Goal: Task Accomplishment & Management: Complete application form

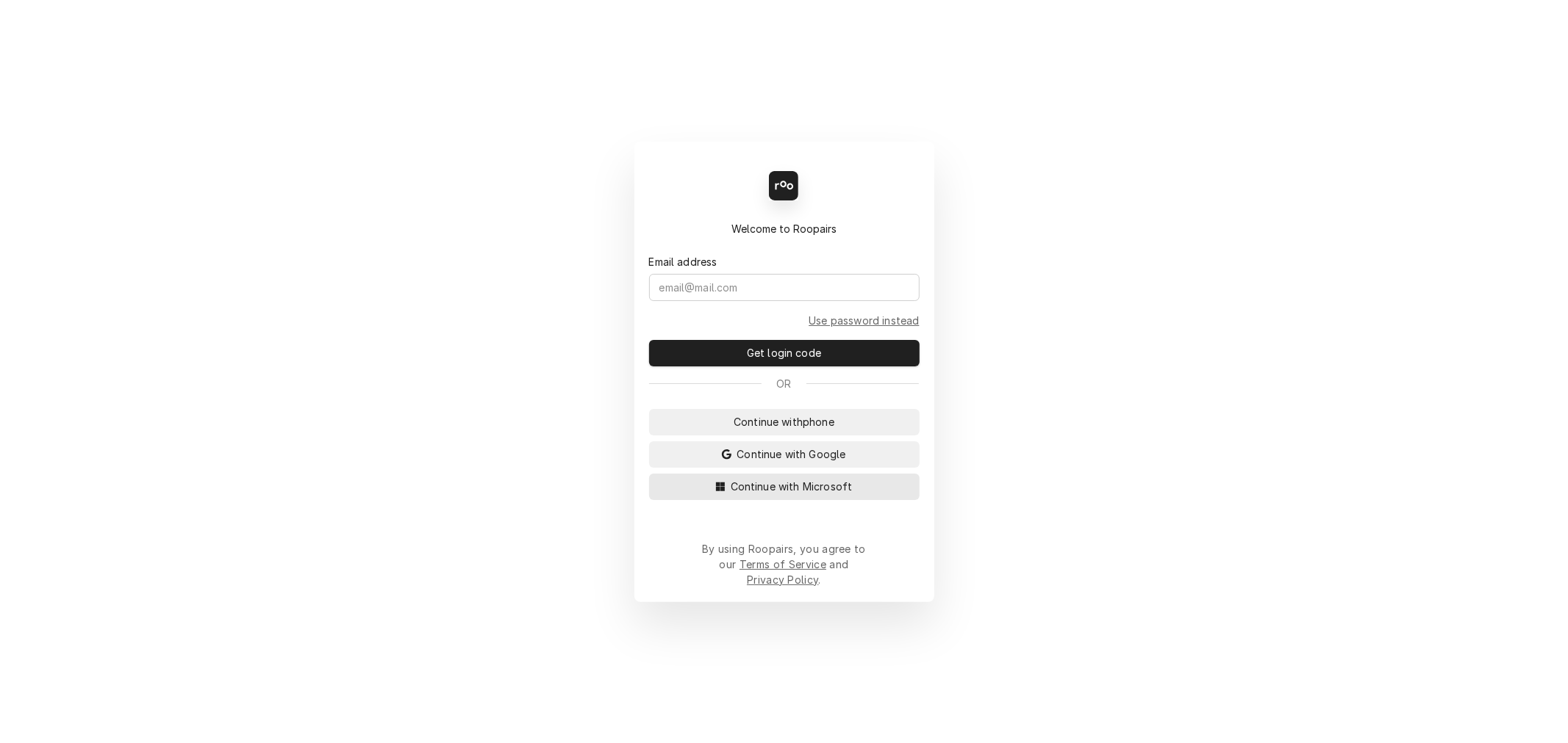
click at [786, 494] on span "Continue with Microsoft" at bounding box center [791, 487] width 128 height 16
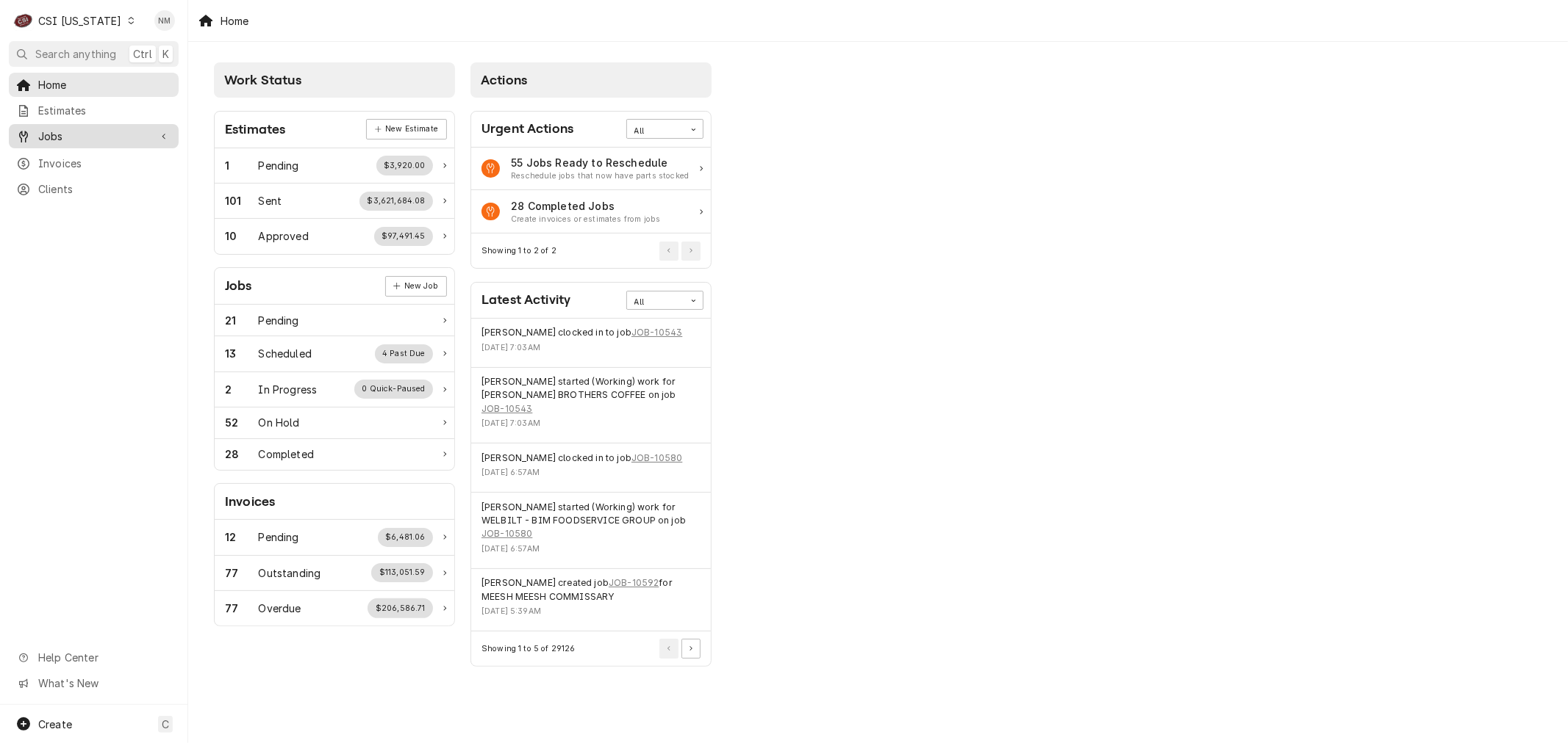
drag, startPoint x: 64, startPoint y: 128, endPoint x: 64, endPoint y: 138, distance: 10.0
click at [64, 128] on span "Jobs" at bounding box center [93, 136] width 111 height 16
click at [53, 155] on span "Jobs" at bounding box center [105, 163] width 133 height 16
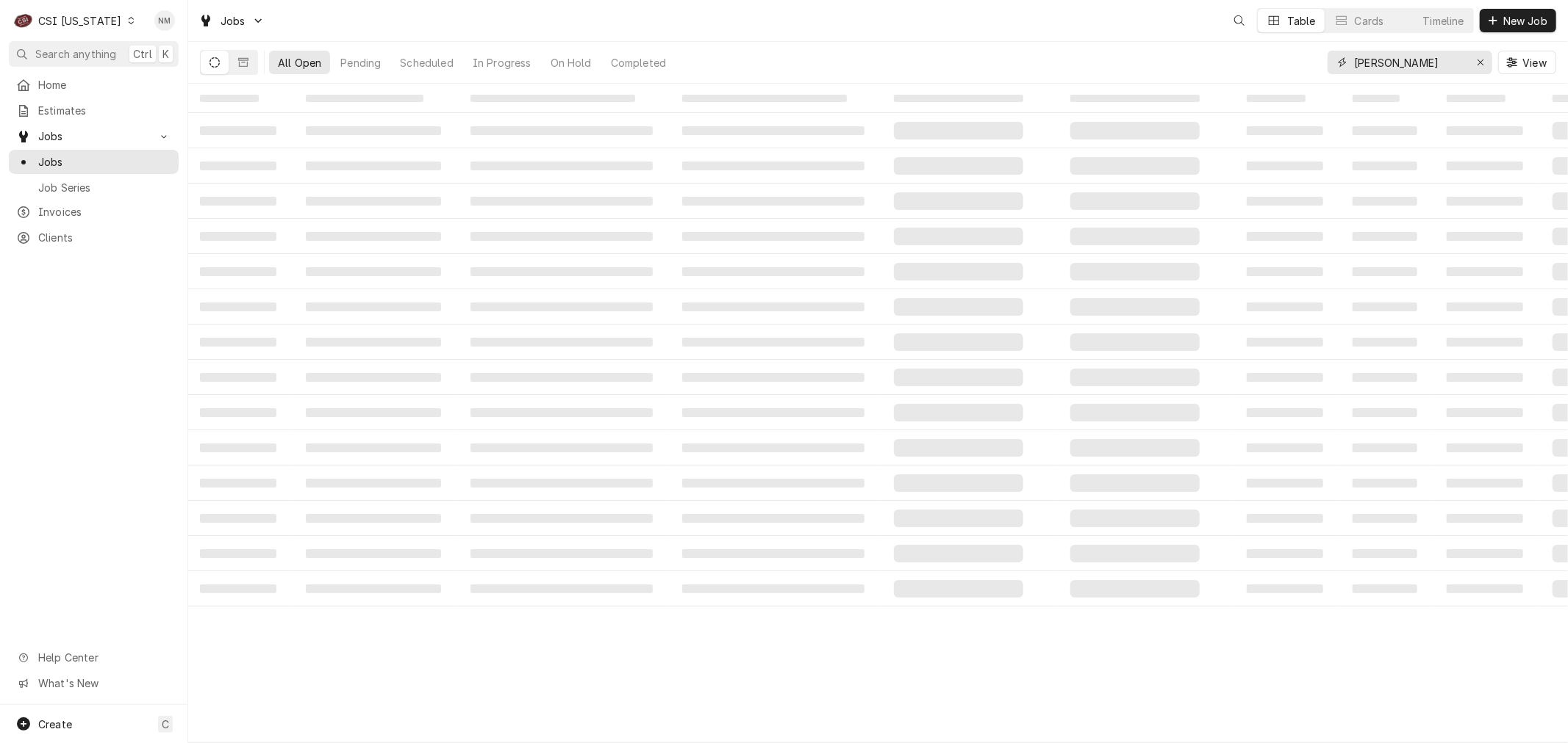
click at [1477, 62] on icon "Erase input" at bounding box center [1480, 63] width 8 height 11
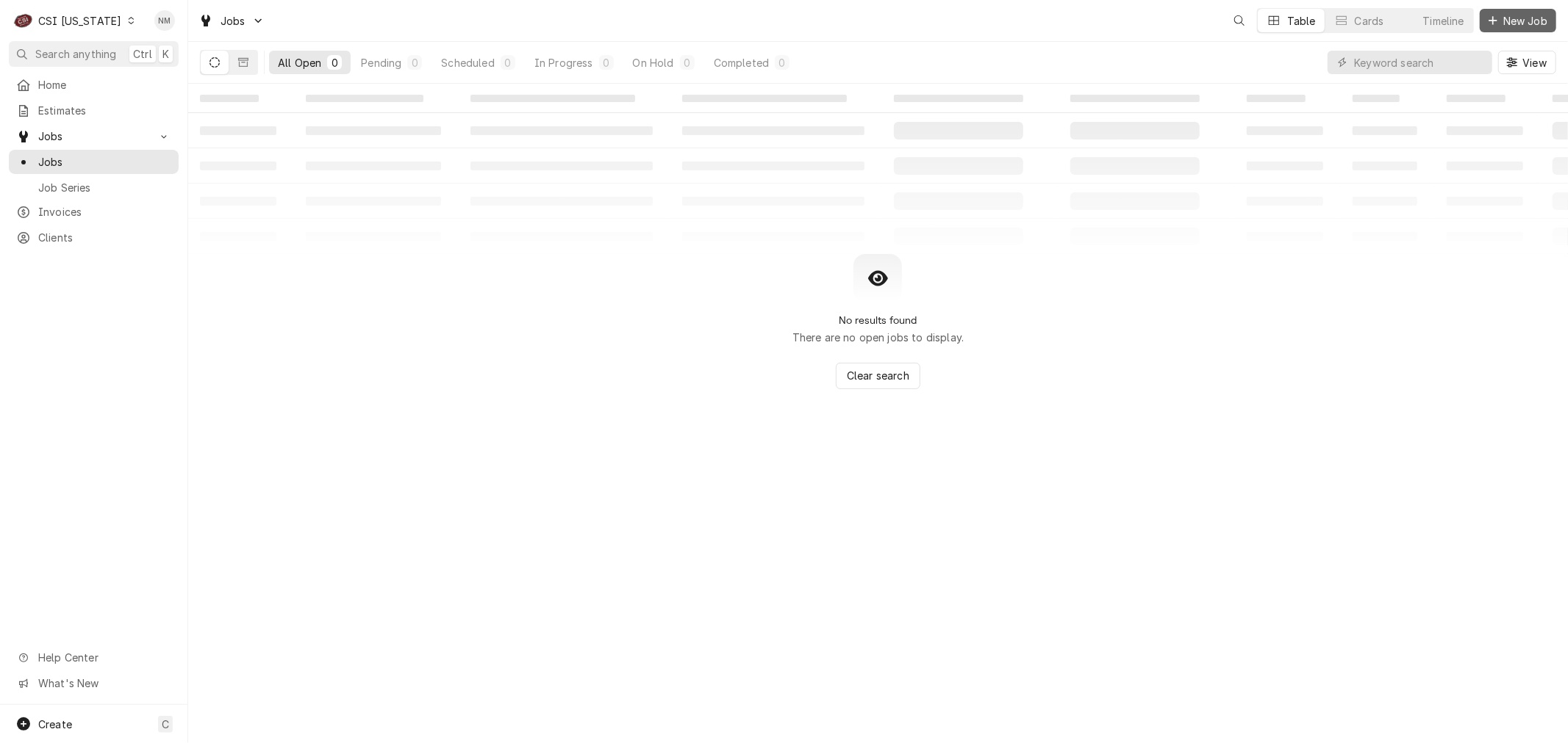
click at [1526, 20] on span "New Job" at bounding box center [1524, 22] width 50 height 16
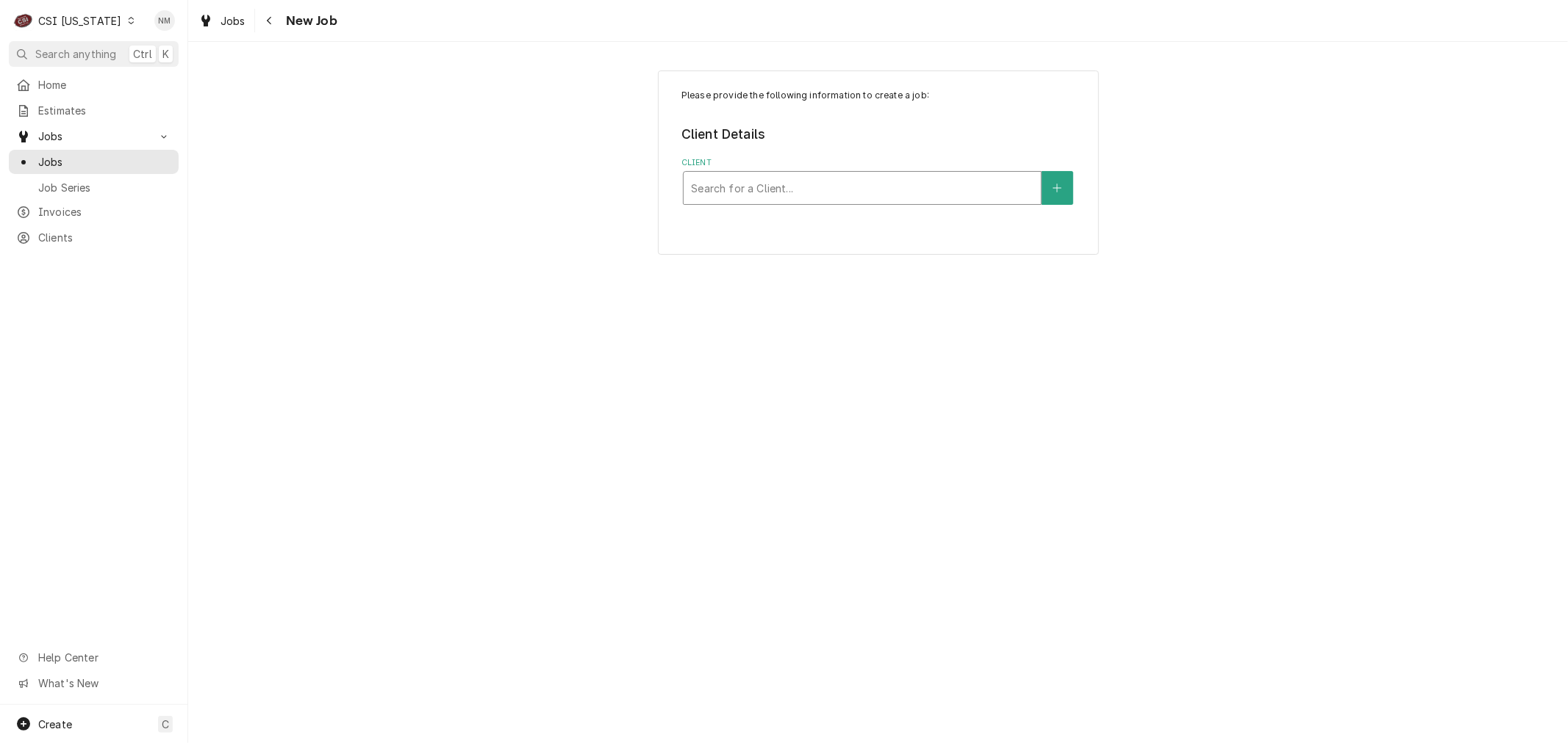
click at [831, 181] on div "Client" at bounding box center [862, 188] width 343 height 26
type input "westridge"
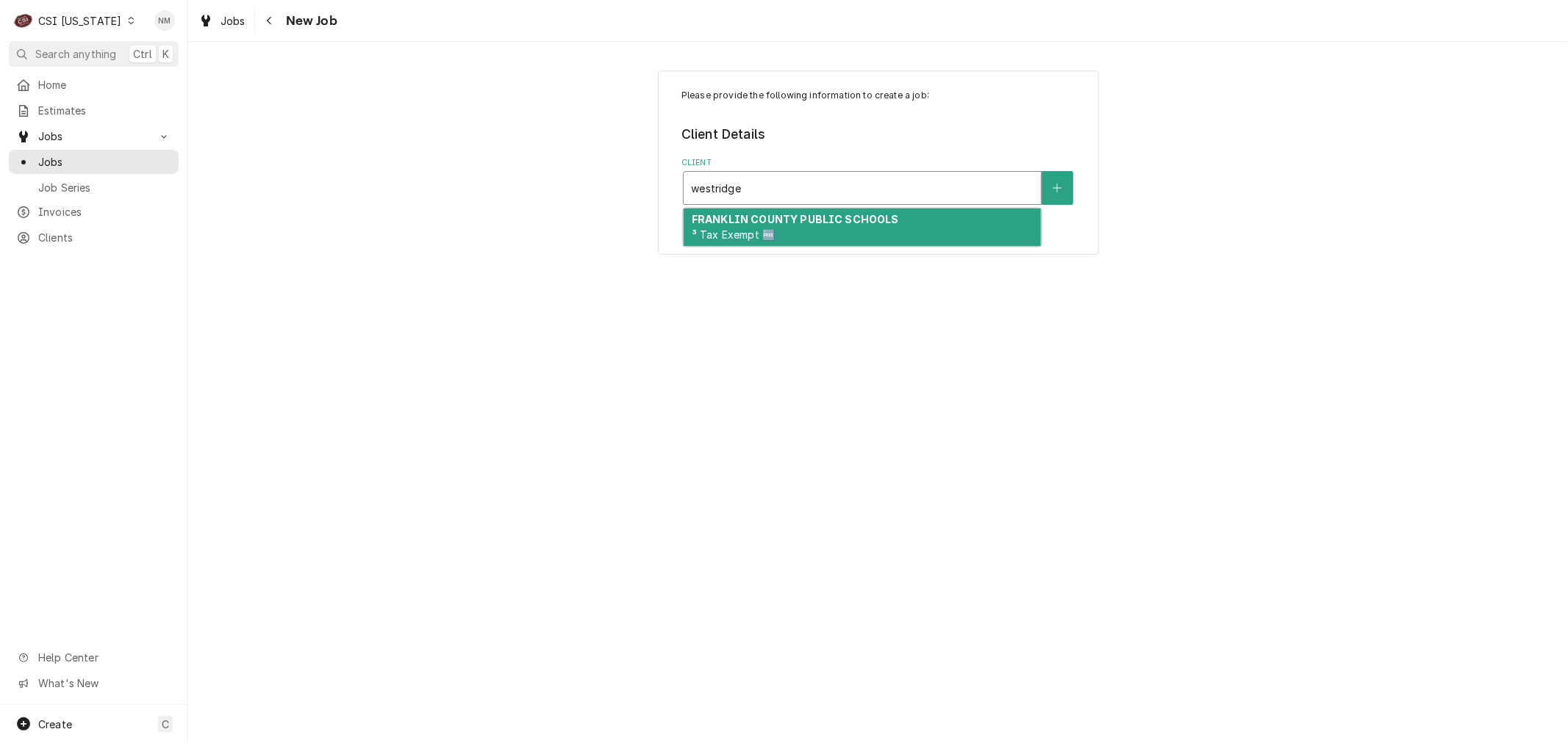
click at [826, 220] on strong "FRANKLIN COUNTY PUBLIC SCHOOLS" at bounding box center [795, 219] width 208 height 13
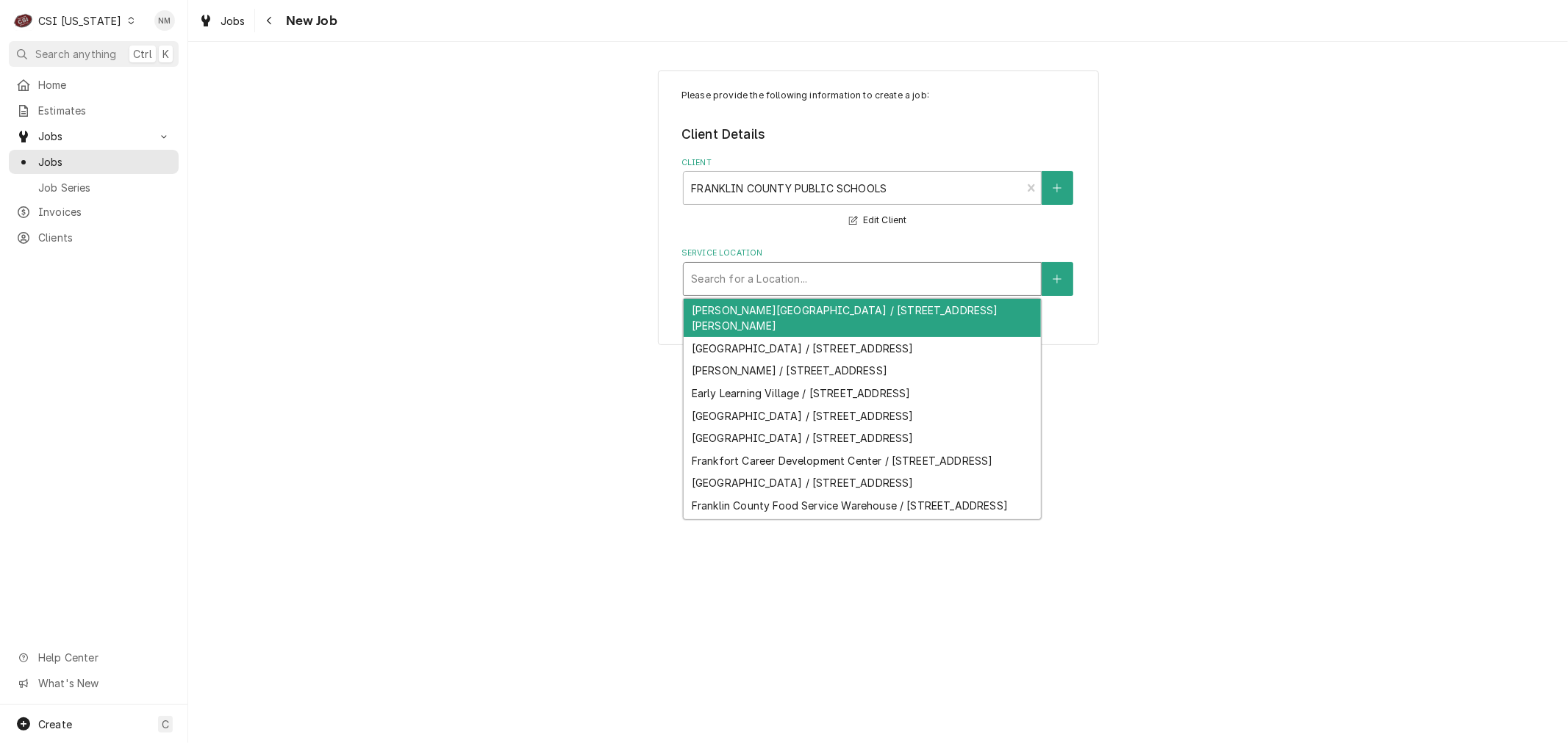
click at [807, 284] on div "Service Location" at bounding box center [862, 279] width 343 height 26
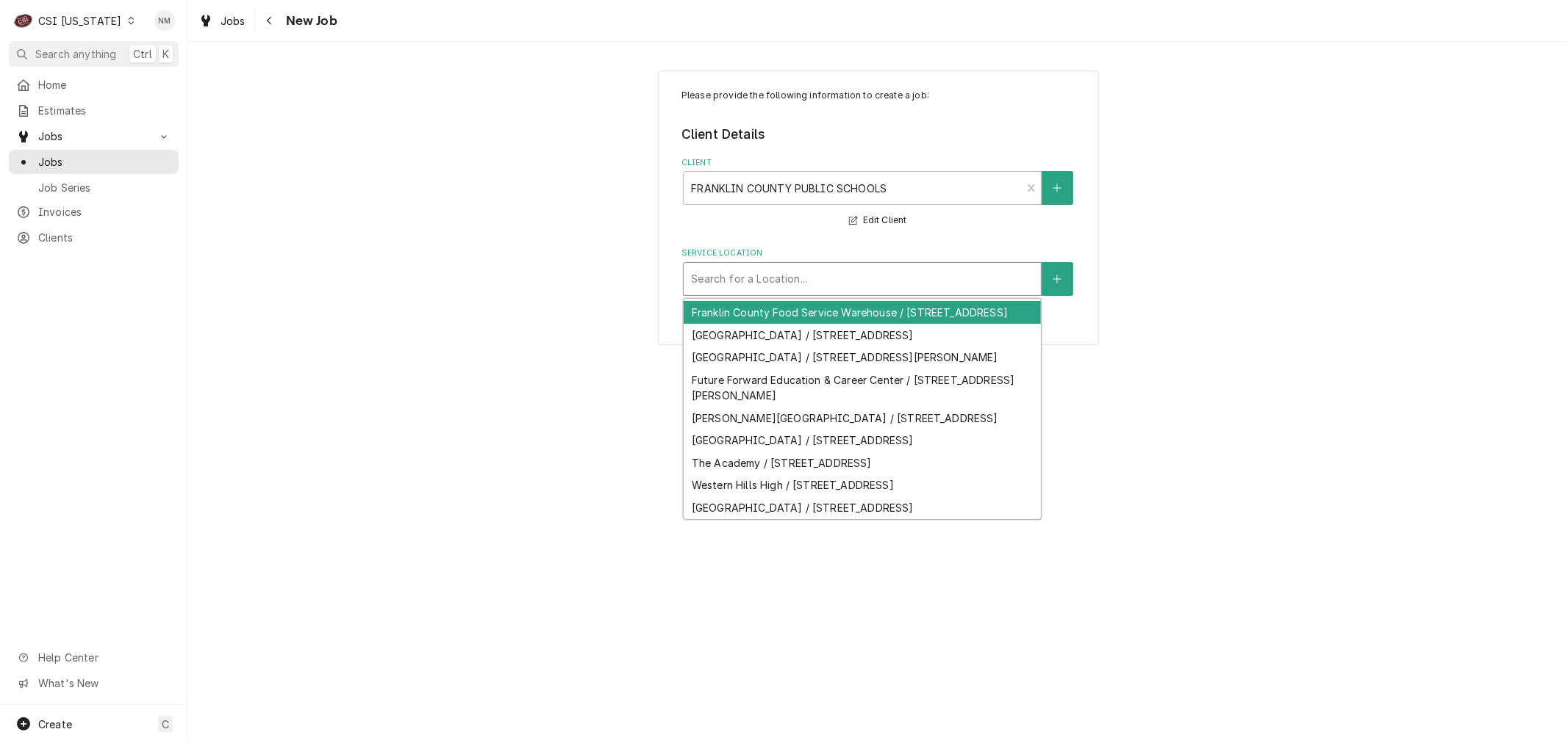
scroll to position [331, 0]
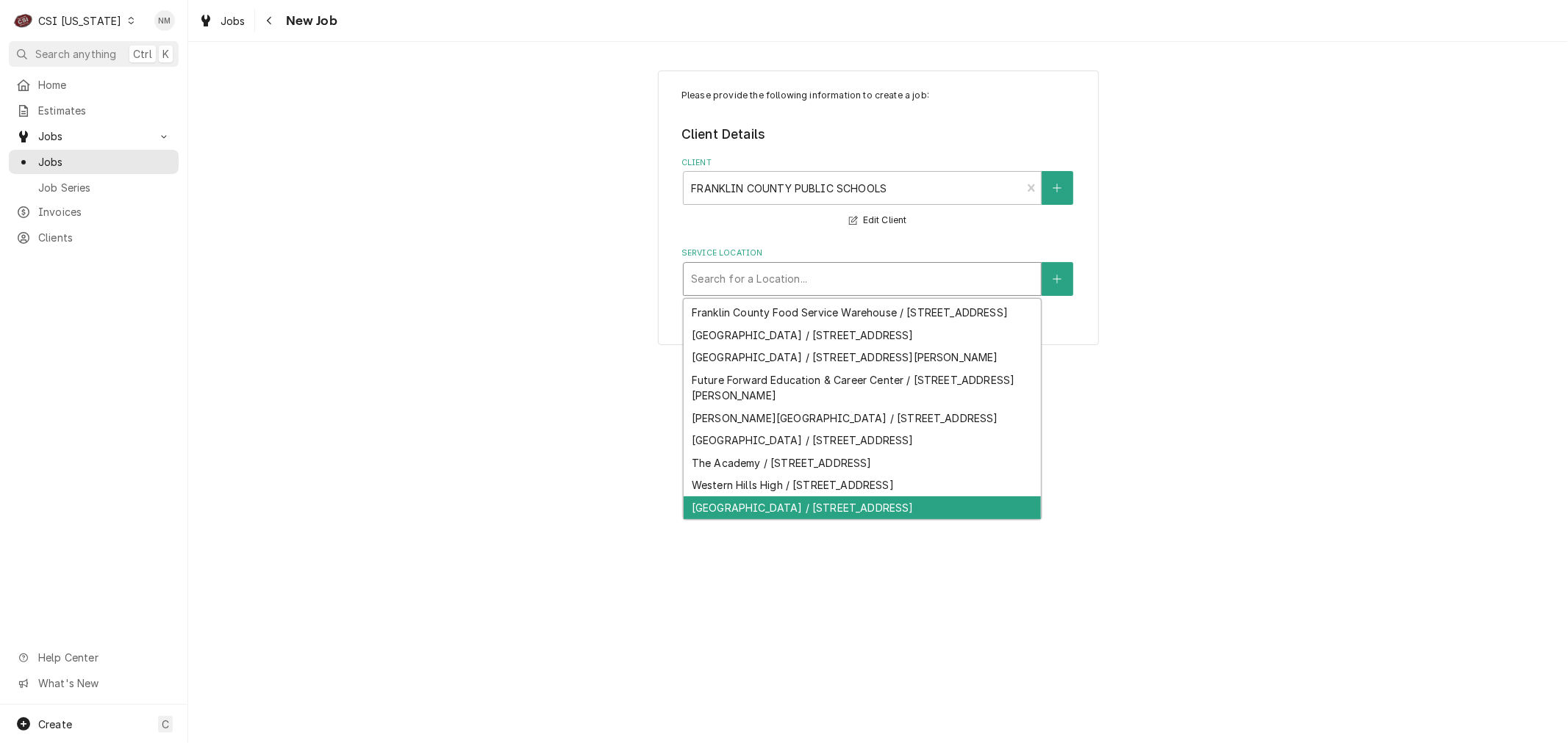
click at [848, 511] on div "Westridge Elementary / 200 Oak Ridge Drive, Frankfort, KY 40601" at bounding box center [862, 507] width 357 height 23
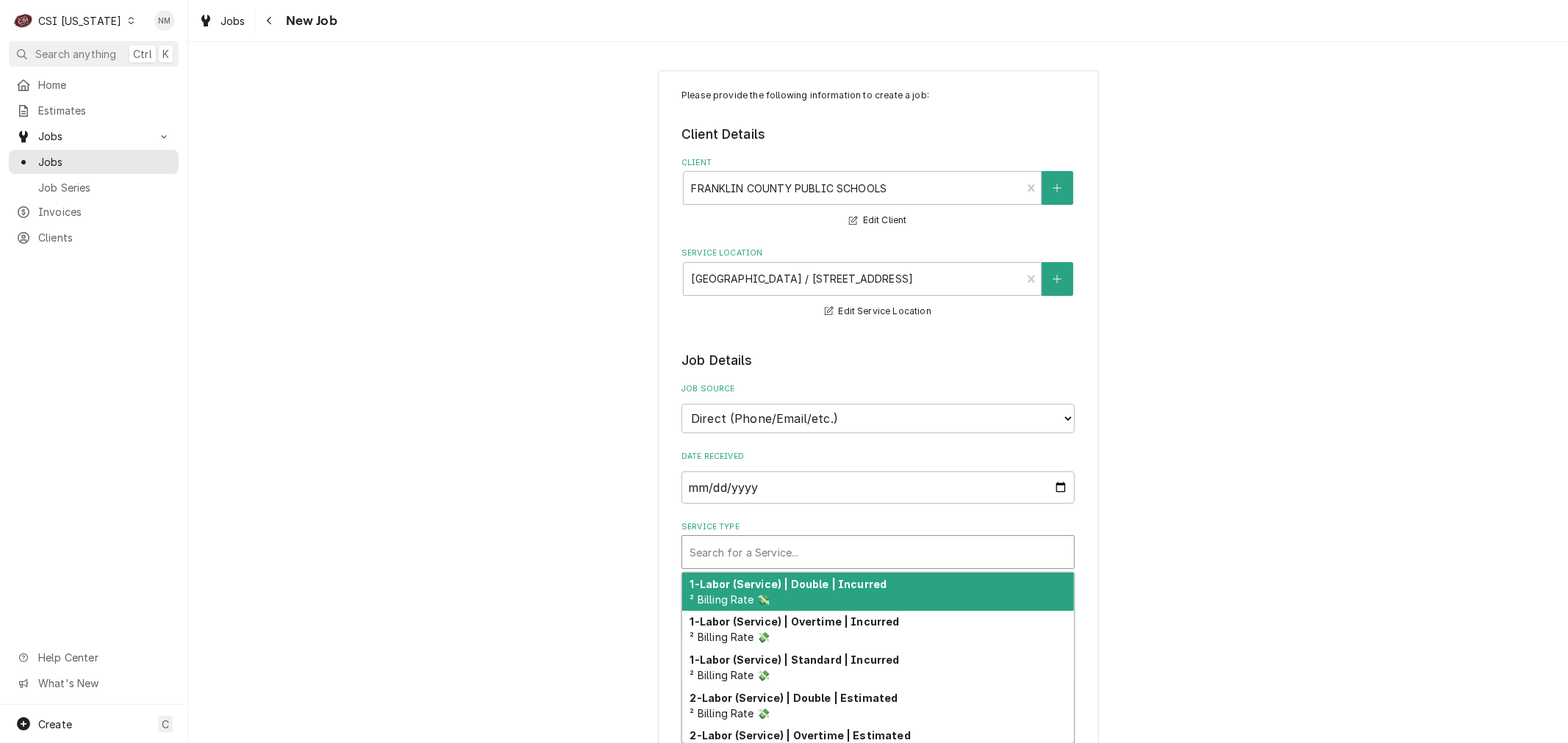
click at [917, 553] on div "Service Type" at bounding box center [878, 552] width 377 height 26
type textarea "x"
type input "s"
type textarea "x"
type input "se"
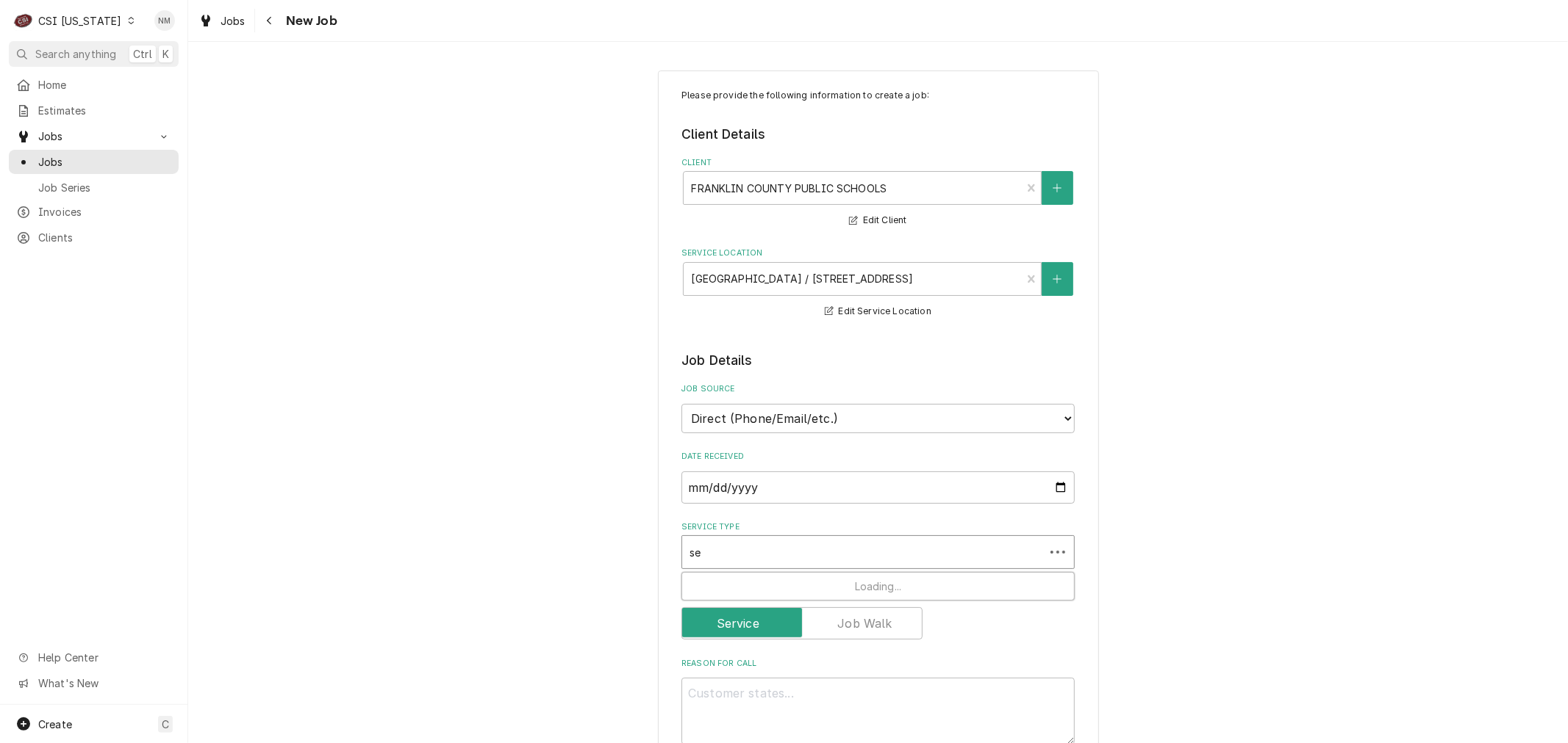
type textarea "x"
type input "ser"
type textarea "x"
type input "serv"
type textarea "x"
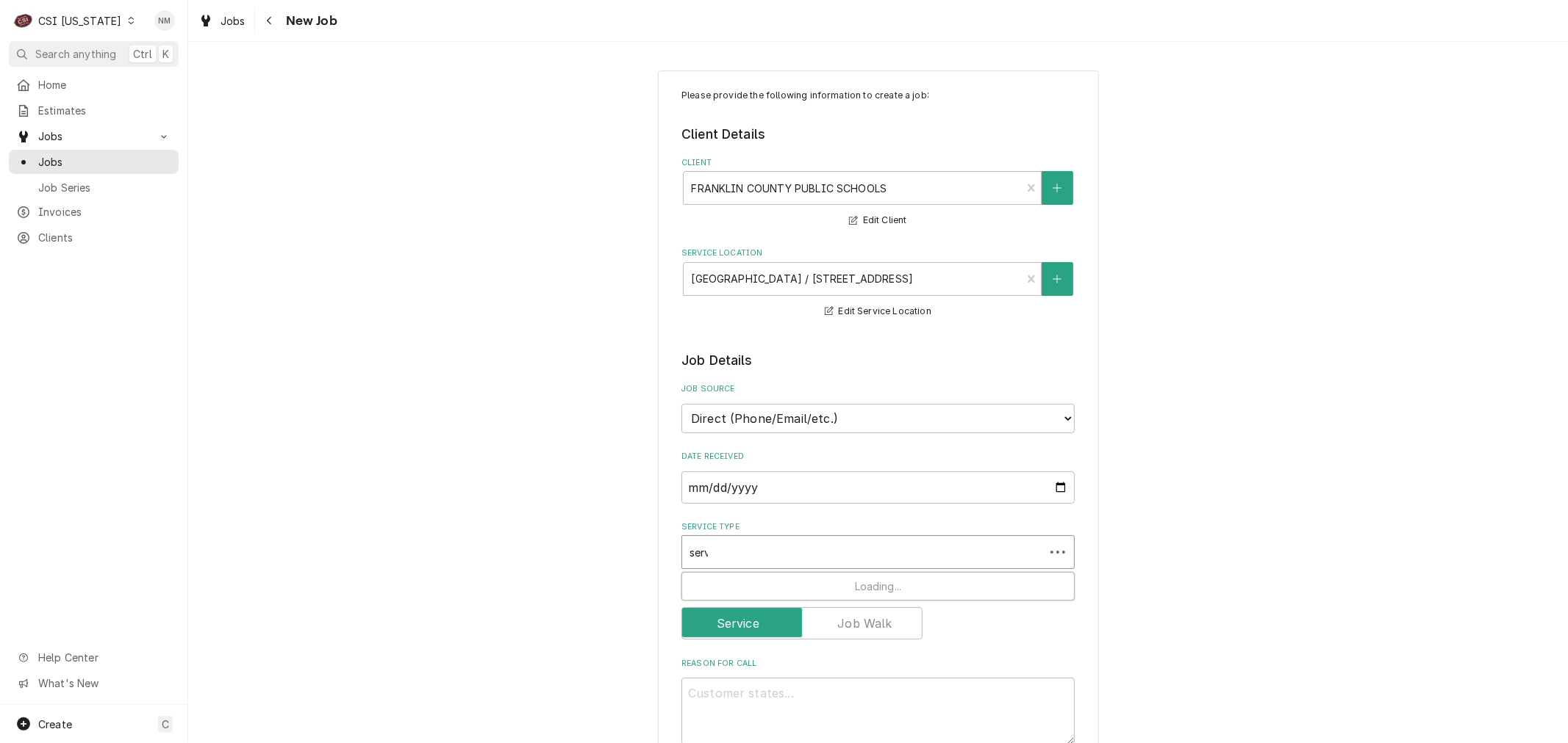
type input "servi"
type textarea "x"
type input "servic"
type textarea "x"
type input "service"
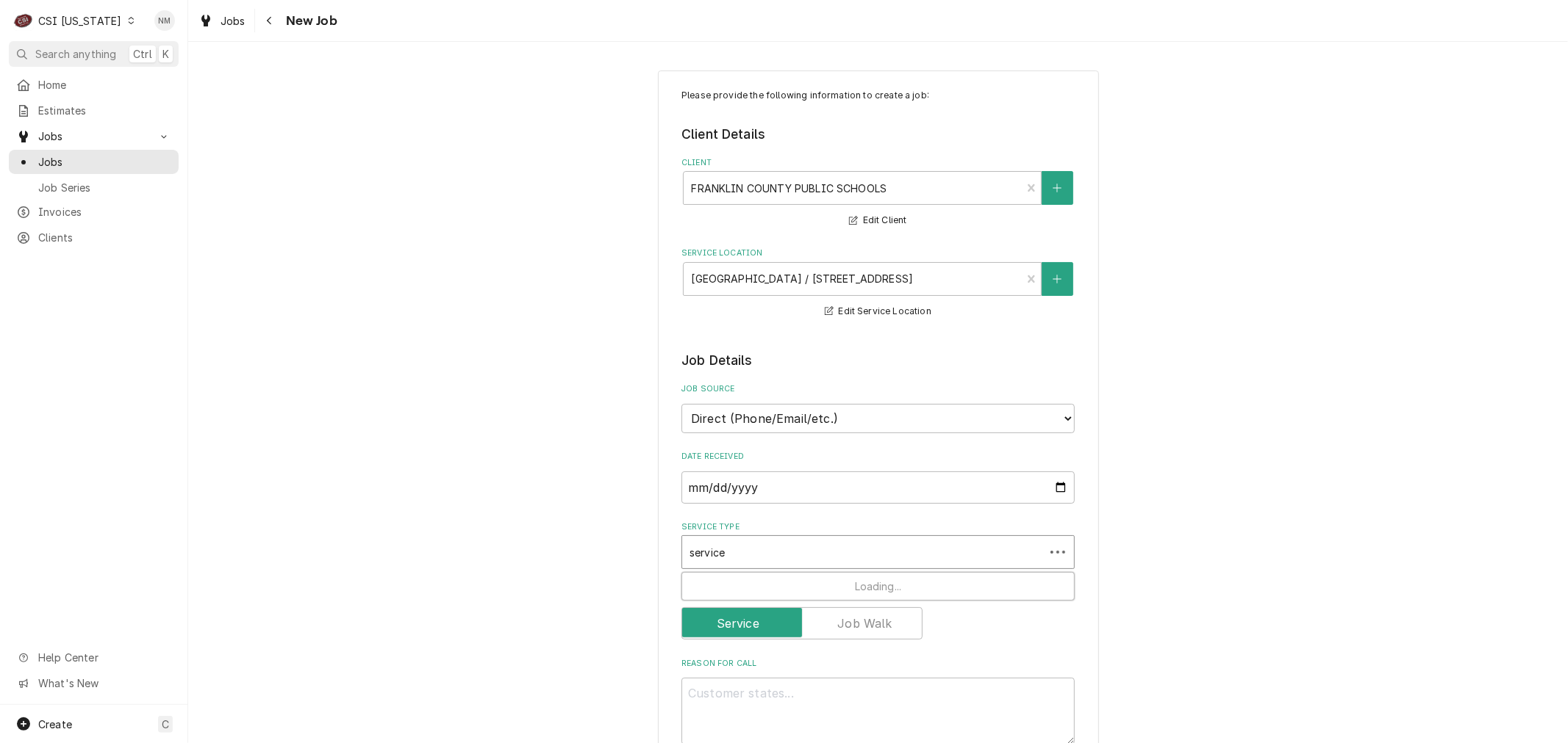
type textarea "x"
type input "service"
type textarea "x"
type input "service c"
type textarea "x"
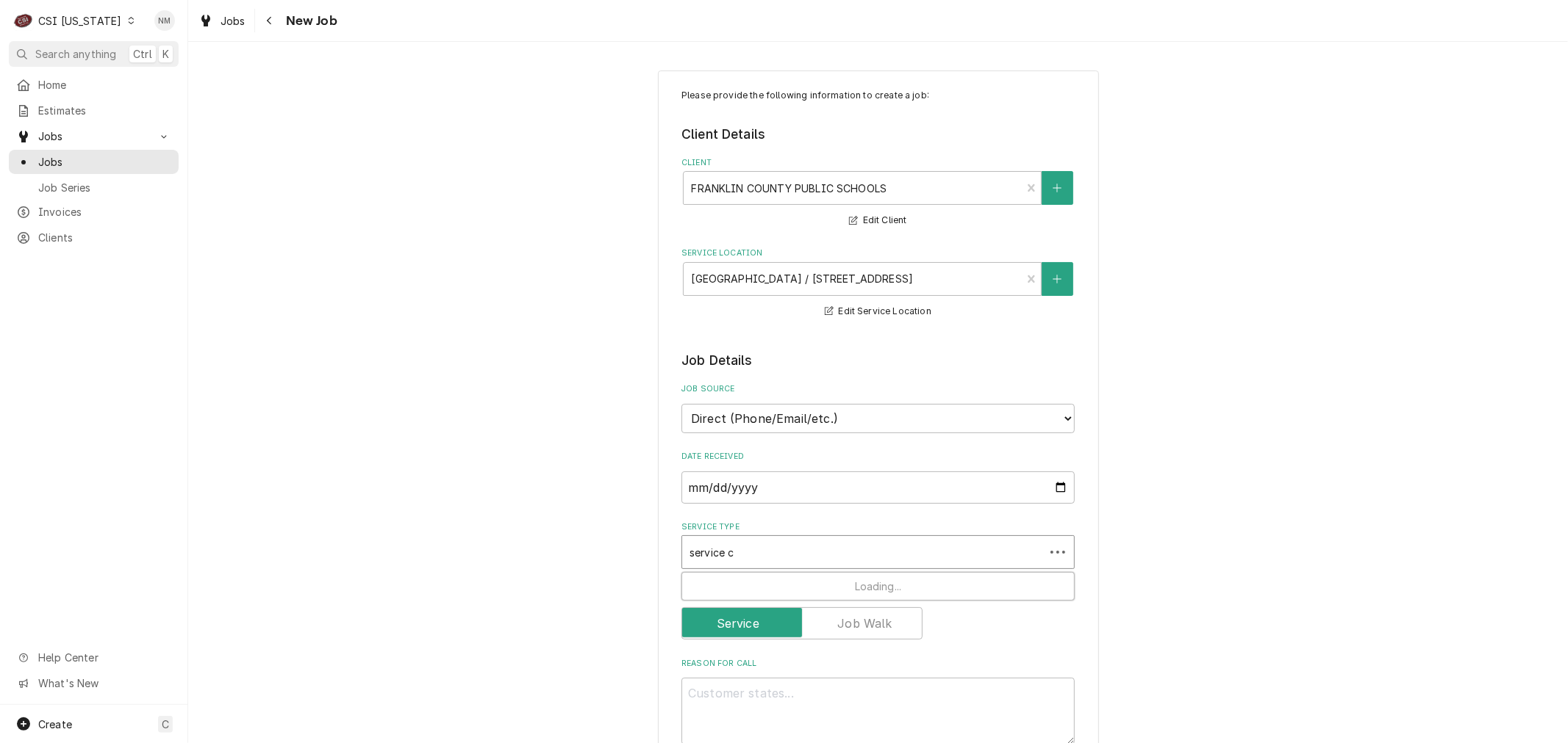
type input "service ca"
type textarea "x"
type input "service cal"
type textarea "x"
type input "service call"
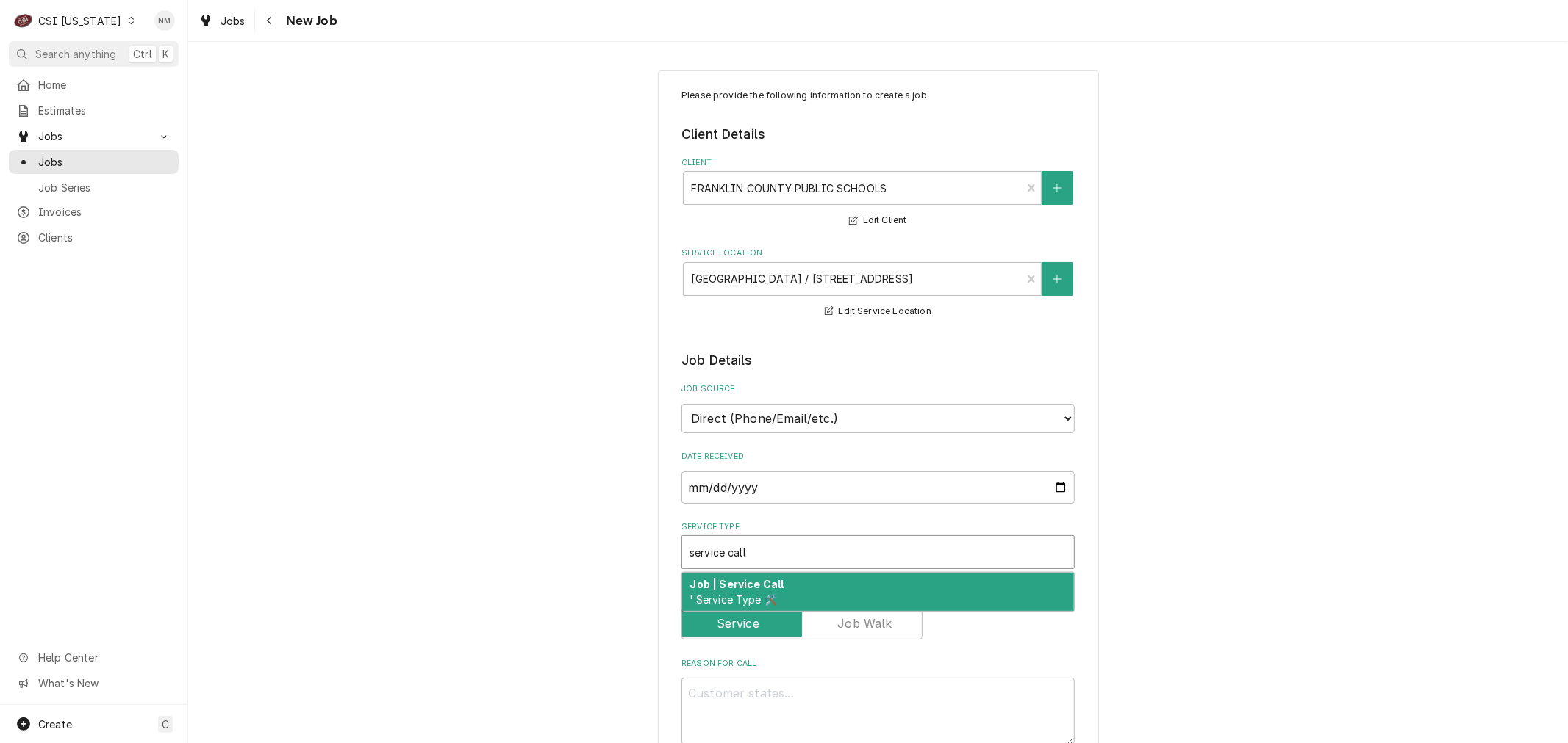
click at [905, 593] on div "Job | Service Call ¹ Service Type 🛠️" at bounding box center [878, 591] width 392 height 38
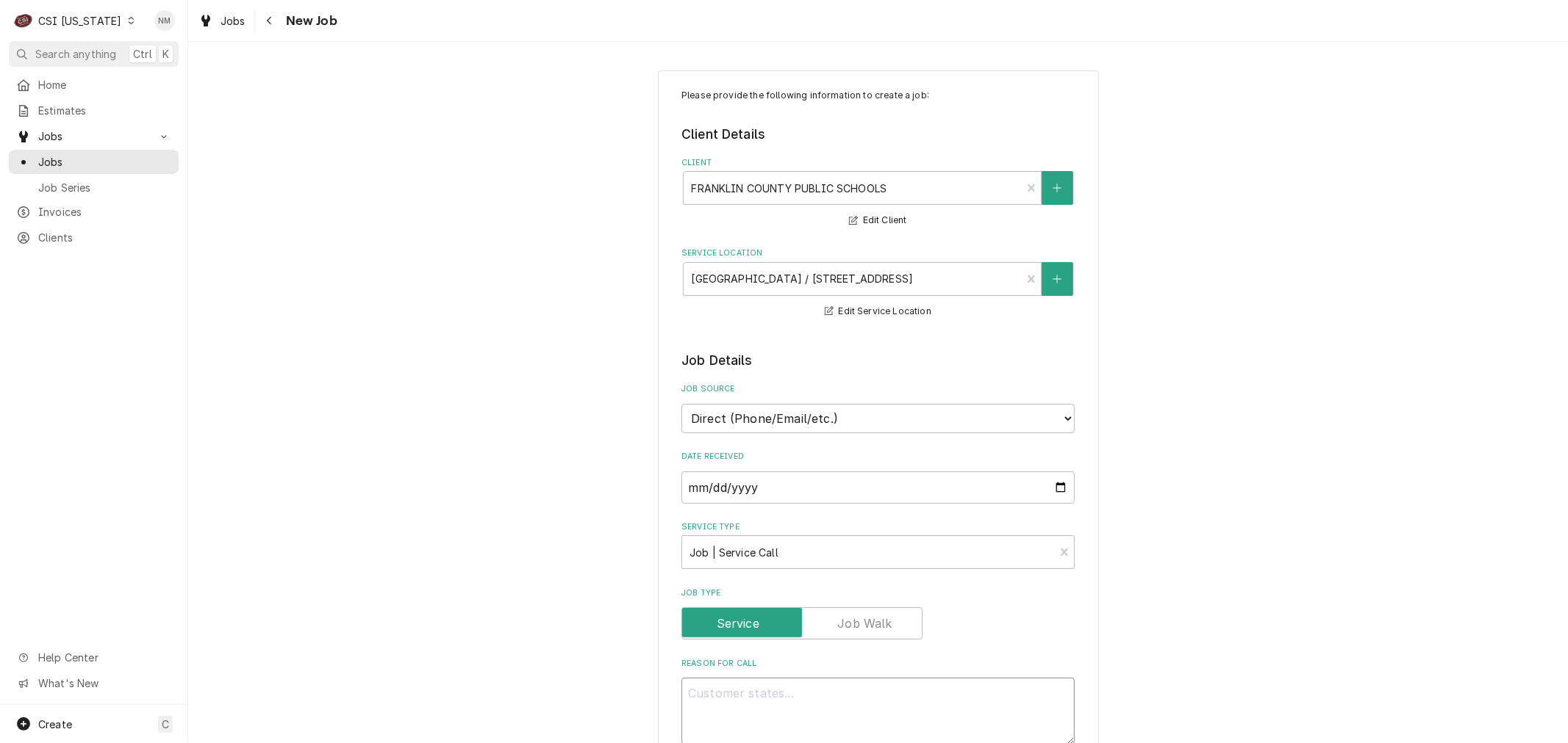
click at [914, 711] on textarea "Reason For Call" at bounding box center [878, 712] width 393 height 67
click at [866, 699] on textarea "Reason For Call" at bounding box center [878, 712] width 393 height 67
paste textarea "Ice machine is not working"
type textarea "x"
type textarea "Ice machine is not working"
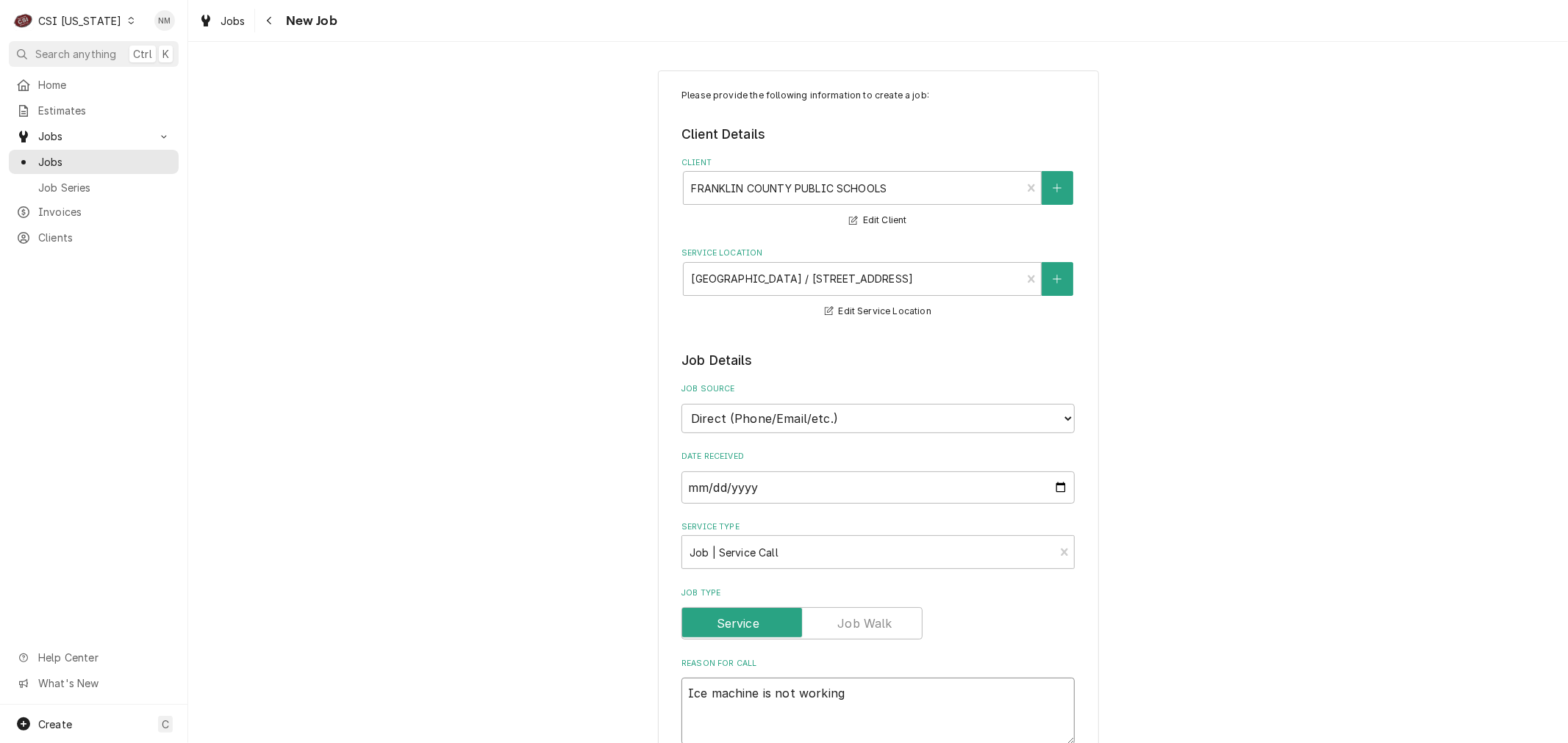
type textarea "x"
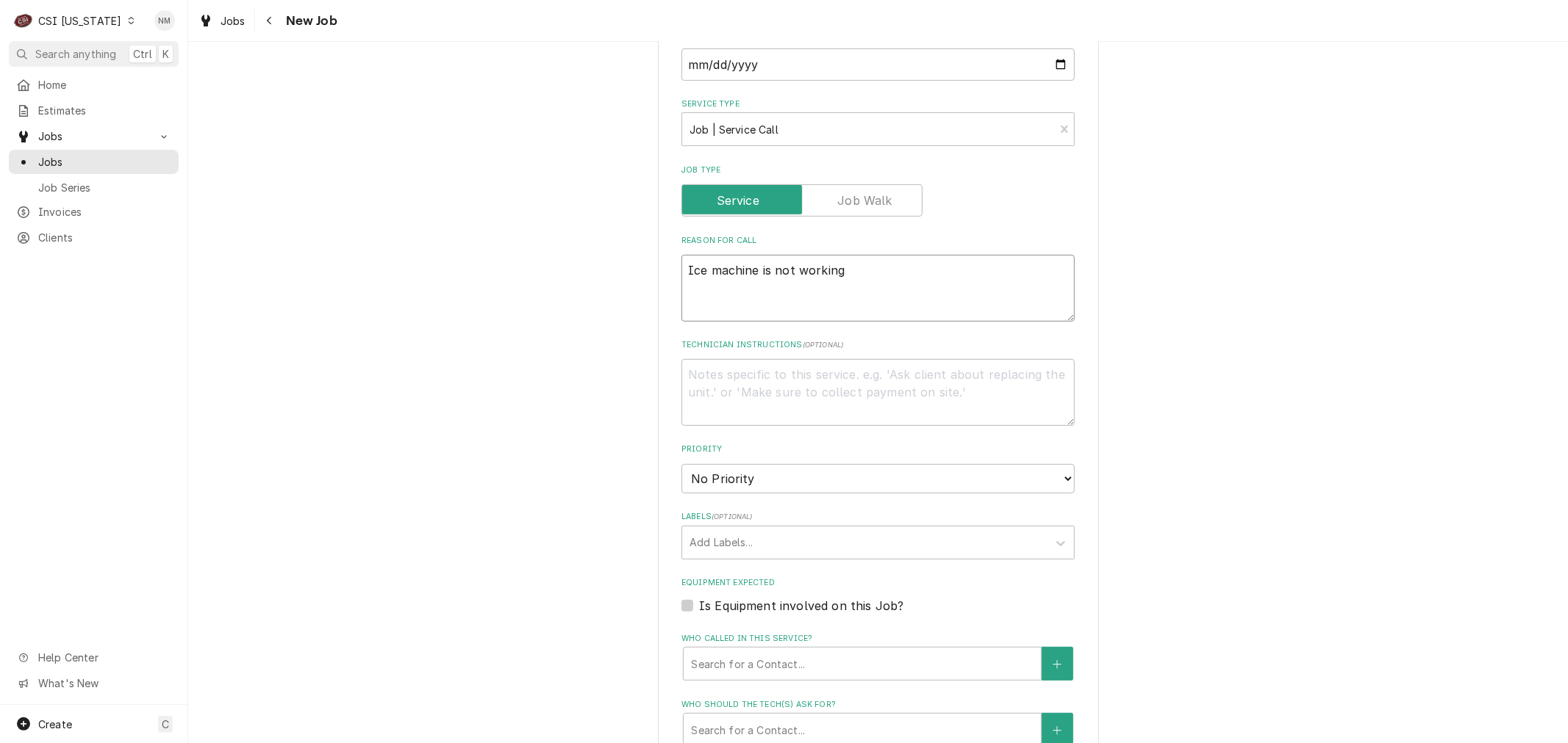
scroll to position [489, 0]
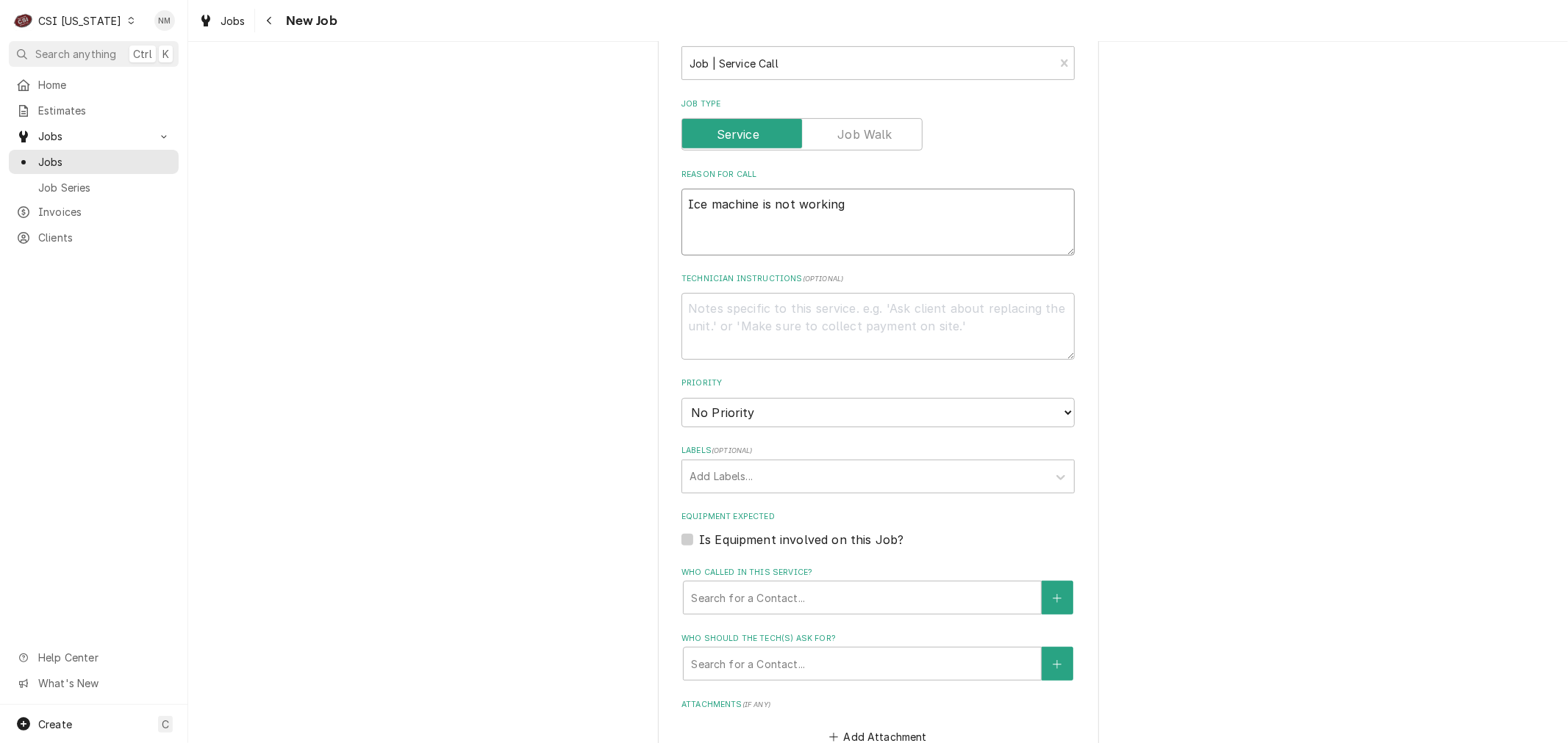
type textarea "Ice machine is not working"
click at [808, 305] on textarea "Technician Instructions ( optional )" at bounding box center [878, 326] width 393 height 67
click at [779, 413] on select "No Priority Urgent High Medium Low" at bounding box center [878, 413] width 393 height 29
select select "3"
click at [682, 398] on select "No Priority Urgent High Medium Low" at bounding box center [878, 413] width 393 height 29
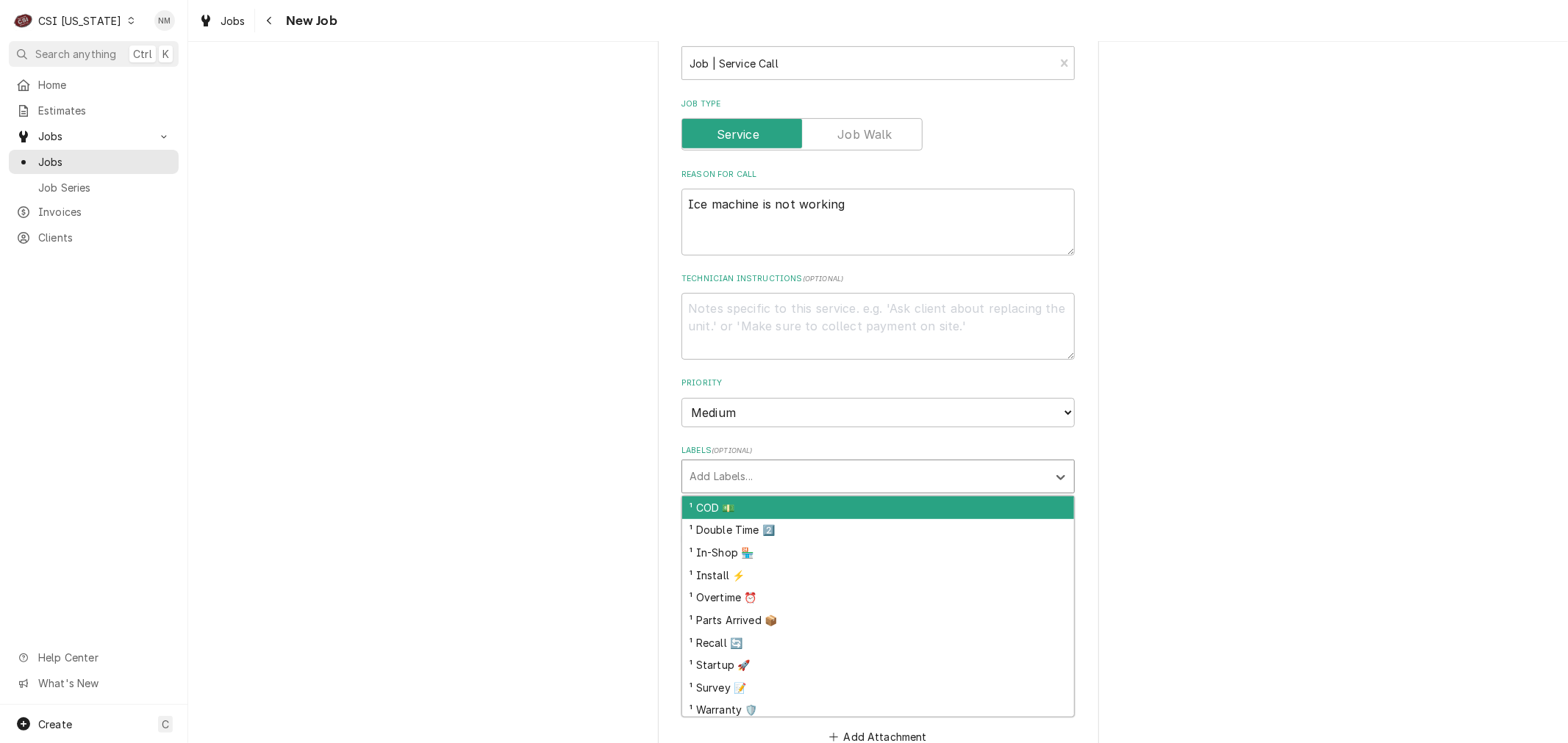
type textarea "x"
click at [770, 466] on div "Labels" at bounding box center [865, 476] width 351 height 26
type input "ic"
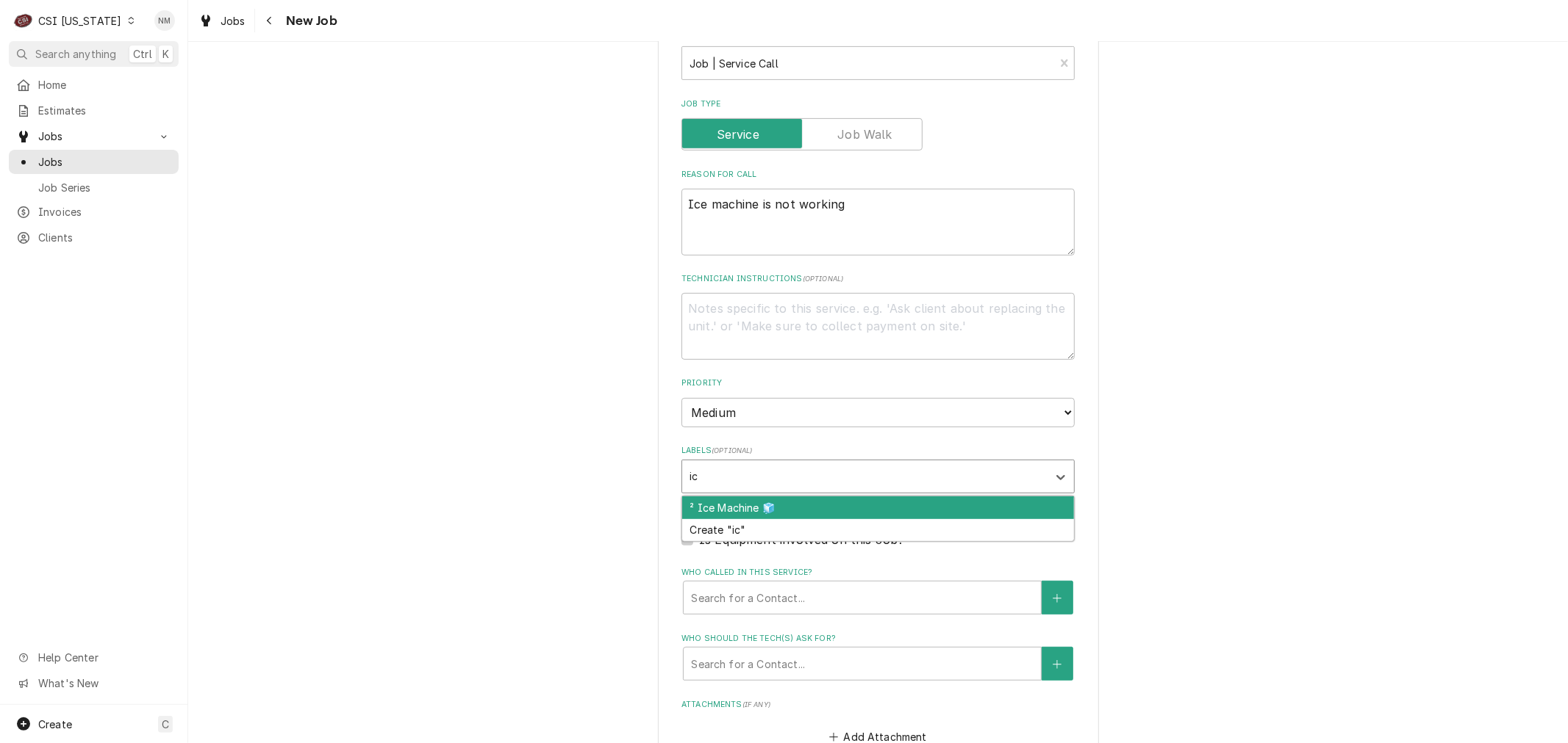
click at [764, 498] on div "² Ice Machine 🧊" at bounding box center [878, 507] width 392 height 23
type textarea "x"
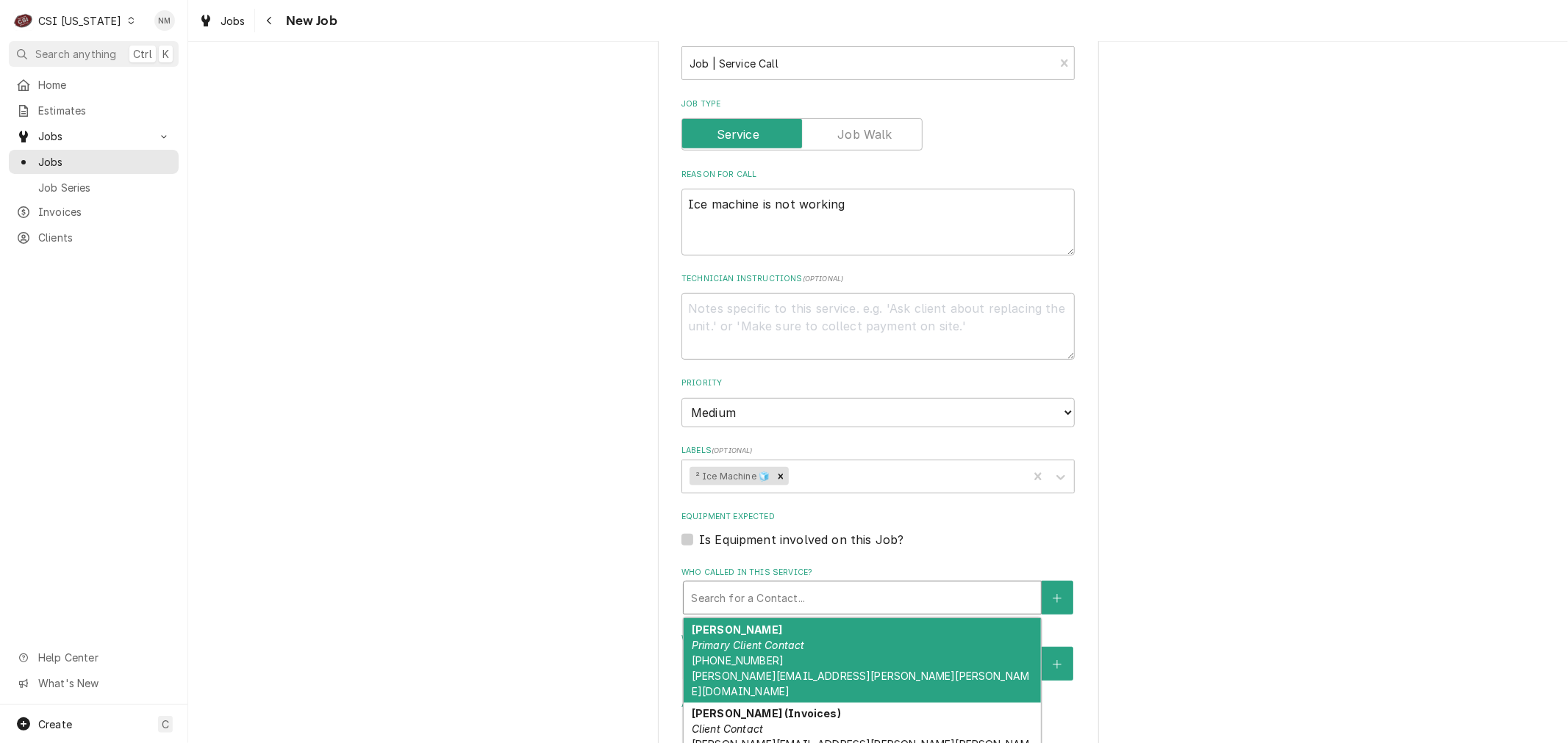
click at [740, 597] on div "Who called in this service?" at bounding box center [862, 597] width 343 height 26
click at [763, 640] on em "Primary Client Contact" at bounding box center [748, 645] width 114 height 13
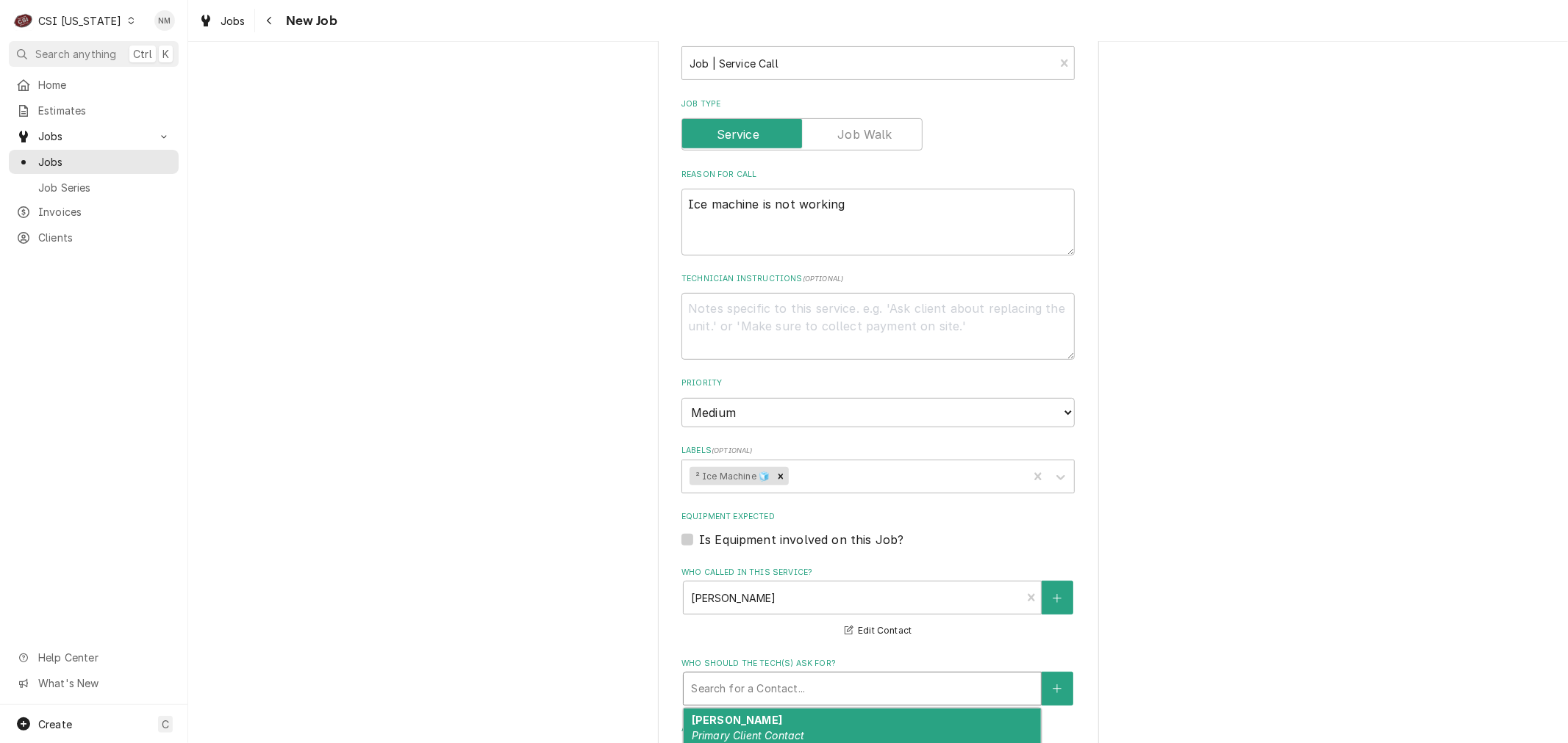
click at [776, 675] on div "Who should the tech(s) ask for?" at bounding box center [862, 688] width 343 height 26
click at [782, 729] on em "Primary Client Contact" at bounding box center [748, 735] width 114 height 13
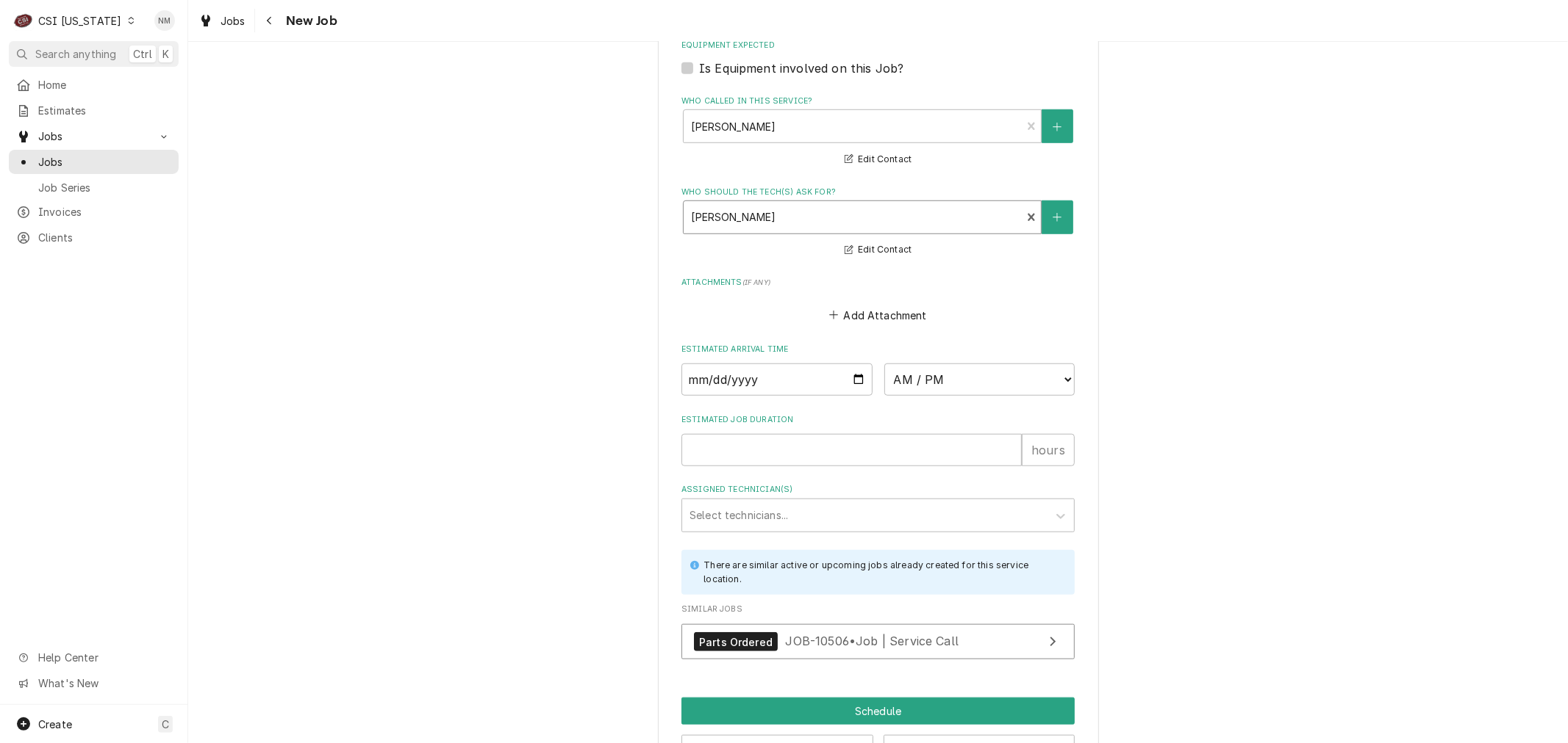
scroll to position [1008, 0]
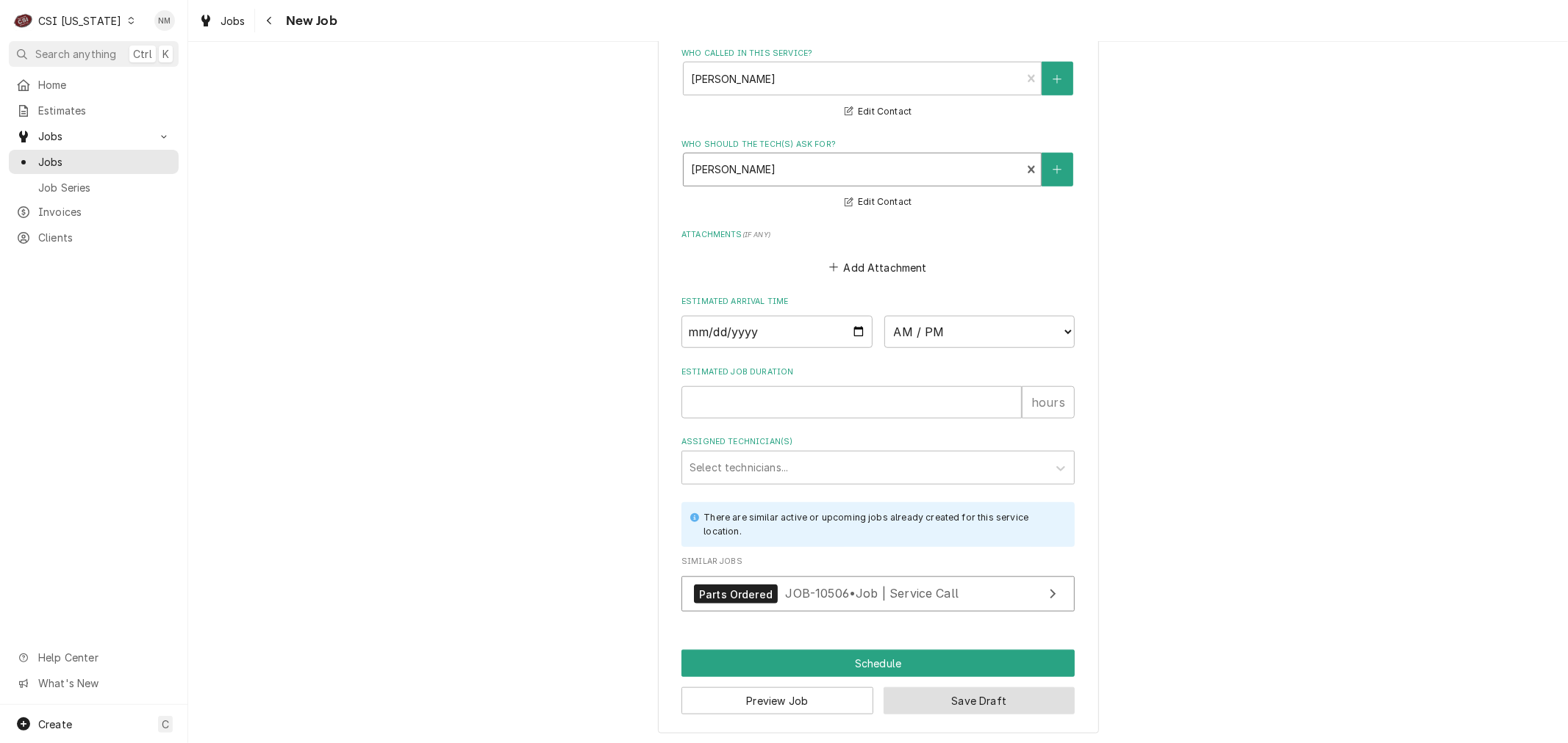
click at [1005, 687] on button "Save Draft" at bounding box center [979, 701] width 192 height 27
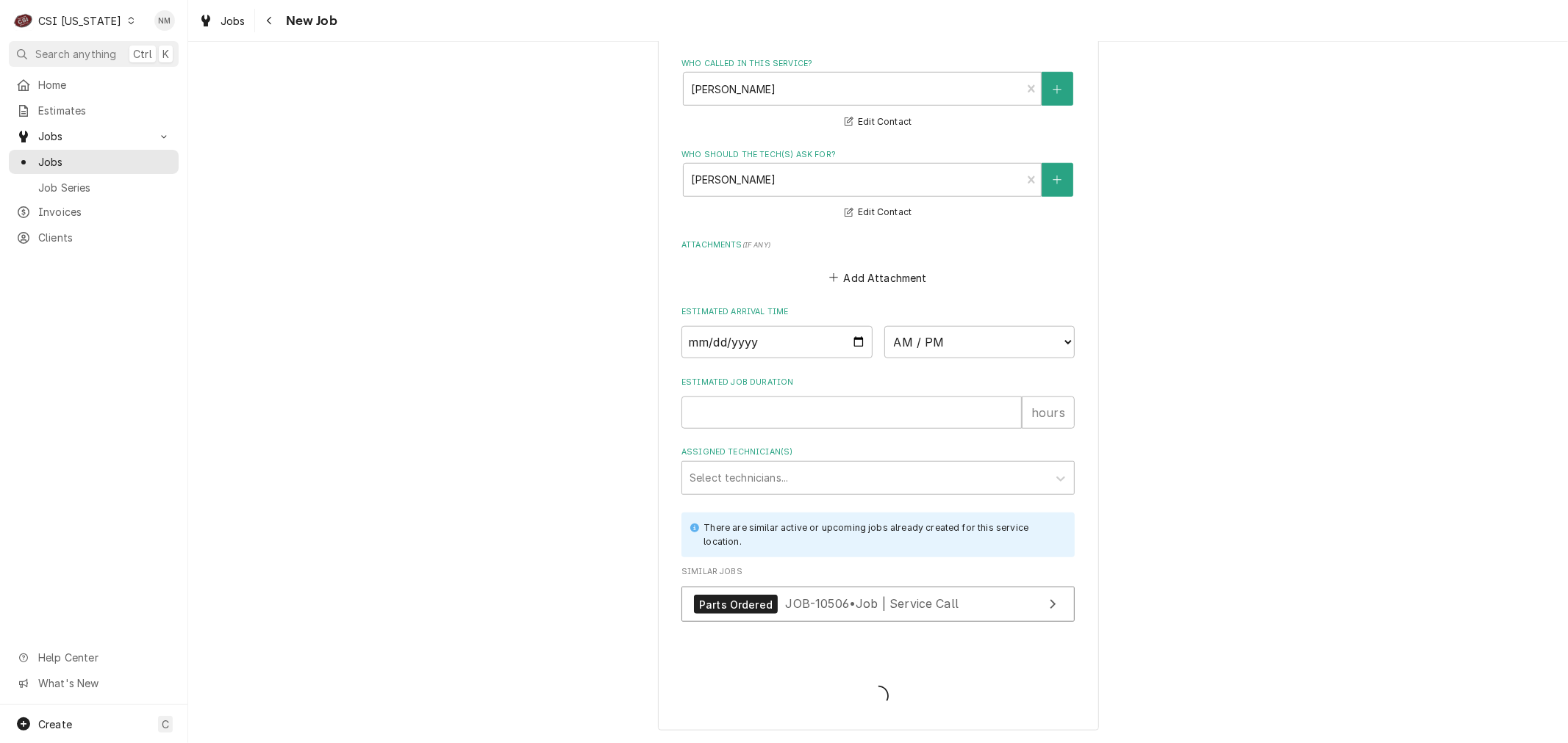
scroll to position [995, 0]
type textarea "x"
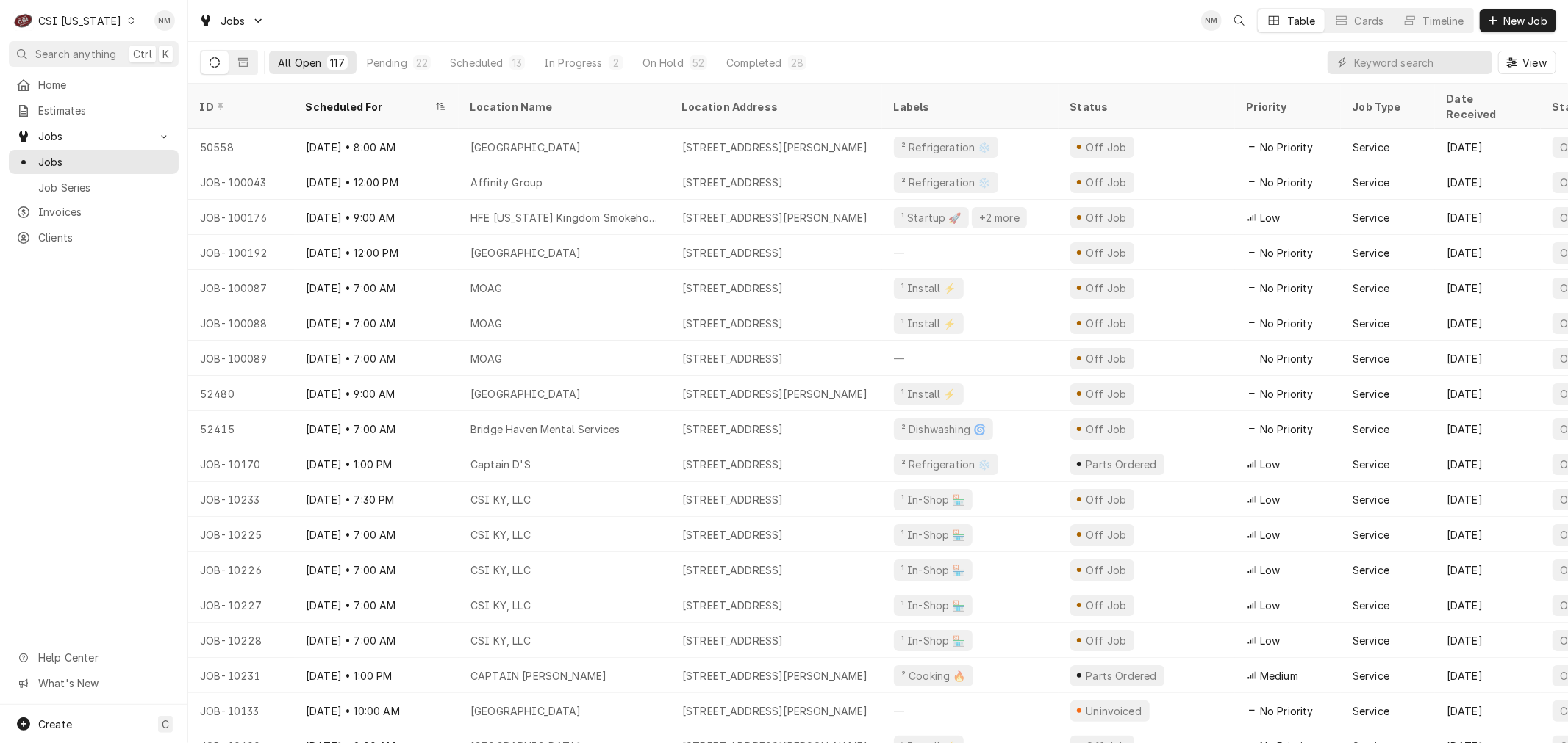
click at [128, 20] on icon "Dynamic Content Wrapper" at bounding box center [131, 21] width 7 height 8
click at [173, 28] on div "CSI [US_STATE][GEOGRAPHIC_DATA]." at bounding box center [230, 29] width 196 height 16
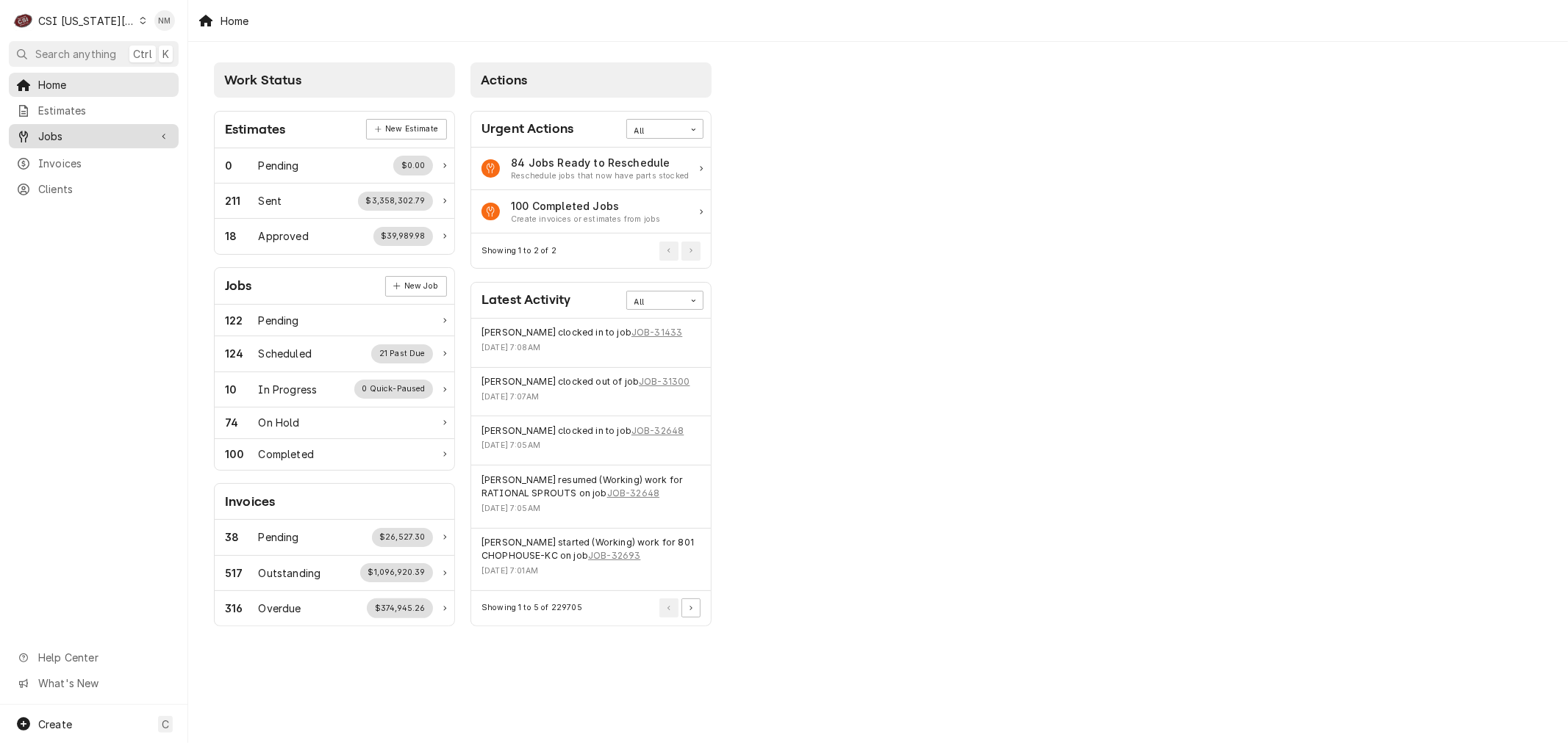
click at [61, 129] on span "Jobs" at bounding box center [93, 136] width 111 height 16
click at [61, 155] on span "Jobs" at bounding box center [105, 163] width 133 height 16
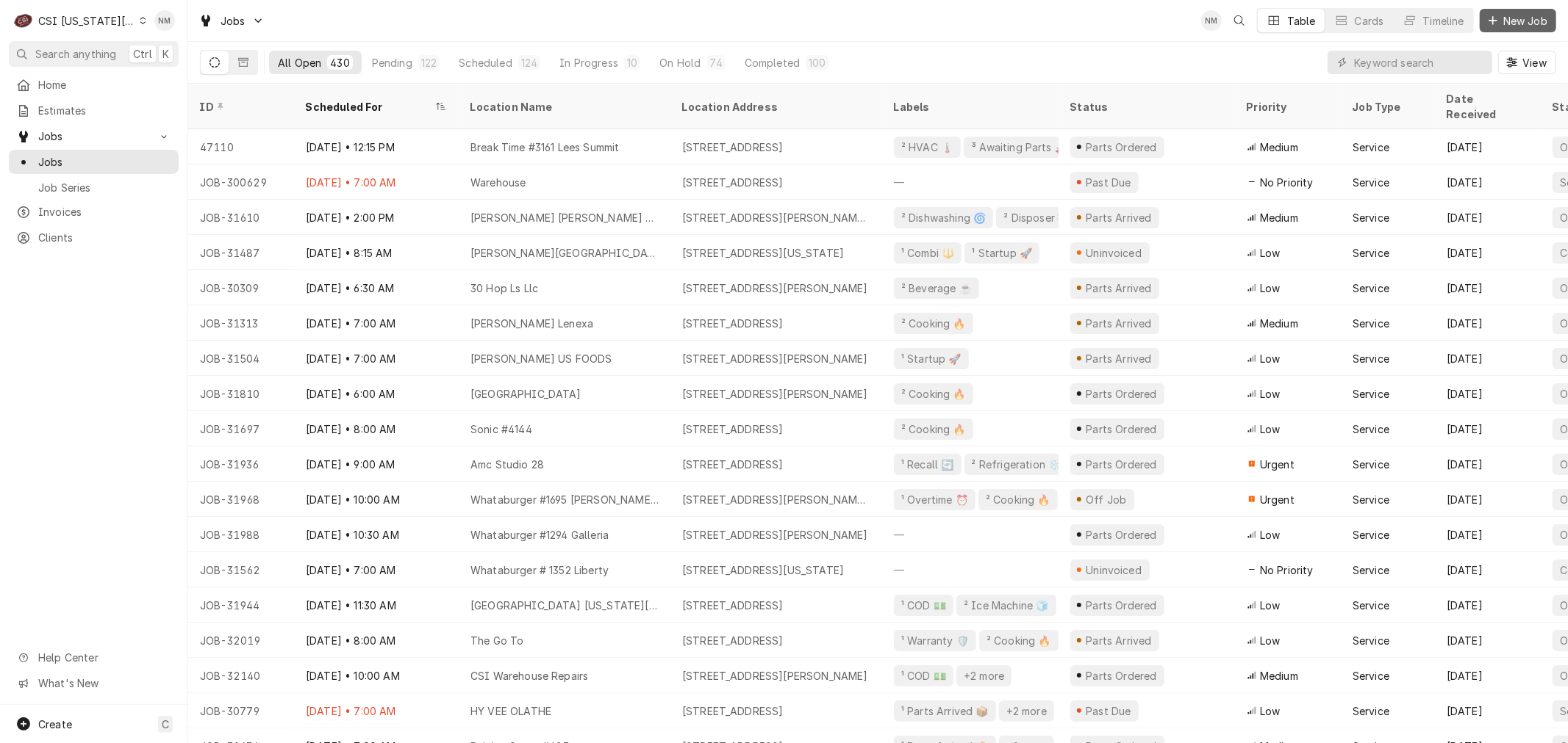
click at [1504, 17] on span "New Job" at bounding box center [1524, 22] width 50 height 16
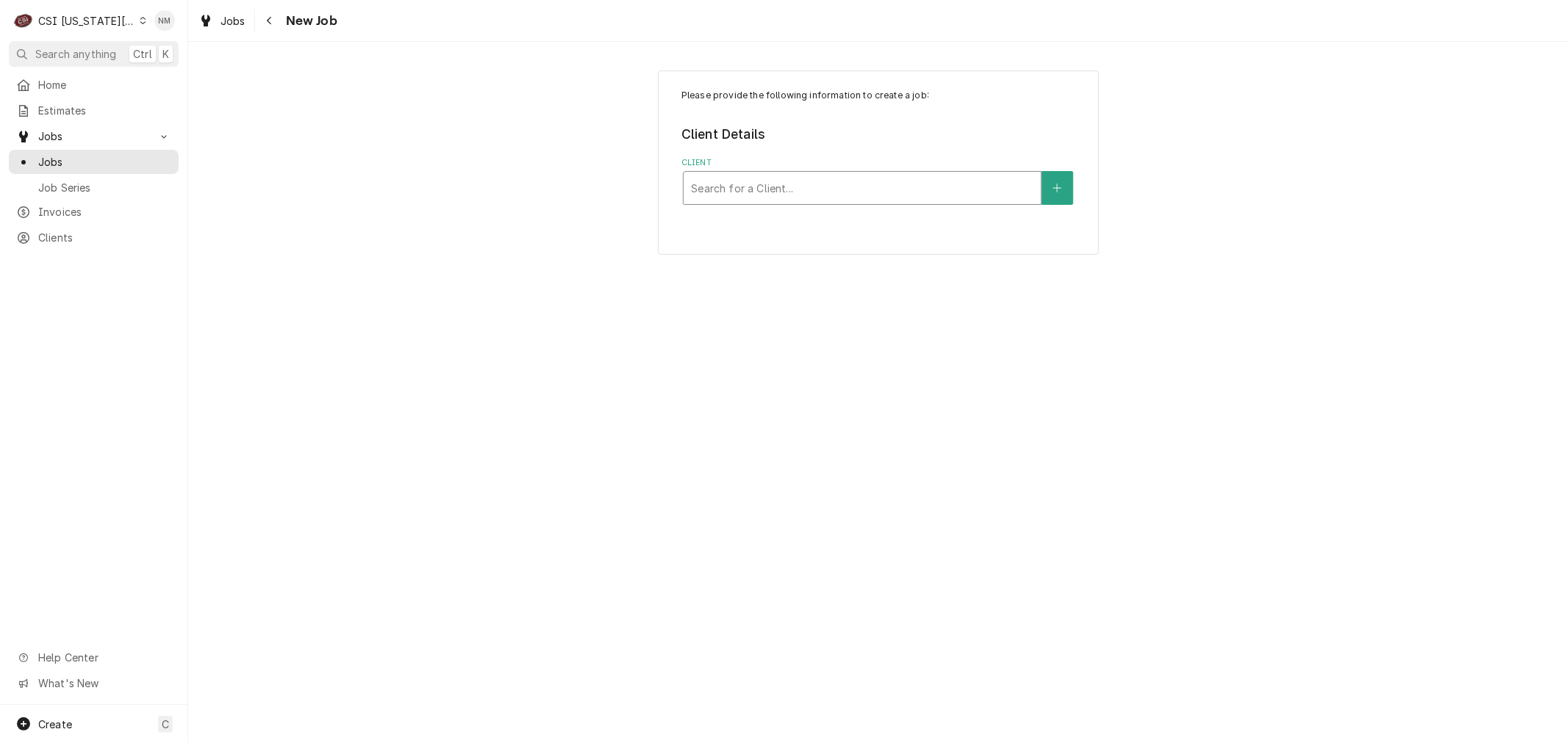
click at [719, 187] on html "C CSI Kansas City. NM Search anything Ctrl K Home Estimates Jobs Jobs Job Serie…" at bounding box center [784, 371] width 1568 height 743
click at [719, 187] on div "Client" at bounding box center [862, 188] width 343 height 26
type input "jackson ww"
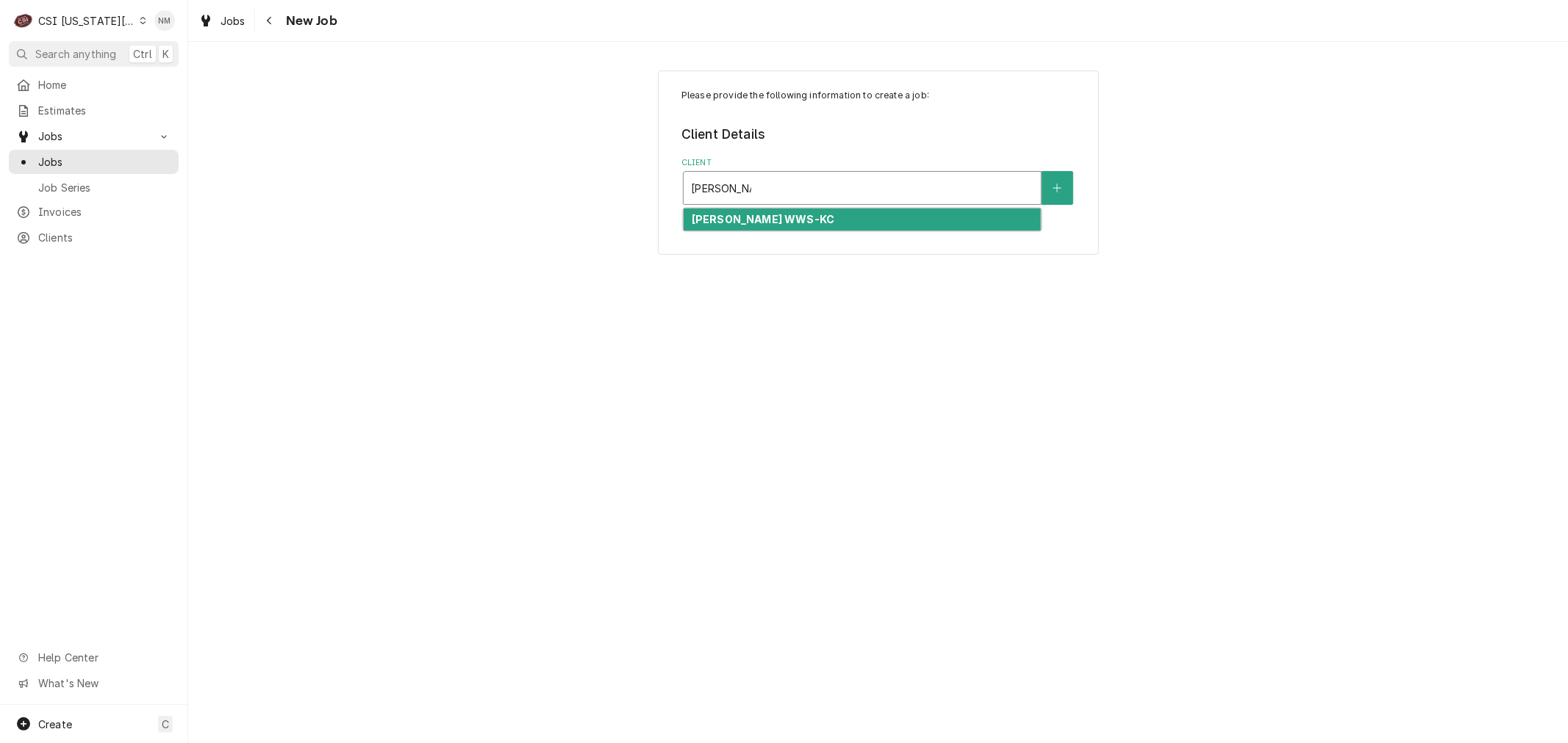
click at [789, 218] on strong "JACKSON WWS-KC" at bounding box center [763, 219] width 143 height 13
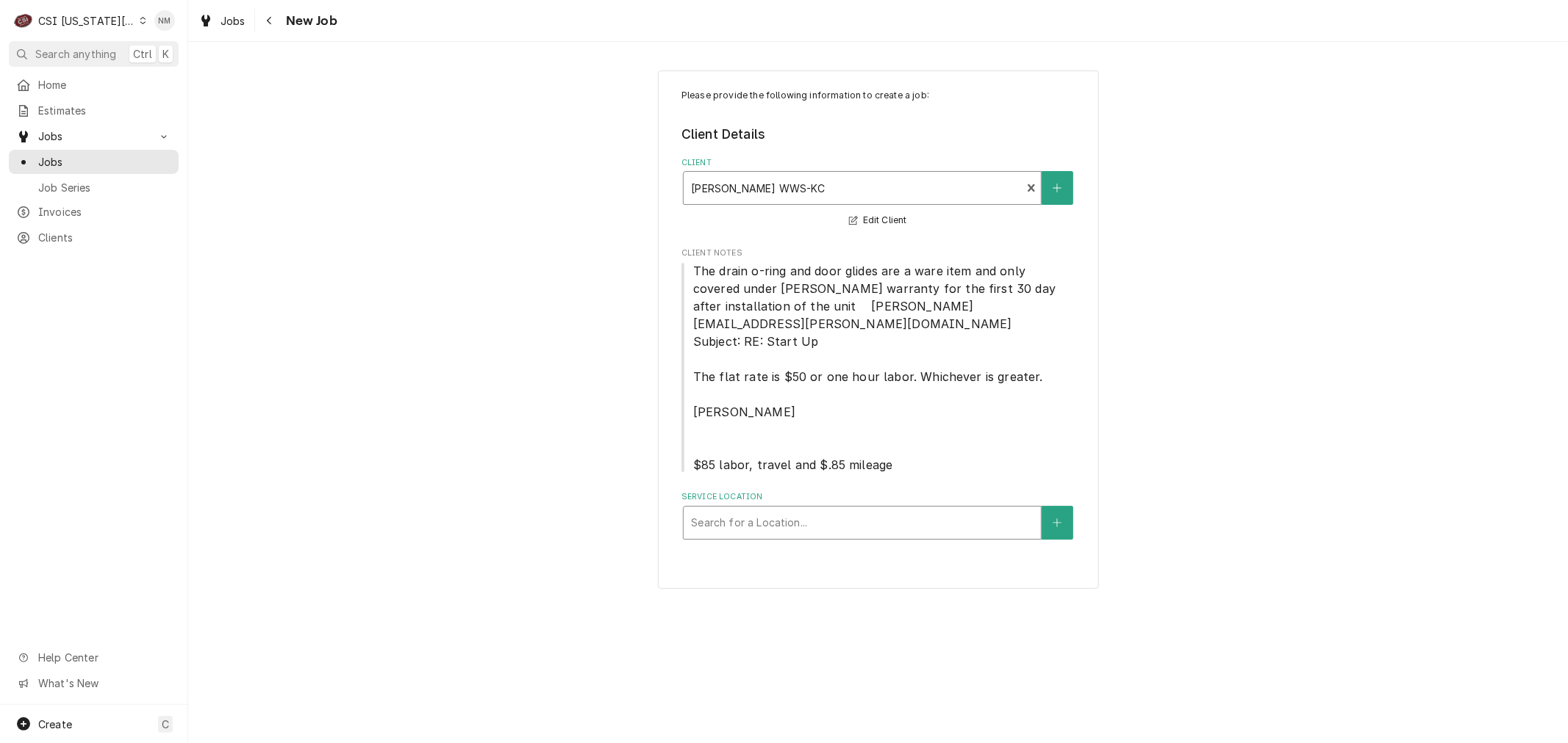
click at [840, 510] on div "Service Location" at bounding box center [862, 523] width 343 height 26
type input "bald"
click at [1053, 518] on icon "Create New Location" at bounding box center [1057, 523] width 9 height 11
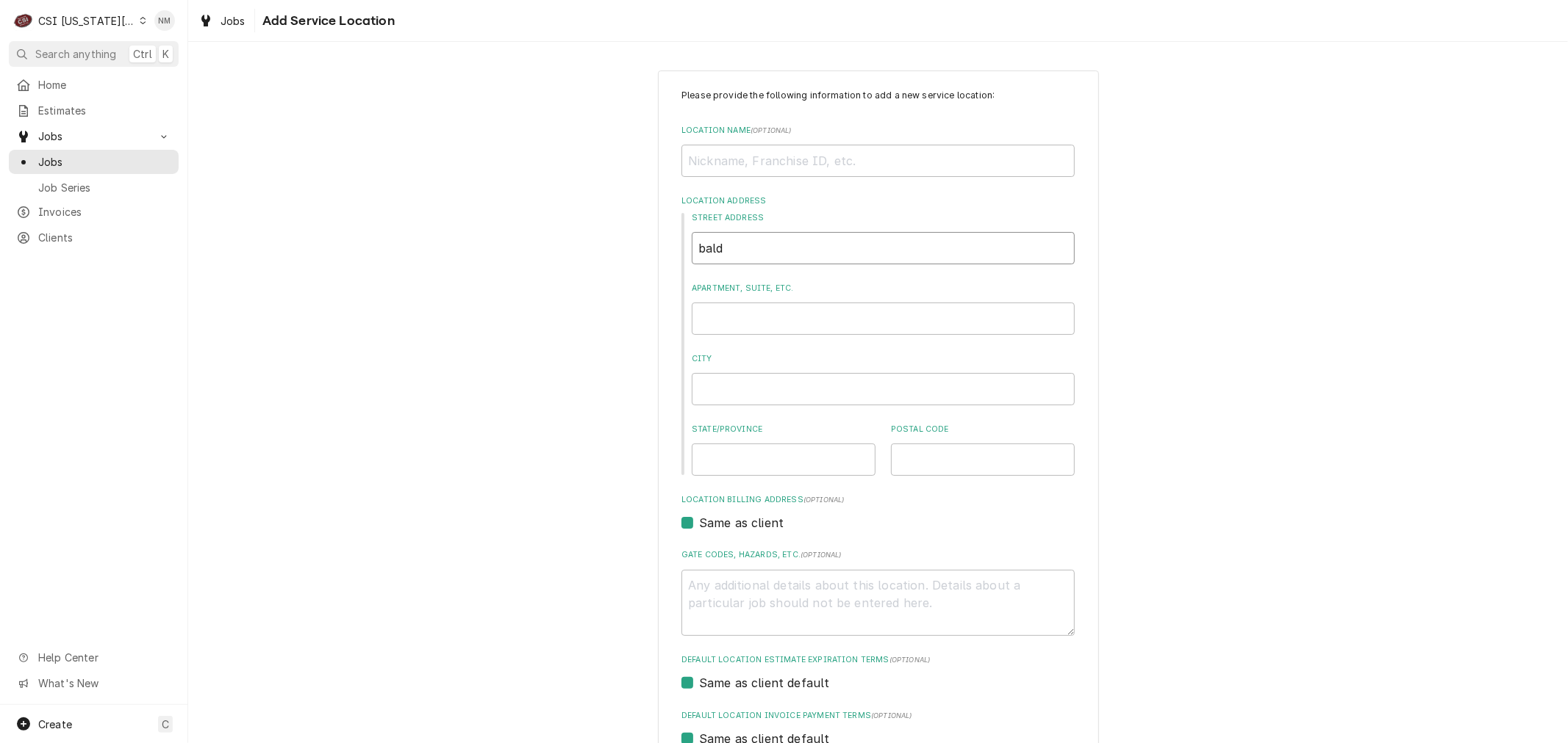
drag, startPoint x: 744, startPoint y: 249, endPoint x: 667, endPoint y: 249, distance: 77.0
click at [667, 249] on div "Please provide the following information to add a new service location: Locatio…" at bounding box center [879, 508] width 441 height 876
type textarea "x"
type input "B"
type textarea "x"
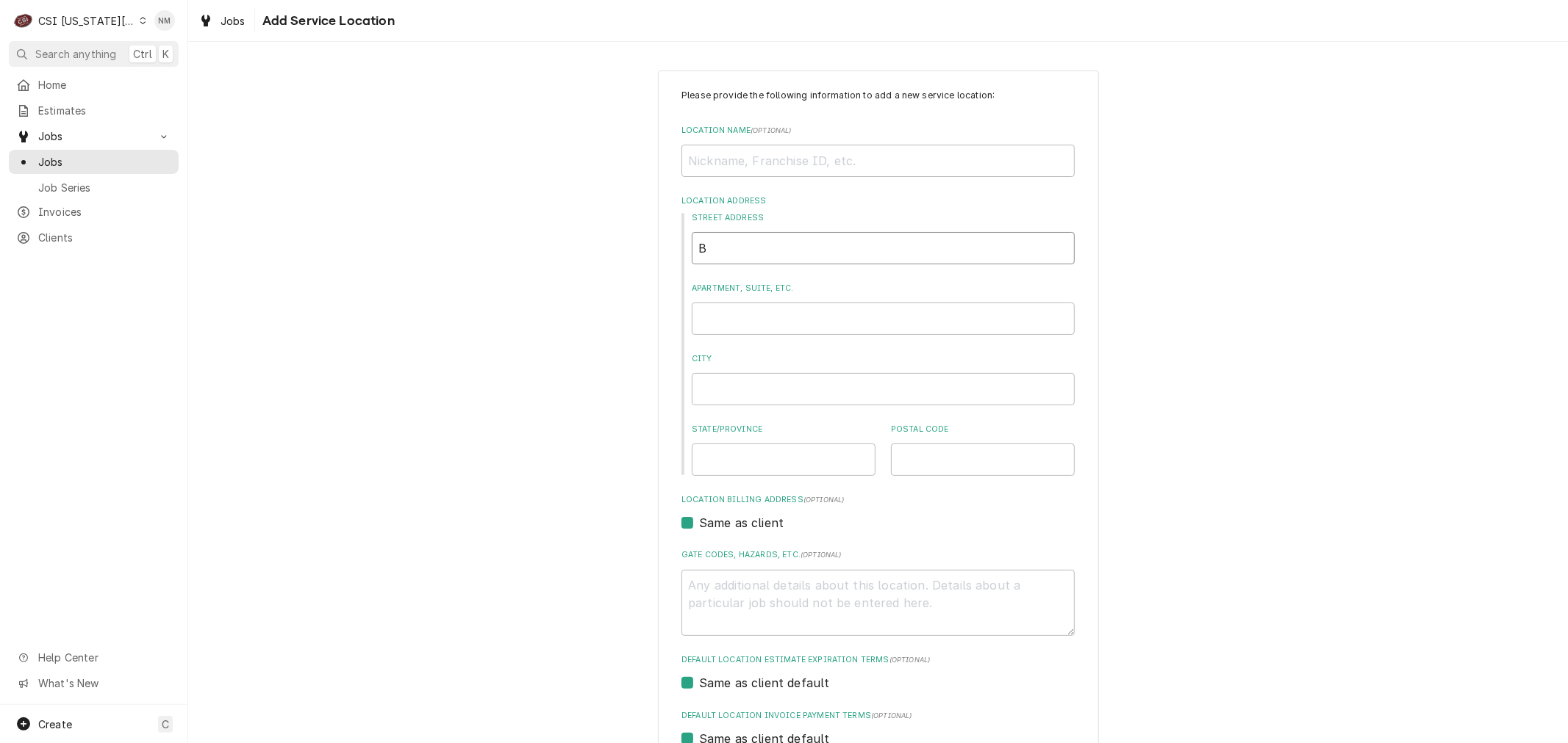
type input "Ba"
type textarea "x"
type input "Bal"
type textarea "x"
type input "Bald"
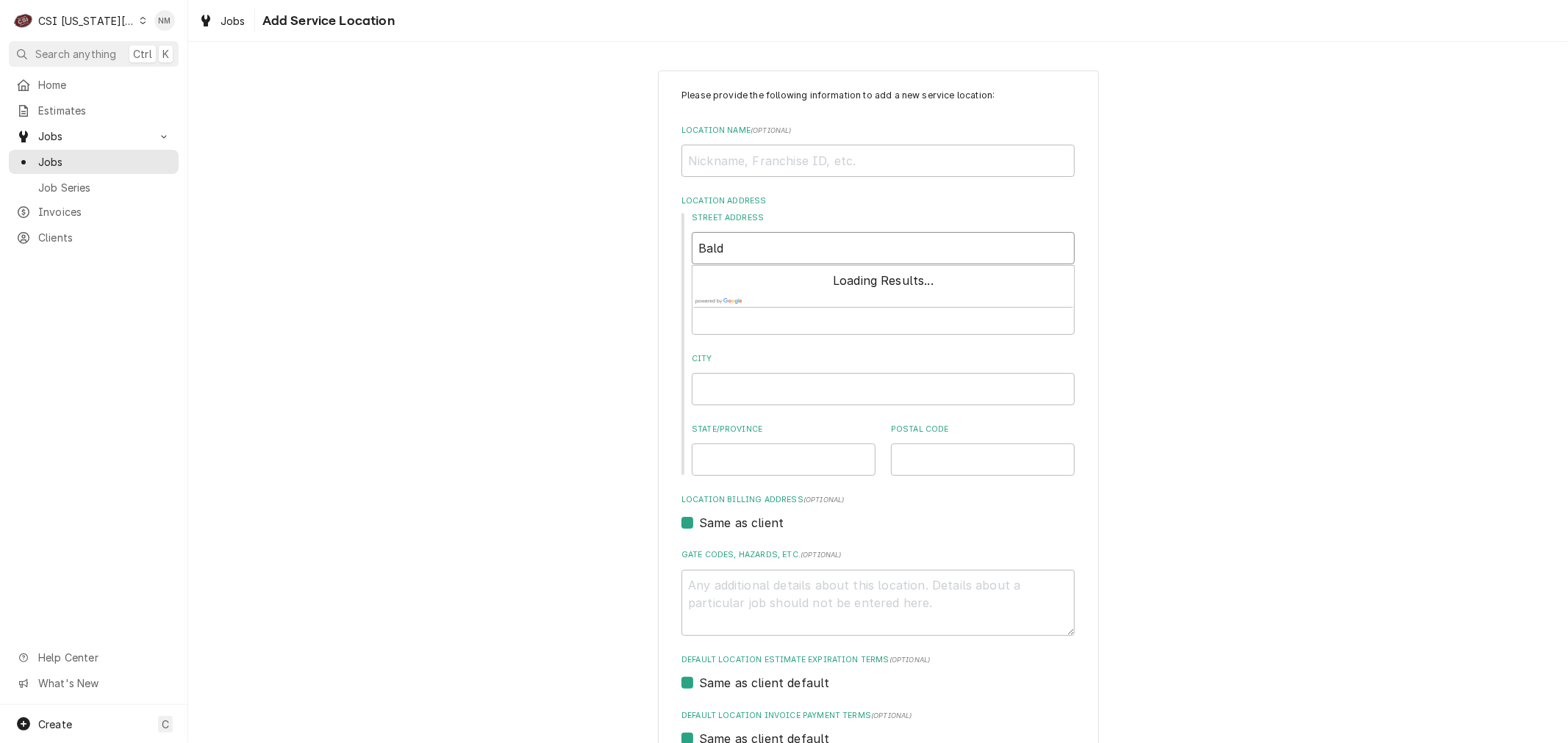
type textarea "x"
type input "Baldw"
type textarea "x"
type input "Baldwi"
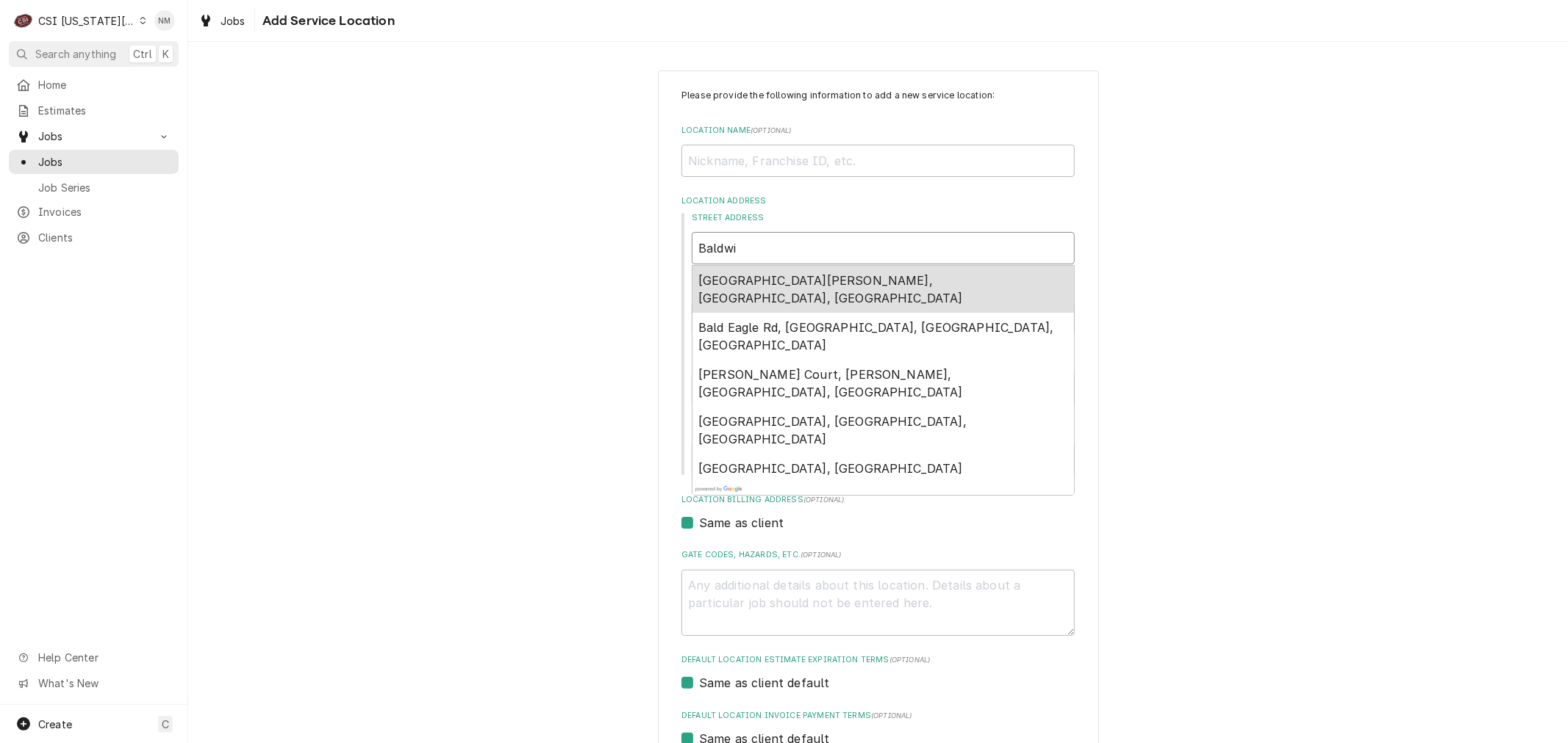
type textarea "x"
type input "Baldwin"
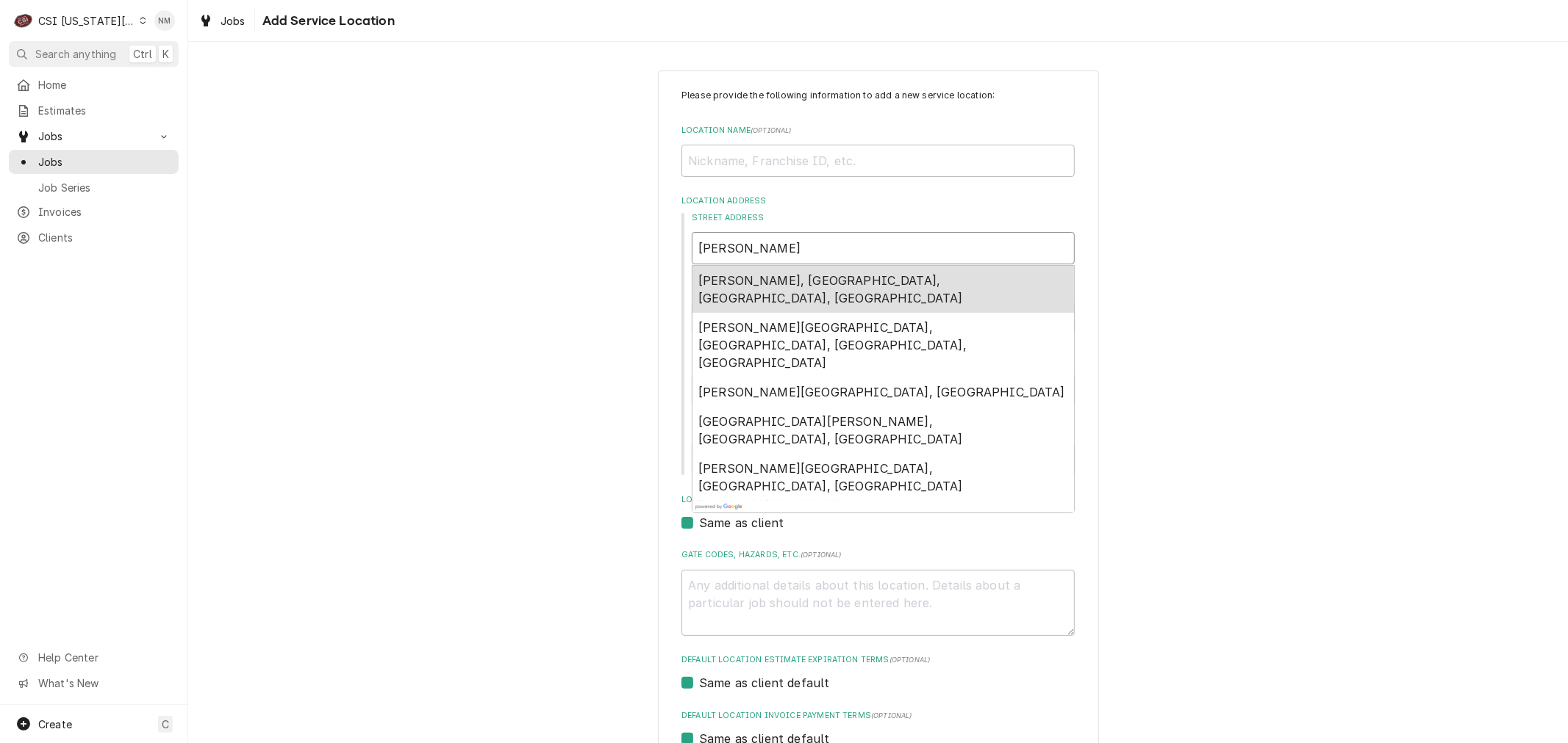
type textarea "x"
type input "Baldwin"
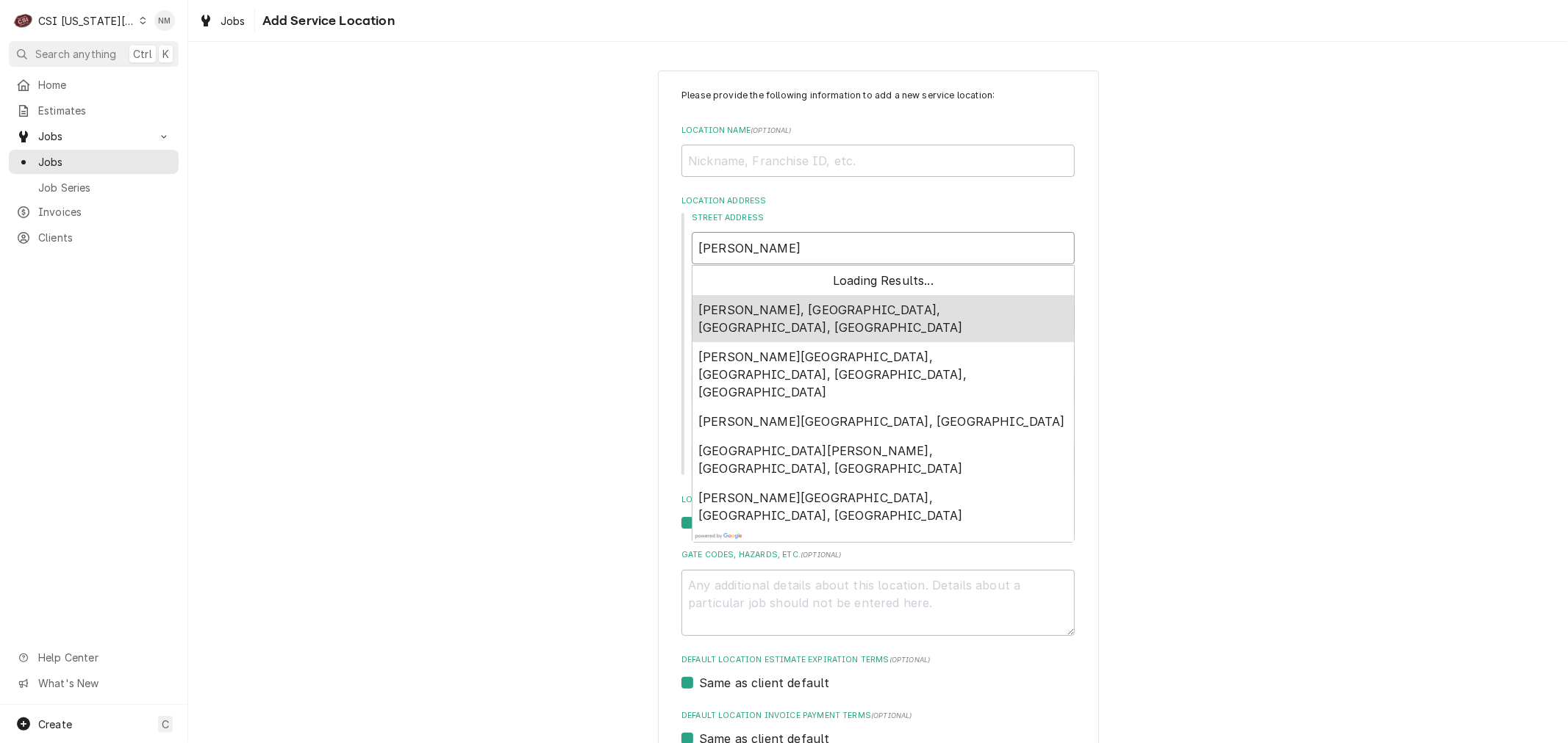
type textarea "x"
type input "Baldwin H"
type textarea "x"
type input "Baldwin He"
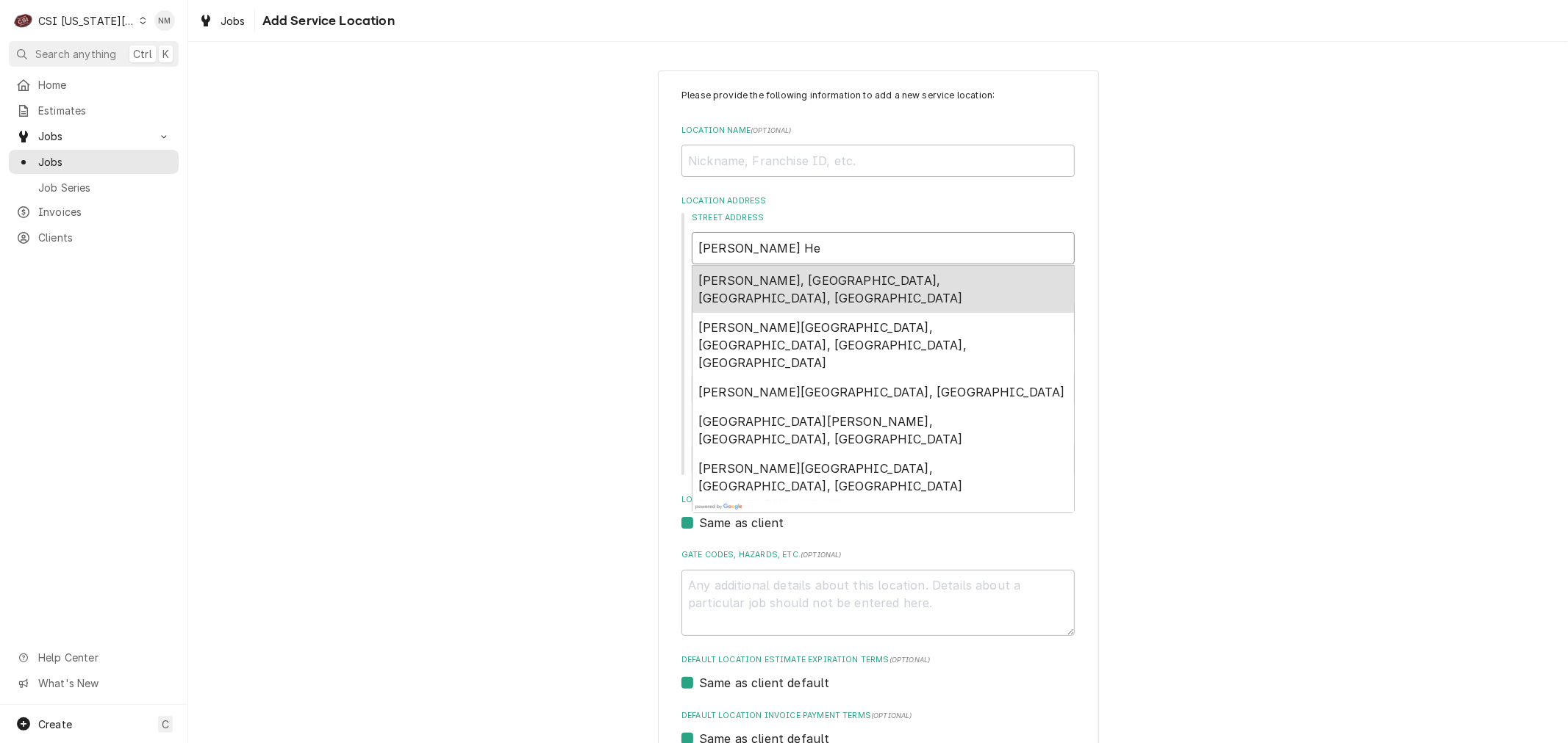
type textarea "x"
type input "Baldwin Hea"
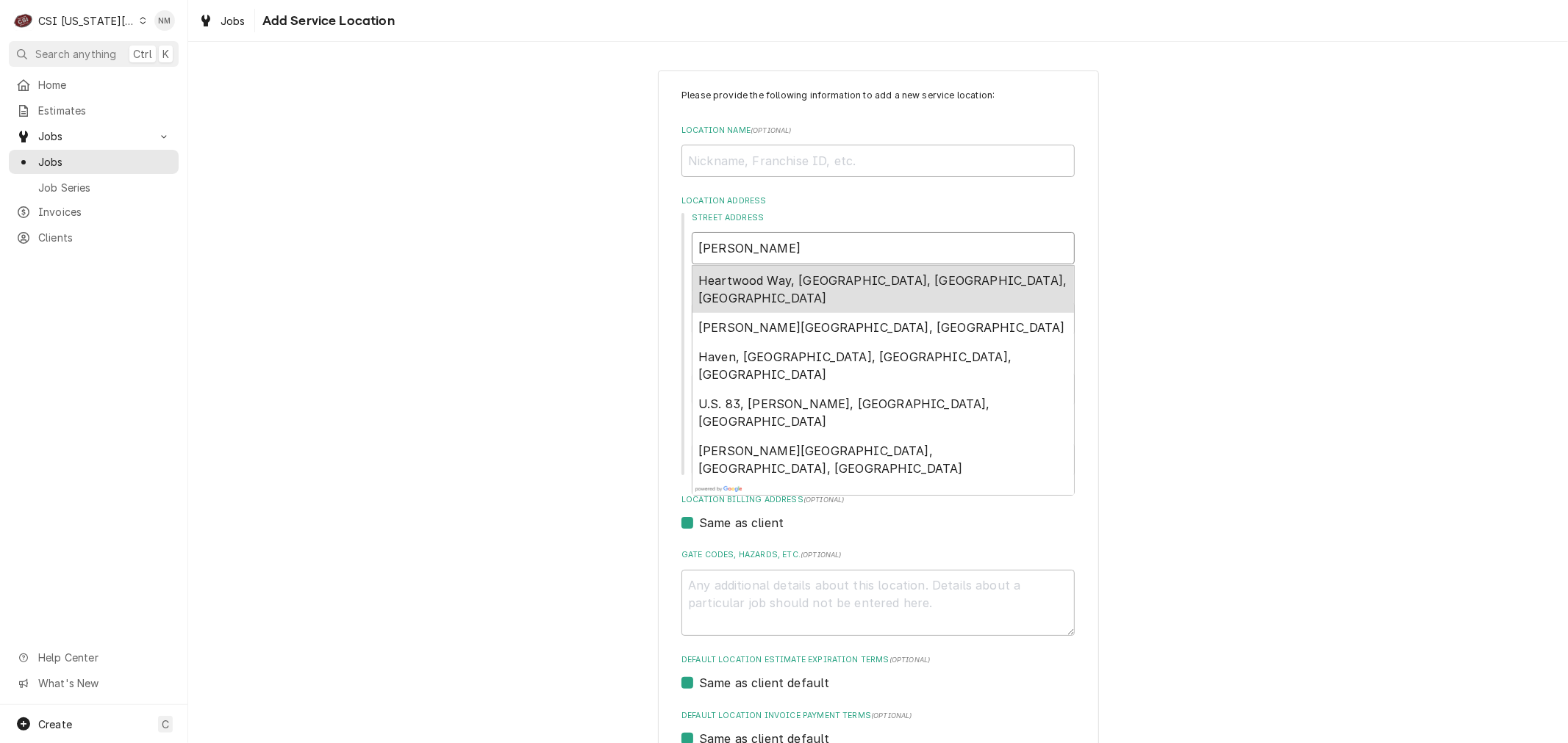
type textarea "x"
type input "Baldwin Hea"
click at [747, 159] on input "Location Name ( optional )" at bounding box center [878, 161] width 393 height 32
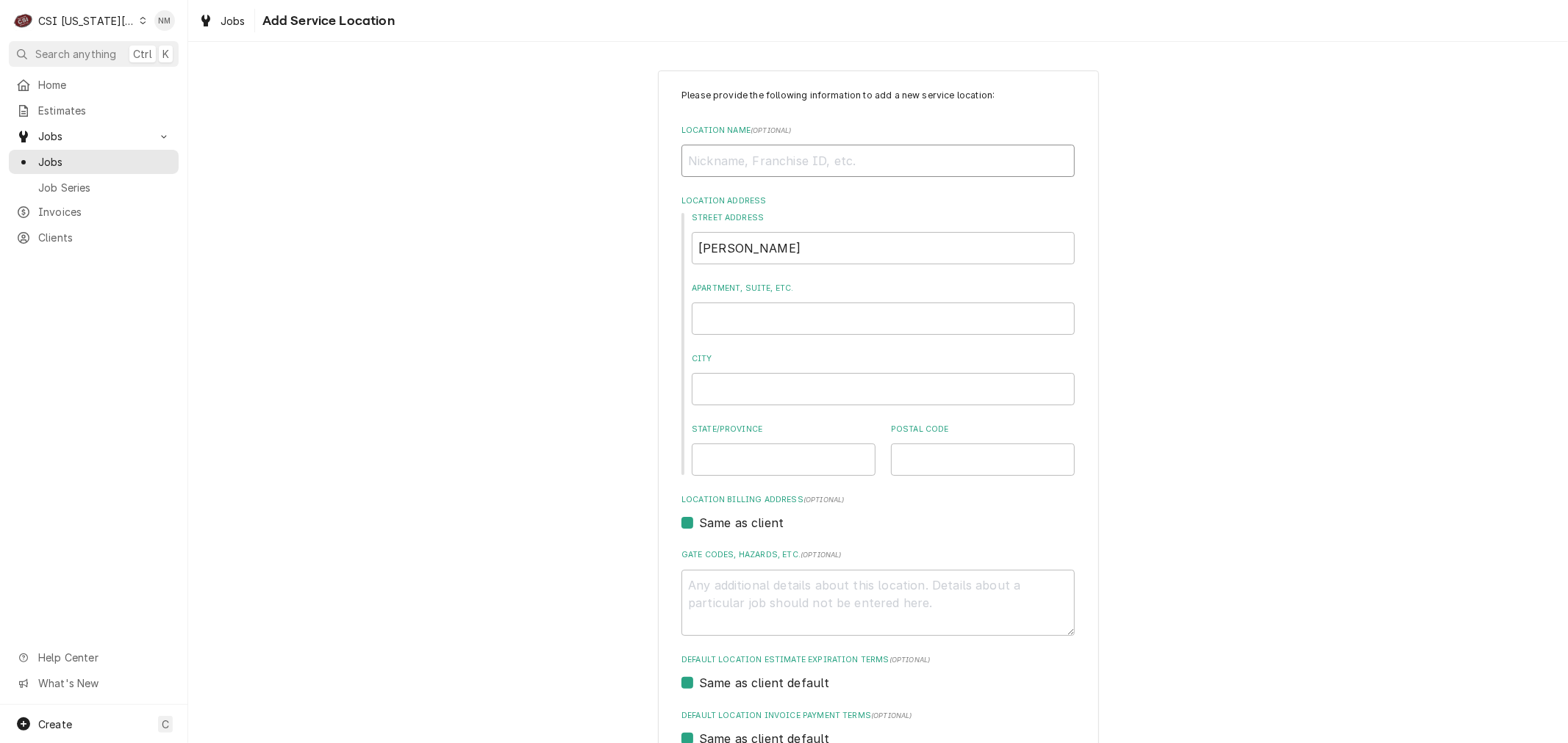
type textarea "x"
type input "B"
type textarea "x"
type input "Ba"
type textarea "x"
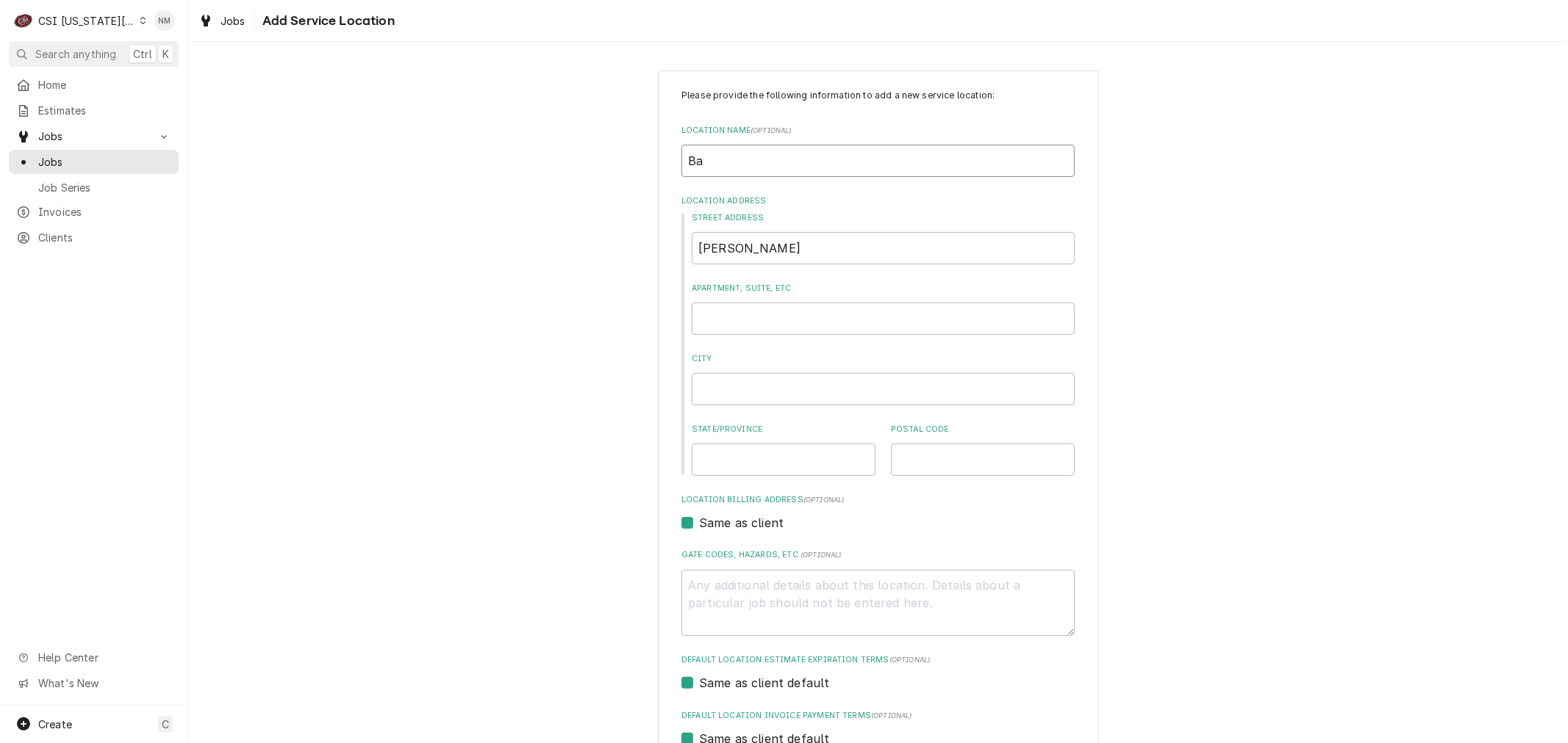
type input "Bal"
type textarea "x"
type input "Bald"
type textarea "x"
type input "Baldw"
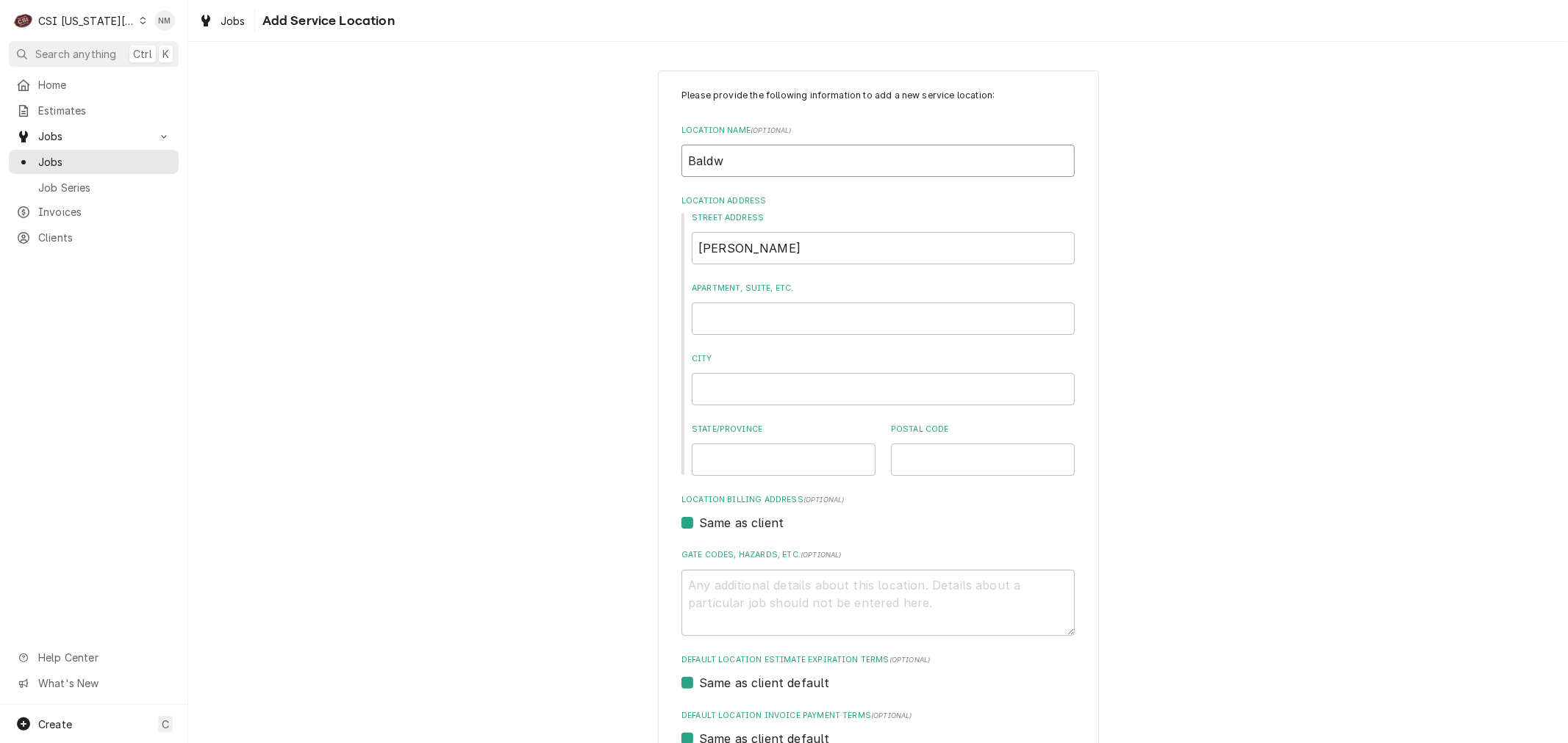
type textarea "x"
type input "Baldwi"
type textarea "x"
type input "Baldwin"
type textarea "x"
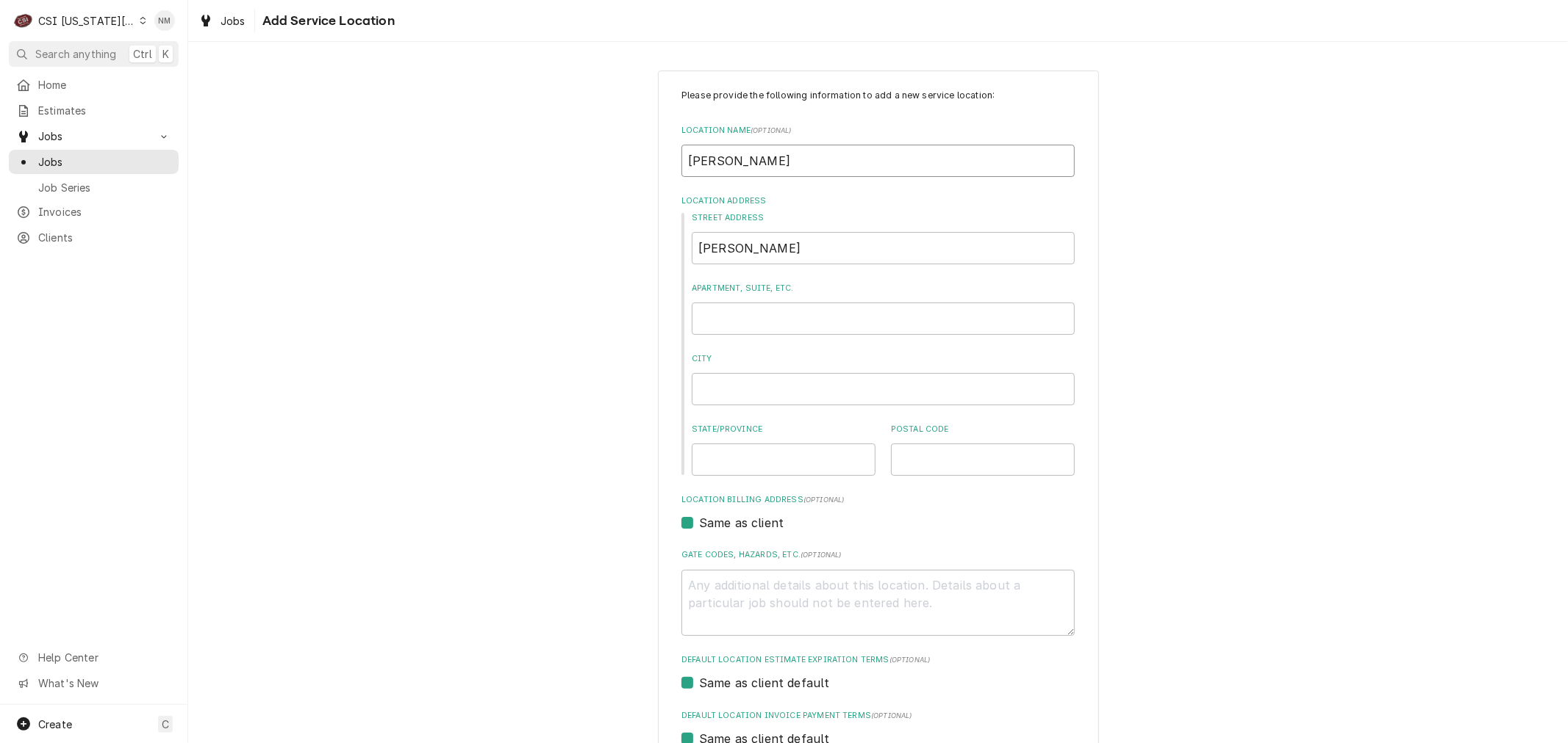
type input "Baldwin"
type textarea "x"
type input "Baldwin H"
type textarea "x"
type input "Baldwin He"
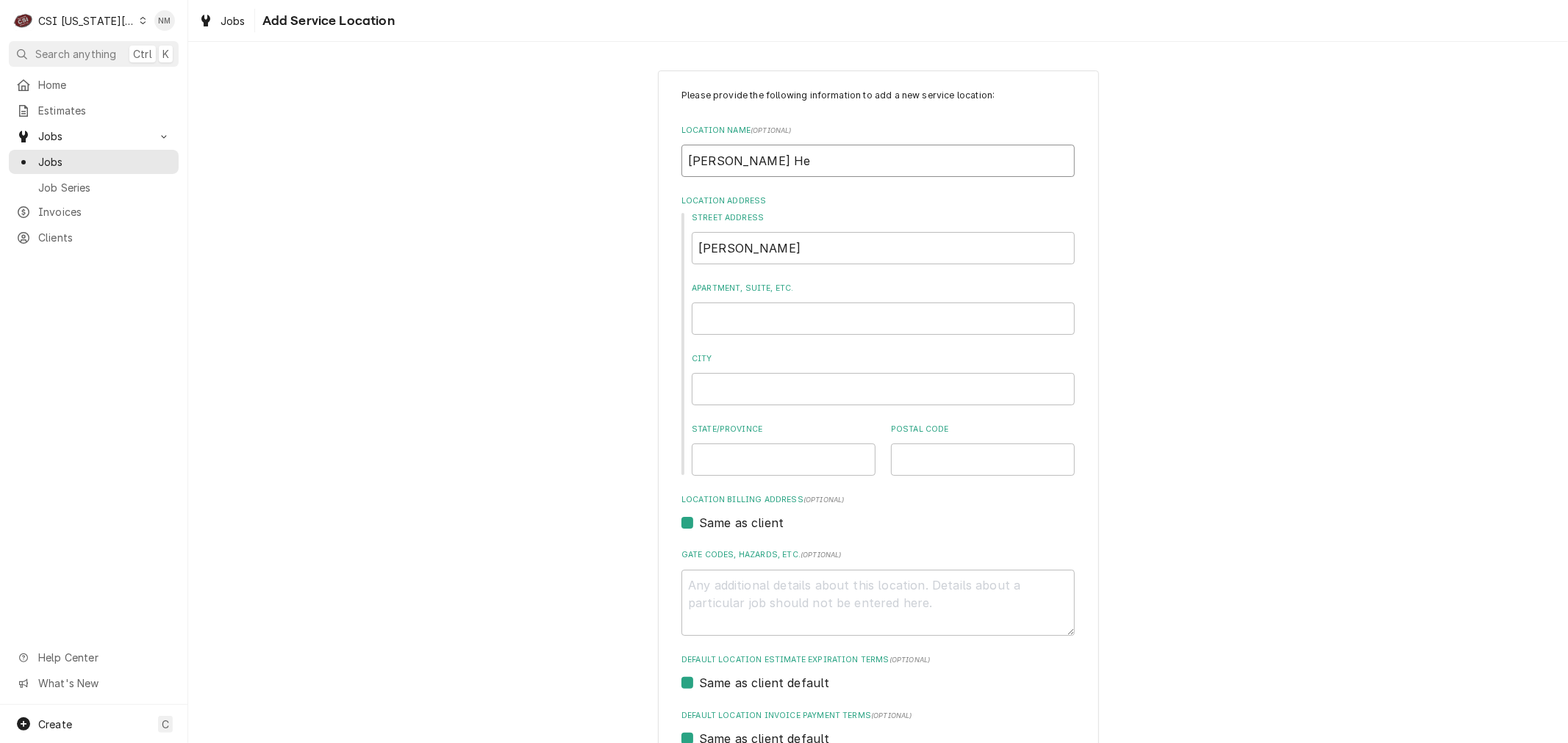
type textarea "x"
type input "Baldwin Hea"
type textarea "x"
type input "Baldwin Heal"
type textarea "x"
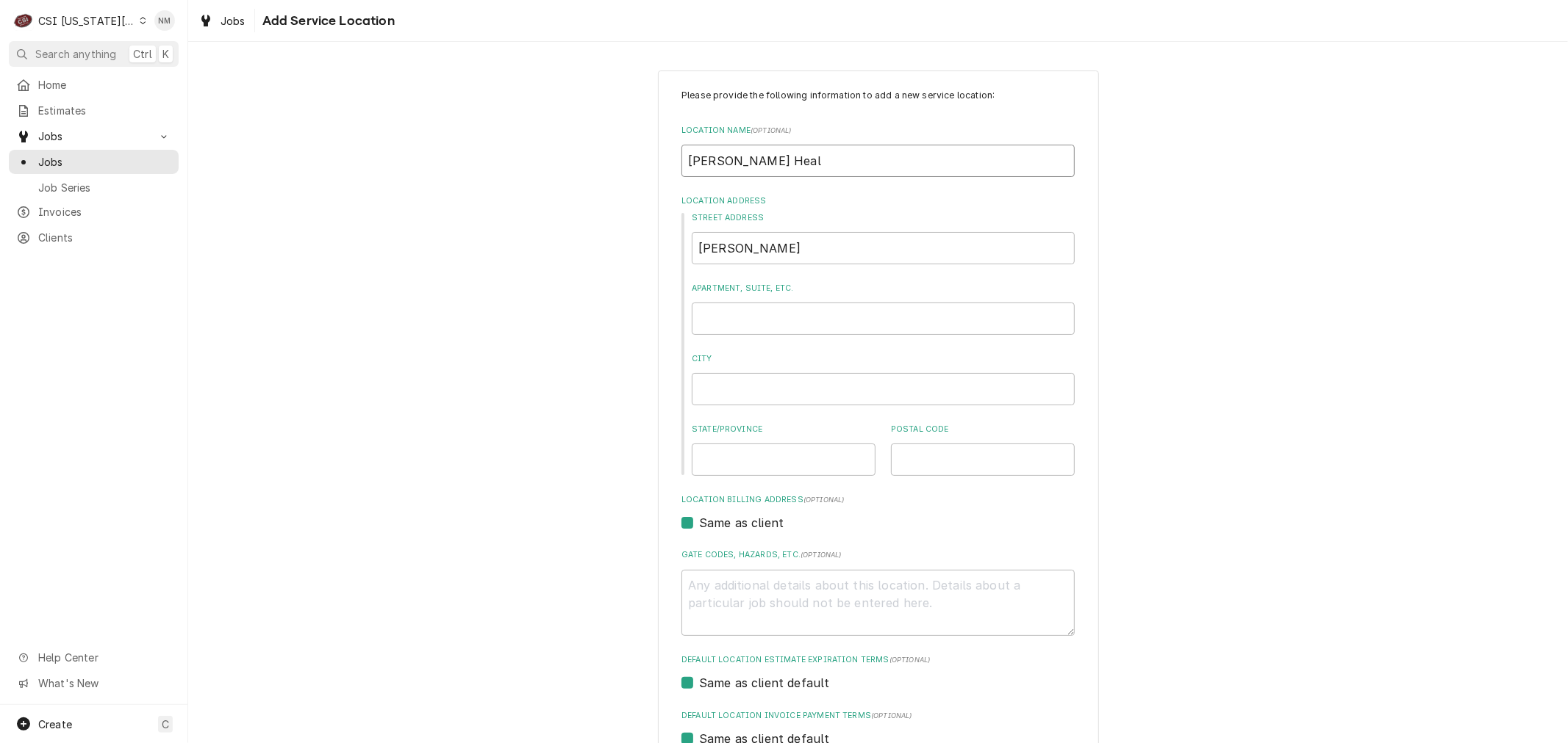
type input "Baldwin Healt"
type textarea "x"
type input "Baldwin Health"
type textarea "x"
type input "Baldwin Health"
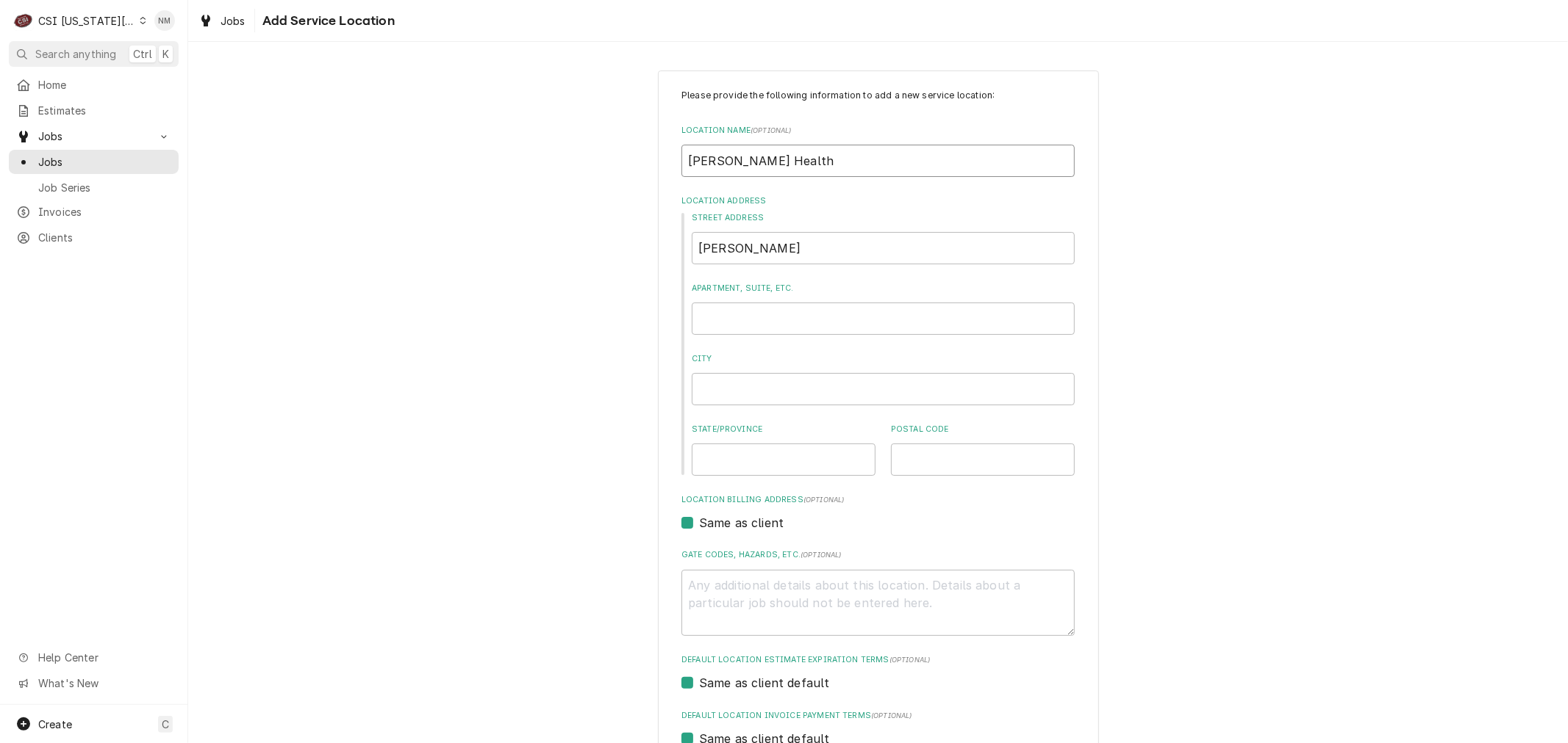
type textarea "x"
type input "Baldwin Health c"
type textarea "x"
type input "Baldwin Health ca"
type textarea "x"
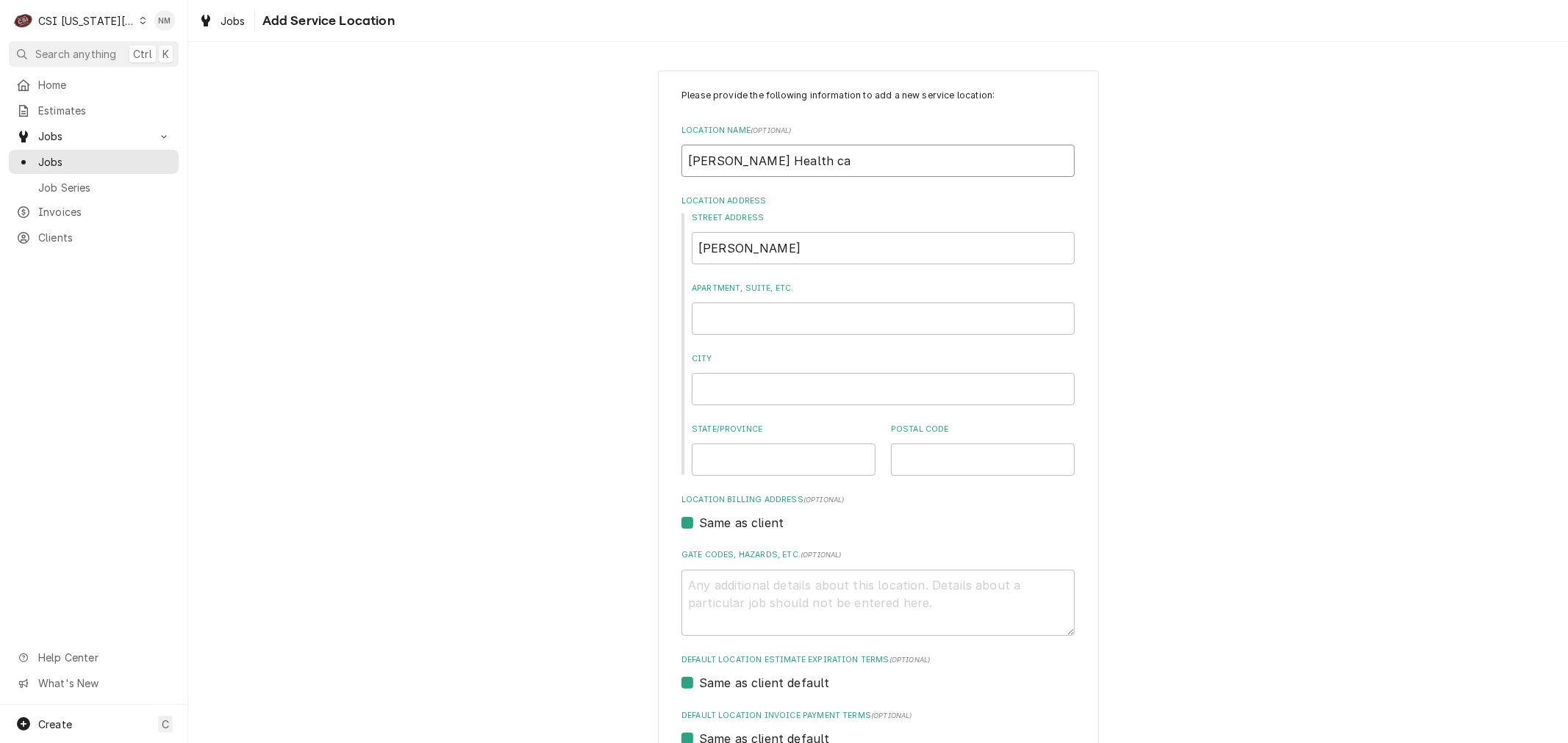
type input "Baldwin Health car"
type textarea "x"
type input "Baldwin Health care"
type textarea "x"
type input "Baldwin Health care"
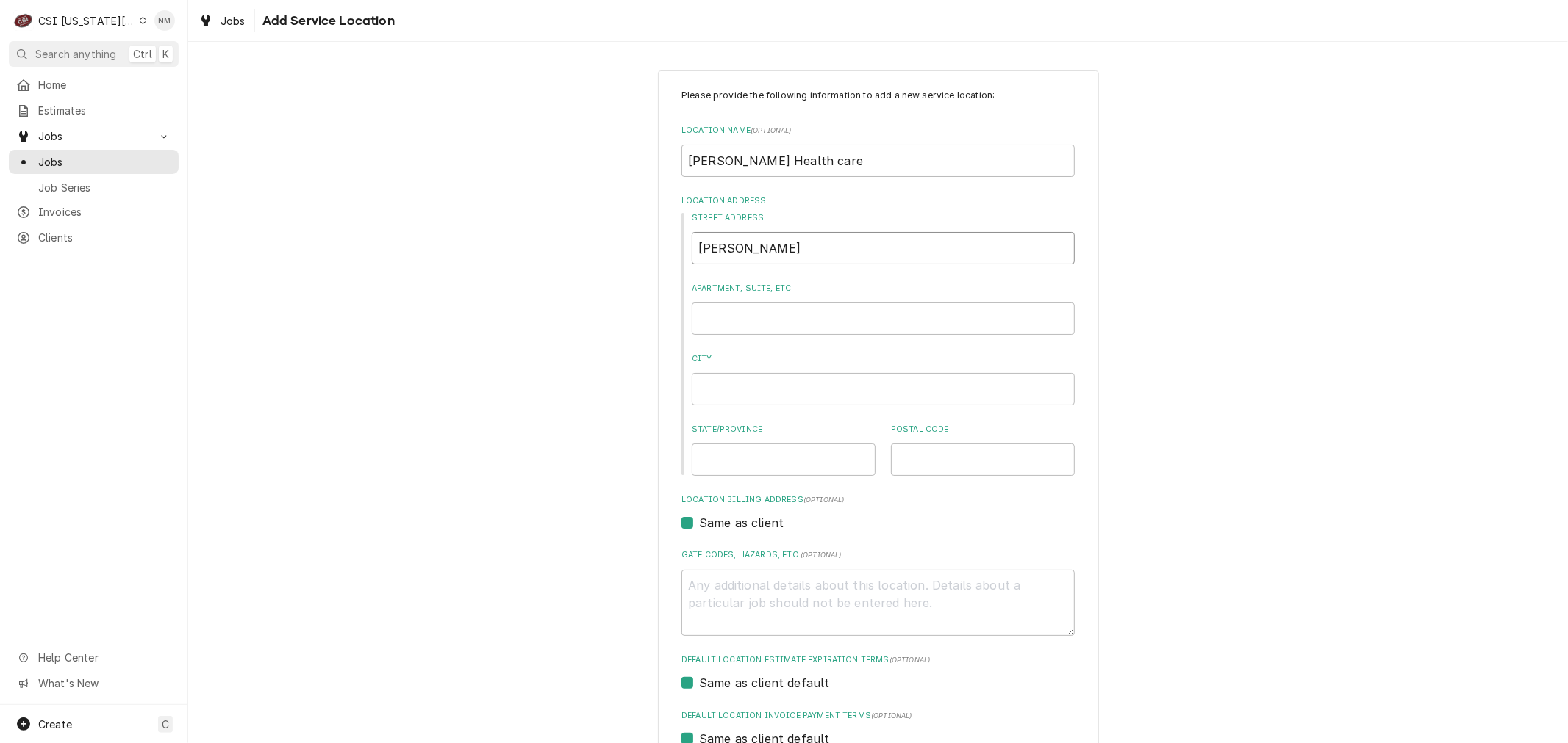
drag, startPoint x: 783, startPoint y: 237, endPoint x: 678, endPoint y: 247, distance: 105.5
click at [682, 247] on div "Street Address Baldwin Hea Apartment, Suite, etc. City State/Province Postal Co…" at bounding box center [878, 344] width 393 height 263
type textarea "x"
type input "1"
type textarea "x"
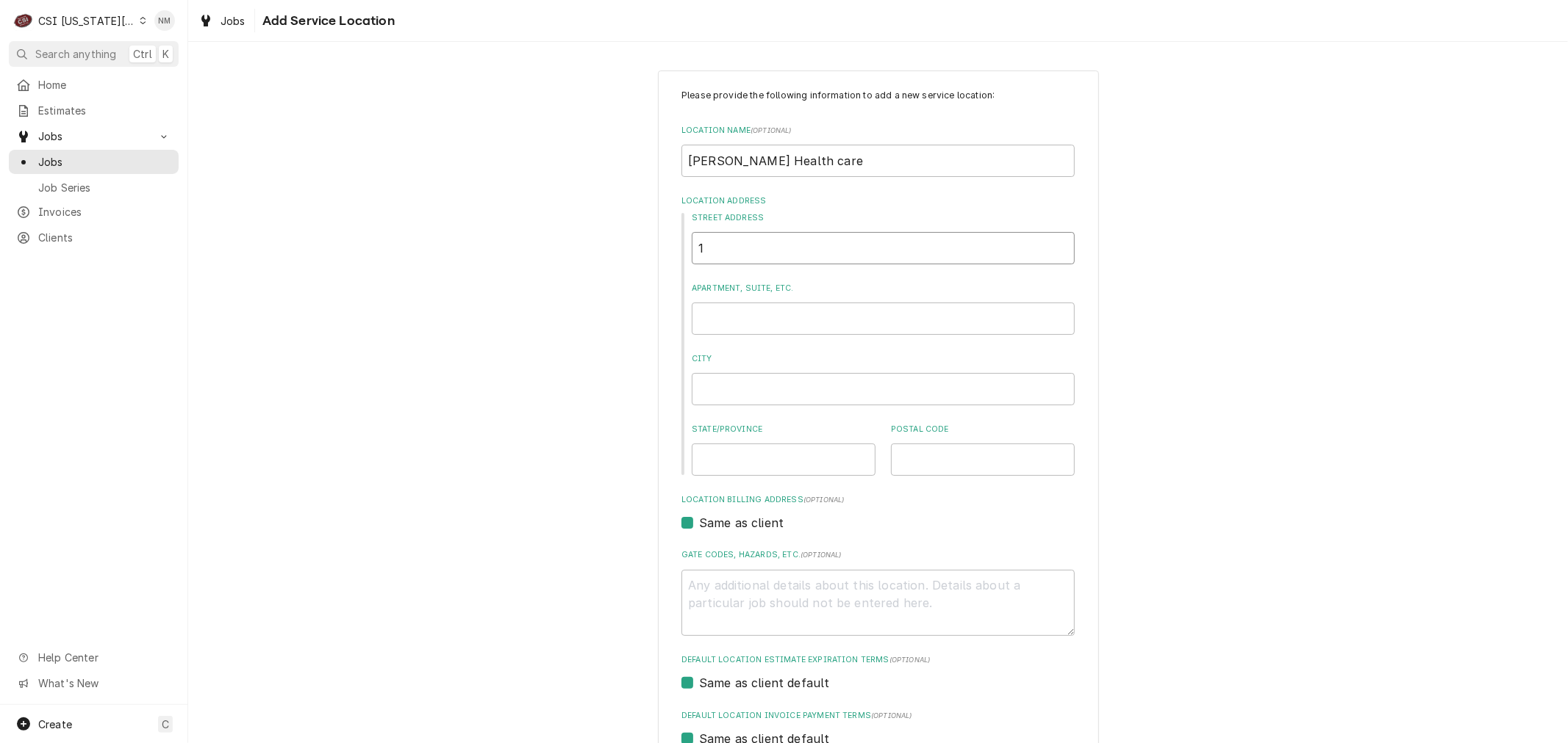
type input "12"
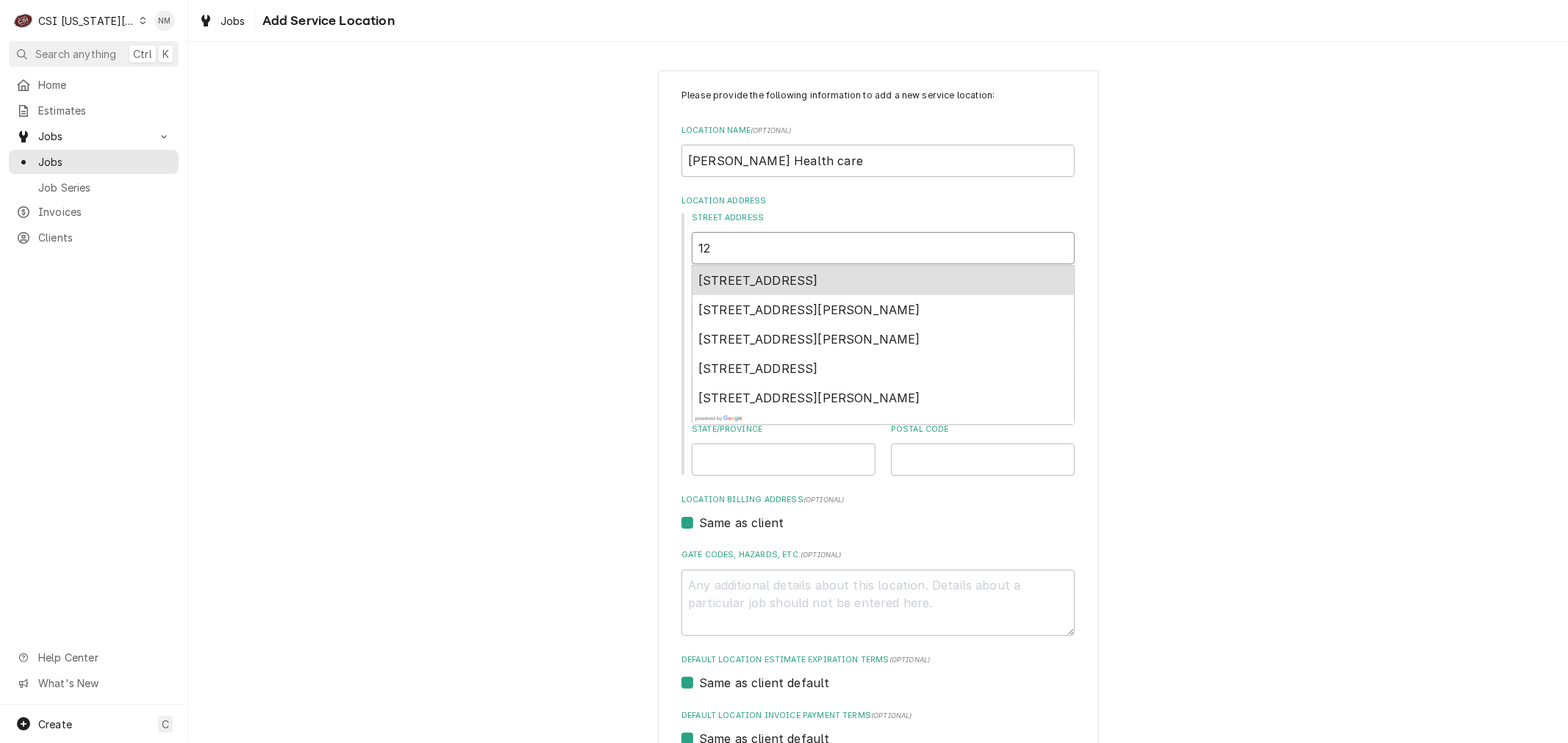
type textarea "x"
type input "122"
type textarea "x"
type input "1223"
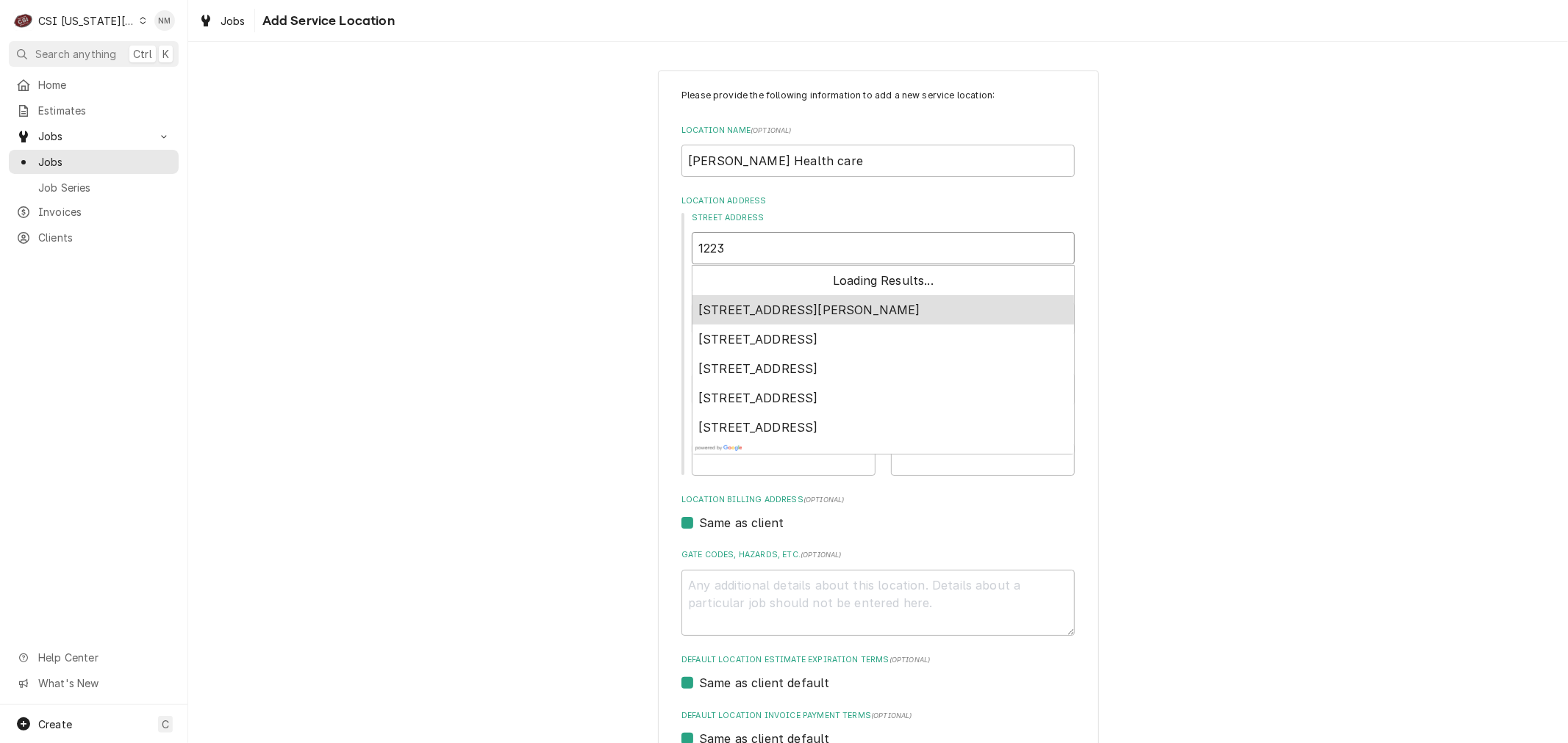
type textarea "x"
type input "1223"
type textarea "x"
type input "1223 o"
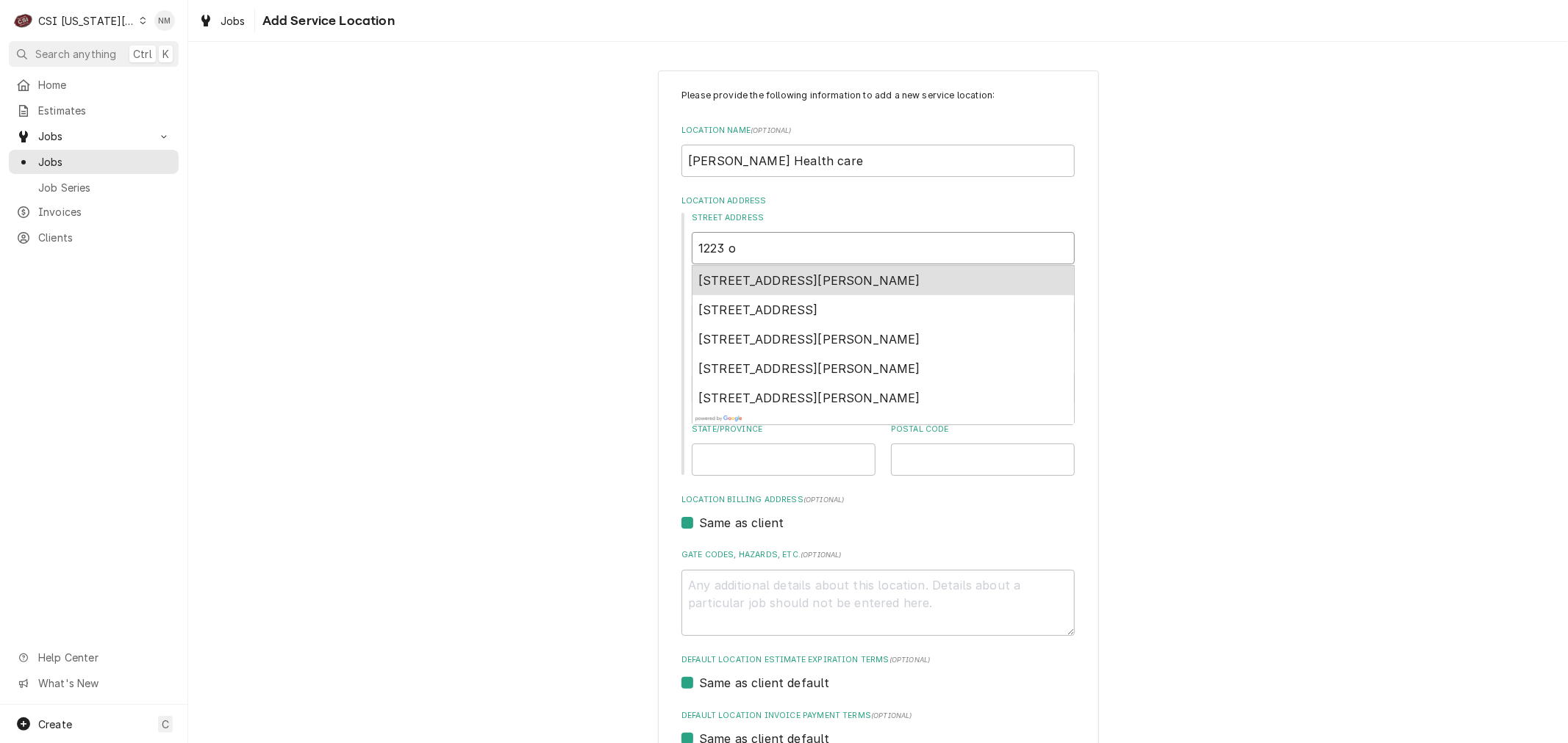
type textarea "x"
type input "1223 or"
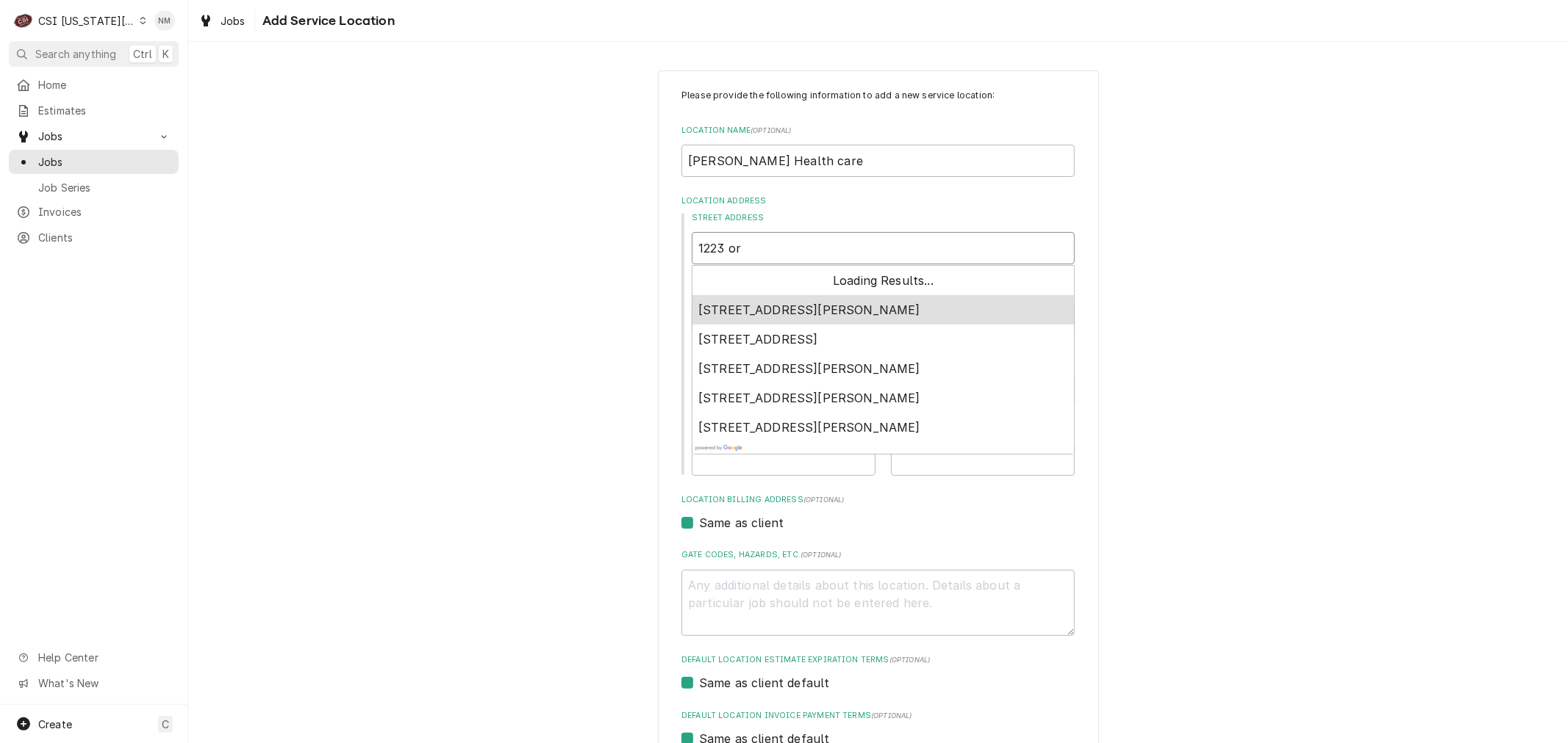
type textarea "x"
type input "1223 orc"
type textarea "x"
type input "1223 orch"
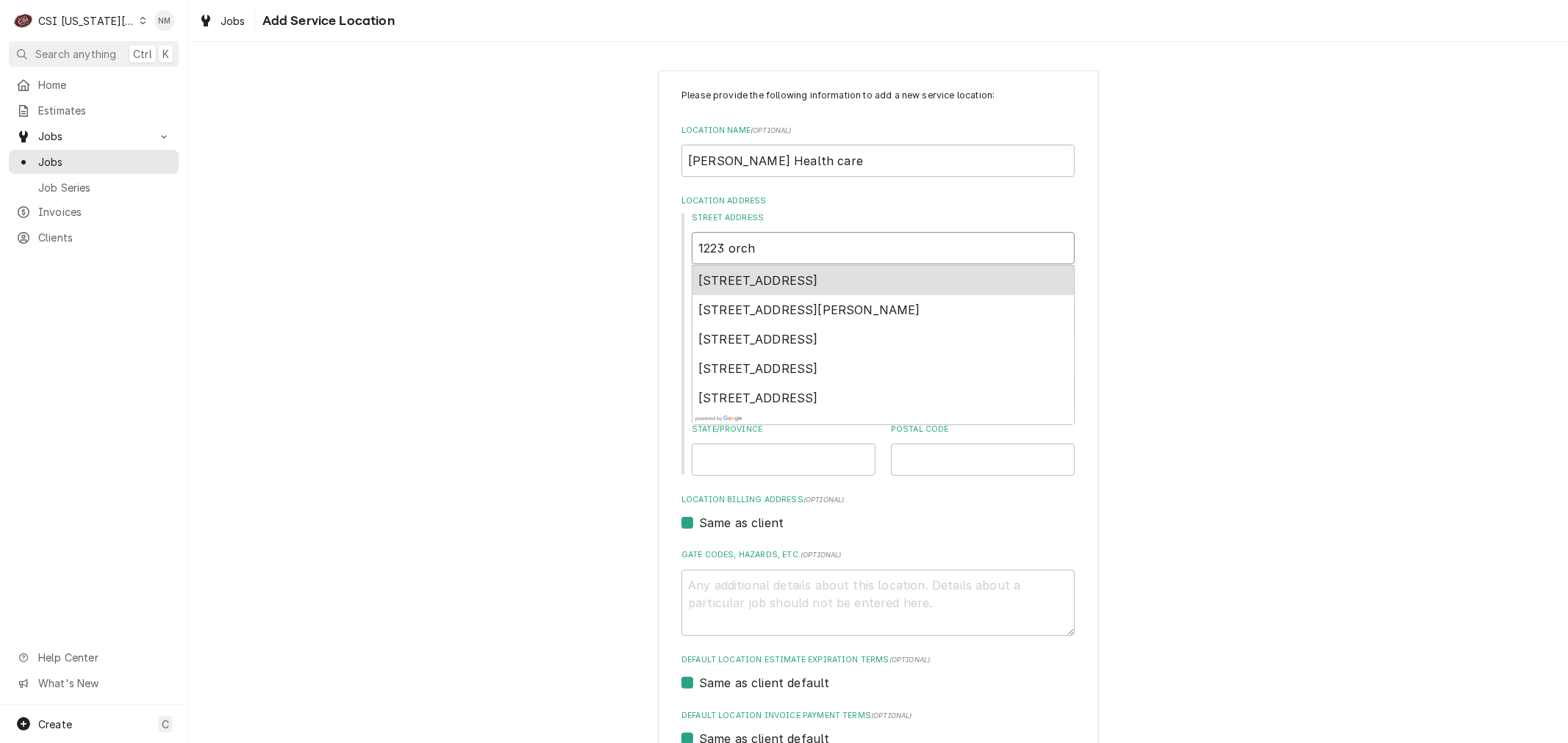
type textarea "x"
type input "1223 orcha"
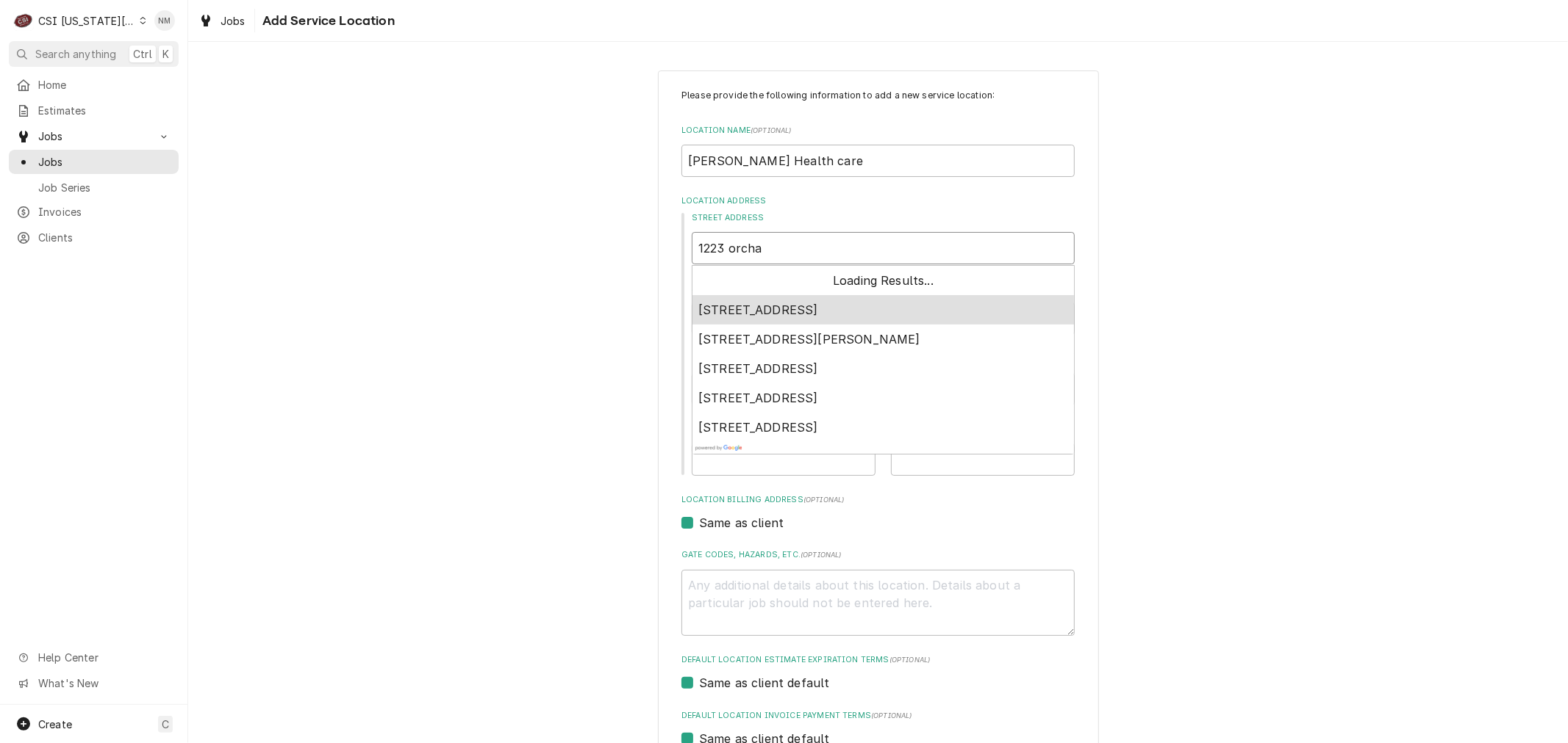
type textarea "x"
type input "1223 orchar"
type textarea "x"
type input "1223 orchard"
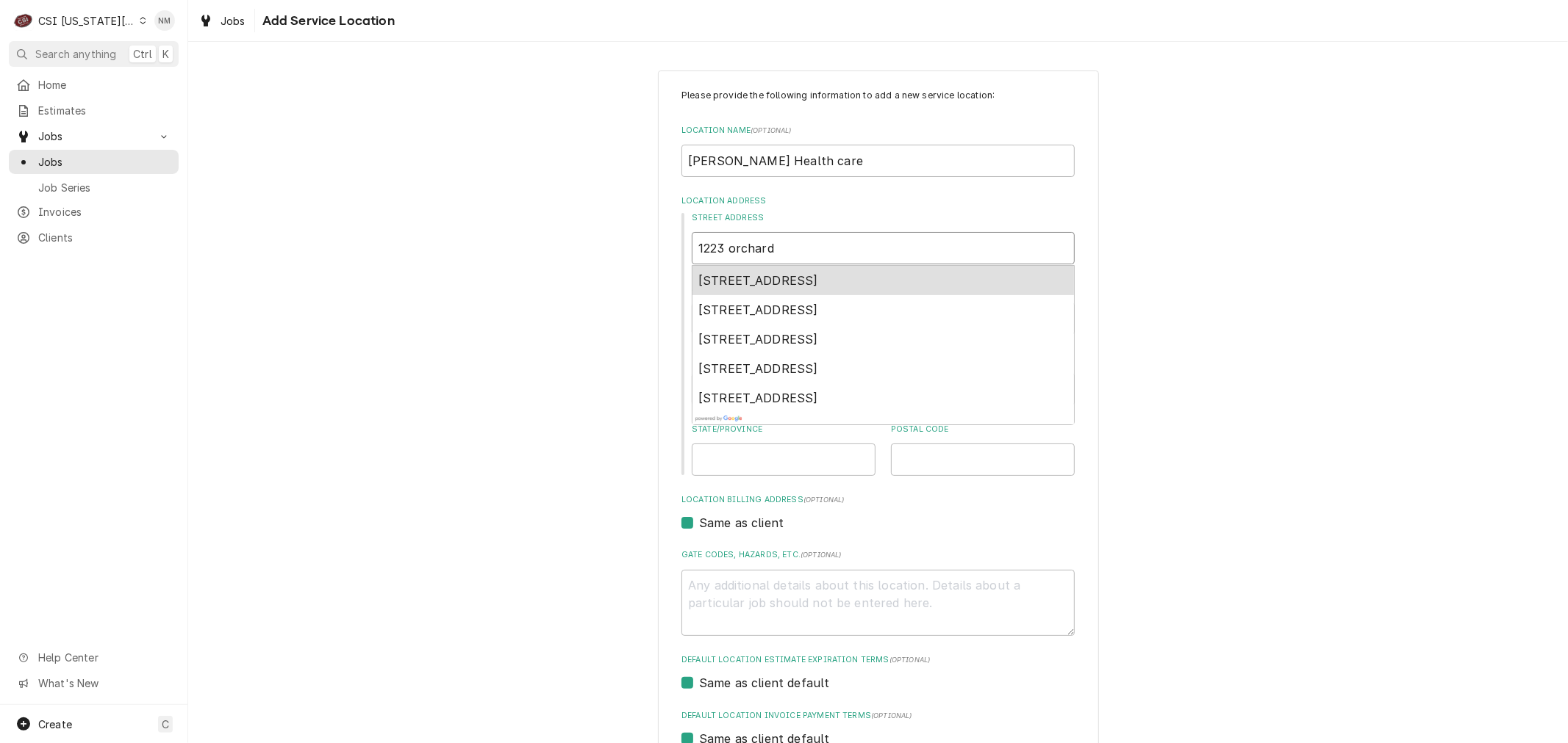
type textarea "x"
type input "1223 orchard"
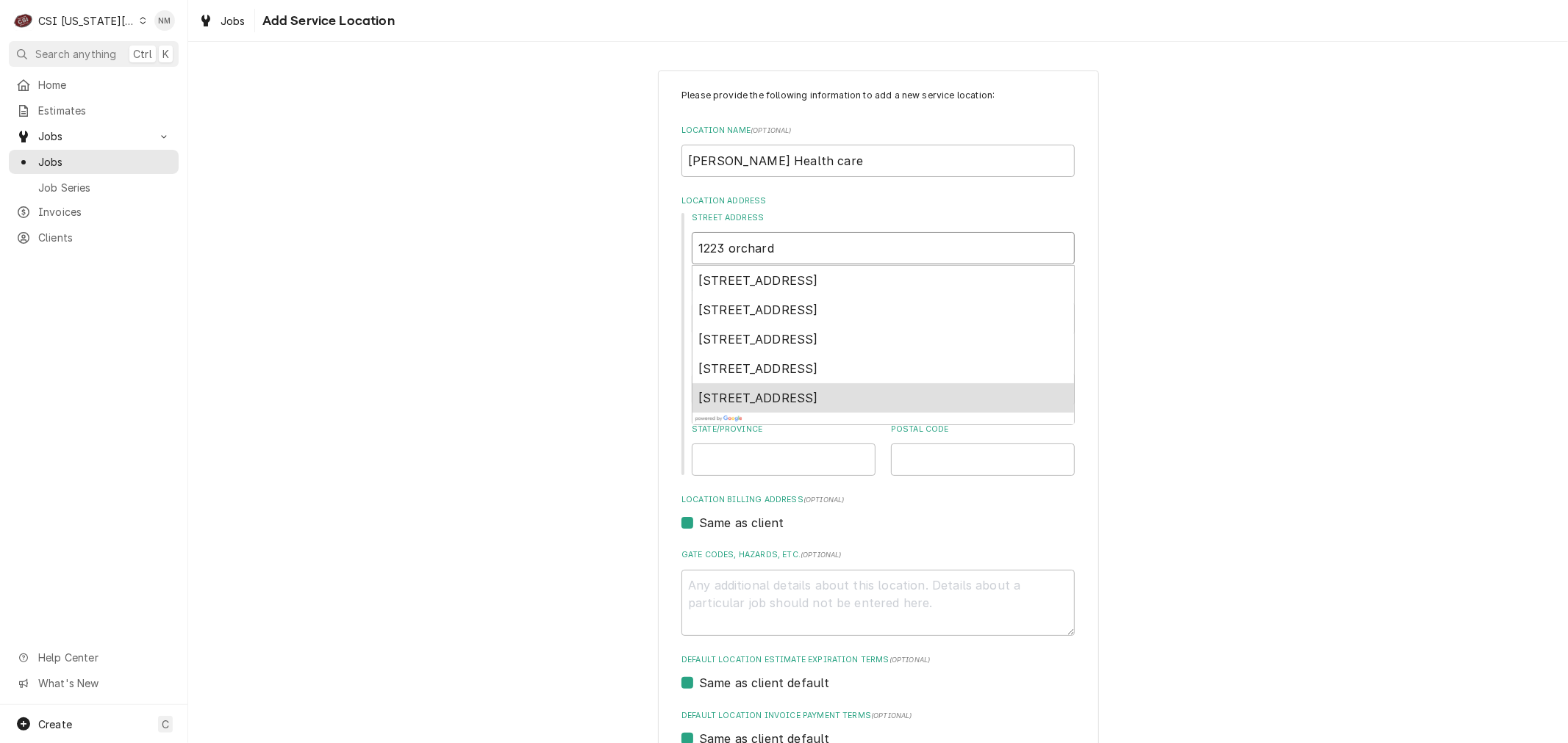
click at [818, 395] on span "1223 Orchard Village Ct, Ballwin, MO, USA" at bounding box center [758, 397] width 119 height 15
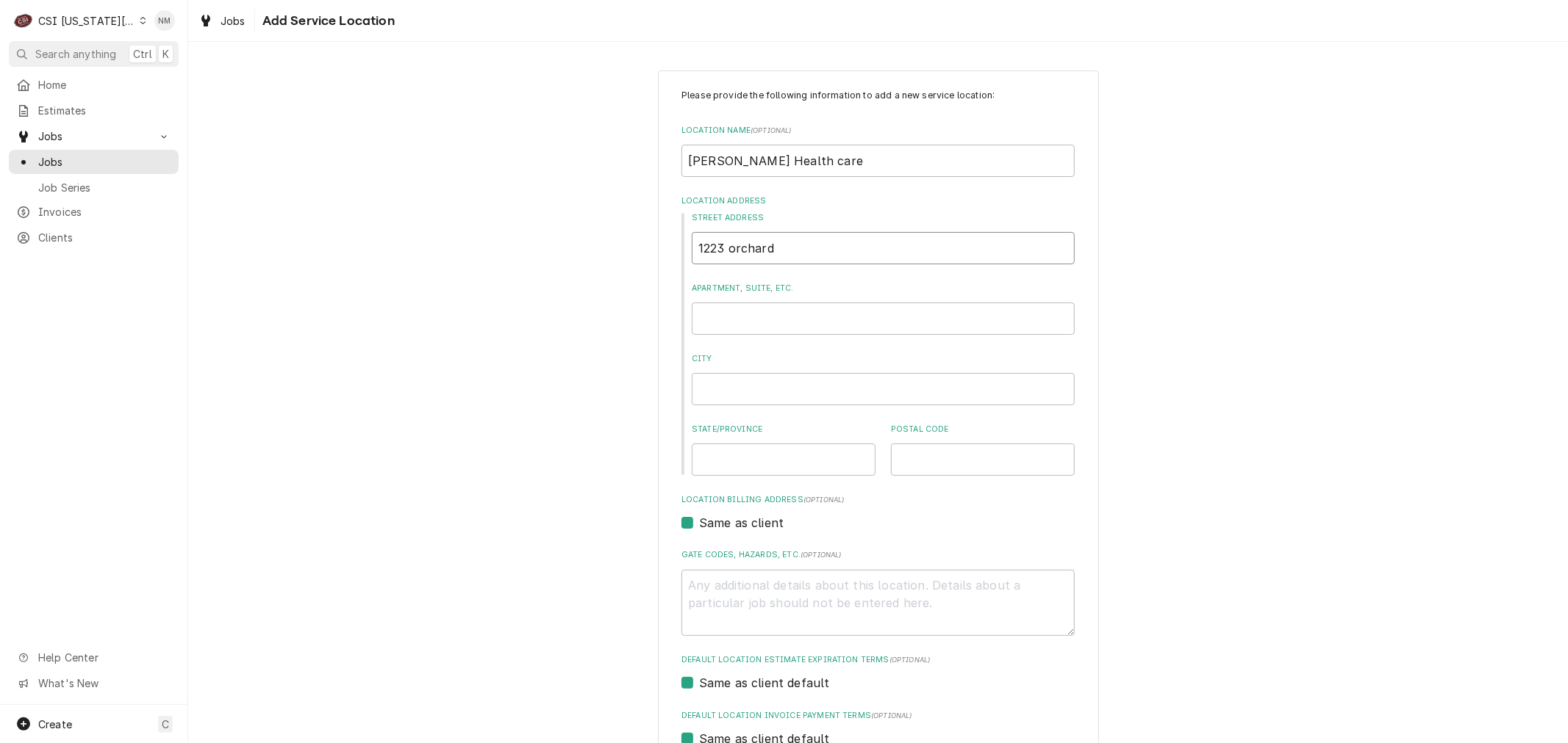
type textarea "x"
type input "Orchard Village Ct"
type textarea "x"
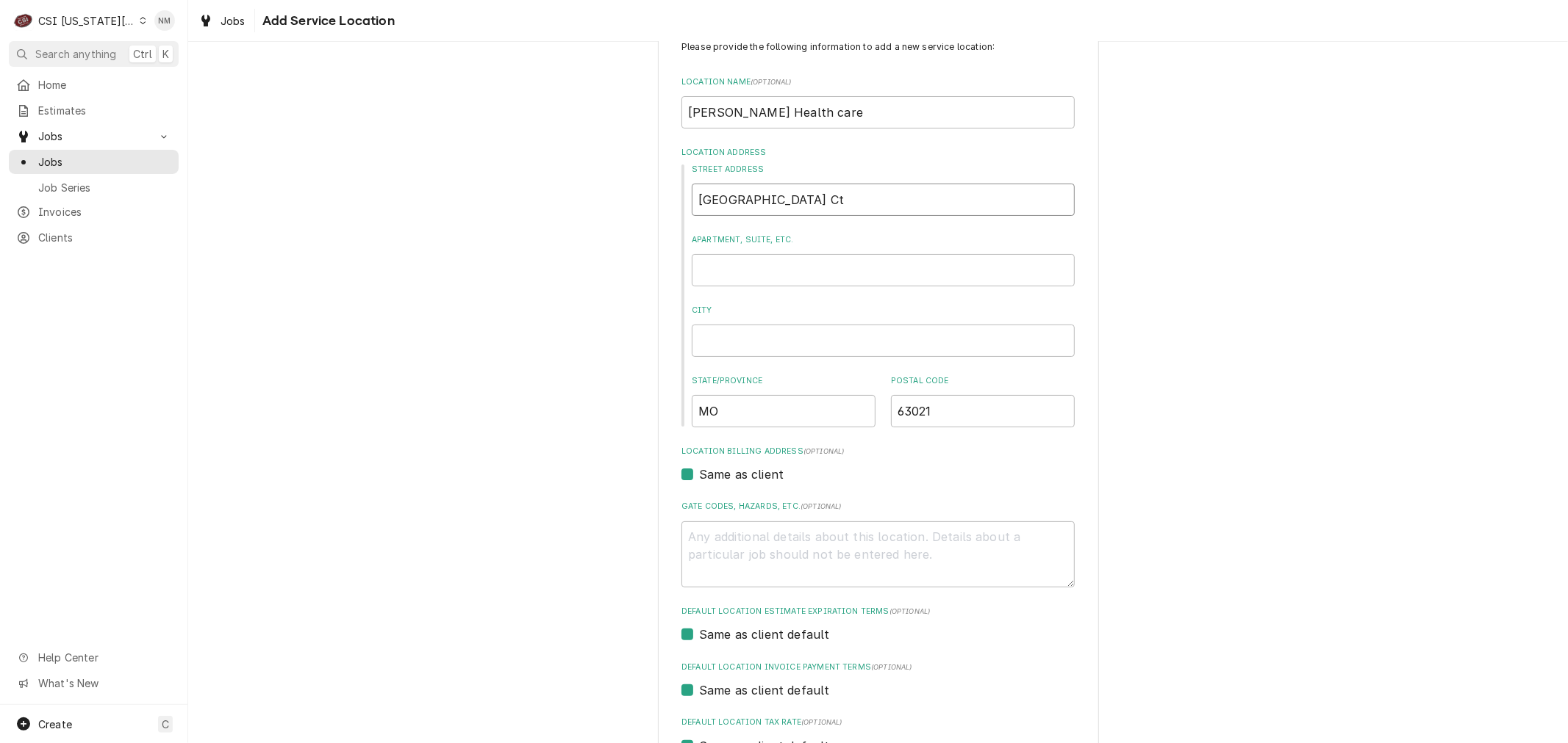
scroll to position [215, 0]
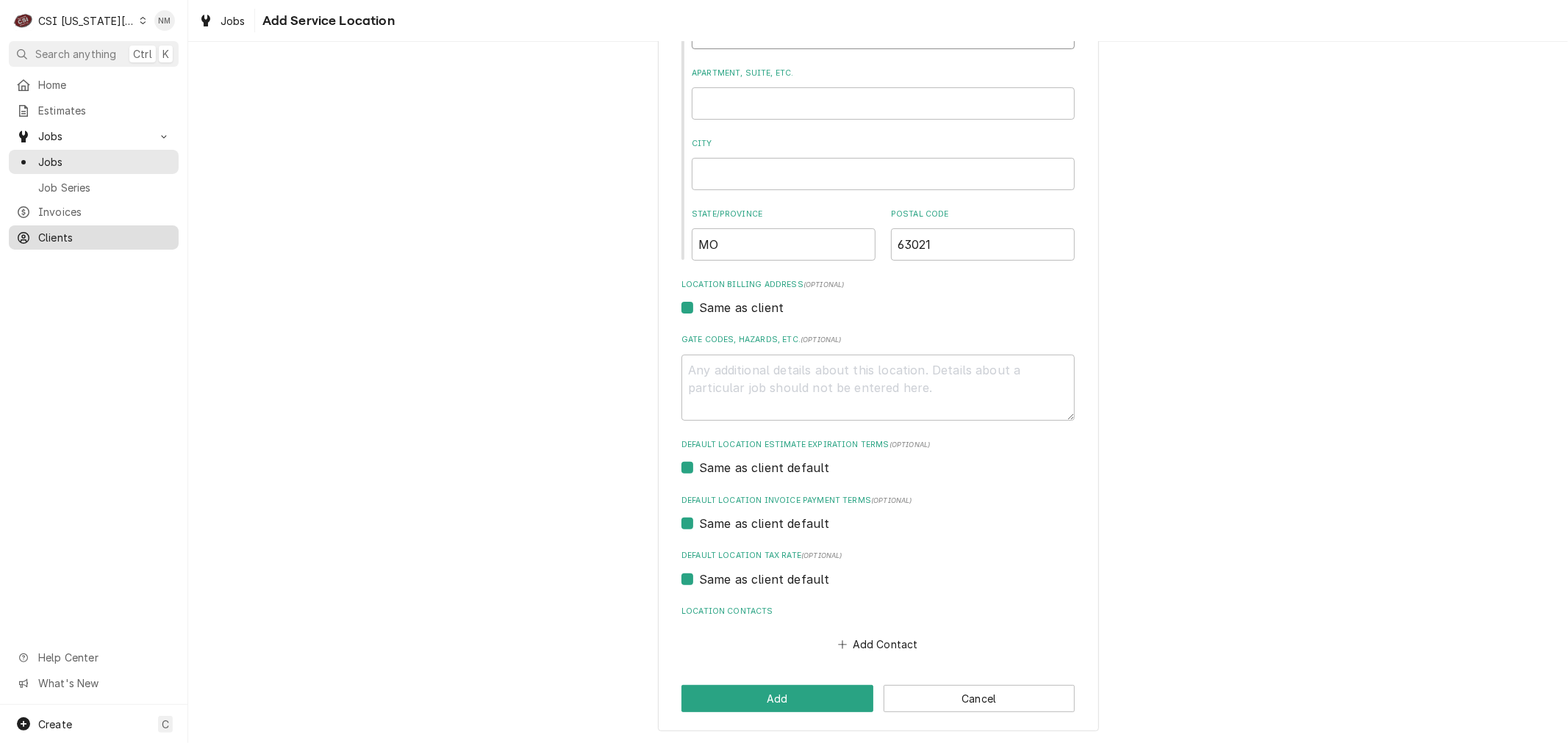
type input "Orchard Village Ct"
click at [60, 230] on span "Clients" at bounding box center [105, 238] width 133 height 16
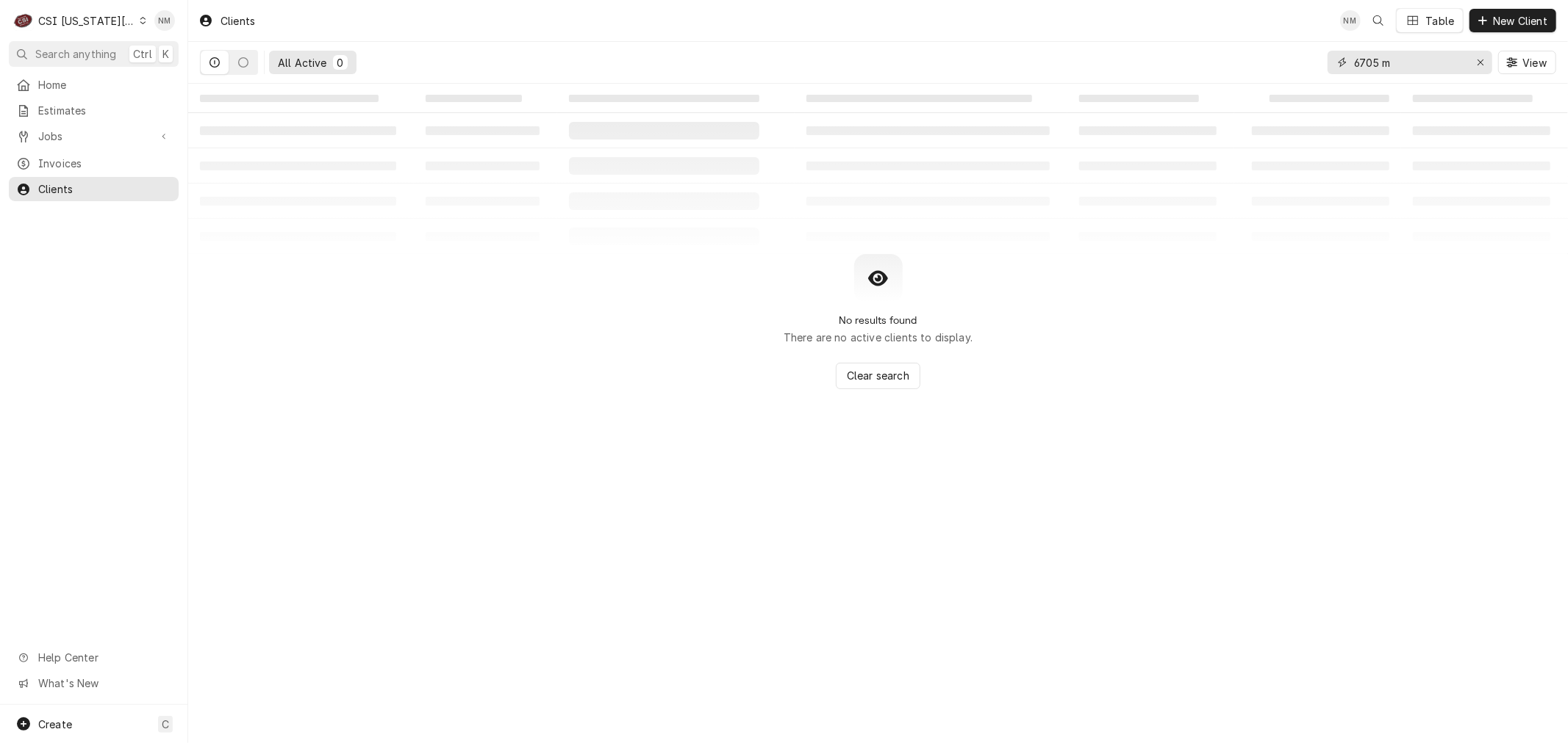
drag, startPoint x: 1408, startPoint y: 59, endPoint x: 1319, endPoint y: 61, distance: 89.0
click at [1319, 61] on div "All Active 0 6705 m View" at bounding box center [878, 63] width 1355 height 41
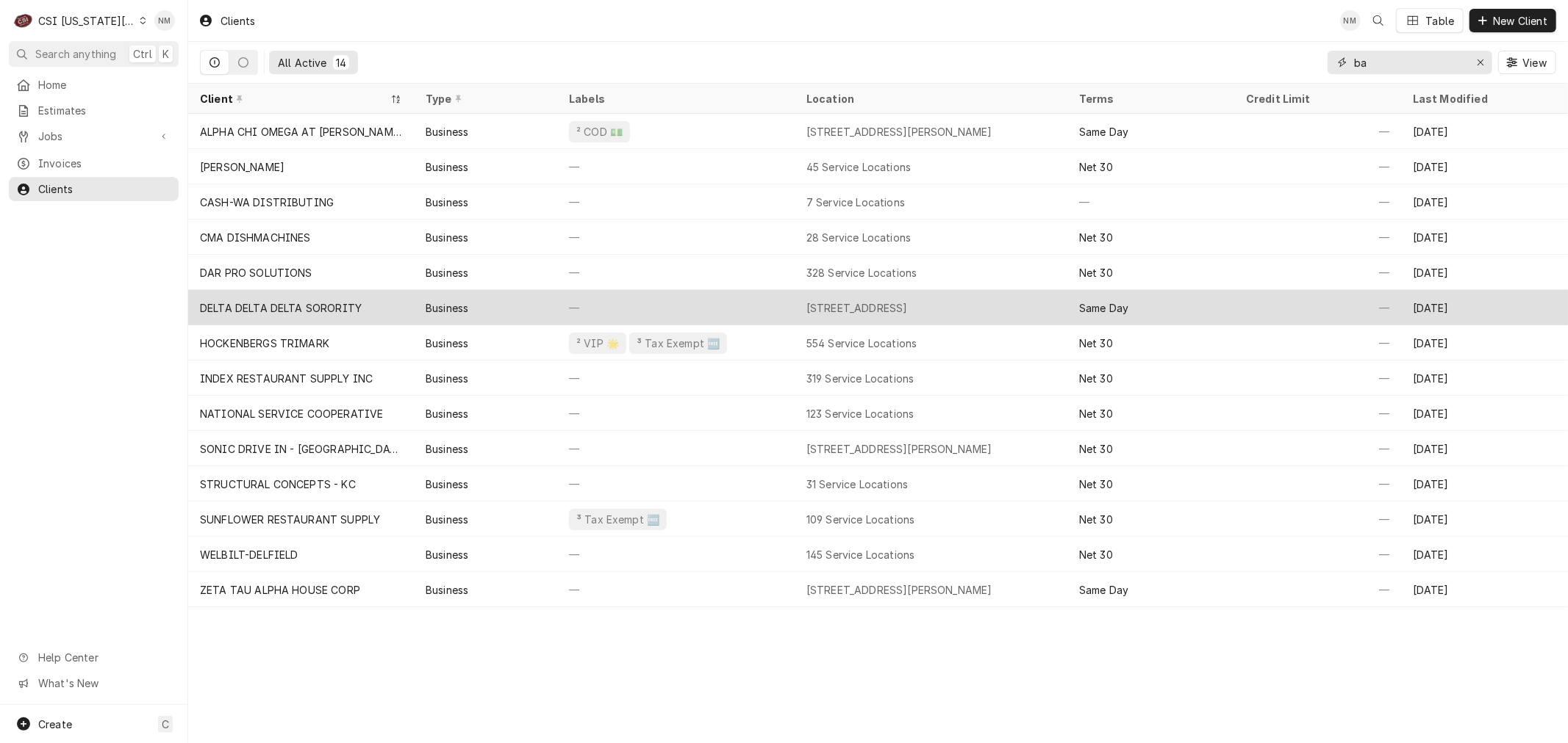
type input "b"
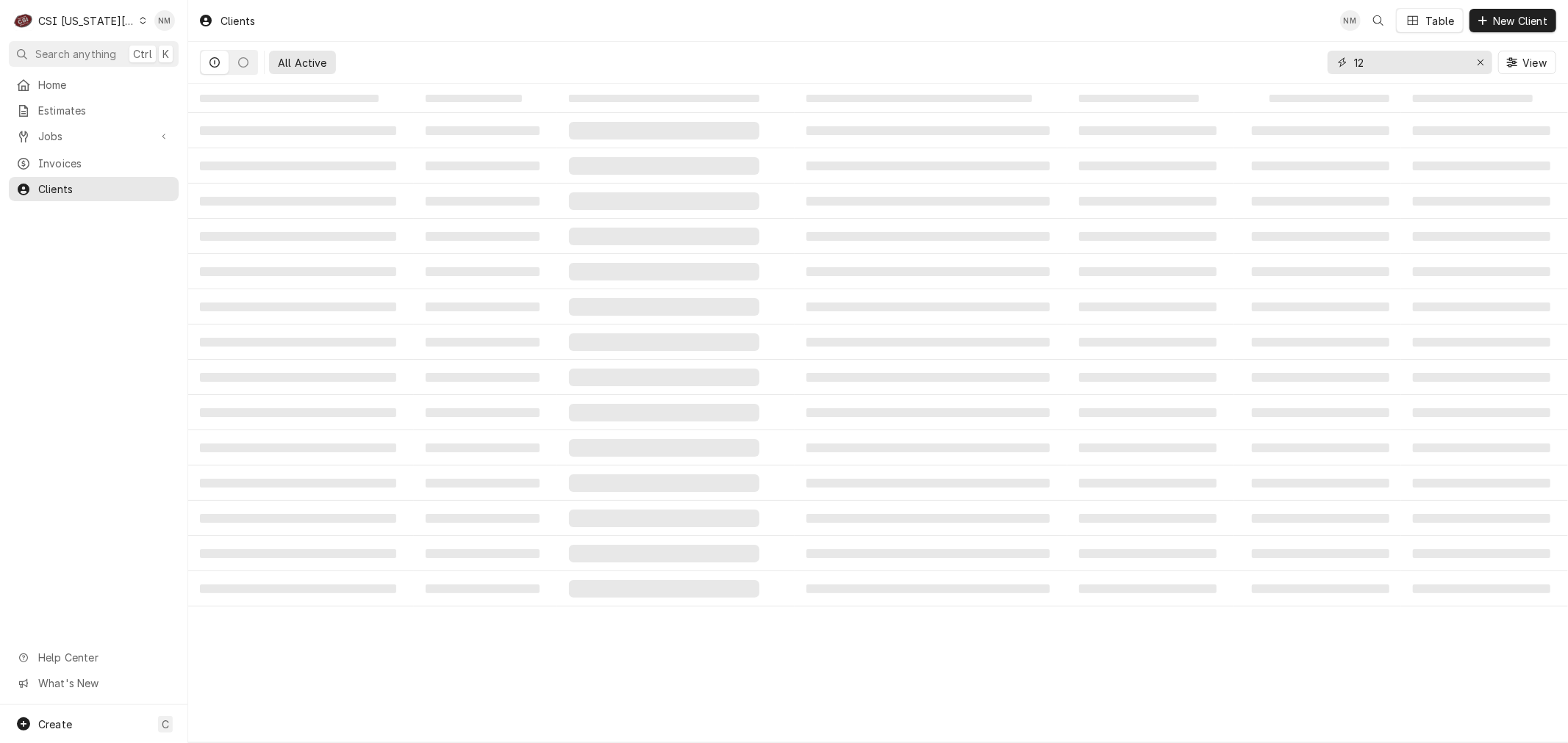
type input "1"
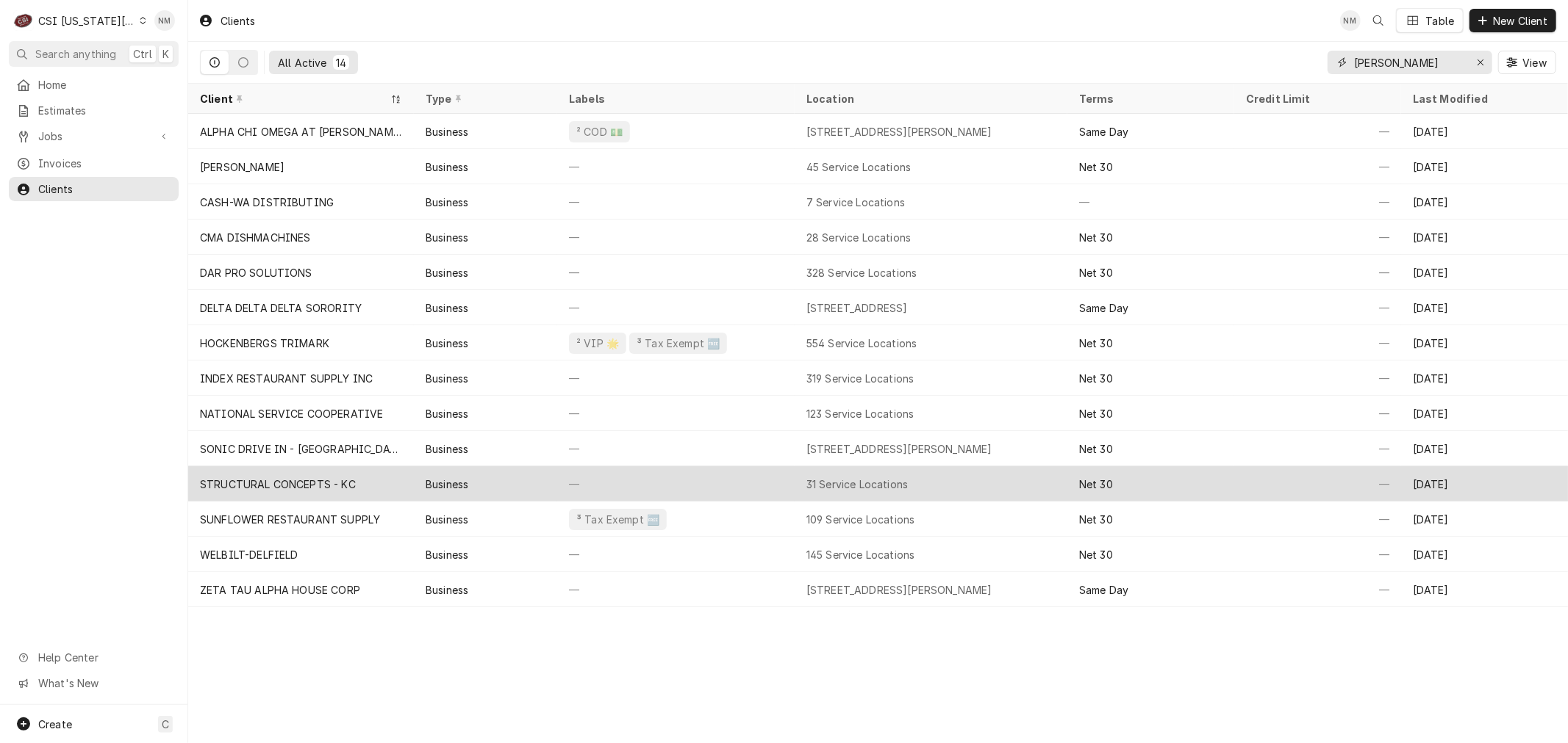
type input "baldwin"
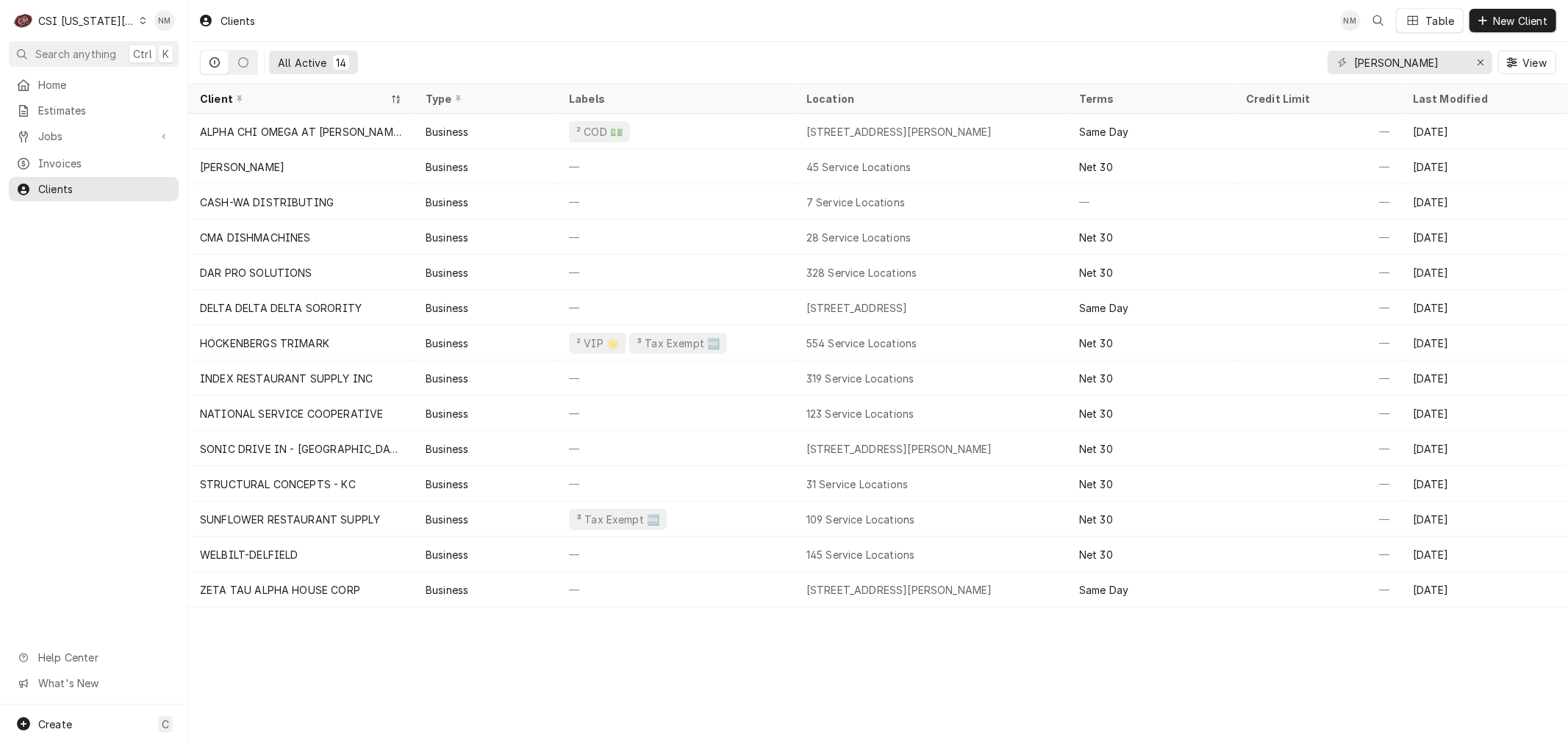
click at [140, 23] on div "Dynamic Content Wrapper" at bounding box center [143, 21] width 7 height 11
click at [203, 54] on div "CSI Kentucky" at bounding box center [255, 55] width 216 height 16
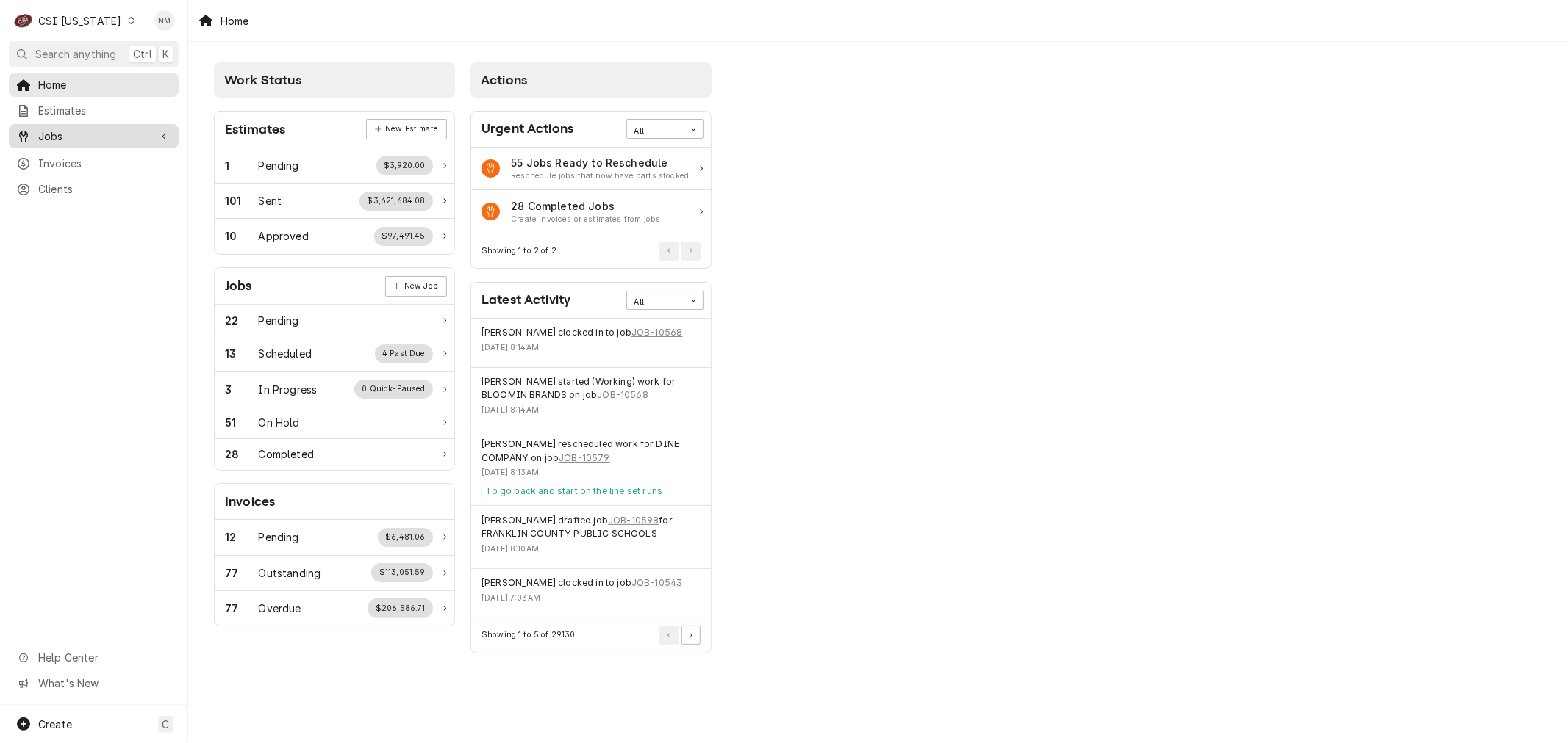
click at [93, 128] on span "Jobs" at bounding box center [93, 136] width 111 height 16
click at [75, 157] on span "Jobs" at bounding box center [105, 163] width 133 height 16
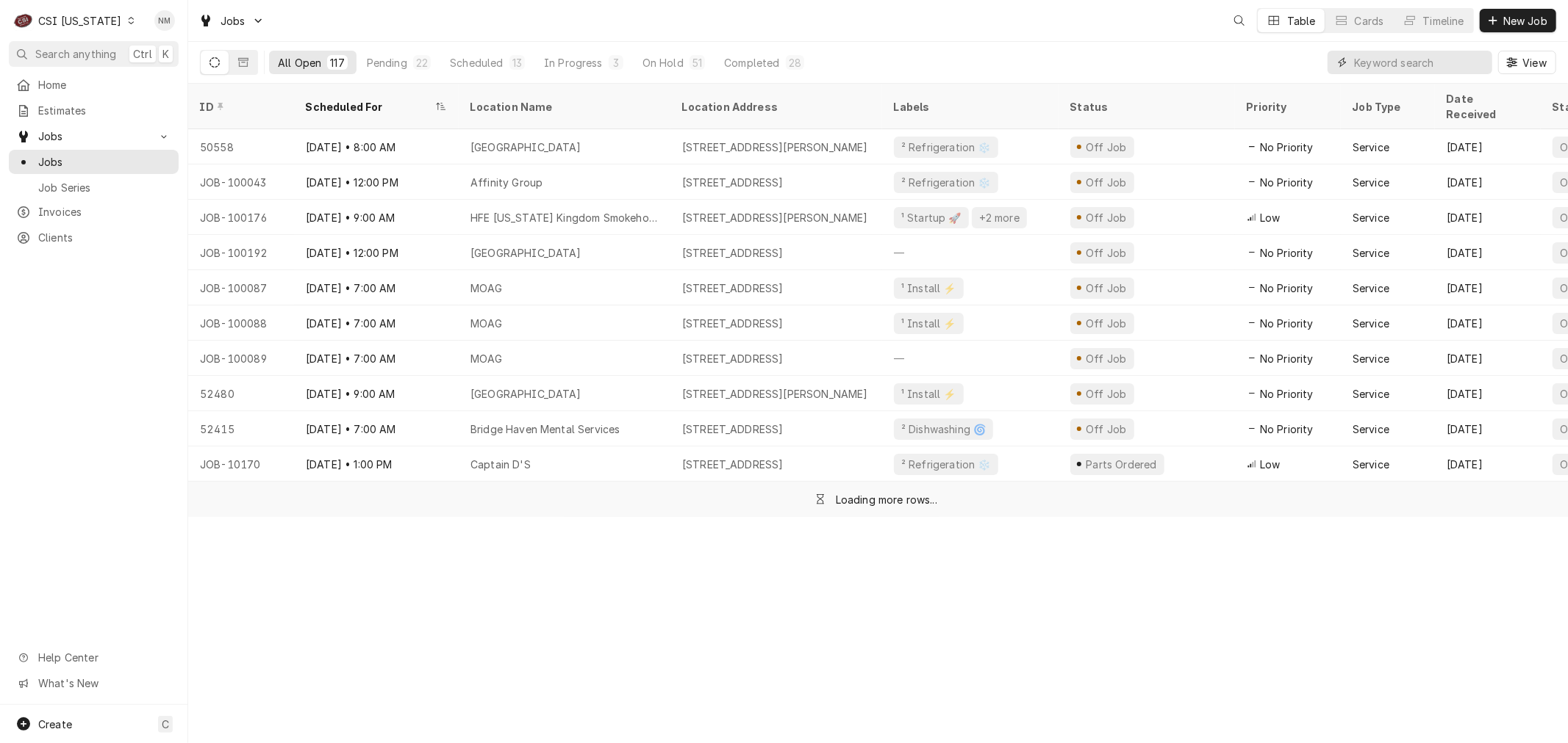
click at [1364, 54] on input "Dynamic Content Wrapper" at bounding box center [1419, 63] width 131 height 23
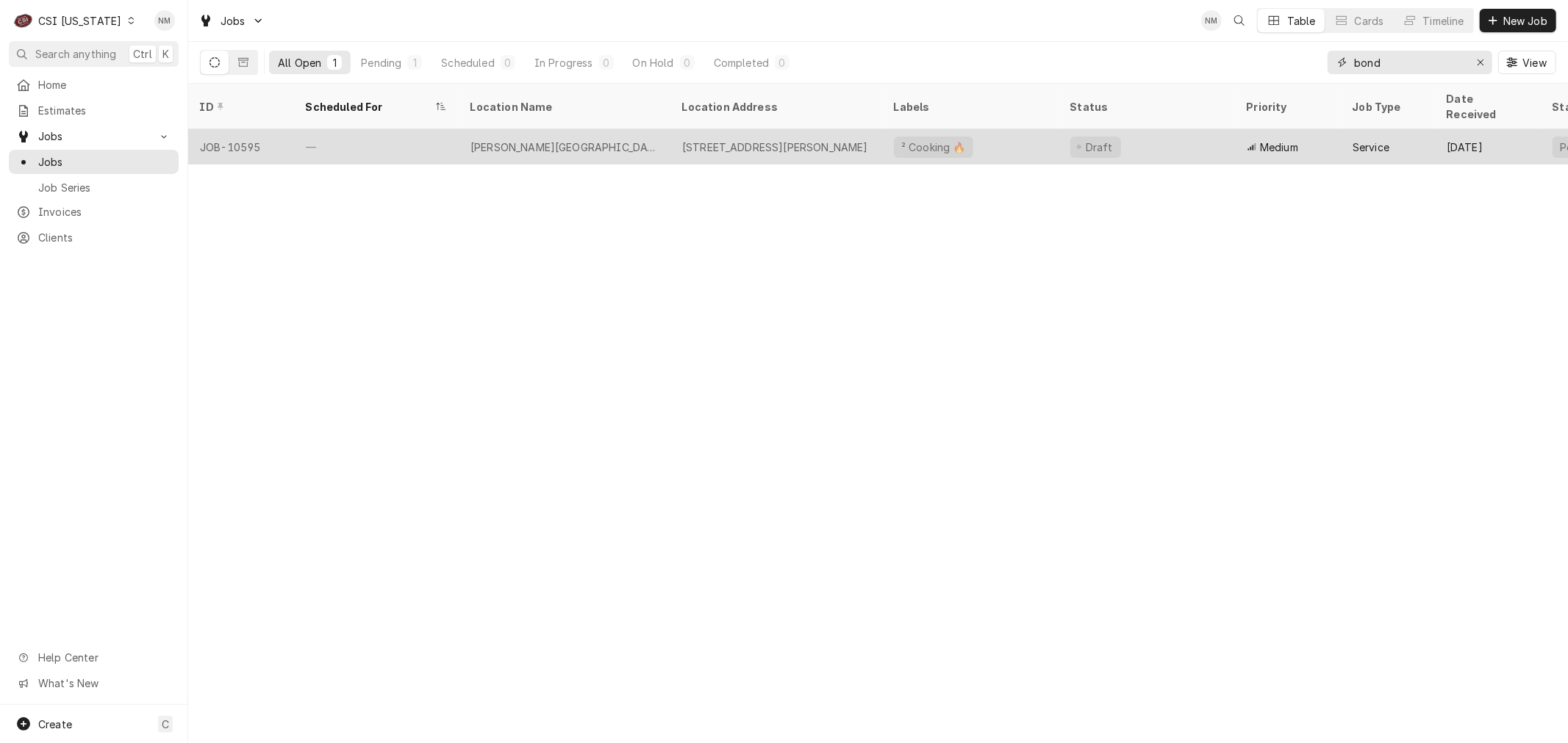
type input "bond"
click at [652, 129] on div "Bondurant Middle School" at bounding box center [564, 147] width 212 height 35
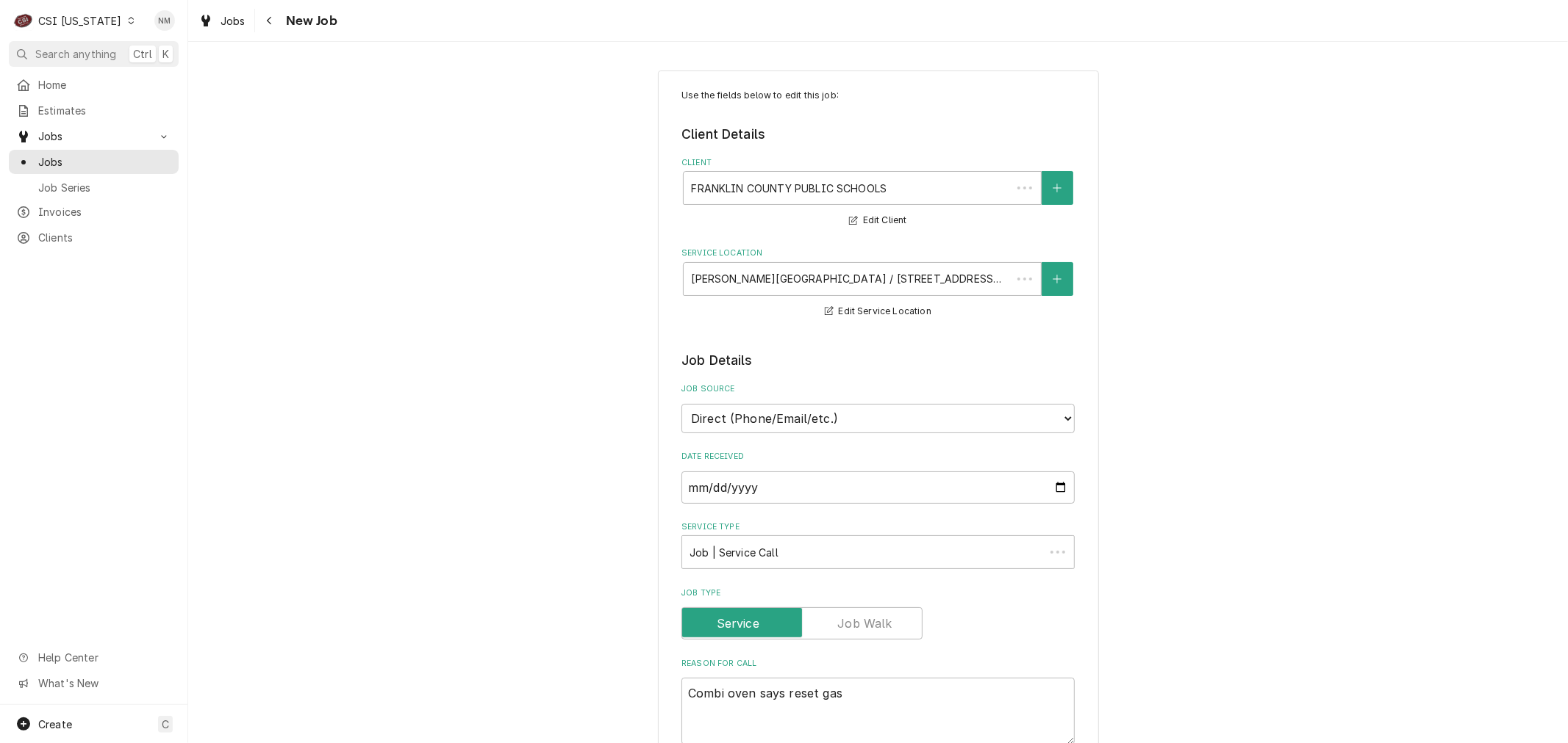
type textarea "x"
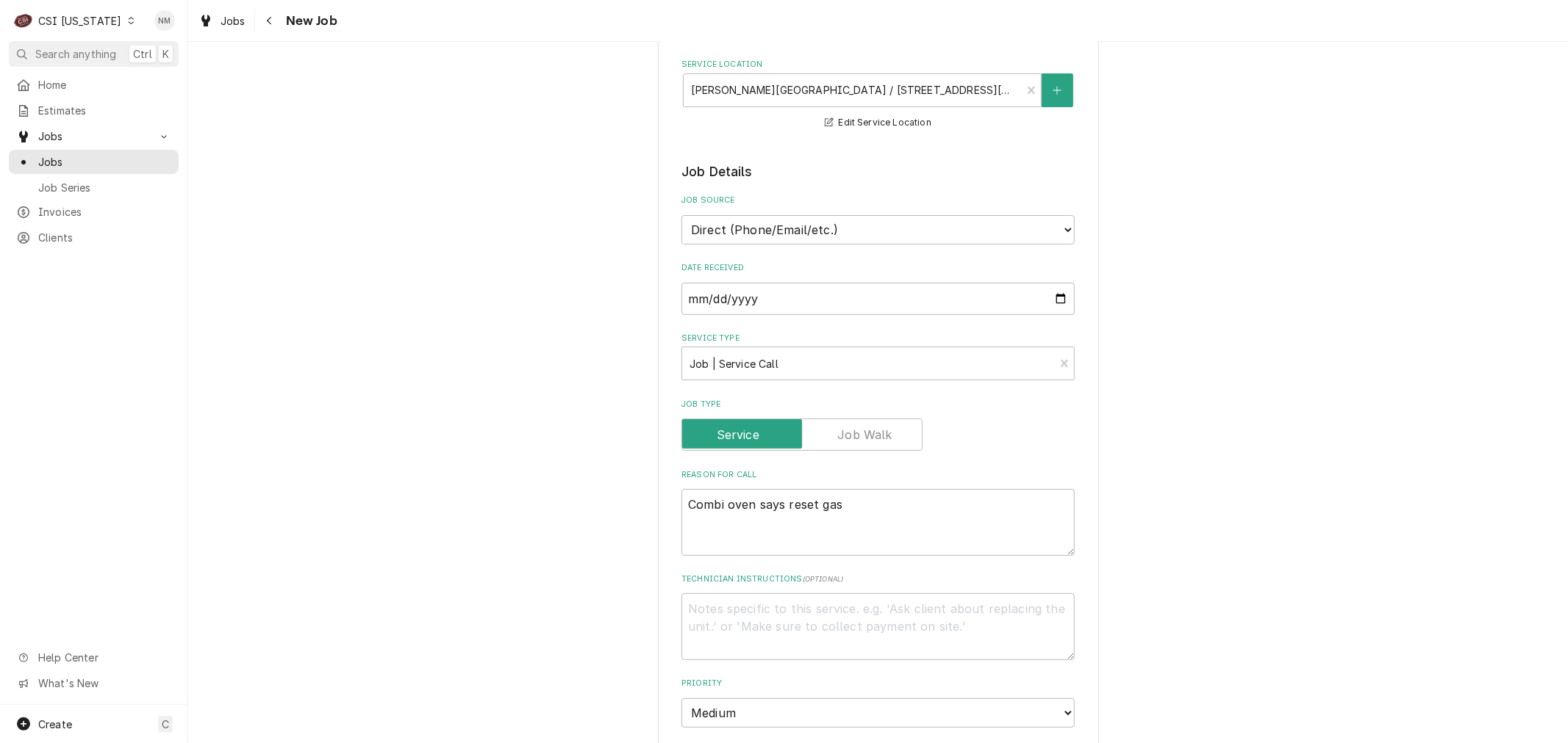
scroll to position [245, 0]
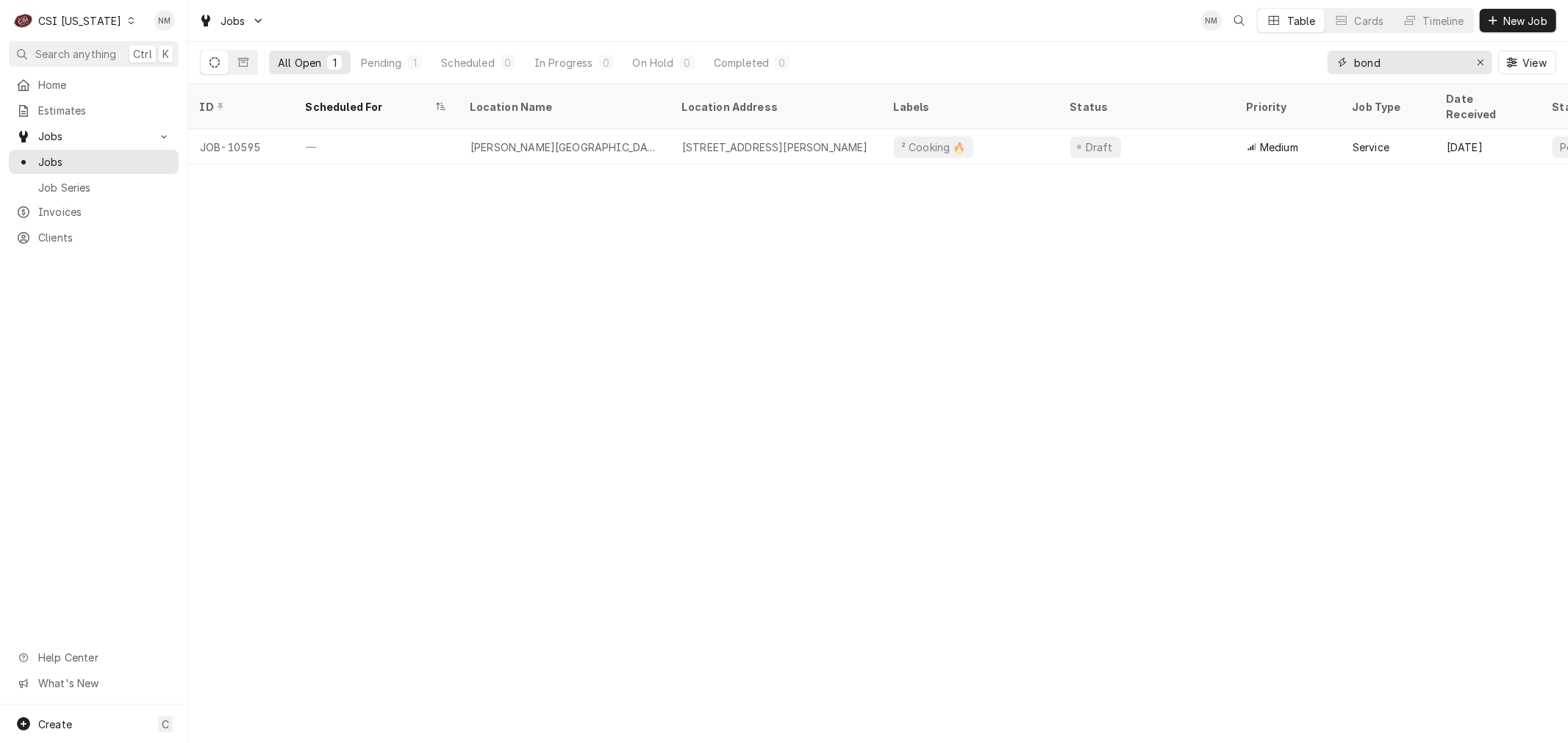
drag, startPoint x: 1393, startPoint y: 64, endPoint x: 1332, endPoint y: 68, distance: 61.1
click at [1332, 68] on div "bond" at bounding box center [1409, 63] width 165 height 23
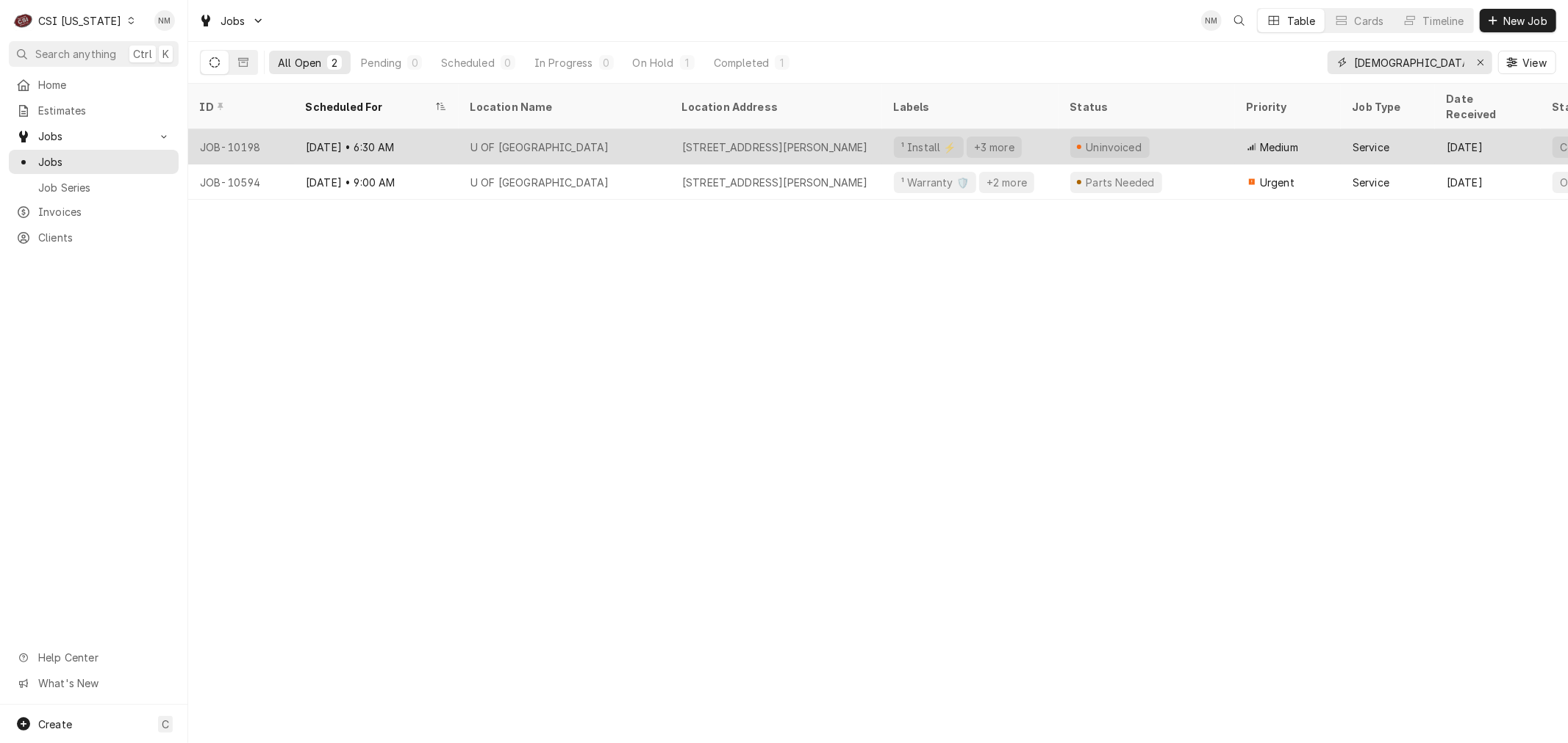
type input "[DEMOGRAPHIC_DATA]"
click at [434, 129] on div "[DATE] • 6:30 AM" at bounding box center [376, 147] width 165 height 35
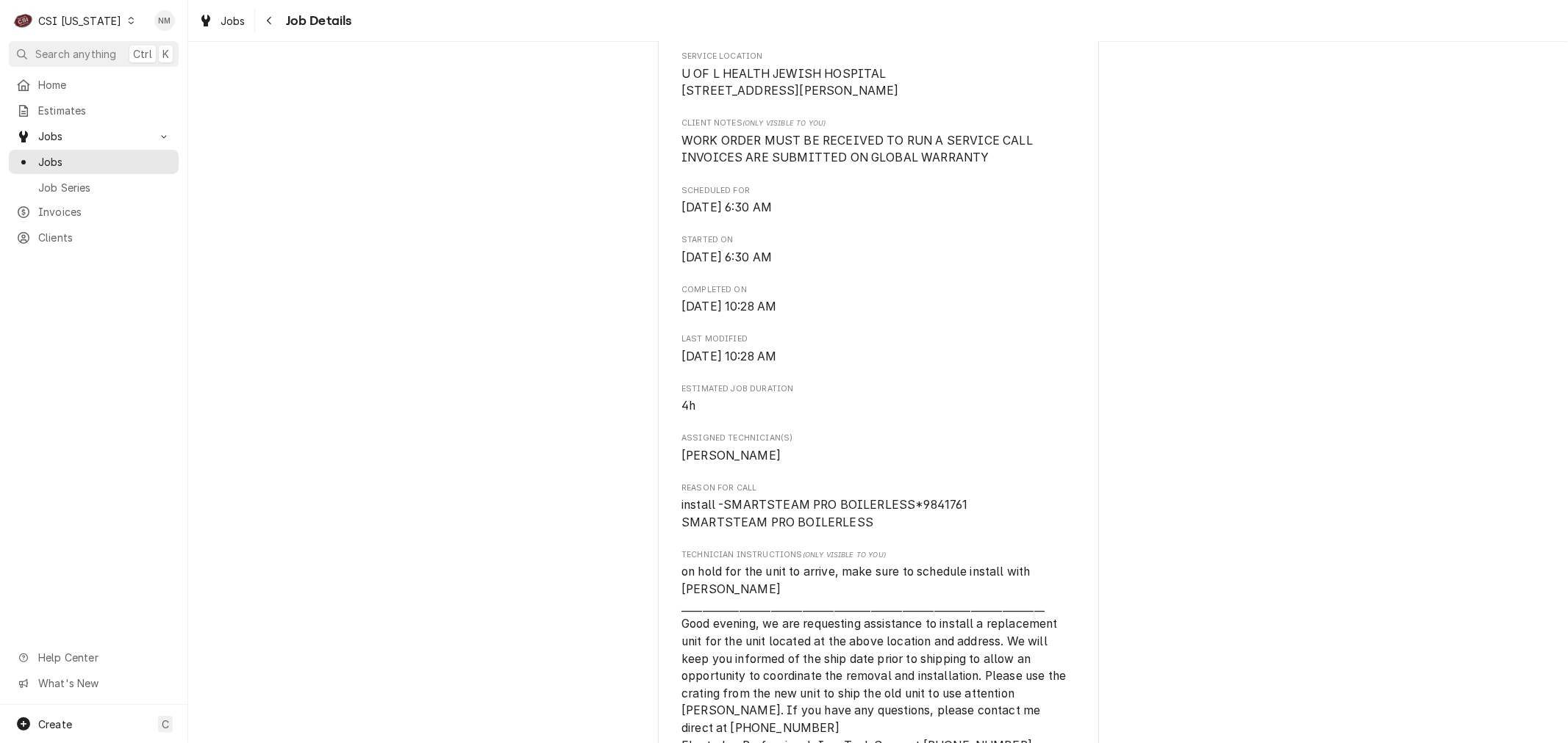
scroll to position [407, 0]
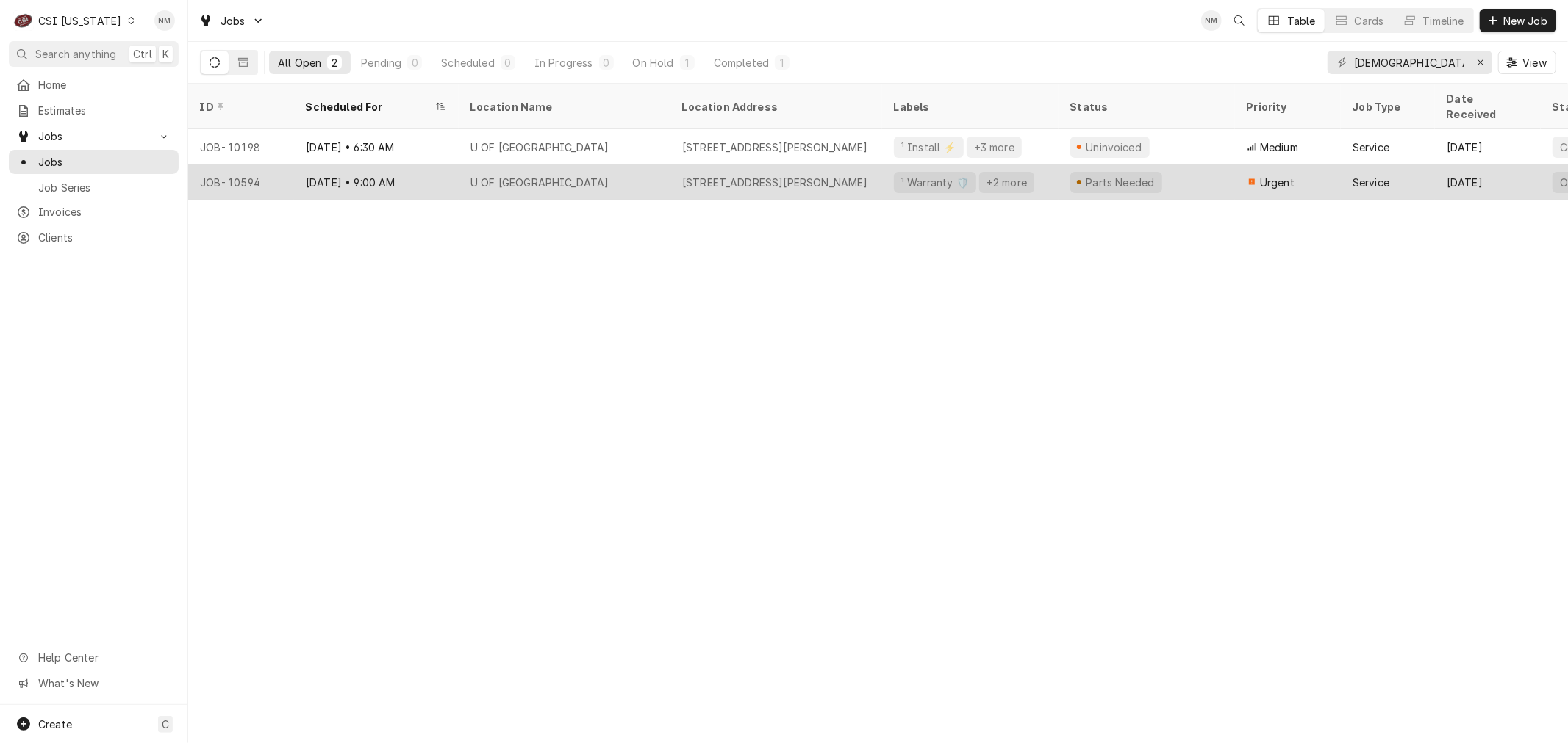
click at [658, 167] on div "U OF [GEOGRAPHIC_DATA]" at bounding box center [564, 182] width 212 height 35
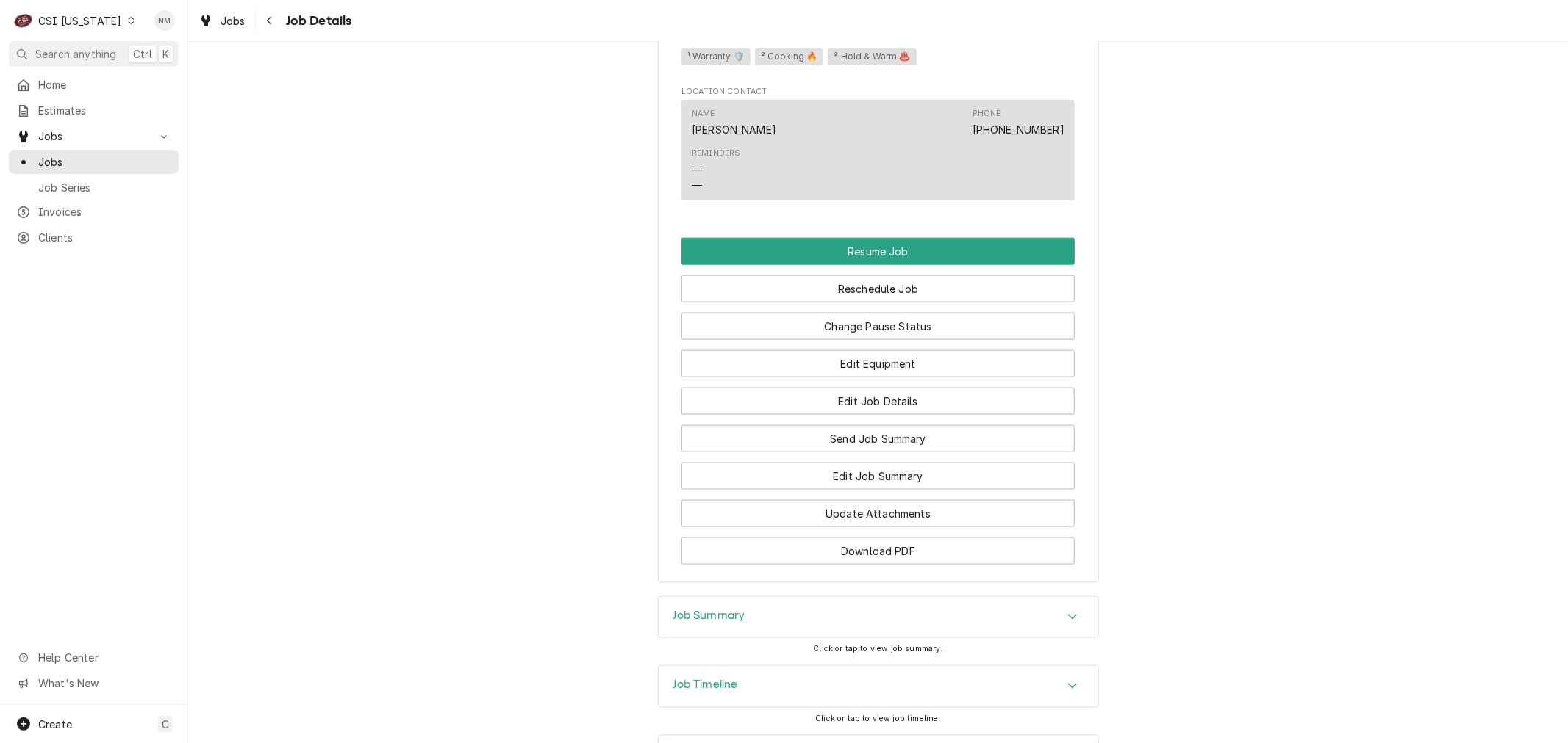
scroll to position [1469, 0]
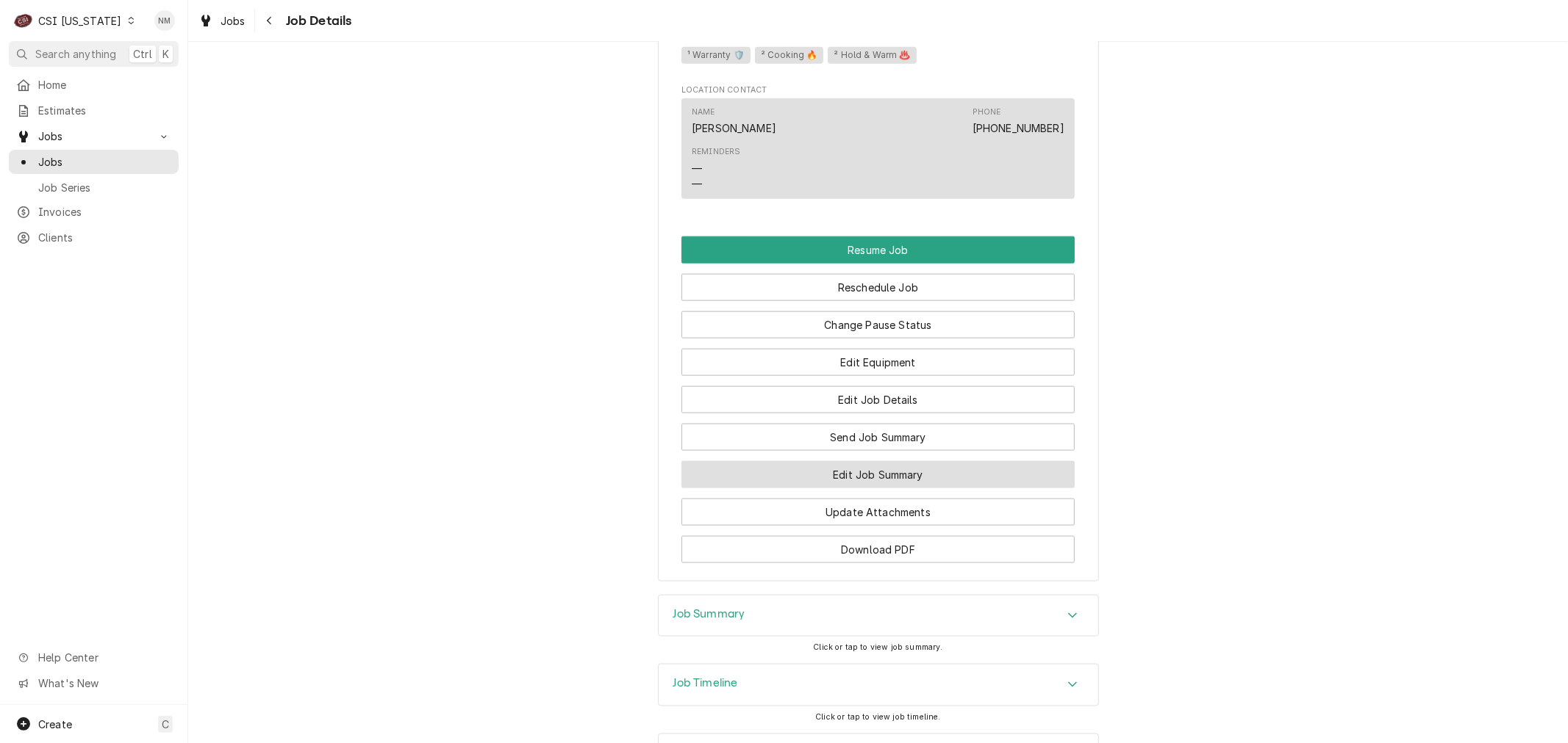
click at [891, 481] on button "Edit Job Summary" at bounding box center [878, 475] width 393 height 27
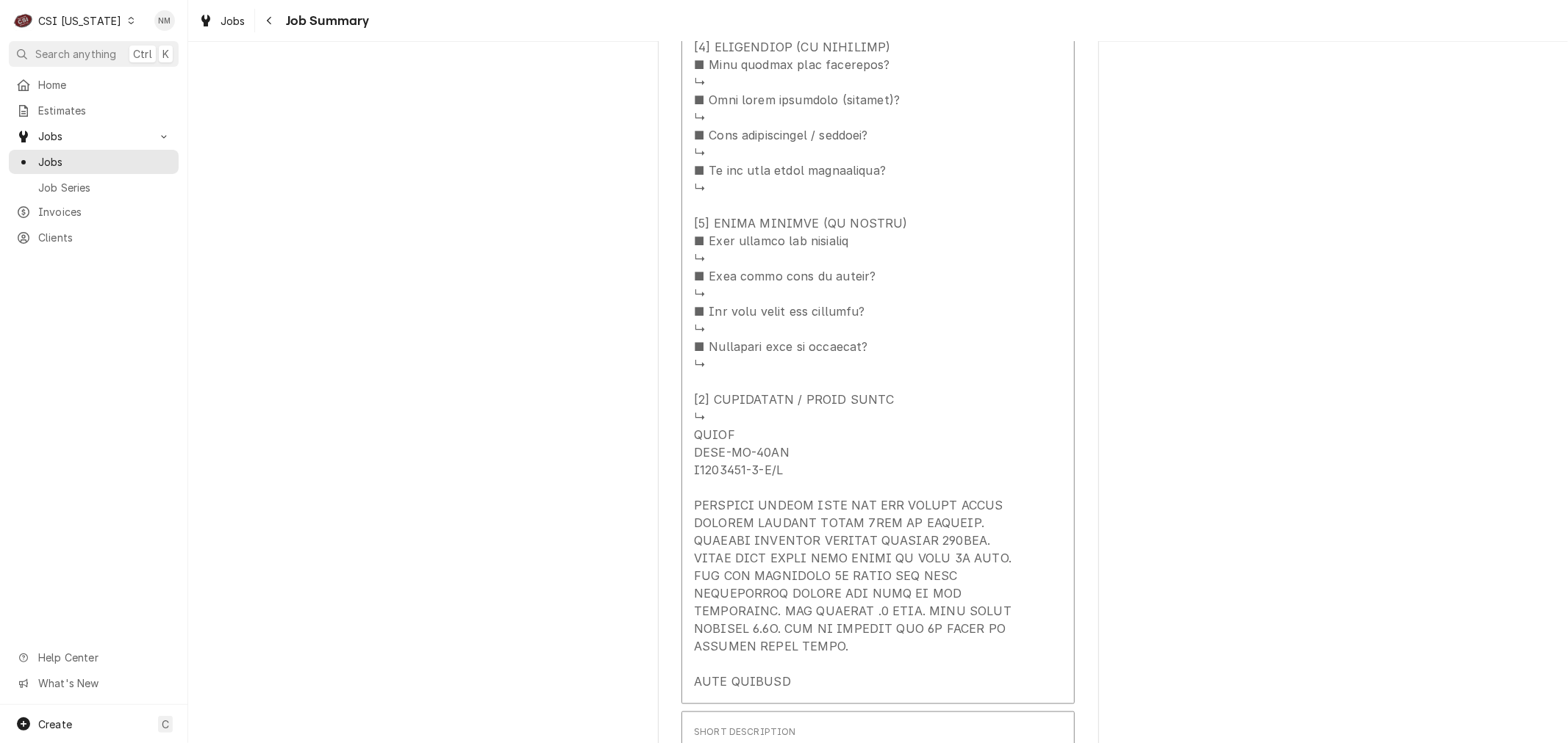
scroll to position [1387, 0]
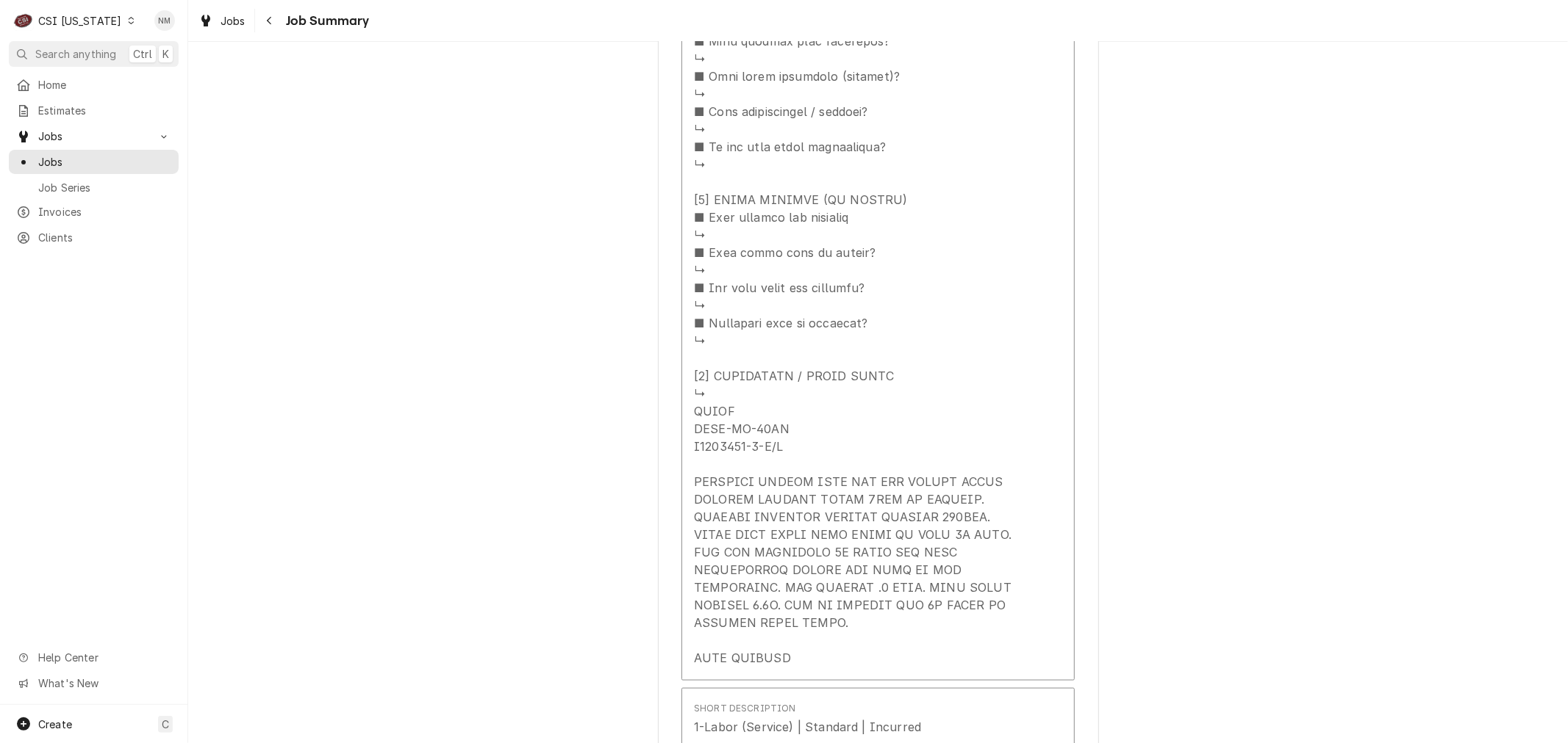
click at [1343, 237] on div "ELECTROLUX U OF L HEALTH JEWISH HOSPITAL / [STREET_ADDRESS][PERSON_NAME] Please…" at bounding box center [878, 212] width 1379 height 3084
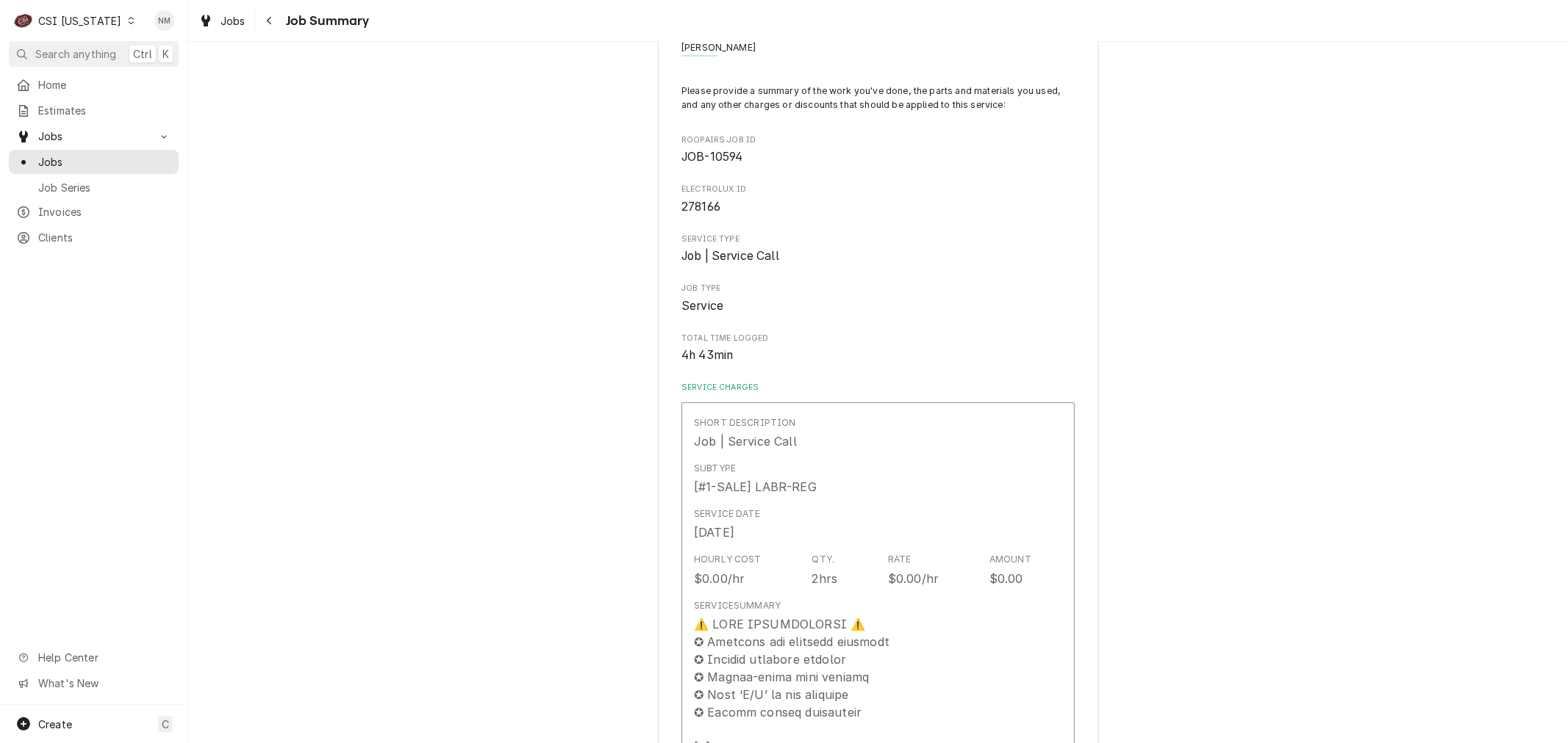
scroll to position [0, 0]
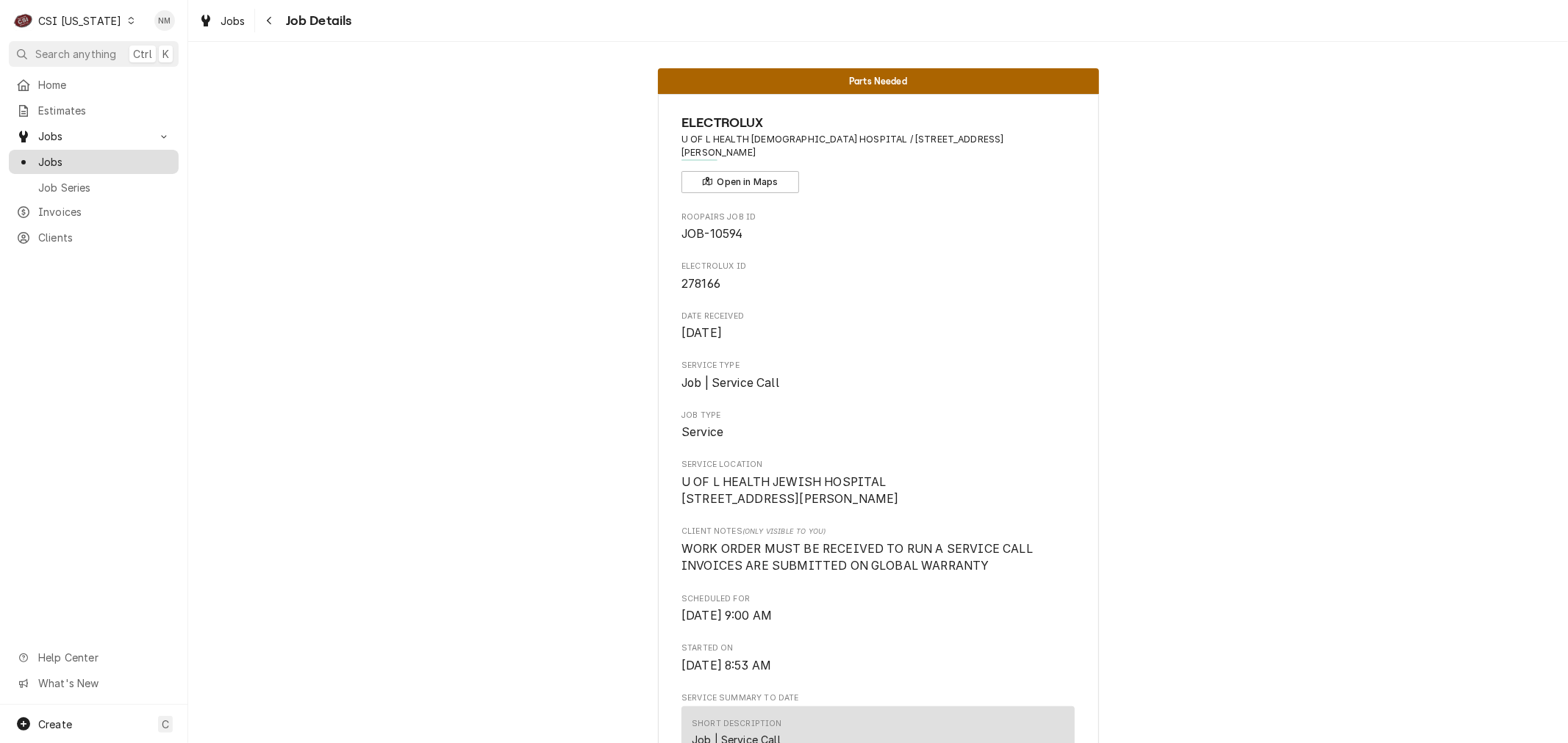
click at [69, 155] on span "Jobs" at bounding box center [105, 163] width 133 height 16
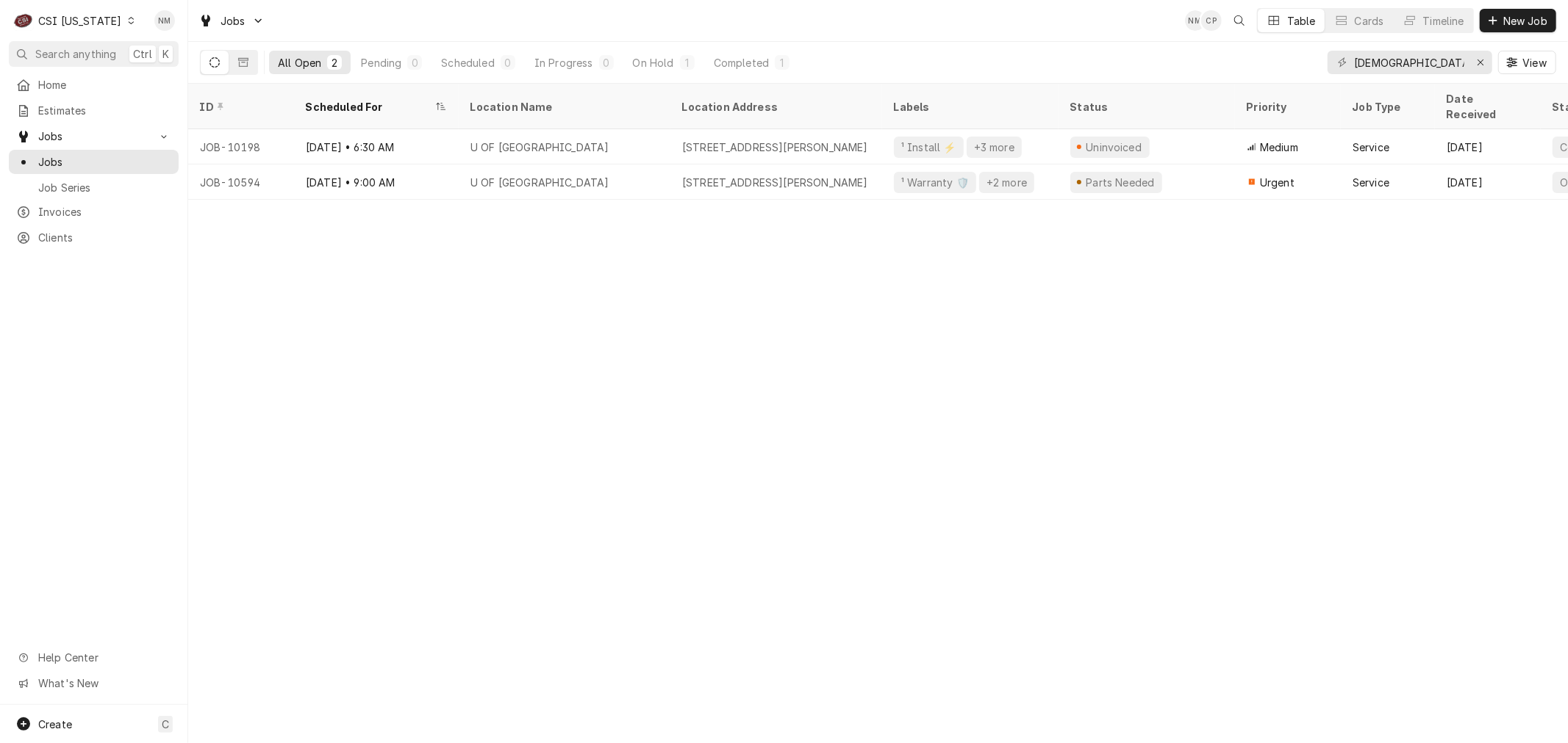
click at [125, 23] on div "Dynamic Content Wrapper" at bounding box center [130, 21] width 11 height 11
click at [196, 28] on div "CSI [US_STATE][GEOGRAPHIC_DATA]." at bounding box center [230, 29] width 196 height 16
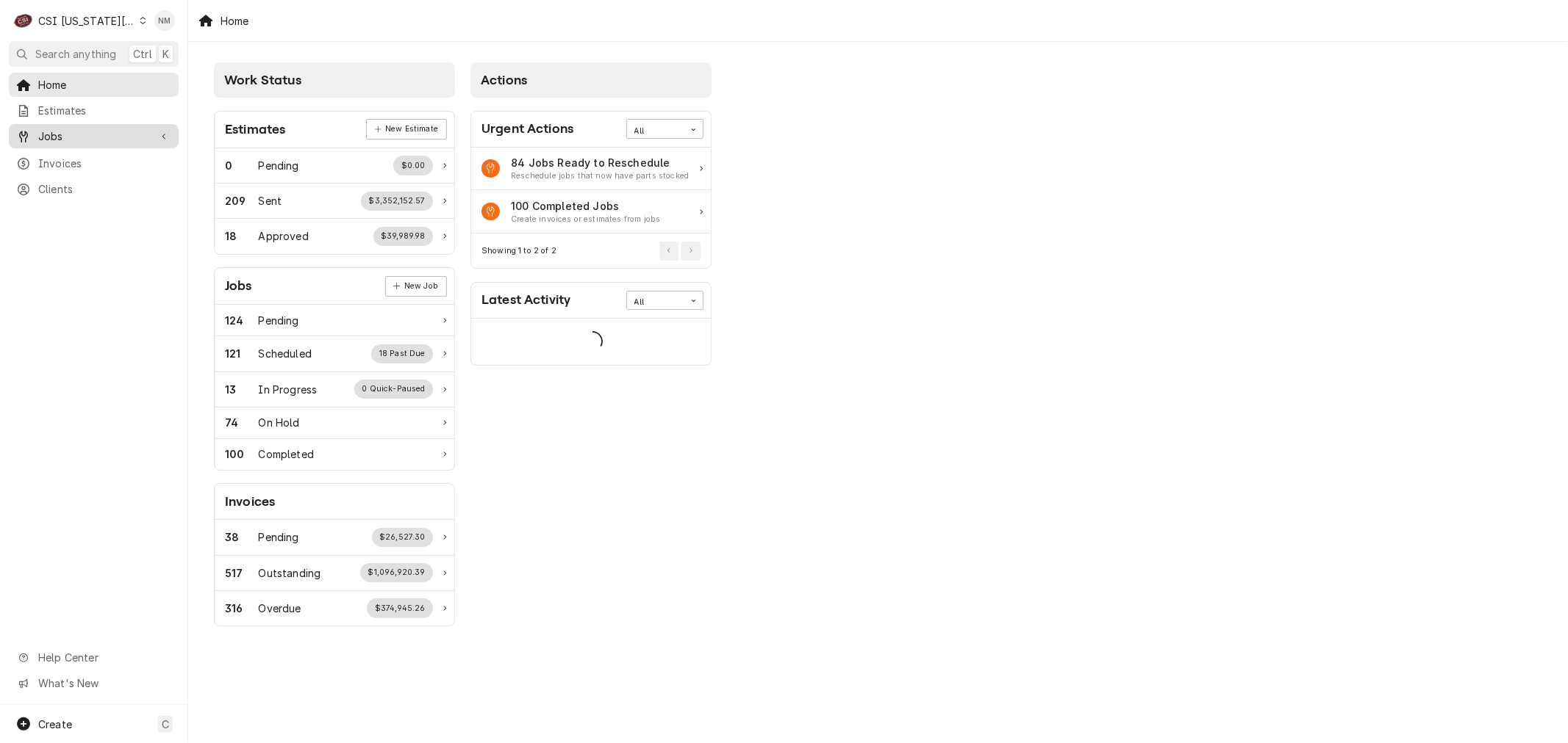
click at [82, 134] on span "Jobs" at bounding box center [93, 136] width 111 height 16
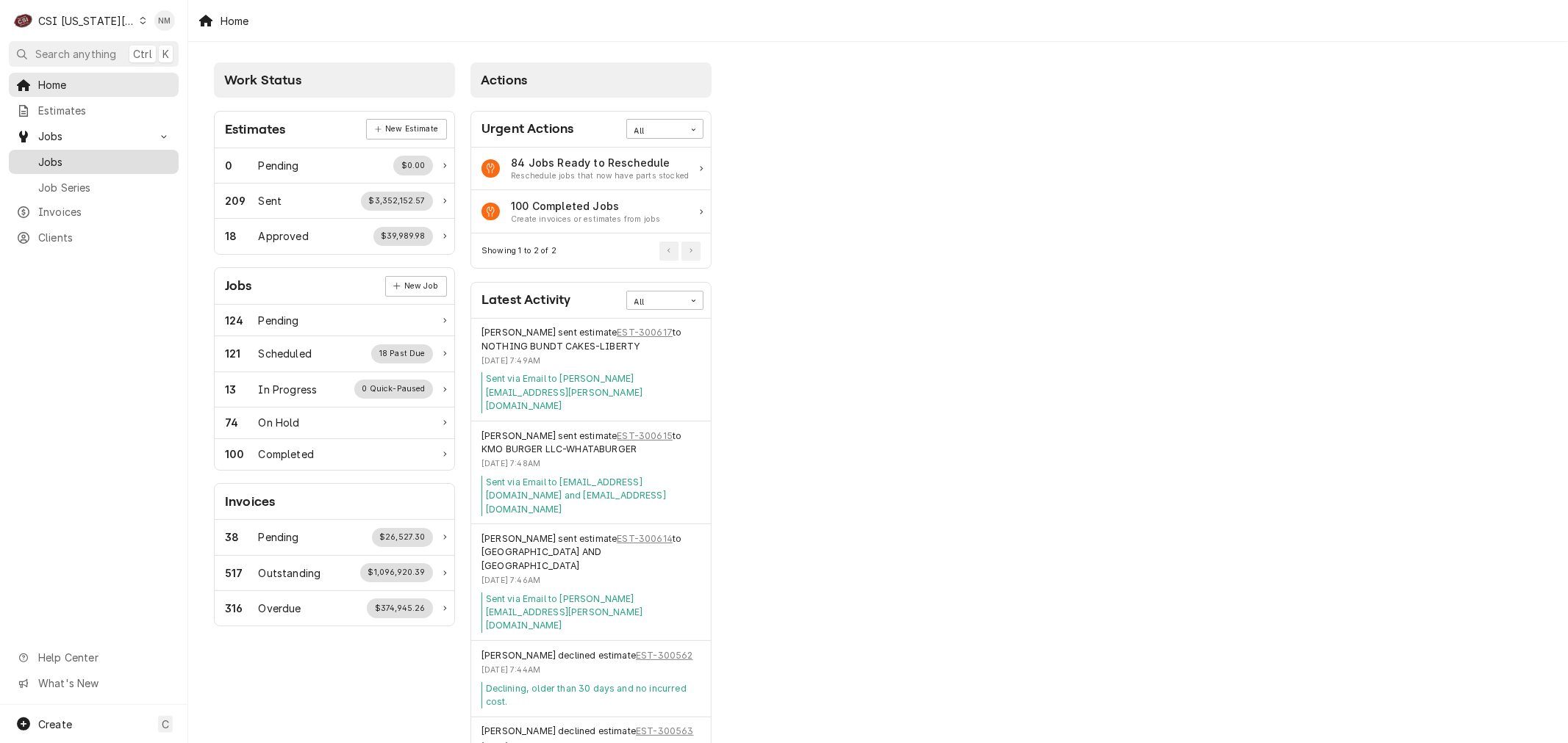
click at [41, 157] on span "Jobs" at bounding box center [105, 163] width 133 height 16
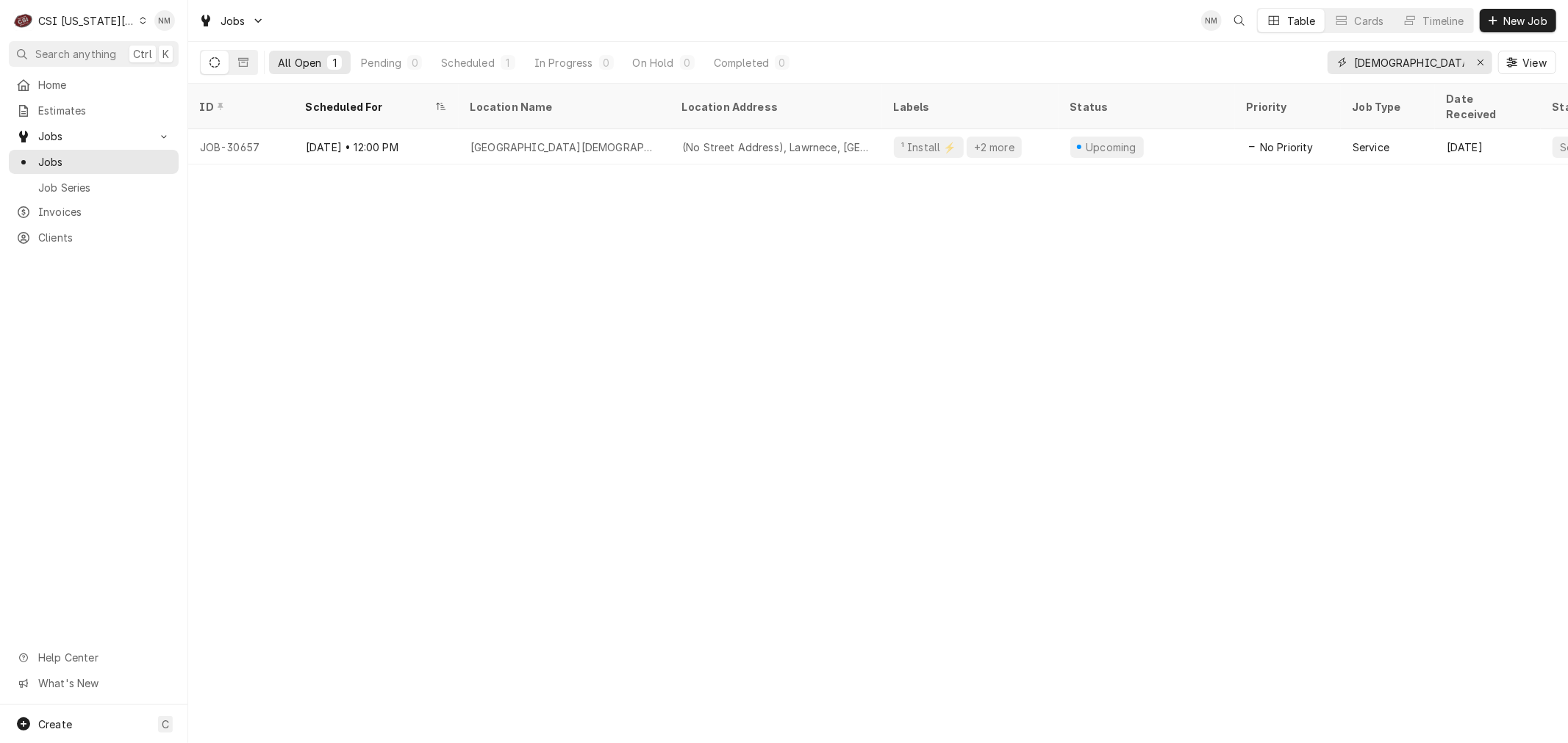
drag, startPoint x: 1404, startPoint y: 64, endPoint x: 1311, endPoint y: 64, distance: 93.0
click at [1311, 64] on div "All Open 1 Pending 0 Scheduled 1 In Progress 0 On Hold 0 Completed 0 jewish View" at bounding box center [878, 63] width 1355 height 41
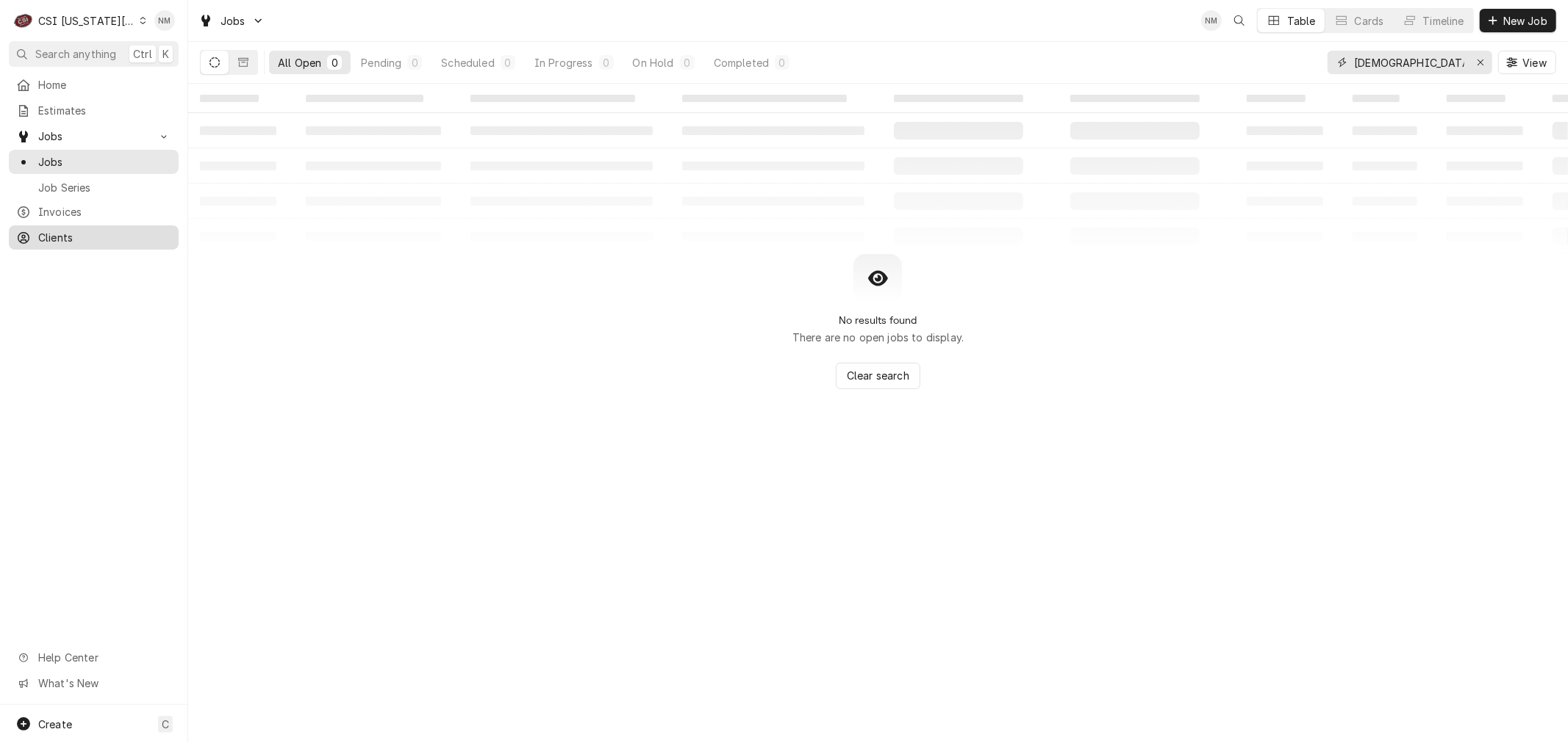
type input "church's"
click at [61, 236] on span "Clients" at bounding box center [105, 238] width 133 height 16
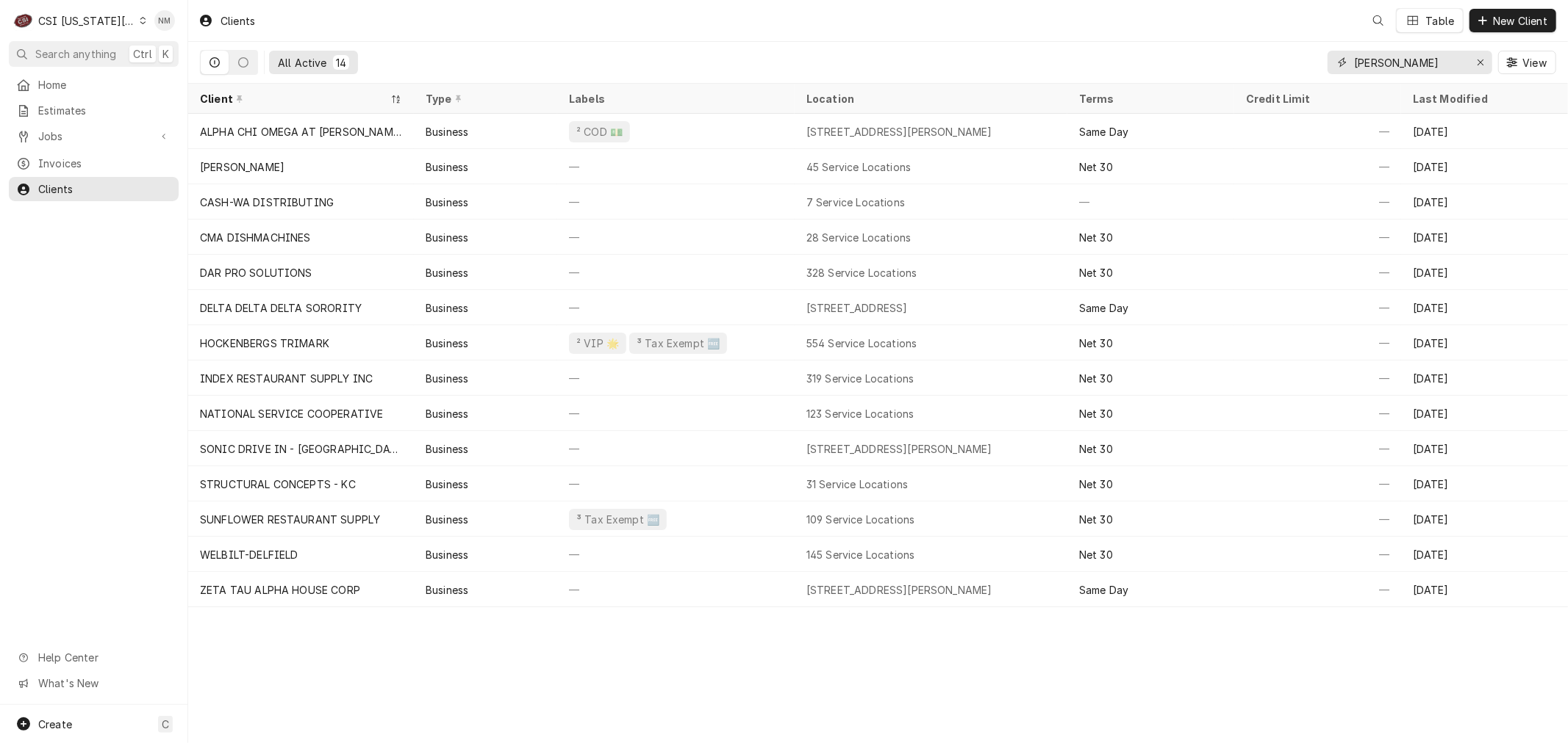
drag, startPoint x: 1402, startPoint y: 65, endPoint x: 1303, endPoint y: 67, distance: 99.0
click at [1303, 67] on div "All Active 14 [PERSON_NAME] View" at bounding box center [878, 63] width 1355 height 41
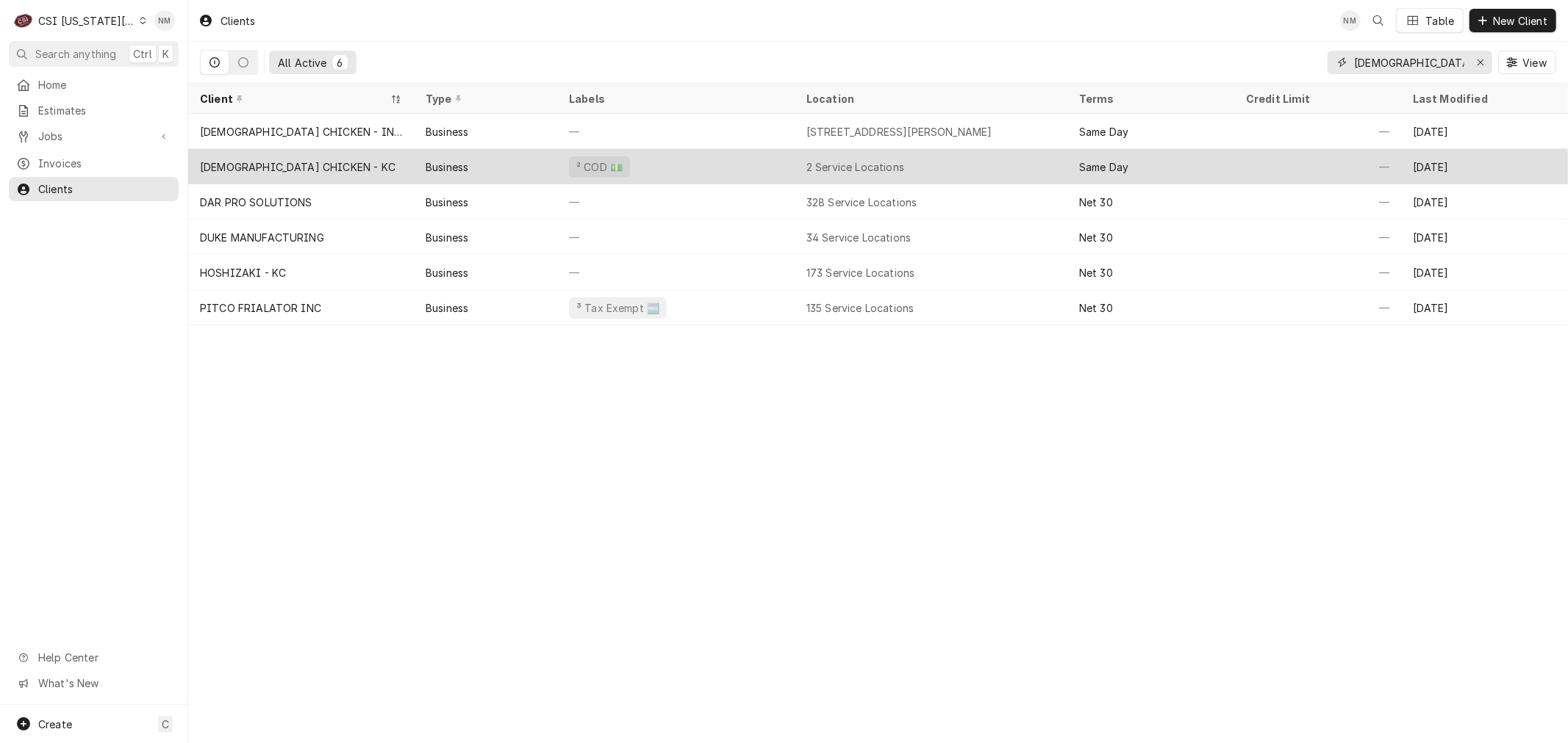
type input "[DEMOGRAPHIC_DATA]"
click at [692, 155] on div "² COD 💵" at bounding box center [676, 166] width 237 height 35
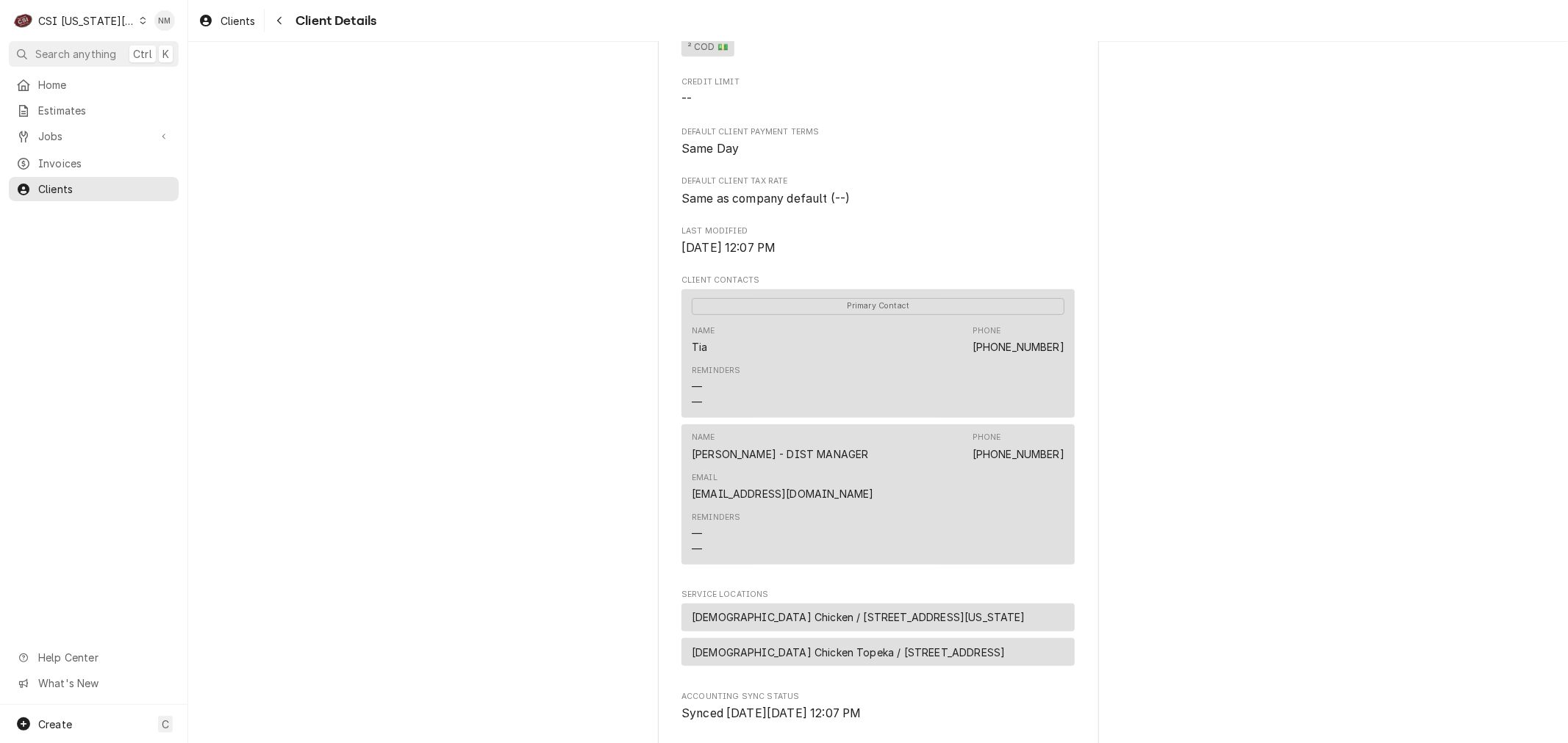
scroll to position [213, 0]
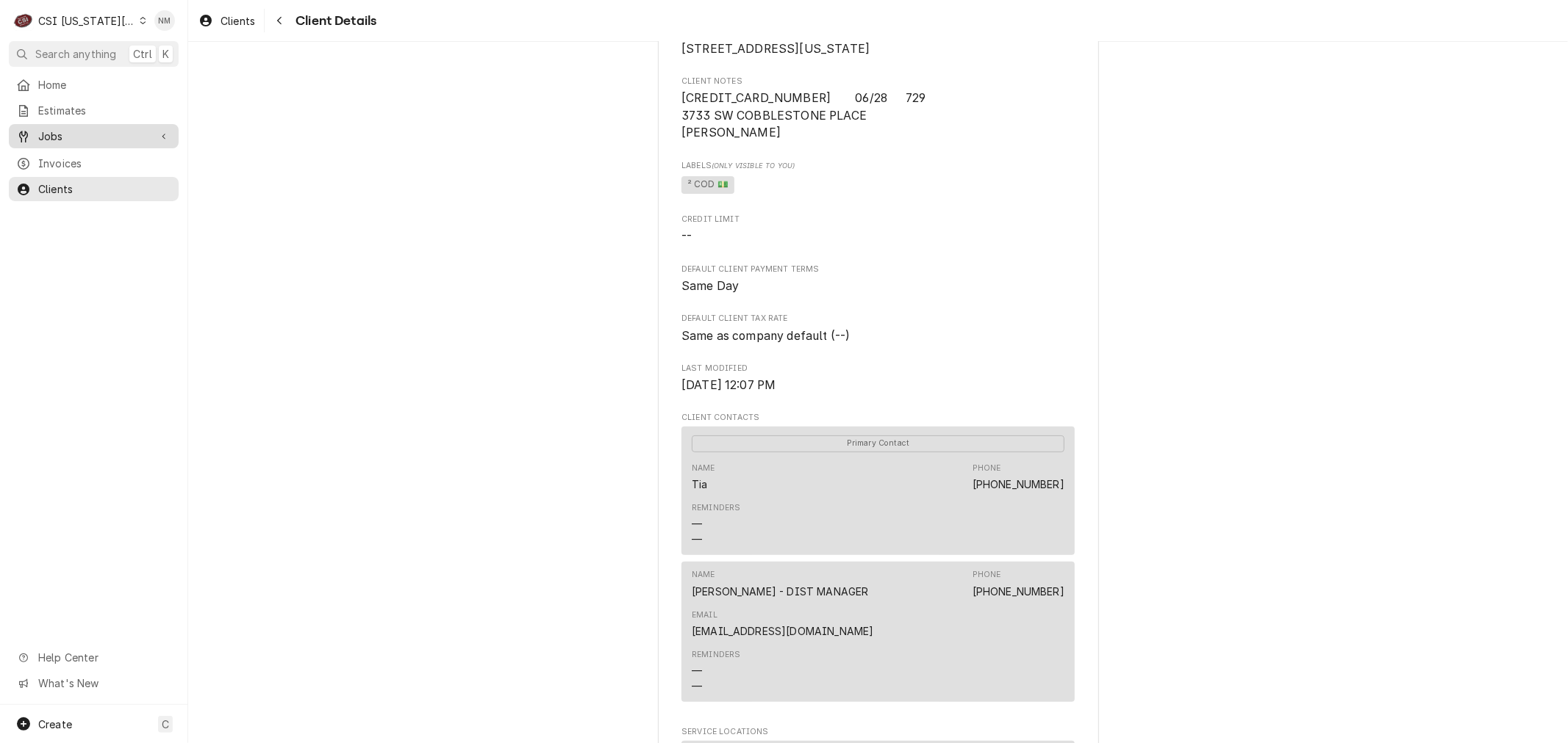
click at [74, 137] on span "Jobs" at bounding box center [93, 136] width 111 height 16
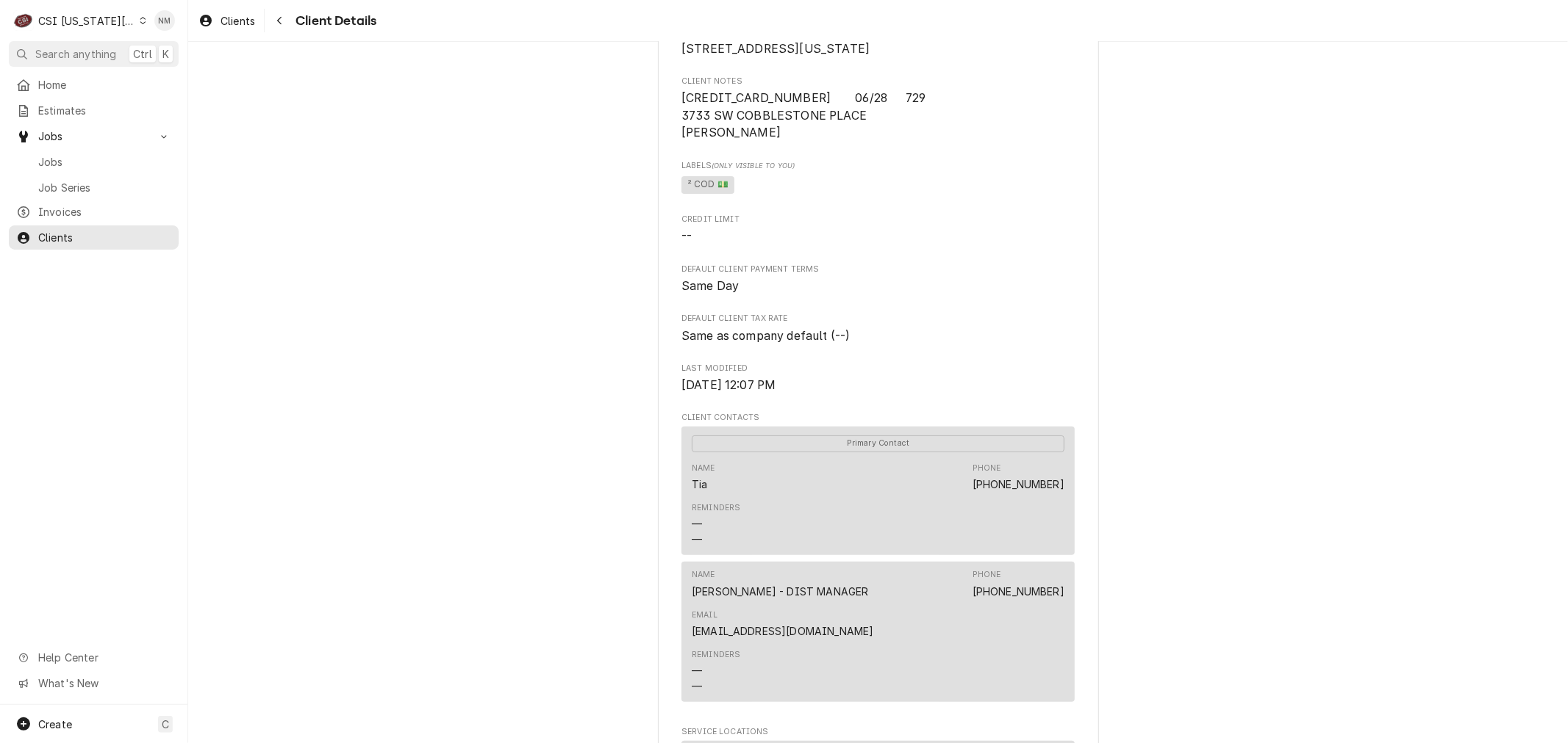
click at [140, 23] on icon "Dynamic Content Wrapper" at bounding box center [143, 21] width 7 height 8
click at [174, 73] on div "CSI St. [PERSON_NAME]" at bounding box center [255, 80] width 216 height 16
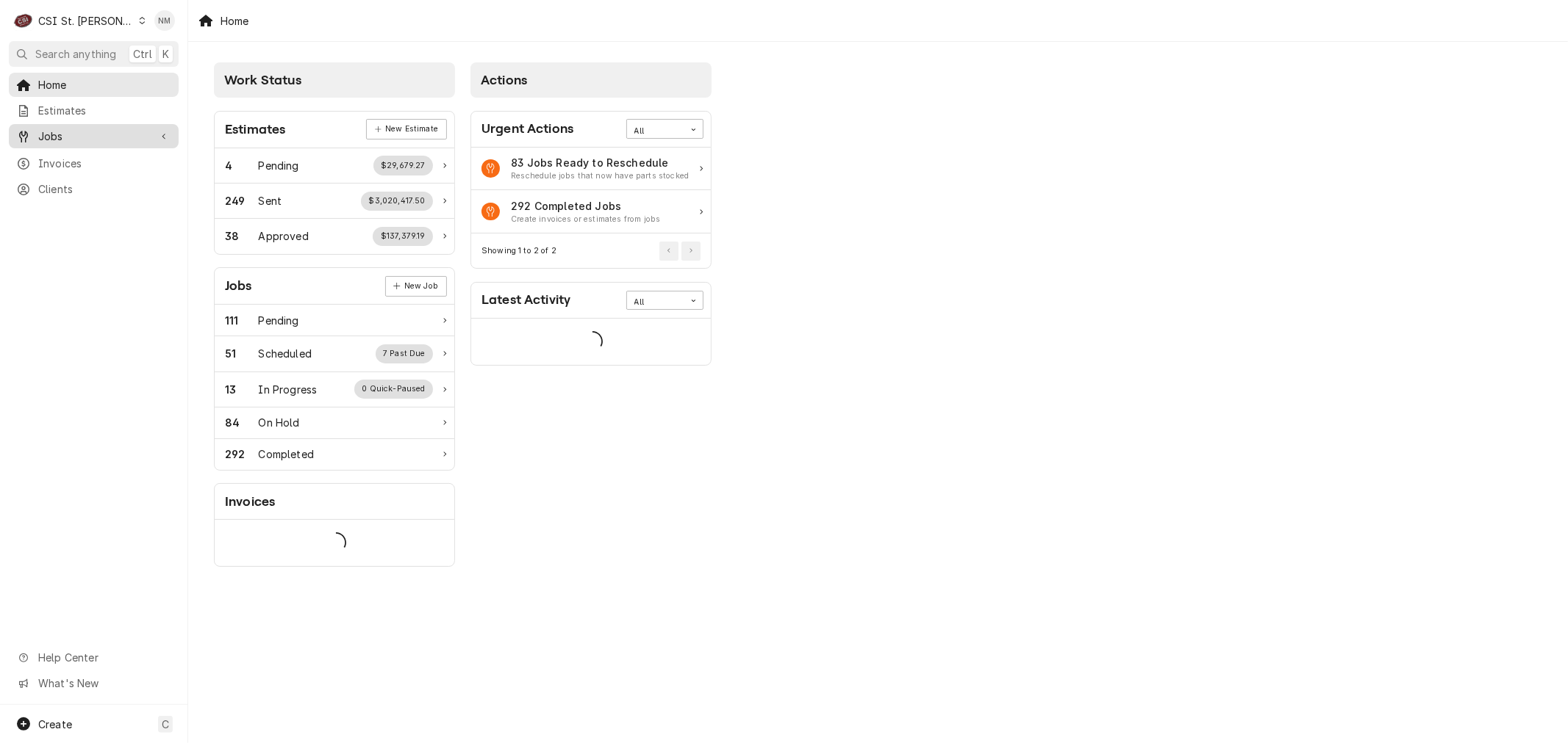
click at [49, 128] on span "Jobs" at bounding box center [93, 136] width 111 height 16
click at [58, 158] on span "Jobs" at bounding box center [105, 163] width 133 height 16
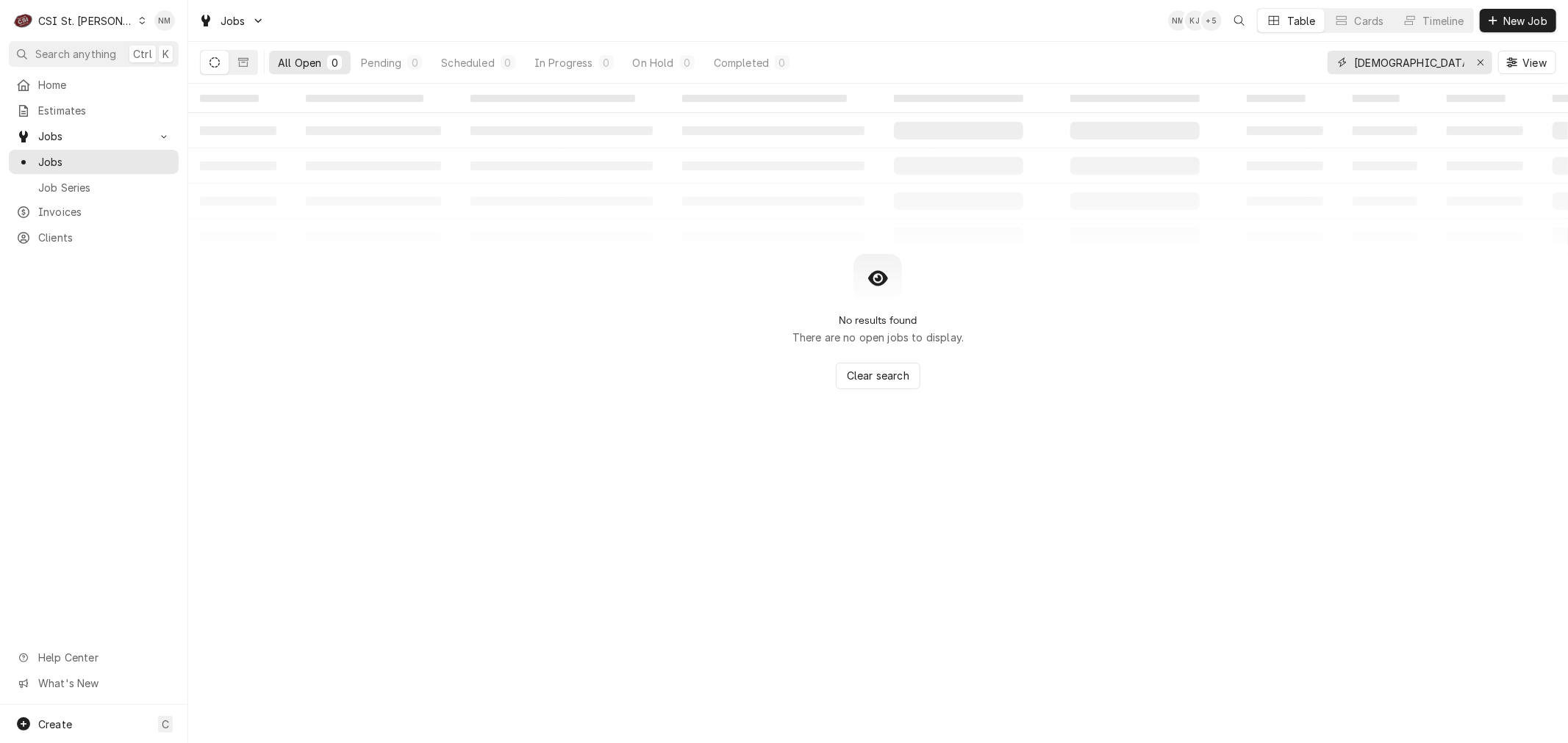
drag, startPoint x: 1414, startPoint y: 60, endPoint x: 1294, endPoint y: 54, distance: 120.1
click at [1294, 54] on div "All Open 0 Pending 0 Scheduled 0 In Progress 0 On Hold 0 Completed 0 church's V…" at bounding box center [878, 63] width 1355 height 41
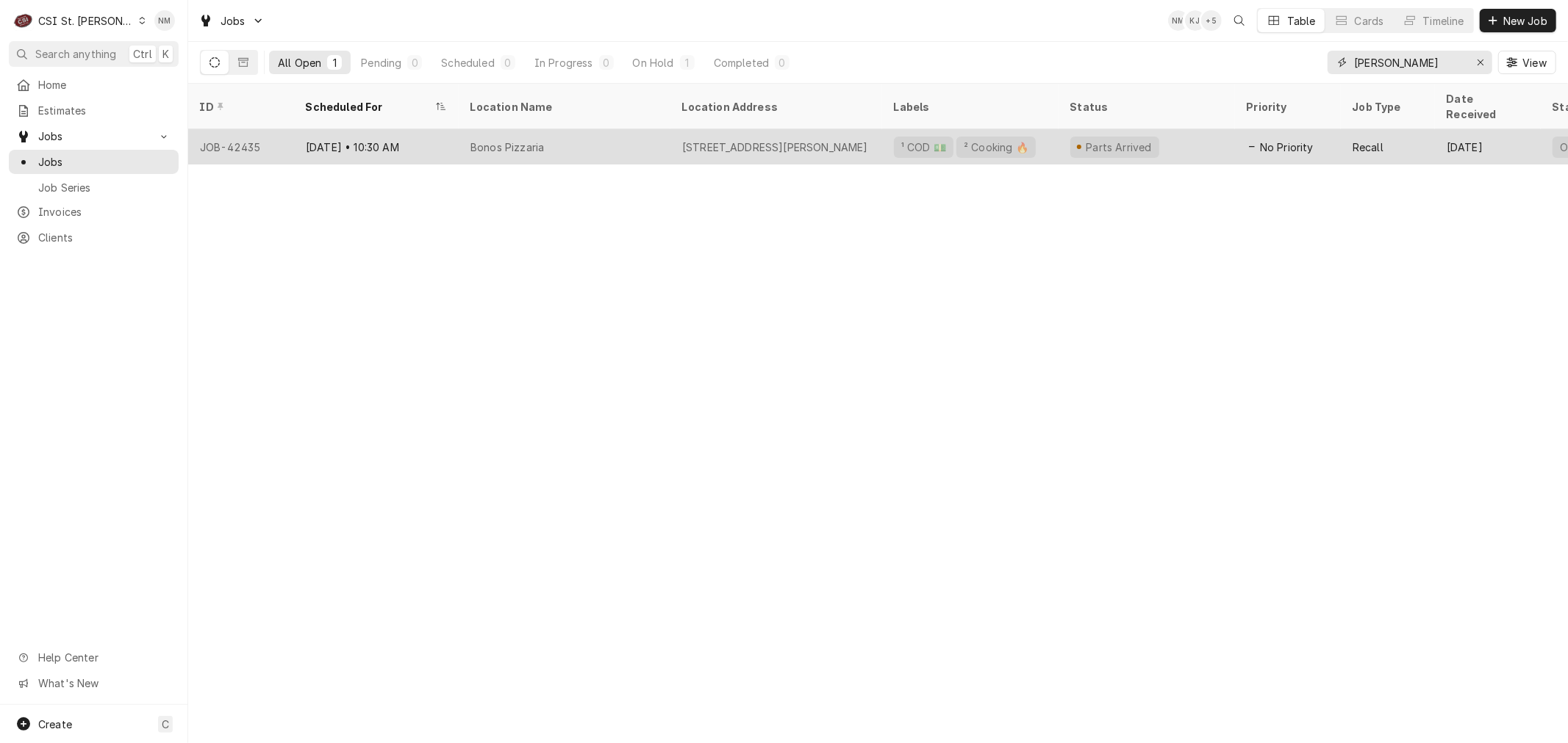
type input "bono"
click at [641, 129] on div "Bonos Pizzaria" at bounding box center [564, 147] width 212 height 35
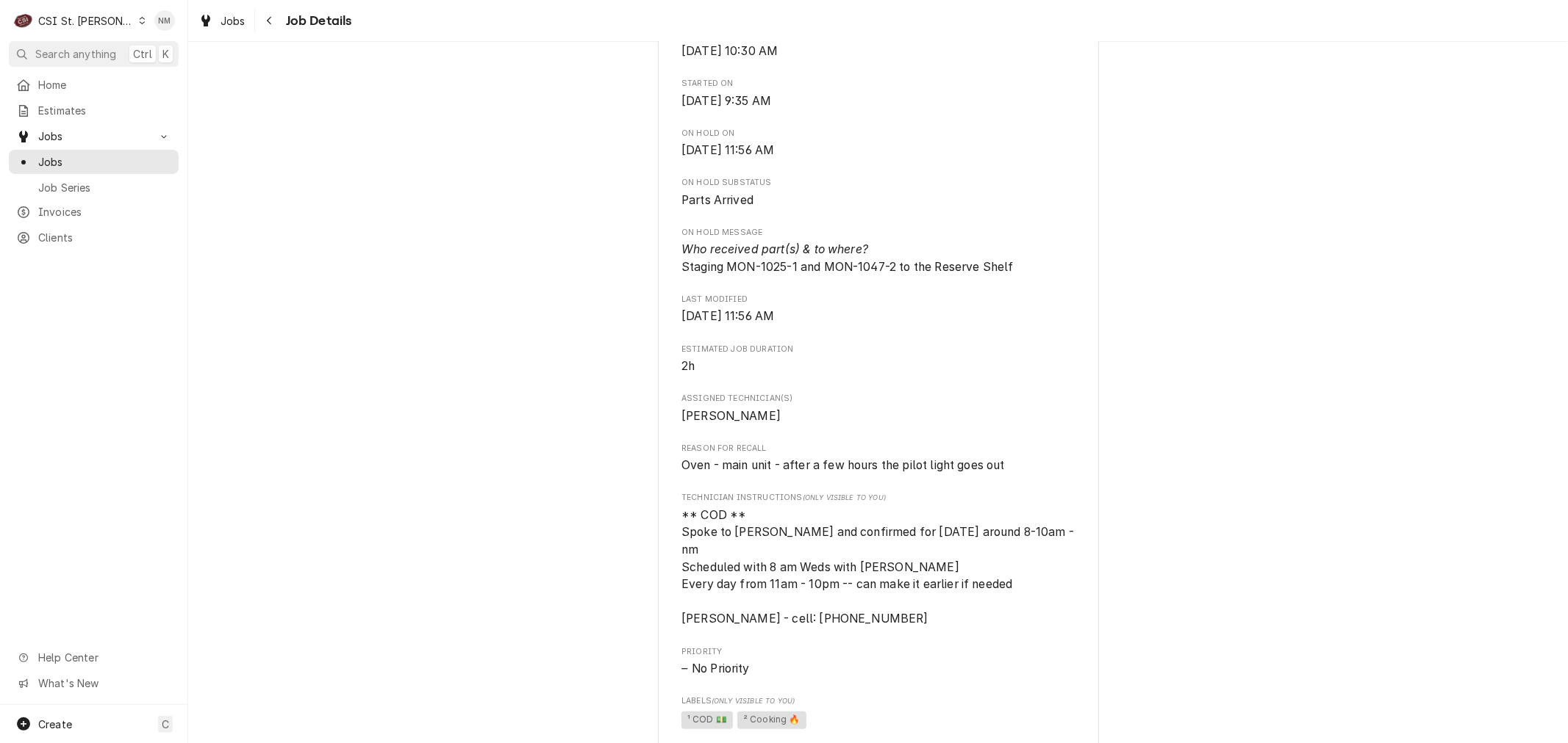
scroll to position [734, 0]
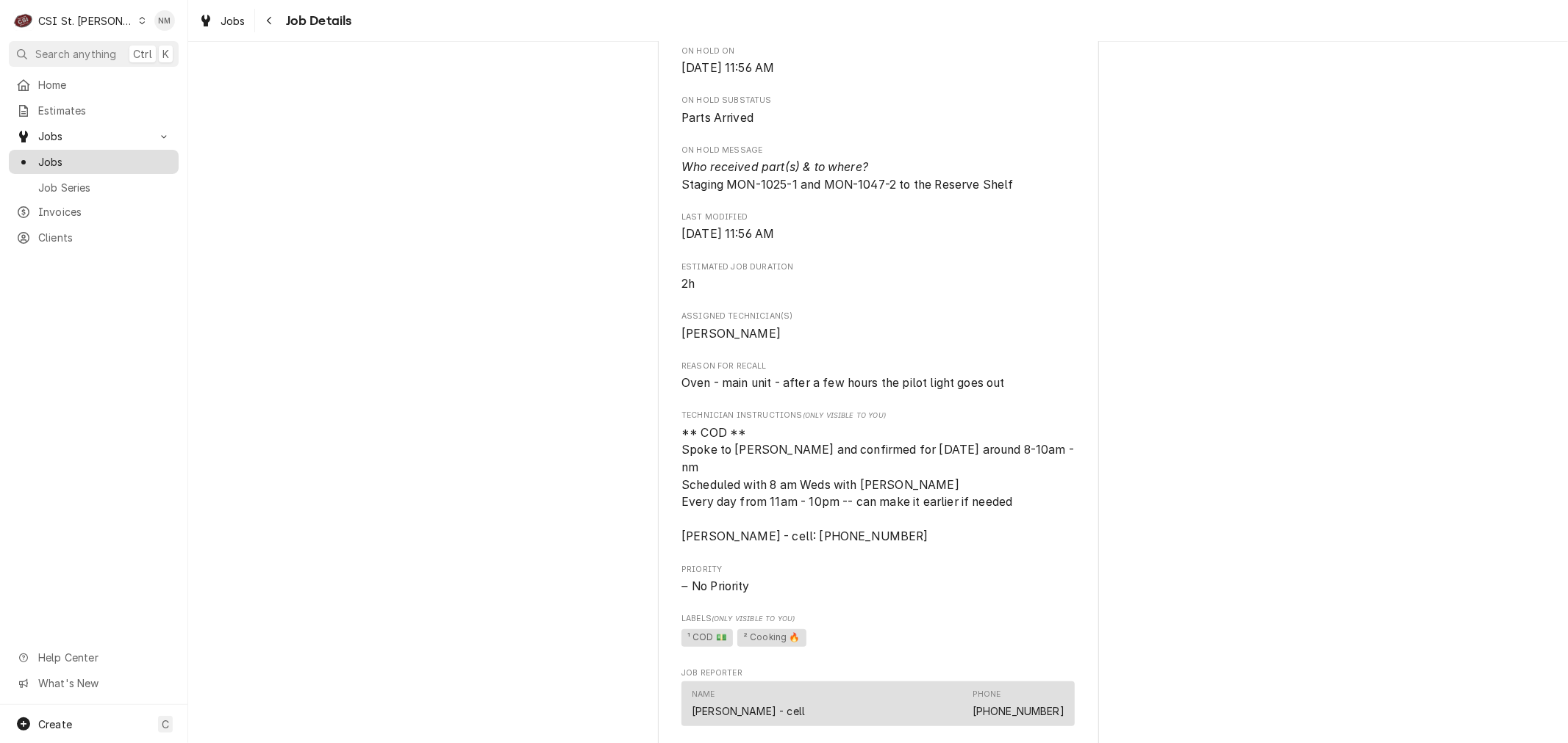
click at [57, 157] on span "Jobs" at bounding box center [105, 163] width 133 height 16
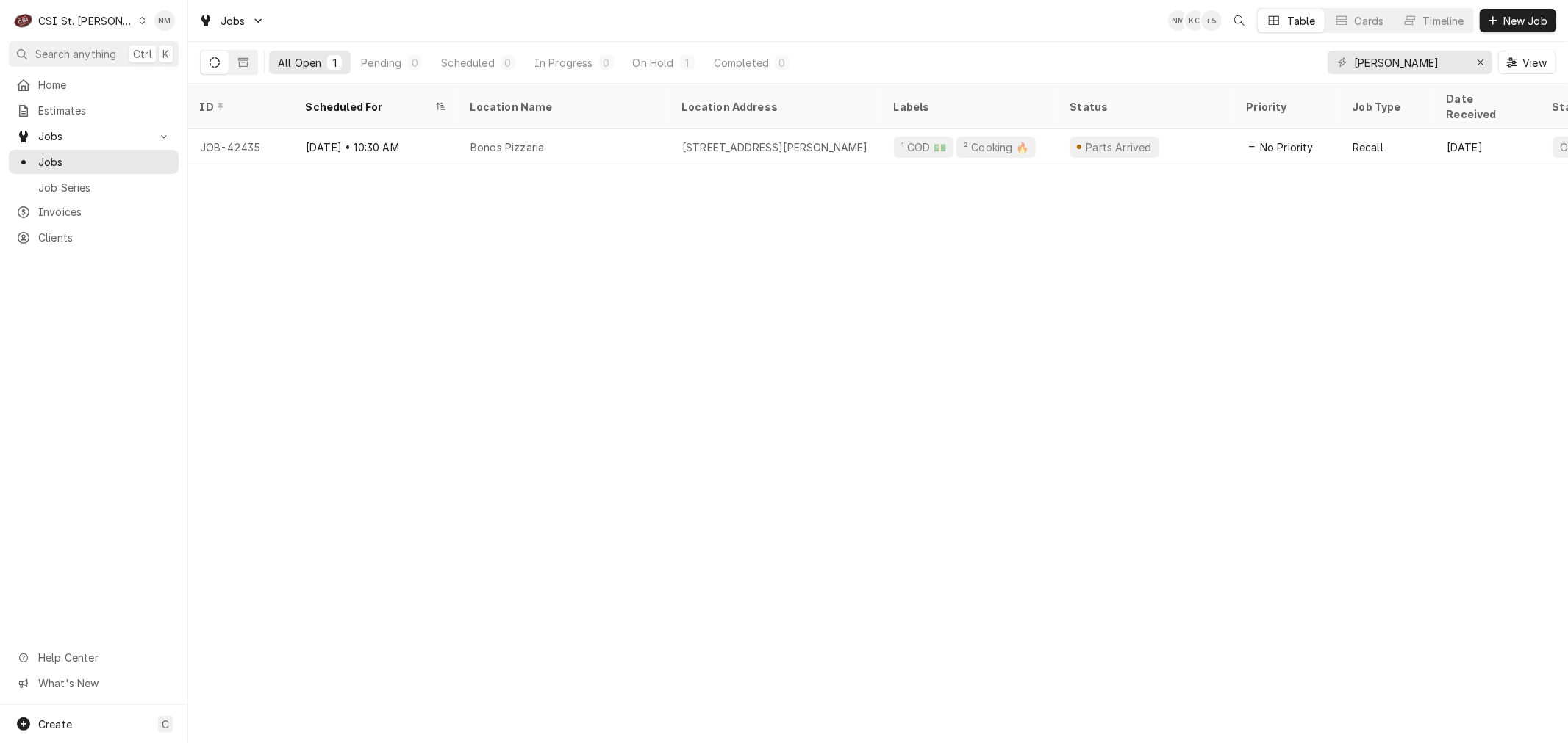
click at [138, 23] on div "Dynamic Content Wrapper" at bounding box center [142, 21] width 8 height 11
click at [166, 33] on div "CSI [US_STATE][GEOGRAPHIC_DATA]." at bounding box center [226, 29] width 196 height 16
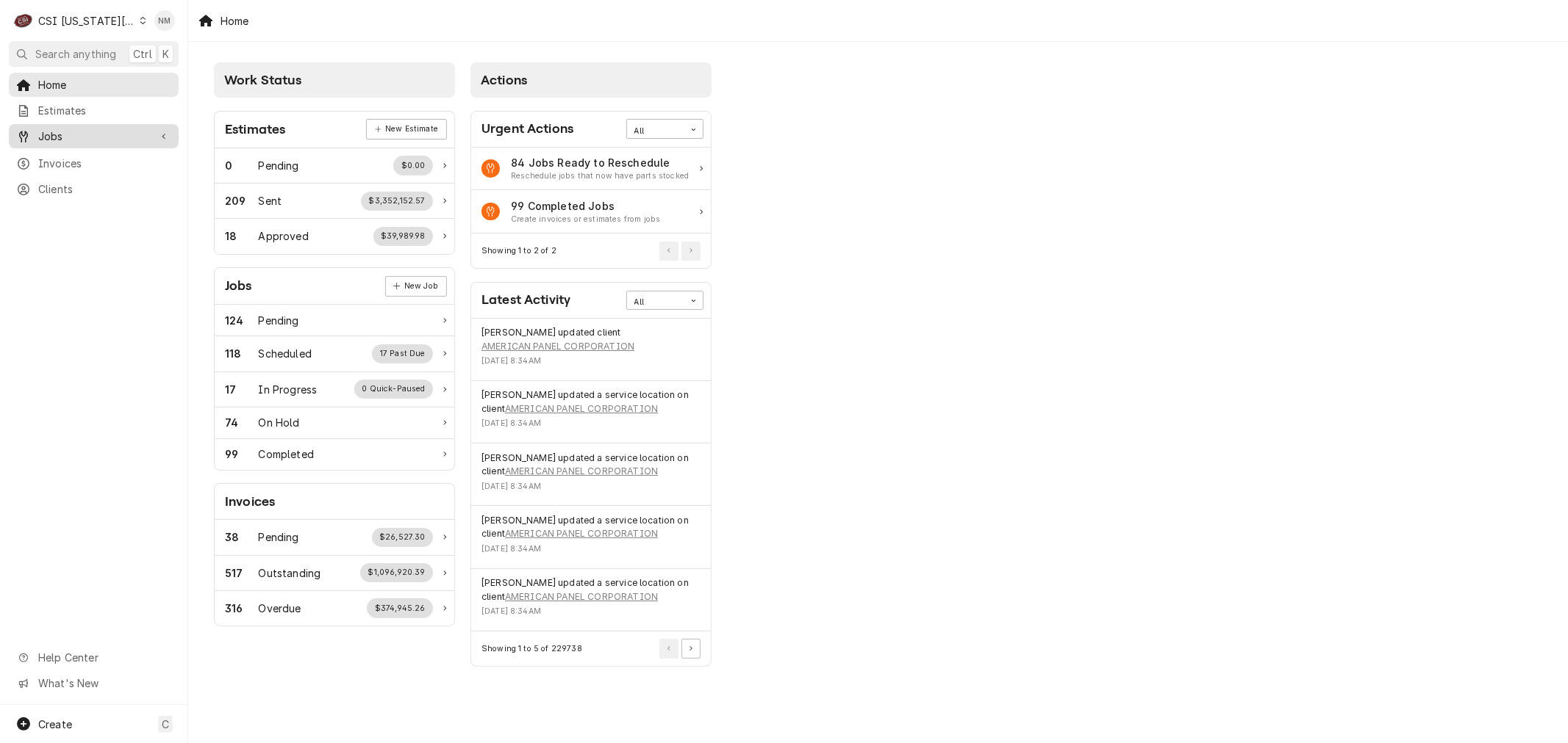
click at [71, 131] on span "Jobs" at bounding box center [93, 136] width 111 height 16
click at [70, 163] on span "Jobs" at bounding box center [105, 163] width 133 height 16
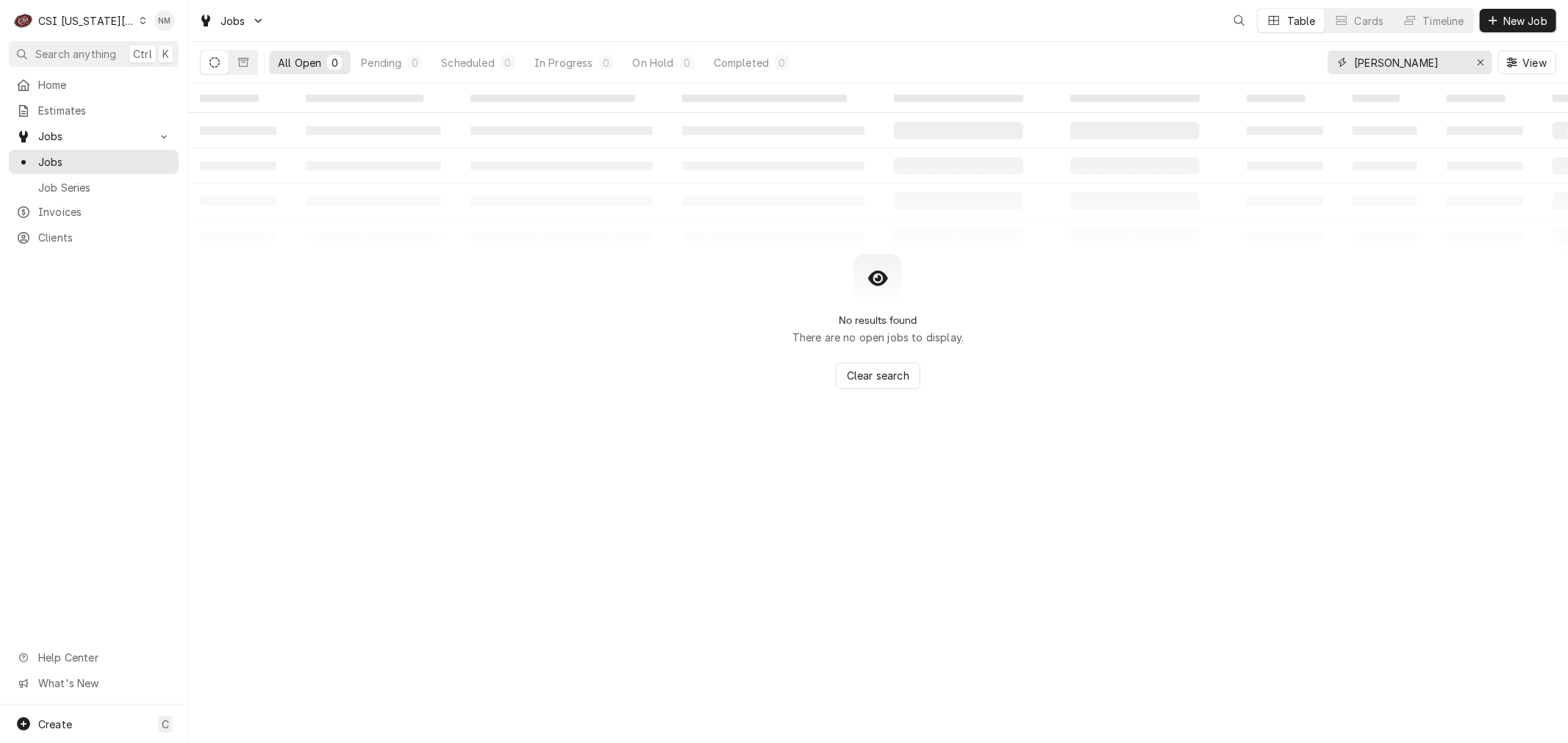
drag, startPoint x: 1407, startPoint y: 60, endPoint x: 1332, endPoint y: 67, distance: 75.3
click at [1332, 67] on div "[PERSON_NAME]" at bounding box center [1409, 63] width 165 height 23
type input "s"
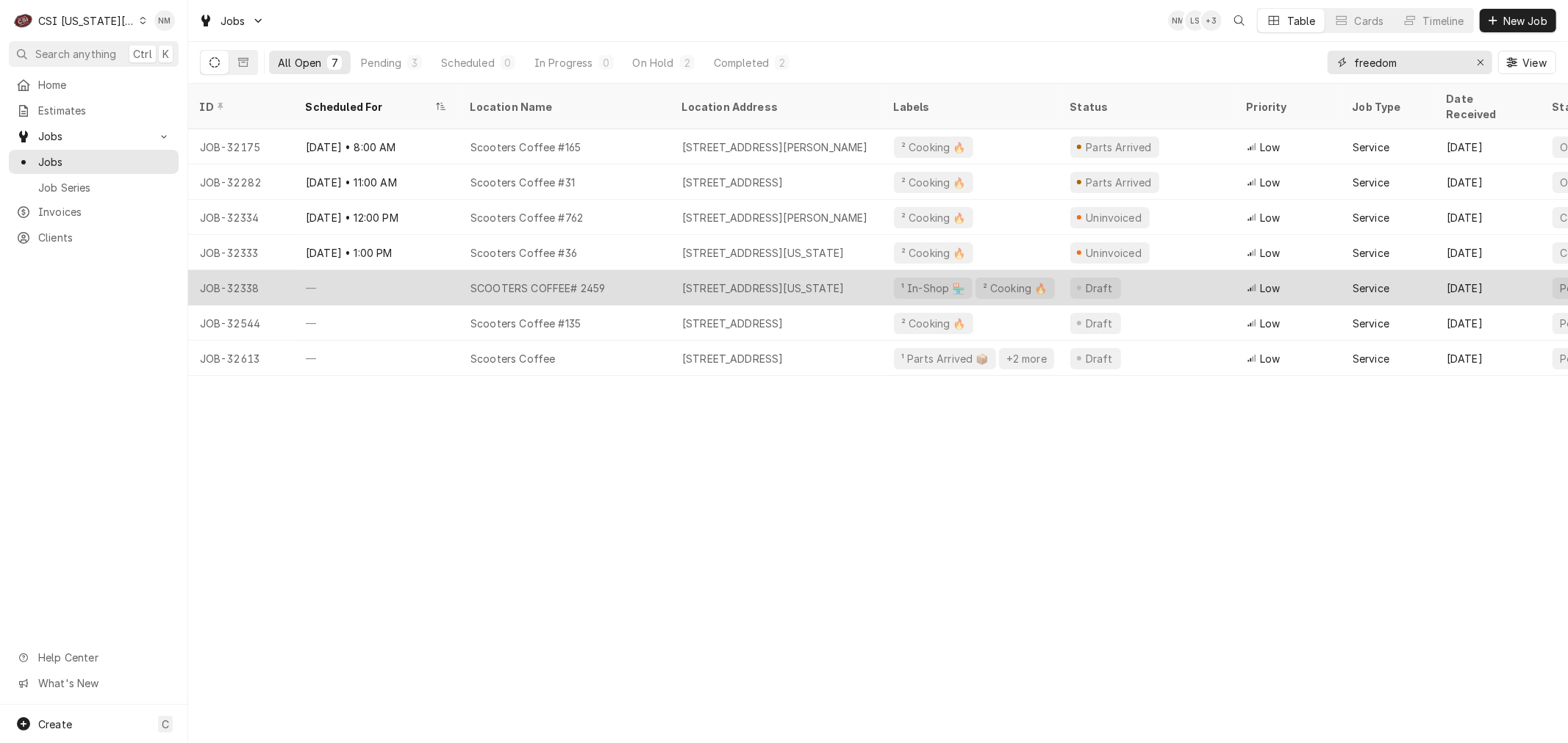
type input "freedom"
click at [652, 270] on div "SCOOTERS COFFEE# 2459" at bounding box center [564, 288] width 212 height 35
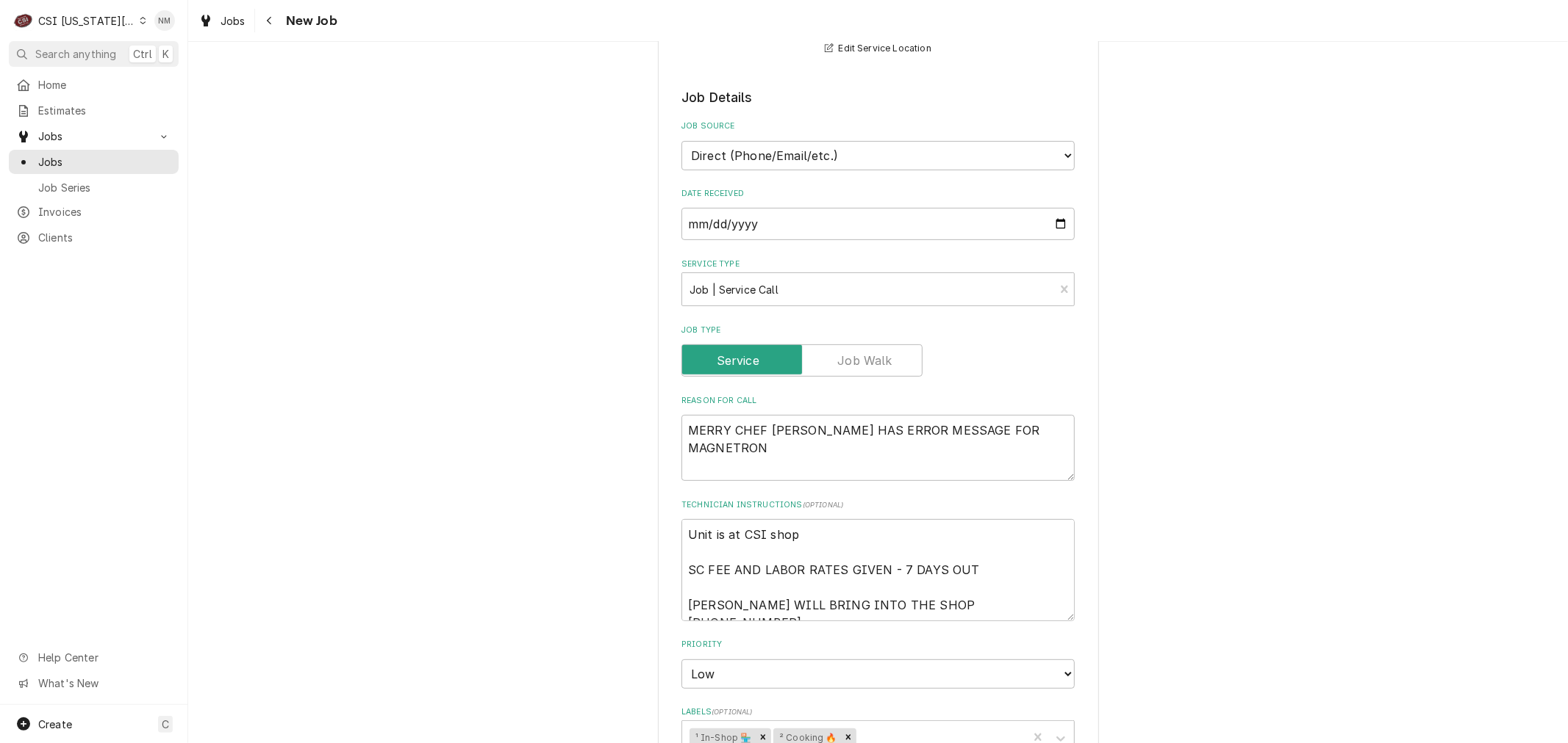
scroll to position [245, 0]
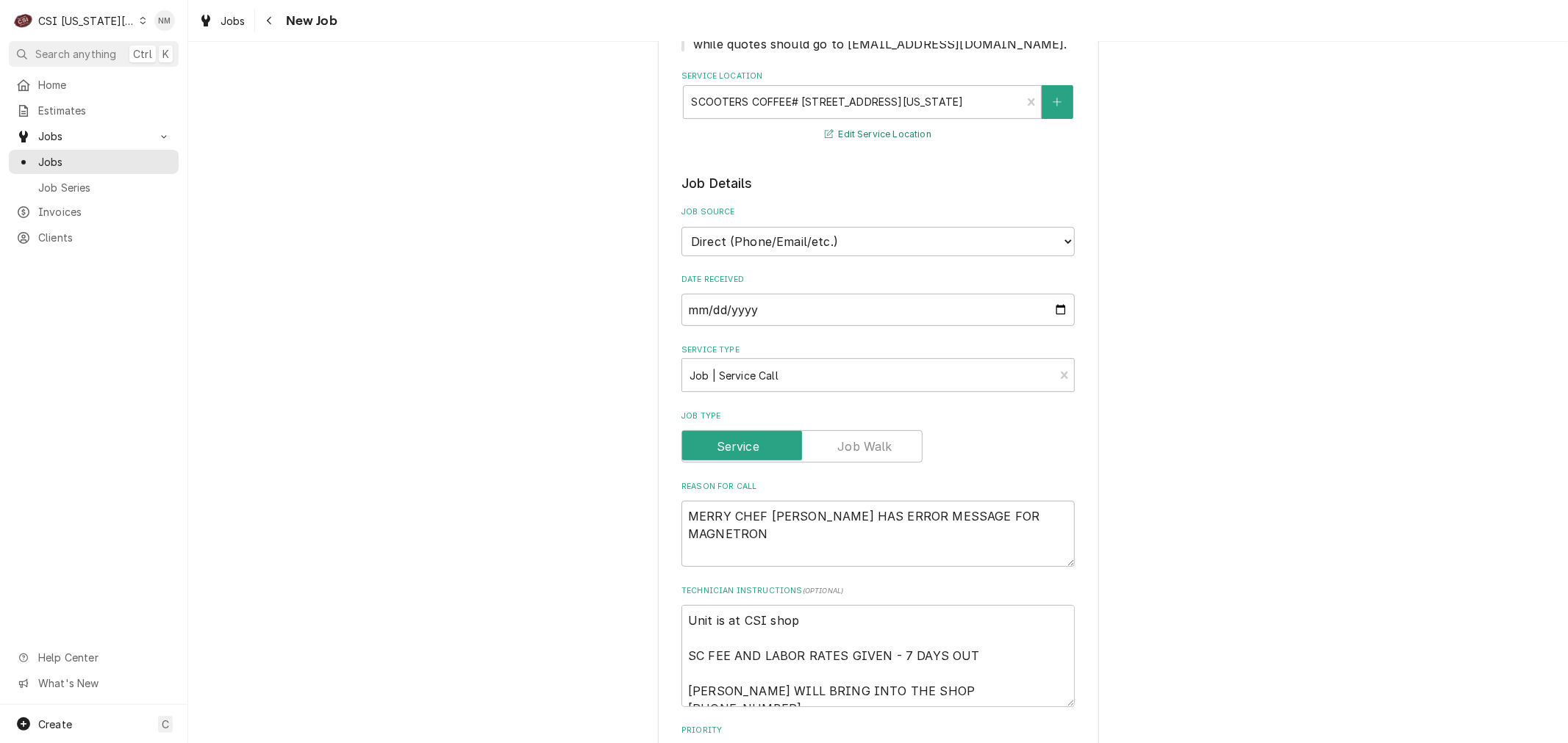
click at [873, 134] on button "Edit Service Location" at bounding box center [878, 134] width 111 height 19
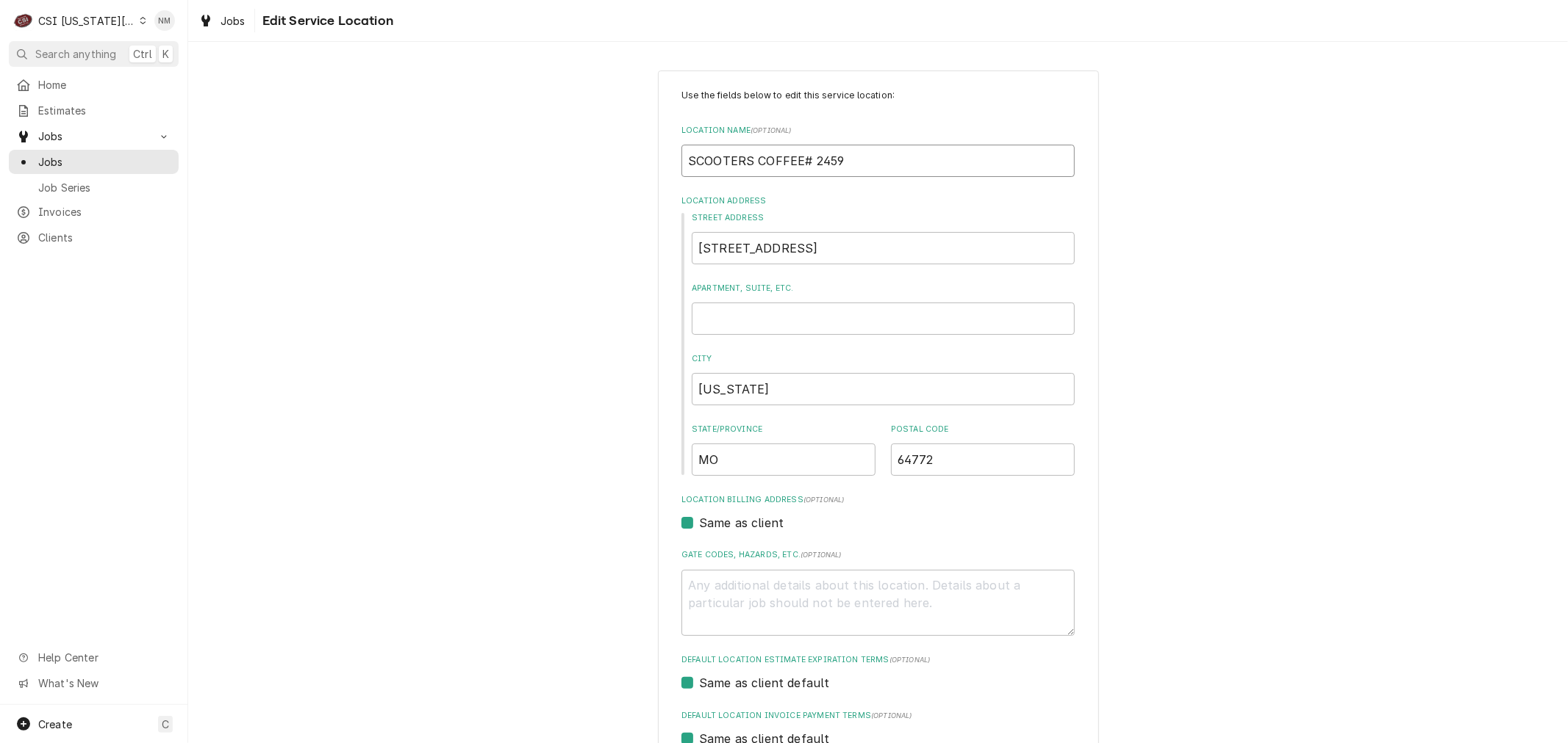
click at [843, 160] on input "SCOOTERS COFFEE# 2459" at bounding box center [878, 161] width 393 height 32
type textarea "x"
type input "SCOOTERS COFFEE# 245"
type textarea "x"
type input "SCOOTERS COFFEE# 2457"
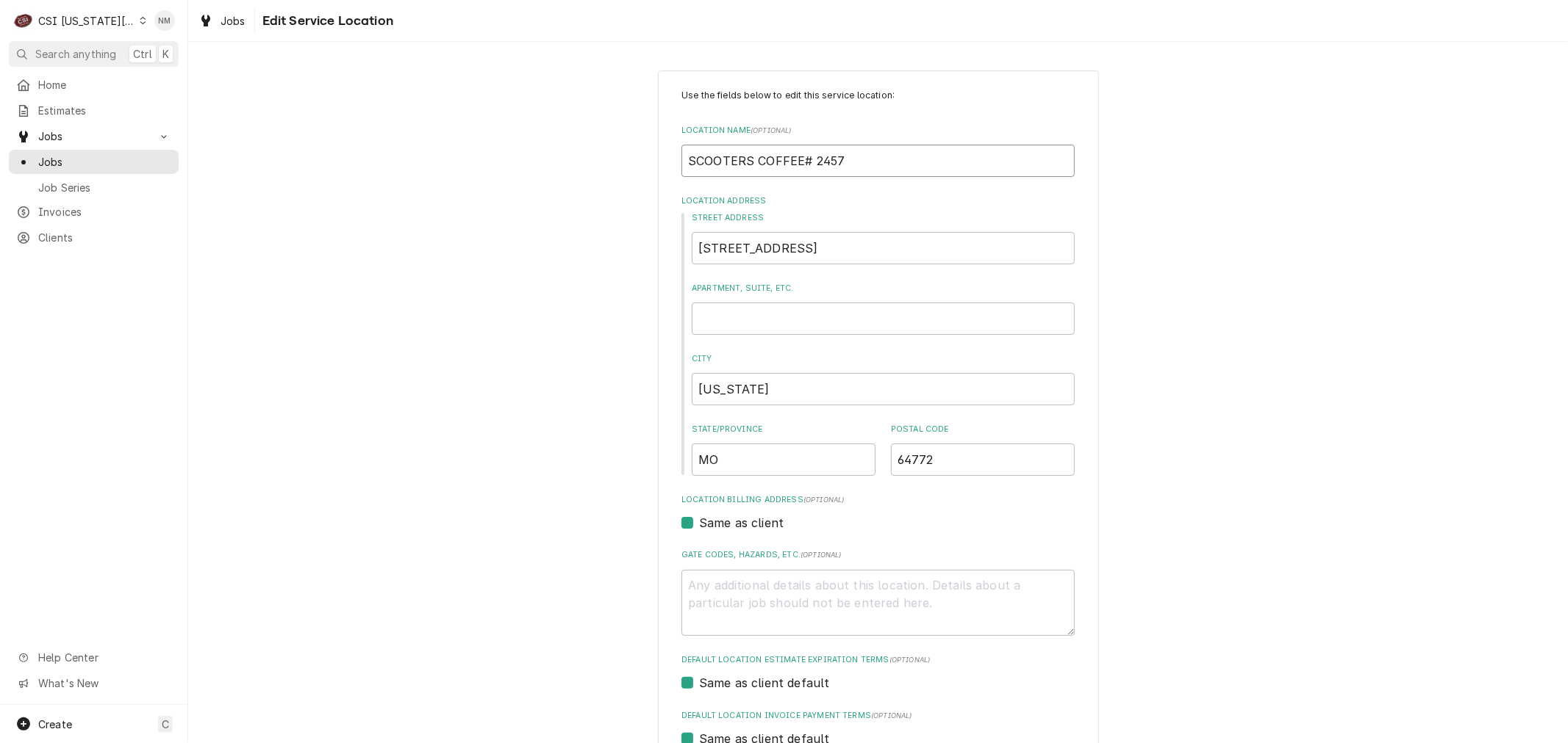
type textarea "x"
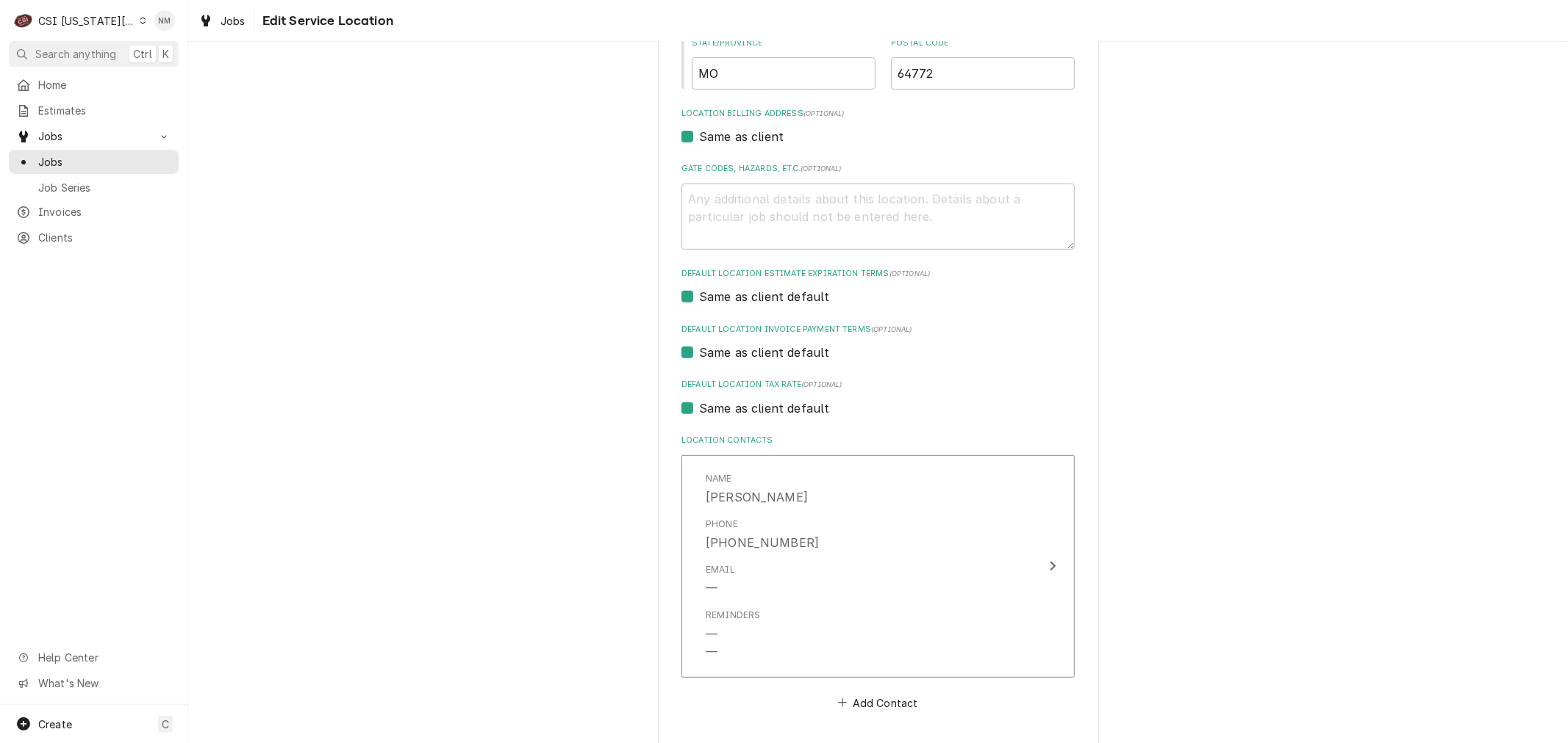
scroll to position [445, 0]
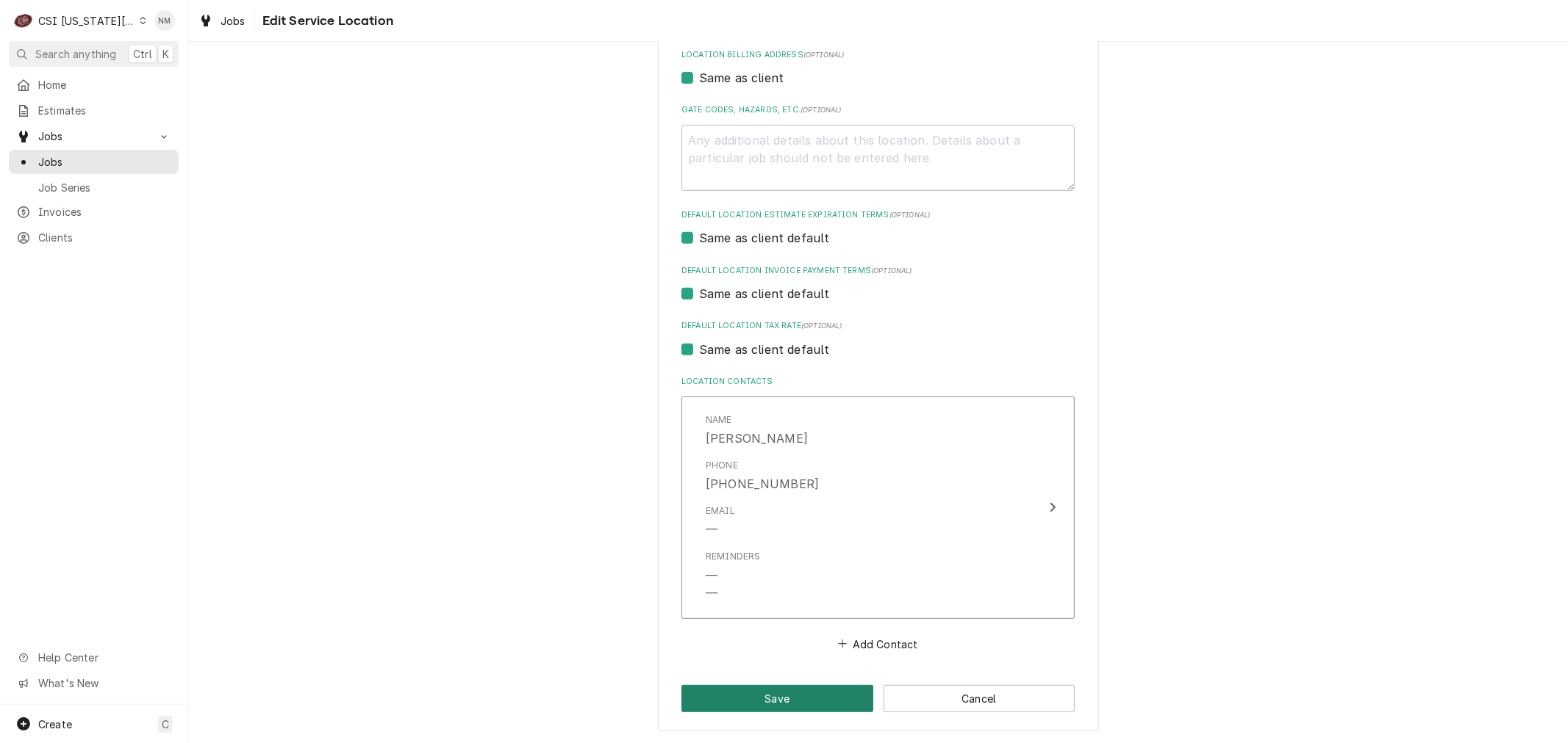
type input "SCOOTERS COFFEE# 2457"
click at [826, 690] on button "Save" at bounding box center [778, 699] width 192 height 27
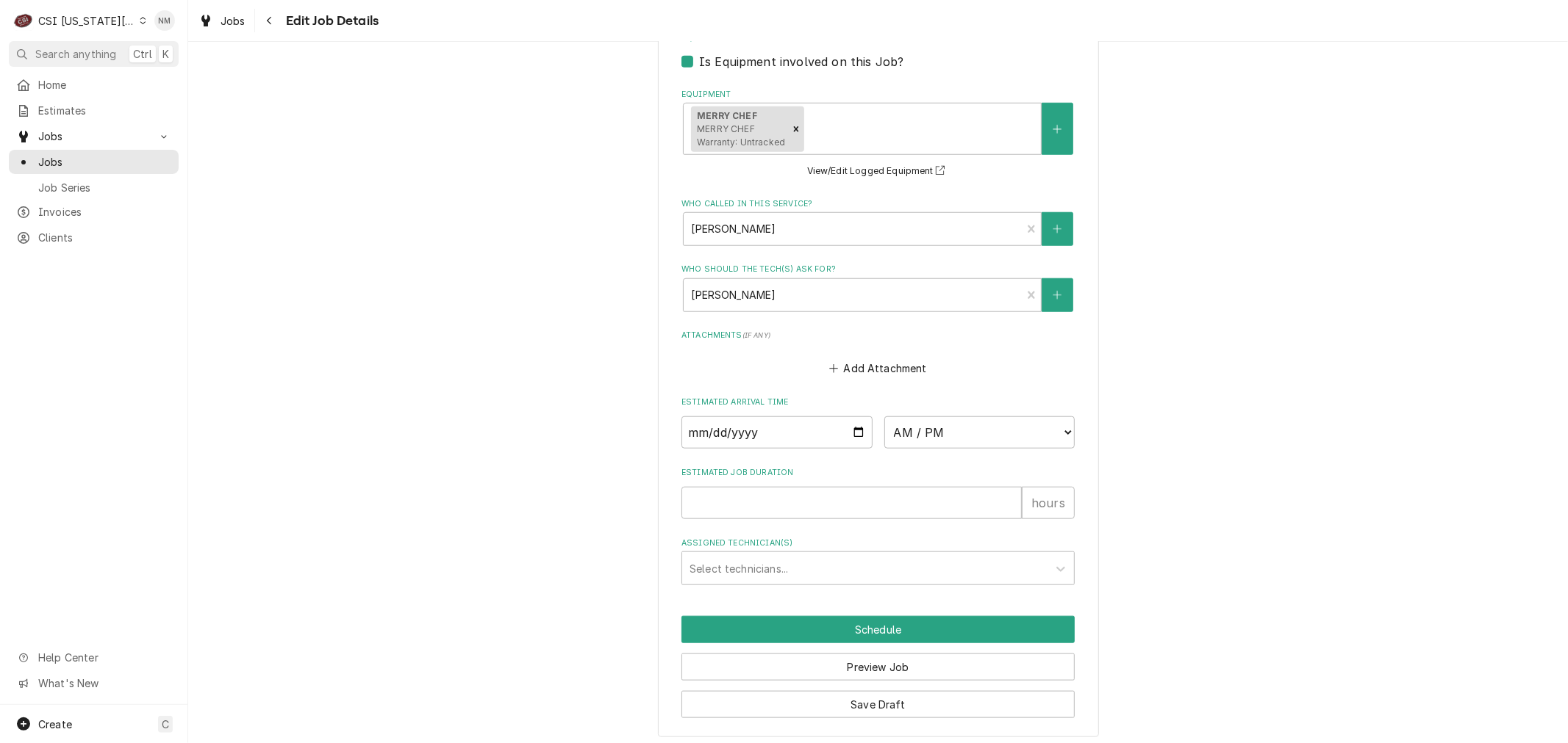
scroll to position [1073, 0]
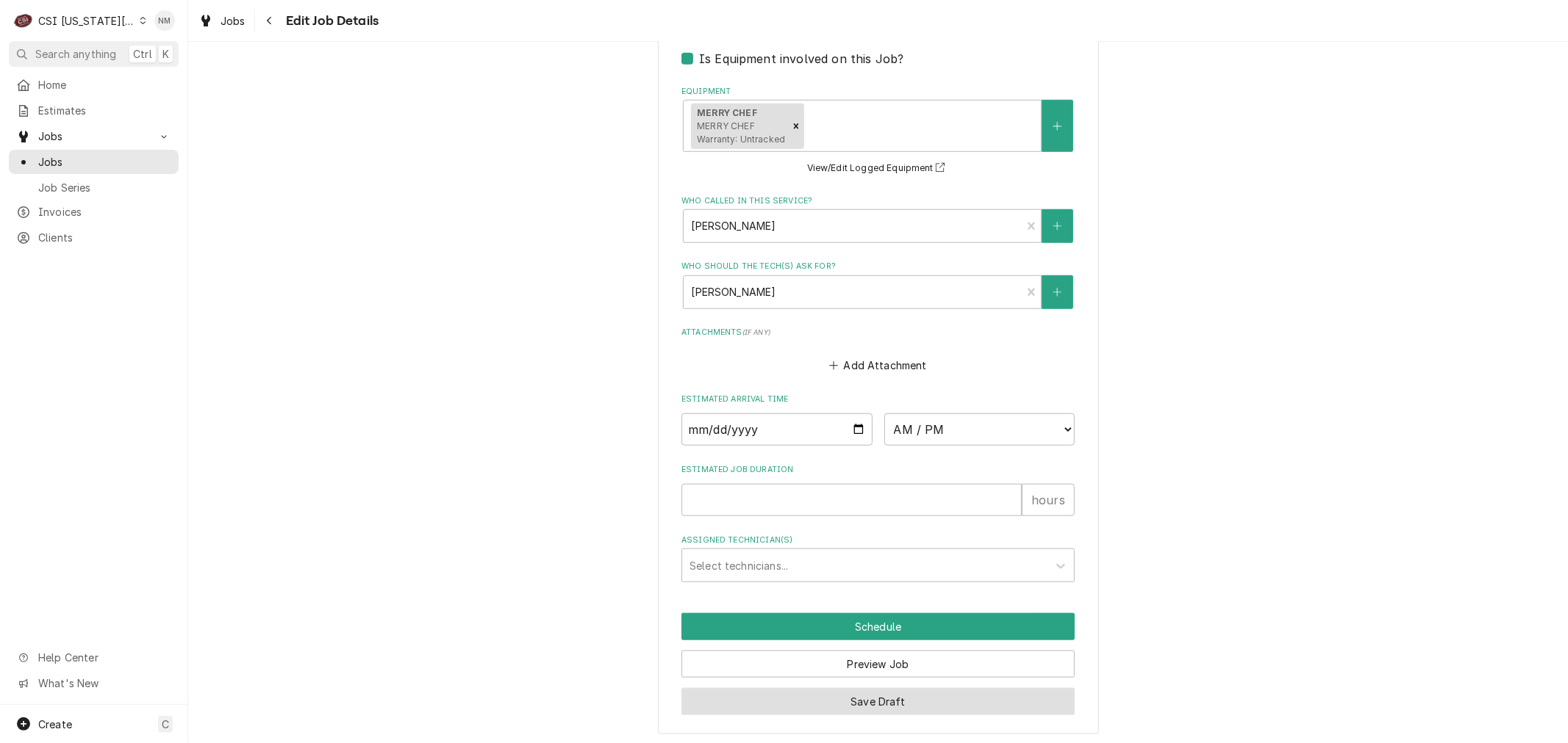
click at [838, 696] on button "Save Draft" at bounding box center [878, 702] width 393 height 27
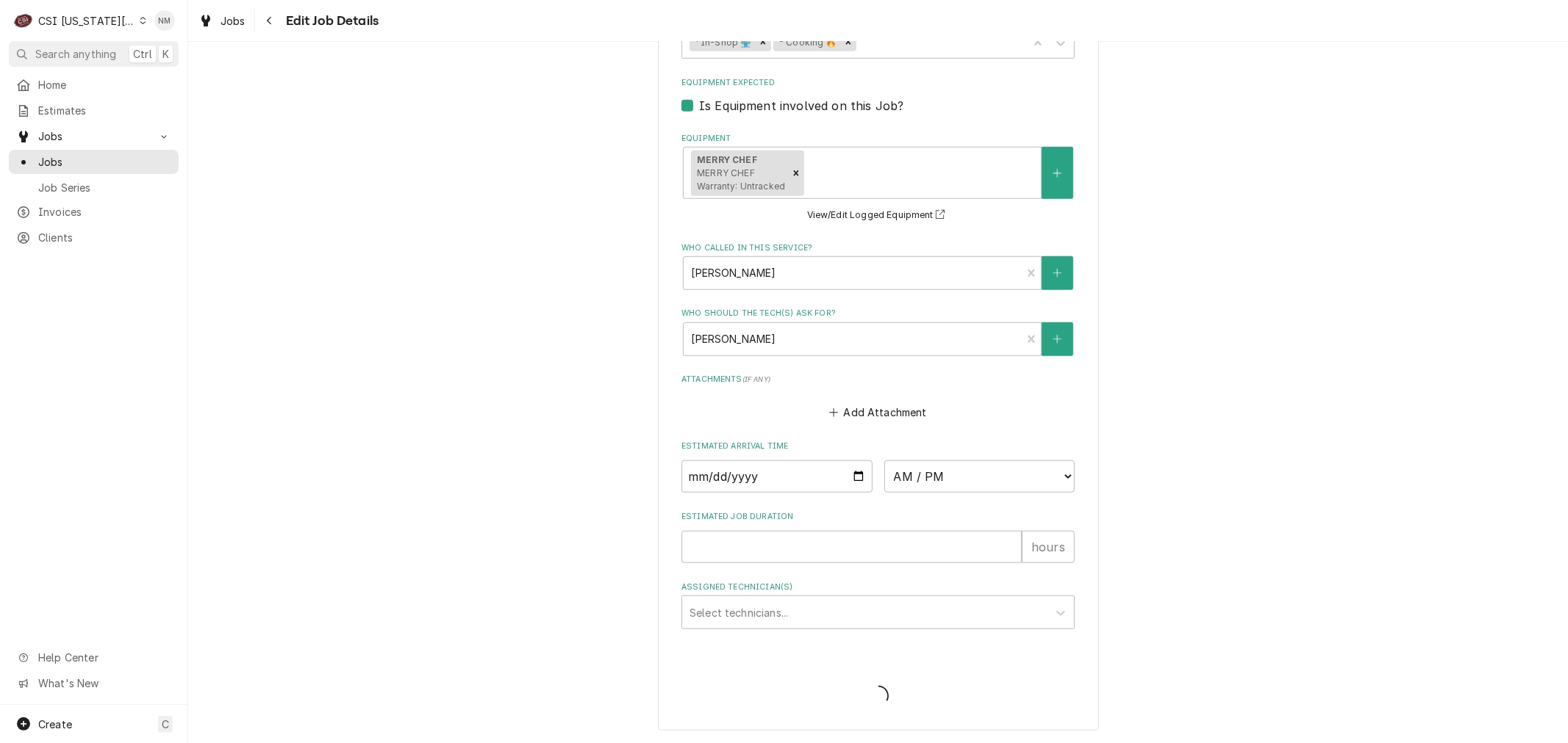
scroll to position [1022, 0]
type textarea "x"
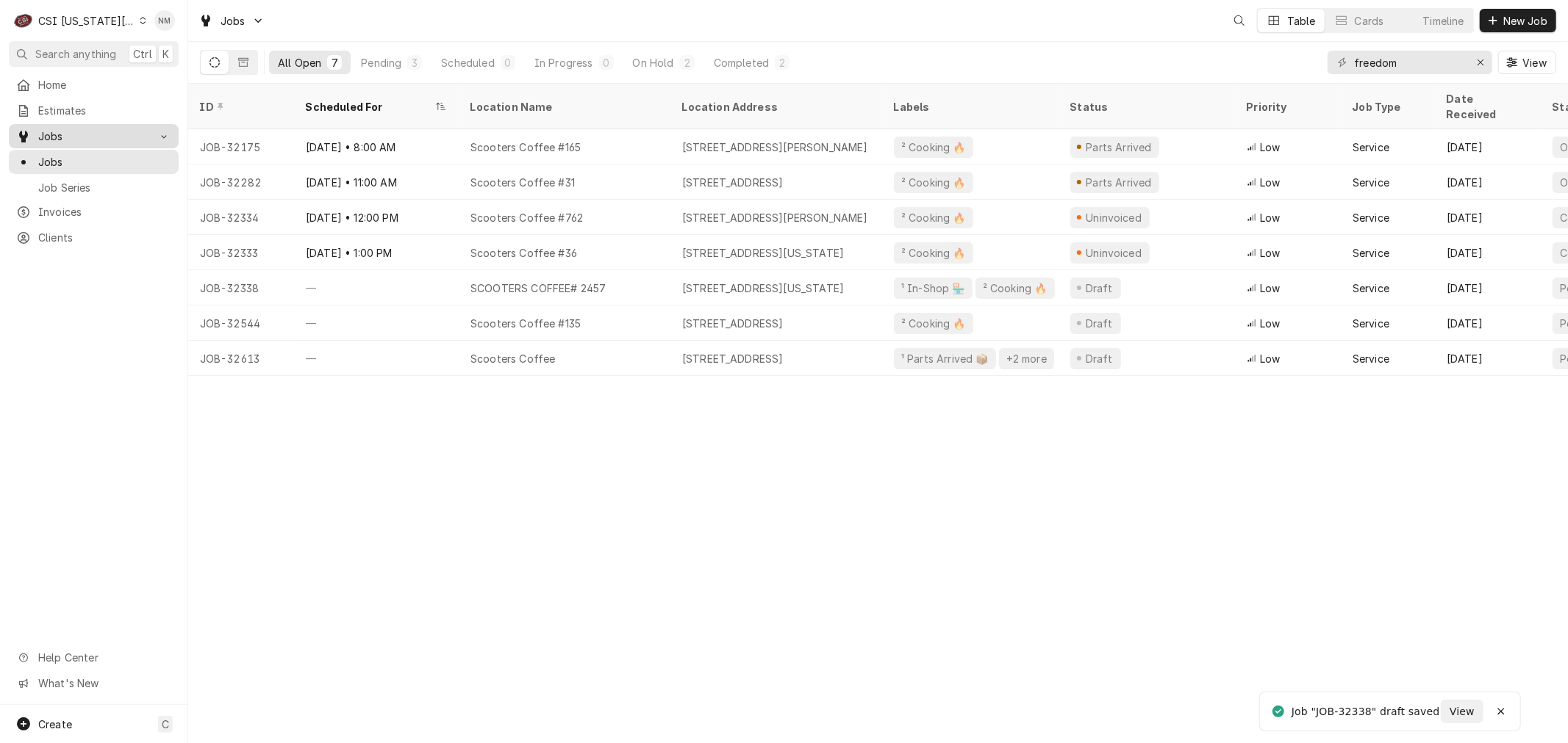
click at [49, 128] on span "Jobs" at bounding box center [93, 136] width 111 height 16
click at [49, 133] on span "Jobs" at bounding box center [93, 136] width 111 height 16
click at [52, 158] on span "Jobs" at bounding box center [105, 163] width 133 height 16
drag, startPoint x: 1419, startPoint y: 59, endPoint x: 1310, endPoint y: 64, distance: 109.1
click at [1310, 64] on div "All Open Pending Scheduled In Progress On Hold Completed freedom View" at bounding box center [878, 63] width 1355 height 41
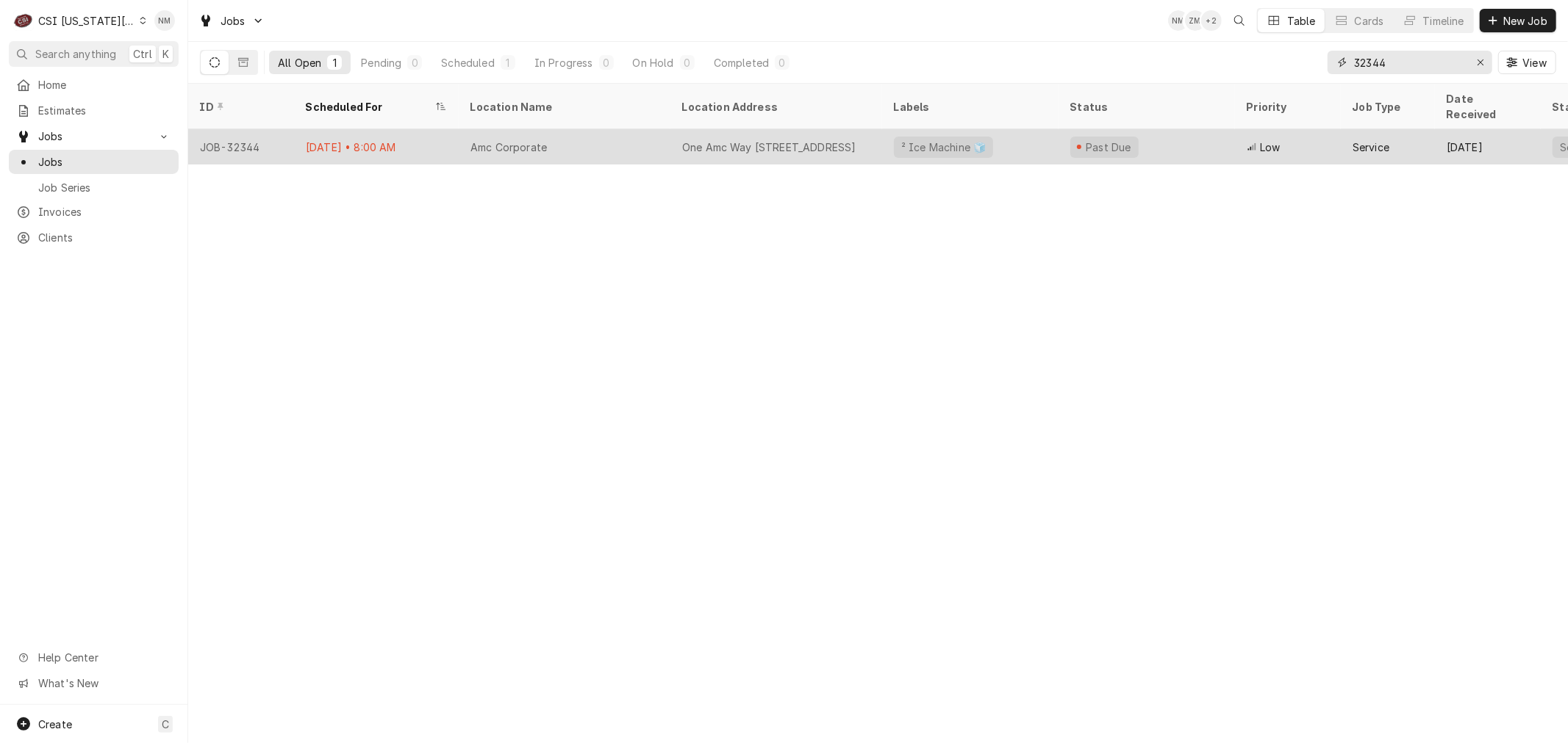
type input "32344"
click at [629, 129] on div "Amc Corporate" at bounding box center [564, 147] width 212 height 35
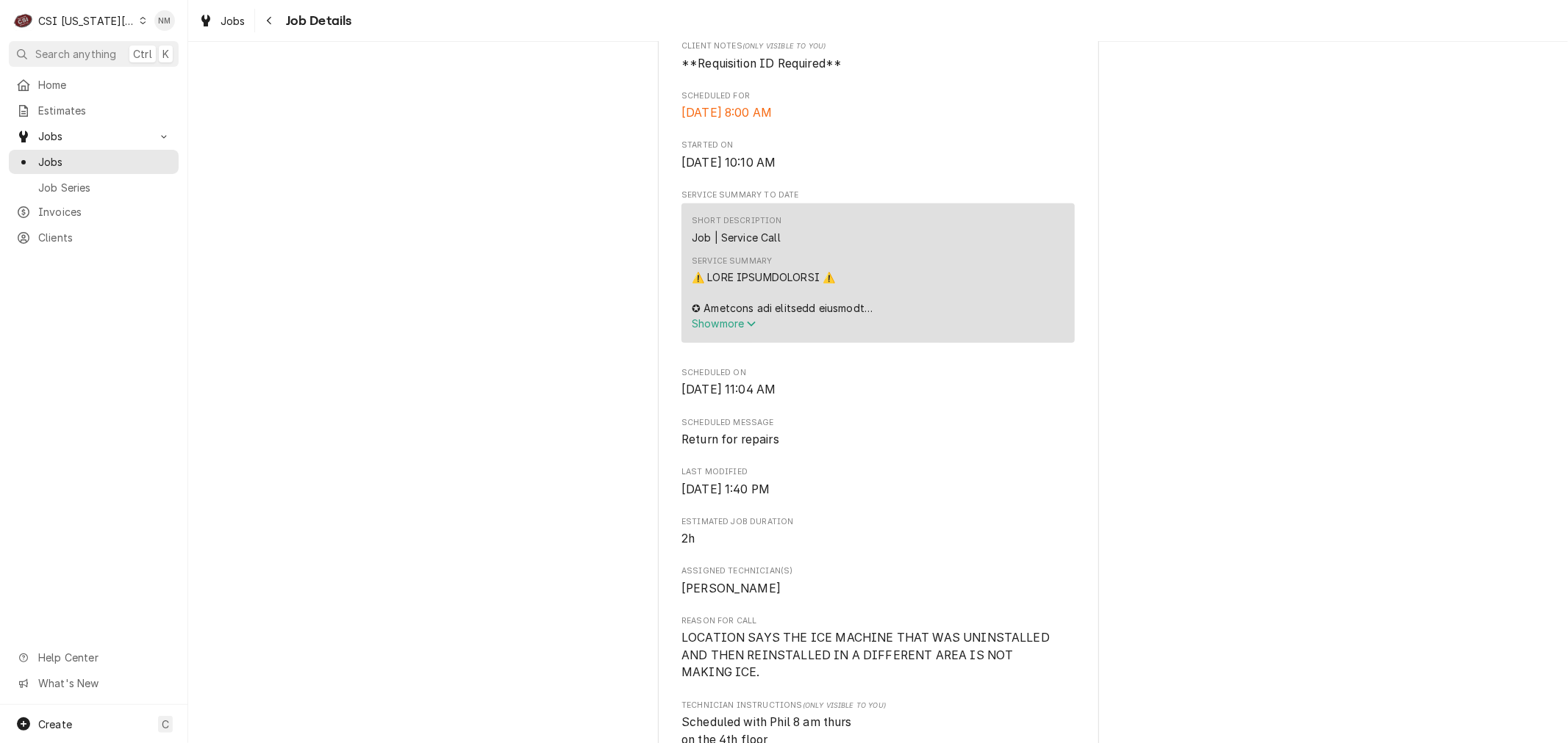
scroll to position [652, 0]
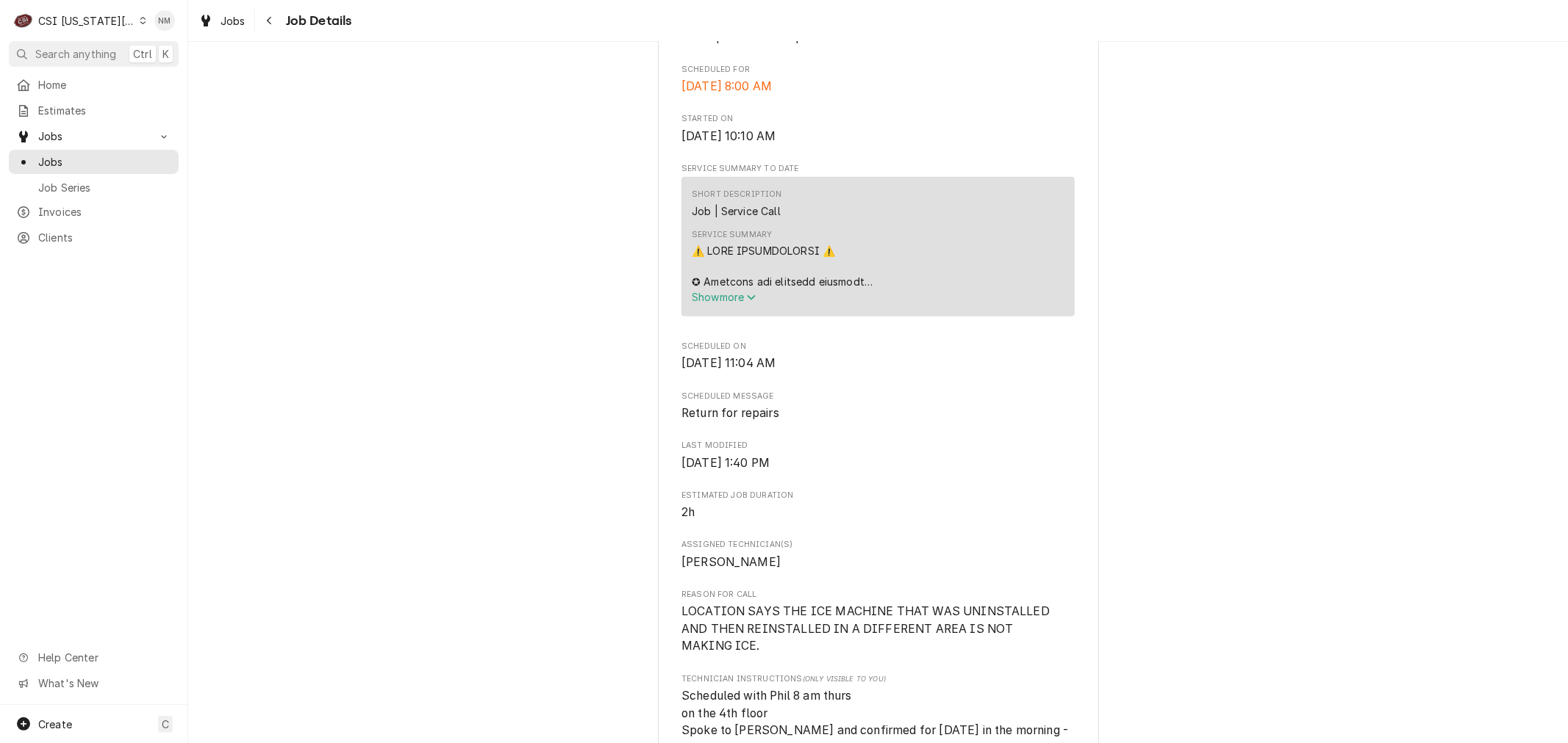
click at [140, 20] on div "Dynamic Content Wrapper" at bounding box center [143, 21] width 7 height 11
click at [199, 55] on div "CSI Kentucky" at bounding box center [255, 55] width 216 height 16
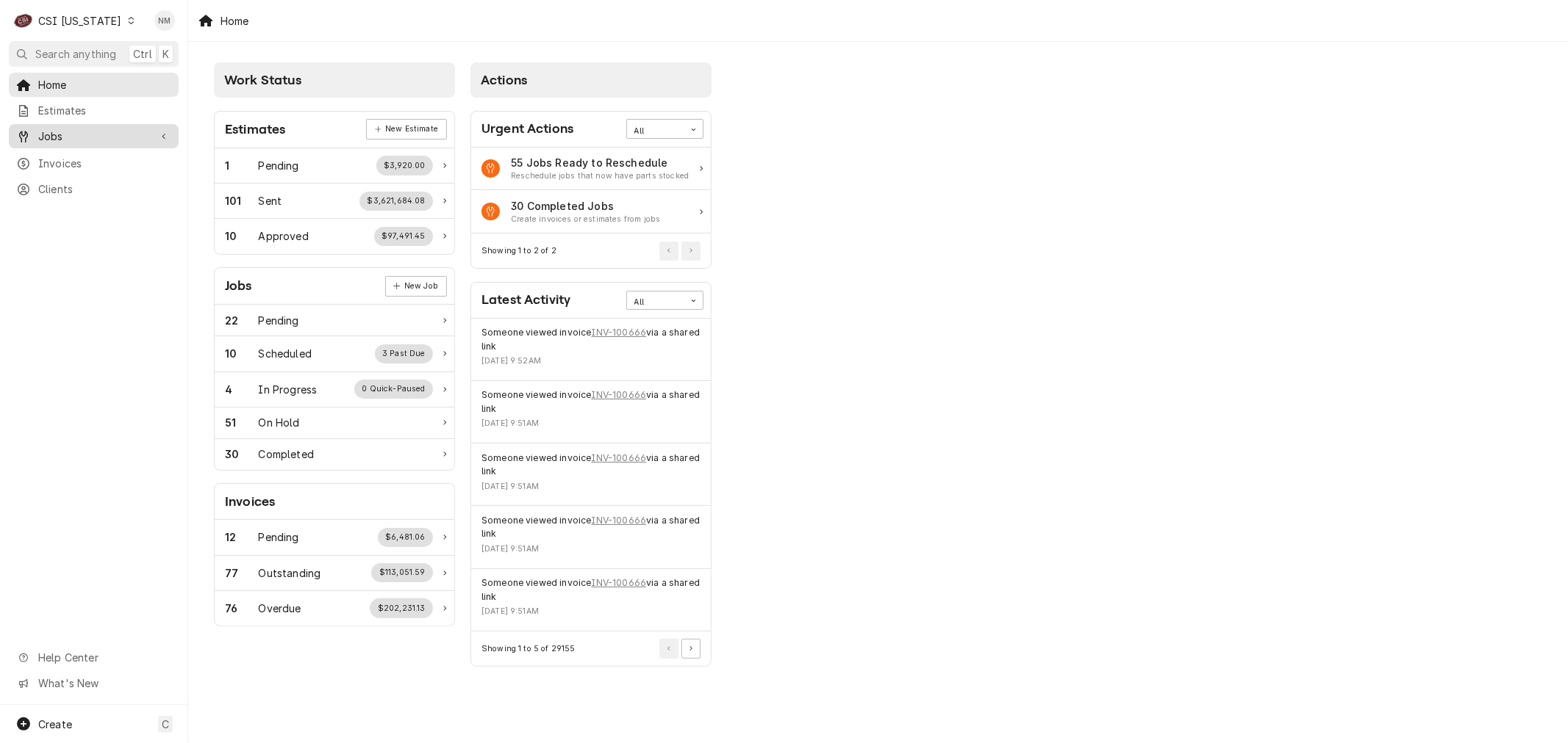
click at [71, 134] on span "Jobs" at bounding box center [93, 136] width 111 height 16
click at [64, 155] on span "Jobs" at bounding box center [105, 163] width 133 height 16
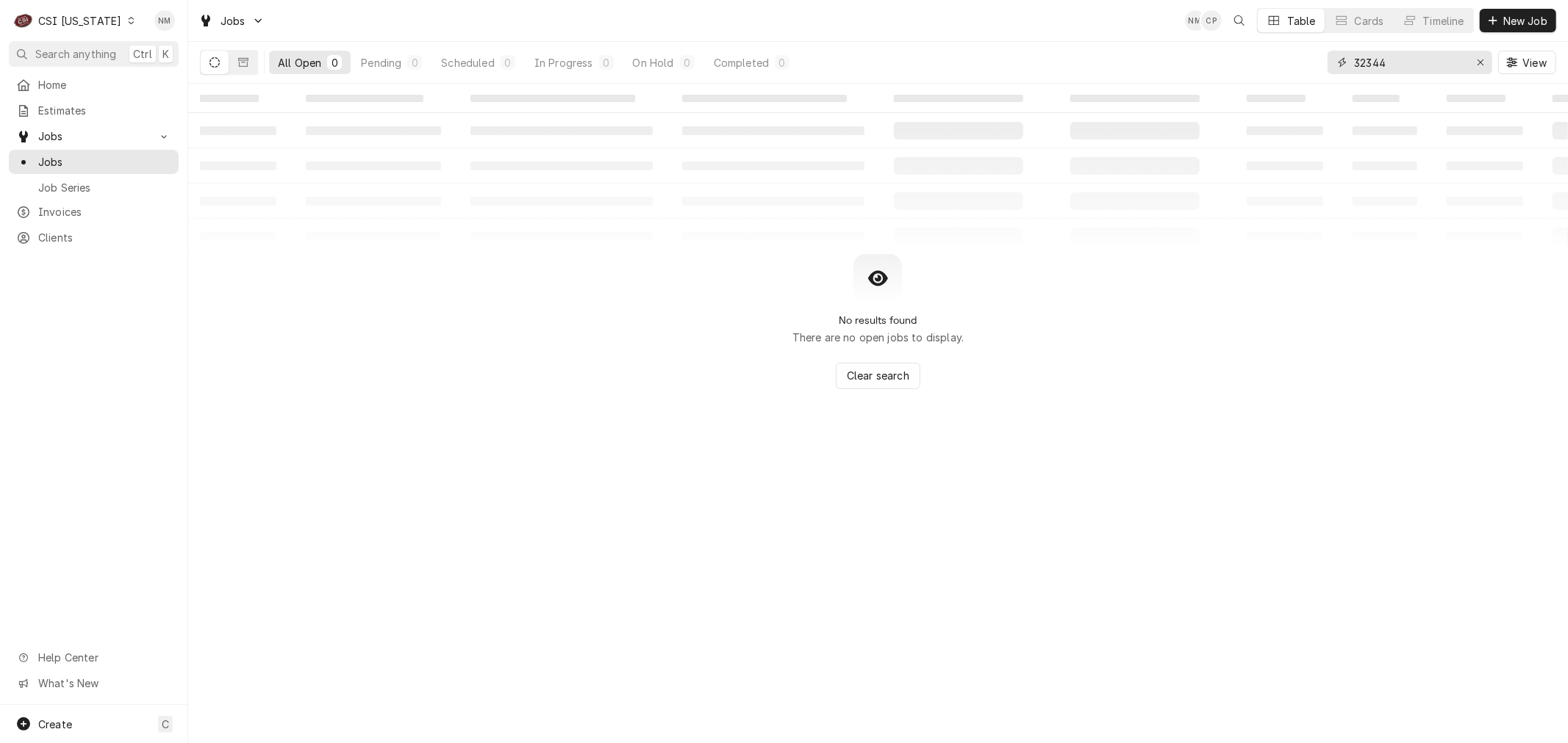
drag, startPoint x: 1420, startPoint y: 63, endPoint x: 1323, endPoint y: 68, distance: 97.1
click at [1323, 68] on div "All Open 0 Pending 0 Scheduled 0 In Progress 0 On Hold 0 Completed 0 32344 View" at bounding box center [878, 63] width 1355 height 41
type input "advance america"
click at [1444, 67] on input "advance america" at bounding box center [1408, 63] width 111 height 23
click at [1481, 59] on icon "Erase input" at bounding box center [1480, 63] width 8 height 11
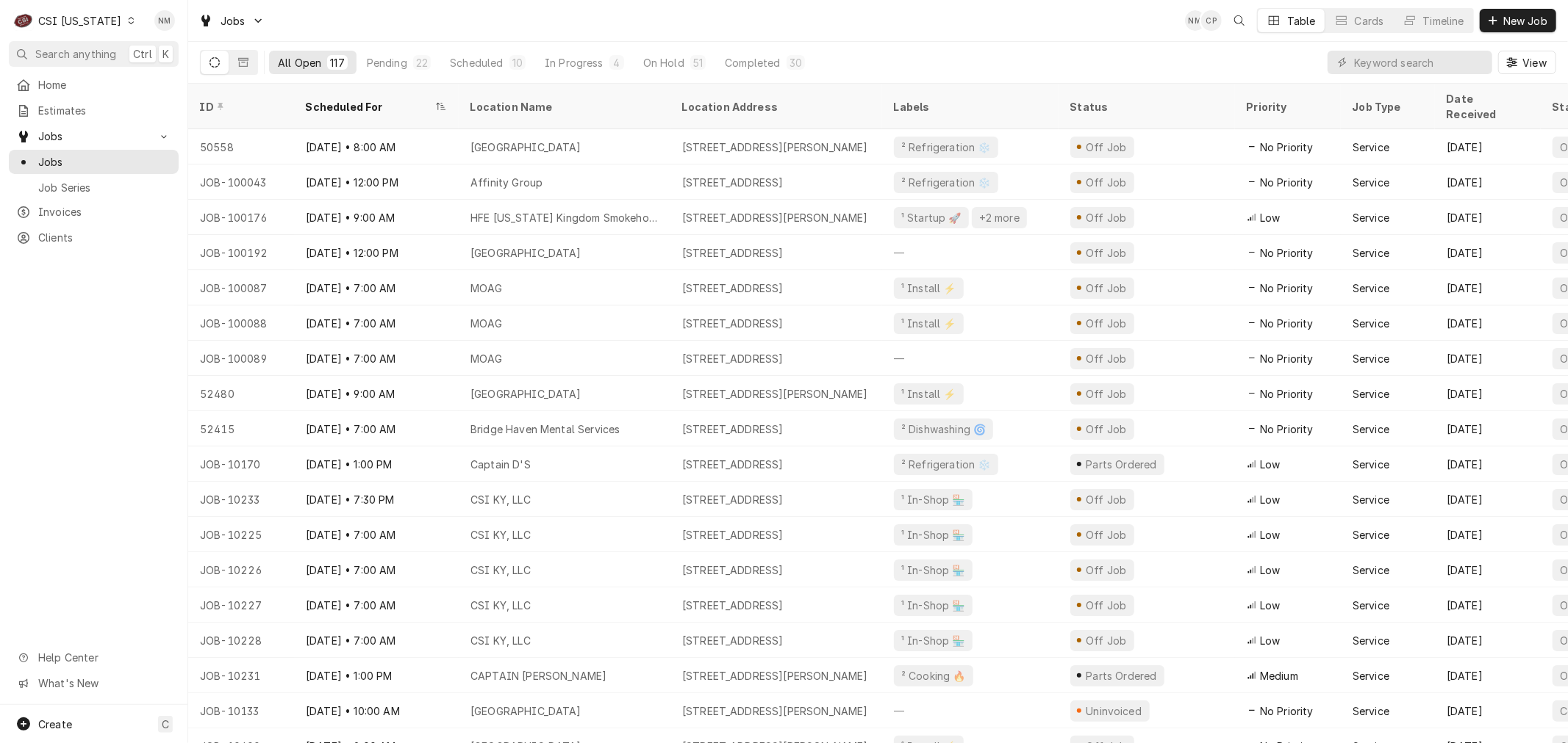
click at [128, 20] on icon "Dynamic Content Wrapper" at bounding box center [131, 21] width 7 height 8
click at [184, 28] on div "CSI [US_STATE][GEOGRAPHIC_DATA]." at bounding box center [230, 29] width 196 height 16
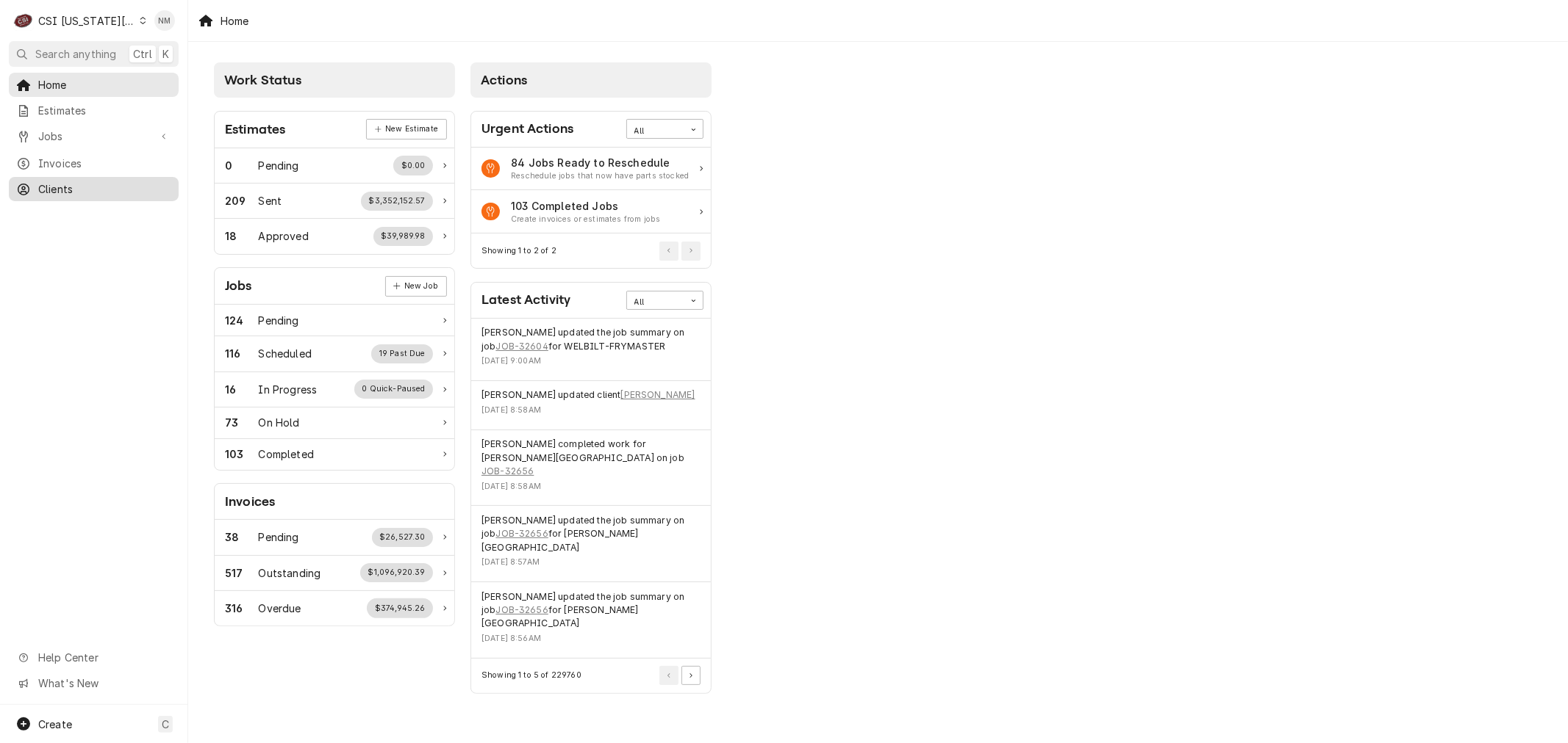
click at [60, 182] on span "Clients" at bounding box center [105, 189] width 133 height 16
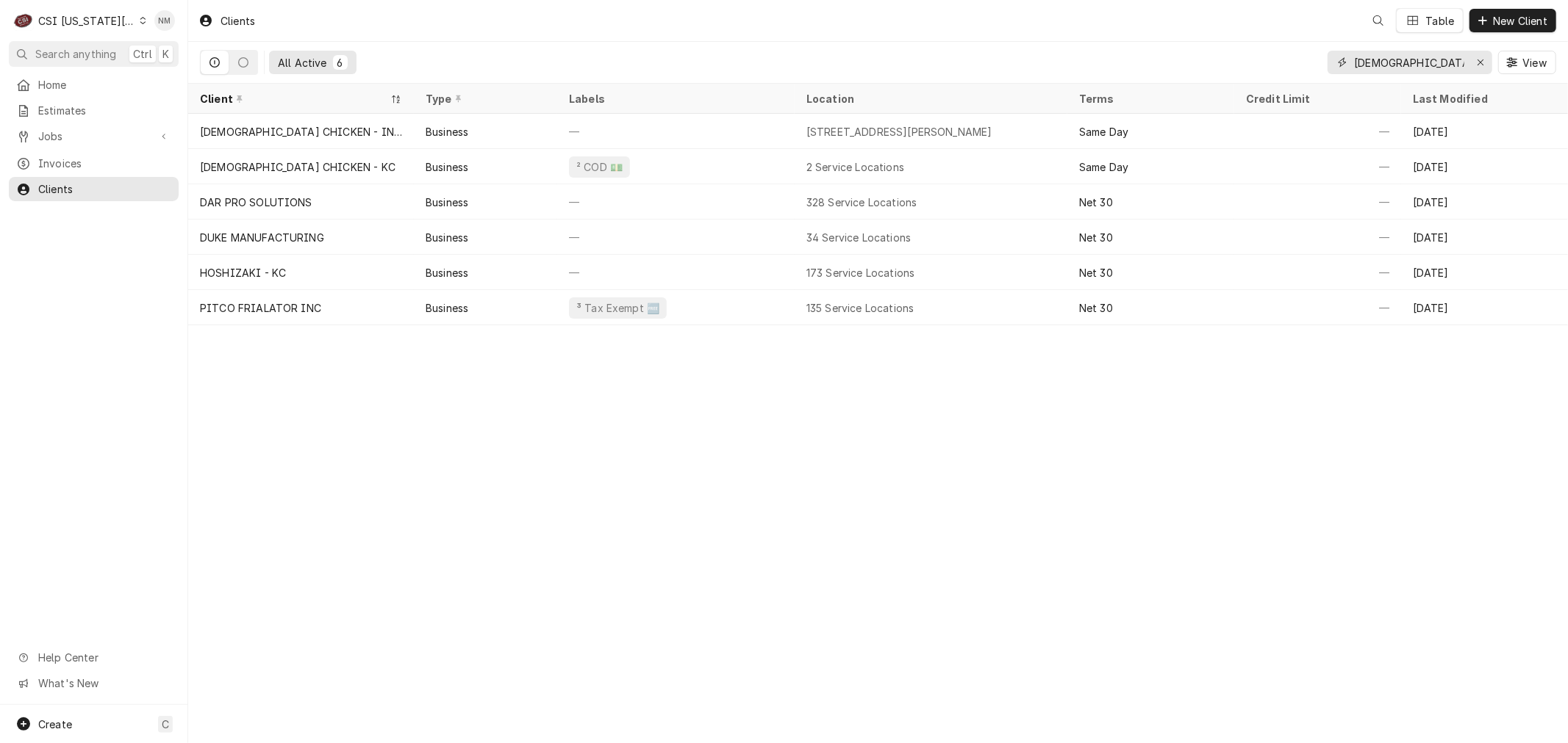
drag, startPoint x: 1423, startPoint y: 67, endPoint x: 1296, endPoint y: 73, distance: 127.1
click at [1296, 73] on div "All Active 6 churchs View" at bounding box center [878, 63] width 1355 height 41
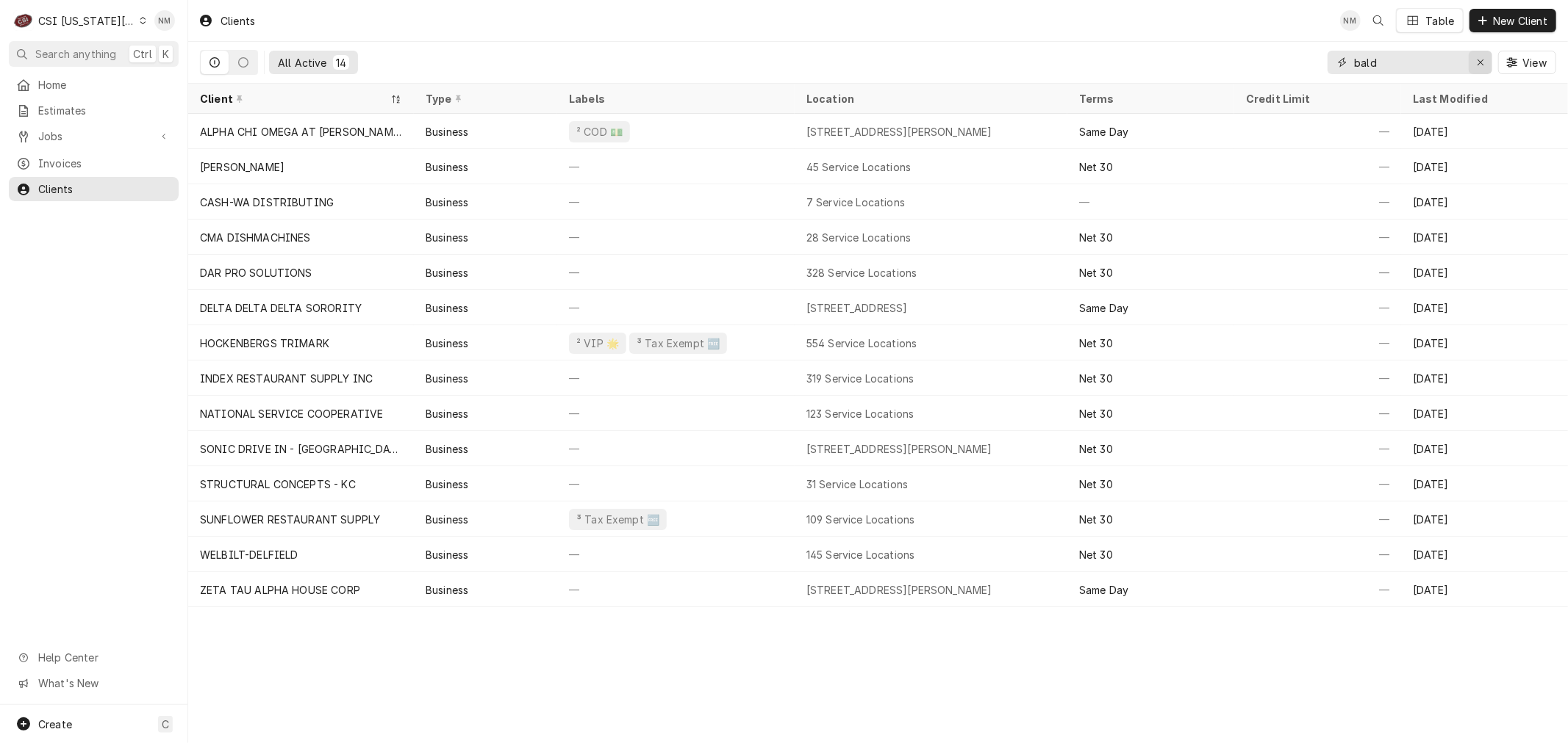
type input "bald"
click at [1479, 63] on icon "Erase input" at bounding box center [1480, 63] width 6 height 6
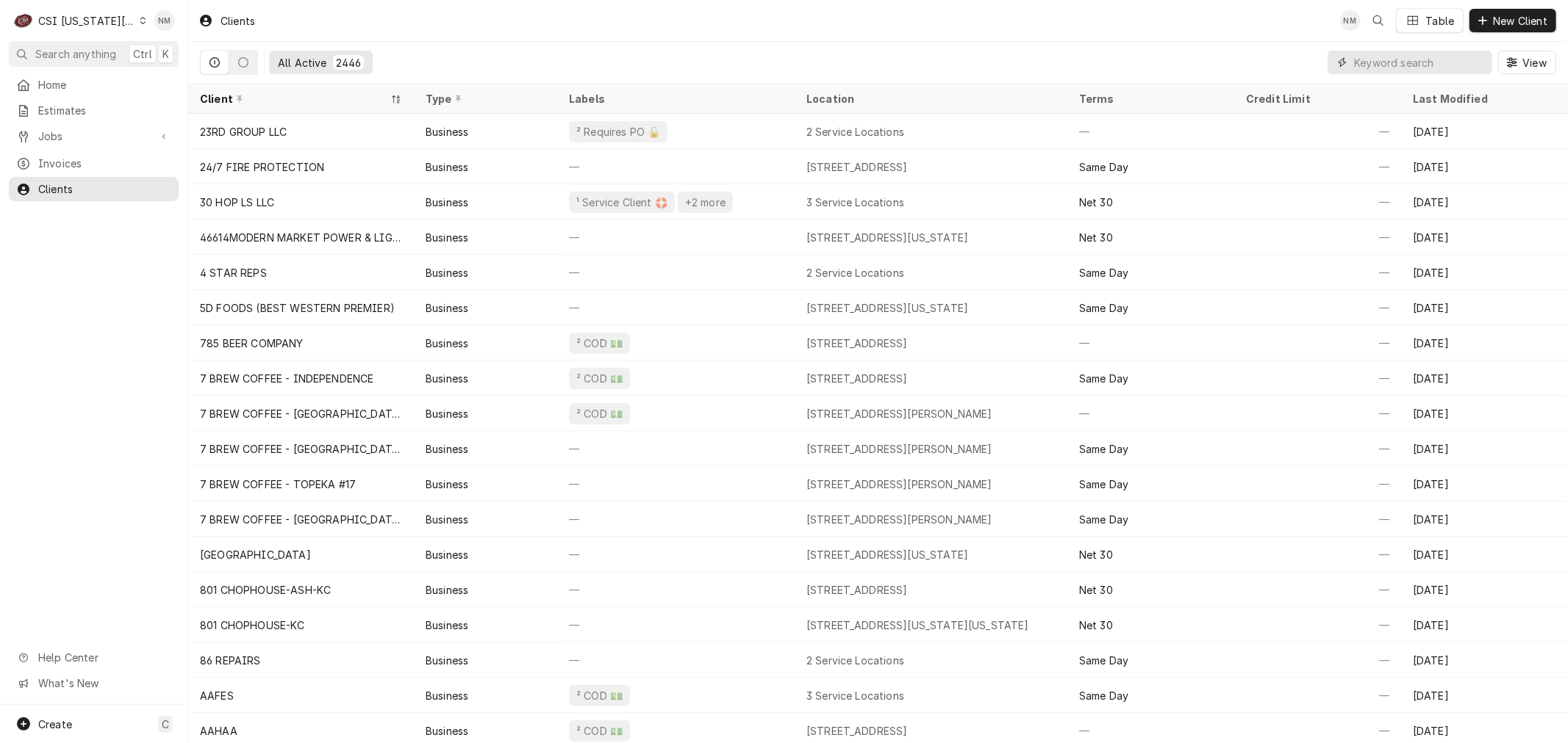
click at [1355, 58] on input "Dynamic Content Wrapper" at bounding box center [1419, 63] width 131 height 23
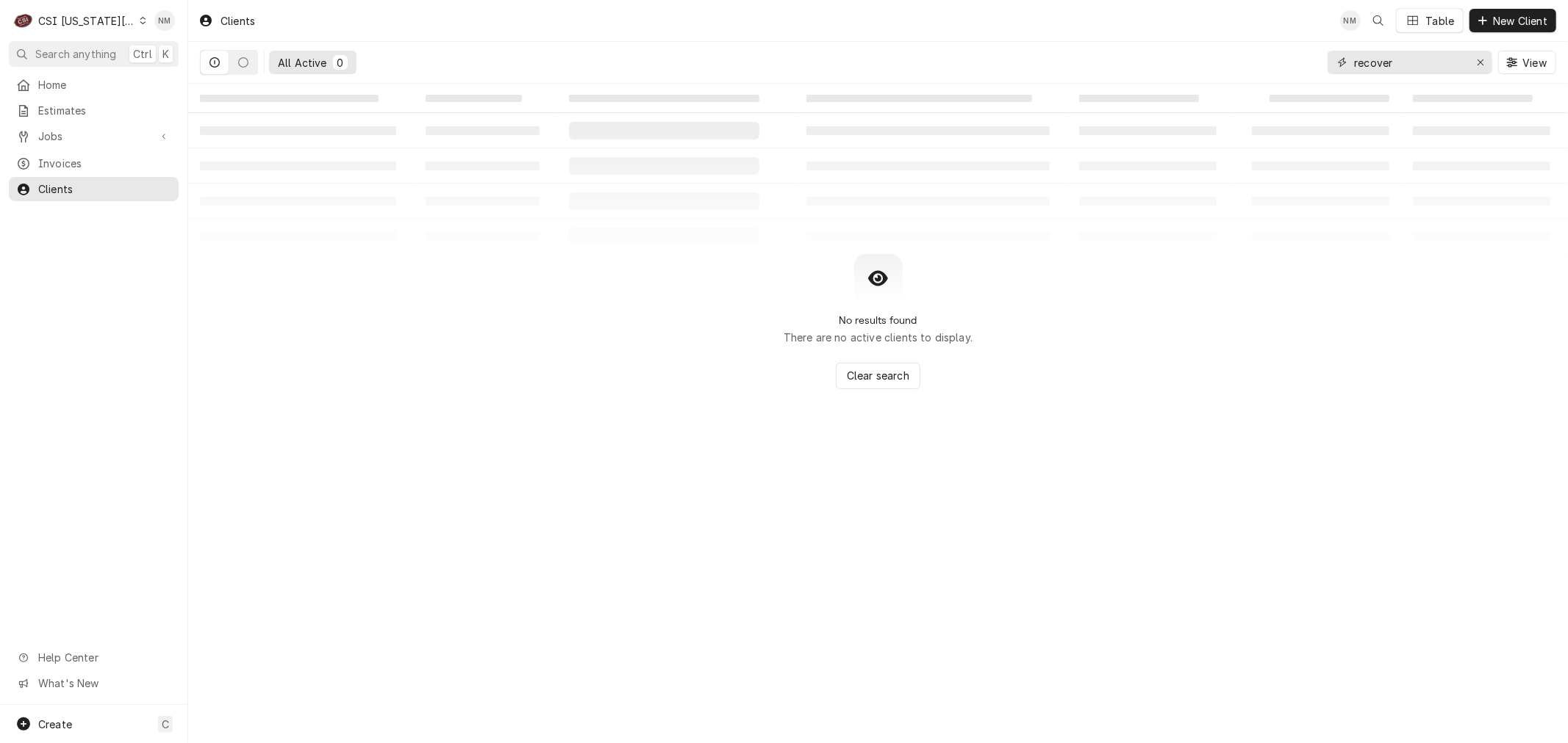
drag, startPoint x: 1415, startPoint y: 63, endPoint x: 1303, endPoint y: 62, distance: 112.0
click at [1303, 62] on div "All Active 0 recover View" at bounding box center [878, 63] width 1355 height 41
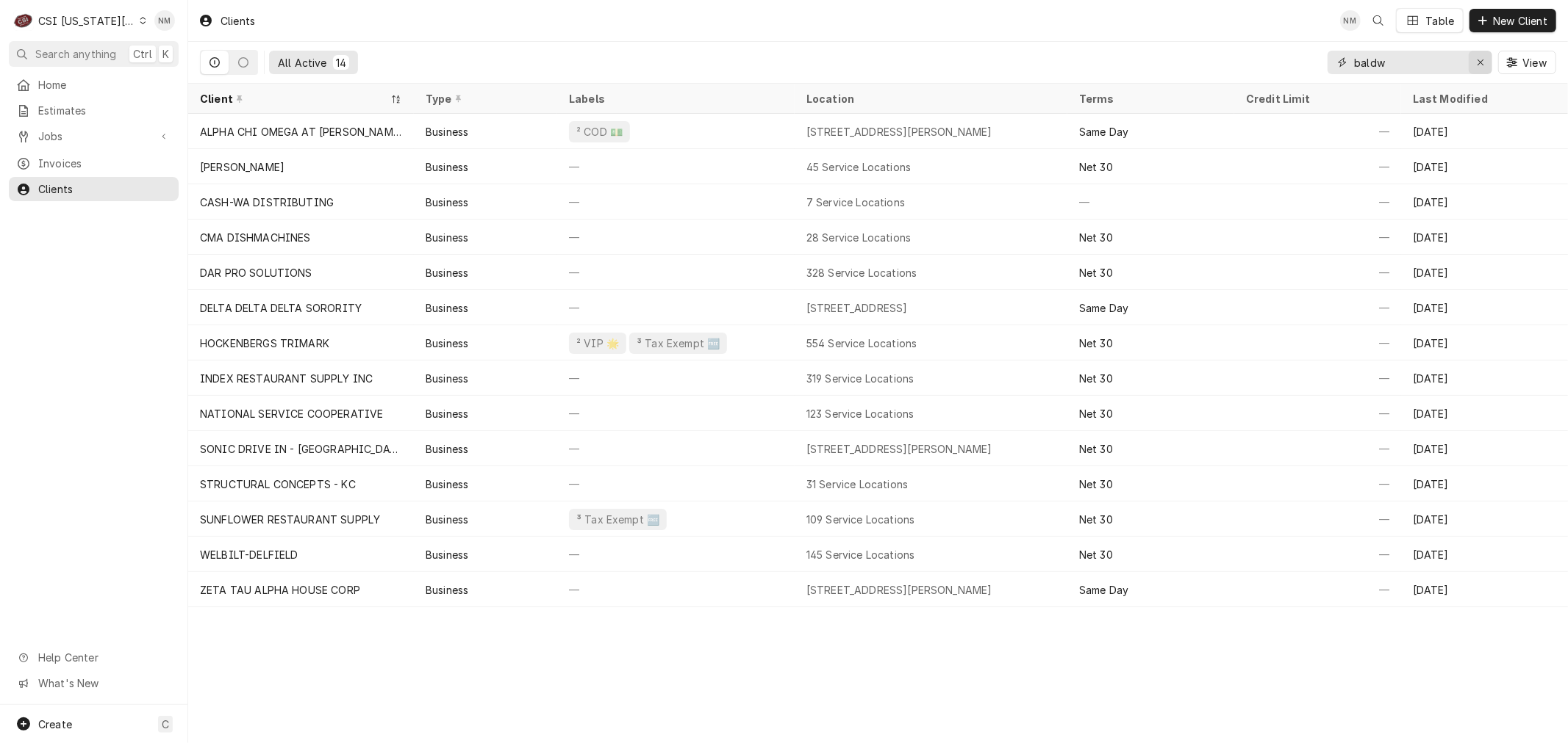
type input "baldw"
click at [1476, 62] on icon "Erase input" at bounding box center [1480, 63] width 8 height 11
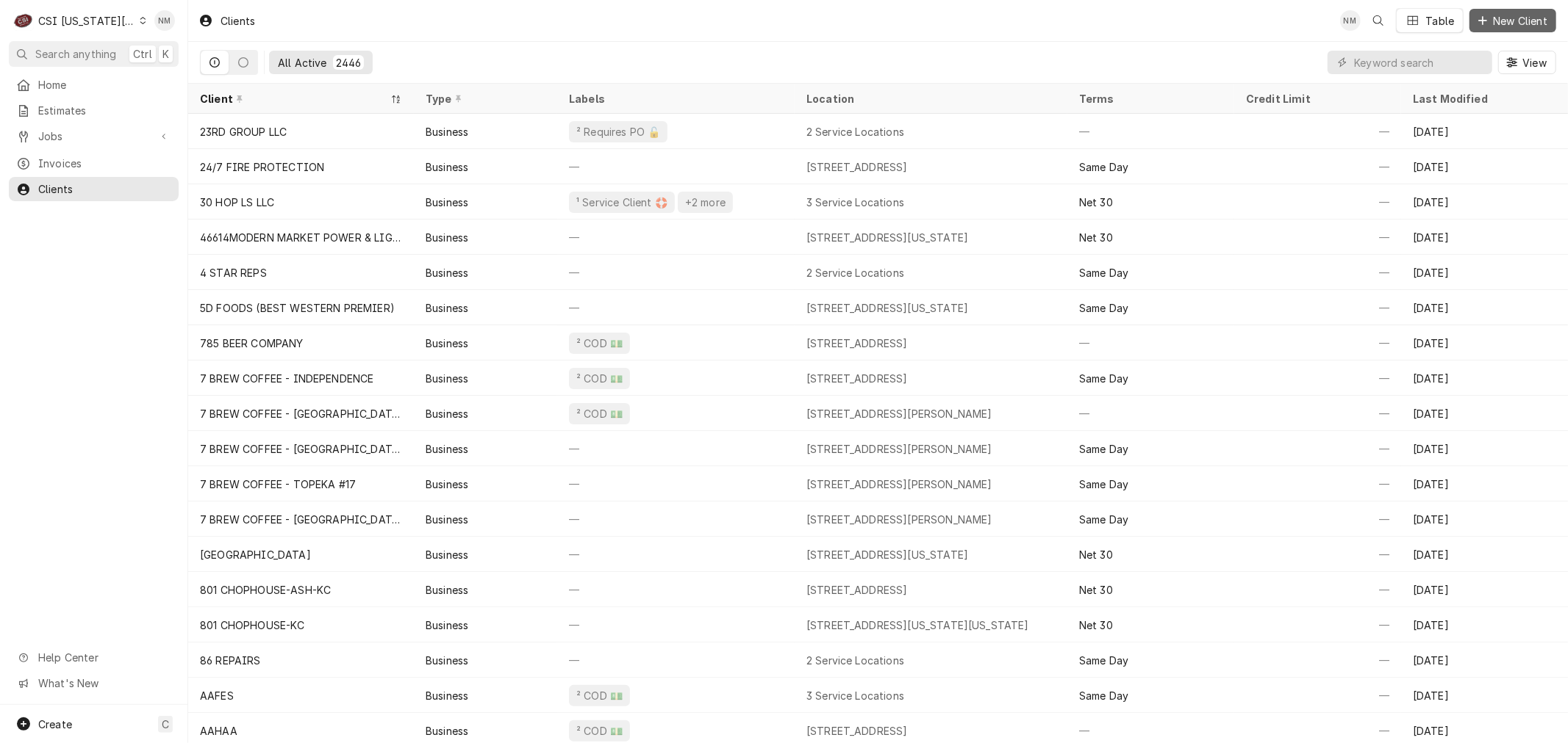
click at [1511, 20] on span "New Client" at bounding box center [1520, 22] width 61 height 16
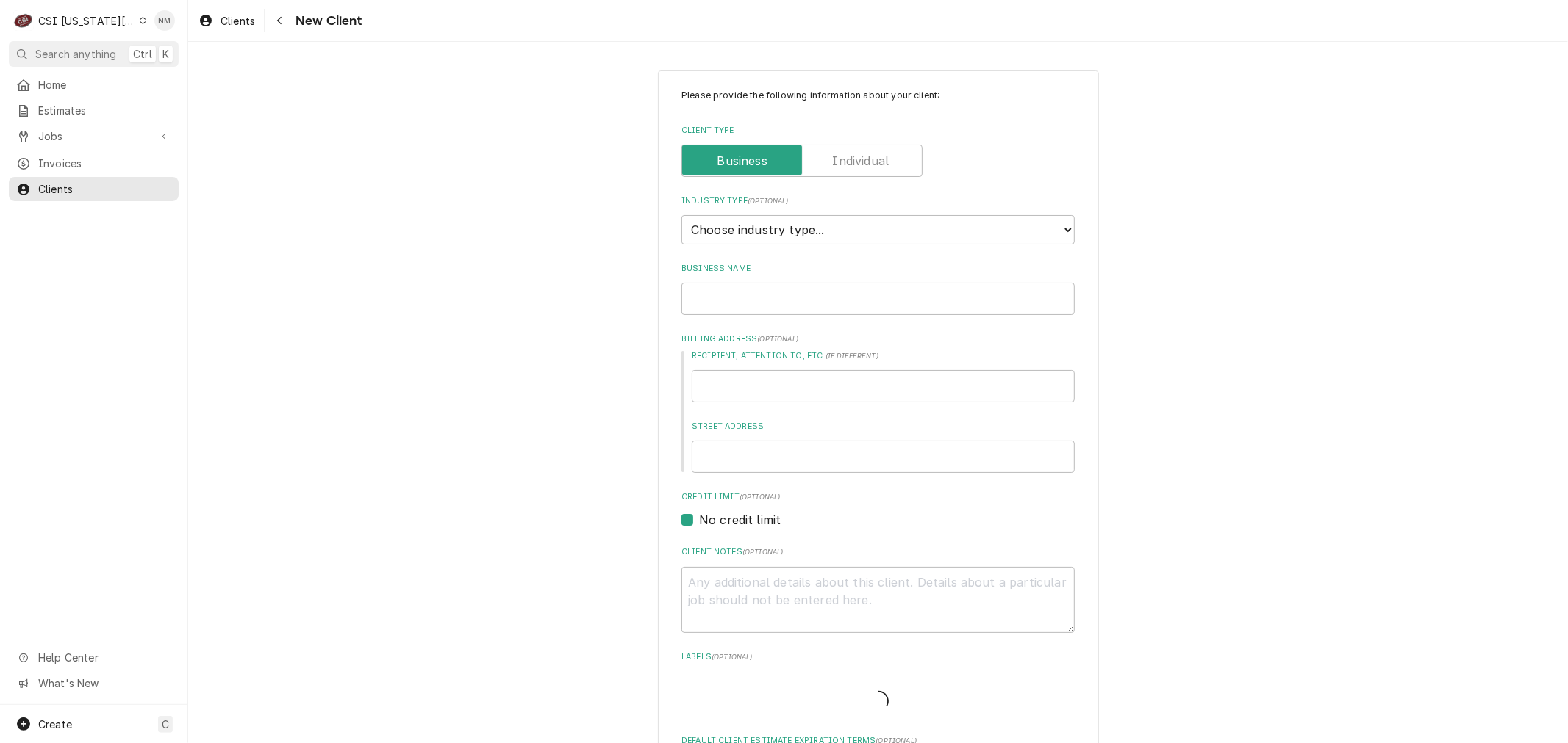
type textarea "x"
click at [814, 228] on select "Choose industry type... Residential Commercial Industrial Government" at bounding box center [878, 230] width 393 height 29
select select "2"
click at [682, 215] on select "Choose industry type... Residential Commercial Industrial Government" at bounding box center [878, 230] width 393 height 29
click at [788, 296] on input "Business Name" at bounding box center [878, 299] width 393 height 32
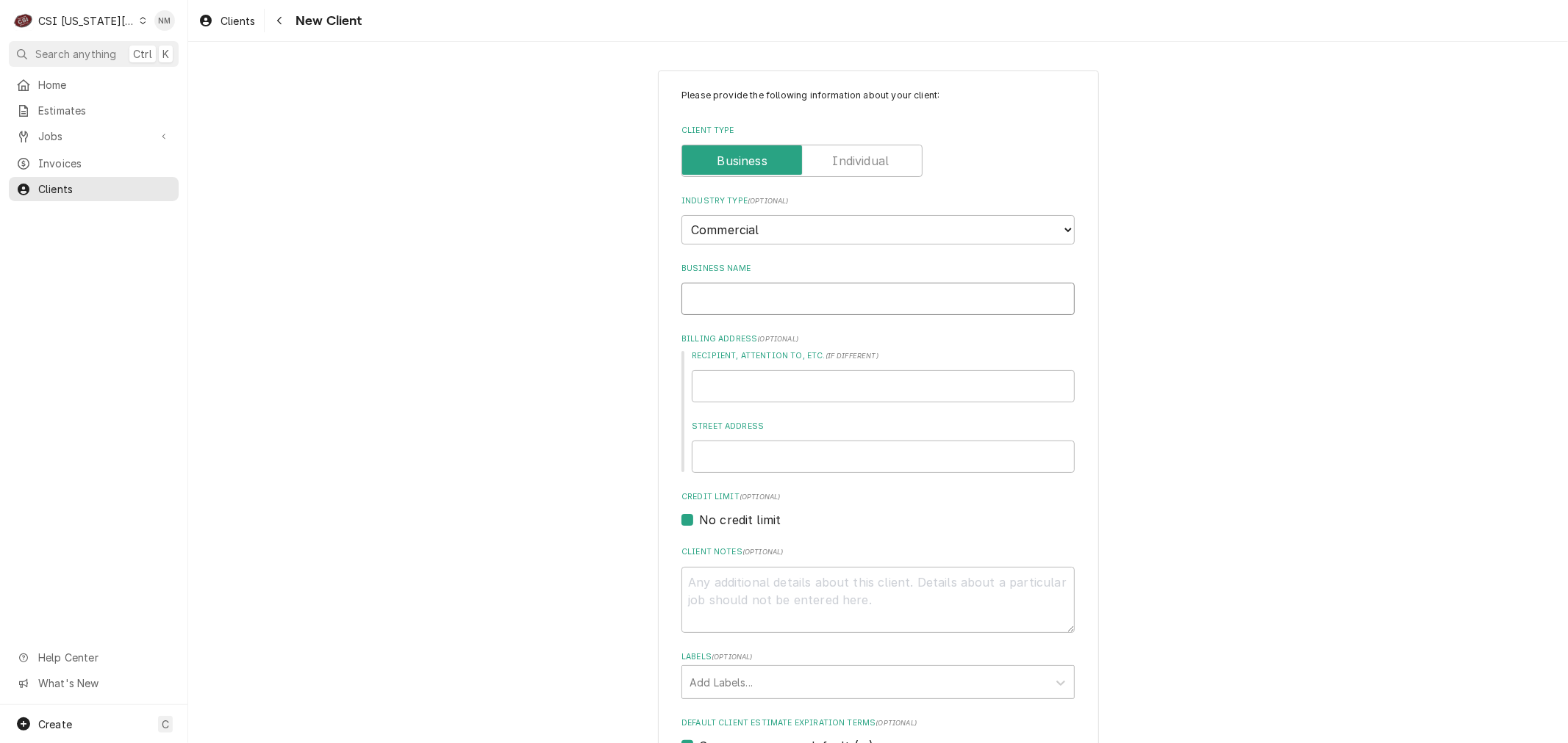
type textarea "x"
type input "B"
type textarea "x"
type input "BA"
type textarea "x"
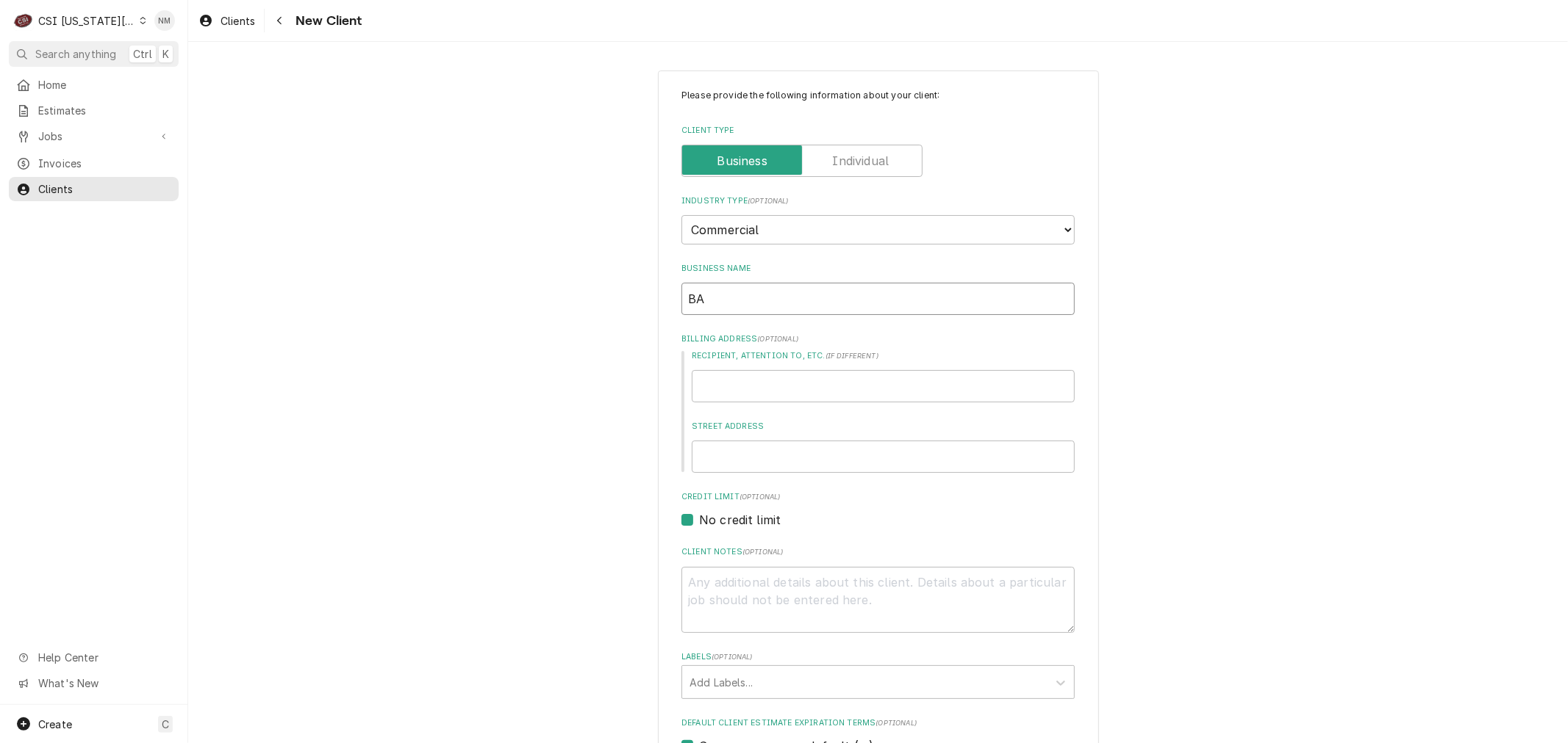
type input "BAD"
type textarea "x"
type input "BADL"
type textarea "x"
type input "BAD"
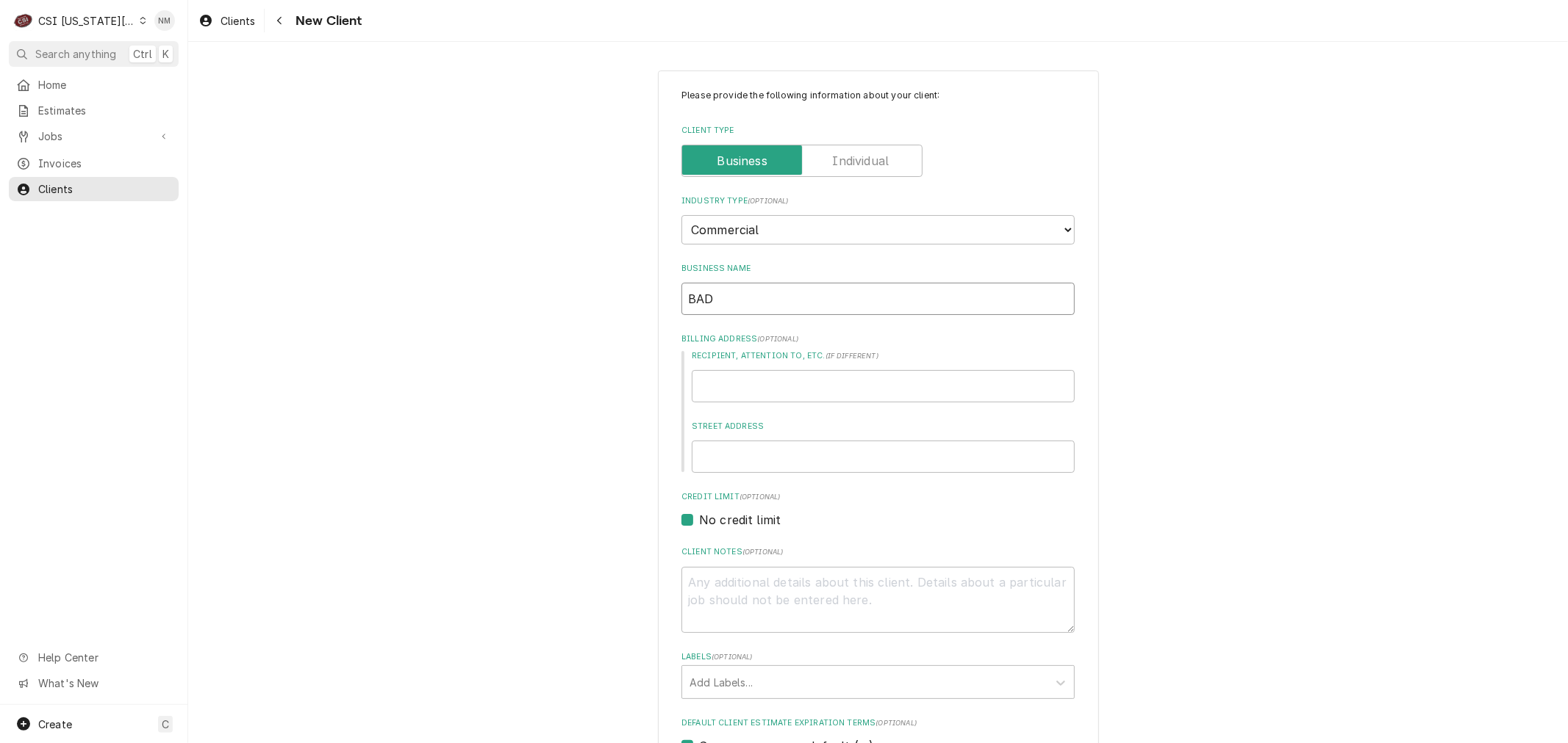
type textarea "x"
type input "BA"
type textarea "x"
type input "BAL"
type textarea "x"
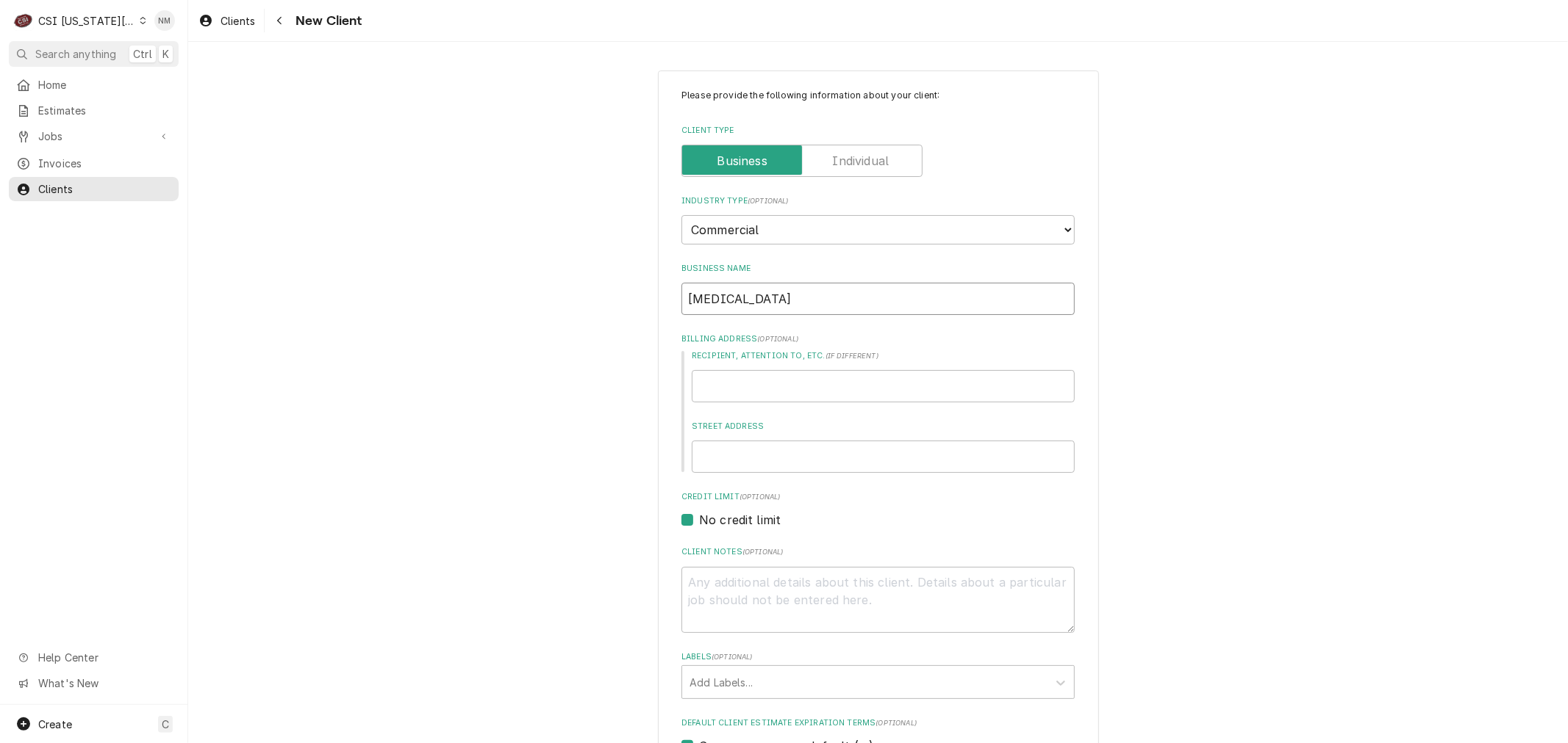
type input "BALD"
type textarea "x"
type input "BALDW"
type textarea "x"
type input "BALDWI"
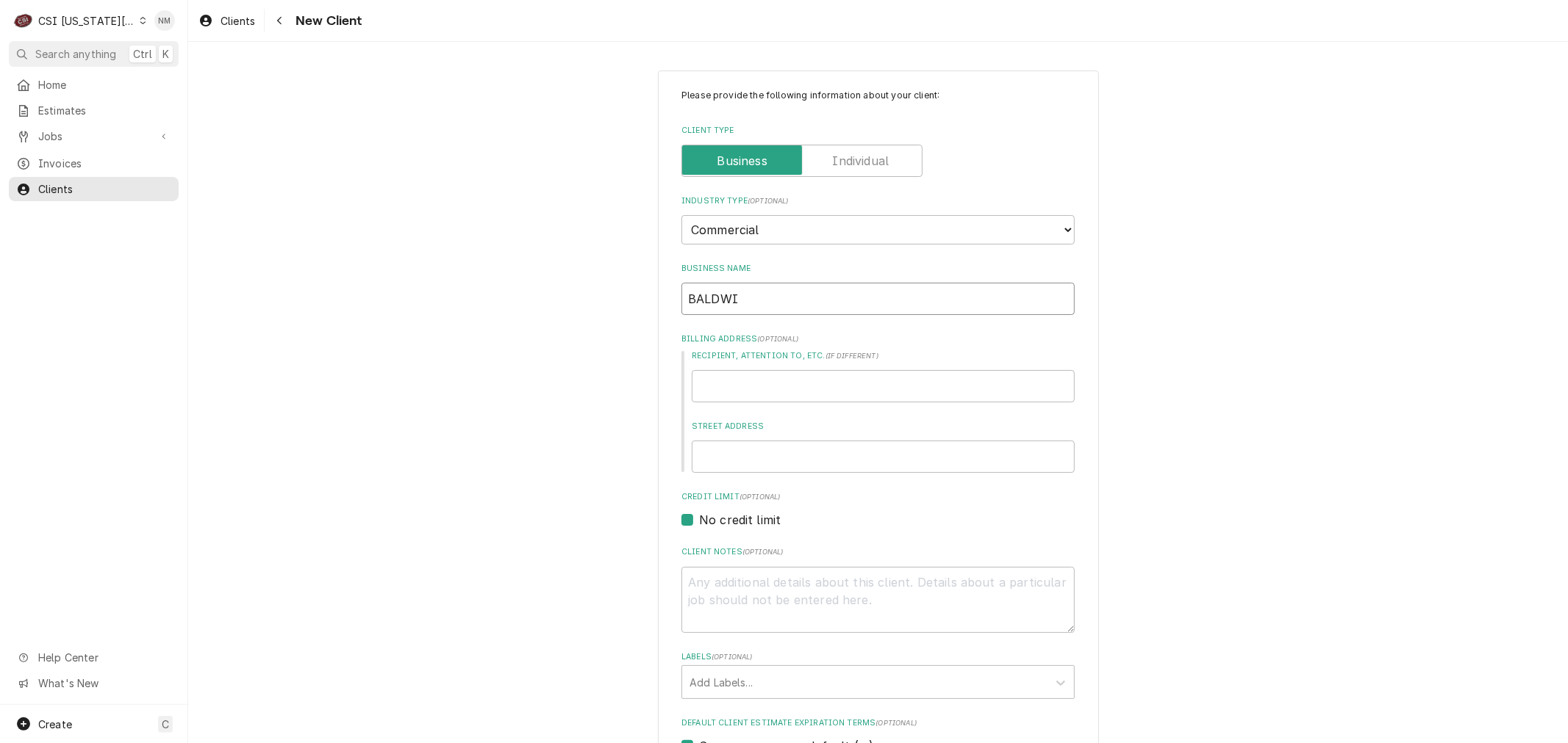
type textarea "x"
type input "BALDWIN"
type textarea "x"
type input "[PERSON_NAME]"
type textarea "x"
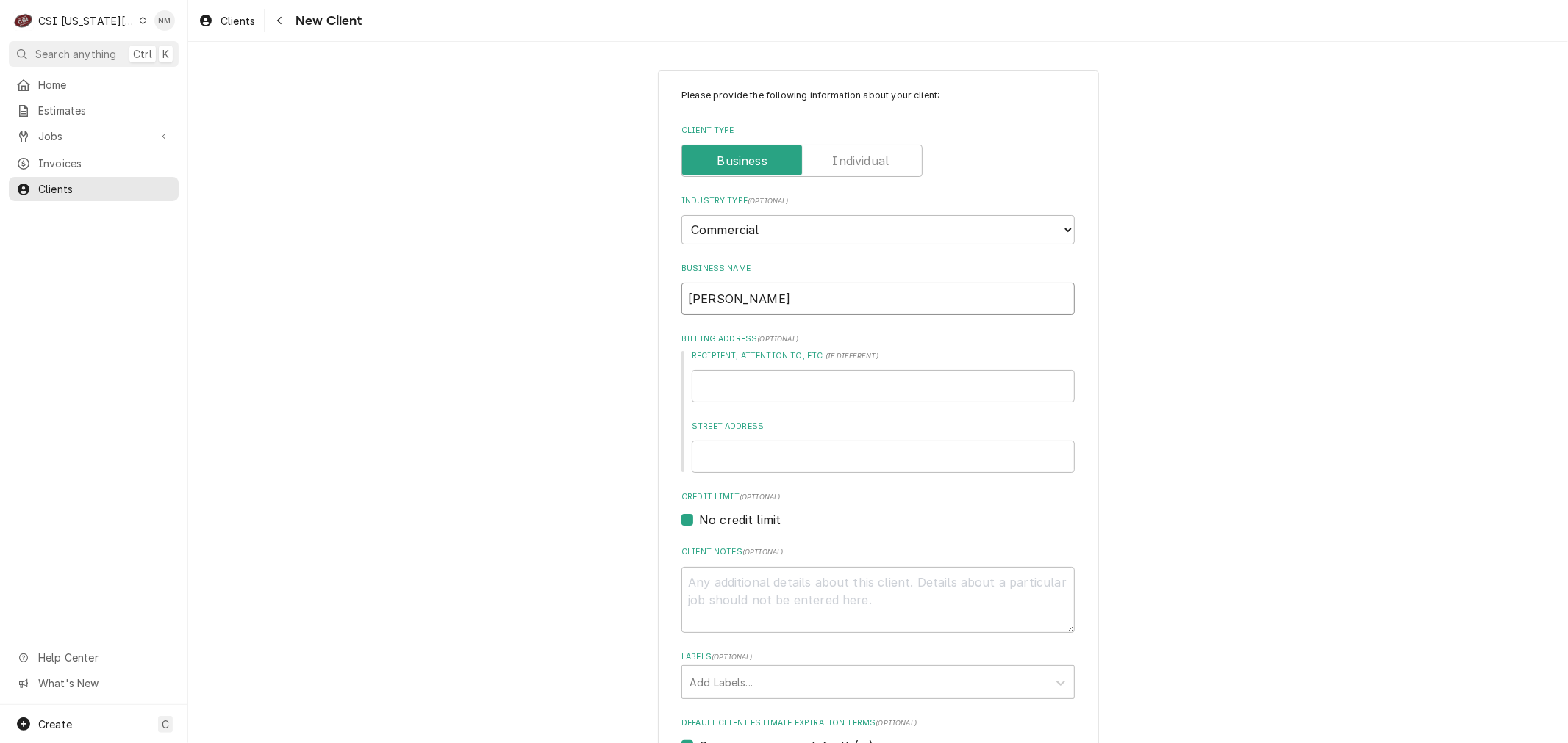
type input "[PERSON_NAME]"
type textarea "x"
type input "[PERSON_NAME] HE"
type textarea "x"
type input "[PERSON_NAME]"
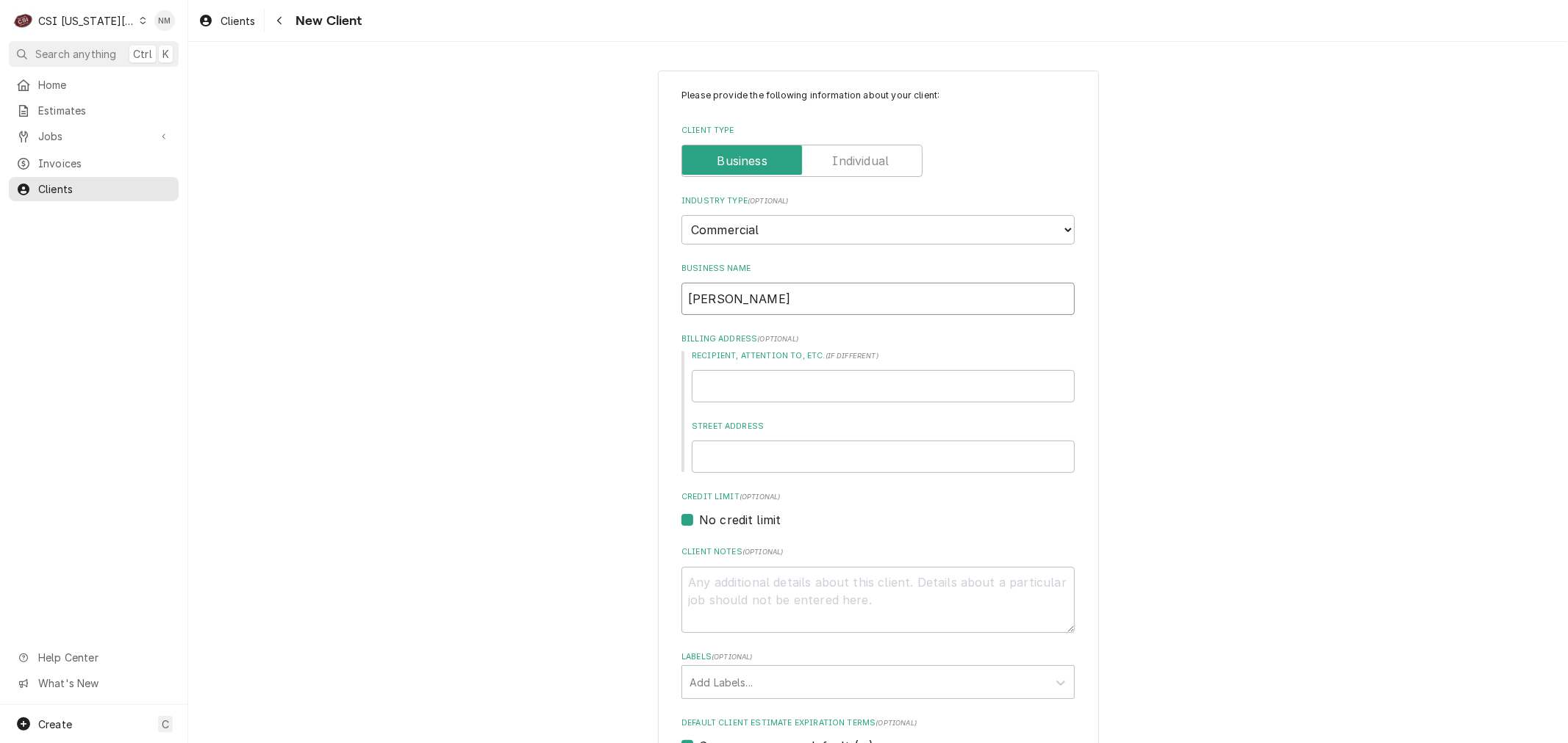
type textarea "x"
type input "[PERSON_NAME] HEAL"
type textarea "x"
type input "[PERSON_NAME] HEALT"
type textarea "x"
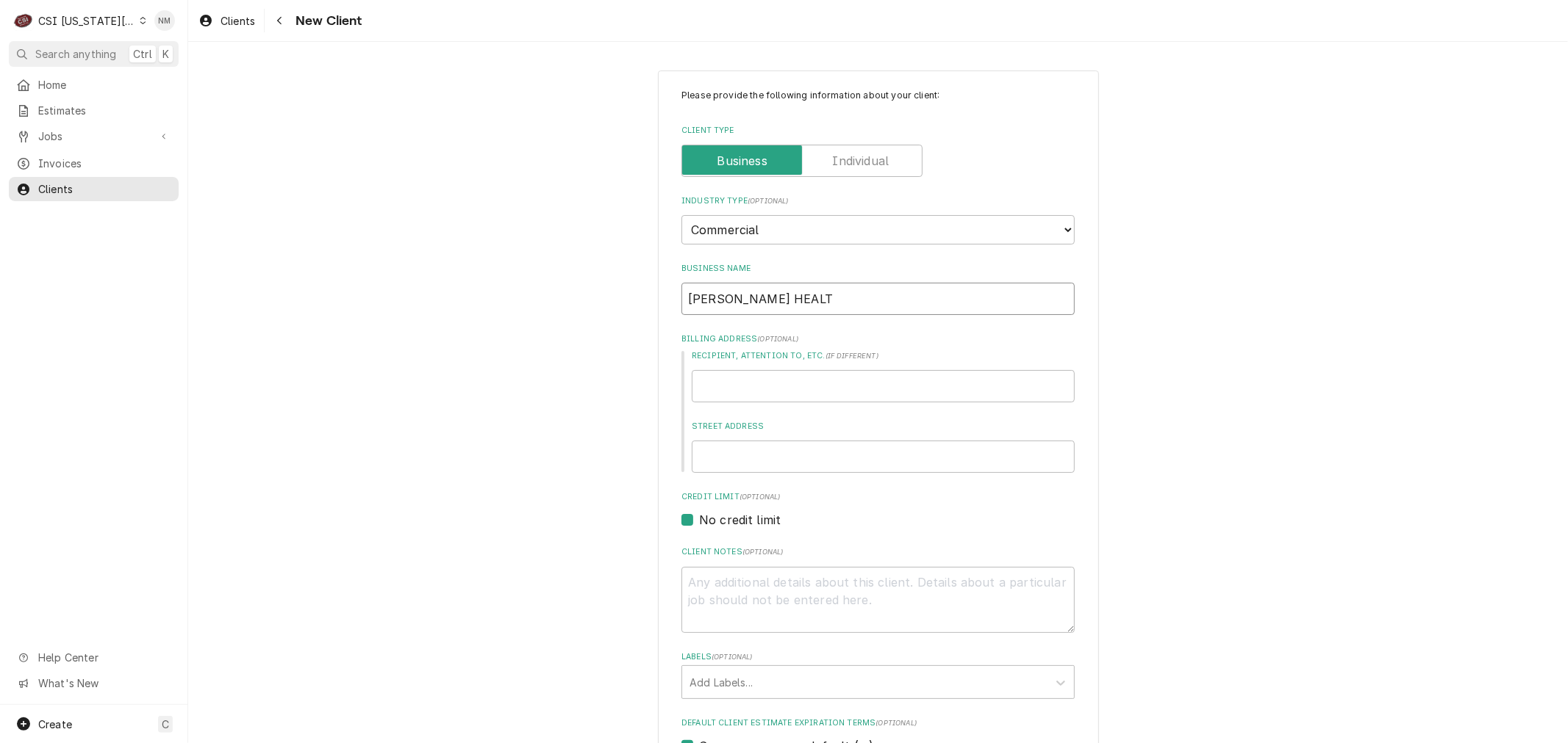
type input "[PERSON_NAME] HEALTH"
type textarea "x"
type input "[PERSON_NAME] HEALTH"
type textarea "x"
type input "[PERSON_NAME] HEALTH C"
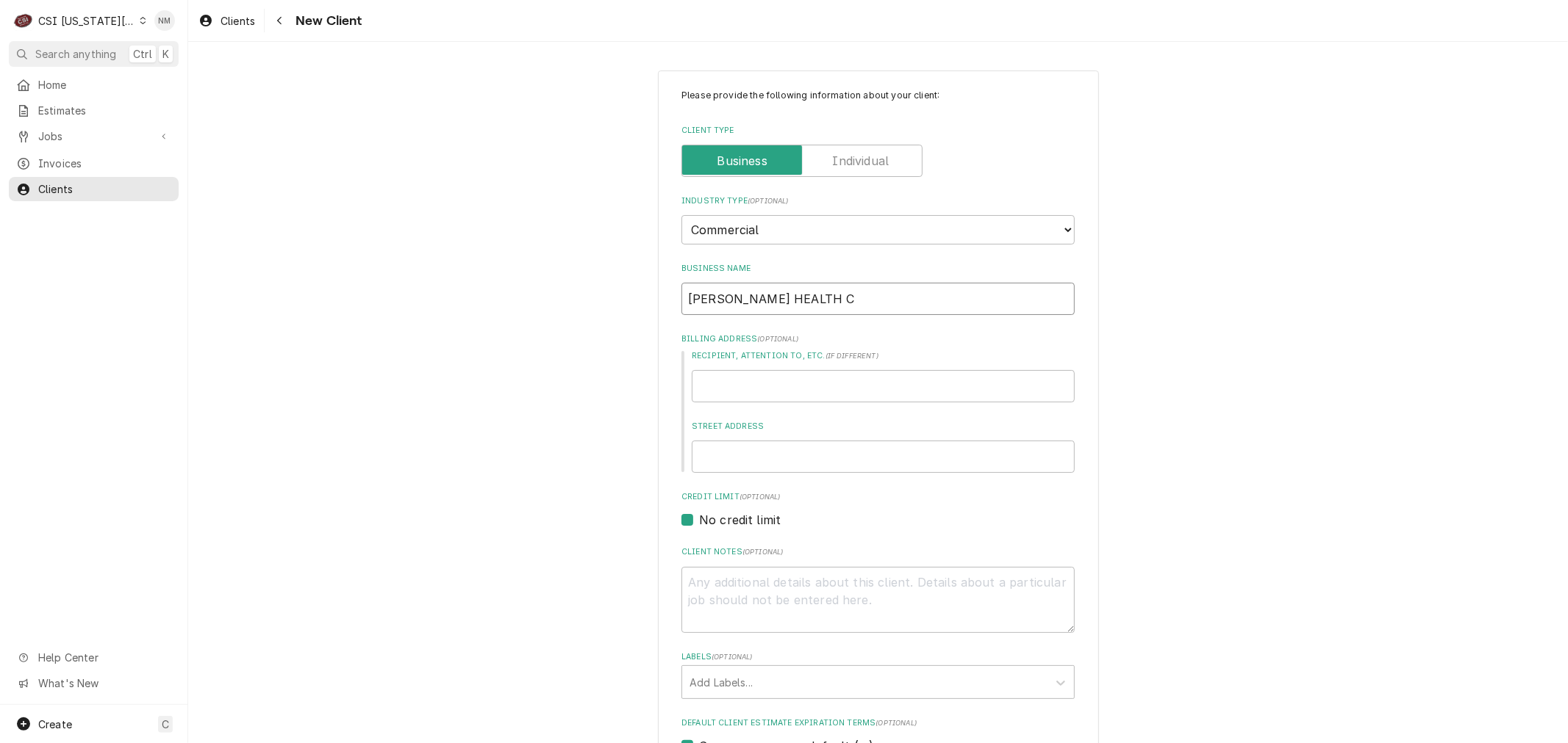
type textarea "x"
type input "[PERSON_NAME] HEALTH CA"
type textarea "x"
type input "[PERSON_NAME] HEALTH CAR"
type textarea "x"
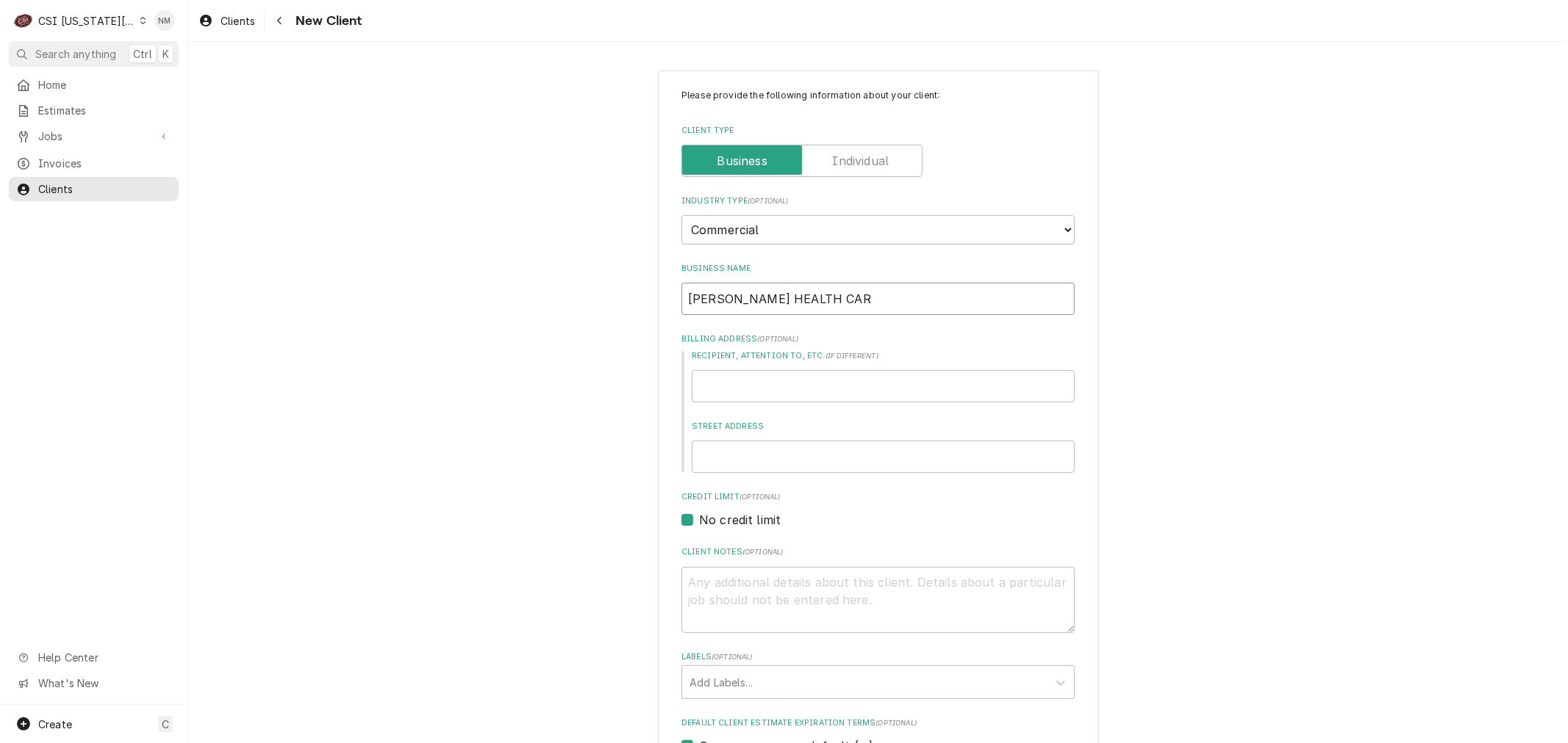
type input "[PERSON_NAME] HEALTH CARE"
type textarea "x"
type input "[PERSON_NAME] HEALTH CARE"
type textarea "x"
type input "[PERSON_NAME] HEALTH CARE A"
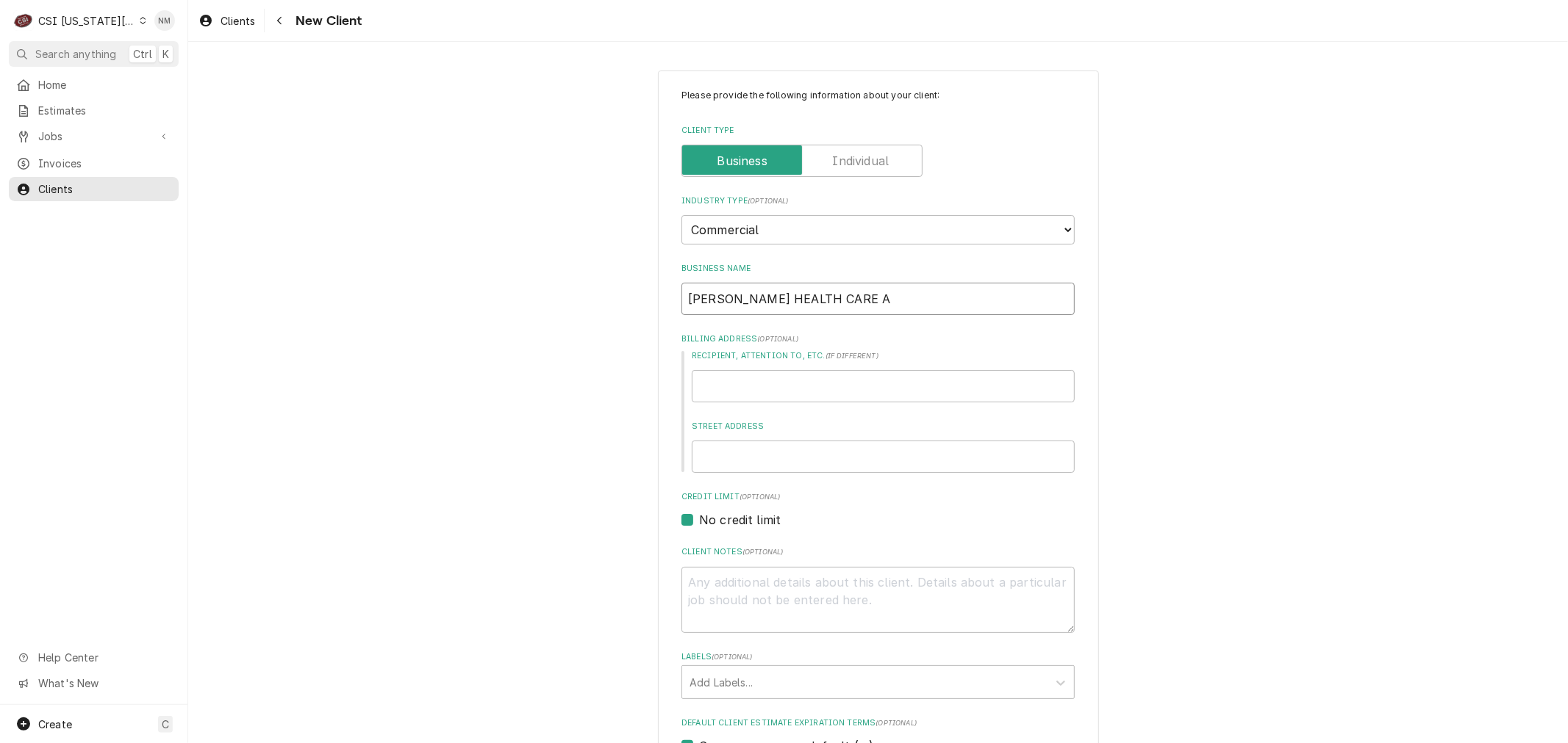
type textarea "x"
type input "[PERSON_NAME] HEALTH CARE AN"
type textarea "x"
type input "[PERSON_NAME] HEALTH CARE AND"
type textarea "x"
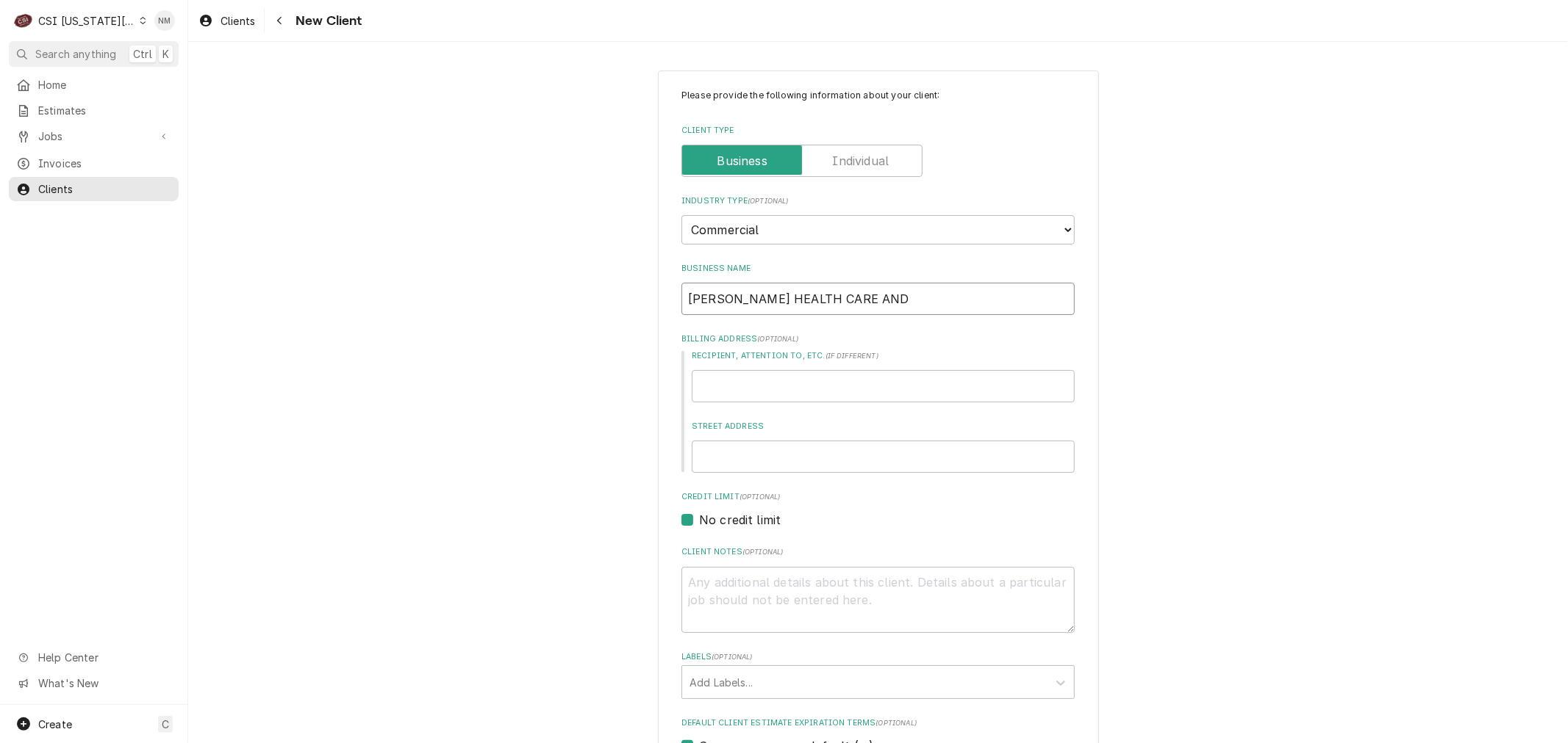
type input "[PERSON_NAME] HEALTH CARE AND"
type textarea "x"
type input "[PERSON_NAME] HEALTH CARE AND R"
type textarea "x"
type input "[PERSON_NAME] HEALTH CARE AND RE"
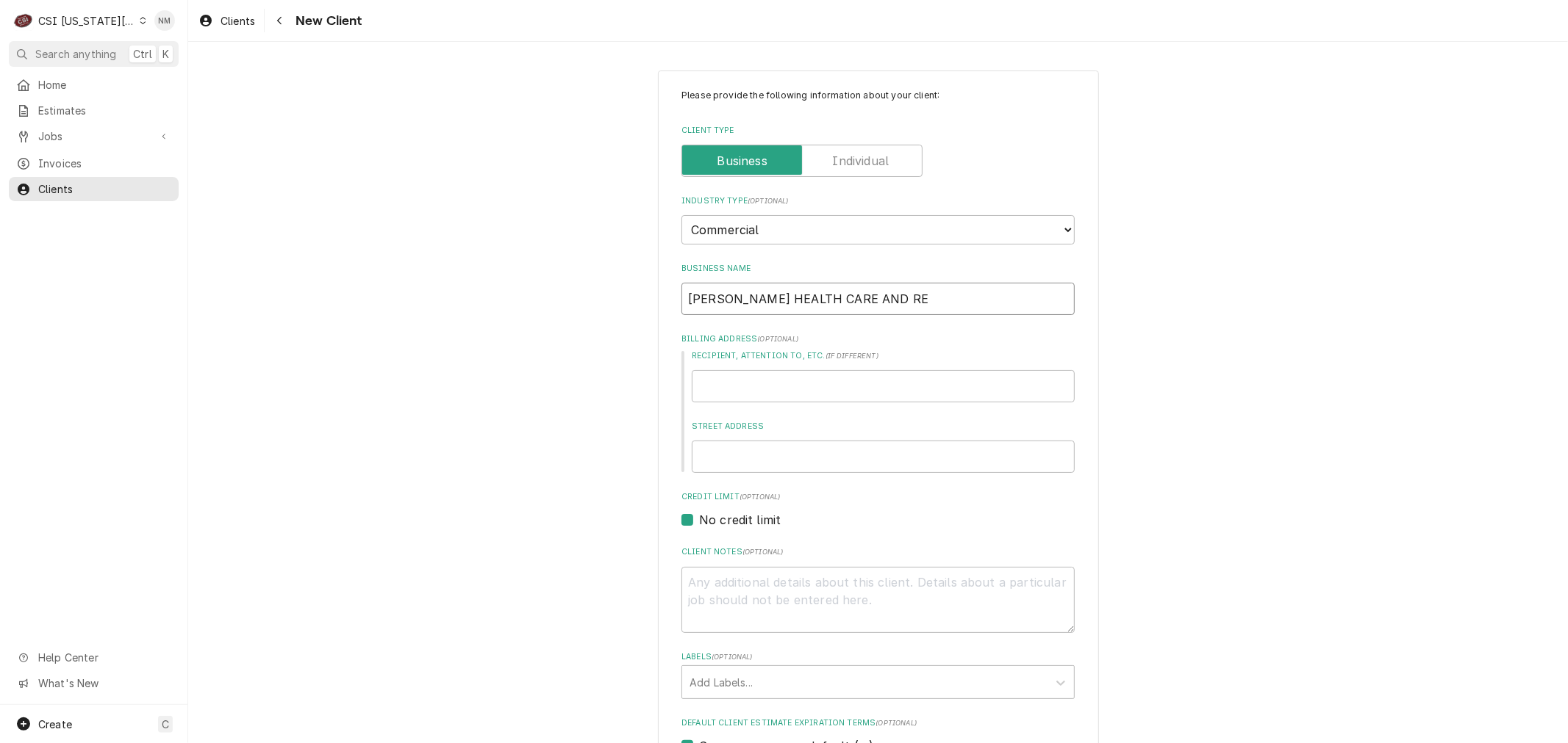
type textarea "x"
type input "[PERSON_NAME] HEALTH CARE AND REH"
type textarea "x"
type input "[PERSON_NAME] HEALTH CARE AND REHA"
type textarea "x"
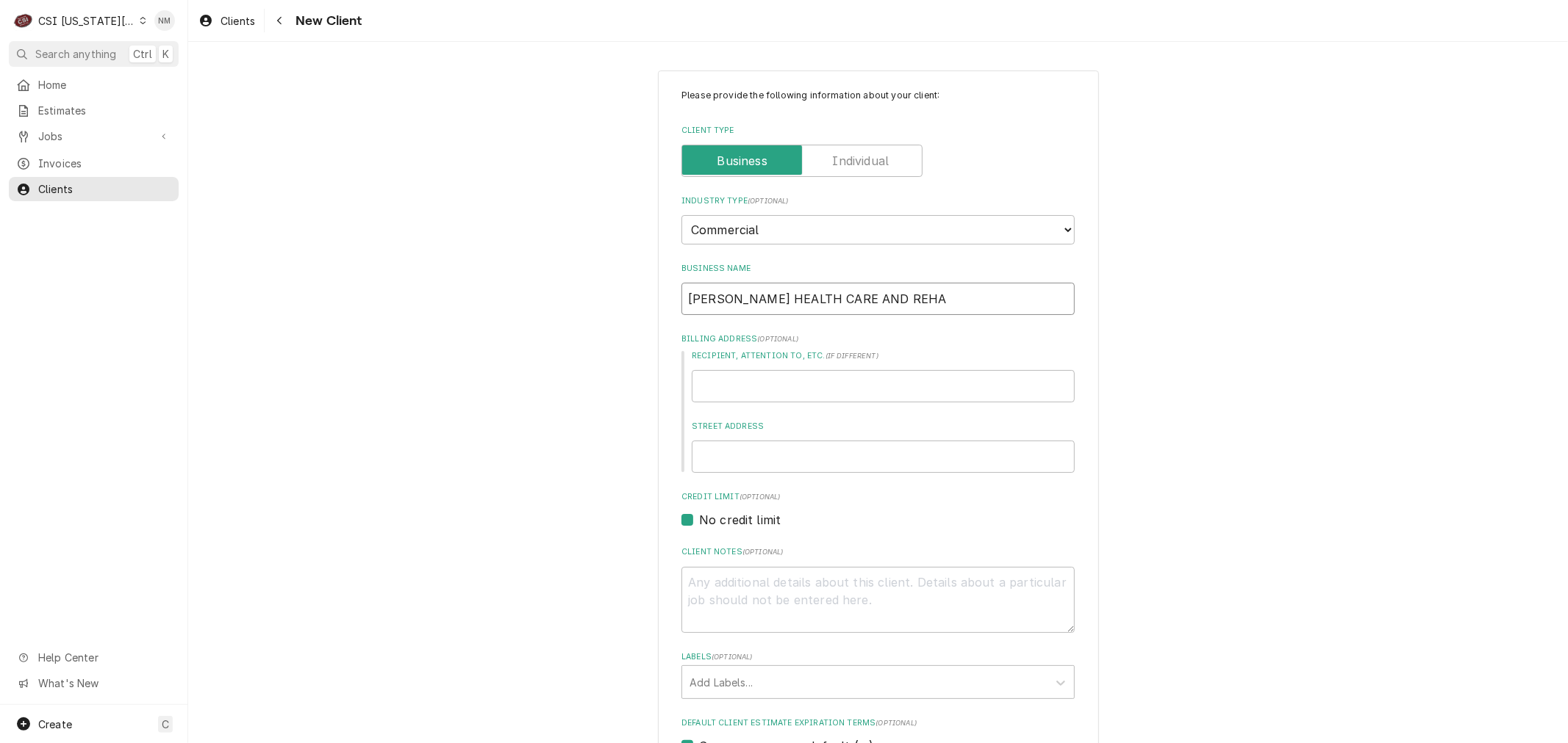
type input "[PERSON_NAME] HEALTH CARE AND REHAB"
type textarea "x"
type input "[PERSON_NAME] HEALTH CARE AND REHAB"
type textarea "x"
type input "BALDWIN HEALTH CARE AND REHAB B"
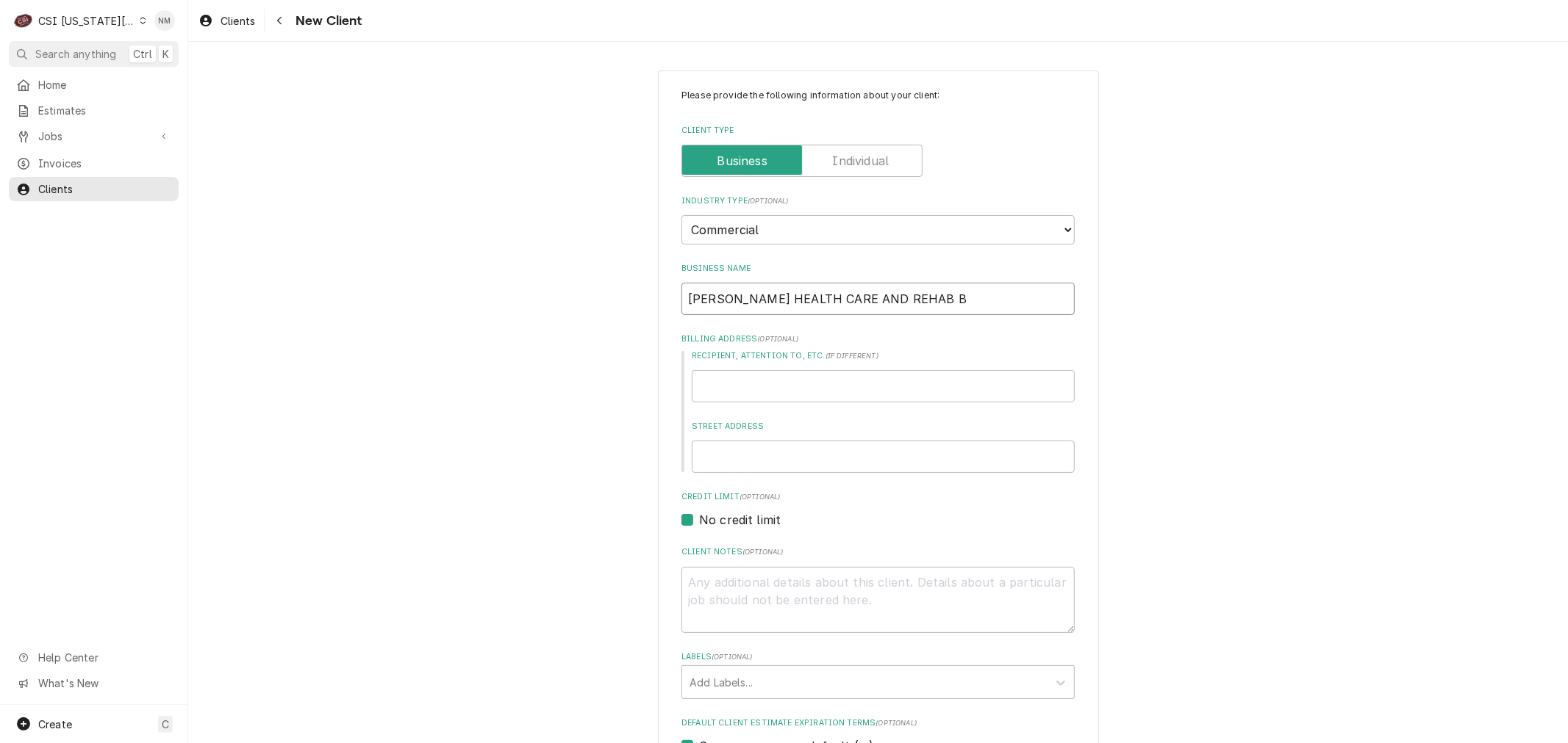
type textarea "x"
type input "[PERSON_NAME] HEALTH CARE AND REHAB"
type textarea "x"
type input "[PERSON_NAME] HEALTH CARE AND REHAB"
type textarea "x"
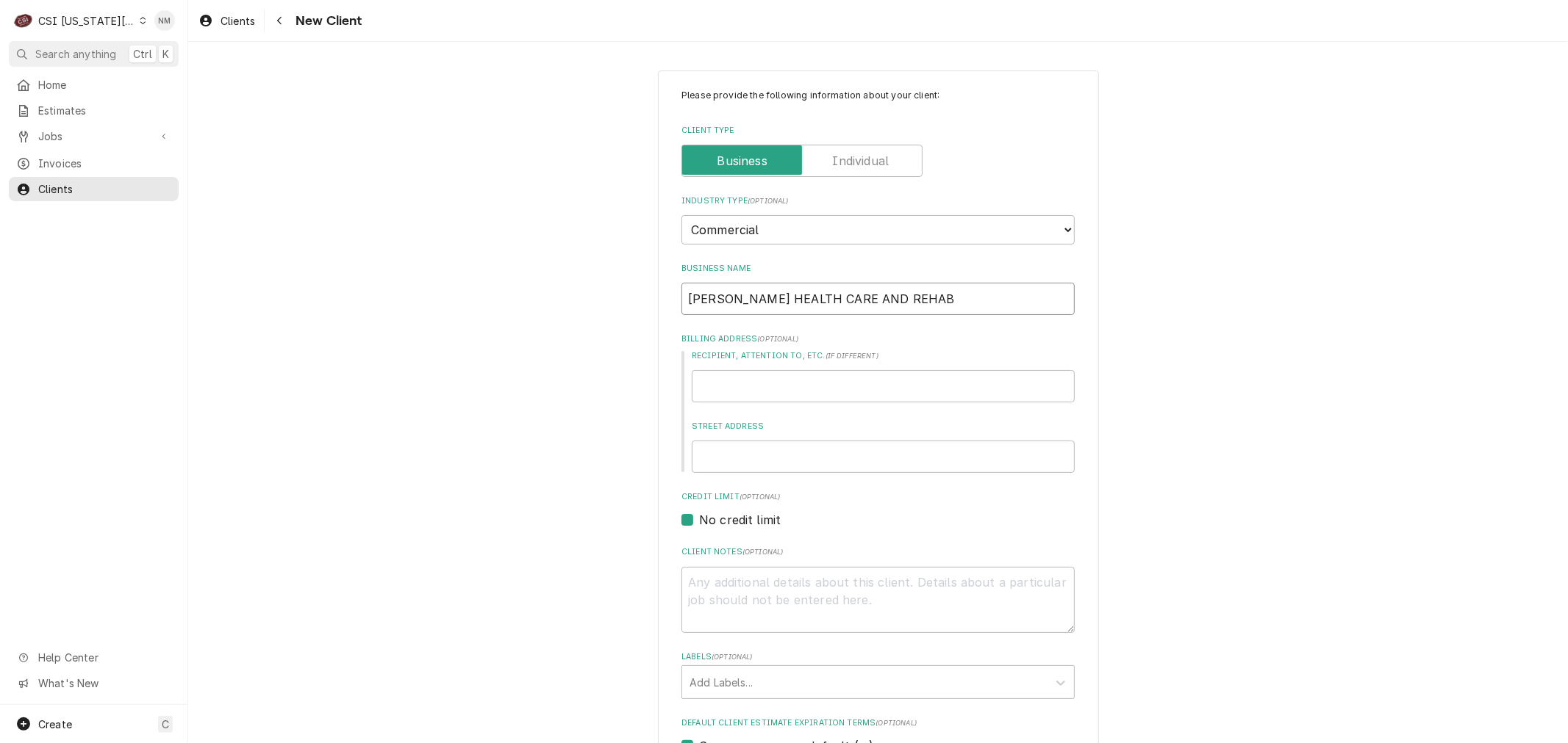
type input "[PERSON_NAME] HEALTH CARE AND REHAB"
type textarea "x"
type input "BALDWIN HEALTH CARE AND REHAB C"
type textarea "x"
type input "BALDWIN HEALTH CARE AND REHAB CE"
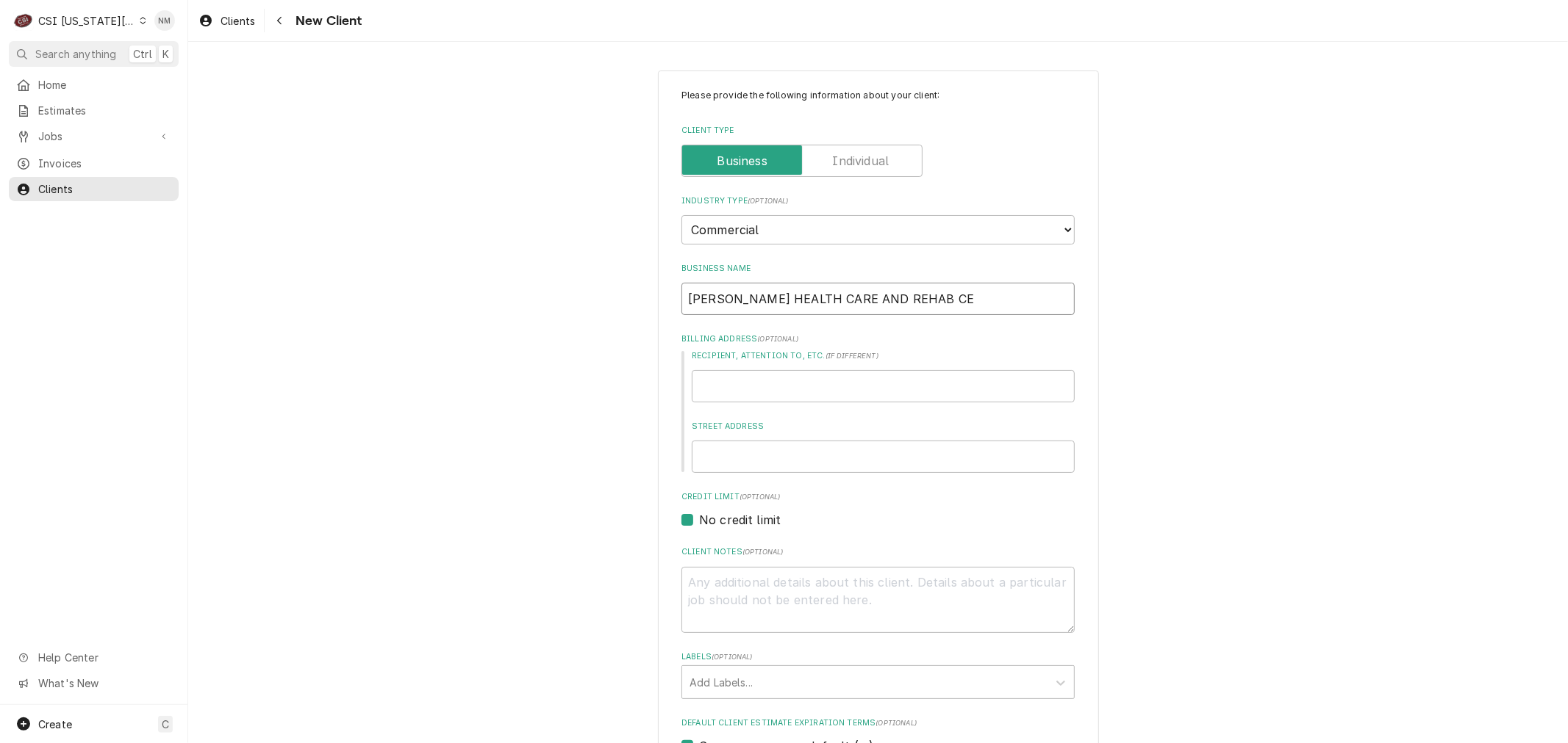
type textarea "x"
type input "BALDWIN HEALTH CARE AND REHAB CEN"
type textarea "x"
type input "BALDWIN HEALTH CARE AND REHAB CENT"
type textarea "x"
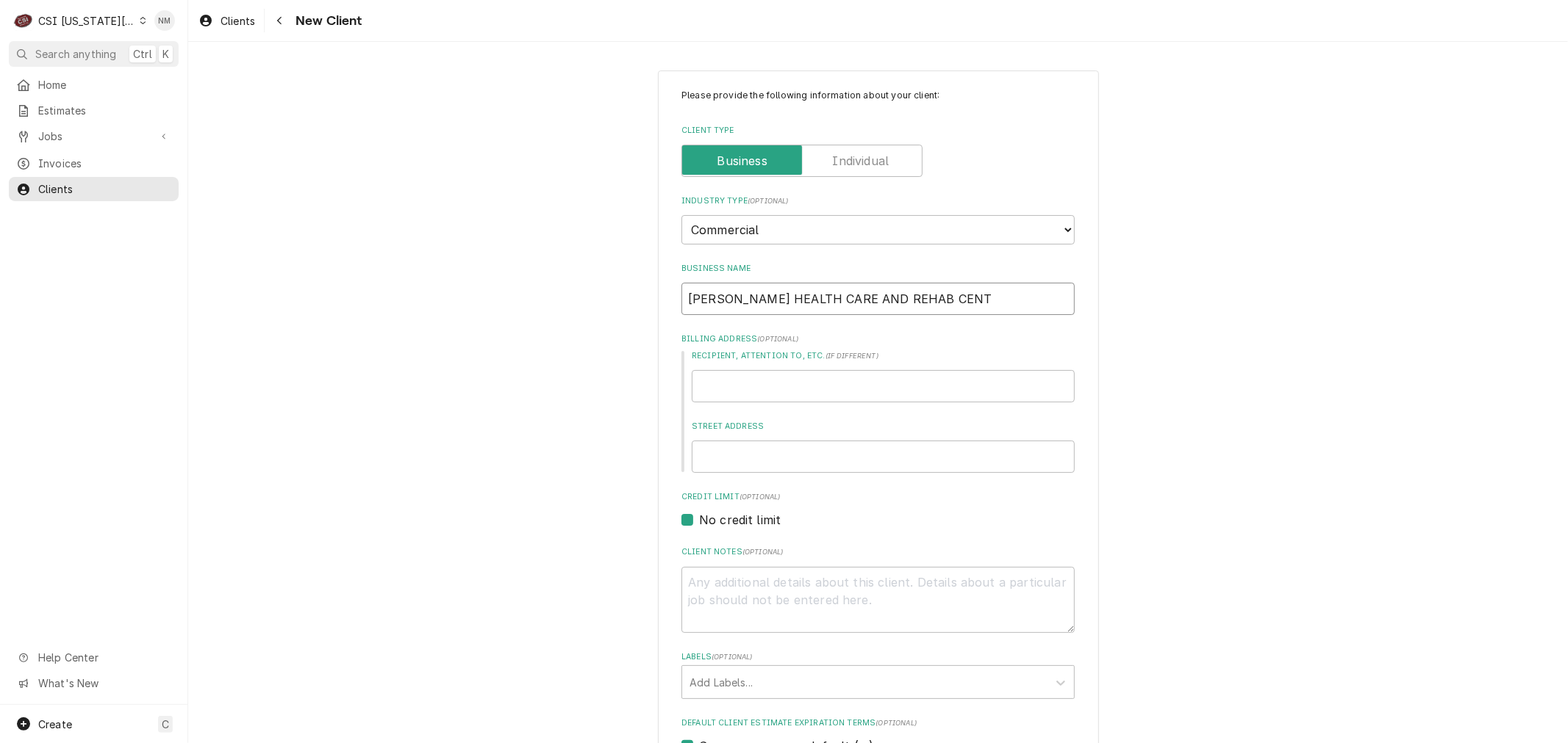
type input "BALDWIN HEALTH CARE AND REHAB CENTE"
type textarea "x"
type input "BALDWIN HEALTH CARE AND REHAB CENTER"
type textarea "x"
type input "C"
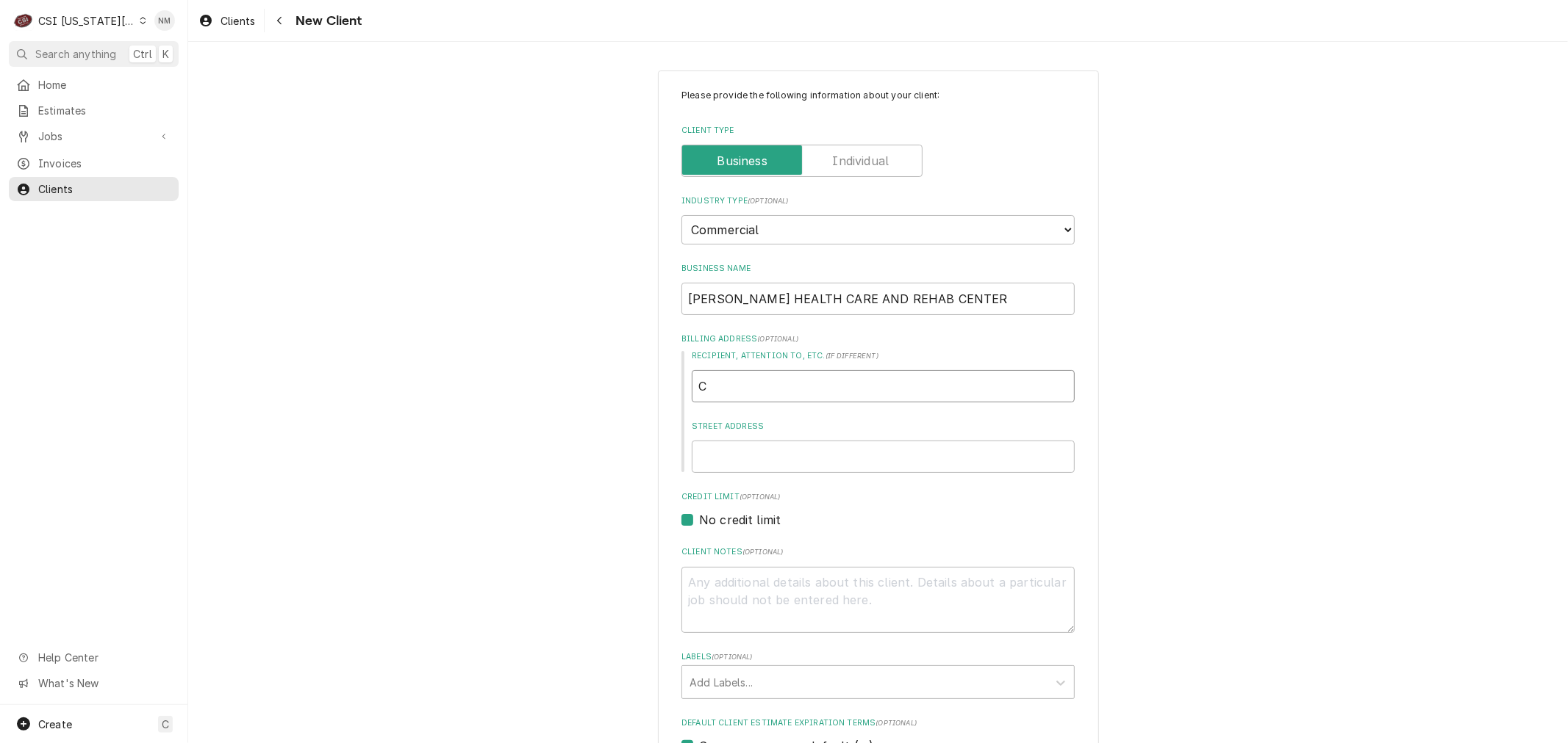
type textarea "x"
type input "CO"
type textarea "x"
type input "COR"
type textarea "x"
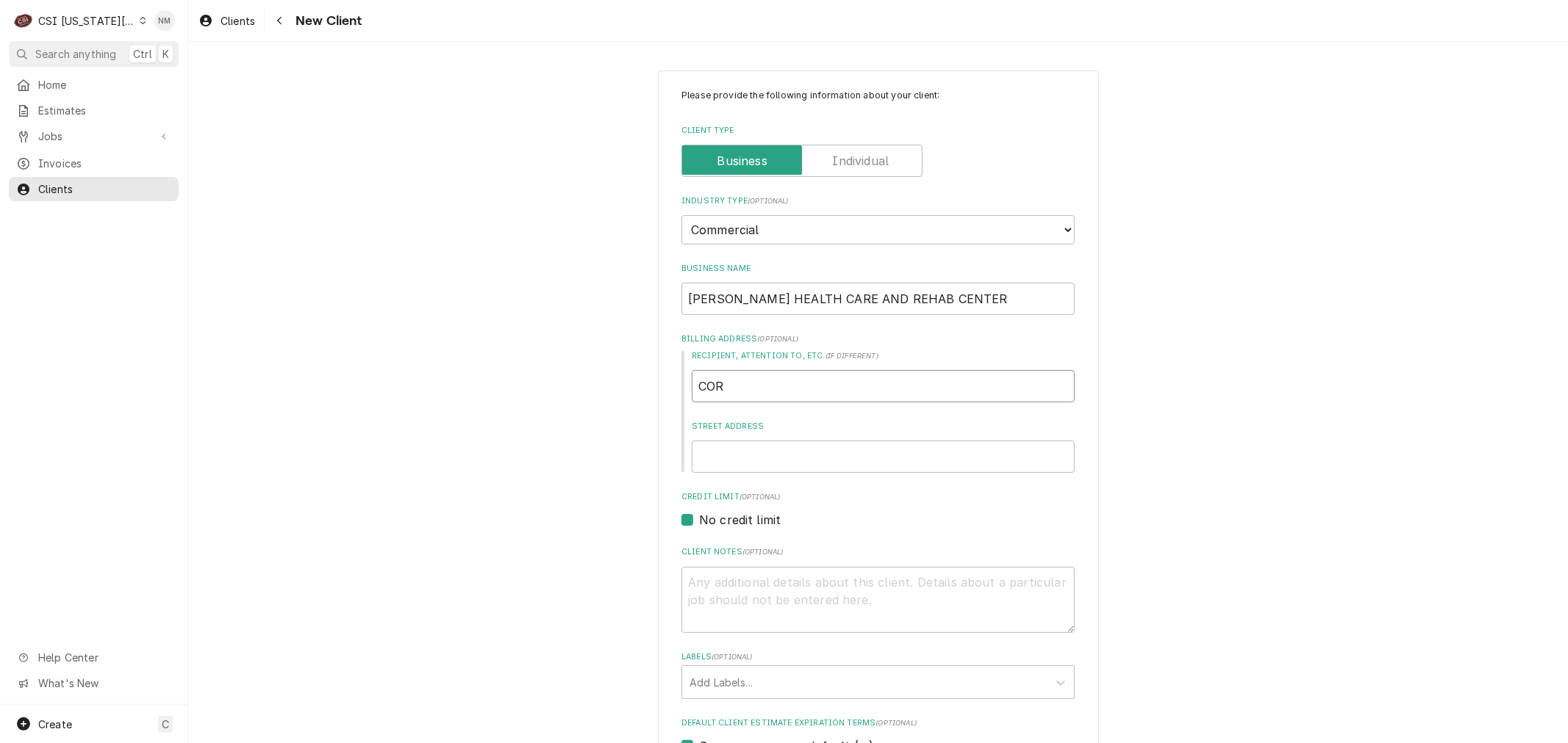
type input "CORE"
type textarea "x"
type input "COREY"
type textarea "x"
type input "COREY"
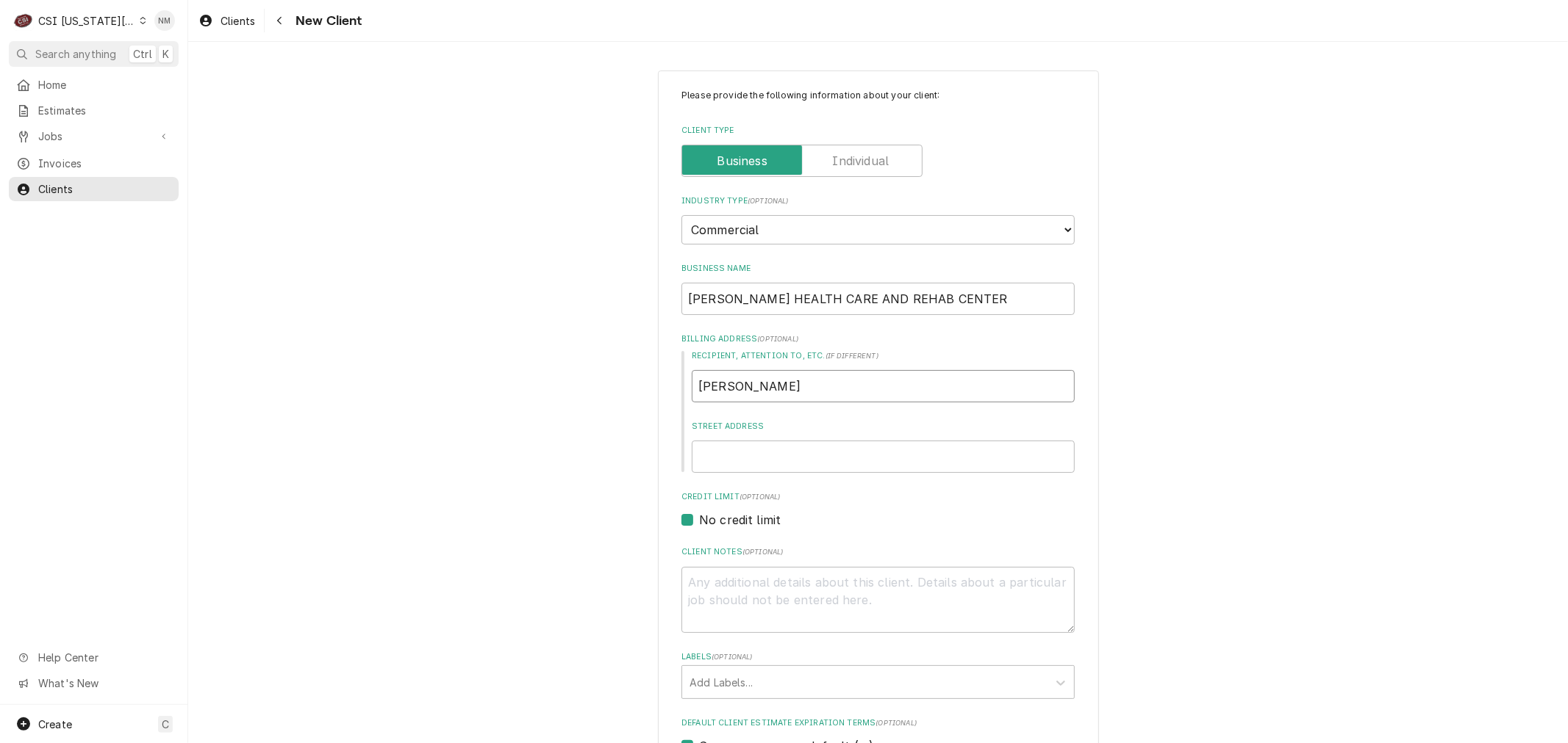
type textarea "x"
type input "COREY B"
type textarea "x"
type input "COREY BR"
type textarea "x"
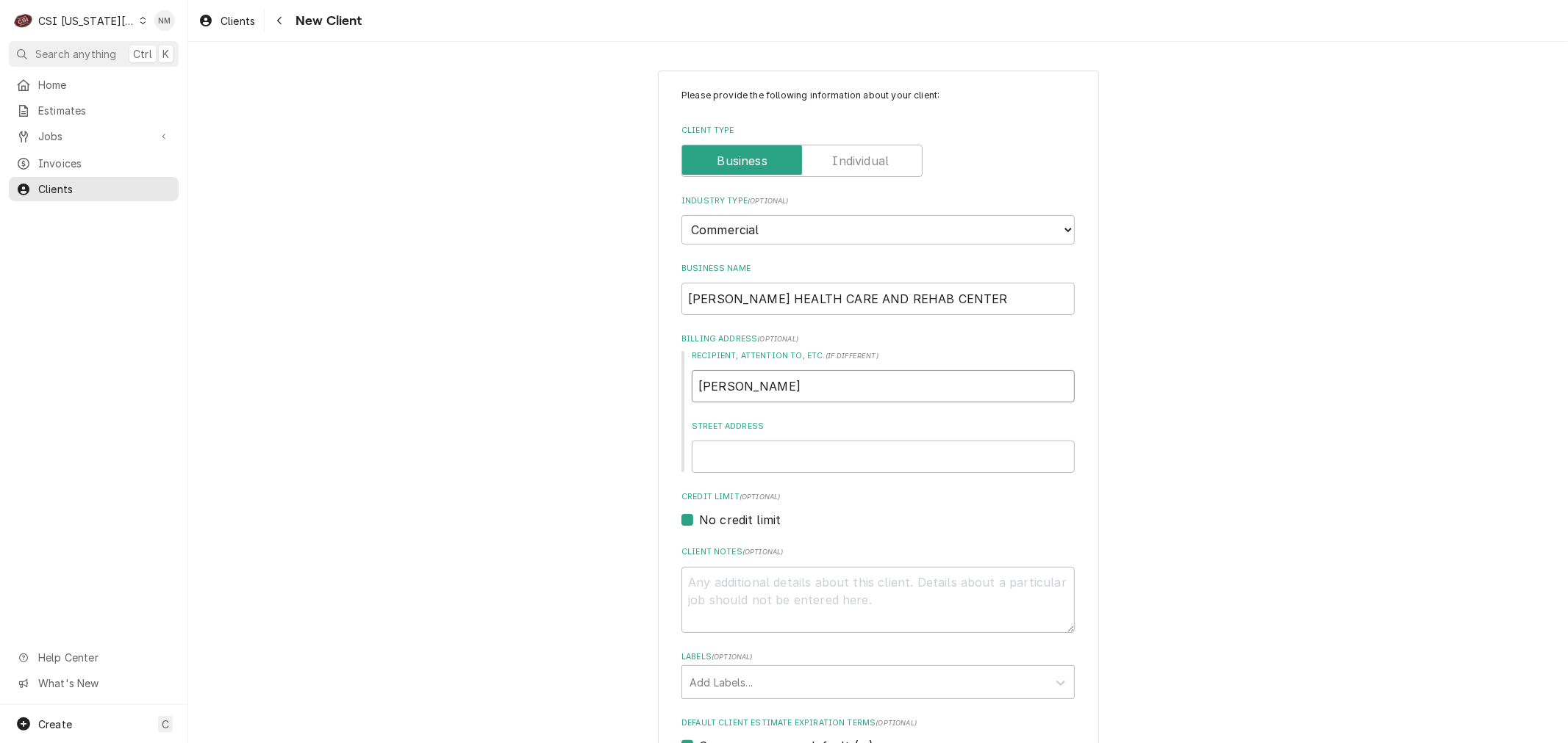
type input "COREY BRE"
type textarea "x"
type input "COREY BREN"
type textarea "x"
type input "COREY BRENN"
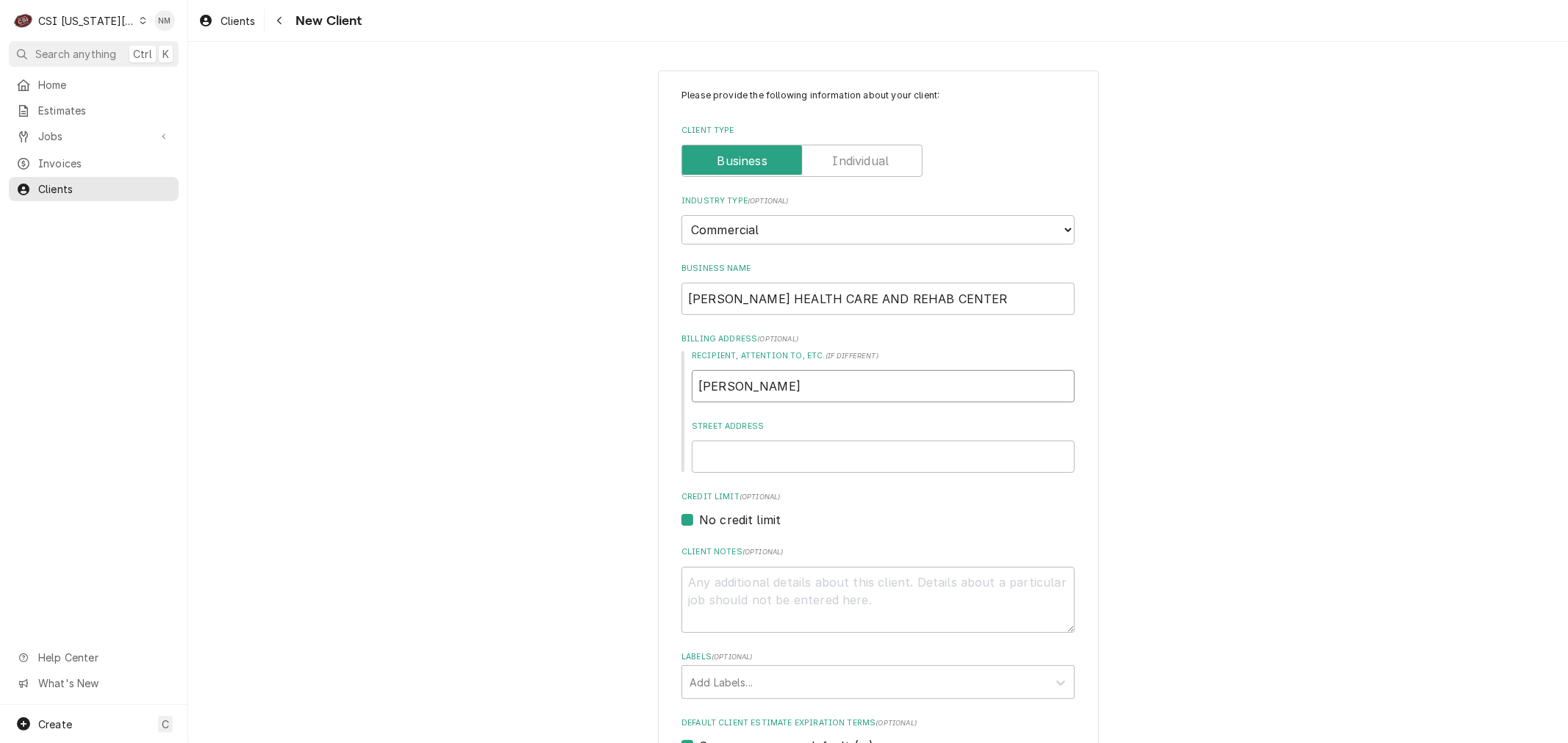
type textarea "x"
type input "COREY BRENNE"
type textarea "x"
type input "COREY BRENNER"
type textarea "x"
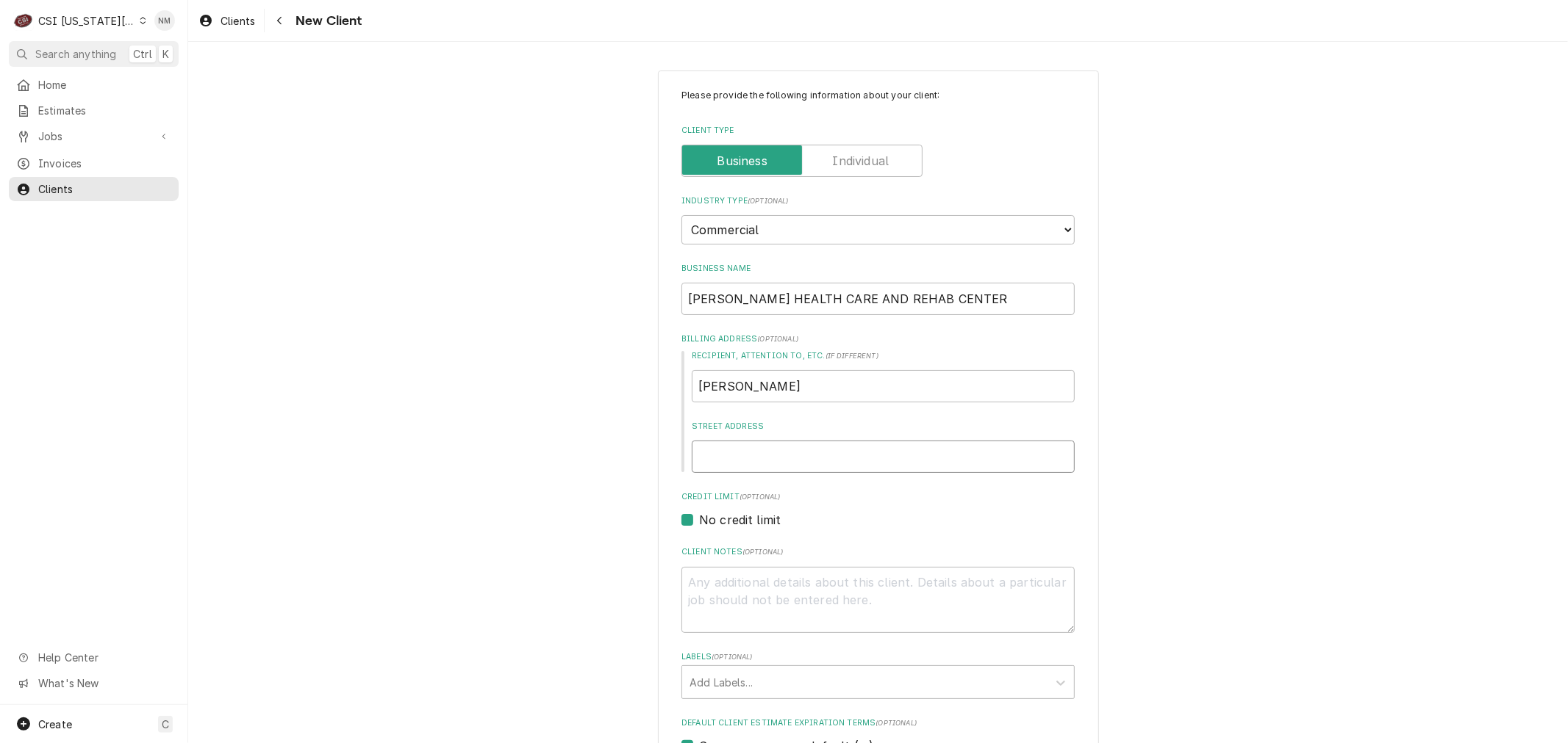
type input "1"
type textarea "x"
type input "12"
type textarea "x"
type input "122"
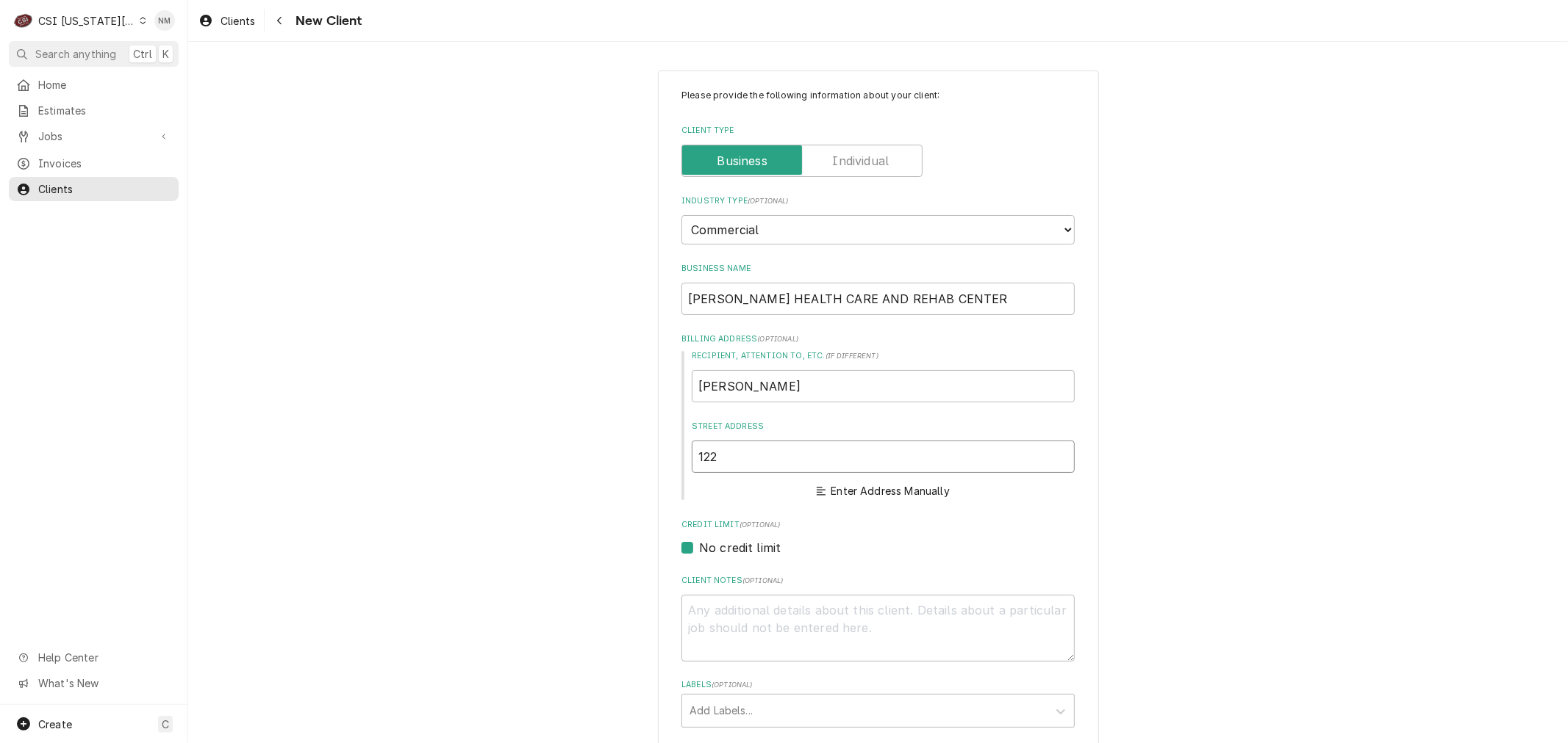
type textarea "x"
type input "1223"
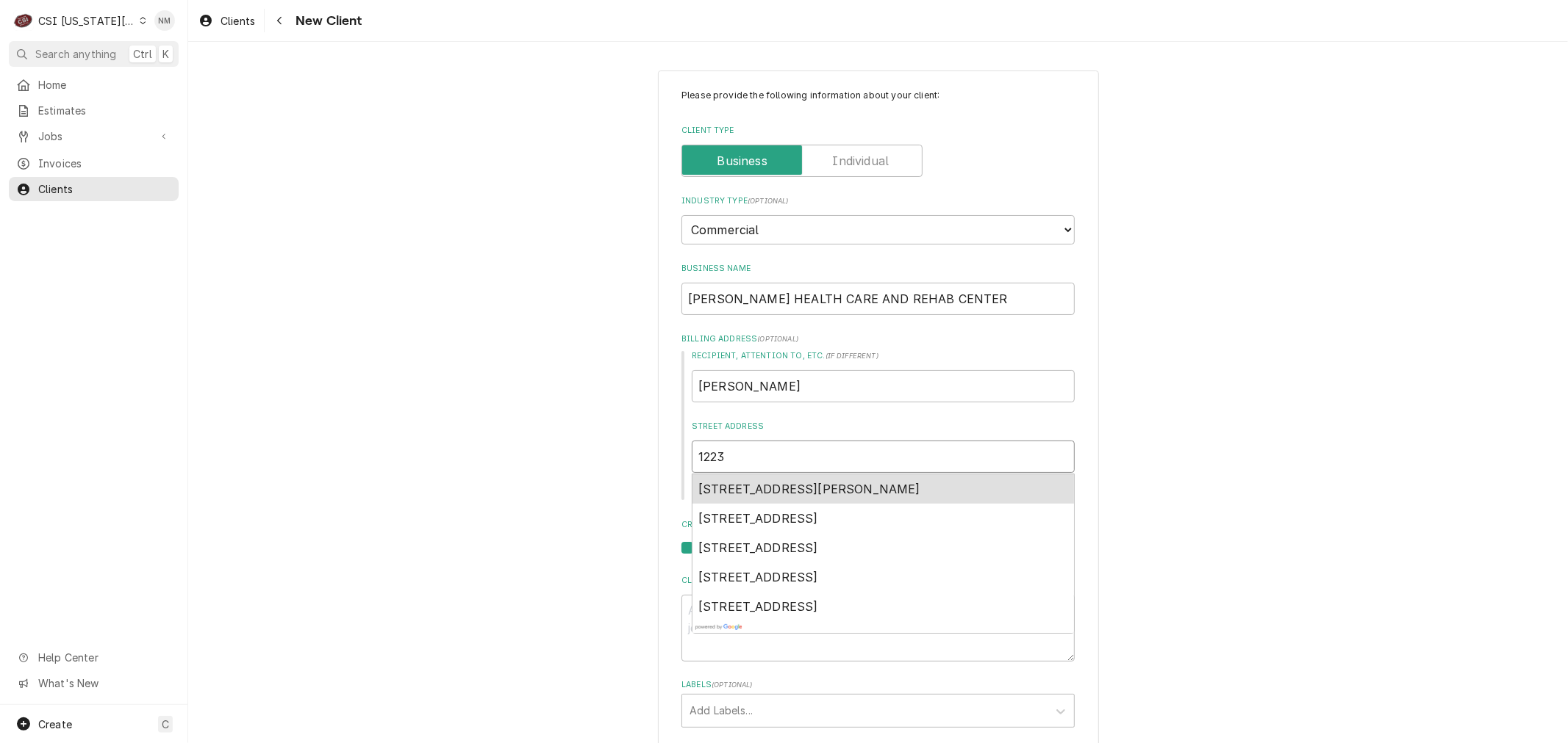
type textarea "x"
type input "1223"
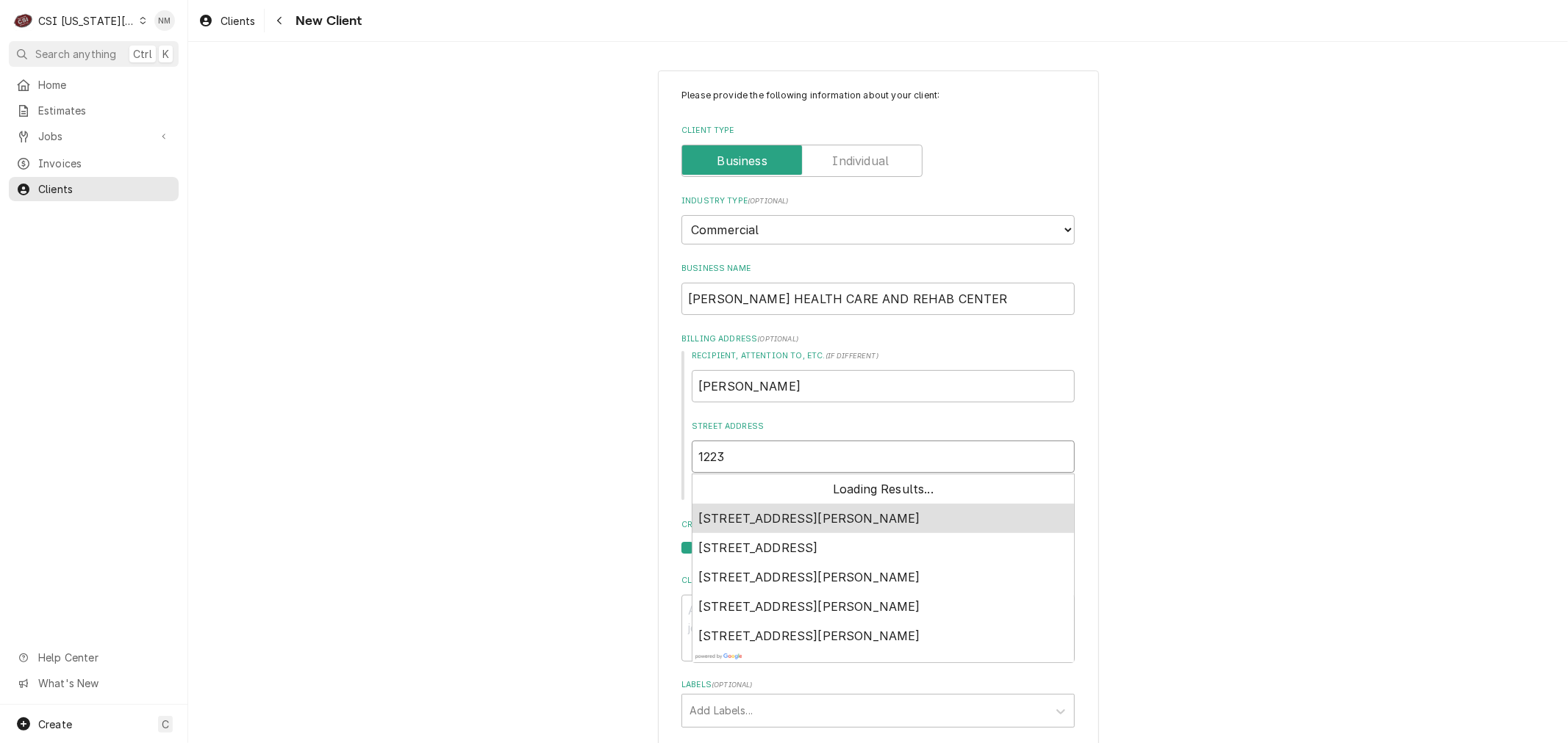
type textarea "x"
type input "1223 O"
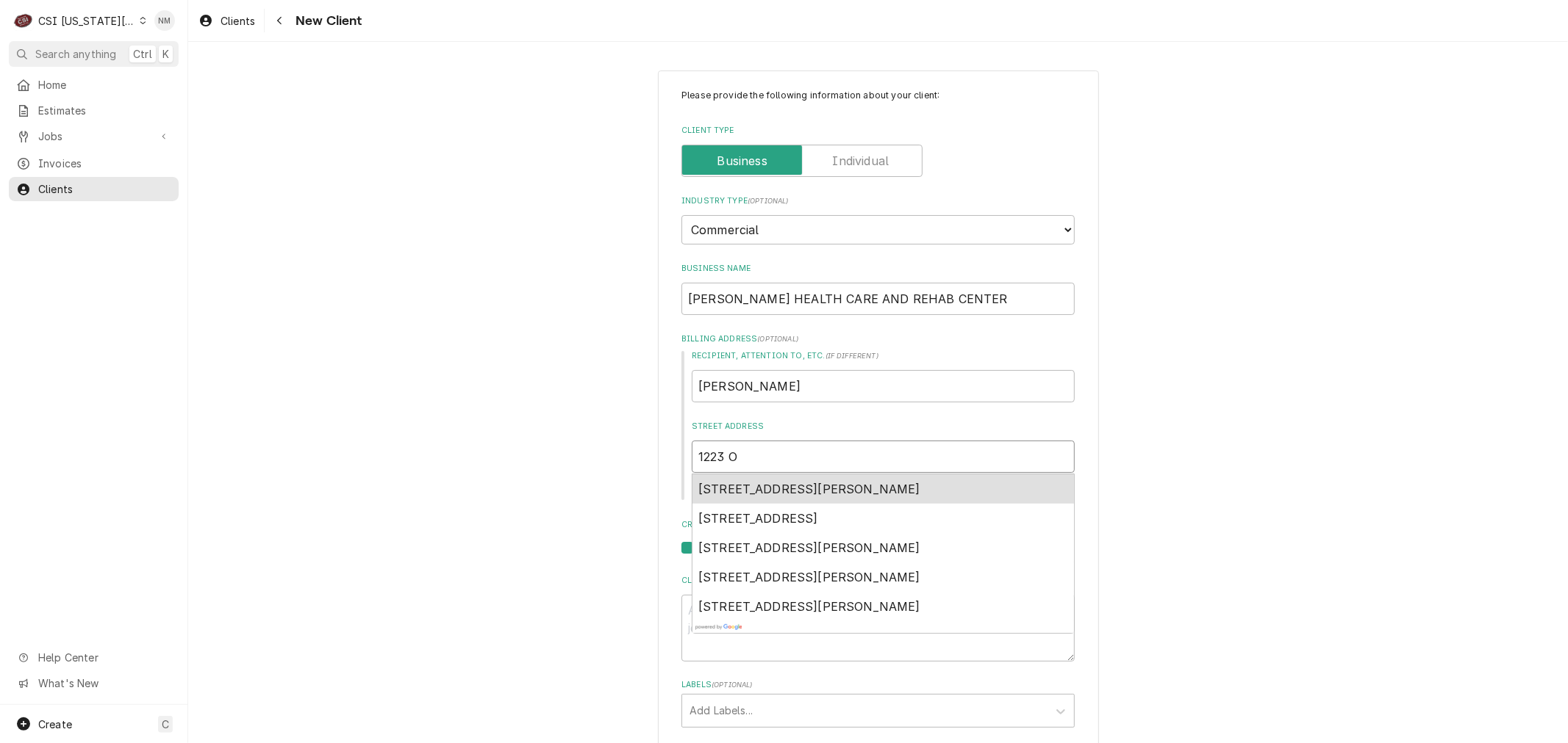
type textarea "x"
type input "1223 OR"
type textarea "x"
type input "1223 ORC"
type textarea "x"
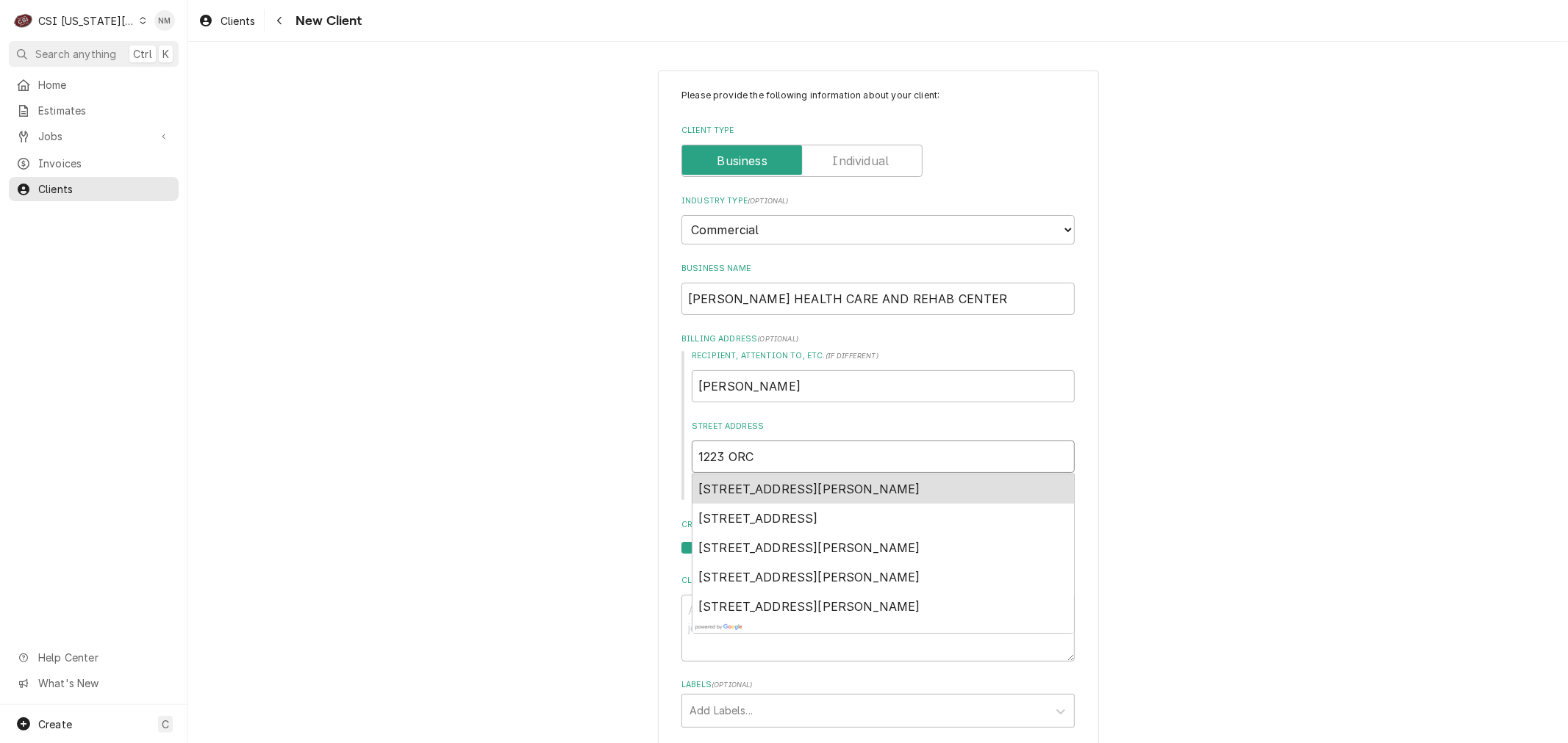
type input "1223 ORCH"
type textarea "x"
type input "1223 ORCHA"
type textarea "x"
type input "1223 ORCHAR"
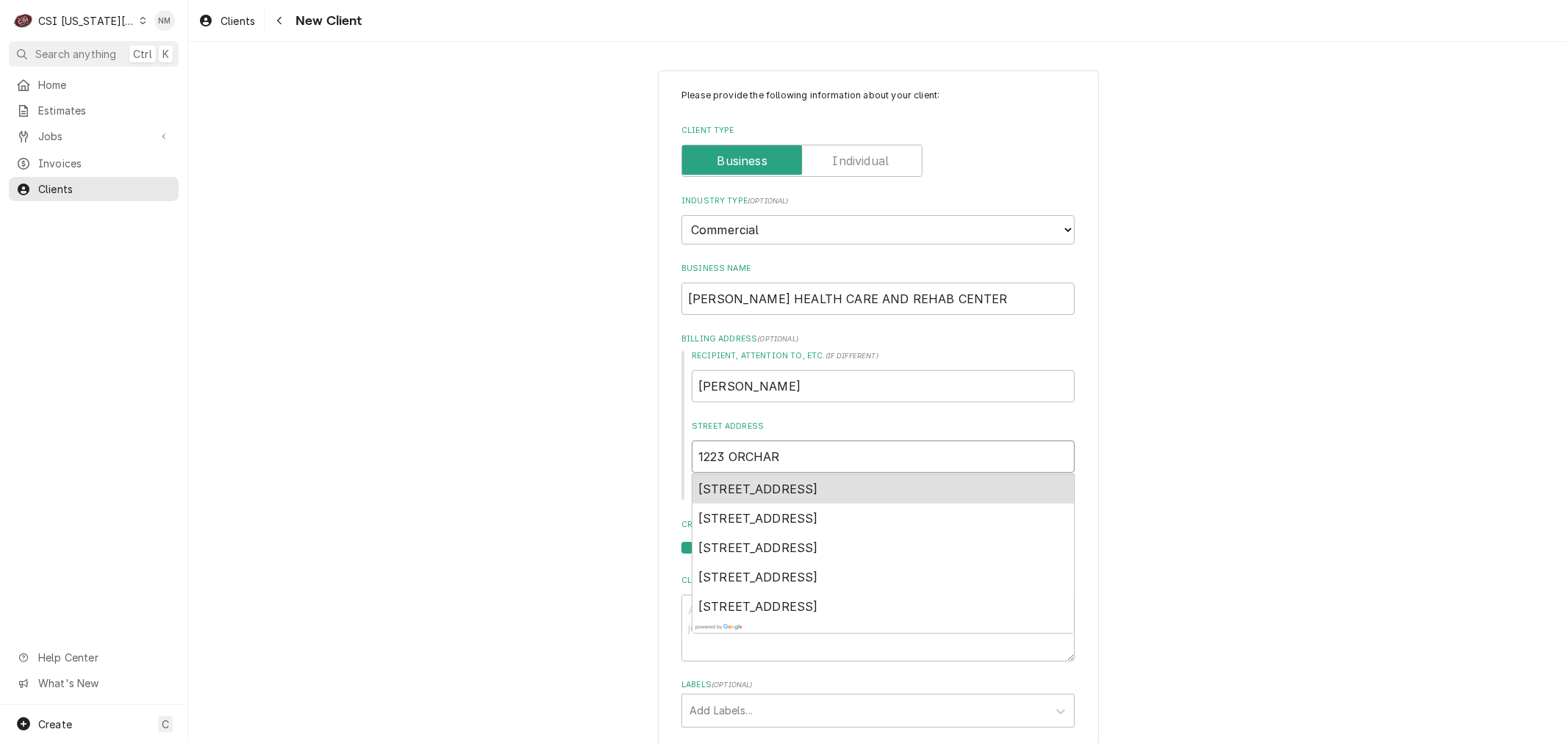
type textarea "x"
type input "1223 ORCHARD"
type textarea "x"
type input "1223 ORCHARD"
type textarea "x"
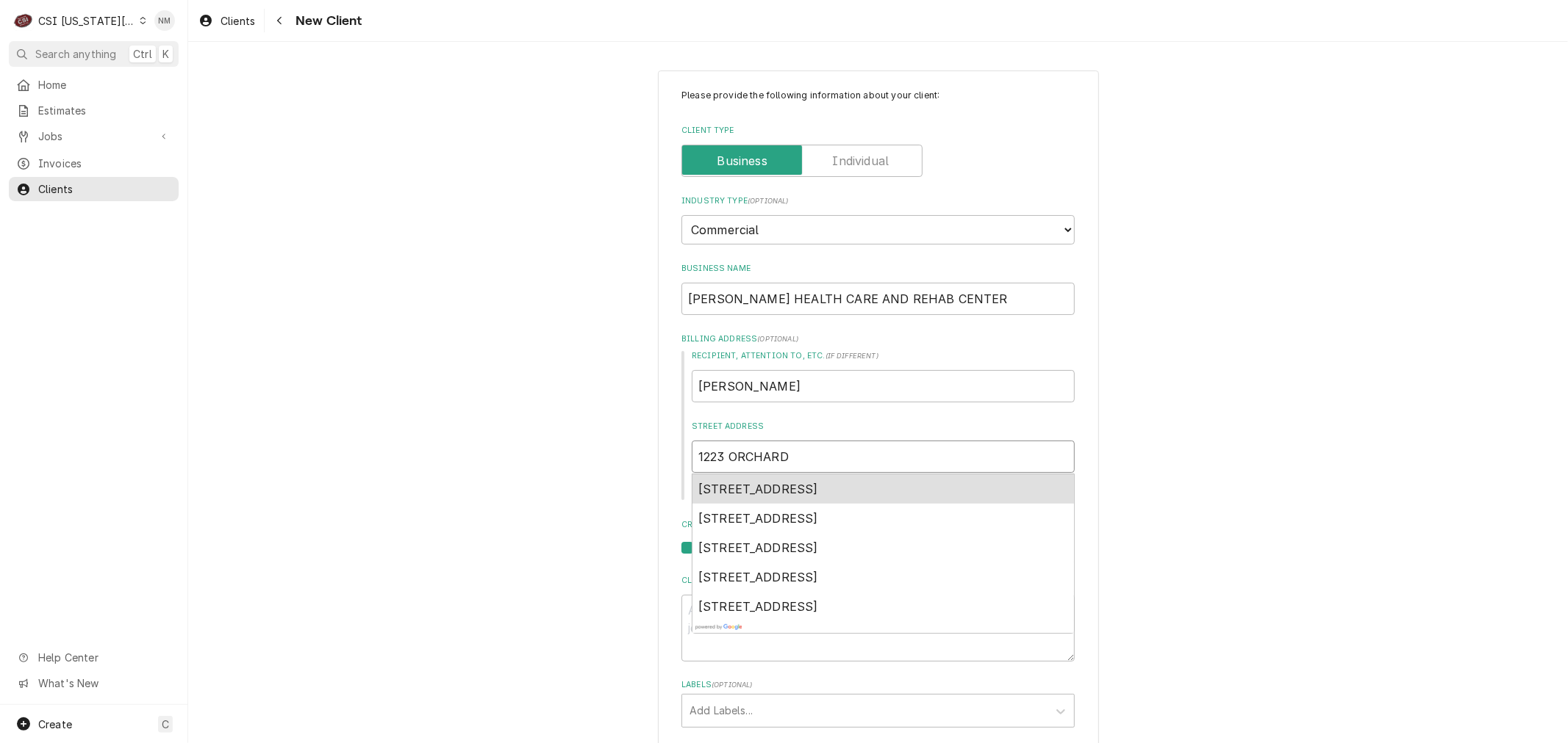
type input "1223 ORCHARD L"
type textarea "x"
type input "1223 ORCHARD LA"
type textarea "x"
type input "1223 ORCHARD LAN"
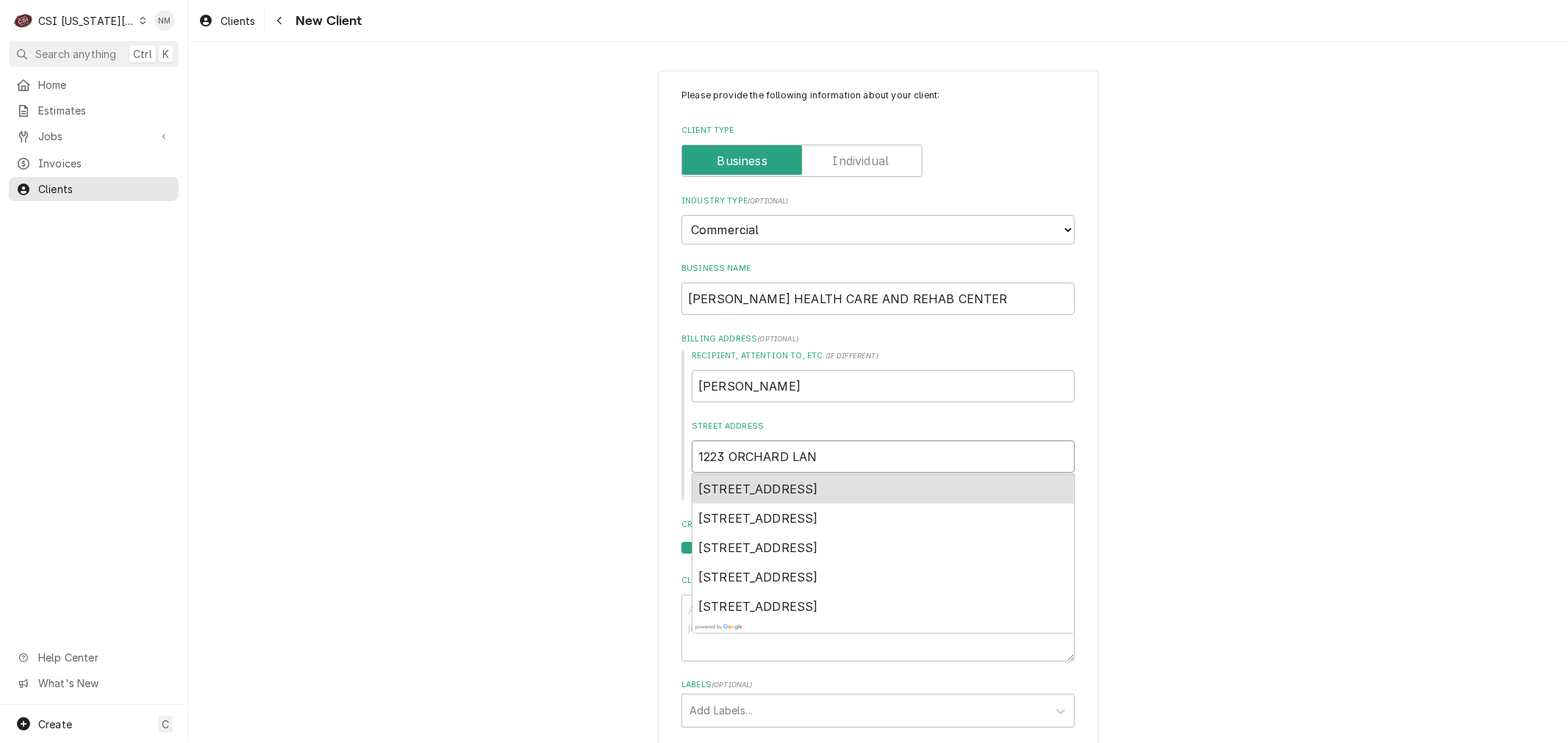
type textarea "x"
type input "1223 ORCHARD LANE"
click at [818, 490] on span "1223 Orchard Lane, Baldwin City, KS, USA" at bounding box center [758, 488] width 119 height 15
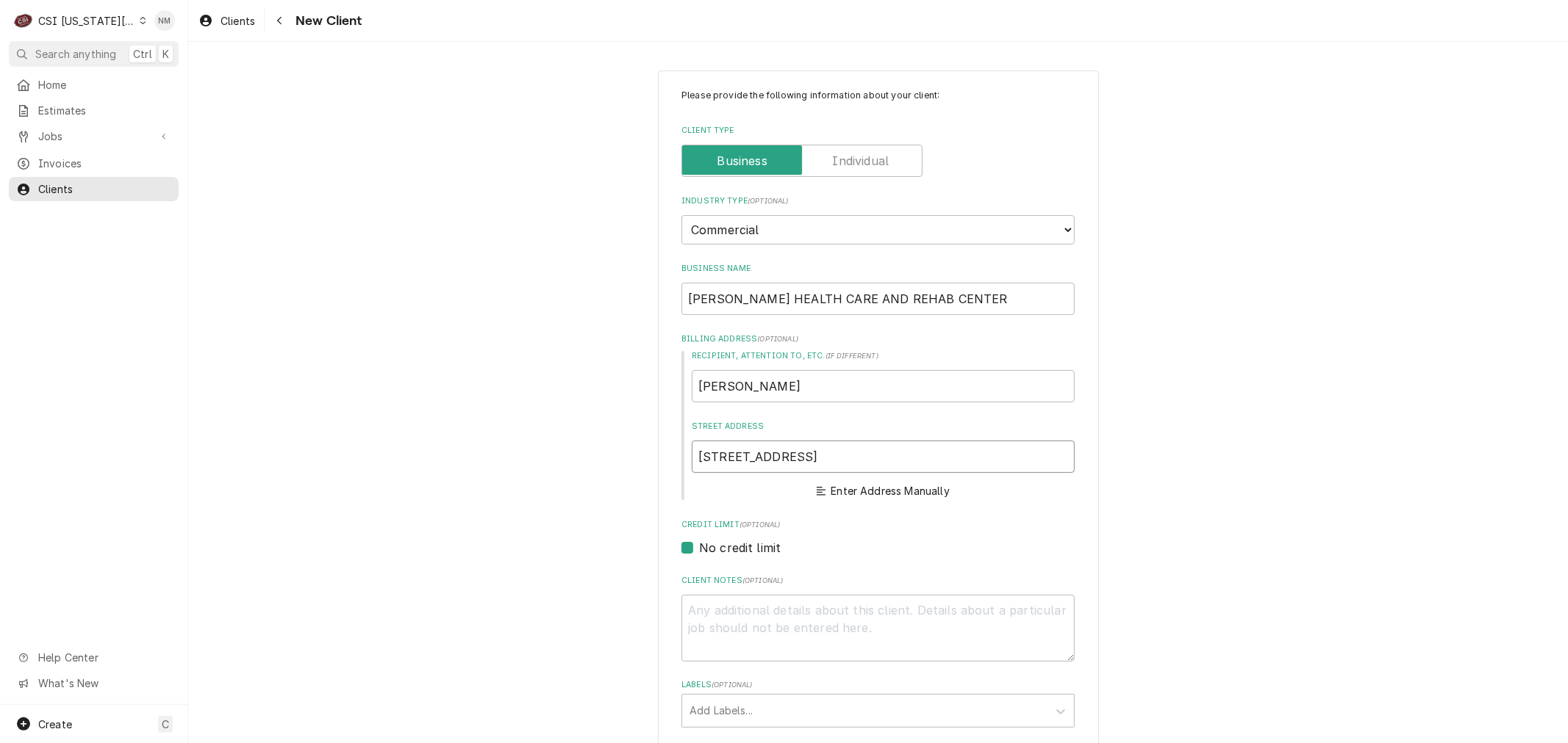
type textarea "x"
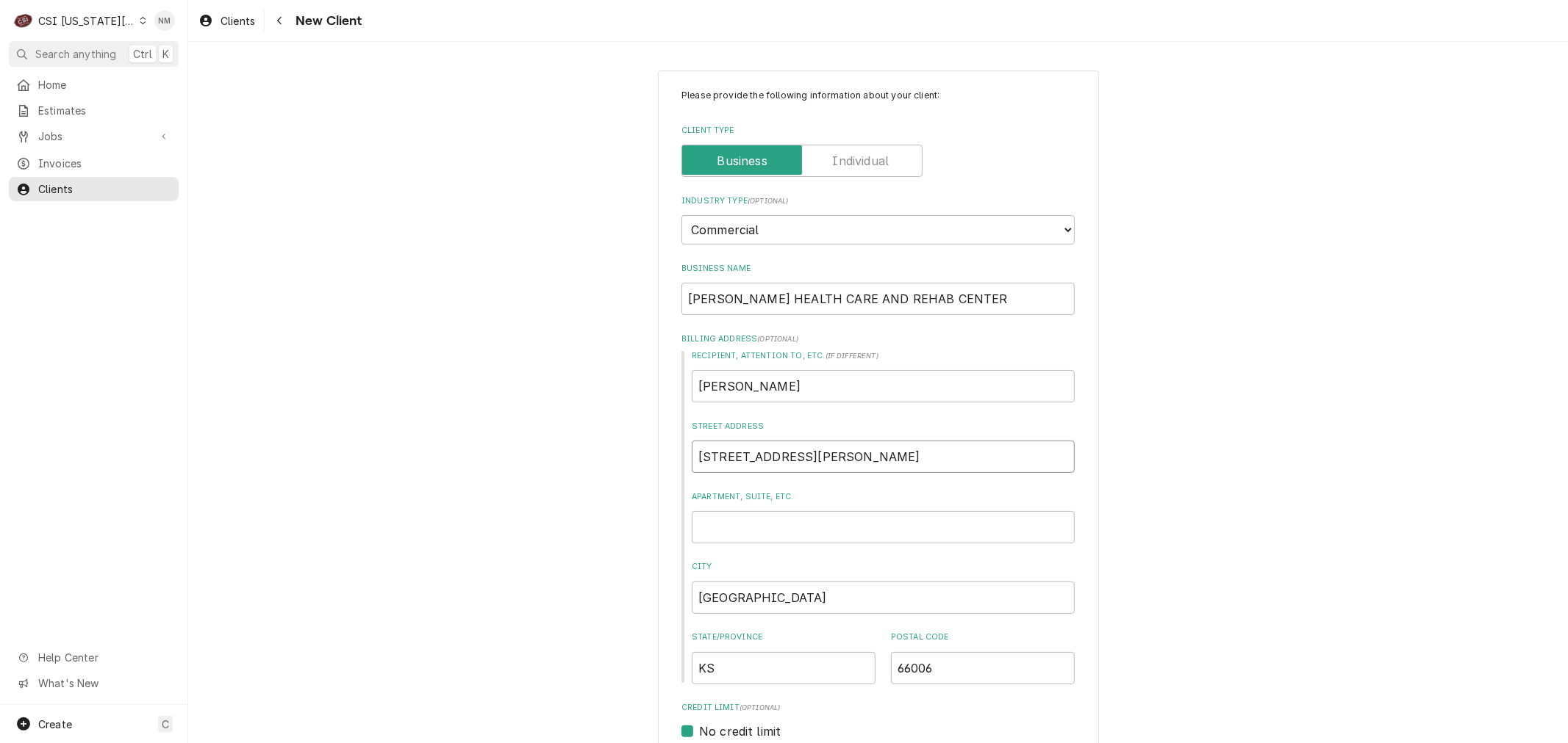
type input "1223 Orchard Ln"
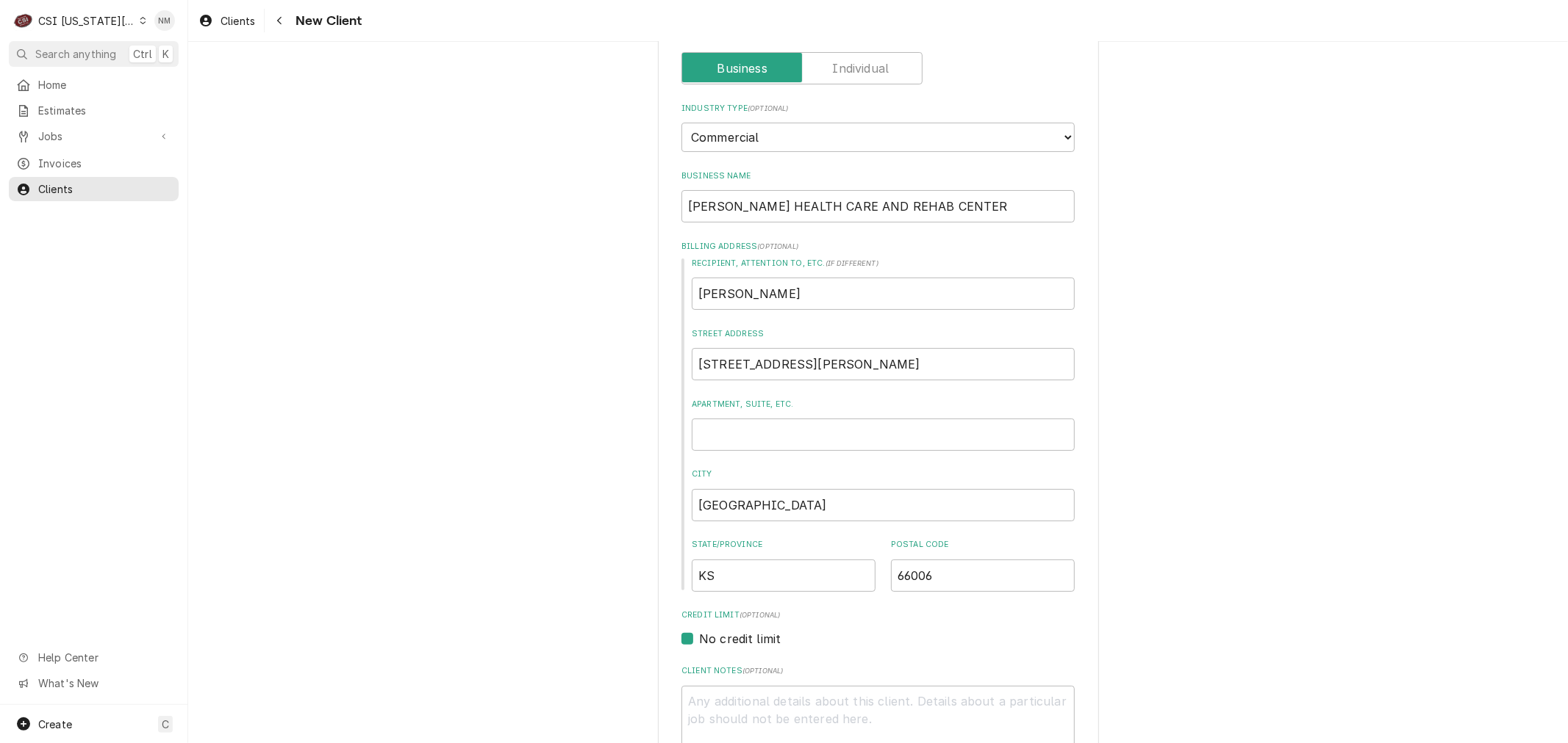
scroll to position [245, 0]
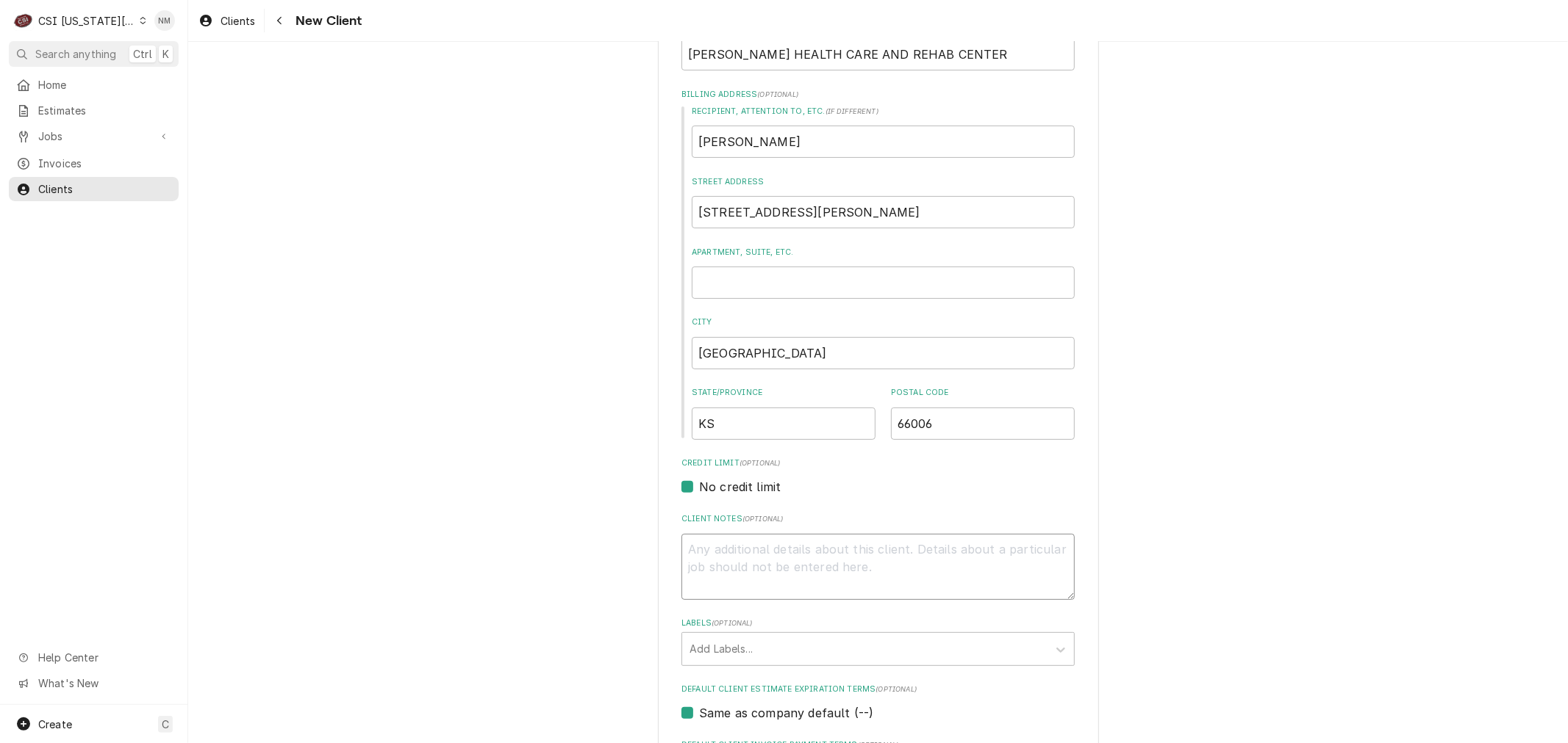
click at [887, 577] on textarea "Client Notes ( optional )" at bounding box center [878, 568] width 393 height 67
type textarea "x"
type textarea "S"
type textarea "x"
type textarea "SE"
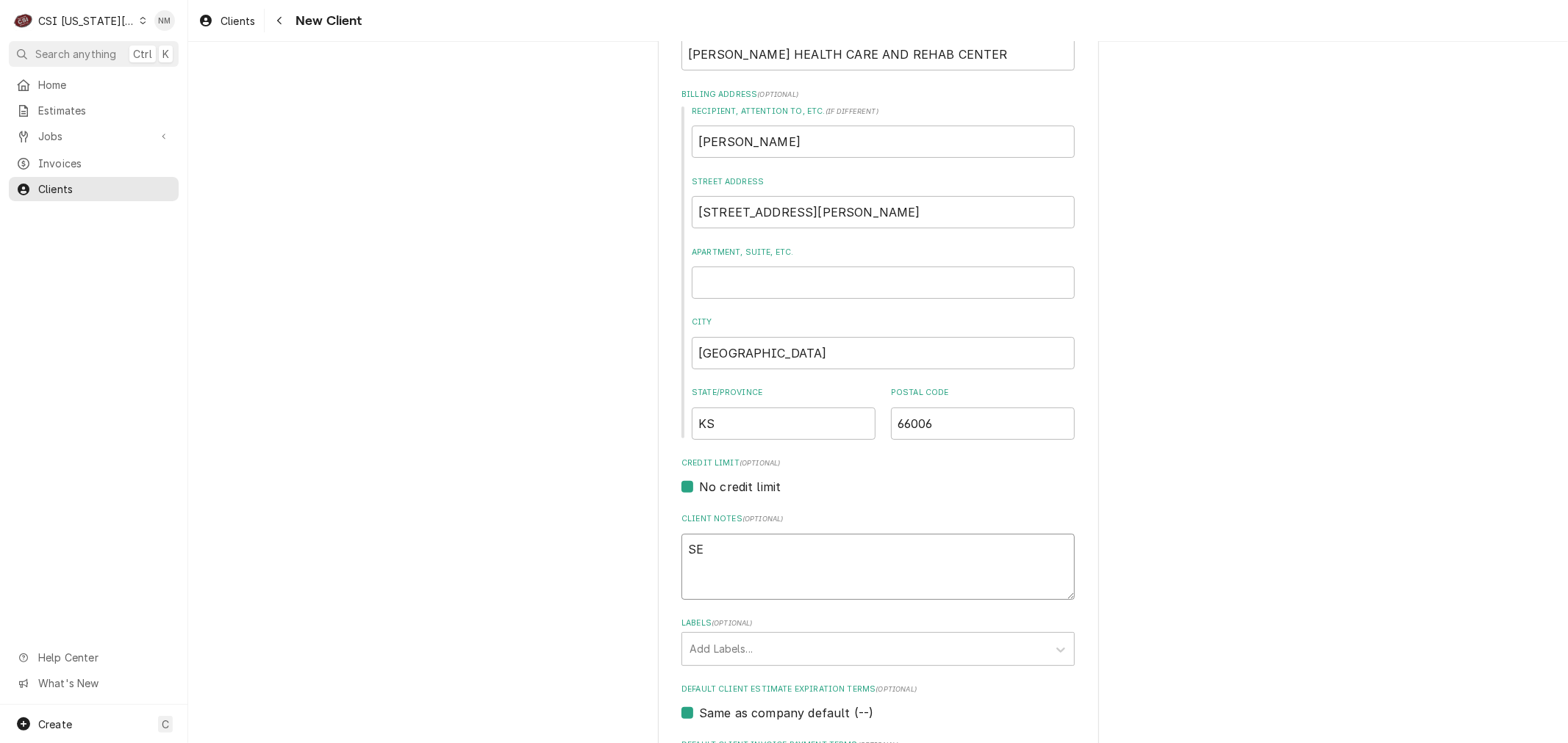
type textarea "x"
type textarea "SEN"
type textarea "x"
type textarea "SENT"
type textarea "x"
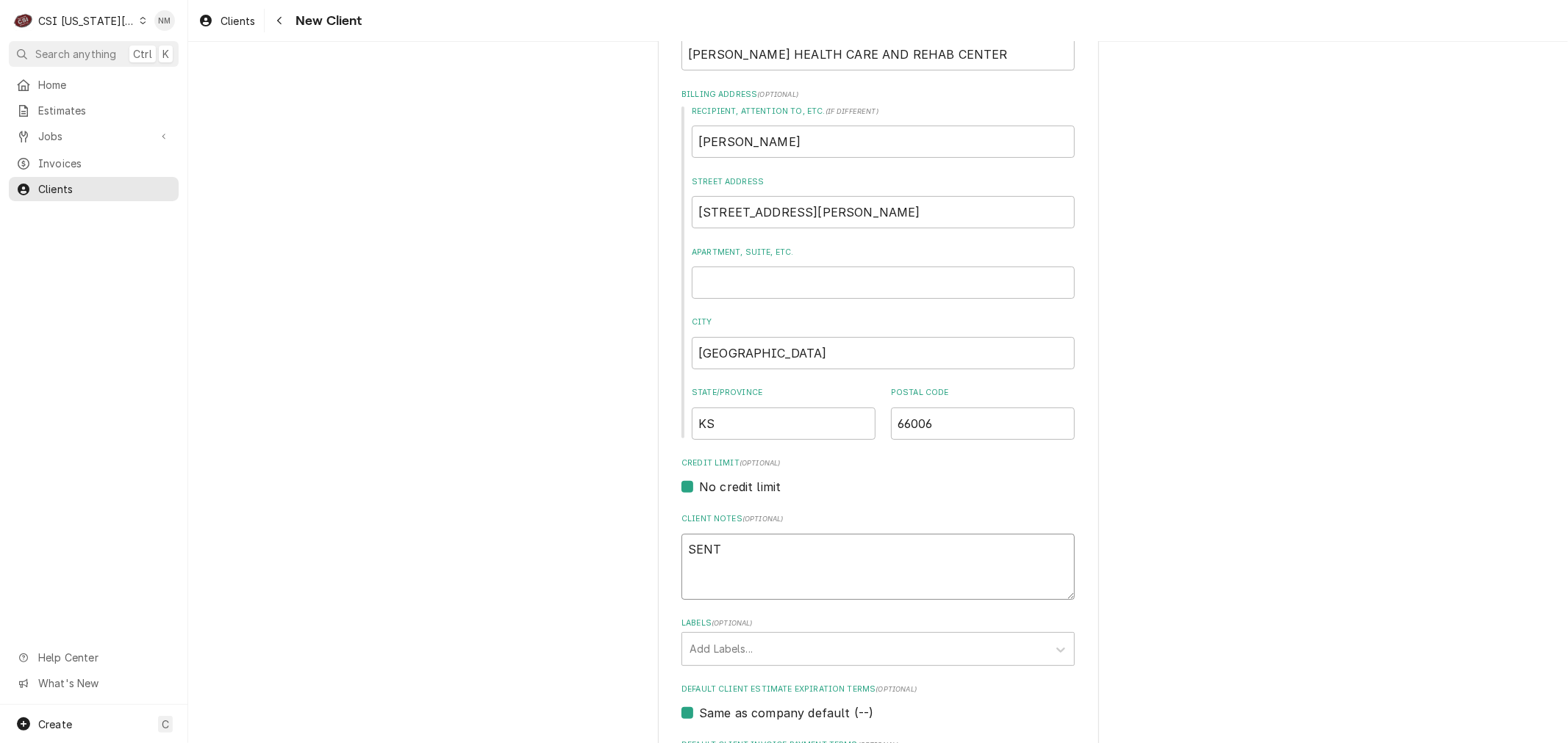
type textarea "SENT"
type textarea "x"
type textarea "SENT A"
type textarea "x"
type textarea "SENT AP"
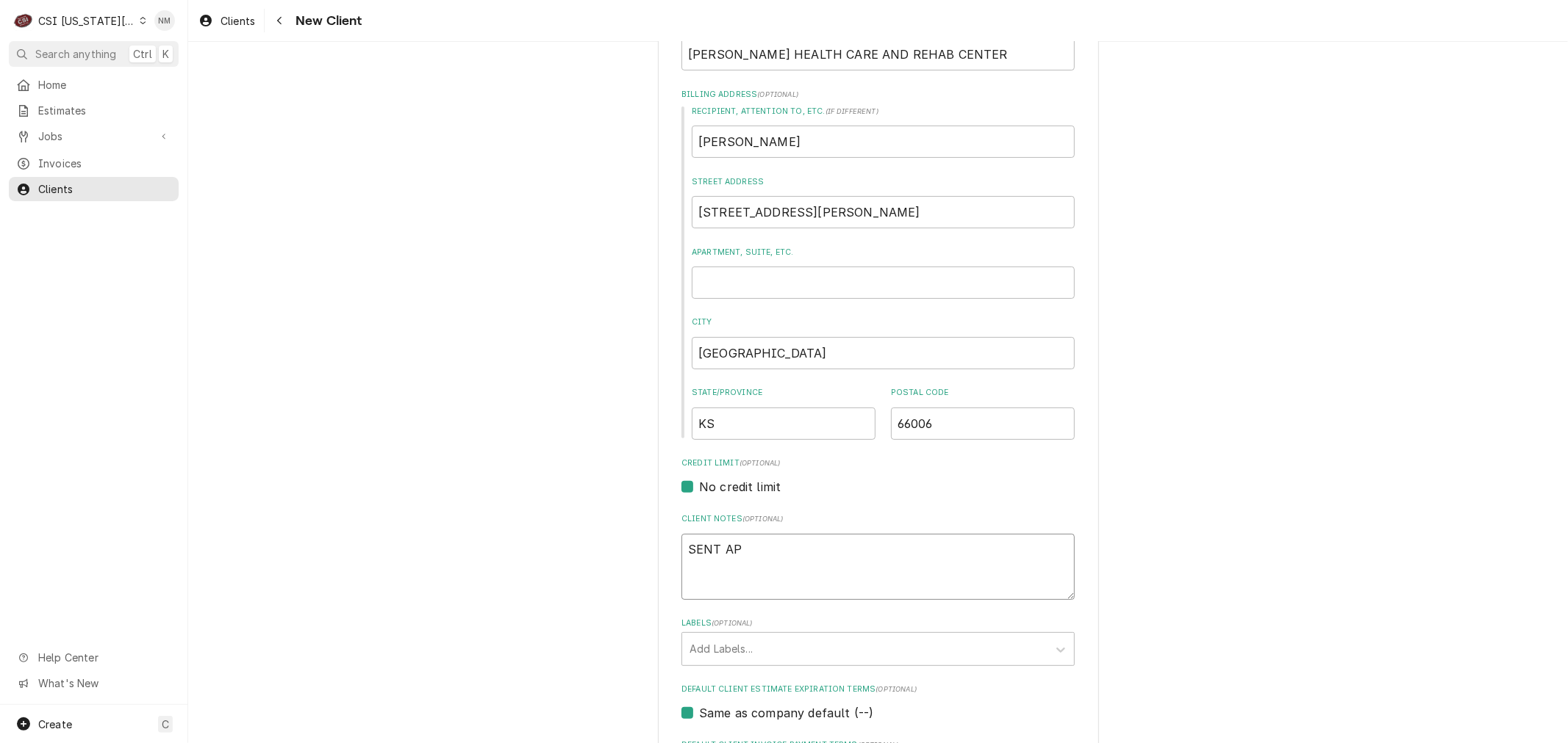
type textarea "x"
type textarea "SENT APP"
type textarea "x"
type textarea "SENT APP"
type textarea "x"
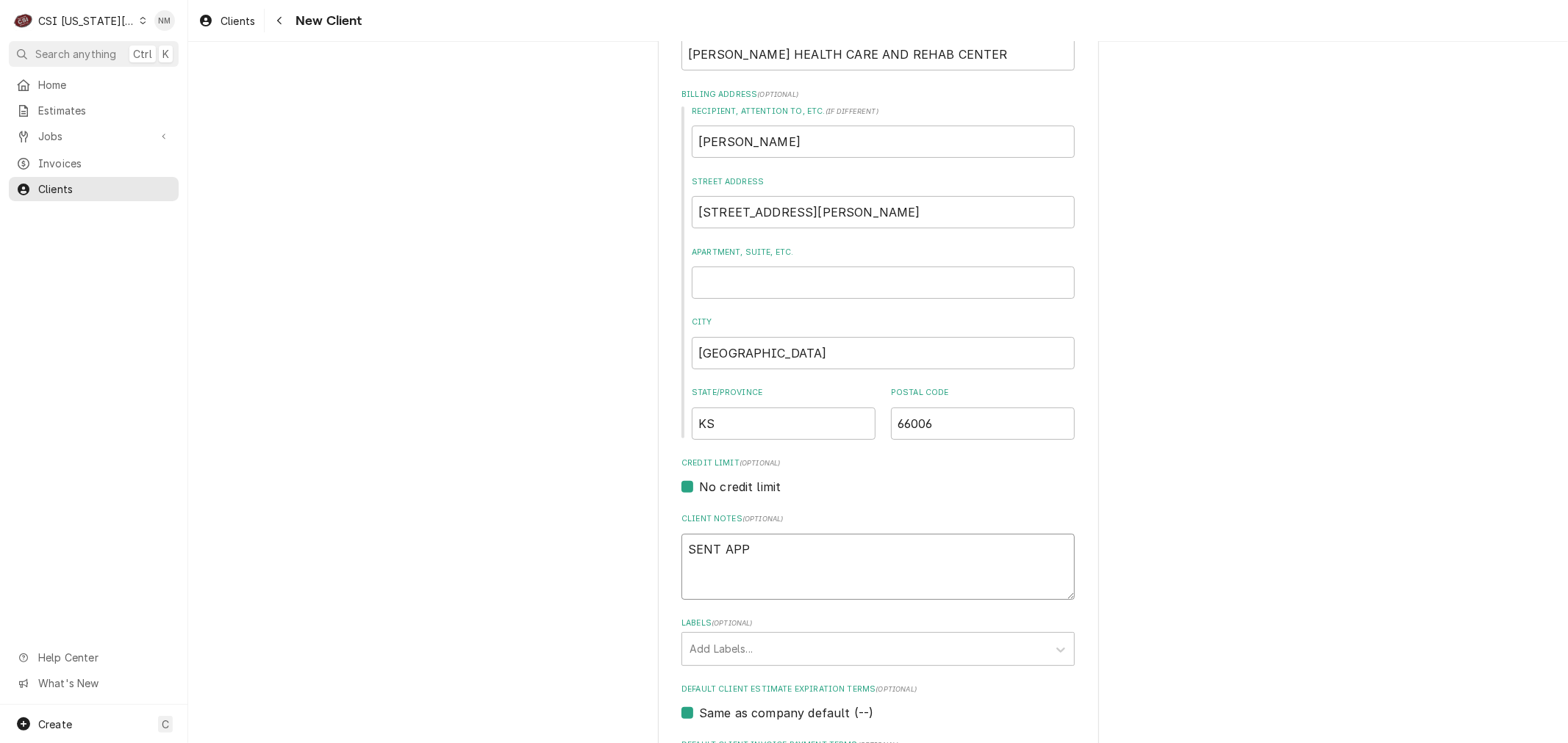
type textarea "SENT APP S"
type textarea "x"
type textarea "SENT APP SE"
type textarea "x"
type textarea "SENT APP SEN"
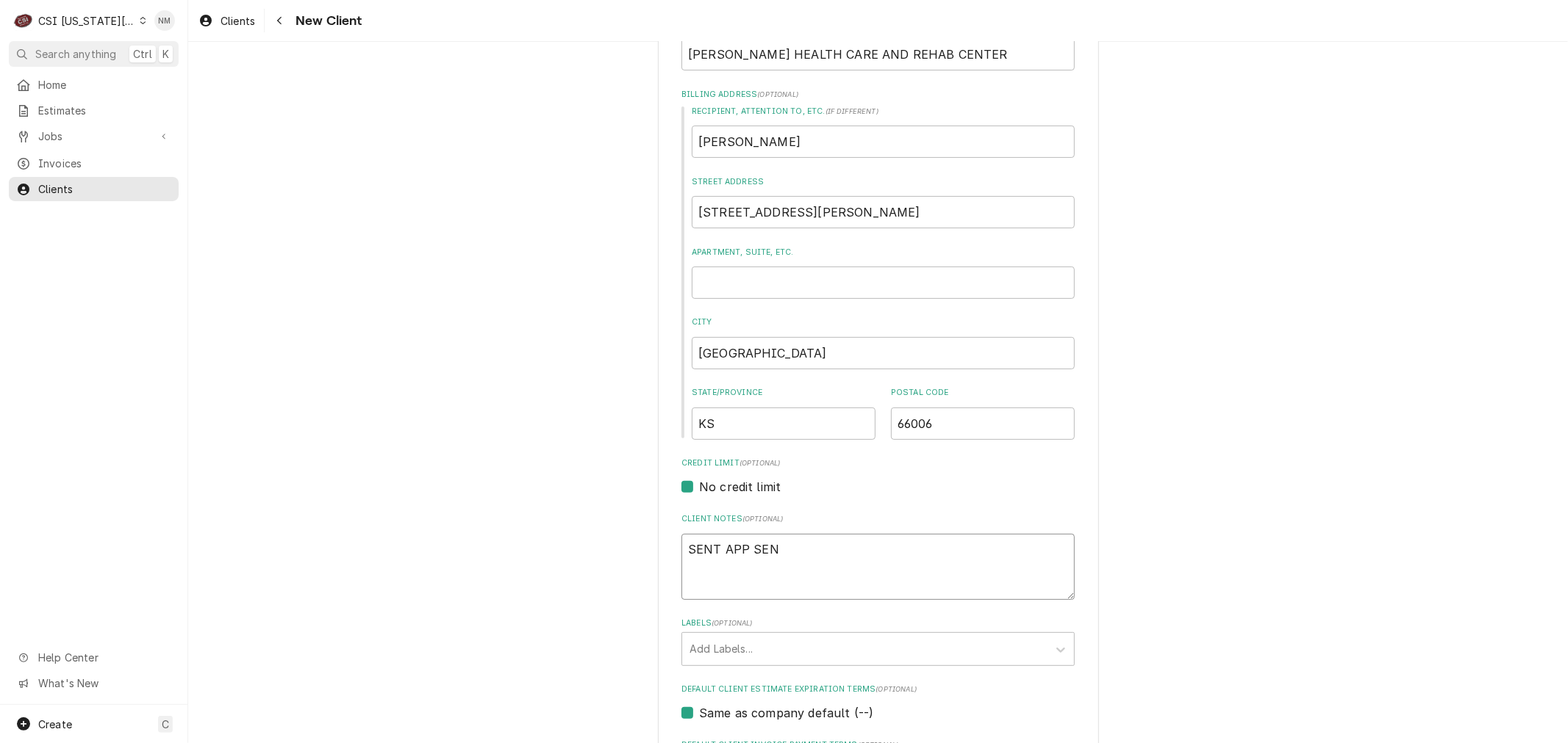
type textarea "x"
type textarea "SENT APP SENT"
type textarea "x"
type textarea "SENT APP SENT"
type textarea "x"
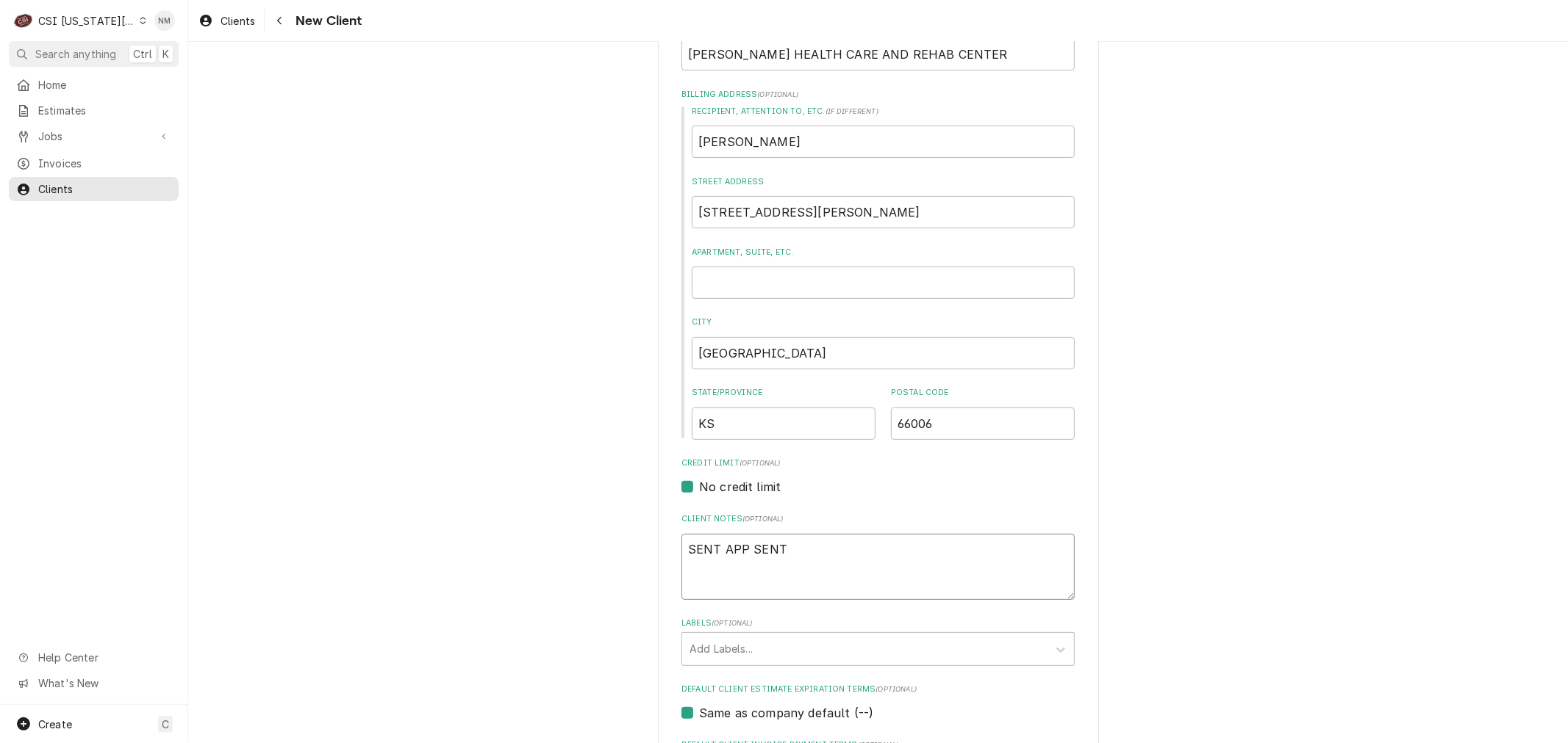
type textarea "SENT APP SENT T"
type textarea "x"
type textarea "SENT APP SENT TO"
type textarea "x"
type textarea "SENT APP SENT TO C"
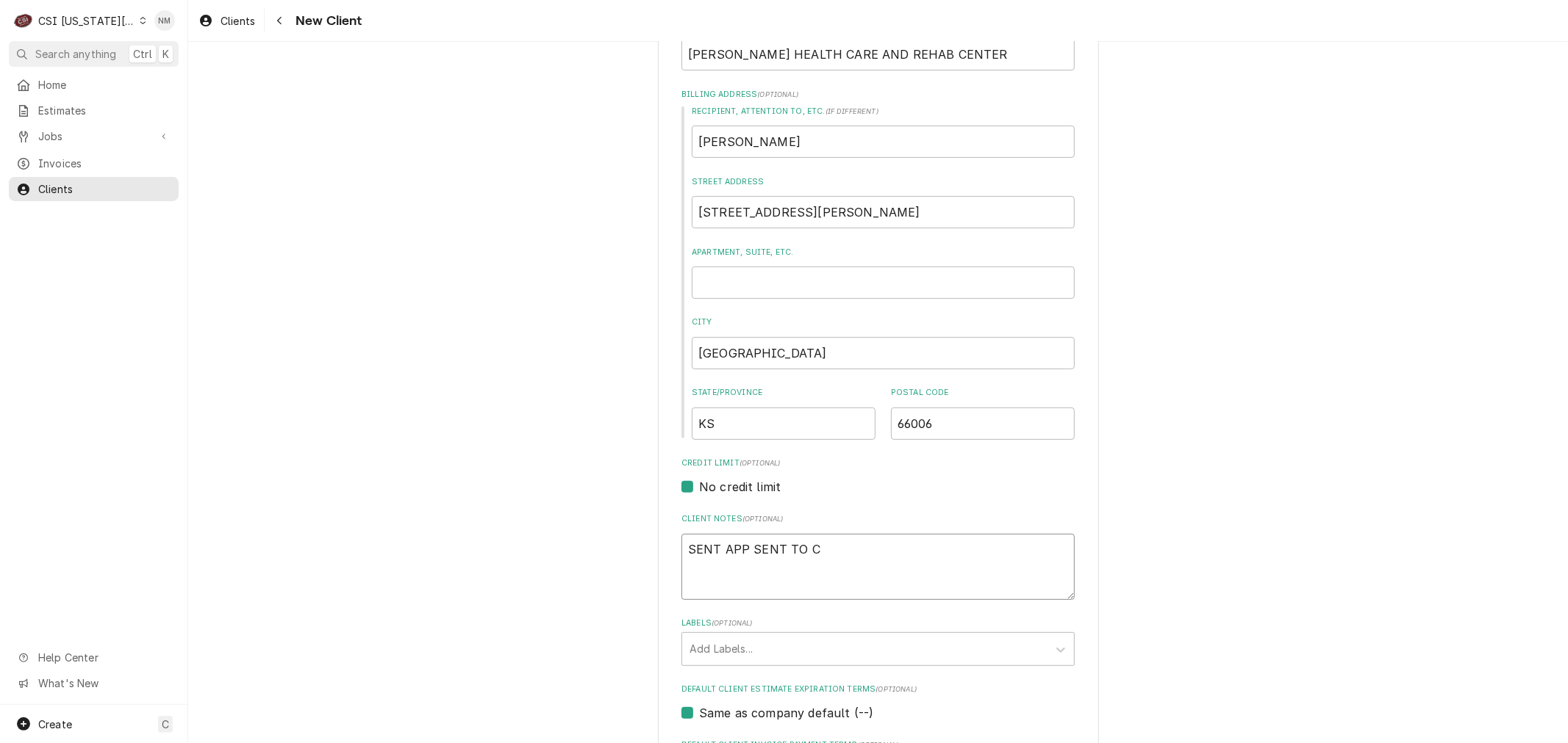
type textarea "x"
type textarea "SENT APP SENT TO CO"
type textarea "x"
type textarea "SENT APP SENT TO COR"
type textarea "x"
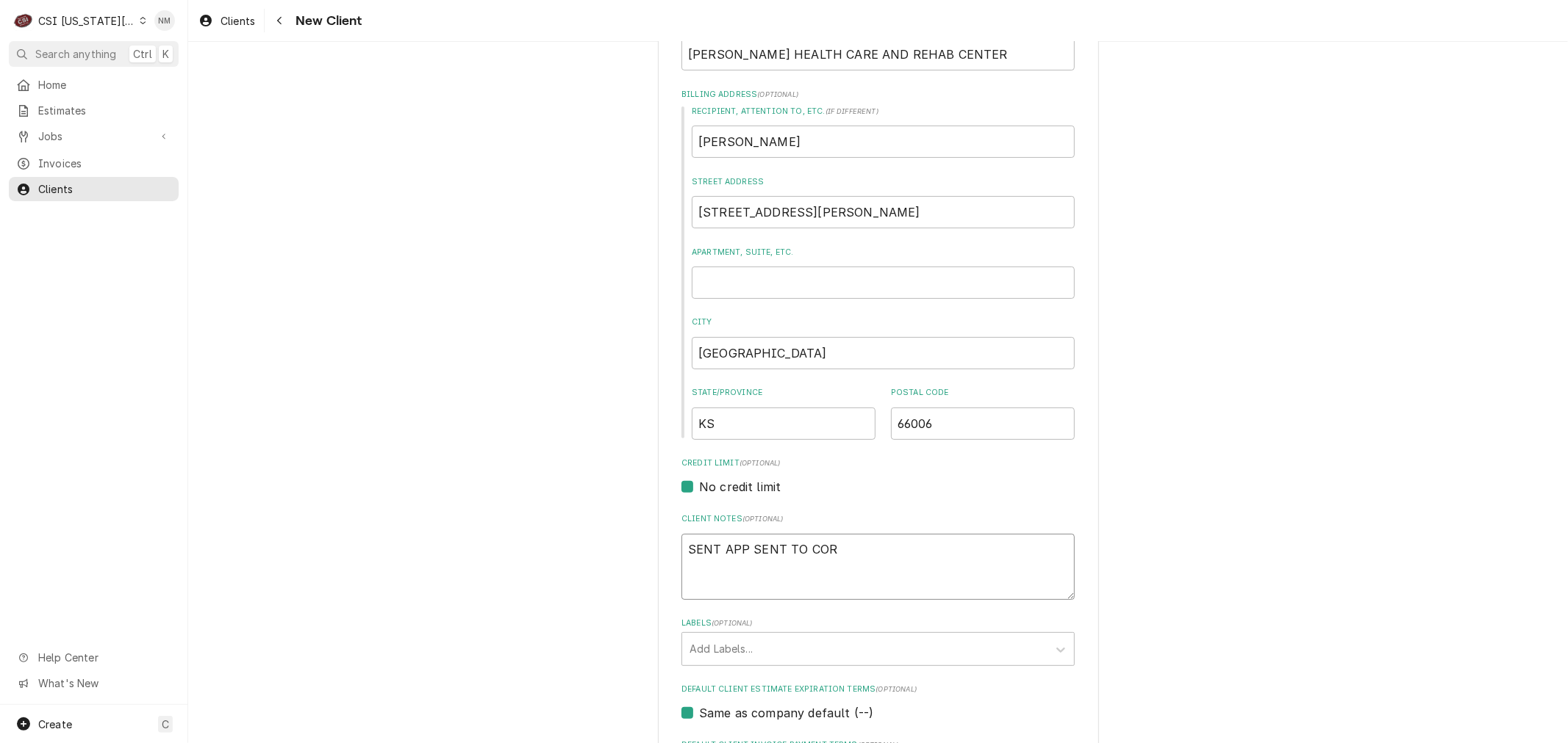
type textarea "SENT APP SENT TO CORE"
type textarea "x"
type textarea "SENT APP SENT TO COREY"
click at [868, 649] on div "Labels" at bounding box center [865, 649] width 351 height 26
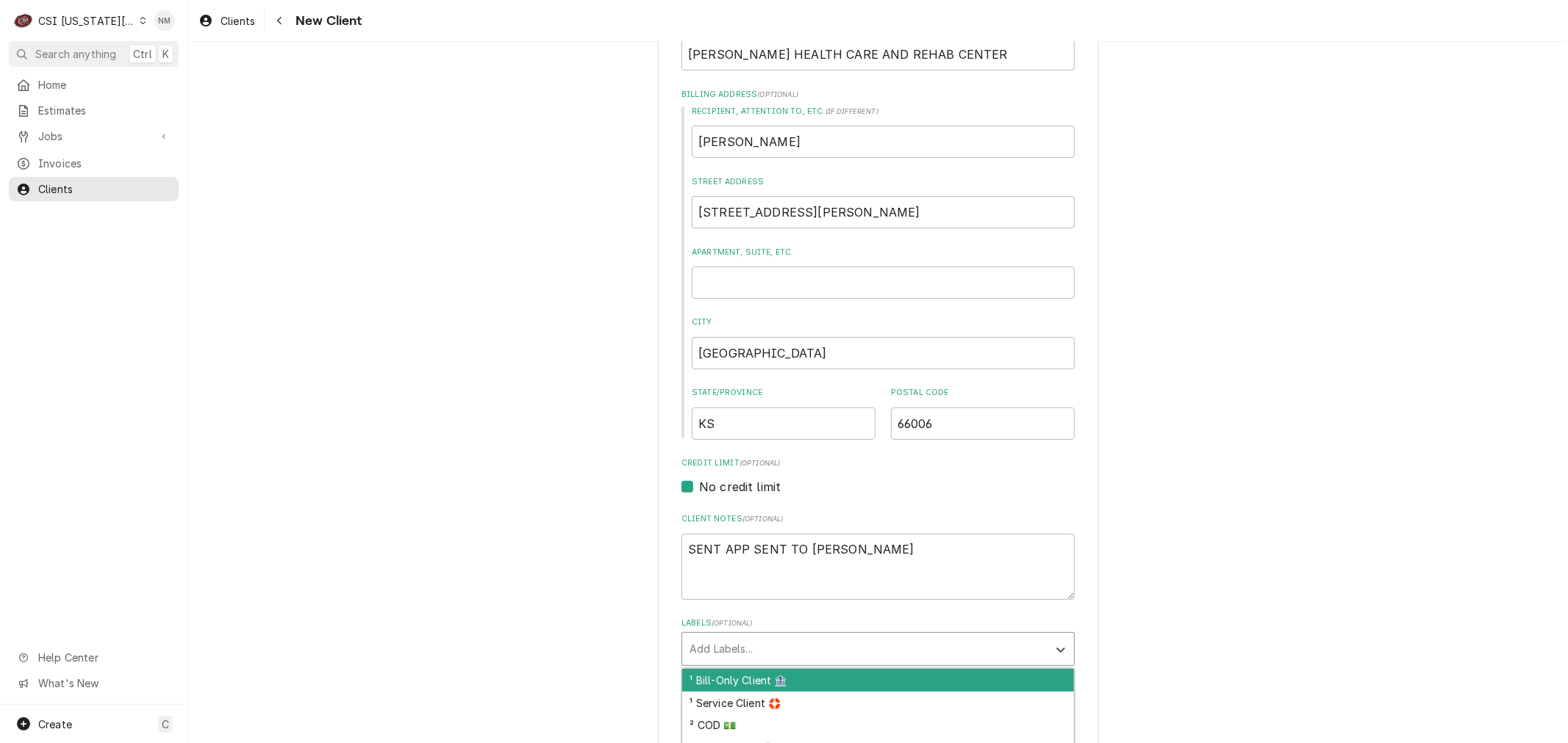
click at [863, 673] on div "¹ Bill-Only Client 🏦" at bounding box center [878, 680] width 392 height 23
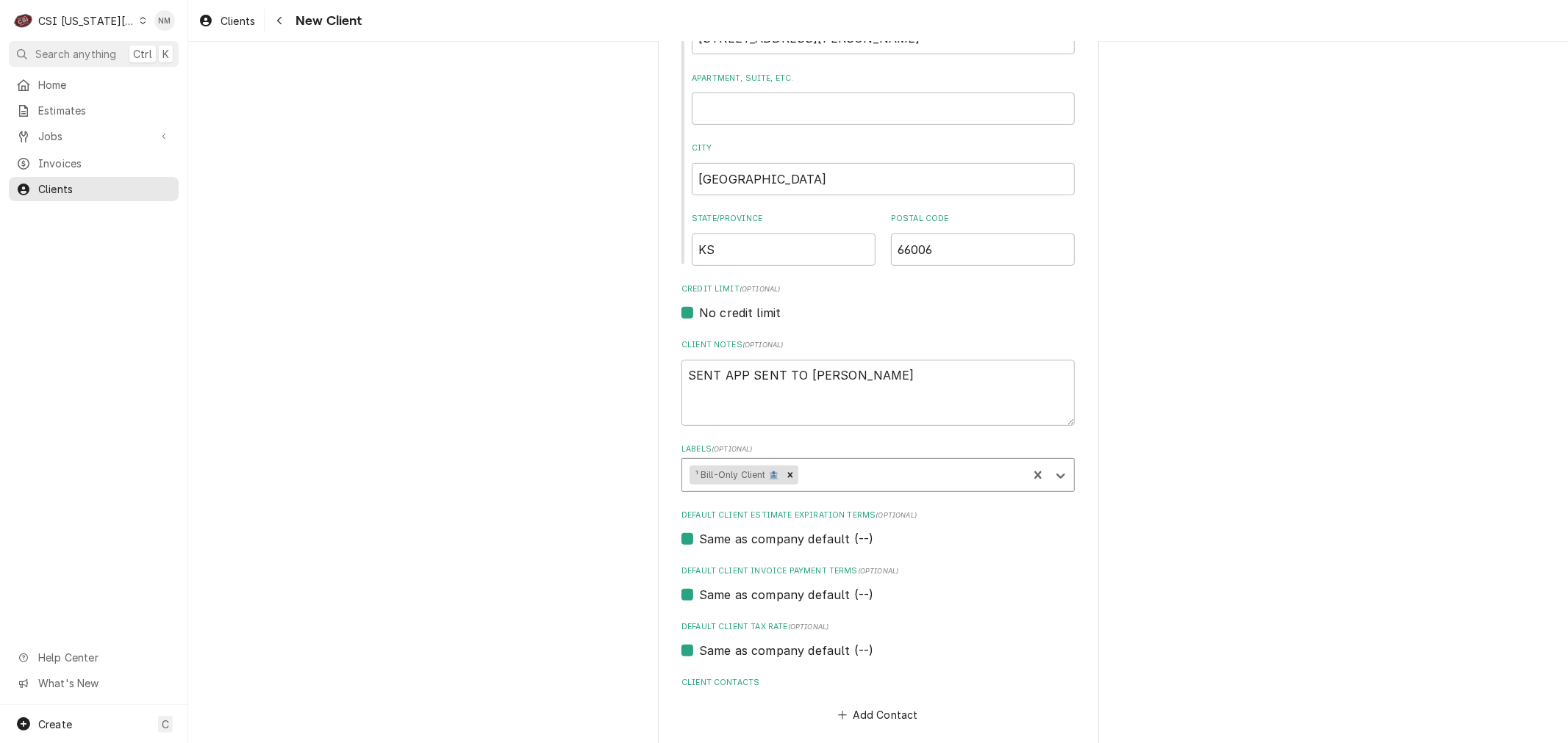
scroll to position [488, 0]
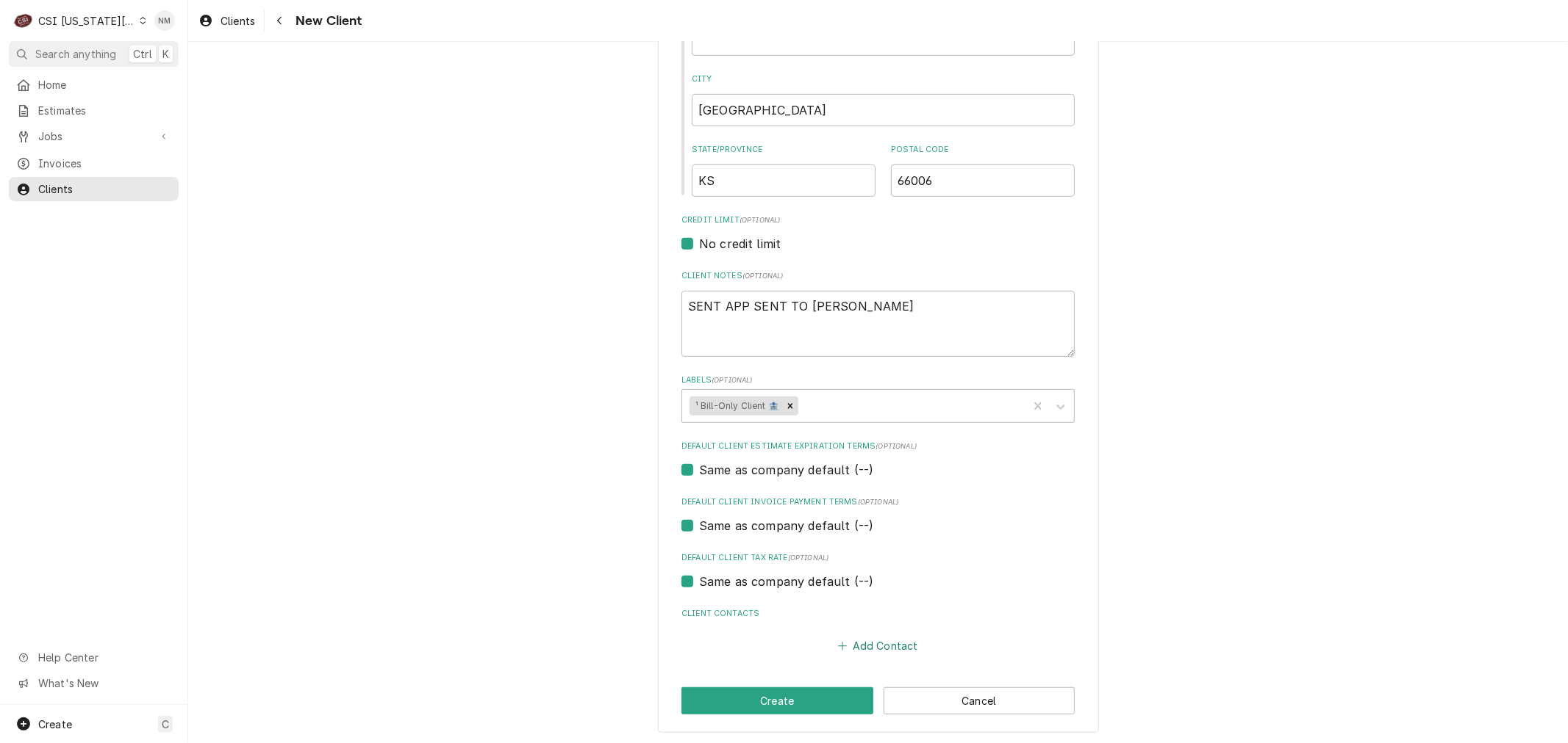
click at [862, 636] on button "Add Contact" at bounding box center [878, 646] width 84 height 21
type textarea "x"
click at [796, 665] on input "Business Name" at bounding box center [878, 674] width 362 height 32
type input "COREY BRENNER"
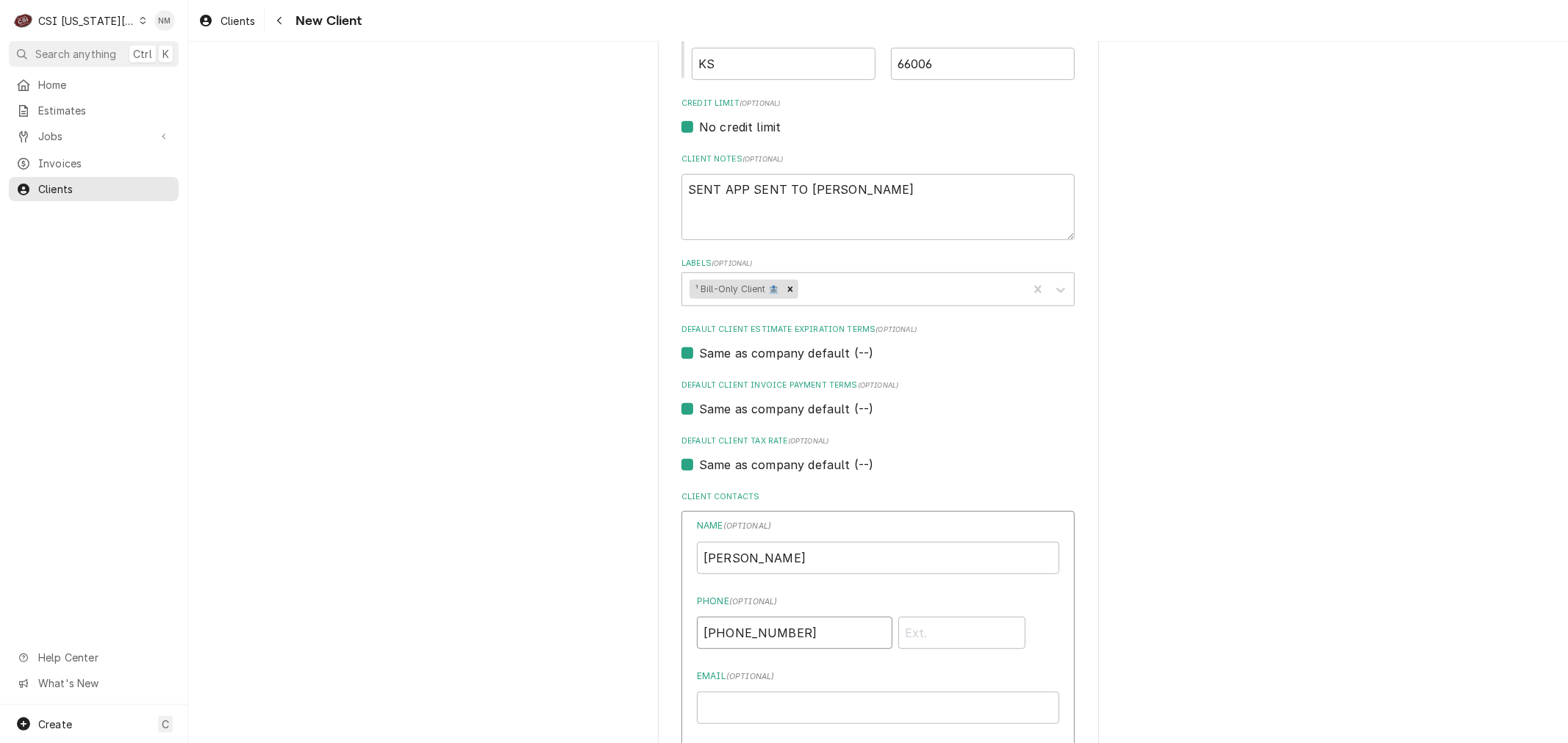
scroll to position [834, 0]
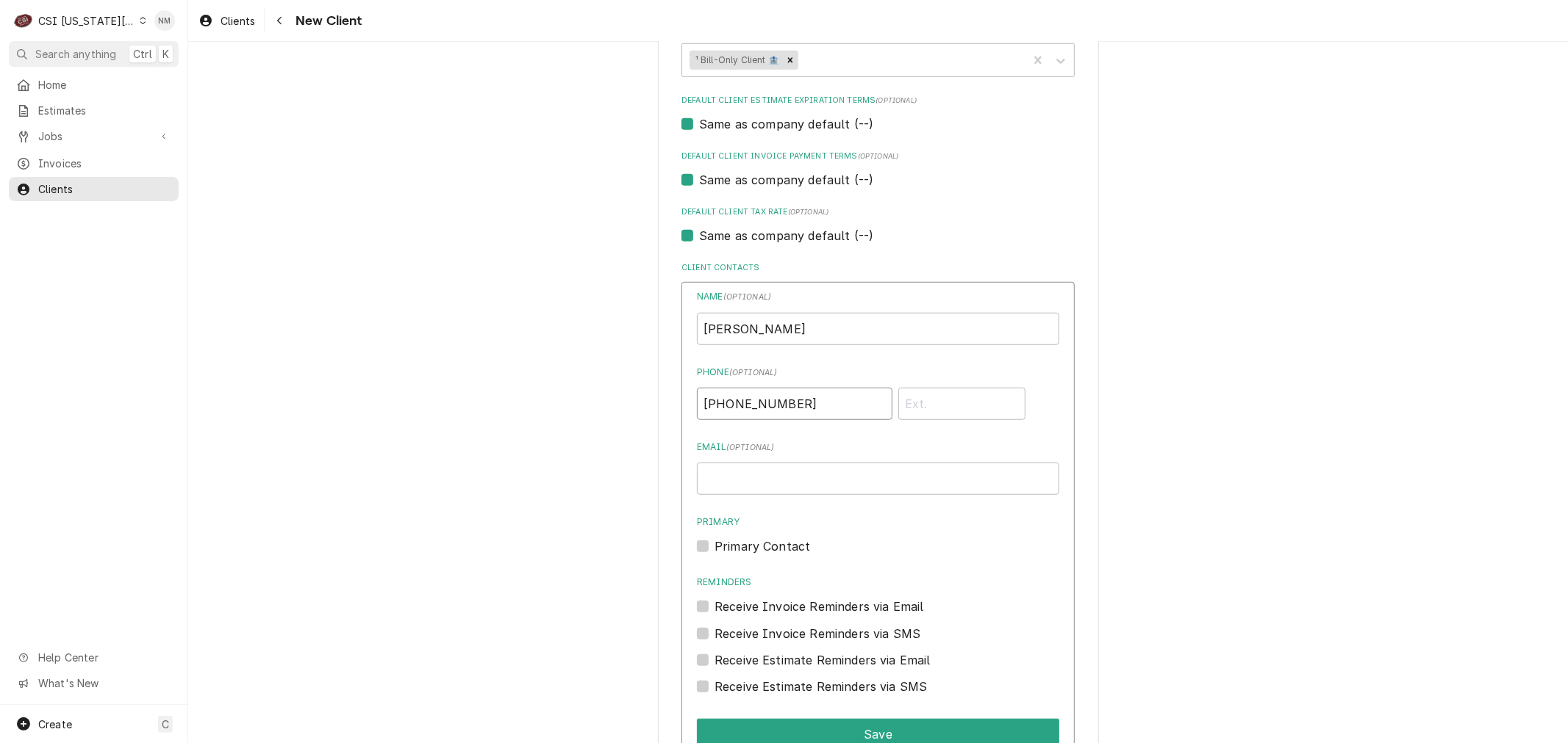
type input "(785) 418-7578"
click at [793, 468] on input "Email ( optional )" at bounding box center [878, 479] width 362 height 32
type input "COBRENNER@BALDWINHRC.COM"
drag, startPoint x: 693, startPoint y: 543, endPoint x: 743, endPoint y: 584, distance: 64.7
click at [714, 543] on label "Primary Contact" at bounding box center [762, 546] width 96 height 18
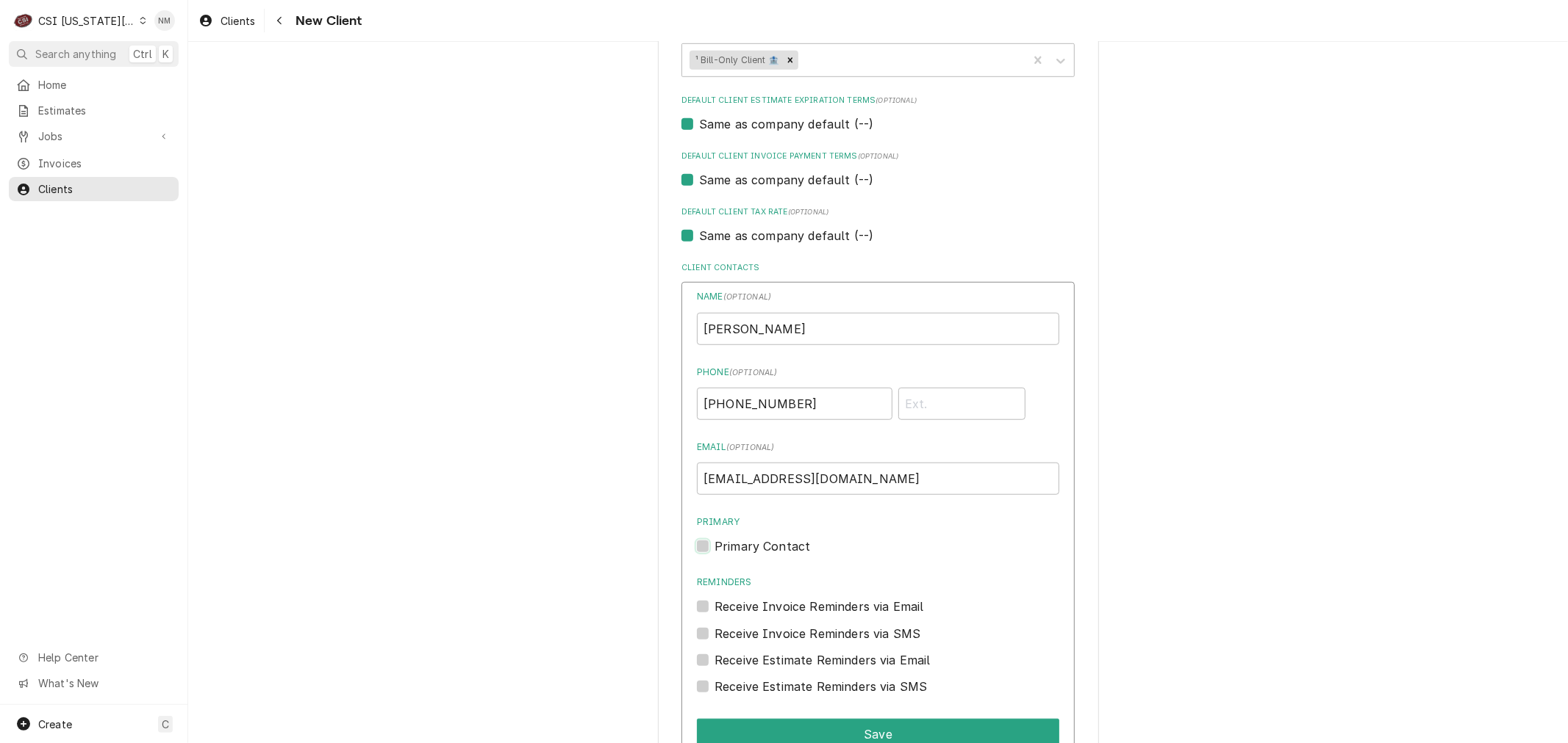
click at [714, 543] on input "Primary" at bounding box center [895, 553] width 362 height 32
checkbox input "true"
click at [848, 730] on button "Save" at bounding box center [878, 735] width 362 height 31
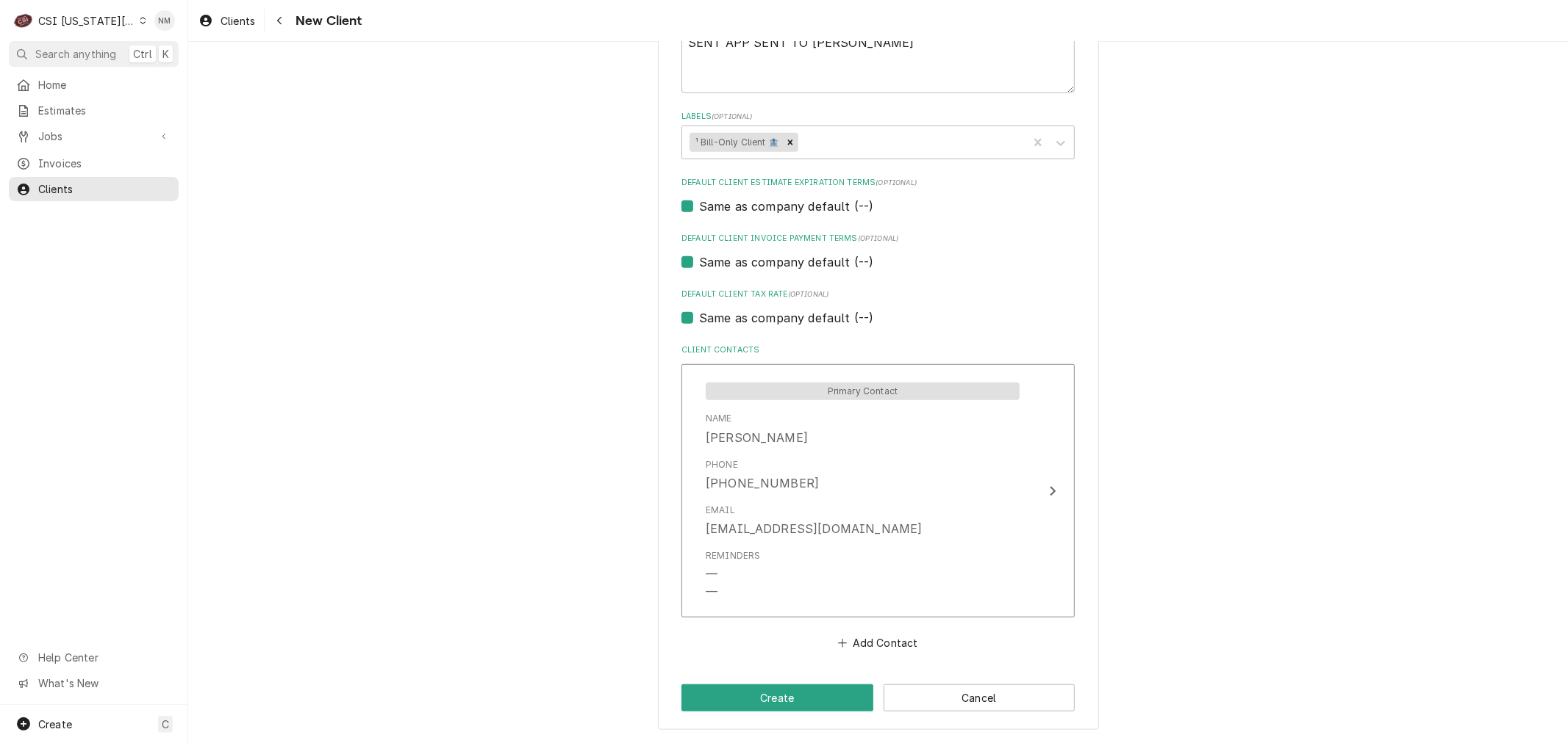
scroll to position [749, 0]
click at [747, 696] on button "Create" at bounding box center [778, 701] width 192 height 27
type textarea "x"
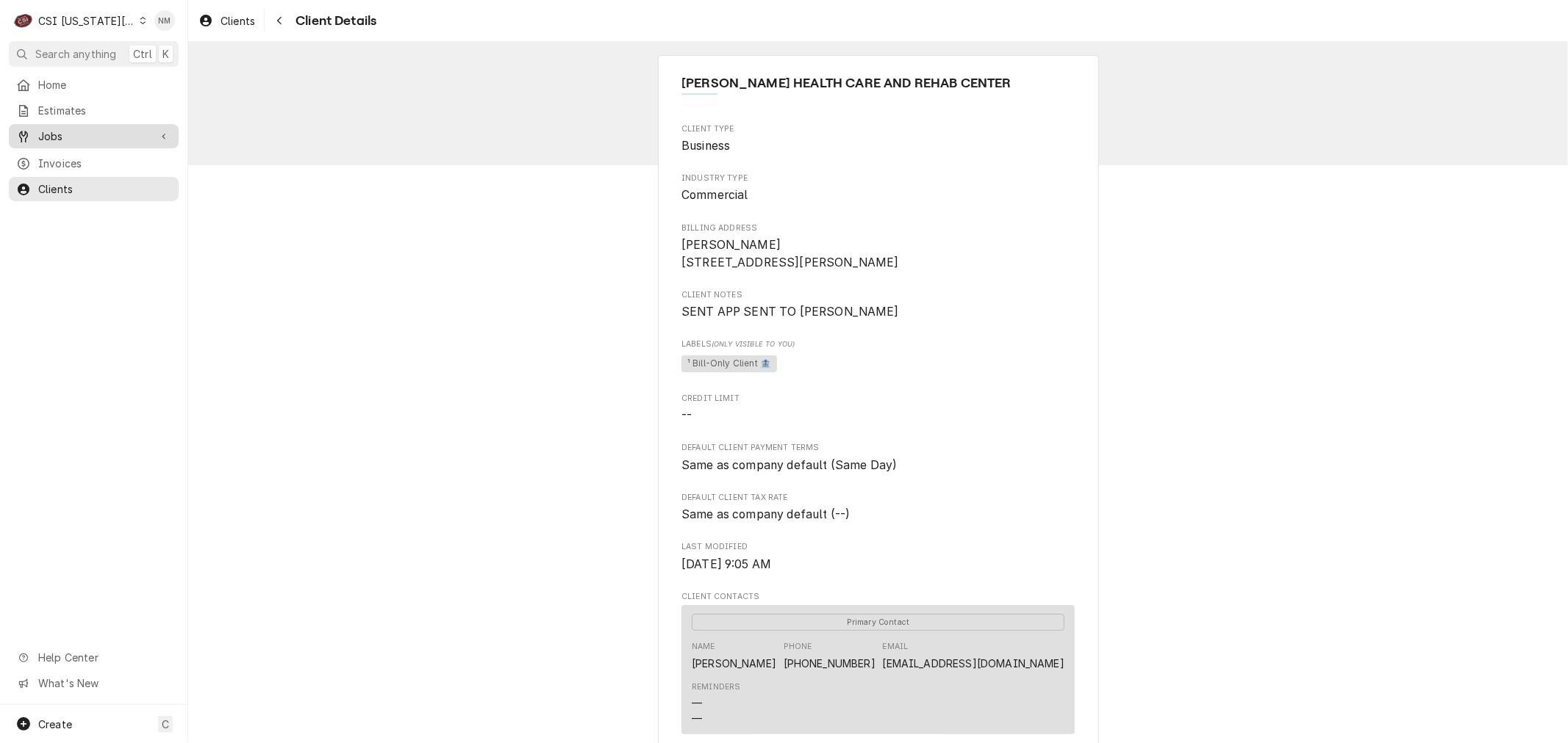
click at [93, 133] on span "Jobs" at bounding box center [93, 136] width 111 height 16
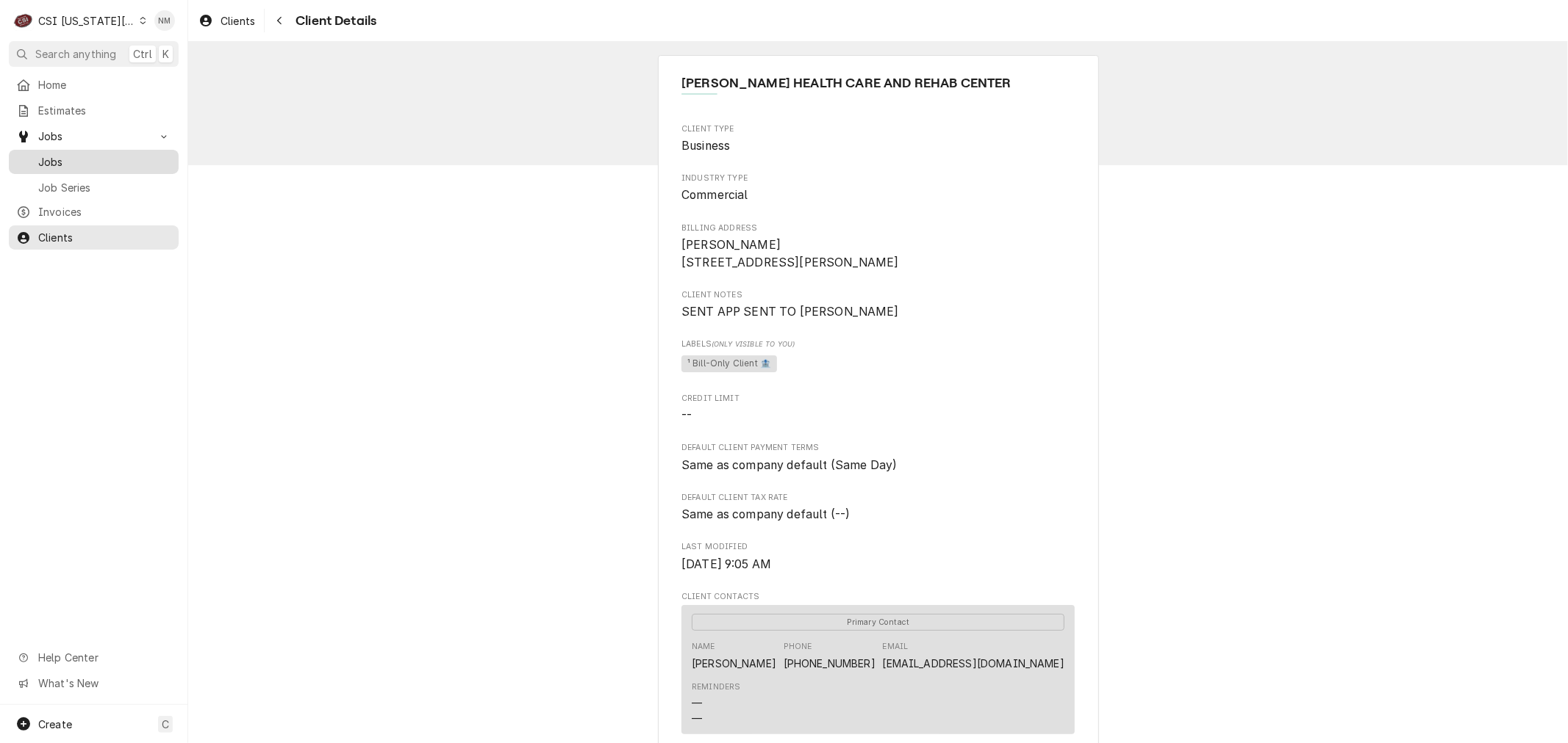
click at [73, 155] on span "Jobs" at bounding box center [105, 163] width 133 height 16
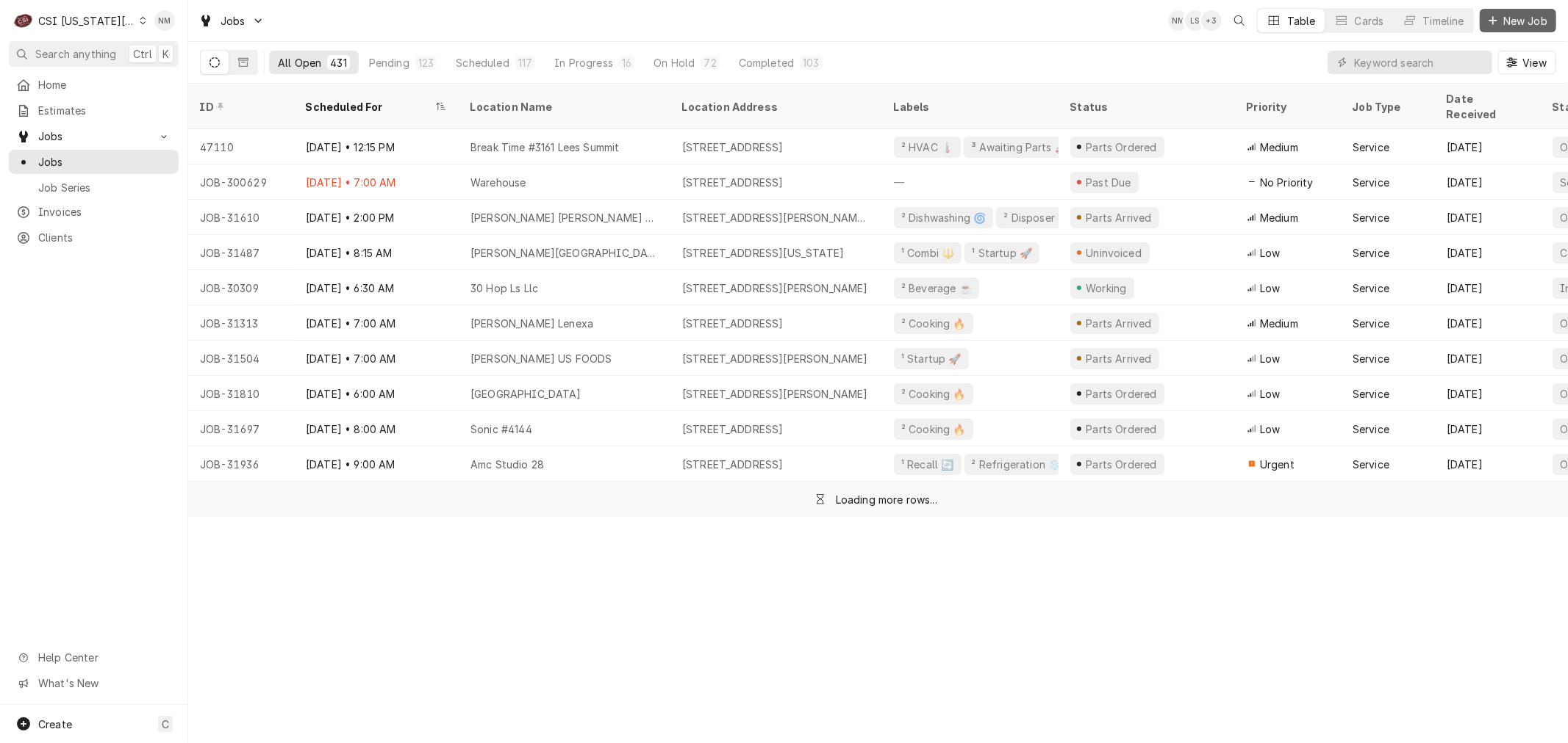
click at [1507, 14] on span "New Job" at bounding box center [1524, 22] width 50 height 16
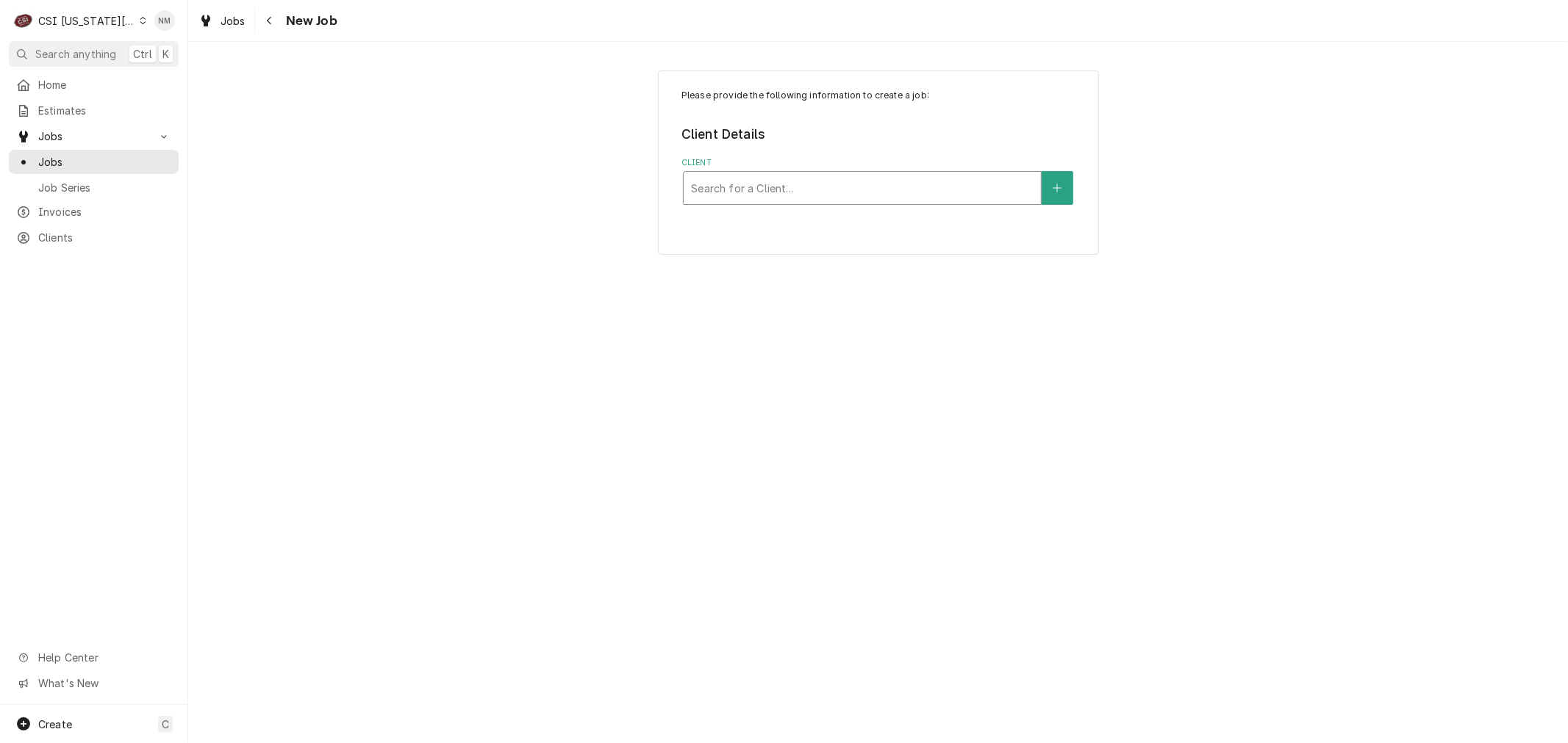
click at [838, 185] on div "Client" at bounding box center [862, 188] width 343 height 26
type input "[PERSON_NAME] wws"
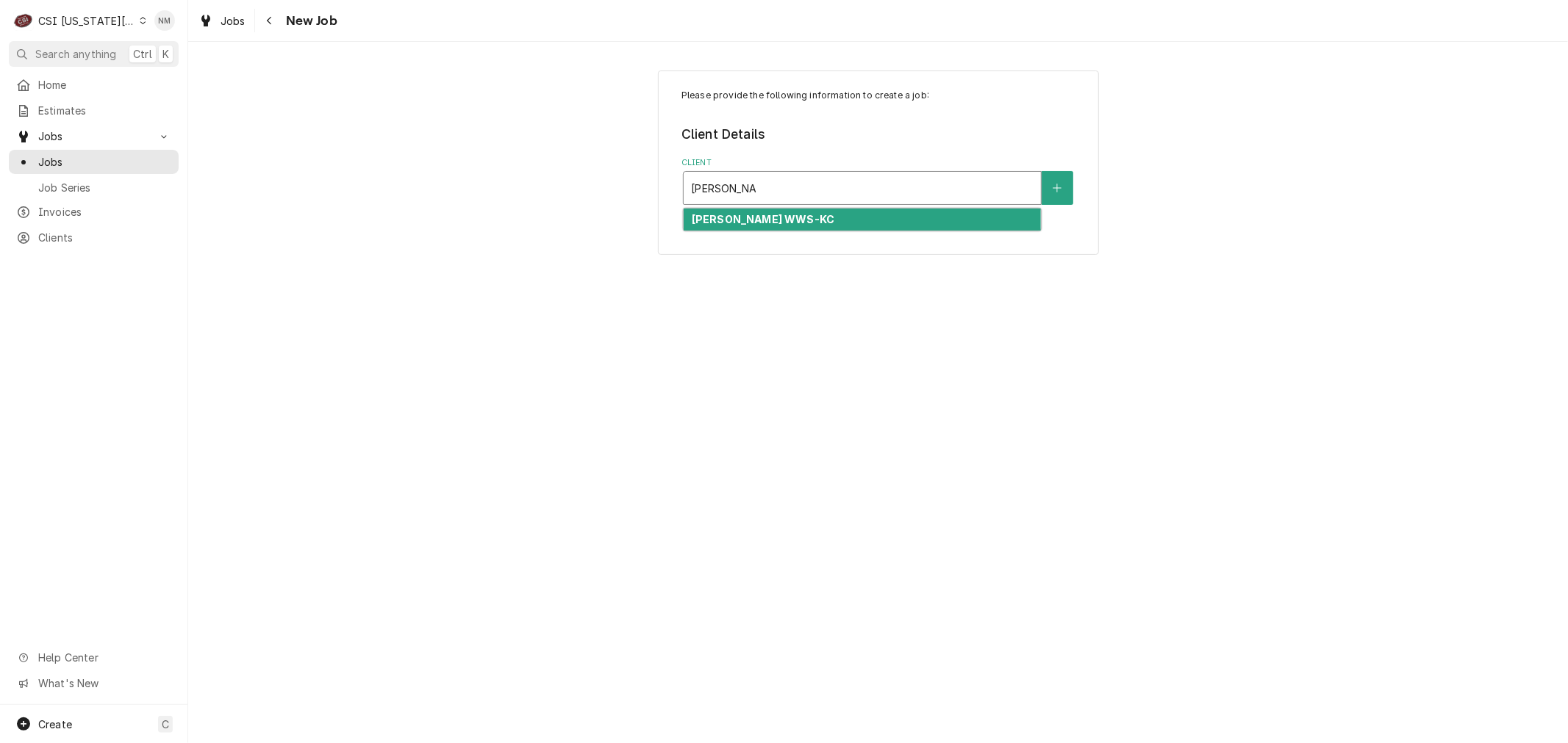
click at [836, 210] on div "[PERSON_NAME] WWS-KC" at bounding box center [862, 219] width 357 height 23
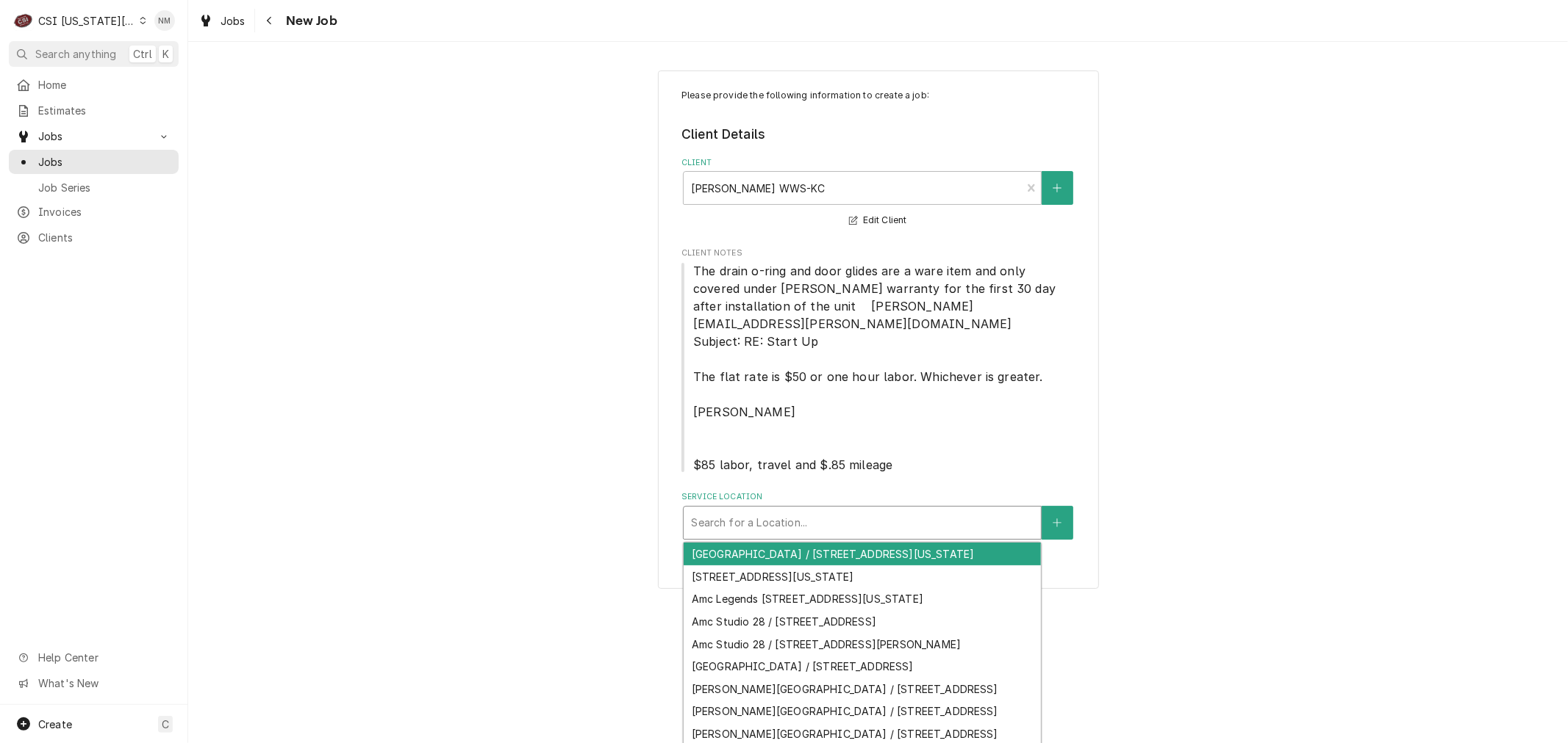
click at [877, 510] on div "Service Location" at bounding box center [862, 523] width 343 height 26
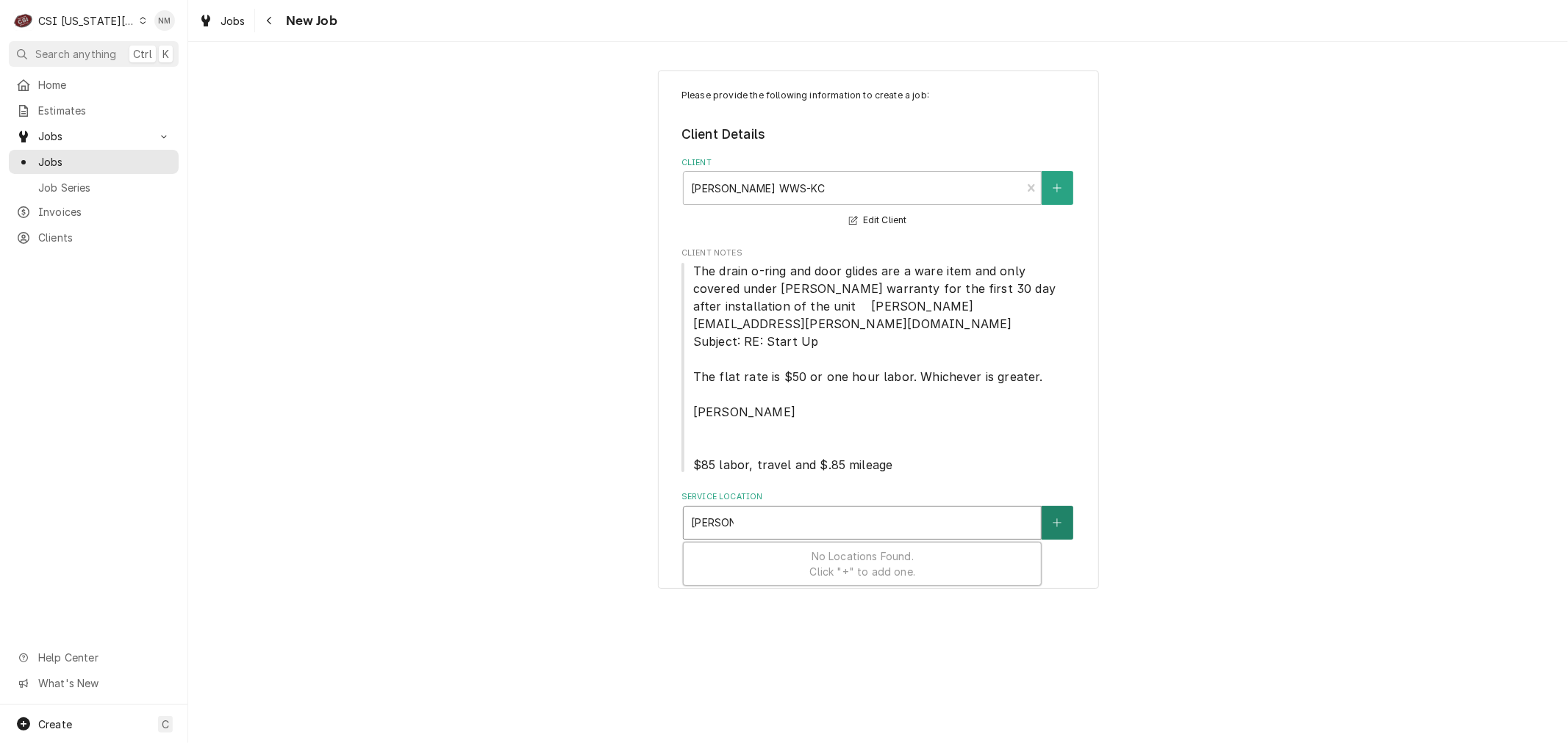
type input "[PERSON_NAME]"
click at [1056, 510] on button "Service Location" at bounding box center [1057, 523] width 31 height 34
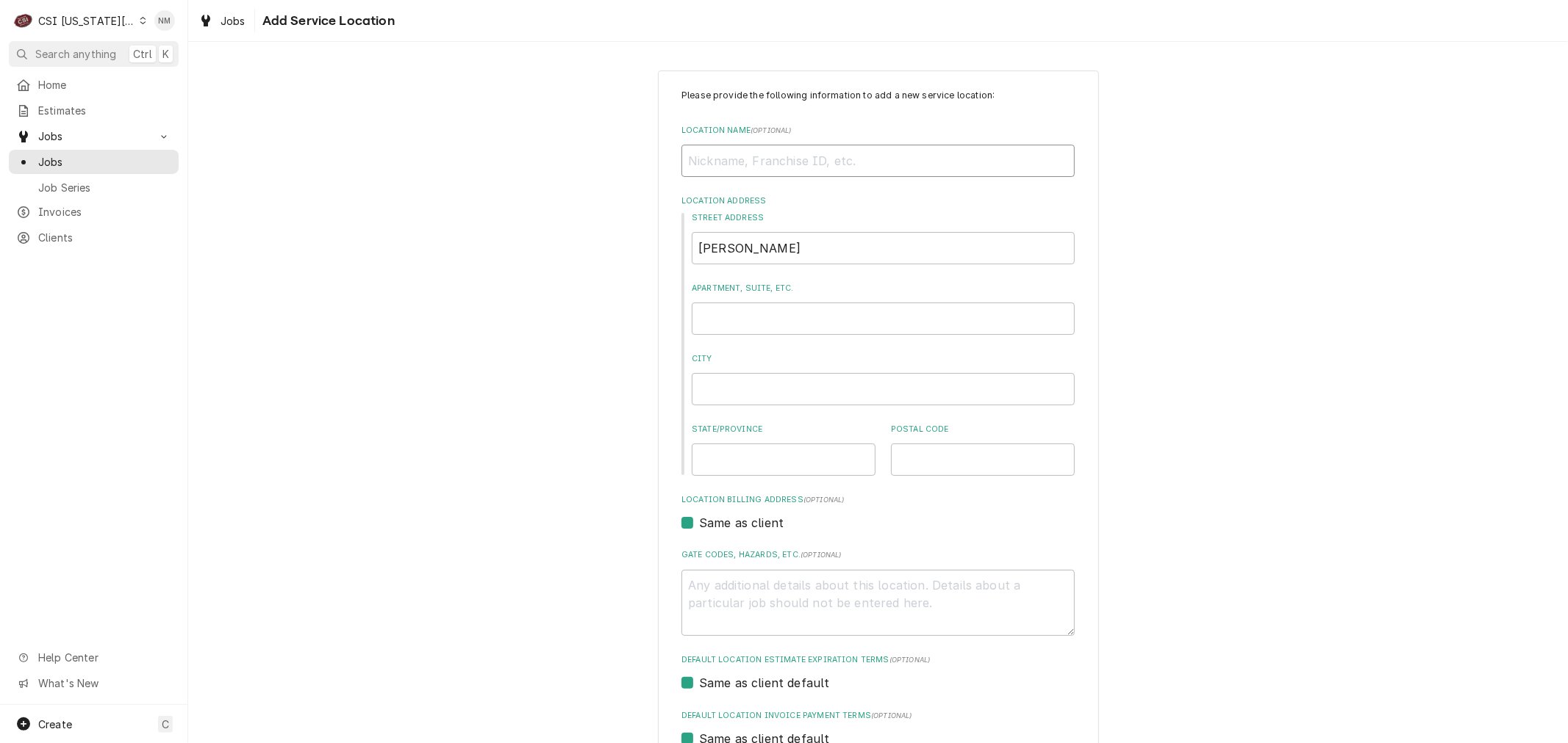
click at [744, 158] on input "Location Name ( optional )" at bounding box center [878, 161] width 393 height 32
type textarea "x"
type input "B"
type textarea "x"
type input "BA"
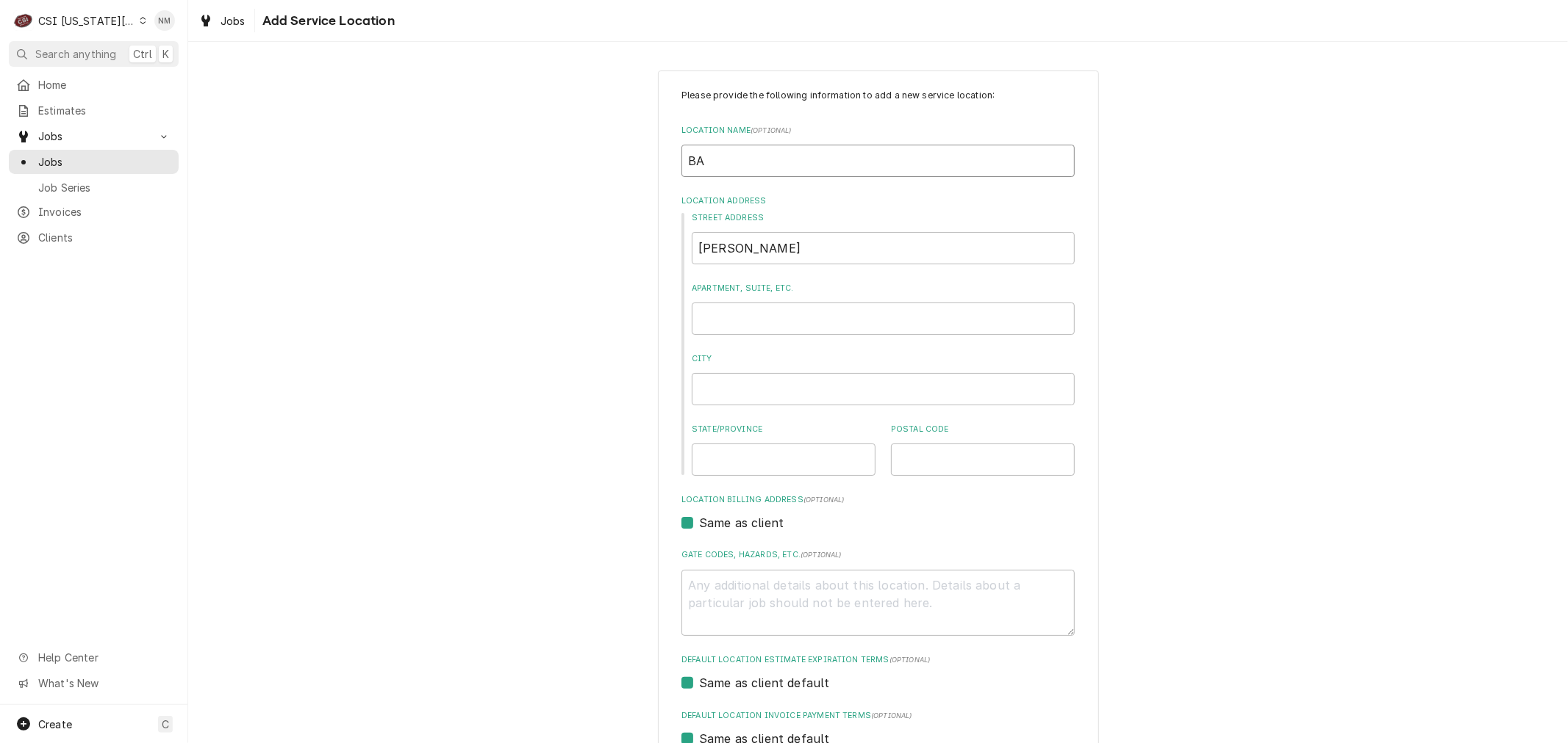
type textarea "x"
type input "[MEDICAL_DATA]"
type textarea "x"
type input "BALD"
type textarea "x"
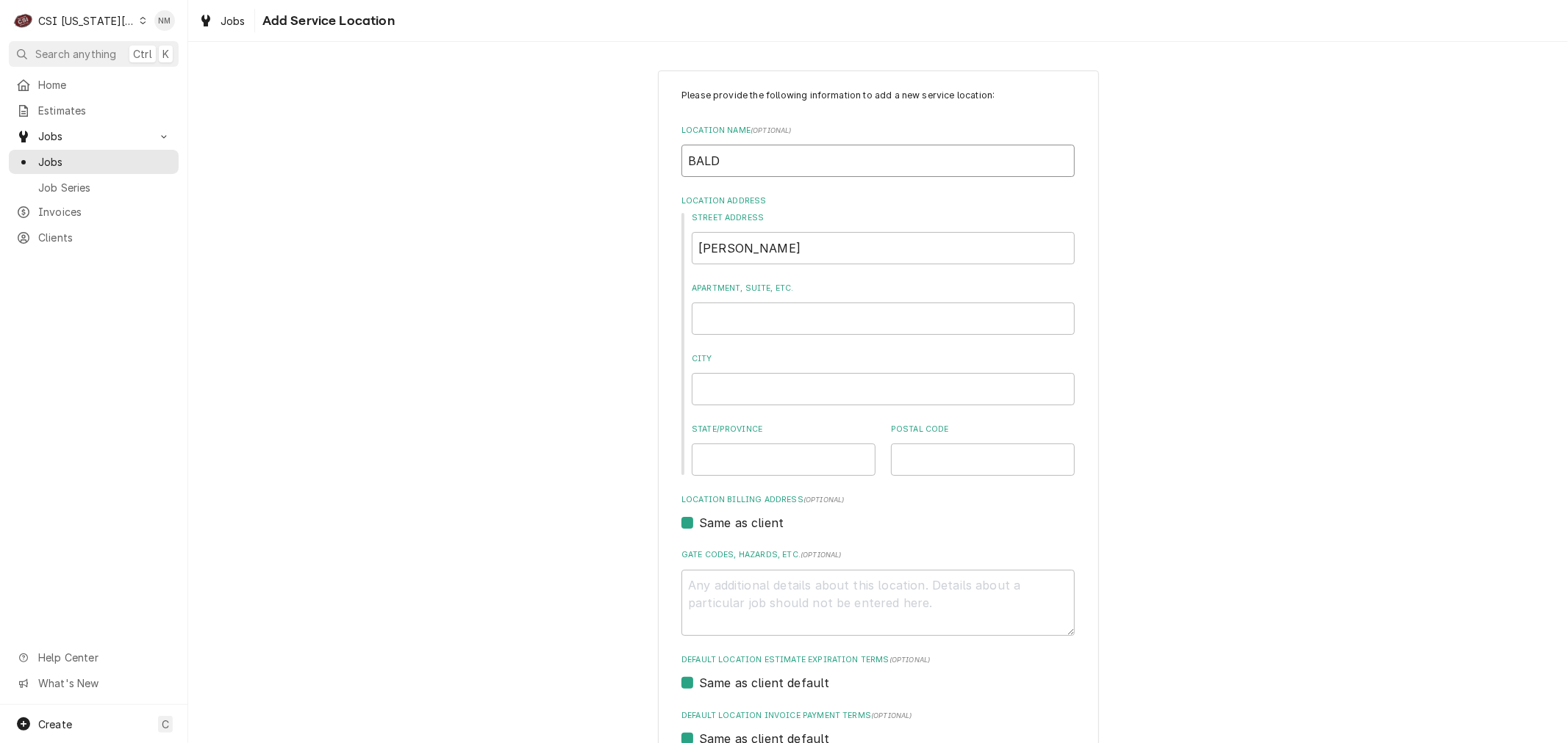
type input "BALDW"
type textarea "x"
type input "BALDWI"
type textarea "x"
type input "[PERSON_NAME]"
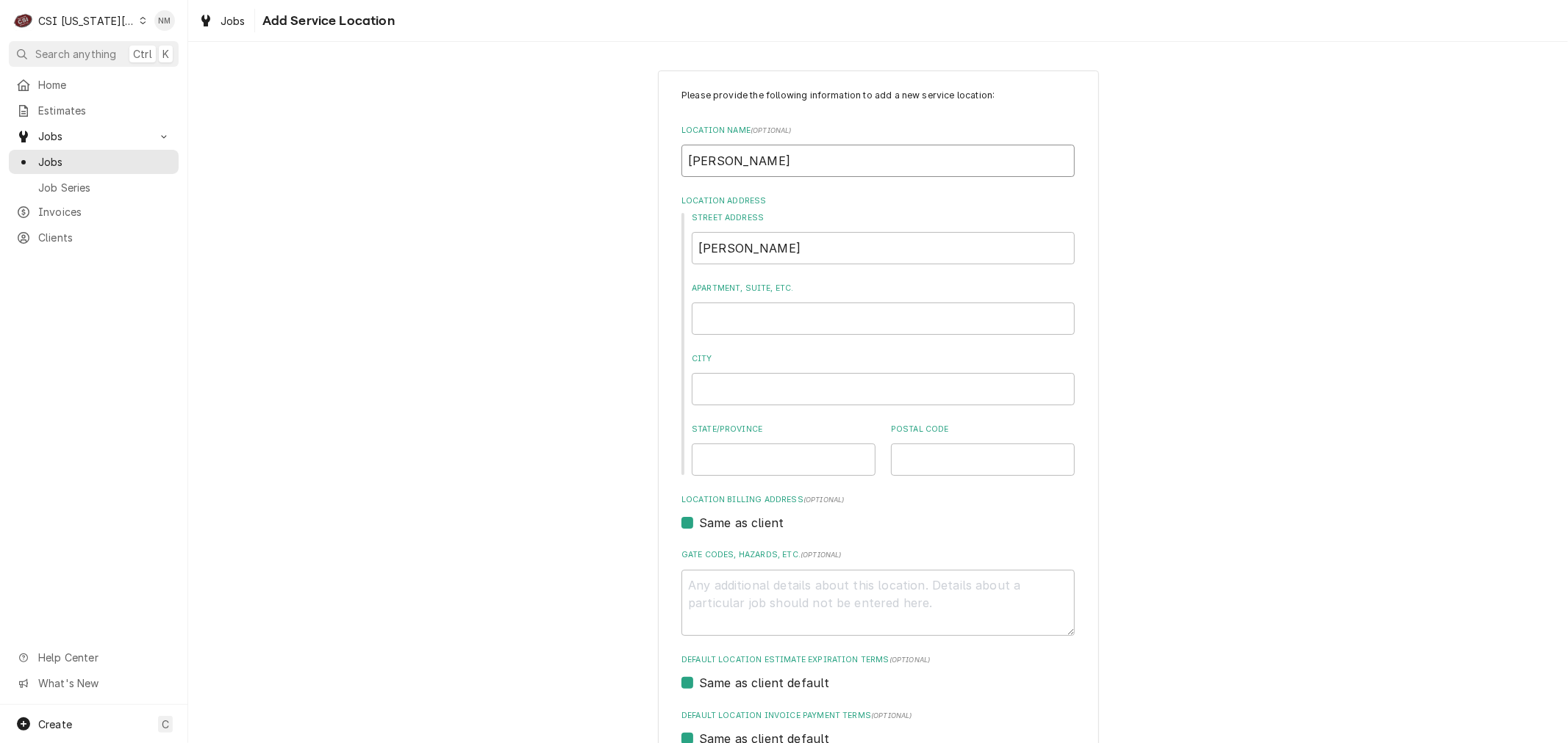
type textarea "x"
type input "[PERSON_NAME]"
type textarea "x"
type input "[PERSON_NAME]"
type textarea "x"
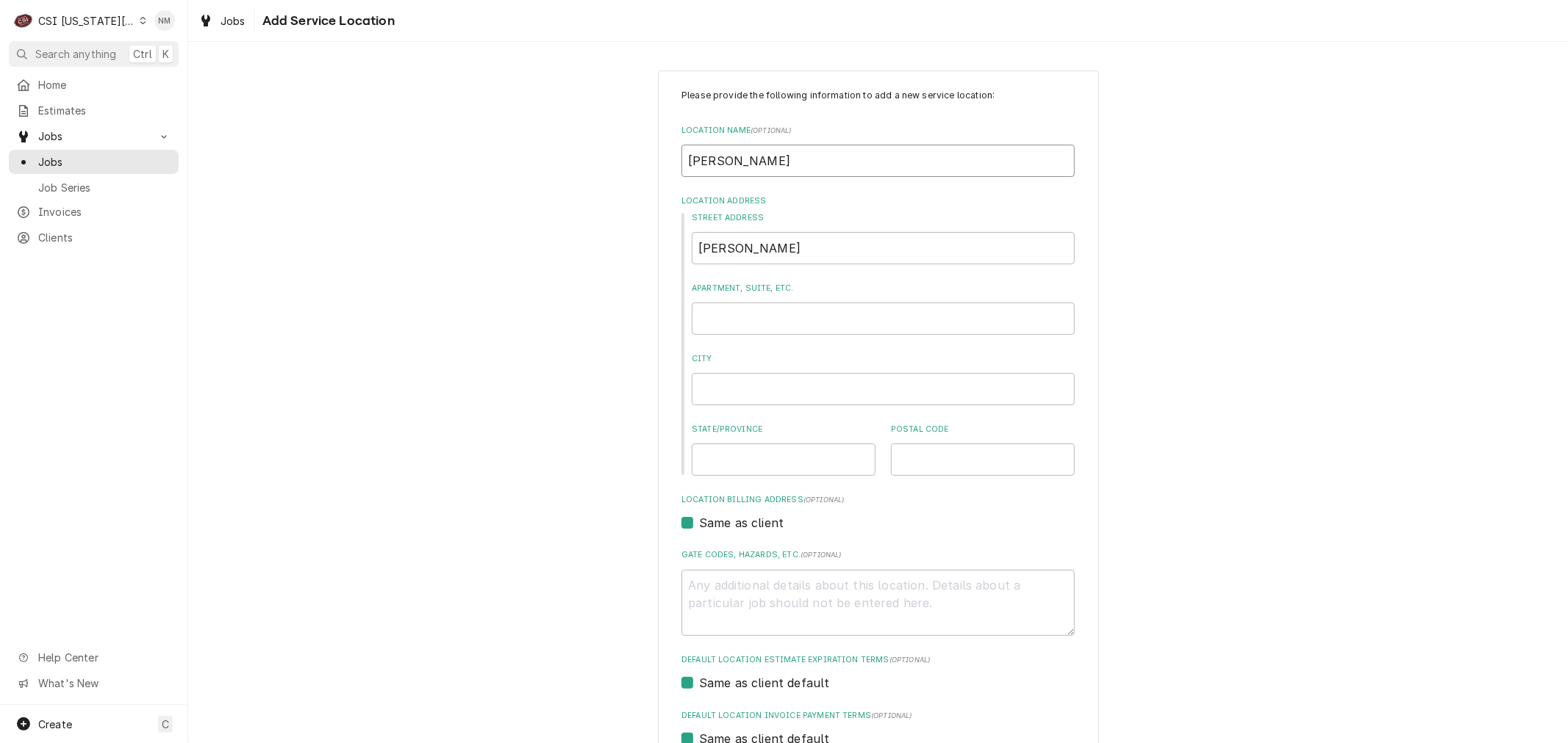
type input "[PERSON_NAME] HE"
type textarea "x"
type input "[PERSON_NAME]"
type textarea "x"
type input "[PERSON_NAME] HEAL"
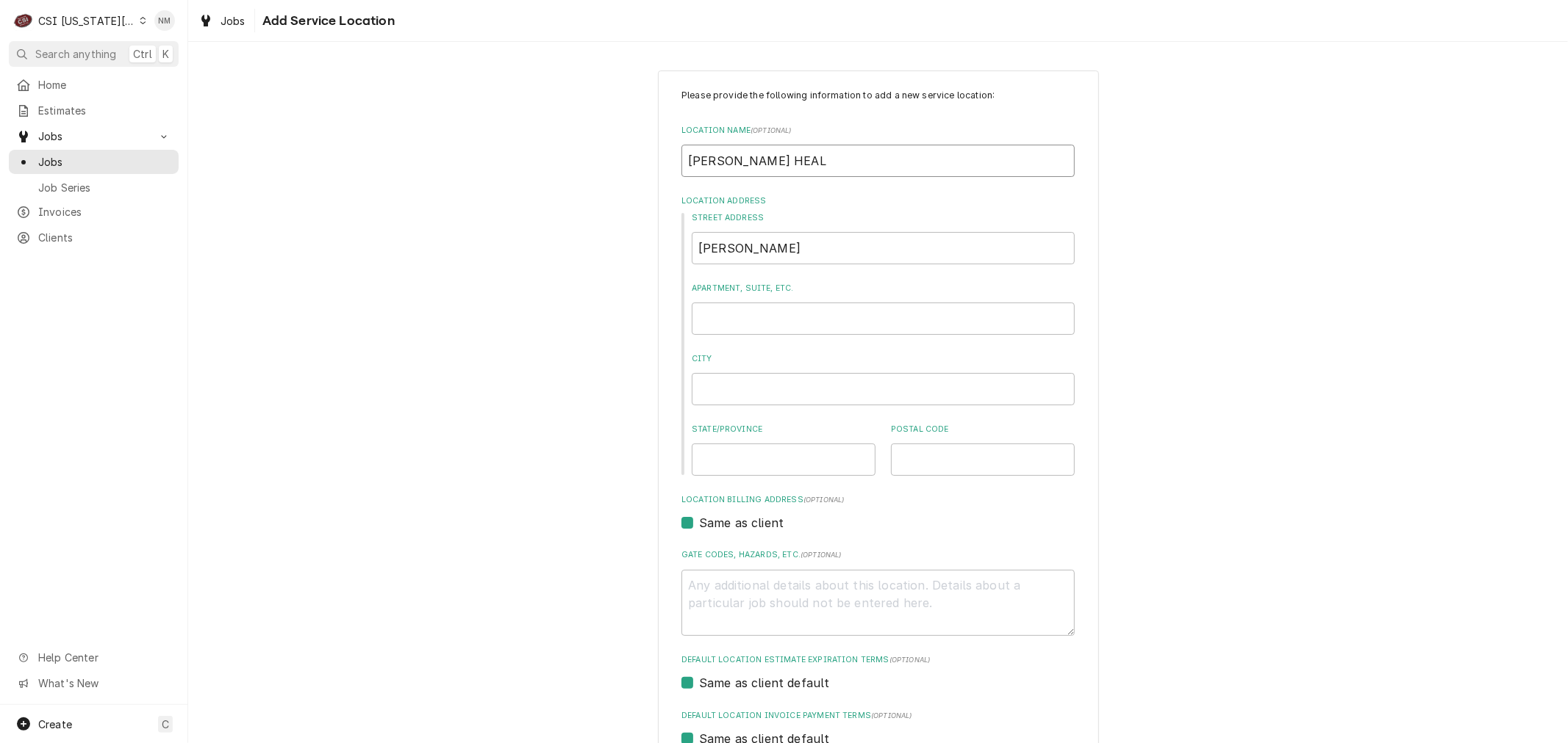
type textarea "x"
type input "[PERSON_NAME] HEALT"
type textarea "x"
type input "[PERSON_NAME] HEALTC"
type textarea "x"
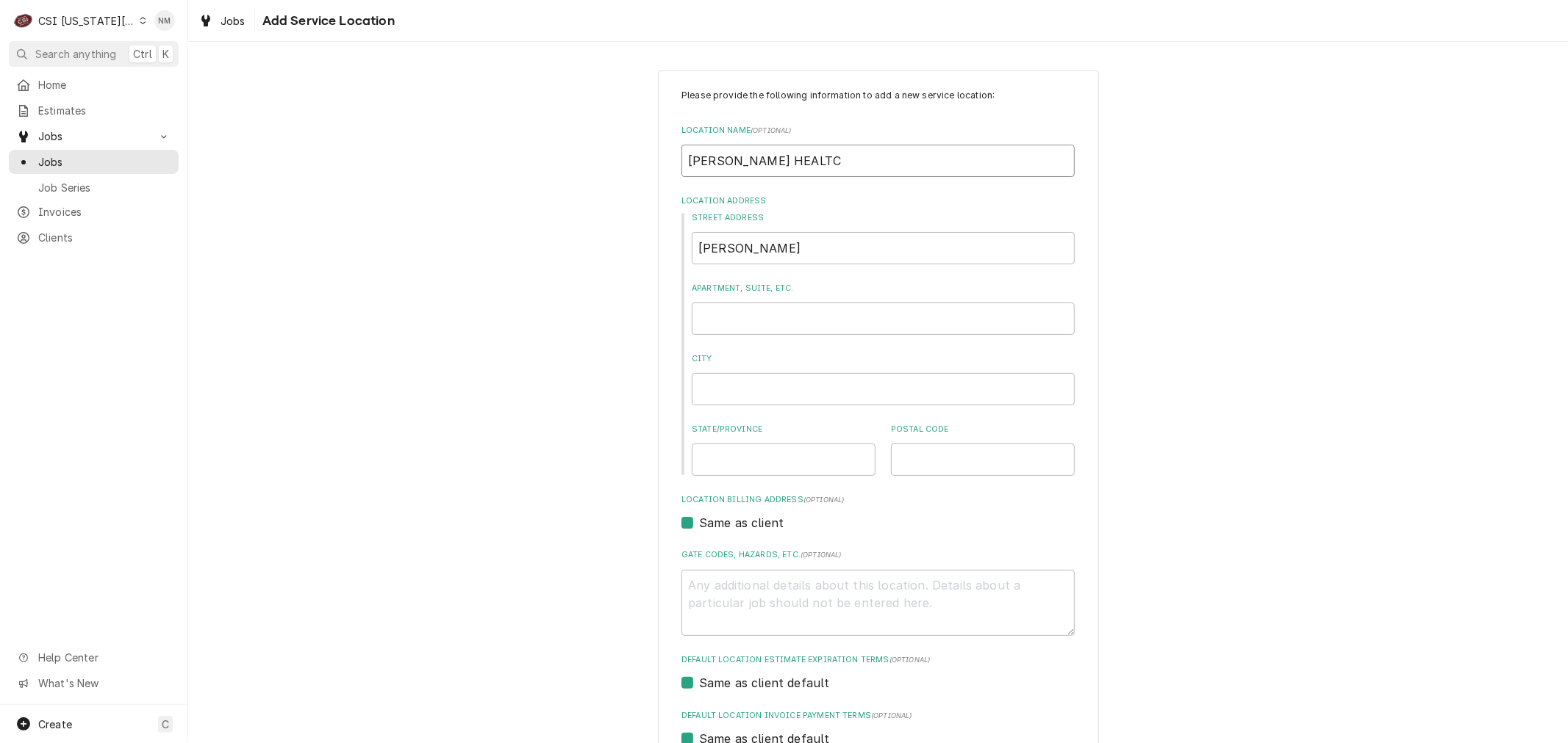
type input "[PERSON_NAME] HEALTCH"
type textarea "x"
type input "[PERSON_NAME] HEALTC"
type textarea "x"
type input "[PERSON_NAME] HEALT"
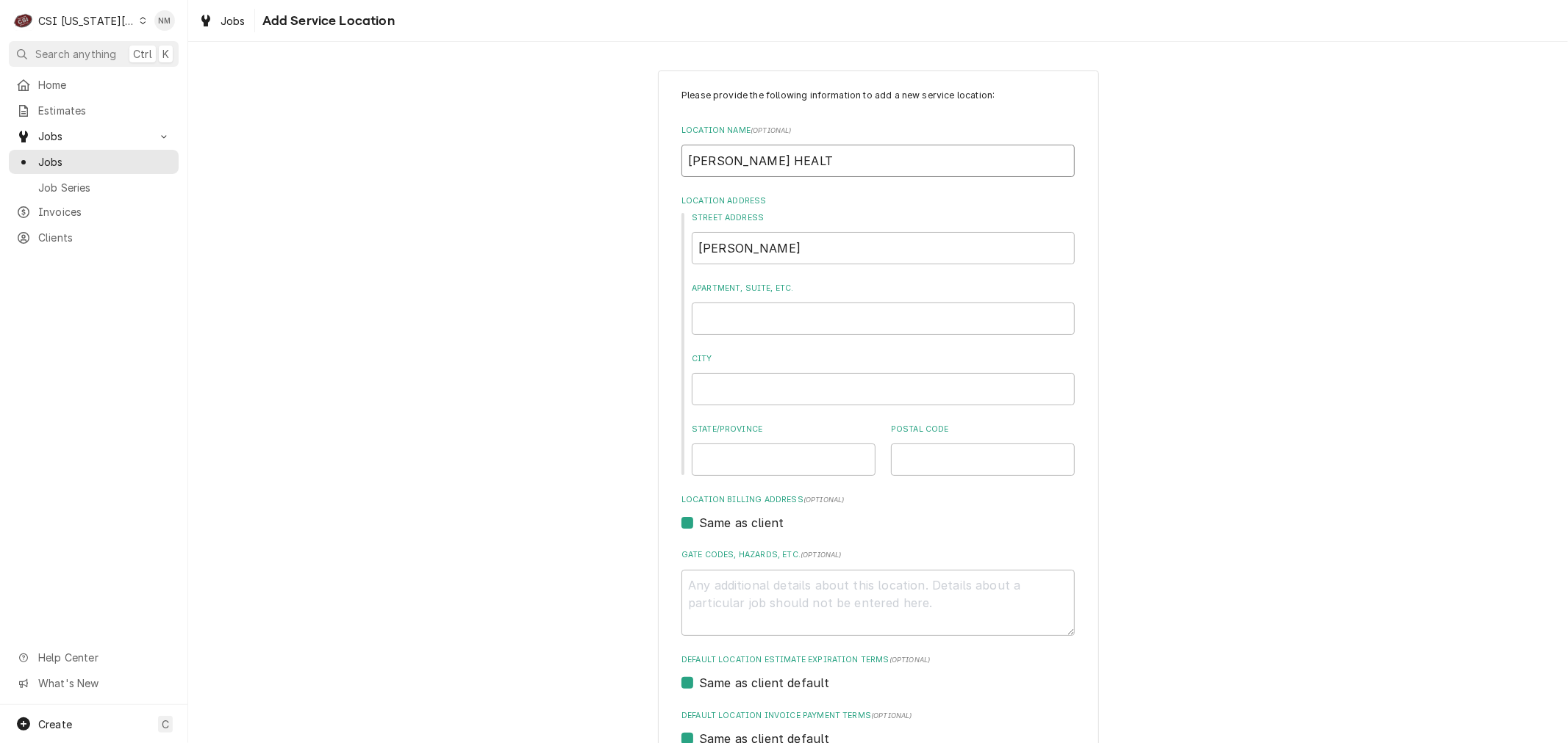
type textarea "x"
type input "[PERSON_NAME] HEALTH"
type textarea "x"
type input "[PERSON_NAME] HEALTH"
type textarea "x"
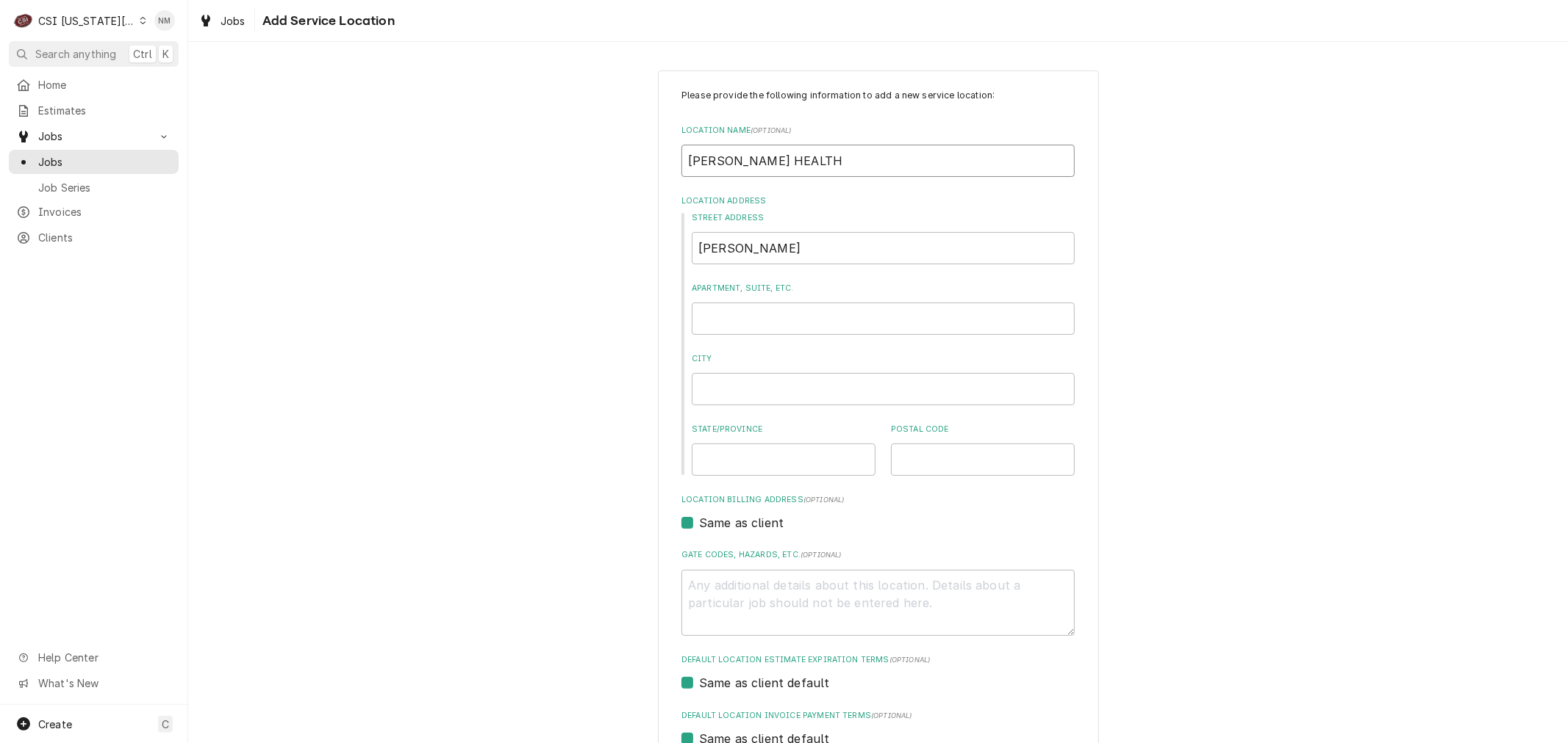
type input "[PERSON_NAME] HEALTH C"
type textarea "x"
type input "[PERSON_NAME] HEALTH CA"
type textarea "x"
type input "[PERSON_NAME] HEALTH CAR"
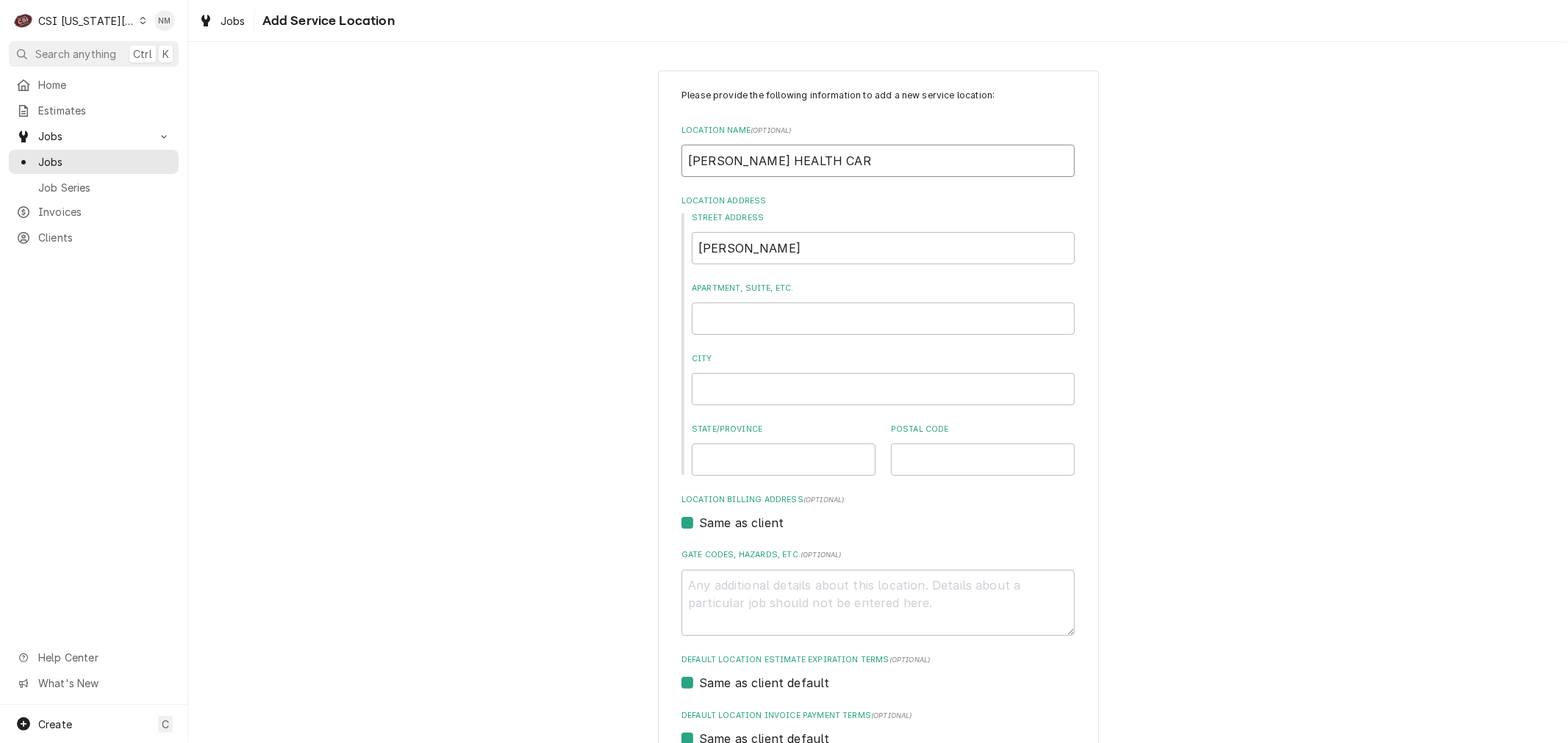
type textarea "x"
type input "[PERSON_NAME] HEALTH CARE"
type textarea "x"
type input "[PERSON_NAME] HEALTH CARE"
type textarea "x"
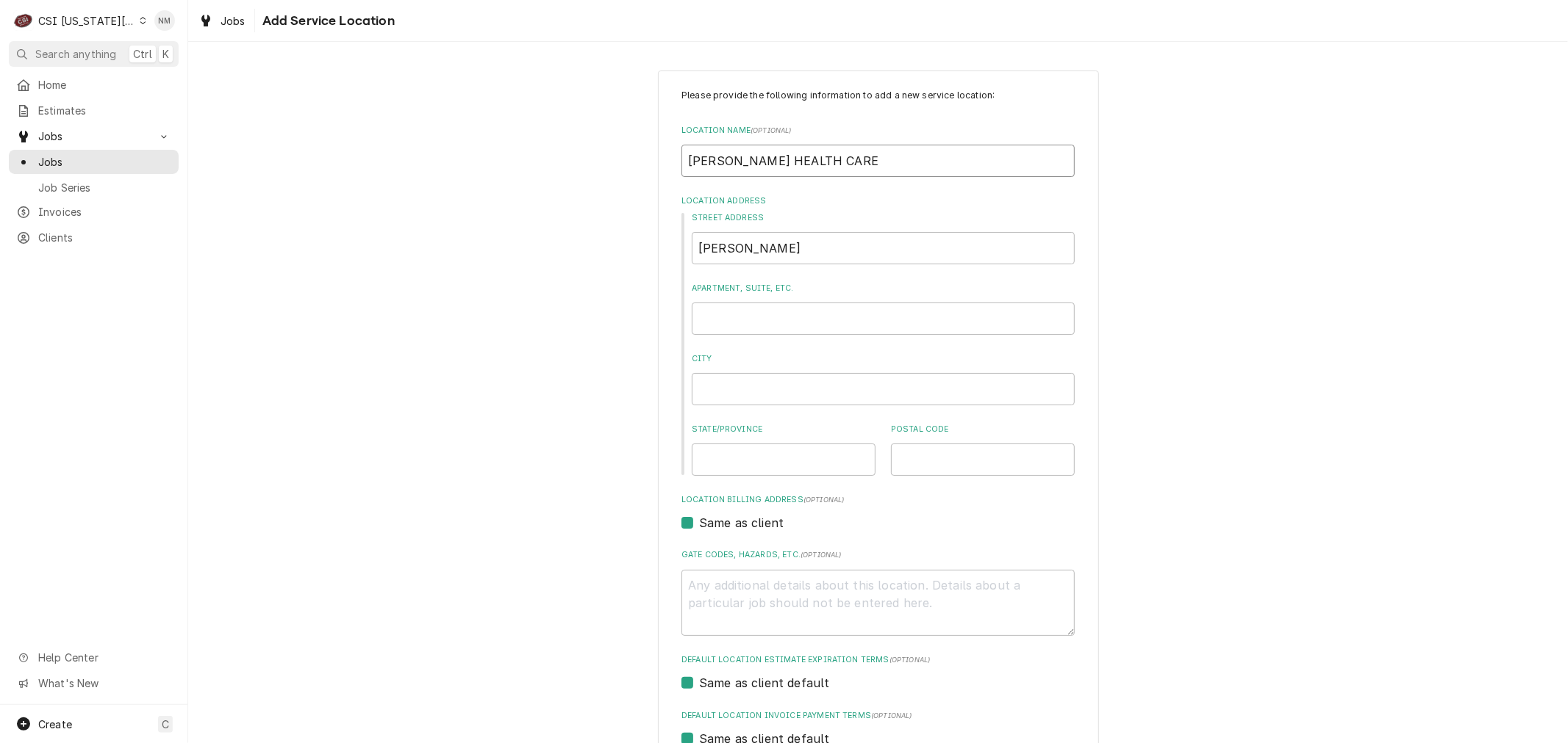
type input "[PERSON_NAME] HEALTH CARE A"
type textarea "x"
type input "[PERSON_NAME] HEALTH CARE AN"
type textarea "x"
type input "[PERSON_NAME] HEALTH CARE AND"
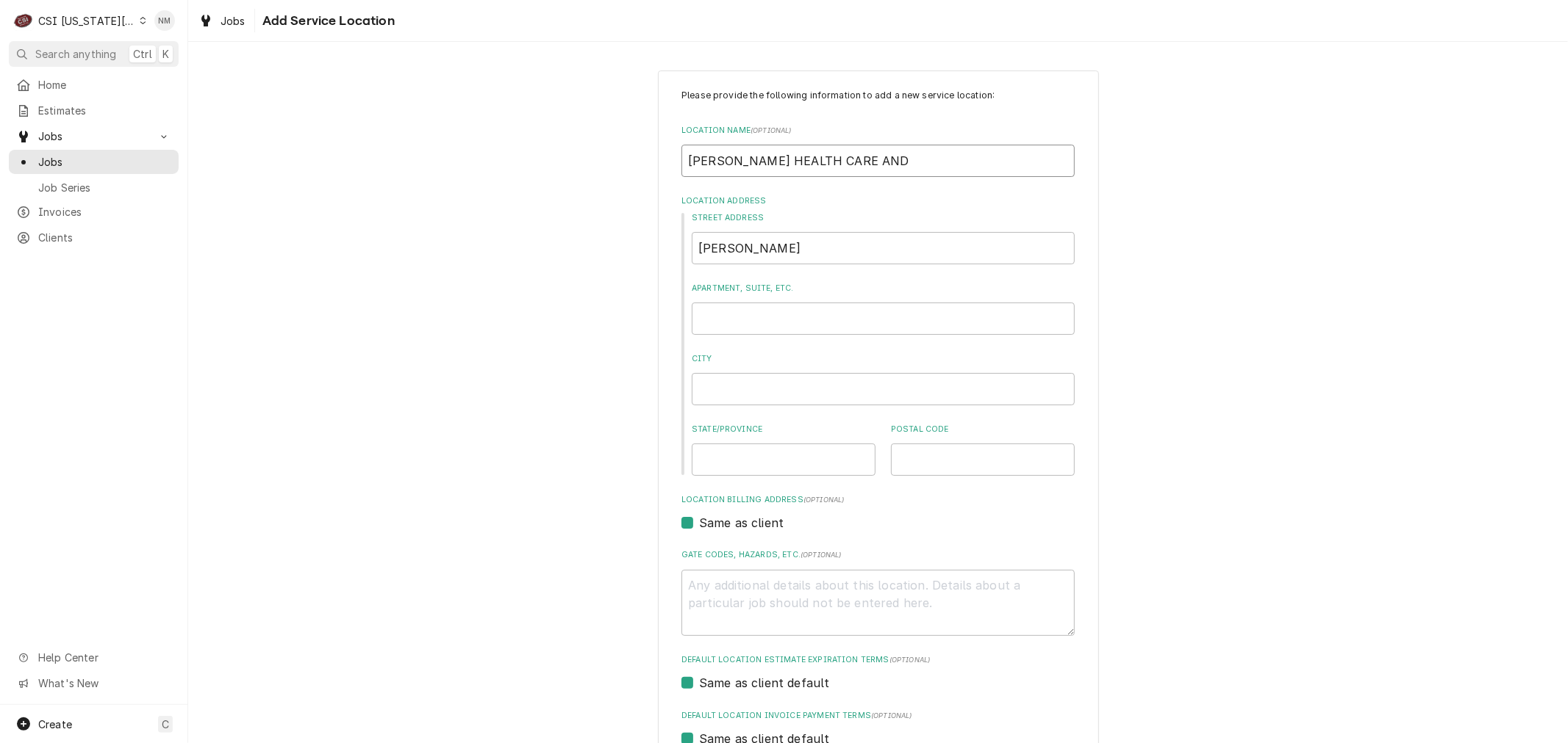
type textarea "x"
type input "[PERSON_NAME] HEALTH CARE AND"
type textarea "x"
type input "[PERSON_NAME] HEALTH CARE AND R"
type textarea "x"
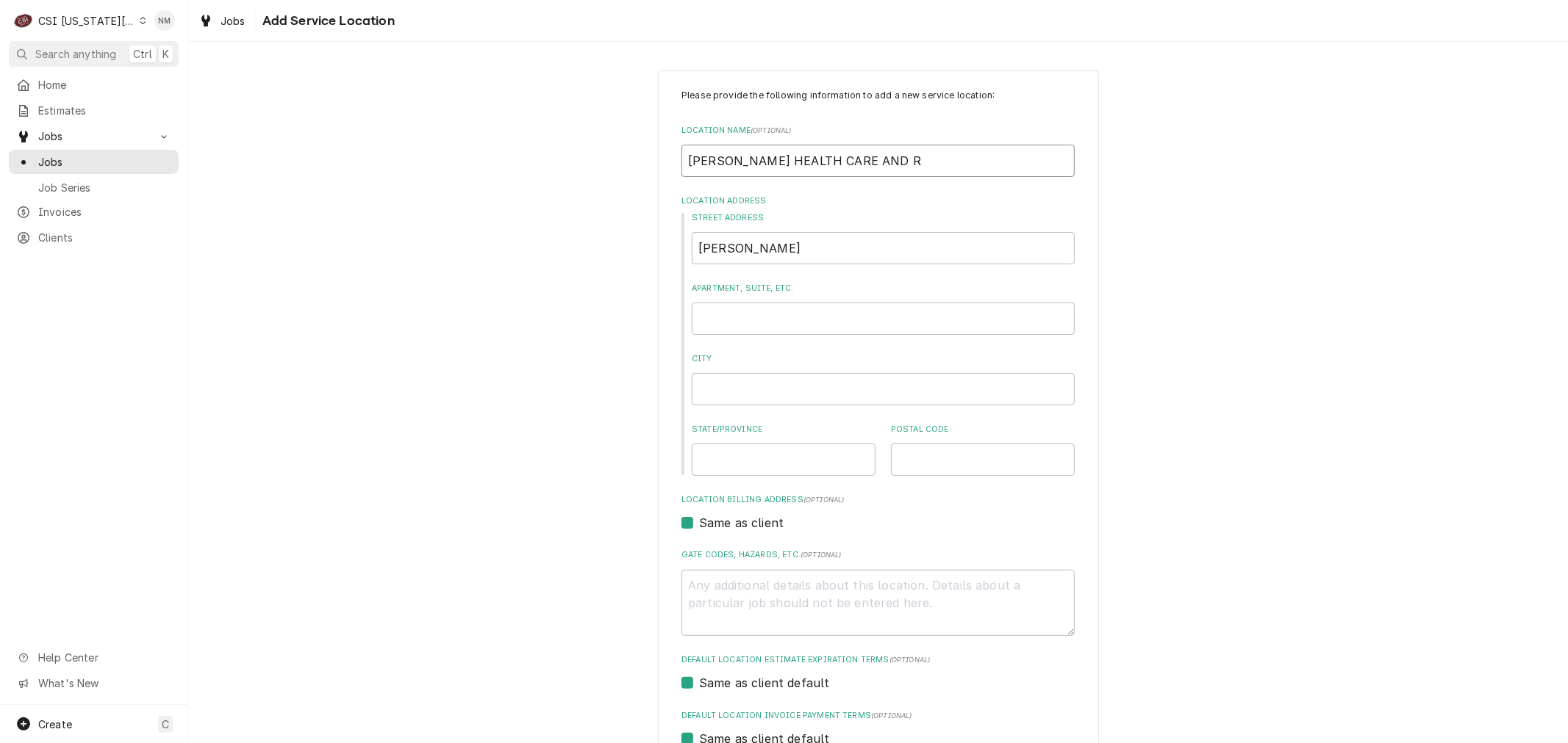
type input "[PERSON_NAME] HEALTH CARE AND RE"
type textarea "x"
type input "[PERSON_NAME] HEALTH CARE AND REH"
type textarea "x"
type input "[PERSON_NAME] HEALTH CARE AND REHA"
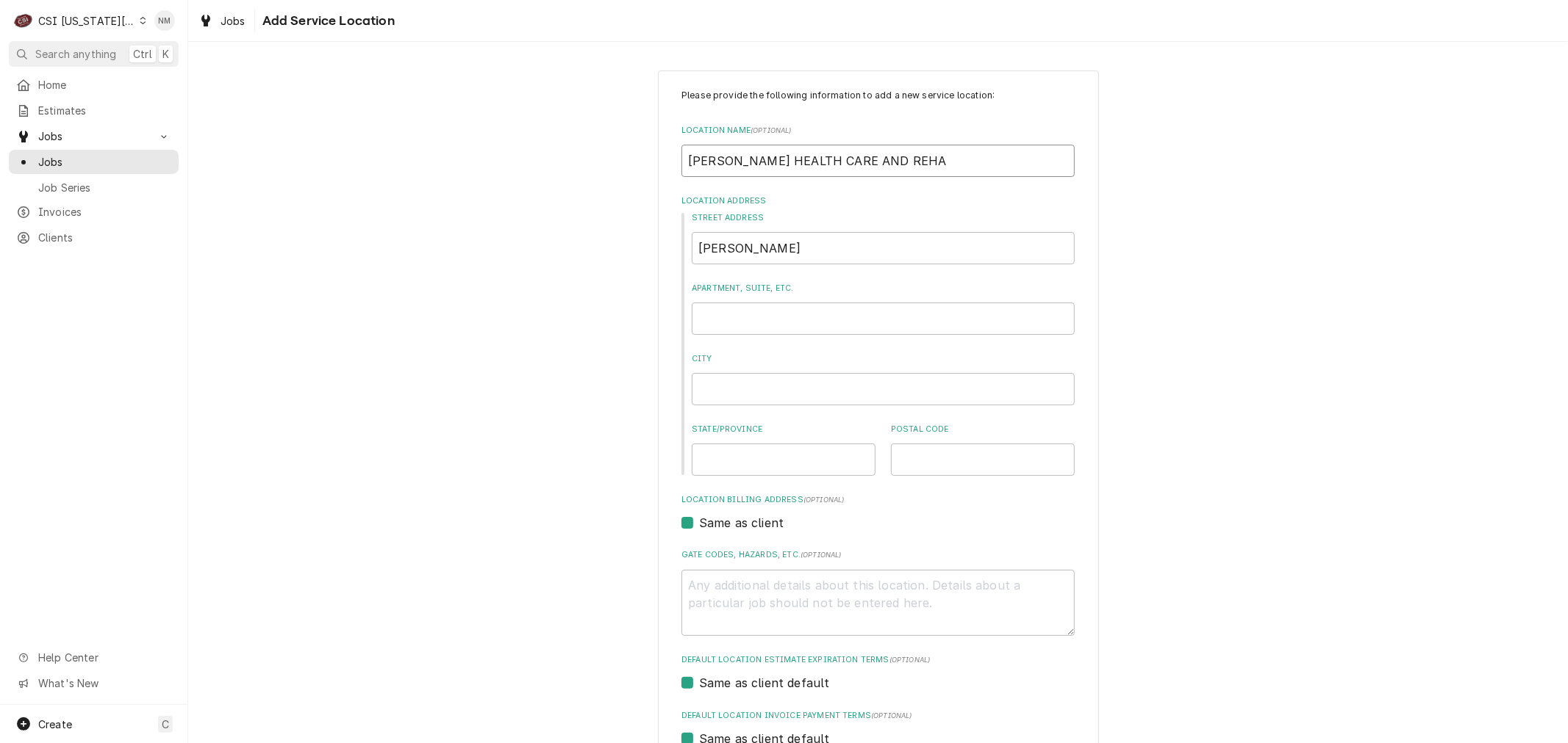
type textarea "x"
type input "[PERSON_NAME] HEALTH CARE AND REHAB"
type textarea "x"
type input "1"
type textarea "x"
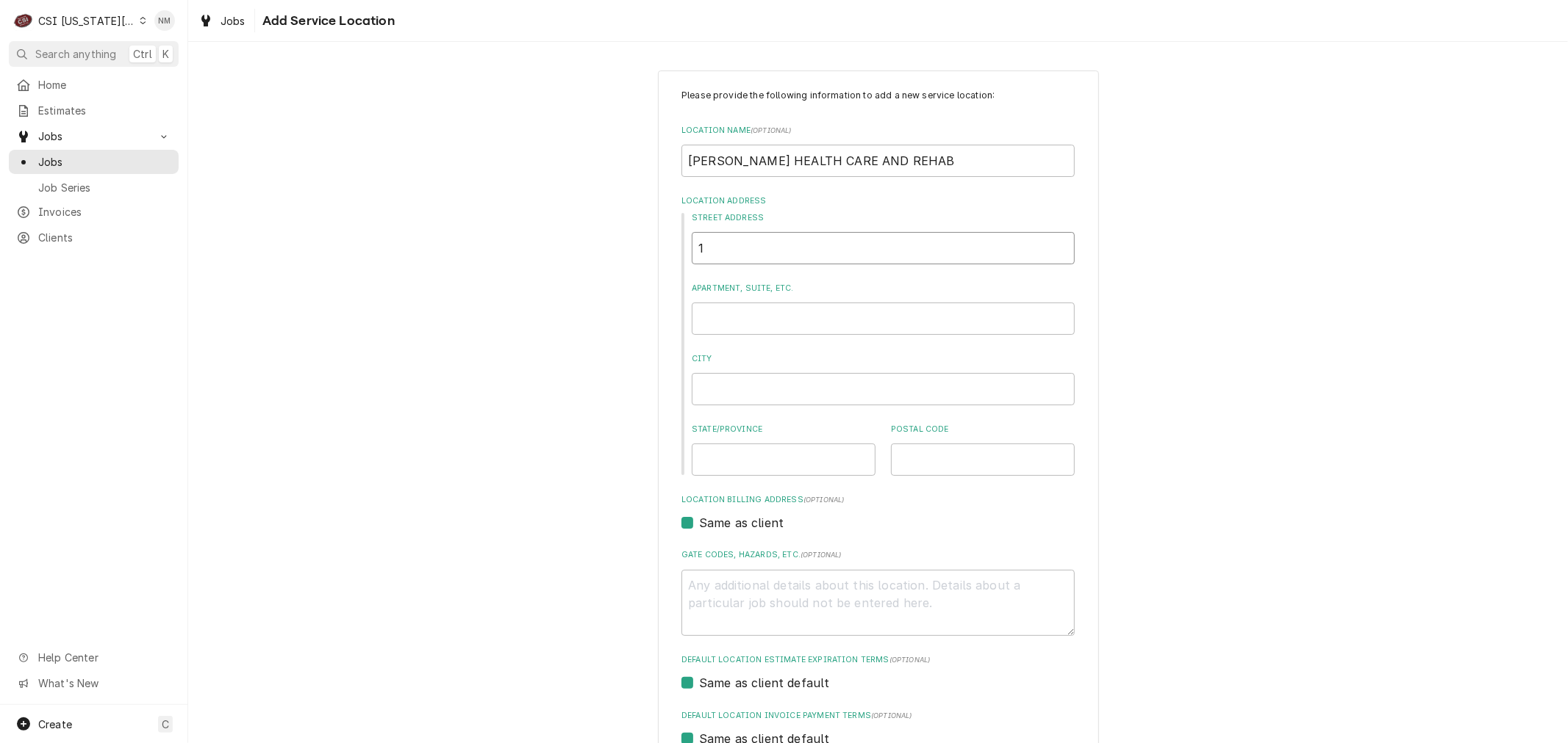
type input "12"
type textarea "x"
type input "122"
type textarea "x"
type input "1223"
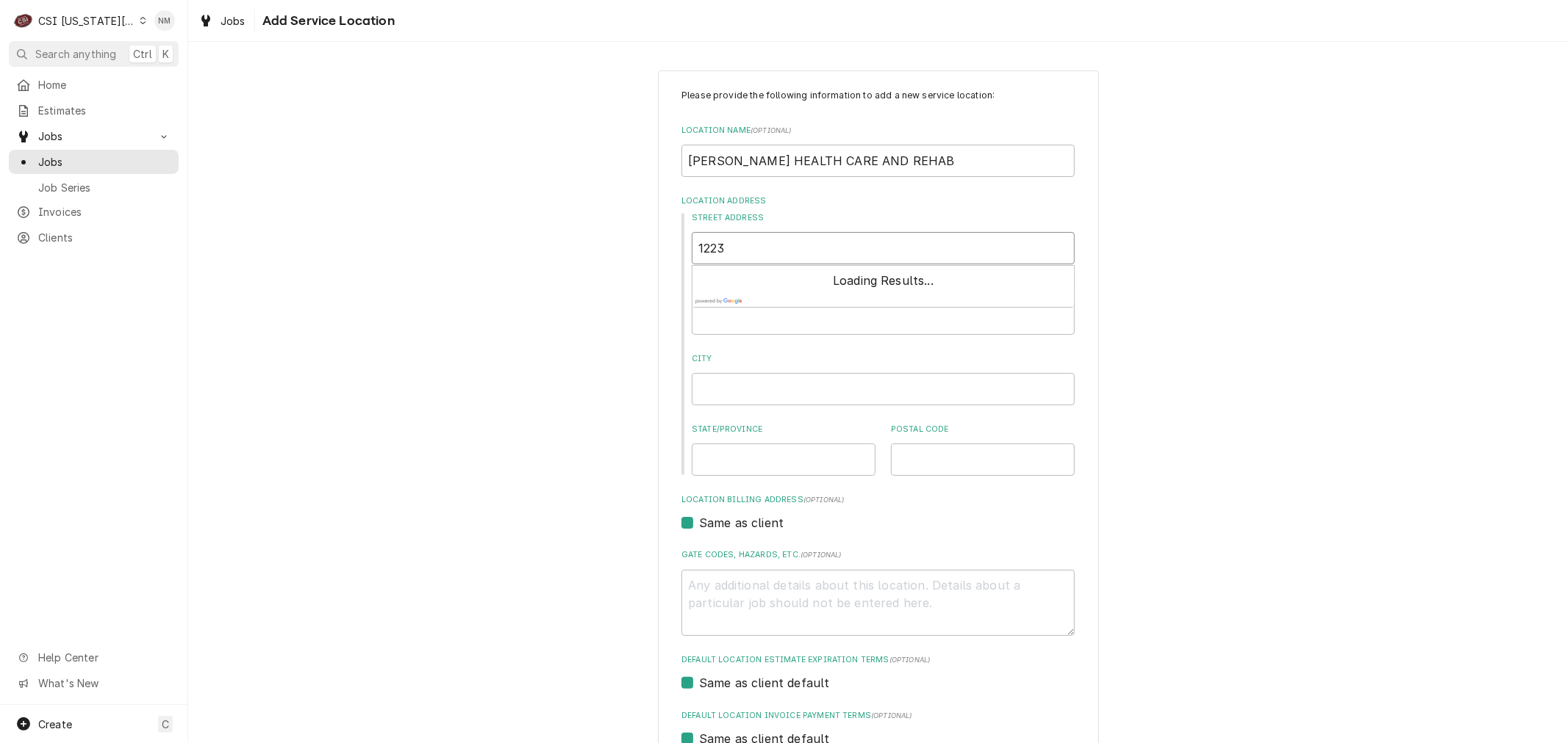
type textarea "x"
type input "1223"
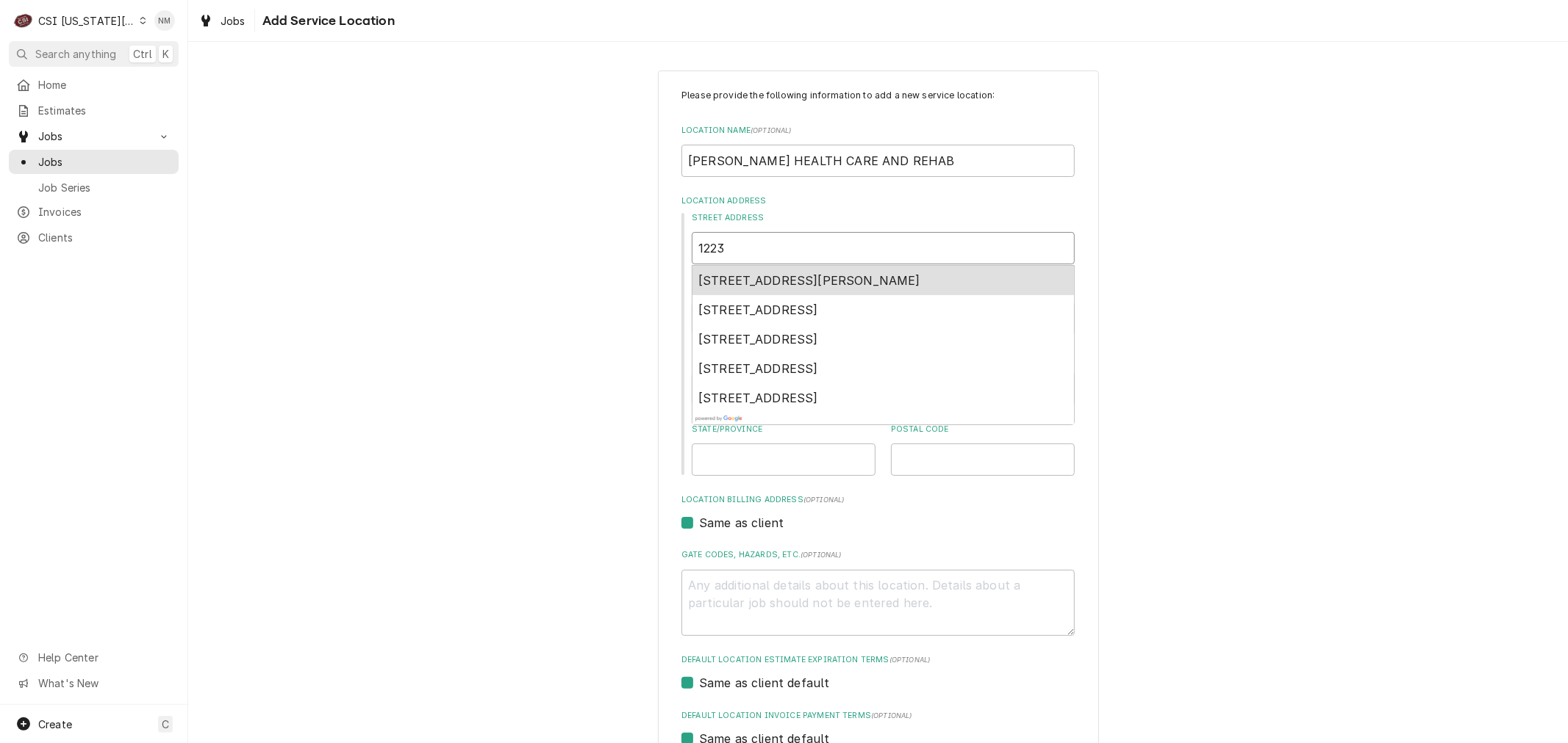
type textarea "x"
type input "1223 O"
type textarea "x"
type input "1223 OR"
type textarea "x"
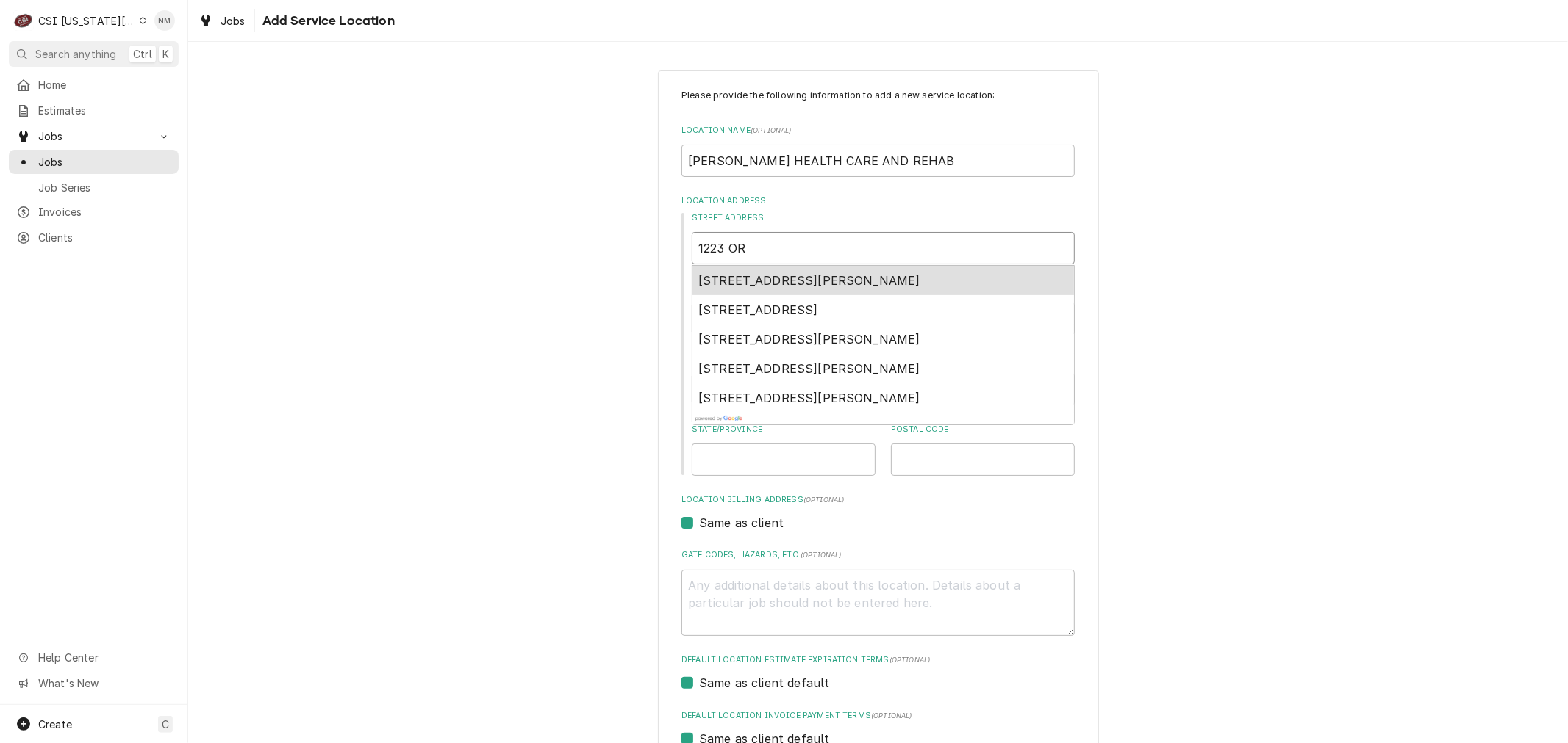
type input "1223 ORC"
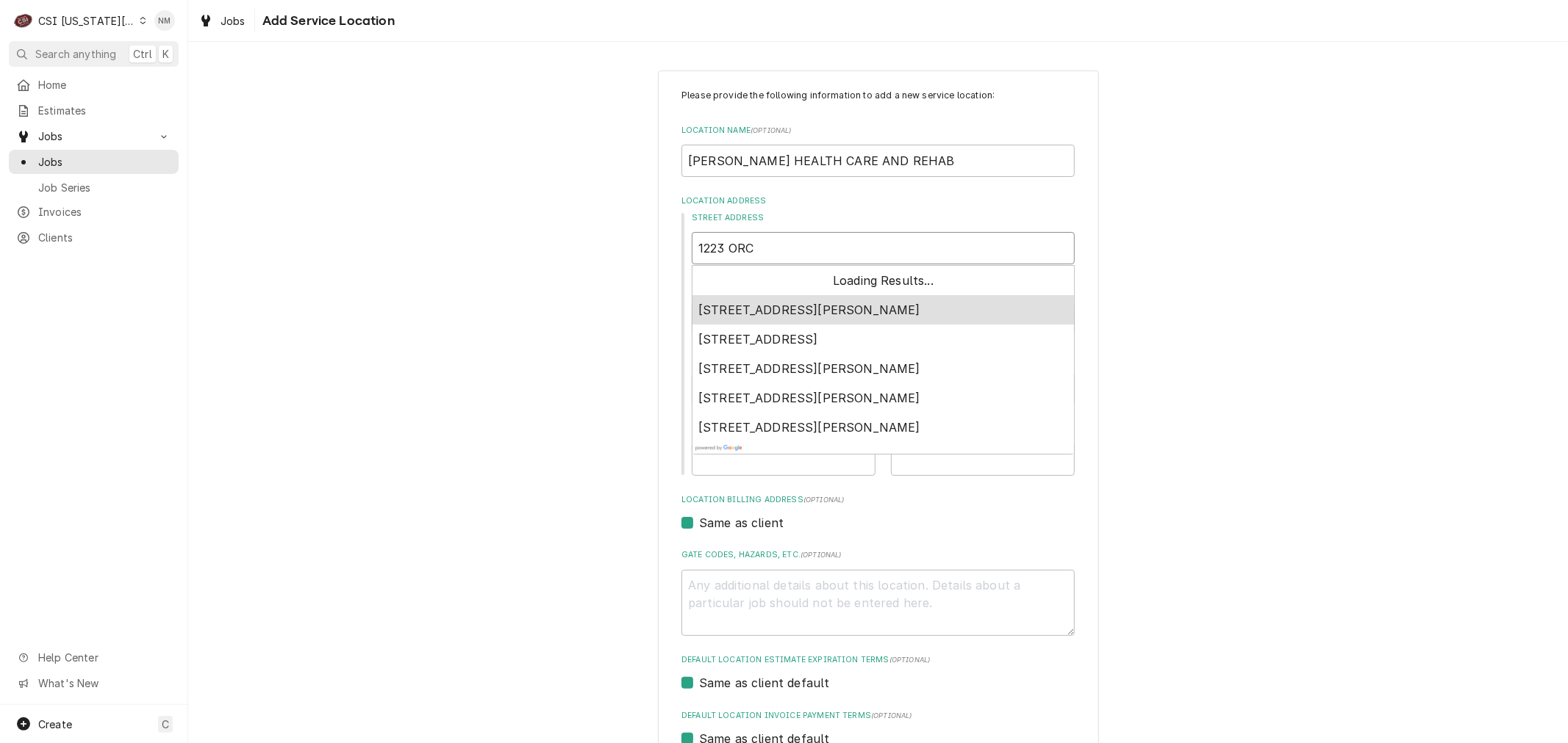
type textarea "x"
type input "1223 ORCH"
type textarea "x"
type input "1223 ORCHA"
type textarea "x"
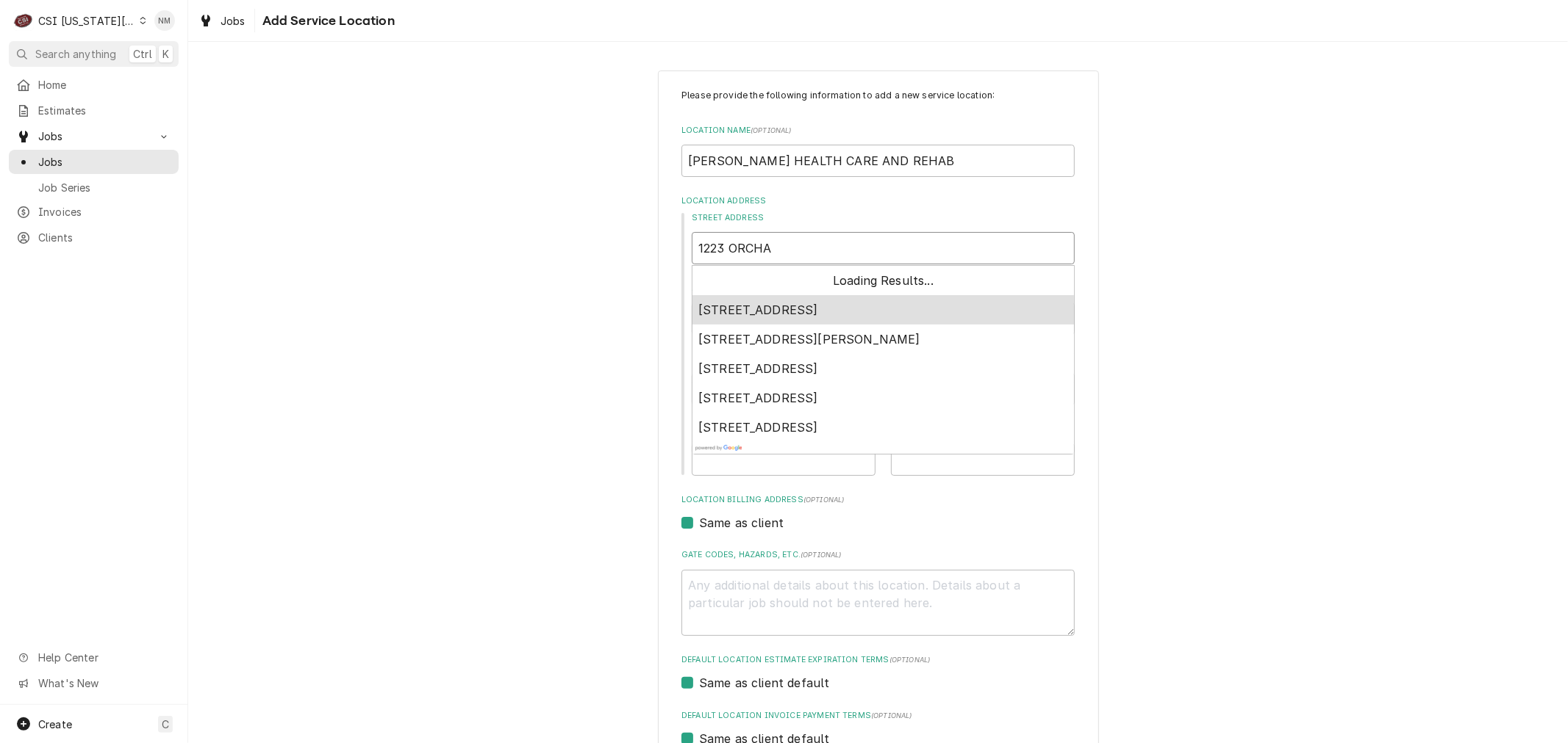
type input "1223 ORCHAN"
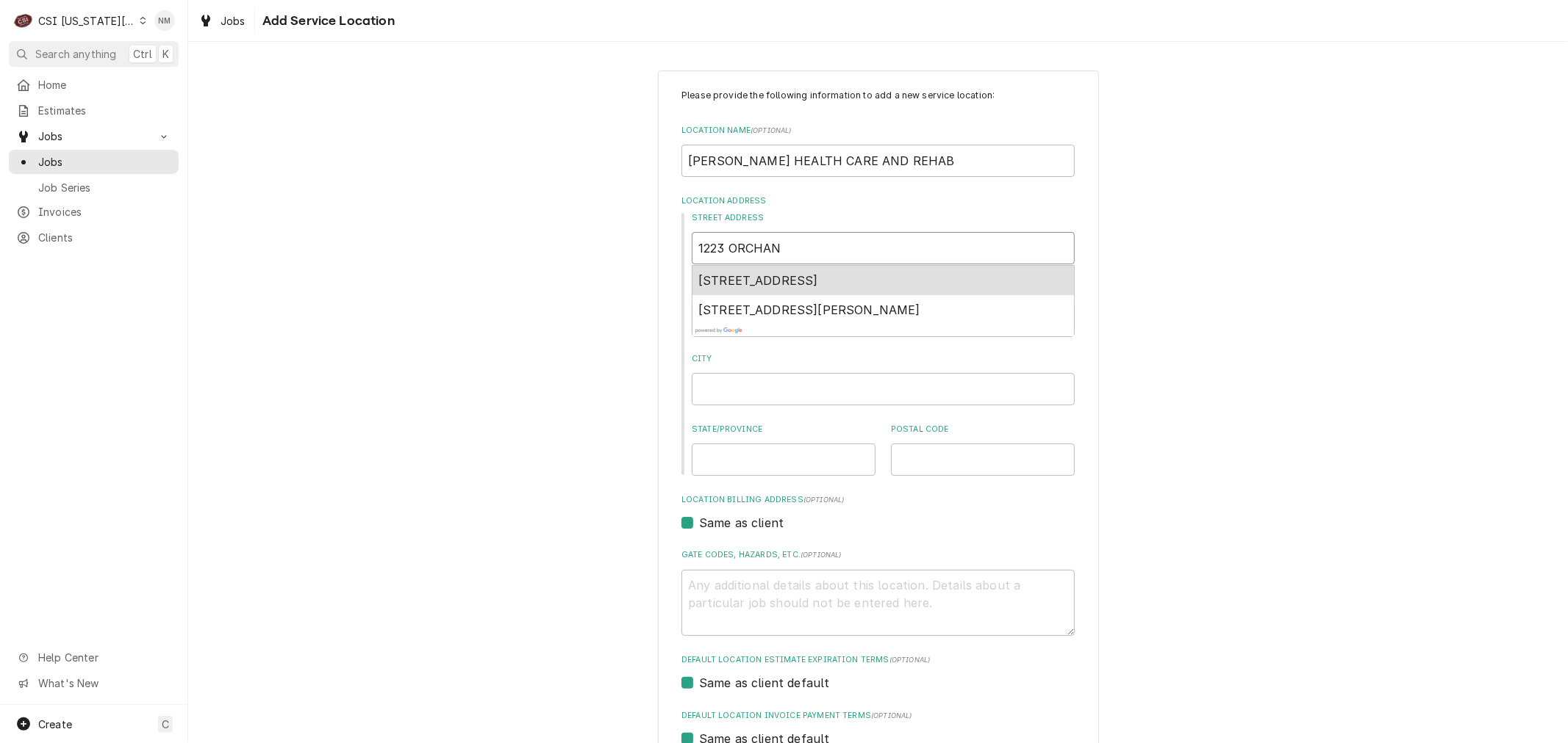
type textarea "x"
type input "1223 ORCHA"
type textarea "x"
type input "1223 ORCHAR"
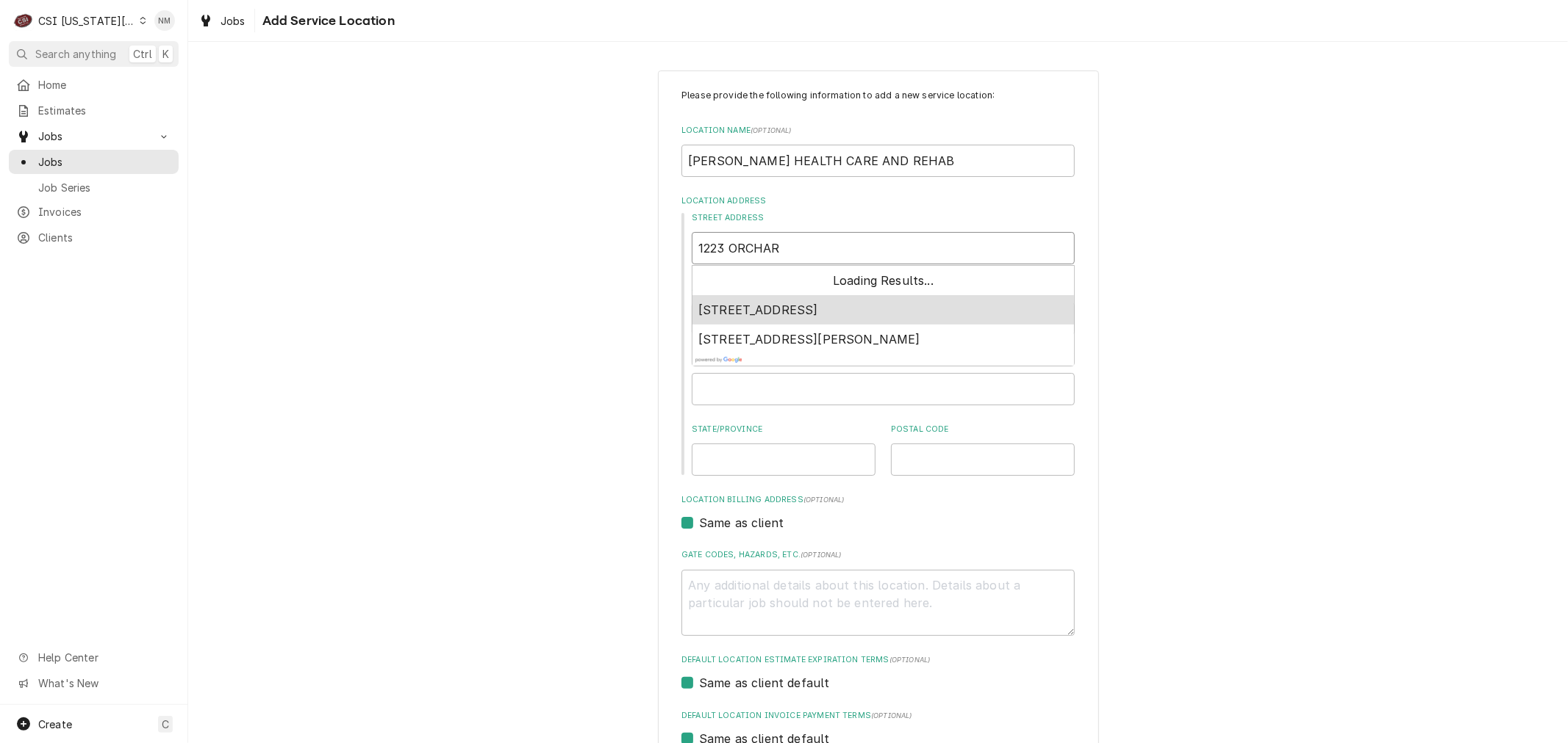
type textarea "x"
type input "1223 ORCHARD"
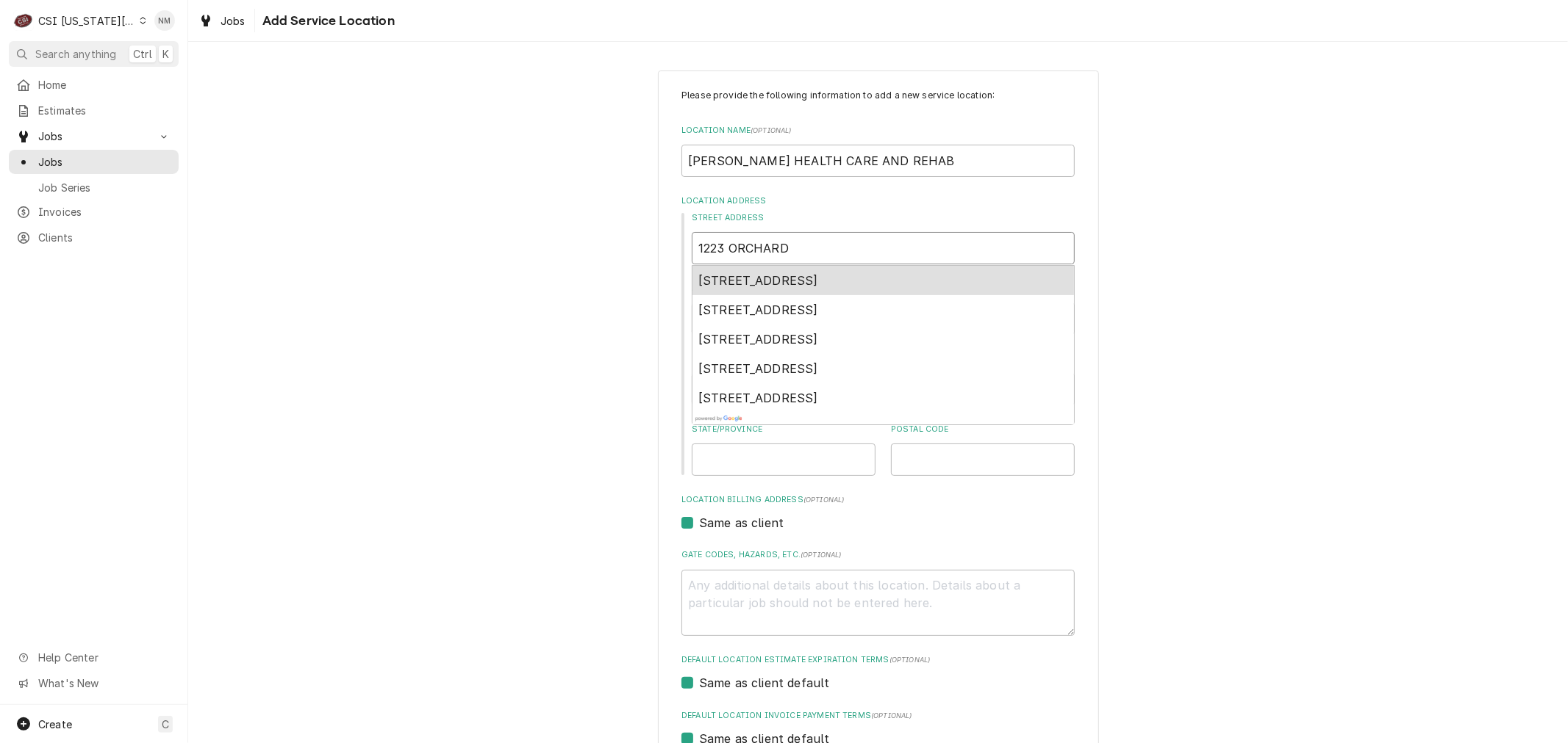
type textarea "x"
type input "1223 ORCHARD"
type textarea "x"
type input "1223 ORCHARD ;"
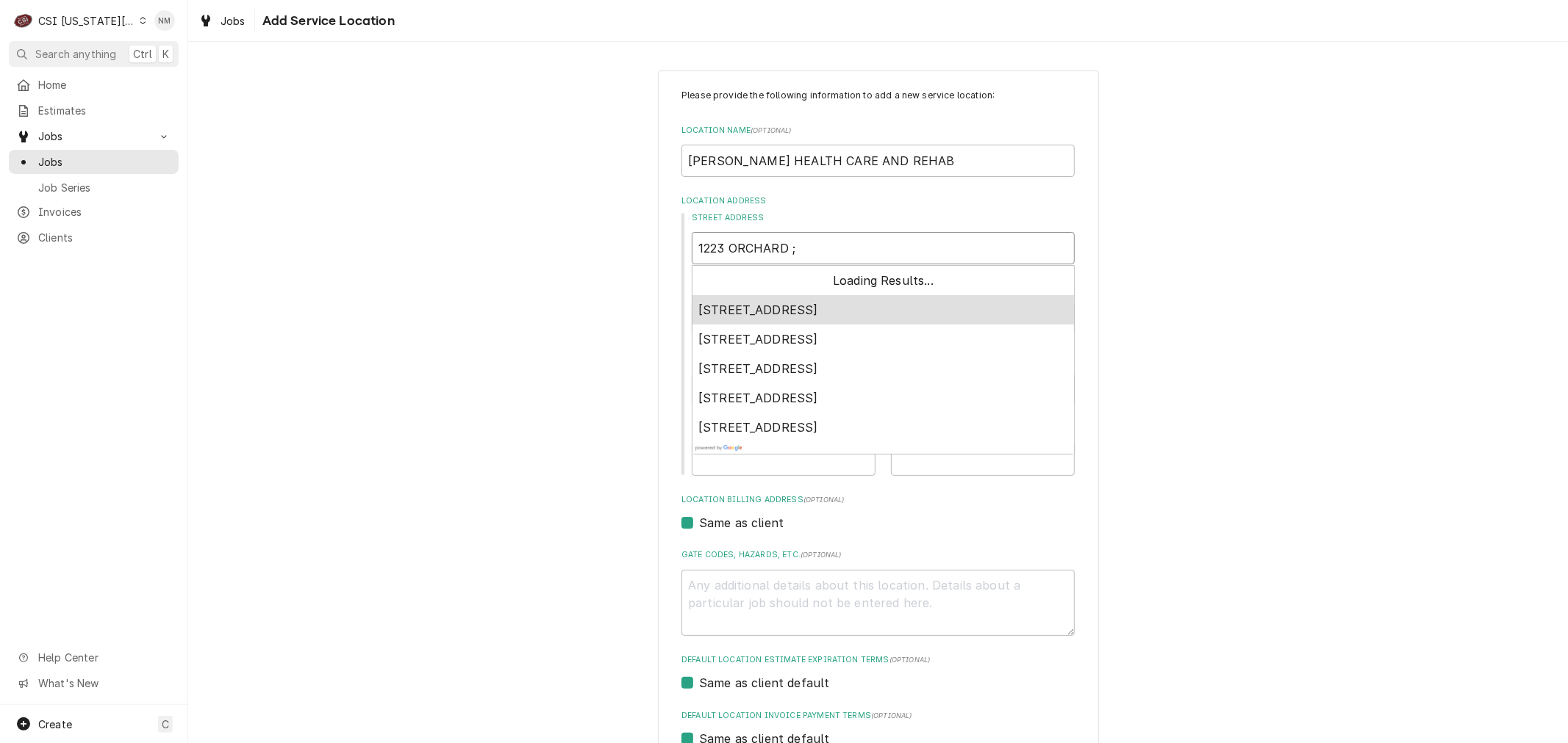
type textarea "x"
type input "1223 ORCHARD ;A"
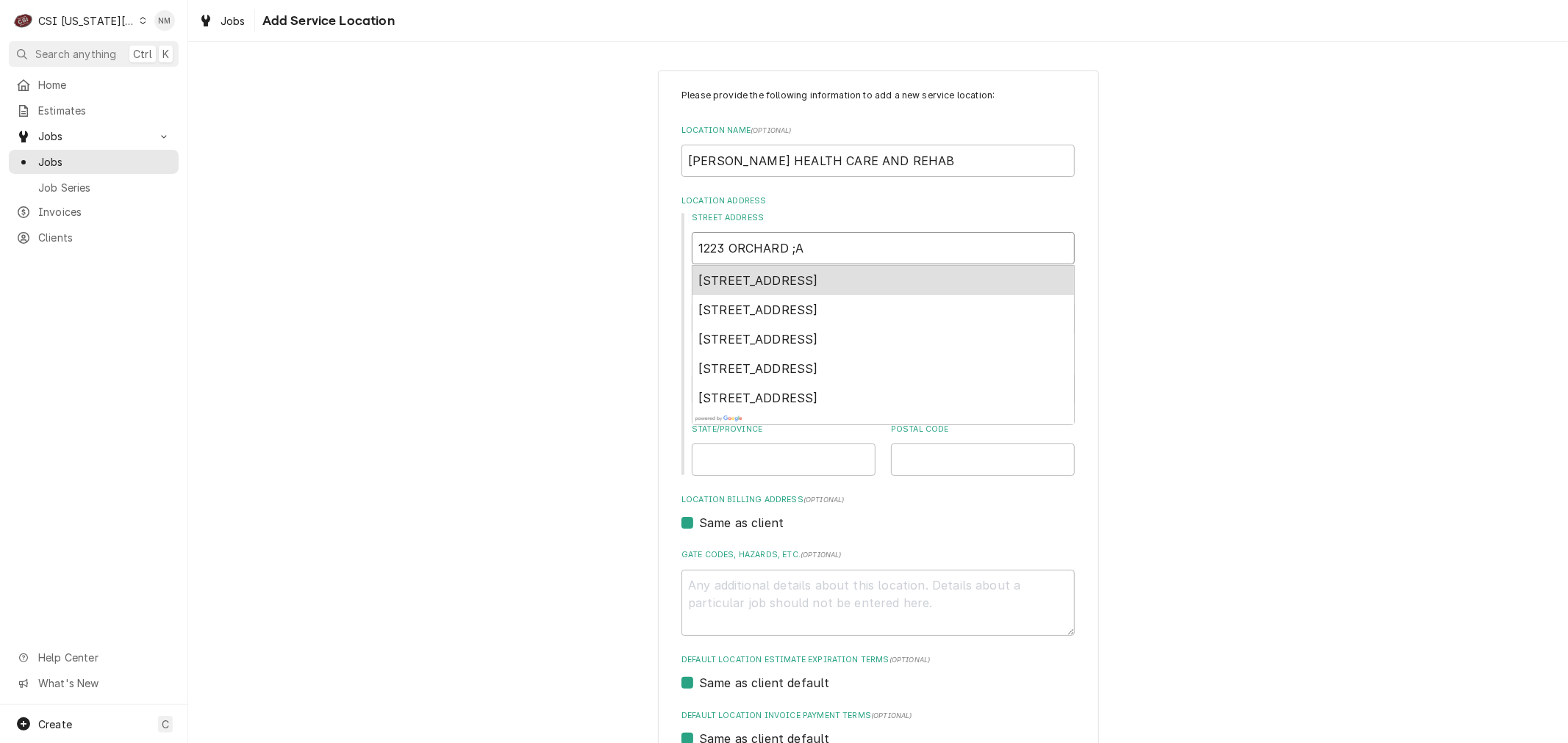
type textarea "x"
type input "1223 ORCHARD ;AN"
type textarea "x"
type input "1223 ORCHARD ;ANM"
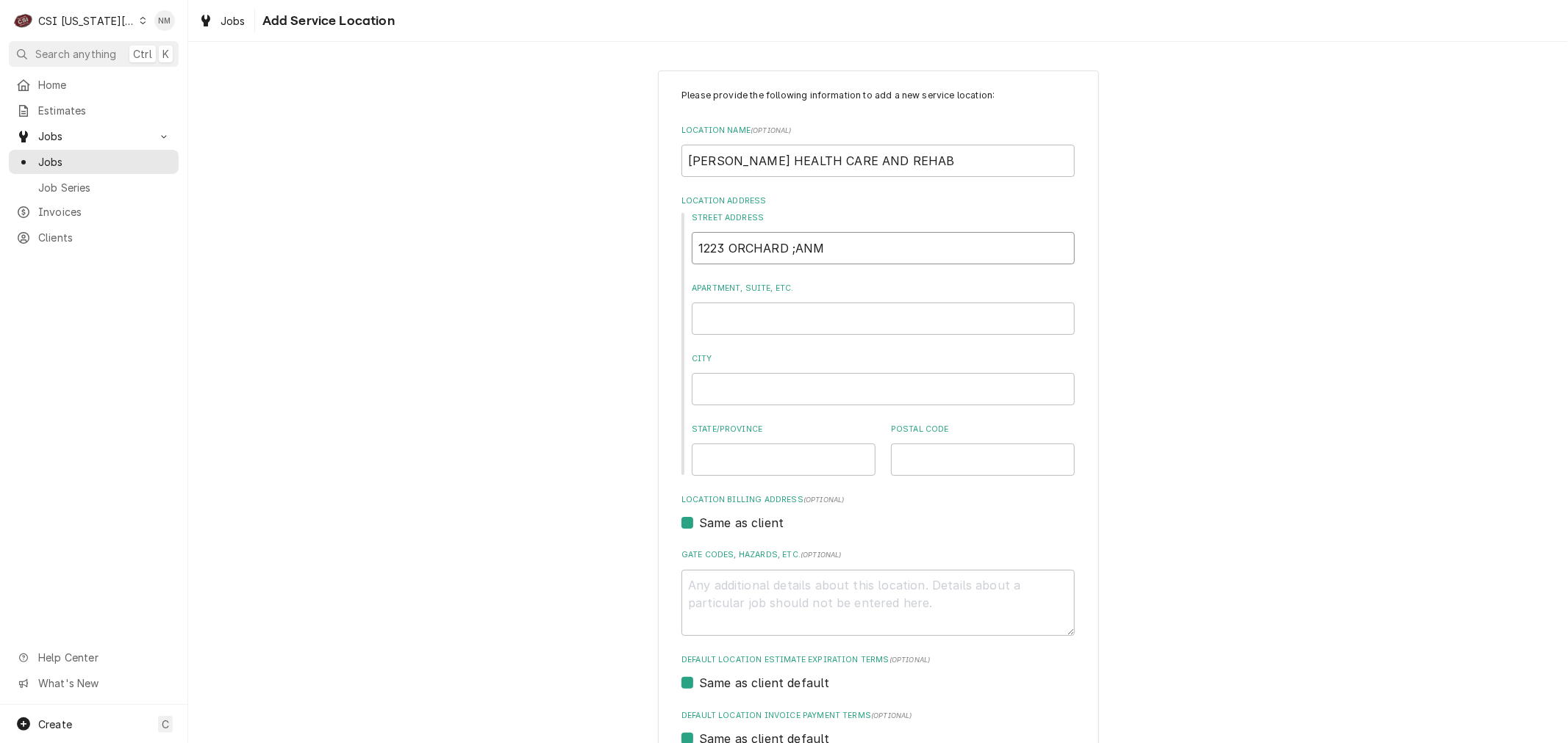
type textarea "x"
type input "1223 ORCHARD ;AN"
type textarea "x"
type input "1223 ORCHARD ;A"
type textarea "x"
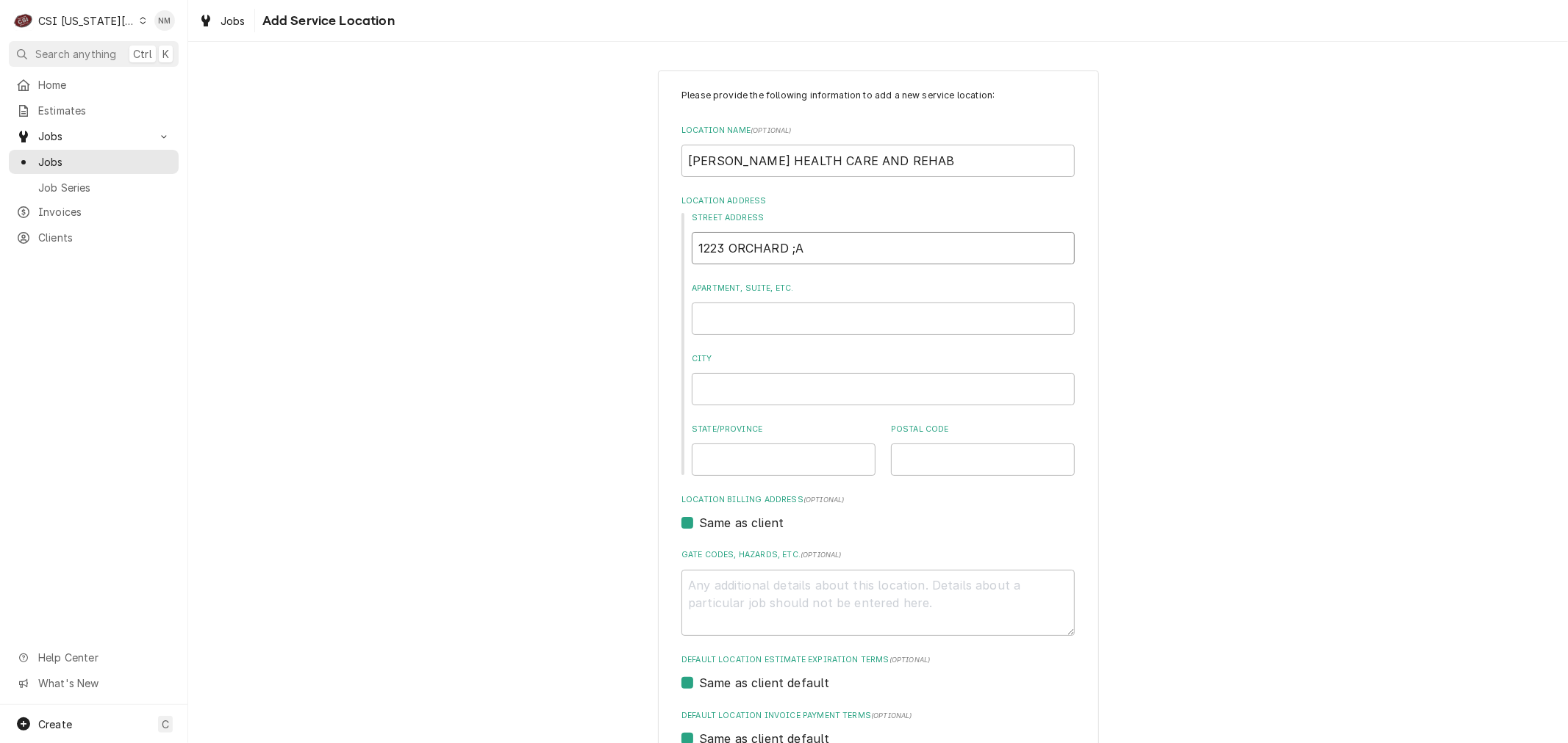
type input "1223 ORCHARD ;"
type textarea "x"
type input "1223 ORCHARD"
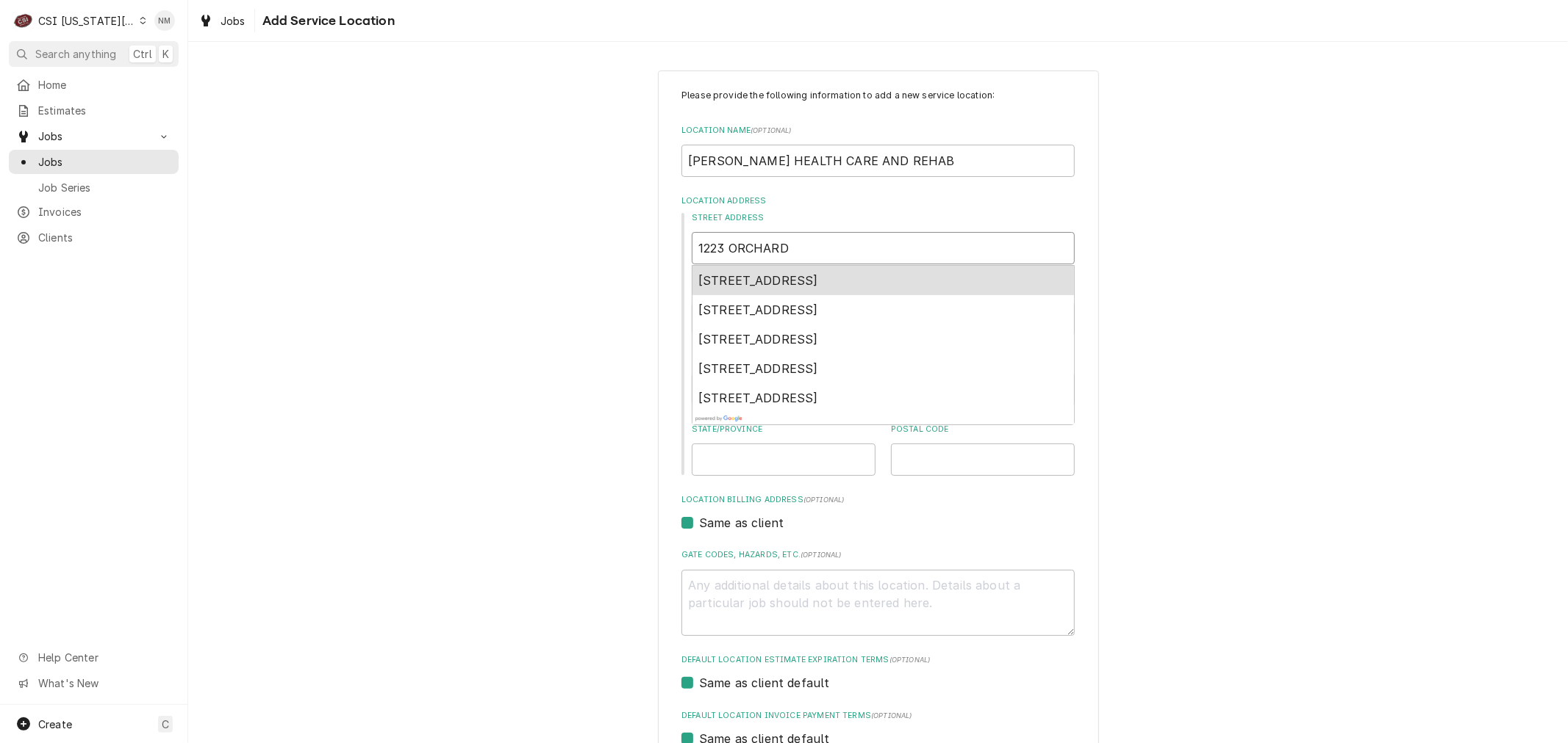
type textarea "x"
type input "1223 ORCHARD L"
type textarea "x"
type input "1223 ORCHARD LA"
type textarea "x"
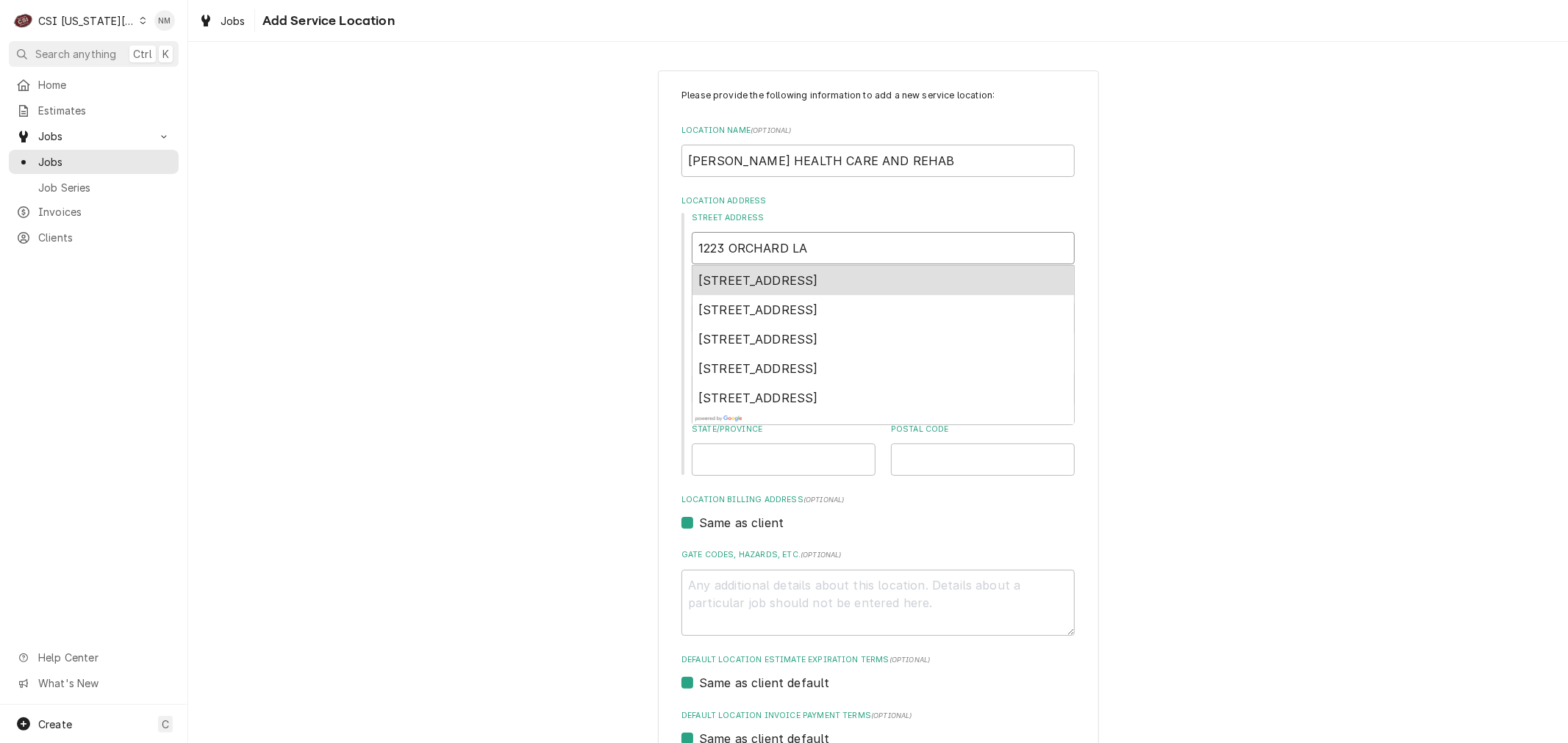
type input "1223 ORCHARD LAN"
type textarea "x"
type input "[STREET_ADDRESS]"
click at [818, 284] on span "[STREET_ADDRESS]" at bounding box center [758, 280] width 119 height 15
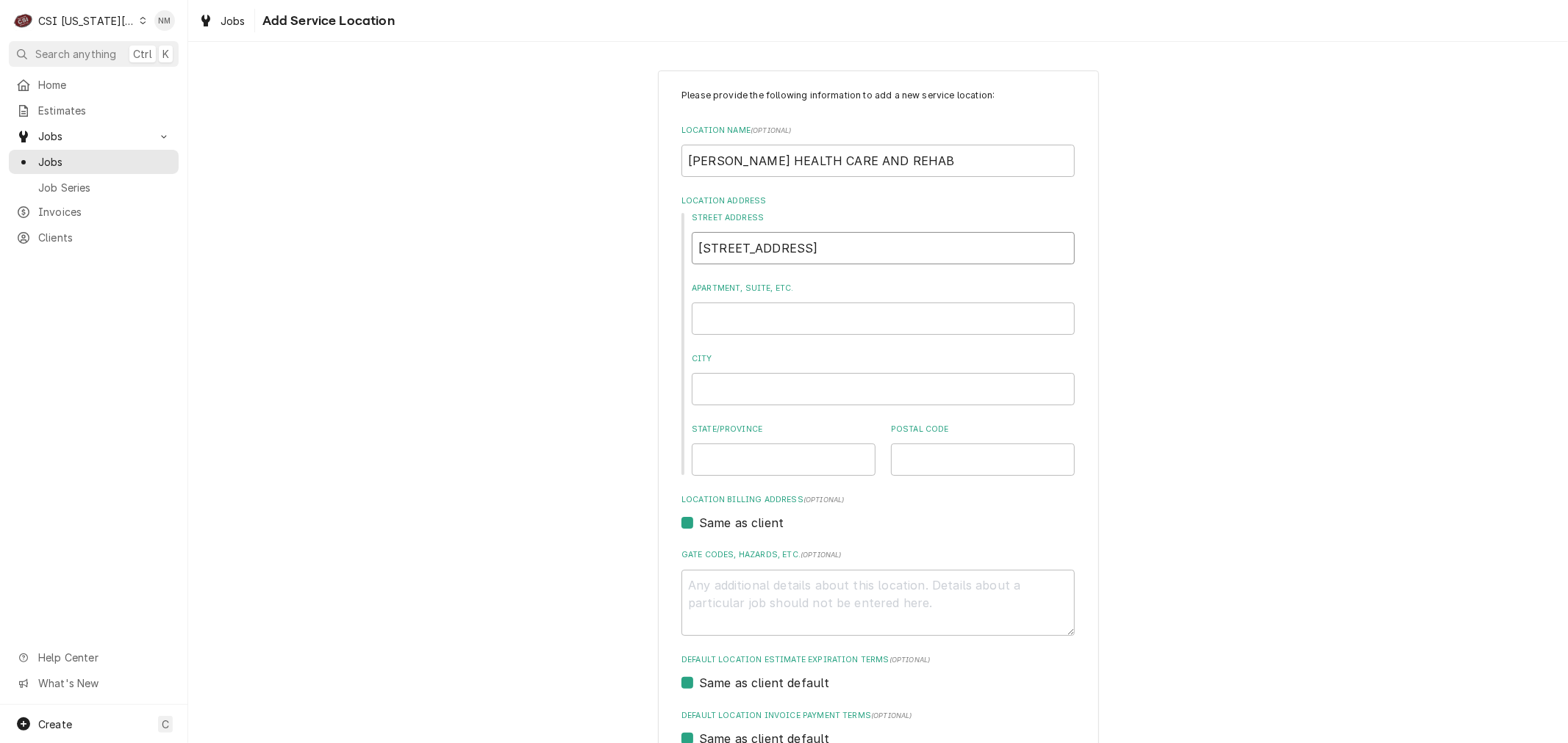
type textarea "x"
type input "[STREET_ADDRESS][PERSON_NAME]"
type textarea "x"
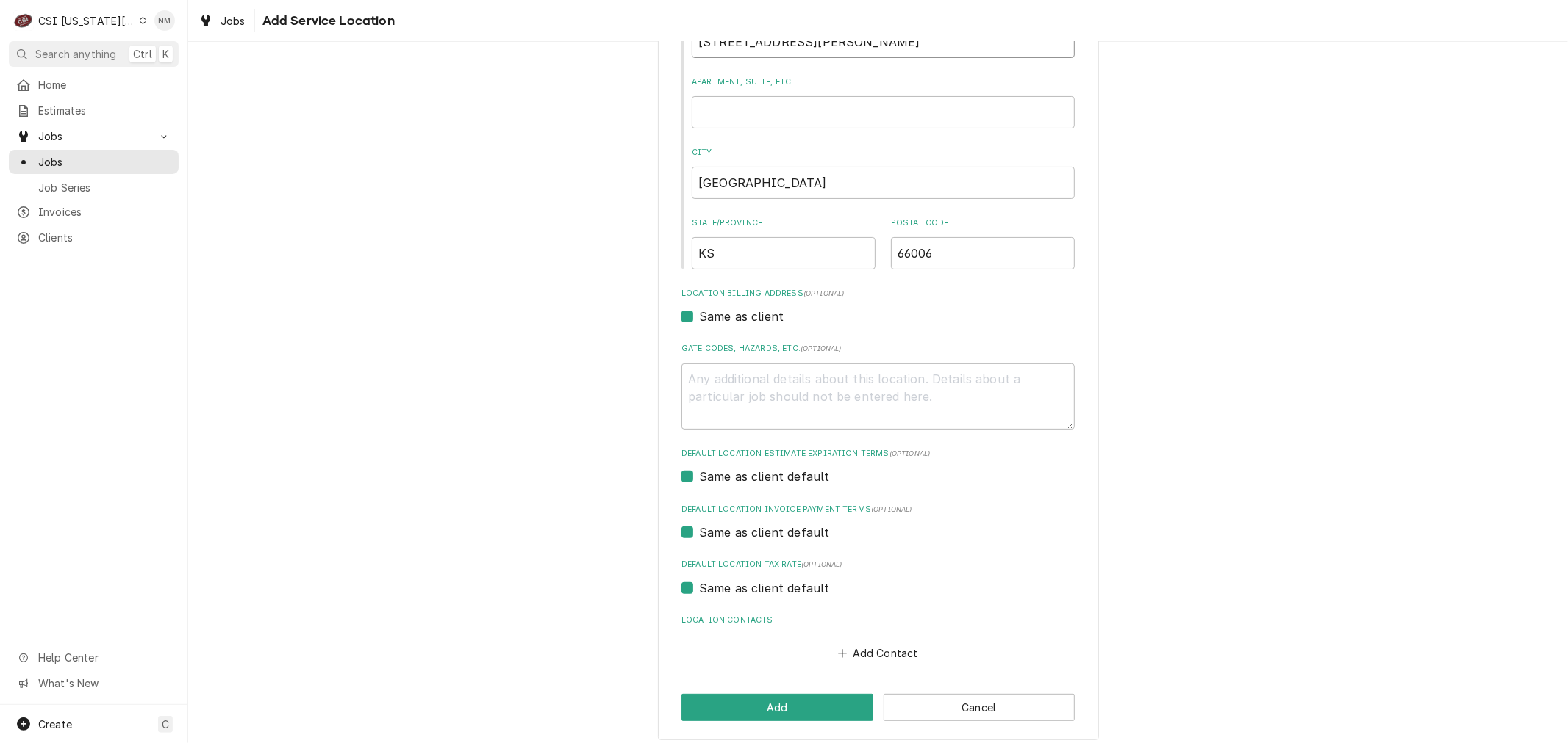
scroll to position [215, 0]
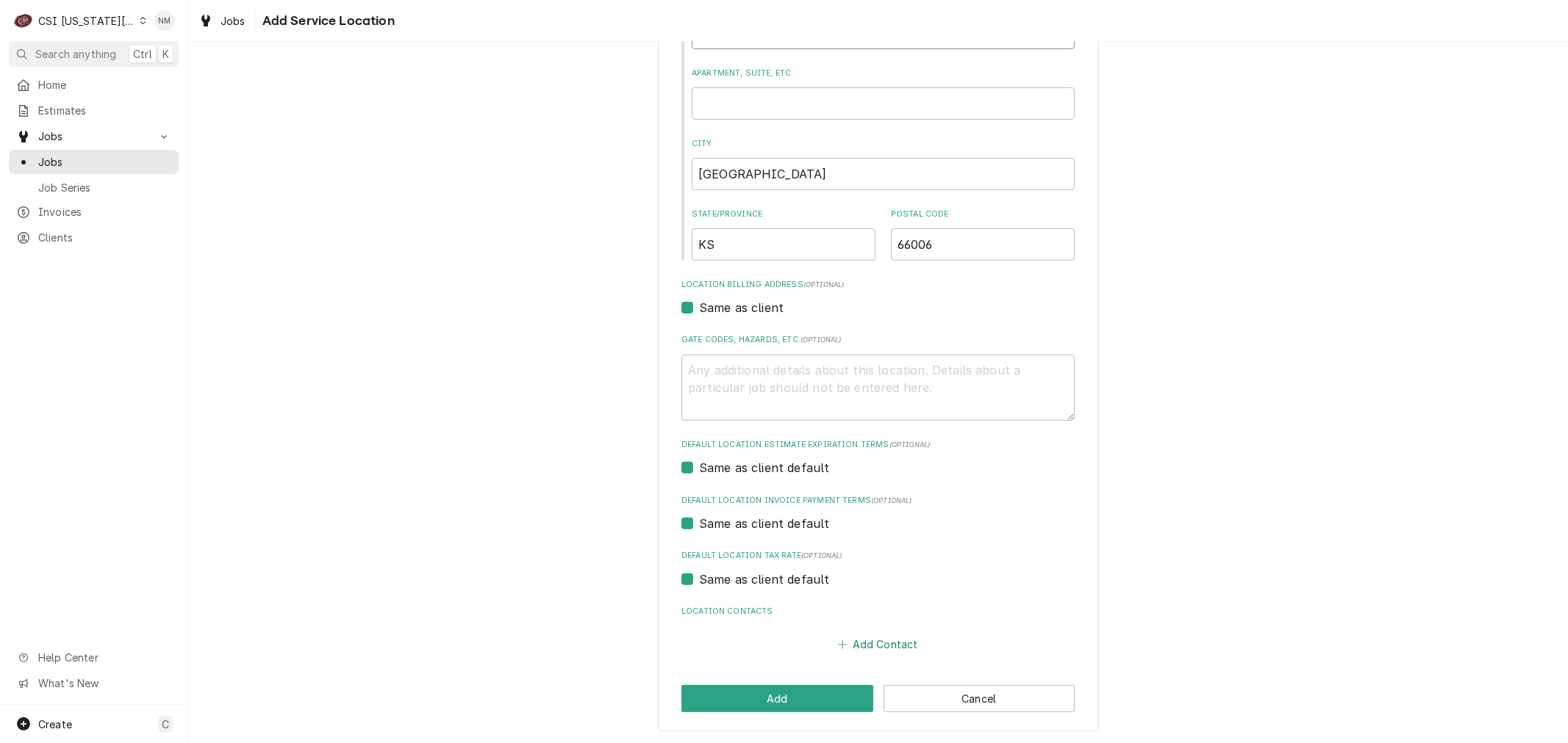
type input "[STREET_ADDRESS][PERSON_NAME]"
click at [890, 639] on button "Add Contact" at bounding box center [878, 644] width 84 height 21
type textarea "x"
click at [843, 667] on input "Location Name ( optional )" at bounding box center [878, 673] width 362 height 32
type input "[PERSON_NAME]"
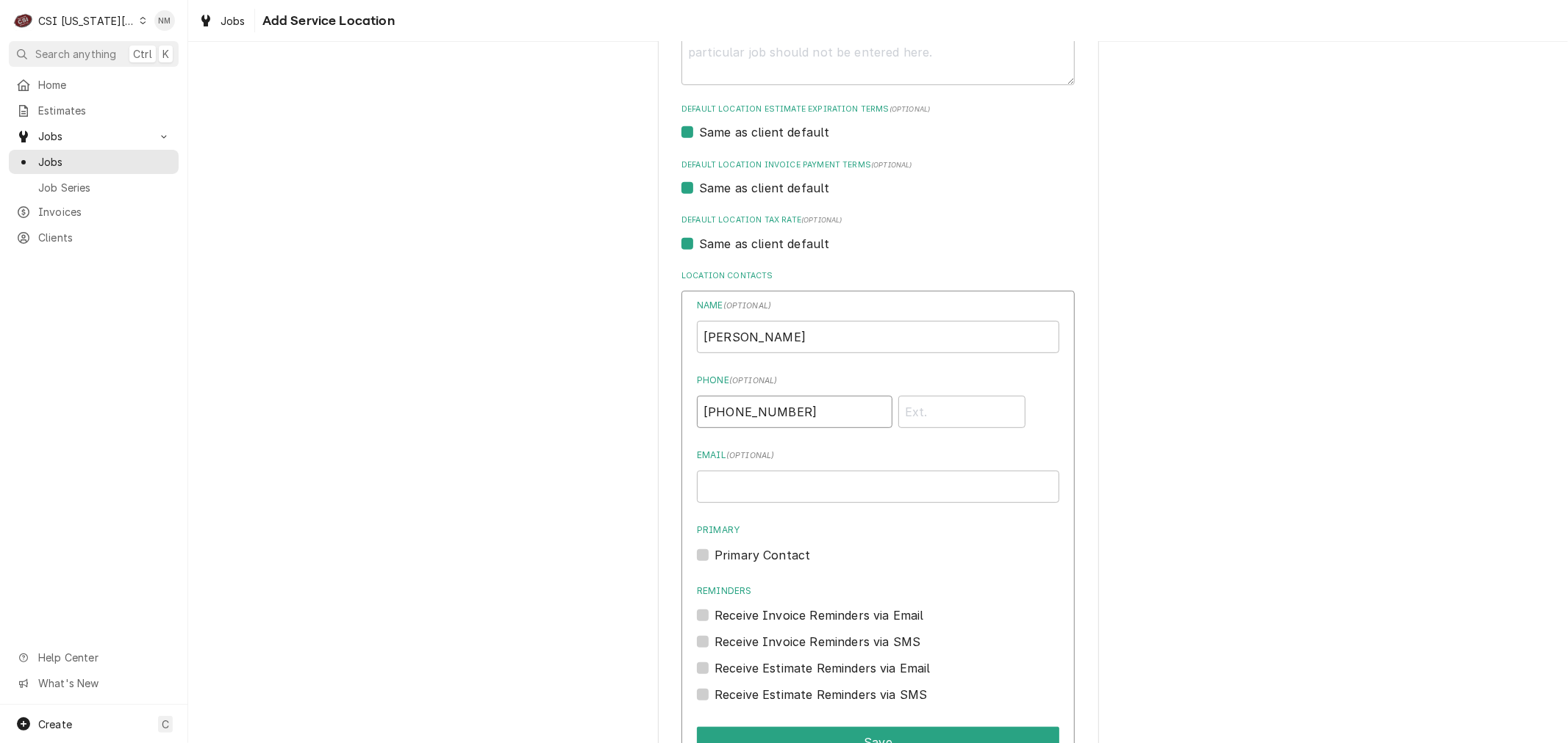
scroll to position [562, 0]
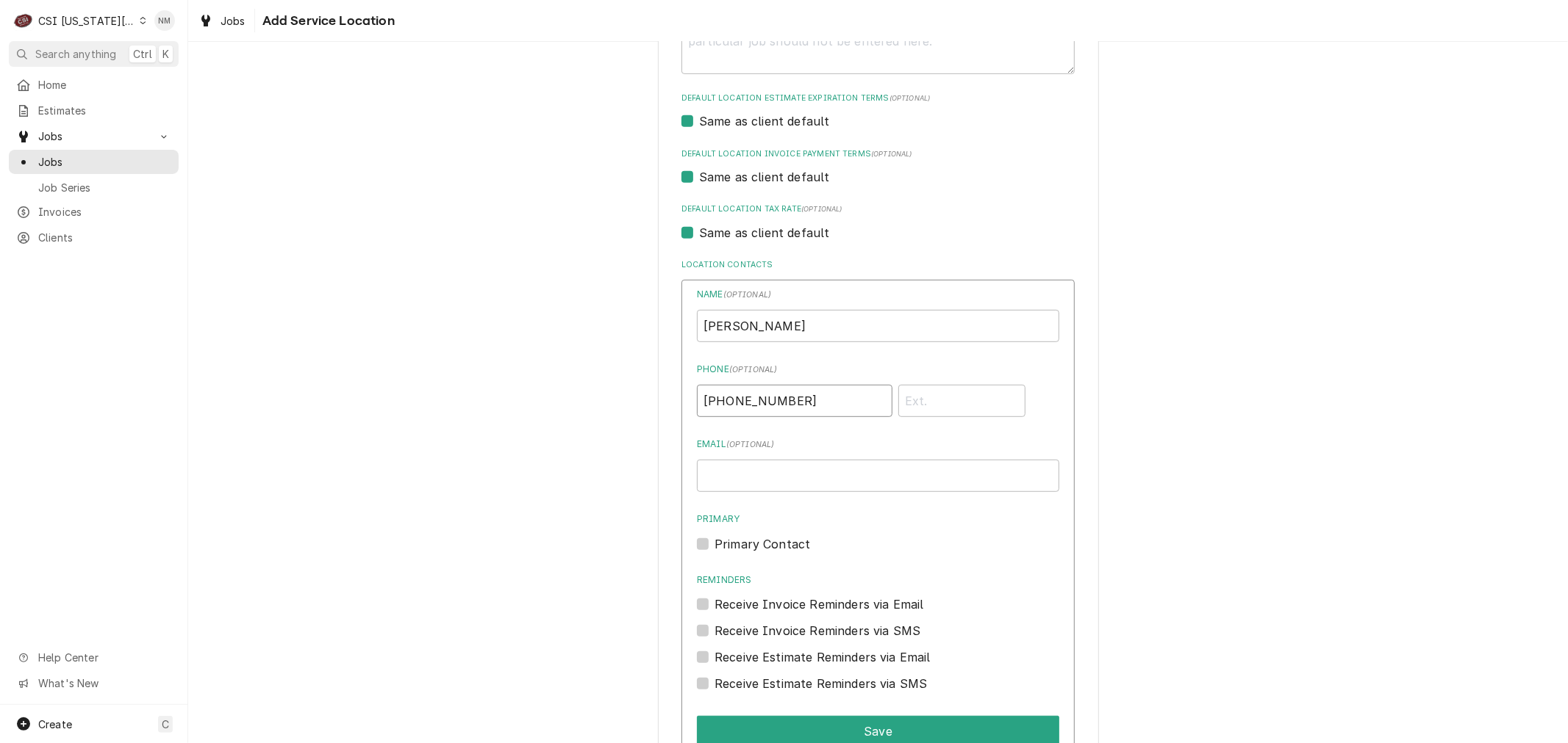
type input "[PHONE_NUMBER]"
click at [826, 475] on input "Email ( optional )" at bounding box center [878, 476] width 362 height 32
type input "[EMAIL_ADDRESS][DOMAIN_NAME]"
click at [714, 540] on label "Primary Contact" at bounding box center [762, 544] width 96 height 18
click at [714, 540] on input "Primary" at bounding box center [895, 551] width 362 height 32
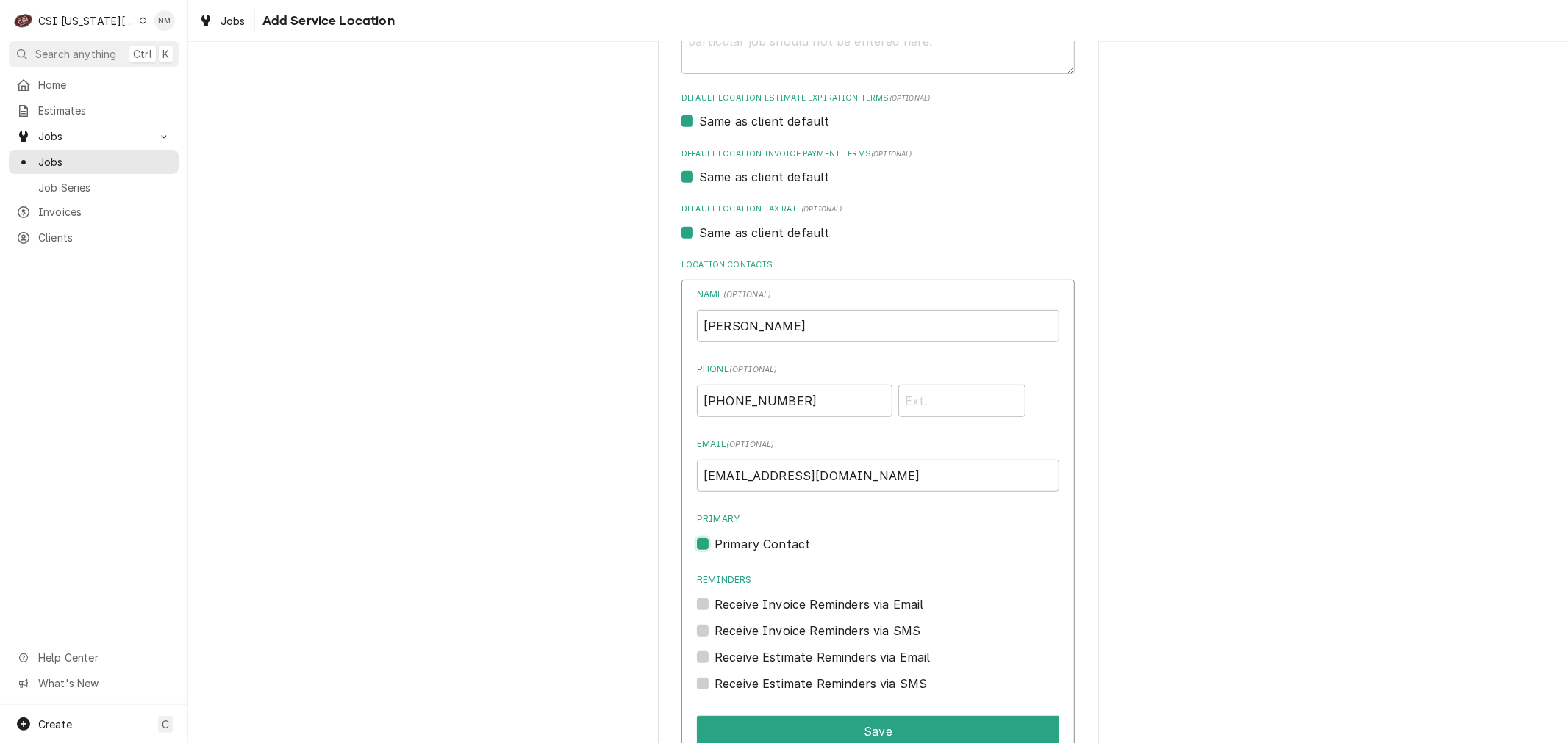
checkbox input "true"
click at [816, 729] on button "Save" at bounding box center [878, 732] width 362 height 31
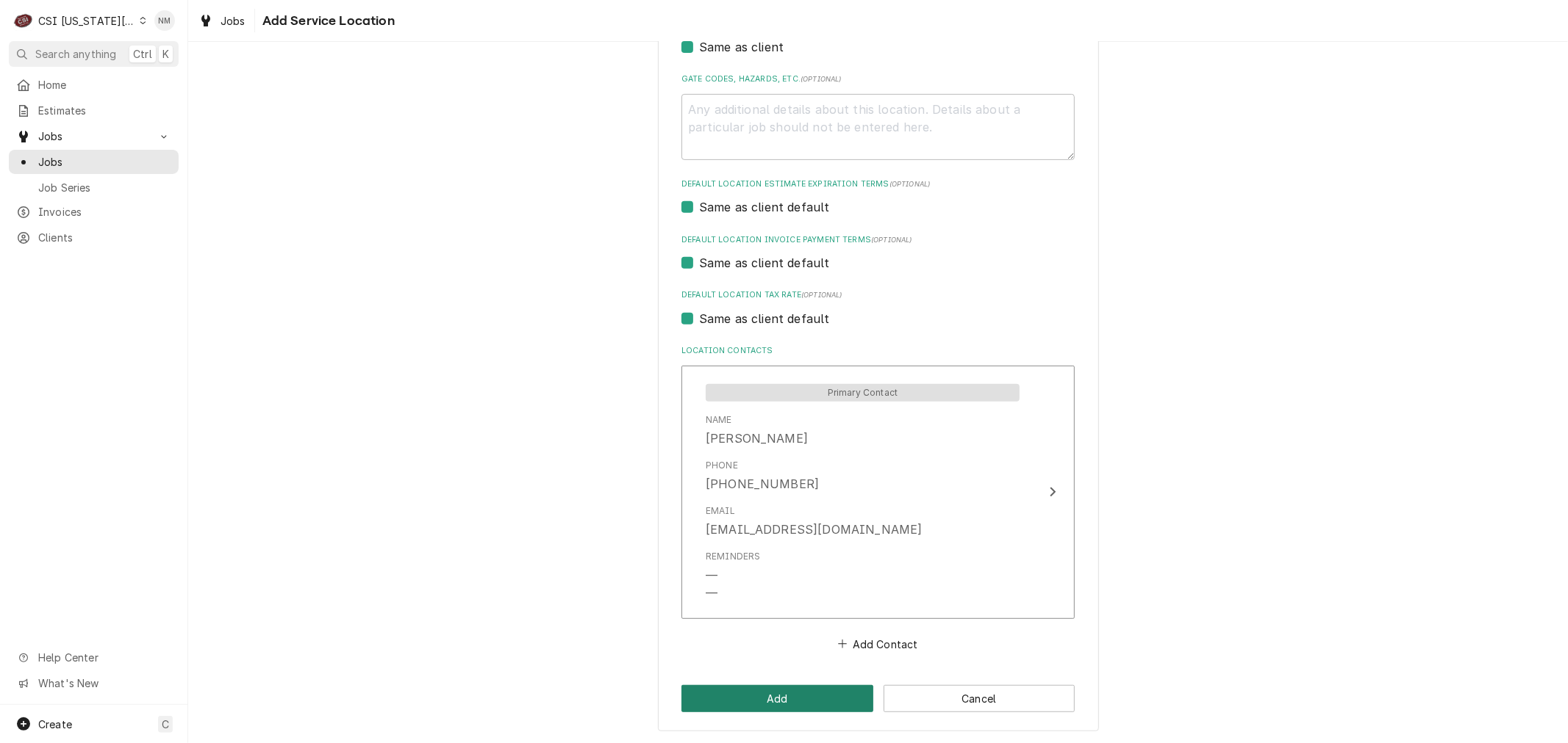
click at [774, 692] on button "Add" at bounding box center [778, 699] width 192 height 27
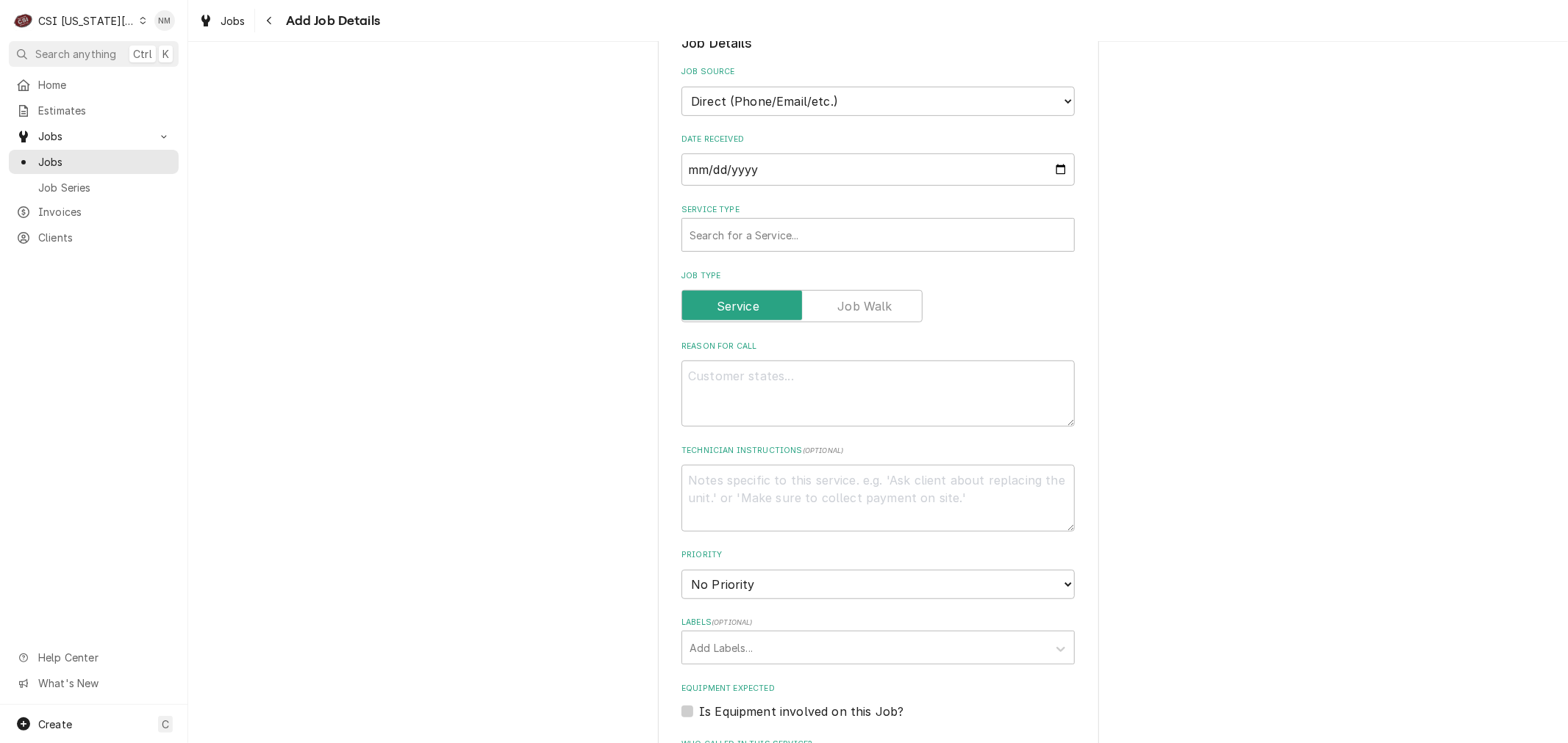
scroll to position [561, 0]
click at [814, 222] on div "Service Type" at bounding box center [878, 235] width 377 height 26
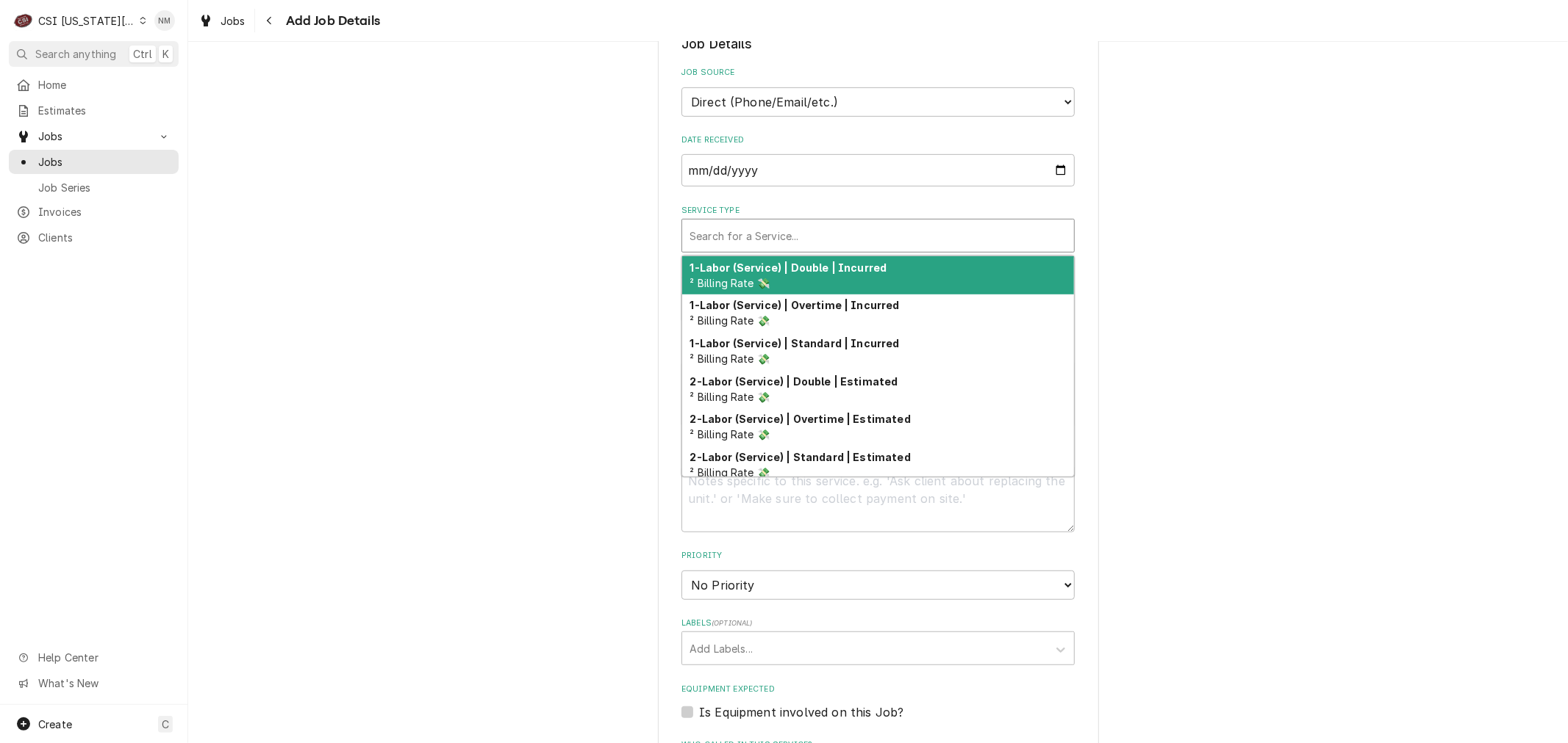
type textarea "x"
type input "S"
type textarea "x"
type input "SE"
type textarea "x"
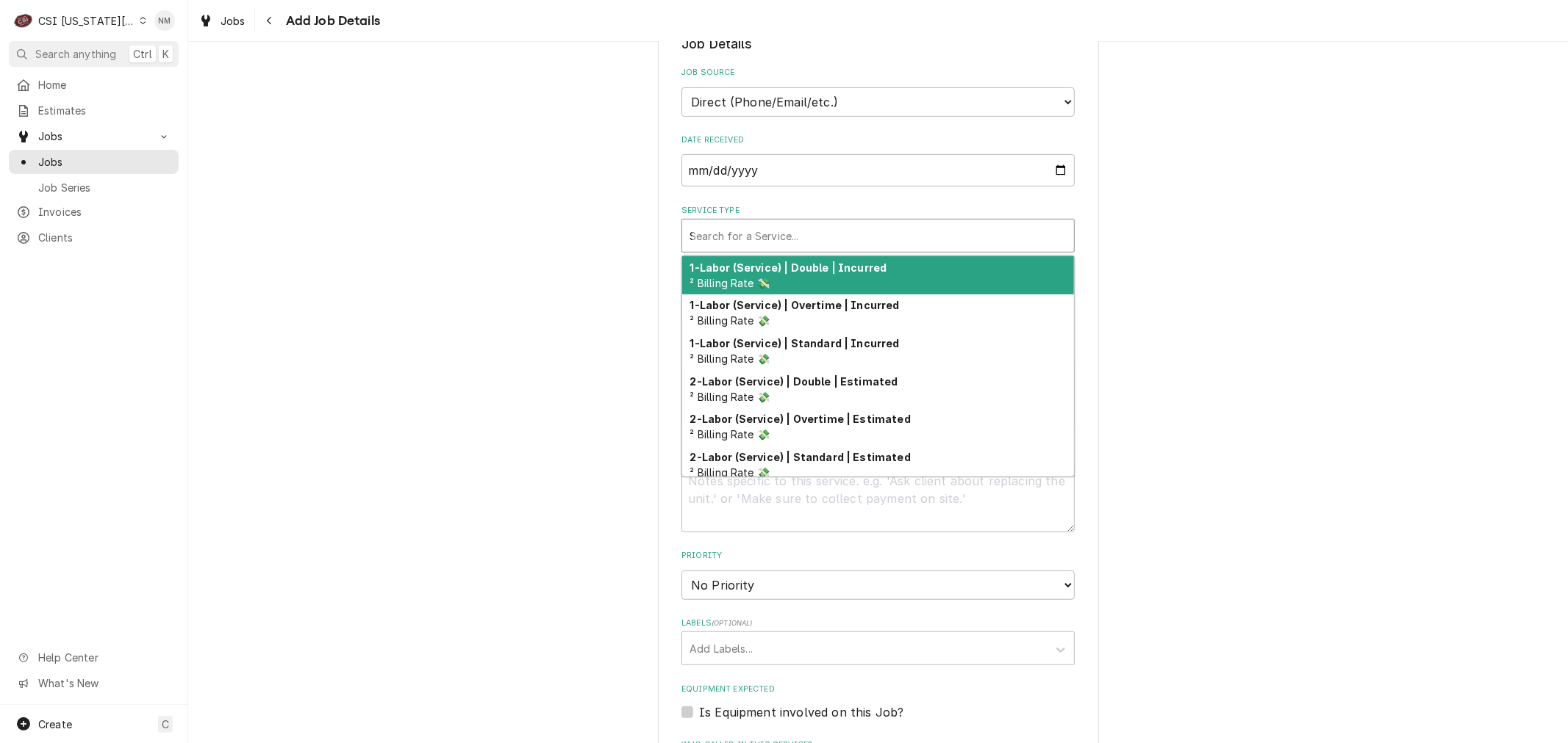
type input "SER"
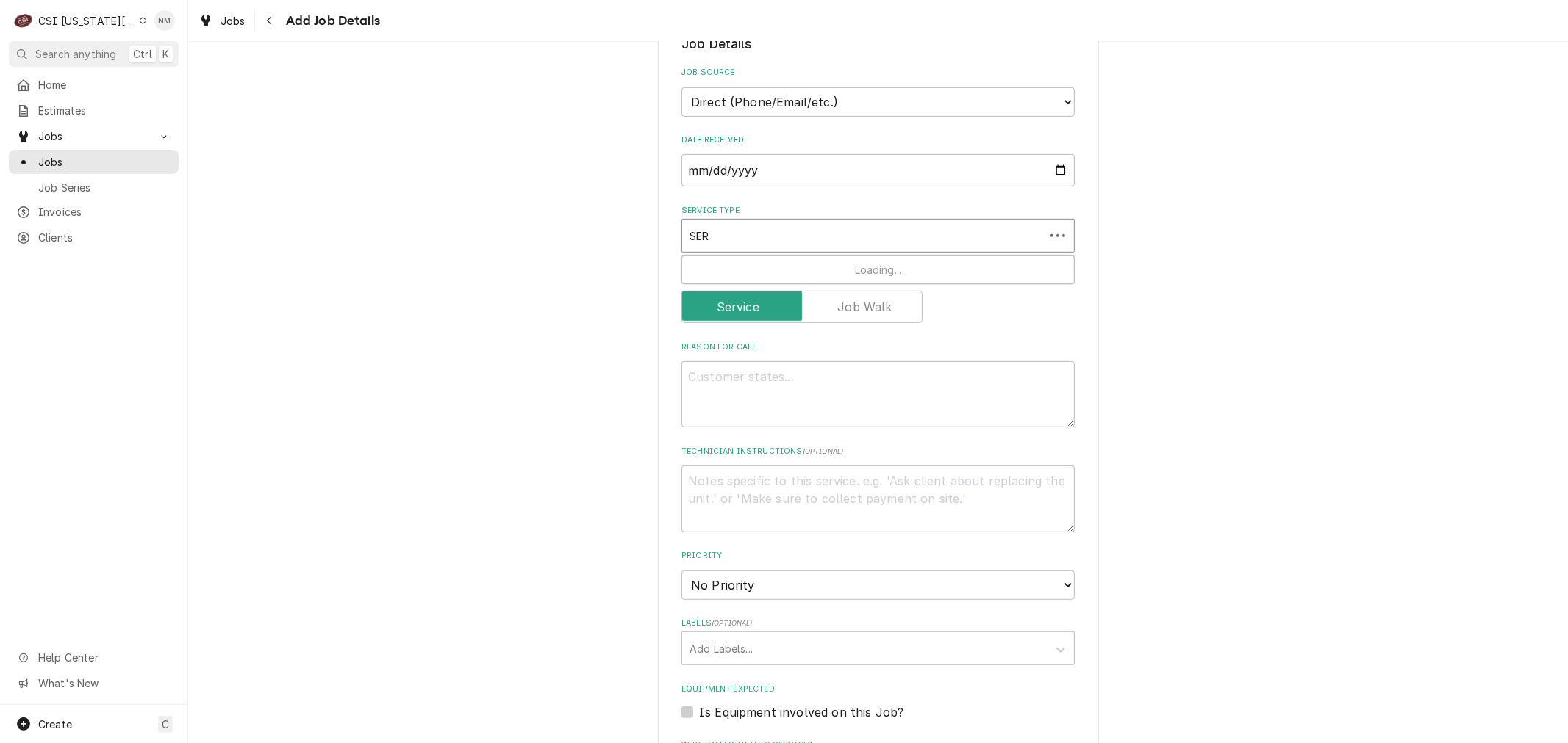
type textarea "x"
type input "SERV"
type textarea "x"
type input "SERVI"
type textarea "x"
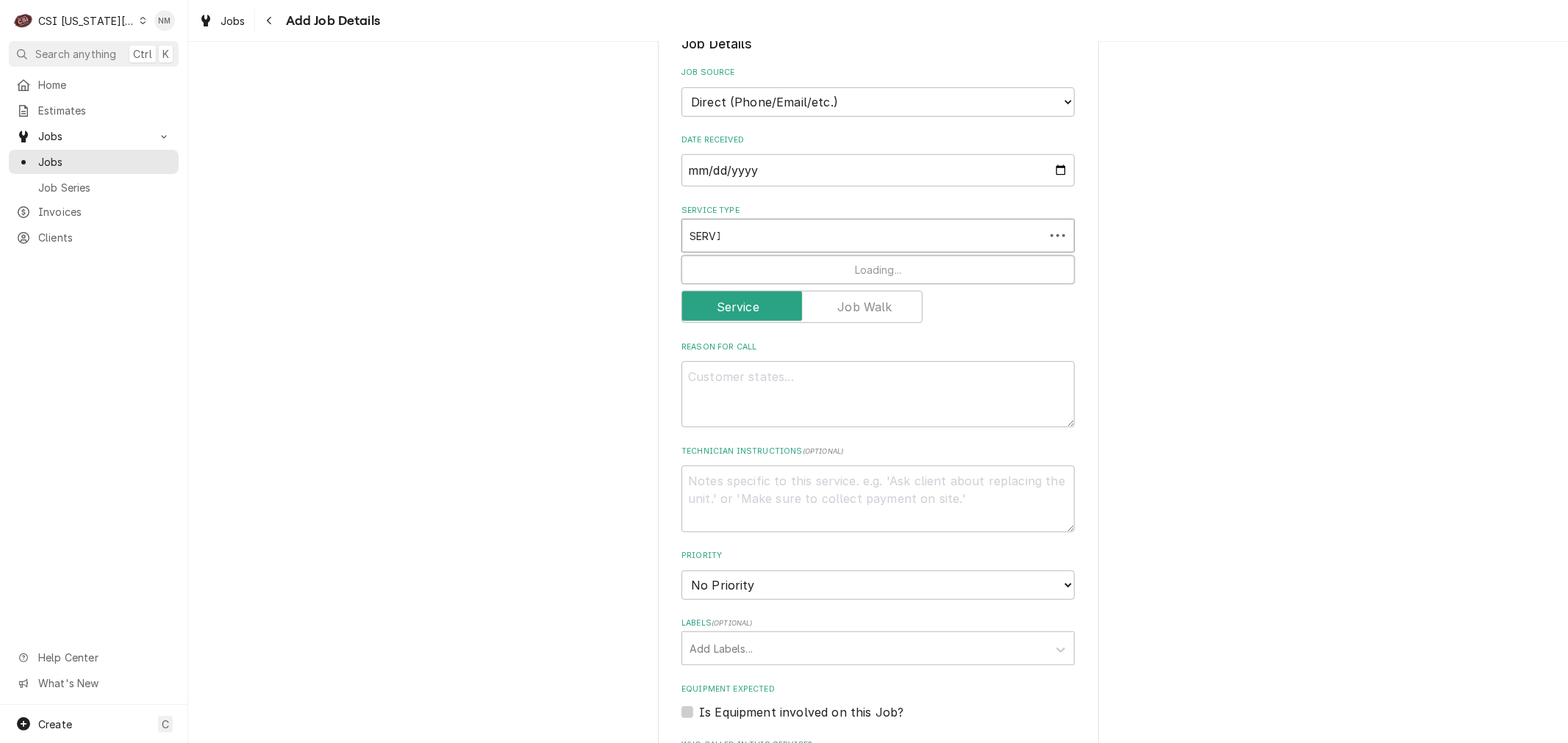
type input "SERVIC"
type textarea "x"
type input "SERVICE"
type textarea "x"
type input "SERVICE"
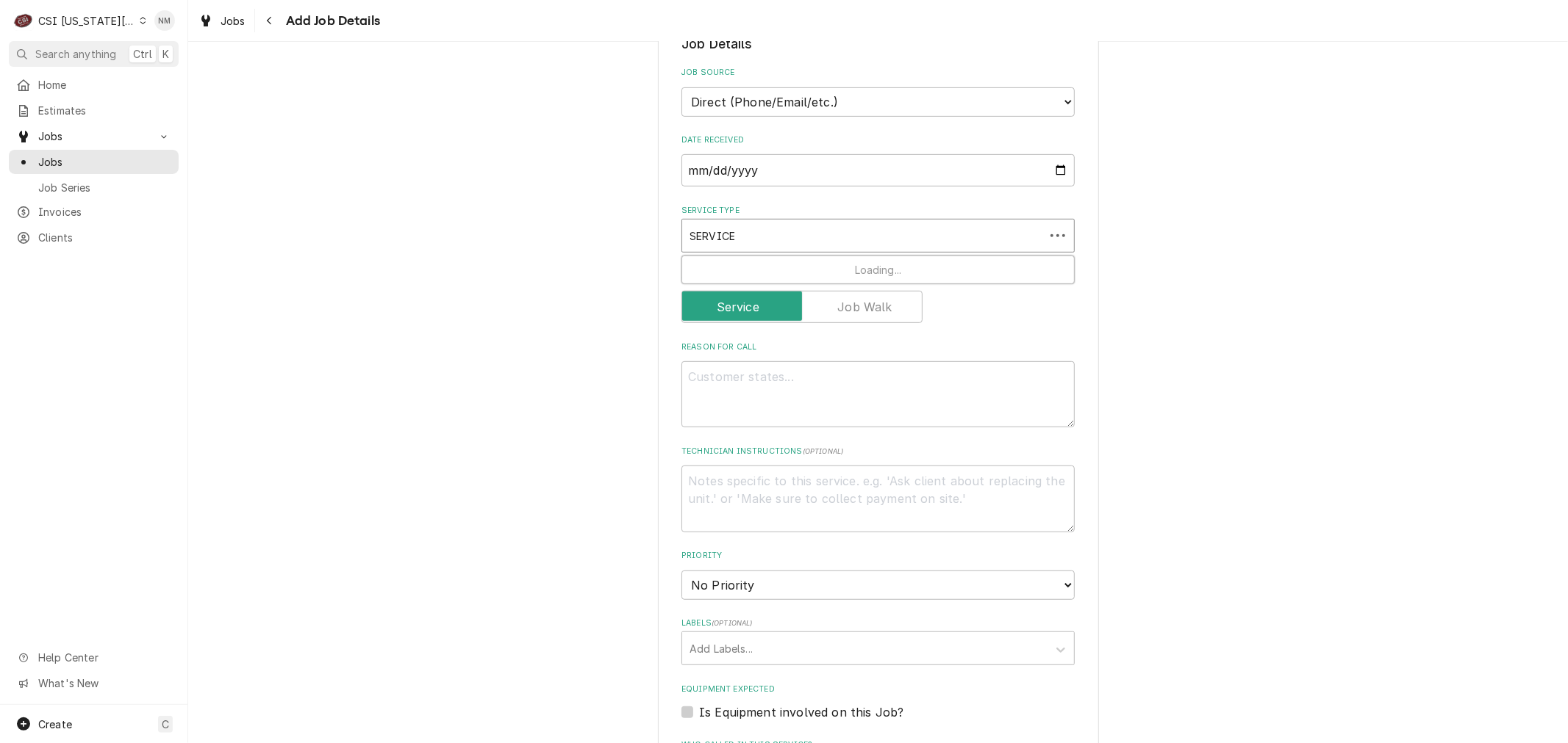
type textarea "x"
type input "SERVICE C"
type textarea "x"
type input "SERVICE CA"
type textarea "x"
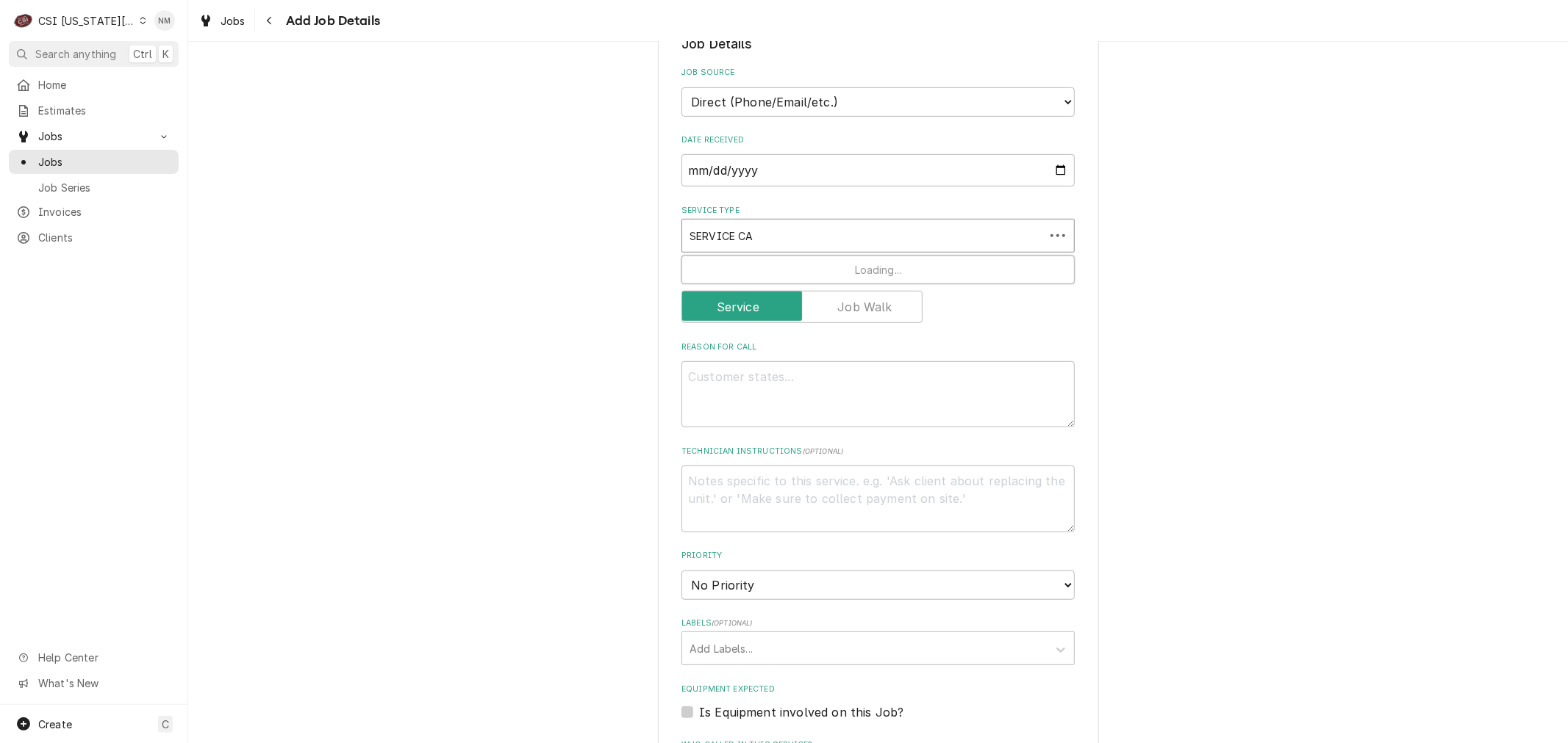
type input "SERVICE CAL"
type textarea "x"
type input "SERVICE CALL"
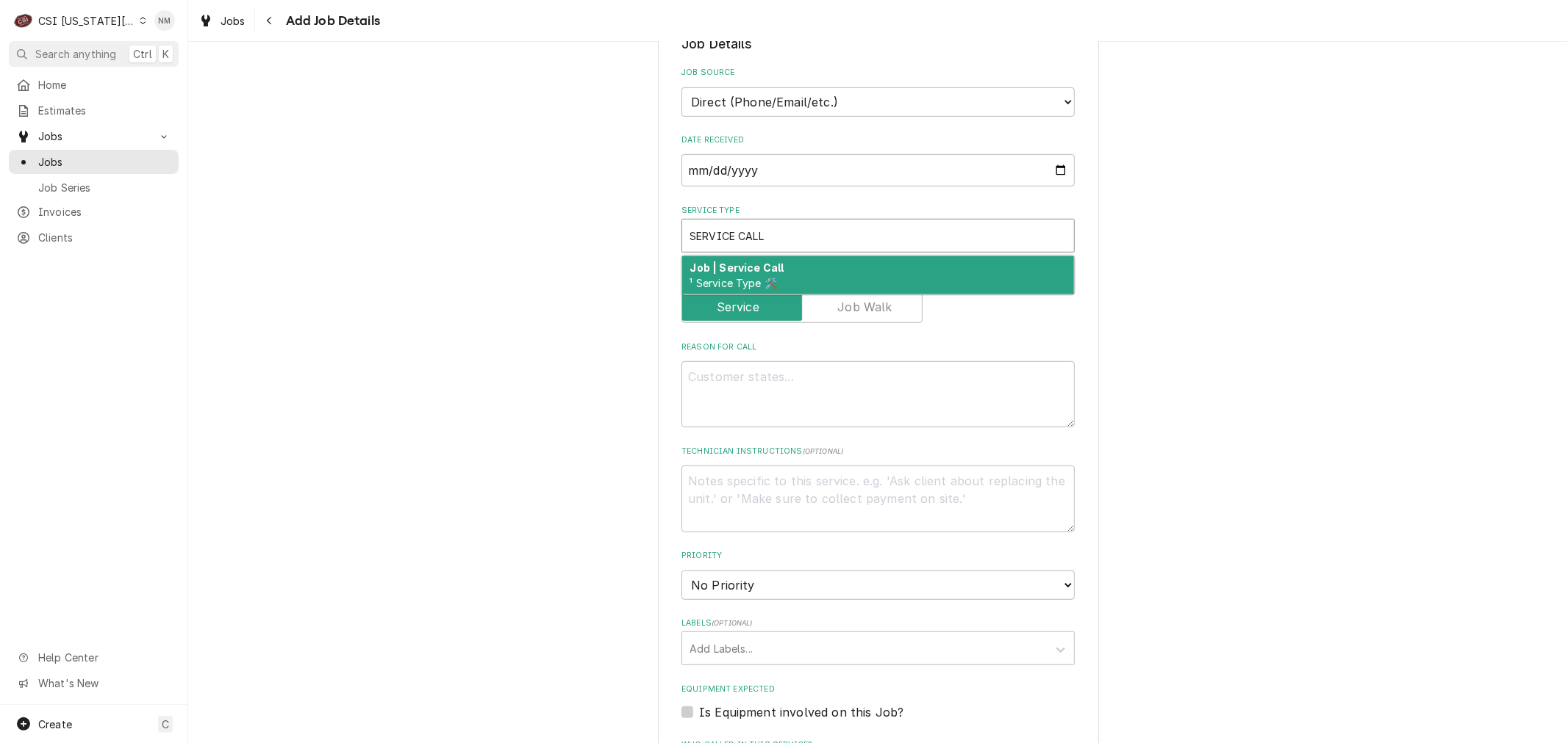
click at [810, 256] on div "Job | Service Call ¹ Service Type 🛠️" at bounding box center [878, 275] width 392 height 38
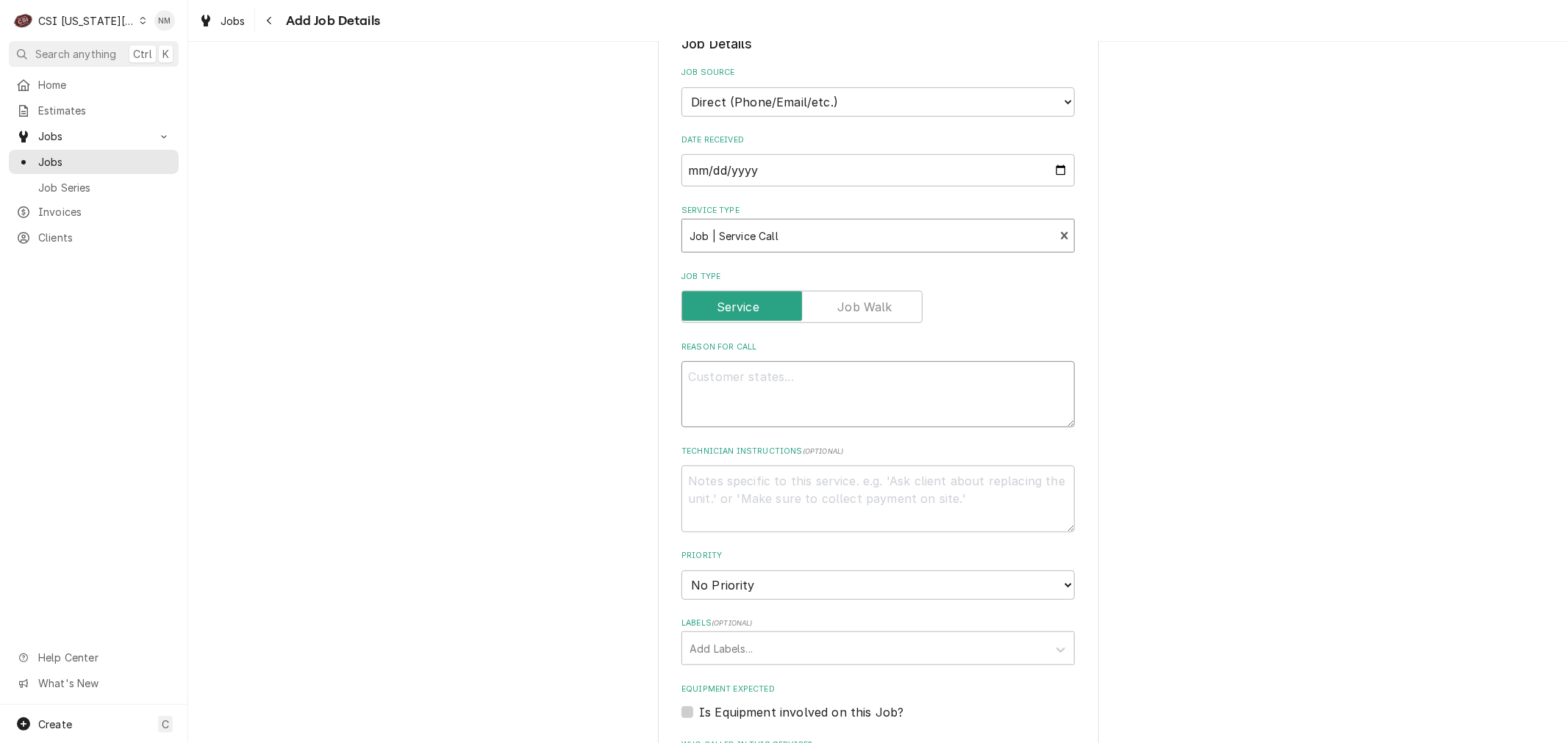
click at [787, 364] on textarea "Reason For Call" at bounding box center [878, 395] width 393 height 67
type textarea "x"
type textarea "[PERSON_NAME]"
type textarea "x"
type textarea "JAC"
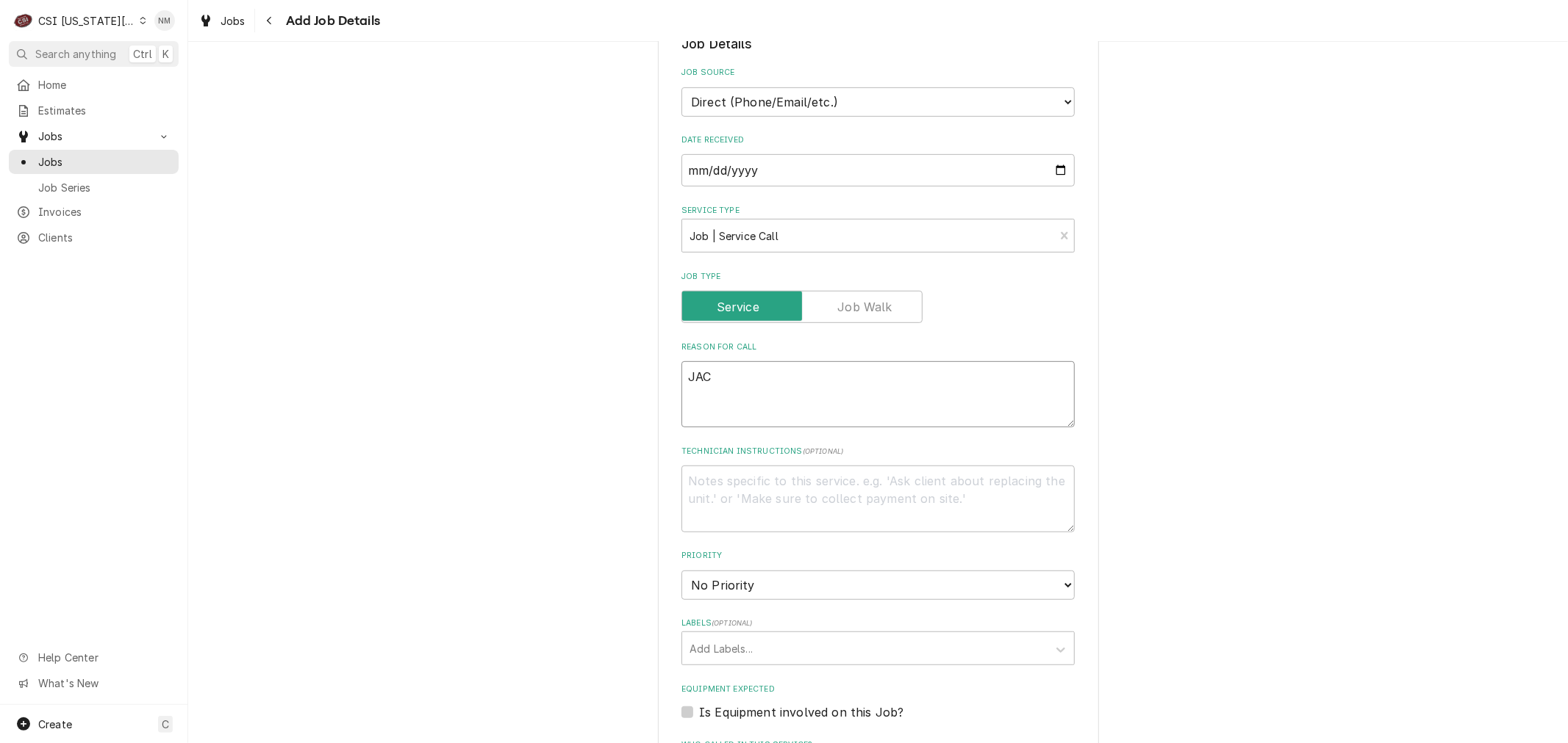
type textarea "x"
type textarea "JACK"
type textarea "x"
type textarea "JACKS"
type textarea "x"
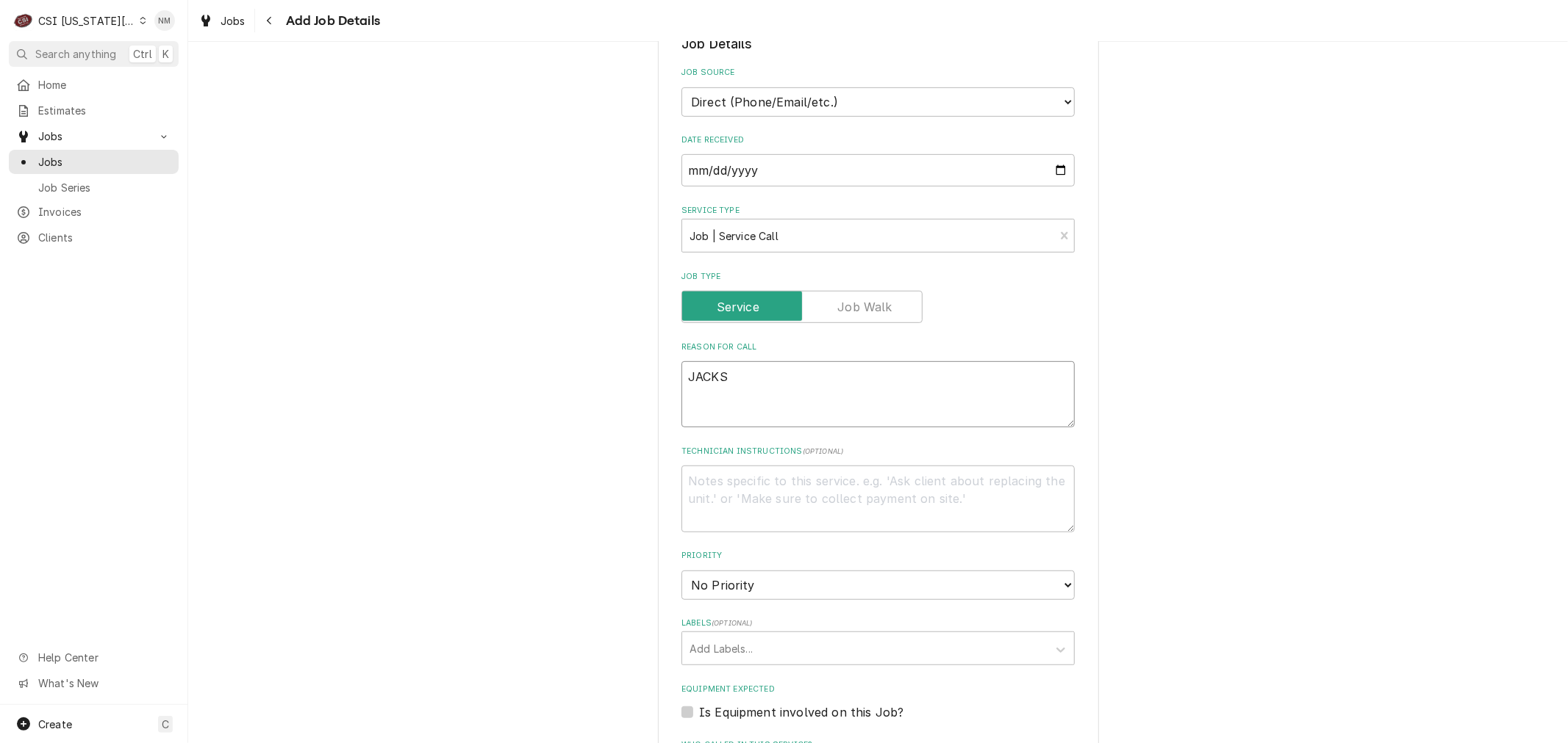
type textarea "JACKSO"
type textarea "x"
type textarea "[PERSON_NAME]"
type textarea "x"
type textarea "[PERSON_NAME]"
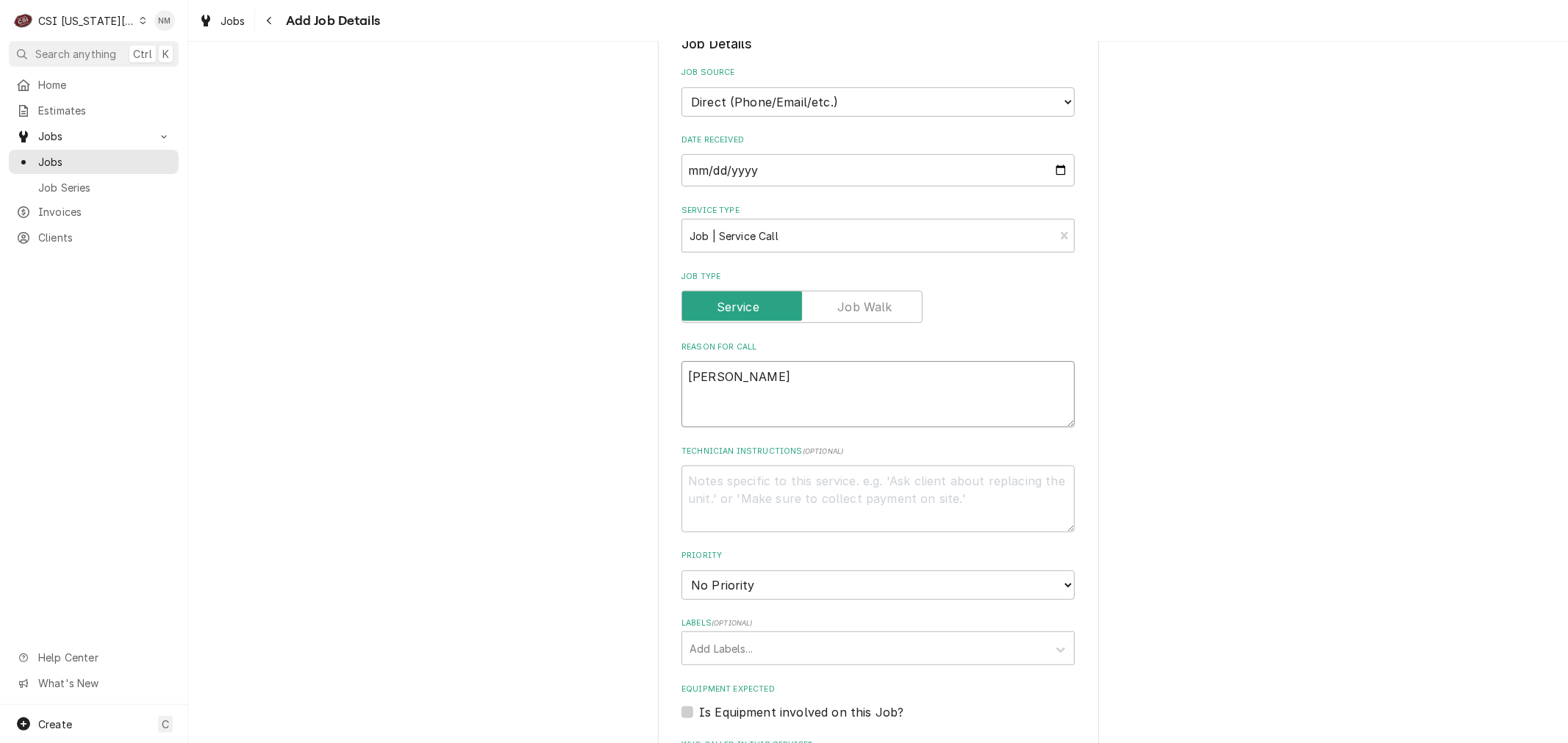
type textarea "x"
type textarea "[PERSON_NAME]"
type textarea "x"
type textarea "[PERSON_NAME] SI"
type textarea "x"
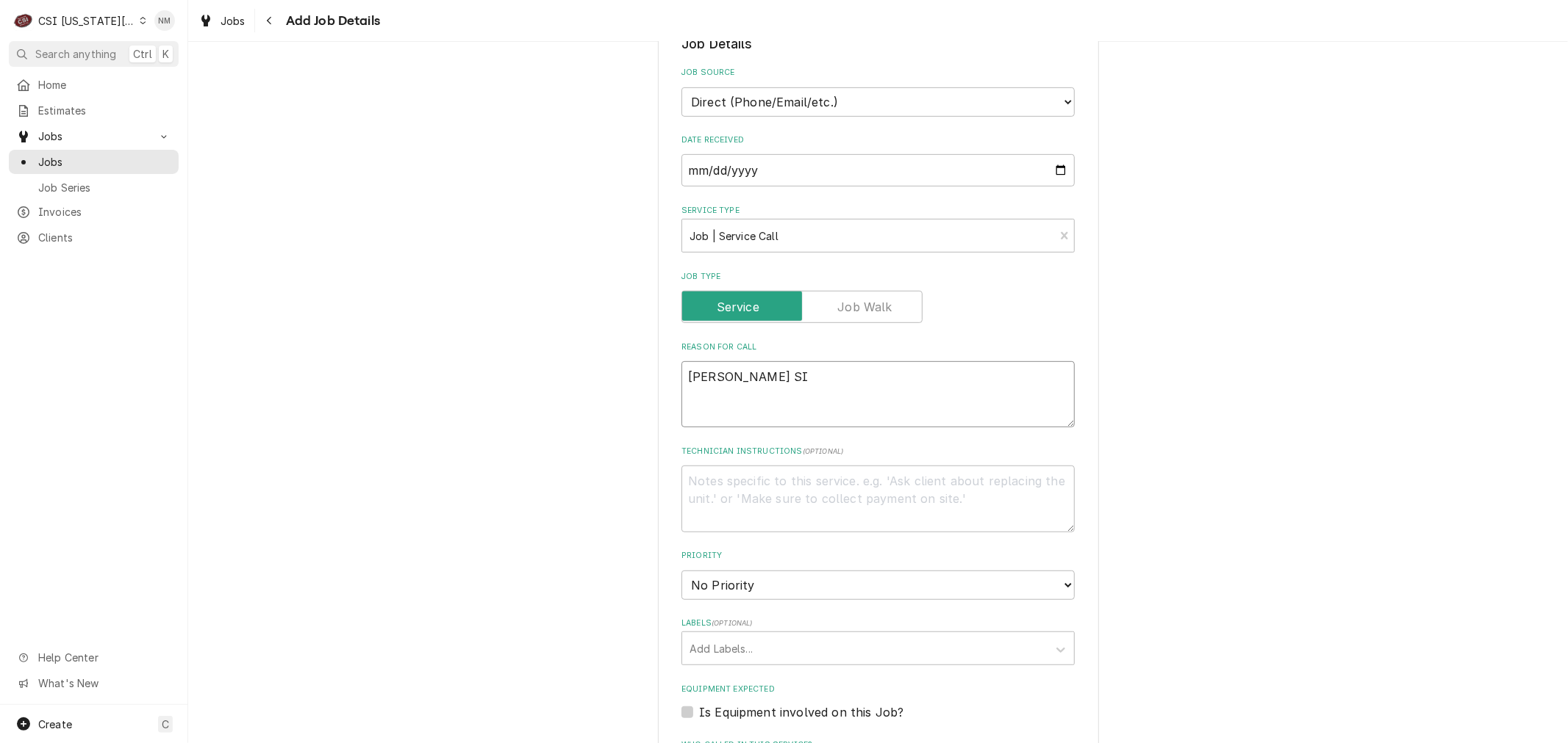
type textarea "[PERSON_NAME]"
type textarea "x"
type textarea "[PERSON_NAME]"
type textarea "x"
type textarea "[PERSON_NAME]"
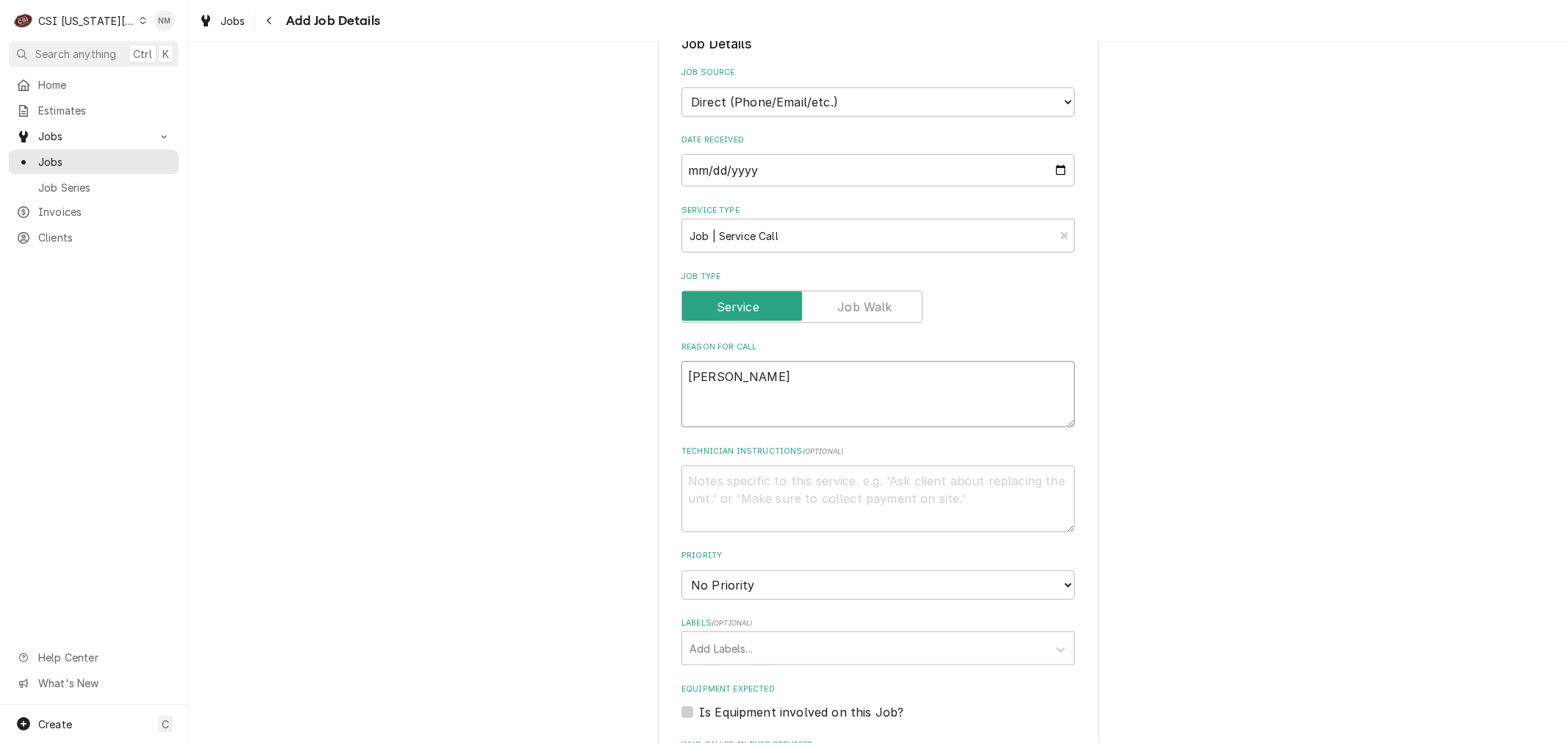
type textarea "x"
type textarea "[PERSON_NAME] SI"
type textarea "x"
type textarea "[PERSON_NAME]"
type textarea "x"
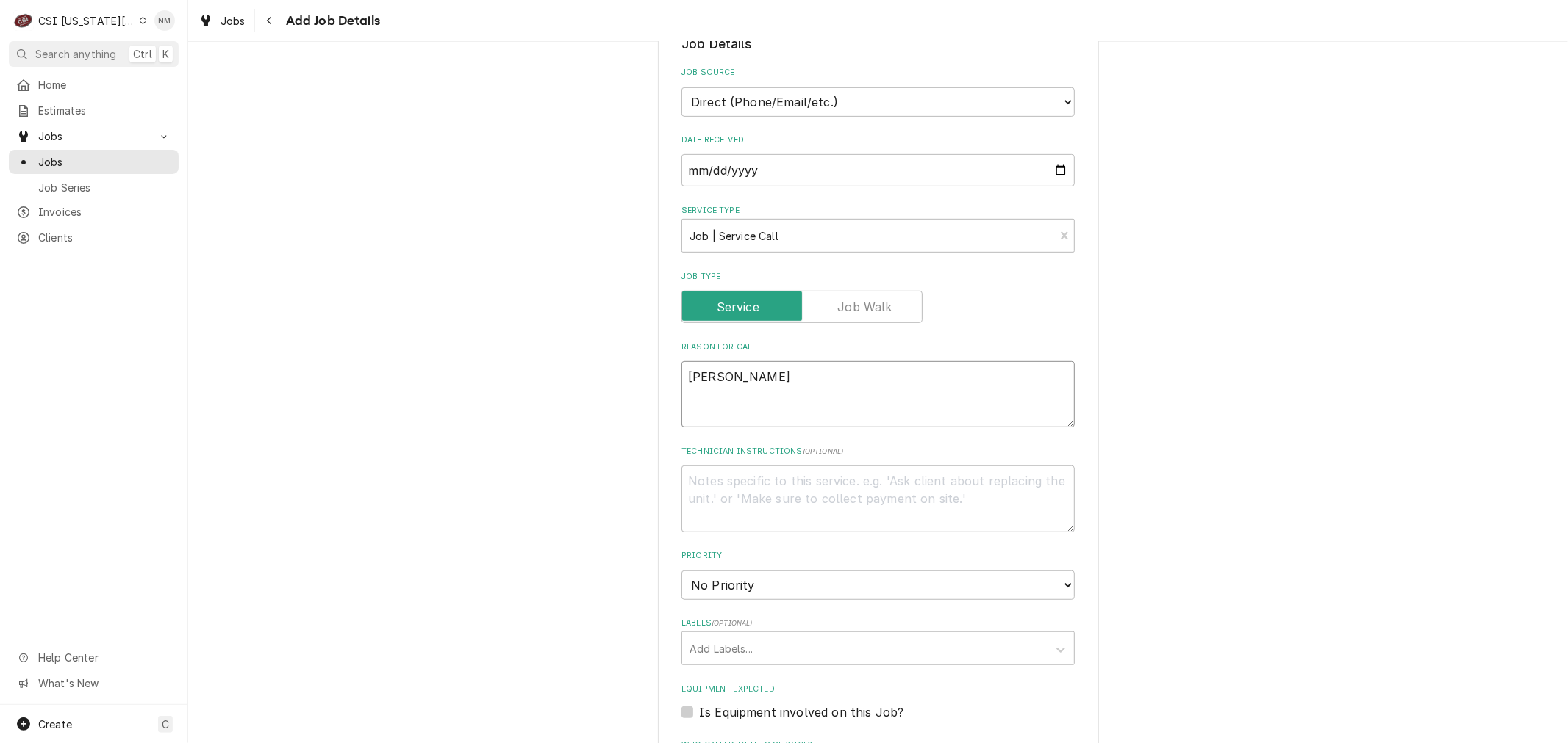
type textarea "[PERSON_NAME]"
type textarea "x"
type textarea "[PERSON_NAME] DI"
type textarea "x"
type textarea "[PERSON_NAME] DIS"
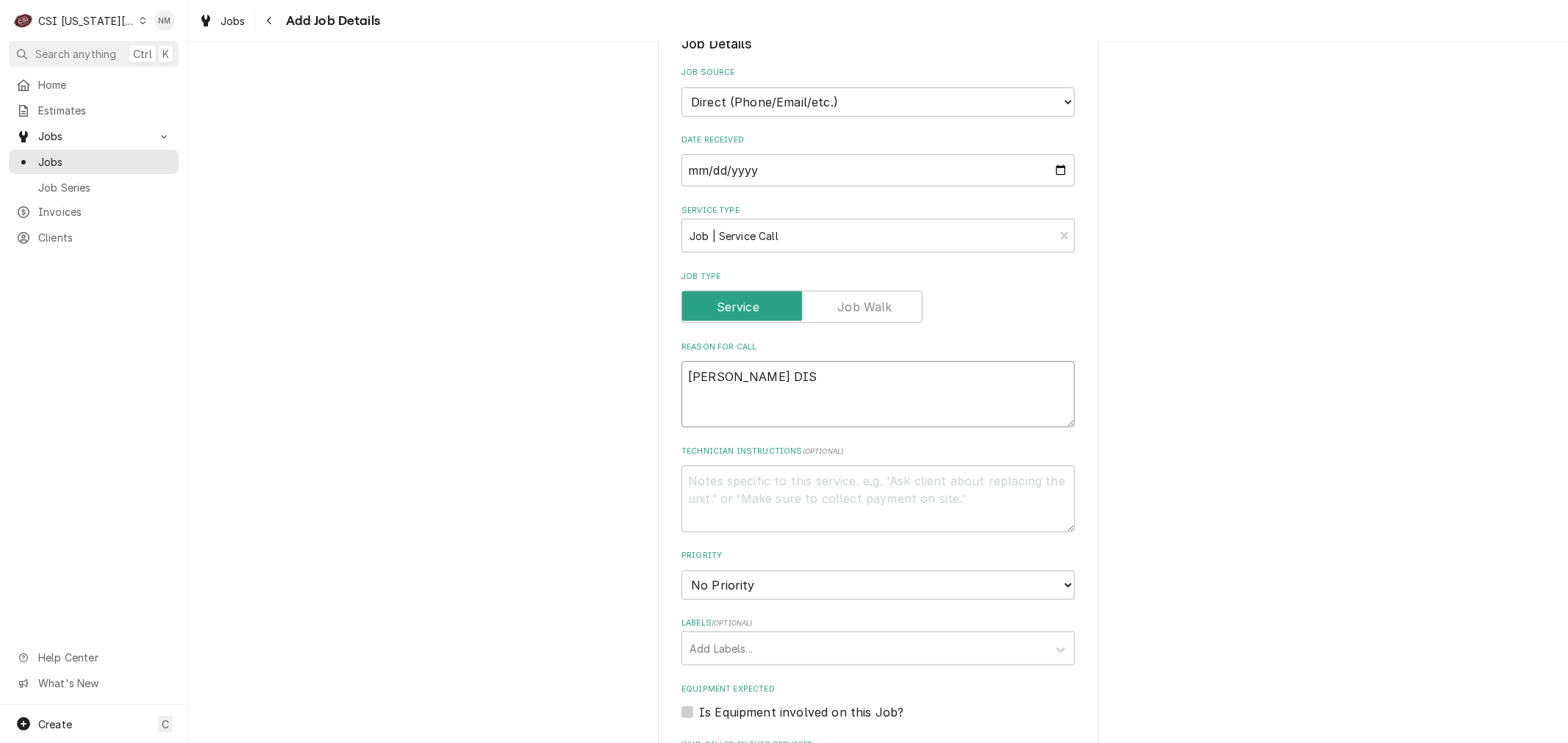
type textarea "x"
type textarea "[PERSON_NAME] DISH"
type textarea "x"
type textarea "[PERSON_NAME] DISH"
type textarea "x"
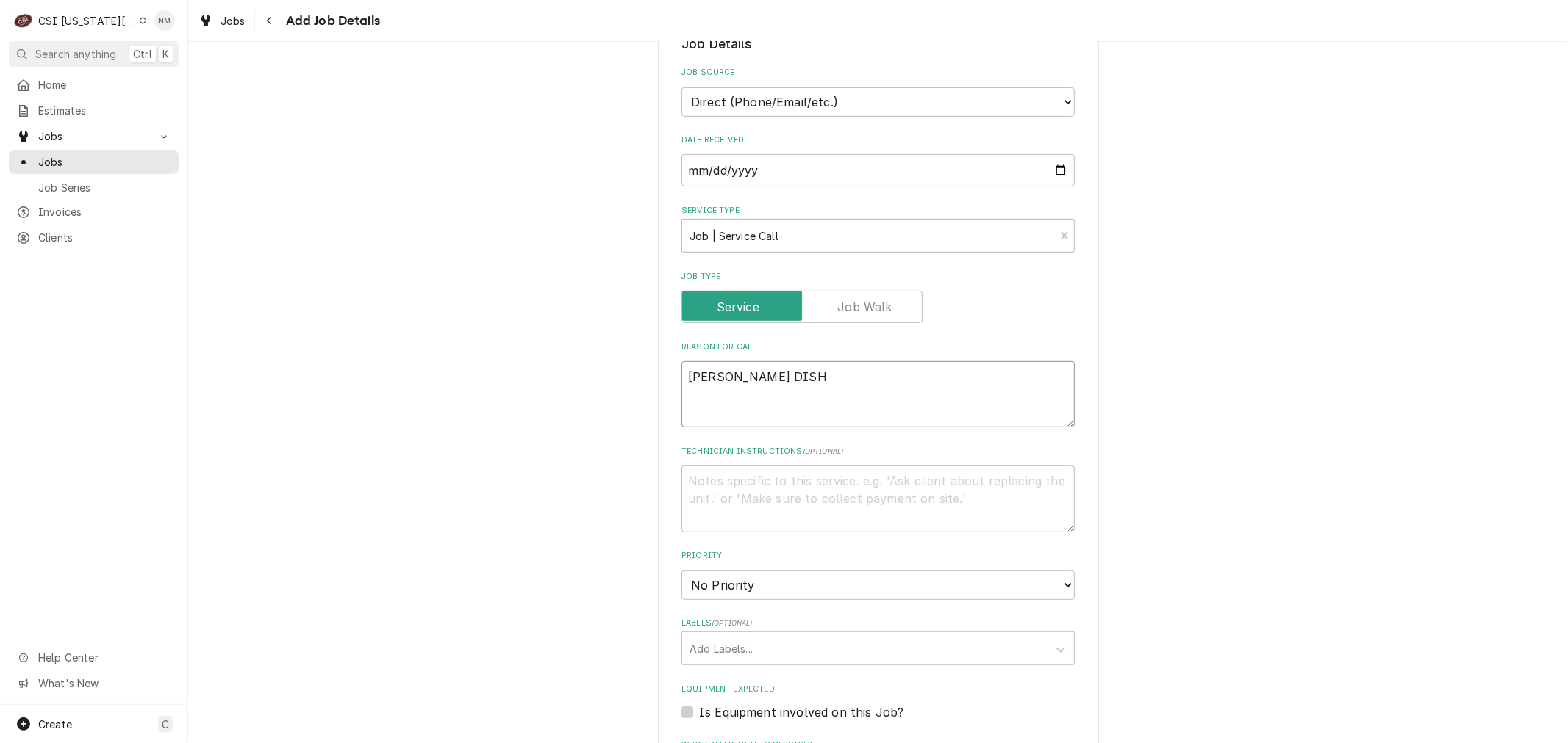
type textarea "[PERSON_NAME] DISH M"
type textarea "x"
type textarea "[PERSON_NAME] DISH MA"
click at [796, 571] on select "No Priority Urgent High Medium Low" at bounding box center [878, 585] width 393 height 29
click at [682, 571] on select "No Priority Urgent High Medium Low" at bounding box center [878, 585] width 393 height 29
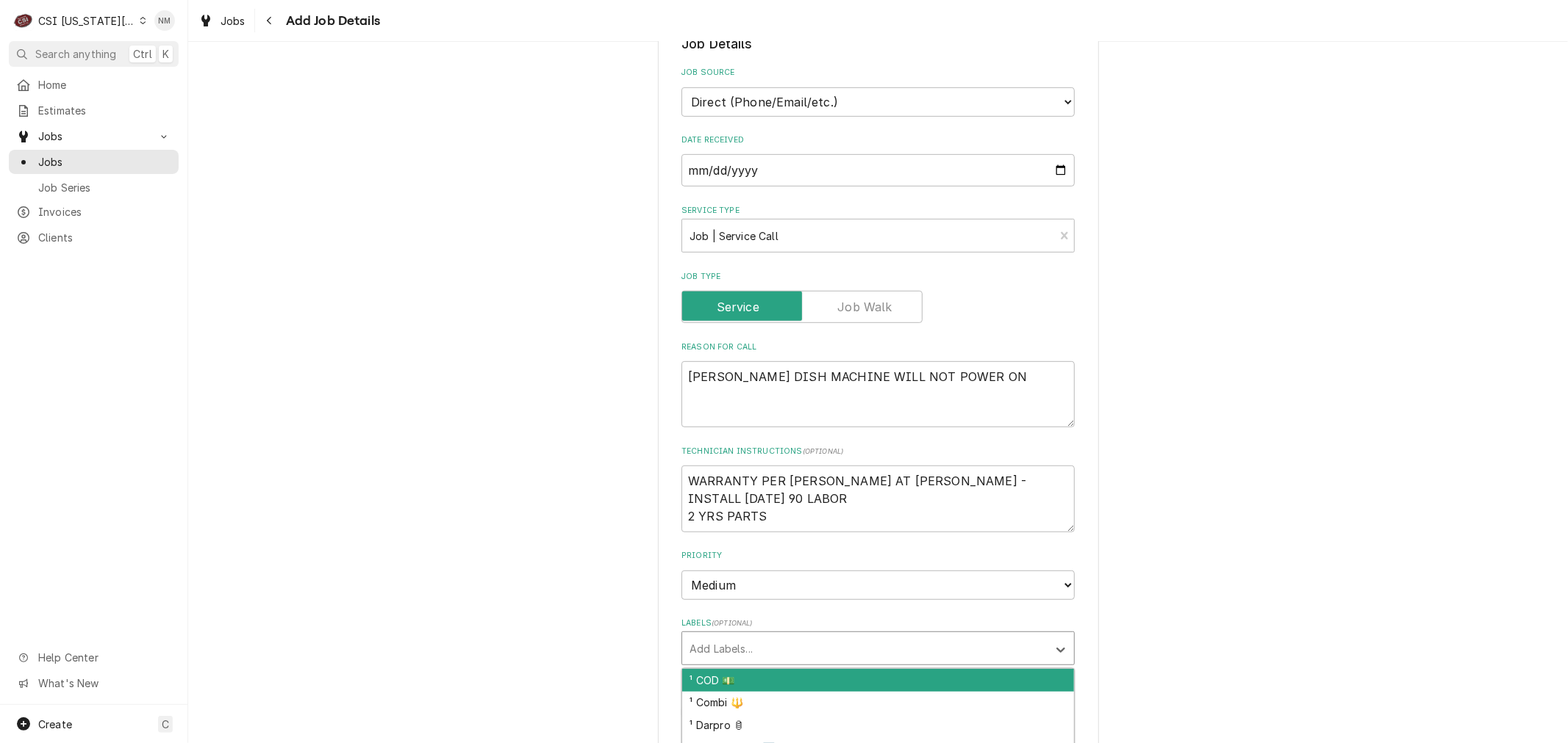
click at [764, 635] on div "Labels" at bounding box center [865, 648] width 351 height 26
click at [781, 670] on div "² Dishwashing 🌀" at bounding box center [878, 680] width 392 height 23
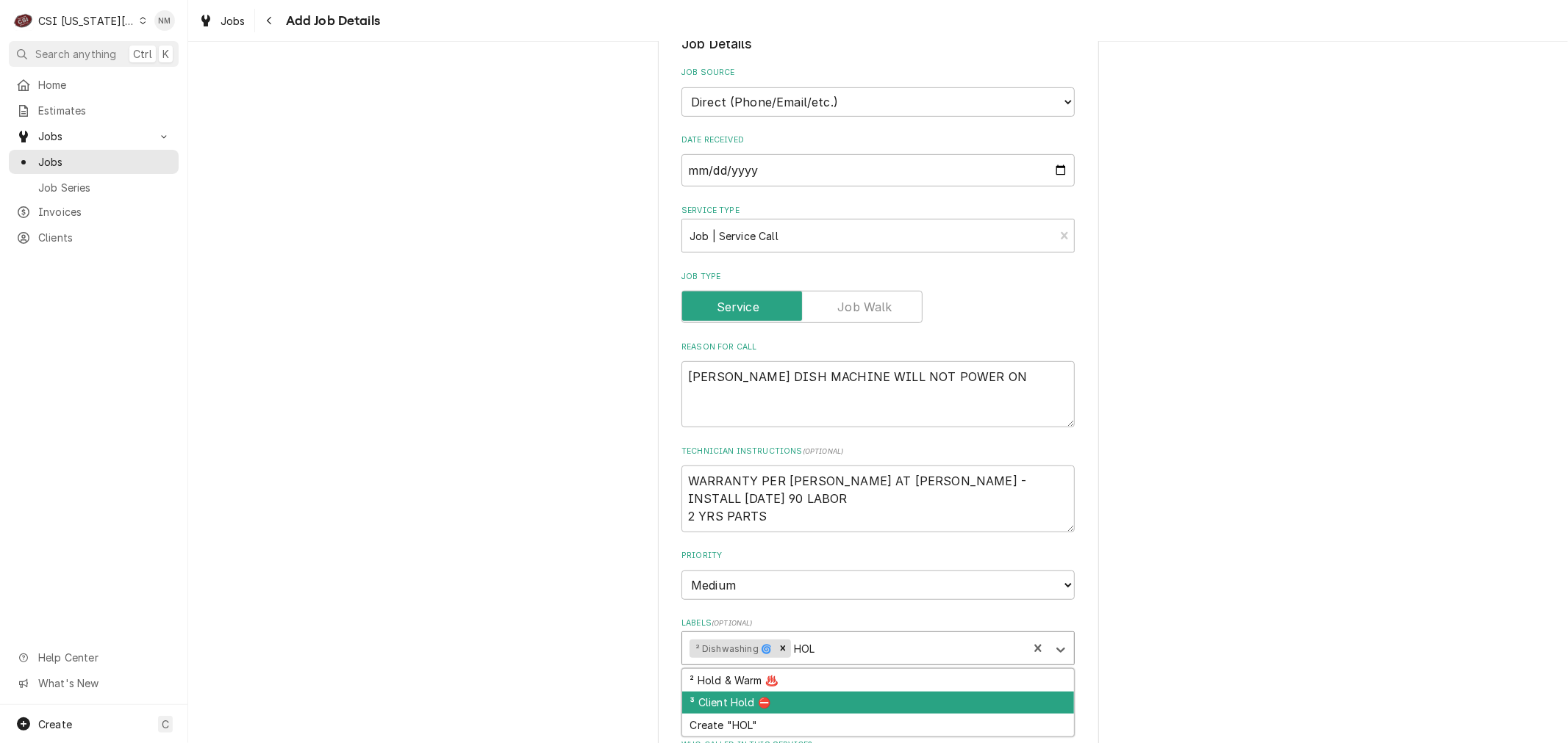
click at [782, 692] on div "³ Client Hold ⛔️" at bounding box center [878, 703] width 392 height 23
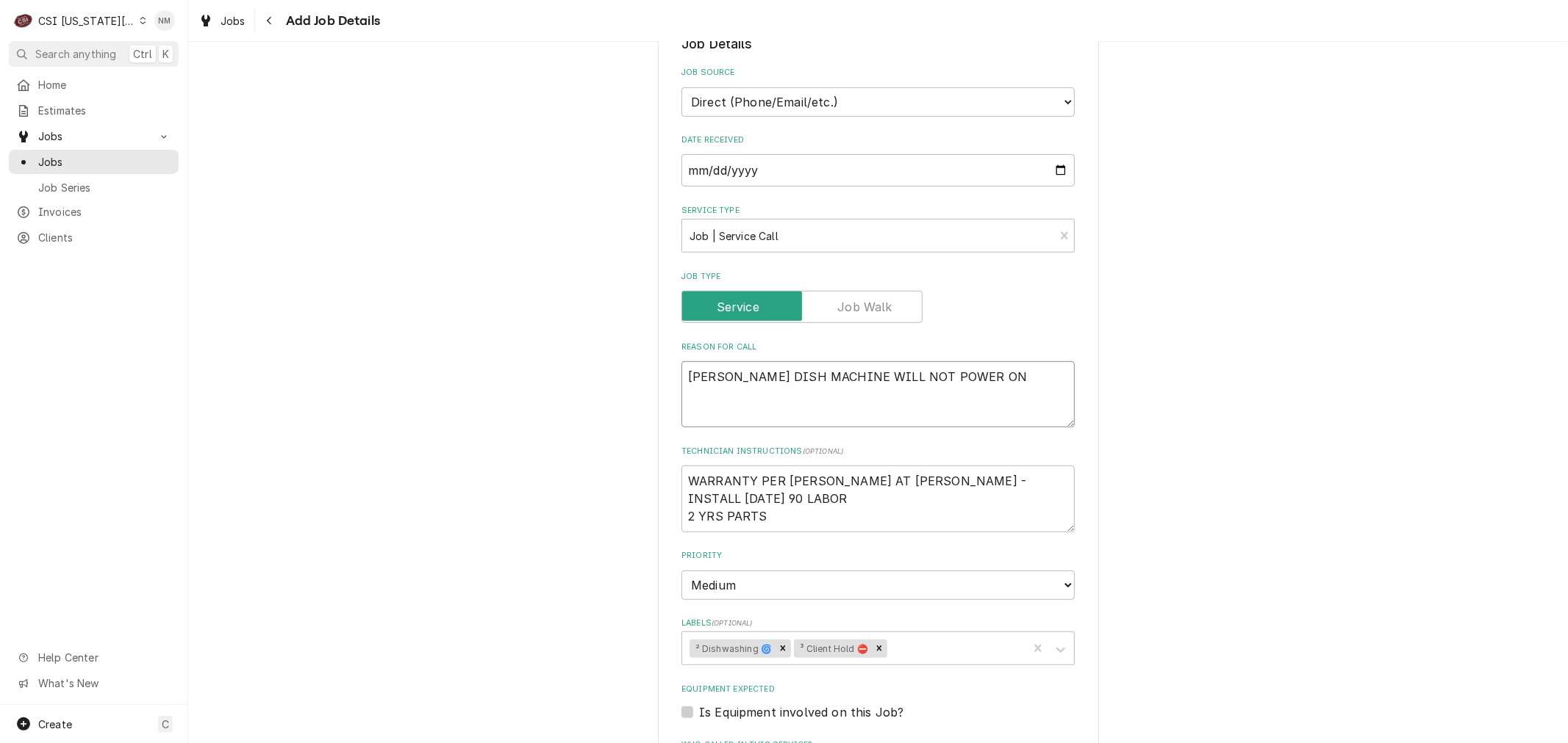
click at [685, 361] on textarea "[PERSON_NAME] DISH MACHINE WILL NOT POWER ON" at bounding box center [878, 395] width 393 height 67
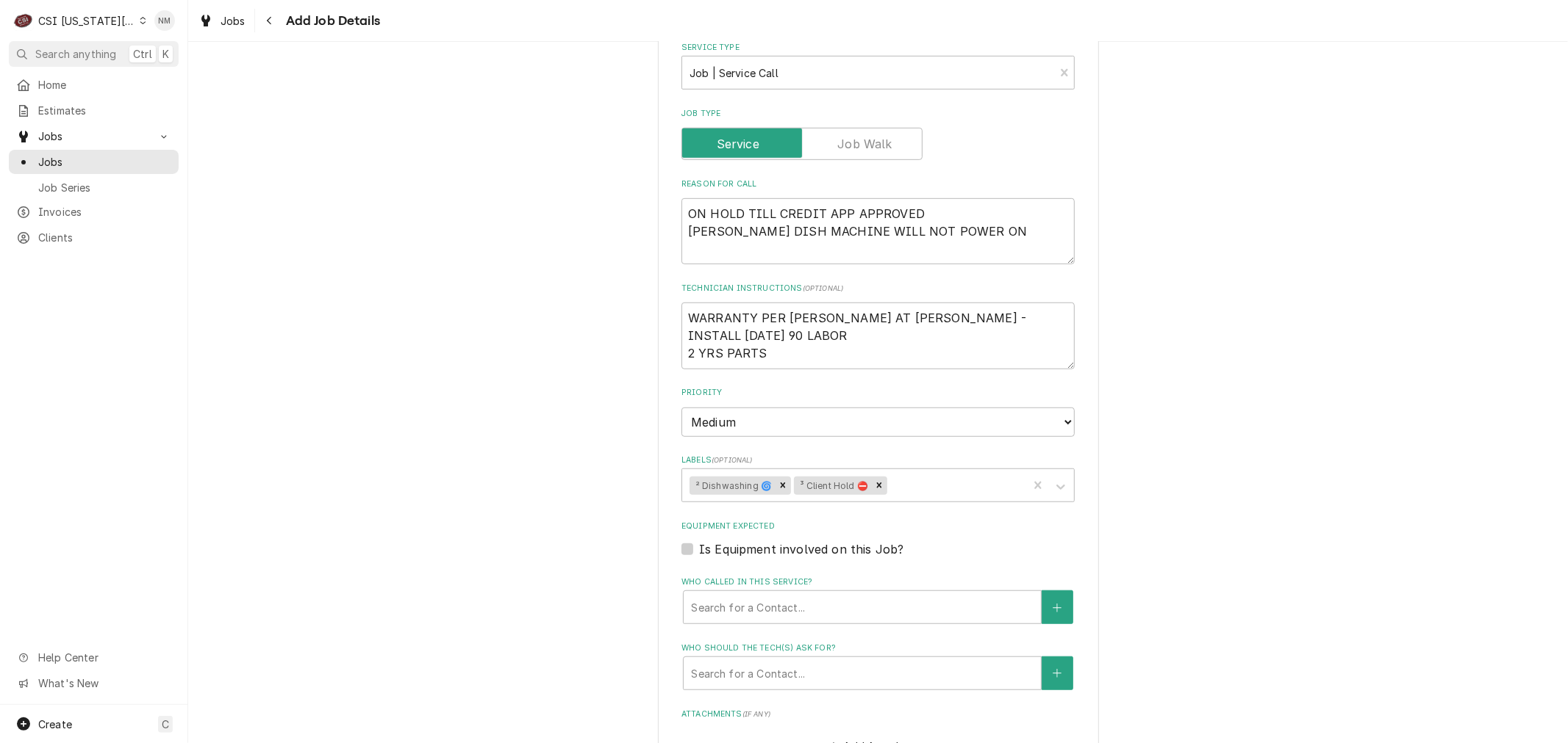
click at [699, 540] on label "Is Equipment involved on this Job?" at bounding box center [801, 549] width 205 height 18
click at [699, 540] on input "Equipment Expected" at bounding box center [895, 556] width 393 height 32
click at [758, 594] on div "Equipment" at bounding box center [847, 607] width 313 height 26
click at [1054, 590] on button "Equipment" at bounding box center [1057, 607] width 31 height 34
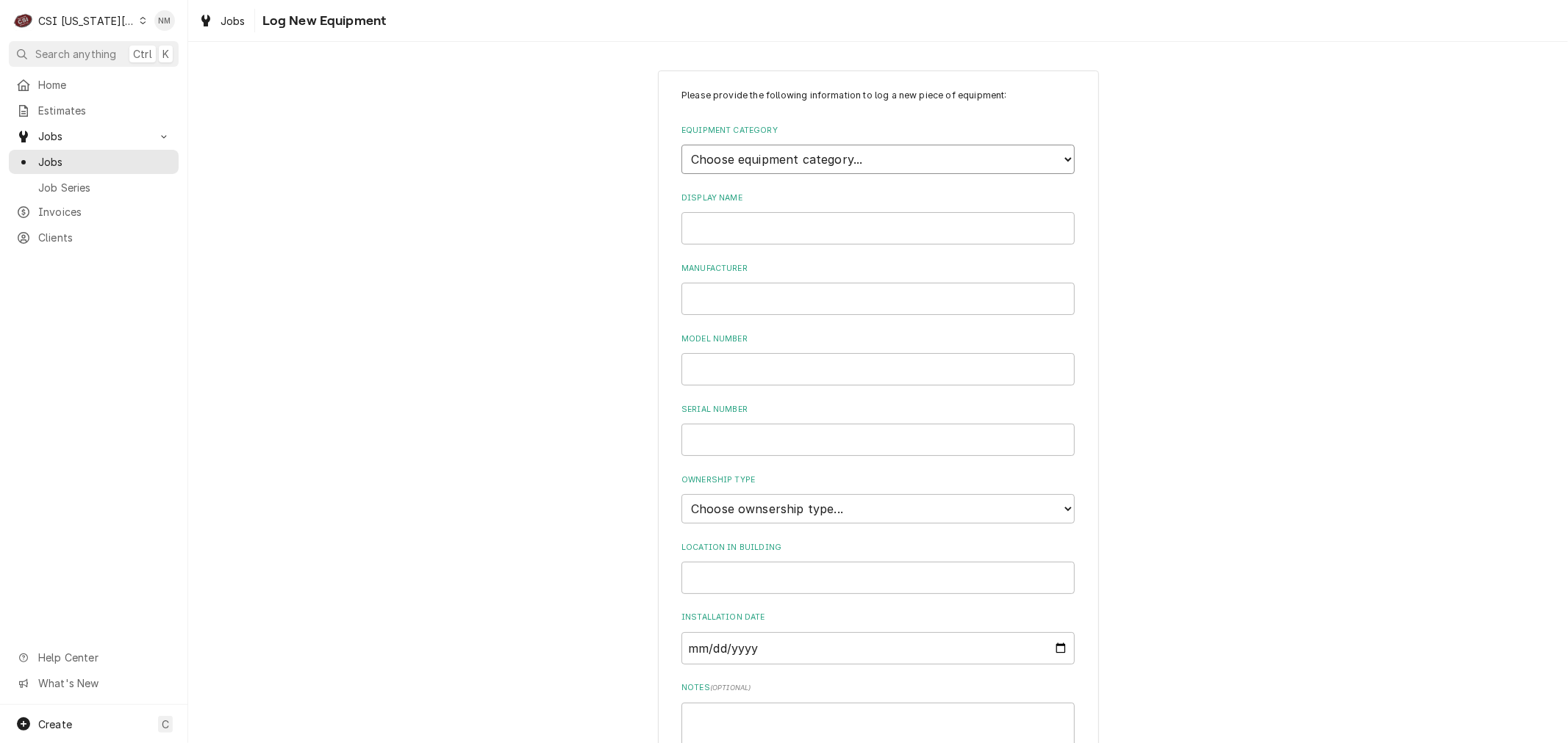
click at [846, 163] on select "Choose equipment category... Cooking Equipment Fryers Ice Machines Ovens and Ra…" at bounding box center [878, 160] width 393 height 29
click at [682, 145] on select "Choose equipment category... Cooking Equipment Fryers Ice Machines Ovens and Ra…" at bounding box center [878, 160] width 393 height 29
click at [791, 225] on select "Choose equipment type... Burnisher Dishtable Dishwasher Garbage Disposer Glass …" at bounding box center [878, 227] width 393 height 29
click at [682, 212] on select "Choose equipment type... Burnisher Dishtable Dishwasher Garbage Disposer Glass …" at bounding box center [878, 227] width 393 height 29
click at [740, 288] on input "Display Name" at bounding box center [878, 296] width 393 height 32
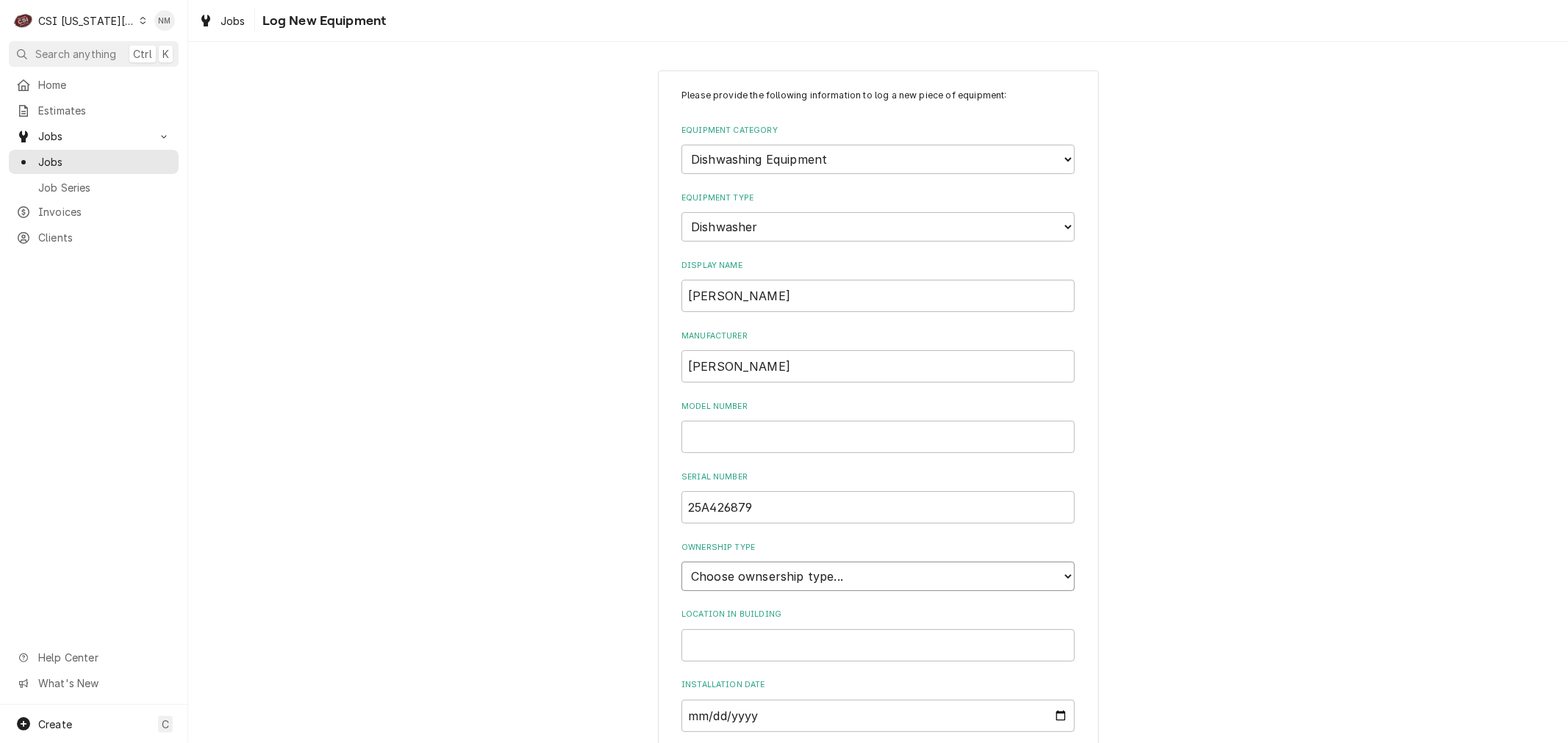
click at [879, 570] on select "Choose ownsership type... Unknown Owned Leased Rented" at bounding box center [878, 577] width 393 height 29
click at [682, 562] on select "Choose ownsership type... Unknown Owned Leased Rented" at bounding box center [878, 577] width 393 height 29
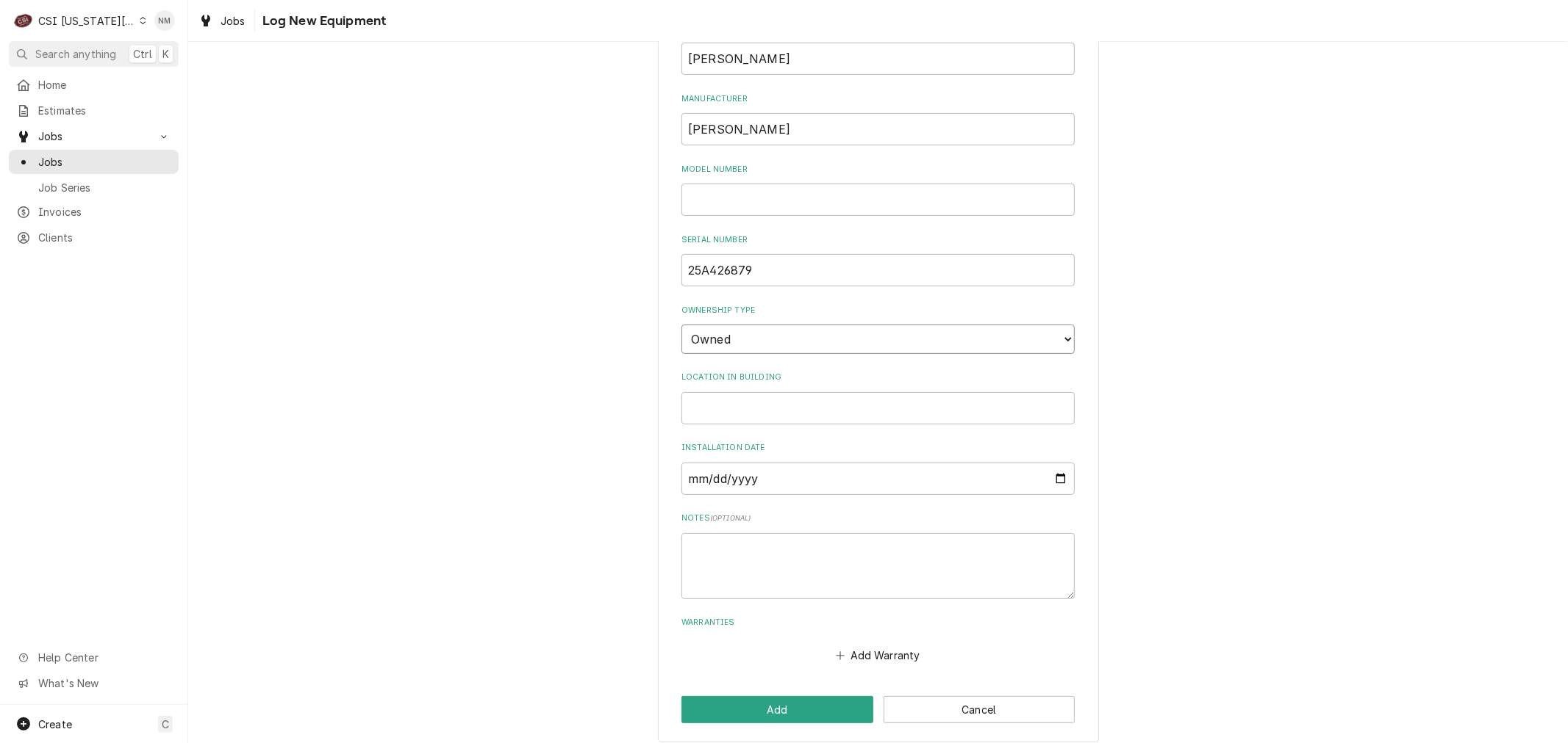
scroll to position [243, 0]
click at [747, 529] on textarea "Notes ( optional )" at bounding box center [878, 562] width 393 height 67
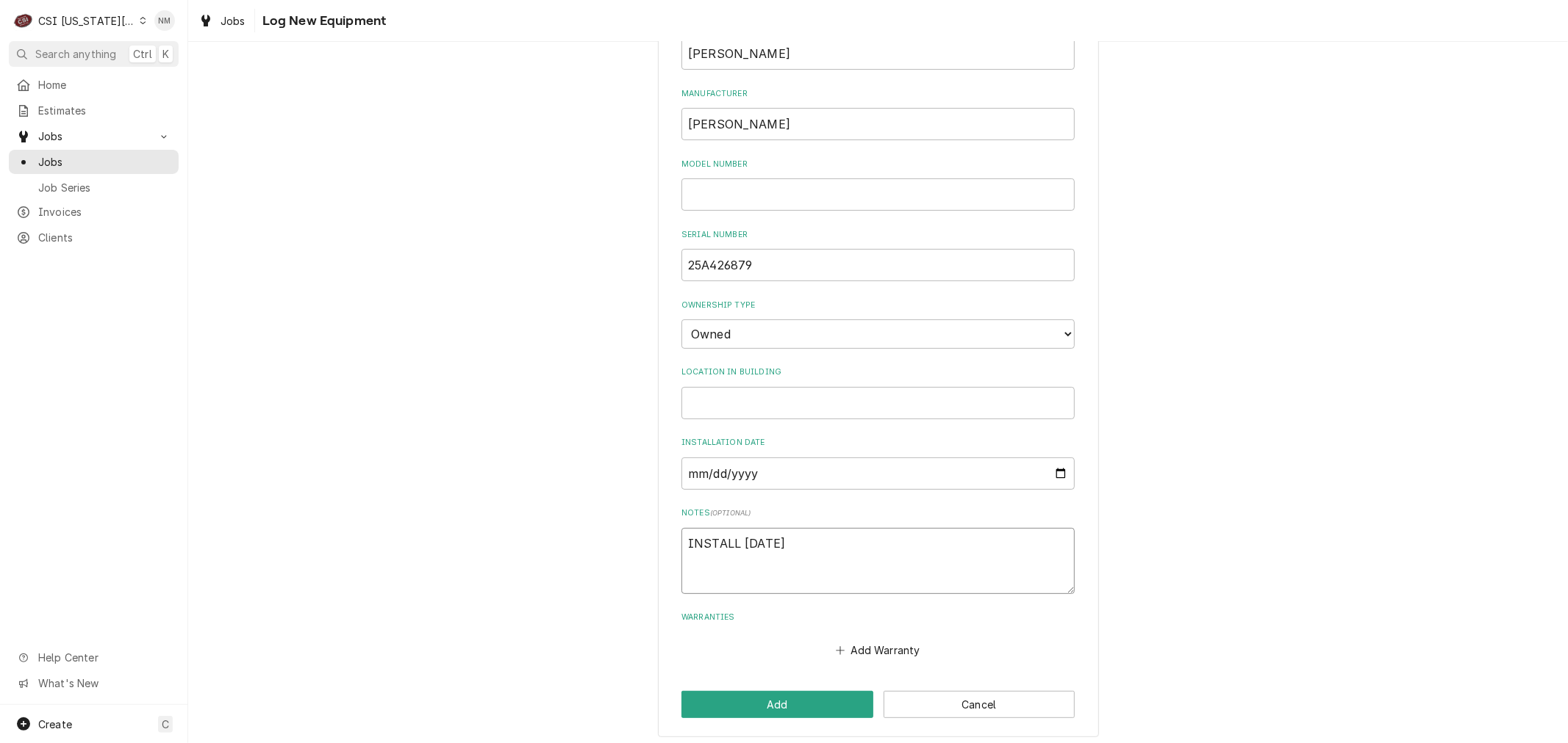
drag, startPoint x: 796, startPoint y: 537, endPoint x: 649, endPoint y: 526, distance: 147.4
click at [649, 526] on div "Please provide the following information to log a new piece of equipment: Equip…" at bounding box center [878, 282] width 1379 height 935
paste textarea "We have an install date of [DATE]. The unit has a 90 day labor warranty and a 2…"
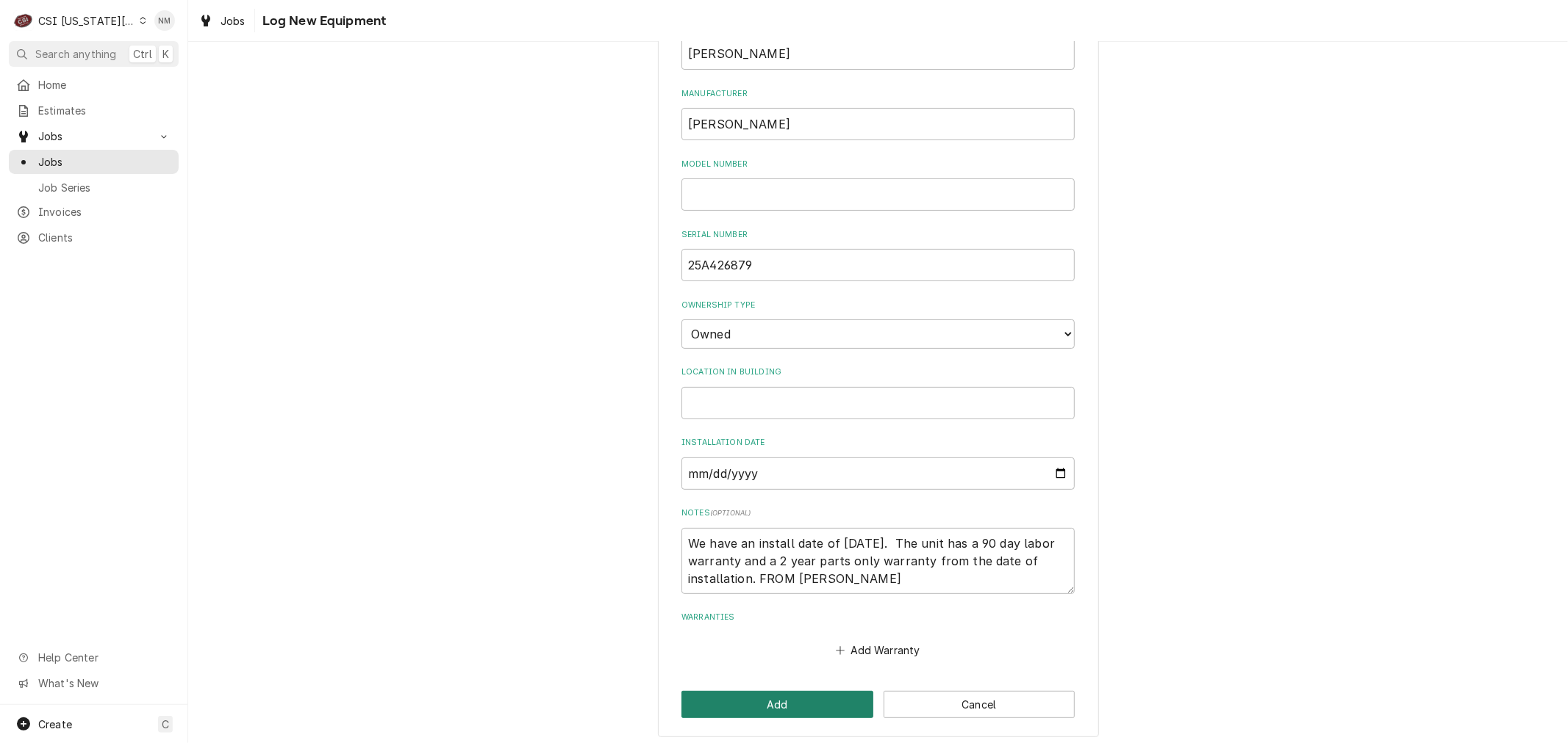
click at [773, 696] on button "Add" at bounding box center [778, 705] width 192 height 27
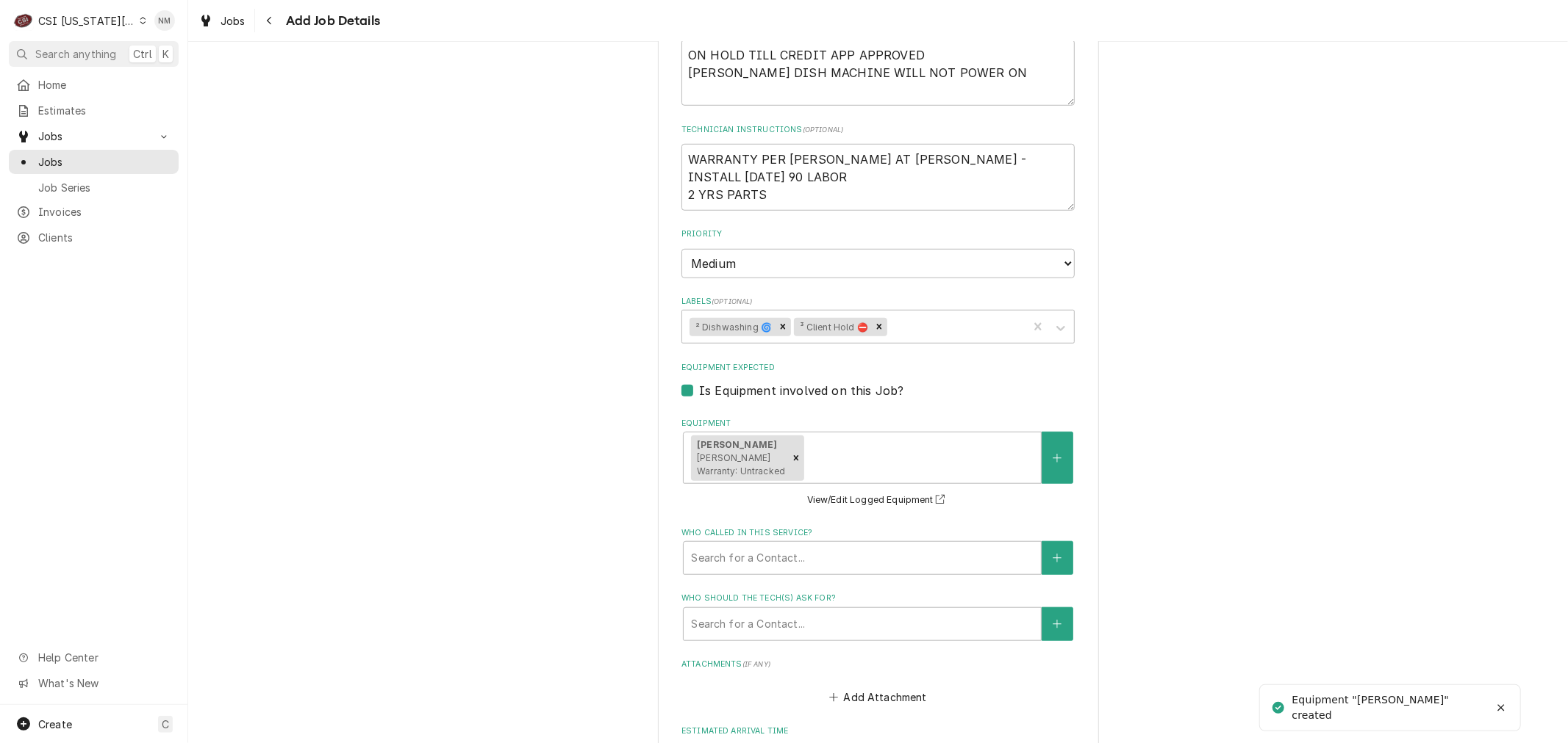
scroll to position [887, 0]
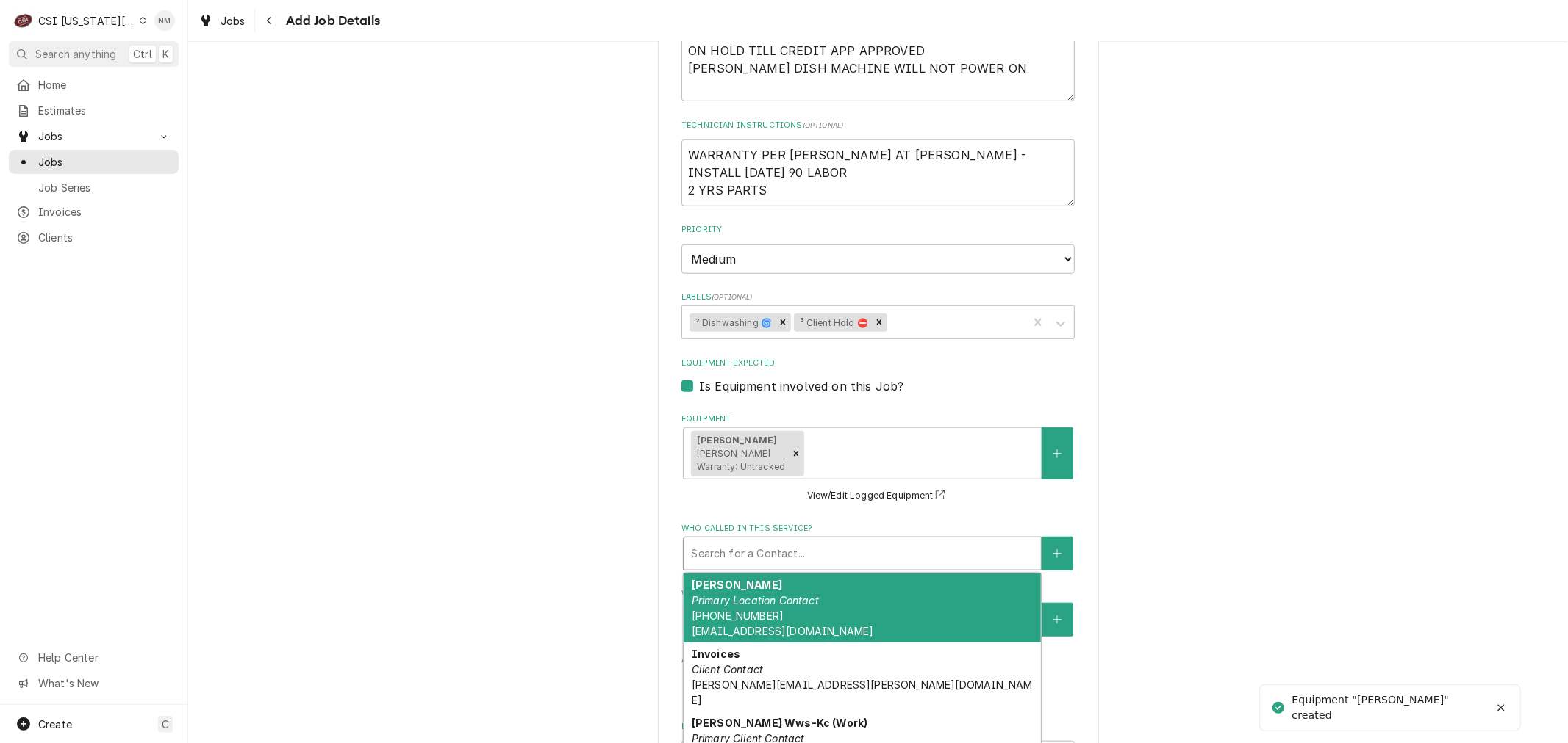
click at [865, 540] on div "Who called in this service?" at bounding box center [862, 553] width 343 height 26
click at [860, 577] on div "COREY BRENNER Primary Location Contact (785) 418-7578 COBRENNER@BALDWINHRC.COM" at bounding box center [862, 608] width 357 height 70
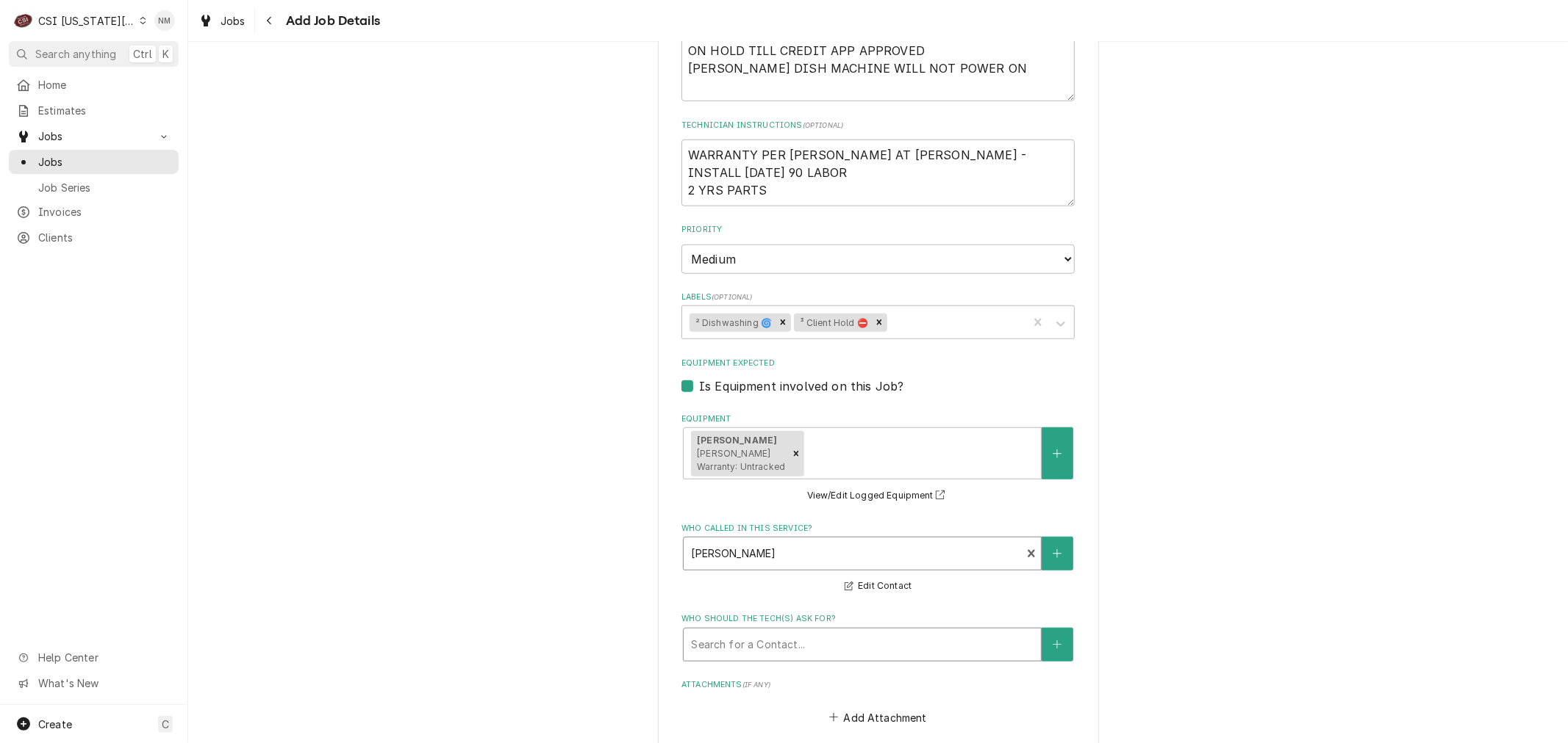
click at [864, 631] on div "Who should the tech(s) ask for?" at bounding box center [862, 644] width 343 height 26
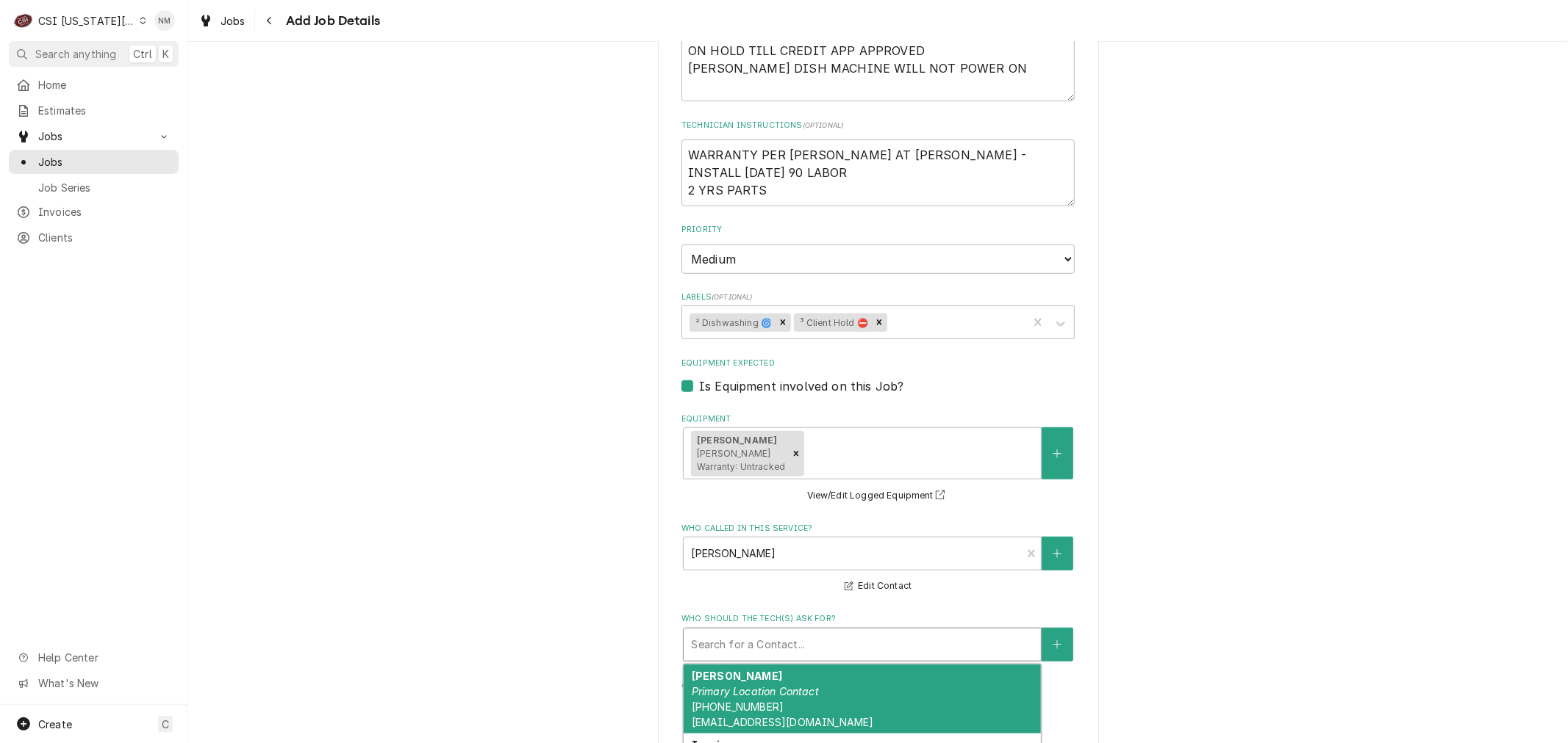
click at [870, 673] on div "COREY BRENNER Primary Location Contact (785) 418-7578 COBRENNER@BALDWINHRC.COM" at bounding box center [862, 699] width 357 height 70
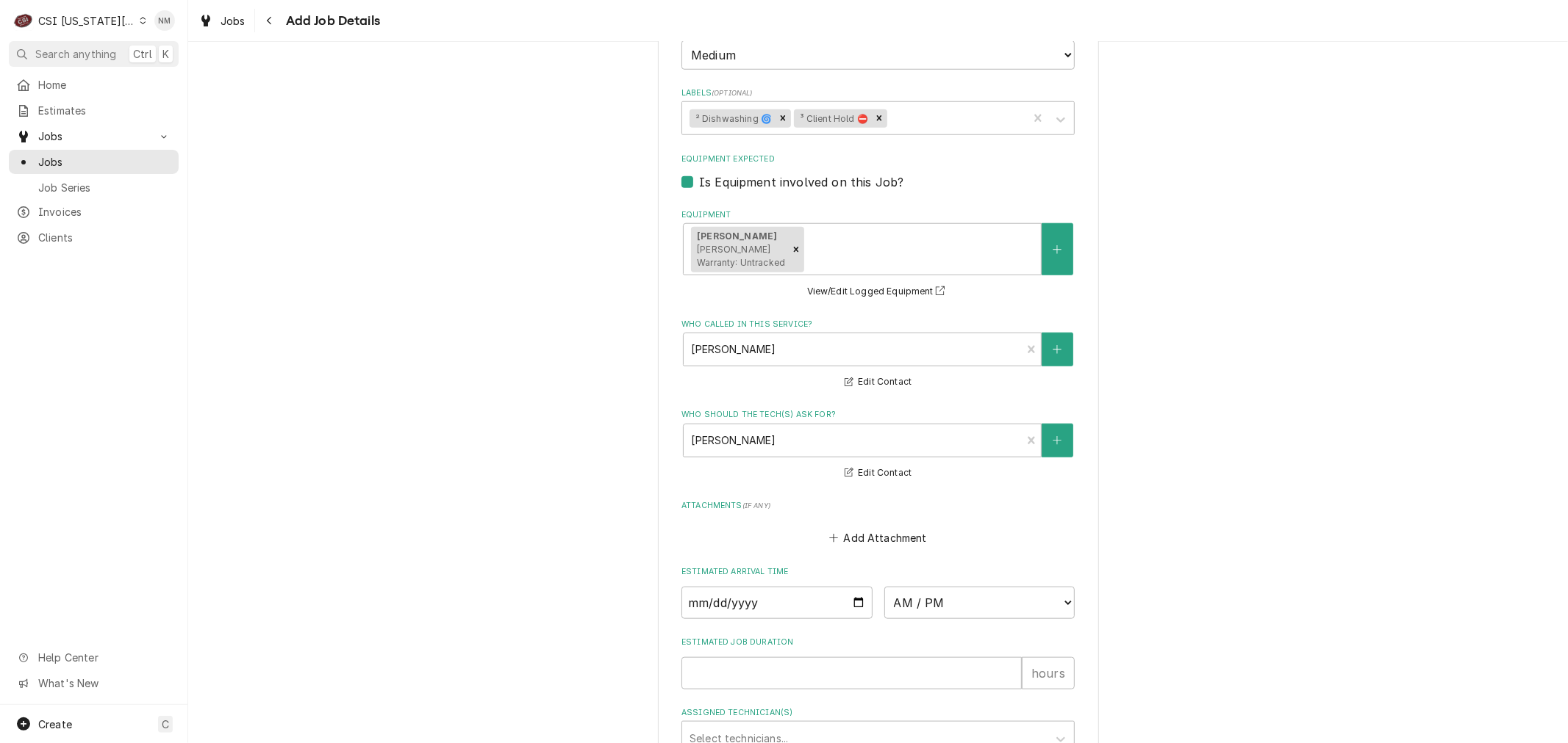
scroll to position [1208, 0]
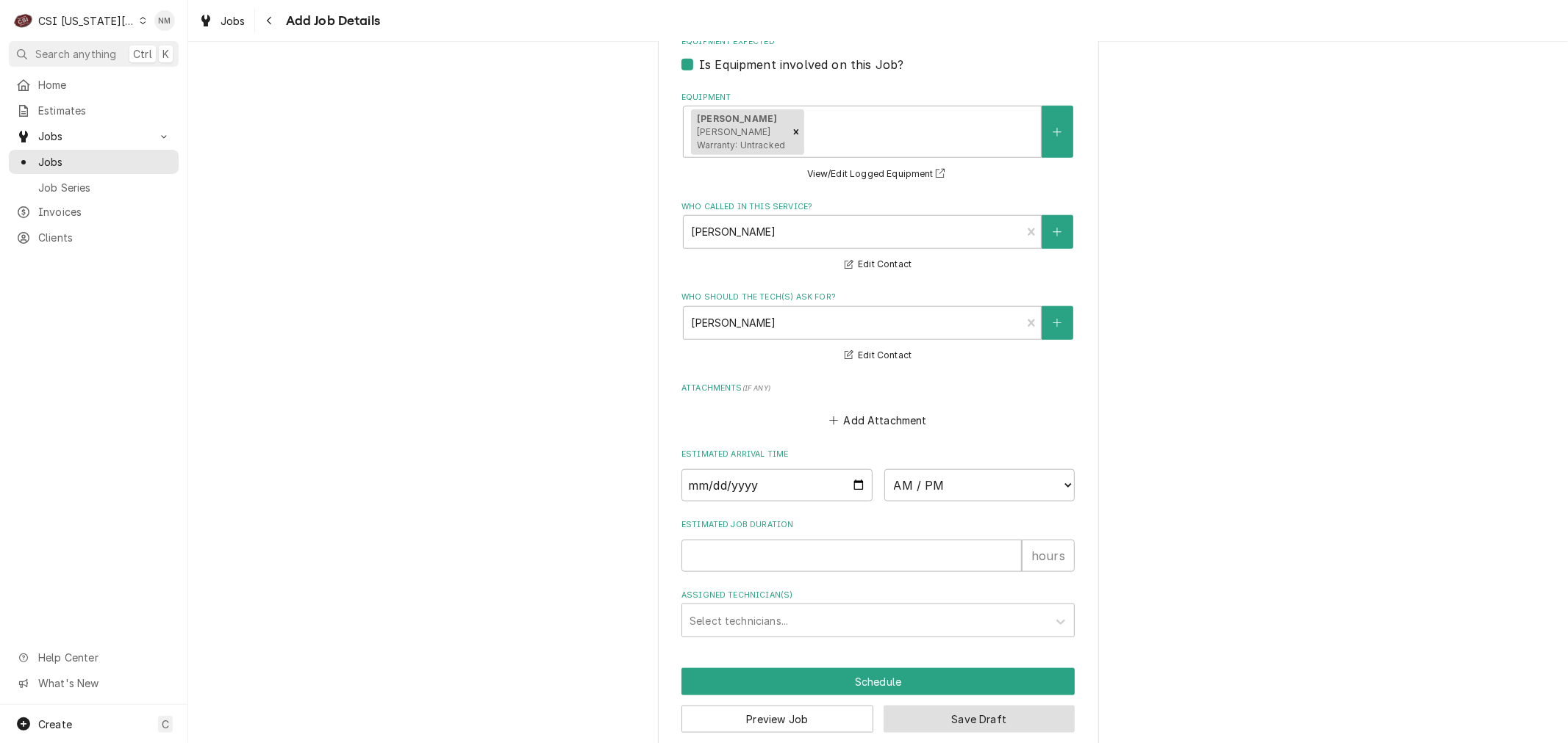
click at [996, 706] on button "Save Draft" at bounding box center [979, 720] width 192 height 27
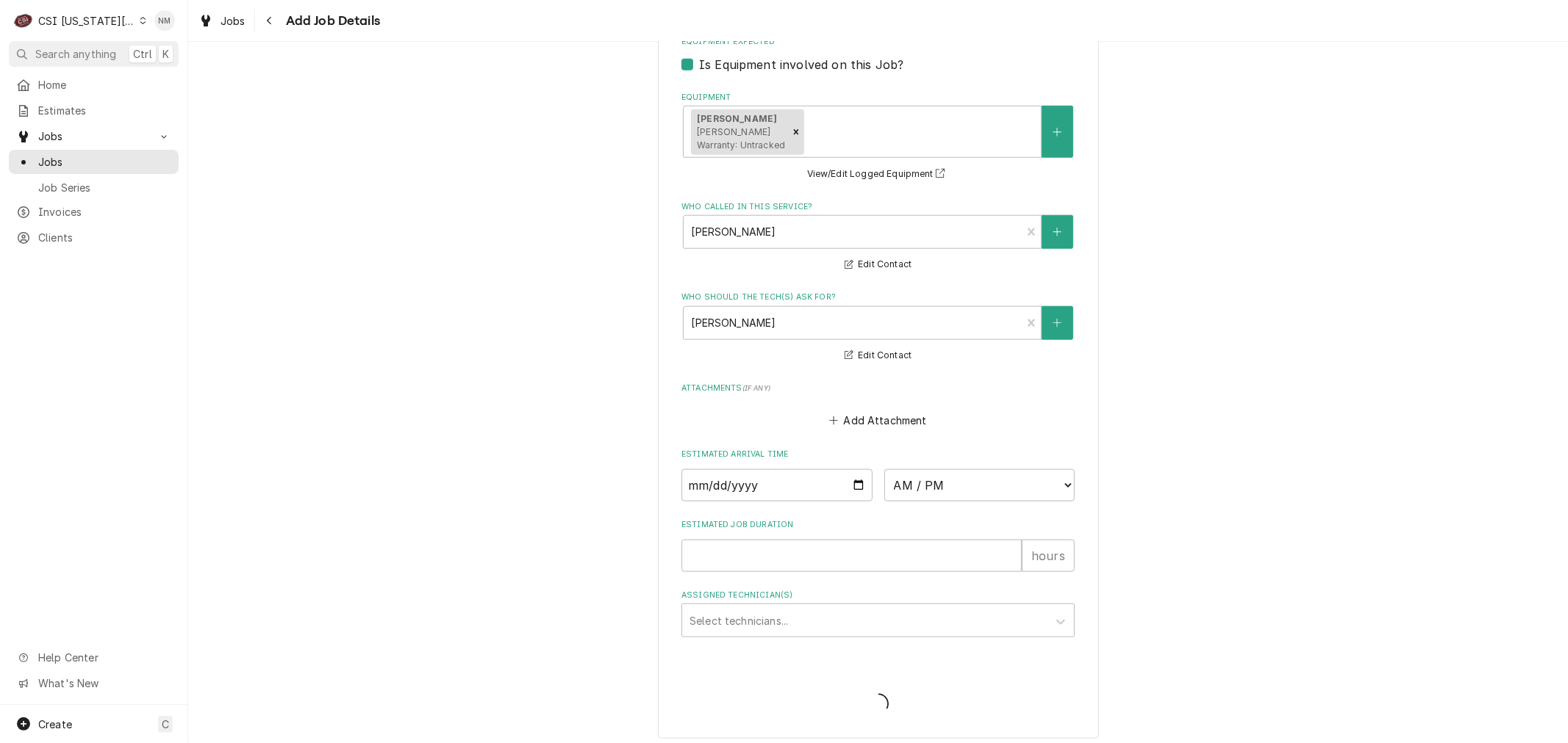
scroll to position [1195, 0]
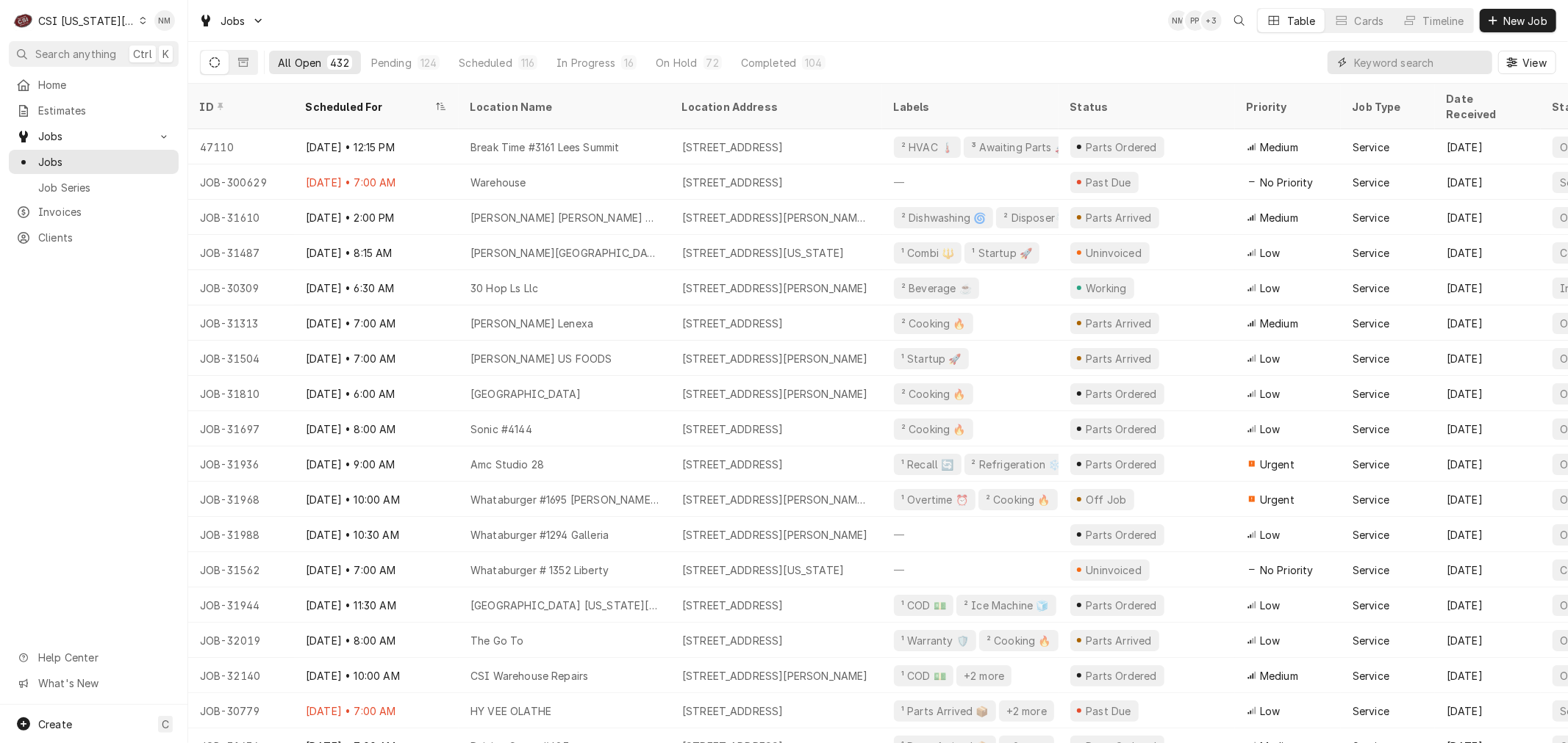
click at [1379, 61] on input "Dynamic Content Wrapper" at bounding box center [1419, 63] width 131 height 23
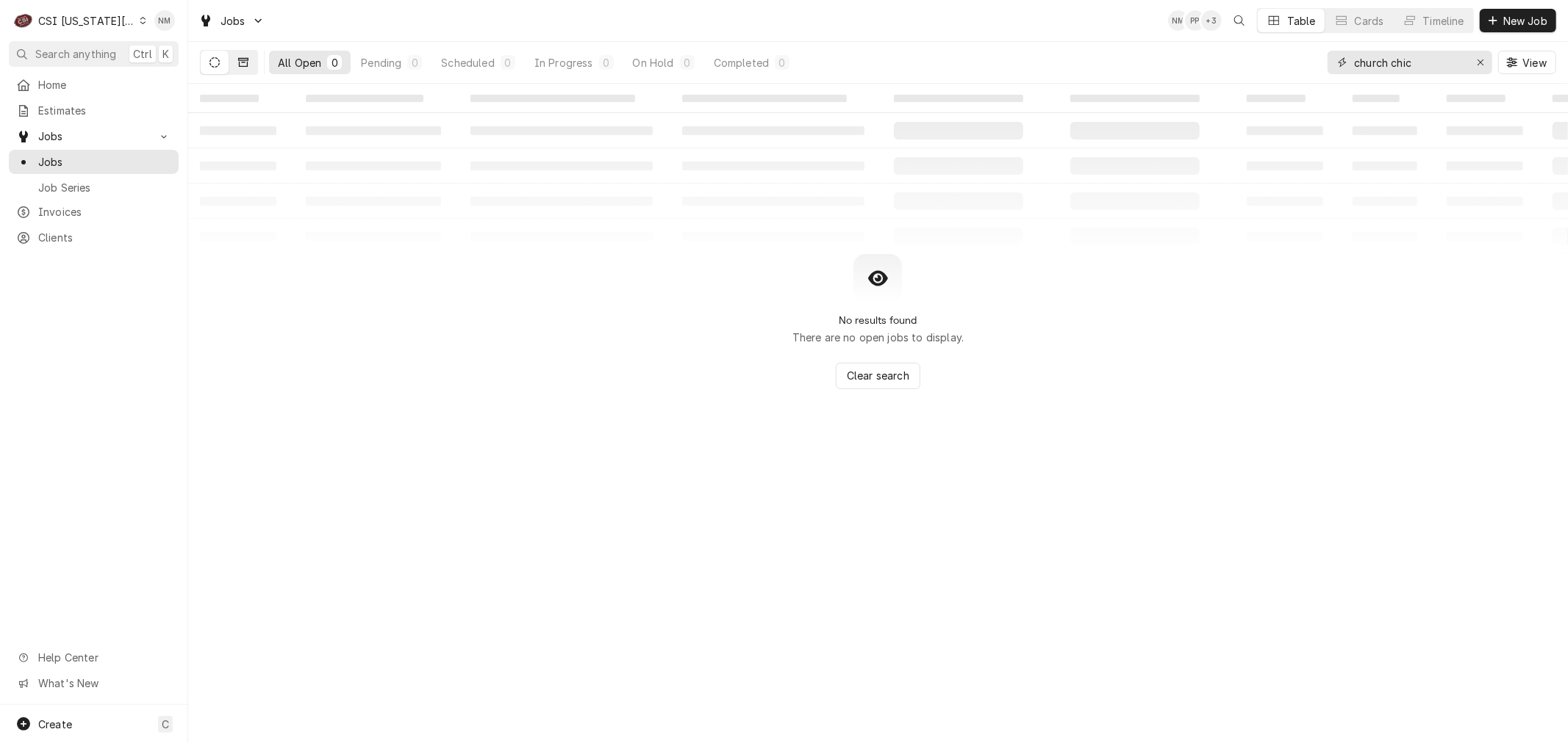
type input "church chic"
click at [240, 62] on icon "Dynamic Content Wrapper" at bounding box center [243, 63] width 11 height 11
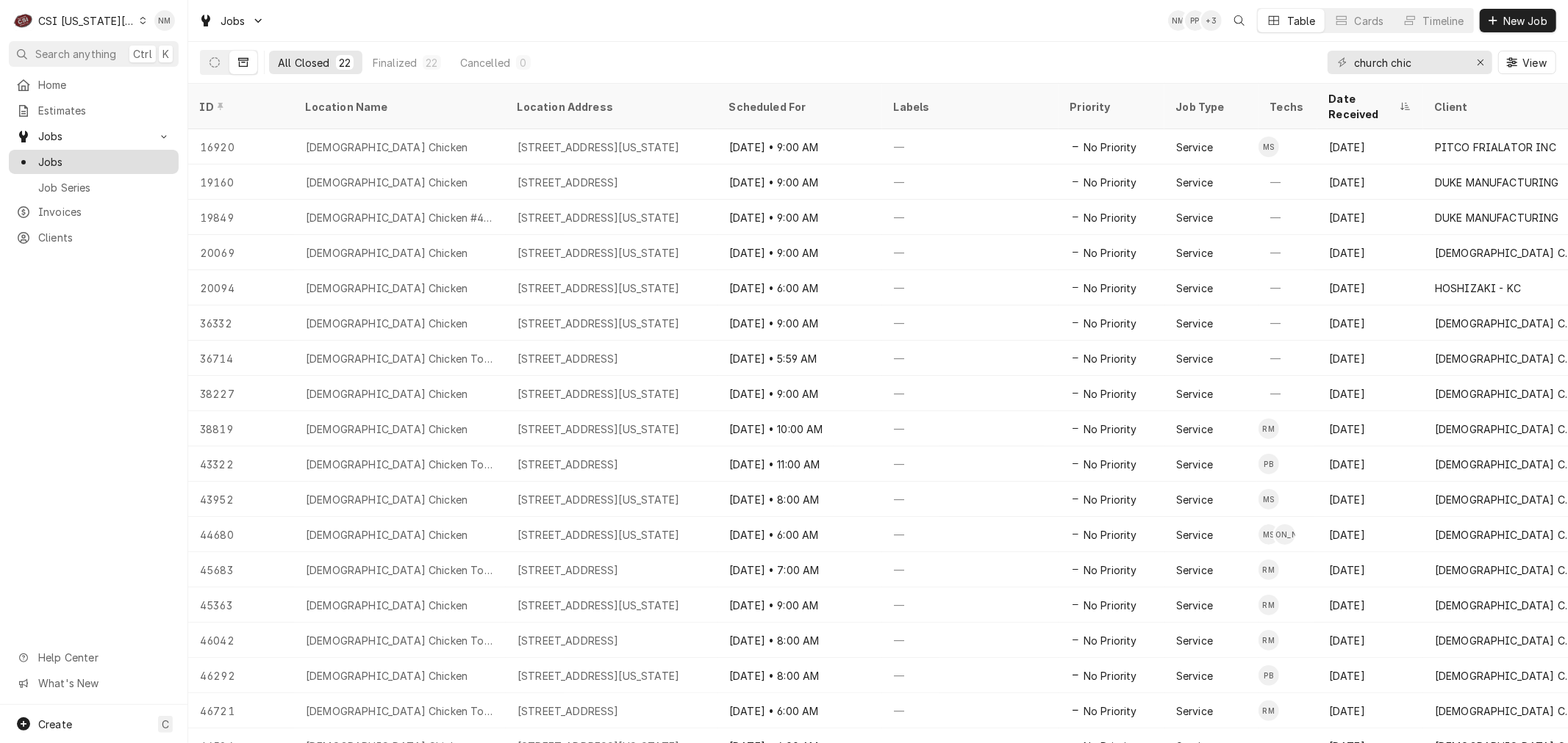
click at [72, 155] on span "Jobs" at bounding box center [105, 163] width 133 height 16
click at [1430, 64] on input "church chic" at bounding box center [1408, 63] width 111 height 23
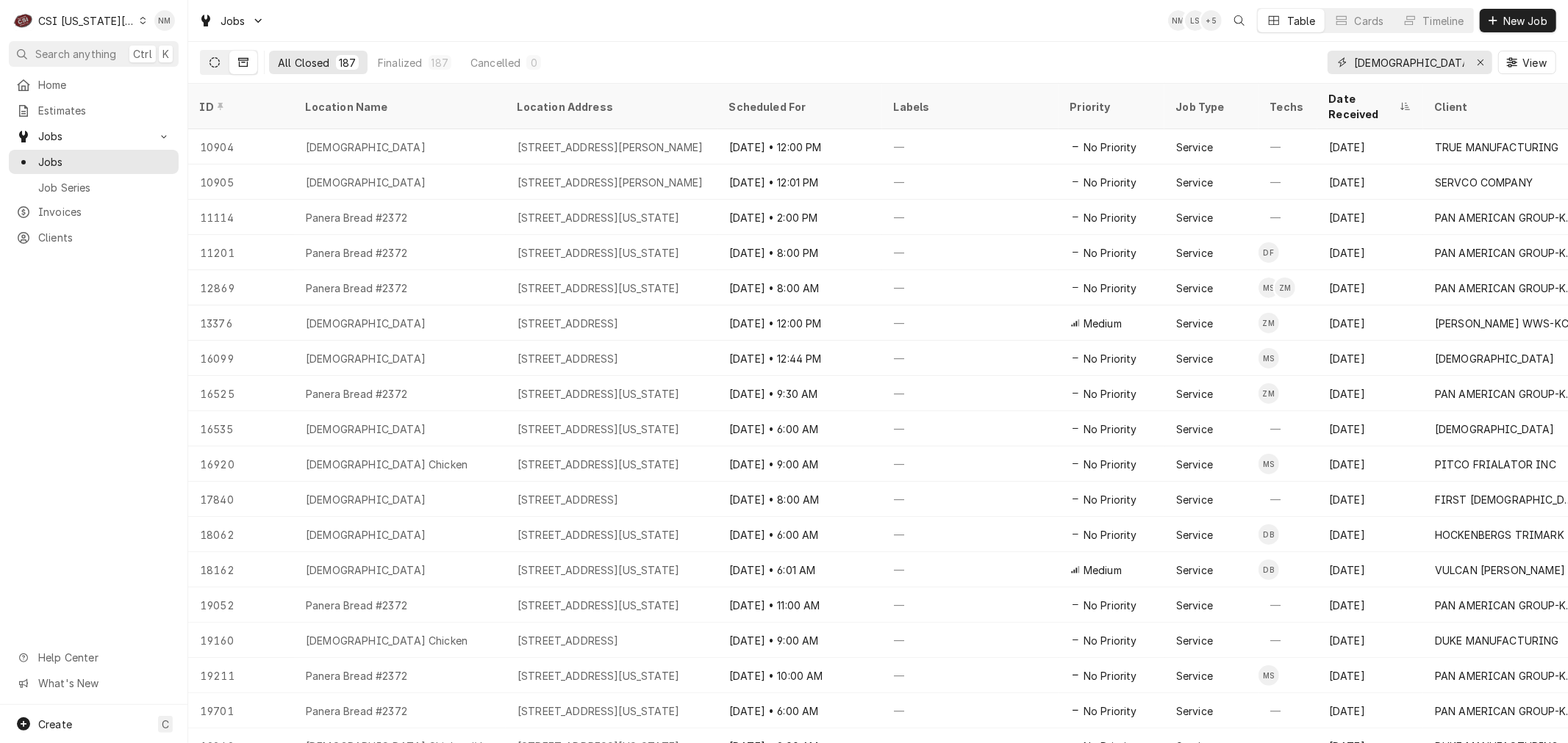
type input "[DEMOGRAPHIC_DATA]"
click at [214, 62] on icon "Dynamic Content Wrapper" at bounding box center [214, 63] width 11 height 11
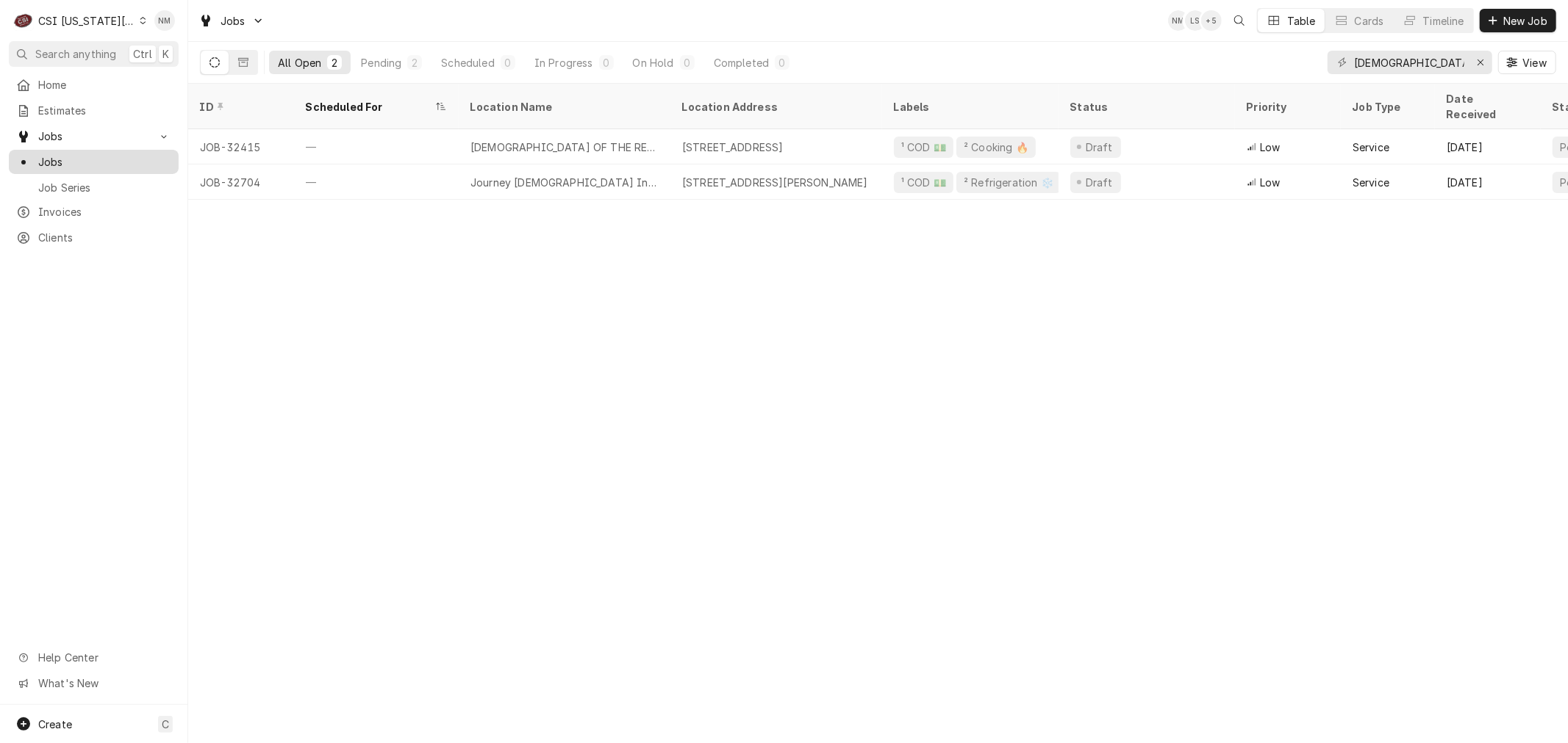
click at [70, 157] on span "Jobs" at bounding box center [105, 163] width 133 height 16
drag, startPoint x: 1395, startPoint y: 61, endPoint x: 1292, endPoint y: 59, distance: 103.0
click at [1289, 60] on div "All Open 2 Pending 2 Scheduled 0 In Progress 0 On Hold 0 Completed 0 church View" at bounding box center [878, 63] width 1355 height 41
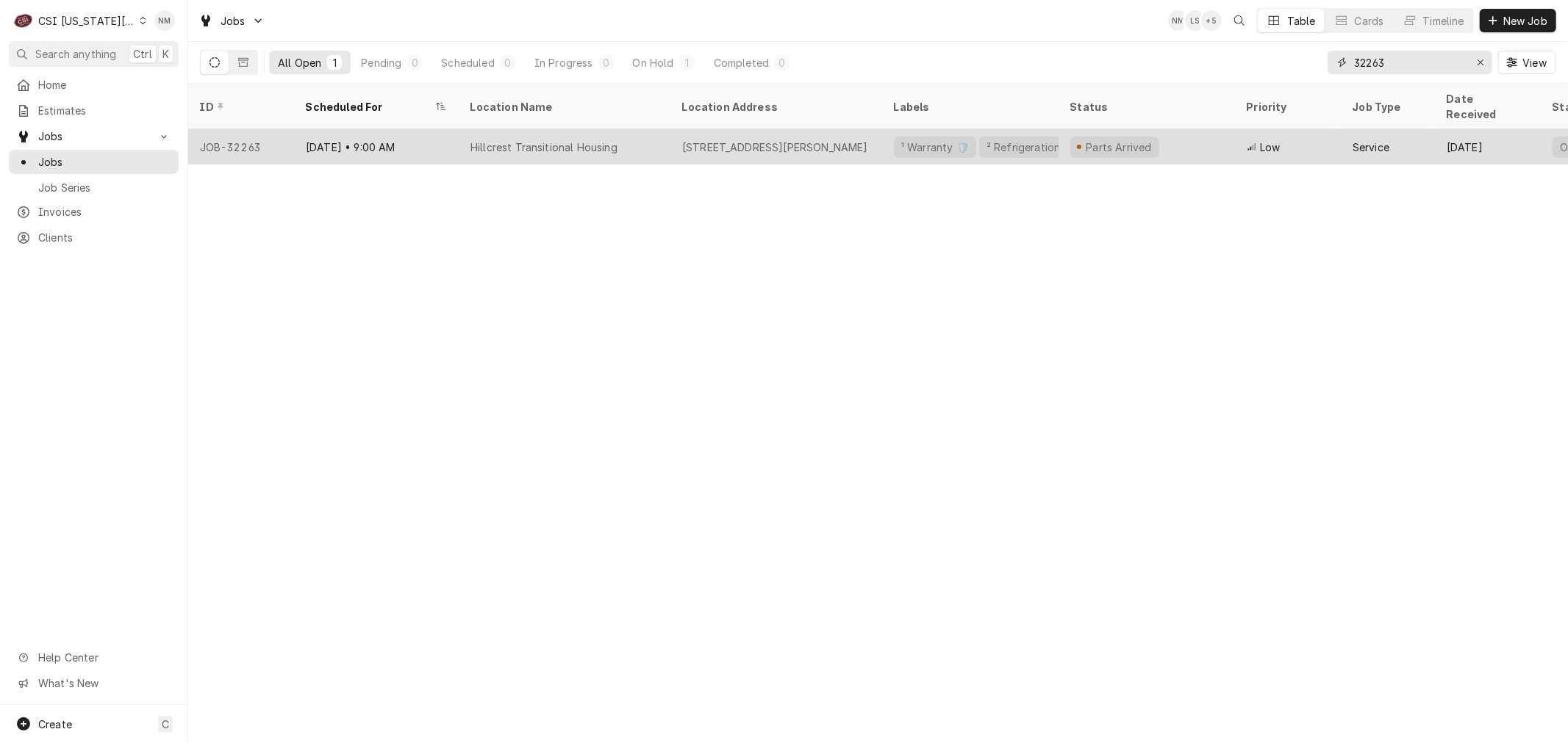
type input "32263"
click at [655, 129] on div "Hillcrest Transitional Housing" at bounding box center [564, 147] width 212 height 35
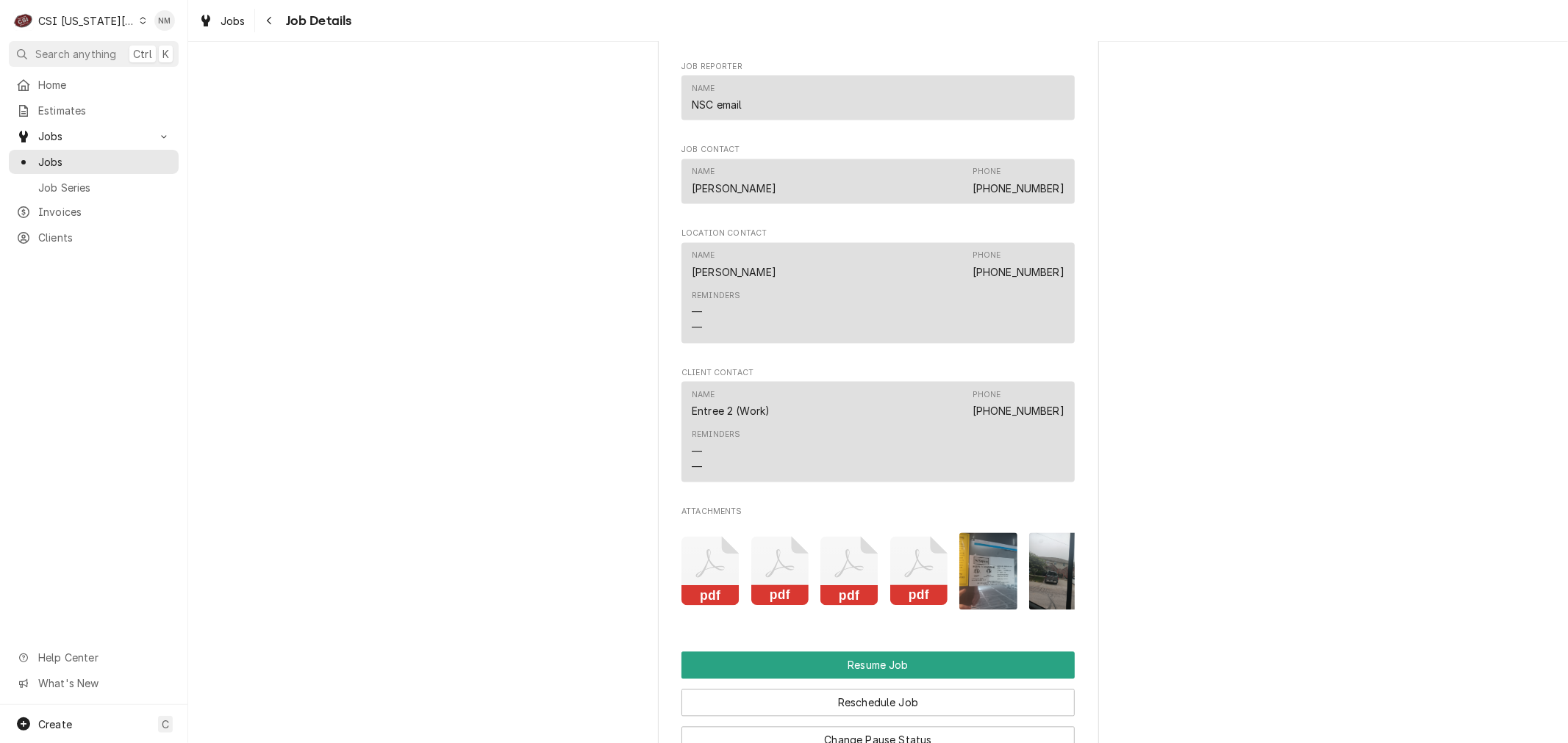
scroll to position [2367, 0]
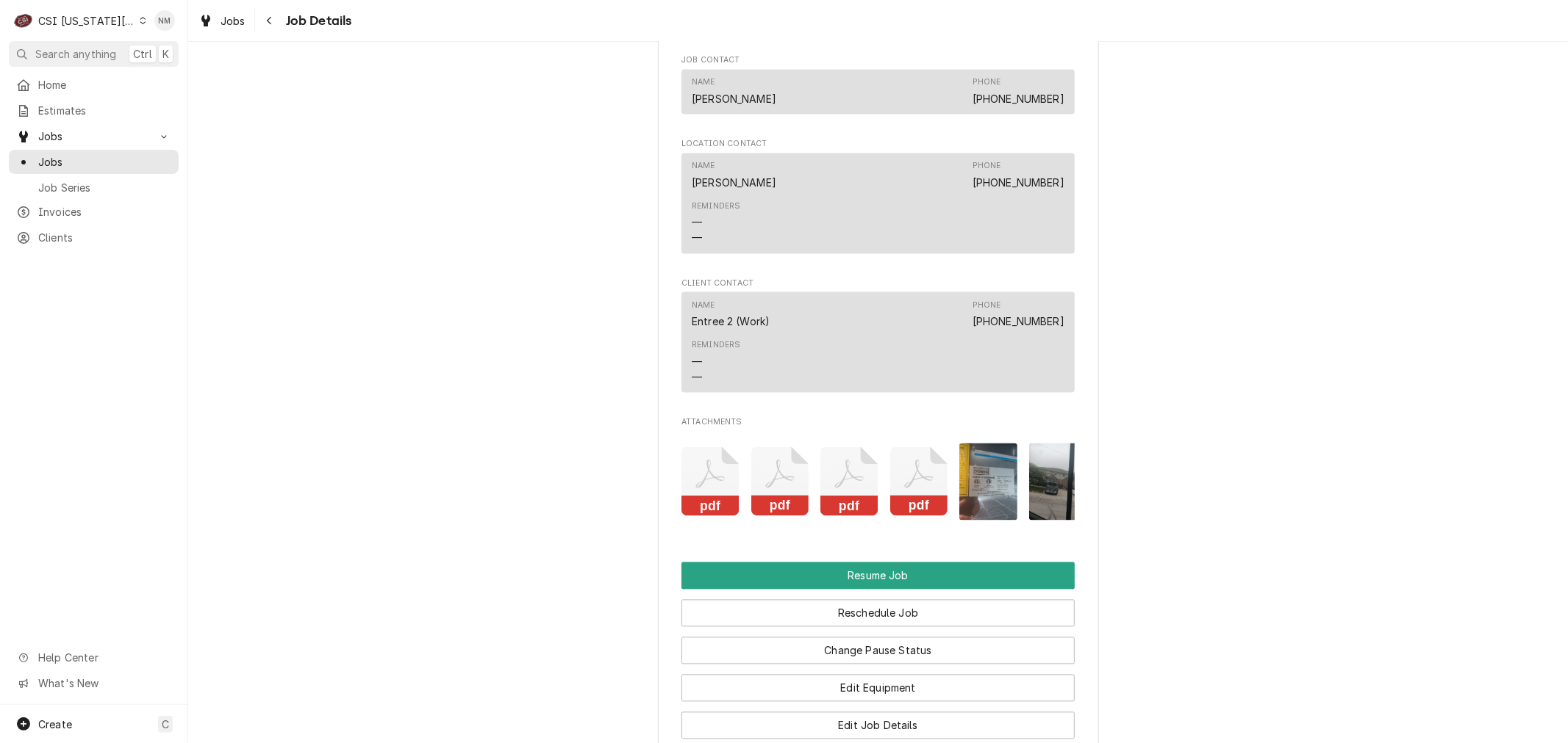
click at [140, 23] on icon "Dynamic Content Wrapper" at bounding box center [143, 21] width 7 height 8
click at [169, 75] on div "CSI St. Louis" at bounding box center [255, 80] width 216 height 16
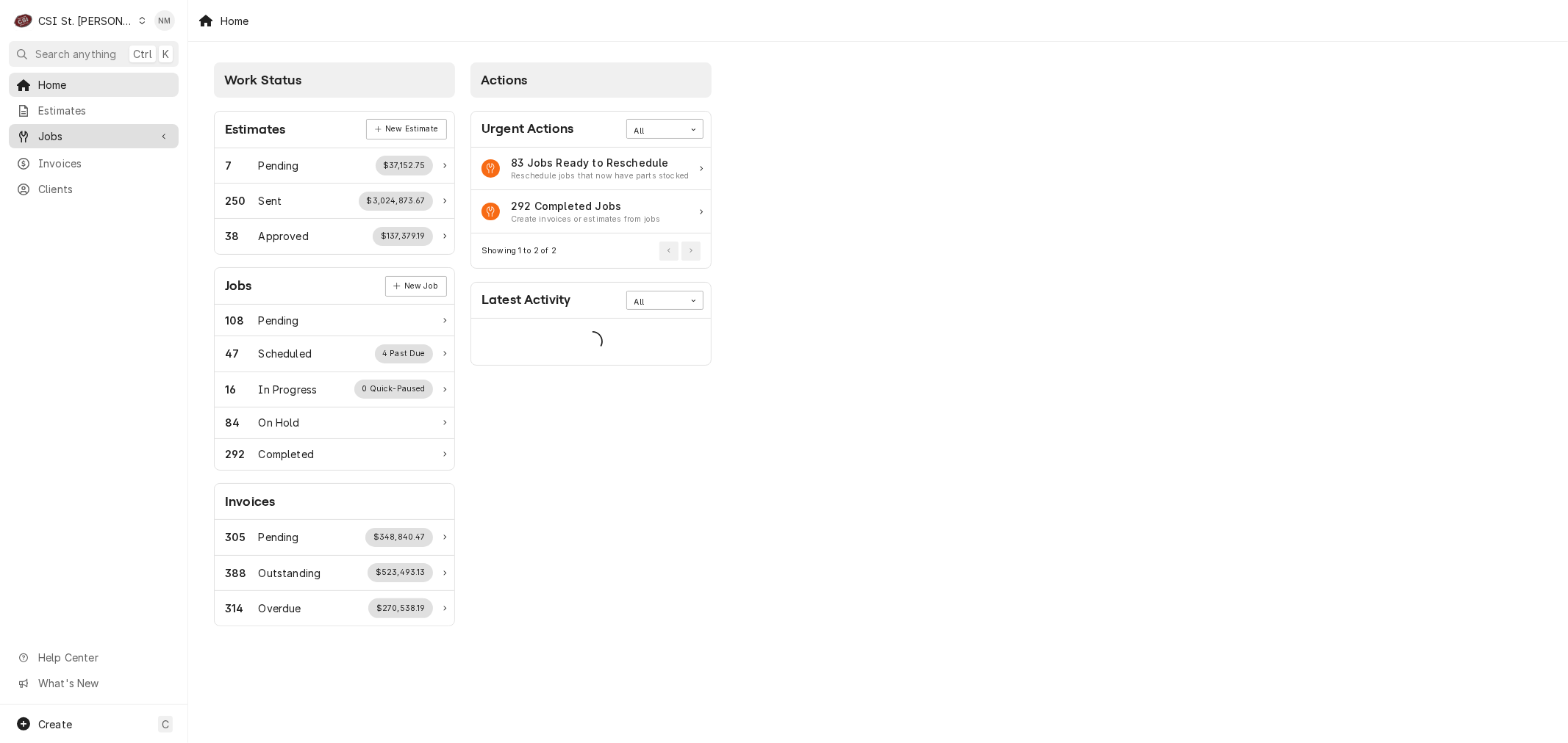
click at [64, 136] on span "Jobs" at bounding box center [93, 136] width 111 height 16
click at [71, 158] on span "Jobs" at bounding box center [105, 163] width 133 height 16
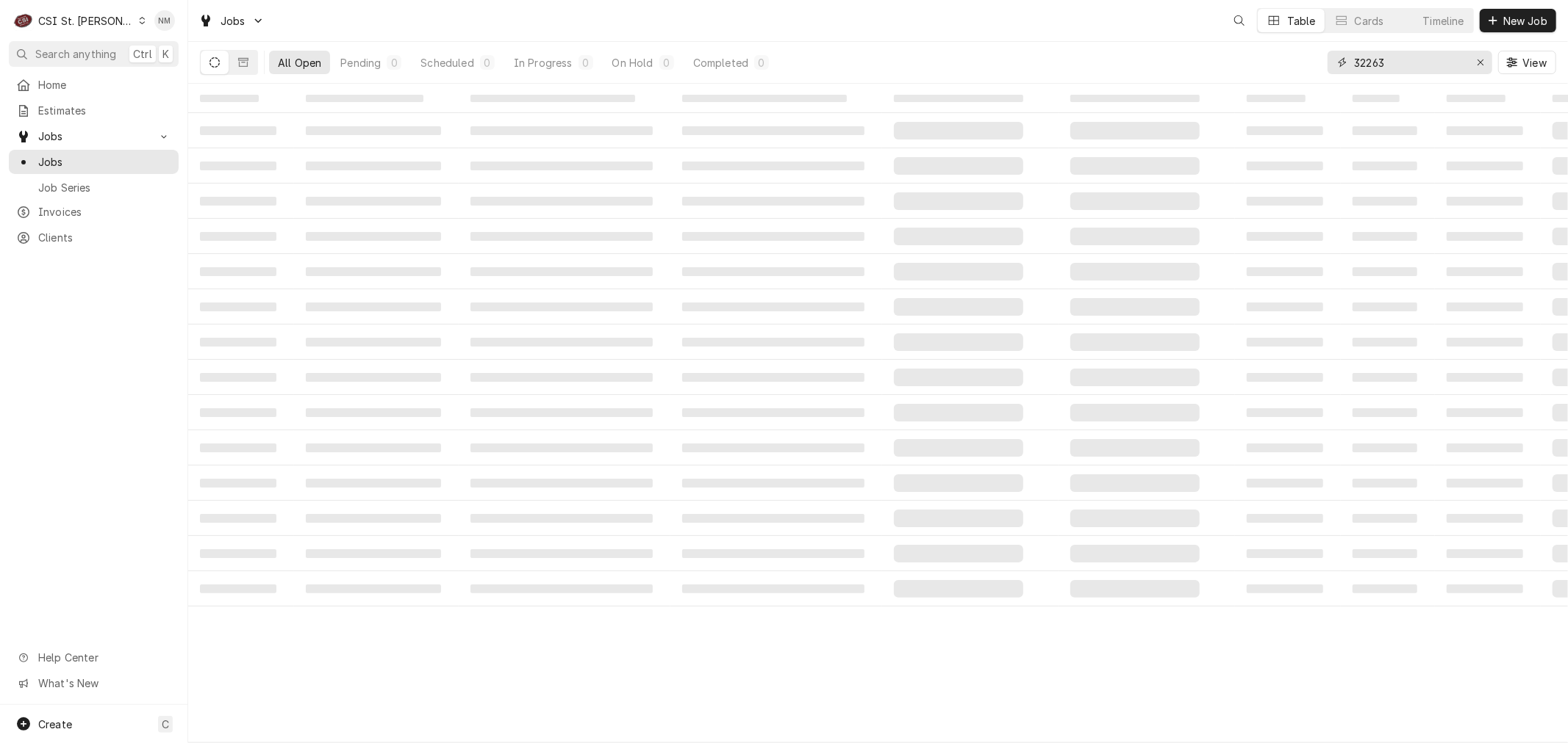
drag, startPoint x: 1399, startPoint y: 62, endPoint x: 1314, endPoint y: 63, distance: 85.0
click at [1314, 63] on div "All Open Pending 0 Scheduled 0 In Progress 0 On Hold 0 Completed 0 32263 View" at bounding box center [878, 63] width 1355 height 41
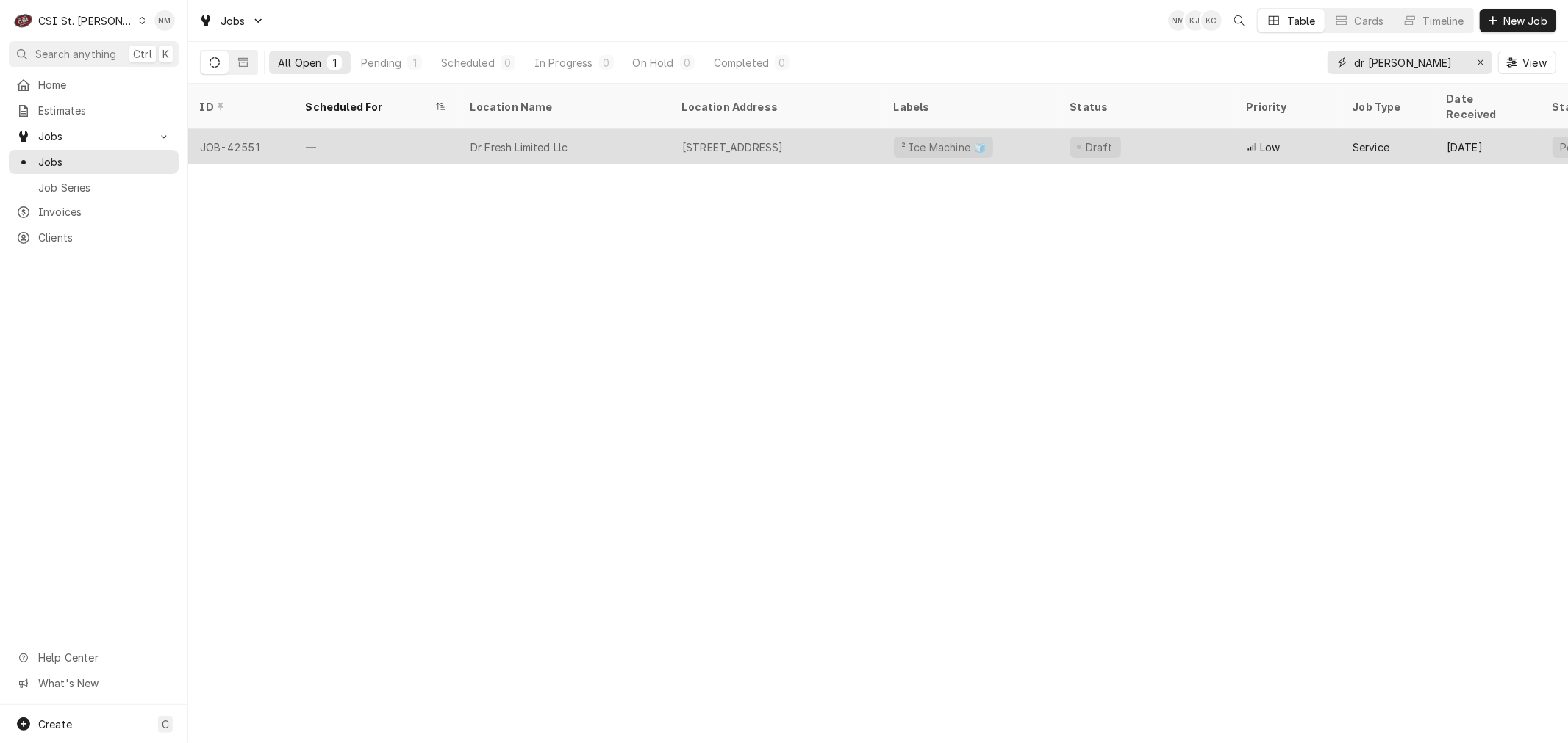
type input "dr [PERSON_NAME]"
click at [630, 134] on div "Dr Fresh Limited Llc" at bounding box center [564, 147] width 212 height 35
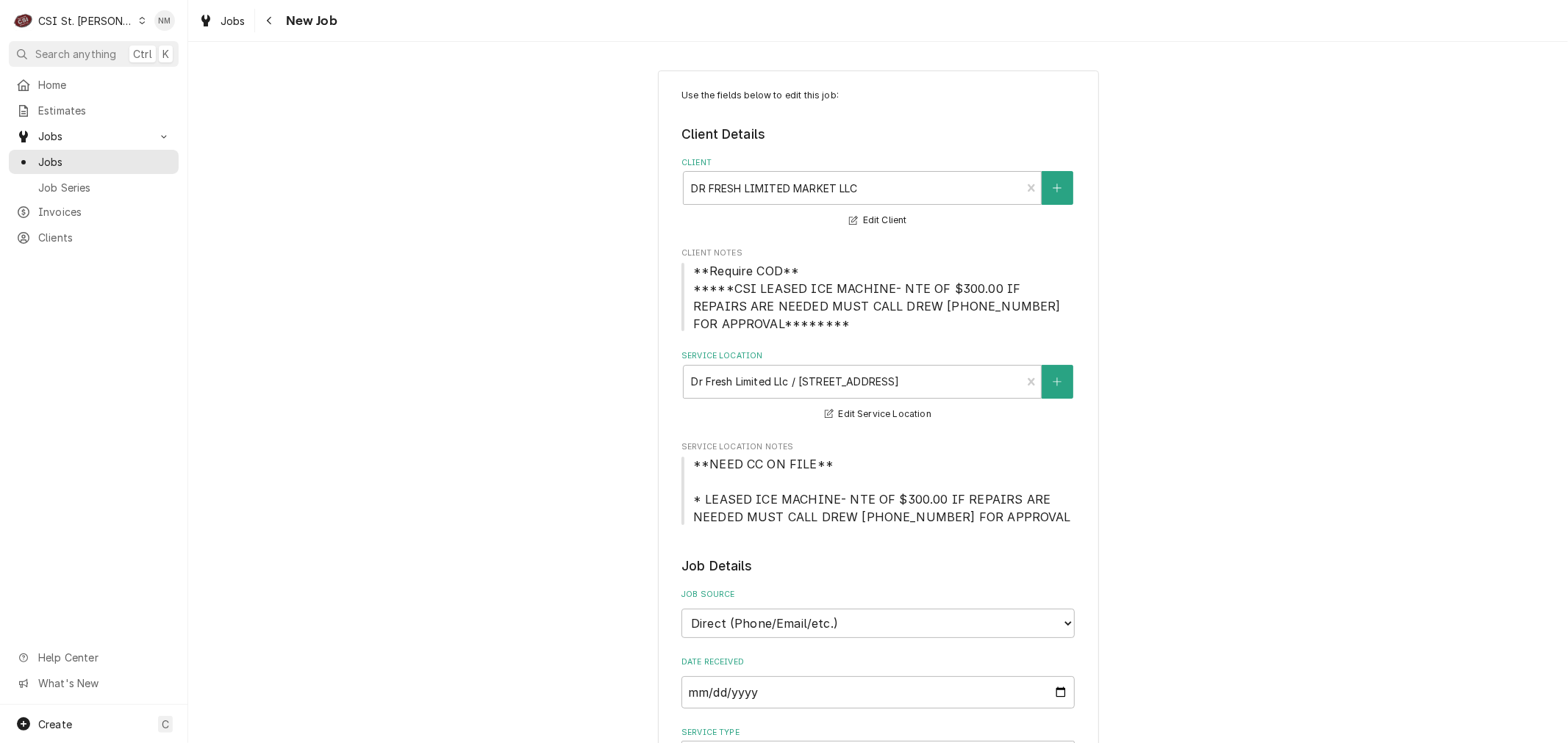
type textarea "x"
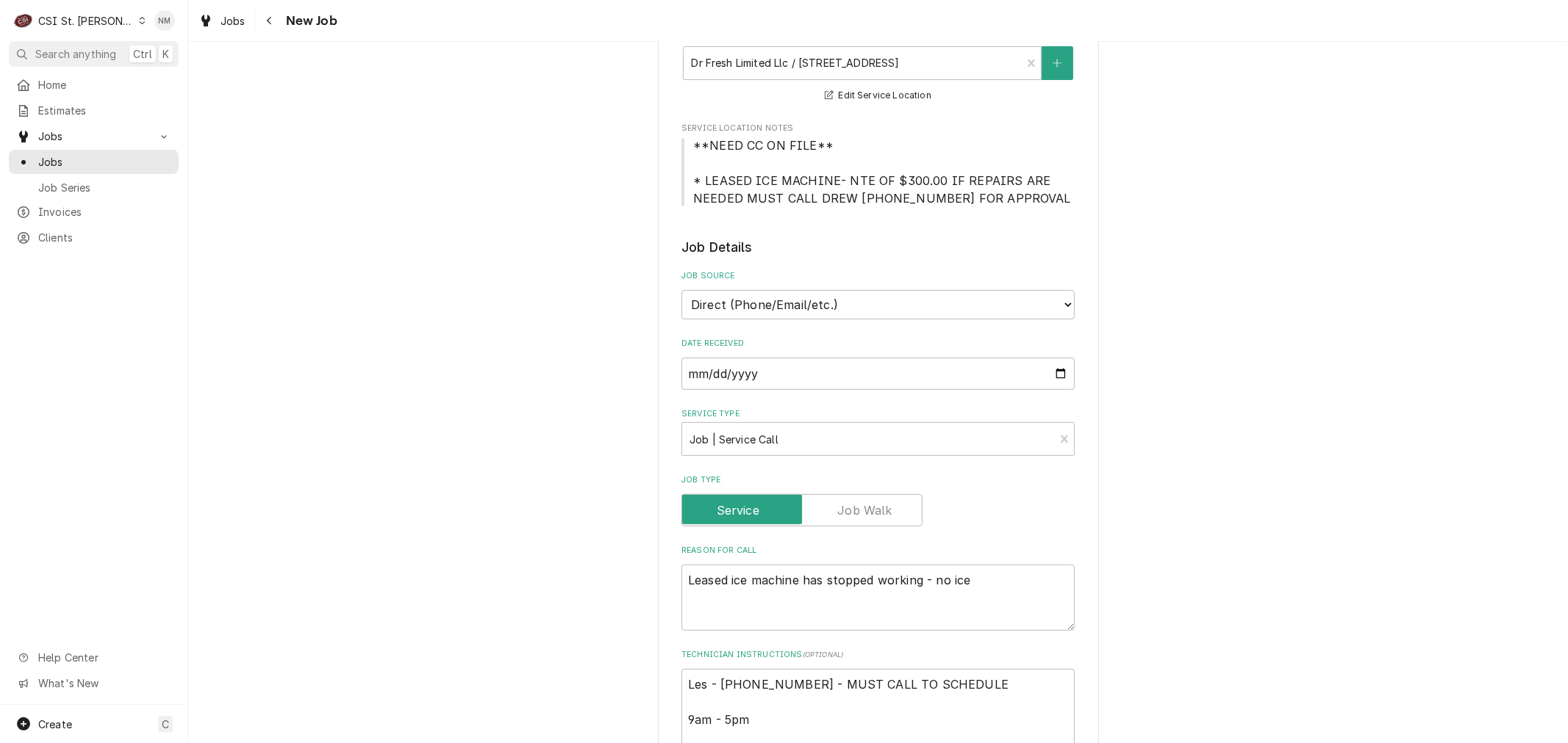
scroll to position [407, 0]
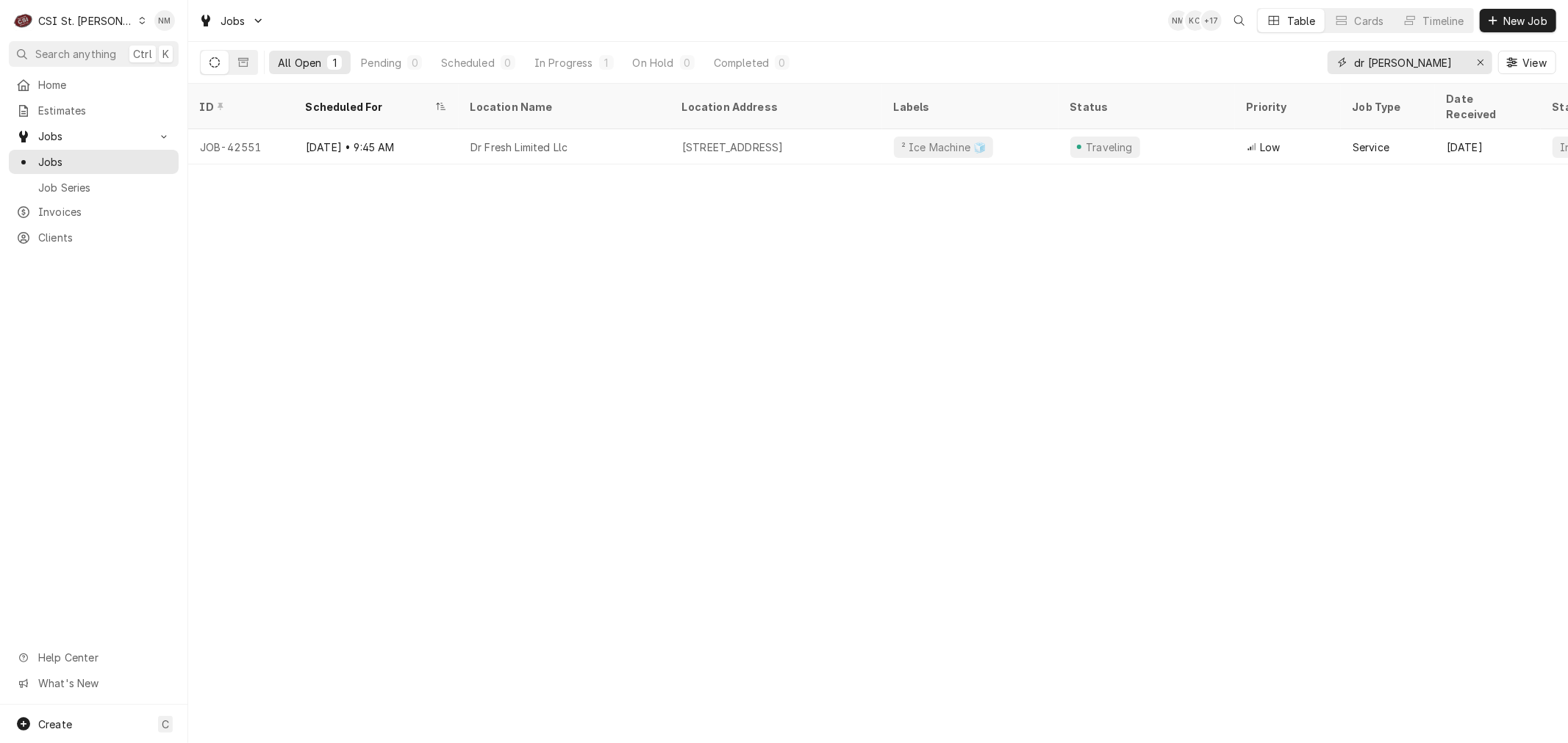
drag, startPoint x: 1420, startPoint y: 63, endPoint x: 1317, endPoint y: 62, distance: 103.0
click at [1317, 62] on div "All Open 1 Pending 0 Scheduled 0 In Progress 1 On Hold 0 Completed 0 dr fresh V…" at bounding box center [878, 63] width 1355 height 41
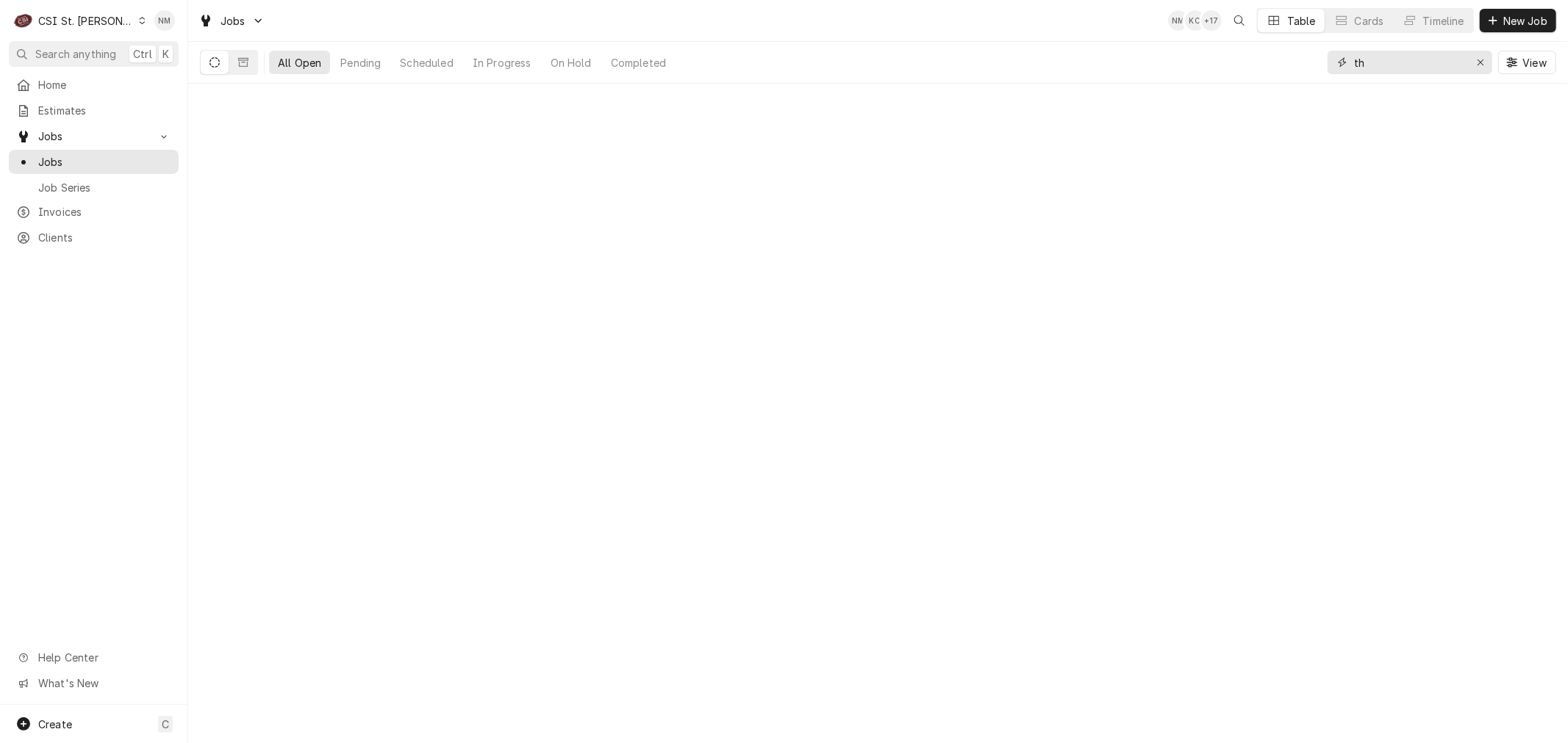
type input "t"
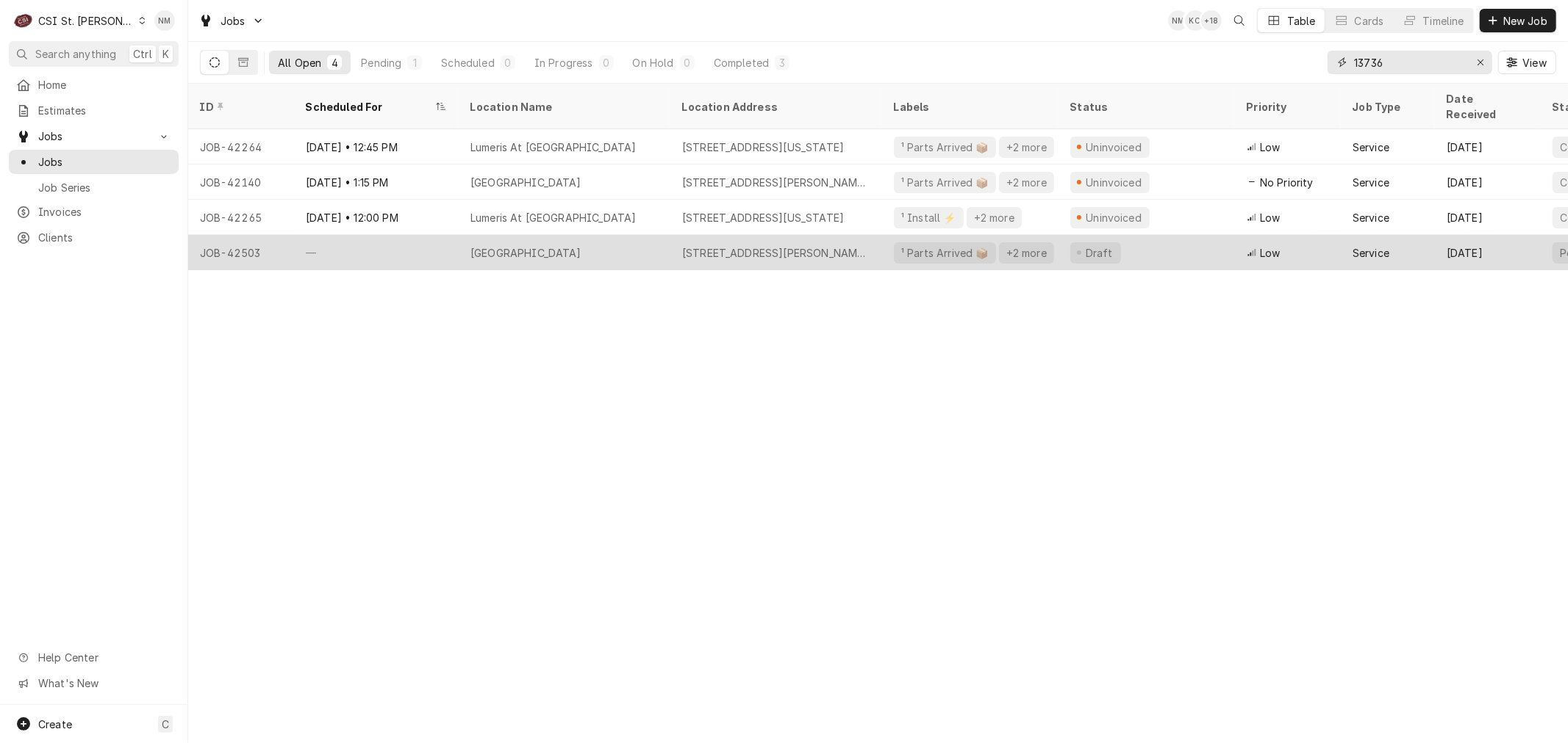
type input "13736"
click at [649, 235] on div "[GEOGRAPHIC_DATA]" at bounding box center [564, 253] width 212 height 35
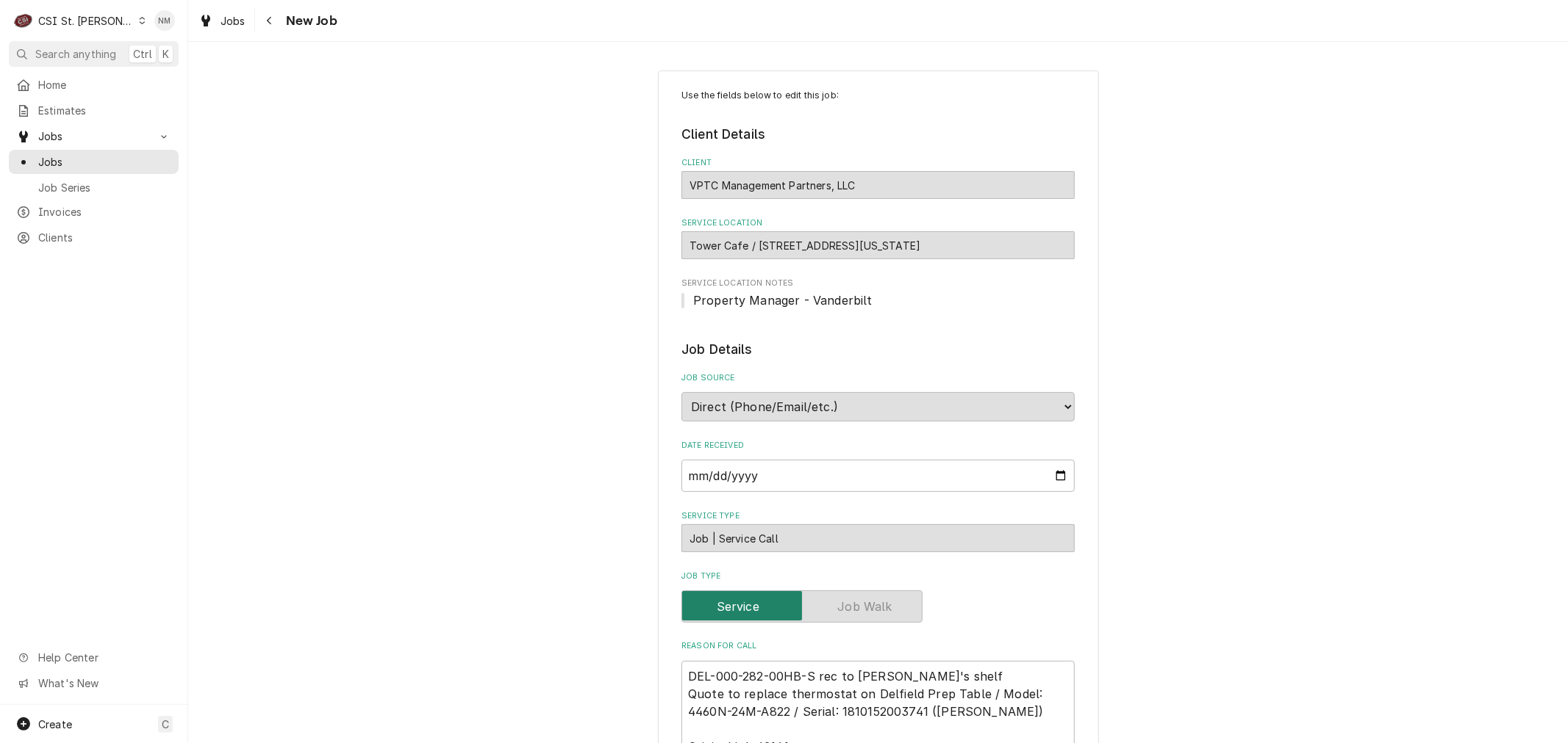
type textarea "x"
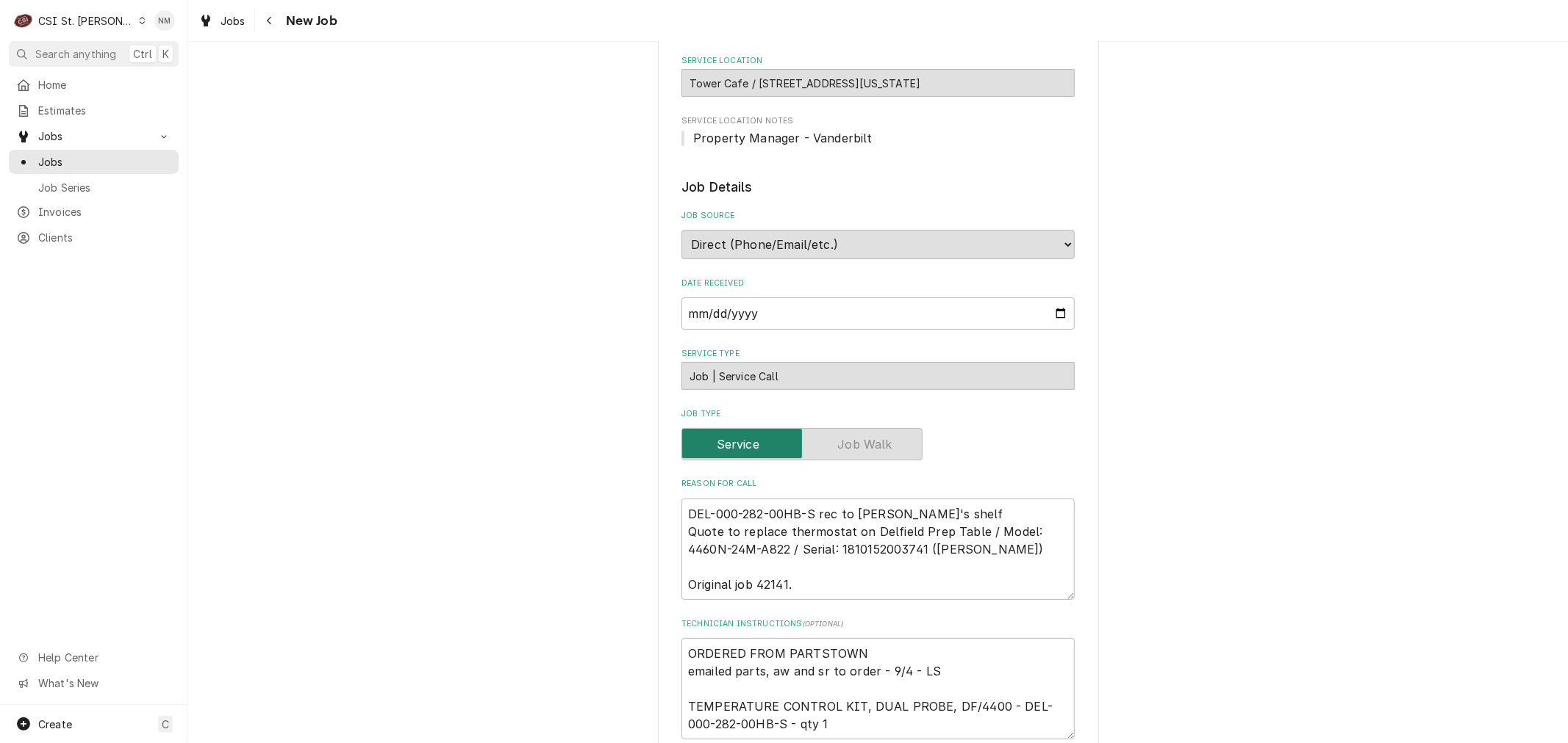
scroll to position [163, 0]
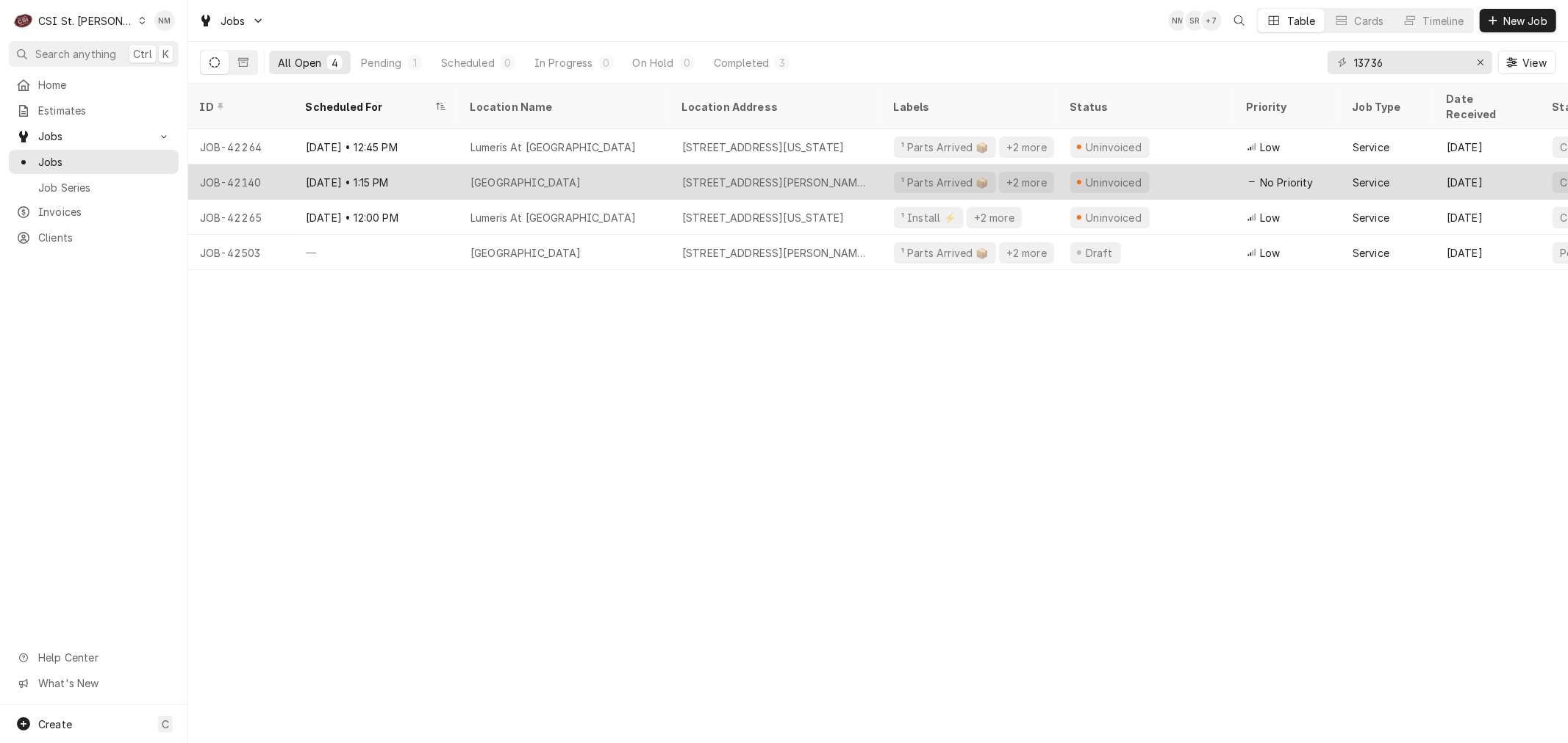
click at [610, 164] on div "Tower Cafe" at bounding box center [564, 182] width 212 height 35
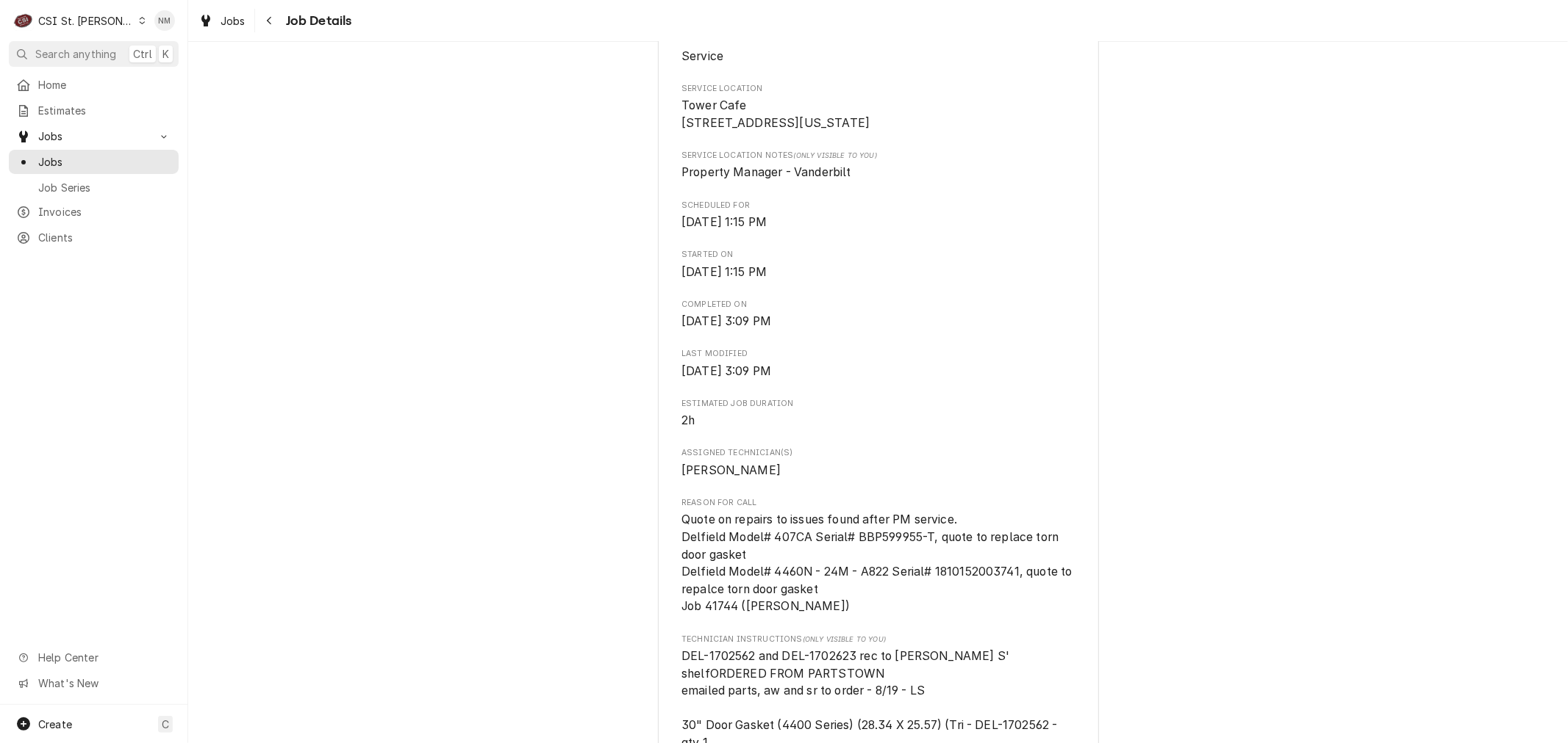
scroll to position [407, 0]
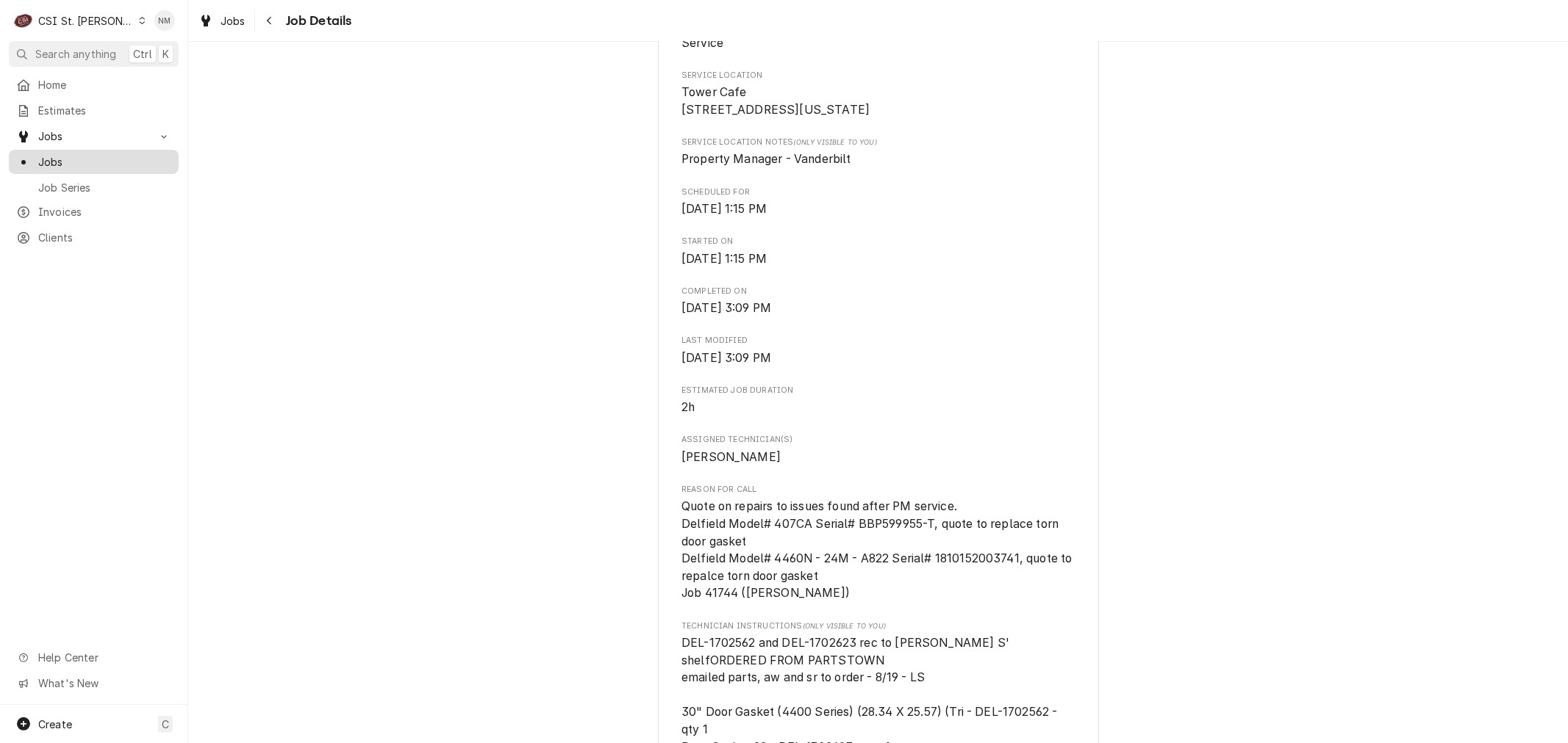
click at [55, 155] on span "Jobs" at bounding box center [105, 163] width 133 height 16
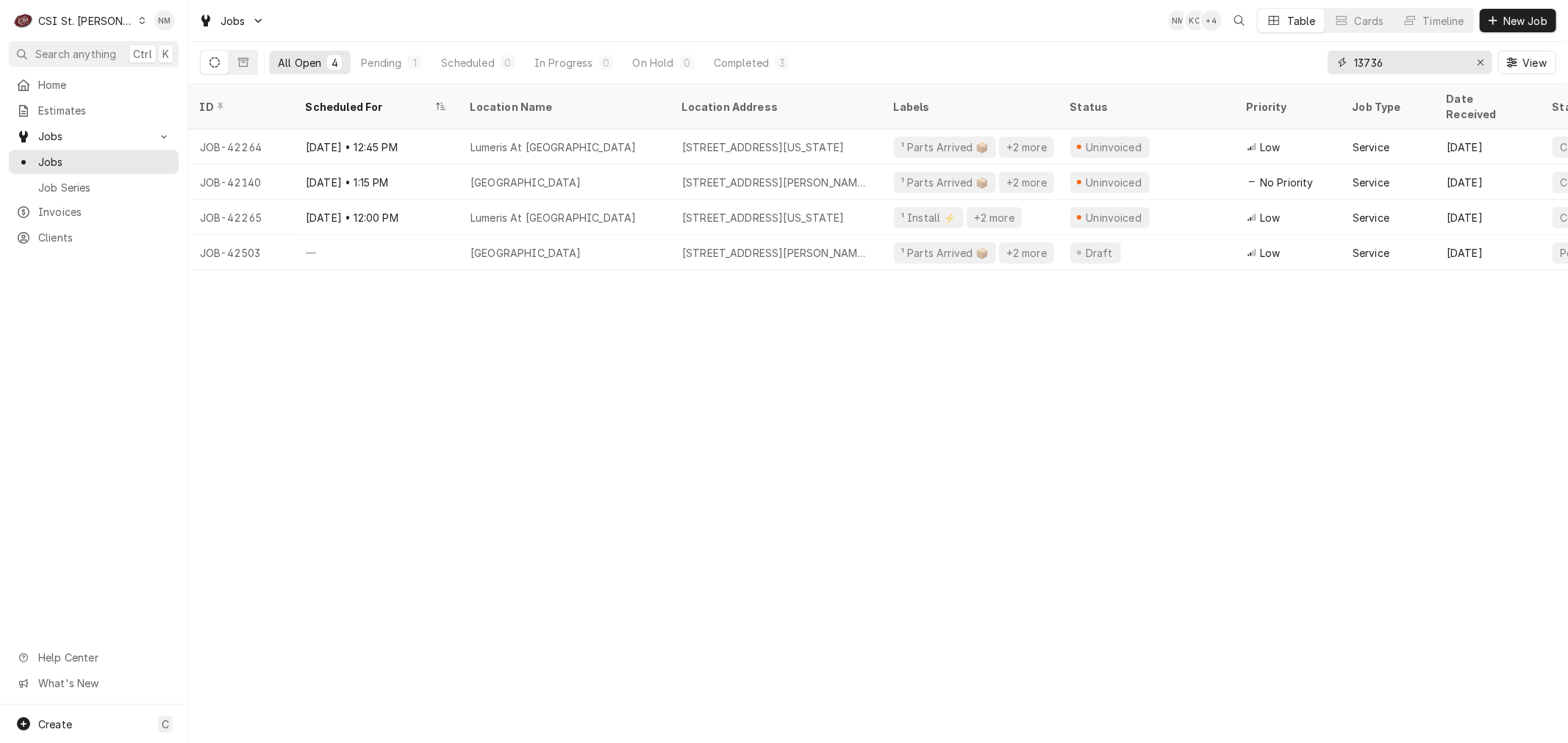
drag, startPoint x: 1419, startPoint y: 64, endPoint x: 1288, endPoint y: 62, distance: 131.0
click at [1288, 62] on div "All Open 4 Pending 1 Scheduled 0 In Progress 0 On Hold 0 Completed 3 13736 View" at bounding box center [878, 63] width 1355 height 41
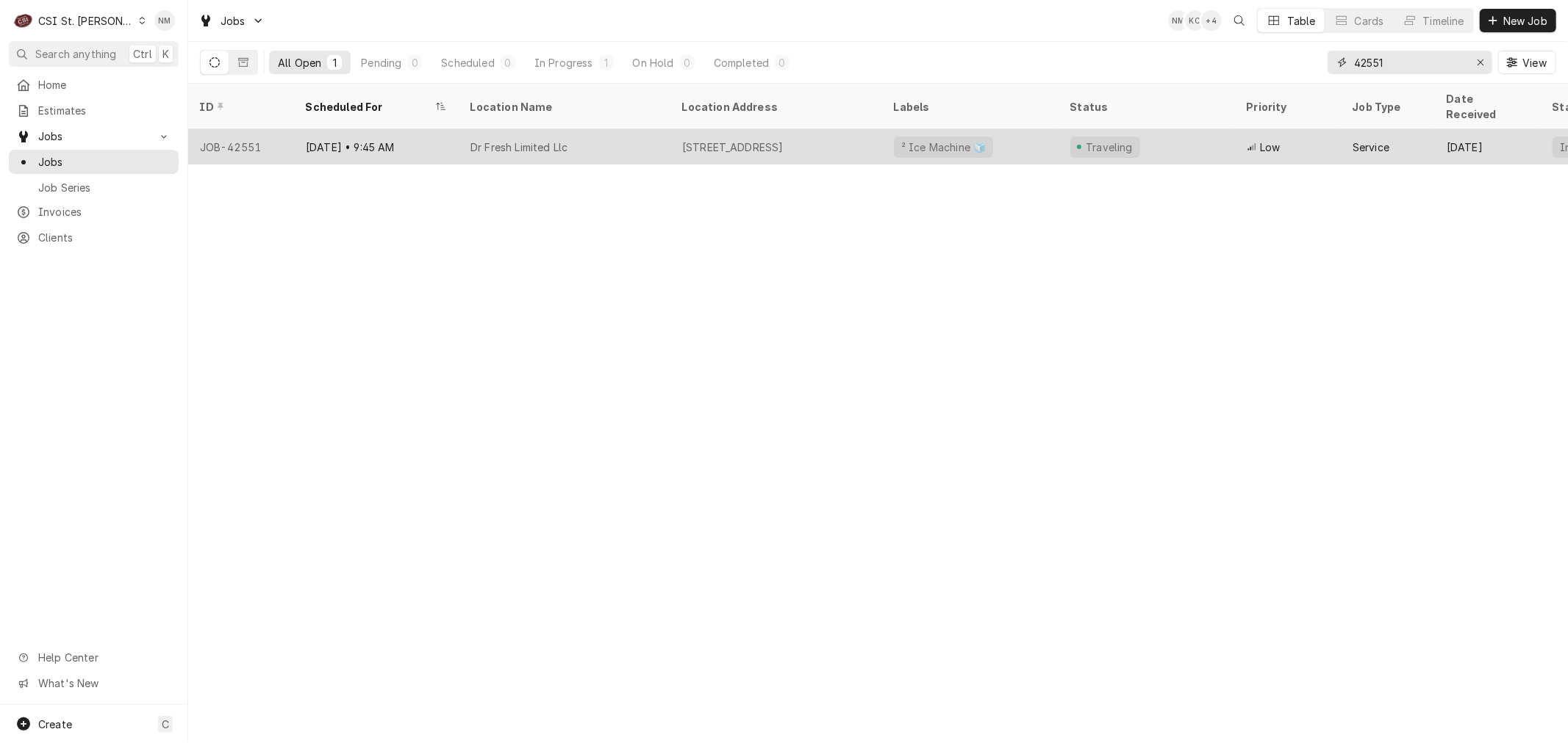
type input "42551"
click at [655, 134] on div "Dr Fresh Limited Llc" at bounding box center [564, 147] width 212 height 35
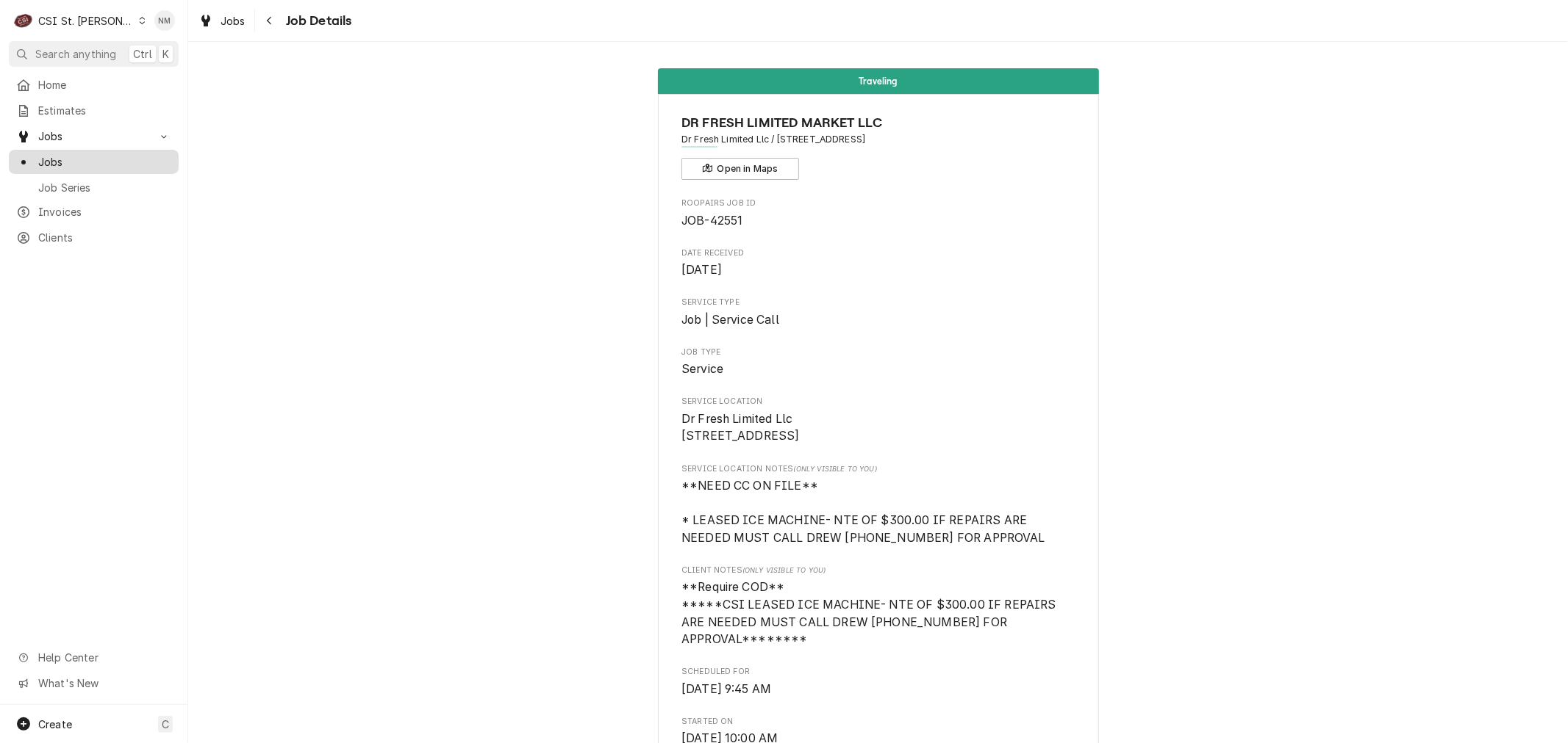
click at [64, 155] on span "Jobs" at bounding box center [105, 163] width 133 height 16
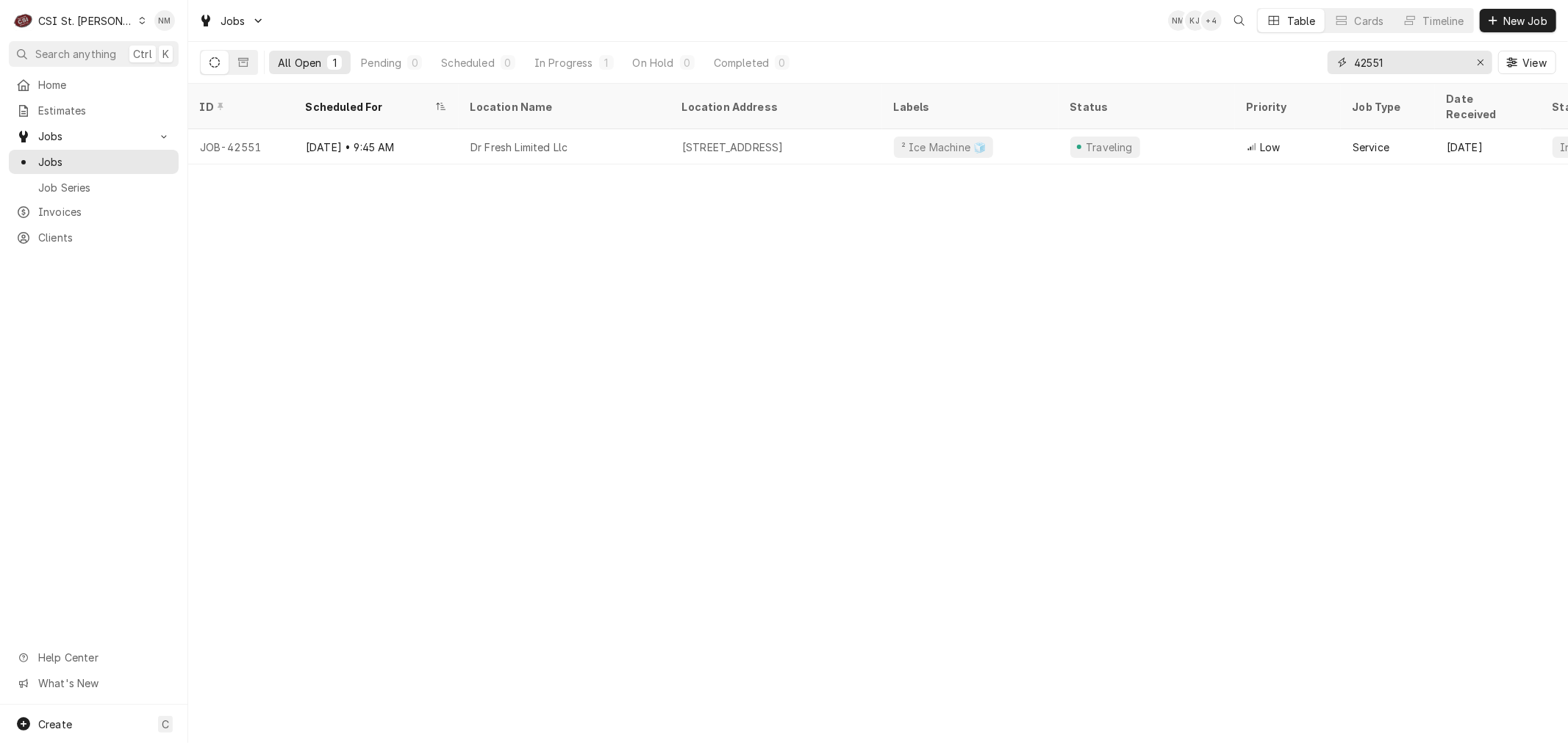
drag, startPoint x: 1415, startPoint y: 59, endPoint x: 1286, endPoint y: 59, distance: 129.0
click at [1286, 59] on div "All Open 1 Pending 0 Scheduled 0 In Progress 1 On Hold 0 Completed 0 42551 View" at bounding box center [878, 63] width 1355 height 41
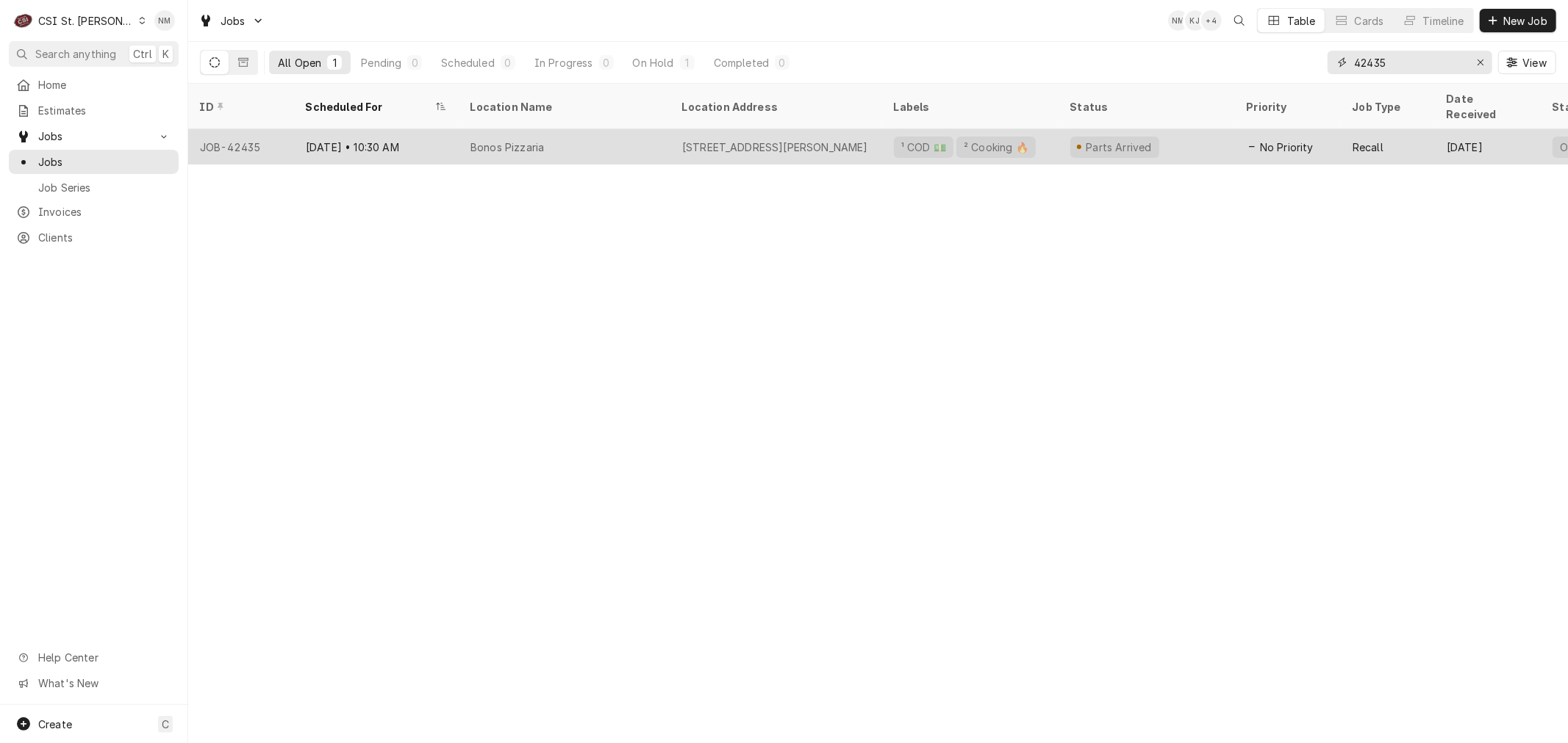
type input "42435"
click at [617, 131] on div "Bonos Pizzaria" at bounding box center [564, 147] width 212 height 35
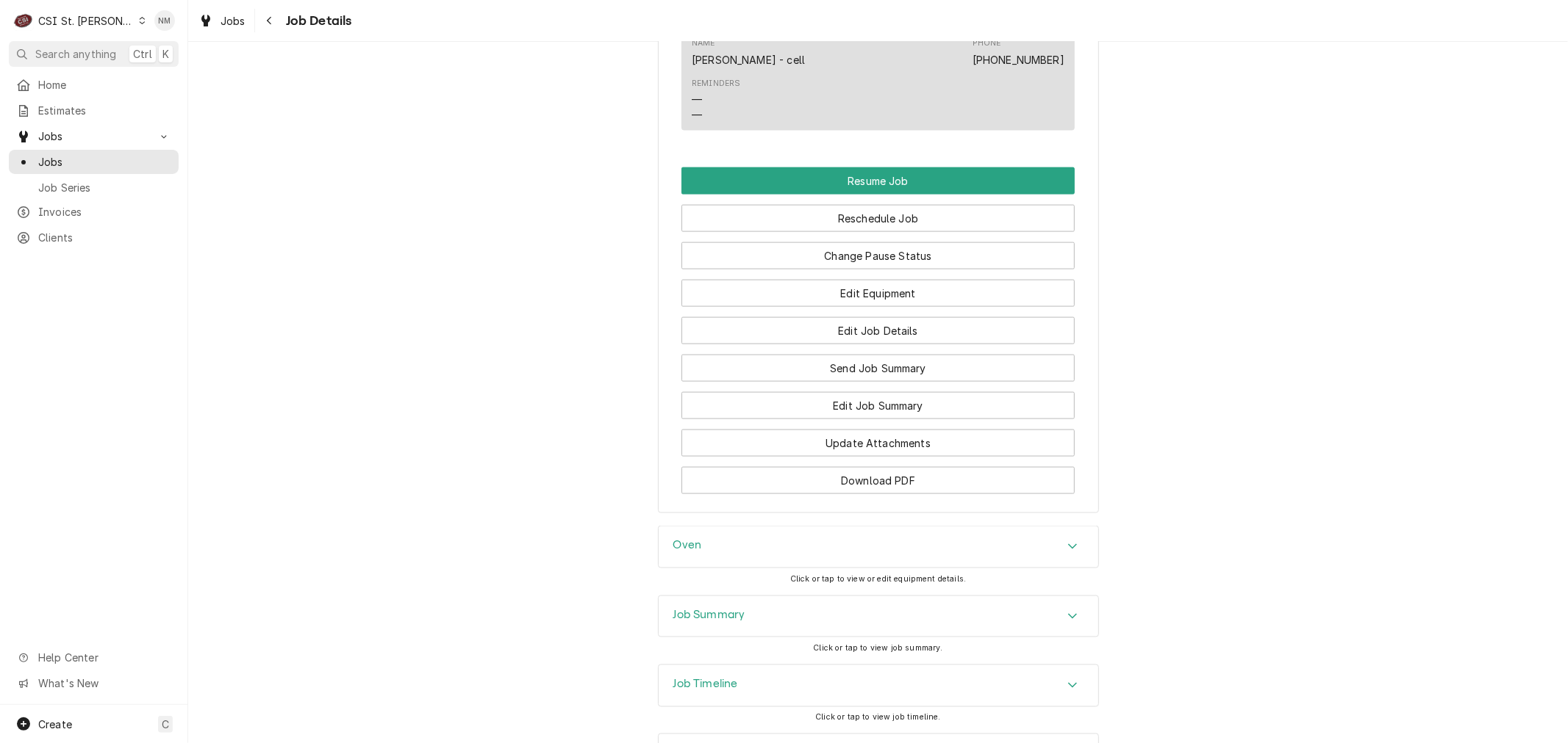
scroll to position [1714, 0]
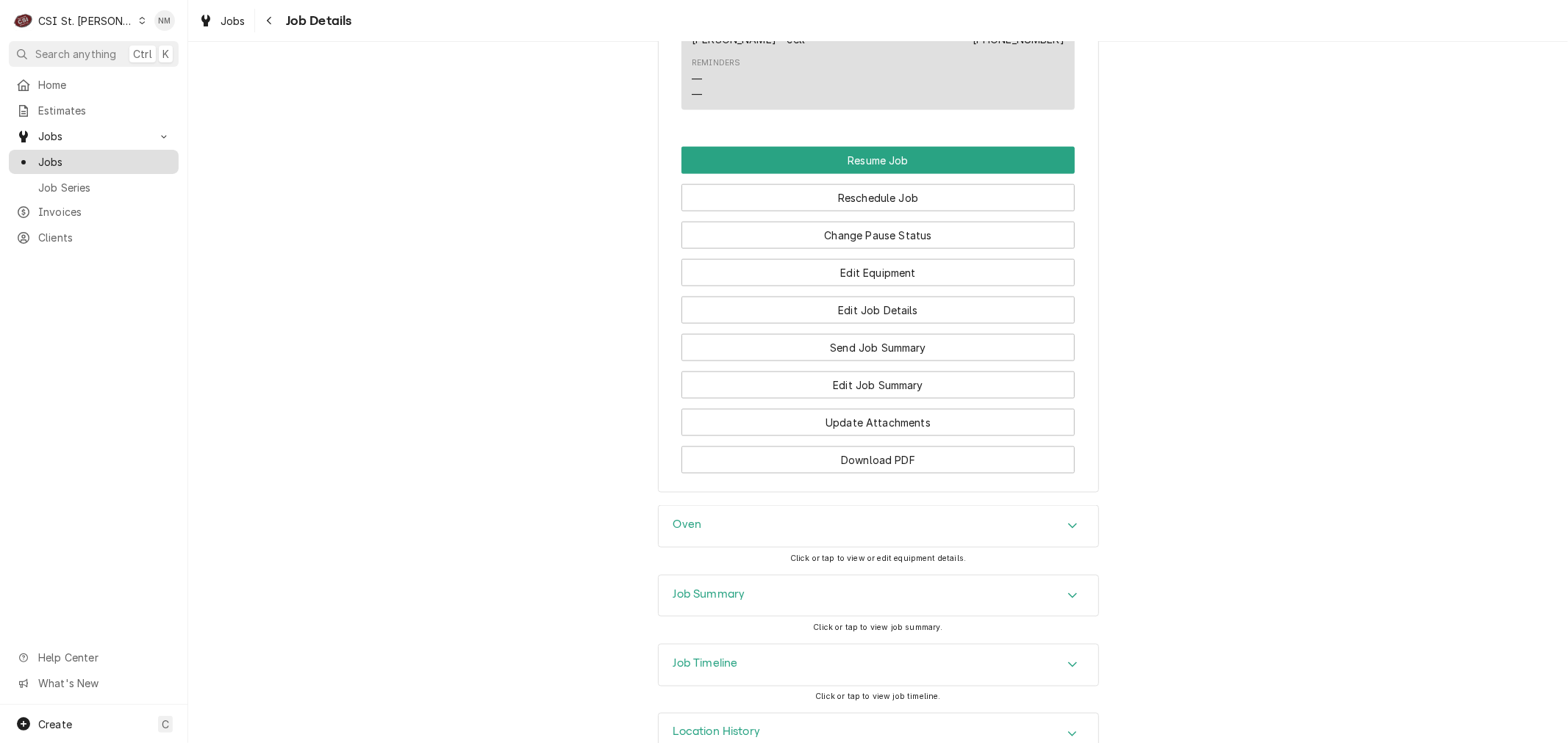
click at [56, 158] on span "Jobs" at bounding box center [105, 163] width 133 height 16
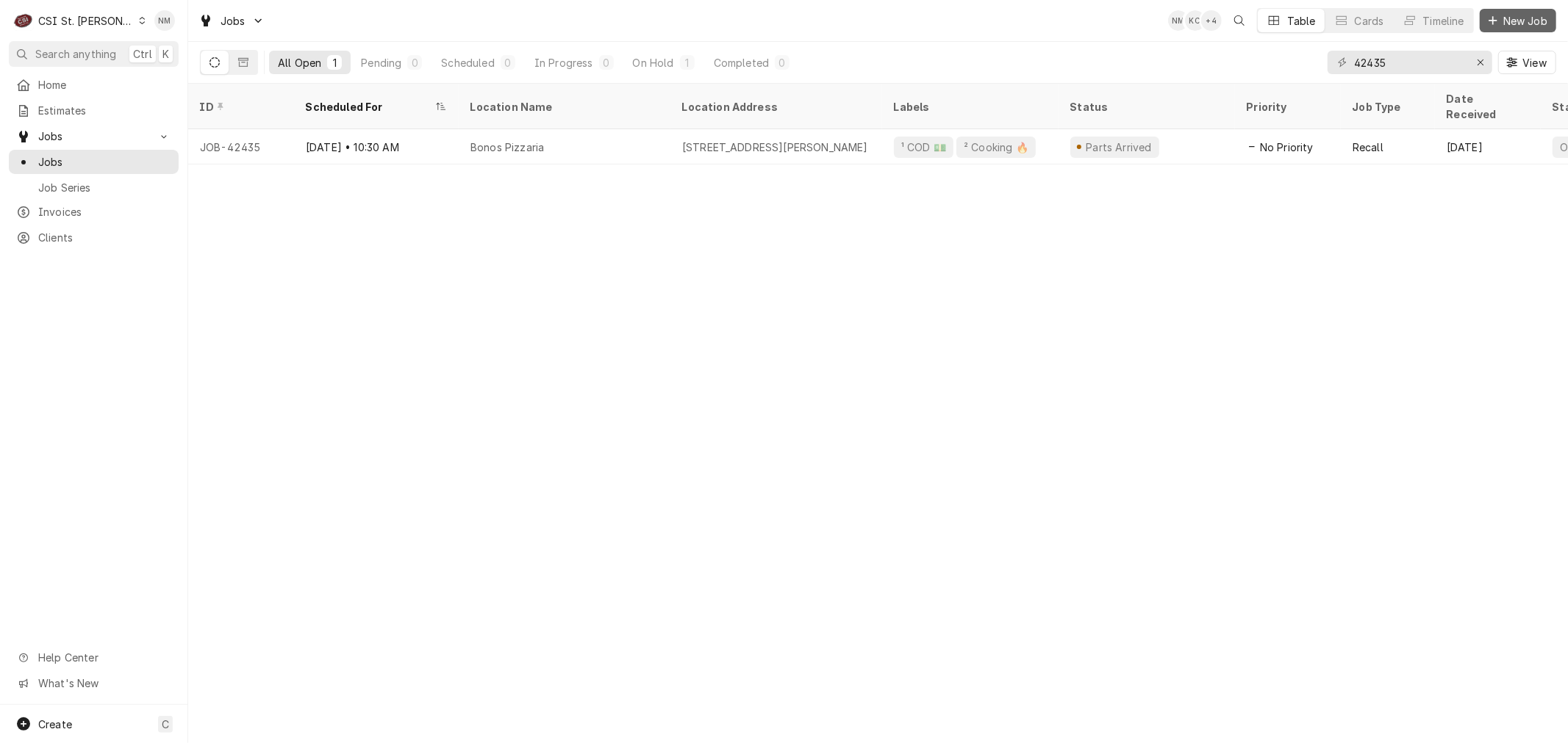
click at [1517, 23] on span "New Job" at bounding box center [1524, 22] width 50 height 16
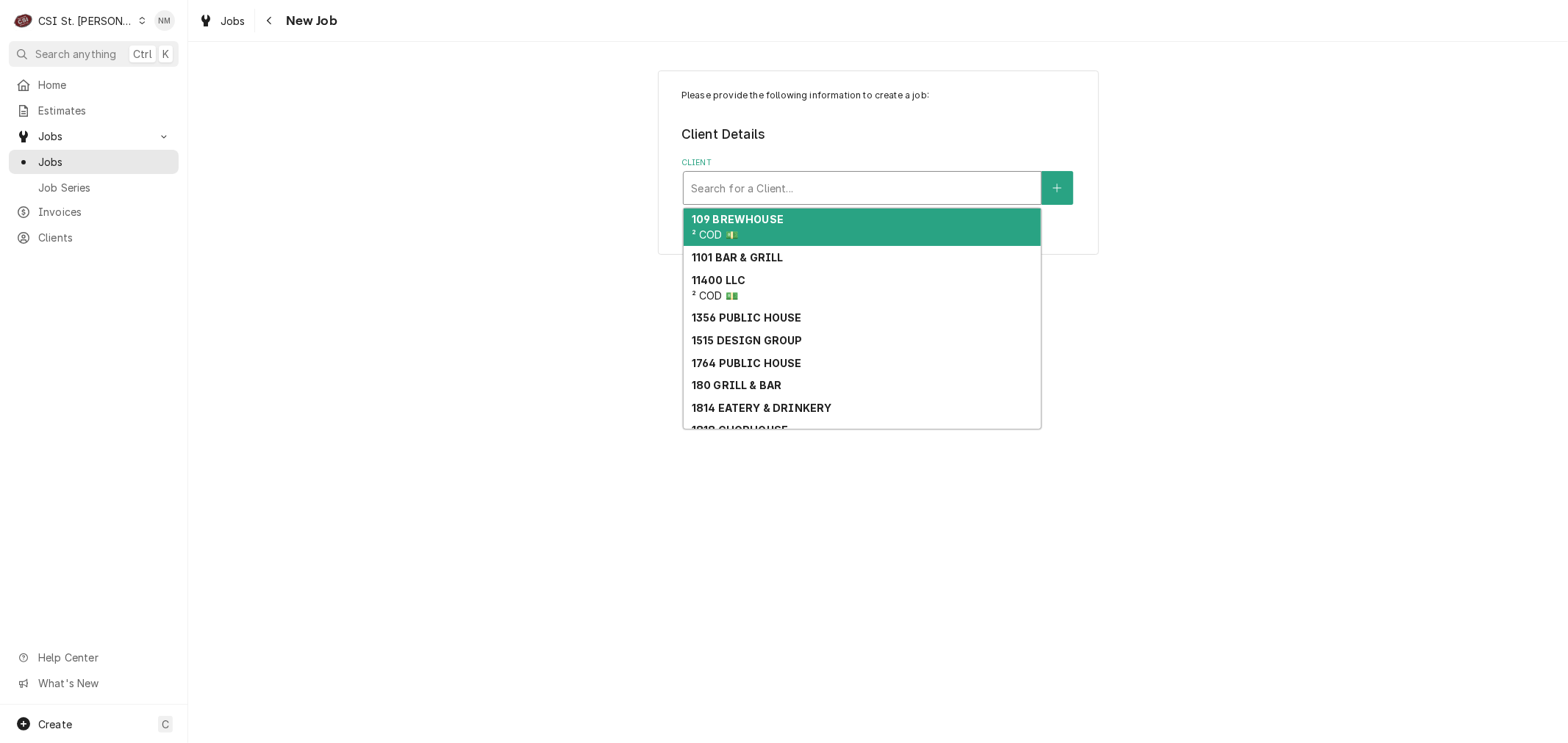
click at [834, 189] on div "Client" at bounding box center [862, 188] width 343 height 26
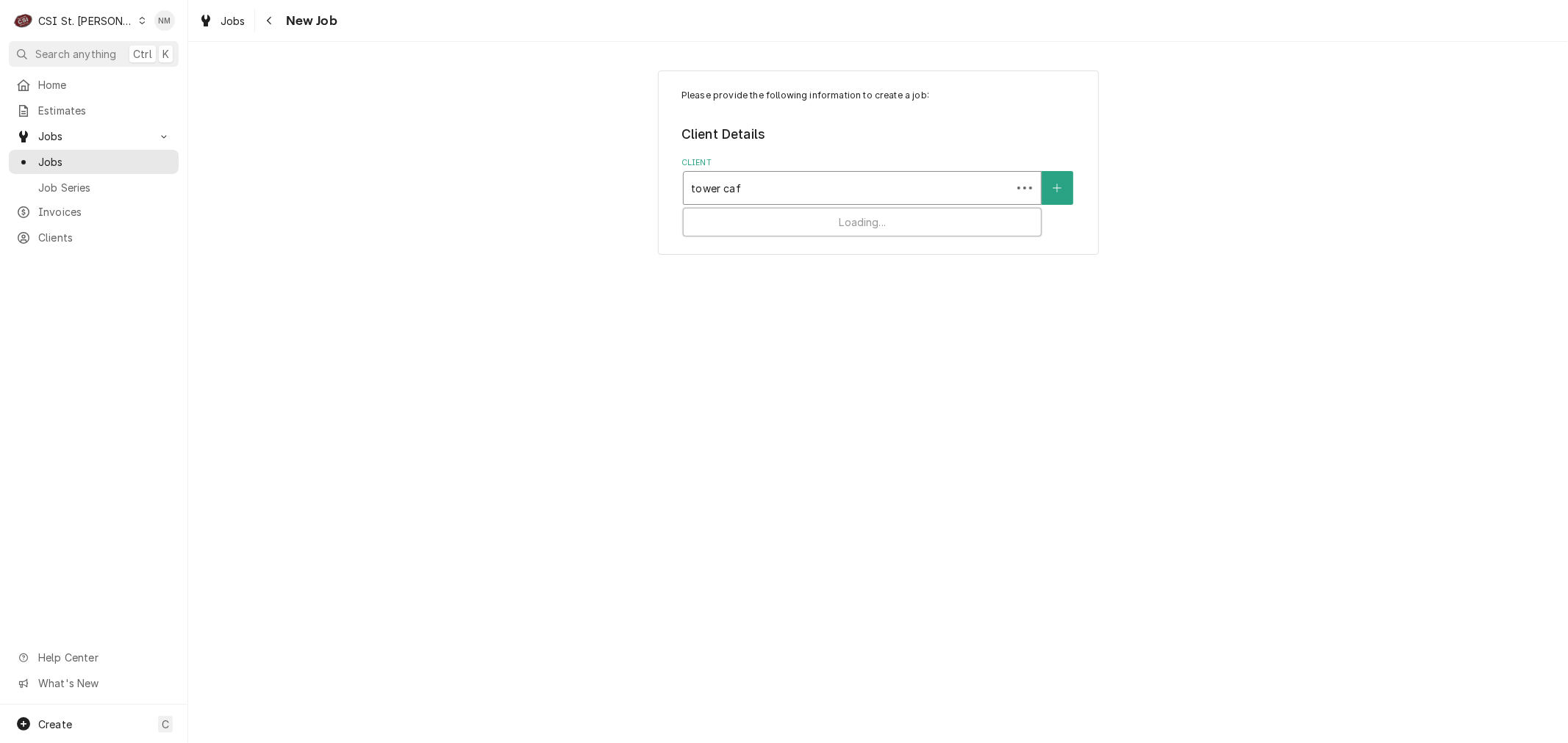
type input "tower cafe"
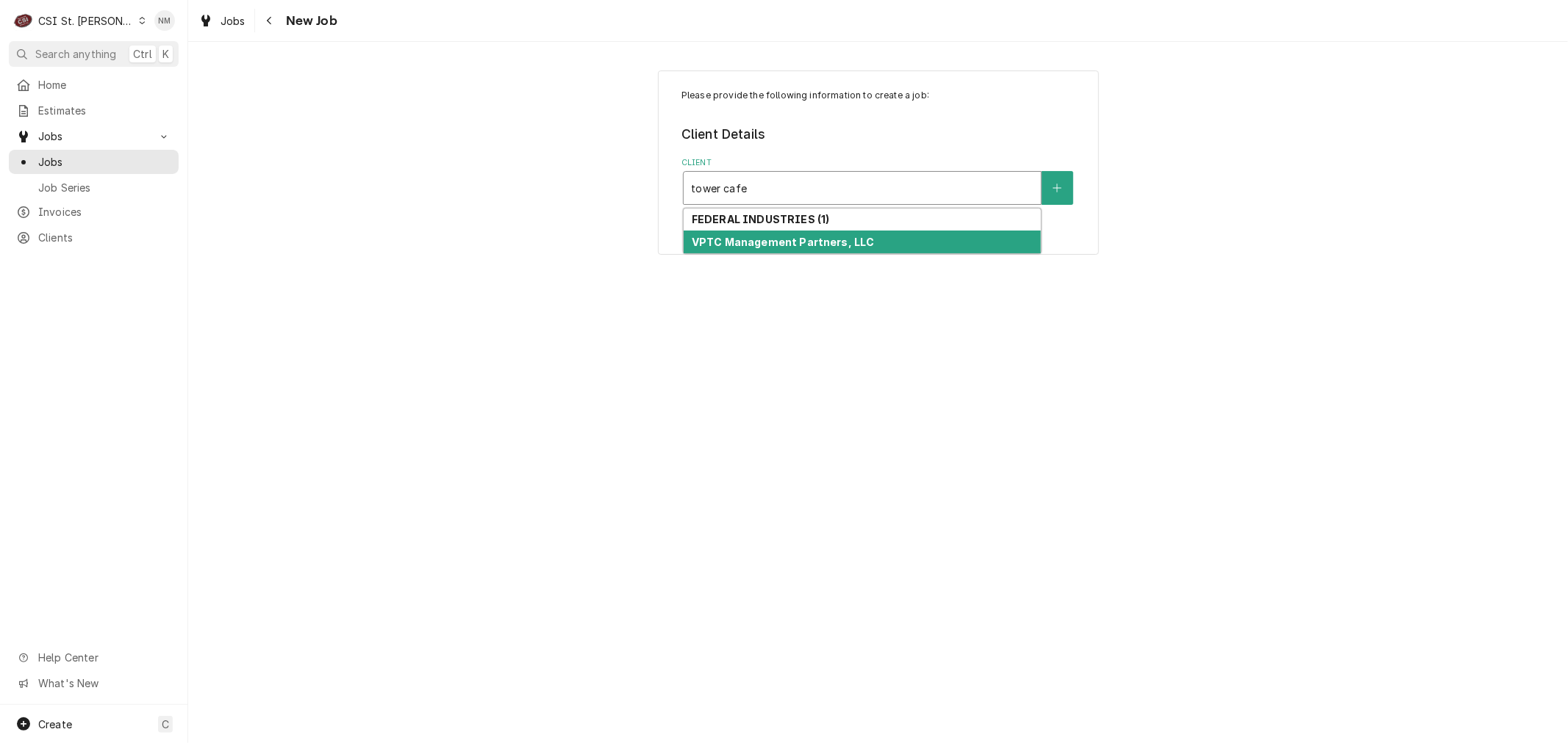
click at [834, 245] on strong "VPTC Management Partners, LLC" at bounding box center [783, 242] width 183 height 13
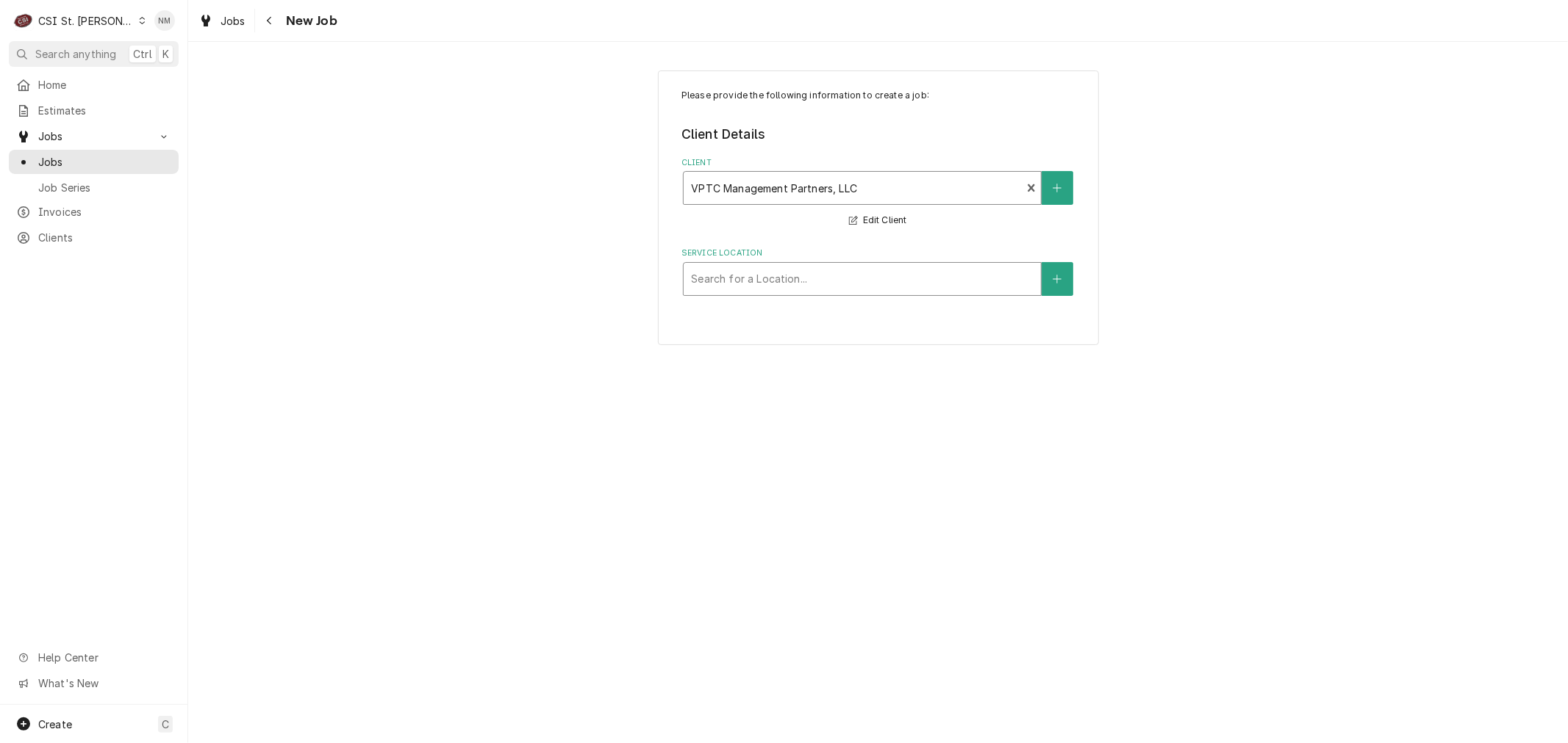
click at [832, 290] on div "Service Location" at bounding box center [862, 279] width 343 height 26
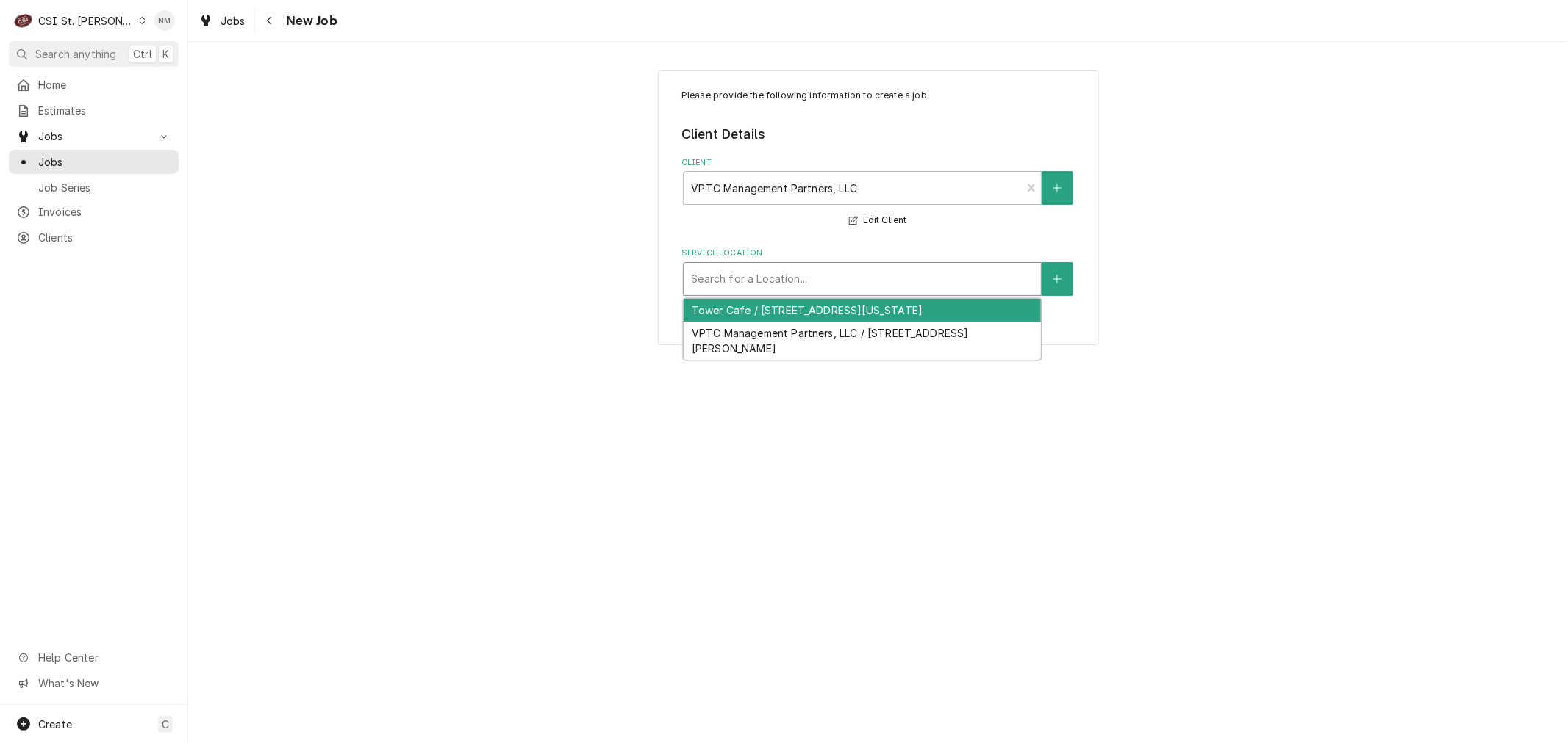
click at [832, 313] on div "Tower Cafe / 13736 Riverport Dr Ste 105 ID# PBRIV01A, Maryland Heights, MO 63043" at bounding box center [862, 309] width 357 height 23
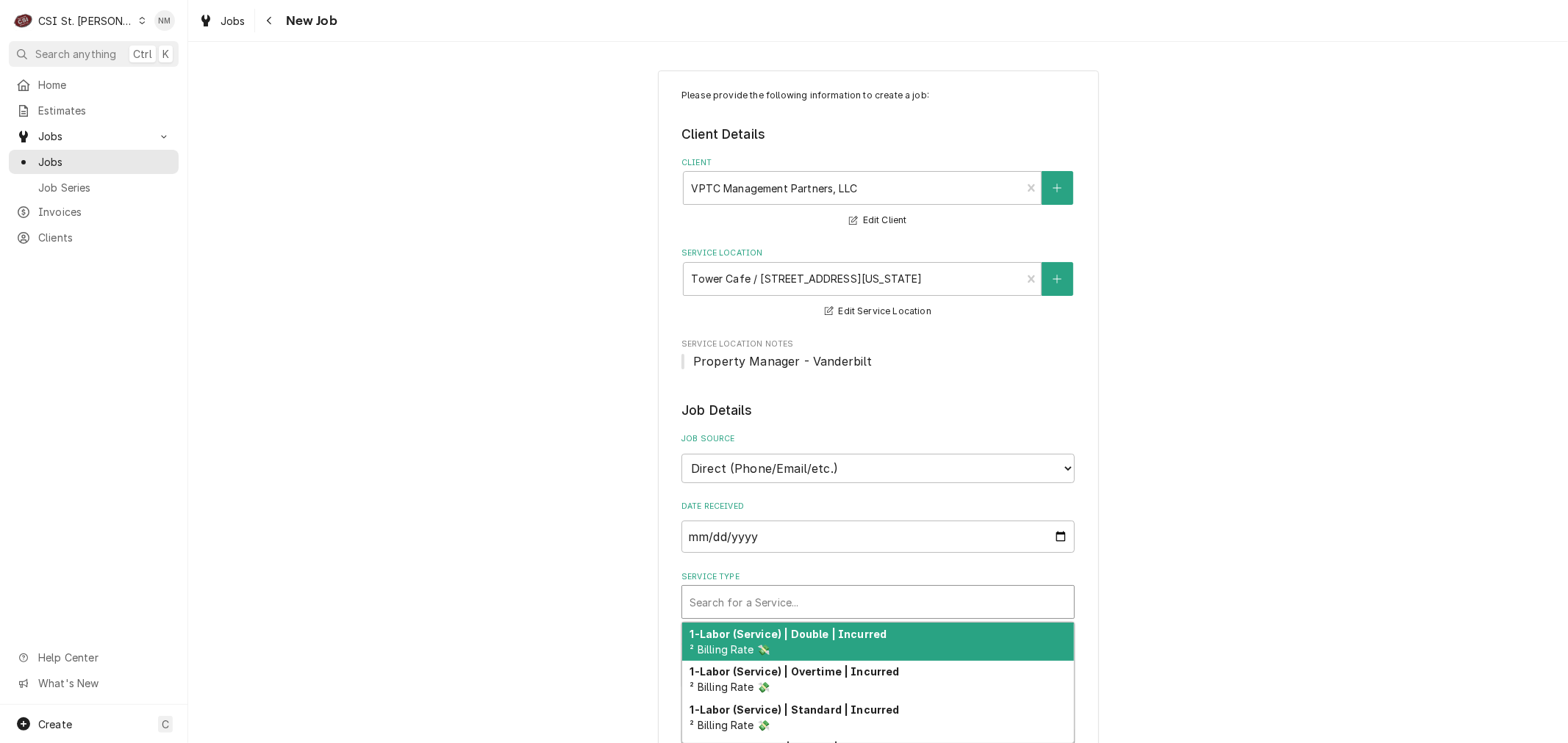
click at [854, 600] on div "Service Type" at bounding box center [878, 602] width 377 height 26
type textarea "x"
type input "s"
type textarea "x"
type input "se"
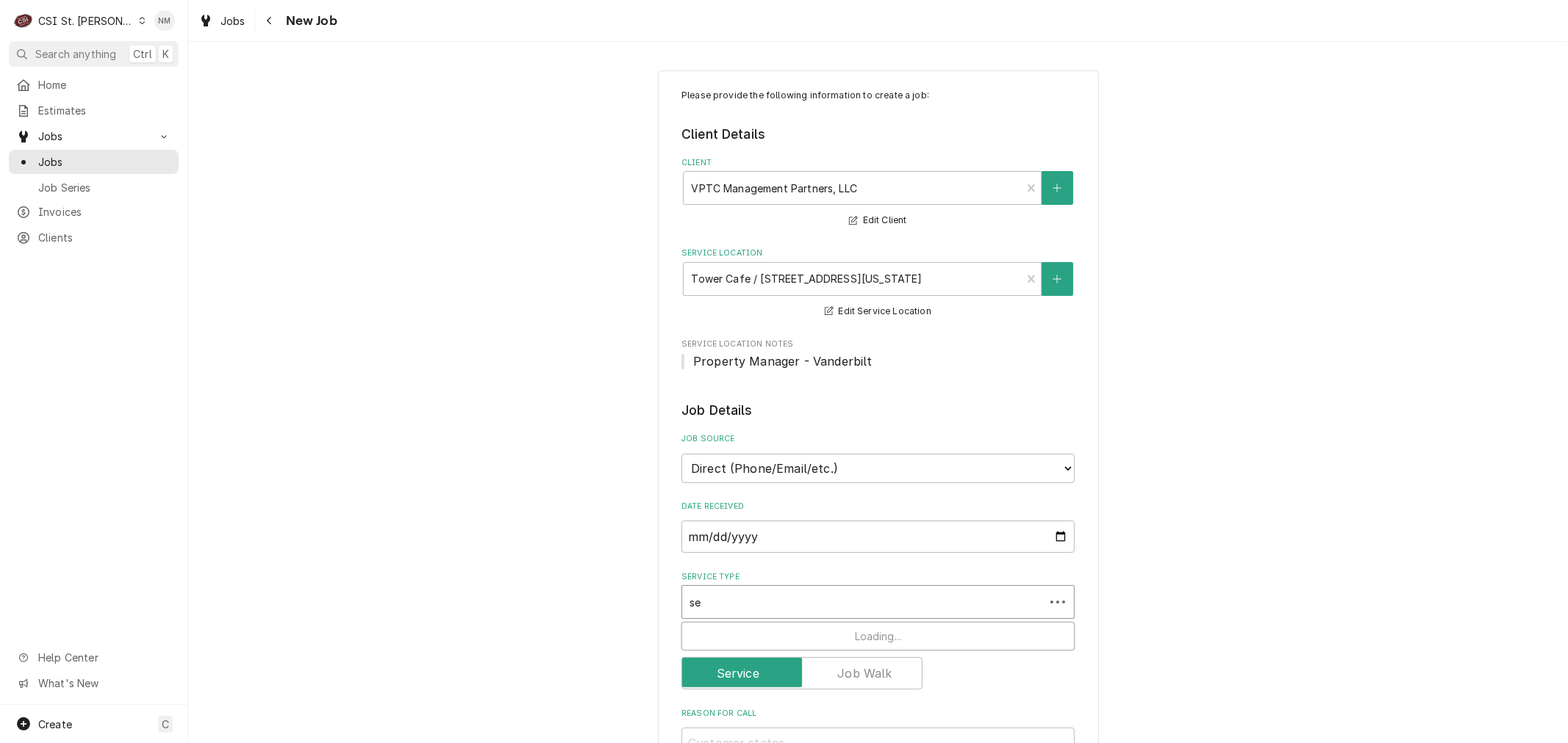
type textarea "x"
type input "ser"
type textarea "x"
type input "serv"
type textarea "x"
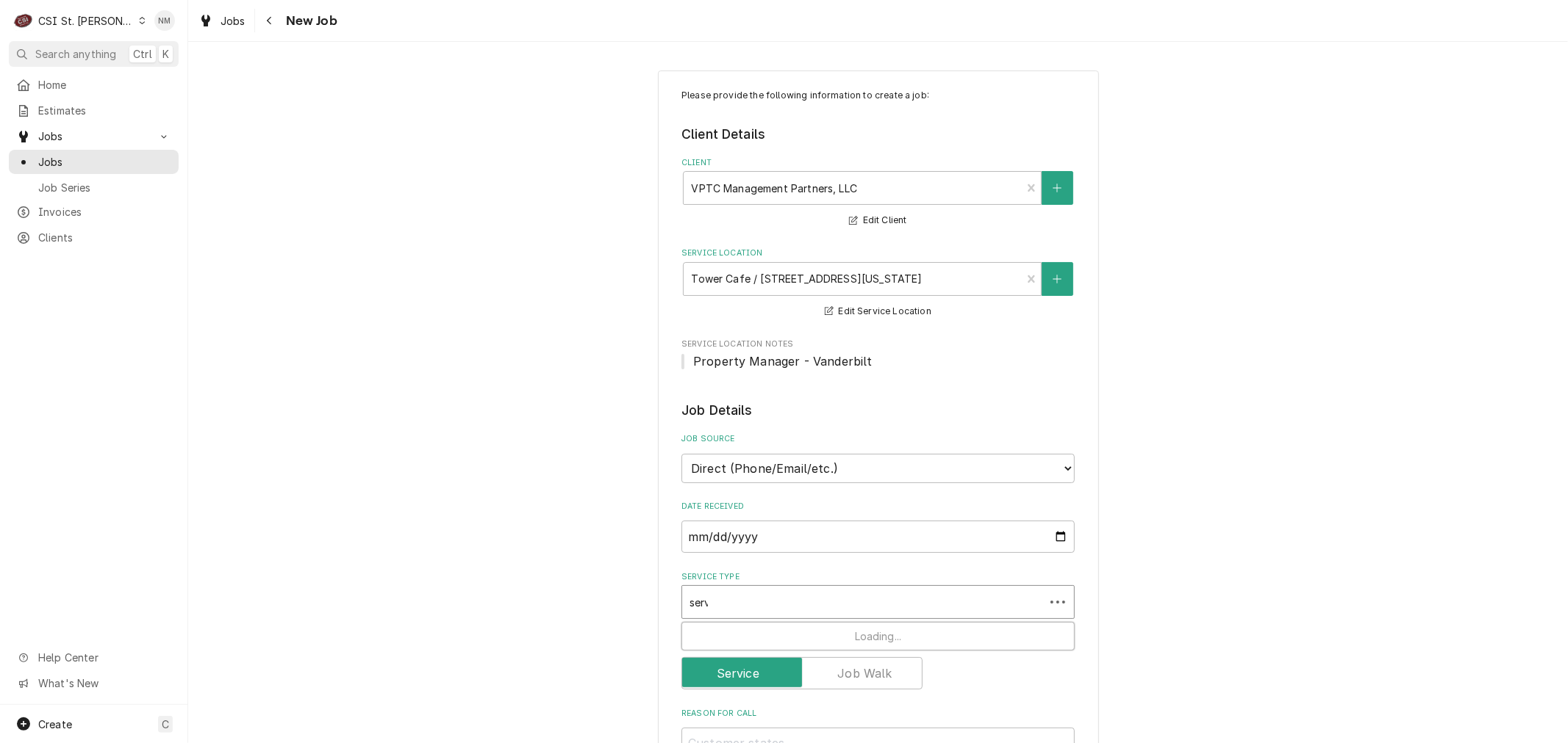
type input "servi"
type textarea "x"
type input "servic"
type textarea "x"
type input "service"
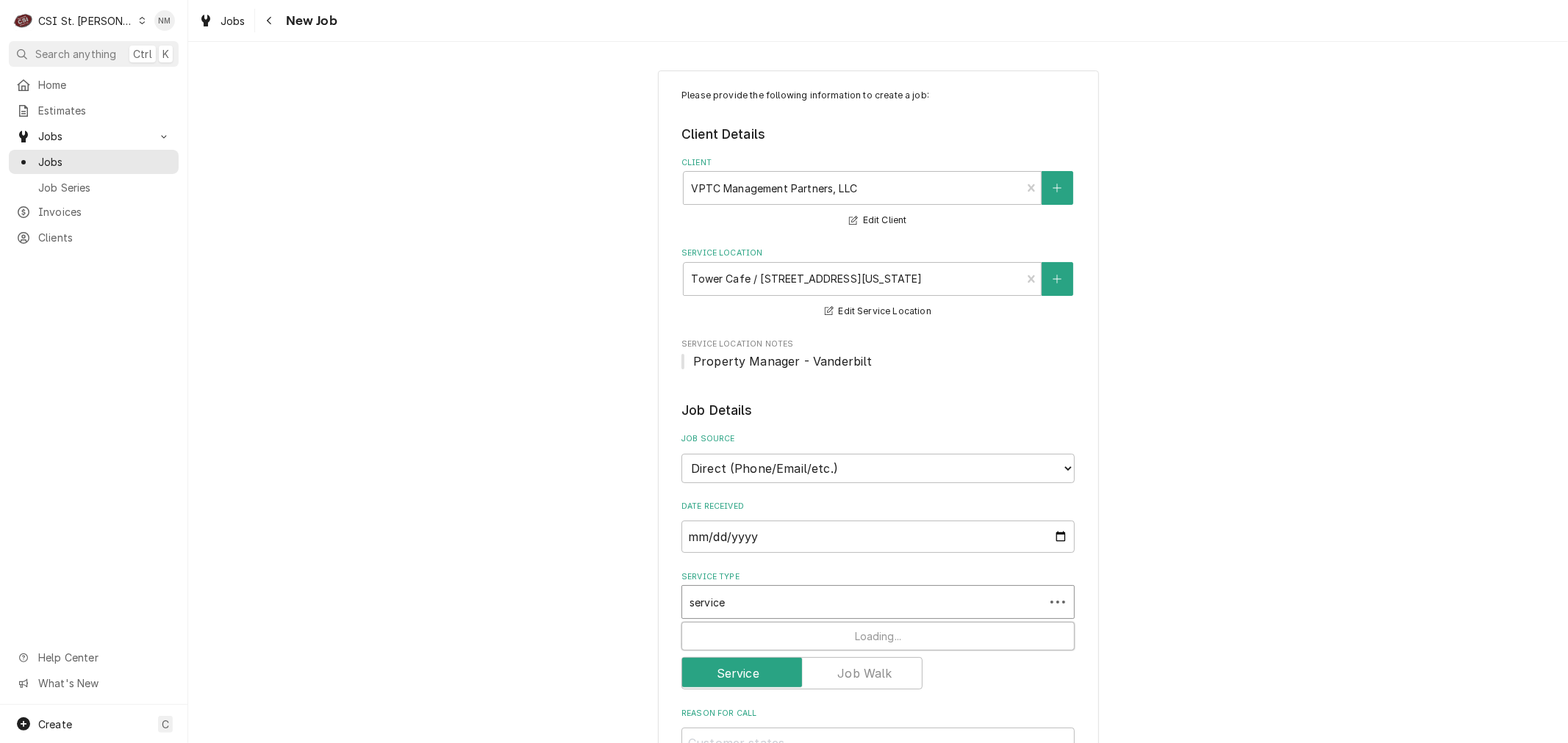
type textarea "x"
type input "service"
type textarea "x"
type input "service c"
type textarea "x"
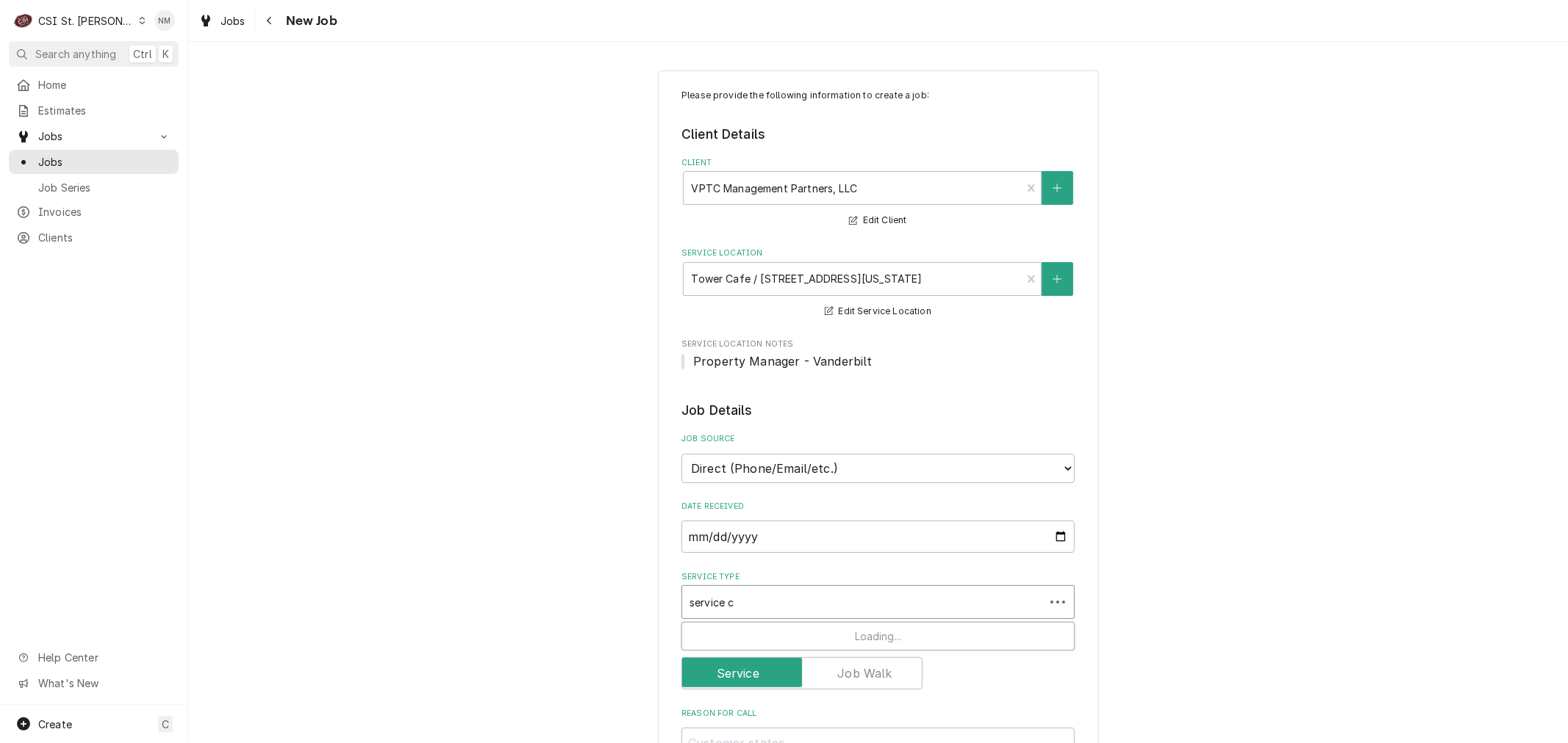
type input "service ca"
type textarea "x"
type input "service cal"
type textarea "x"
type input "service call"
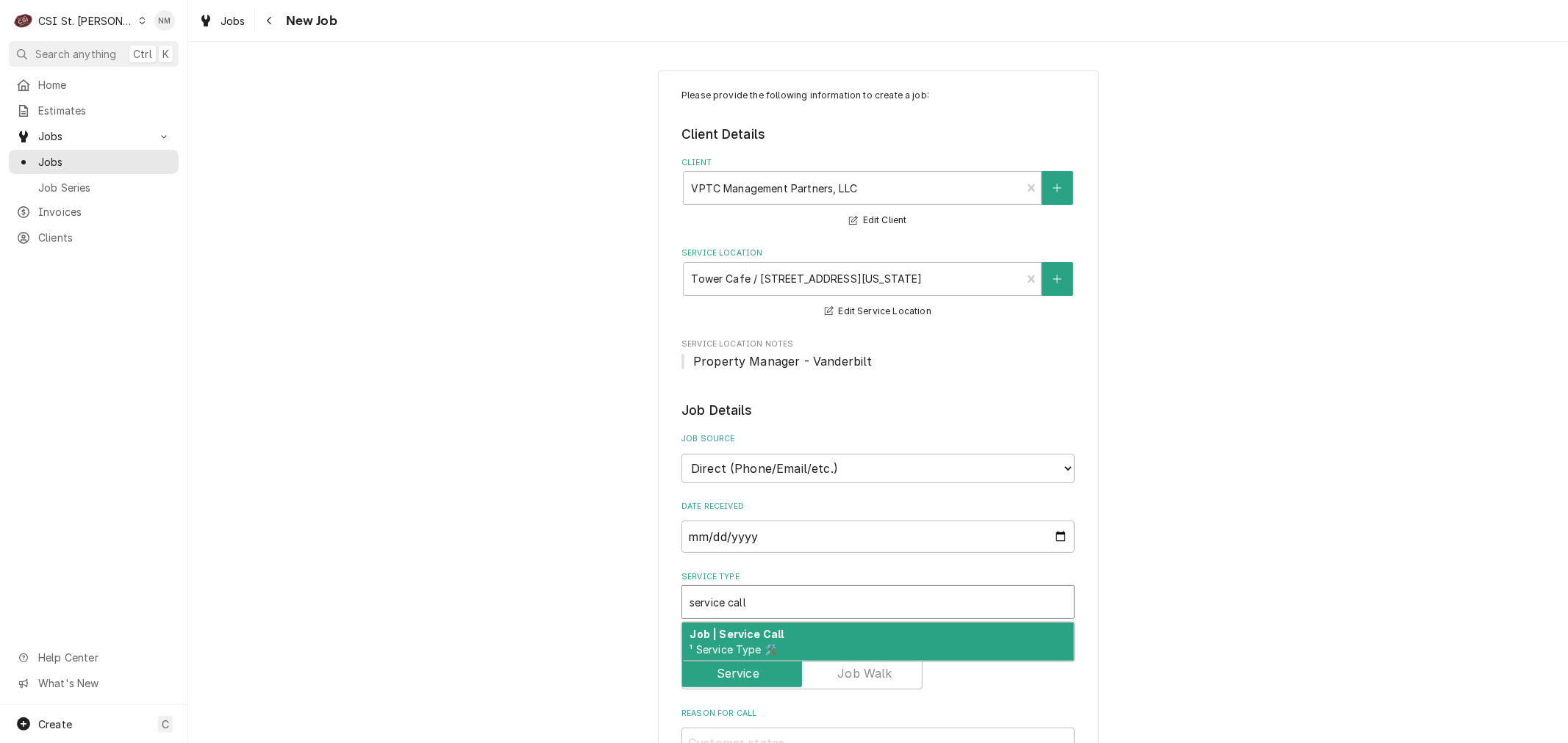
click at [843, 629] on div "Job | Service Call ¹ Service Type 🛠️" at bounding box center [878, 641] width 392 height 38
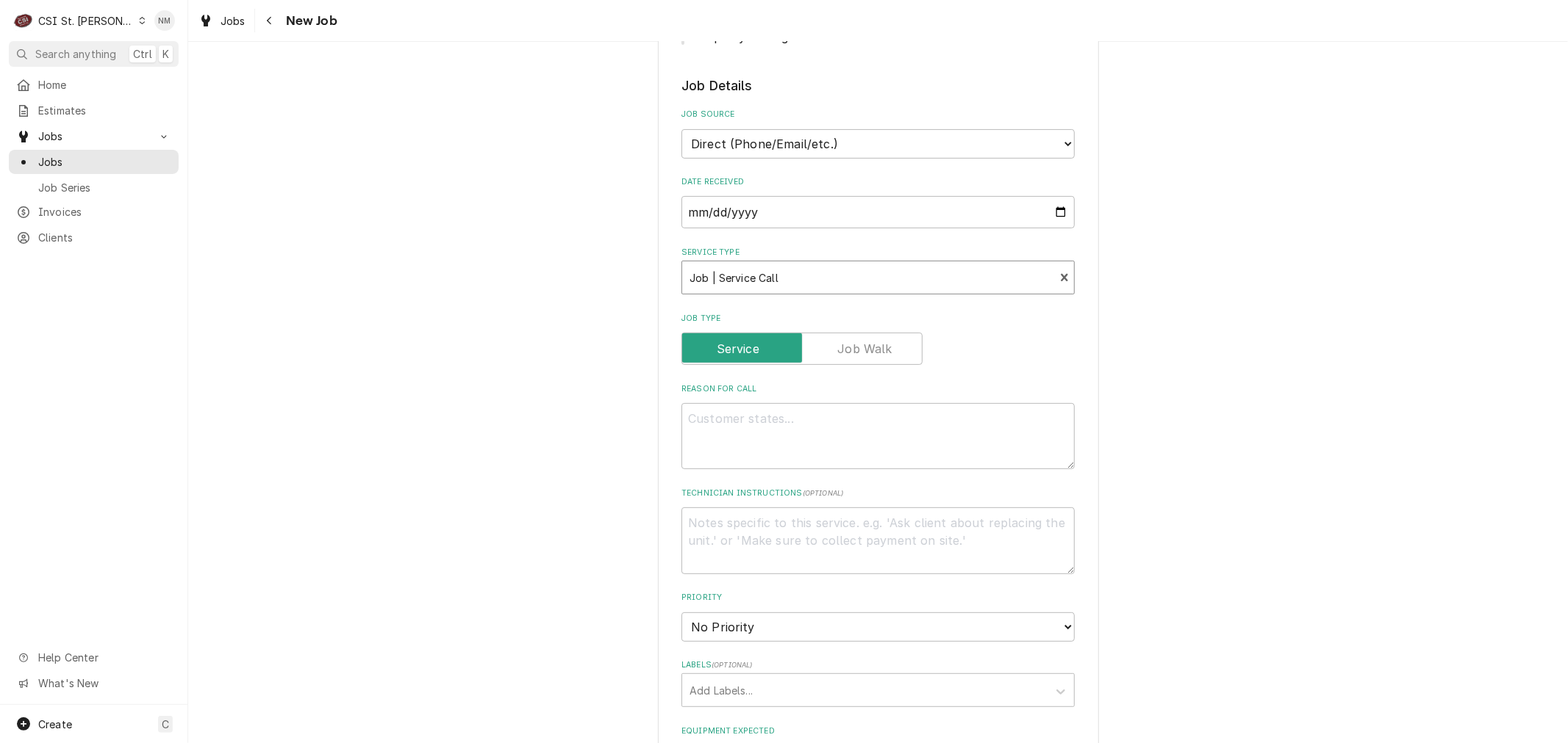
scroll to position [326, 0]
click at [765, 431] on textarea "Reason For Call" at bounding box center [878, 435] width 393 height 67
type textarea "x"
type textarea "P"
type textarea "x"
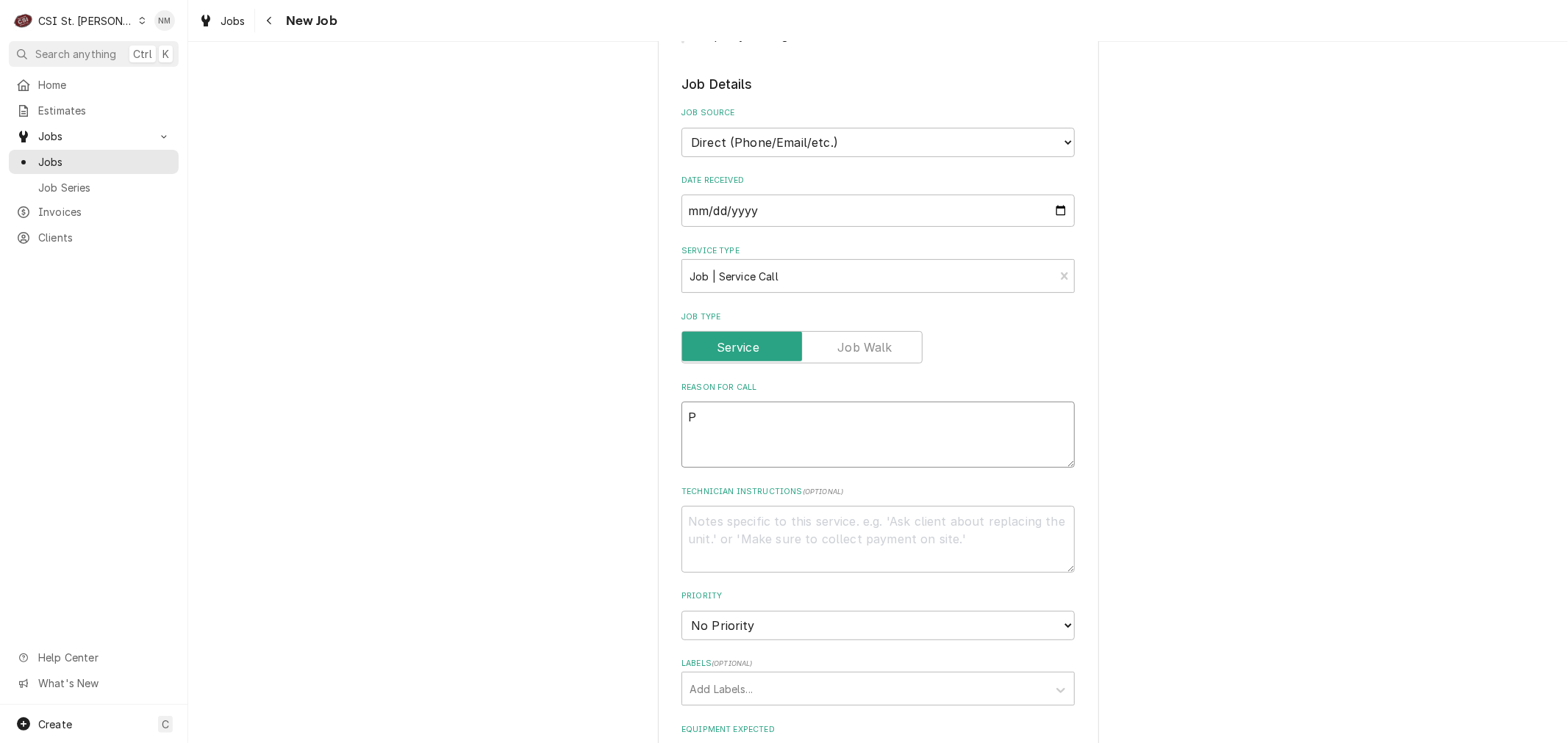
type textarea "Pi"
type textarea "x"
type textarea "Piz"
type textarea "x"
type textarea "Pizz"
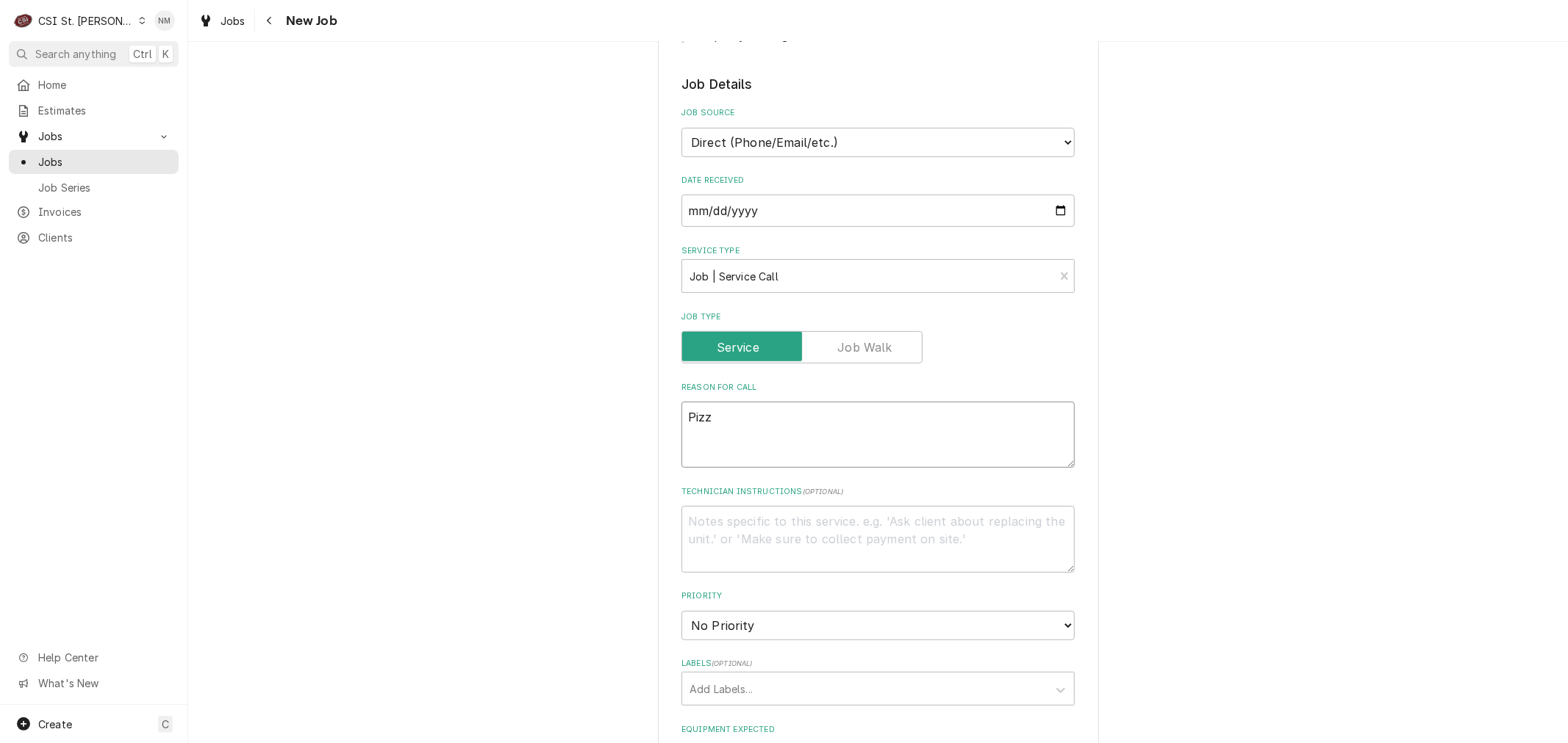
type textarea "x"
type textarea "Pizza"
type textarea "x"
type textarea "Pizza"
type textarea "x"
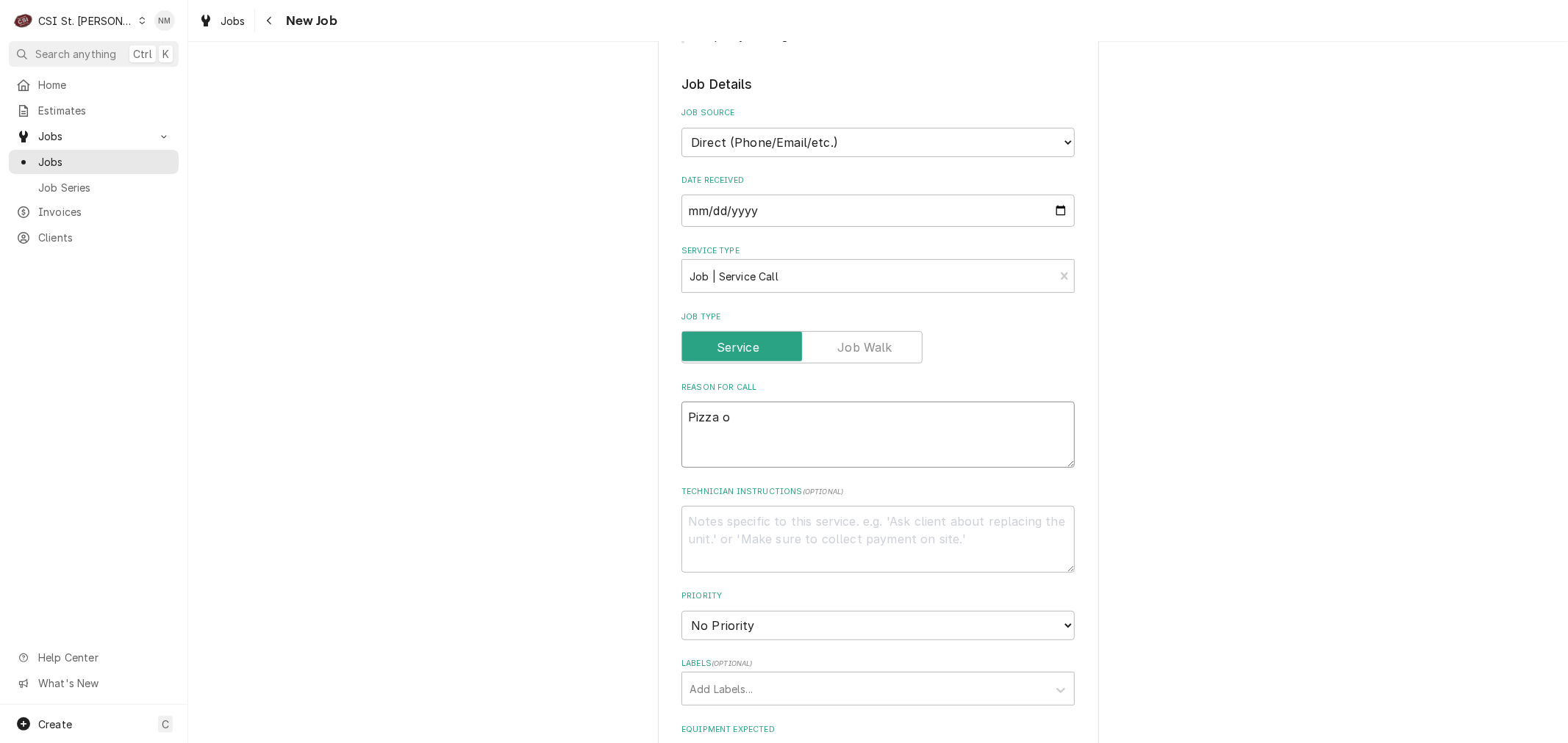
type textarea "Pizza ov"
type textarea "x"
type textarea "Pizza ove"
type textarea "x"
type textarea "Pizza oven"
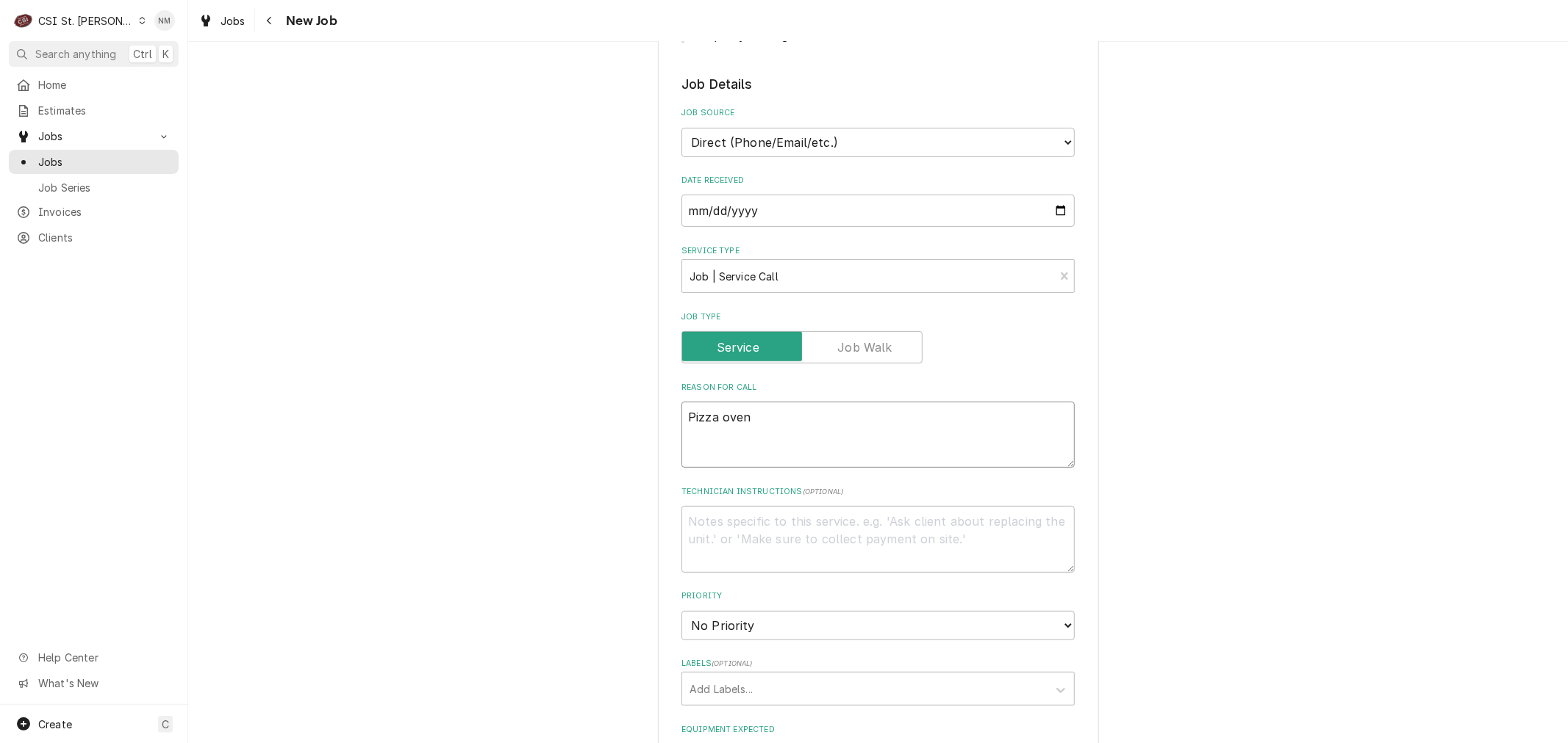
type textarea "x"
type textarea "Pizza oven o"
type textarea "x"
type textarea "Pizza oven on"
type textarea "x"
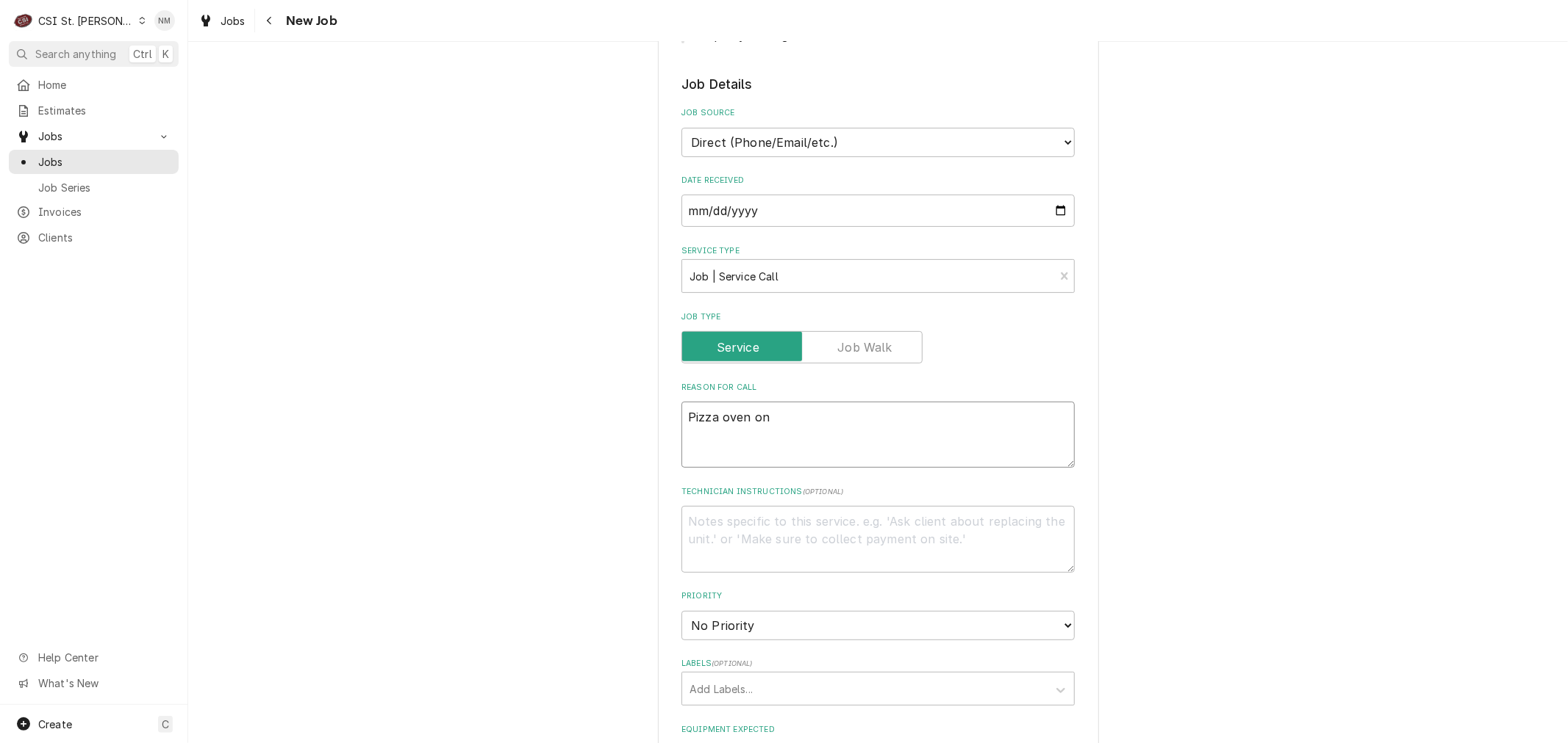
type textarea "Pizza oven onl"
type textarea "x"
type textarea "Pizza oven only"
type textarea "x"
type textarea "Pizza oven only"
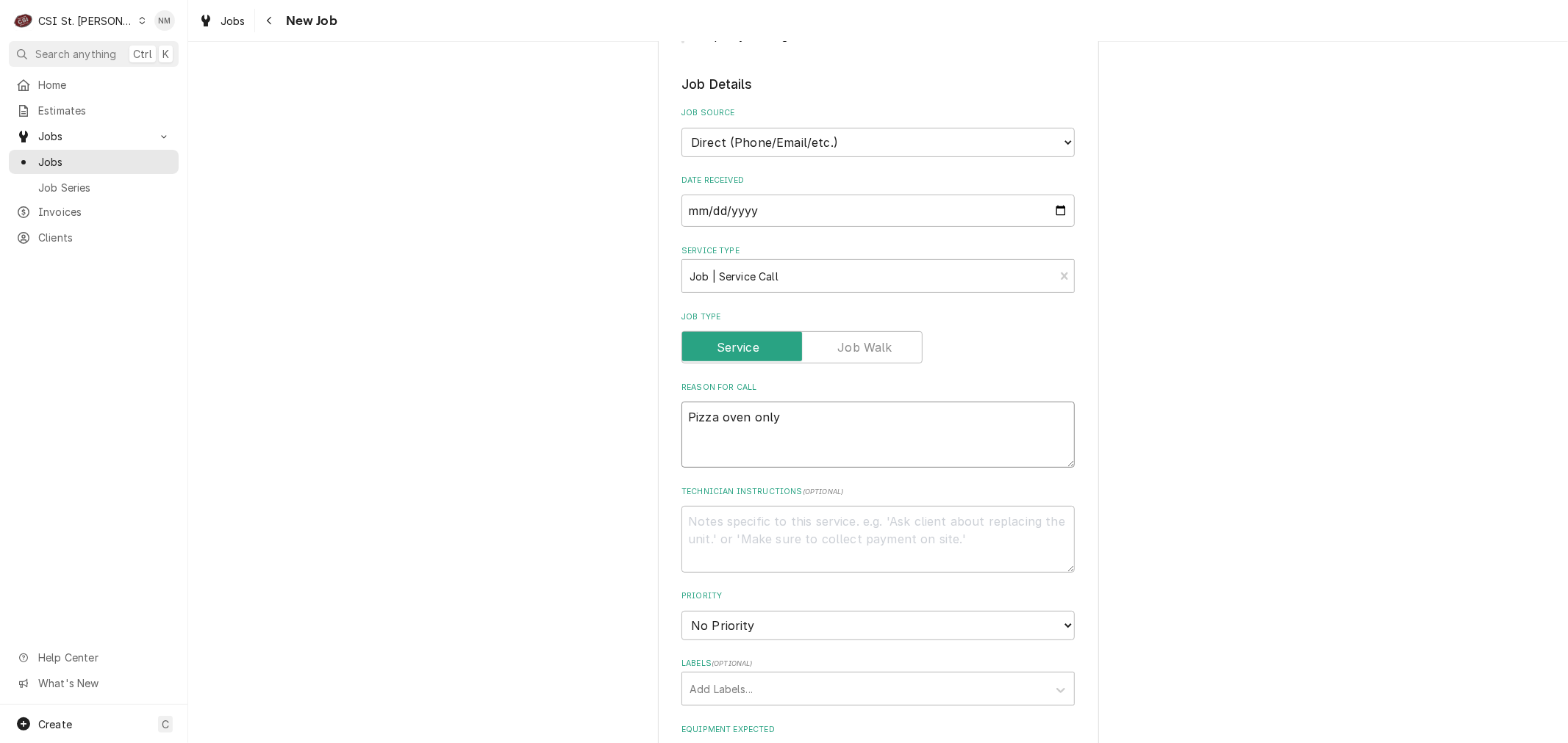
type textarea "x"
type textarea "Pizza oven only o"
type textarea "x"
type textarea "Pizza oven only ov"
type textarea "x"
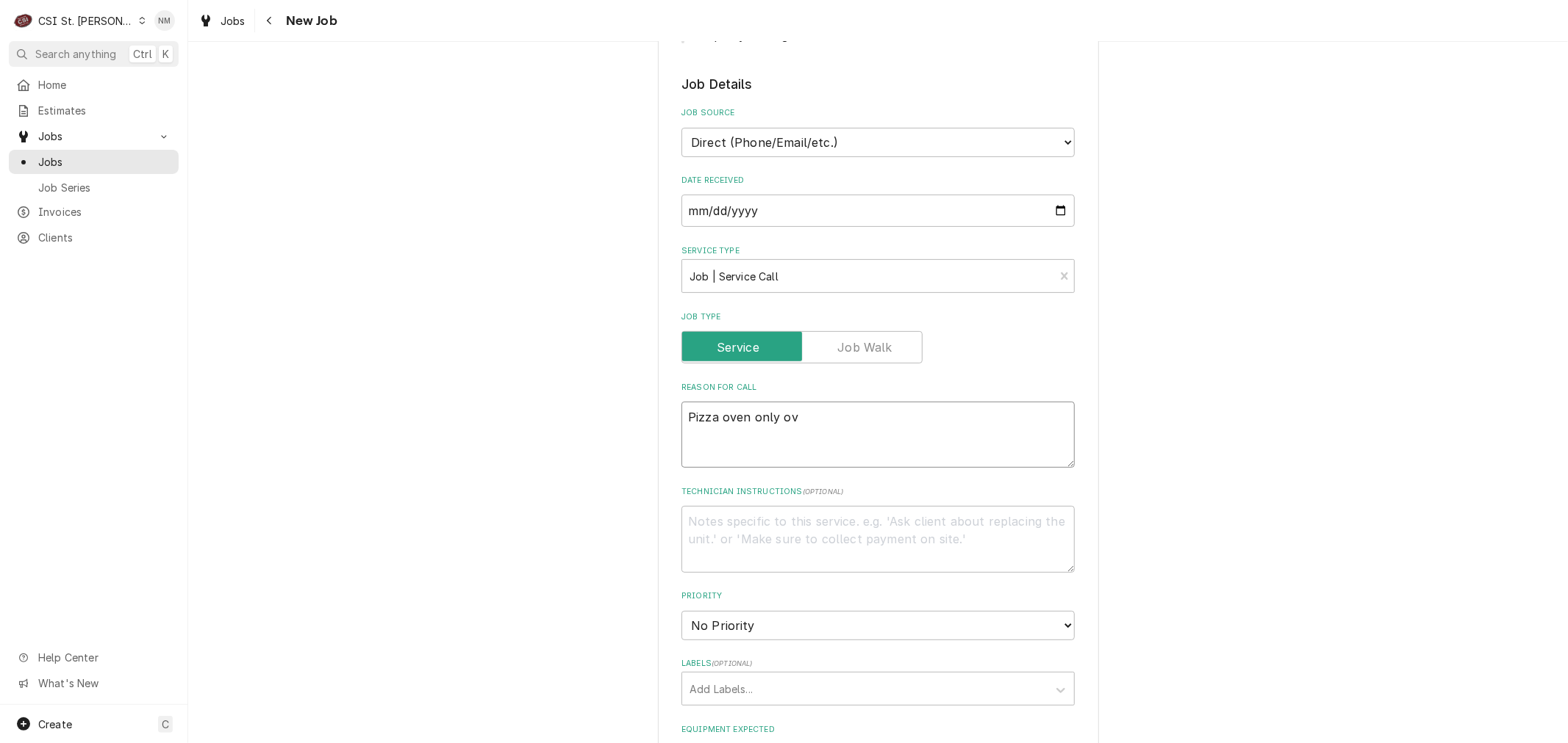
type textarea "Pizza oven only ove"
type textarea "x"
type textarea "Pizza oven only oven"
type textarea "x"
type textarea "Pizza oven only oven i"
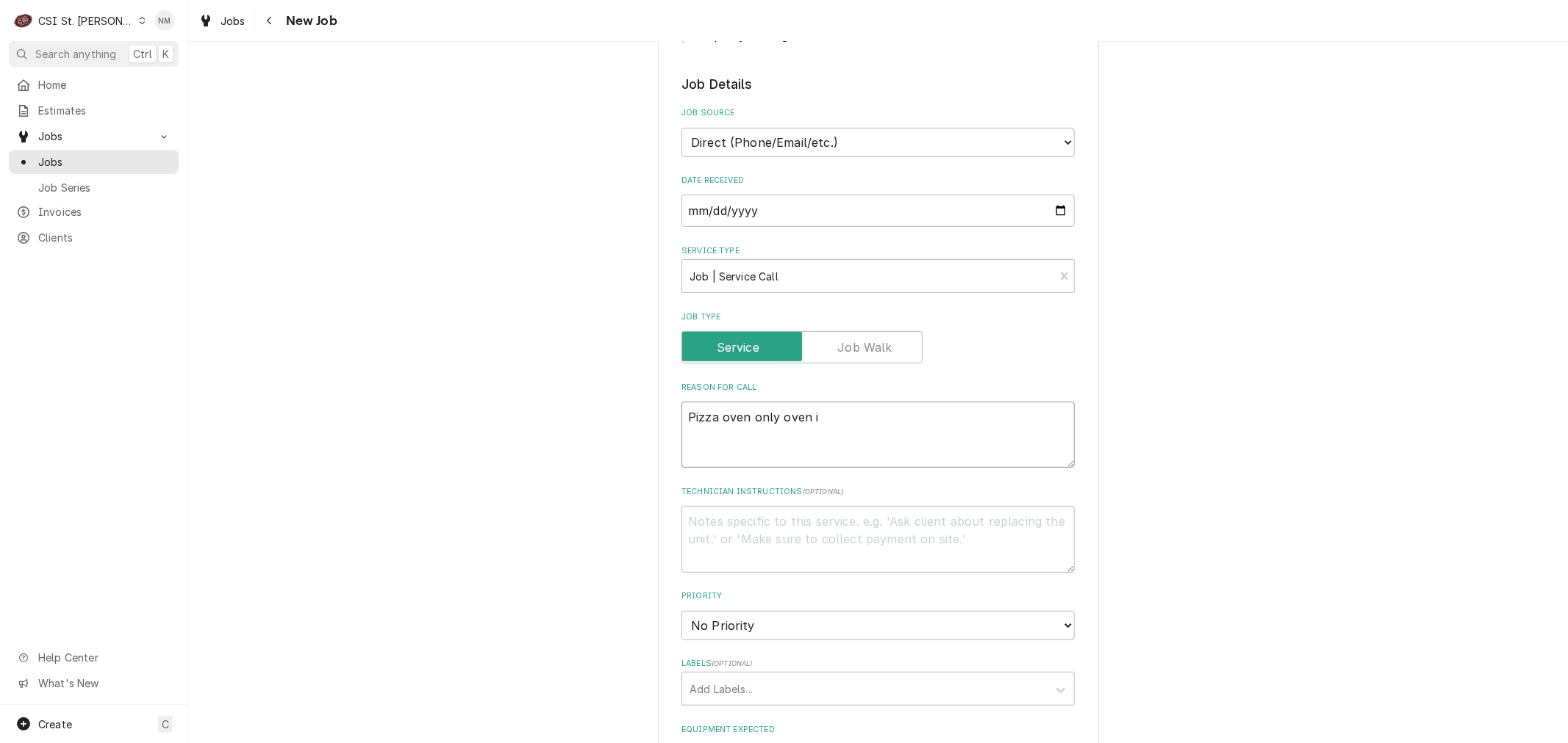
type textarea "x"
type textarea "Pizza oven only oven is"
type textarea "x"
type textarea "Pizza oven only oven is"
type textarea "x"
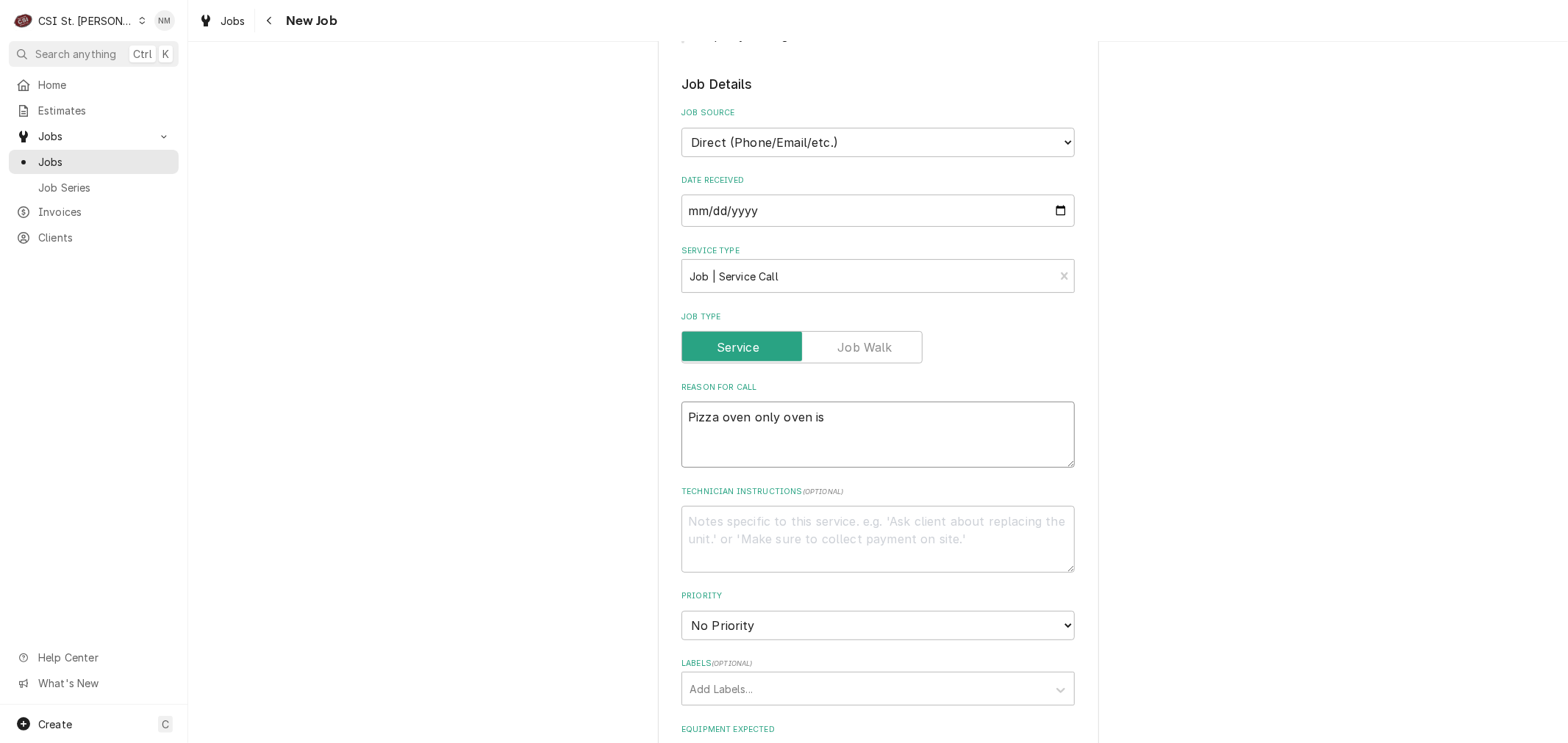
type textarea "Pizza oven only oven is m"
type textarea "x"
type textarea "Pizza oven only oven is ma"
type textarea "x"
type textarea "Pizza oven only oven is mak"
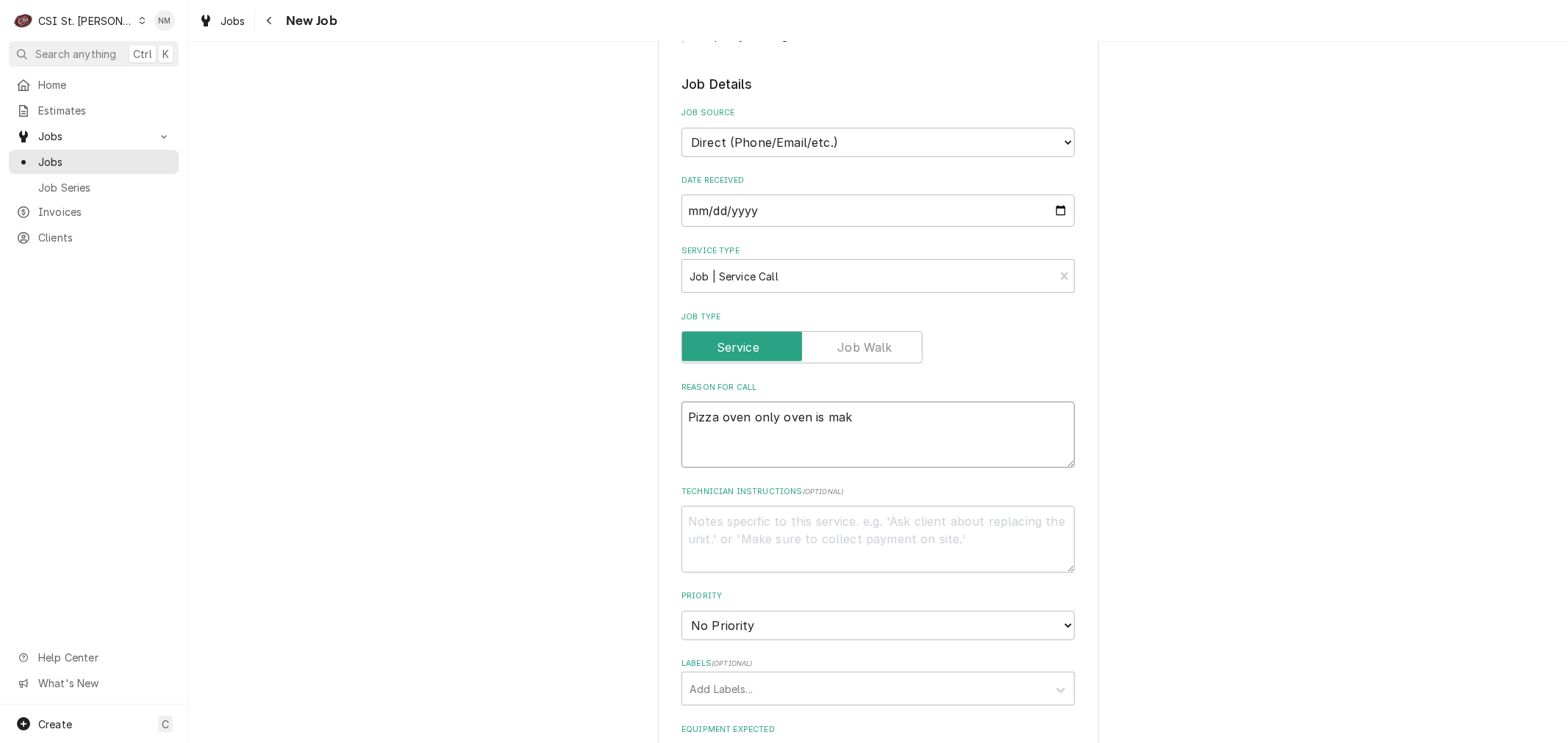
type textarea "x"
type textarea "Pizza oven only oven is maki"
type textarea "x"
type textarea "Pizza oven only oven is making"
type textarea "x"
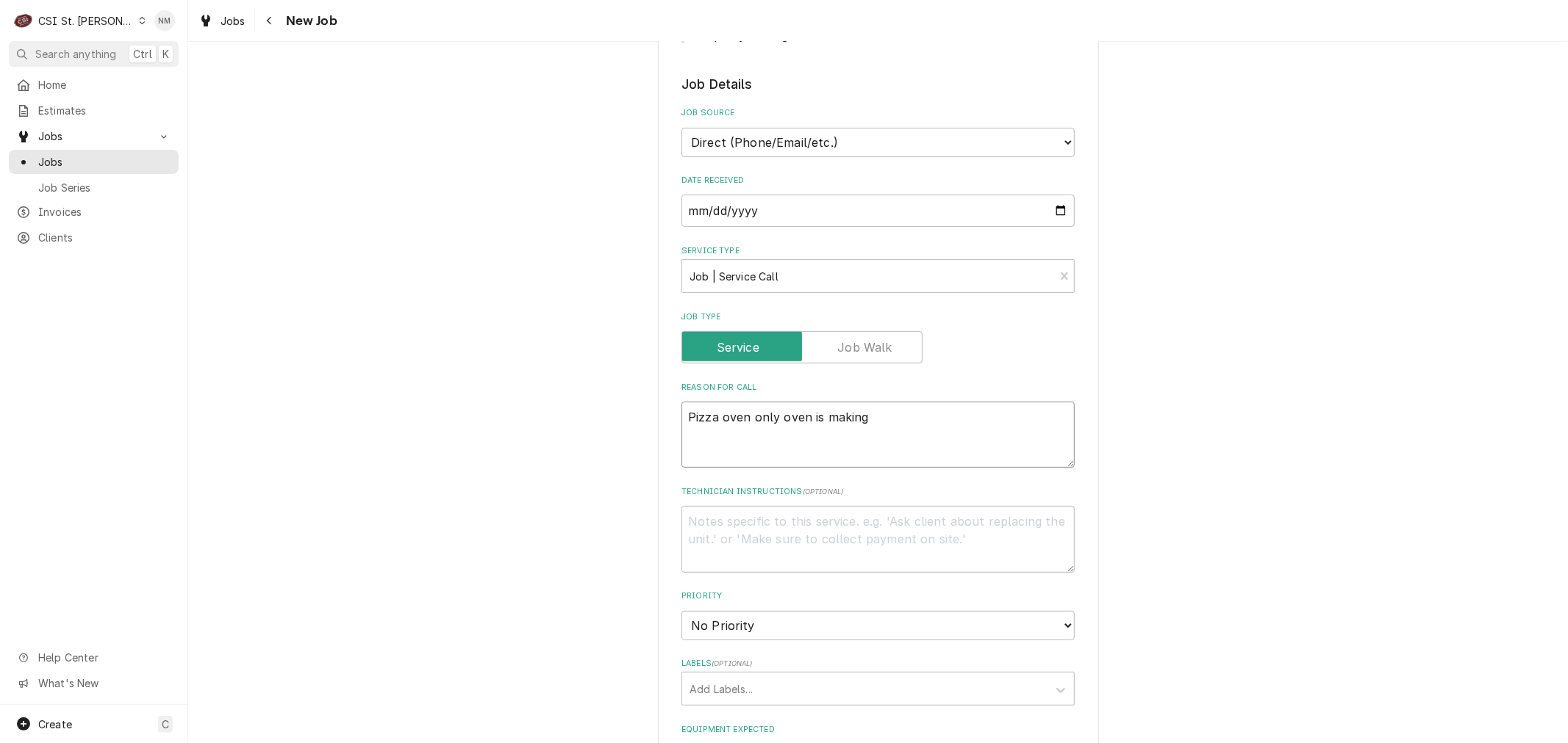
type textarea "Pizza oven only oven is making"
type textarea "x"
type textarea "Pizza oven only oven is making a"
type textarea "x"
type textarea "Pizza oven only oven is making a l"
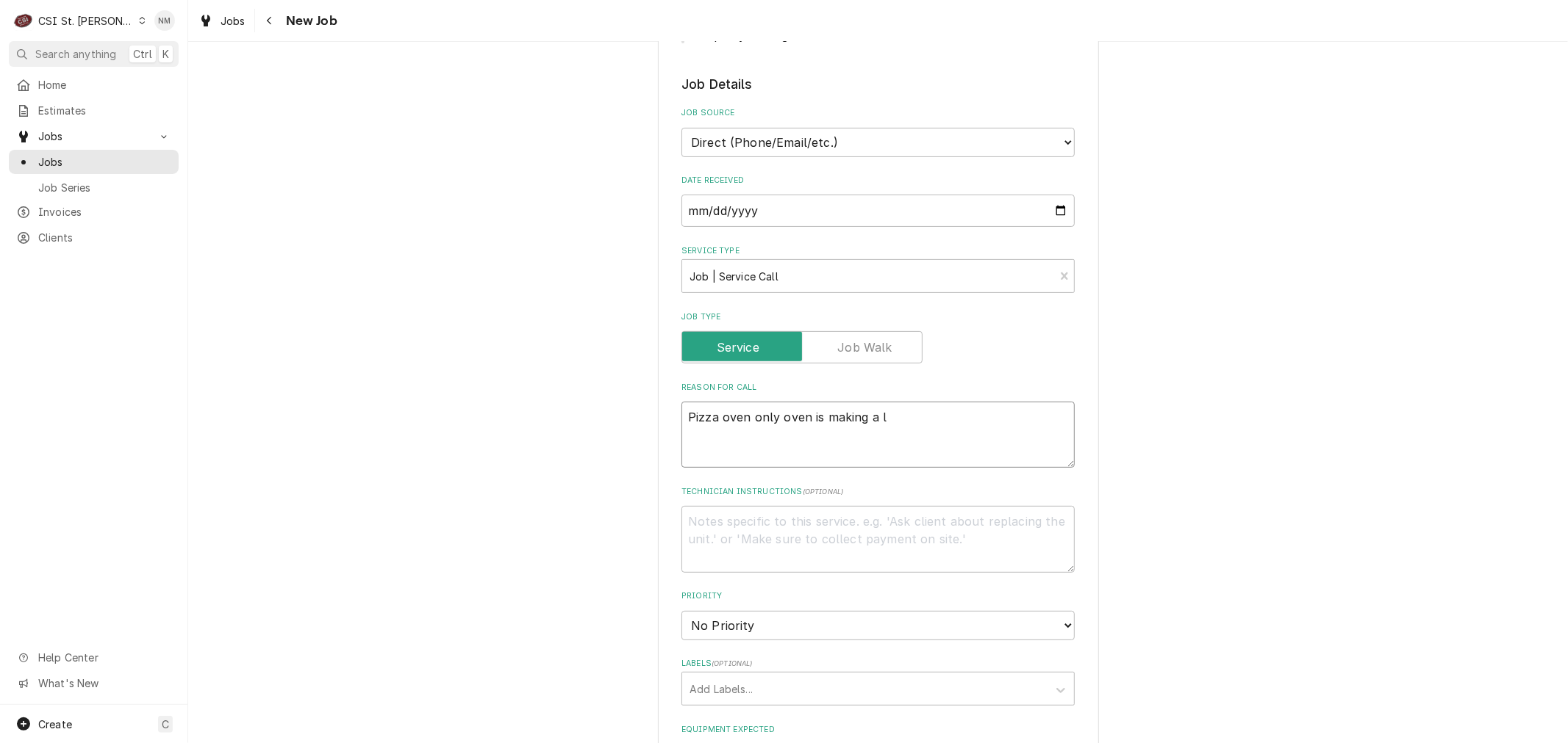
type textarea "x"
type textarea "Pizza oven only oven is making a lo"
type textarea "x"
type textarea "Pizza oven only oven is making a lou"
type textarea "x"
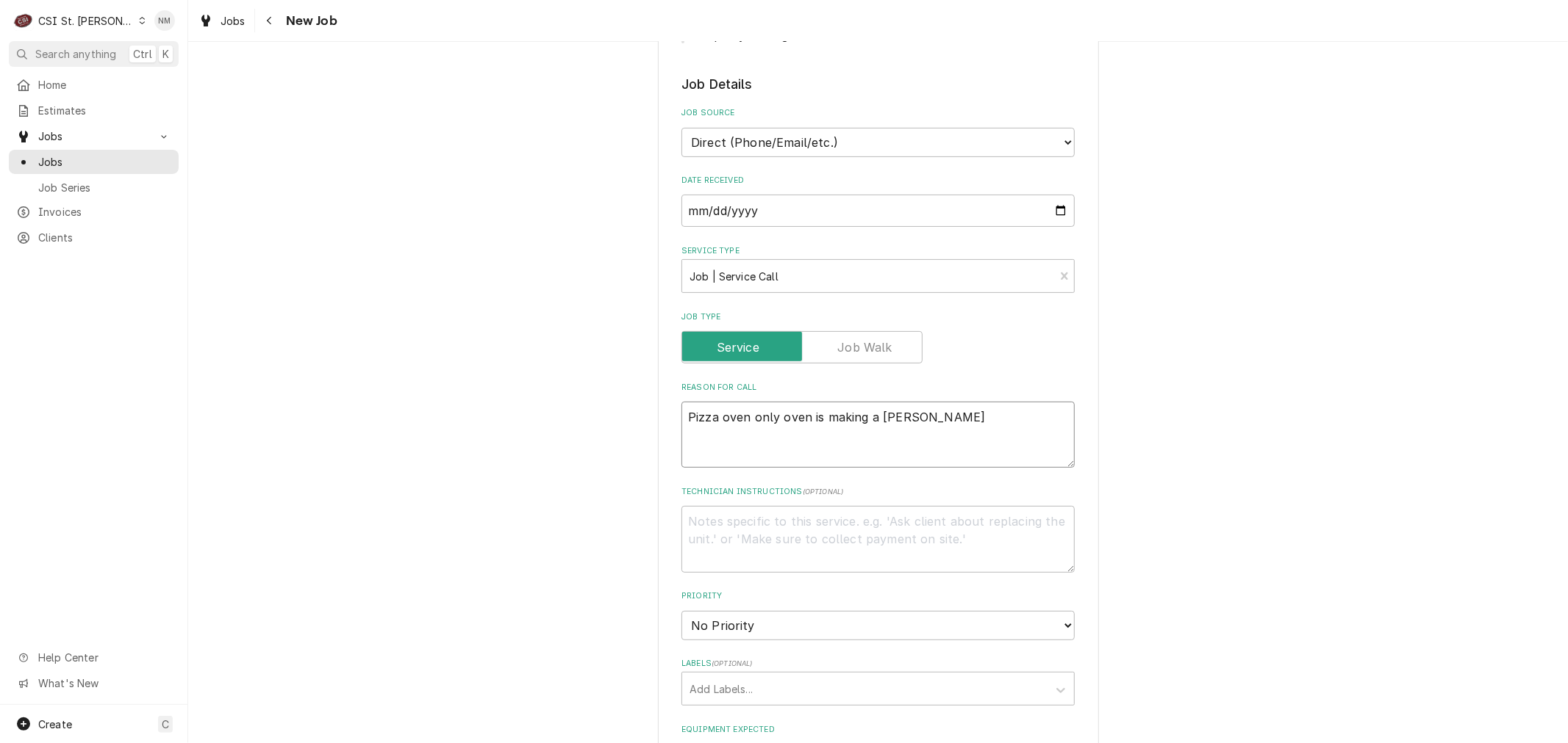
type textarea "Pizza oven only oven is making a loud"
type textarea "x"
type textarea "Pizza oven only oven is making a loud"
type textarea "x"
type textarea "Pizza oven only oven is making a loud n"
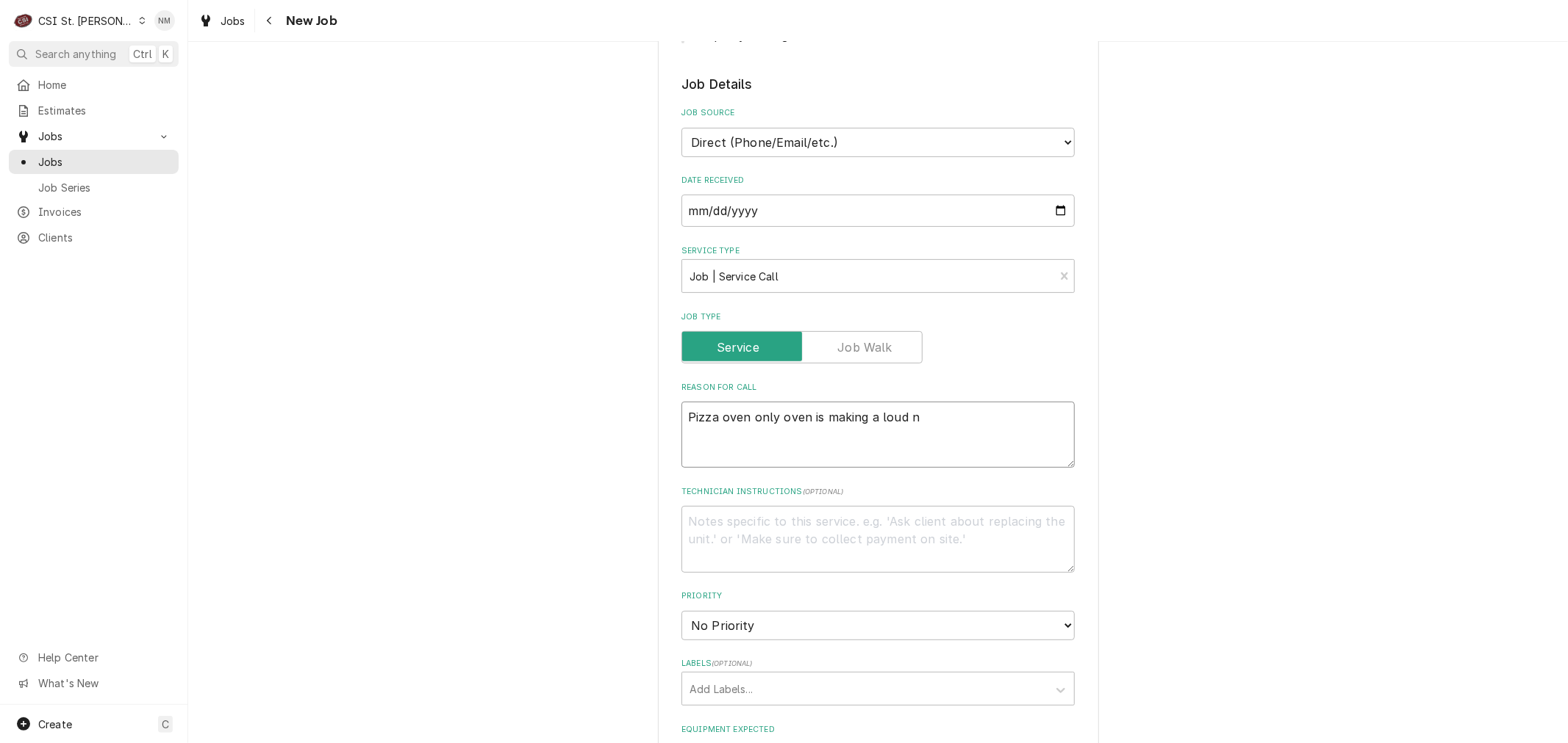
type textarea "x"
type textarea "Pizza oven only oven is making a loud no"
type textarea "x"
type textarea "Pizza oven only oven is making a loud nois"
type textarea "x"
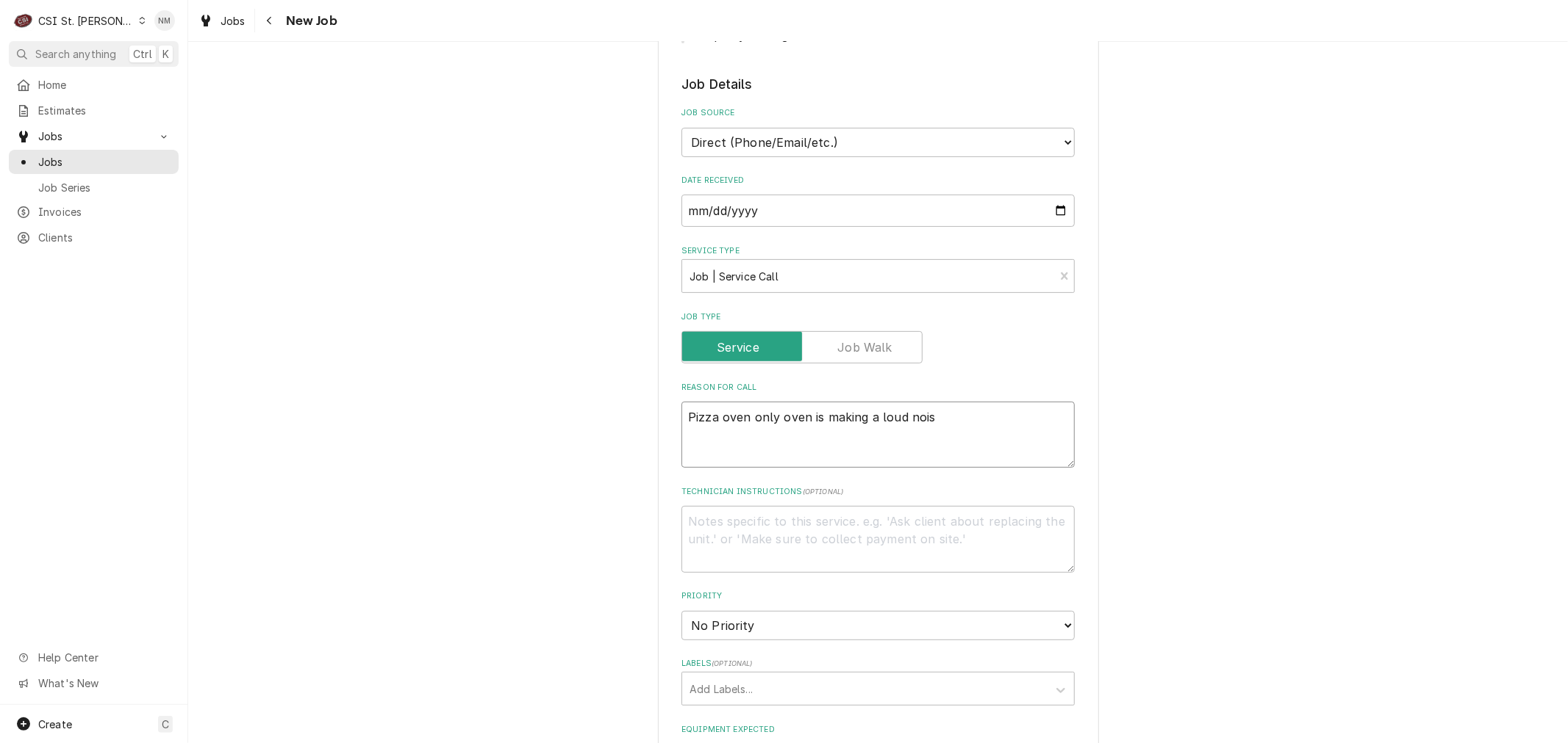
type textarea "Pizza oven only oven is making a loud noise"
type textarea "x"
type textarea "Pizza oven only oven is making a loud noise"
type textarea "x"
type textarea "Pizza oven only oven is making a loud noise f"
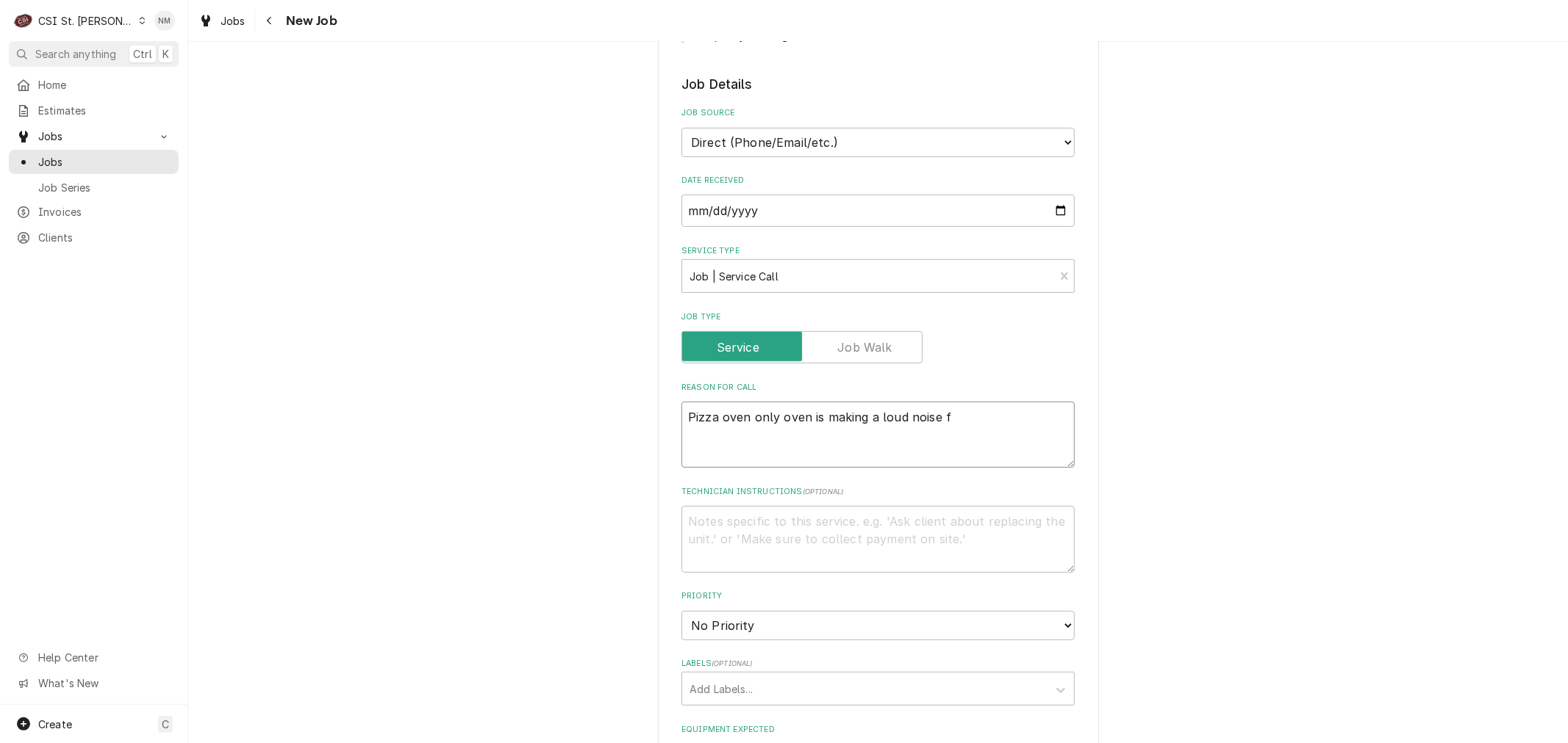
type textarea "x"
type textarea "Pizza oven only oven is making a loud noise fr"
type textarea "x"
type textarea "Pizza oven only oven is making a loud noise fro"
type textarea "x"
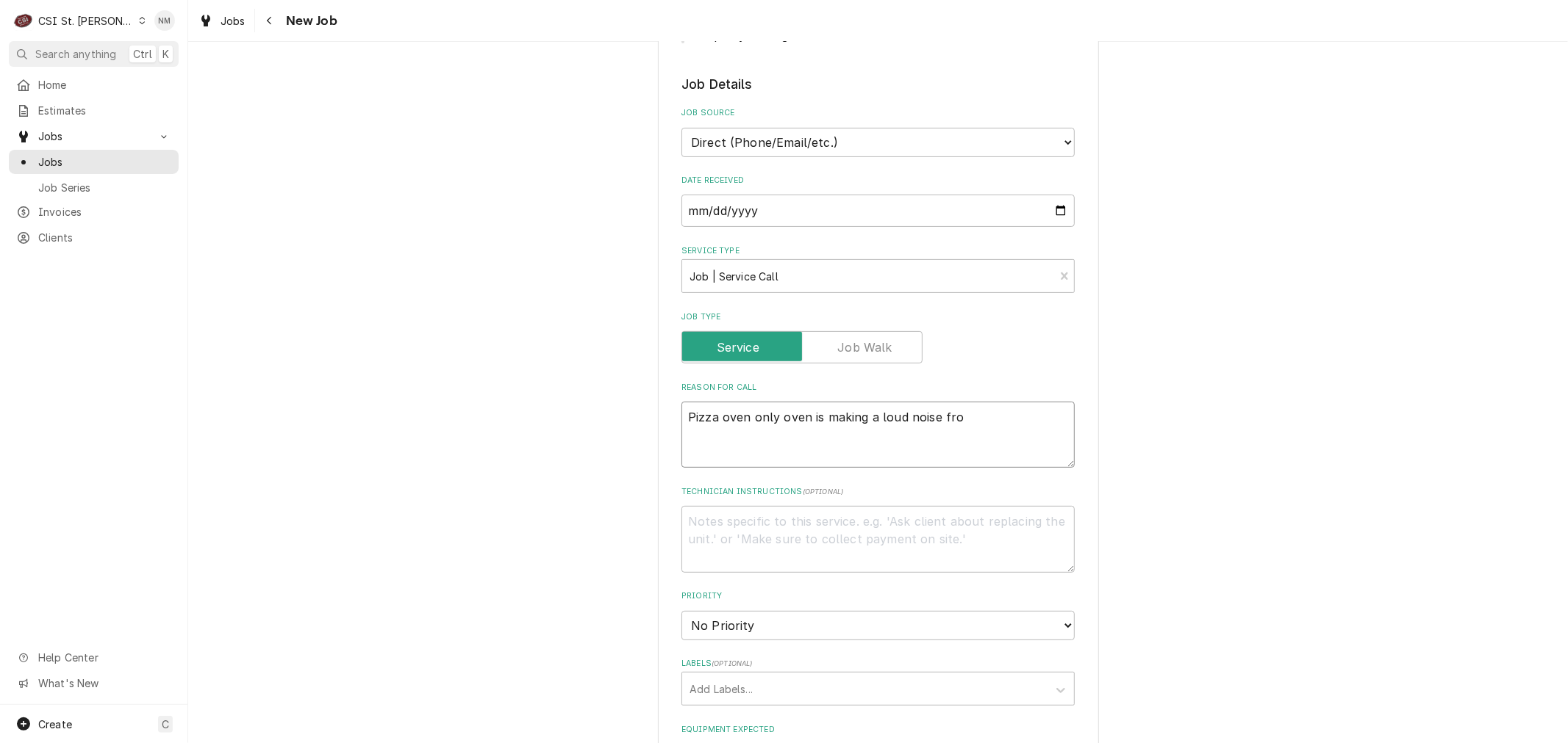
type textarea "Pizza oven only oven is making a loud noise from"
type textarea "x"
type textarea "Pizza oven only oven is making a loud noise from"
type textarea "x"
type textarea "Pizza oven only oven is making a loud noise from th"
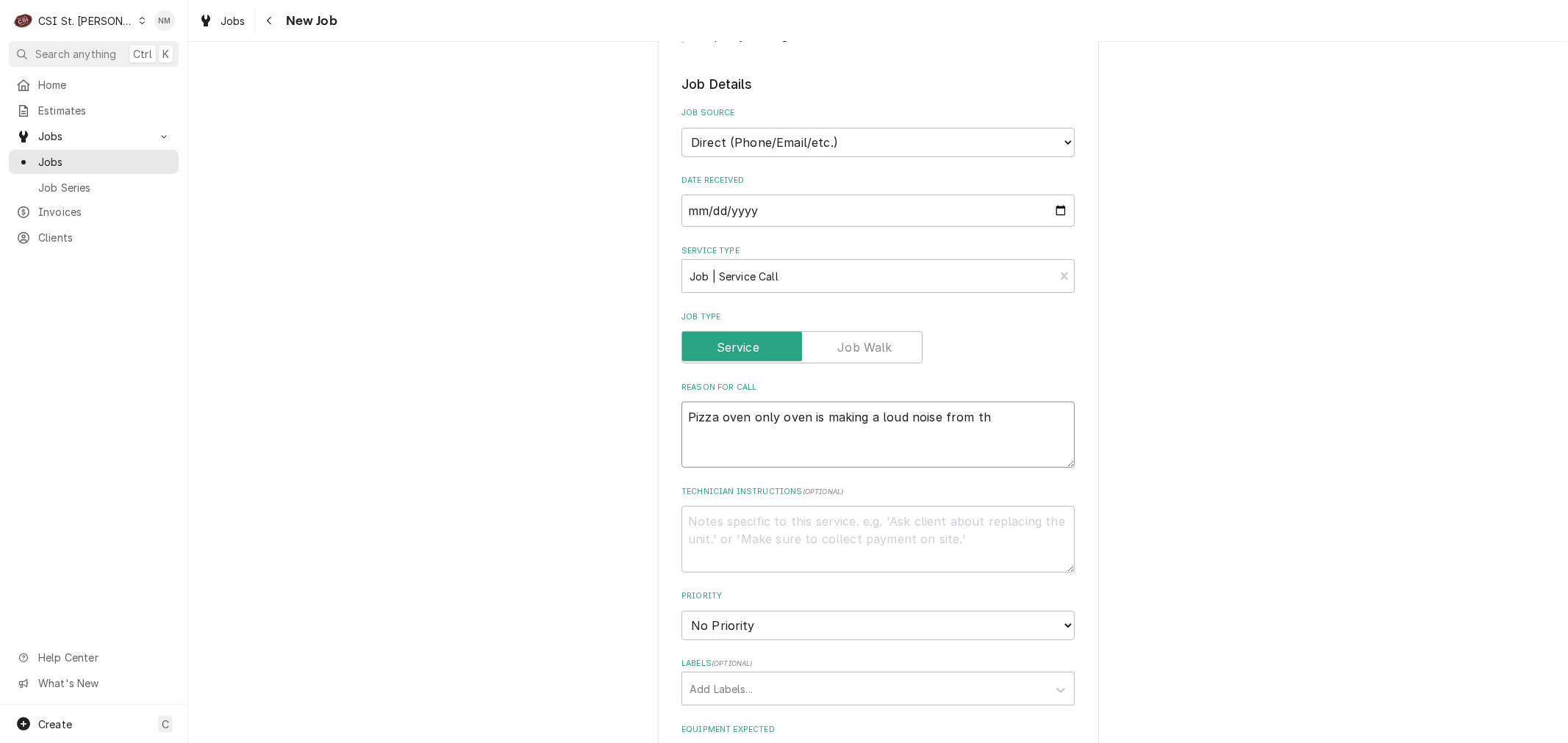
type textarea "x"
type textarea "Pizza oven only oven is making a loud noise from the"
type textarea "x"
type textarea "Pizza oven only oven is making a loud noise from the"
type textarea "x"
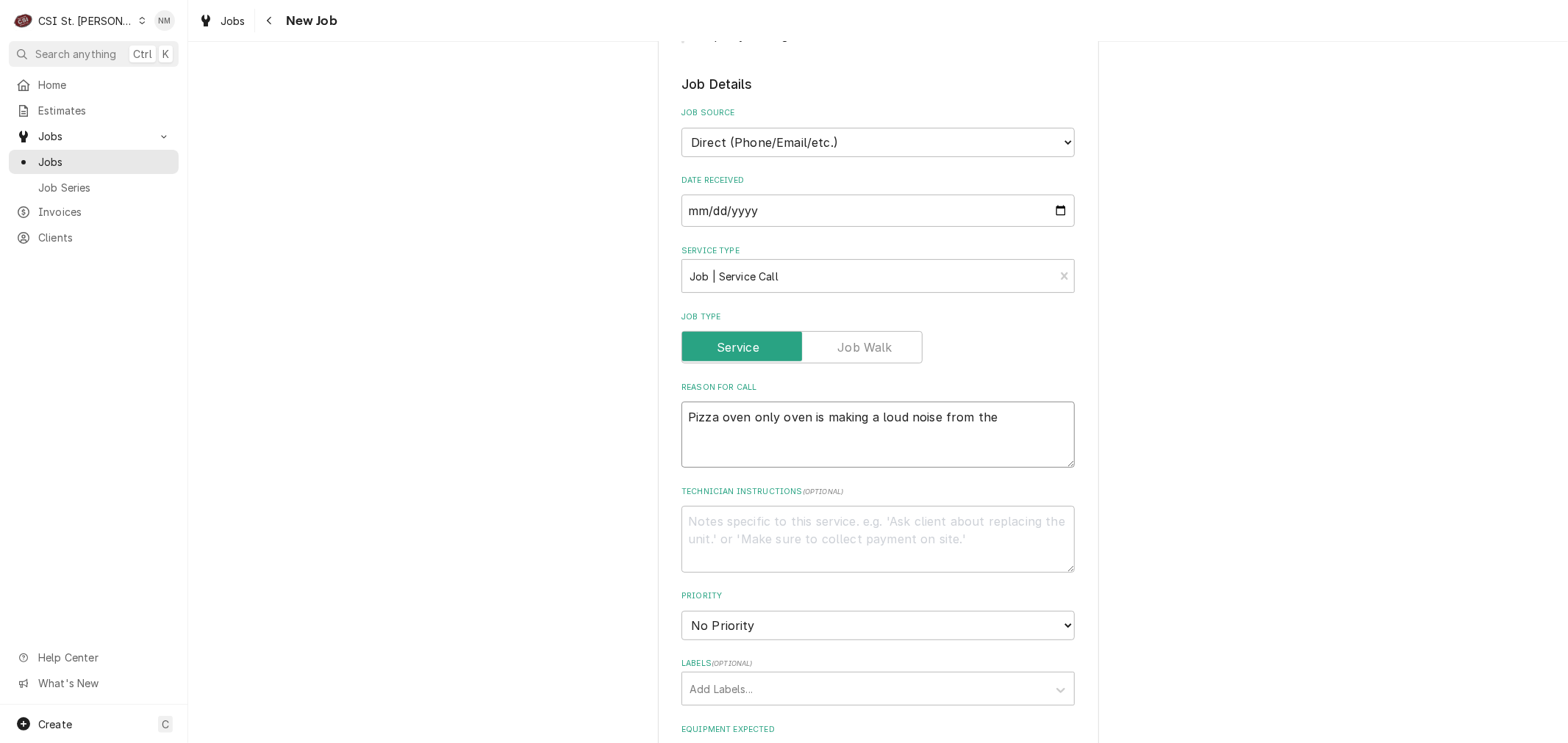
type textarea "Pizza oven only oven is making a loud noise from the f"
type textarea "x"
type textarea "Pizza oven only oven is making a loud noise from the fa"
type textarea "x"
type textarea "Pizza oven only oven is making a loud noise from the fan"
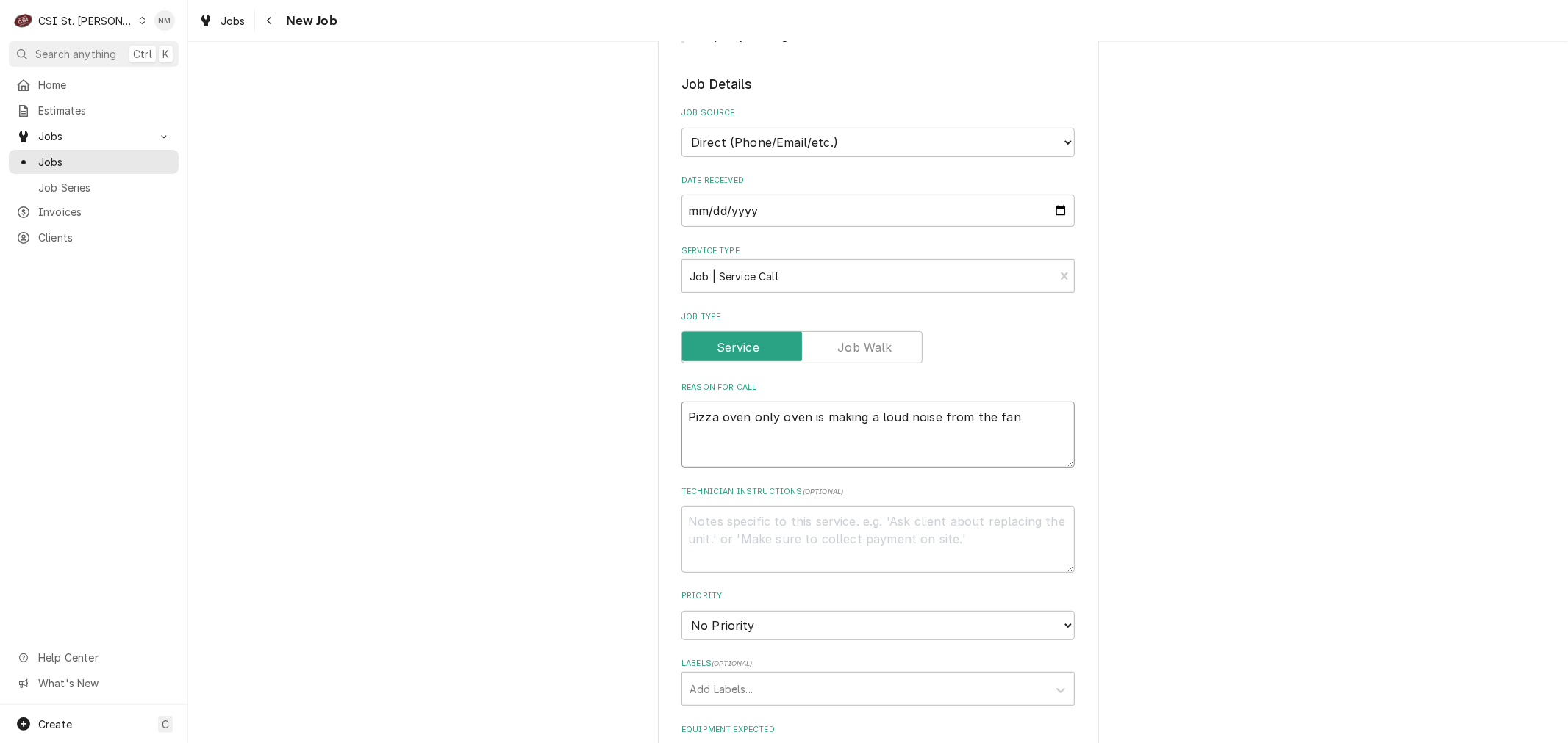
type textarea "x"
type textarea "Pizza oven only oven is making a loud noise from the fans"
type textarea "x"
type textarea "Pizza oven only oven is making a loud noise from the fans"
click at [761, 519] on textarea "Technician Instructions ( optional )" at bounding box center [878, 539] width 393 height 67
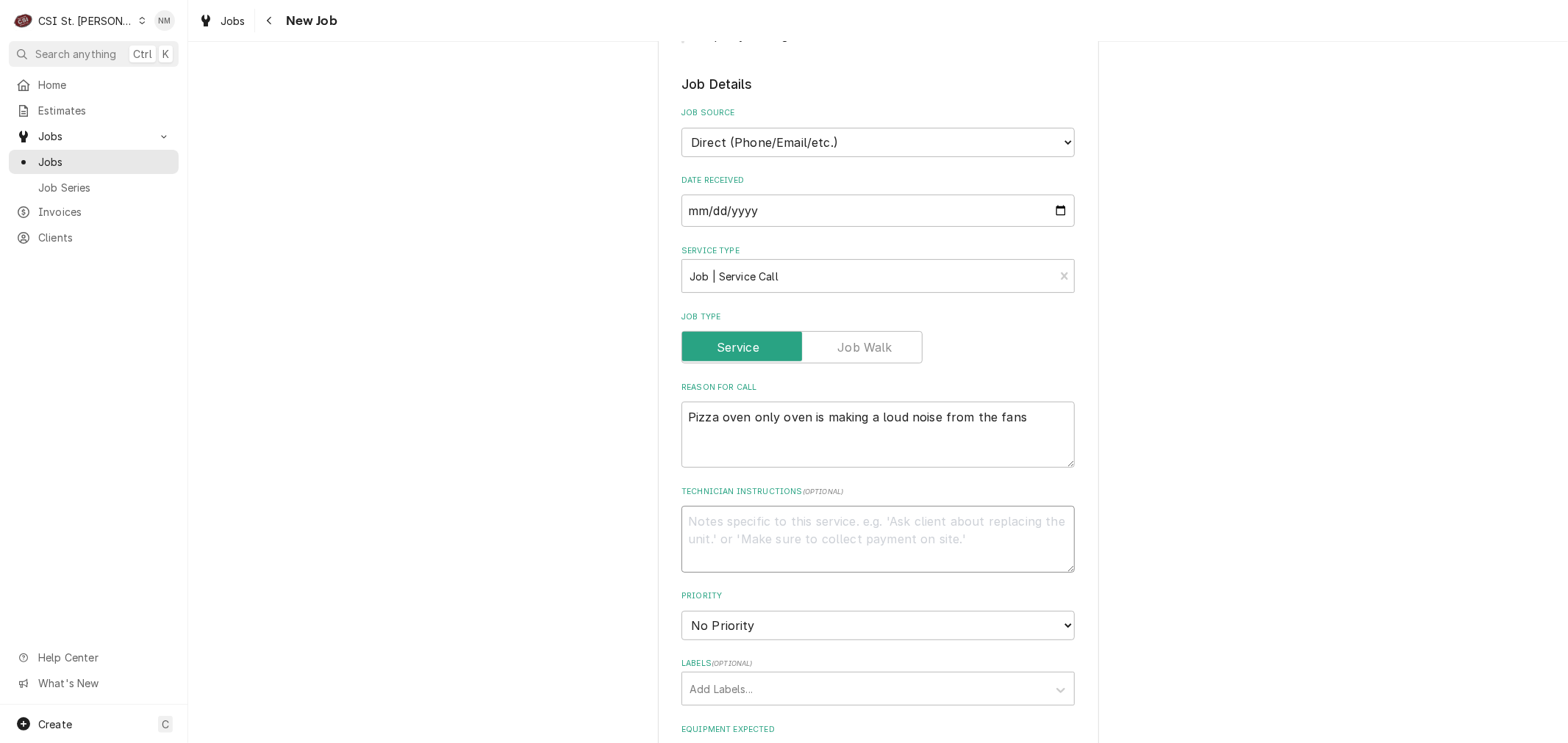
type textarea "x"
type textarea "7"
type textarea "x"
type textarea "7"
type textarea "x"
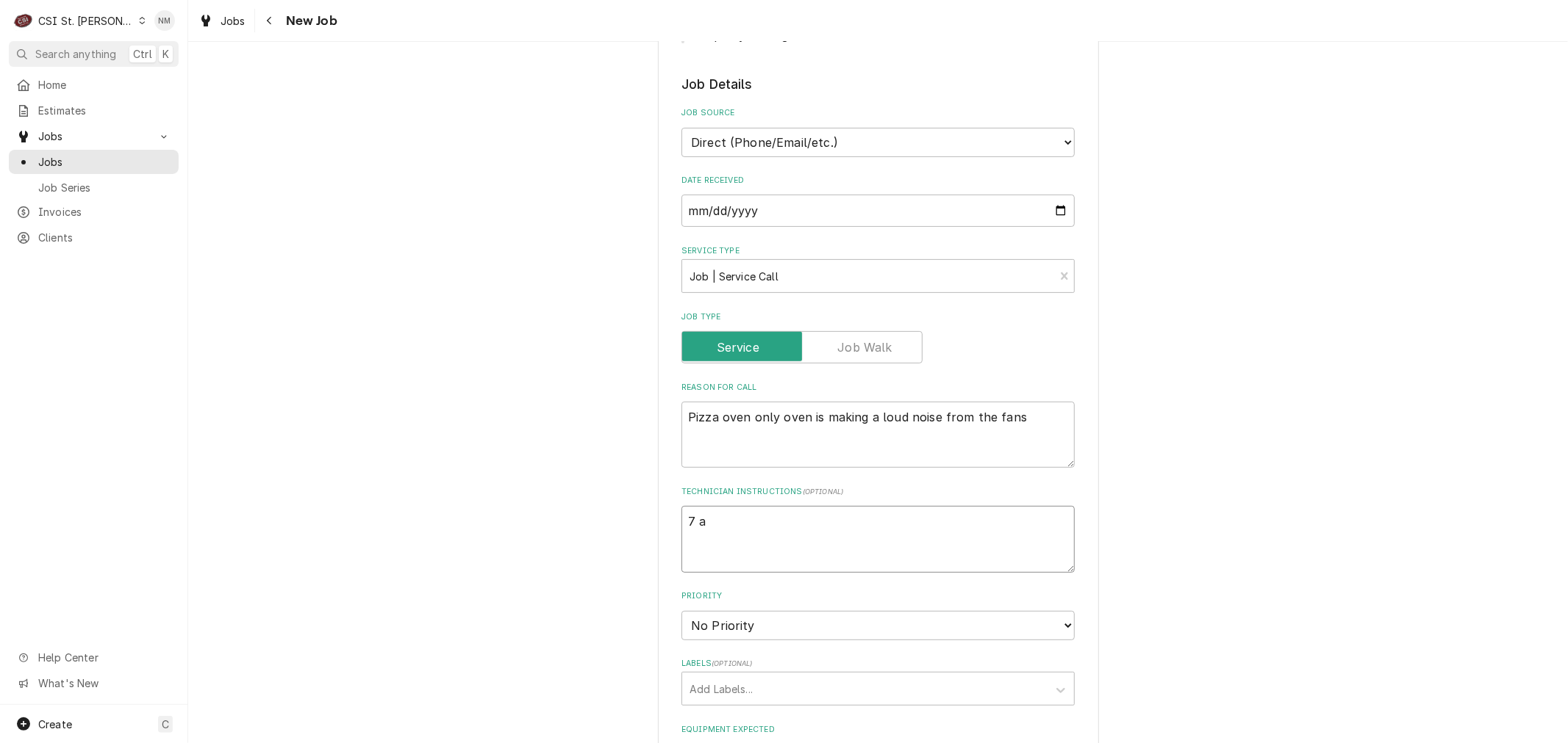
type textarea "7 am"
type textarea "x"
type textarea "7 am"
type textarea "x"
type textarea "7 am C"
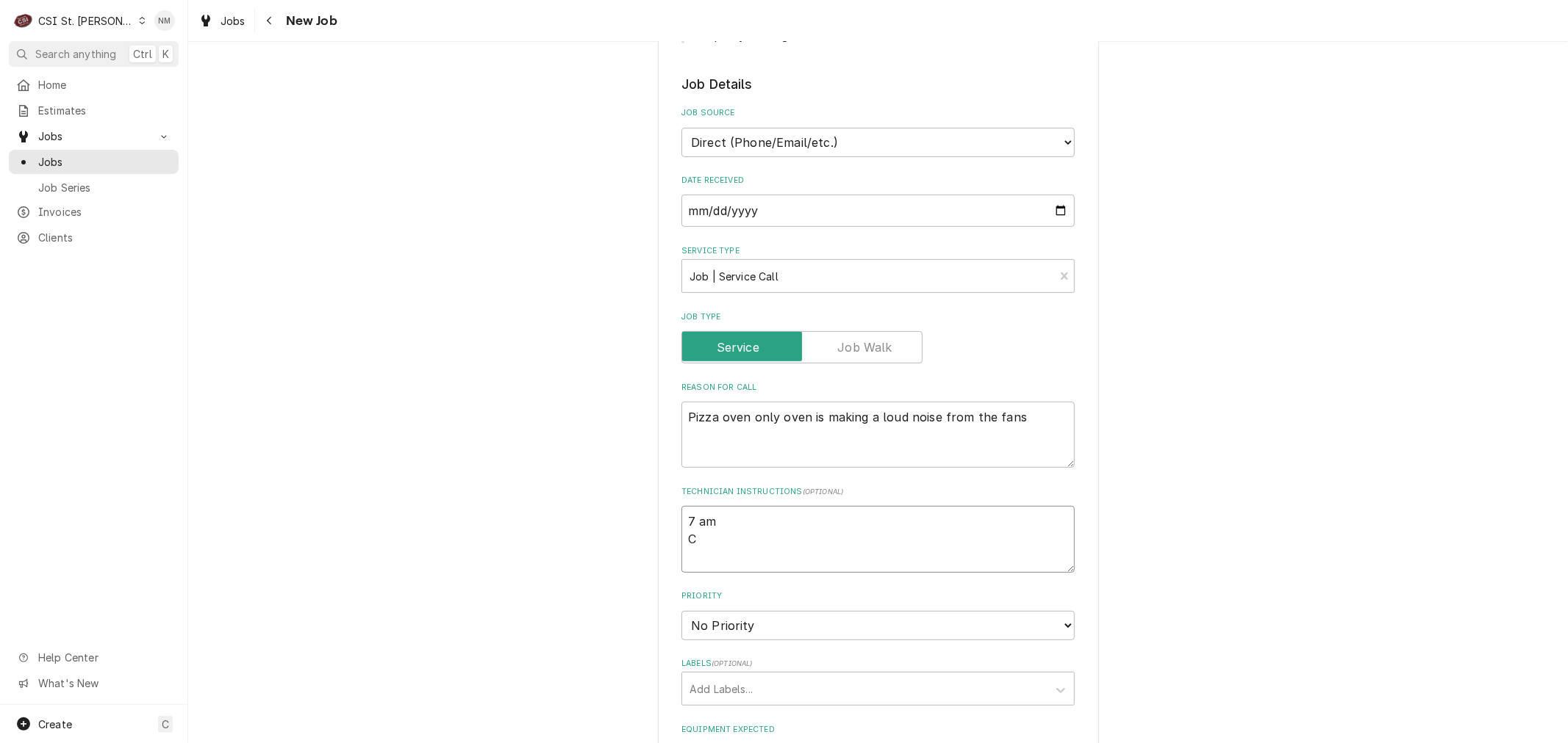
type textarea "x"
type textarea "7 am Cl"
type textarea "x"
type textarea "7 am Cli"
type textarea "x"
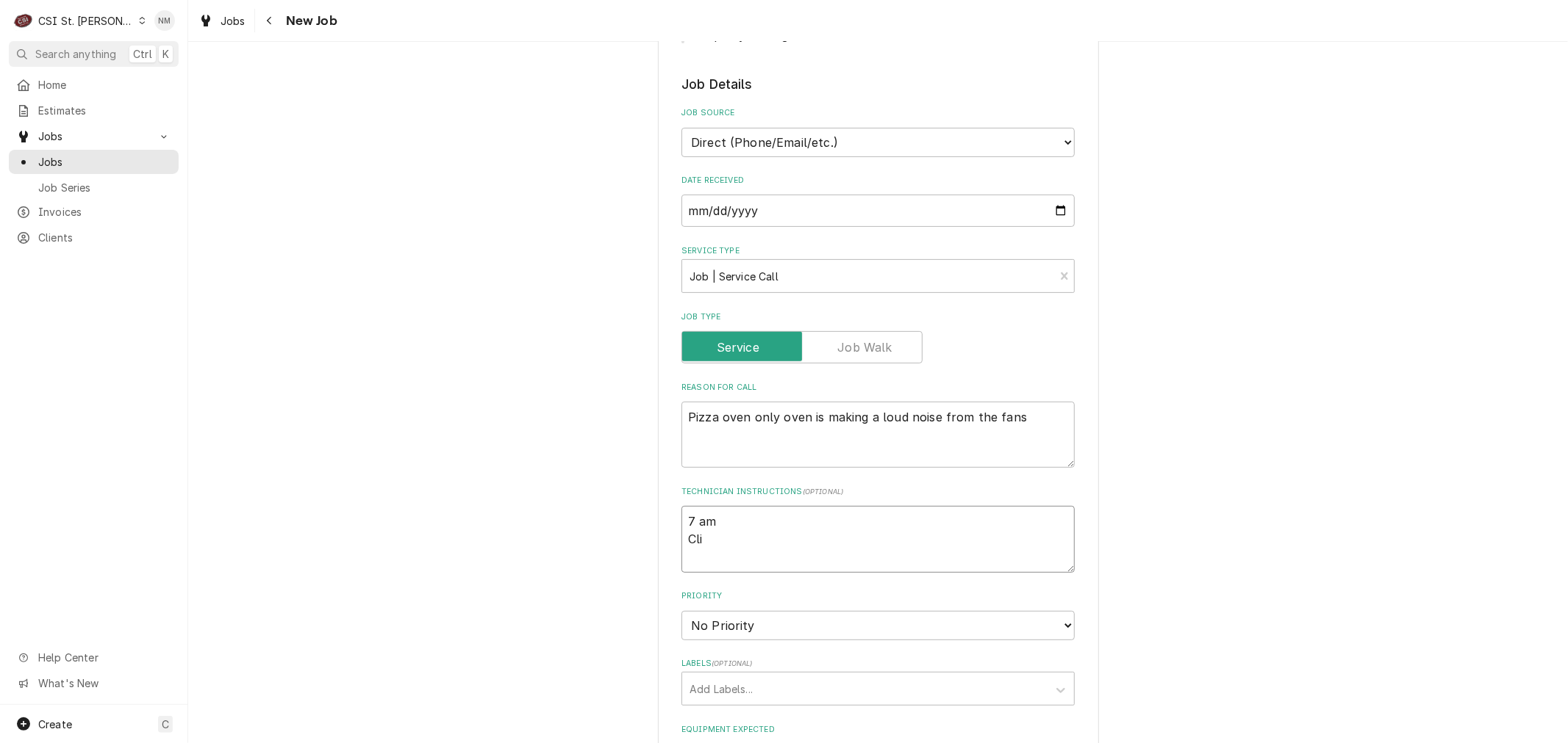
type textarea "7 am Clin"
type textarea "x"
type textarea "7 am Clint"
type textarea "x"
type textarea "7 am Clint"
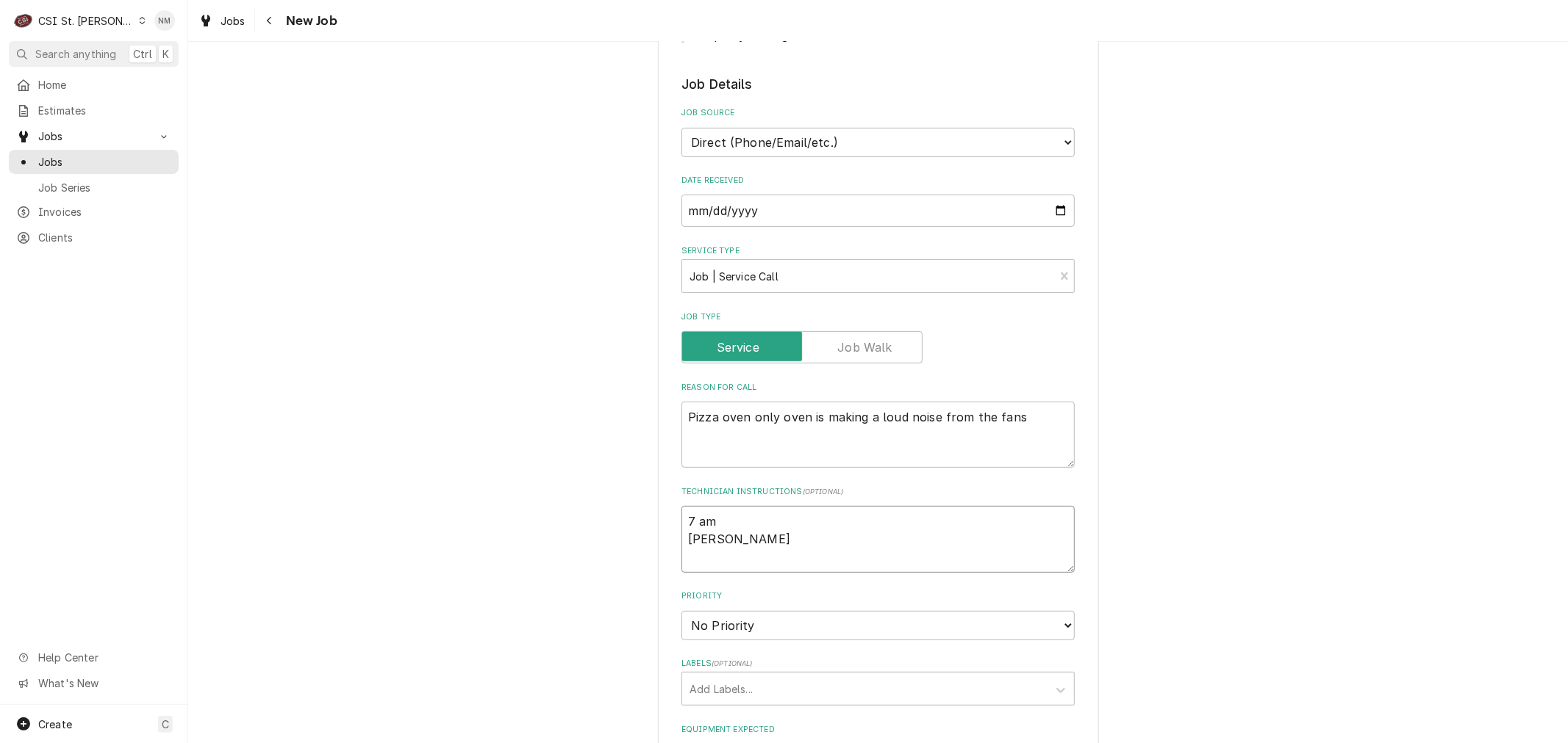
type textarea "x"
type textarea "7 am Clint 3"
type textarea "x"
type textarea "7 am Clint 31"
type textarea "x"
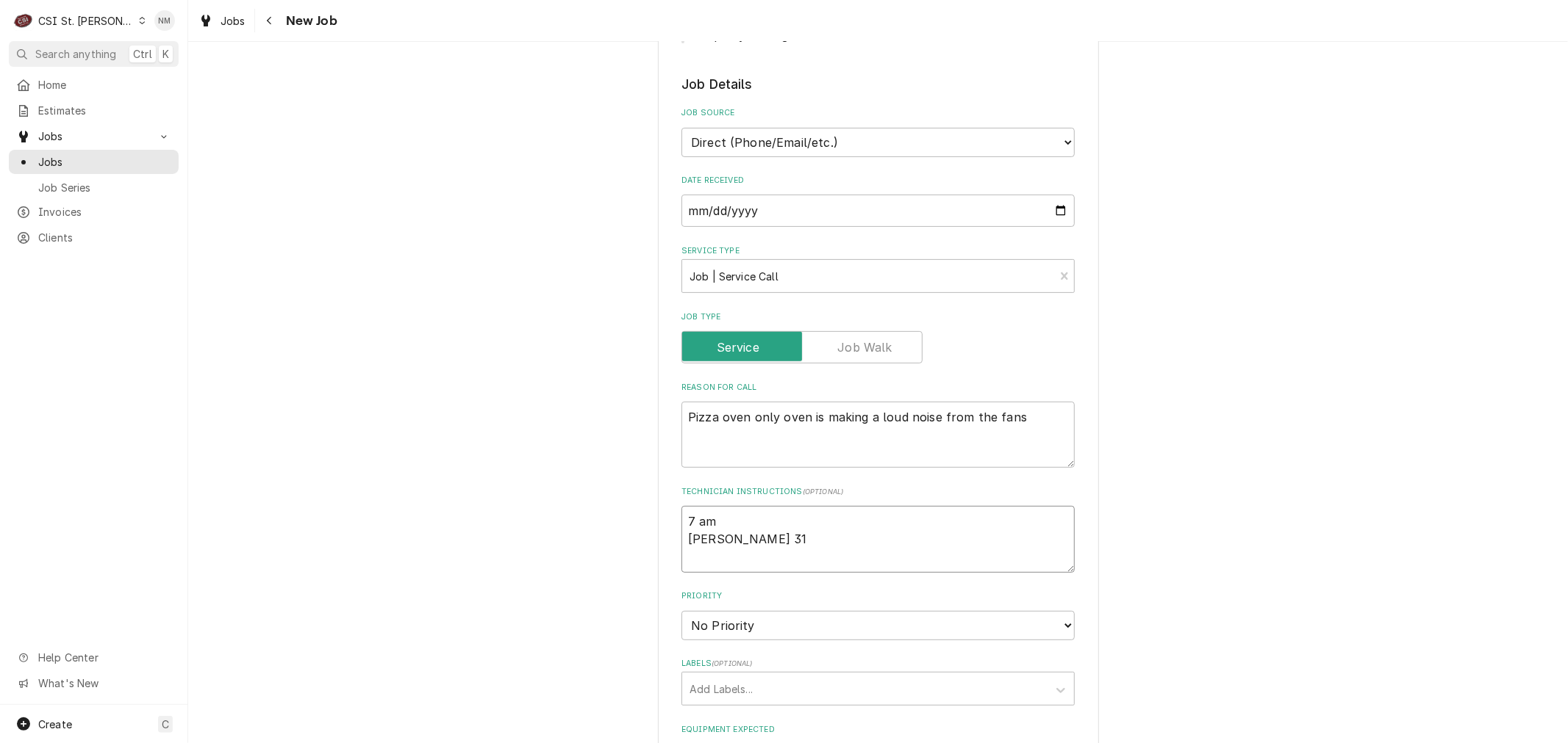
type textarea "7 am Clint 314"
type textarea "x"
type textarea "7 am Clint 314-"
type textarea "x"
type textarea "7 am Clint 314-3"
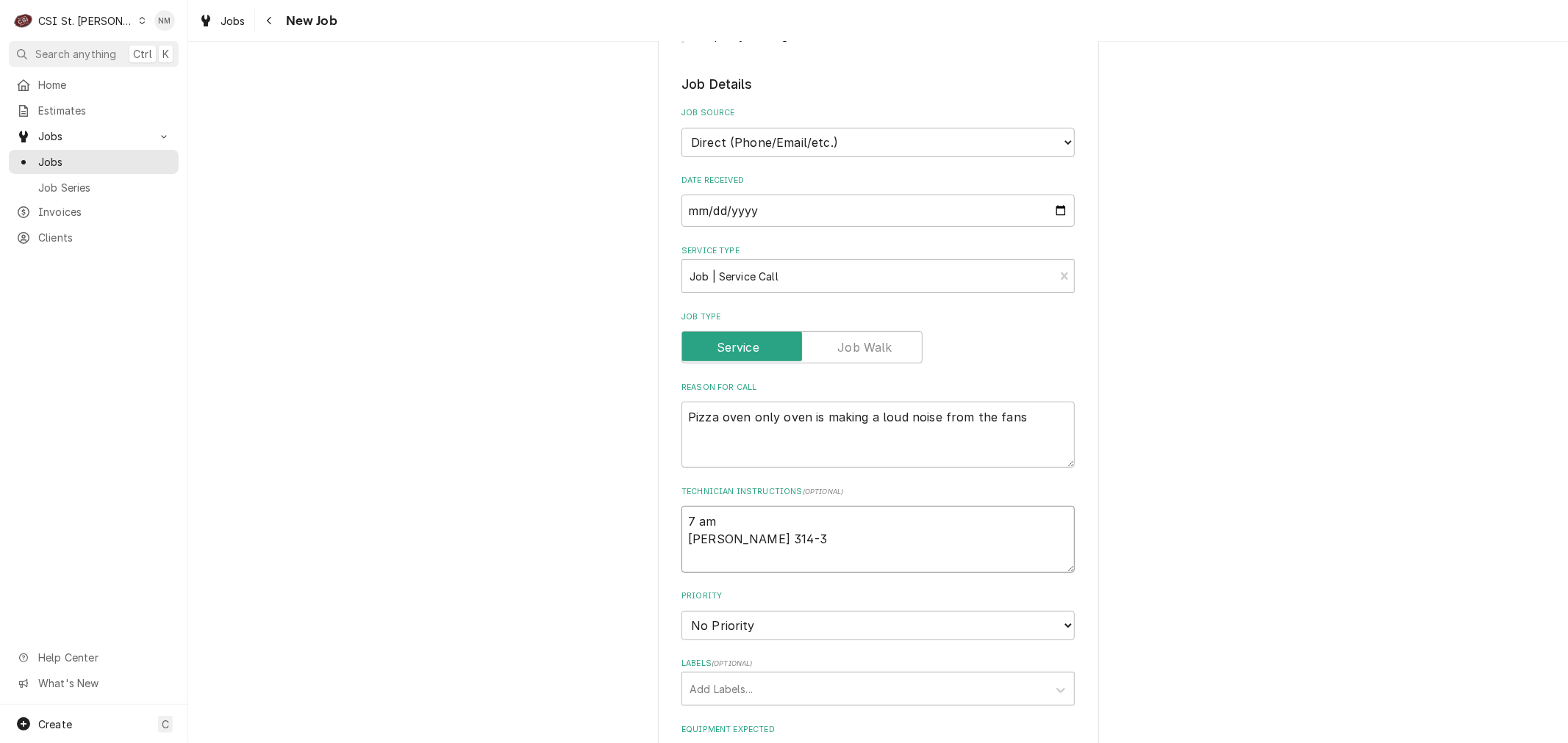
type textarea "x"
type textarea "7 am Clint 314-34"
type textarea "x"
type textarea "7 am Clint 314-348"
type textarea "x"
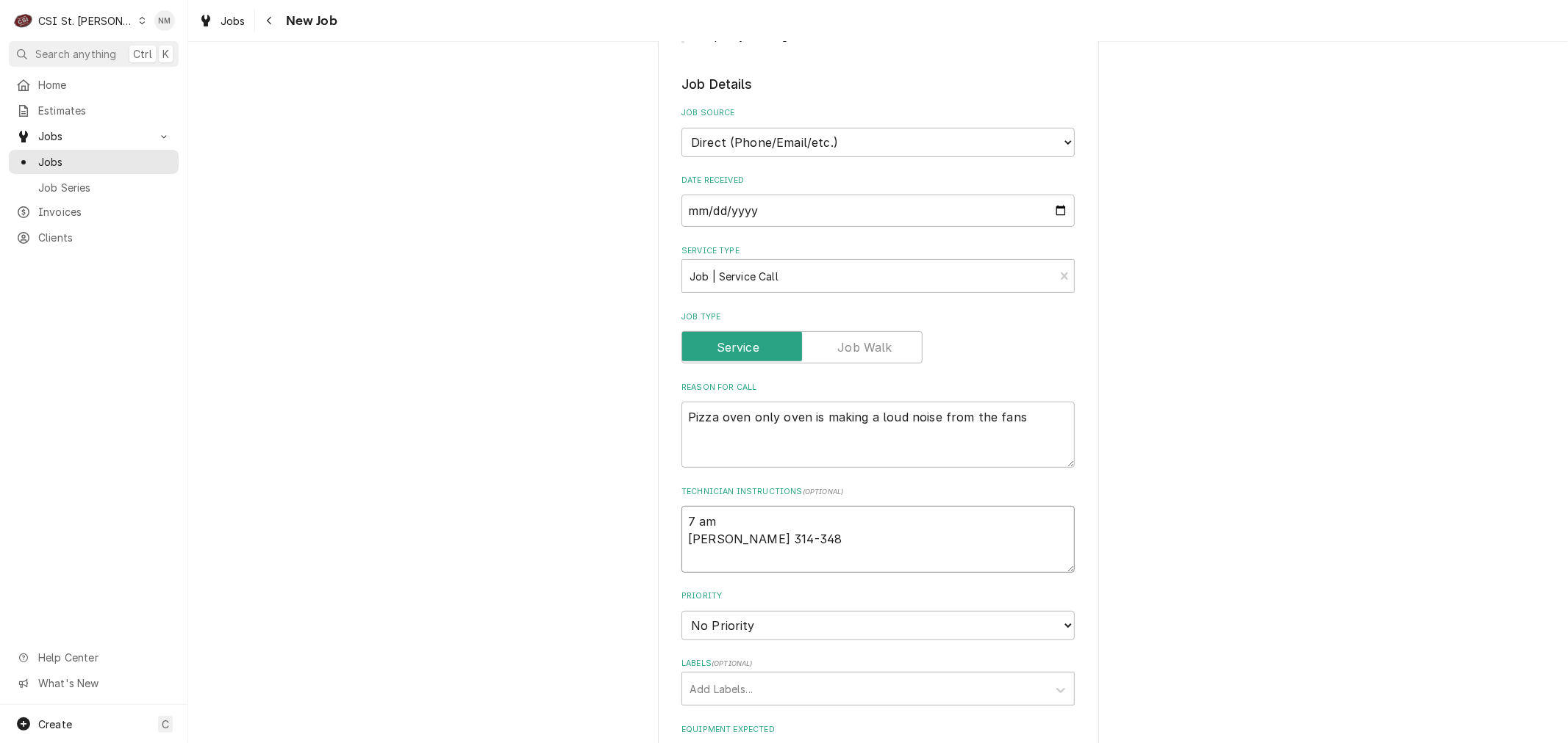
type textarea "7 am Clint 314-348-"
type textarea "x"
type textarea "7 am Clint 314-348-1"
type textarea "x"
type textarea "7 am Clint 314-348-17"
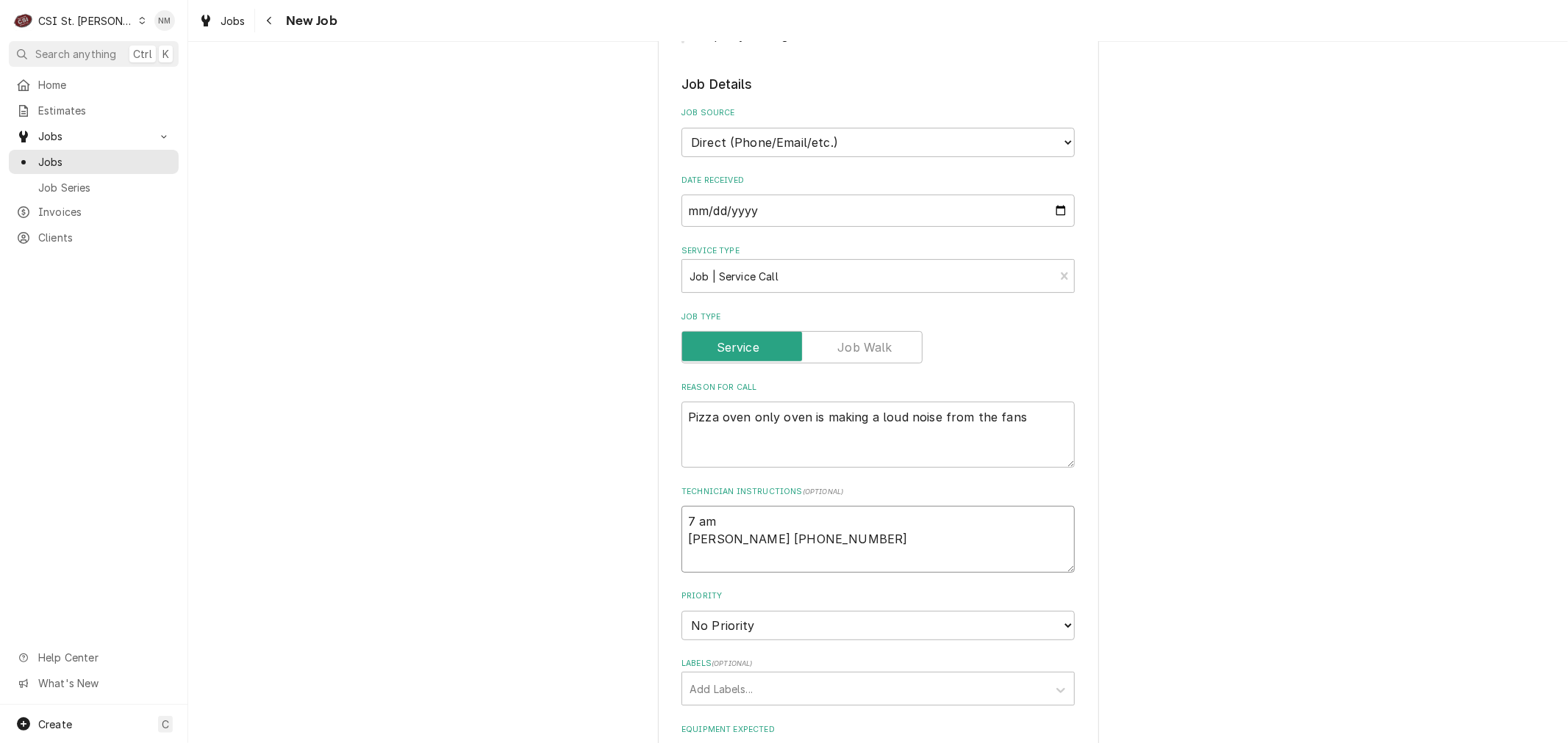
type textarea "x"
type textarea "7 am Clint 314-348-173"
type textarea "x"
type textarea "7 am Clint 314-348-1732"
click at [767, 536] on textarea "7 am Clint 314-348-1732" at bounding box center [878, 539] width 393 height 67
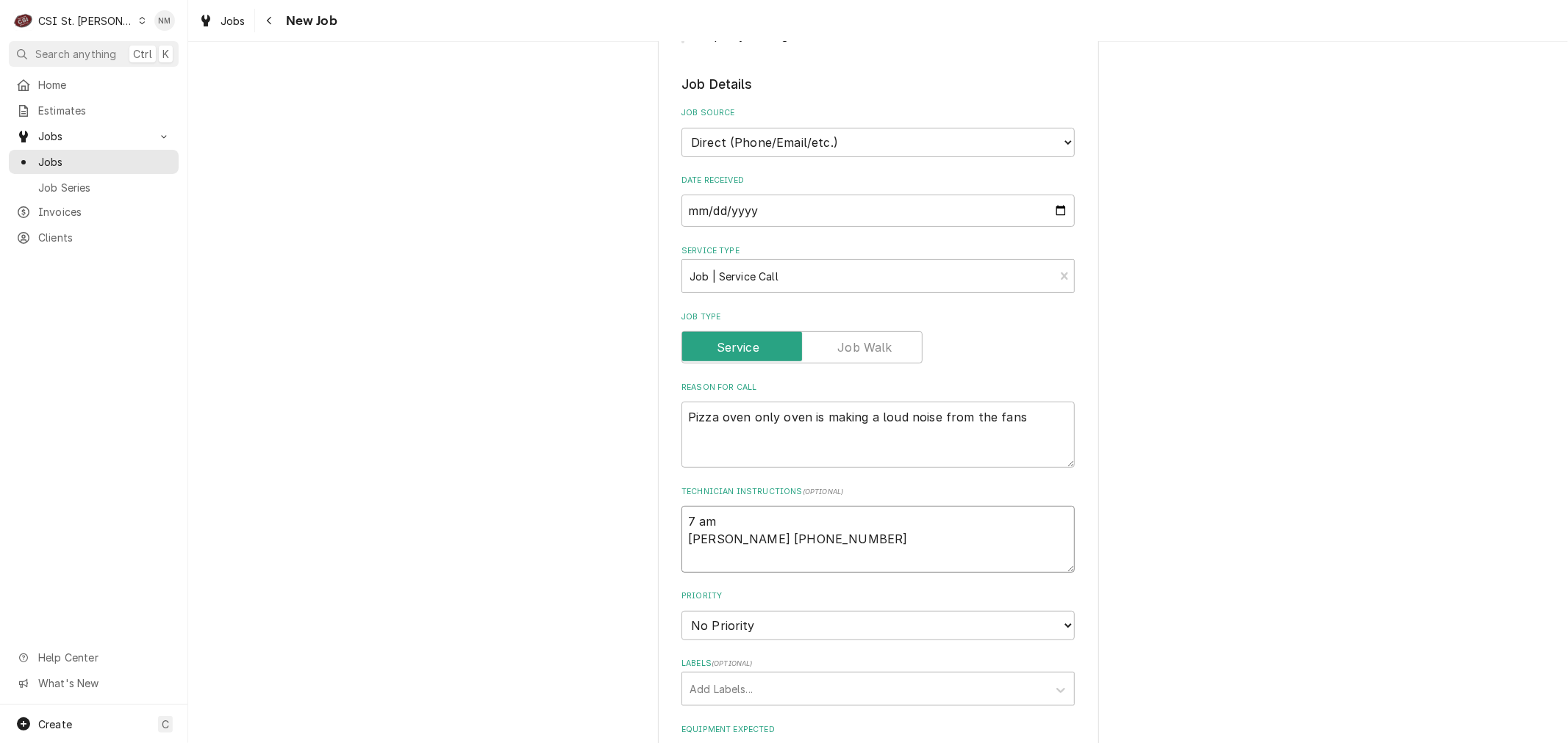
type textarea "x"
type textarea "7 am Clint 314-348-732"
type textarea "x"
type textarea "7 am Clint 314-348-4732"
type textarea "x"
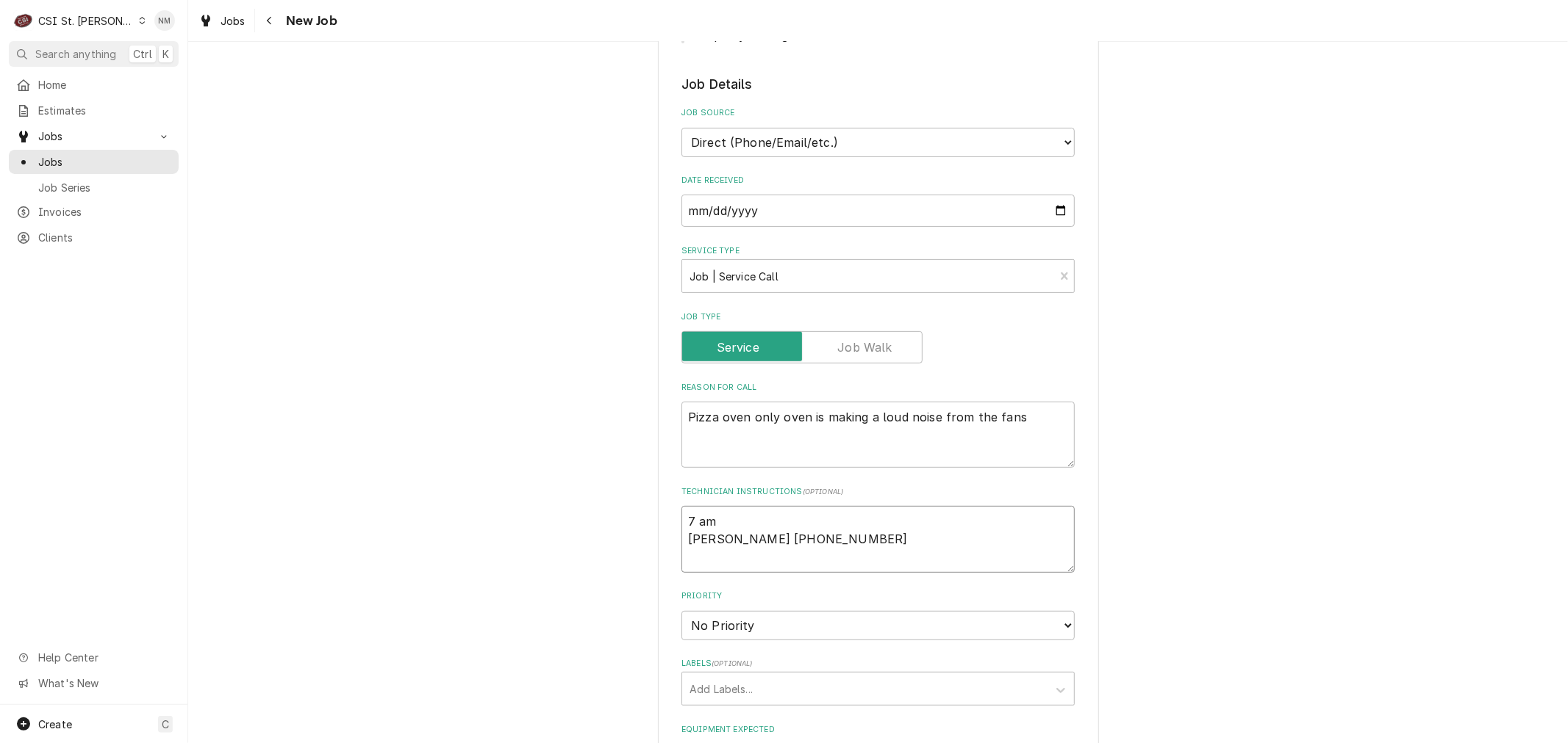
type textarea "7 am Clint 314-348-4732"
click at [783, 616] on select "No Priority Urgent High Medium Low" at bounding box center [878, 626] width 393 height 29
select select "3"
click at [682, 611] on select "No Priority Urgent High Medium Low" at bounding box center [878, 626] width 393 height 29
type textarea "x"
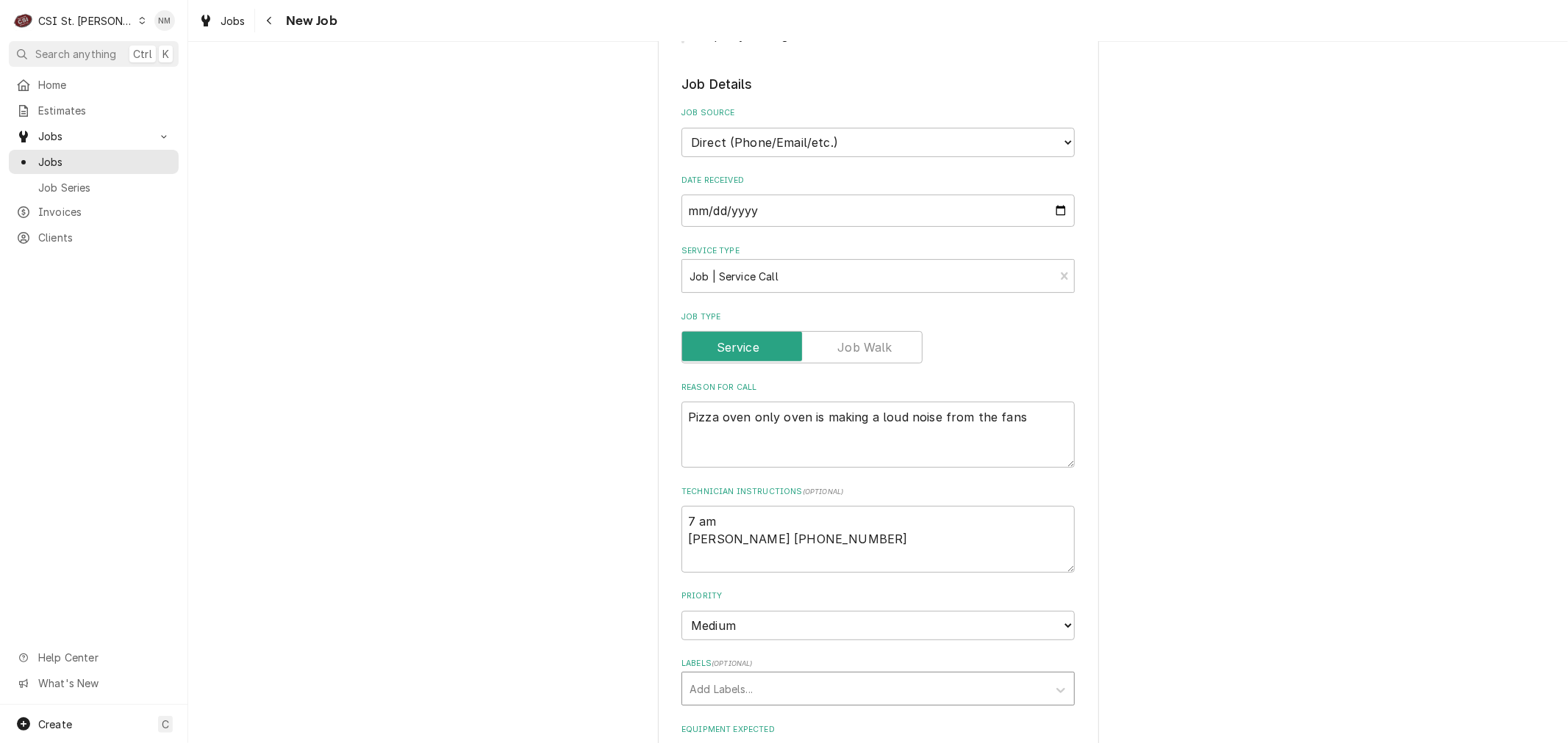
click at [761, 689] on div "Labels" at bounding box center [865, 688] width 351 height 26
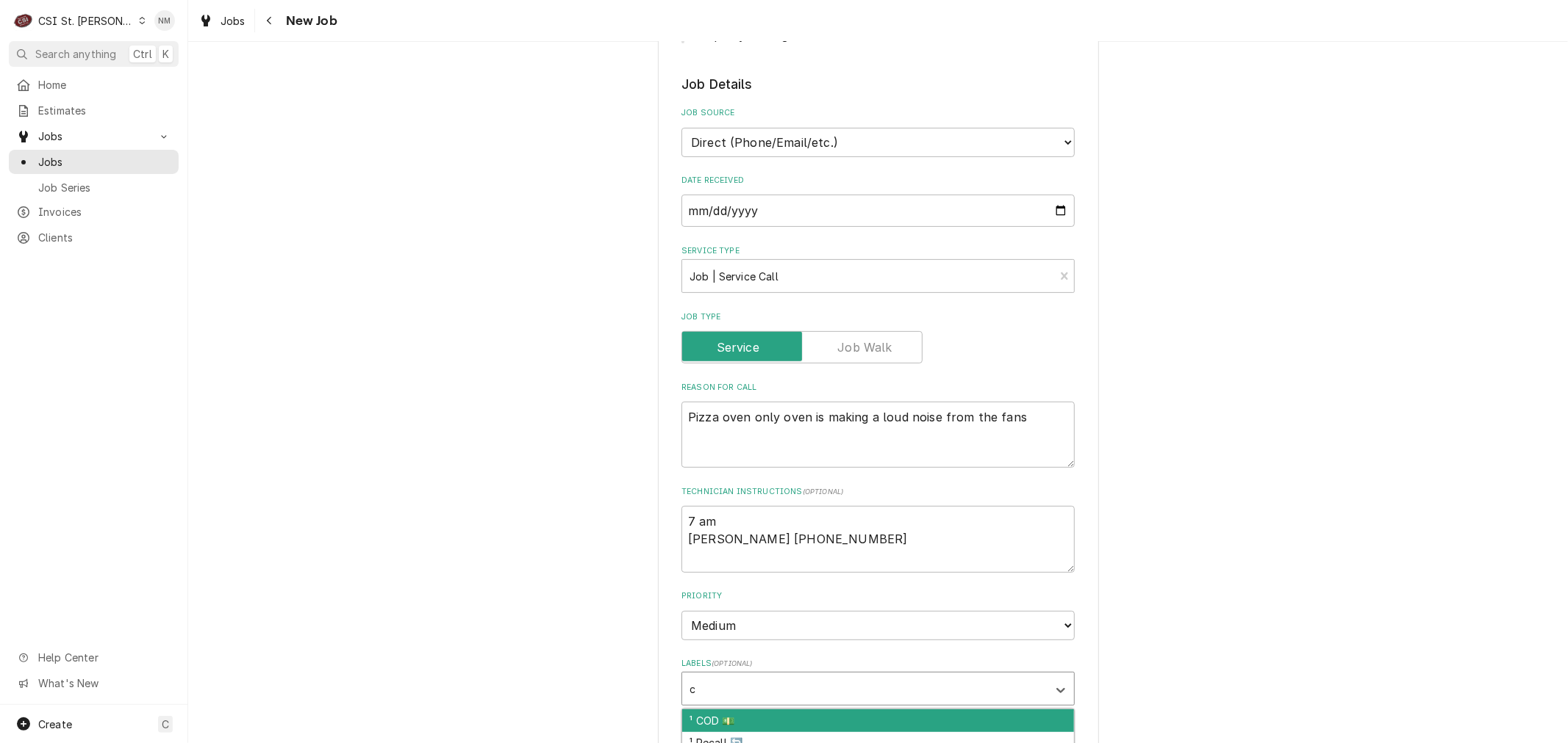
type input "co"
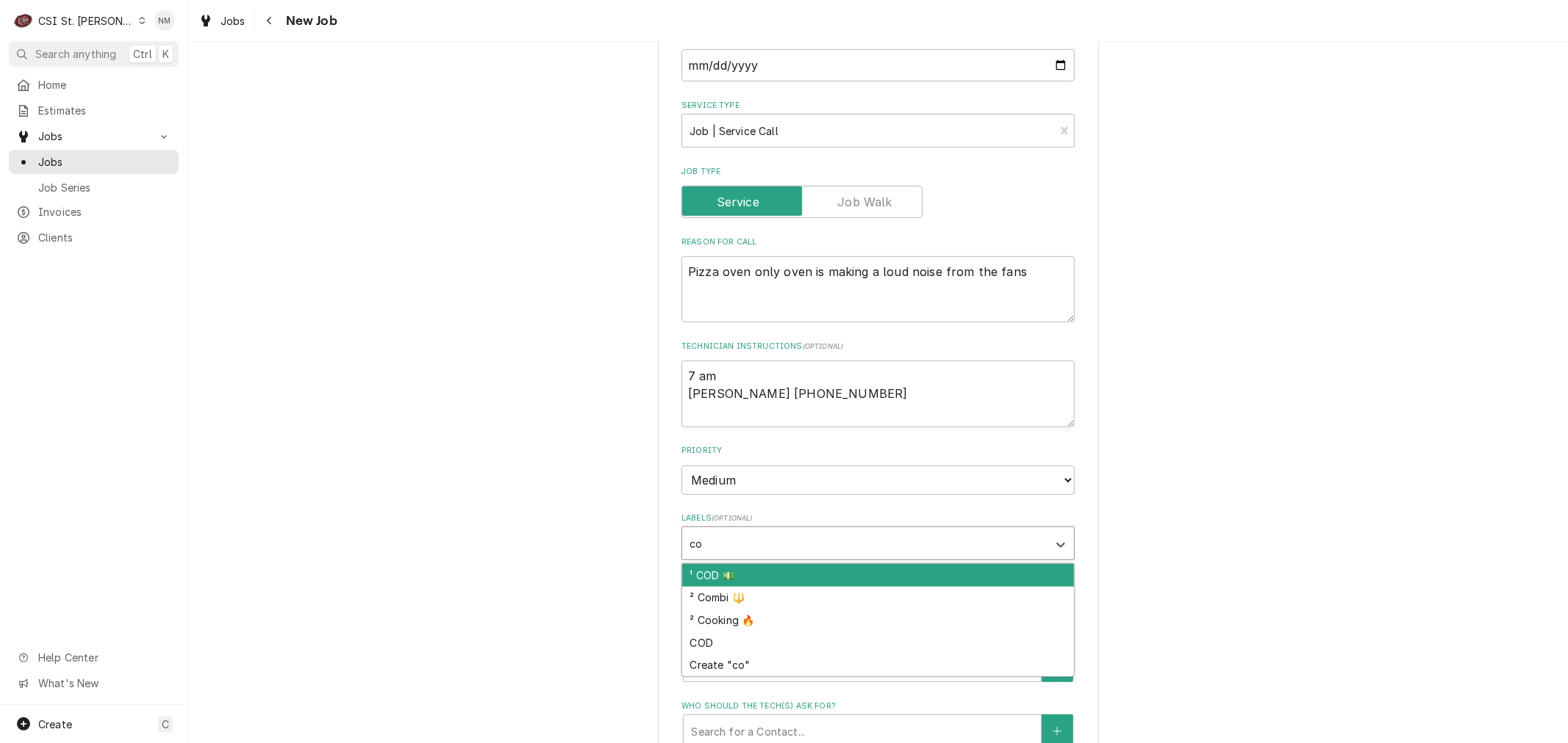
scroll to position [489, 0]
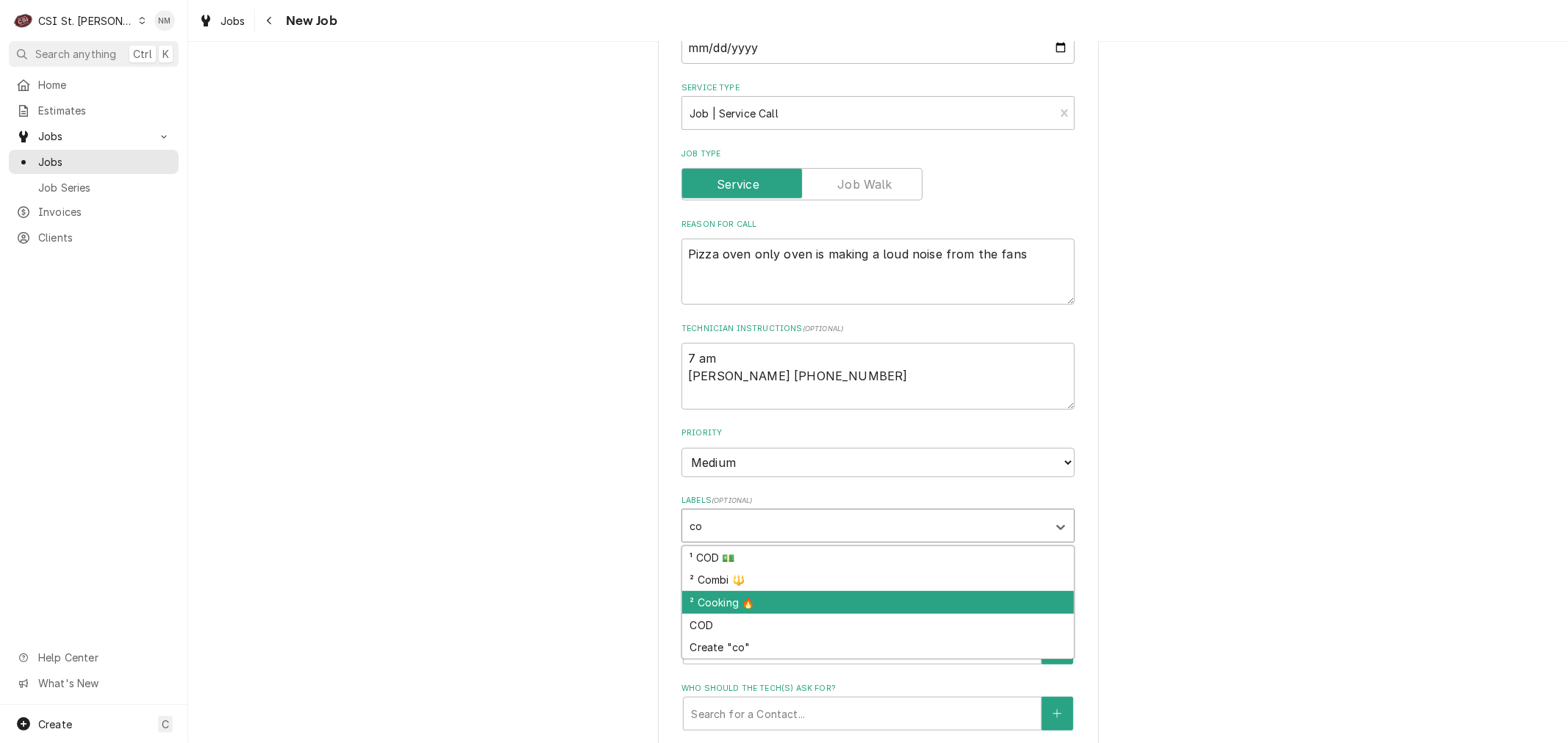
click at [774, 600] on div "² Cooking 🔥" at bounding box center [878, 602] width 392 height 23
type textarea "x"
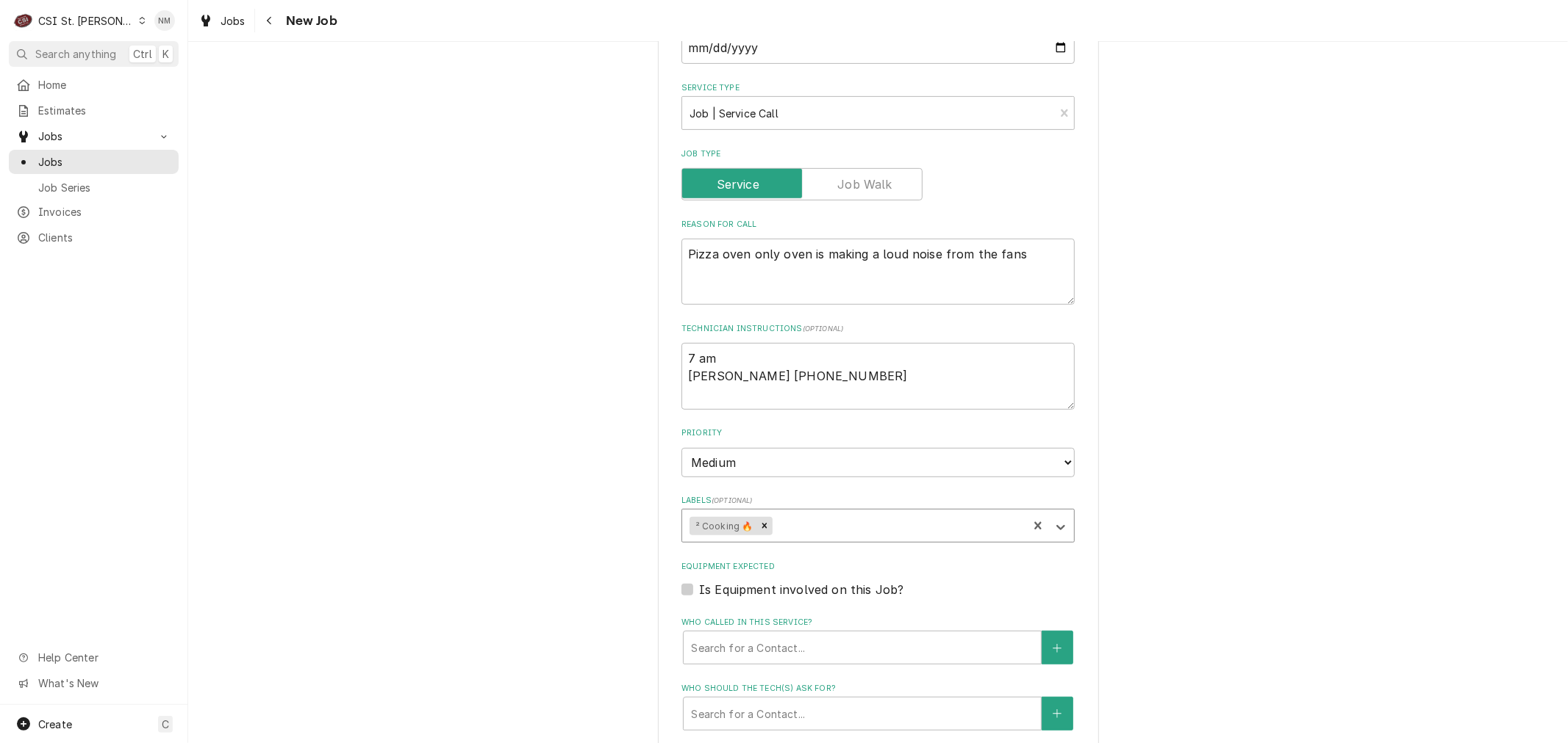
type textarea "x"
drag, startPoint x: 682, startPoint y: 588, endPoint x: 709, endPoint y: 623, distance: 44.2
click at [685, 591] on div "Is Equipment involved on this Job?" at bounding box center [878, 590] width 393 height 18
click at [699, 584] on label "Is Equipment involved on this Job?" at bounding box center [801, 590] width 205 height 18
click at [699, 584] on input "Equipment Expected" at bounding box center [895, 597] width 393 height 32
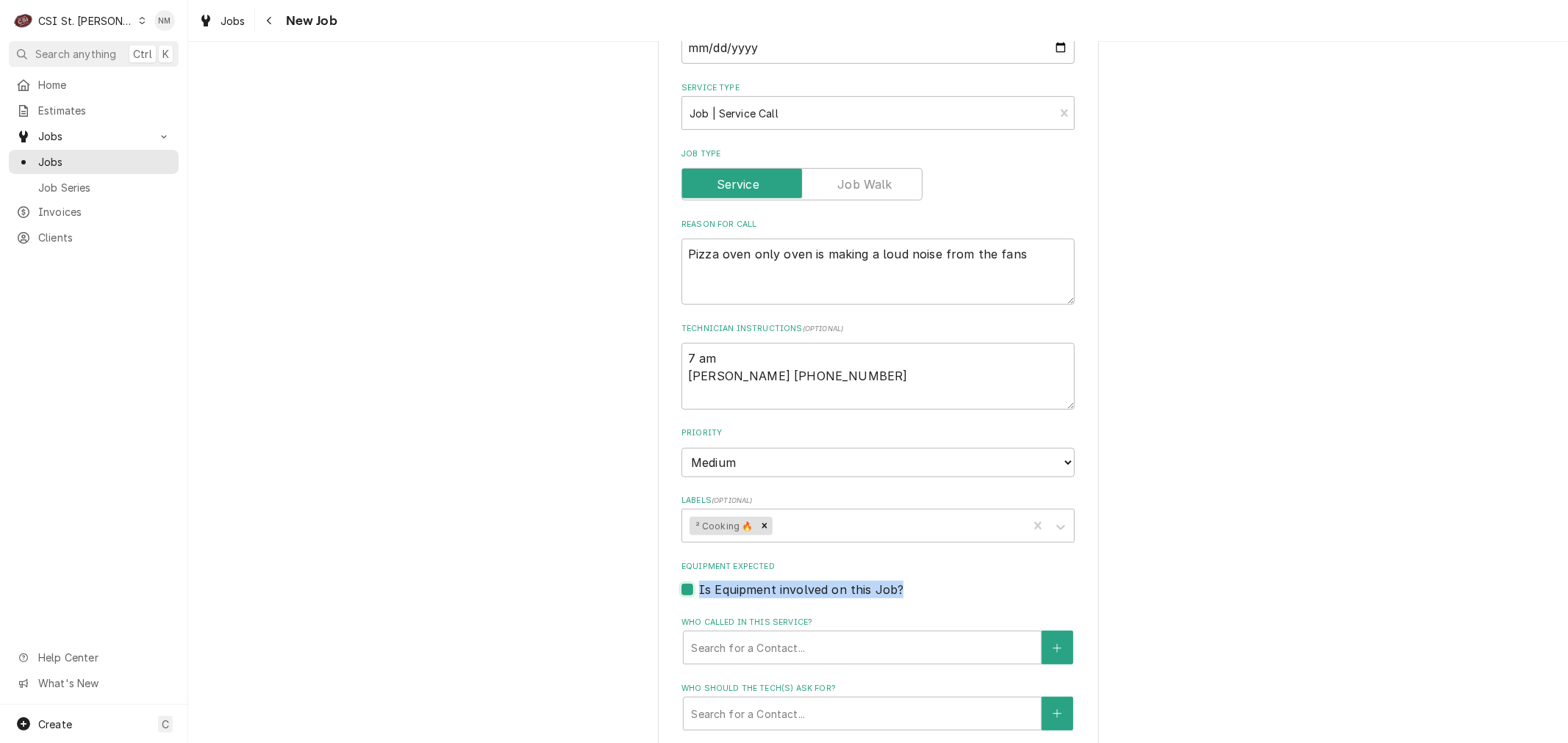
checkbox input "true"
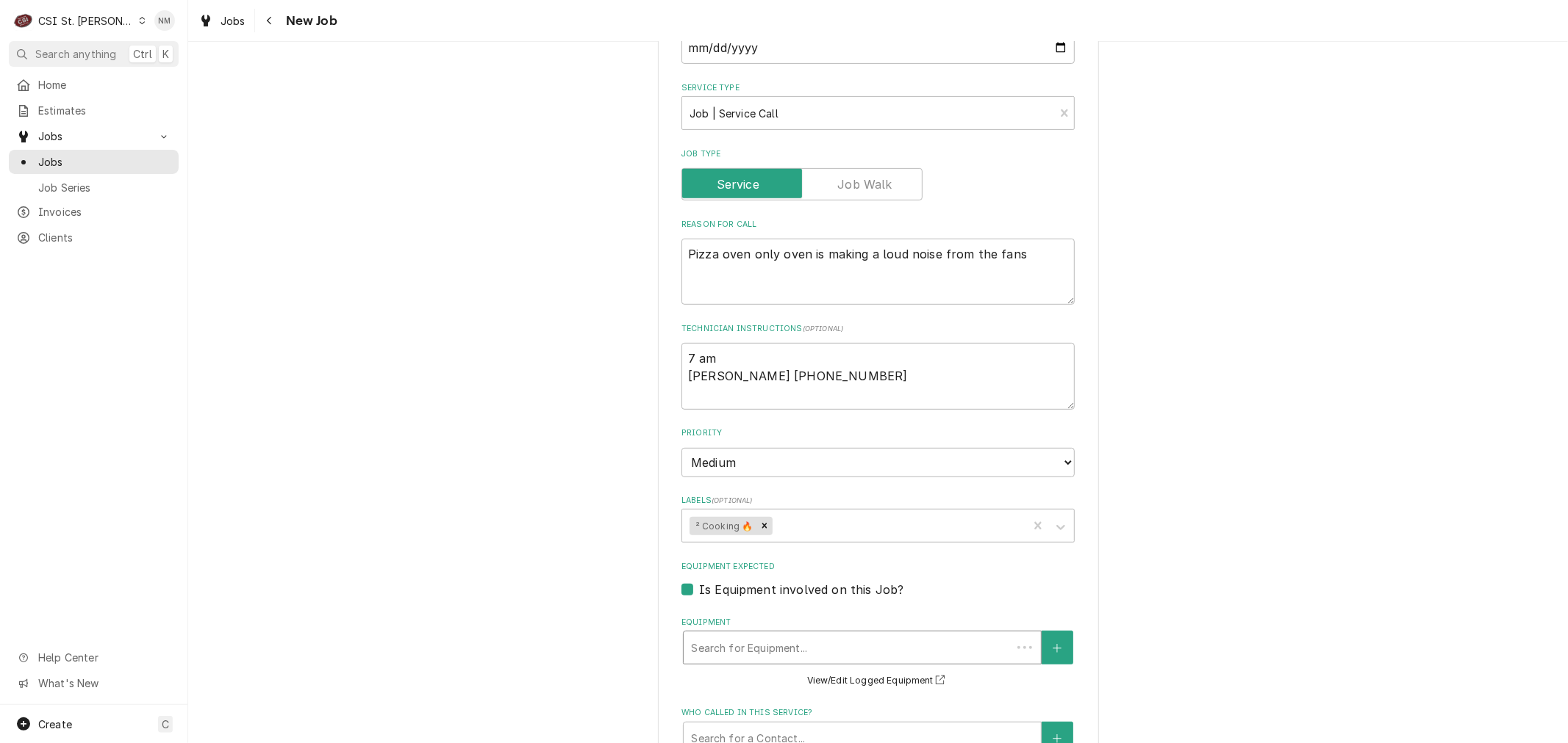
click at [723, 637] on div "Equipment" at bounding box center [847, 647] width 313 height 26
type textarea "x"
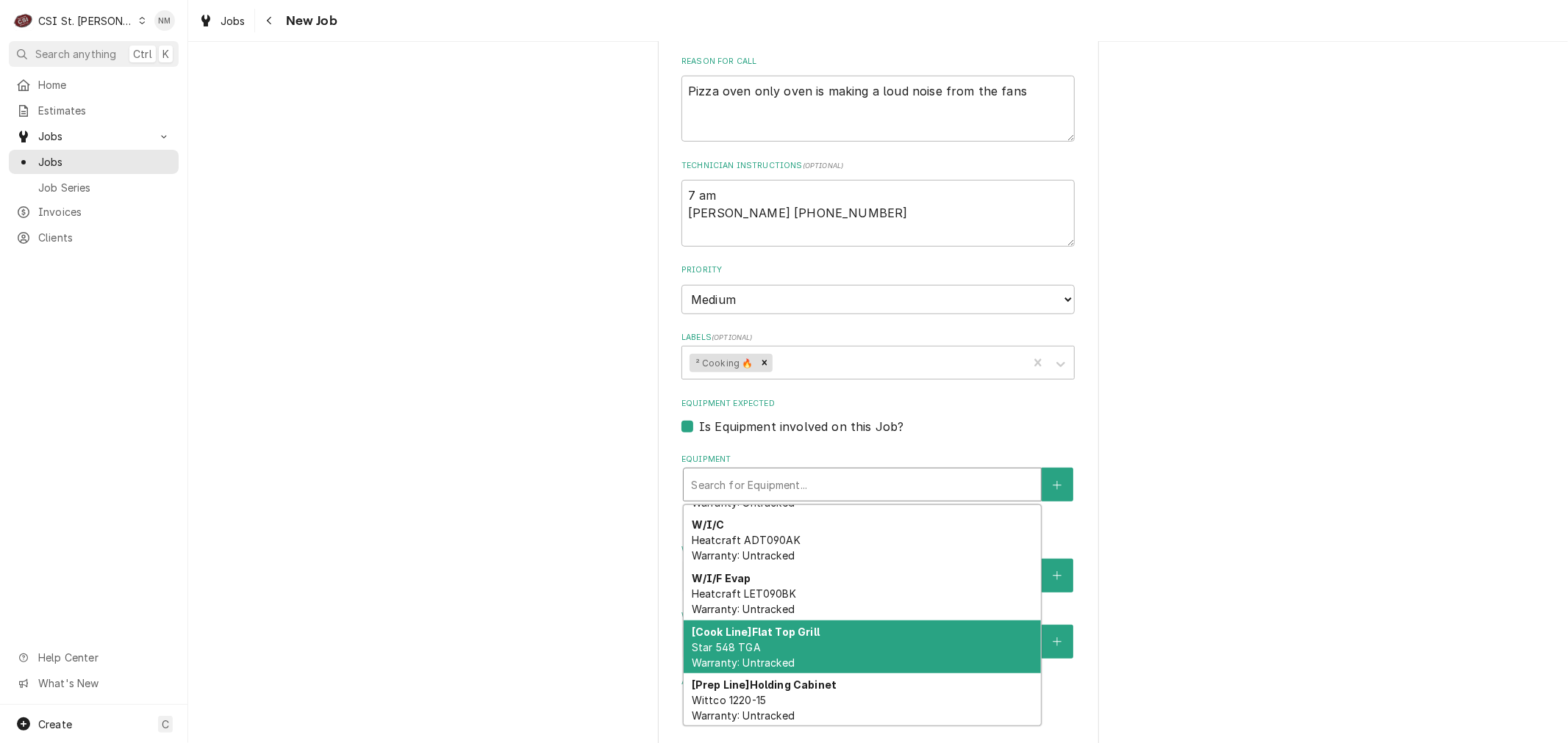
scroll to position [1150, 0]
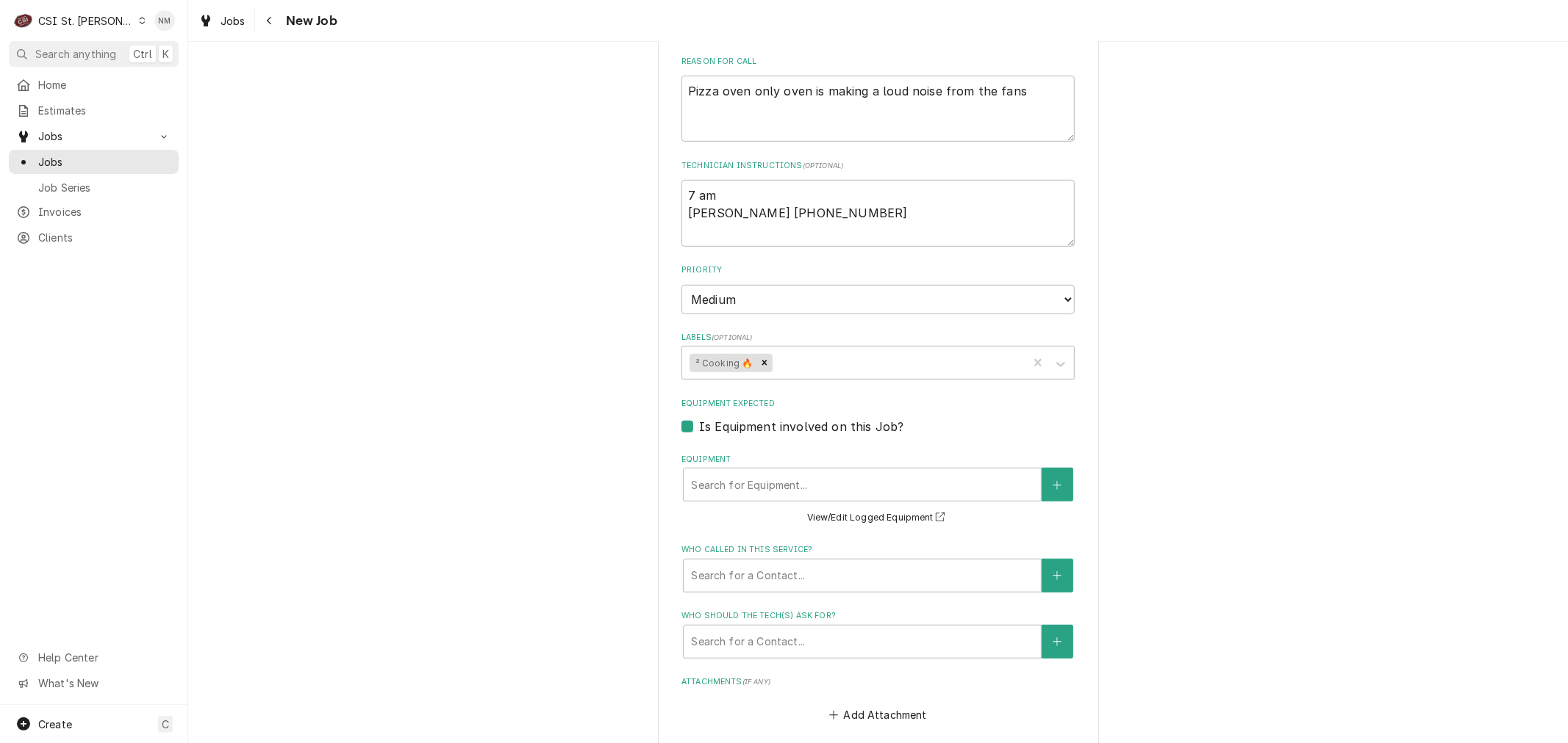
click at [1297, 532] on div "Please provide the following information to create a job: Client Details Client…" at bounding box center [878, 320] width 1379 height 1832
click at [699, 421] on label "Is Equipment involved on this Job?" at bounding box center [801, 427] width 205 height 18
click at [699, 421] on input "Equipment Expected" at bounding box center [895, 434] width 393 height 32
checkbox input "false"
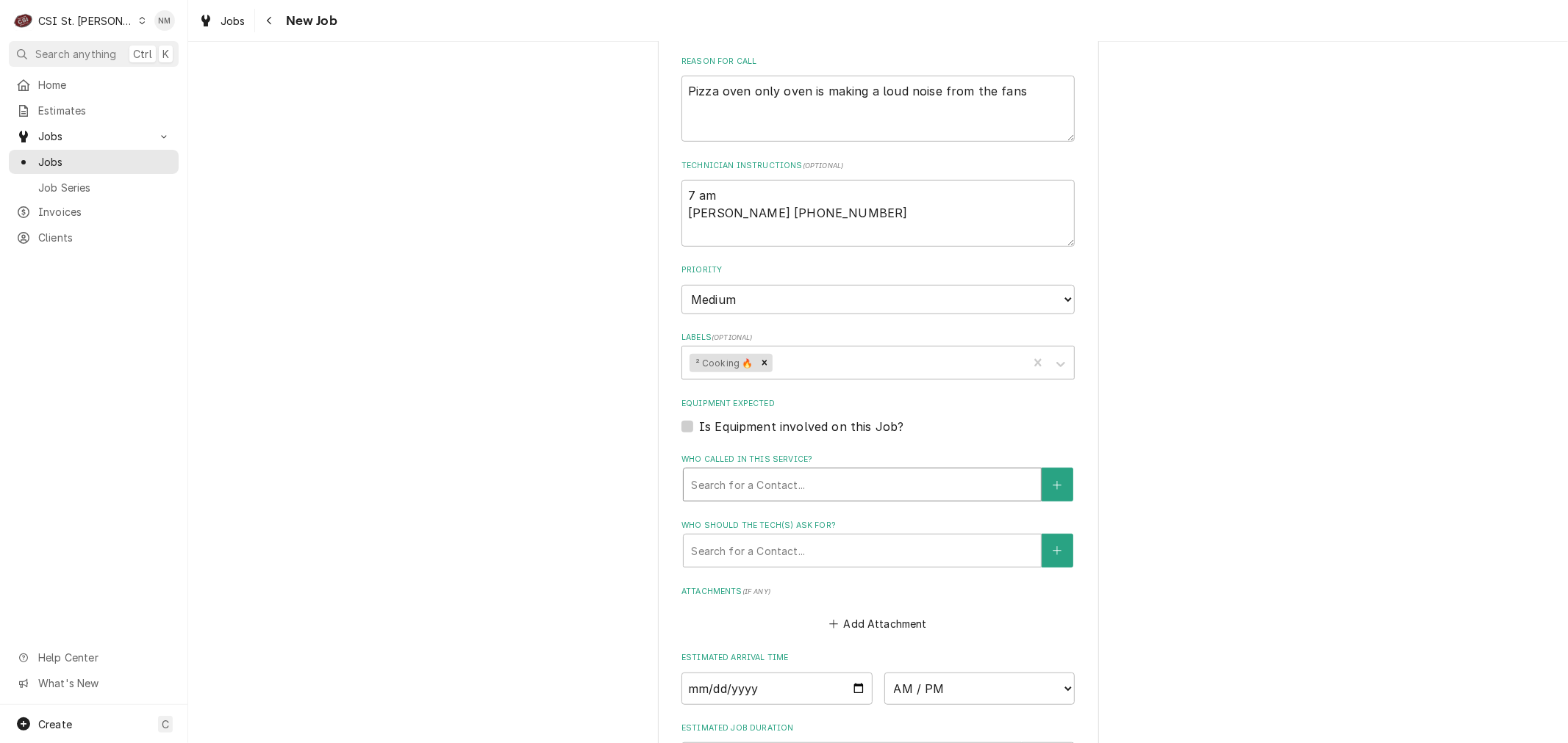
click at [747, 476] on div "Who called in this service?" at bounding box center [862, 485] width 343 height 26
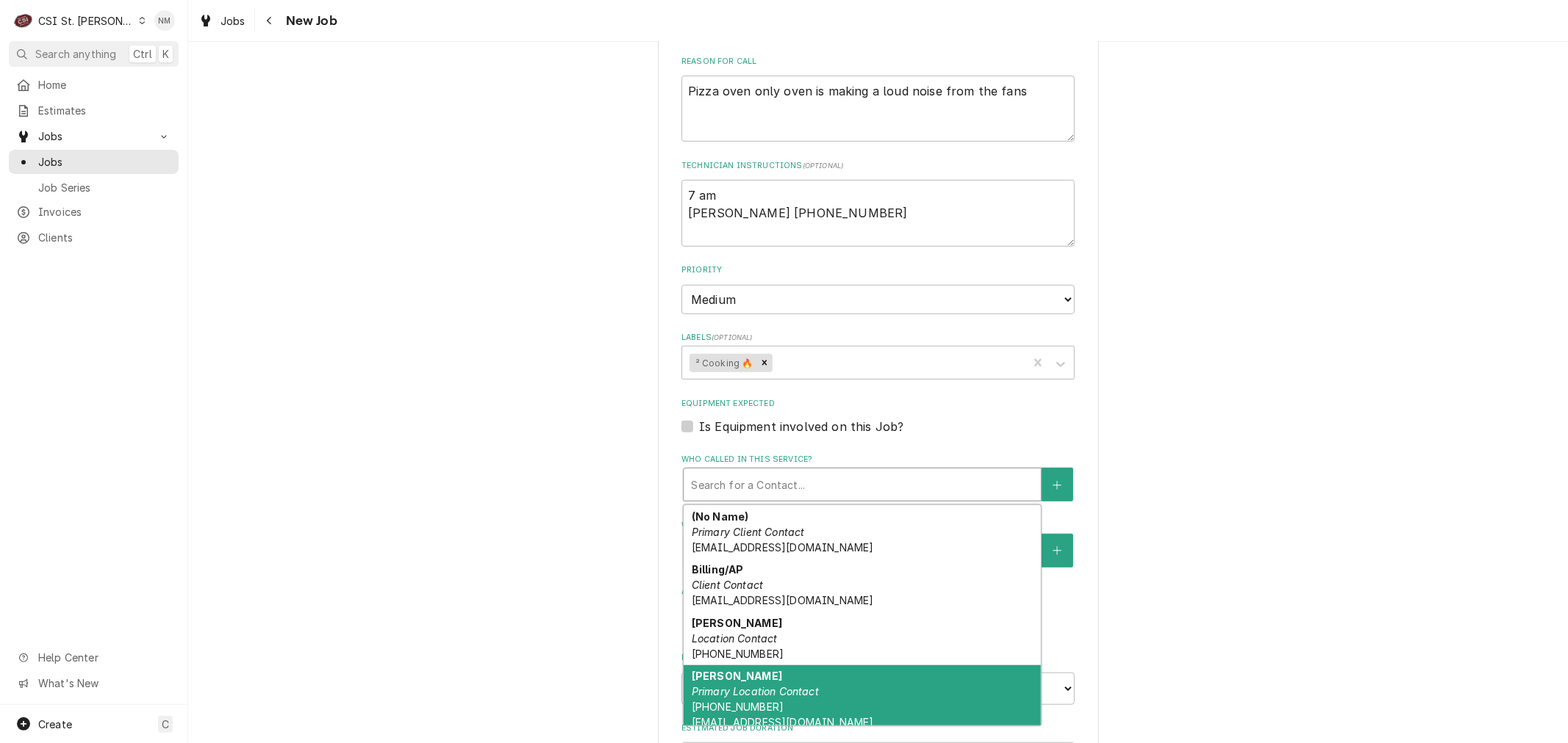
click at [778, 685] on em "Primary Location Contact" at bounding box center [755, 691] width 127 height 13
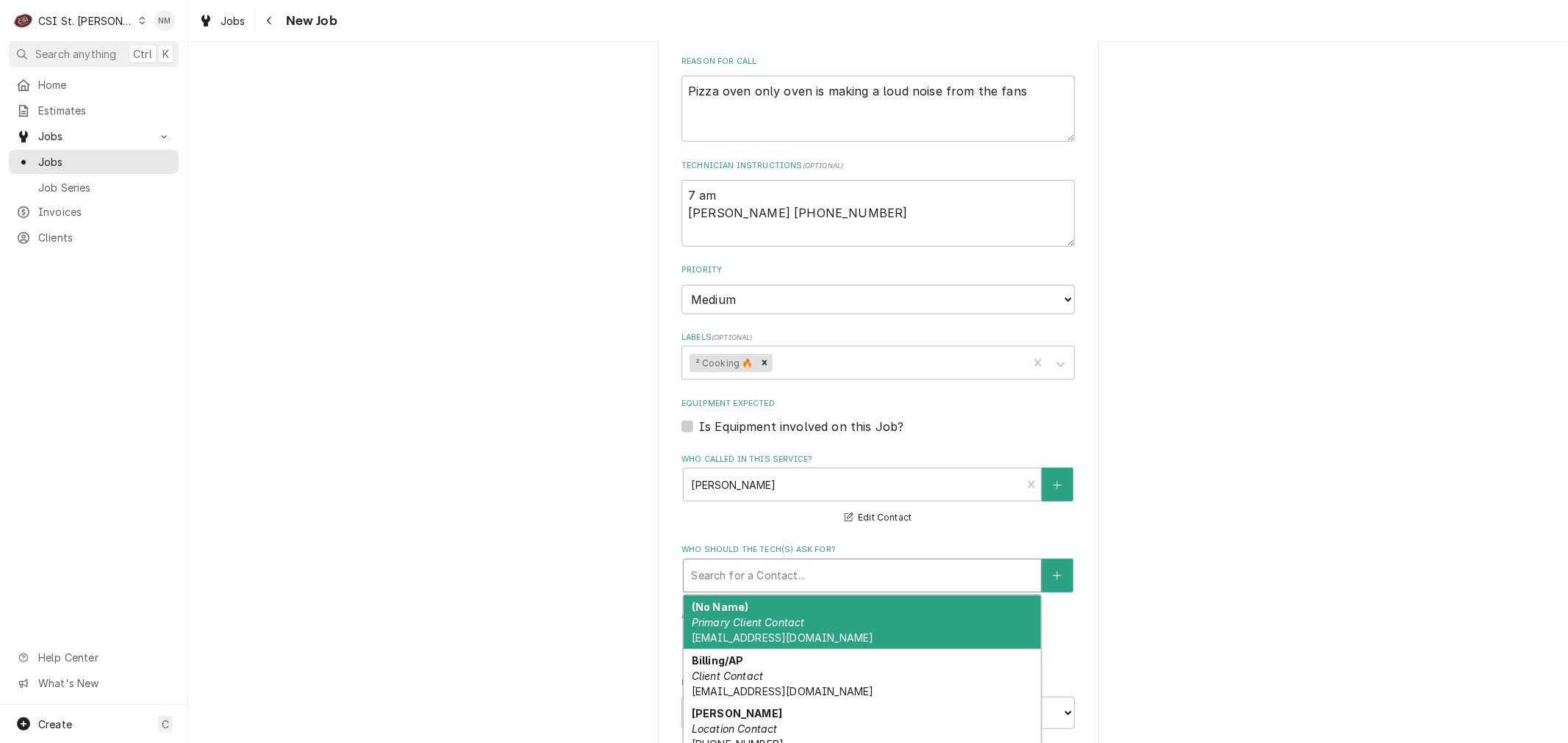
click at [770, 574] on div "Who should the tech(s) ask for?" at bounding box center [862, 576] width 343 height 26
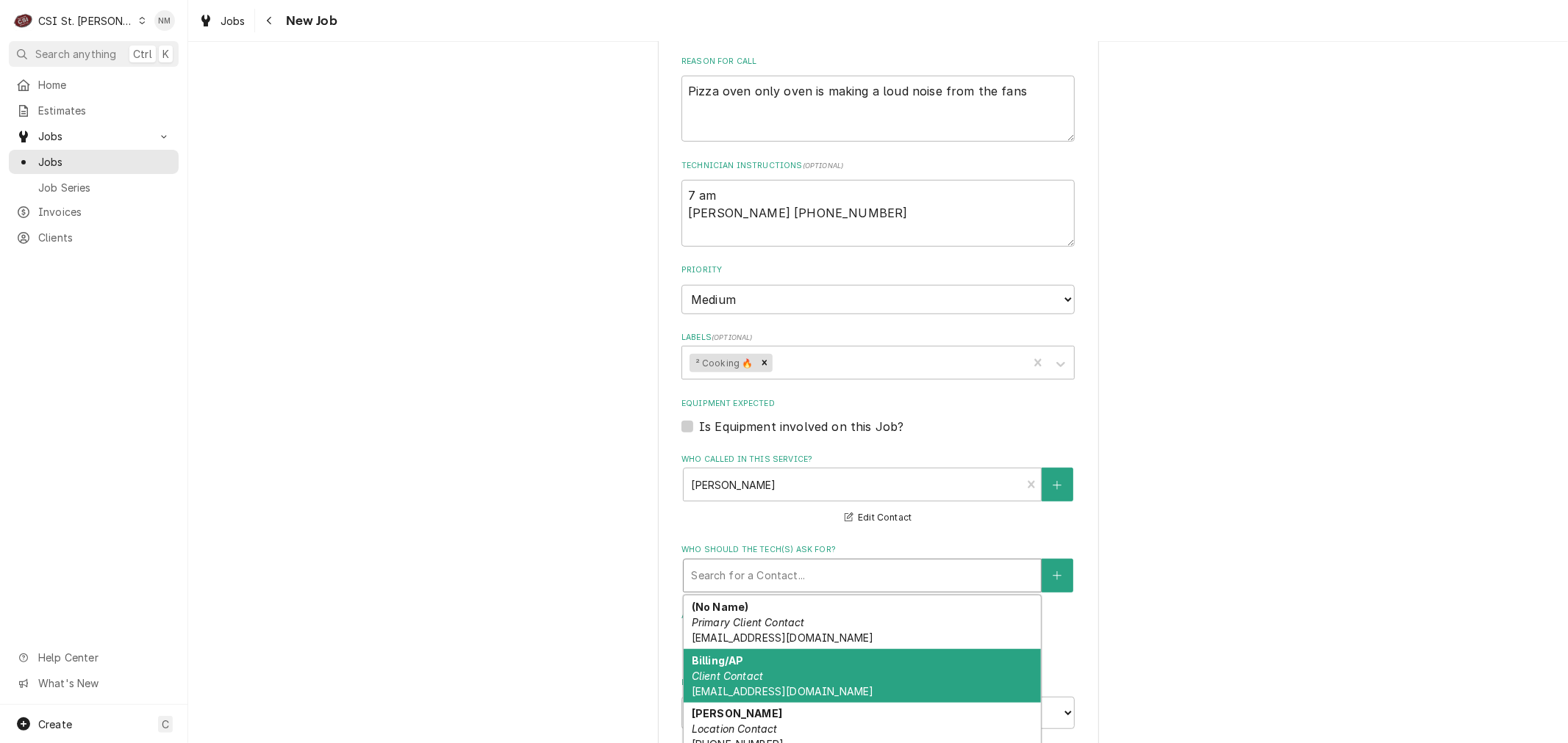
scroll to position [78, 0]
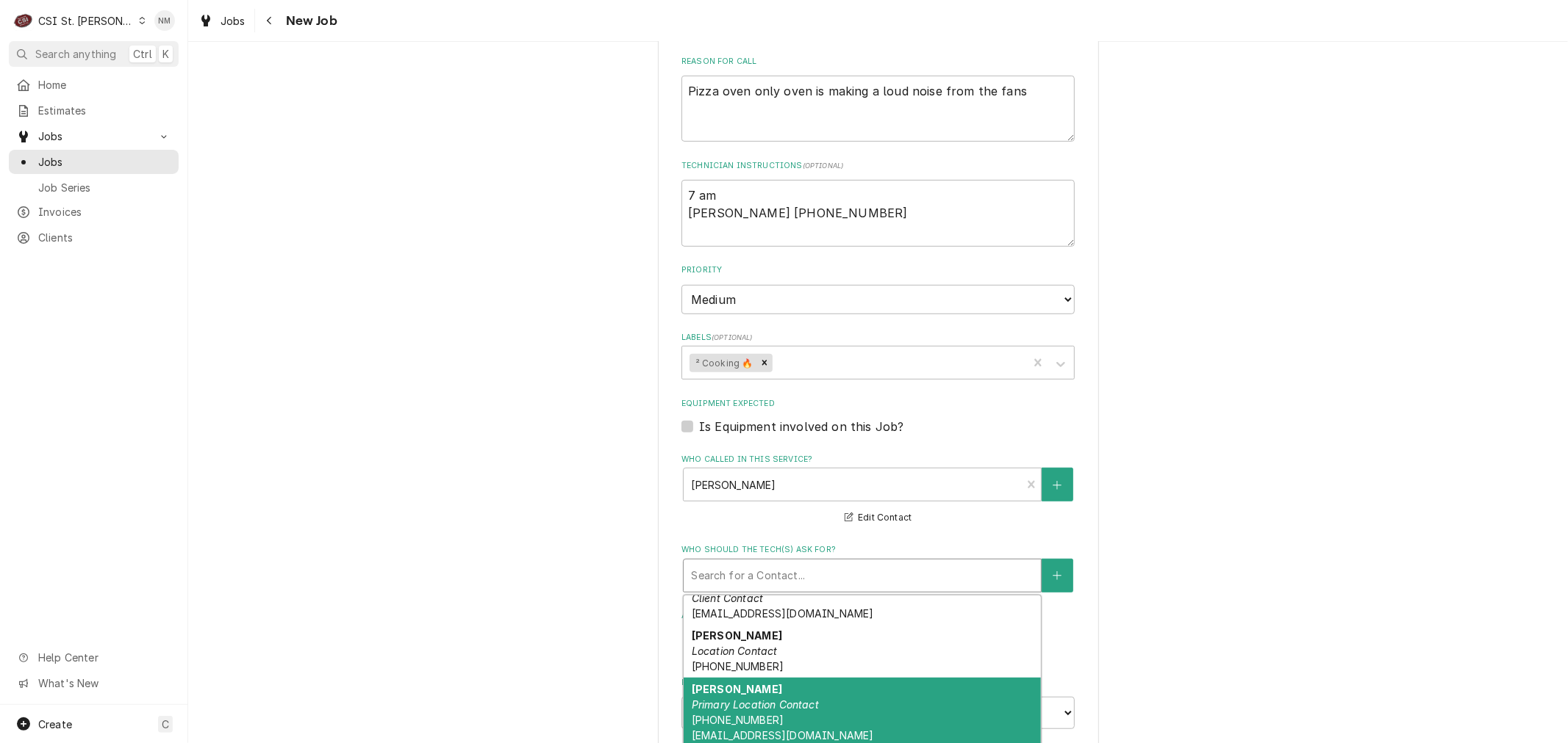
click at [794, 714] on div "Clint Primary Location Contact (314) 348-4732 cbollenbacher@vanderbiltop.com" at bounding box center [862, 713] width 357 height 70
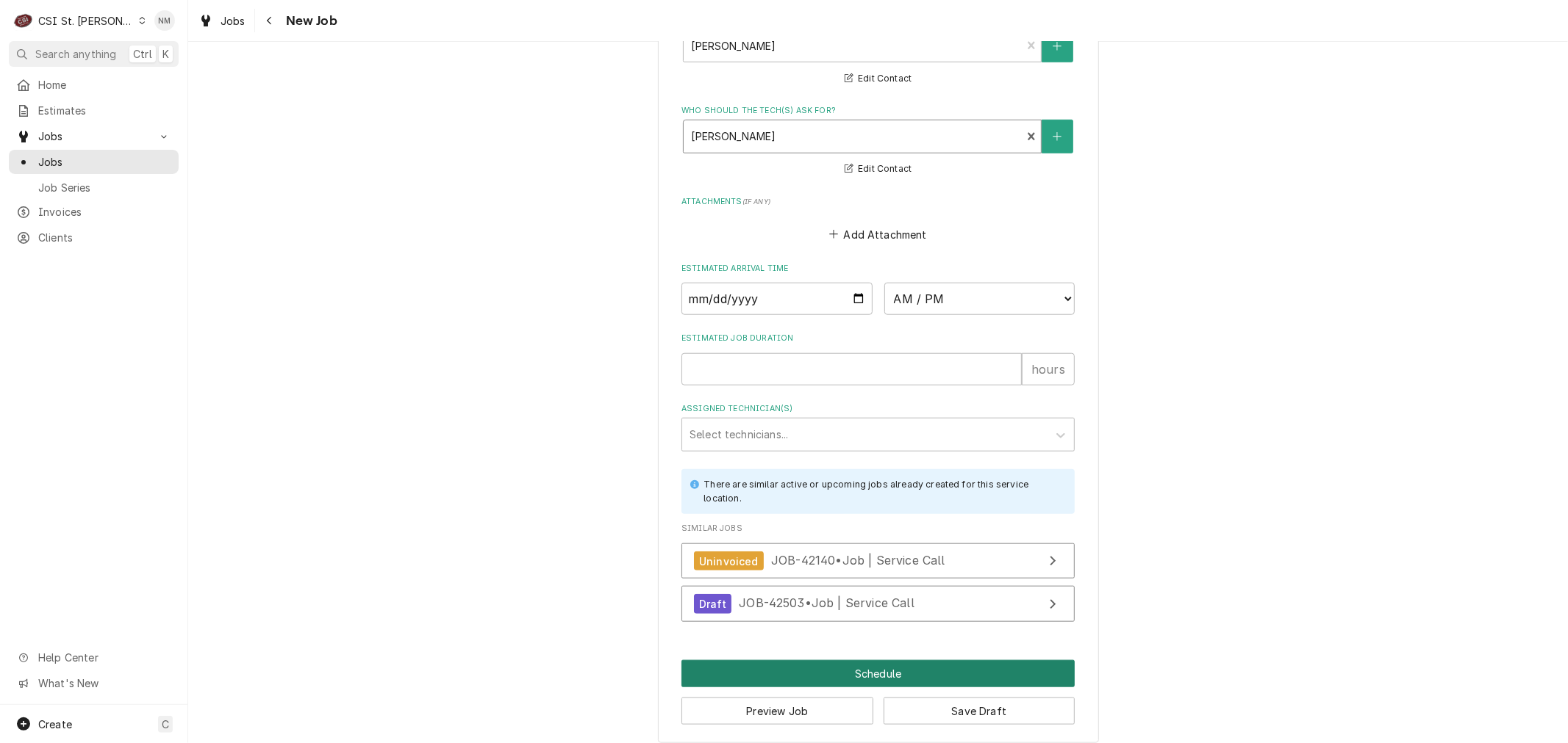
scroll to position [1102, 0]
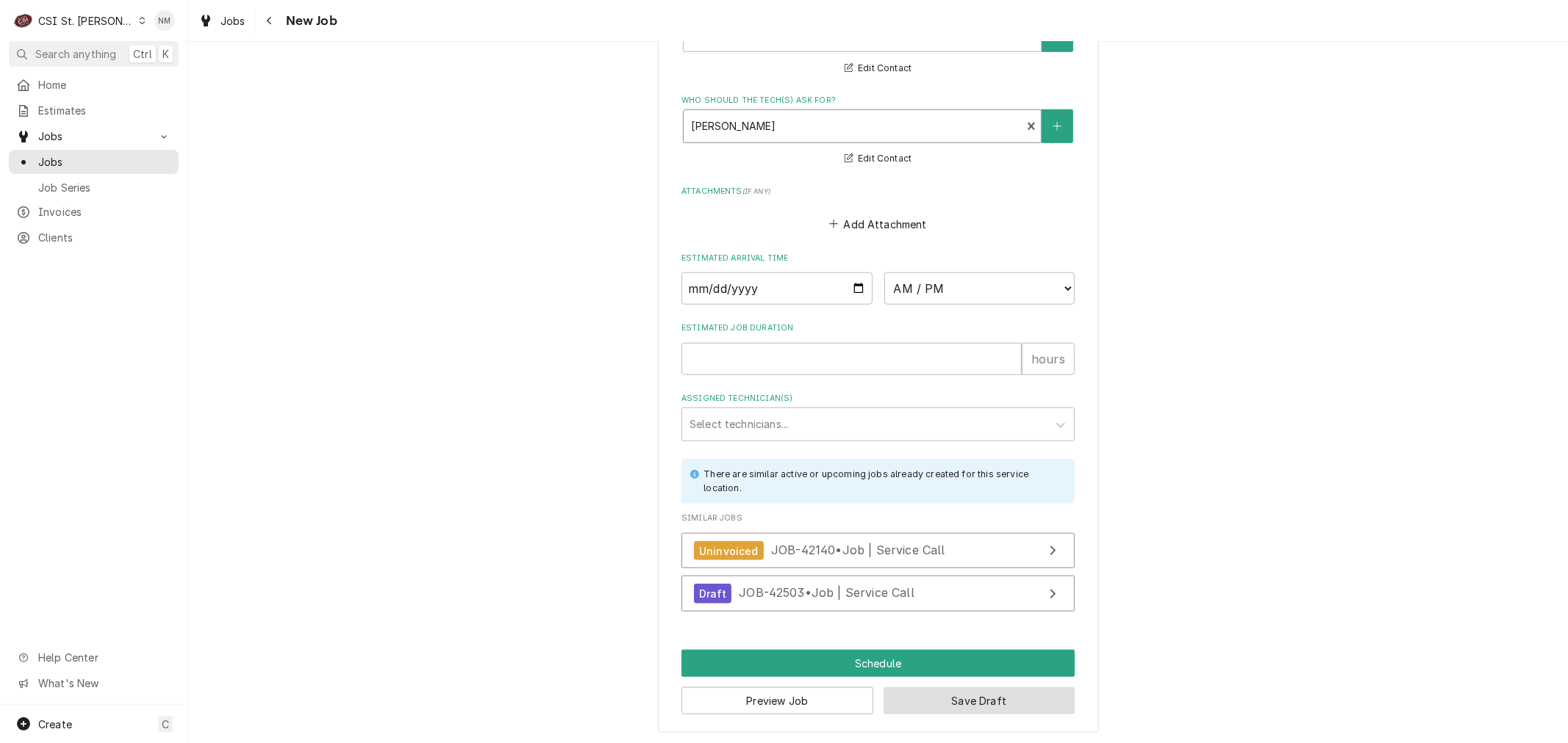
click at [967, 701] on button "Save Draft" at bounding box center [979, 701] width 192 height 27
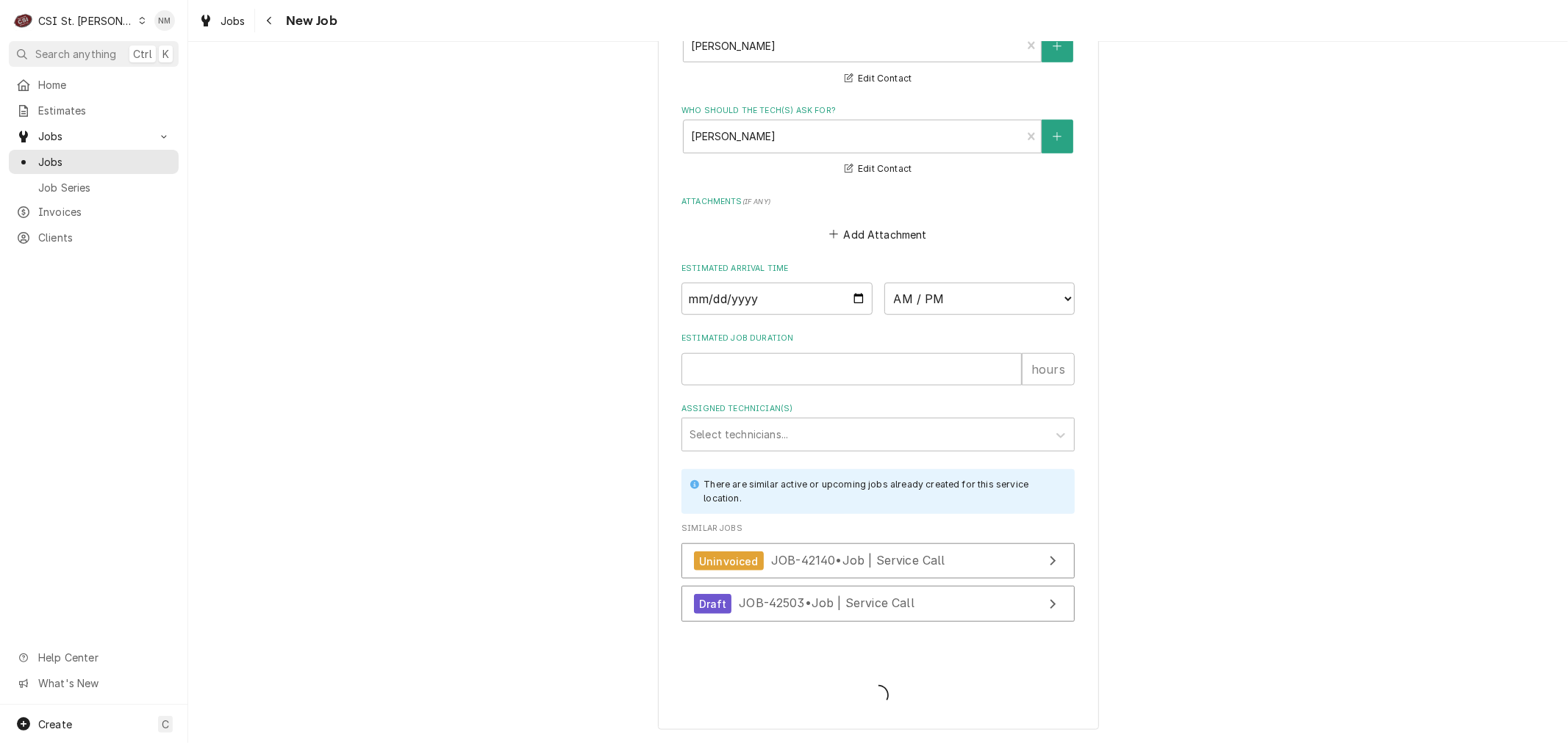
scroll to position [1089, 0]
type textarea "x"
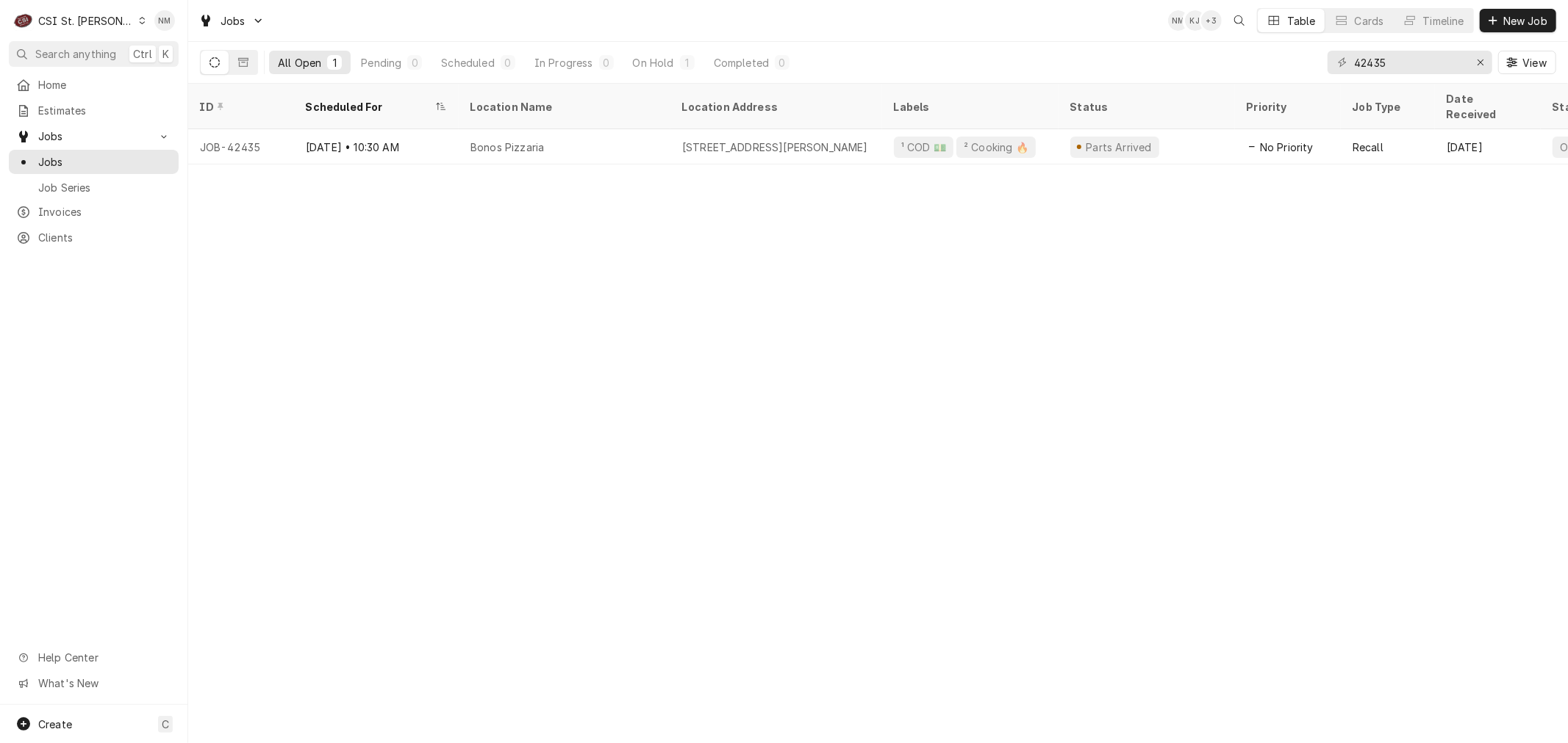
click at [140, 18] on icon "Dynamic Content Wrapper" at bounding box center [143, 21] width 6 height 8
click at [186, 23] on div "CSI [US_STATE][GEOGRAPHIC_DATA]." at bounding box center [226, 29] width 196 height 16
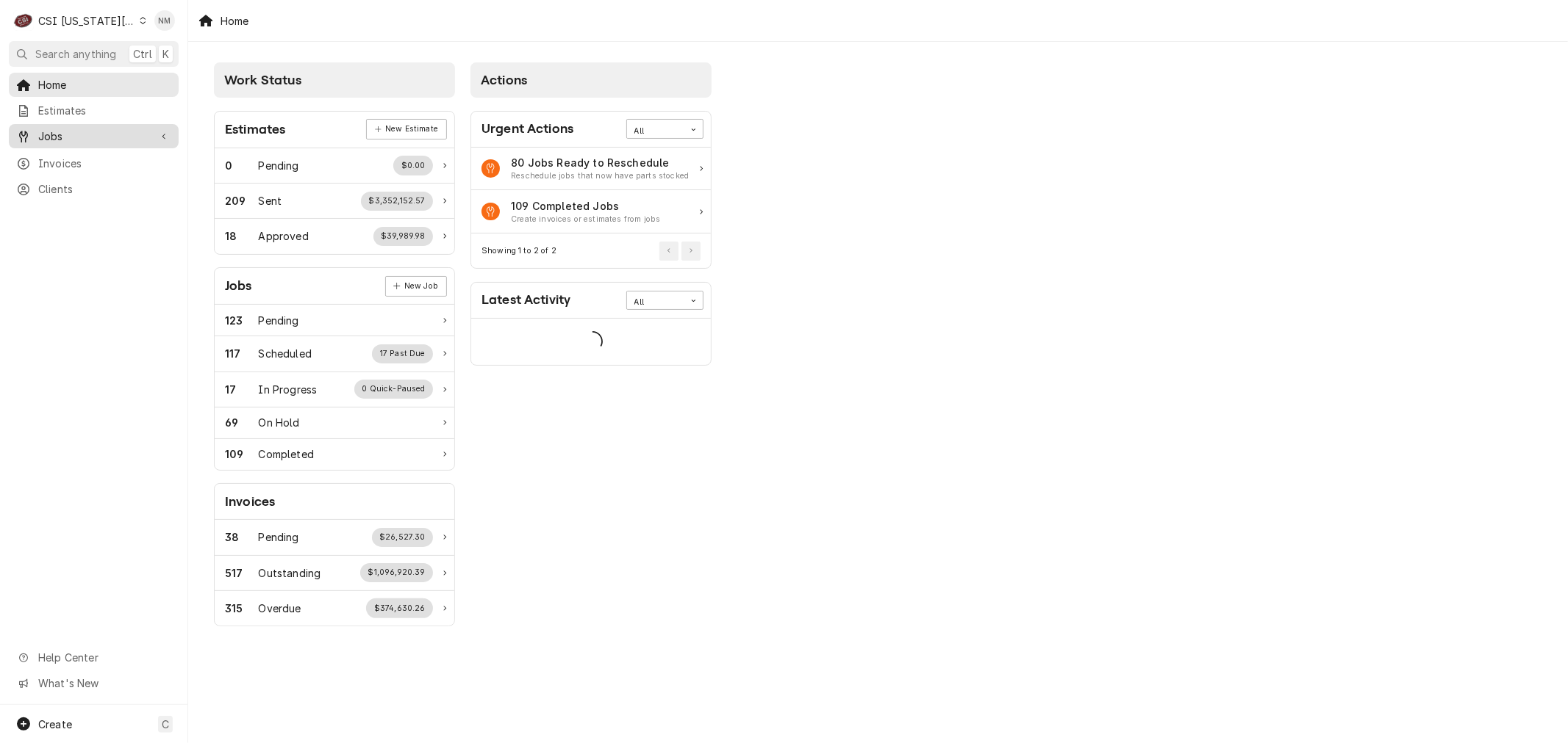
click at [78, 132] on span "Jobs" at bounding box center [93, 136] width 111 height 16
click at [67, 158] on span "Jobs" at bounding box center [105, 163] width 133 height 16
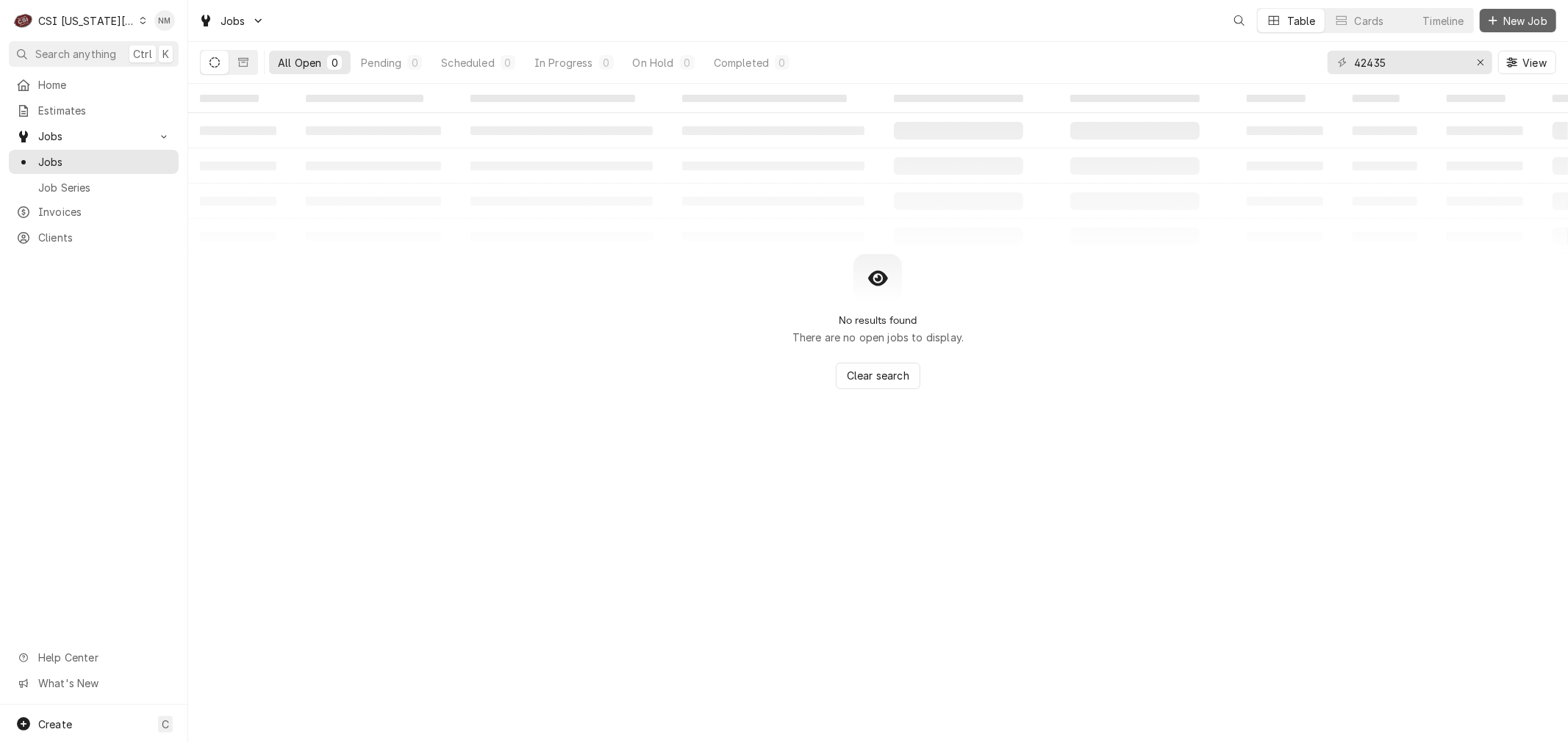
click at [1517, 23] on span "New Job" at bounding box center [1524, 22] width 50 height 16
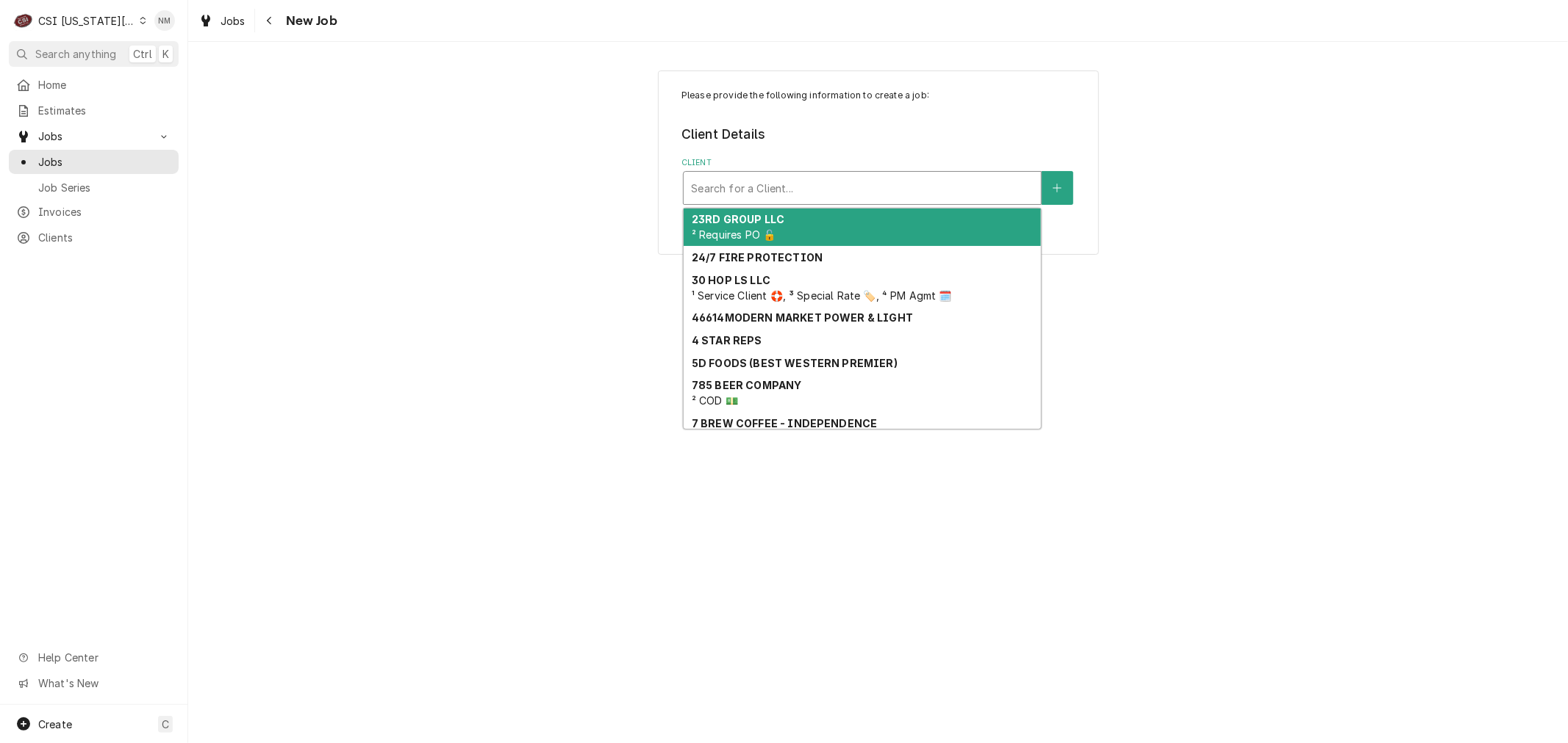
click at [949, 181] on div "Client" at bounding box center [862, 188] width 343 height 26
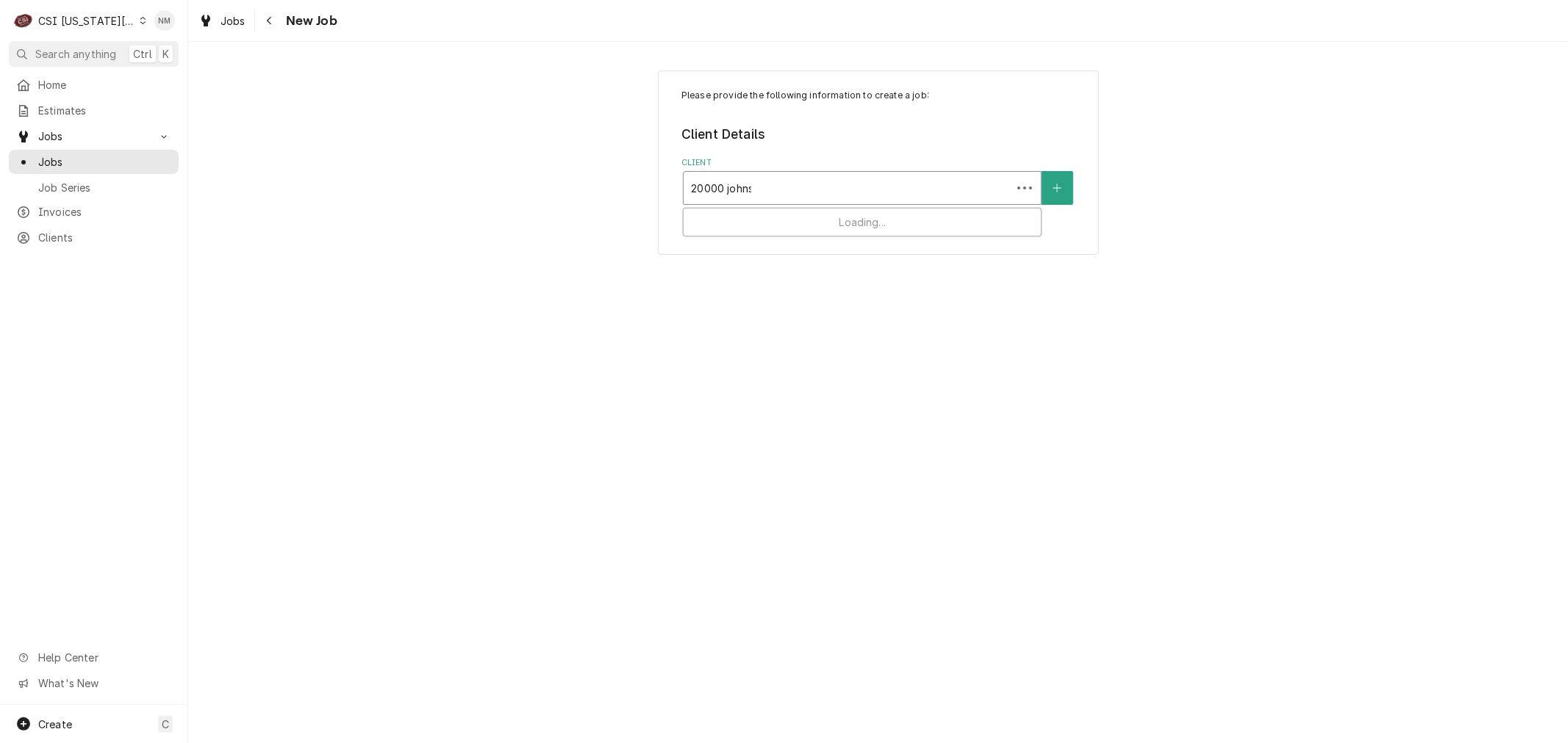
type input "20000 [PERSON_NAME]"
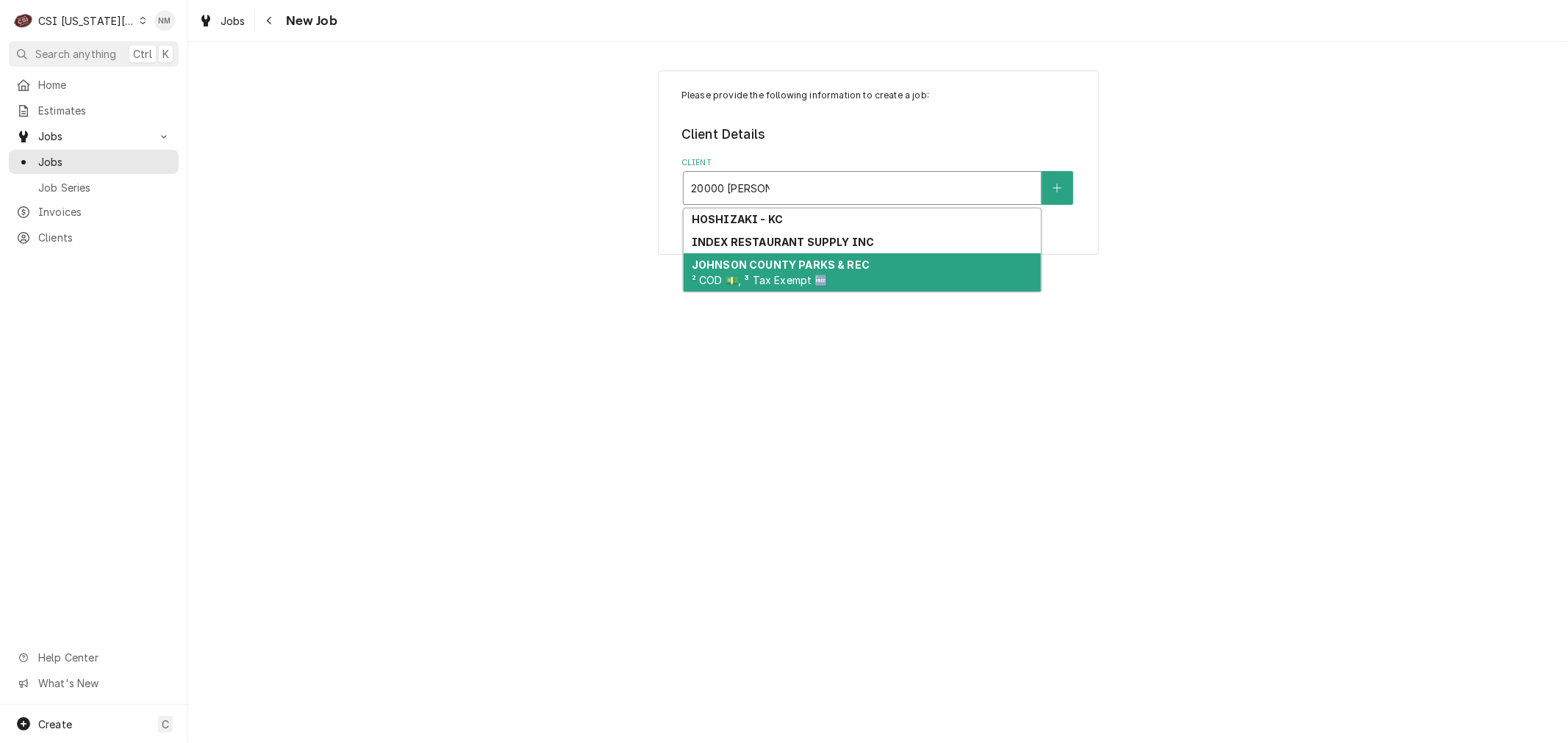
click at [886, 273] on div "JOHNSON COUNTY PARKS & REC ² COD 💵, ³ Tax Exempt 🆓" at bounding box center [862, 272] width 357 height 38
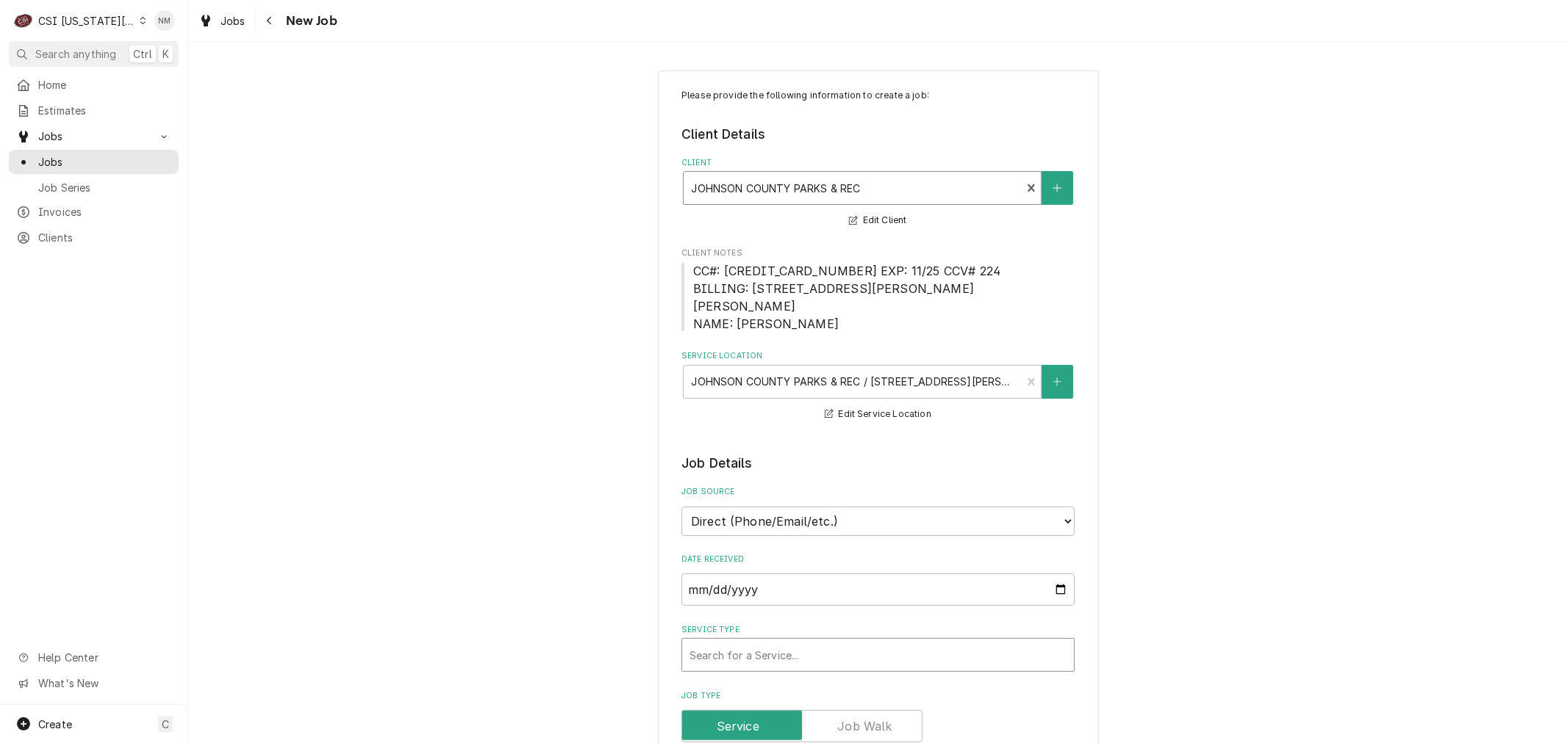
click at [936, 642] on div "Service Type" at bounding box center [878, 655] width 377 height 26
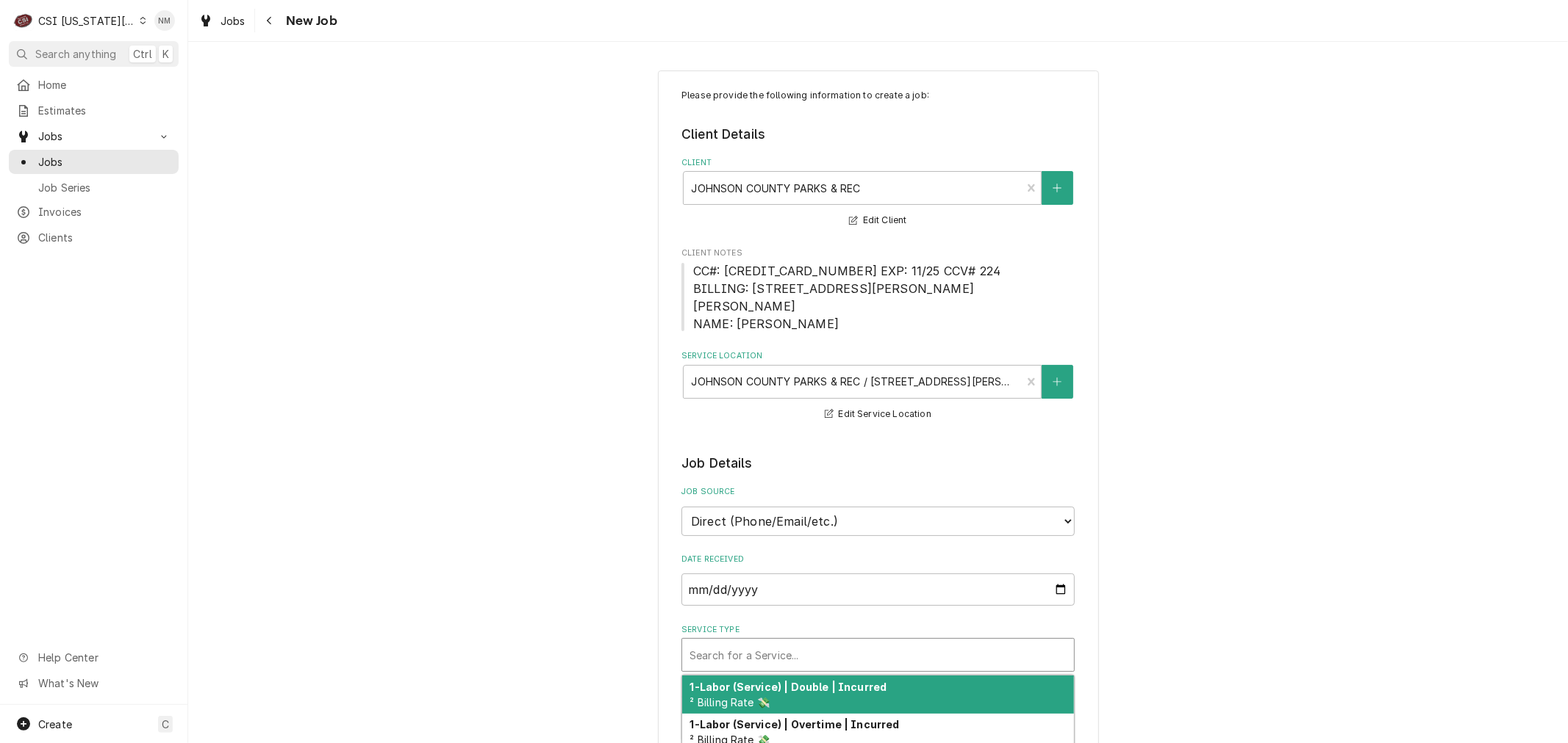
type textarea "x"
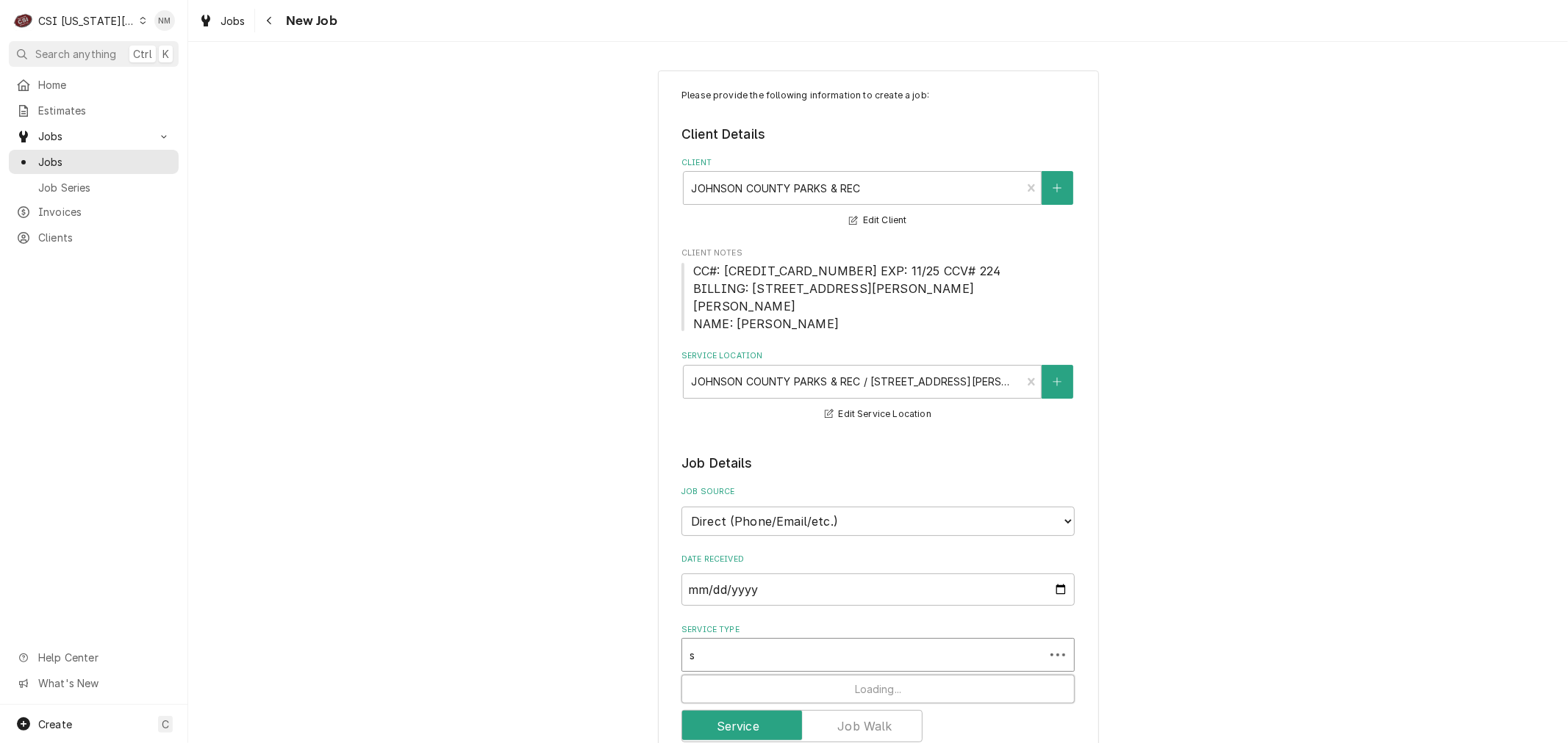
type input "se"
type textarea "x"
type input "ser"
type textarea "x"
type input "servi"
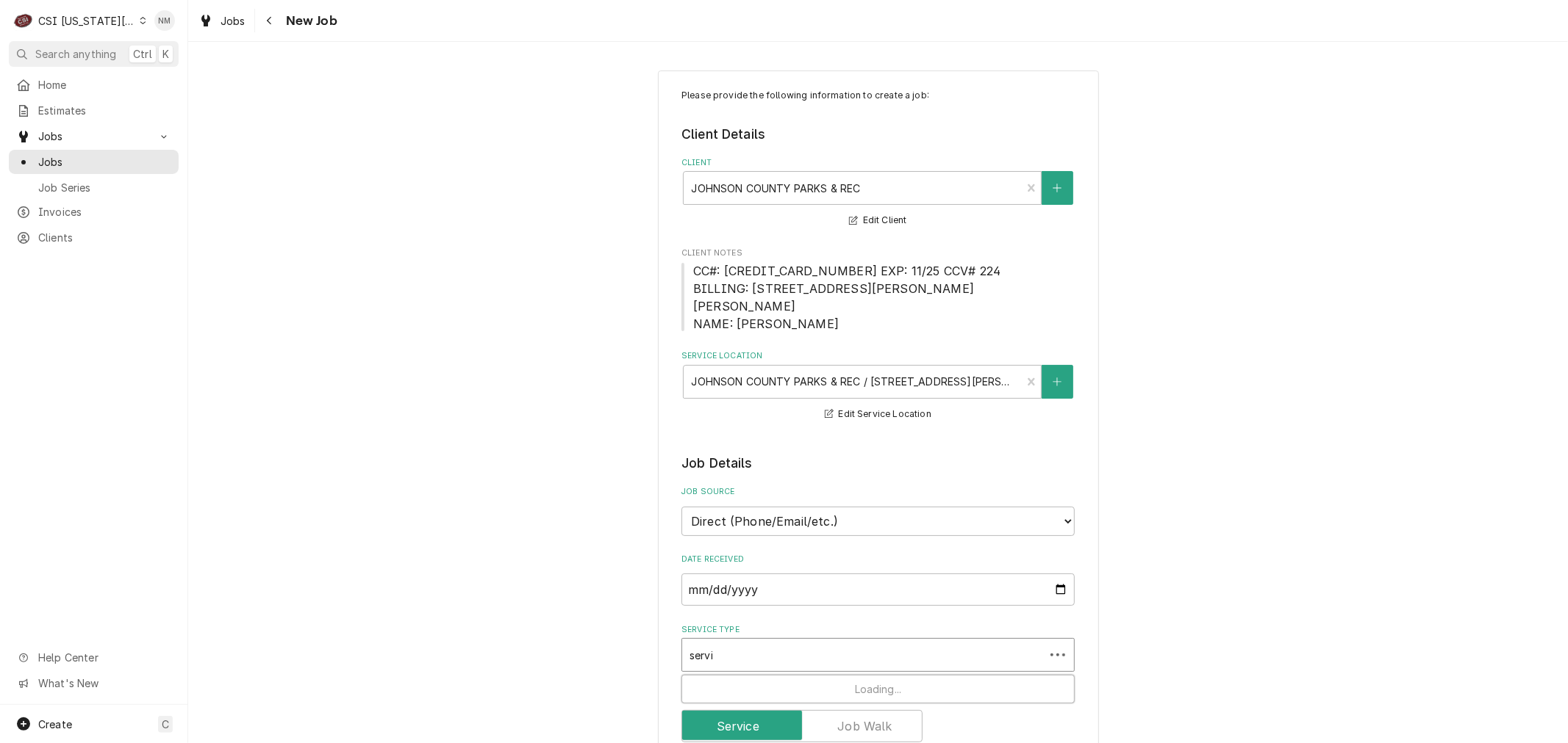
type textarea "x"
type input "servic"
type textarea "x"
type input "service"
type textarea "x"
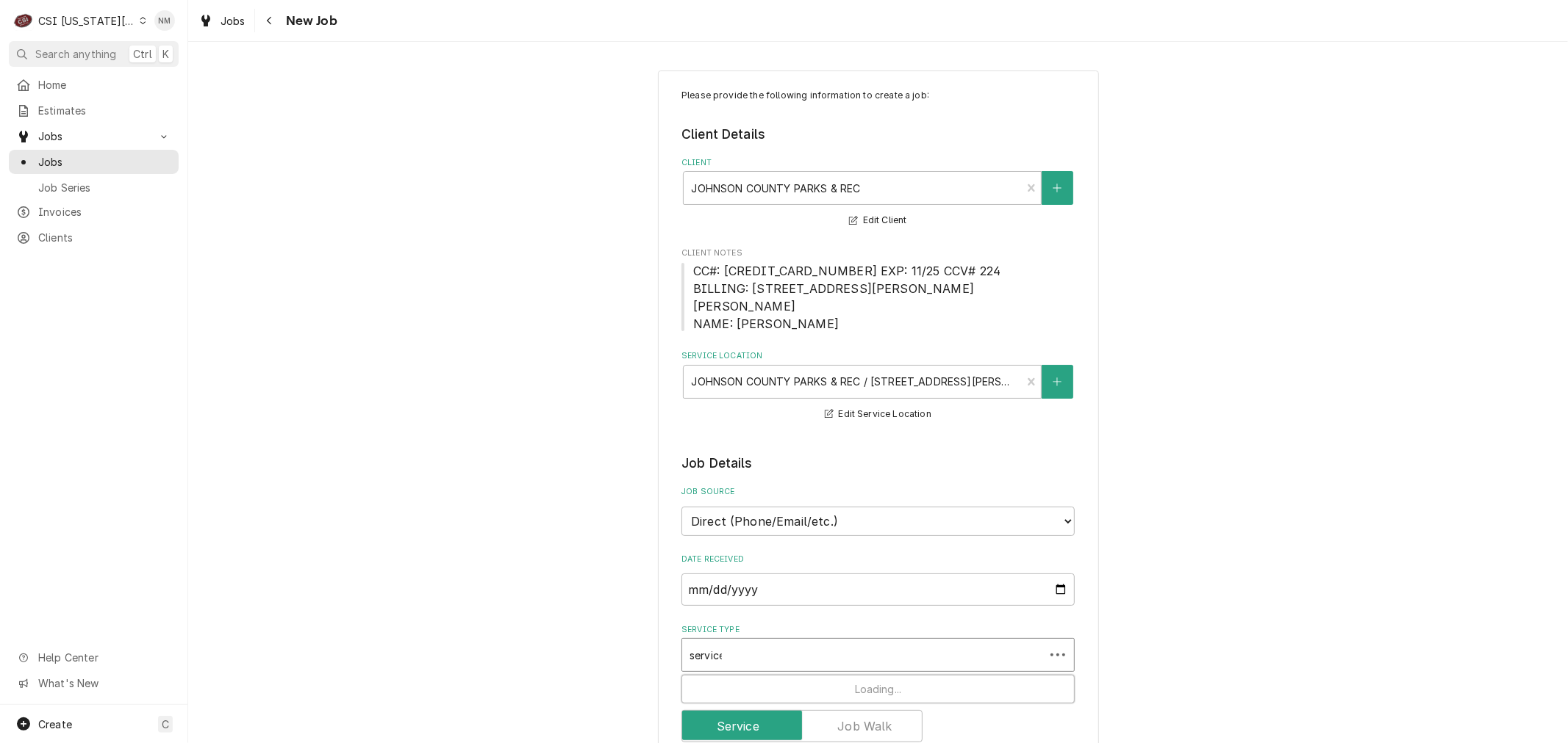
type input "service"
type textarea "x"
type input "service ca"
type textarea "x"
type input "service cal"
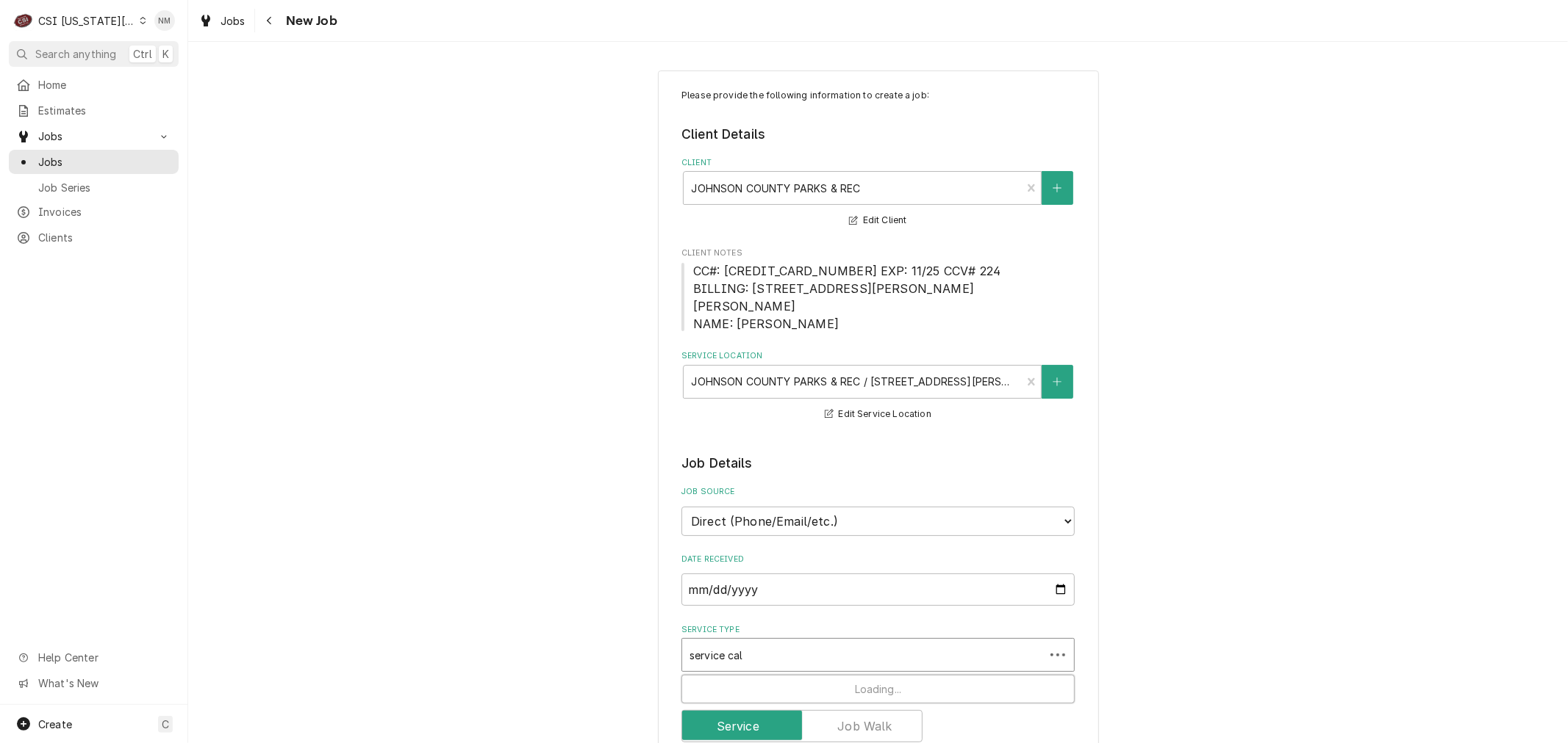
type textarea "x"
type input "service call"
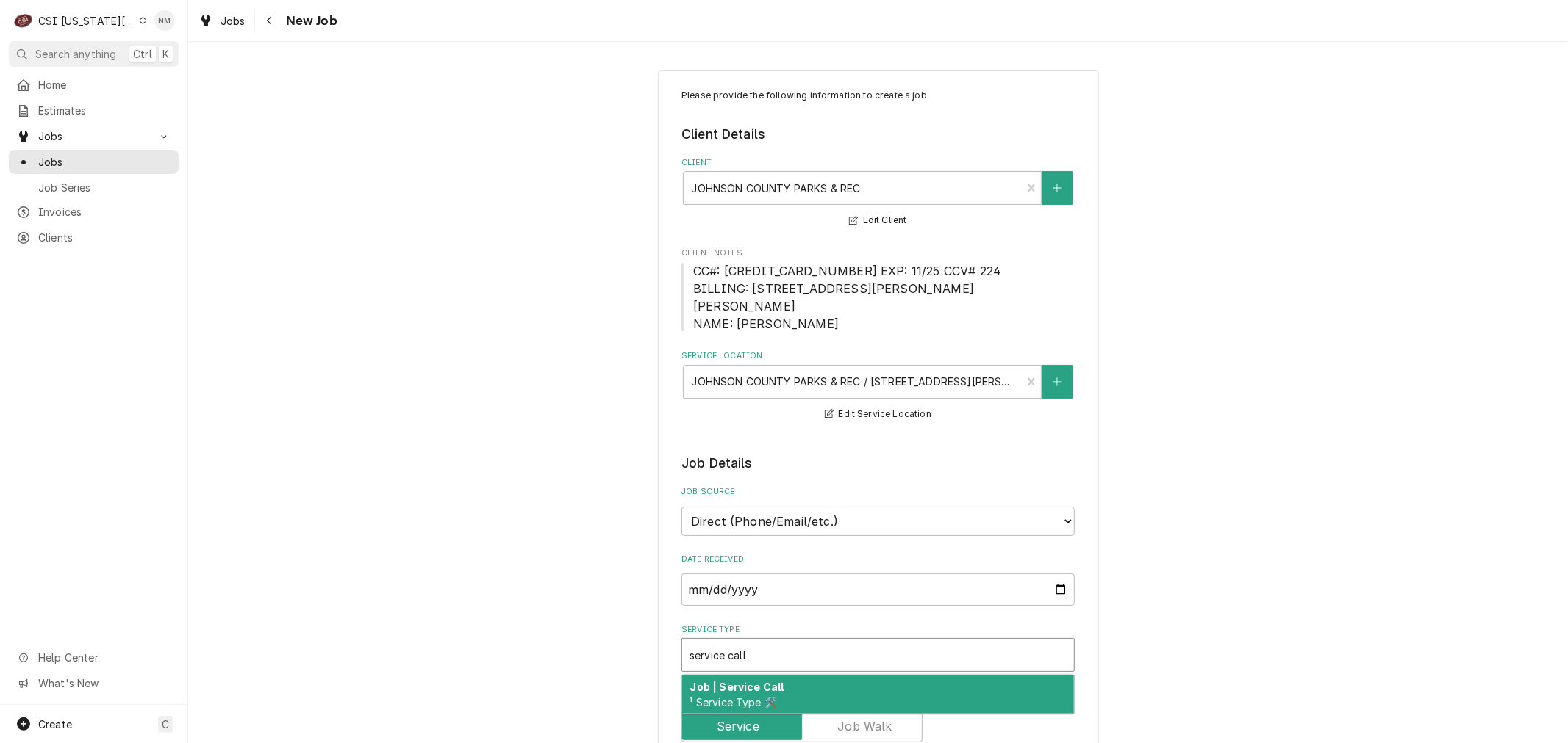
click at [969, 675] on div "Job | Service Call ¹ Service Type 🛠️" at bounding box center [878, 694] width 392 height 38
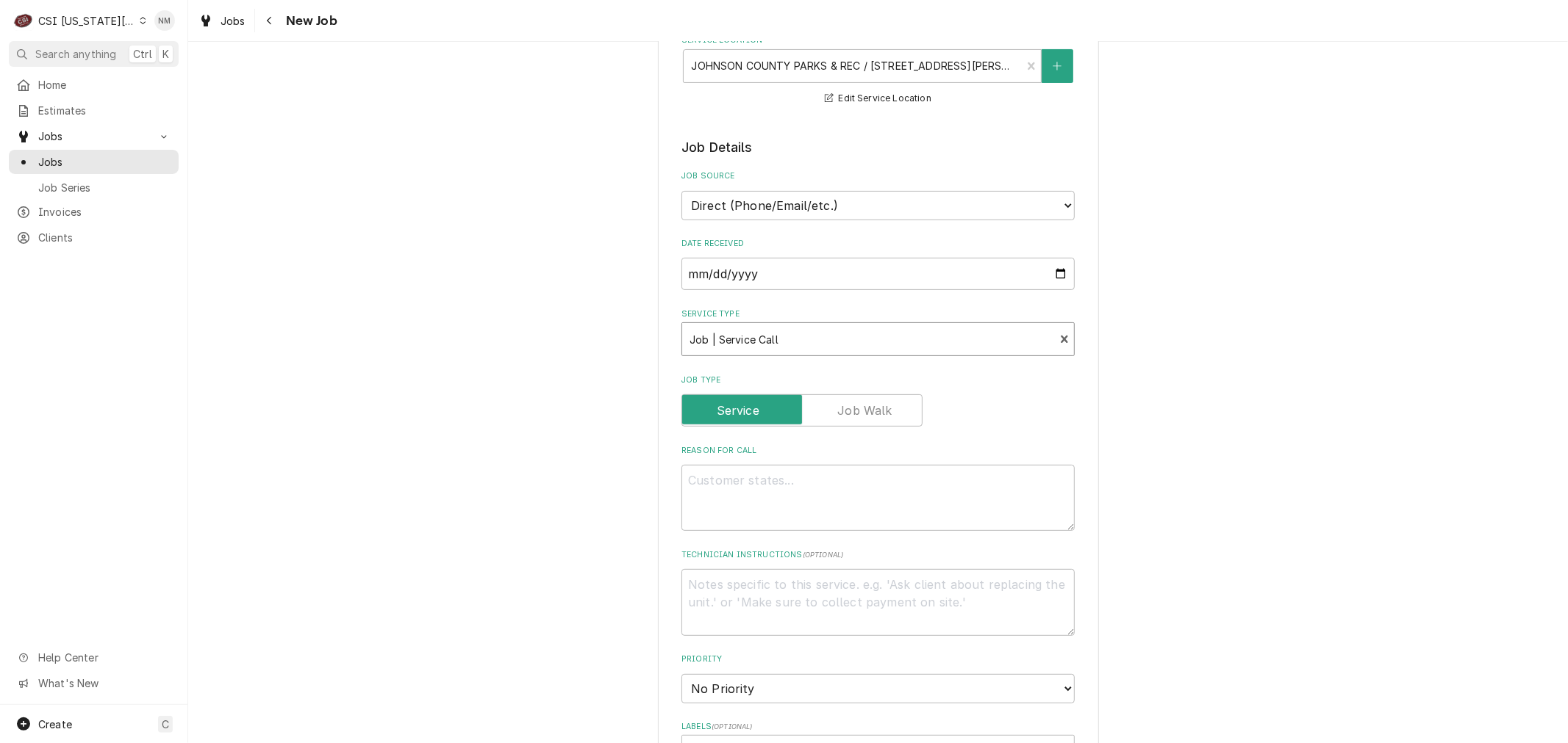
scroll to position [407, 0]
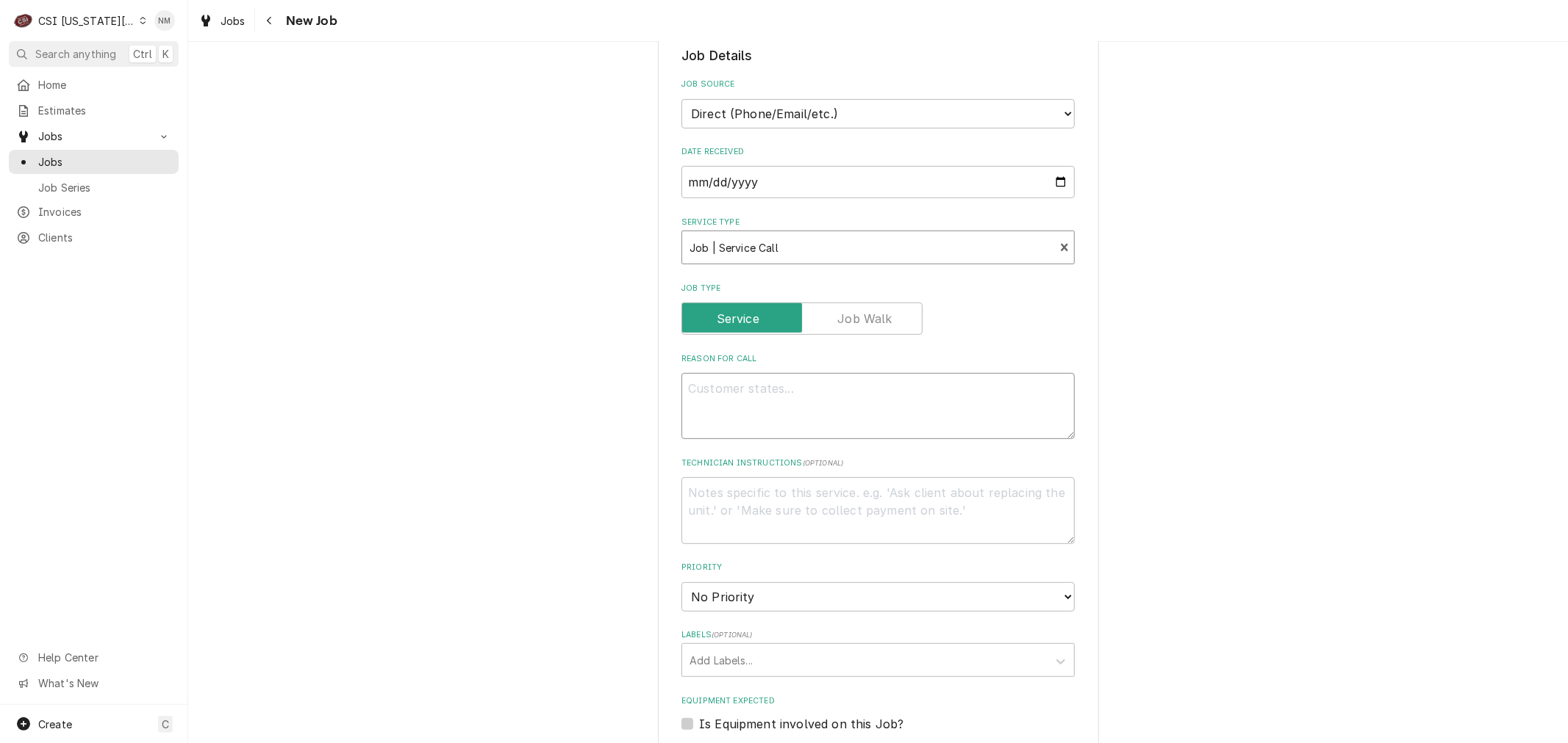
click at [795, 376] on textarea "Reason For Call" at bounding box center [878, 406] width 393 height 67
type textarea "x"
type textarea "W"
type textarea "x"
type textarea "WIC"
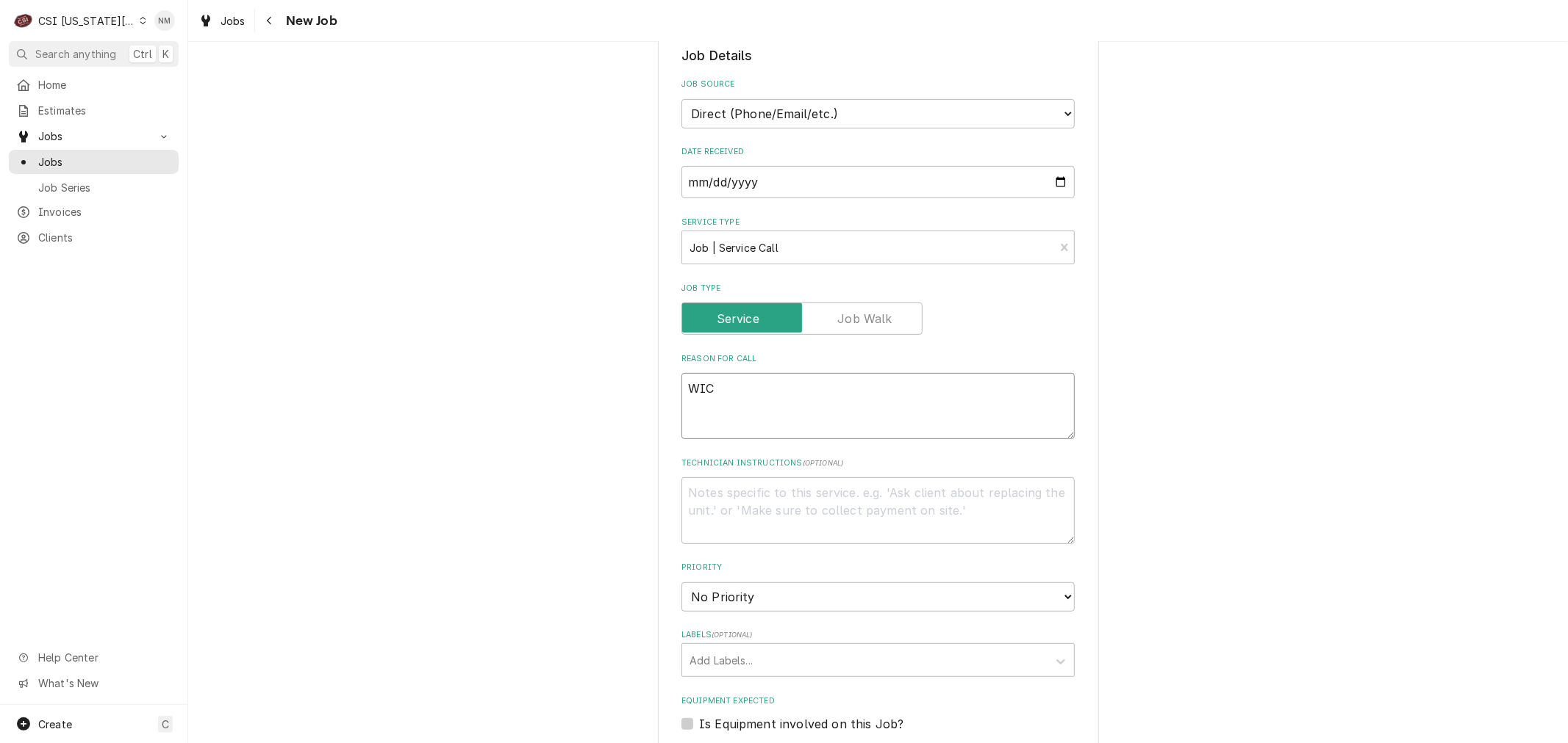
type textarea "x"
type textarea "WIC"
type textarea "x"
type textarea "WIC a"
type textarea "x"
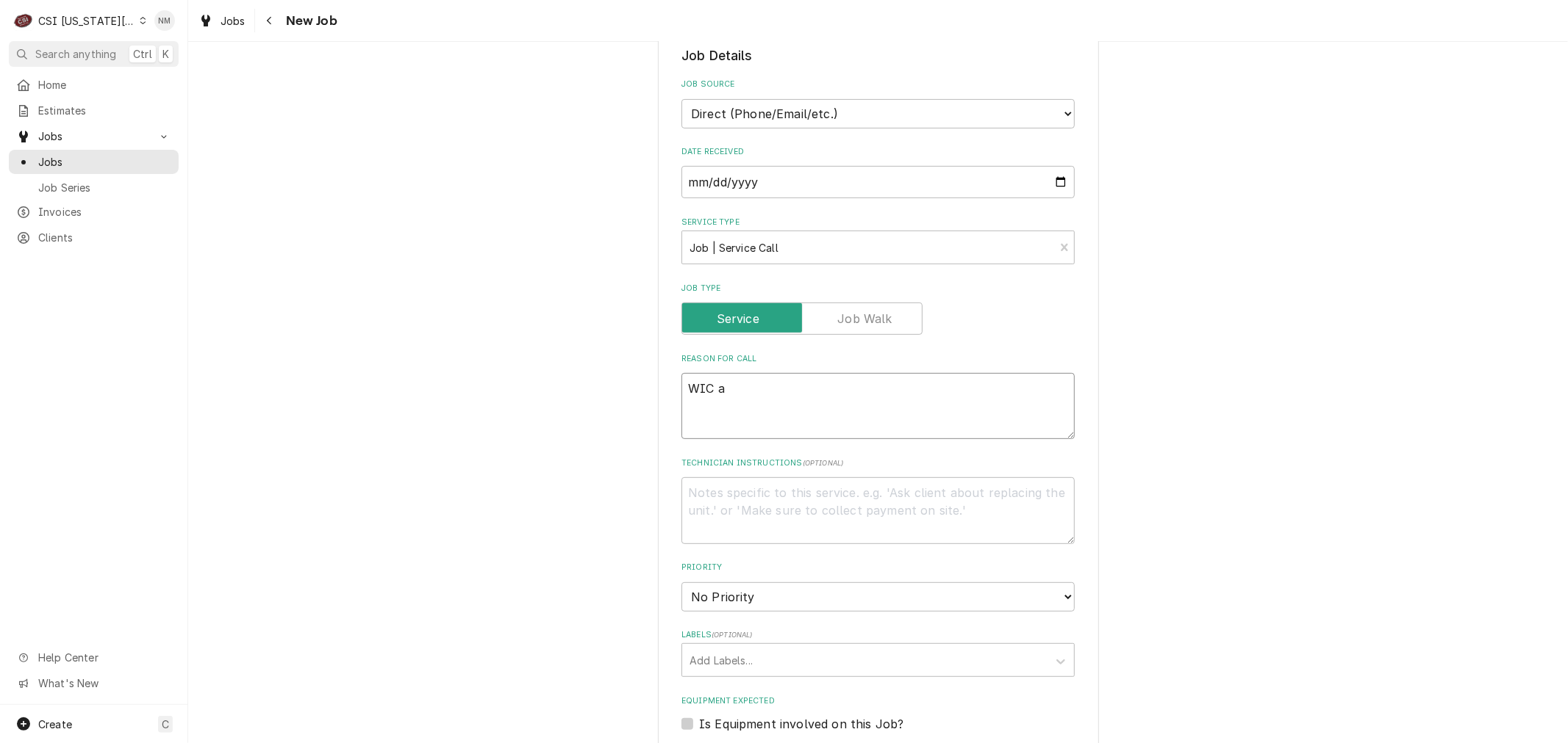
type textarea "WIC at"
type textarea "x"
type textarea "WIC at"
type textarea "x"
type textarea "WIC at 4"
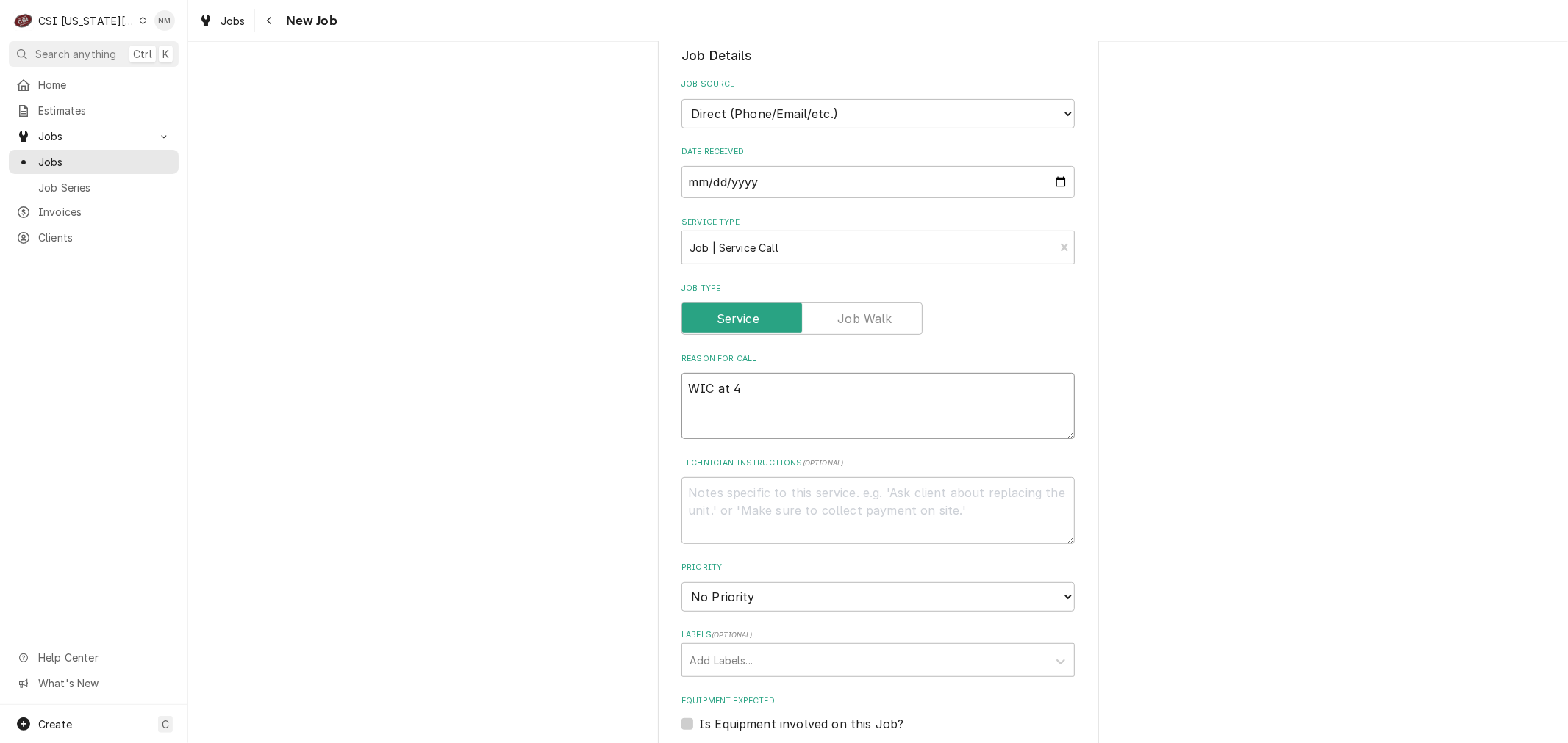
type textarea "x"
type textarea "WIC at 42"
type textarea "x"
type textarea "WIC at 42"
type textarea "x"
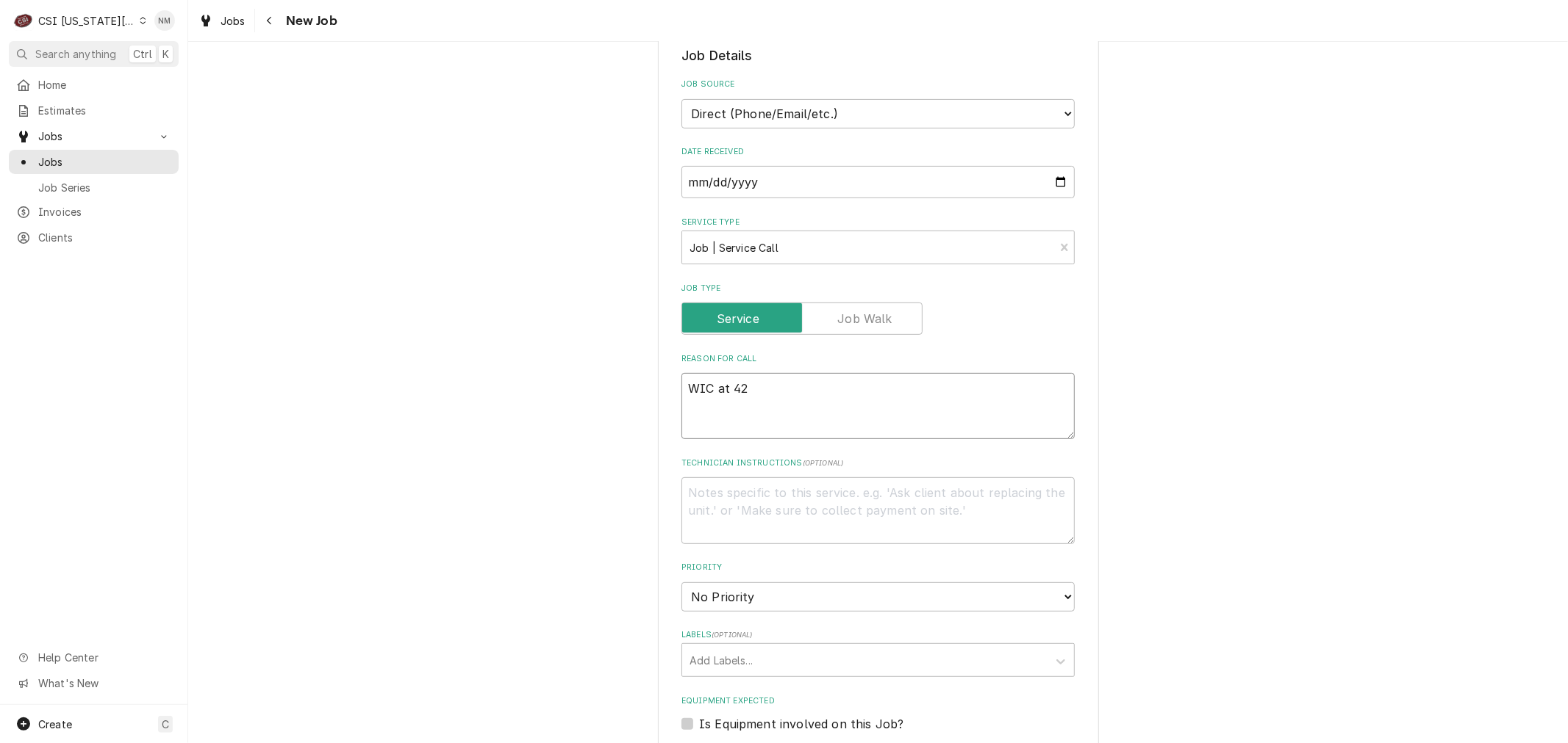
type textarea "WIC at 42 d"
type textarea "x"
type textarea "WIC at 42 de"
type textarea "x"
type textarea "WIC at 42 deg"
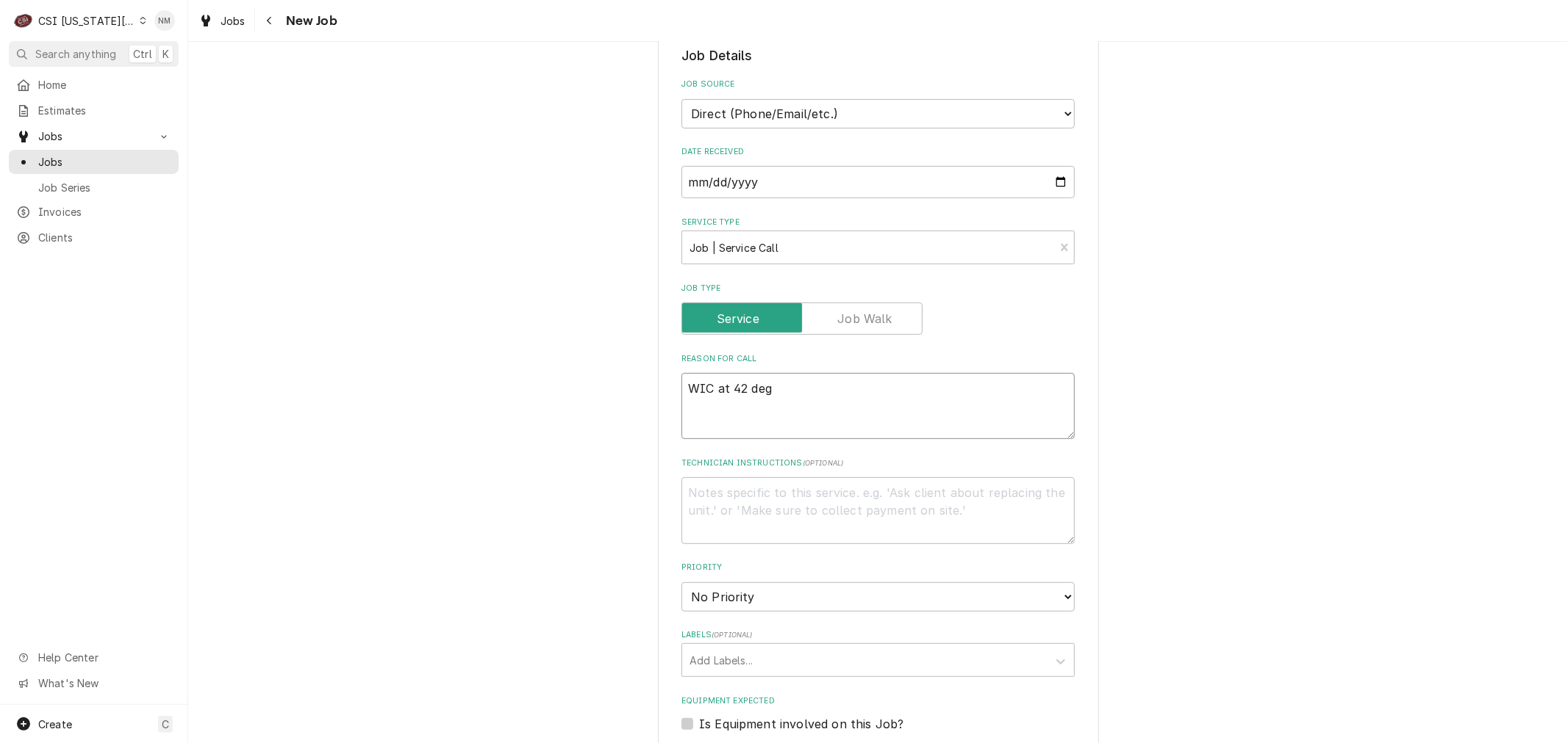
type textarea "x"
type textarea "WIC at 42 degr"
type textarea "x"
type textarea "WIC at 42 degre"
type textarea "x"
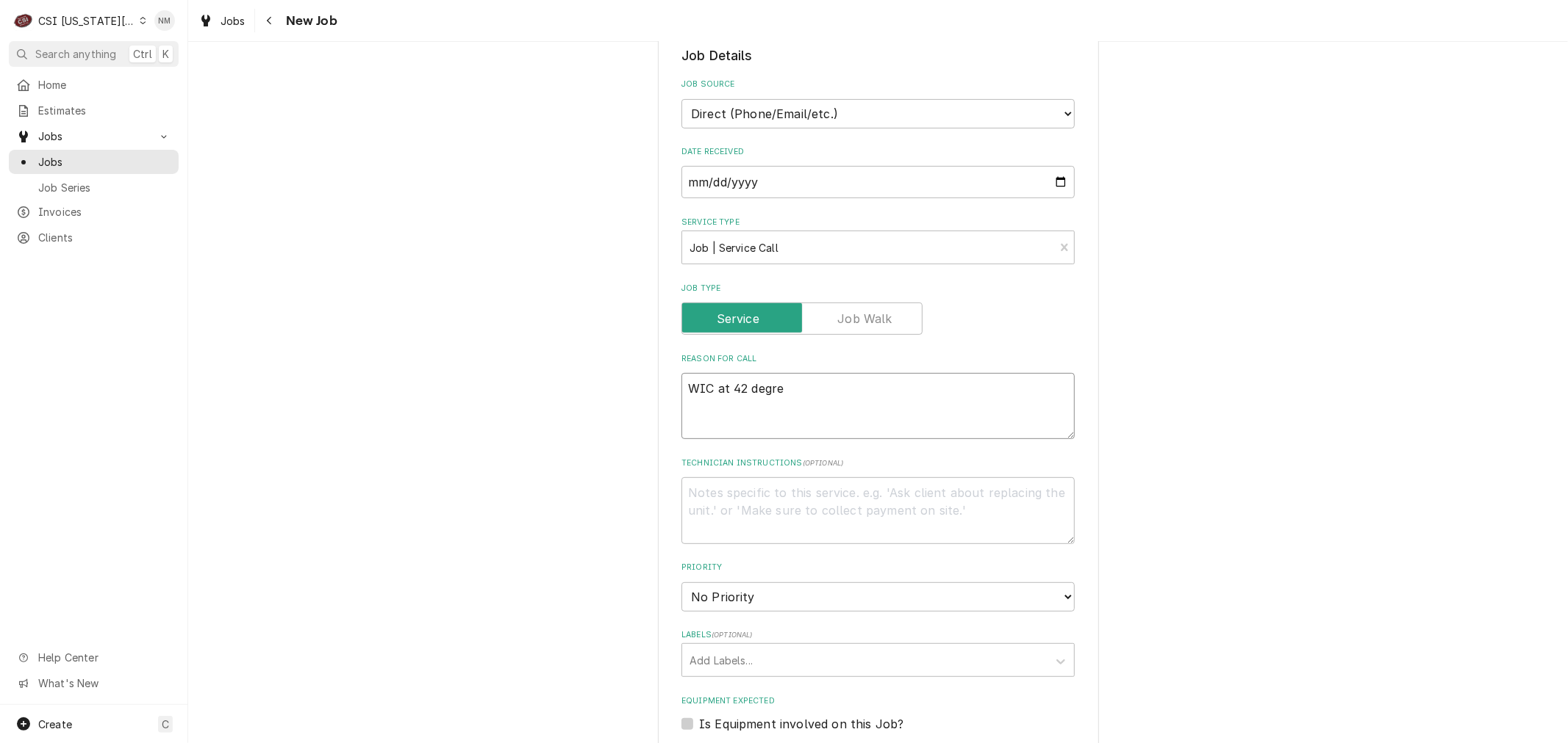
type textarea "WIC at 42 degree"
type textarea "x"
type textarea "WIC at 42 degrees"
type textarea "x"
type textarea "WIC at 42 degrees"
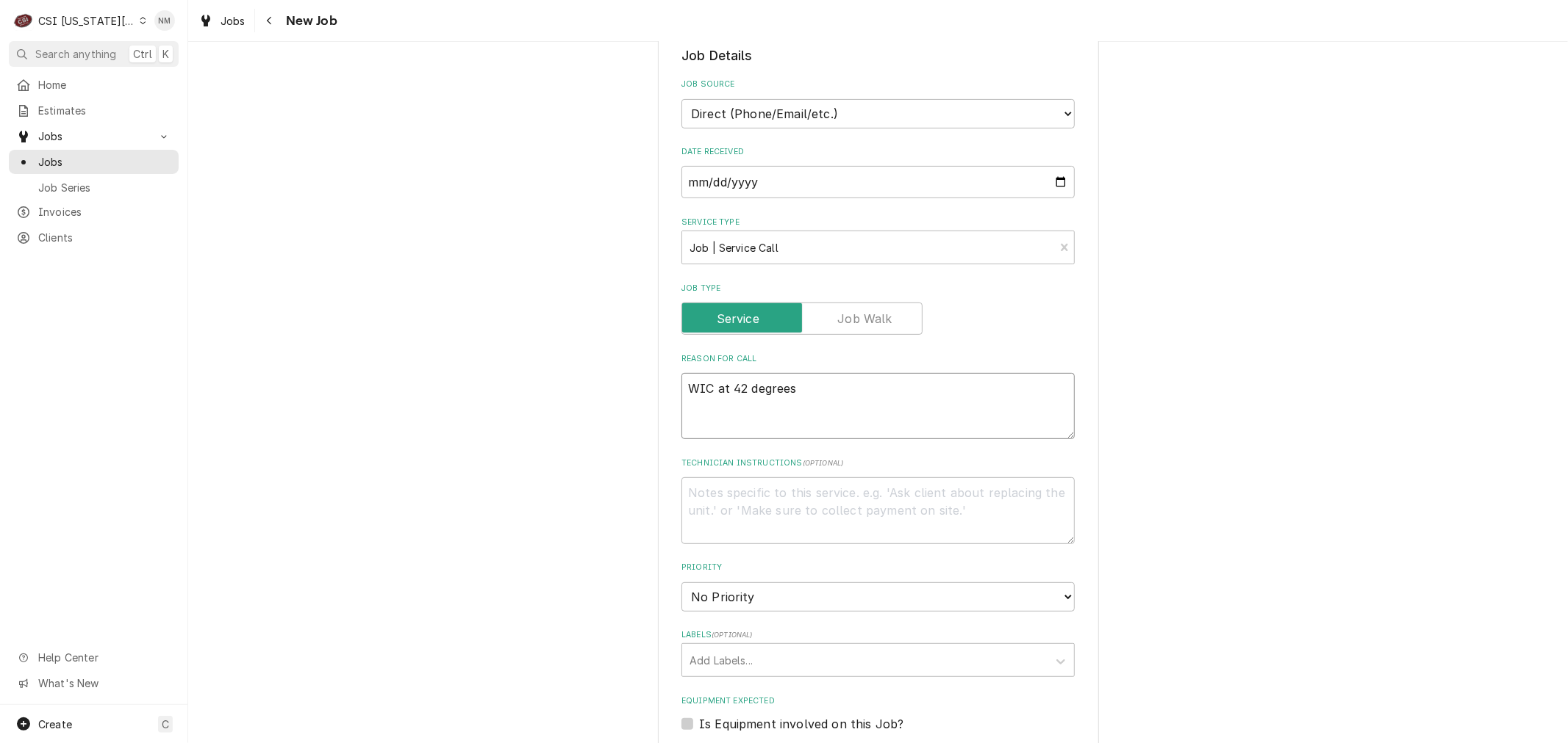
type textarea "x"
type textarea "WIC at 42 degrees am"
type textarea "x"
type textarea "WIC at 42 degrees a"
type textarea "x"
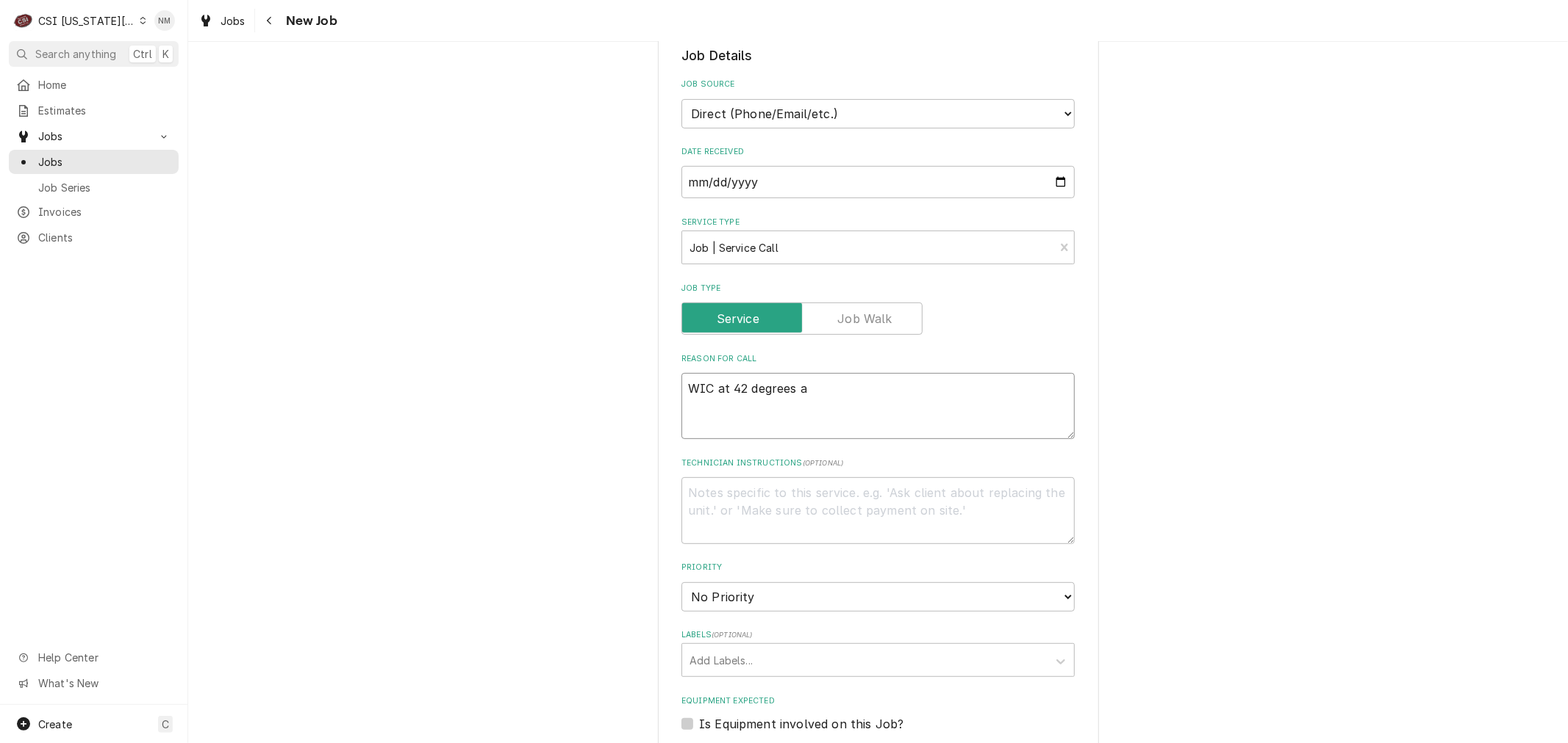
type textarea "WIC at 42 degrees an"
type textarea "x"
type textarea "WIC at 42 degrees and"
type textarea "x"
type textarea "WIC at 42 degrees and ma"
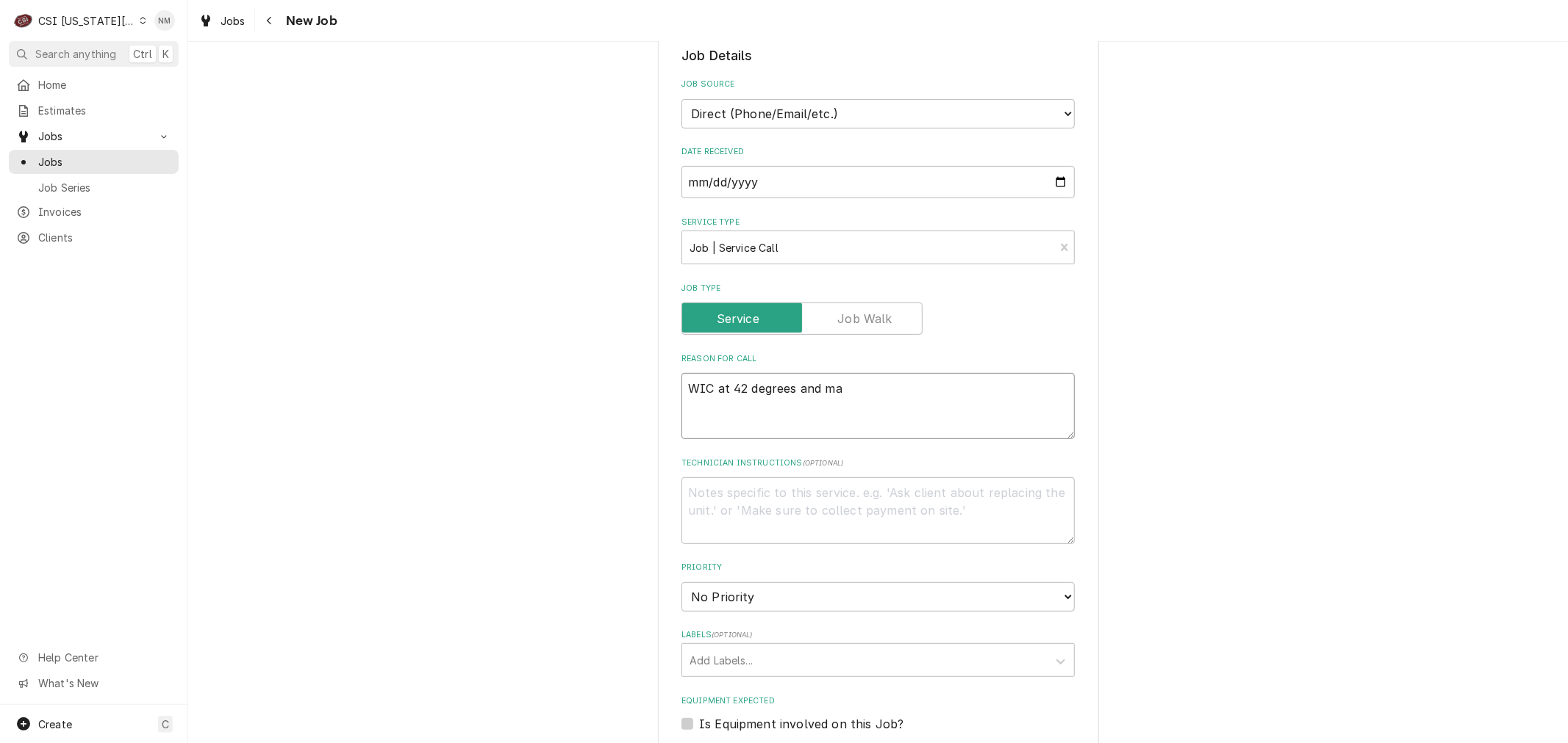
type textarea "x"
type textarea "WIC at 42 degrees and mak"
type textarea "x"
type textarea "WIC at 42 degrees and [PERSON_NAME]"
type textarea "x"
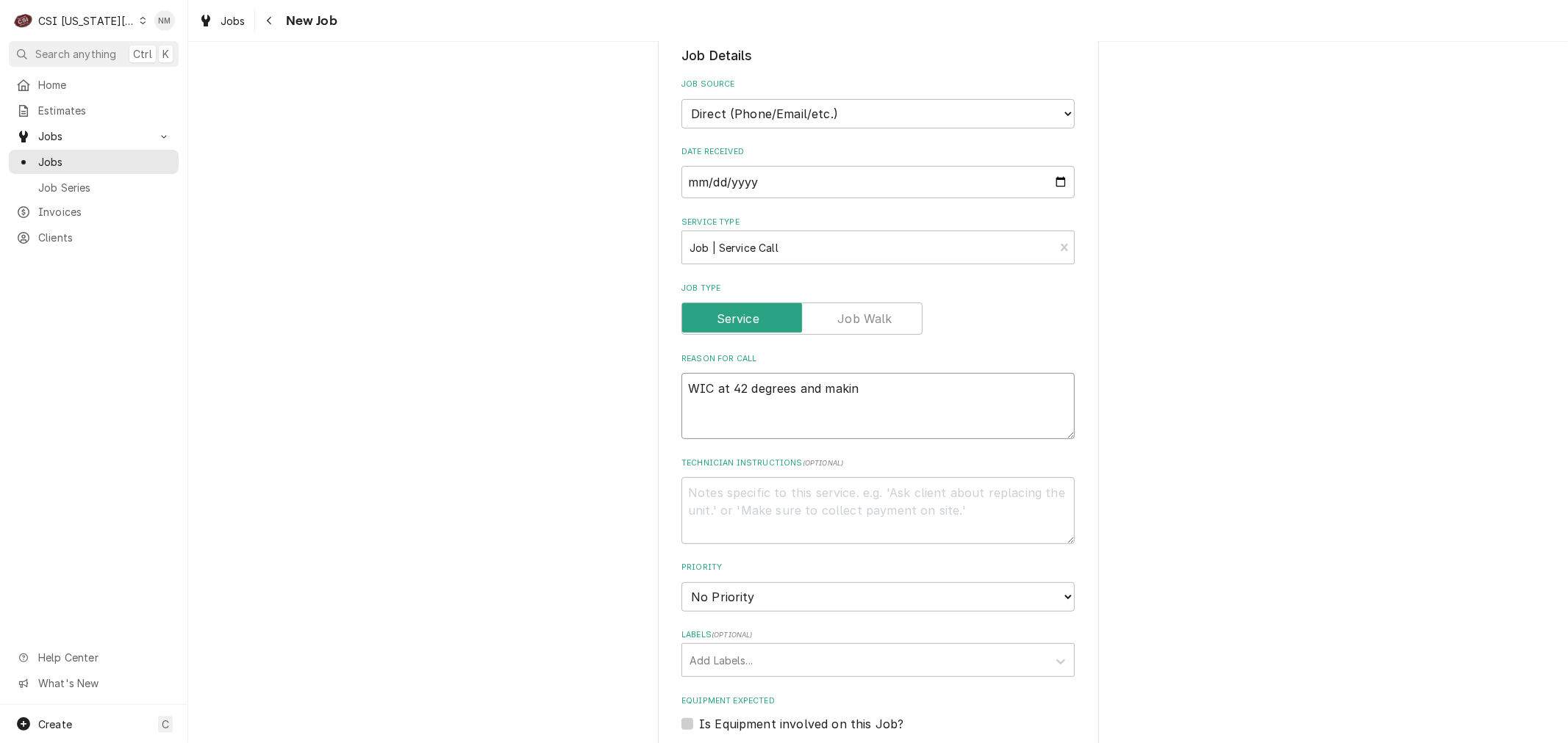
type textarea "WIC at 42 degrees and making"
type textarea "x"
type textarea "WIC at 42 degrees and making"
type textarea "x"
type textarea "WIC at 42 degrees and making a"
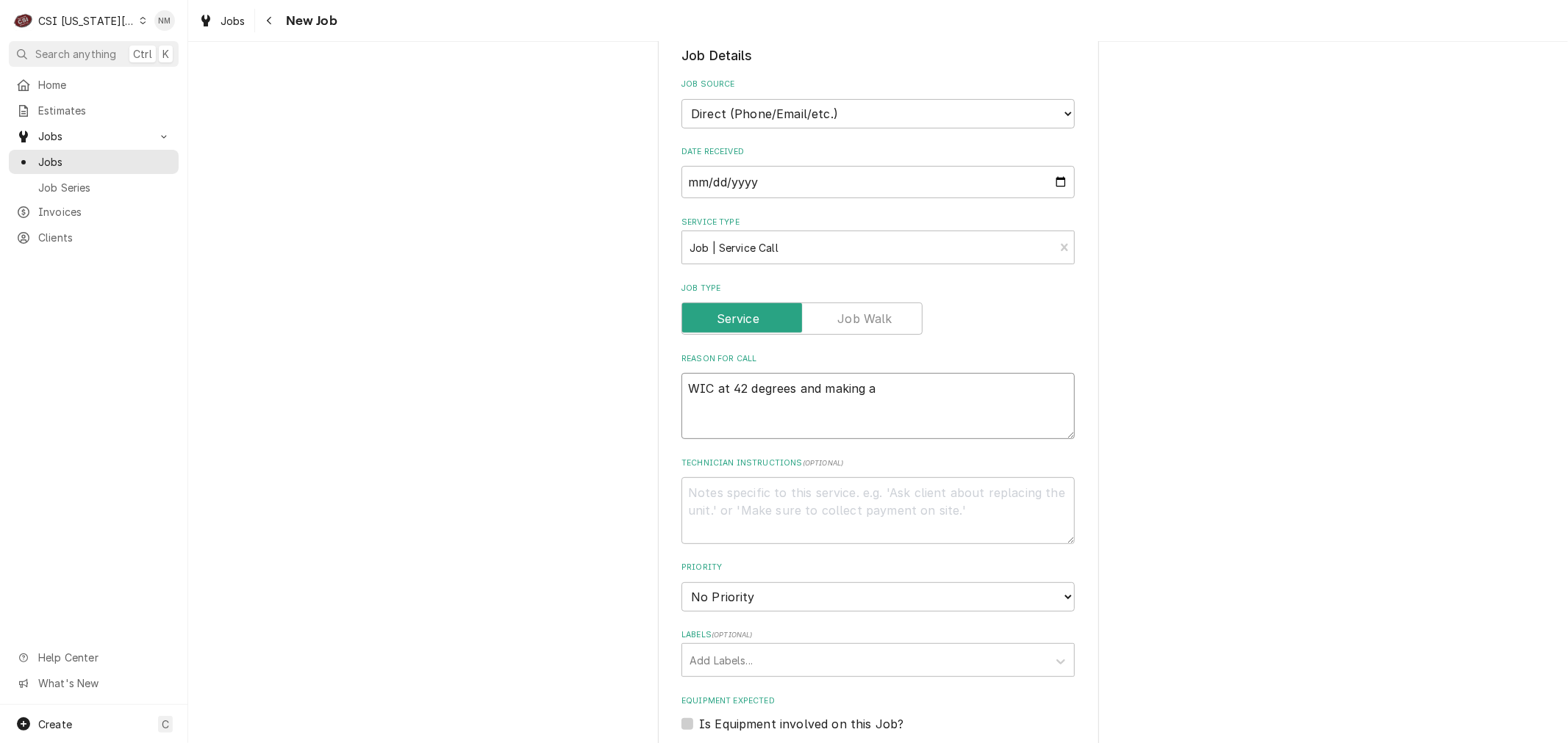
type textarea "x"
type textarea "WIC at 42 degrees and making a l"
type textarea "x"
type textarea "WIC at 42 degrees and making a lo"
type textarea "x"
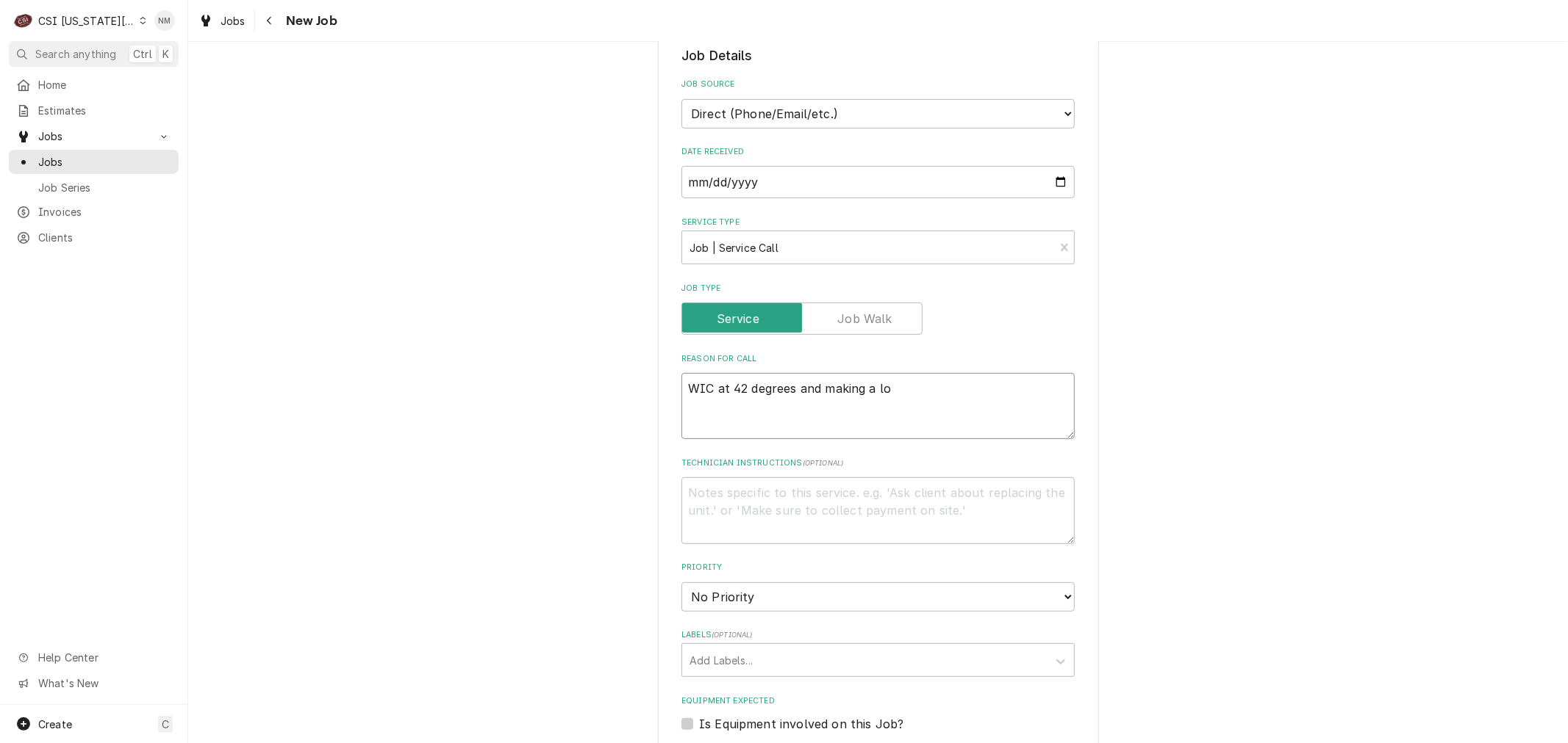
type textarea "WIC at 42 degrees and making a [PERSON_NAME]"
type textarea "x"
type textarea "WIC at 42 degrees and making a loud"
type textarea "x"
type textarea "WIC at 42 degrees and making a loud"
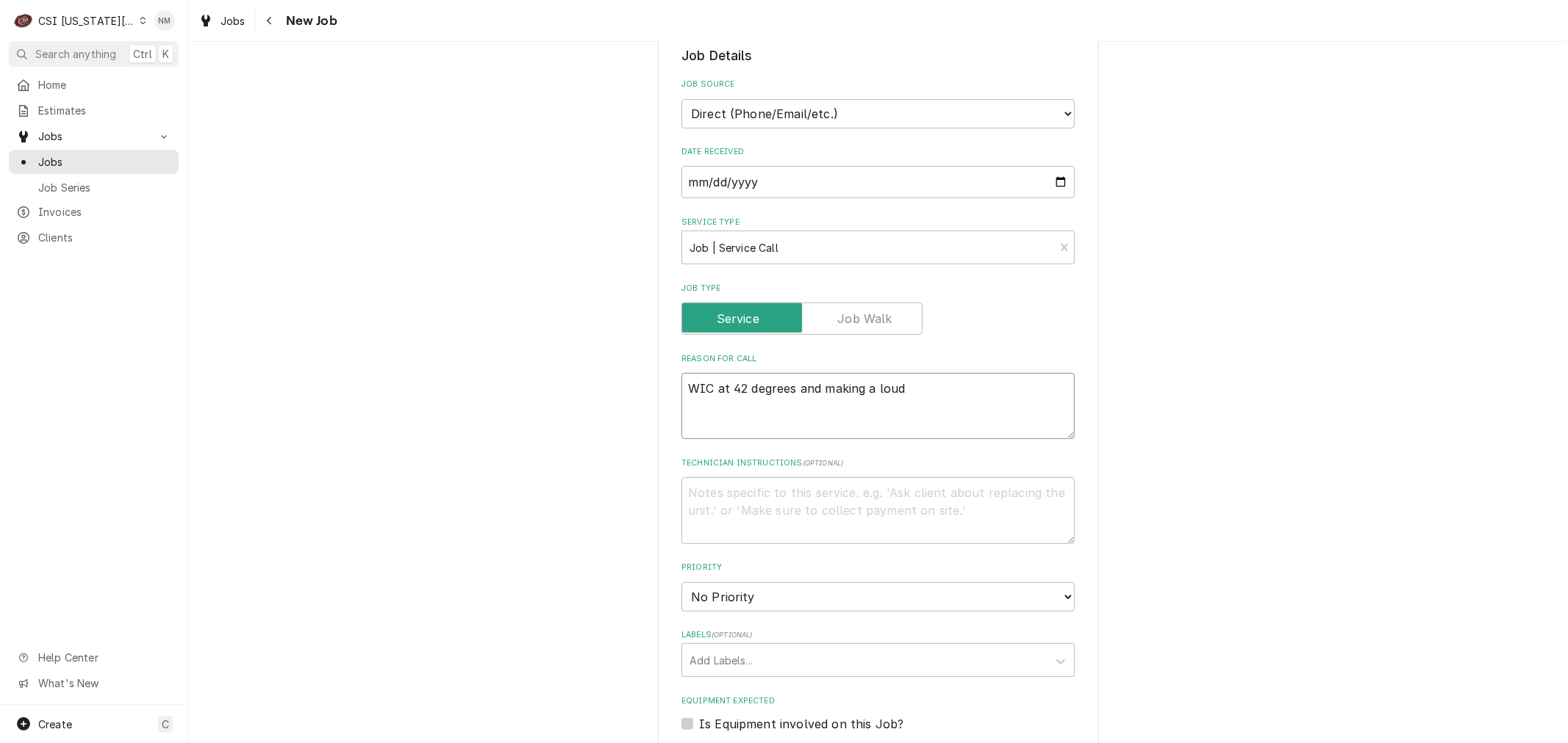
type textarea "x"
type textarea "WIC at 42 degrees and making a loud n"
type textarea "x"
type textarea "WIC at 42 degrees and making a loud no"
type textarea "x"
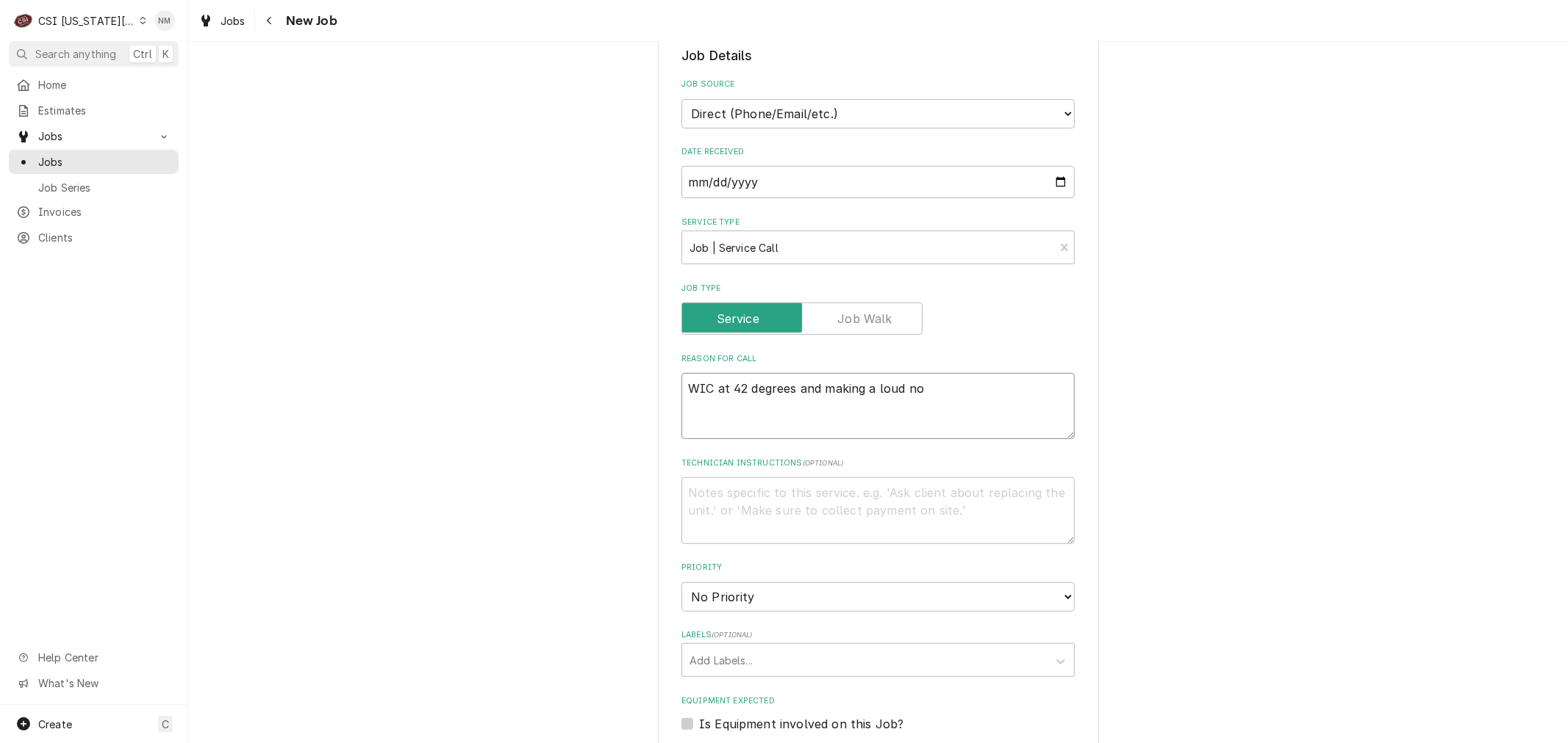
type textarea "WIC at 42 degrees and making a loud noi"
type textarea "x"
type textarea "WIC at 42 degrees and making a loud nois"
type textarea "x"
type textarea "WIC at 42 degrees and making a loud noise"
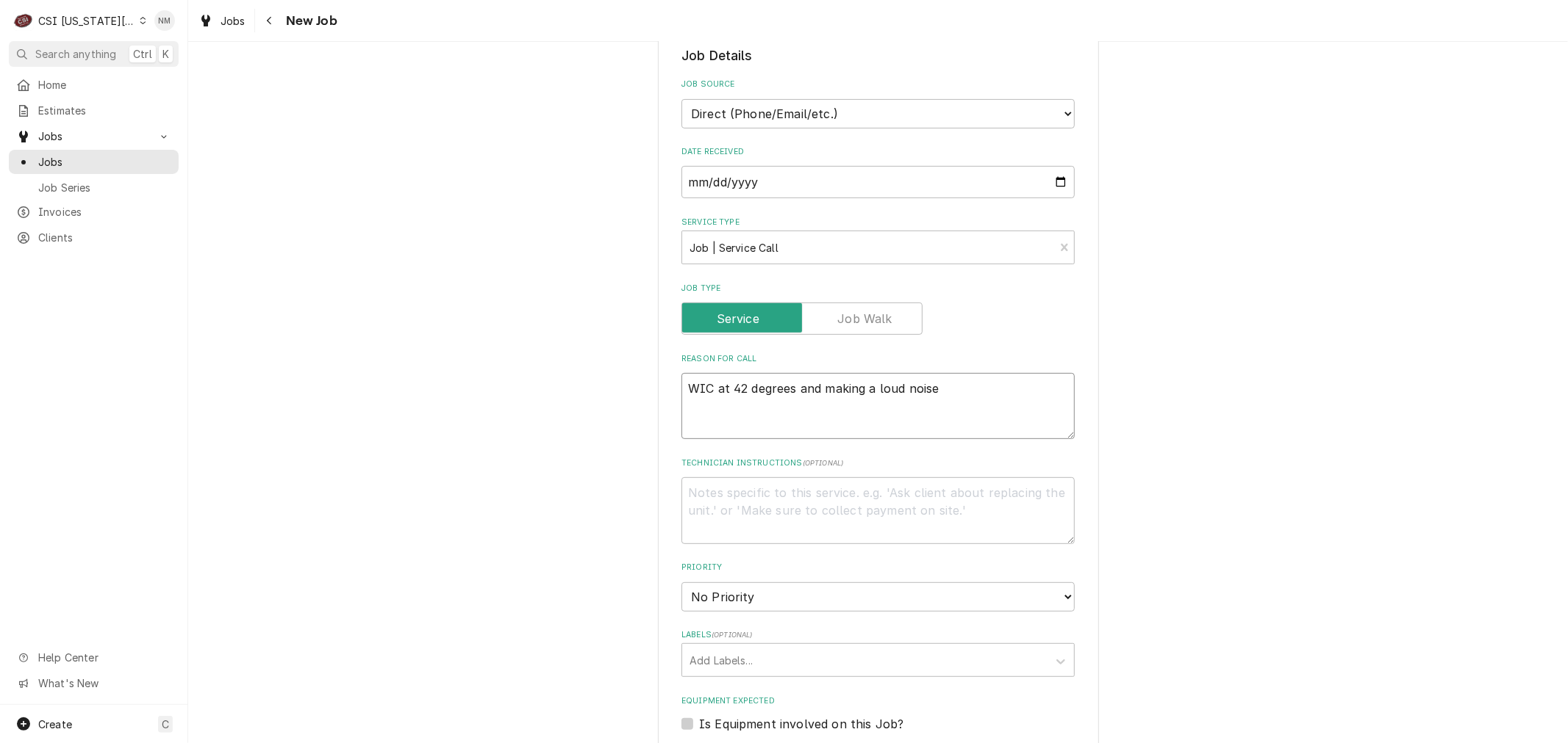
type textarea "x"
type textarea "WIC at 42 degrees and making a loud noise"
type textarea "x"
type textarea "WIC at 42 degrees and making a loud noise a"
type textarea "x"
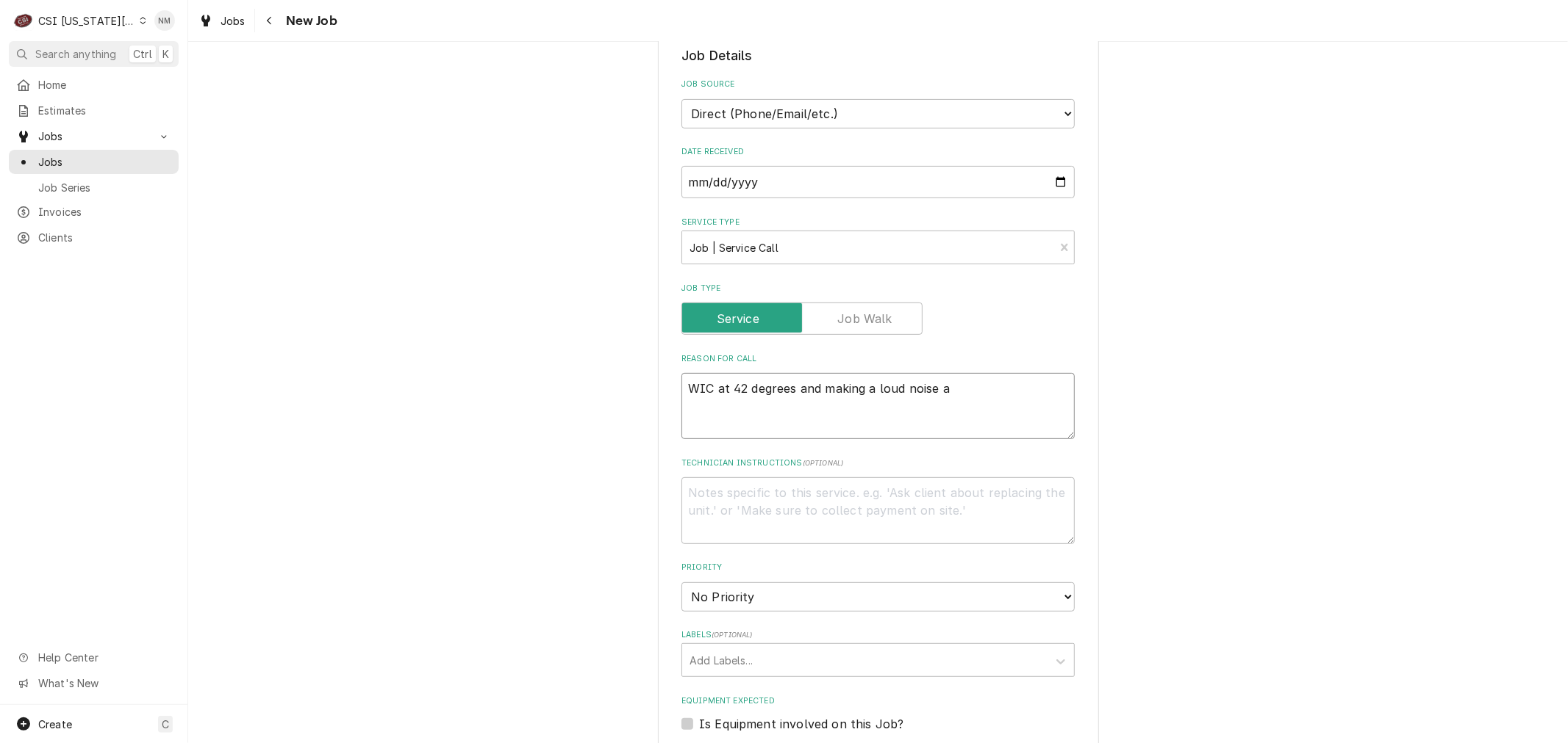
type textarea "WIC at 42 degrees and making a loud noise at"
type textarea "x"
type textarea "WIC at 42 degrees and making a loud noise at t"
type textarea "x"
type textarea "WIC at 42 degrees and making a loud noise at th"
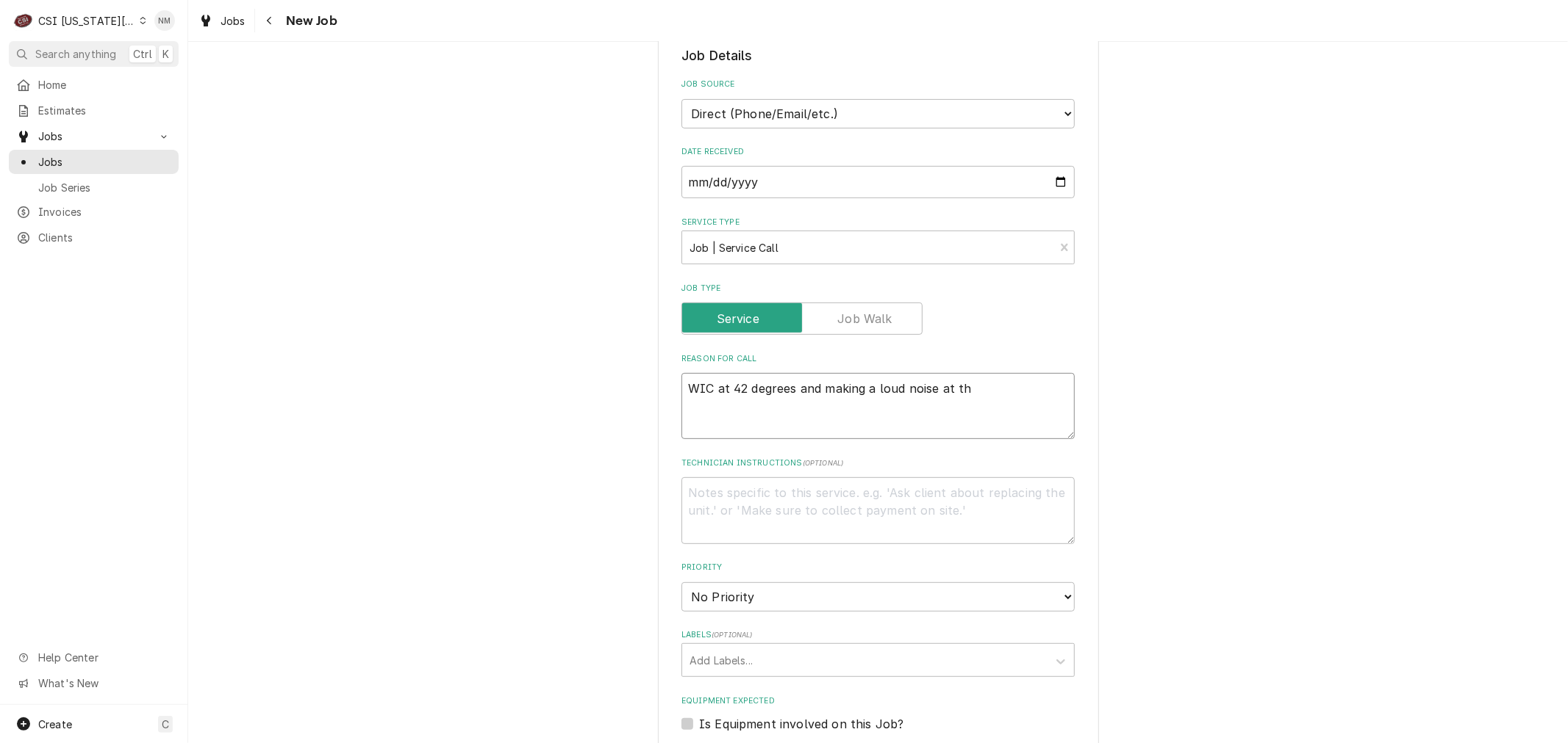
type textarea "x"
type textarea "WIC at 42 degrees and making a loud noise at the"
type textarea "x"
type textarea "WIC at 42 degrees and making a loud noise at the"
type textarea "x"
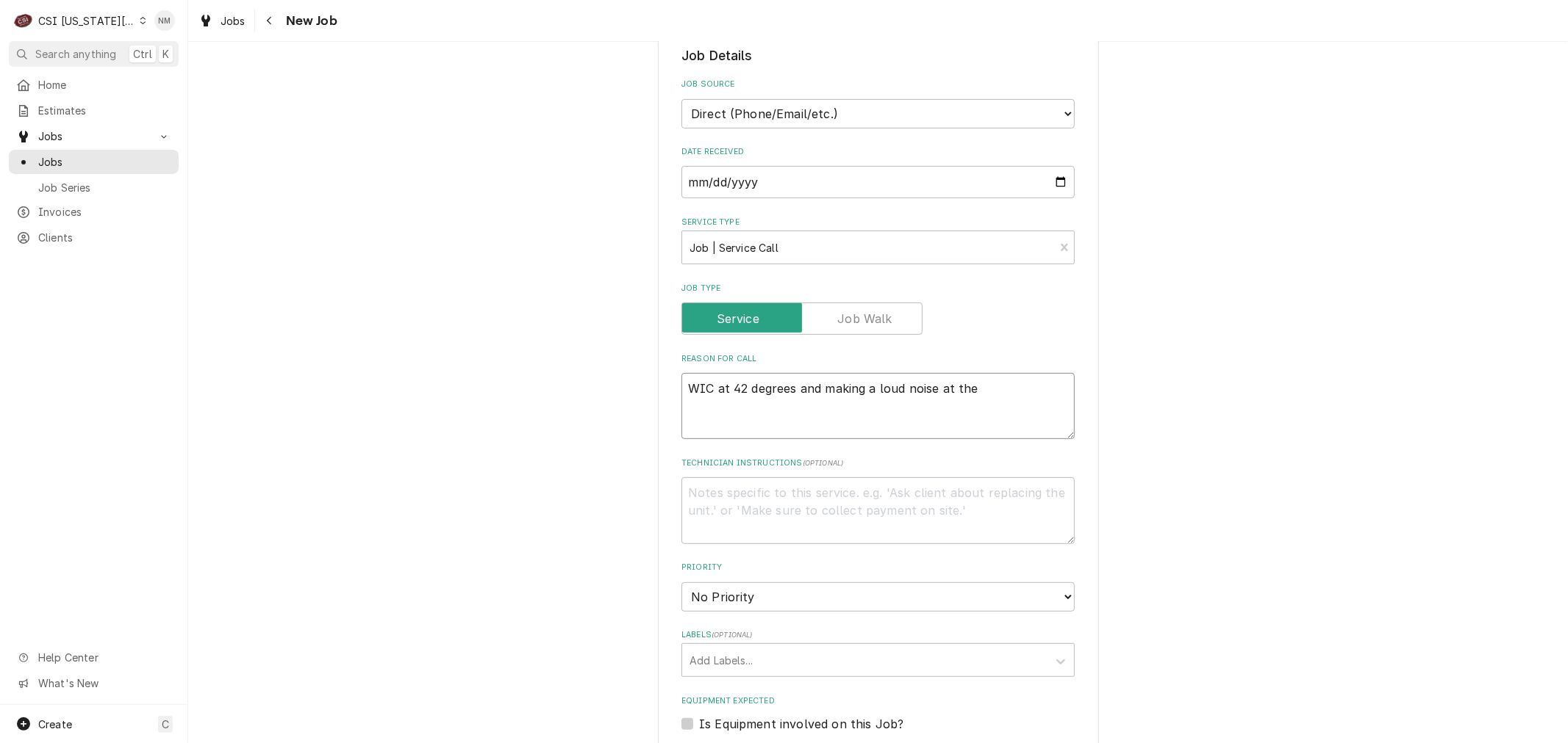
type textarea "WIC at 42 degrees and making a loud noise at the f"
type textarea "x"
type textarea "WIC at 42 degrees and making a loud noise at the fa"
type textarea "x"
type textarea "WIC at 42 degrees and making a loud noise at the fan"
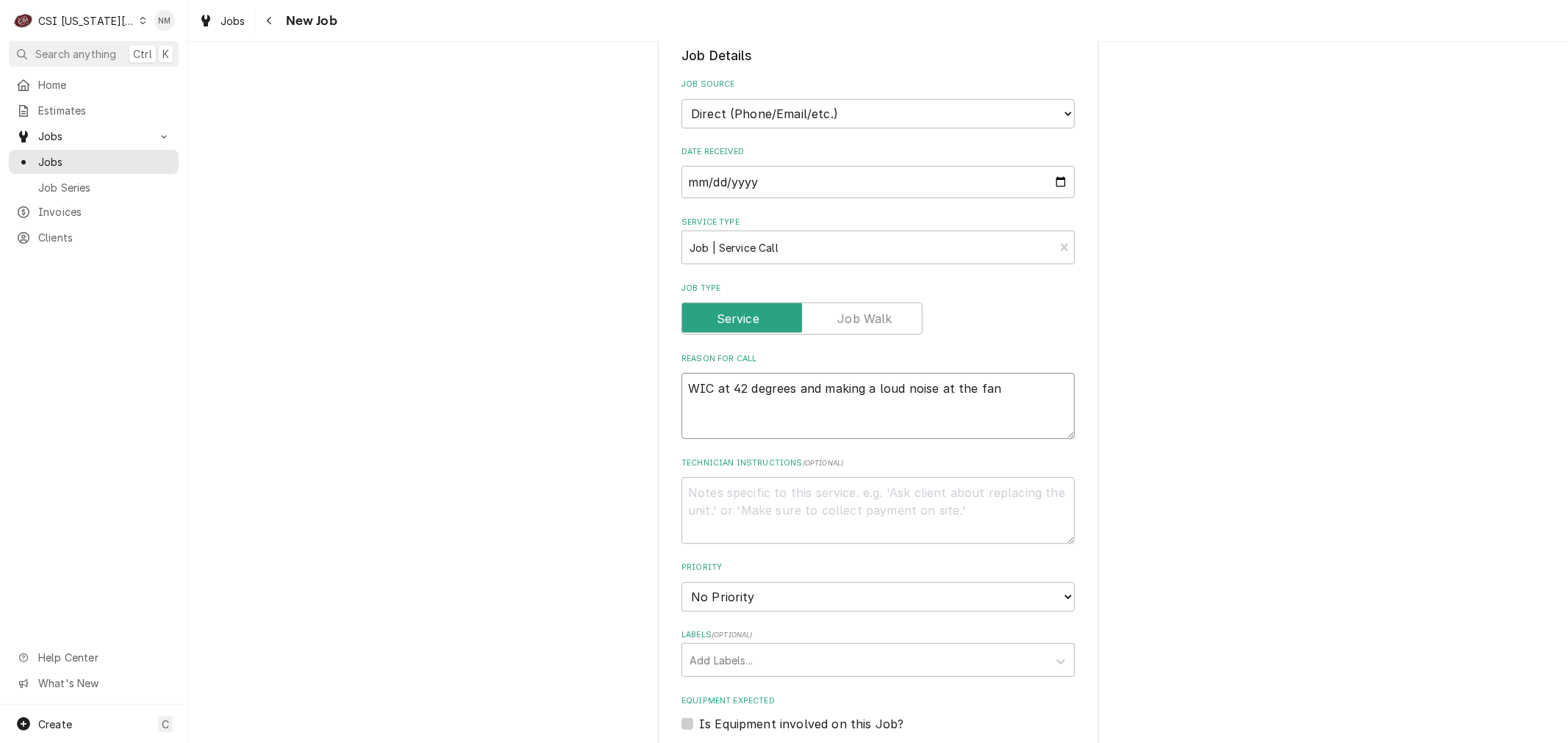
type textarea "x"
type textarea "WIC at 42 degrees and making a loud noise at the fans"
type textarea "x"
type textarea "WIC at 42 degrees and making a loud noise at the fans"
click at [752, 481] on textarea "Technician Instructions ( optional )" at bounding box center [878, 511] width 393 height 67
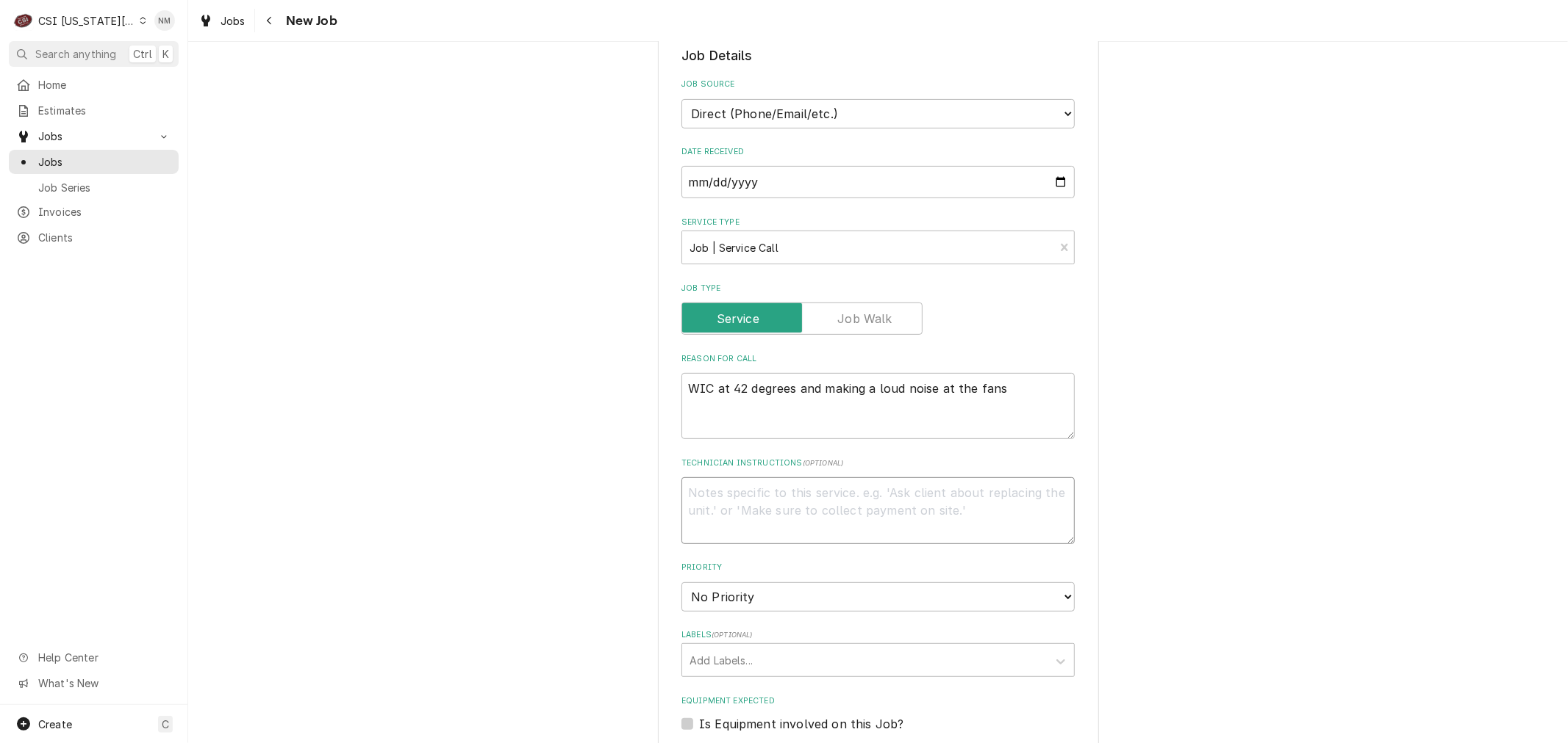
type textarea "x"
type textarea "o"
type textarea "x"
type textarea "on"
type textarea "x"
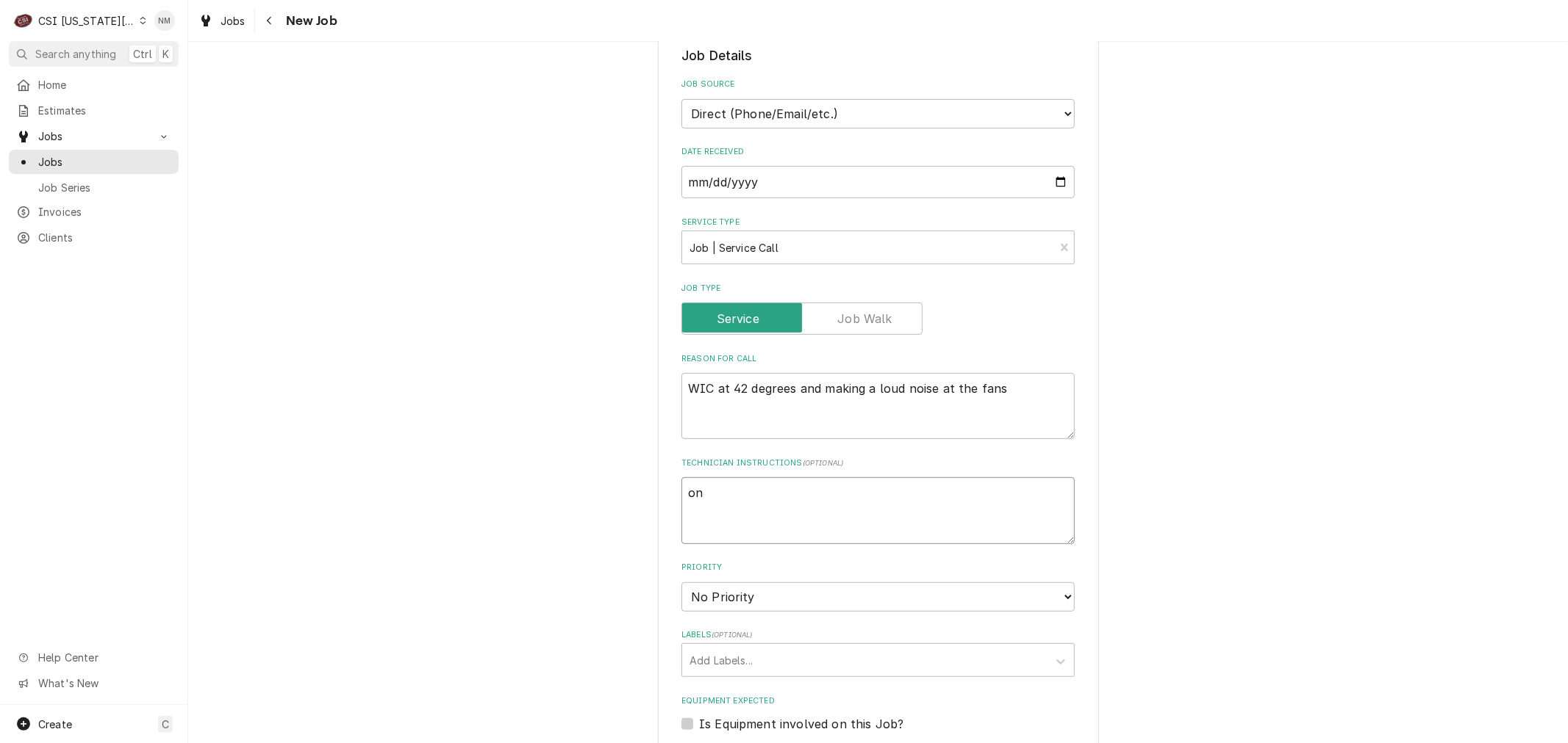
type textarea "on"
type textarea "x"
type textarea "on s"
type textarea "x"
type textarea "on si"
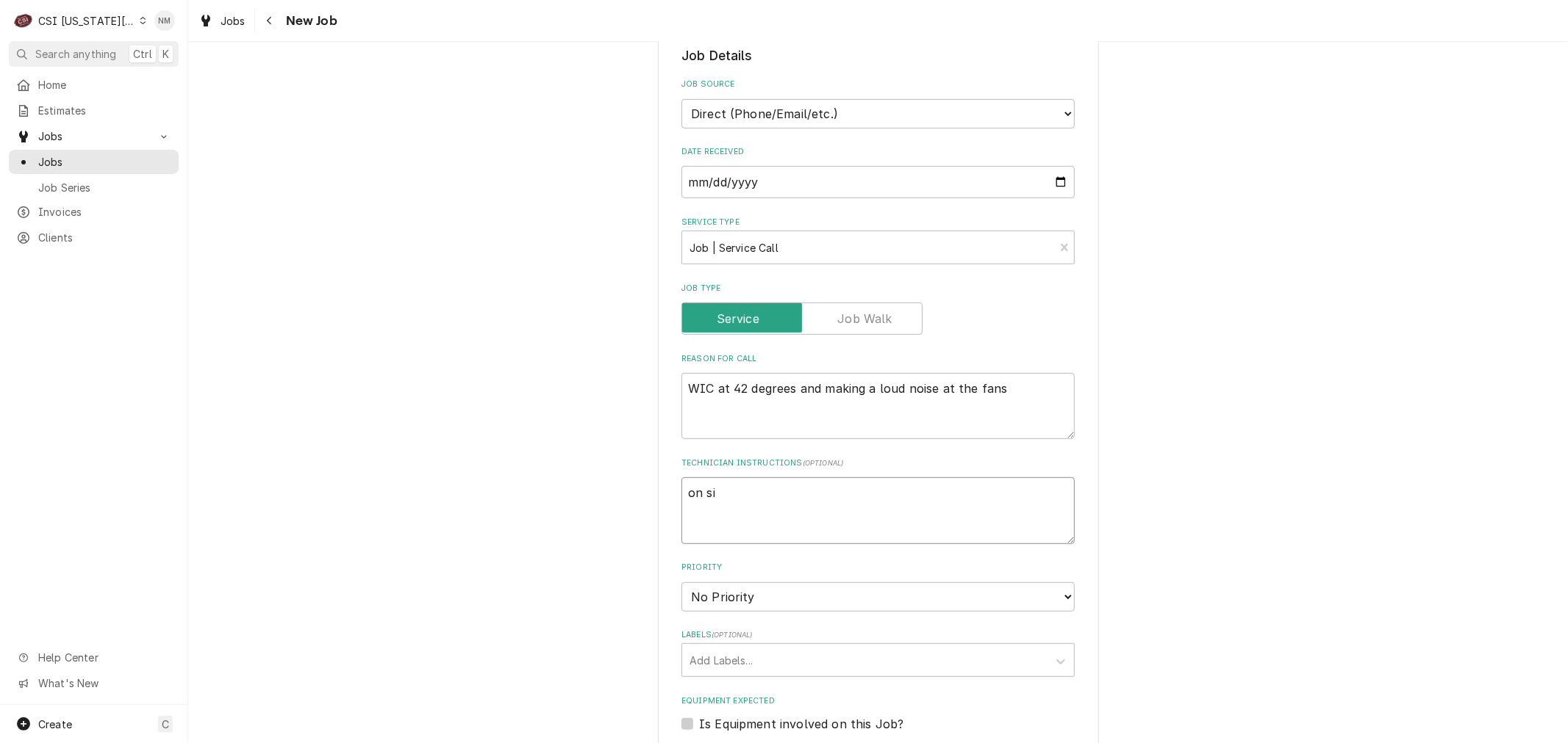
type textarea "x"
type textarea "on site"
type textarea "x"
type textarea "on site"
type textarea "x"
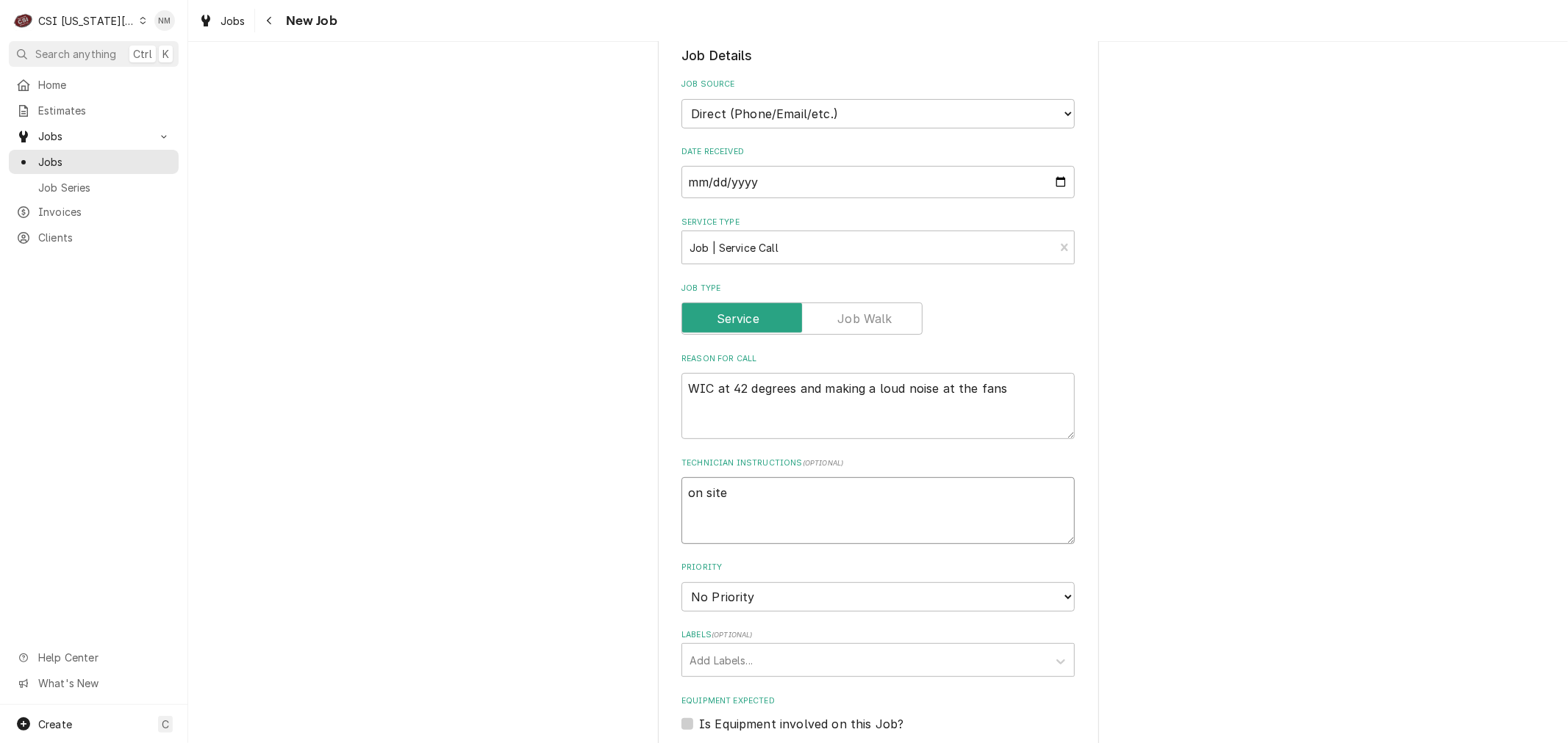
type textarea "on site 7"
type textarea "x"
type textarea "on site 7"
type textarea "x"
type textarea "on site 7 am"
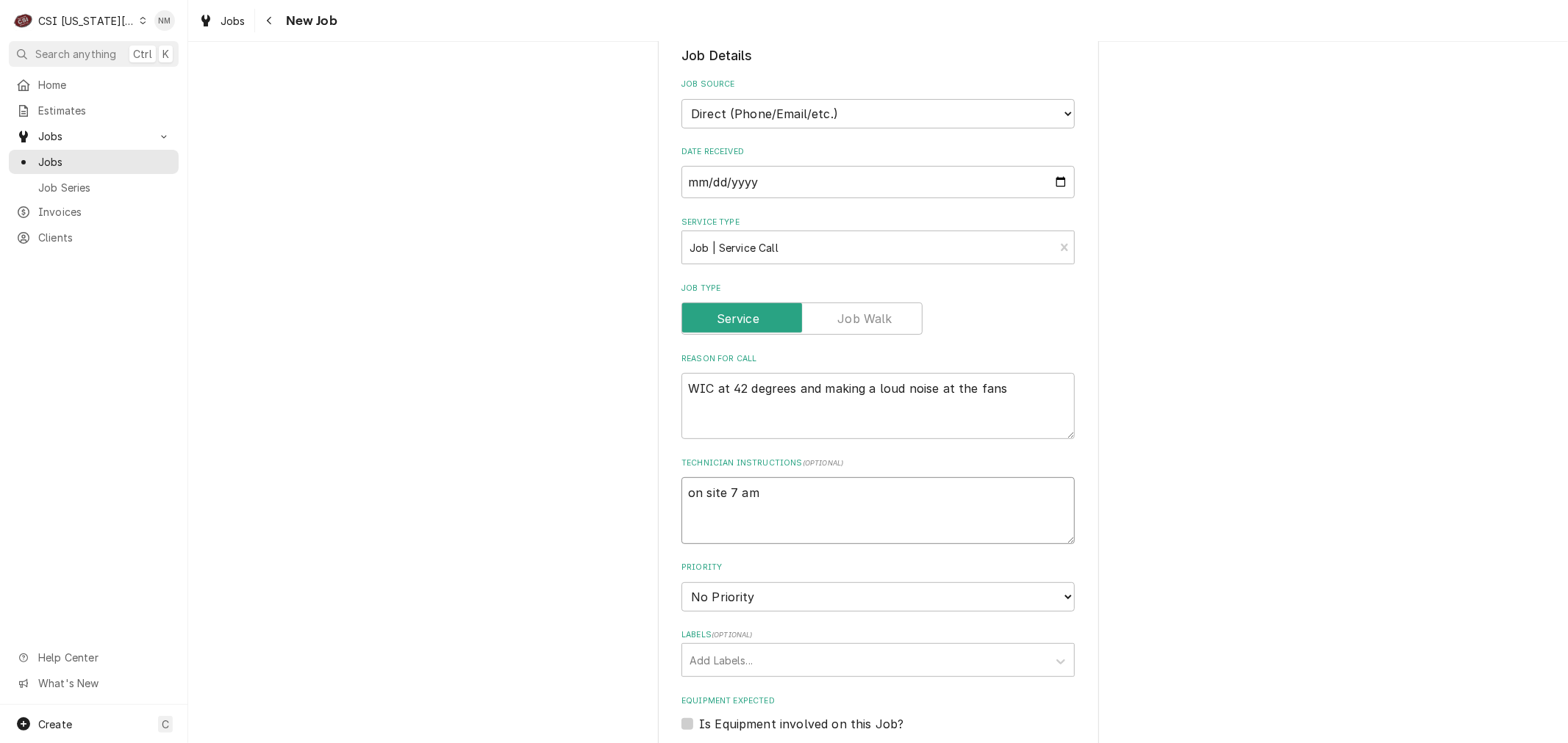
type textarea "x"
type textarea "on site 7 am"
type textarea "x"
type textarea "on site 7 am CO"
type textarea "x"
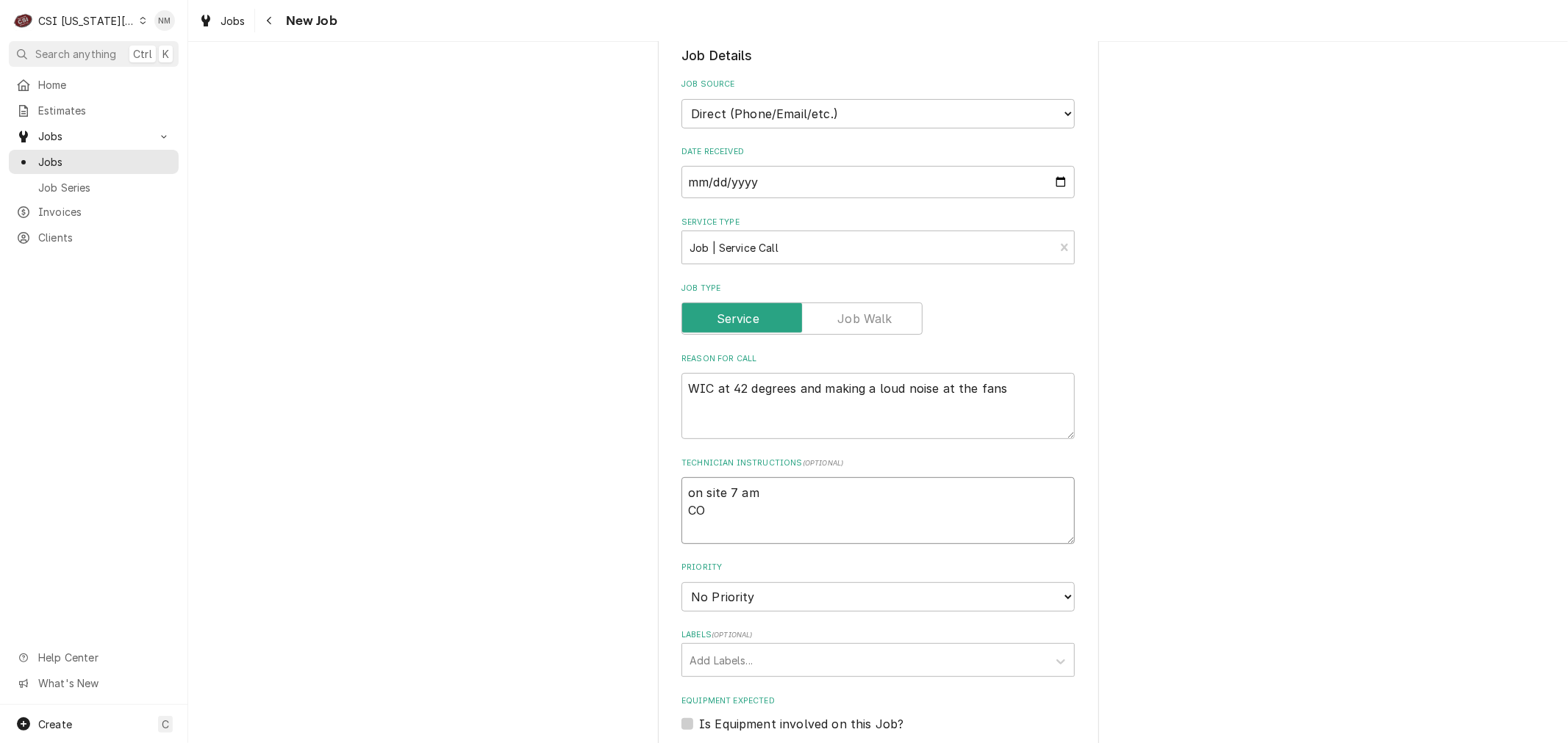
type textarea "on site 7 am COD"
type textarea "x"
type textarea "on site 7 am COD"
type textarea "x"
type textarea "on site 7 am COD J"
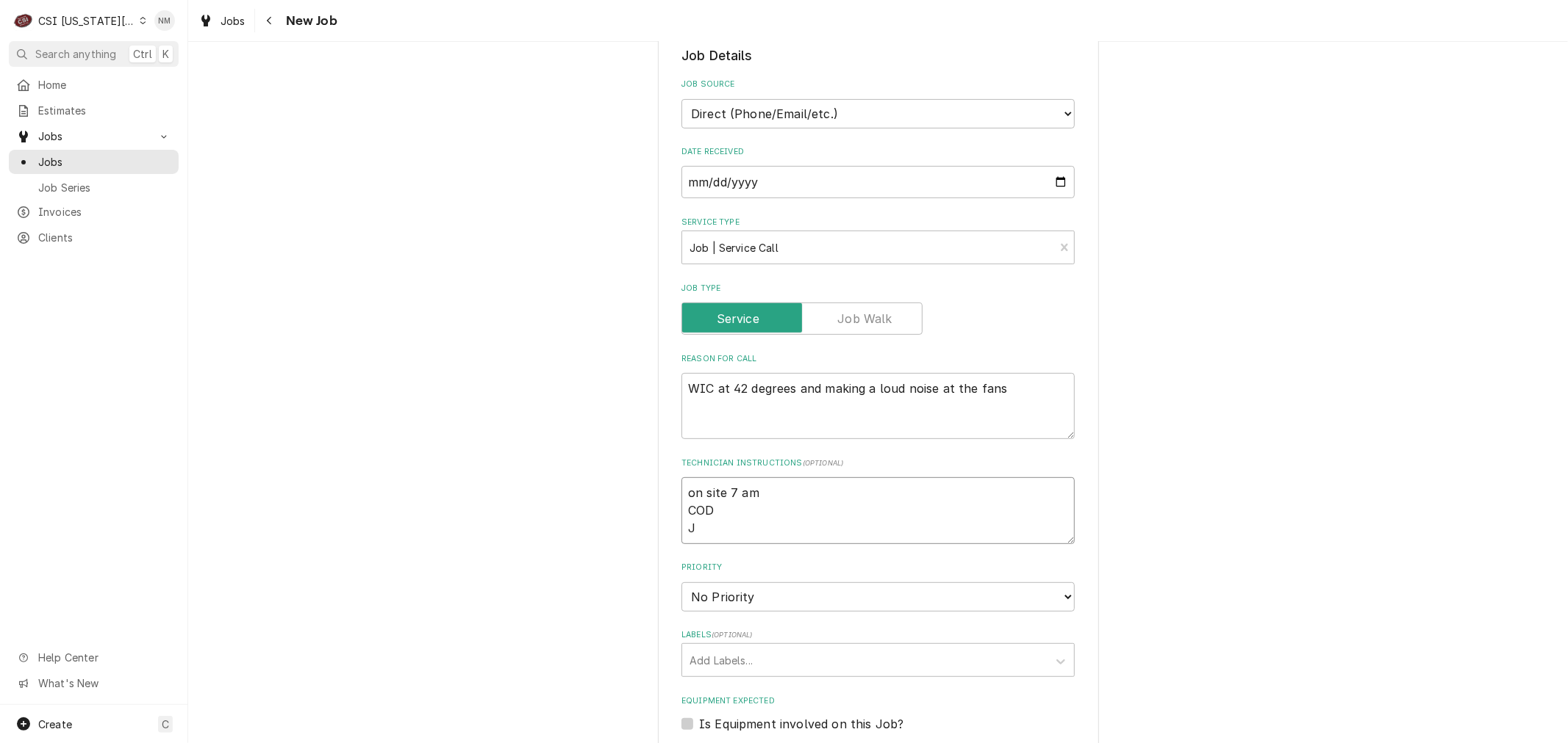
type textarea "x"
type textarea "on site 7 am COD Je"
type textarea "x"
type textarea "on site 7 am COD Jef"
type textarea "x"
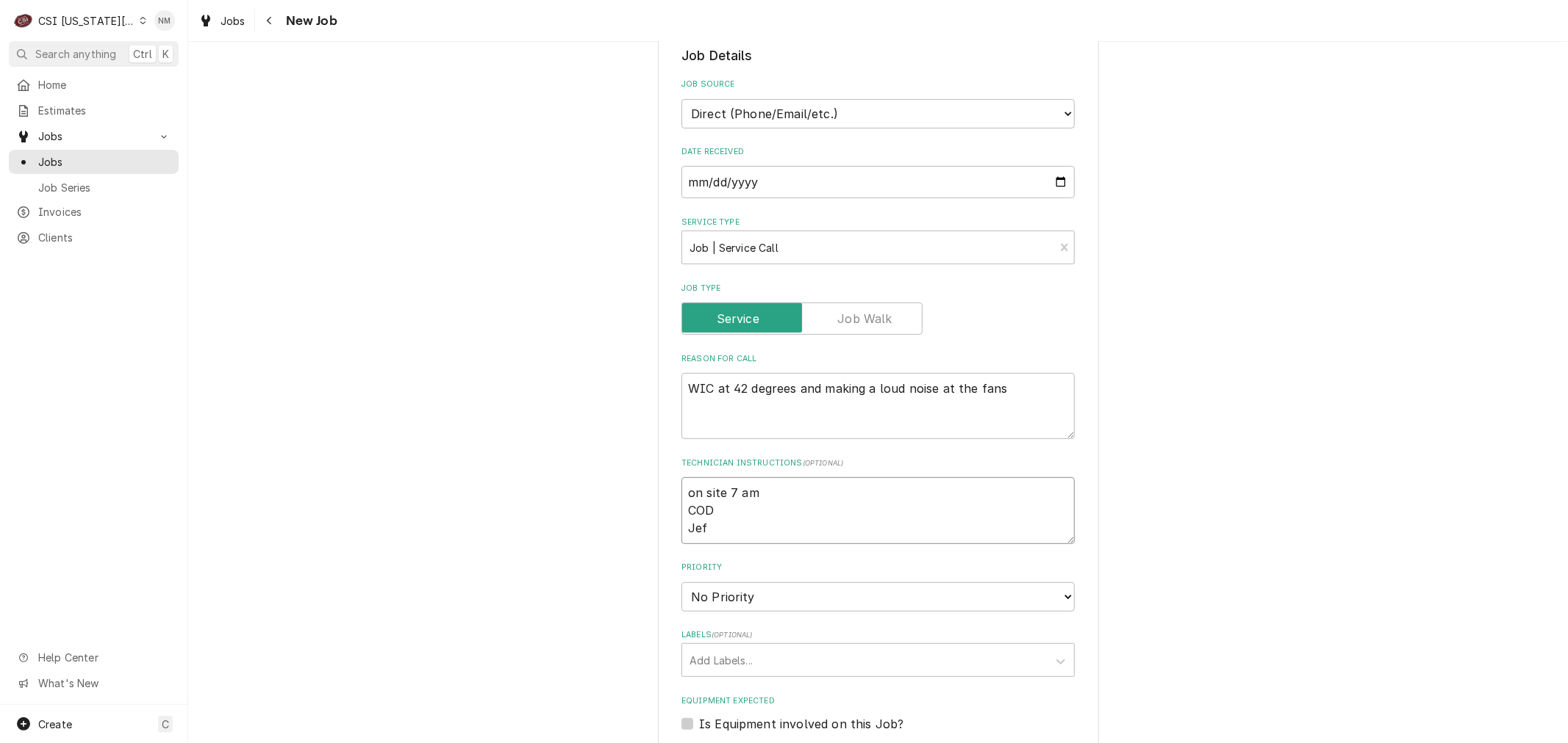
type textarea "on site 7 am COD [PERSON_NAME]"
type textarea "x"
type textarea "on site 7 am COD [PERSON_NAME]"
type textarea "x"
type textarea "on site 7 am COD [PERSON_NAME] 9"
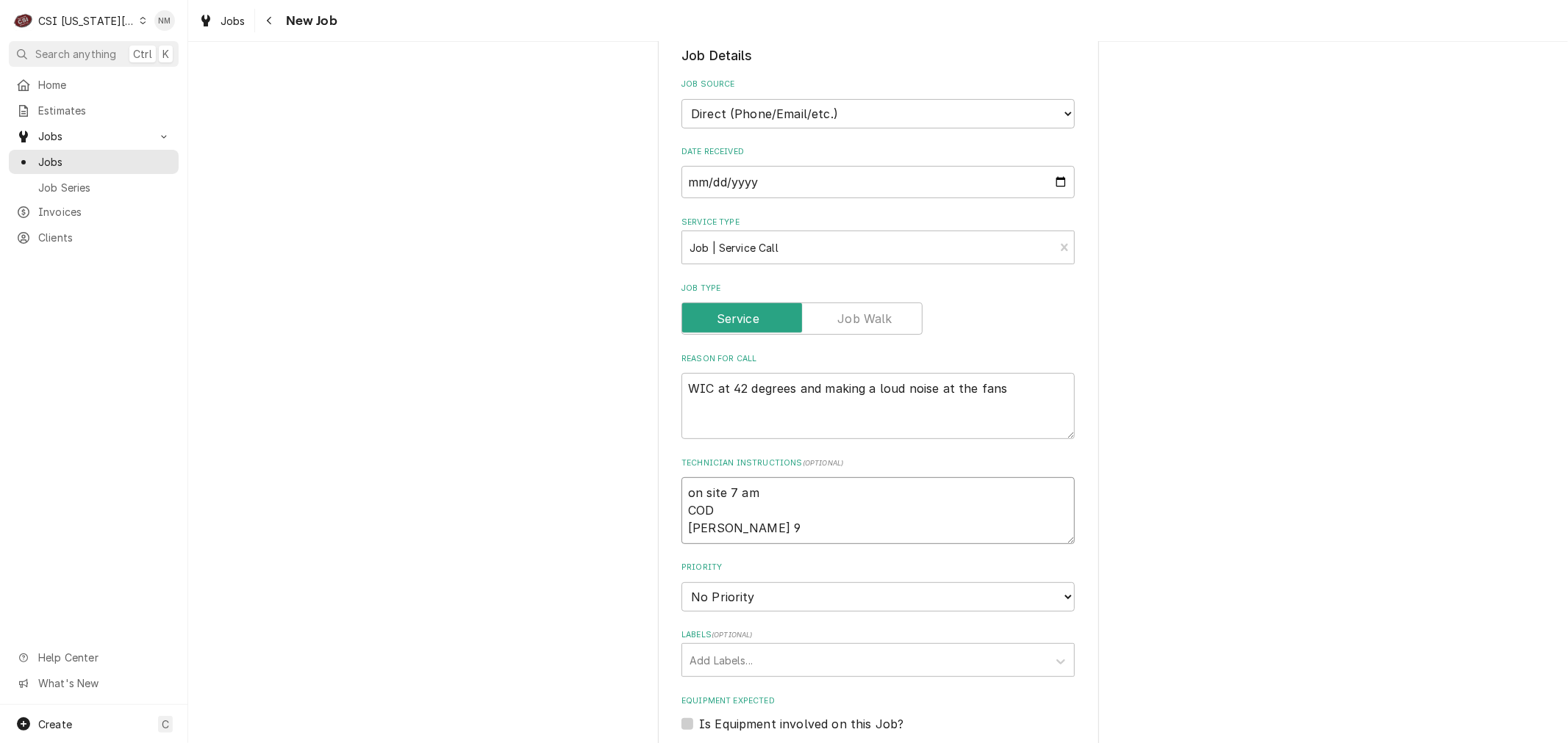
type textarea "x"
type textarea "on site 7 am COD [PERSON_NAME] 91"
type textarea "x"
type textarea "on site 7 am COD [PERSON_NAME] 913"
type textarea "x"
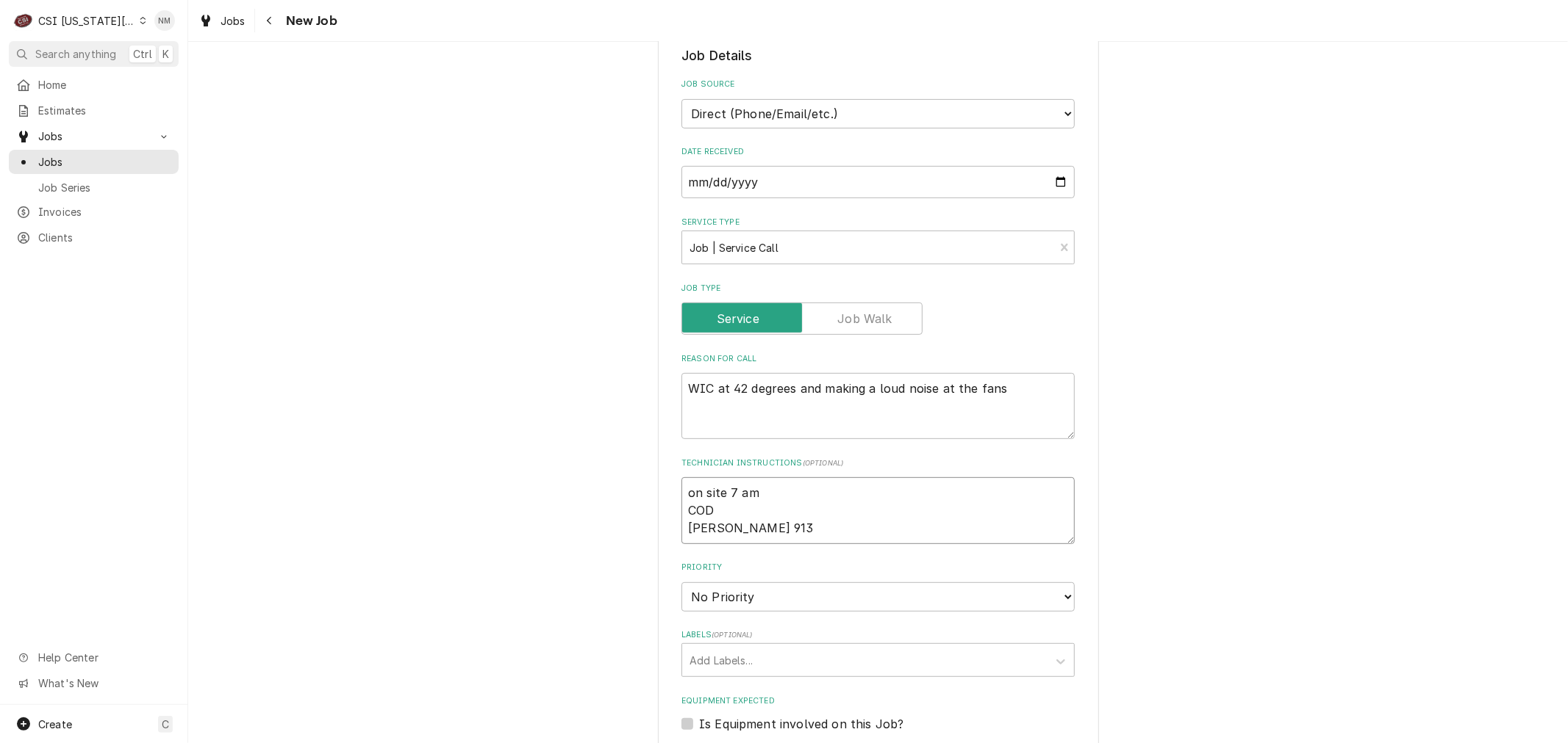
type textarea "on site 7 am COD [PERSON_NAME] 913-"
type textarea "x"
type textarea "on site 7 am COD [PERSON_NAME] 913-3"
type textarea "x"
type textarea "on site 7 am COD [PERSON_NAME] 913-30"
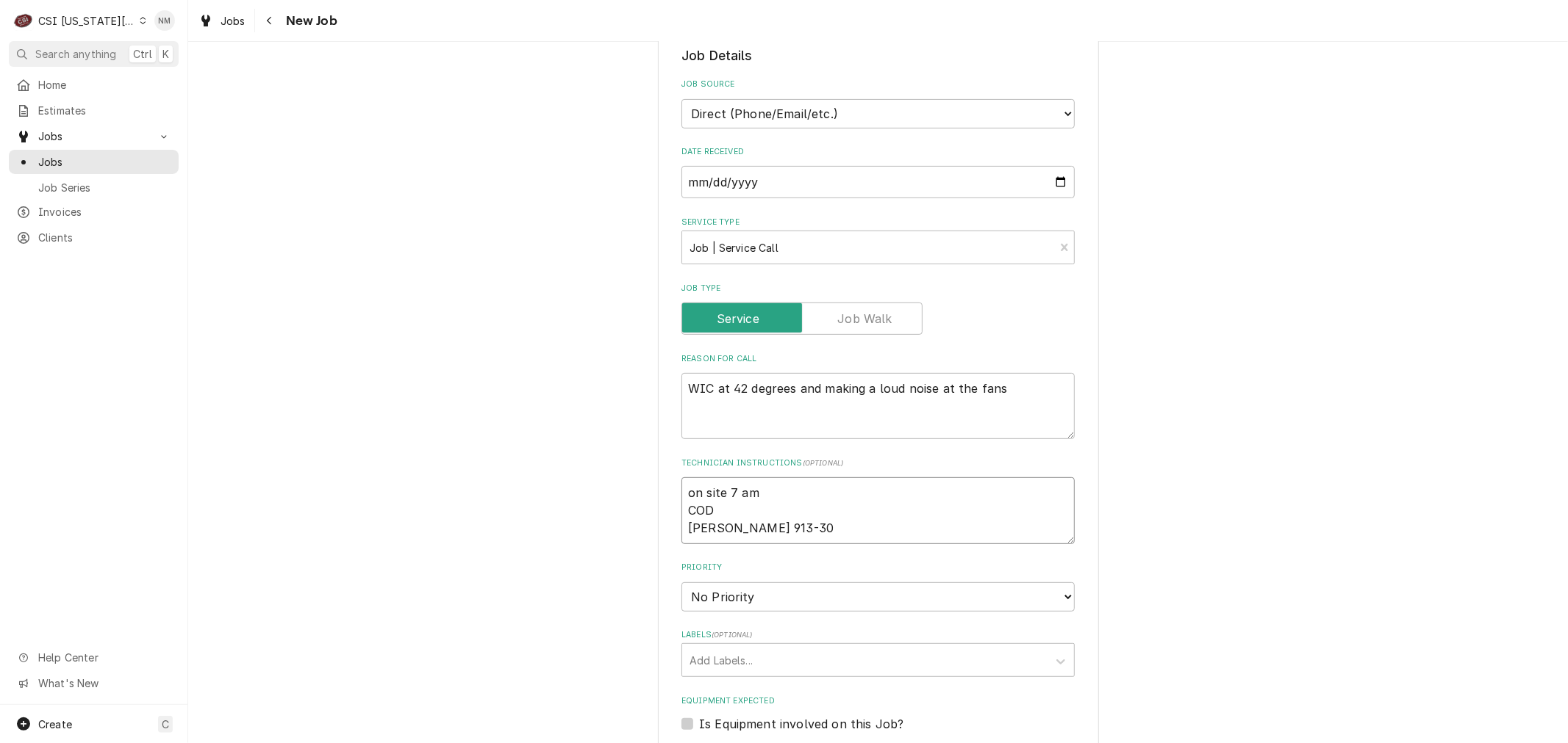
type textarea "x"
type textarea "on site 7 am COD [PERSON_NAME] 913-302"
type textarea "x"
type textarea "on site 7 am COD [PERSON_NAME] 913-302-"
type textarea "x"
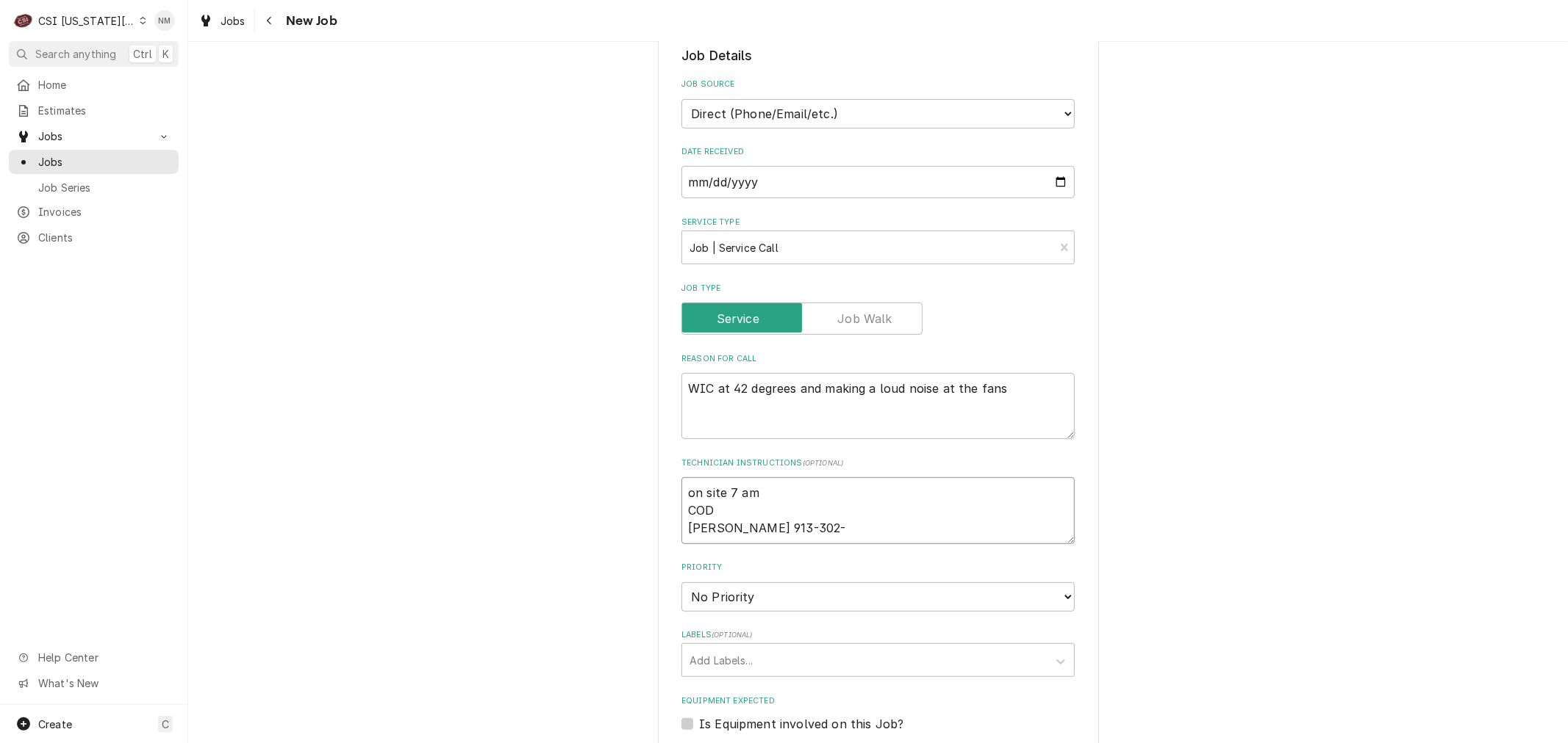
type textarea "on site 7 am COD [PERSON_NAME] [PHONE_NUMBER]"
type textarea "x"
type textarea "on site 7 am COD [PERSON_NAME] [PHONE_NUMBER]"
type textarea "x"
type textarea "on site 7 am COD [PERSON_NAME] [PHONE_NUMBER]"
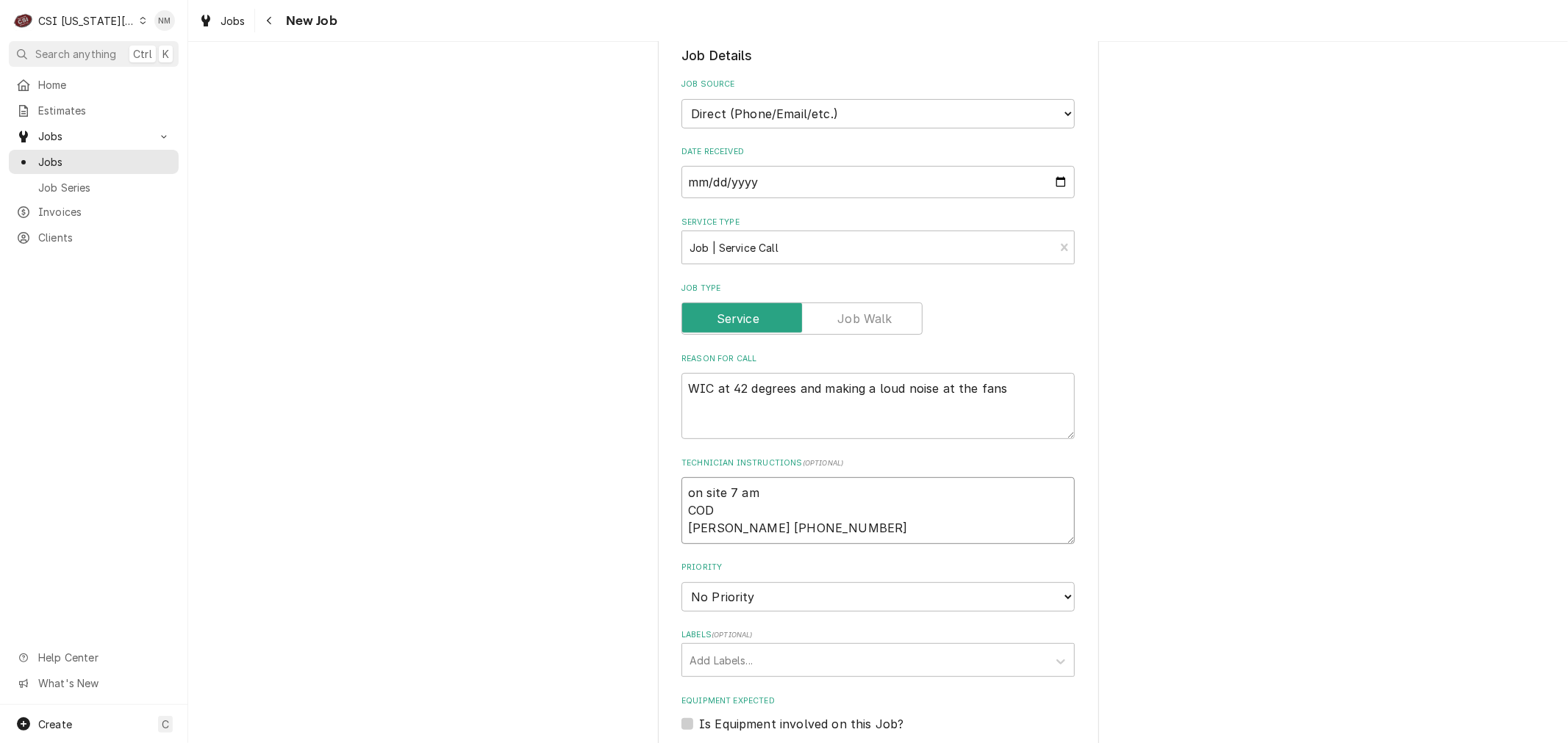
type textarea "x"
type textarea "on site 7 am COD [PERSON_NAME] [PHONE_NUMBER]"
type textarea "x"
type textarea "on site 7 am COD [PERSON_NAME] [PHONE_NUMBER]"
click at [882, 582] on select "No Priority Urgent High Medium Low" at bounding box center [878, 597] width 393 height 29
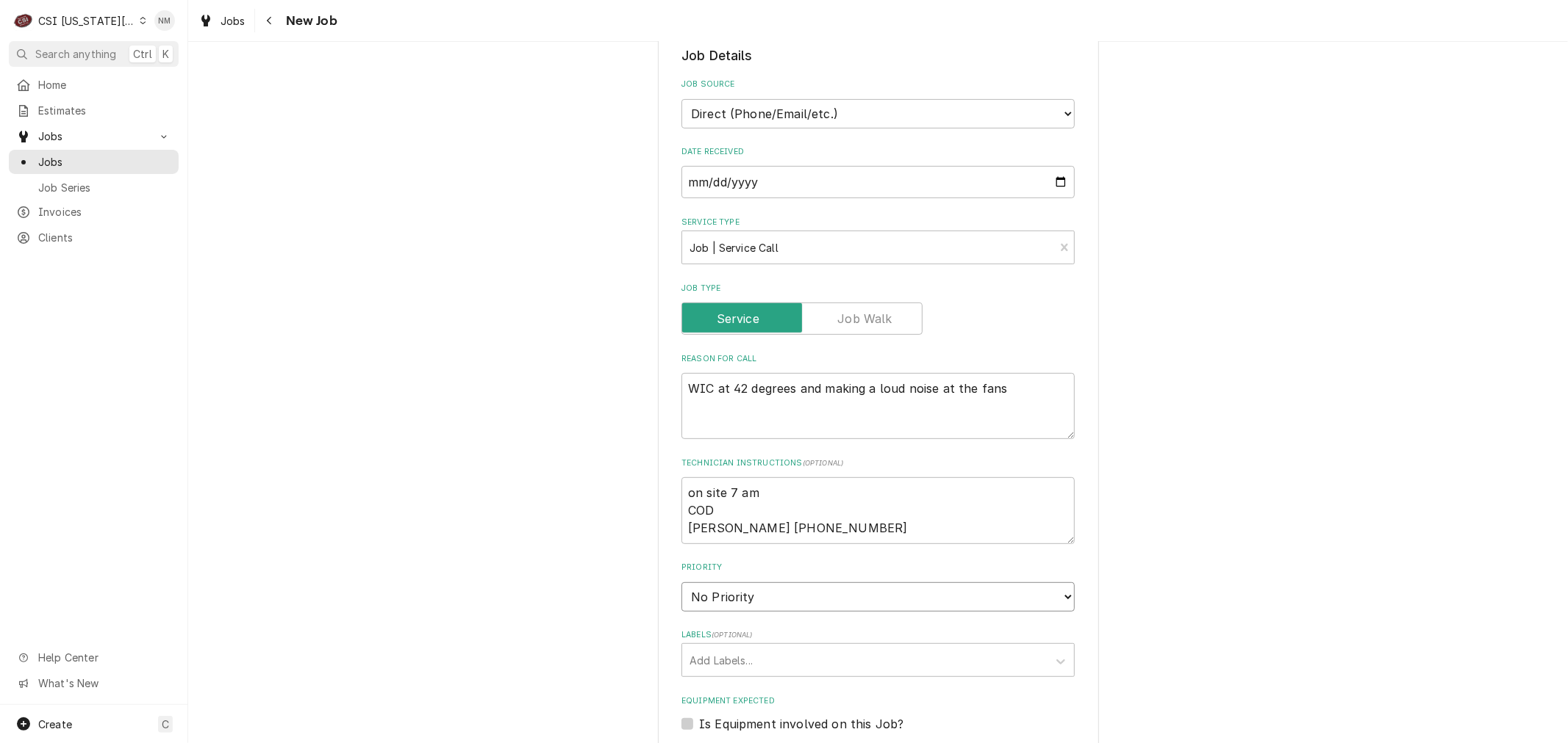
select select "1"
click at [682, 582] on select "No Priority Urgent High Medium Low" at bounding box center [878, 597] width 393 height 29
click at [791, 647] on div "Labels" at bounding box center [865, 660] width 351 height 26
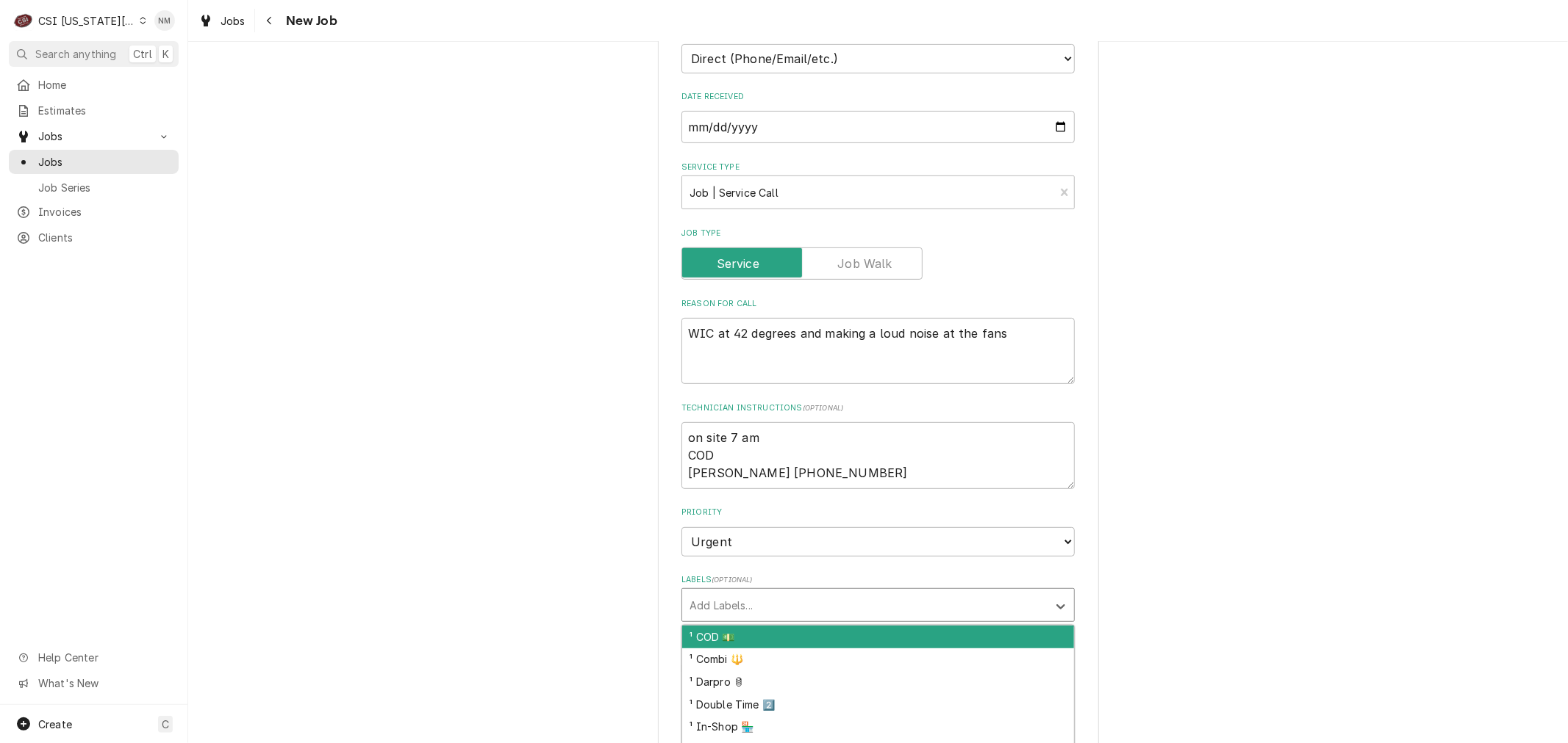
scroll to position [571, 0]
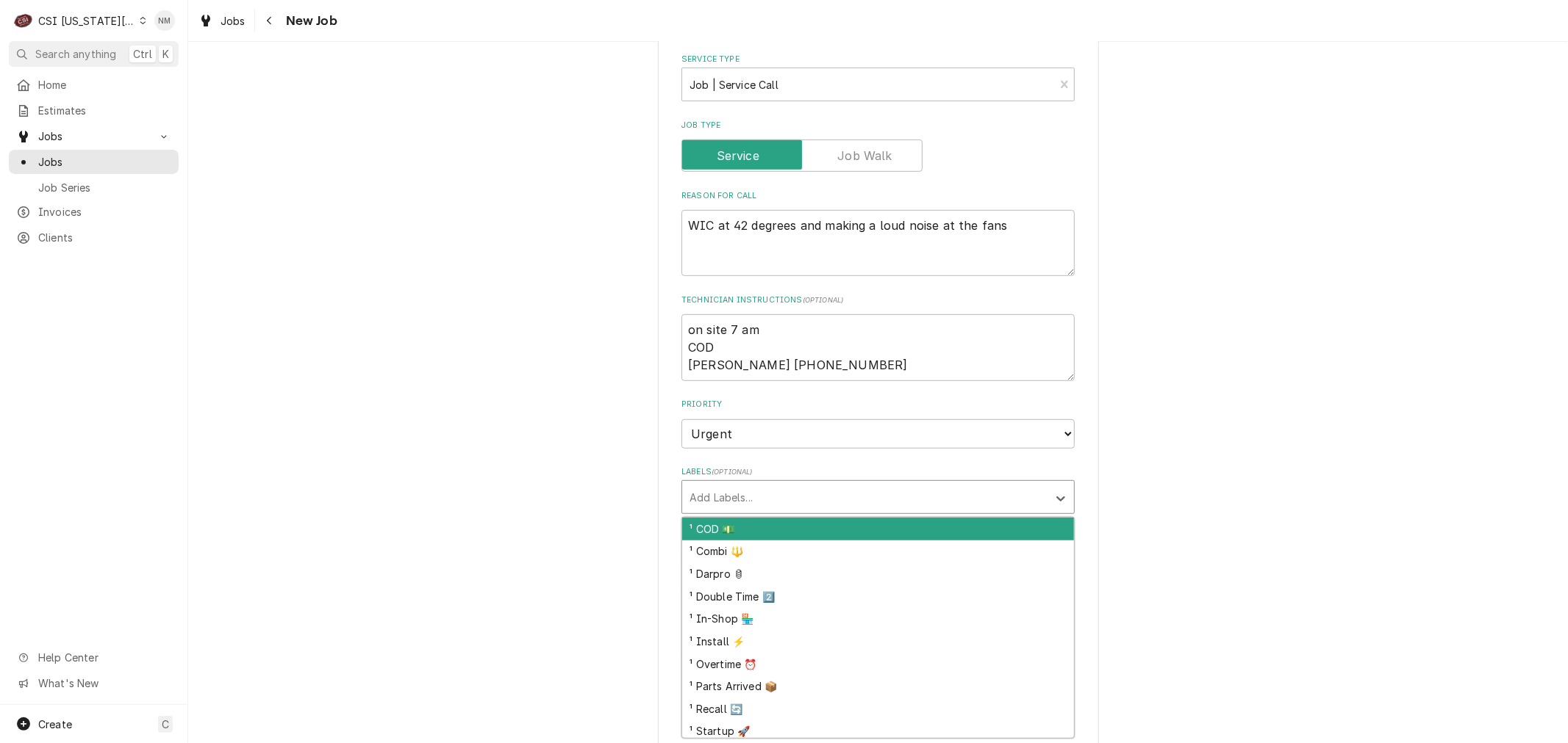
click at [742, 518] on div "¹ COD 💵" at bounding box center [878, 529] width 392 height 23
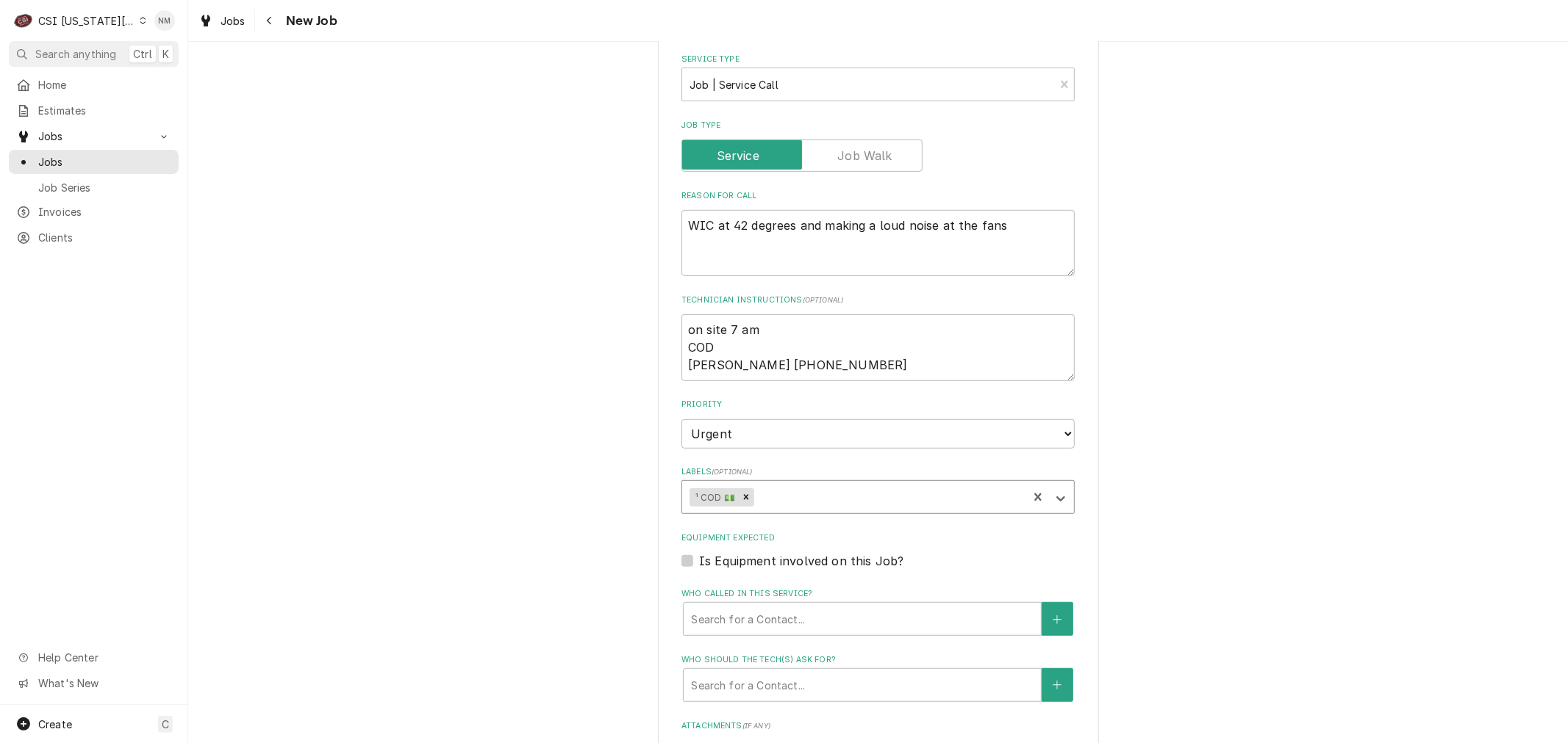
type textarea "x"
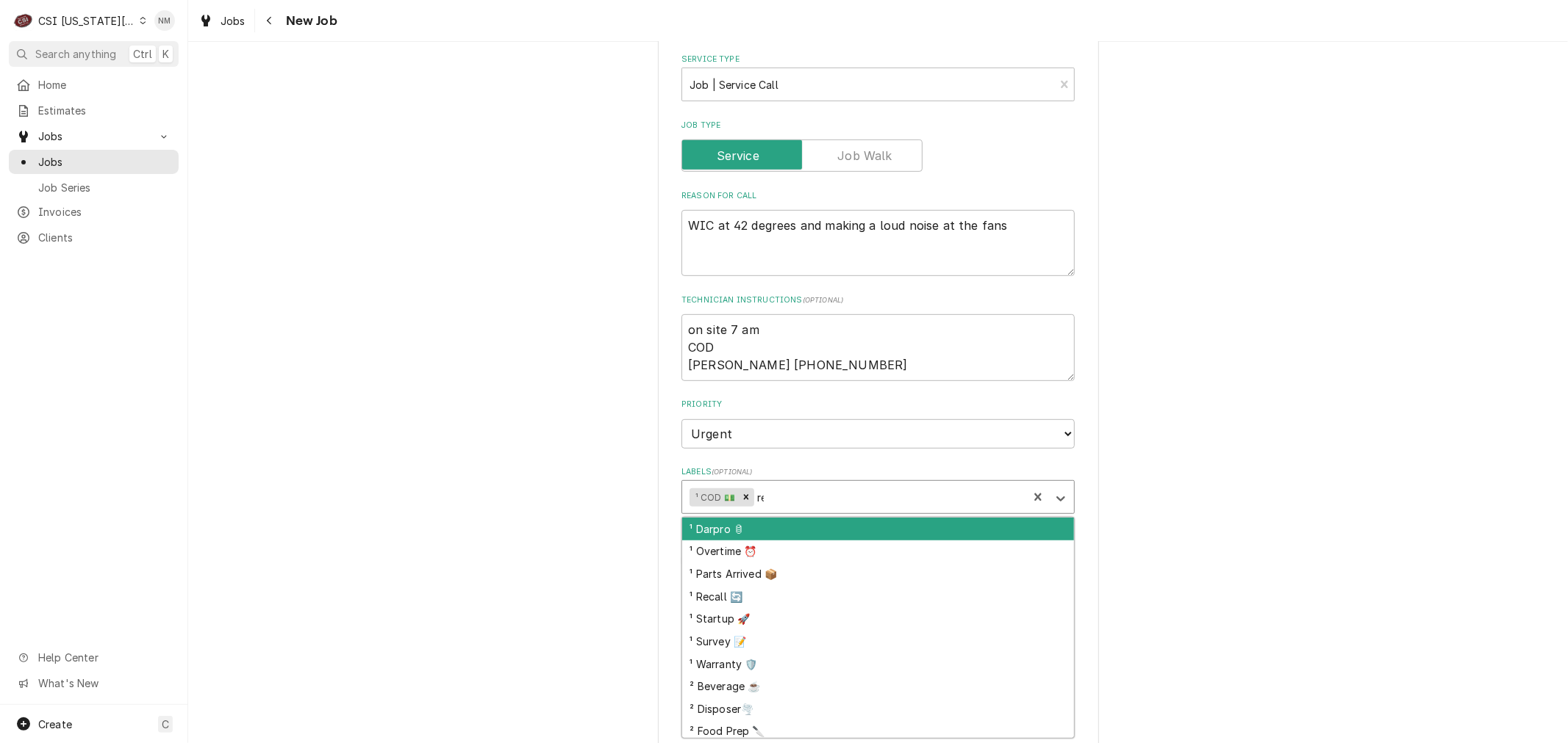
type input "ref"
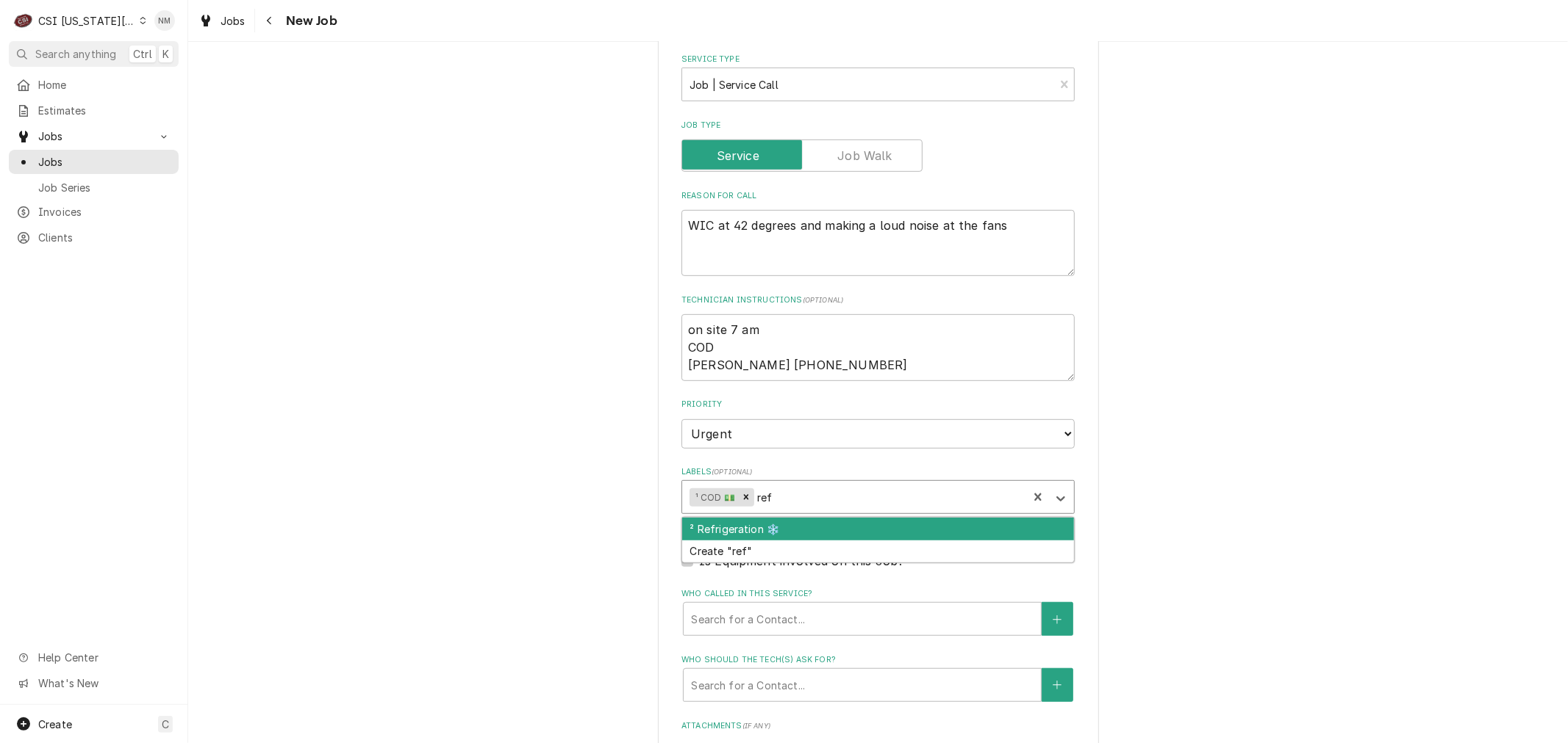
click at [808, 518] on div "² Refrigeration ❄️" at bounding box center [878, 529] width 392 height 23
type textarea "x"
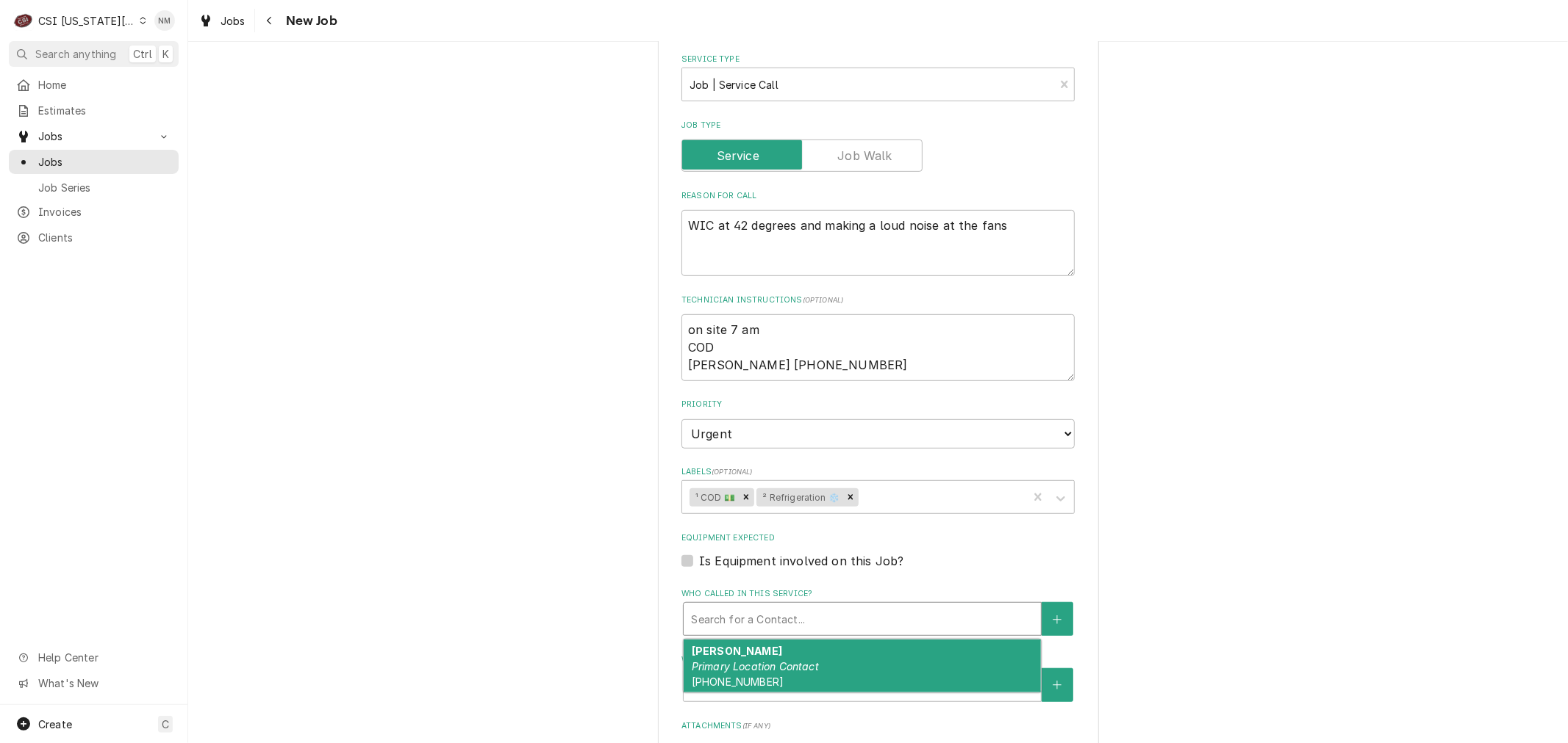
click at [719, 606] on div "Who called in this service?" at bounding box center [862, 619] width 343 height 26
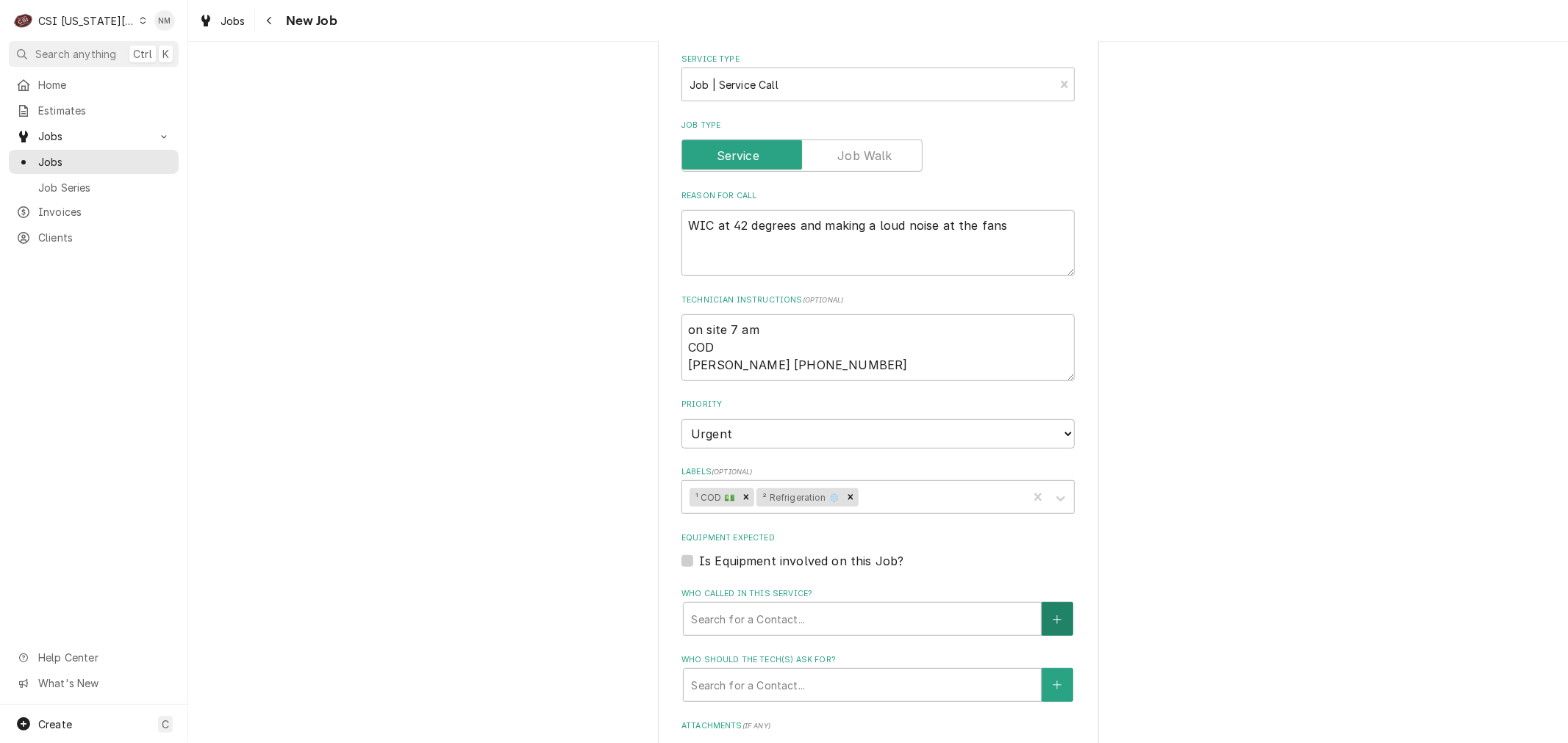
click at [1057, 602] on button "Who called in this service?" at bounding box center [1057, 619] width 31 height 34
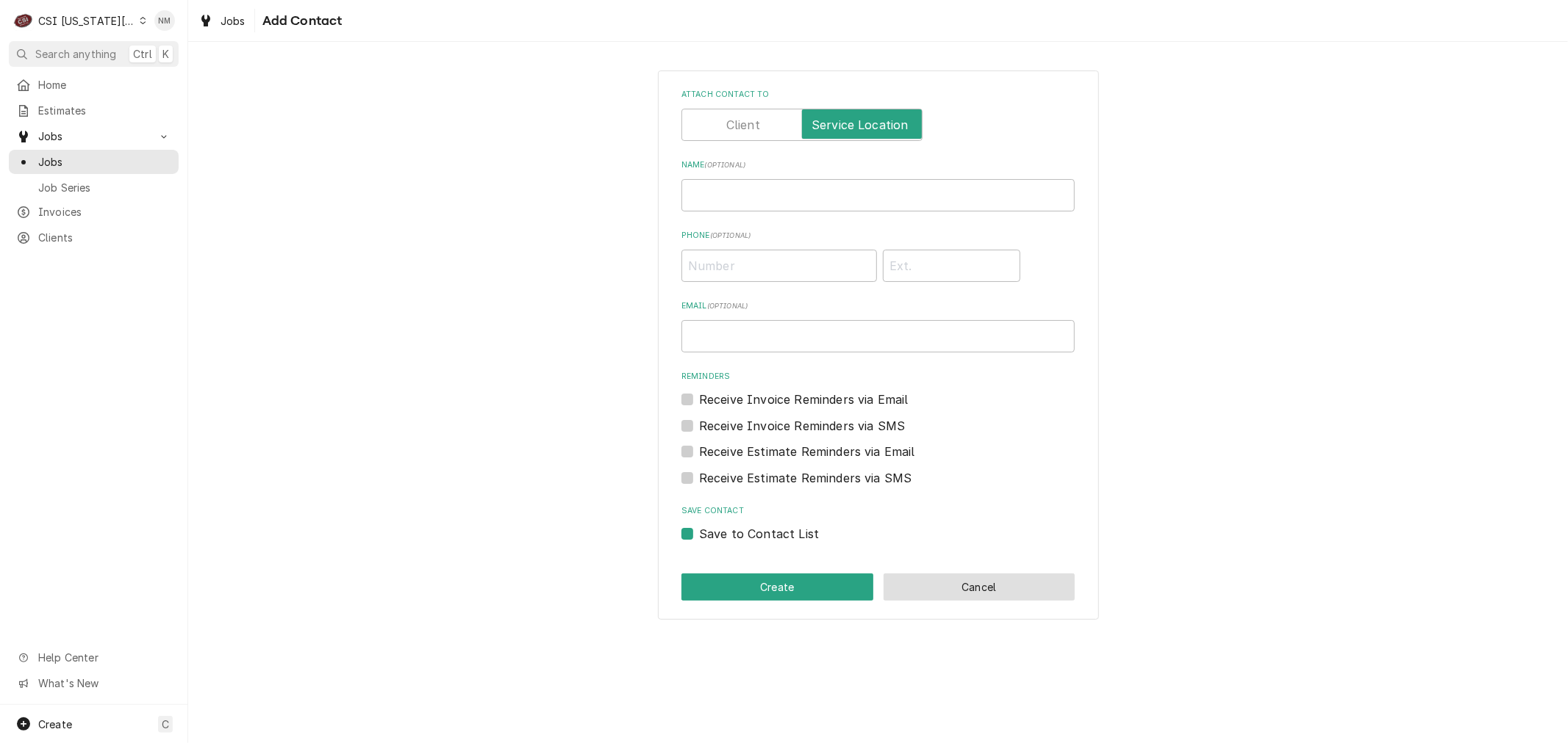
click at [931, 584] on button "Cancel" at bounding box center [979, 587] width 192 height 27
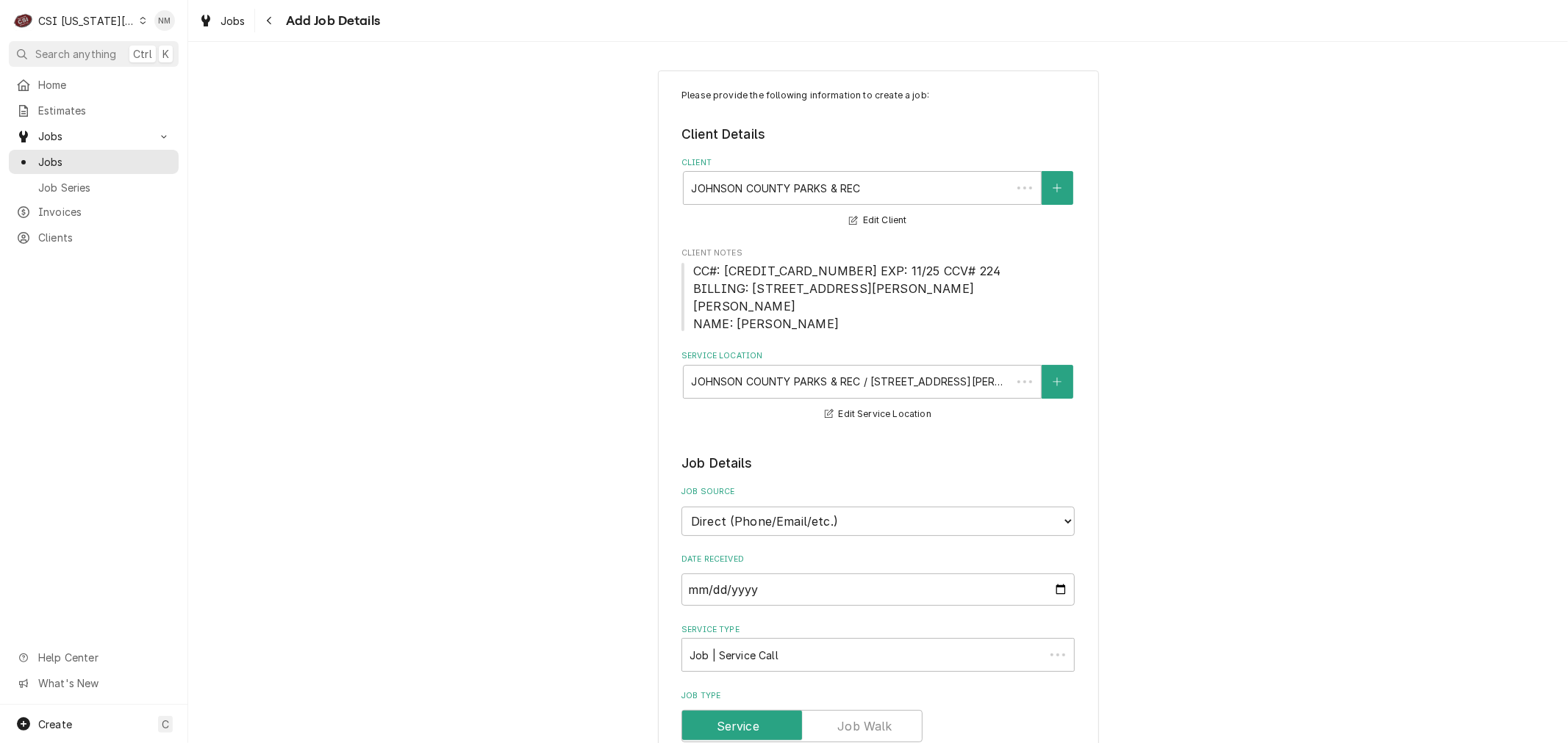
scroll to position [571, 0]
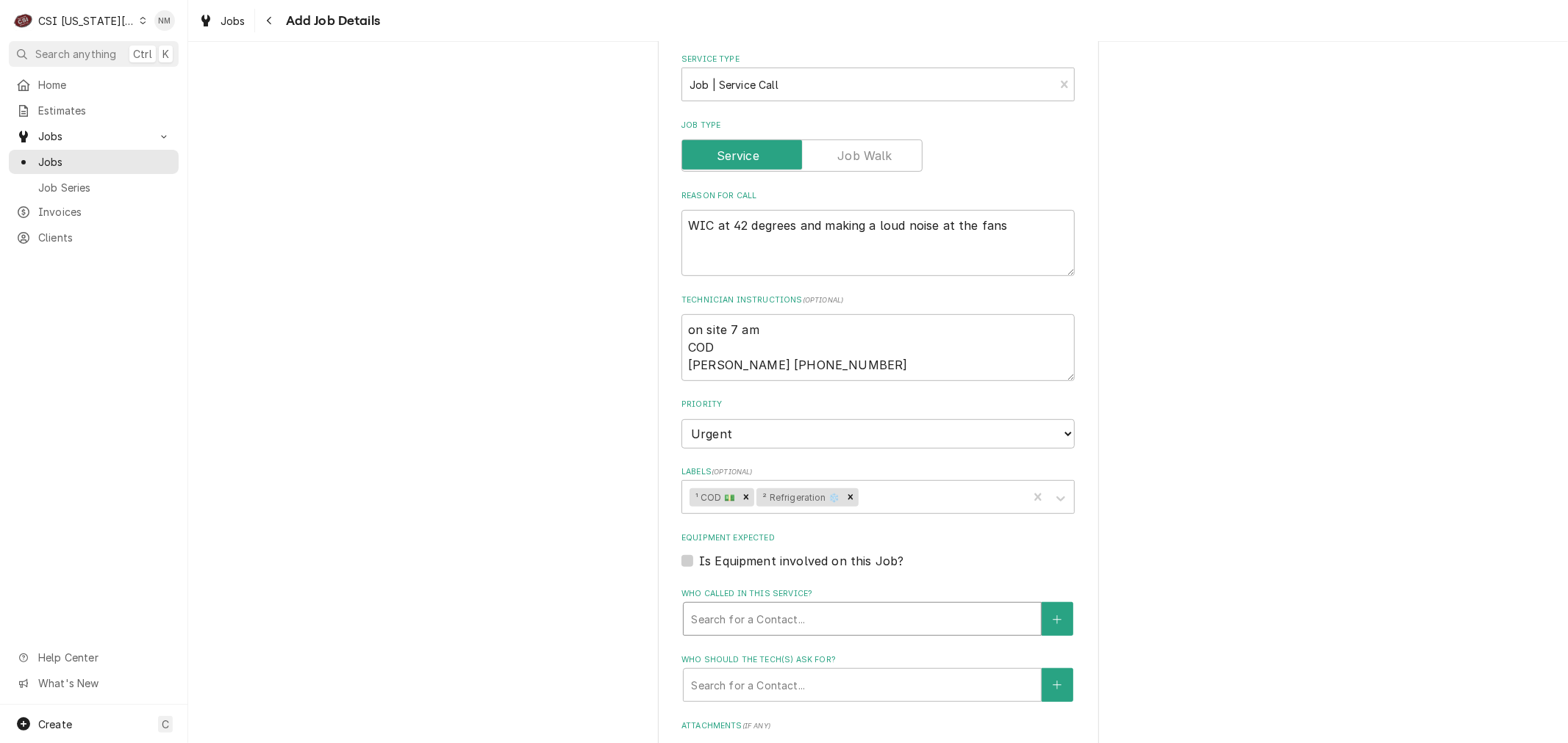
click at [969, 606] on div "Who called in this service?" at bounding box center [862, 619] width 343 height 26
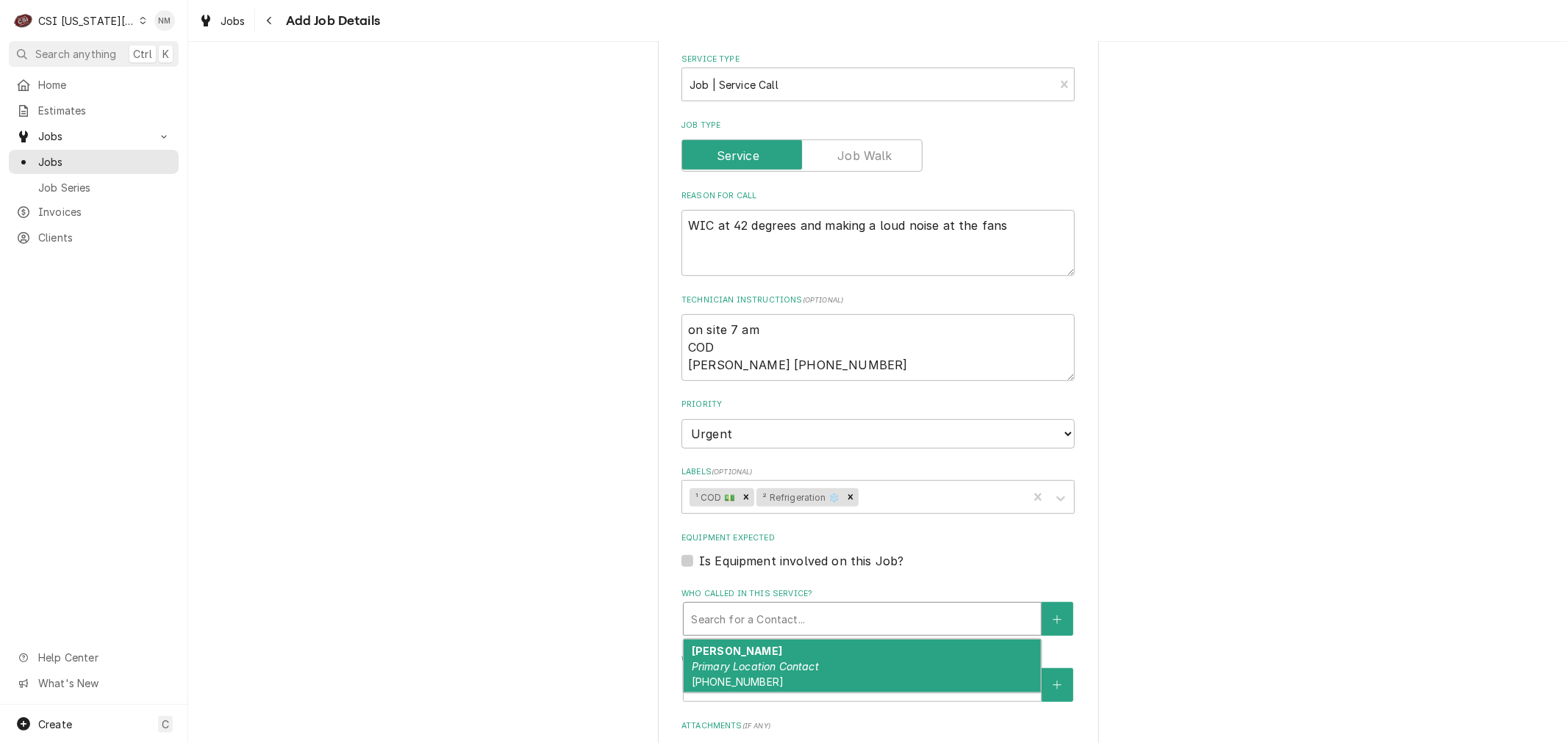
click at [898, 640] on div "[PERSON_NAME] Primary Location Contact [PHONE_NUMBER]" at bounding box center [862, 667] width 357 height 54
type textarea "x"
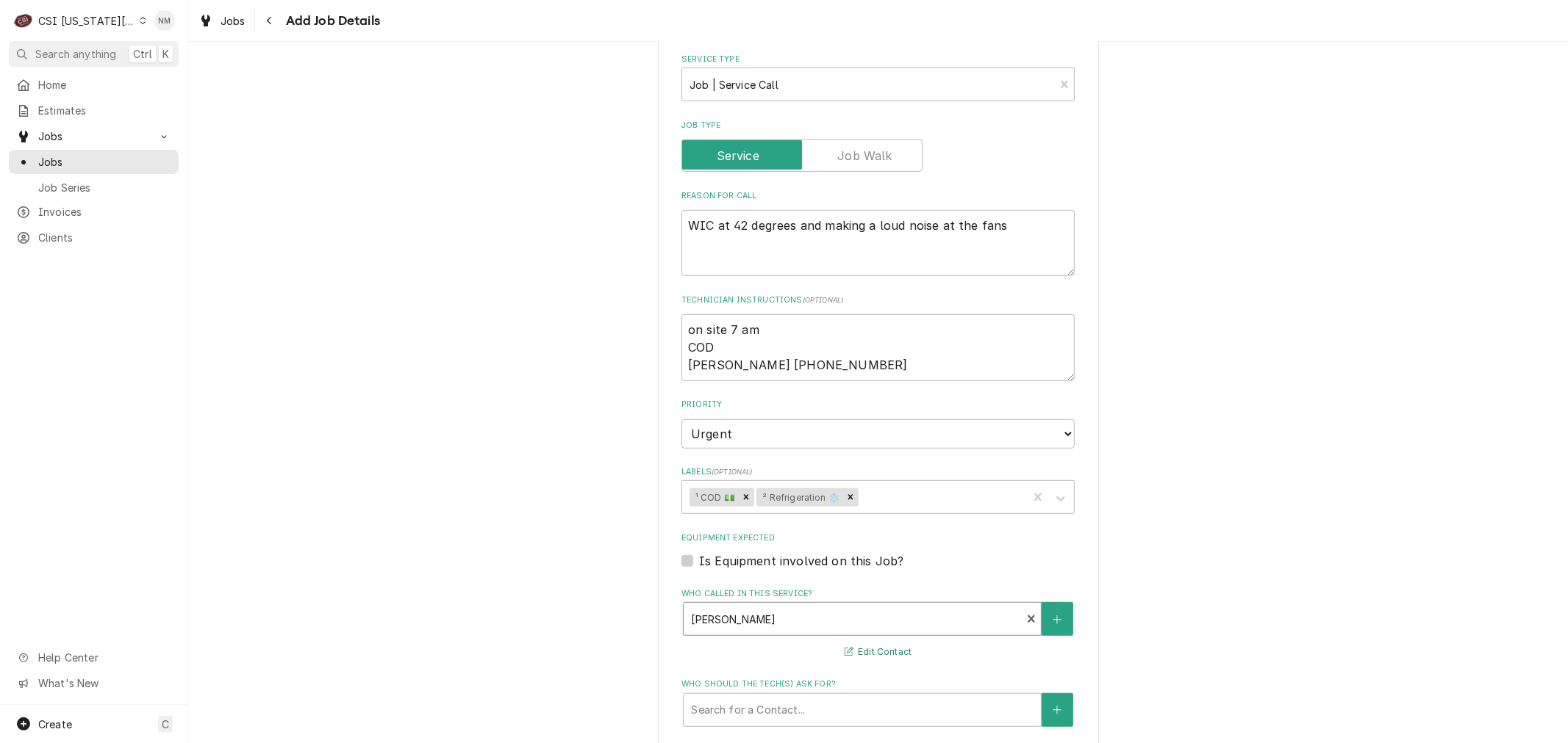
click at [887, 643] on button "Edit Contact" at bounding box center [878, 652] width 71 height 19
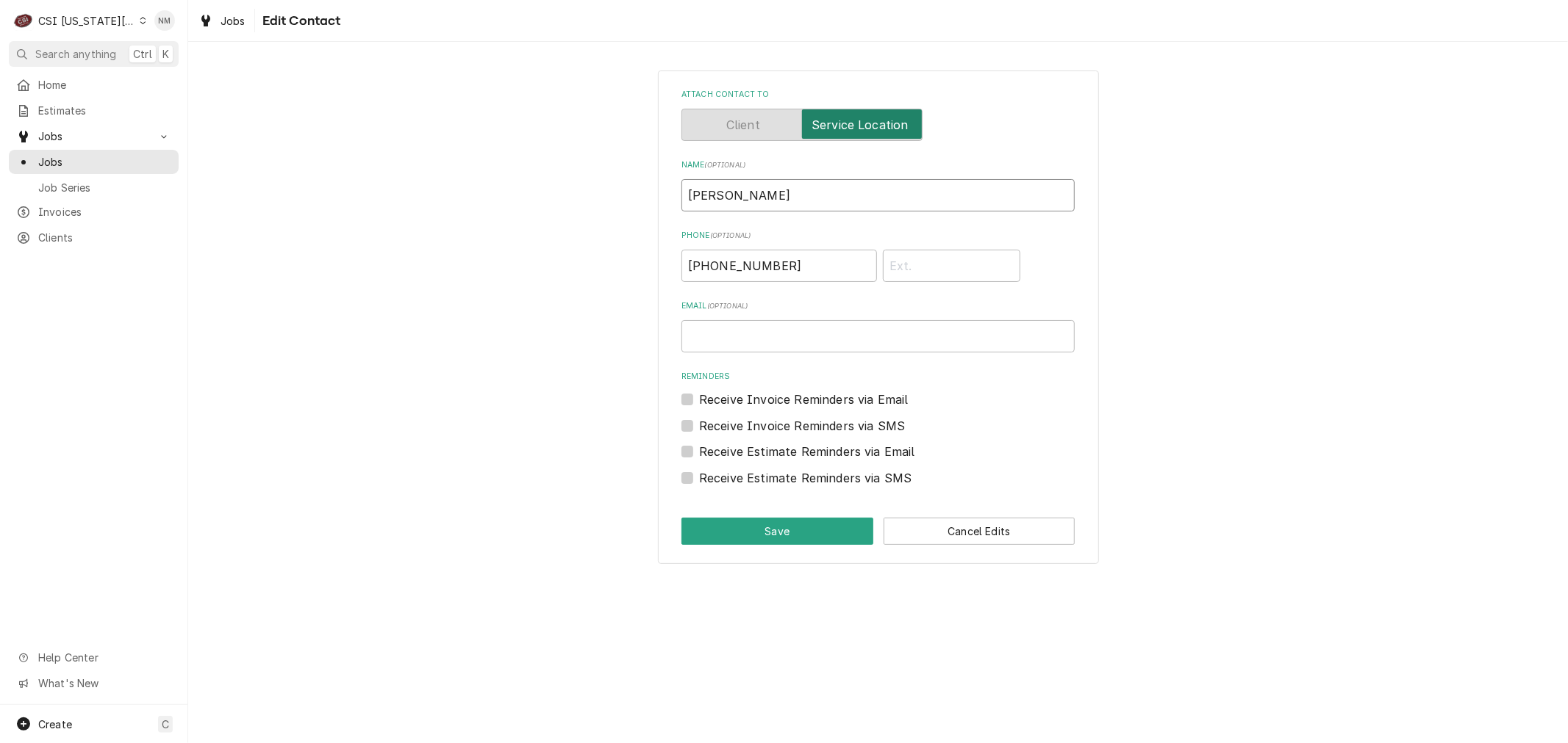
drag, startPoint x: 747, startPoint y: 190, endPoint x: 652, endPoint y: 182, distance: 95.3
click at [670, 184] on div "Attach contact to Name ( optional ) [PERSON_NAME] Phone ( optional ) [PHONE_NUM…" at bounding box center [879, 317] width 441 height 493
type input "j"
type input "J"
type input "[PERSON_NAME]"
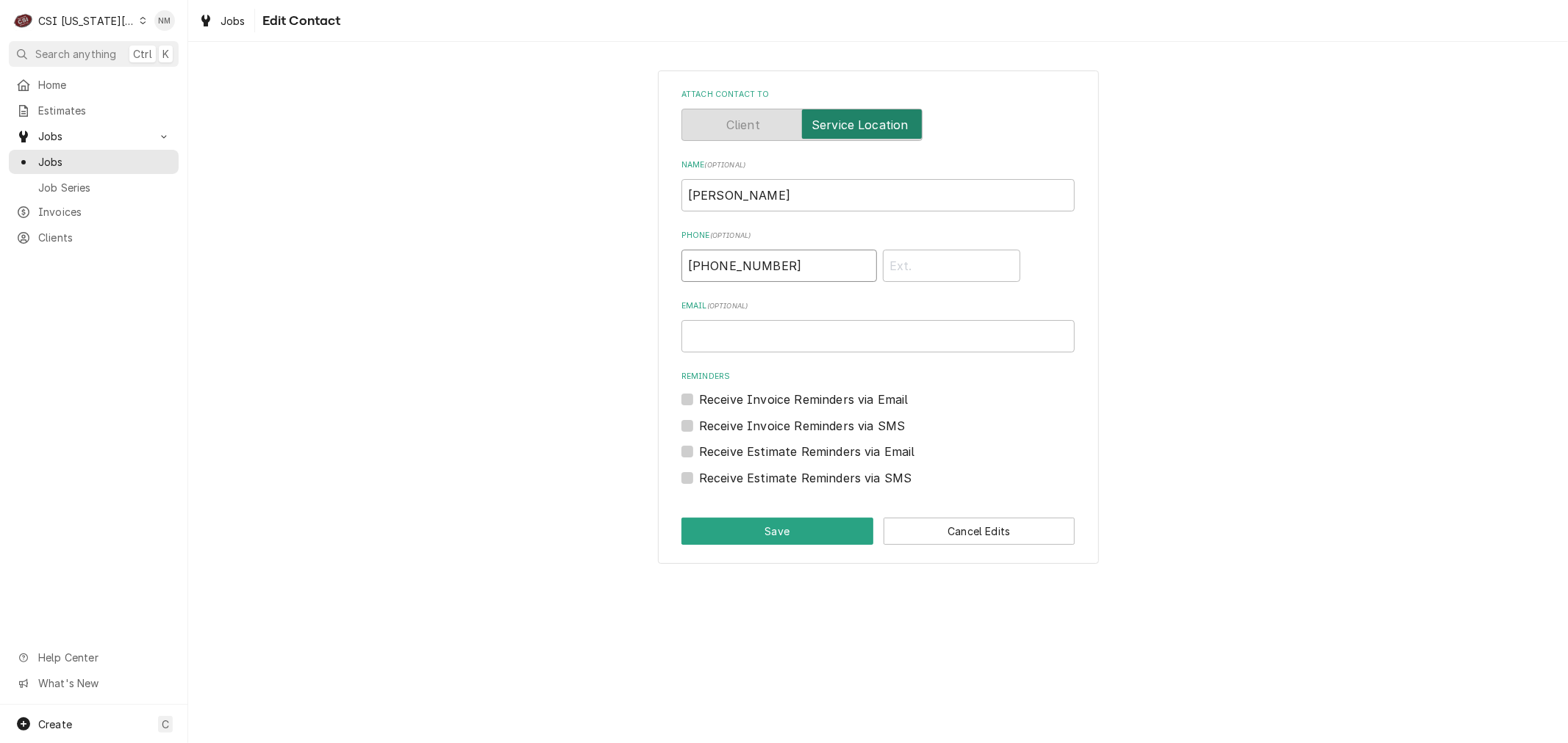
type input "[PHONE_NUMBER]"
click at [726, 332] on input "Email ( optional )" at bounding box center [878, 336] width 393 height 32
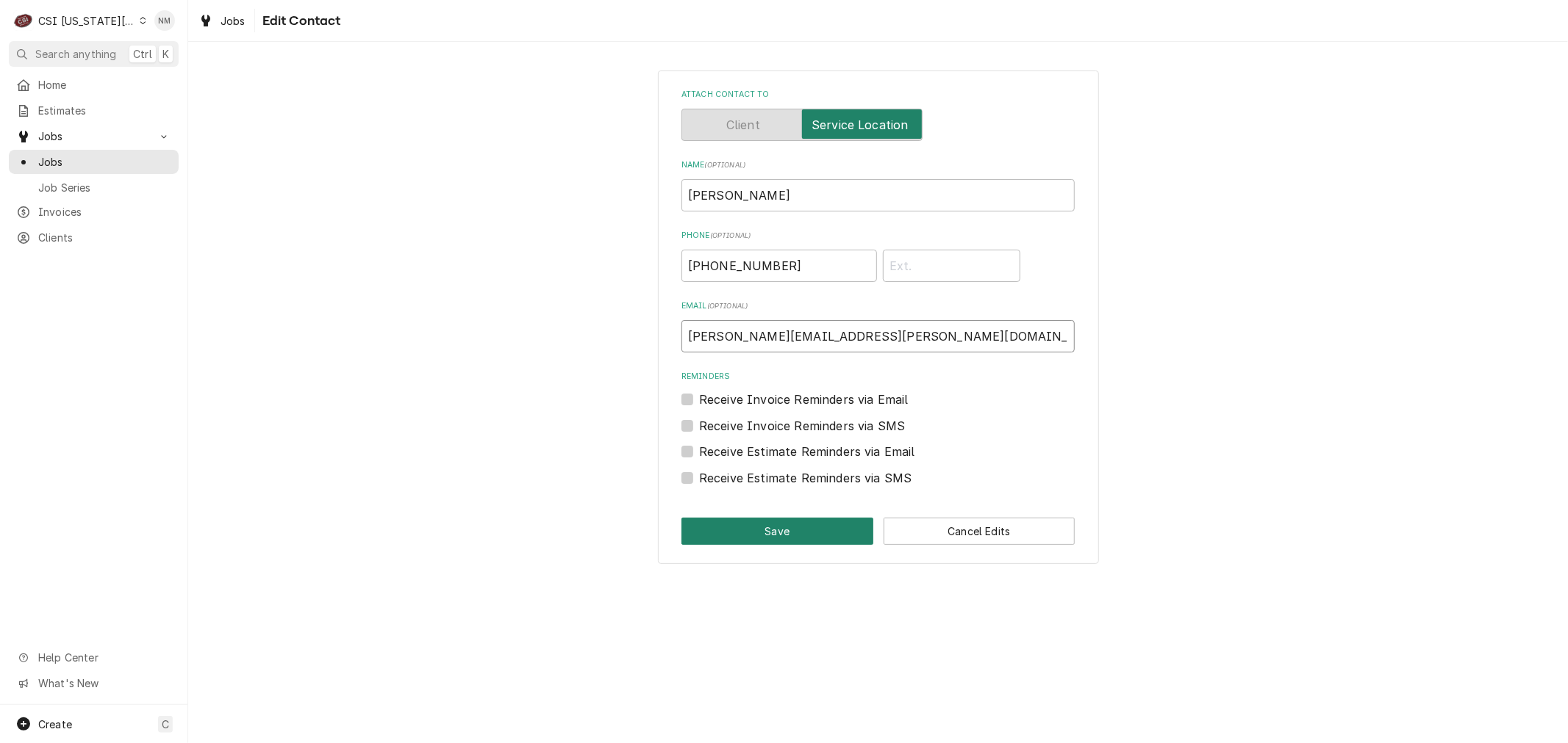
type input "[PERSON_NAME][EMAIL_ADDRESS][PERSON_NAME][DOMAIN_NAME]"
click at [824, 525] on button "Save" at bounding box center [778, 532] width 192 height 27
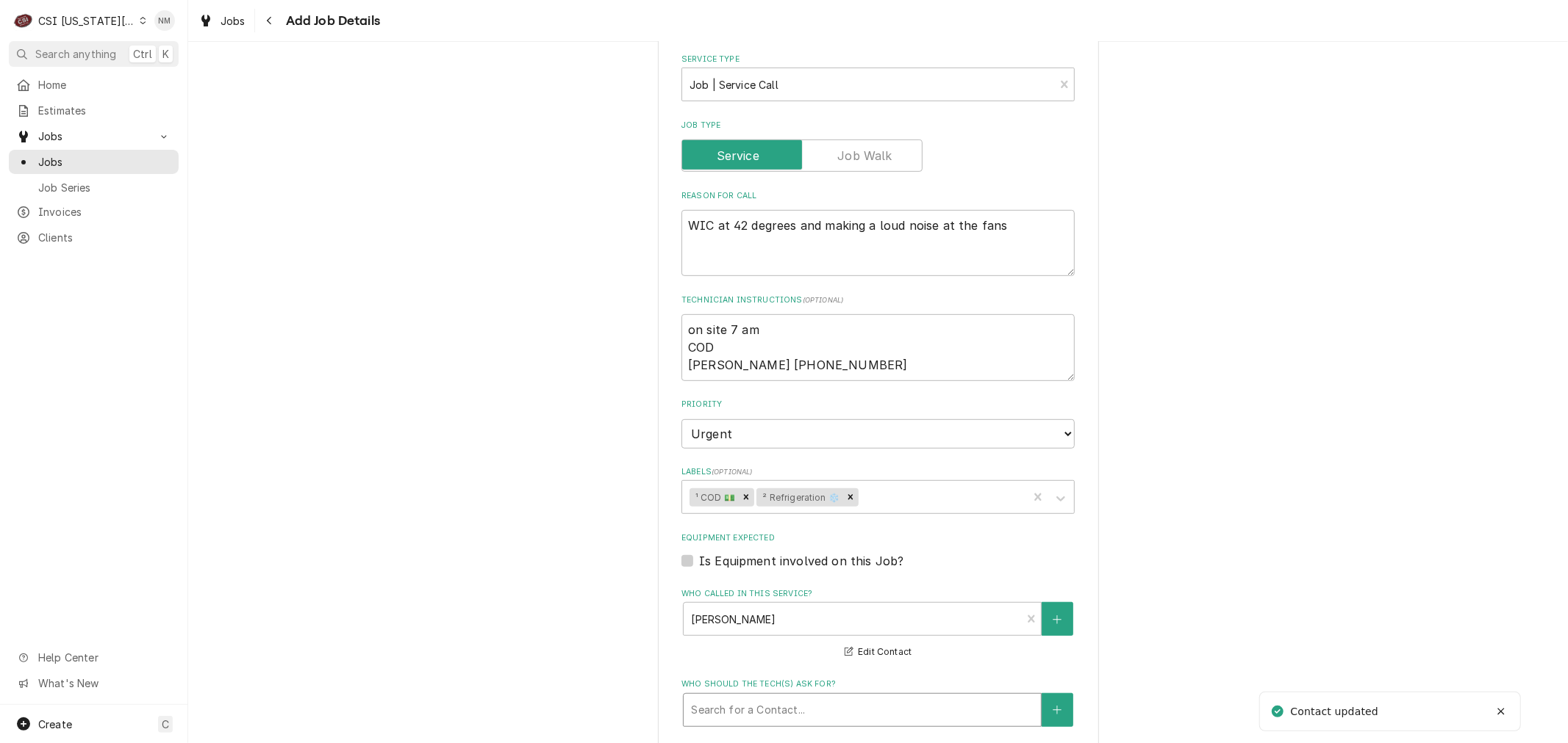
click at [778, 697] on div "Who should the tech(s) ask for?" at bounding box center [862, 710] width 343 height 26
type textarea "x"
type input "e"
type textarea "x"
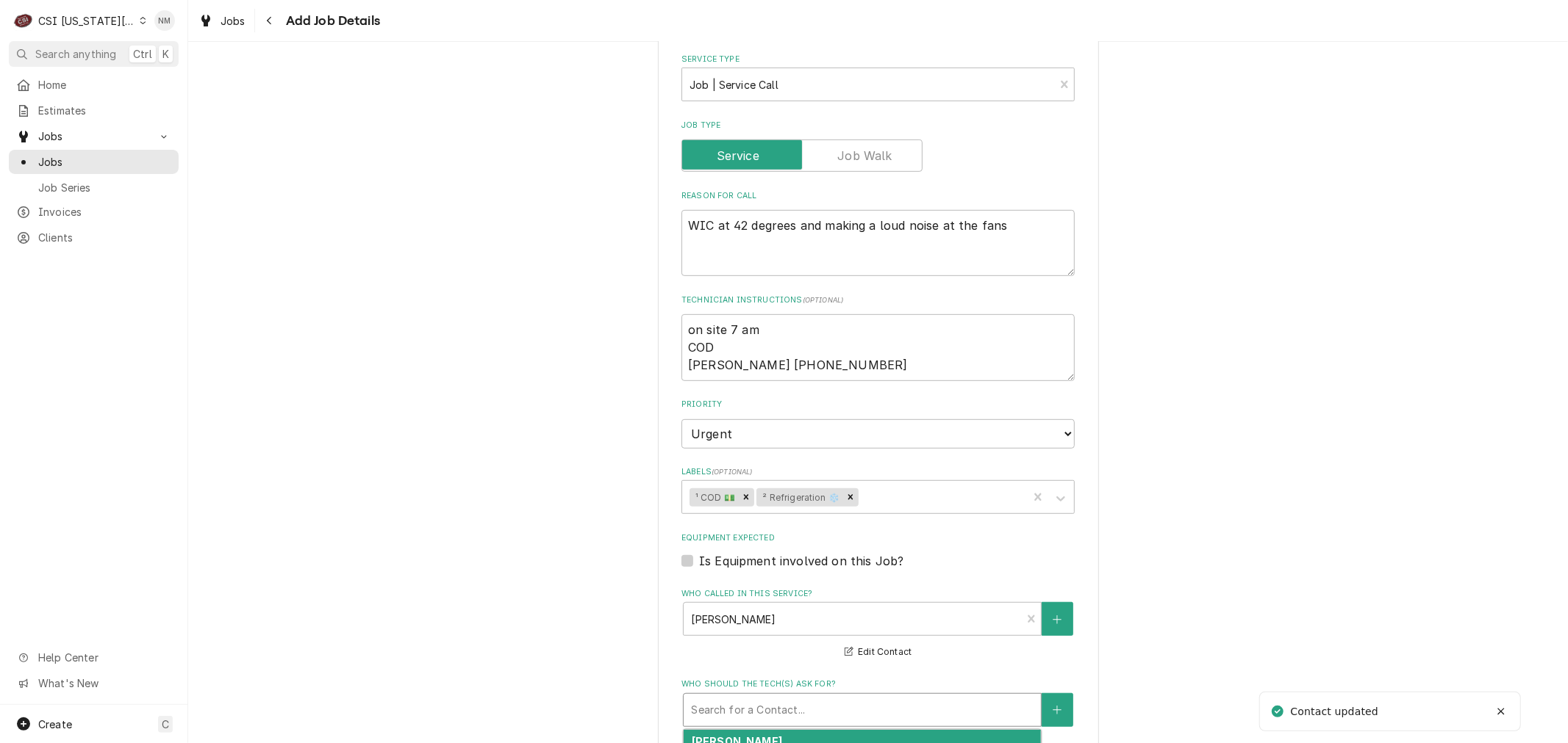
type input "j"
click at [842, 606] on div "Who called in this service?" at bounding box center [851, 619] width 322 height 26
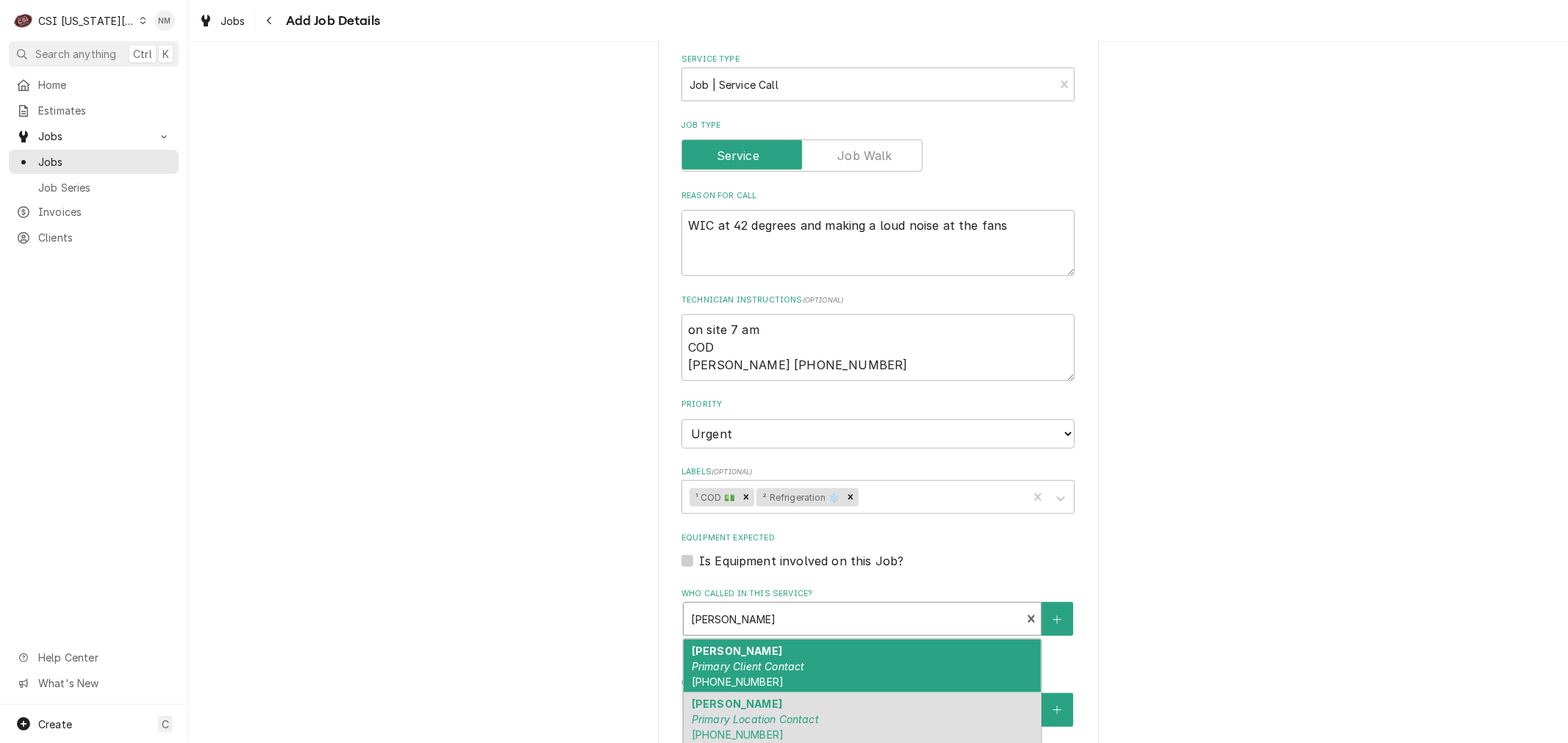
click at [840, 640] on div "[PERSON_NAME] Primary Client Contact [PHONE_NUMBER]" at bounding box center [862, 667] width 357 height 54
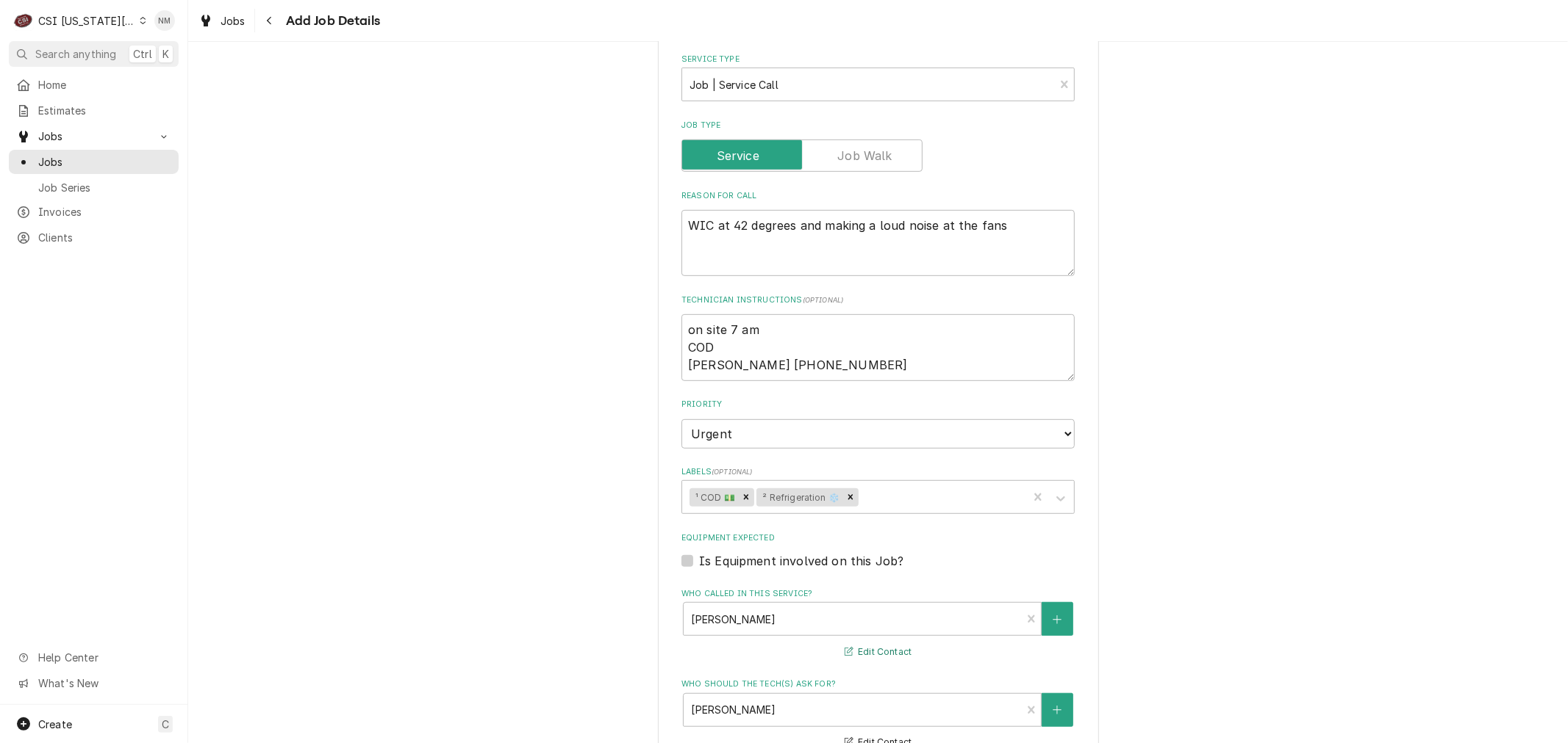
click at [891, 643] on button "Edit Contact" at bounding box center [878, 652] width 71 height 19
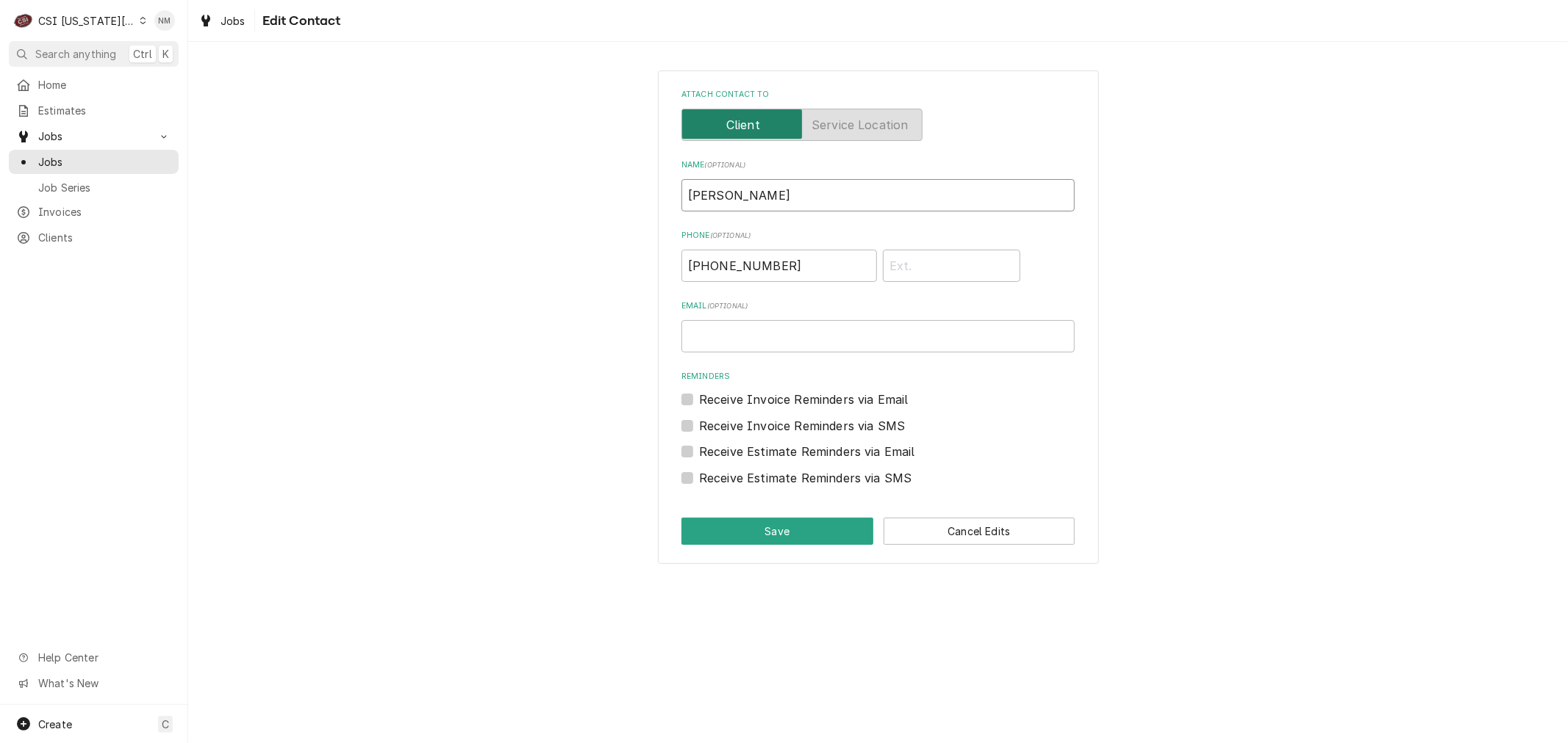
drag, startPoint x: 739, startPoint y: 195, endPoint x: 660, endPoint y: 189, distance: 79.2
click at [660, 189] on div "Attach contact to Name ( optional ) [PERSON_NAME] Phone ( optional ) [PHONE_NUM…" at bounding box center [879, 317] width 441 height 493
drag, startPoint x: 790, startPoint y: 268, endPoint x: 660, endPoint y: 260, distance: 130.2
click at [660, 260] on div "Attach contact to Name ( optional ) Phone ( optional ) [PHONE_NUMBER] Email ( o…" at bounding box center [879, 317] width 441 height 493
click at [836, 532] on button "Save" at bounding box center [778, 532] width 192 height 27
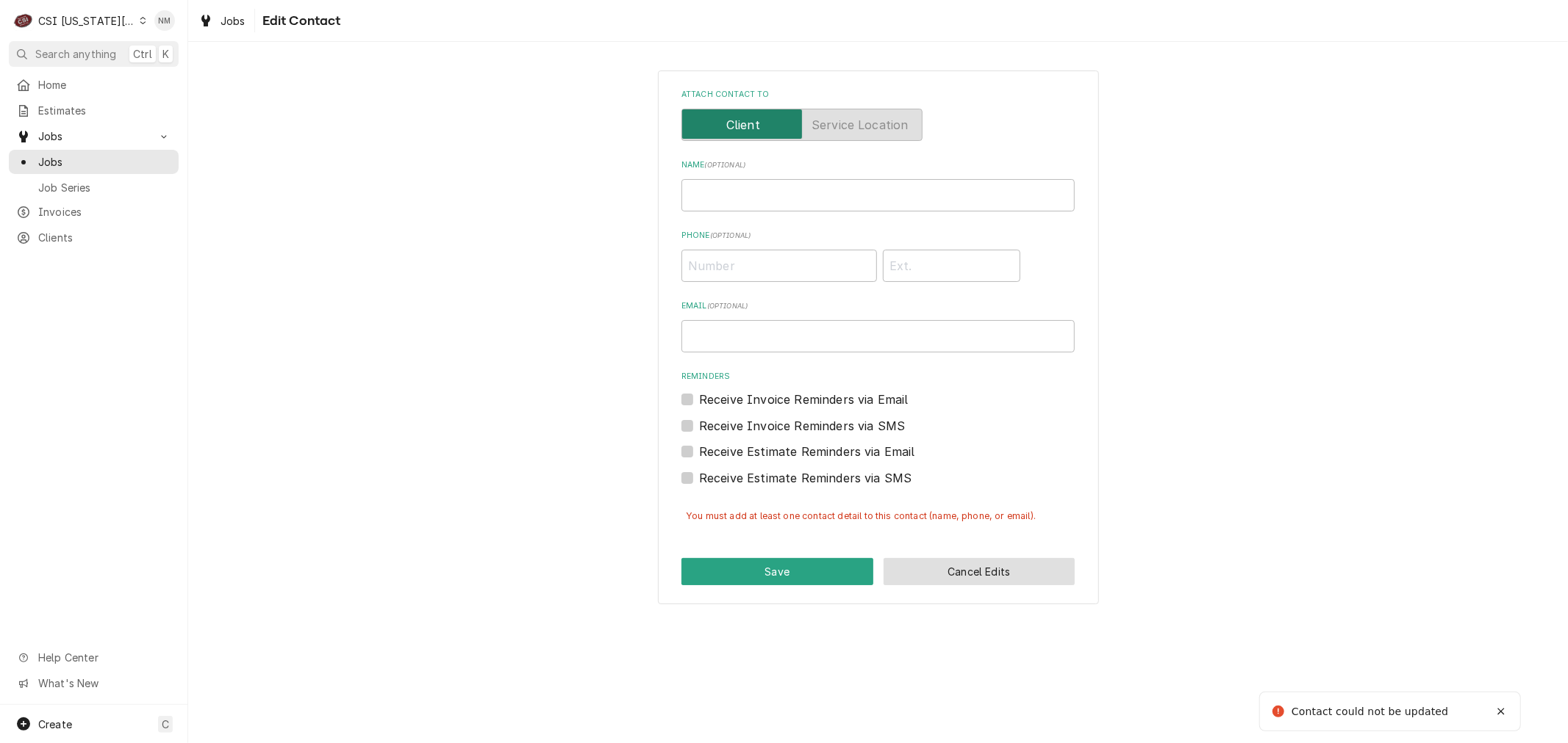
click at [996, 567] on button "Cancel Edits" at bounding box center [979, 572] width 192 height 27
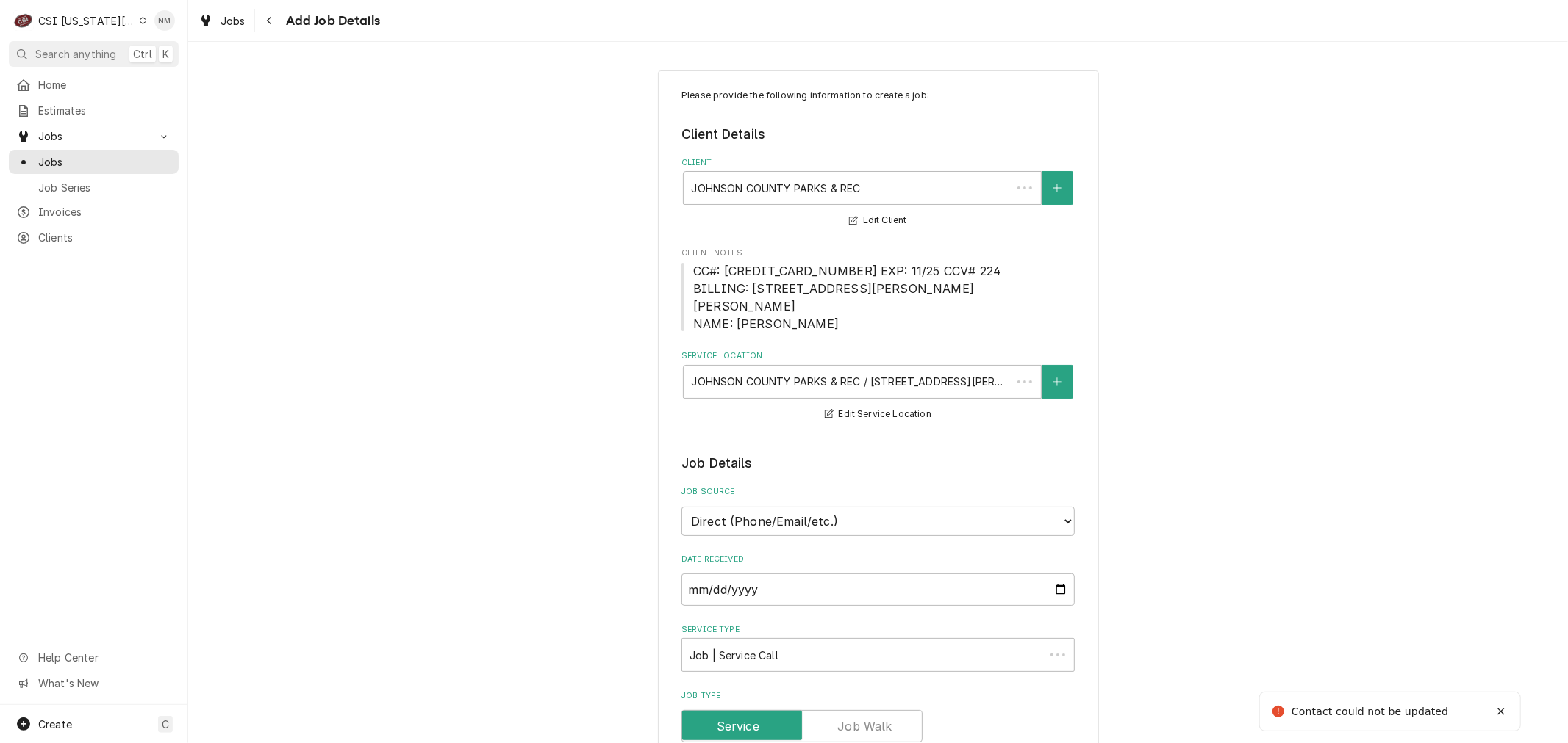
scroll to position [571, 0]
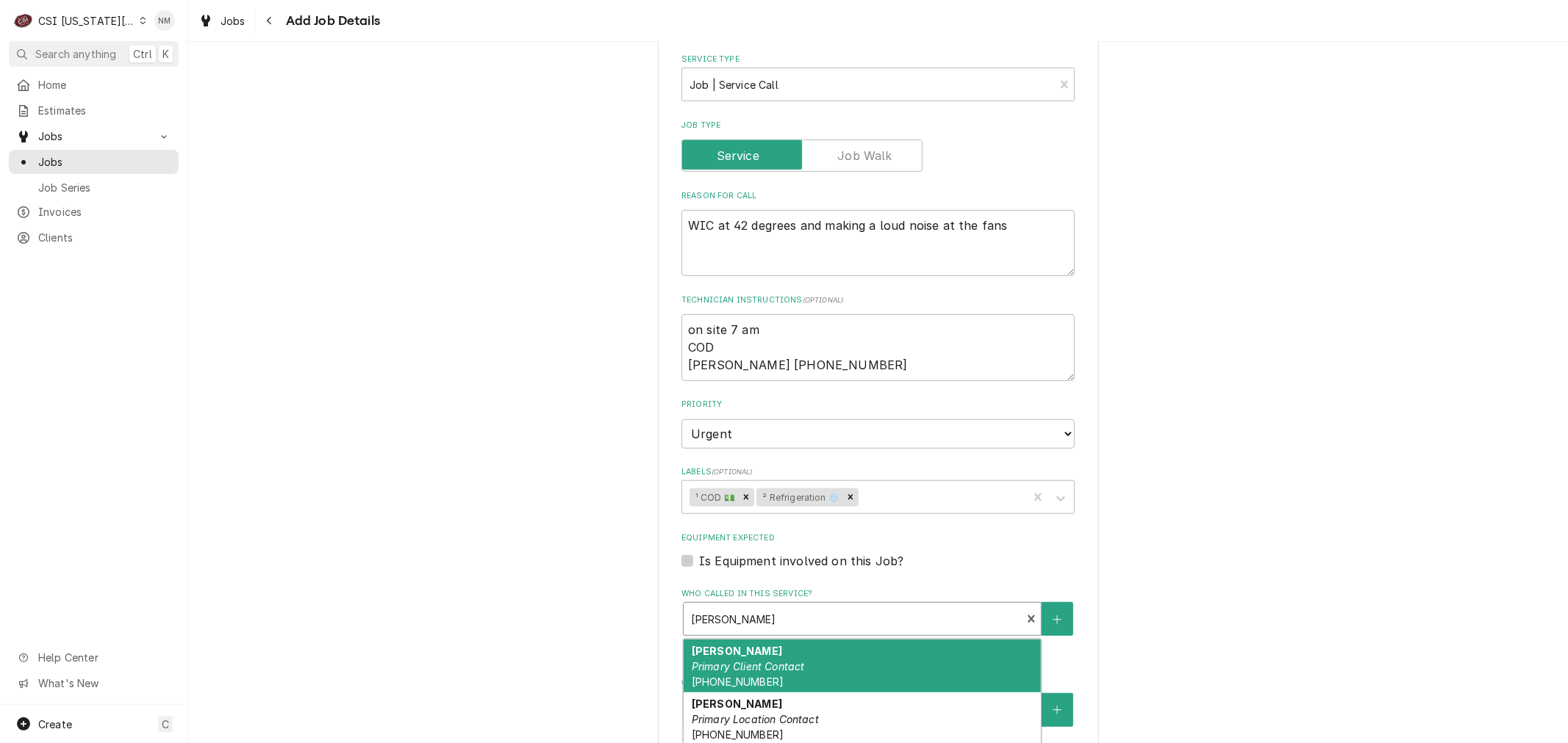
click at [853, 606] on div "Who called in this service?" at bounding box center [851, 619] width 322 height 26
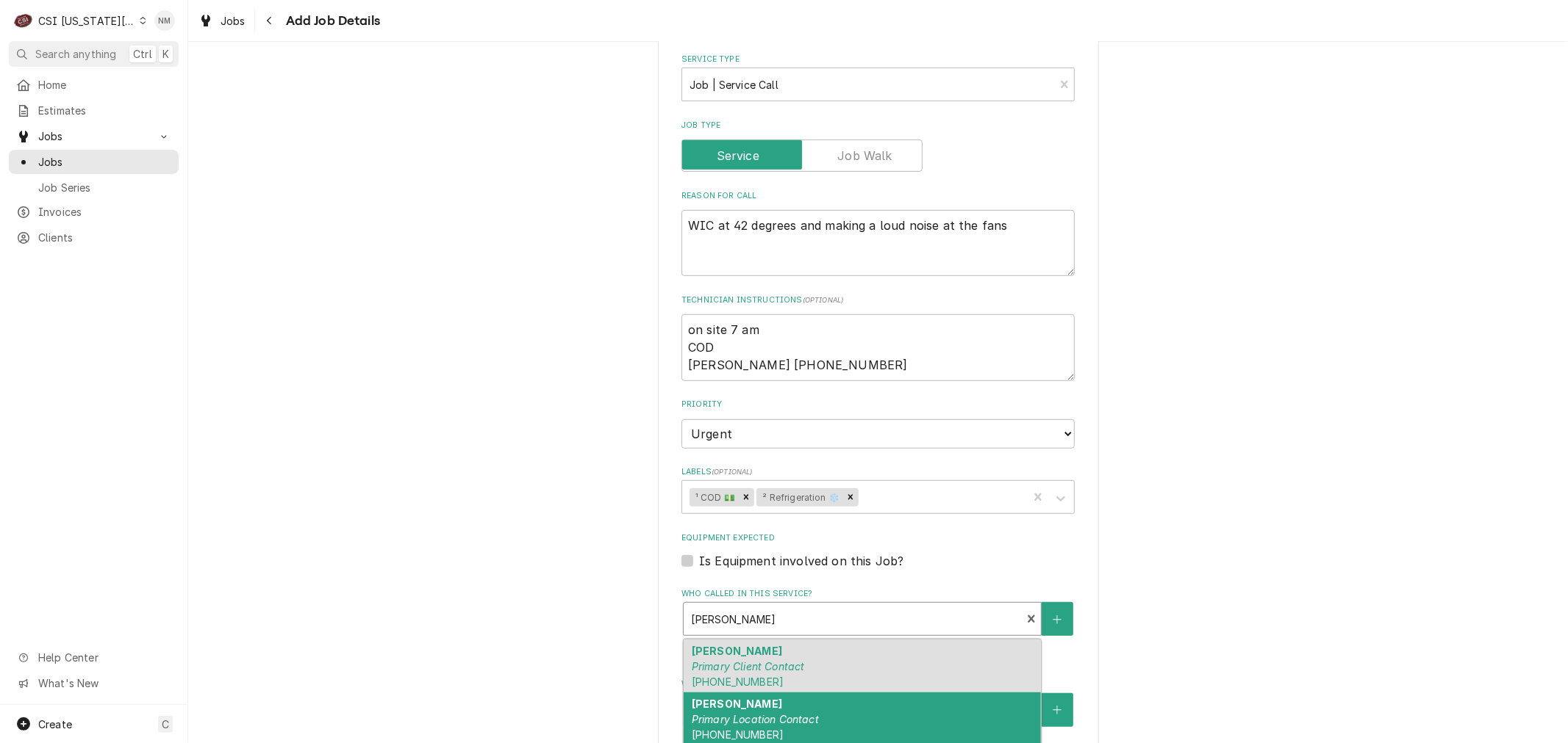
click at [834, 701] on div "[PERSON_NAME] Primary Location Contact [PHONE_NUMBER] [PERSON_NAME][EMAIL_ADDRE…" at bounding box center [862, 735] width 357 height 84
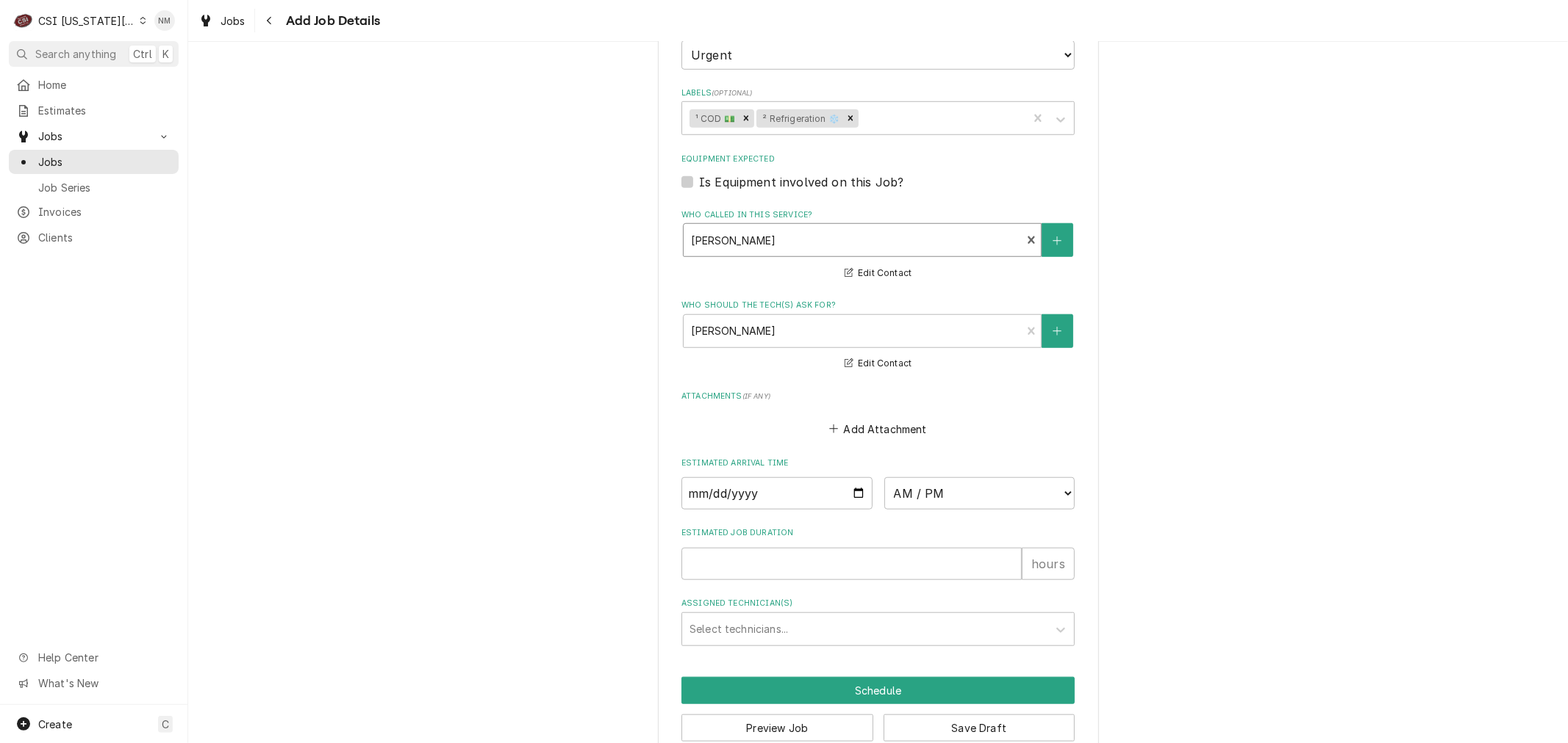
scroll to position [957, 0]
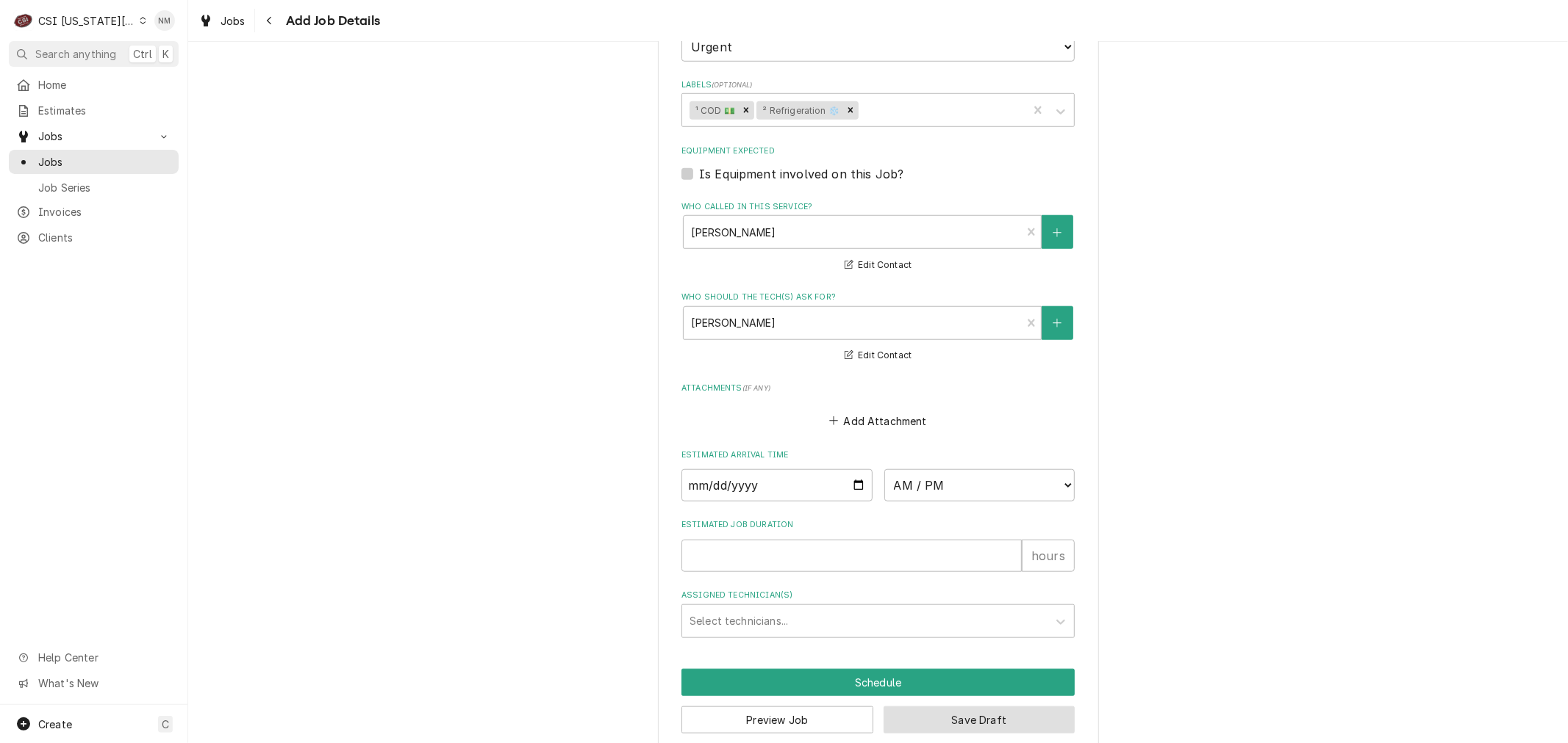
click at [1042, 707] on button "Save Draft" at bounding box center [979, 720] width 192 height 27
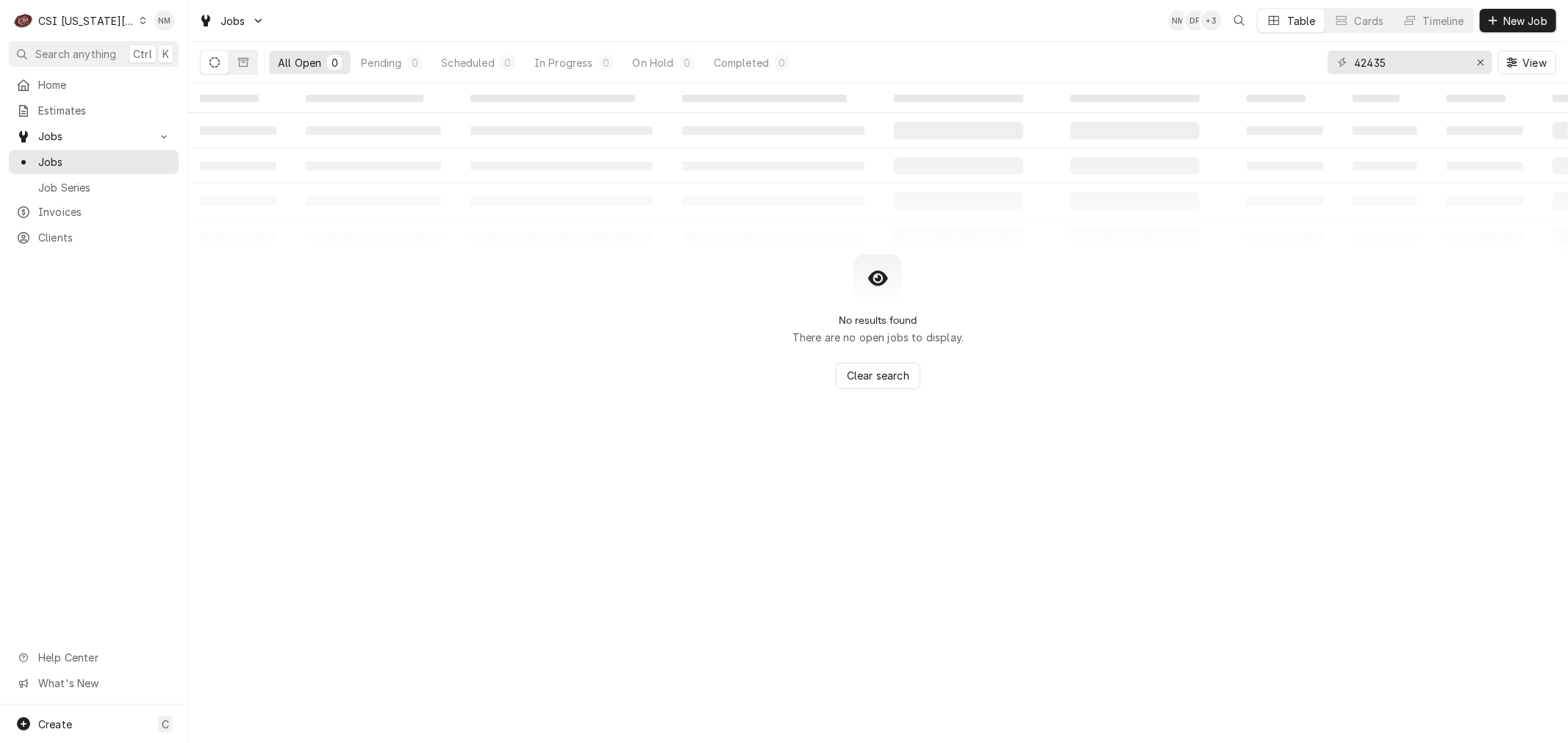
click at [140, 19] on icon "Dynamic Content Wrapper" at bounding box center [143, 21] width 7 height 8
click at [187, 85] on div "CSI St. [PERSON_NAME]" at bounding box center [256, 80] width 225 height 19
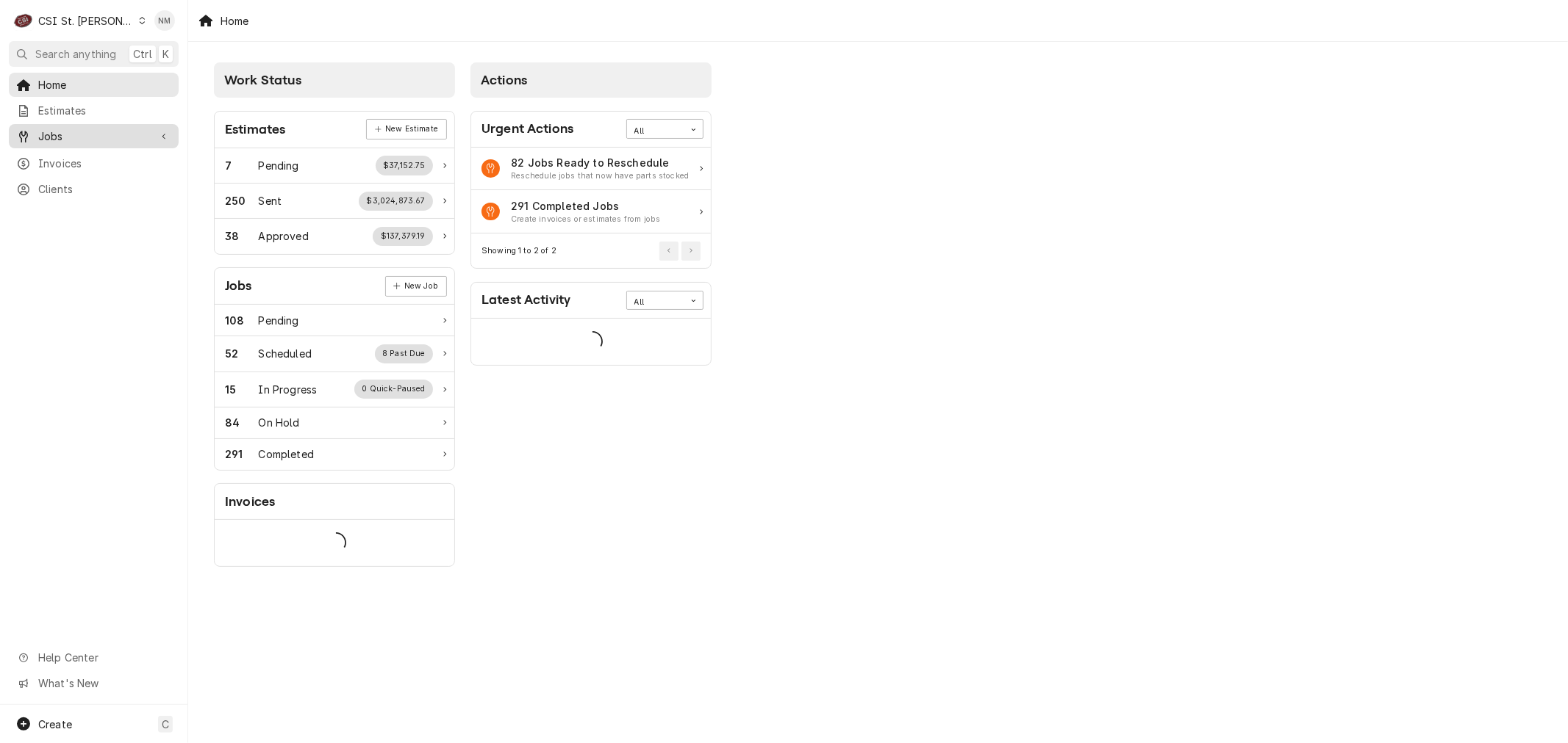
click at [55, 136] on span "Jobs" at bounding box center [93, 136] width 111 height 16
click at [56, 158] on span "Jobs" at bounding box center [105, 163] width 133 height 16
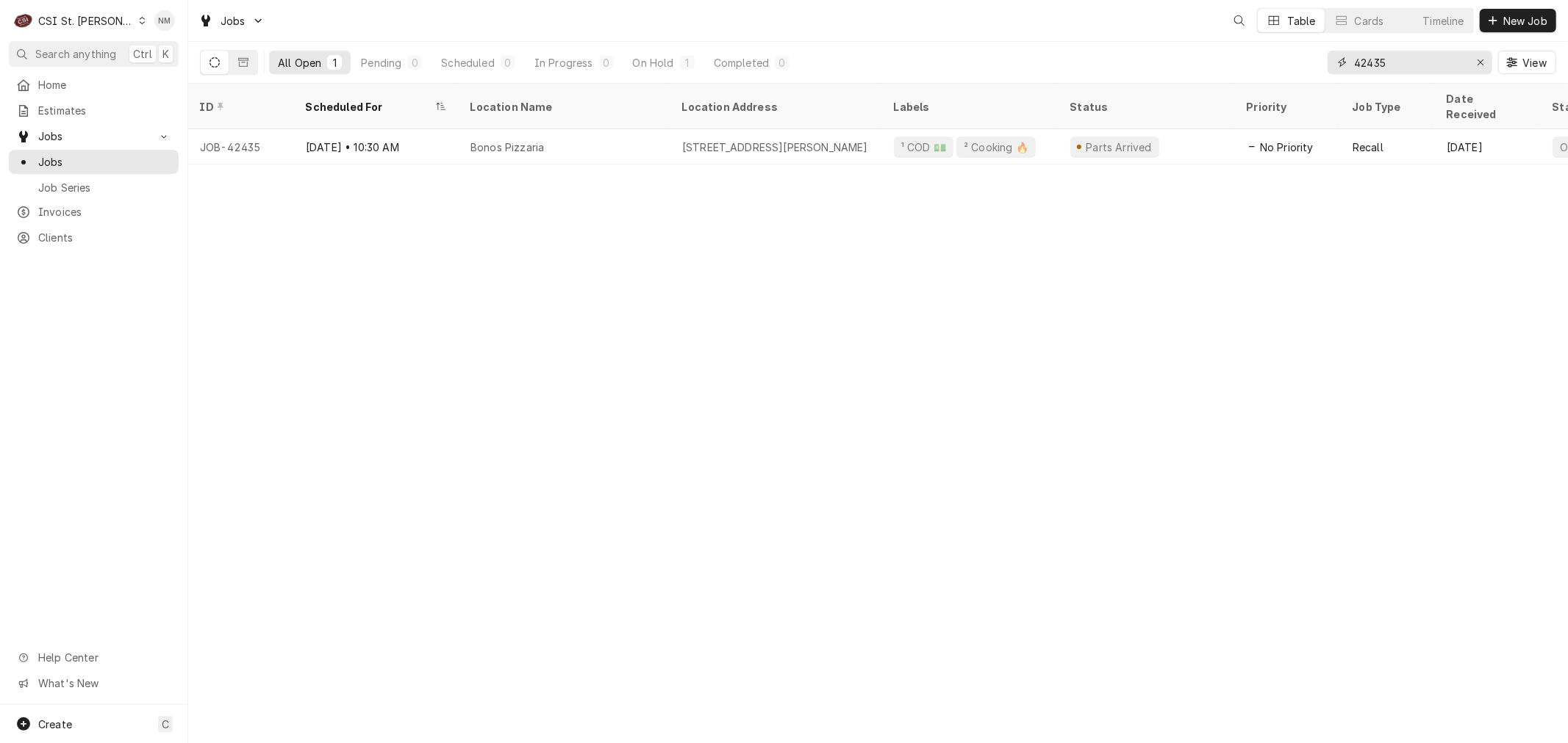
drag, startPoint x: 1430, startPoint y: 62, endPoint x: 1341, endPoint y: 63, distance: 89.0
click at [1341, 63] on div "42435" at bounding box center [1409, 63] width 165 height 23
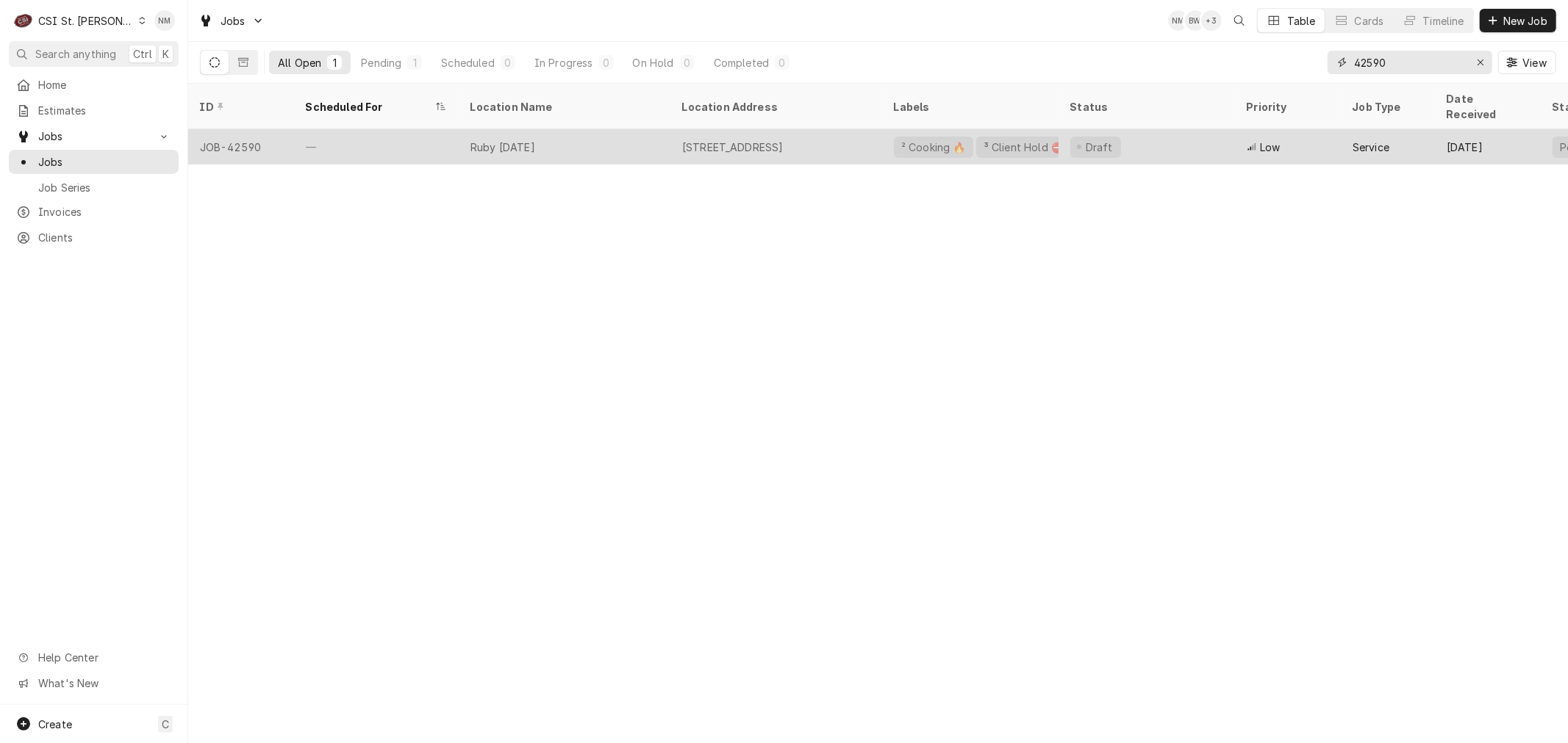
type input "42590"
click at [620, 134] on div "Ruby [DATE]" at bounding box center [564, 147] width 212 height 35
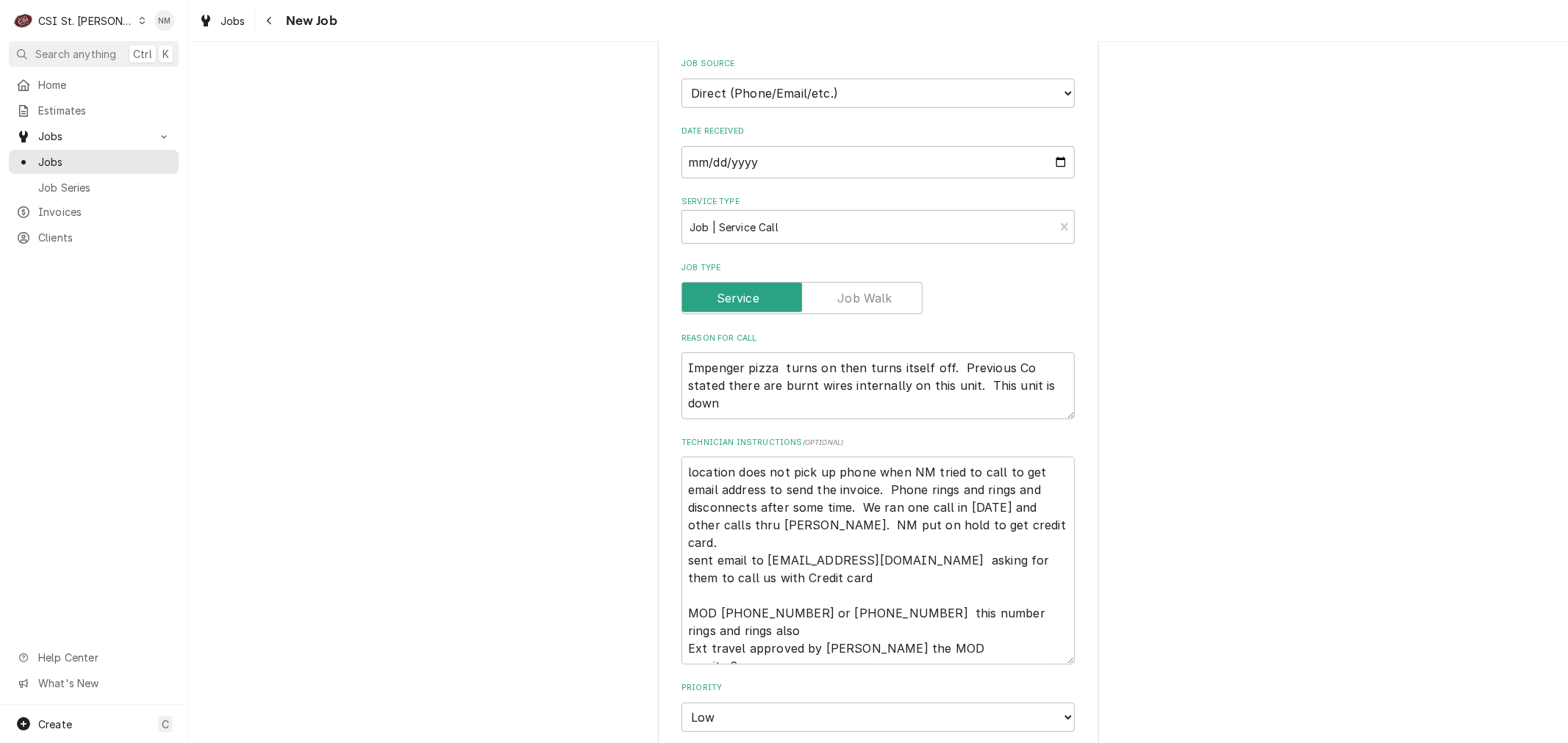
scroll to position [326, 0]
click at [682, 467] on textarea "location does not pick up phone when NM tried to call to get email address to s…" at bounding box center [878, 560] width 393 height 208
type textarea "x"
type textarea "location does not pick up phone when NM tried to call to get email address to s…"
type textarea "x"
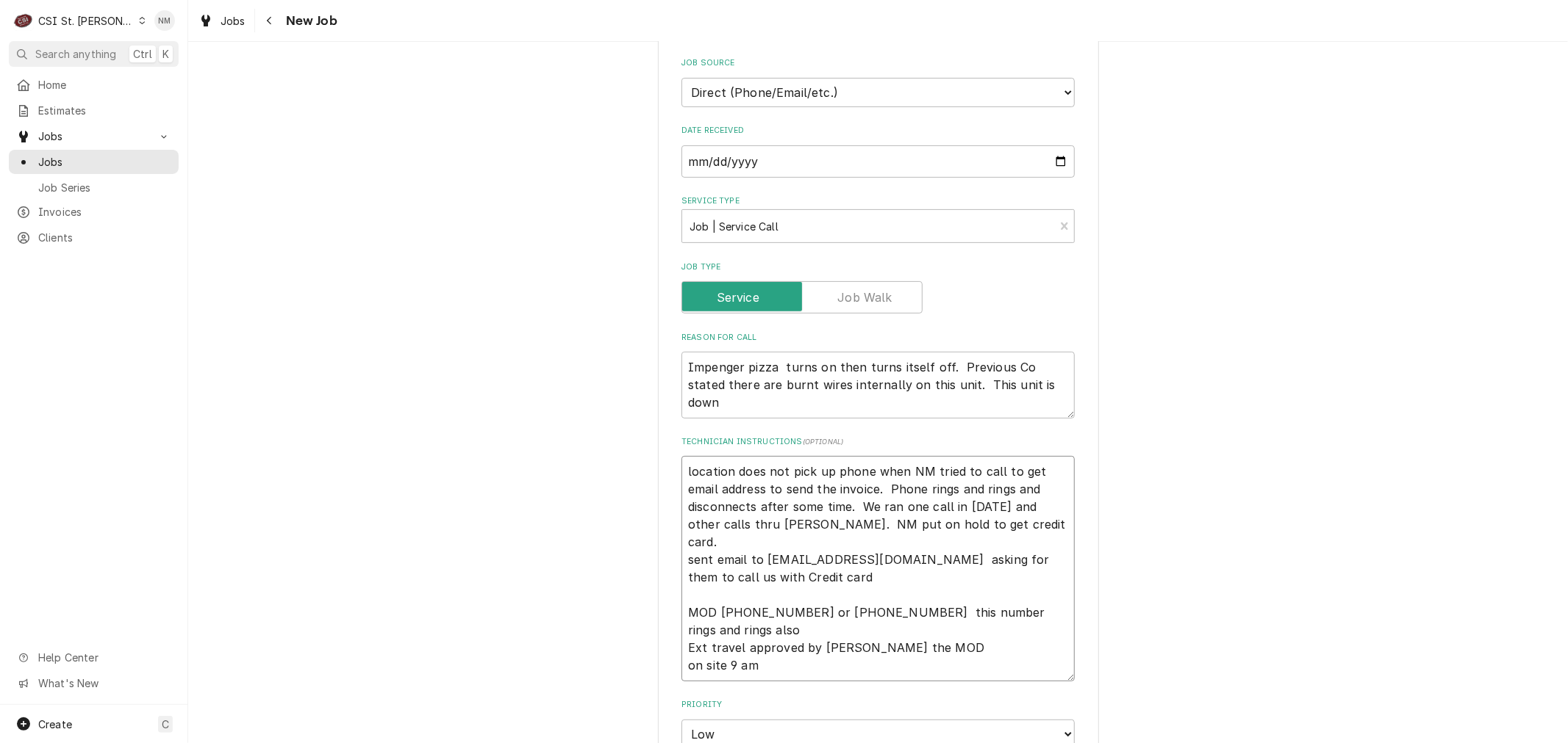
type textarea "9 location does not pick up phone when NM tried to call to get email address to…"
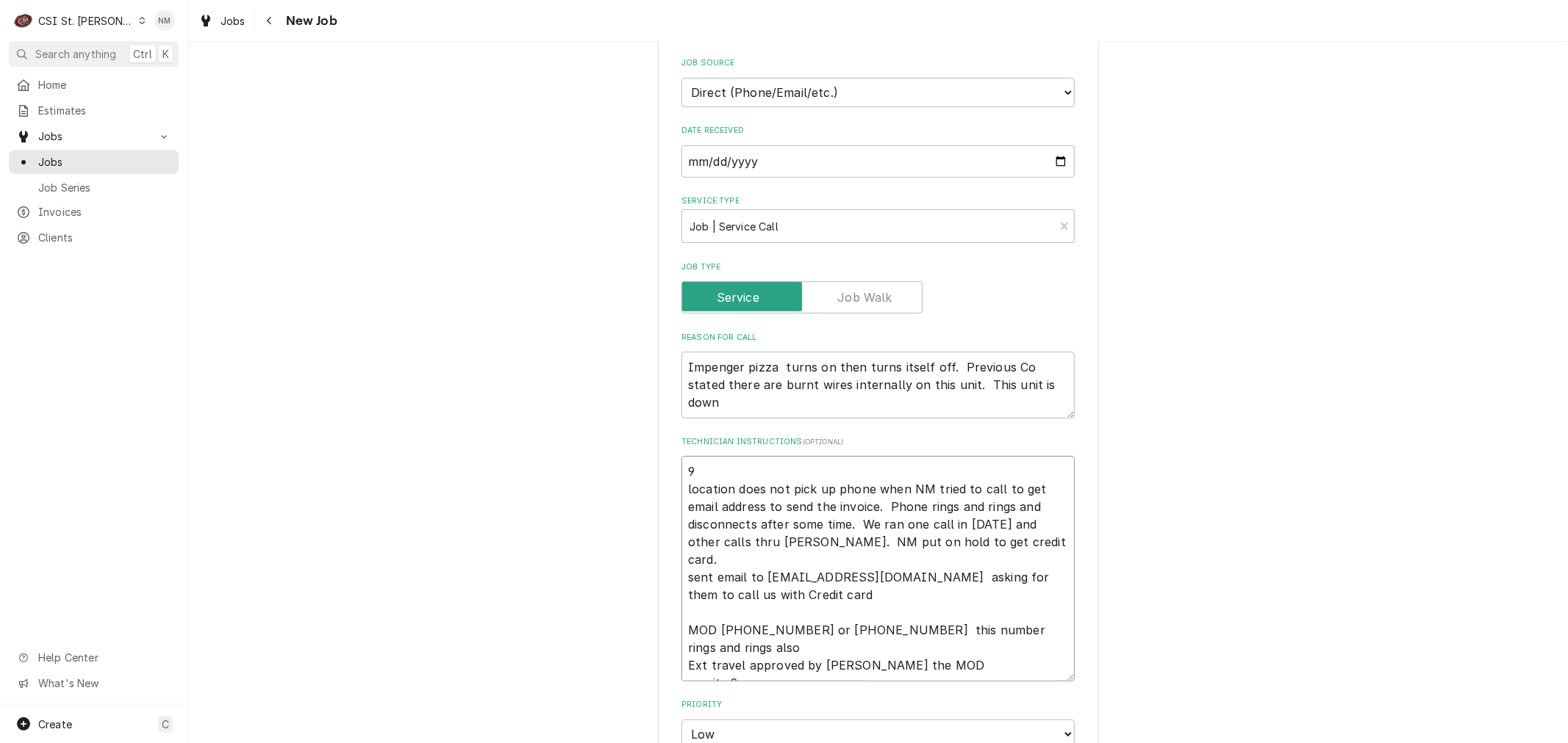
type textarea "x"
type textarea "9/ location does not pick up phone when NM tried to call to get email address t…"
type textarea "x"
type textarea "9/1 location does not pick up phone when NM tried to call to get email address …"
type textarea "x"
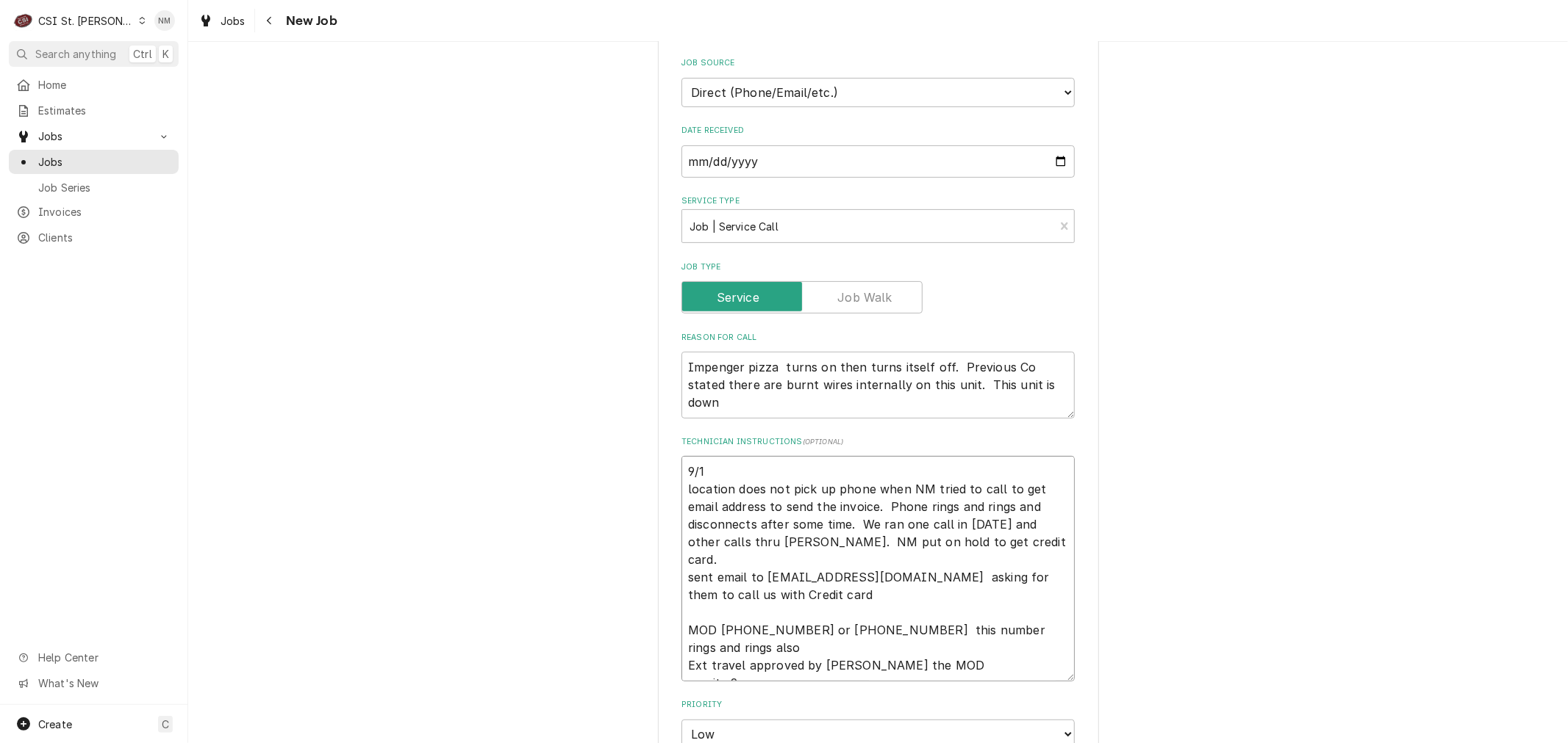
type textarea "9/11 location does not pick up phone when NM tried to call to get email address…"
type textarea "x"
type textarea "9/11 location does not pick up phone when NM tried to call to get email address…"
type textarea "x"
type textarea "9/11 location does not pick up phone when NM tried to call to get email address…"
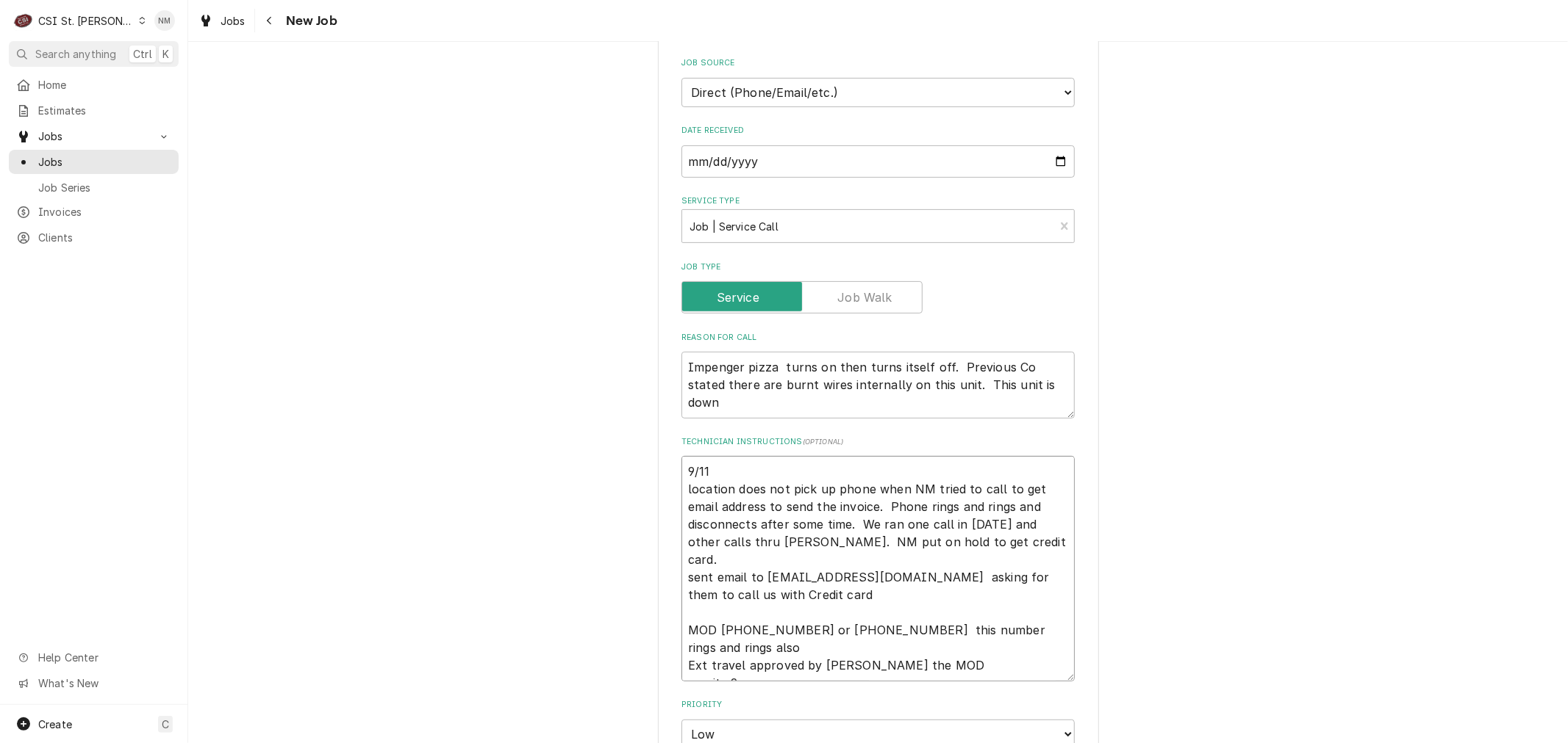
type textarea "x"
type textarea "9/11 N location does not pick up phone when NM tried to call to get email addre…"
type textarea "x"
type textarea "9/11 NM location does not pick up phone when NM tried to call to get email addr…"
type textarea "x"
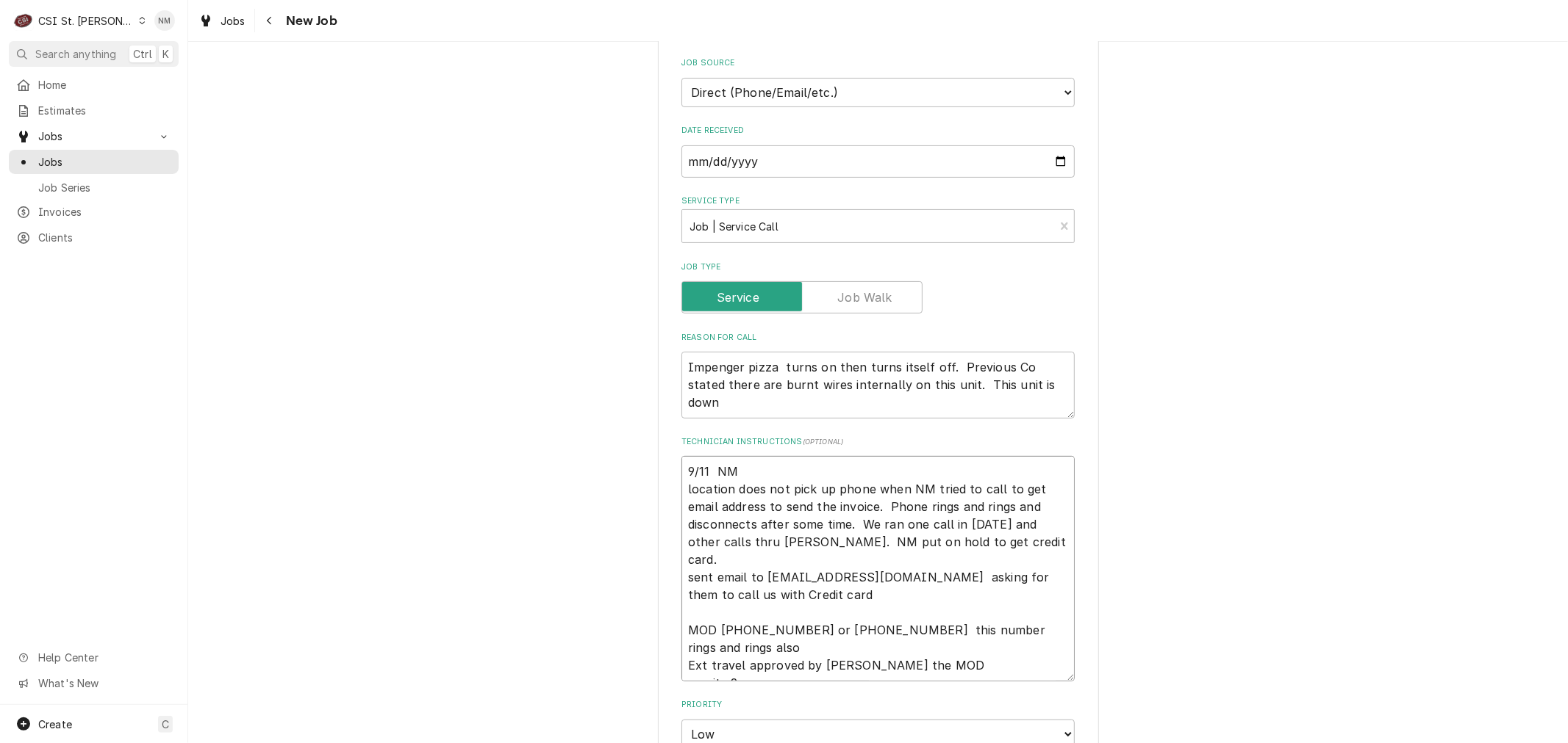
type textarea "9/11 NM location does not pick up phone when NM tried to call to get email addr…"
type textarea "x"
type textarea "9/11 NM t location does not pick up phone when NM tried to call to get email ad…"
type textarea "x"
type textarea "9/11 NM tr location does not pick up phone when NM tried to call to get email a…"
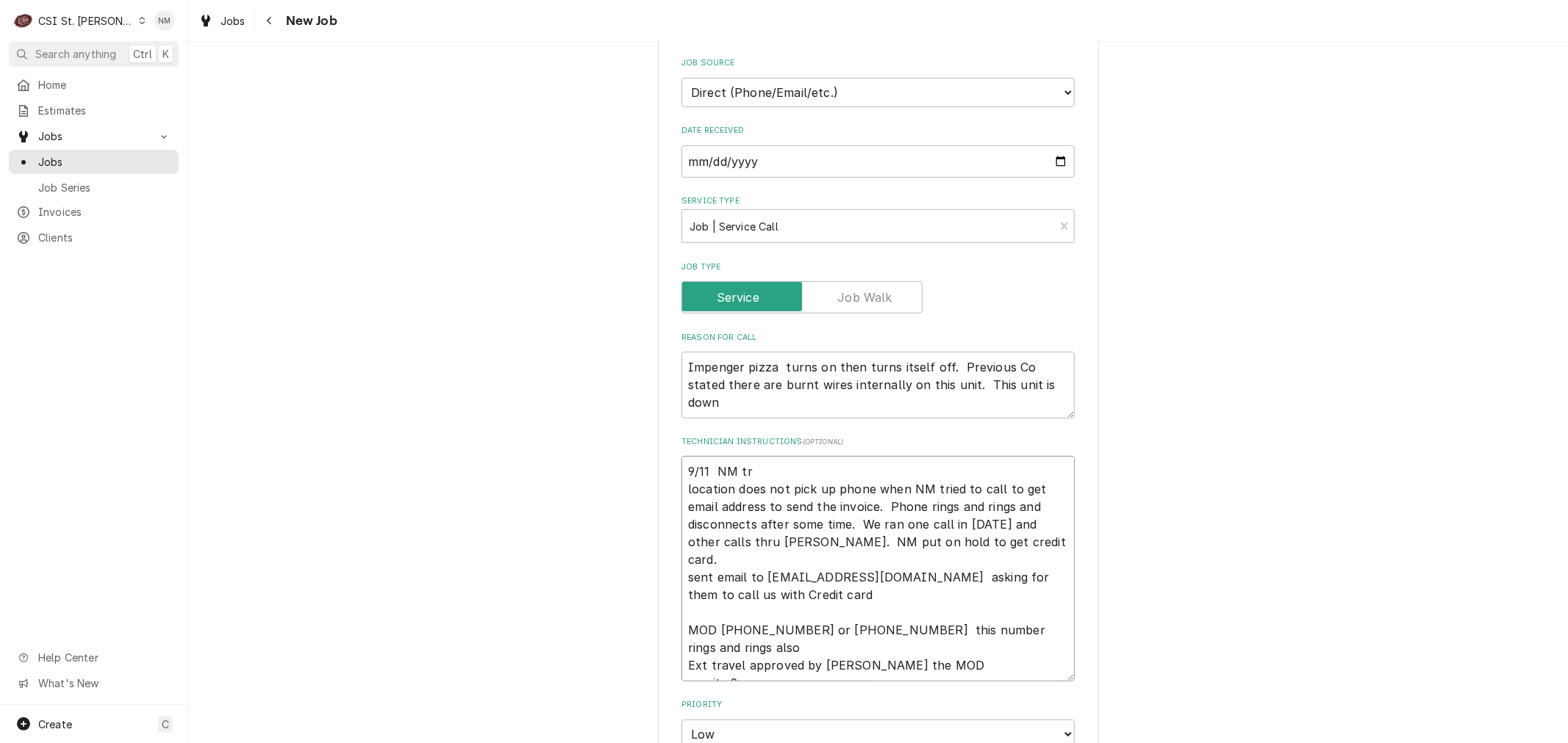
type textarea "x"
type textarea "9/11 NM tri location does not pick up phone when NM tried to call to get email …"
type textarea "x"
type textarea "9/11 NM trie location does not pick up phone when NM tried to call to get email…"
type textarea "x"
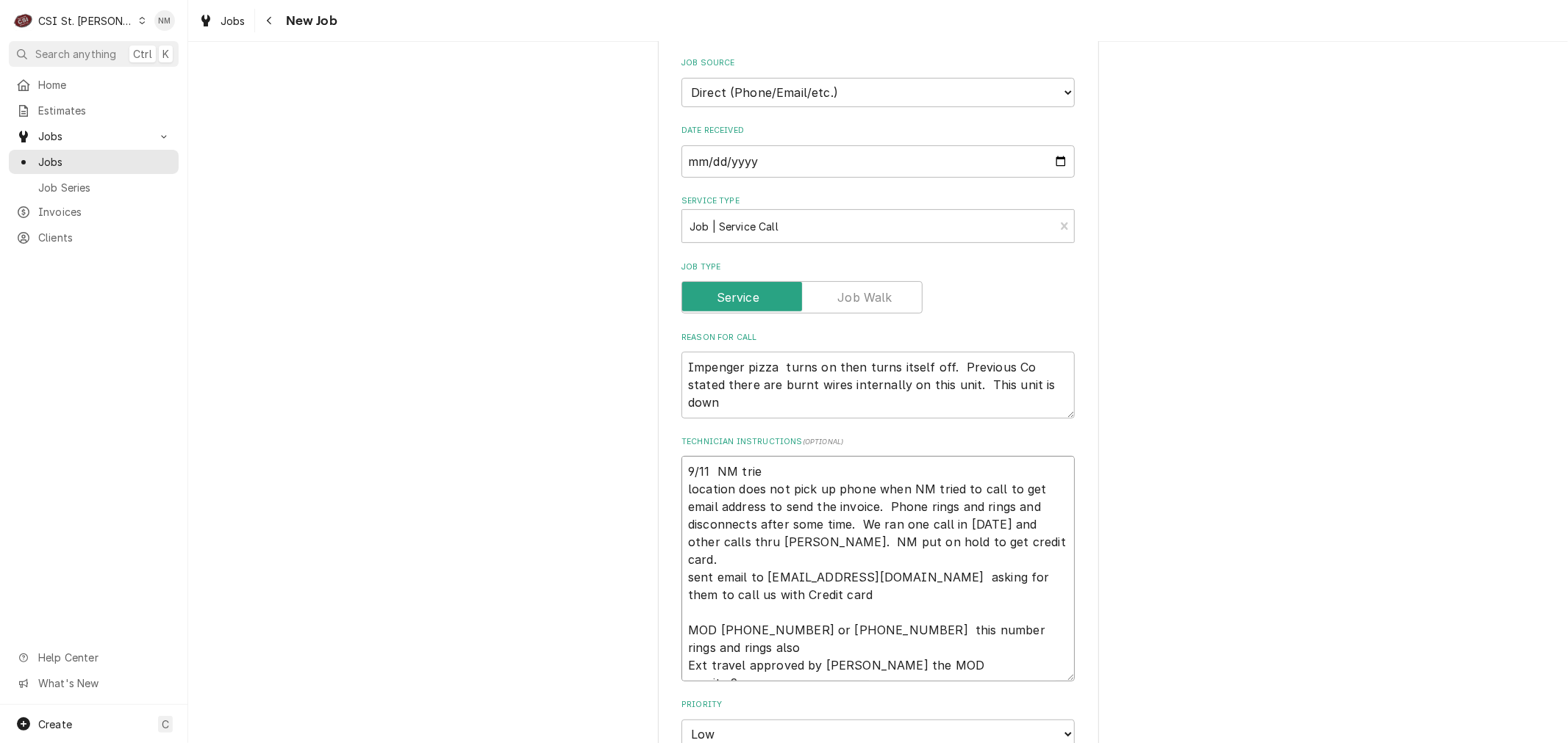
type textarea "9/11 NM tried location does not pick up phone when NM tried to call to get emai…"
type textarea "x"
type textarea "9/11 NM tried location does not pick up phone when NM tried to call to get emai…"
type textarea "x"
type textarea "9/11 NM tried t location does not pick up phone when NM tried to call to get em…"
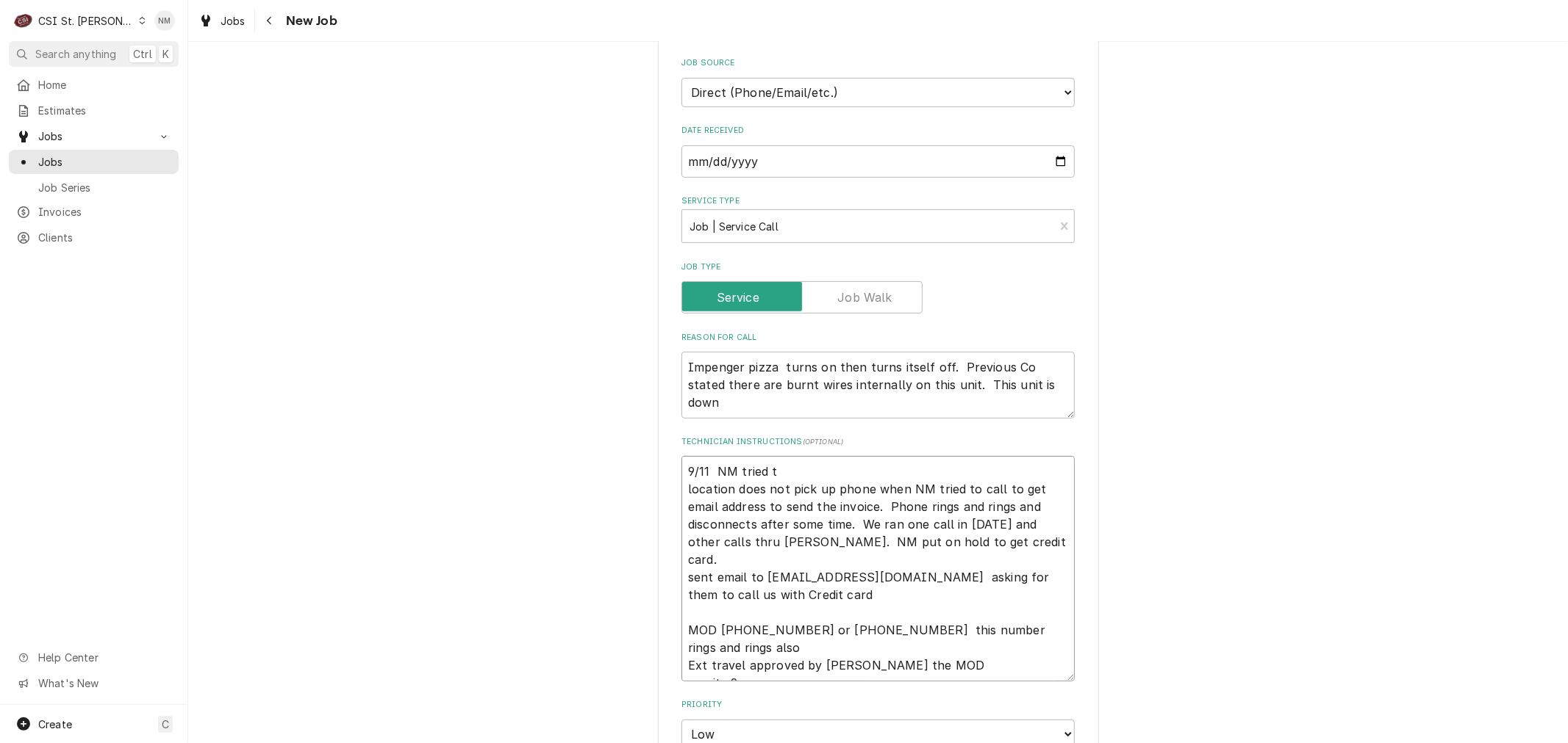
type textarea "x"
type textarea "9/11 NM tried the location does not pick up phone when NM tried to call to get …"
type textarea "x"
type textarea "9/11 NM tried the location does not pick up phone when NM tried to call to get …"
type textarea "x"
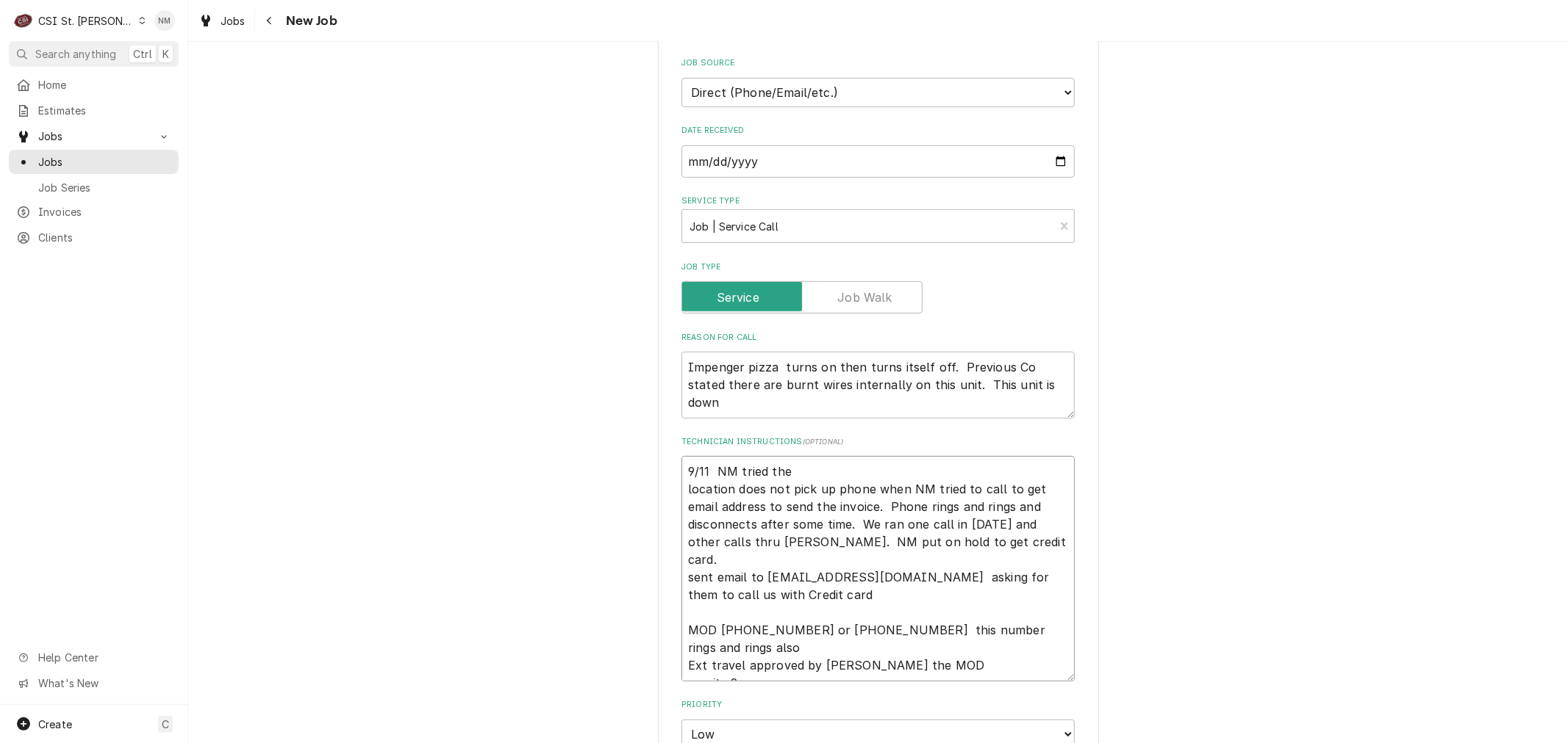
type textarea "9/11 NM tried the n location does not pick up phone when NM tried to call to ge…"
type textarea "x"
type textarea "9/11 NM tried the nu location does not pick up phone when NM tried to call to g…"
type textarea "x"
type textarea "9/11 NM tried the nub location does not pick up phone when NM tried to call to …"
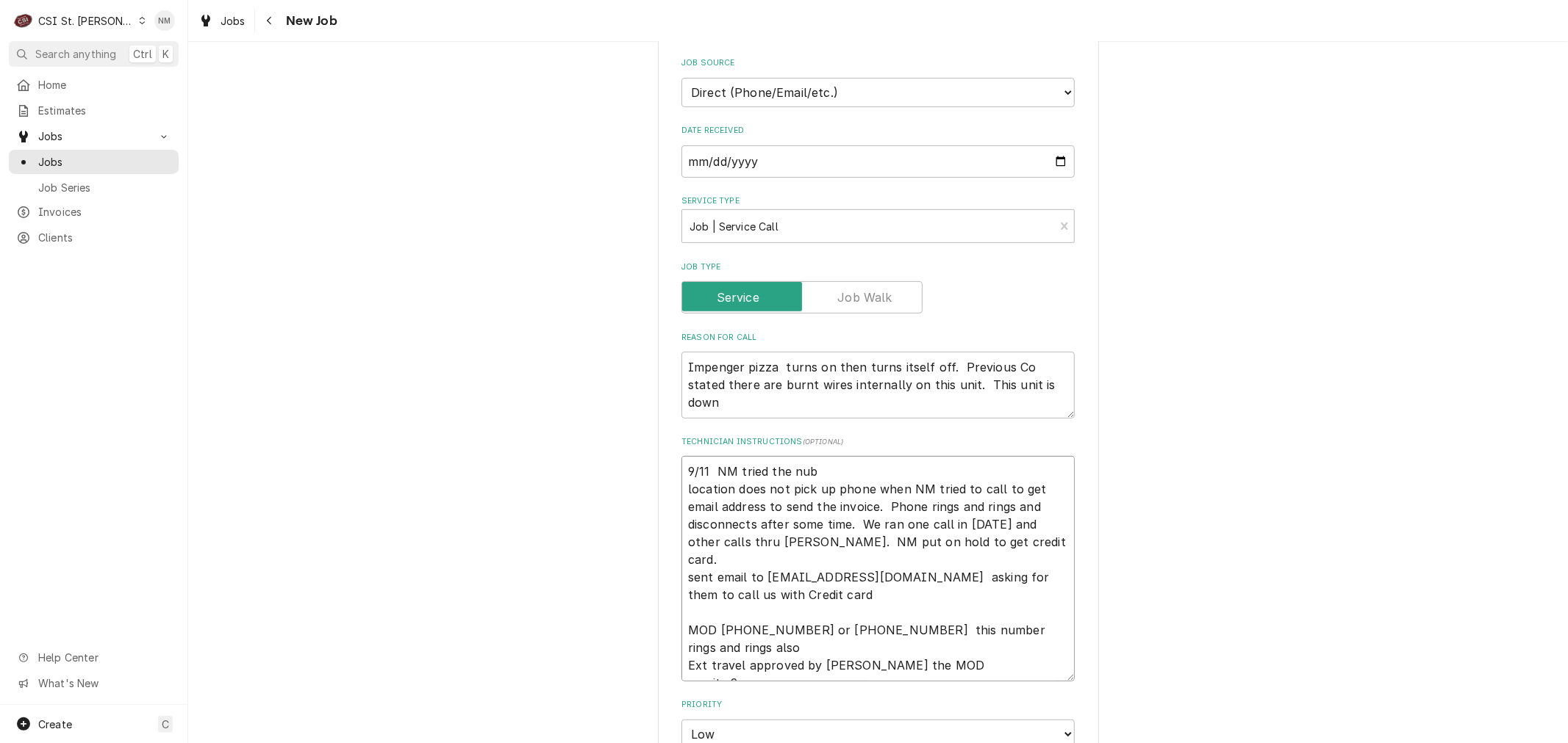
type textarea "x"
type textarea "9/11 NM tried the nu location does not pick up phone when NM tried to call to g…"
type textarea "x"
type textarea "9/11 NM tried the n location does not pick up phone when NM tried to call to ge…"
type textarea "x"
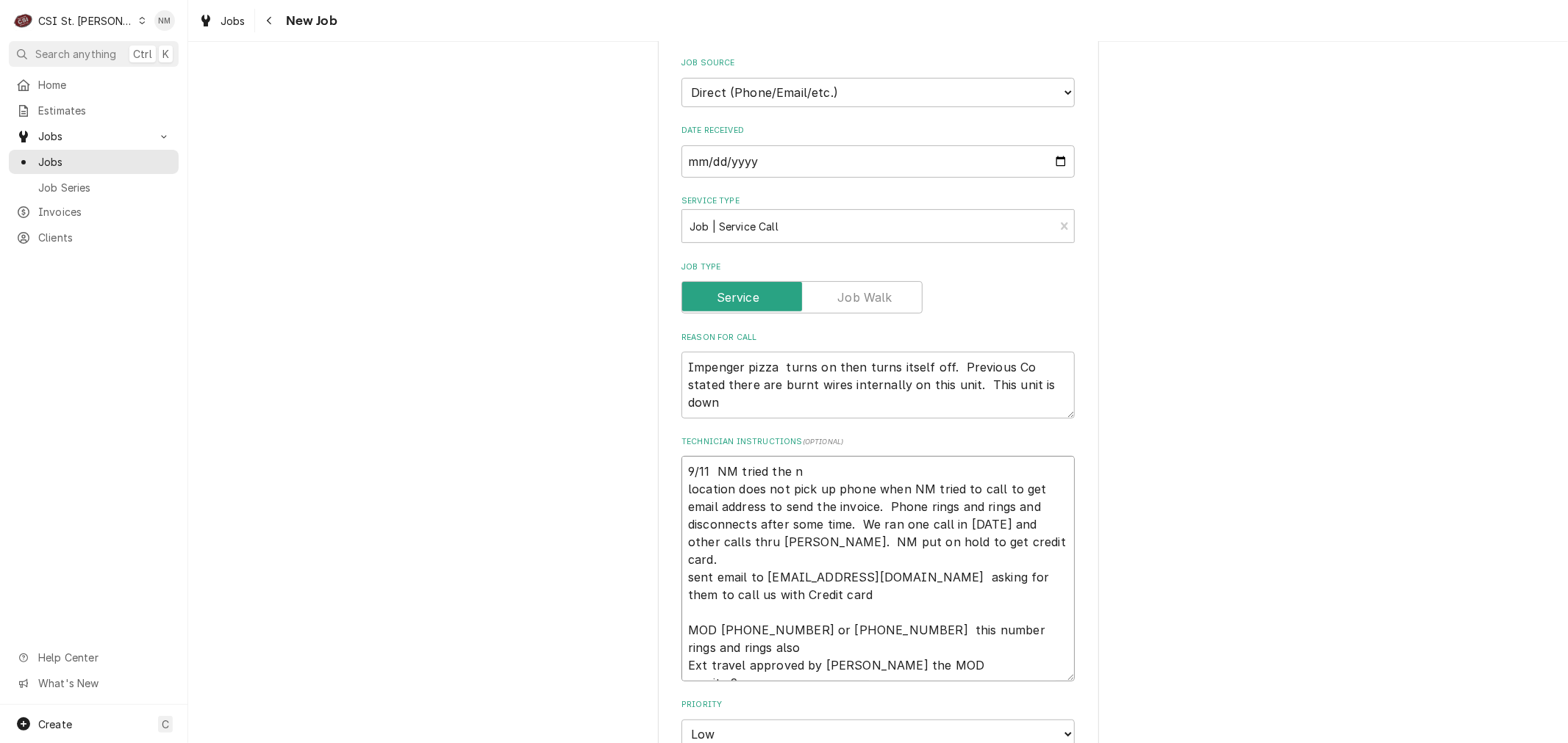
type textarea "9/11 NM tried the location does not pick up phone when NM tried to call to get …"
type textarea "x"
type textarea "9/11 NM tried the b location does not pick up phone when NM tried to call to ge…"
type textarea "x"
type textarea "9/11 NM tried the bo location does not pick up phone when NM tried to call to g…"
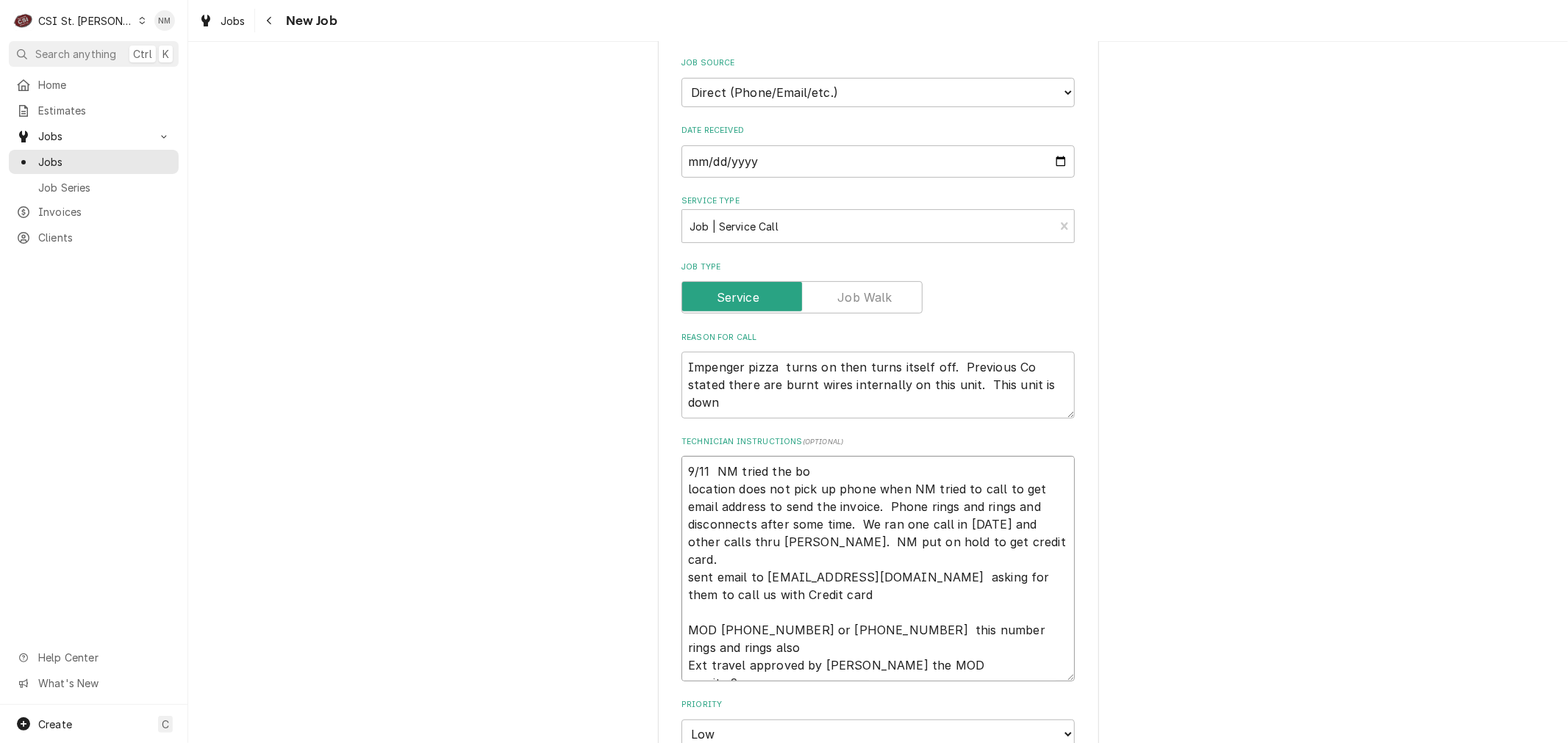
type textarea "x"
type textarea "9/11 NM tried the bot location does not pick up phone when NM tried to call to …"
type textarea "x"
type textarea "9/11 NM tried the both location does not pick up phone when NM tried to call to…"
type textarea "x"
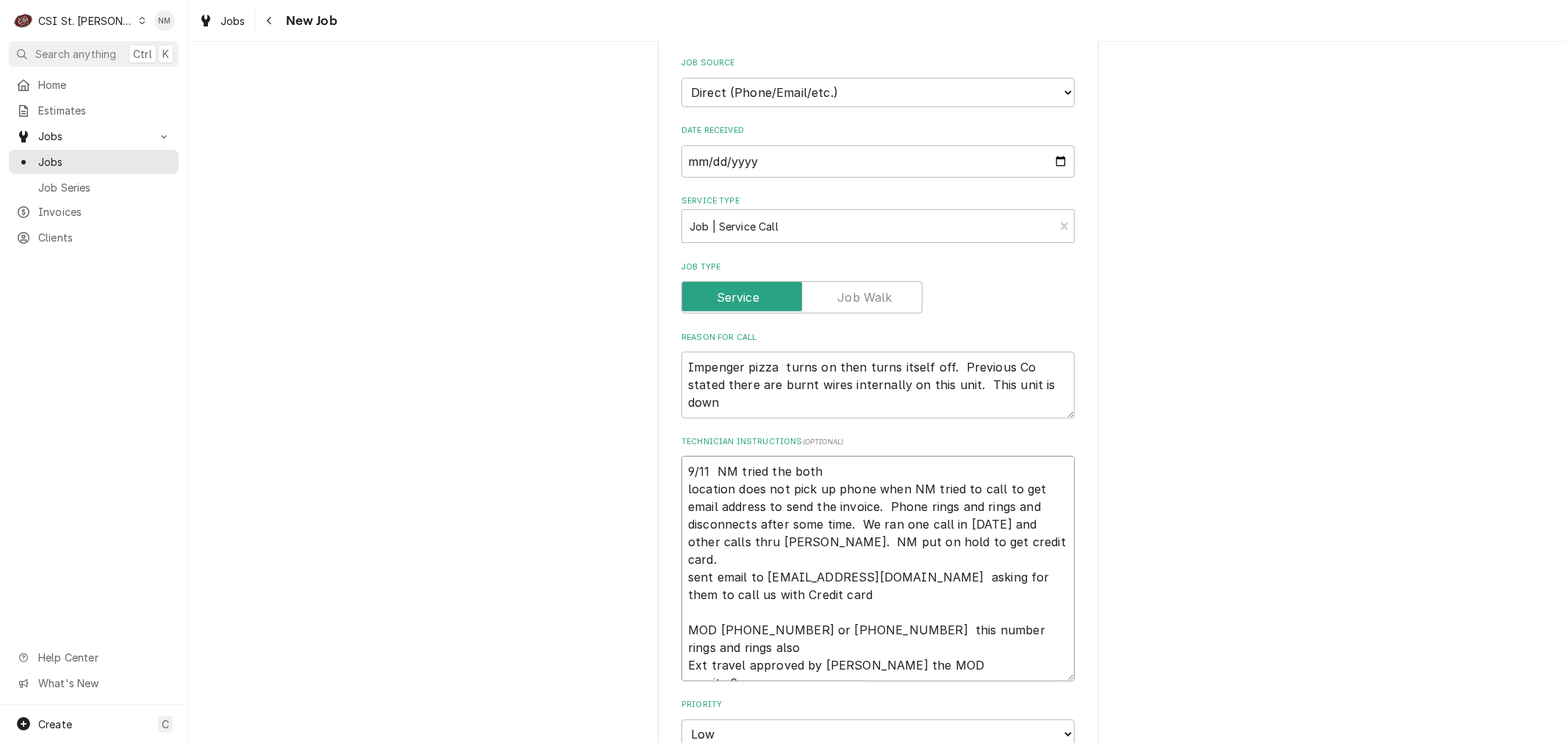
type textarea "9/11 NM tried the both location does not pick up phone when NM tried to call to…"
type textarea "x"
type textarea "9/11 NM tried the both n location does not pick up phone when NM tried to call …"
type textarea "x"
type textarea "9/11 NM tried the both nu location does not pick up phone when NM tried to call…"
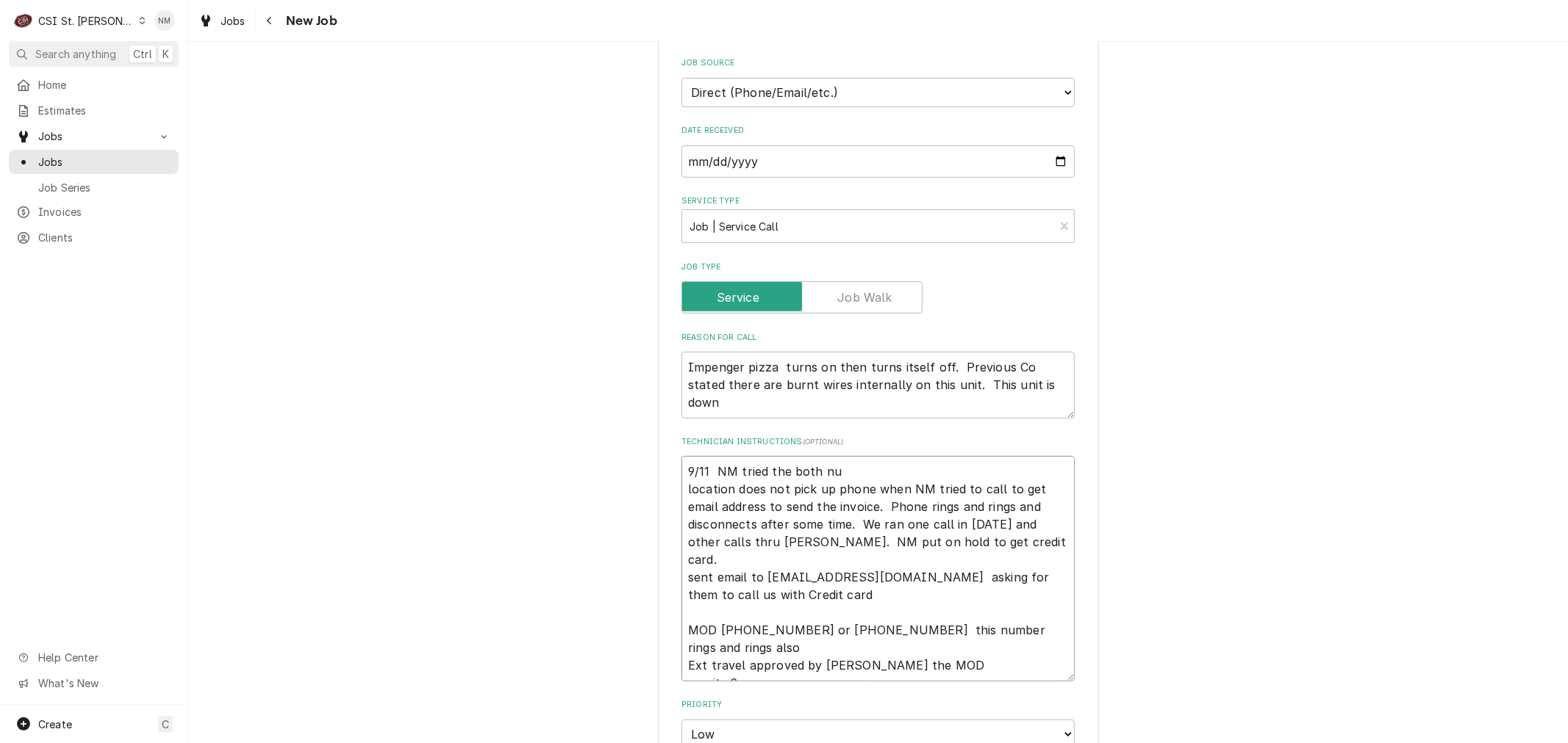
type textarea "x"
type textarea "9/11 NM tried the both num location does not pick up phone when NM tried to cal…"
type textarea "x"
type textarea "9/11 NM tried the both numb location does not pick up phone when NM tried to ca…"
type textarea "x"
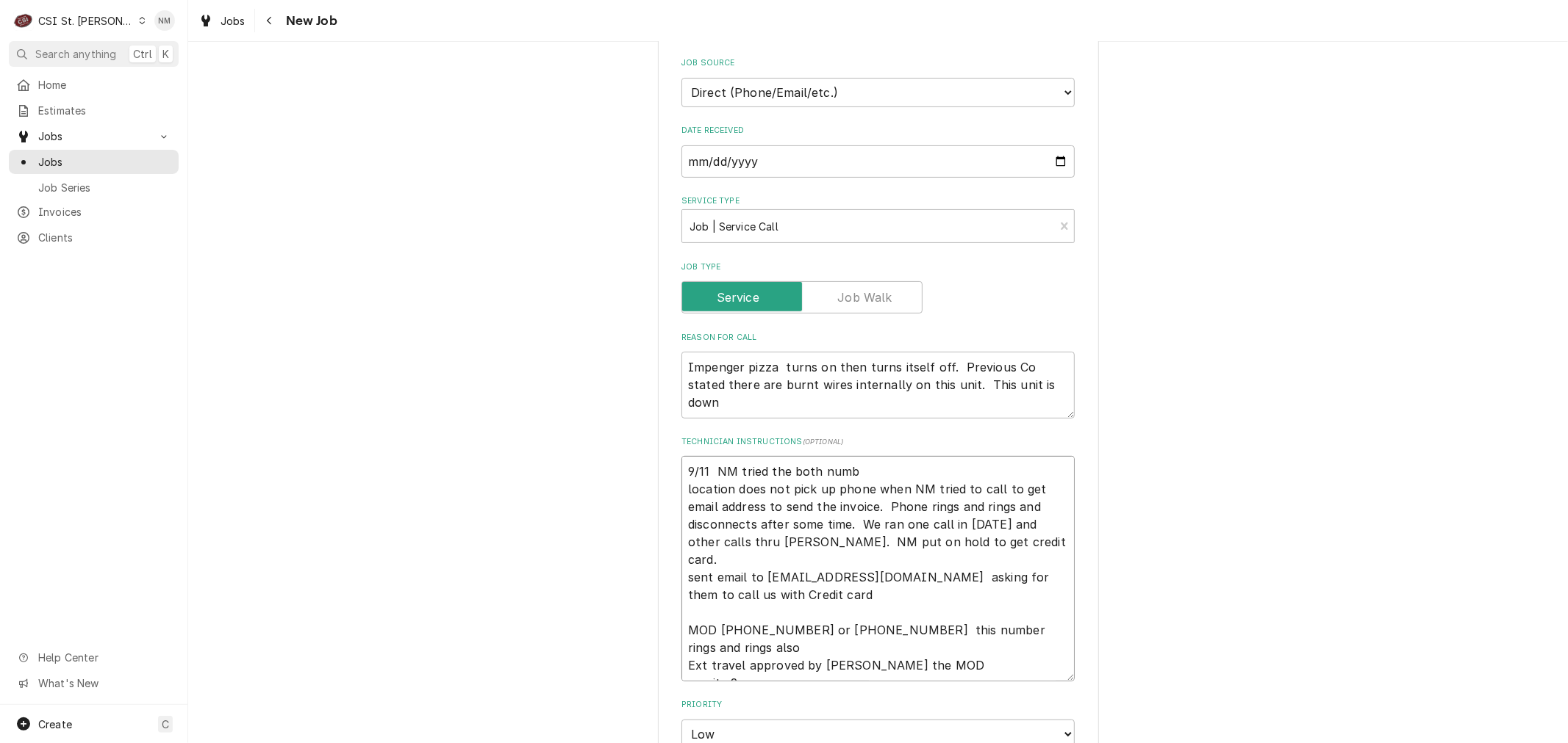
type textarea "9/11 NM tried the both numbe location does not pick up phone when NM tried to c…"
type textarea "x"
type textarea "9/11 NM tried the both number location does not pick up phone when NM tried to …"
type textarea "x"
type textarea "9/11 NM tried the both numbers location does not pick up phone when NM tried to…"
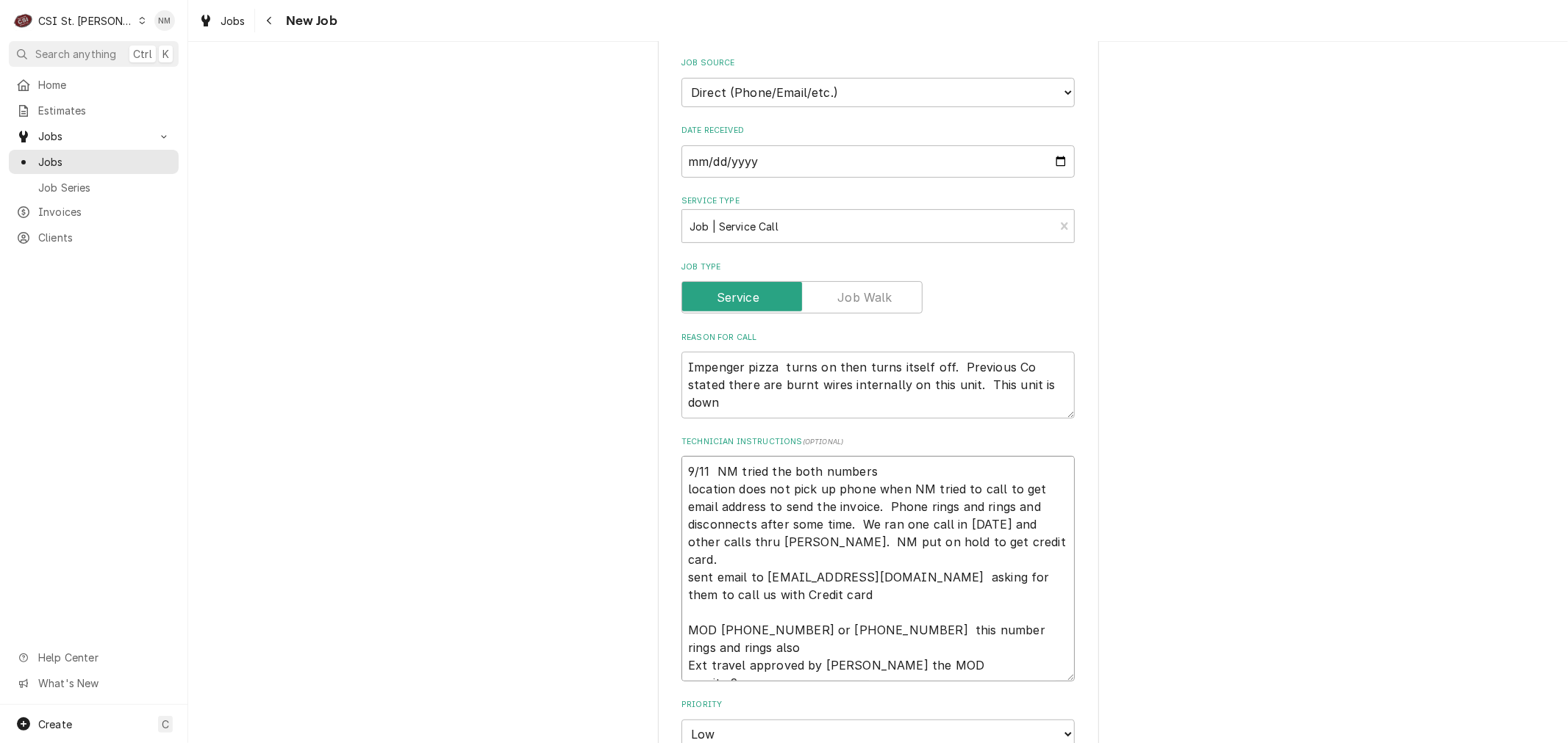
type textarea "x"
type textarea "9/11 NM tried the both numbers location does not pick up phone when NM tried to…"
type textarea "x"
type textarea "9/11 NM tried the both numbers a location does not pick up phone when NM tried …"
type textarea "x"
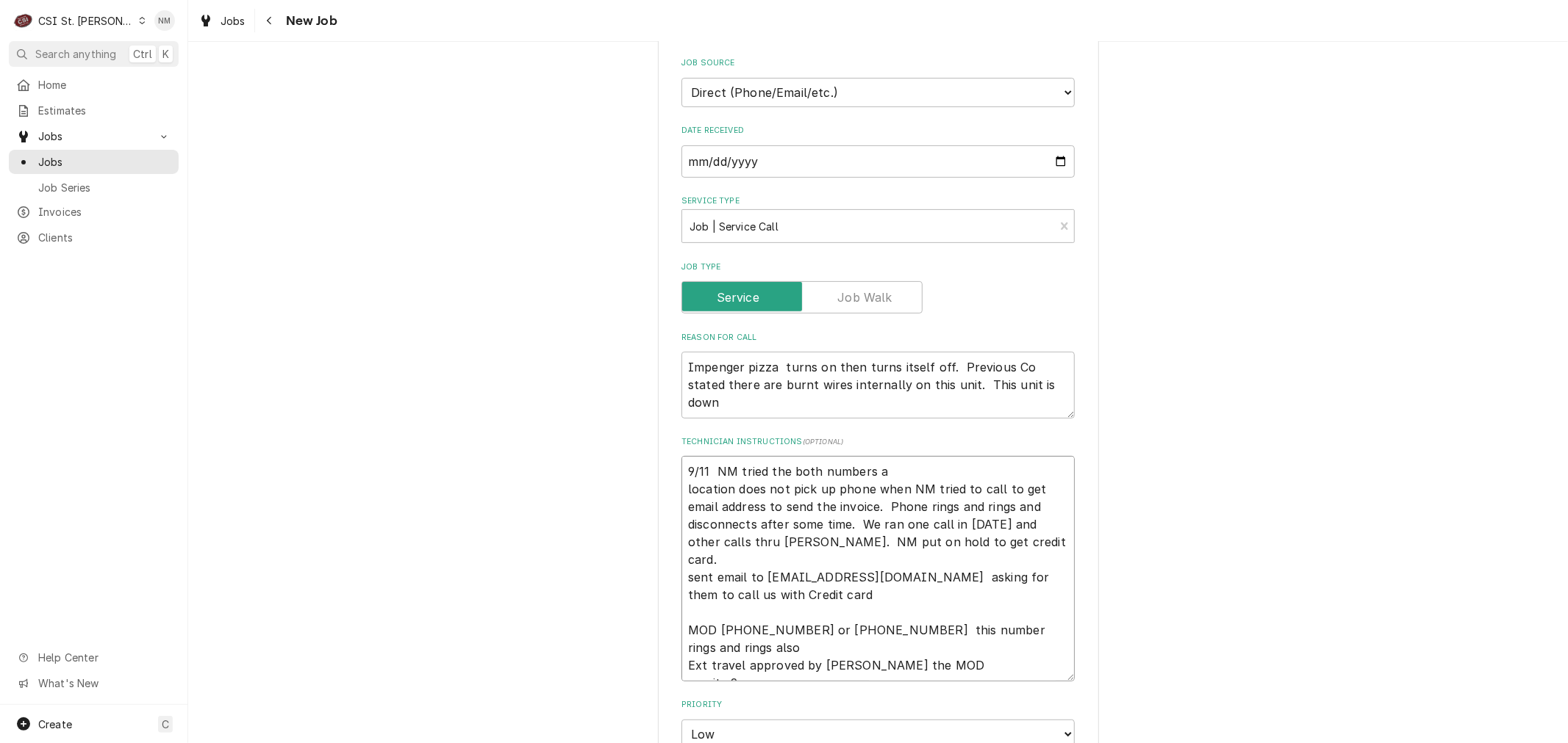
type textarea "9/11 NM tried the both numbers an location does not pick up phone when NM tried…"
type textarea "x"
type textarea "9/11 NM tried the both numbers and location does not pick up phone when NM trie…"
type textarea "x"
type textarea "9/11 NM tried the both numbers and location does not pick up phone when NM trie…"
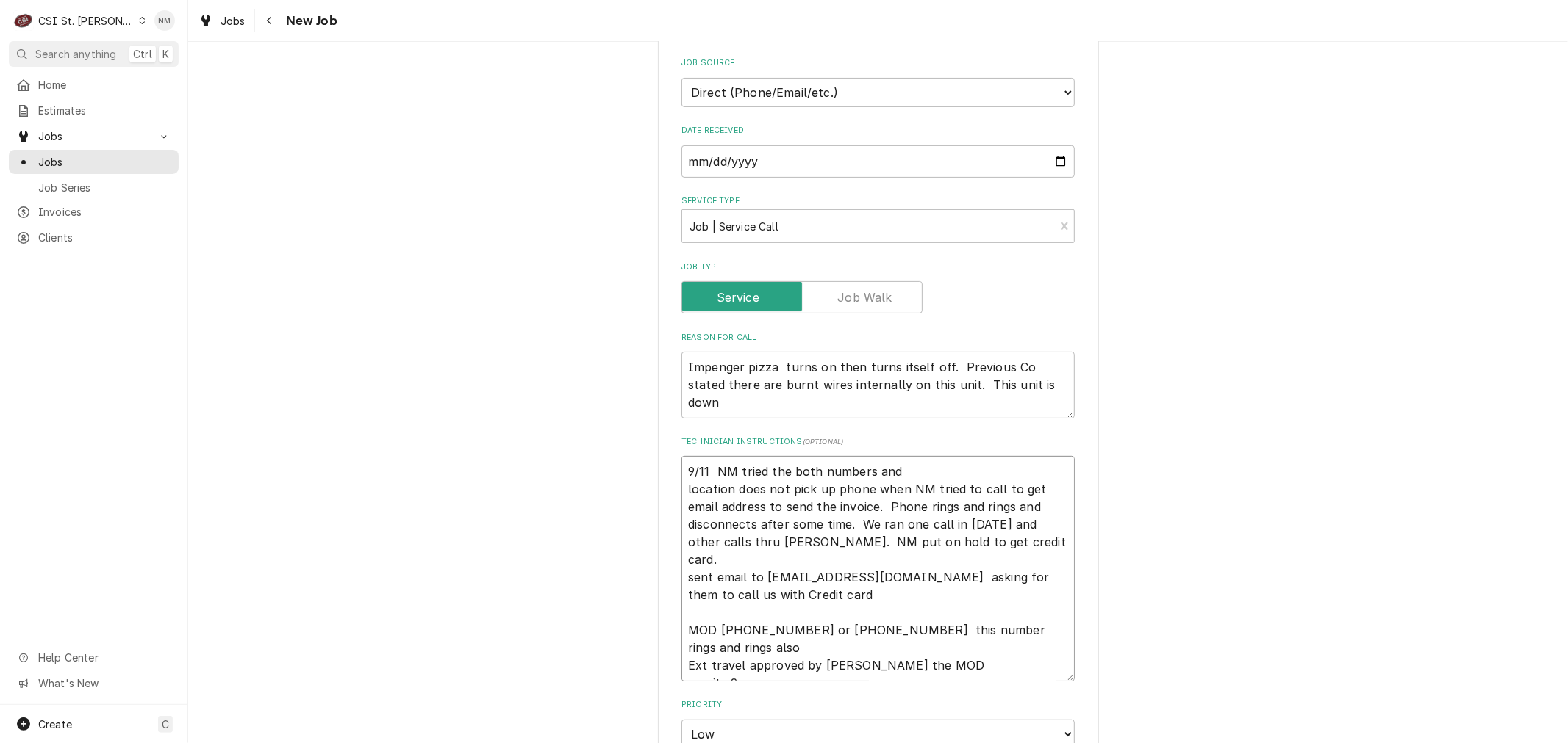
type textarea "x"
type textarea "9/11 NM tried the both numbers and n location does not pick up phone when NM tr…"
type textarea "x"
type textarea "9/11 NM tried the both numbers and no location does not pick up phone when NM t…"
type textarea "x"
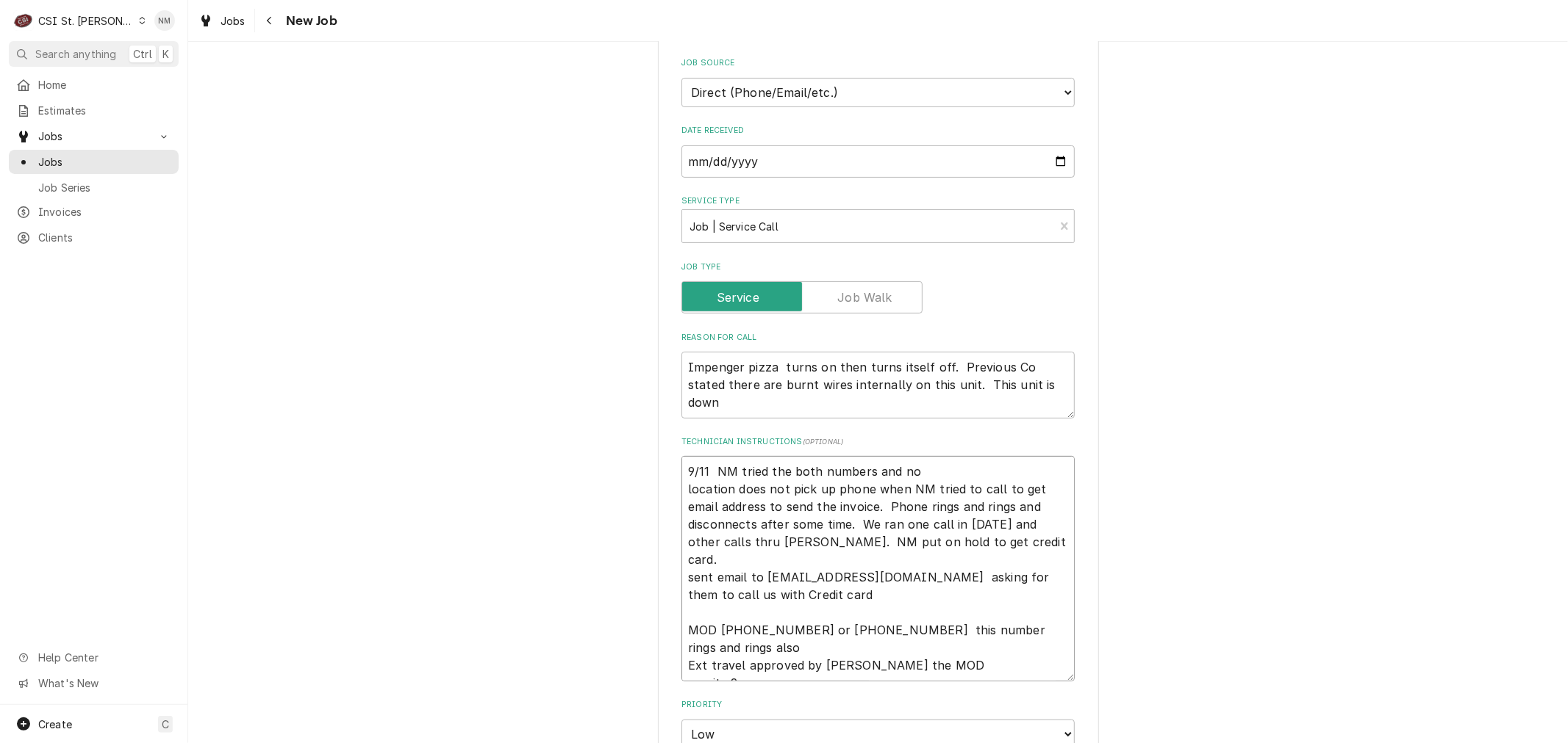
type textarea "9/11 NM tried the both numbers and no location does not pick up phone when NM t…"
type textarea "x"
type textarea "9/11 NM tried the both numbers and no o location does not pick up phone when NM…"
type textarea "x"
type textarea "9/11 NM tried the both numbers and no on location does not pick up phone when N…"
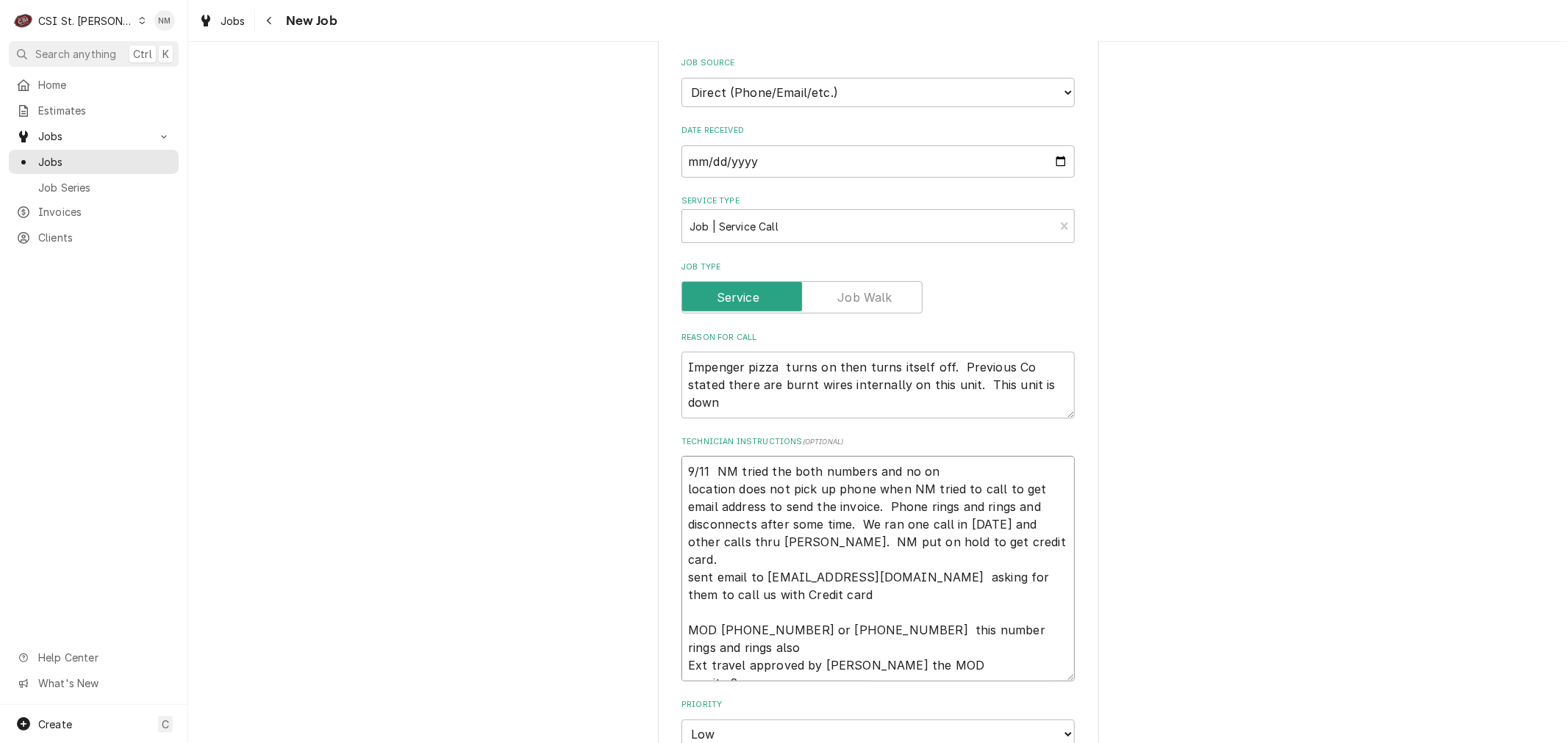
type textarea "x"
type textarea "9/11 NM tried the both numbers and no one location does not pick up phone when …"
type textarea "x"
type textarea "9/11 NM tried the both numbers and no one location does not pick up phone when …"
type textarea "x"
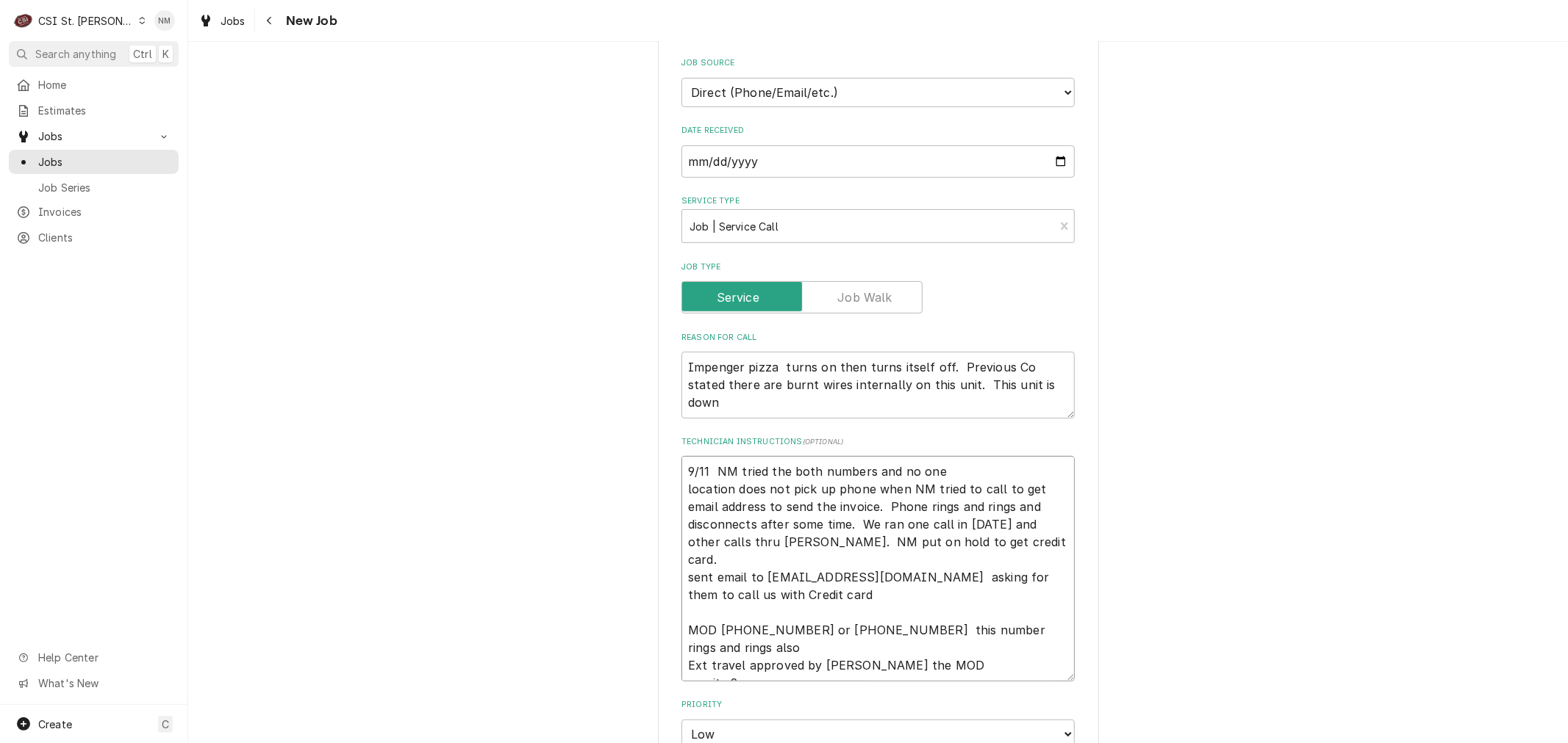
type textarea "9/11 NM tried the both numbers and no one p location does not pick up phone whe…"
type textarea "x"
type textarea "9/11 NM tried the both numbers and no one pi location does not pick up phone wh…"
type textarea "x"
type textarea "9/11 NM tried the both numbers and no one pic location does not pick up phone w…"
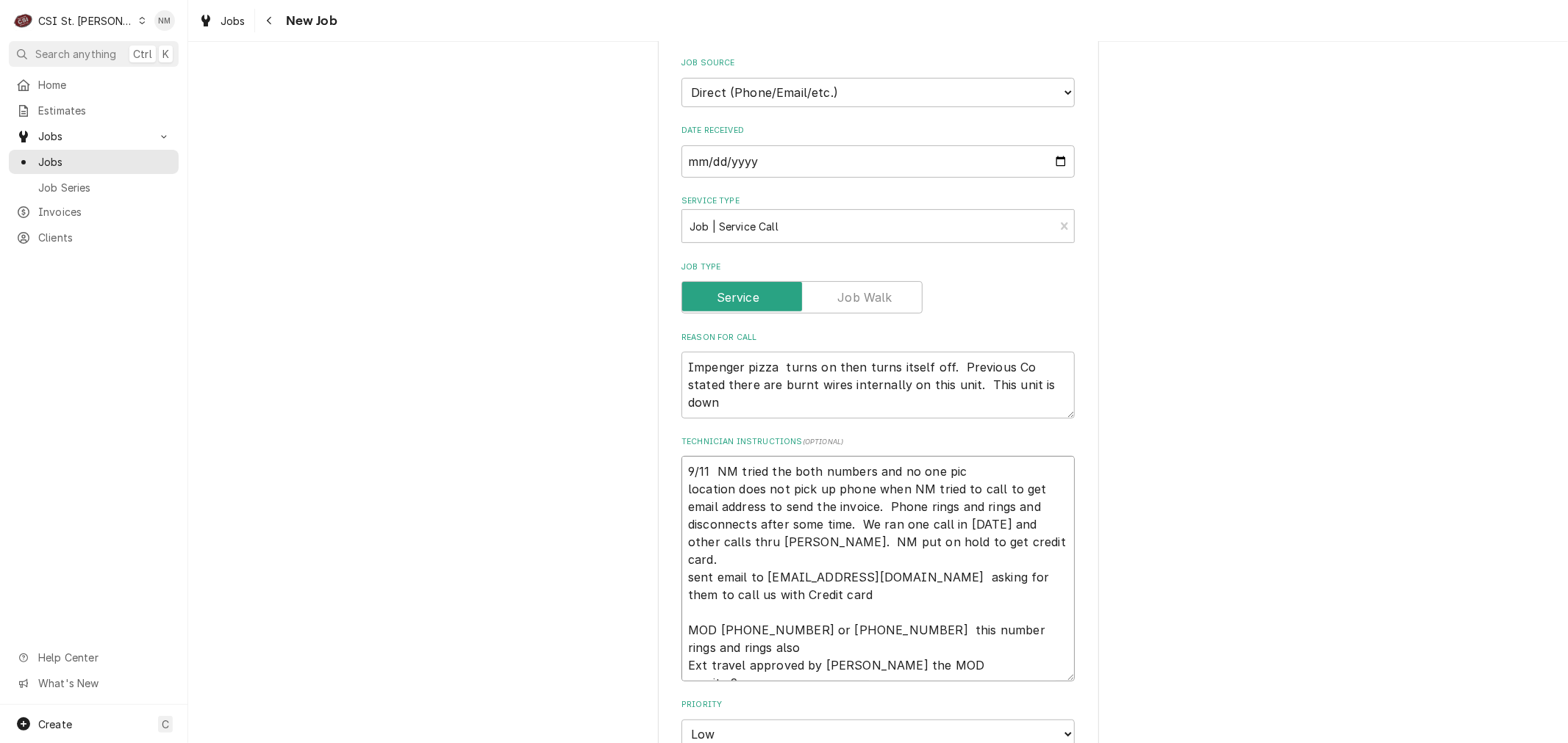
type textarea "x"
type textarea "9/11 NM tried the both numbers and no one pics location does not pick up phone …"
type textarea "x"
type textarea "9/11 NM tried the both numbers and no one picsk location does not pick up phone…"
type textarea "x"
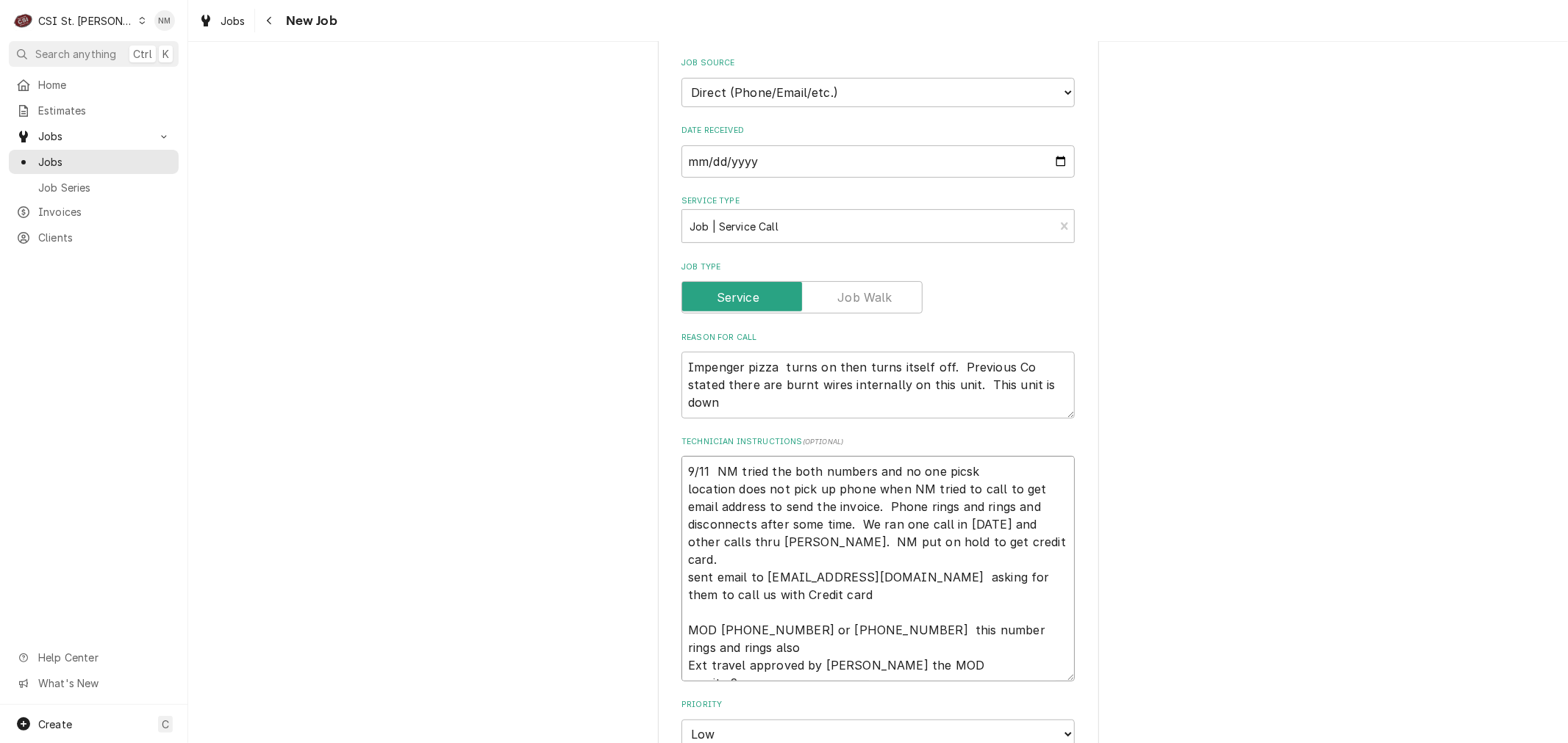
type textarea "9/11 NM tried the both numbers and no one picsk location does not pick up phone…"
type textarea "x"
type textarea "9/11 NM tried the both numbers and no one picsk u location does not pick up pho…"
type textarea "x"
type textarea "9/11 NM tried the both numbers and no one picsk up location does not pick up ph…"
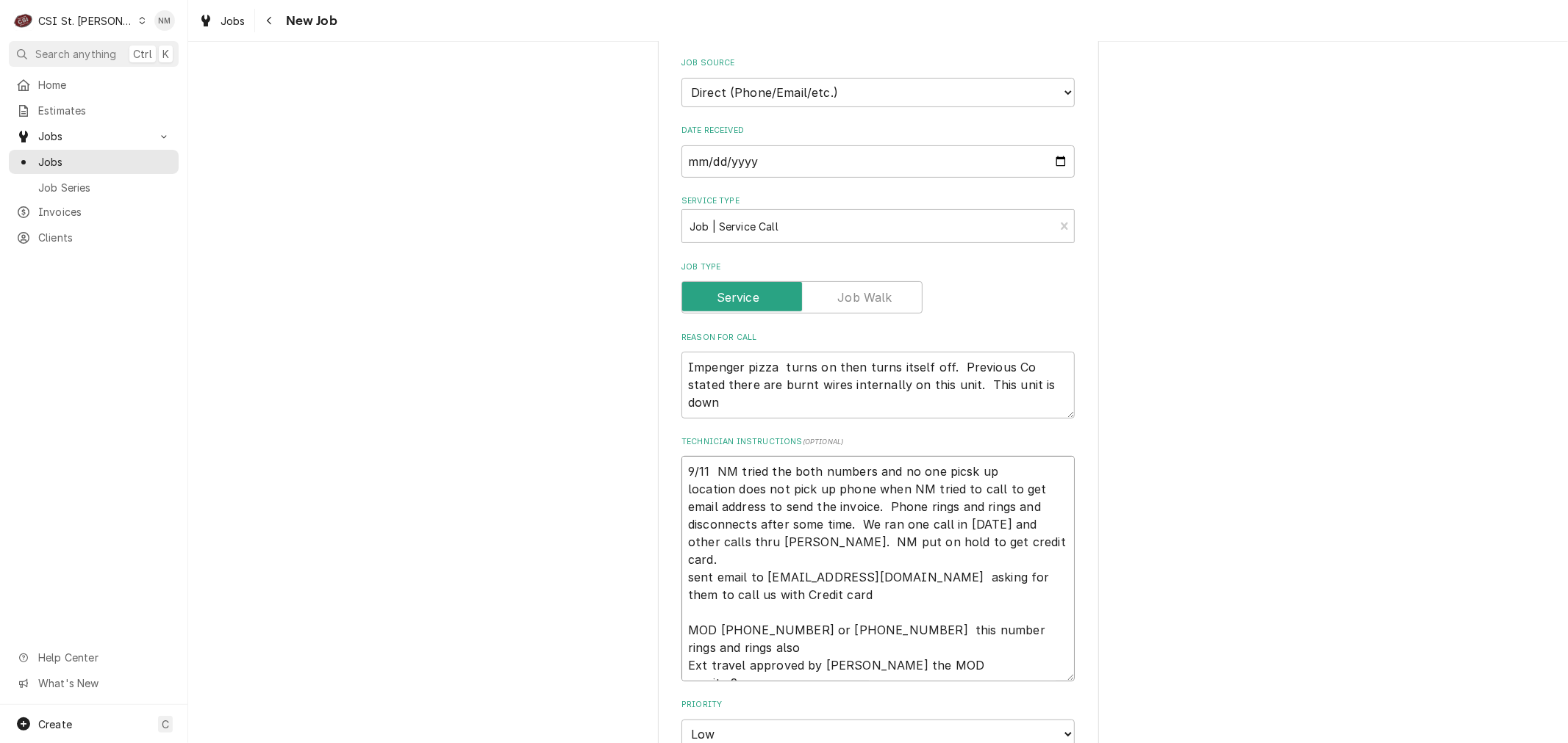
type textarea "x"
type textarea "9/11 NM tried the both numbers and no one picsk u location does not pick up pho…"
type textarea "x"
type textarea "9/11 NM tried the both numbers and no one picsk location does not pick up phone…"
type textarea "x"
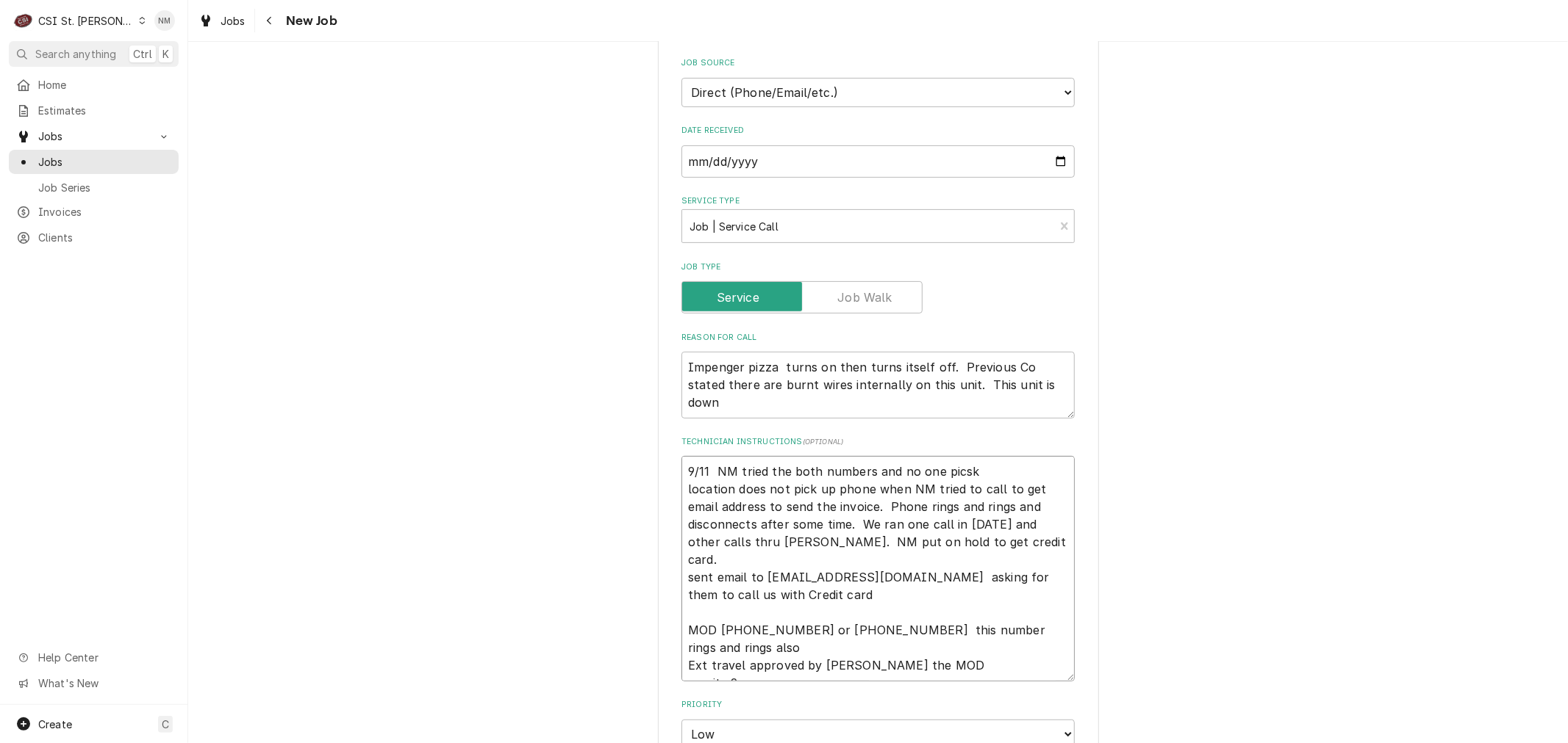
type textarea "9/11 NM tried the both numbers and no one picsk location does not pick up phone…"
type textarea "x"
type textarea "9/11 NM tried the both numbers and no one pics location does not pick up phone …"
type textarea "x"
type textarea "9/11 NM tried the both numbers and no one pic location does not pick up phone w…"
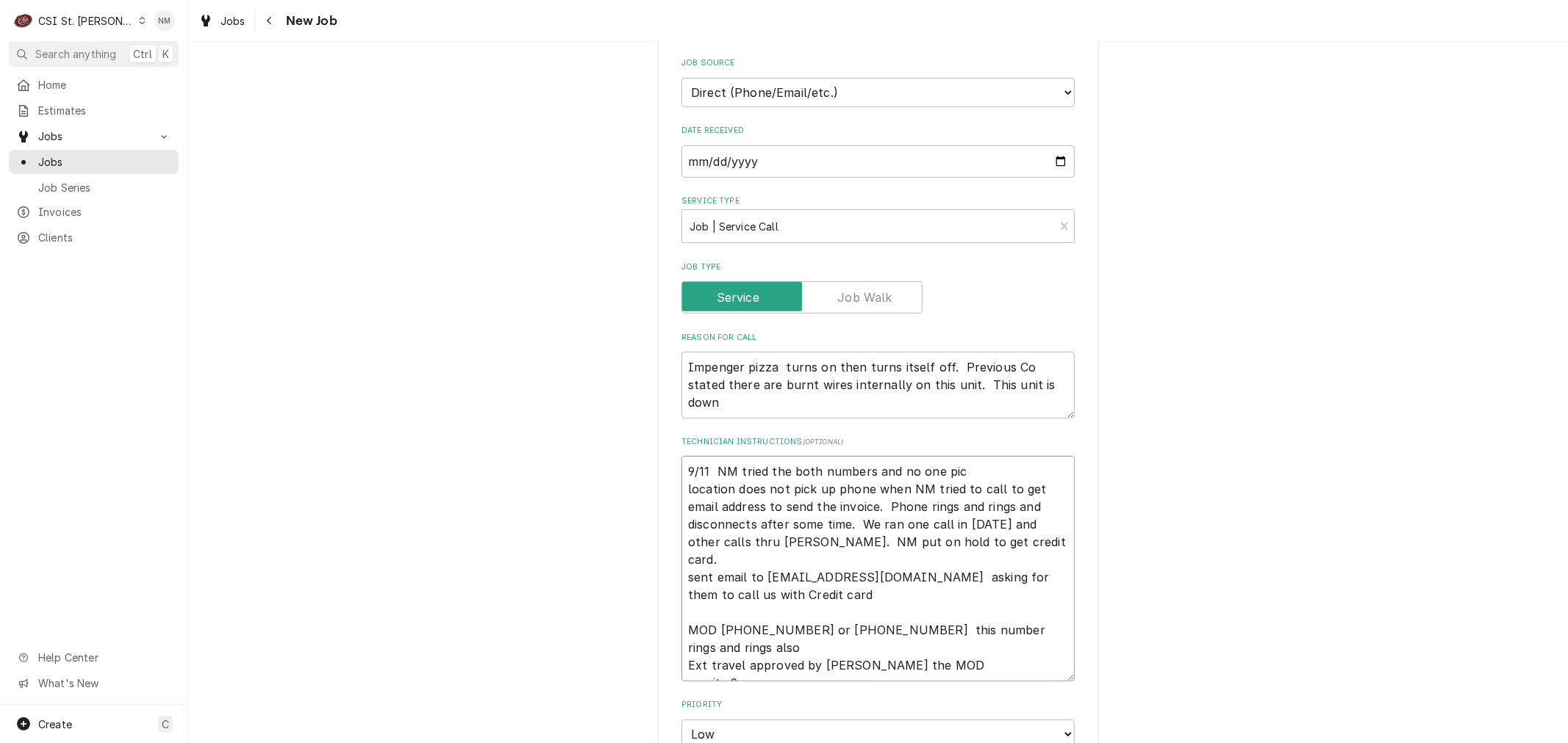
type textarea "x"
type textarea "9/11 NM tried the both numbers and no one pick location does not pick up phone …"
type textarea "x"
type textarea "9/11 NM tried the both numbers and no one picks location does not pick up phone…"
type textarea "x"
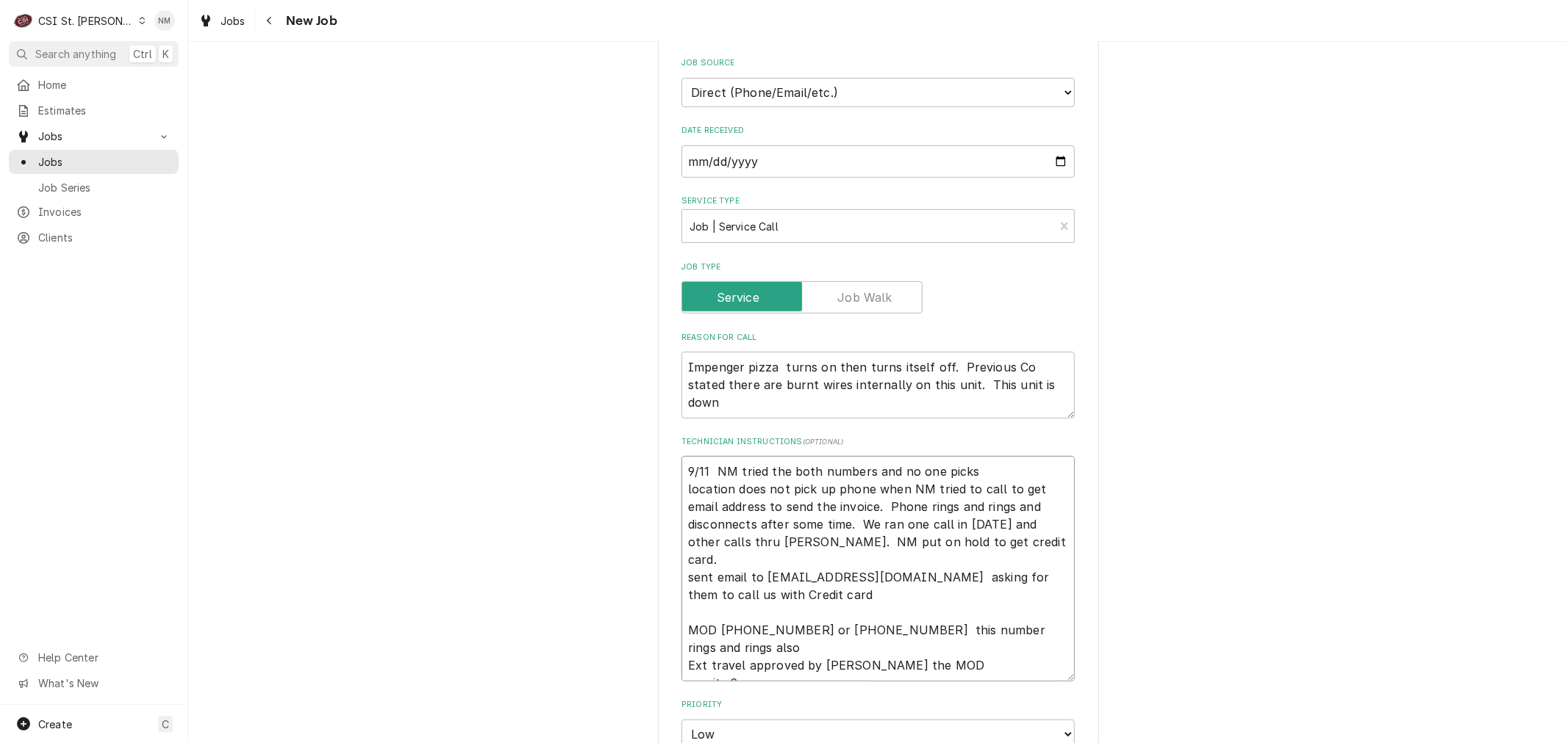
type textarea "9/11 NM tried the both numbers and no one picks location does not pick up phone…"
type textarea "x"
type textarea "9/11 NM tried the both numbers and no one picks u location does not pick up pho…"
type textarea "x"
type textarea "9/11 NM tried the both numbers and no one picks up location does not pick up ph…"
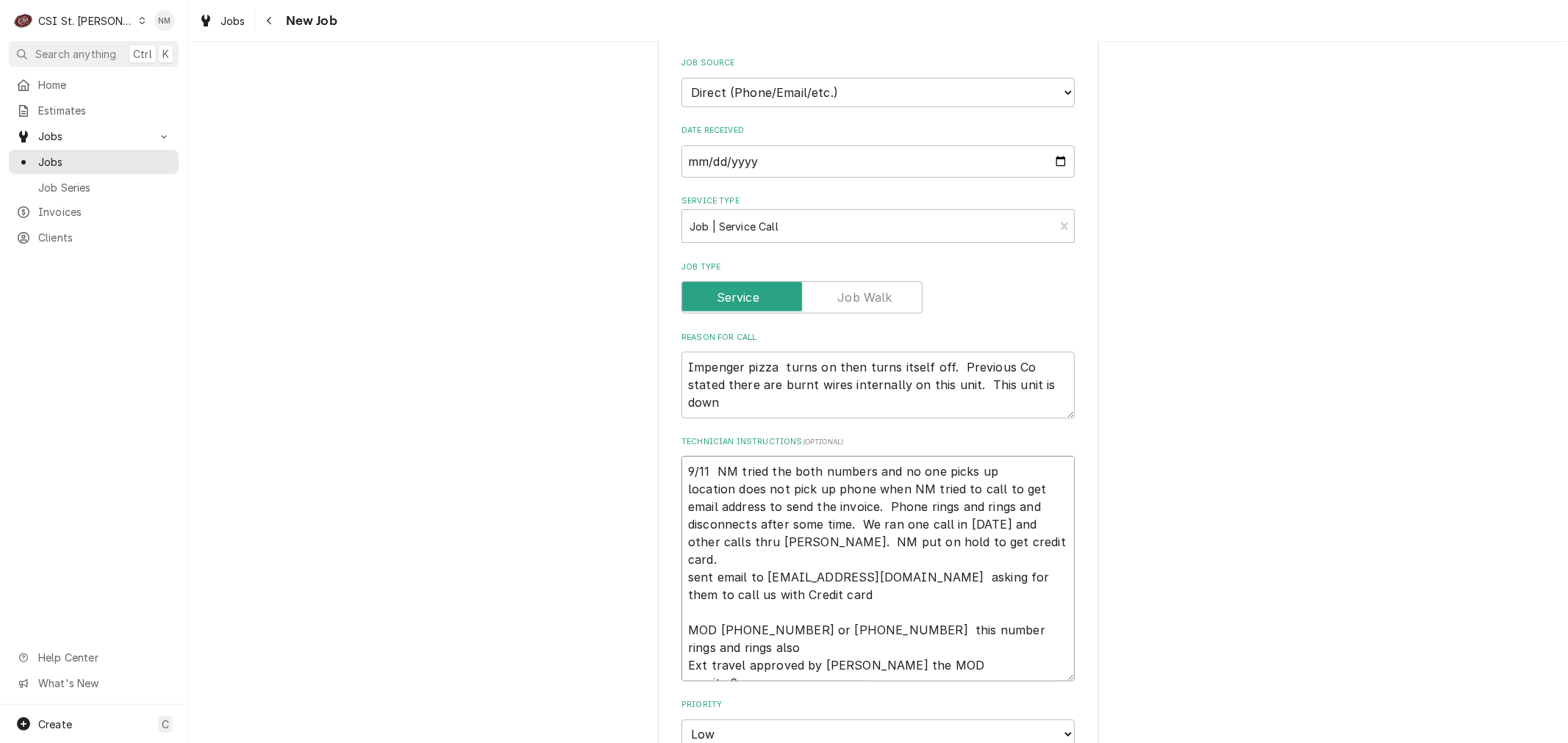
type textarea "x"
type textarea "9/11 NM tried the both numbers and no one picks up location does not pick up ph…"
type textarea "x"
type textarea "9/11 NM tried the both numbers and no one picks up n location does not pick up …"
type textarea "x"
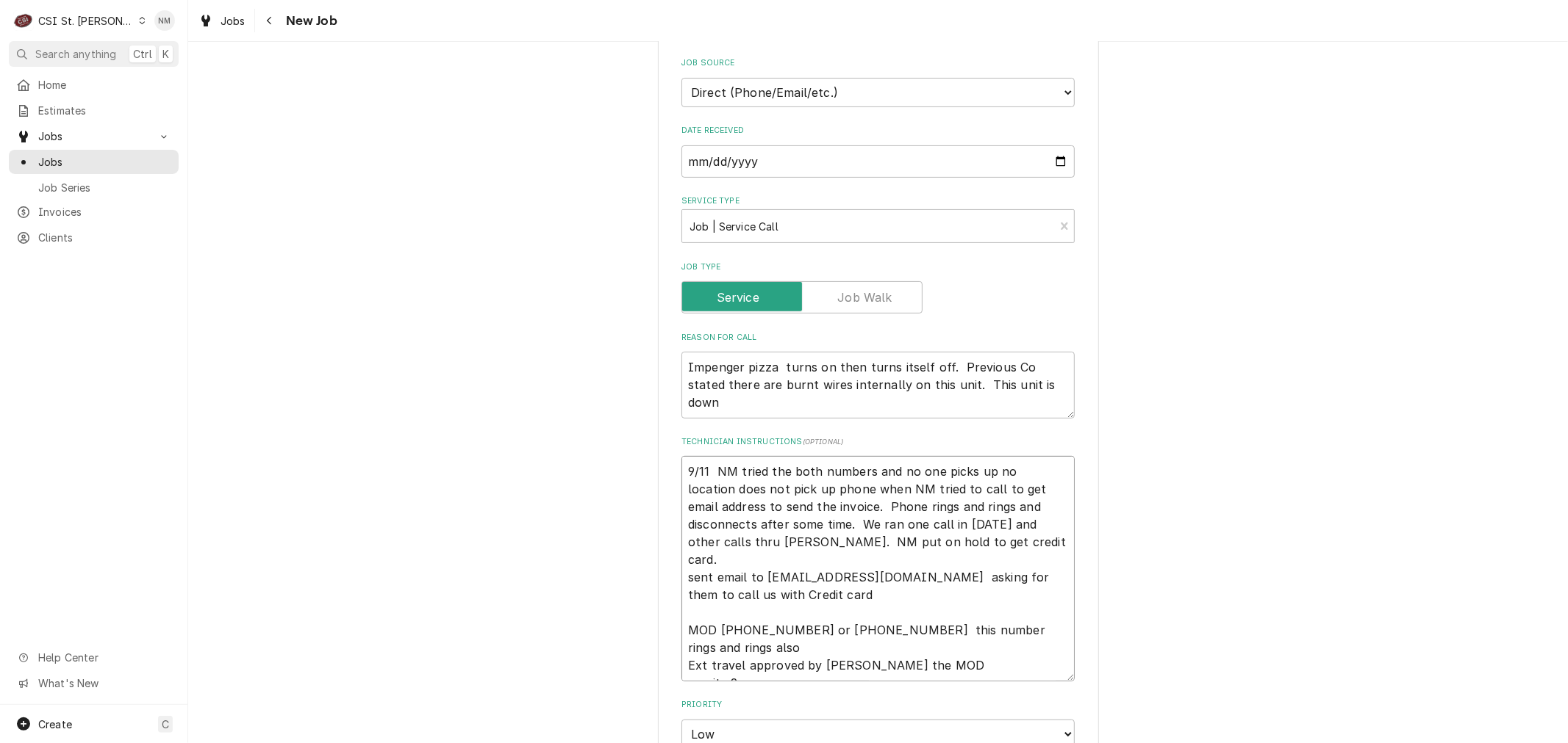
type textarea "9/11 NM tried the both numbers and no one picks up nor location does not pick u…"
type textarea "x"
type textarea "9/11 NM tried the both numbers and no one picks up nor location does not pick u…"
type textarea "x"
type textarea "9/11 NM tried the both numbers and no one picks up nor d location does not pick…"
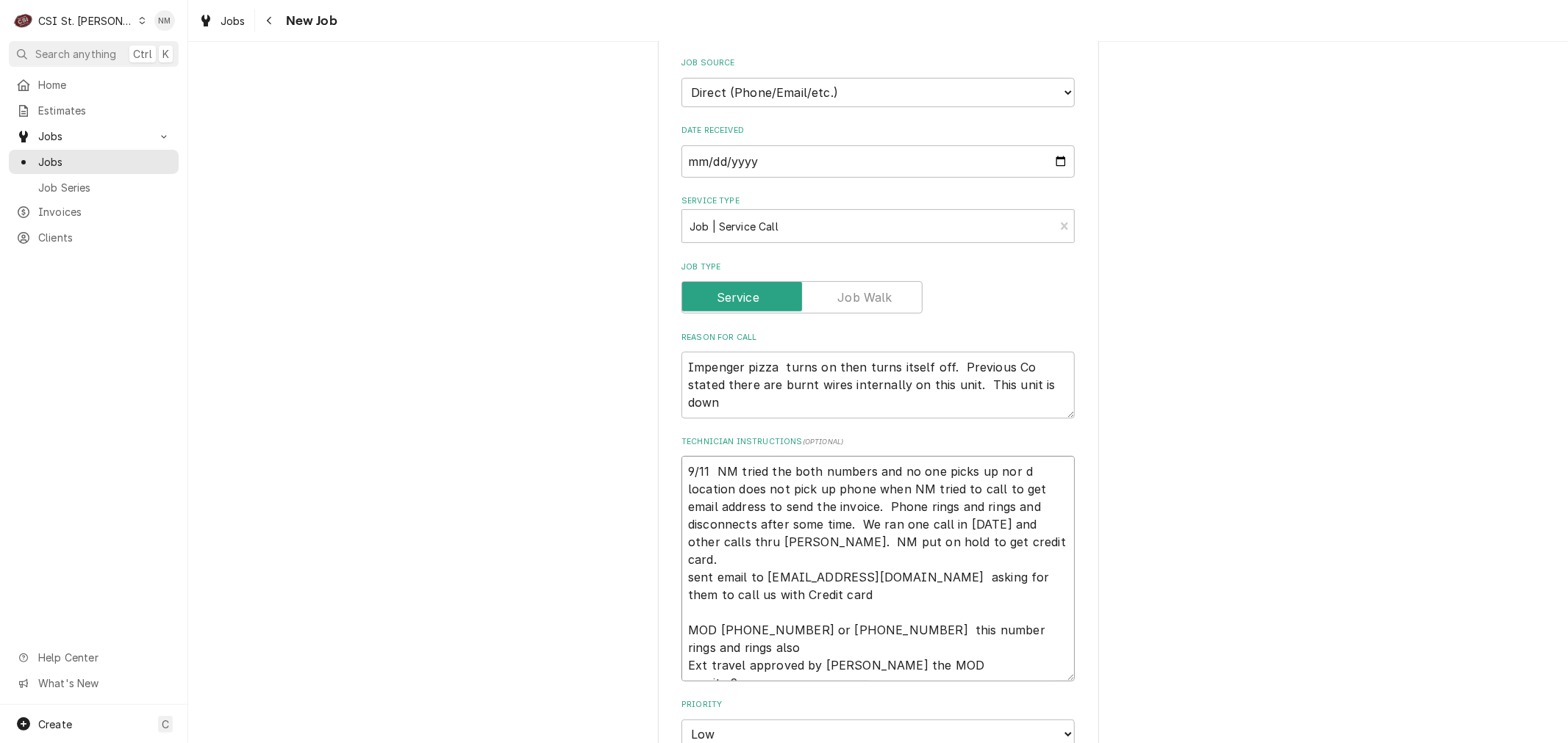
type textarea "x"
type textarea "9/11 NM tried the both numbers and no one picks up nor did location does not pi…"
type textarea "x"
type textarea "9/11 NM tried the both numbers and no one picks up nor did t location does not …"
type textarea "x"
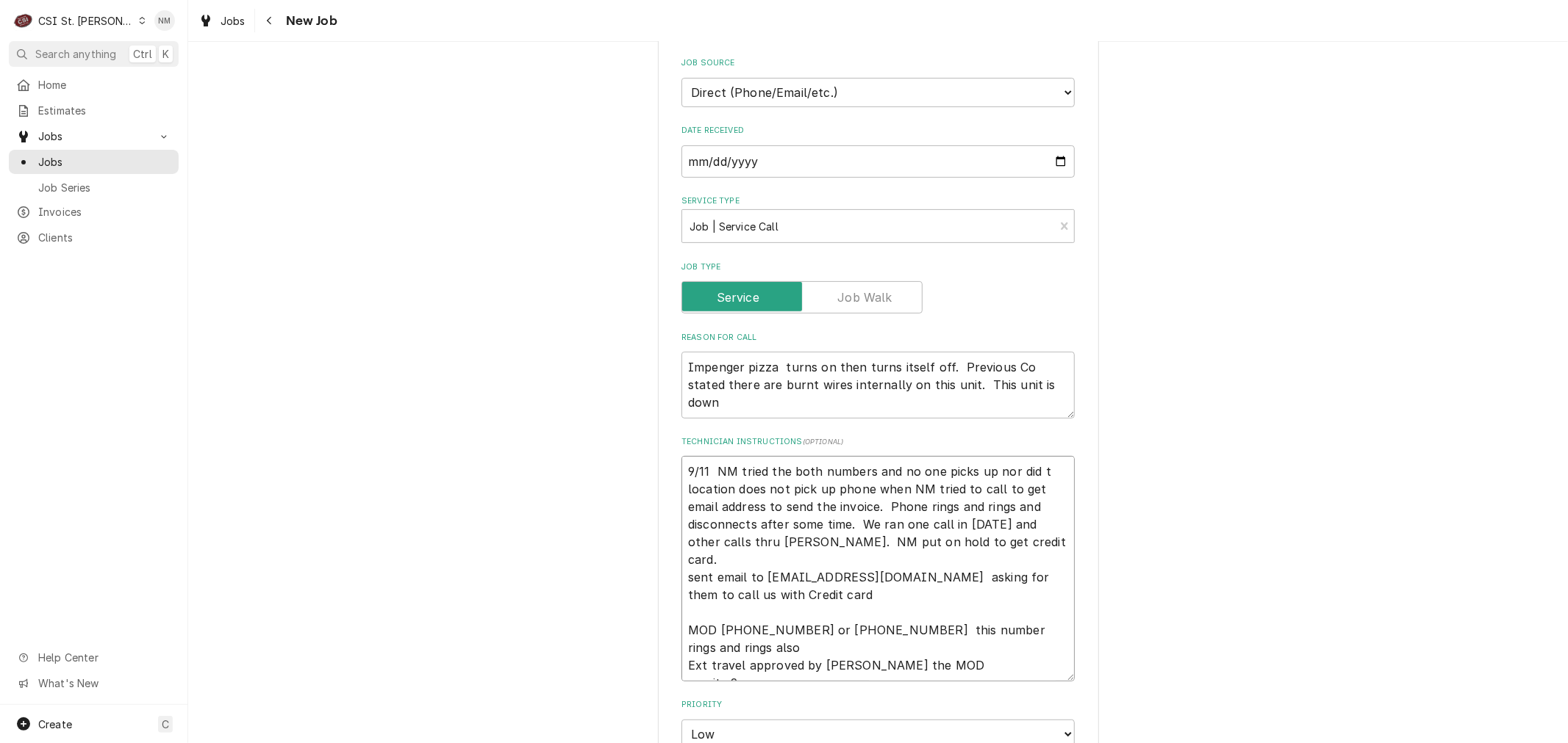
type textarea "9/11 NM tried the both numbers and no one picks up nor did th location does not…"
type textarea "x"
type textarea "9/11 NM tried the both numbers and no one picks up nor did the location does no…"
type textarea "x"
type textarea "9/11 NM tried the both numbers and no one picks up nor did the location does no…"
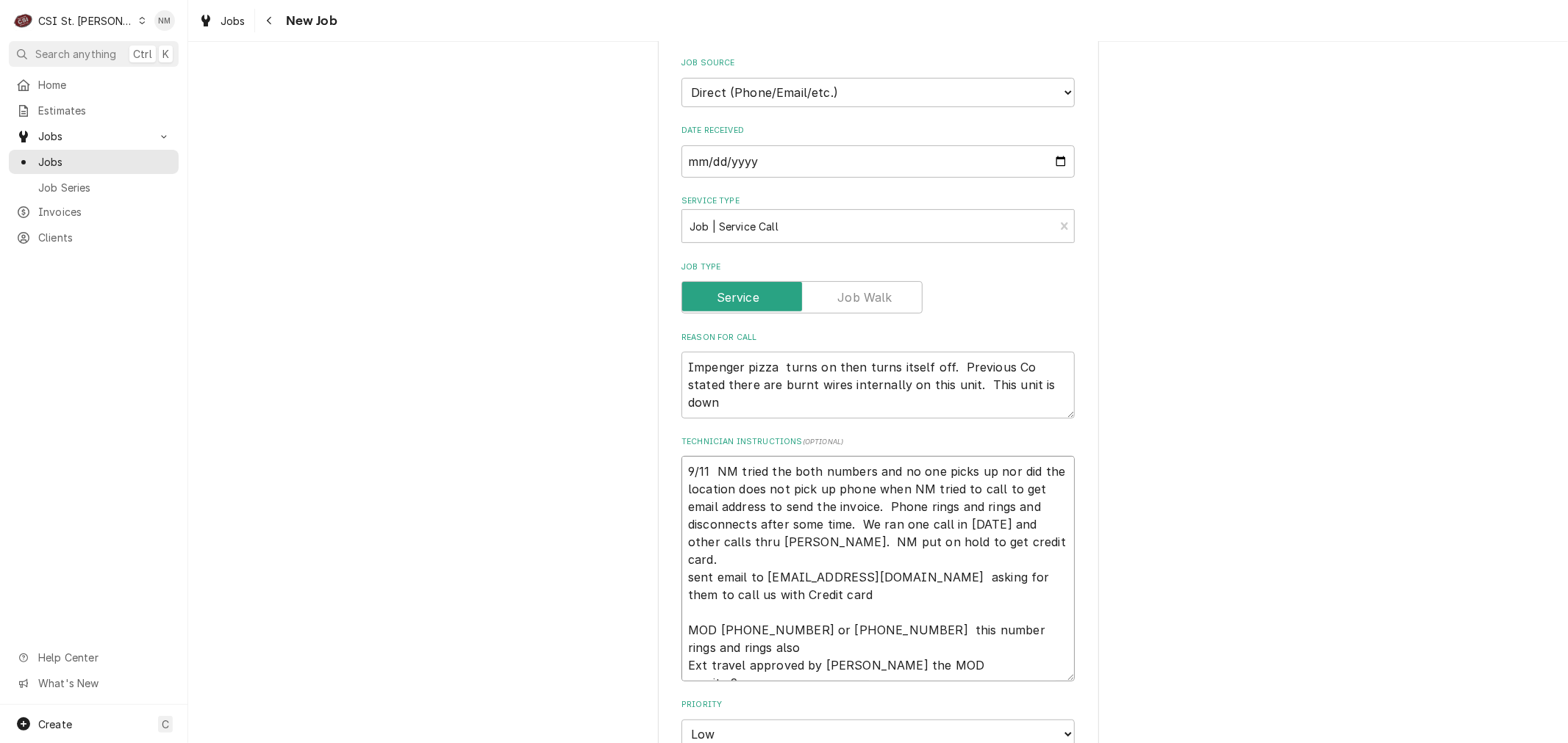
type textarea "x"
type textarea "9/11 NM tried the both numbers and no one picks up nor did the e location does …"
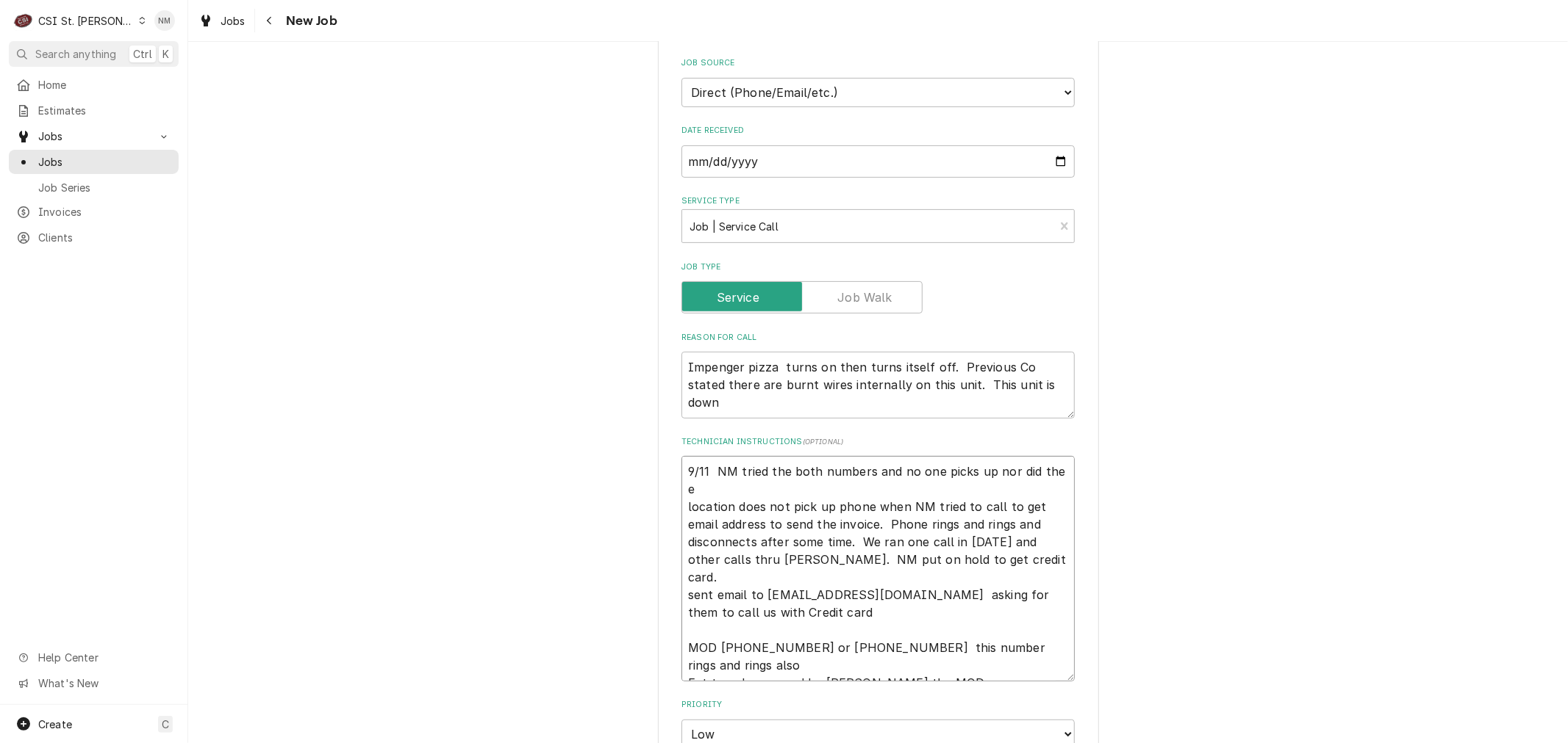
type textarea "x"
type textarea "9/11 NM tried the both numbers and no one picks up nor did the emi location doe…"
type textarea "x"
type textarea "9/11 NM tried the both numbers and no one picks up nor did the emia location do…"
type textarea "x"
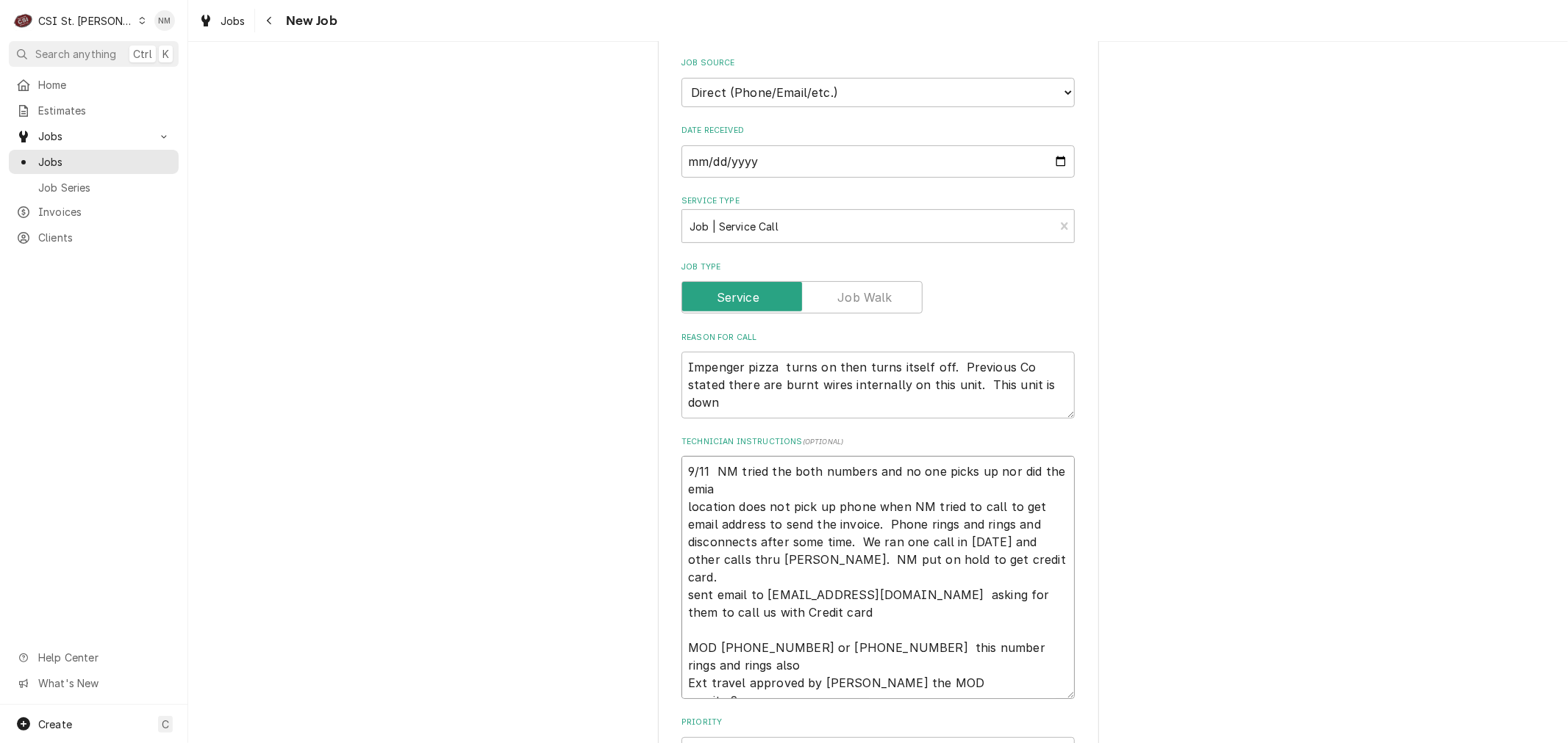
type textarea "9/11 NM tried the both numbers and no one picks up nor did the emial location d…"
type textarea "x"
type textarea "9/11 NM tried the both numbers and no one picks up nor did the emial location d…"
type textarea "x"
type textarea "9/11 NM tried the both numbers and no one picks up nor did the emial location d…"
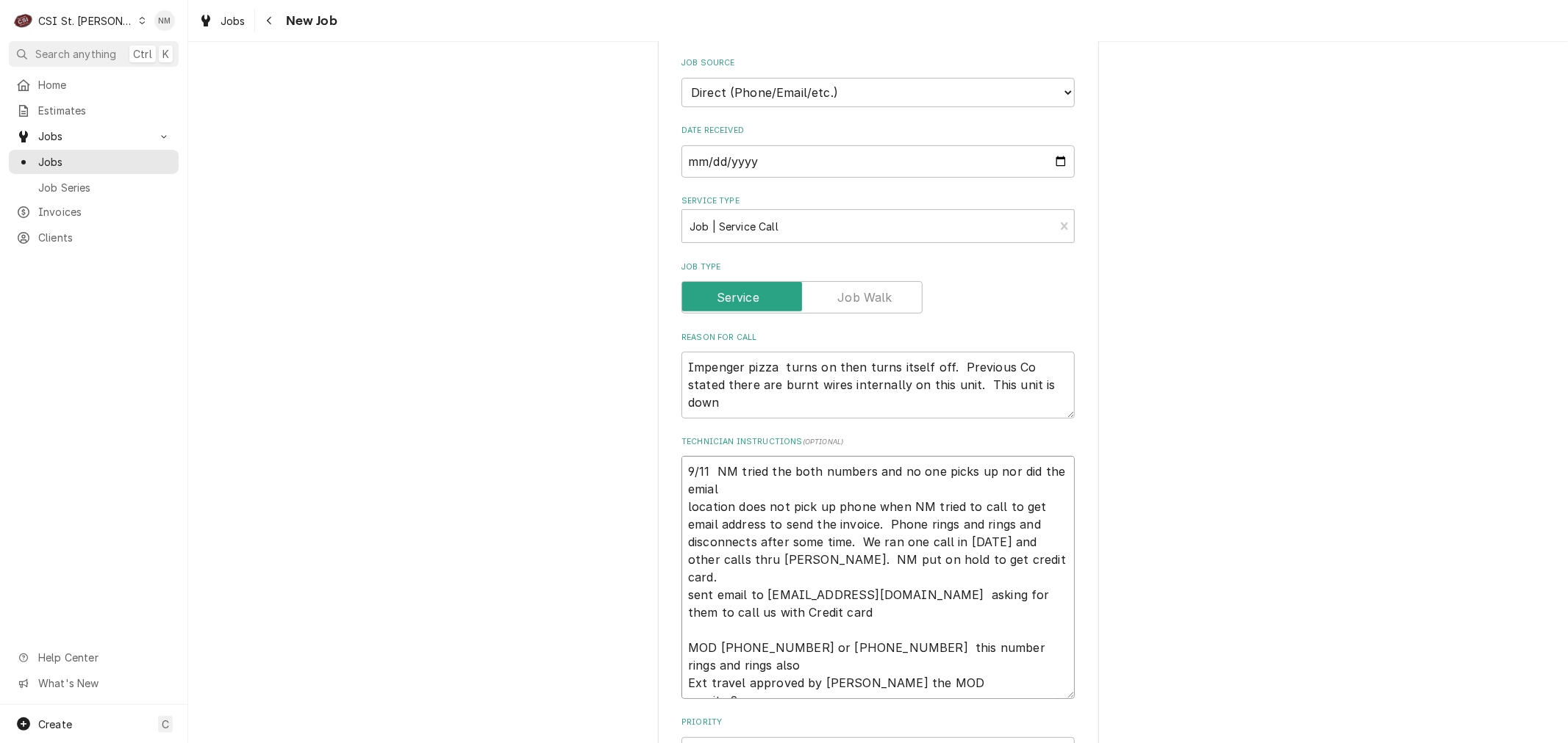
type textarea "x"
type textarea "9/11 NM tried the both numbers and no one picks up nor did the emia location do…"
type textarea "x"
type textarea "9/11 NM tried the both numbers and no one picks up nor did the emi location doe…"
type textarea "x"
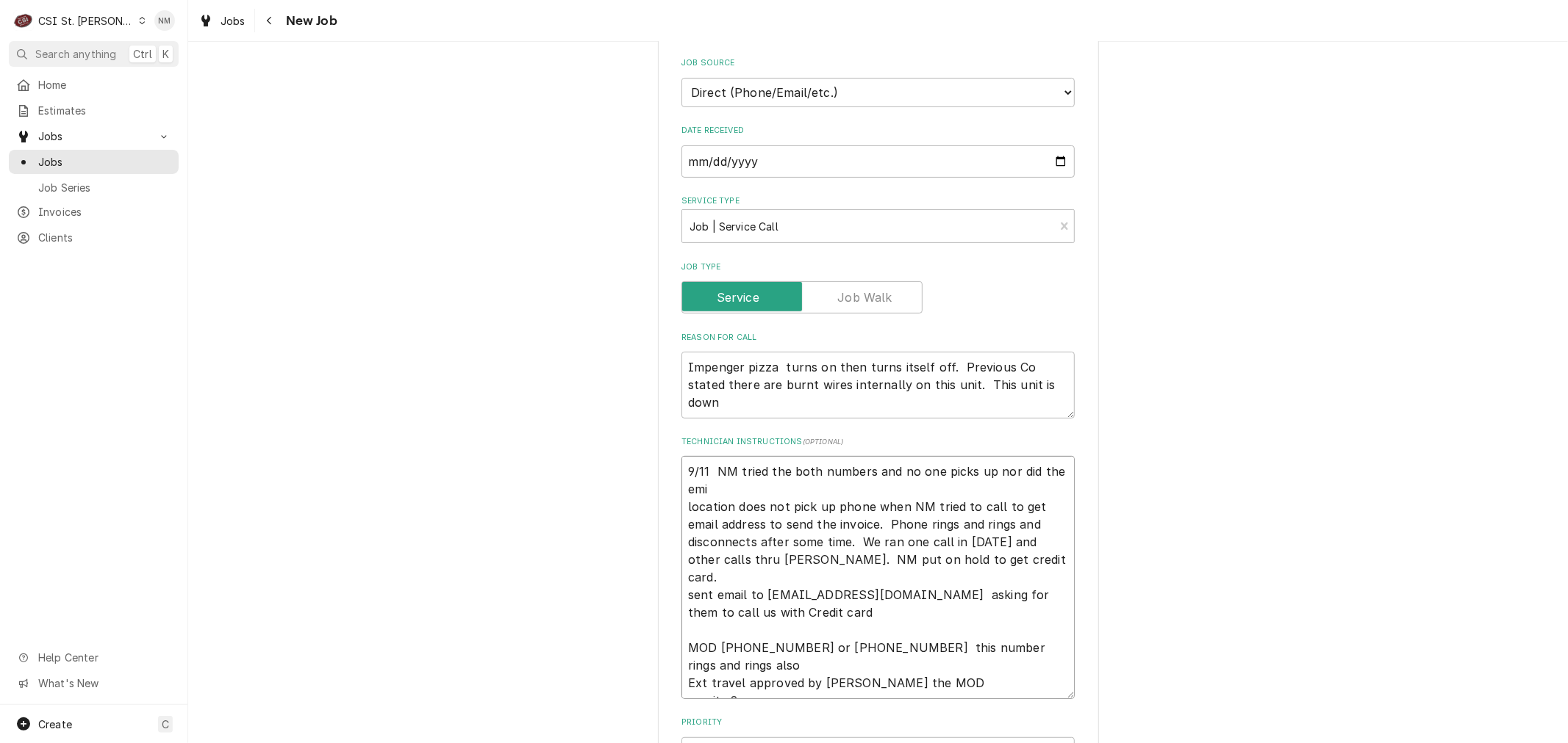
type textarea "9/11 NM tried the both numbers and no one picks up nor did the em location does…"
type textarea "x"
type textarea "9/11 NM tried the both numbers and no one picks up nor did the ema location doe…"
type textarea "x"
type textarea "9/11 NM tried the both numbers and no one picks up nor did the emai location do…"
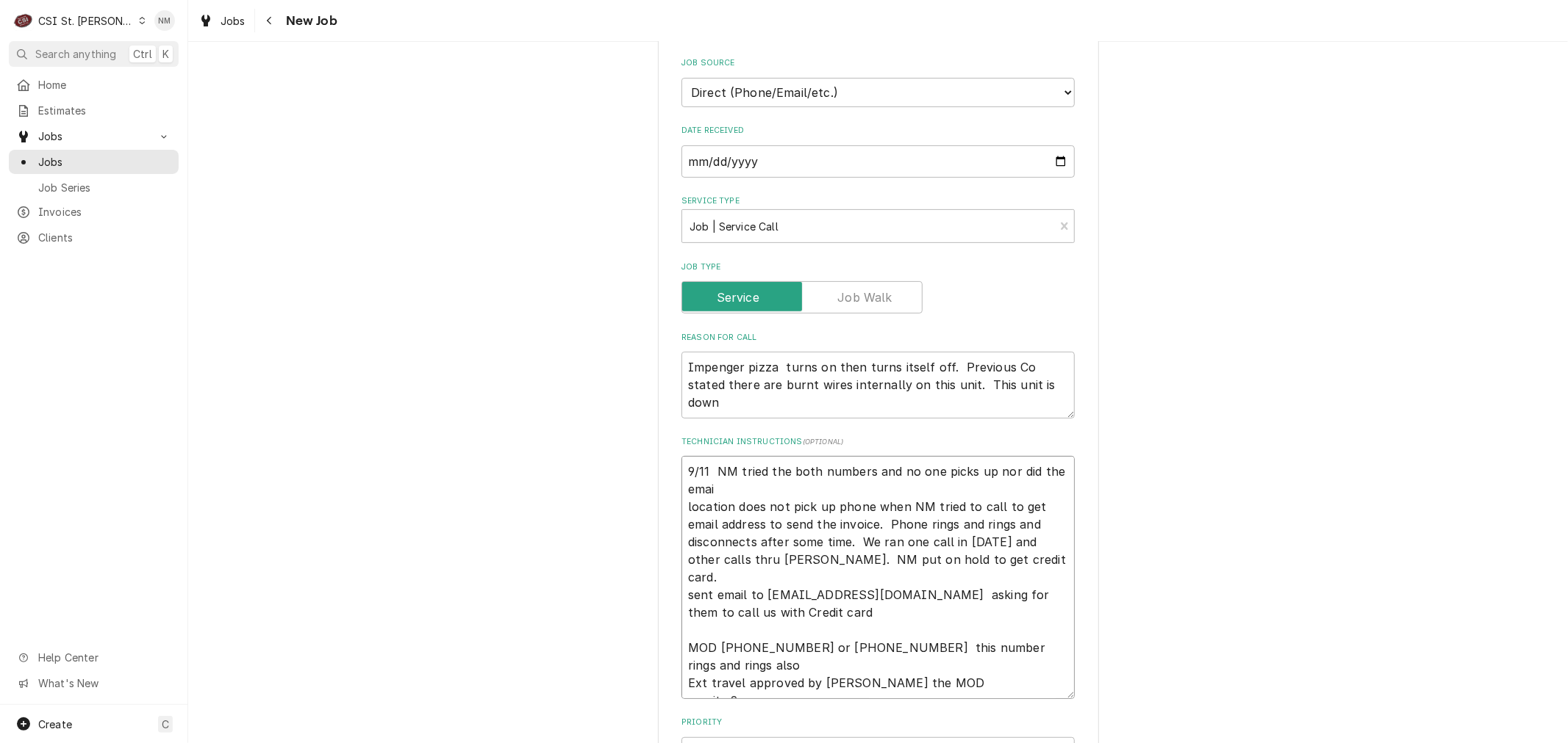
type textarea "x"
type textarea "9/11 NM tried the both numbers and no one picks up nor did the email location d…"
type textarea "x"
type textarea "9/11 NM tried the both numbers and no one picks up nor did the email I location…"
type textarea "x"
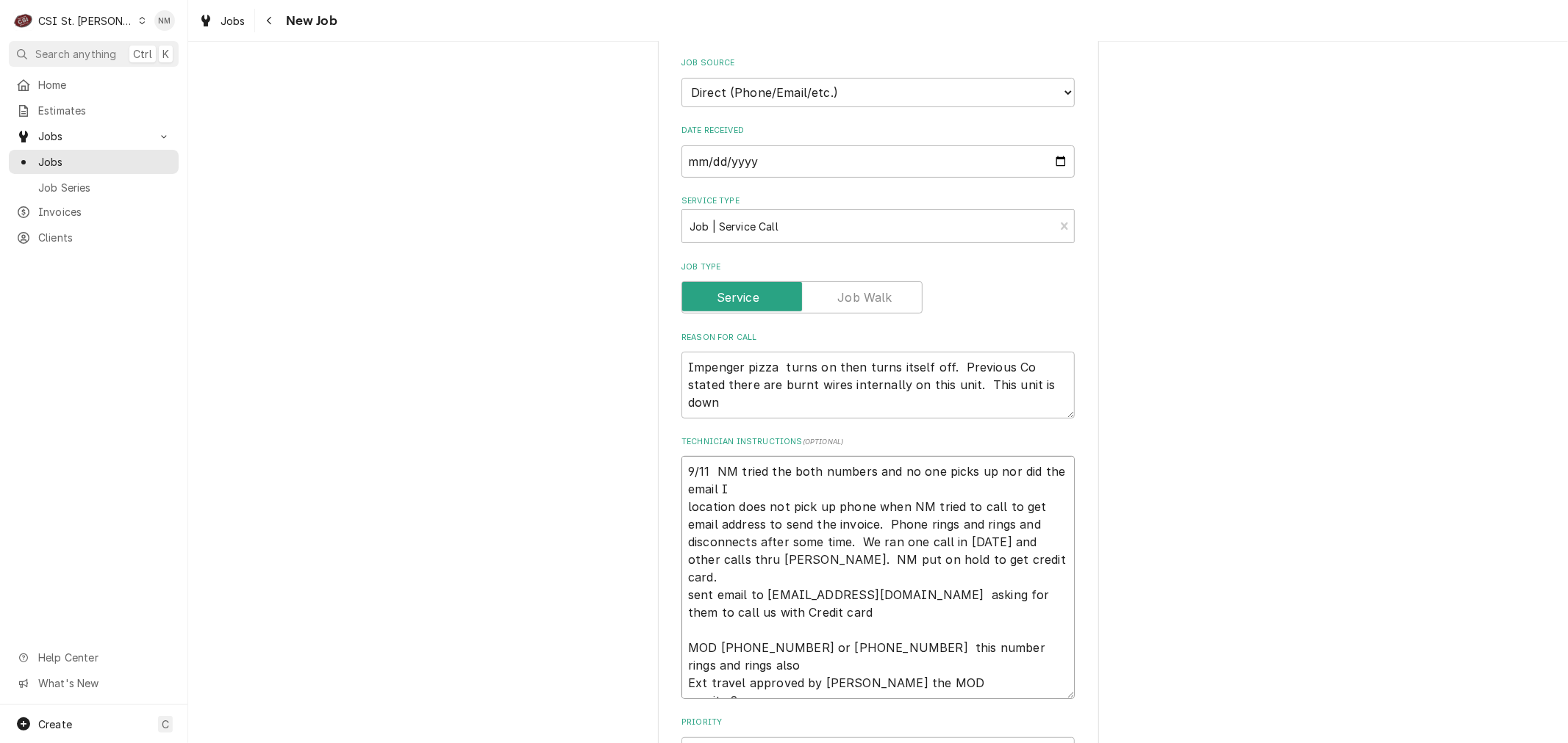
type textarea "9/11 NM tried the both numbers and no one picks up nor did the email I location…"
type textarea "x"
type textarea "9/11 NM tried the both numbers and no one picks up nor did the email I s locati…"
type textarea "x"
type textarea "9/11 NM tried the both numbers and no one picks up nor did the email I sen loca…"
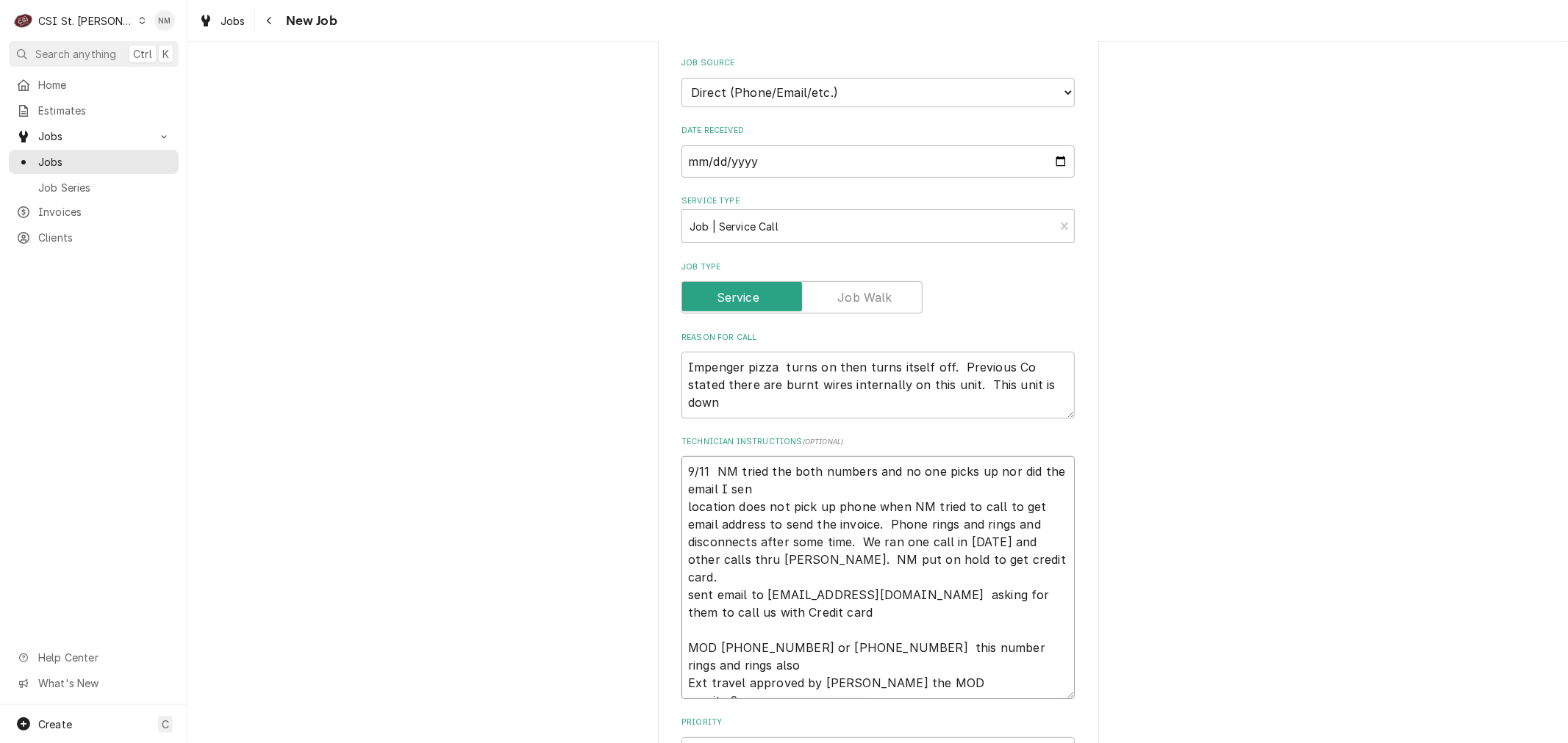
type textarea "x"
type textarea "9/11 NM tried the both numbers and no one picks up nor did the email I sent loc…"
type textarea "x"
type textarea "9/11 NM tried the both numbers and no one picks up nor did the email I sent loc…"
type textarea "x"
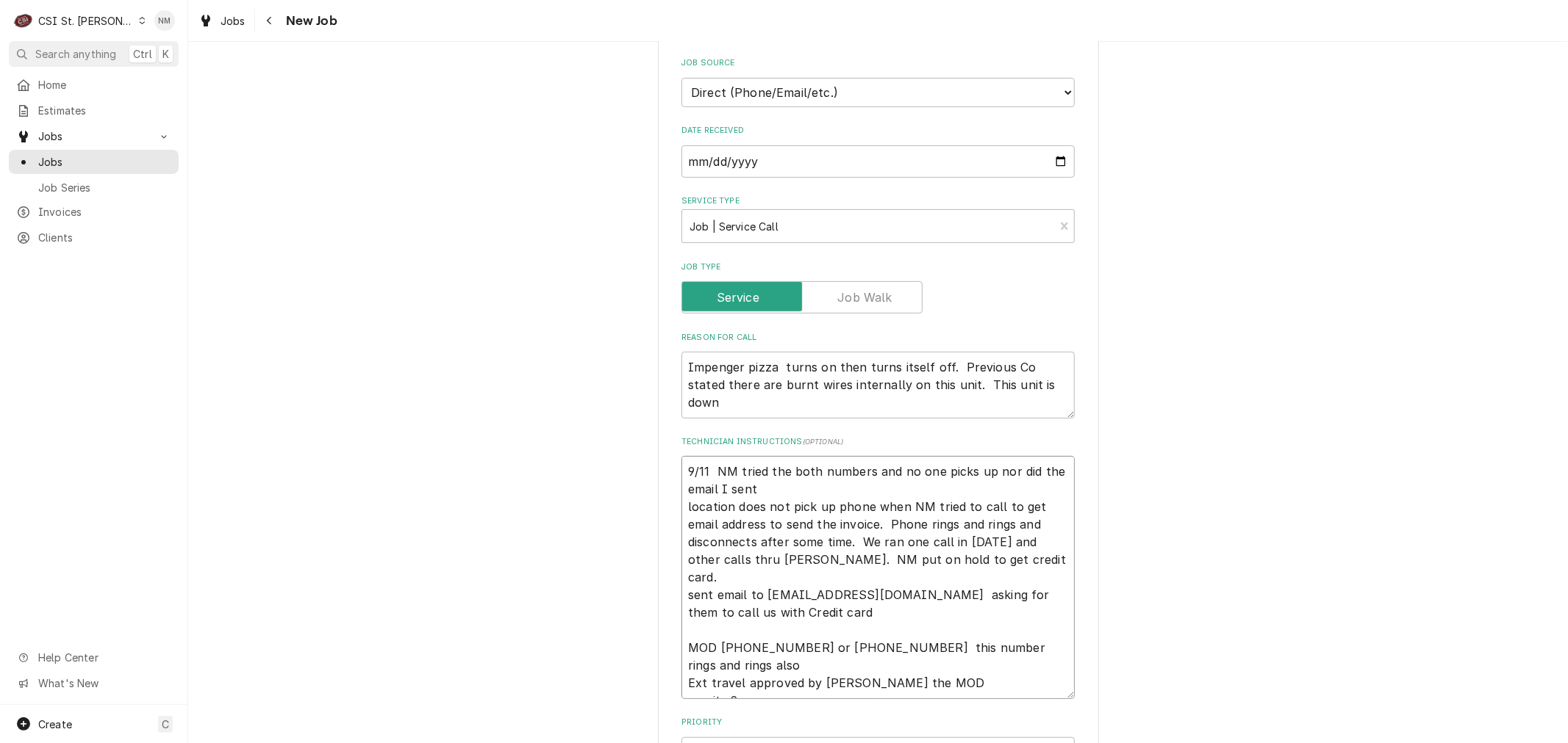
type textarea "9/11 NM tried the both numbers and no one picks up nor did the email I sent g l…"
type textarea "x"
type textarea "9/11 NM tried the both numbers and no one picks up nor did the email I sent ge …"
type textarea "x"
type textarea "9/11 NM tried the both numbers and no one picks up nor did the email I sent get…"
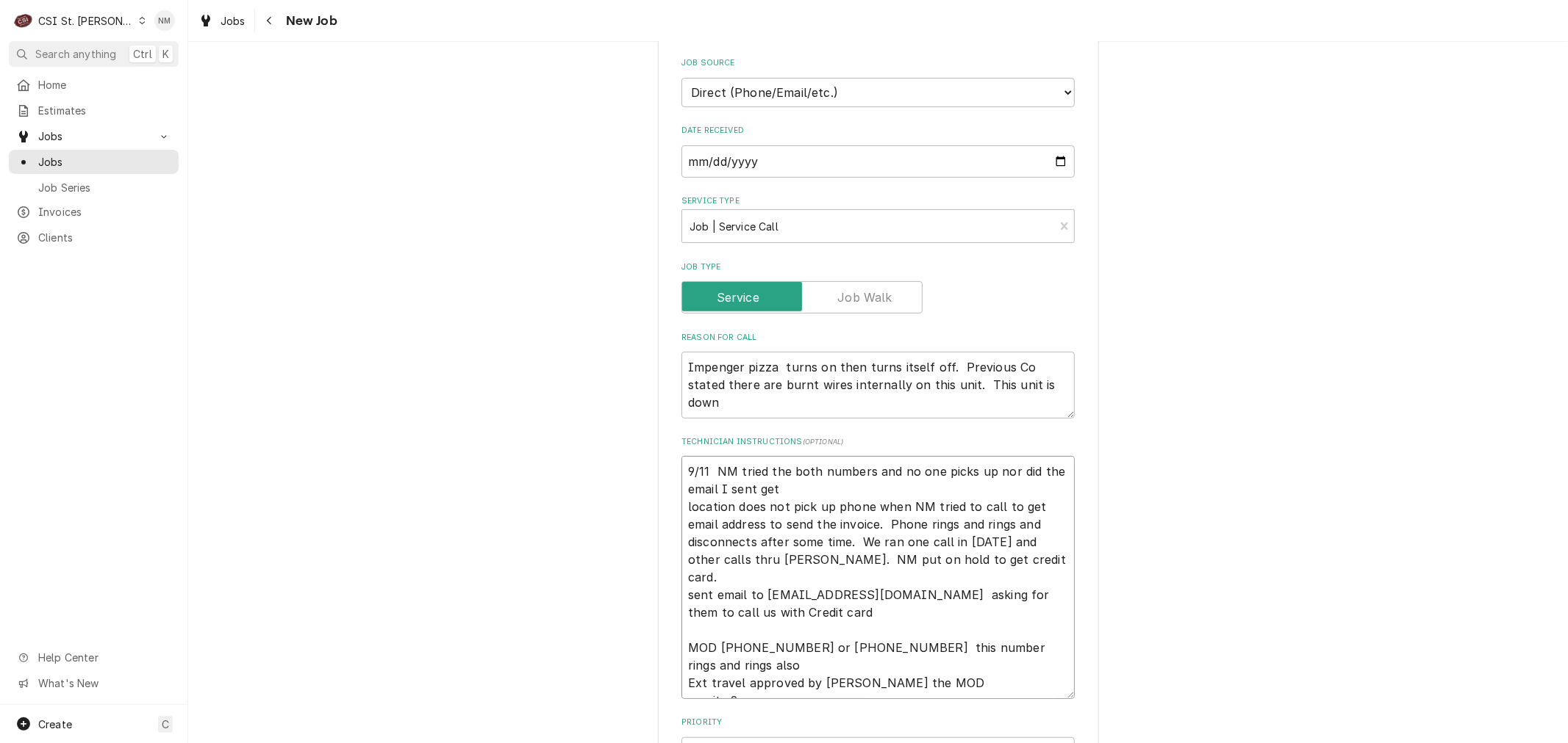
type textarea "x"
type textarea "9/11 NM tried the both numbers and no one picks up nor did the email I sent get…"
type textarea "x"
type textarea "9/11 NM tried the both numbers and no one picks up nor did the email I sent get…"
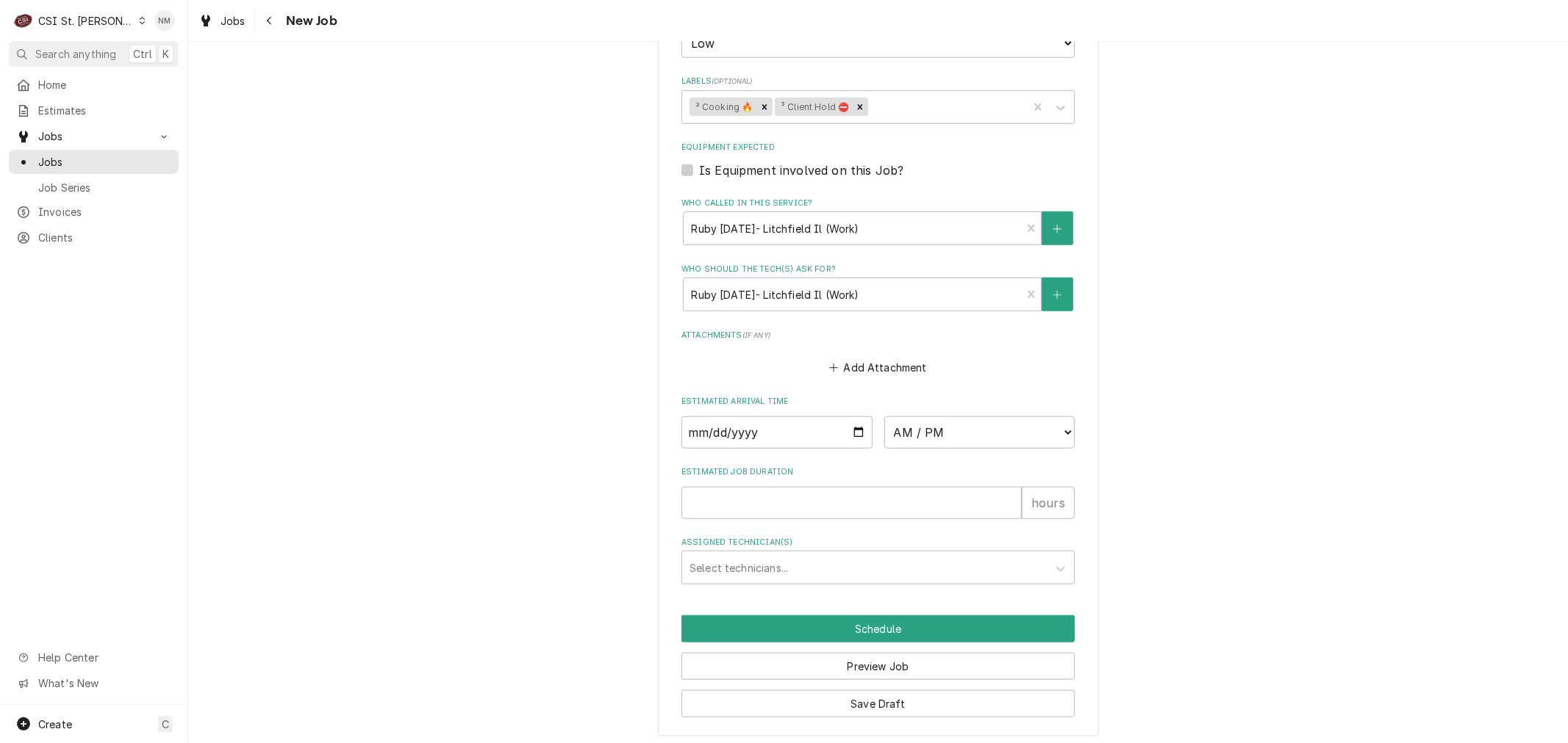
scroll to position [1055, 0]
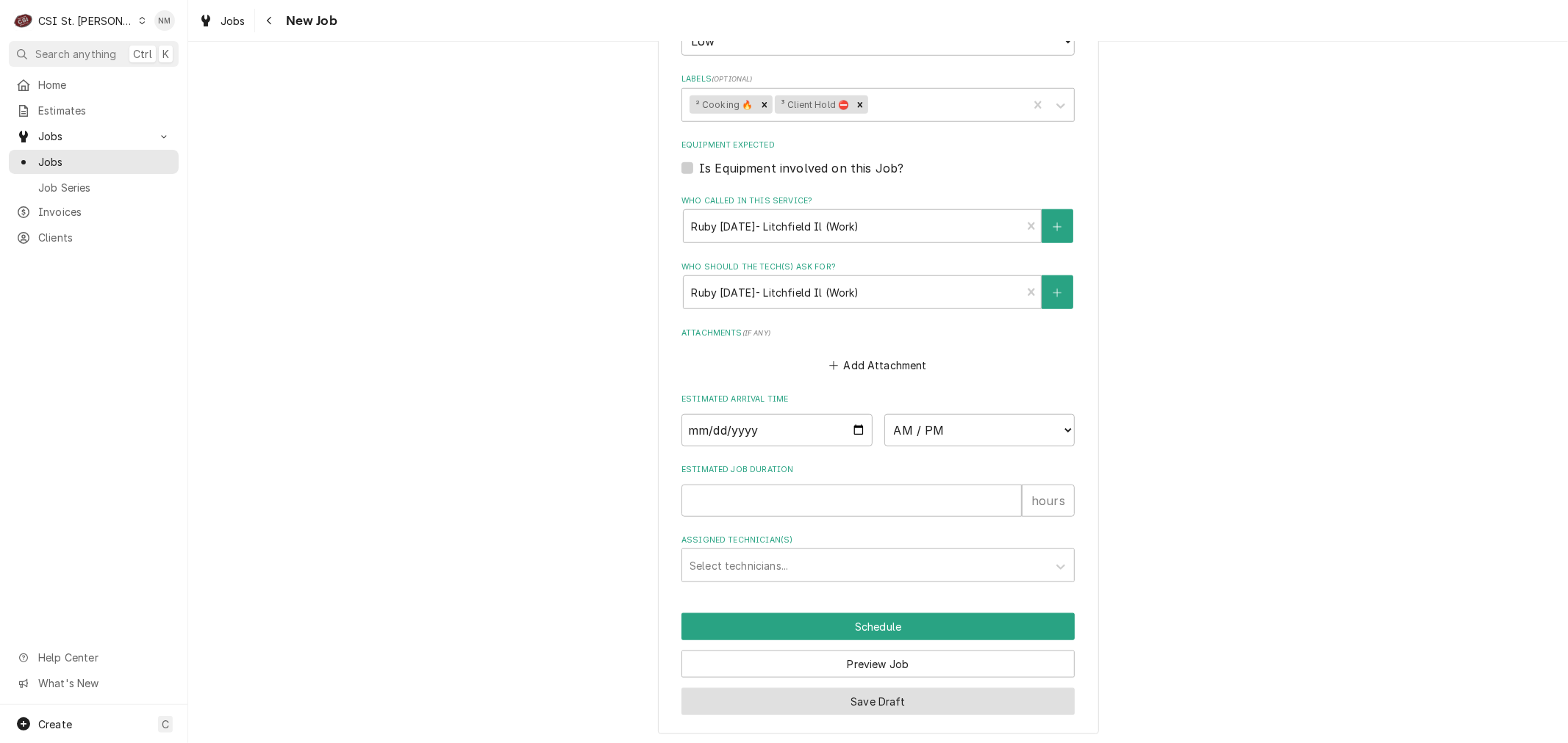
click at [883, 693] on button "Save Draft" at bounding box center [878, 702] width 393 height 27
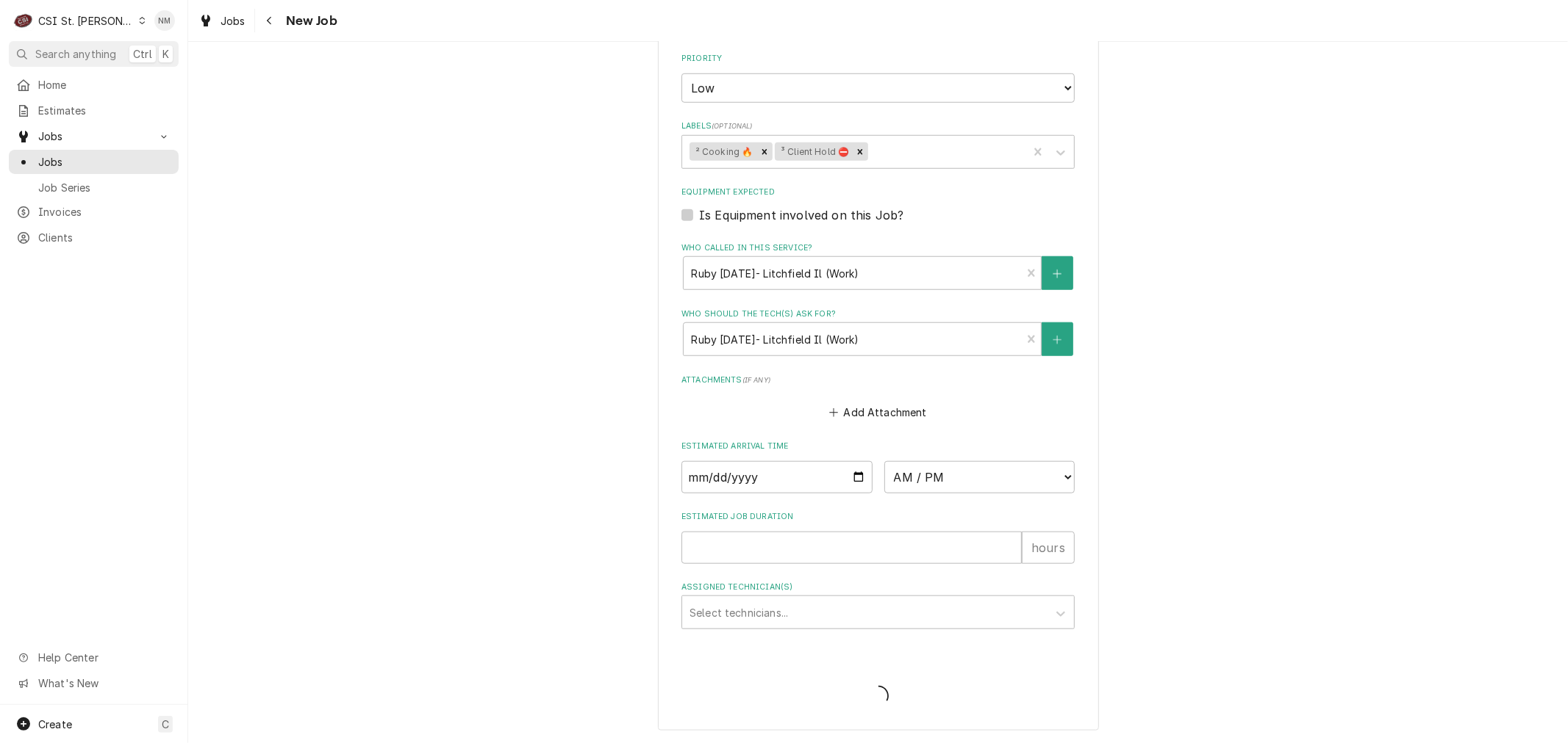
scroll to position [1003, 0]
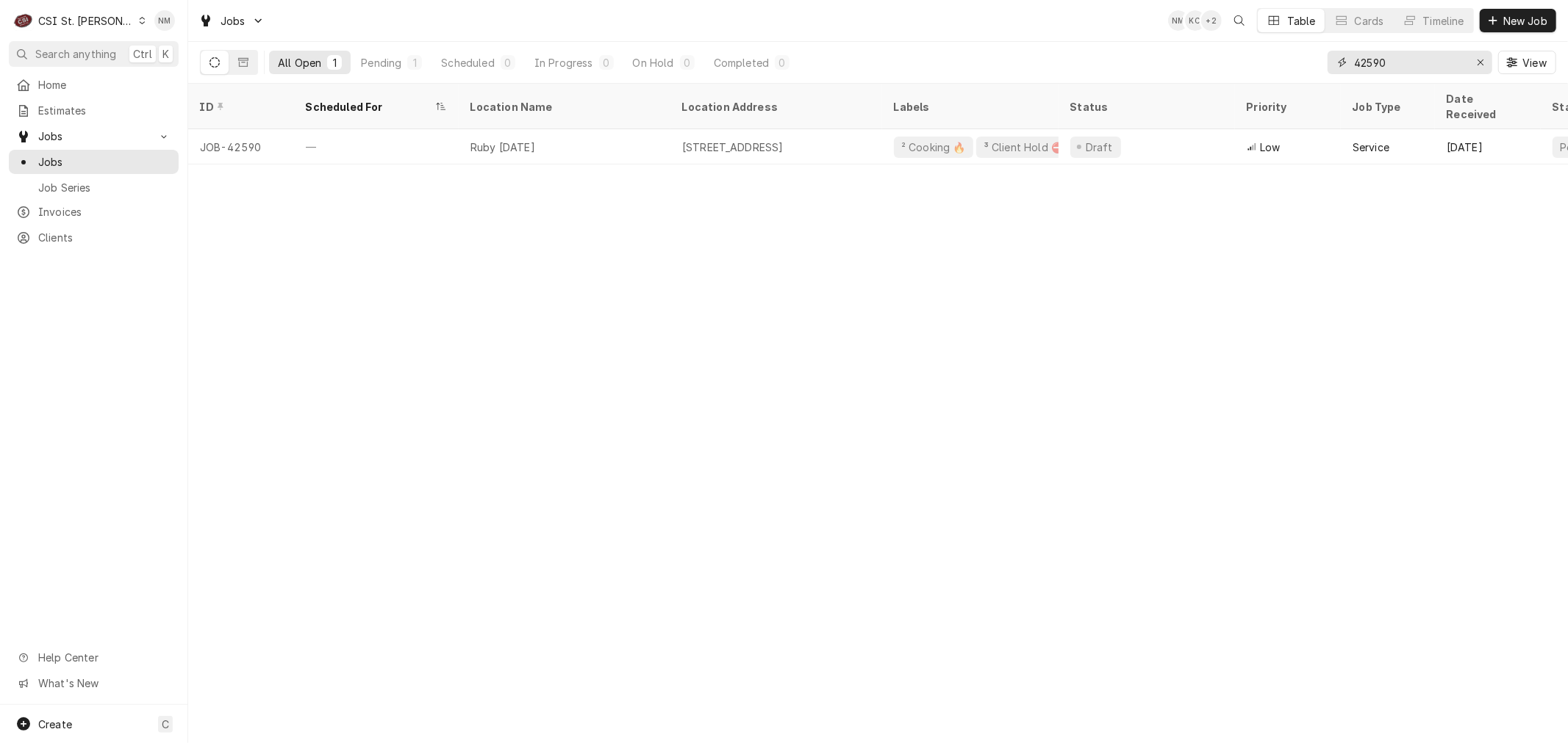
drag, startPoint x: 1411, startPoint y: 60, endPoint x: 1328, endPoint y: 59, distance: 83.0
click at [1328, 59] on div "42590" at bounding box center [1409, 63] width 165 height 23
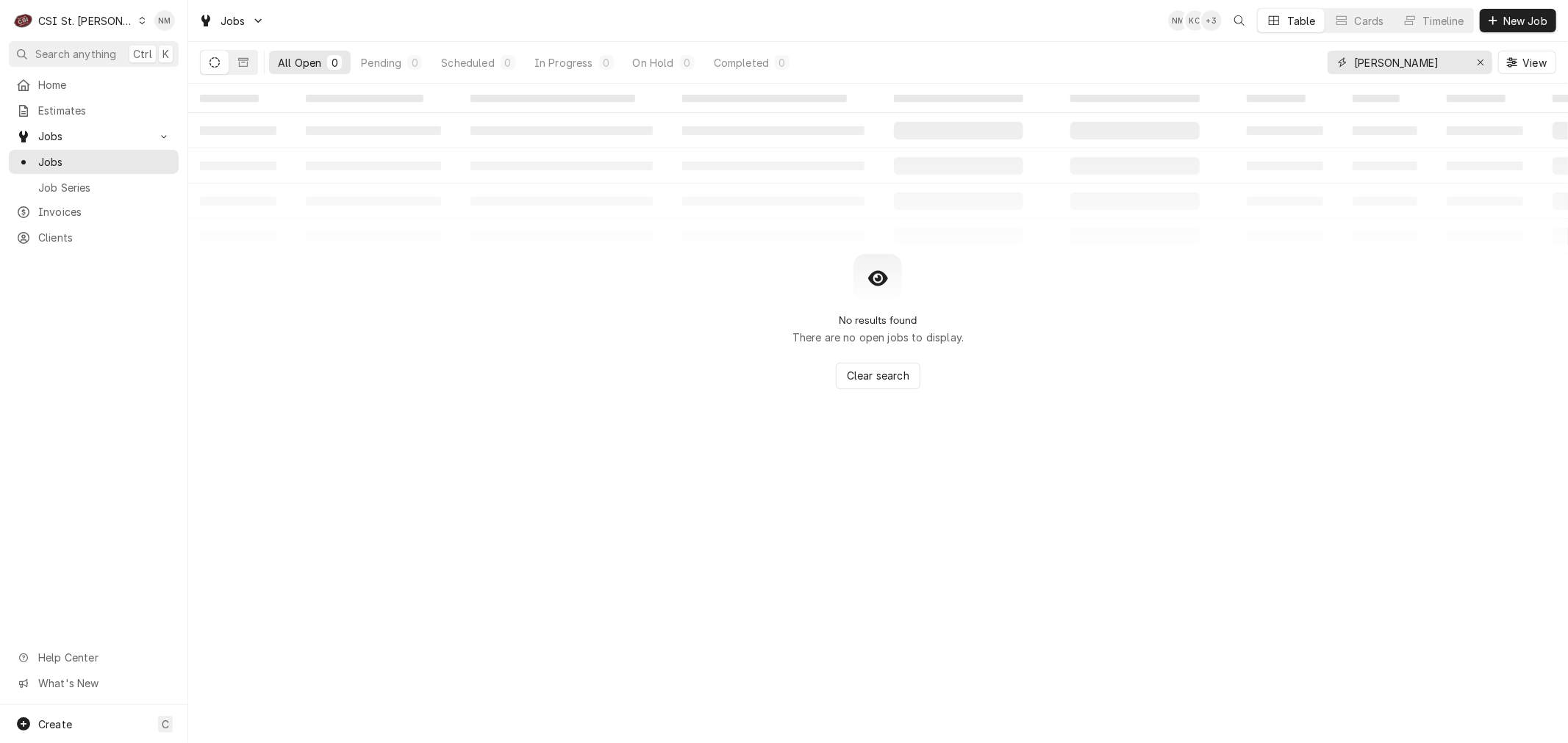
drag, startPoint x: 1414, startPoint y: 64, endPoint x: 1343, endPoint y: 63, distance: 71.0
click at [1343, 63] on div "alex" at bounding box center [1409, 63] width 165 height 23
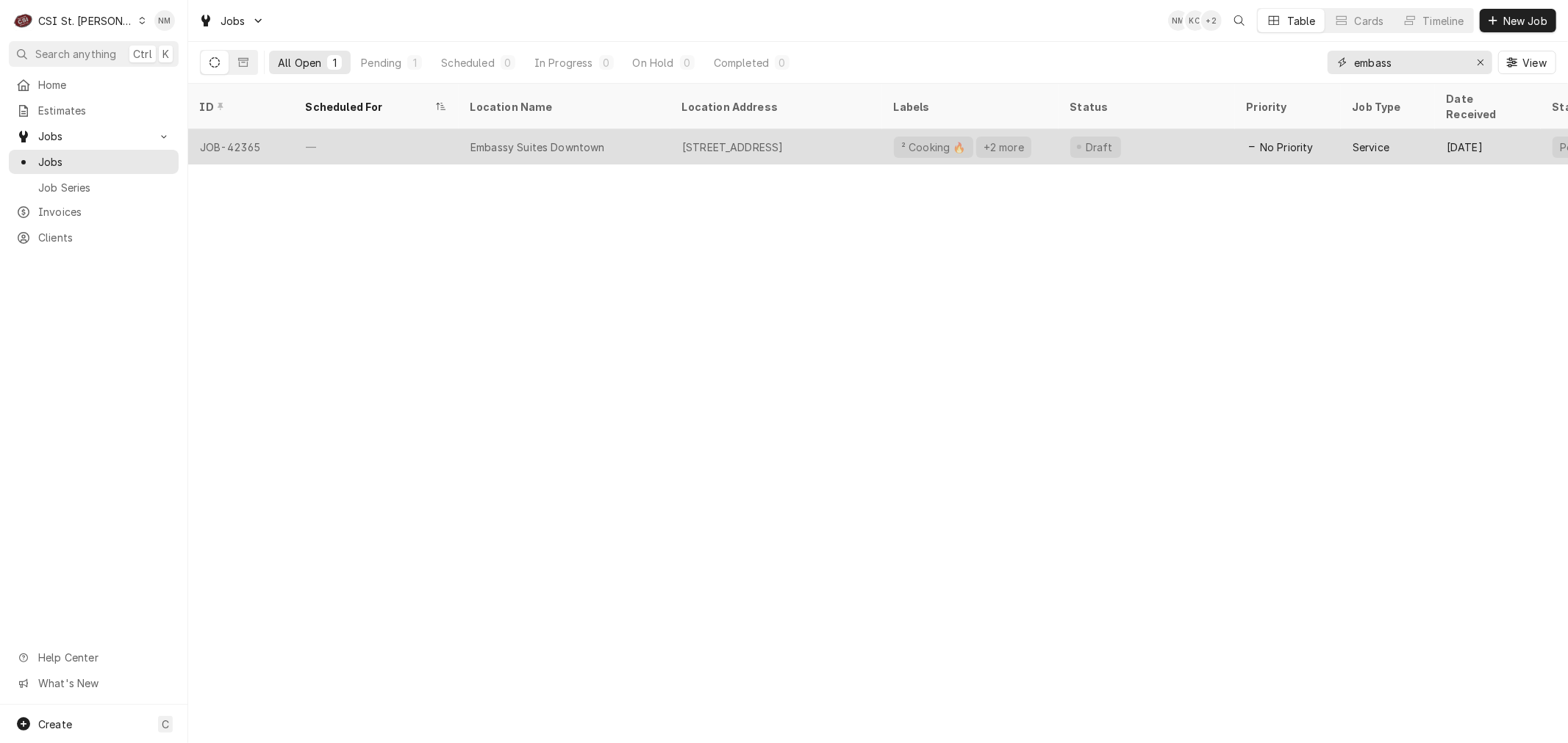
type input "embass"
click at [659, 129] on div "Embassy Suites Downtown" at bounding box center [564, 147] width 212 height 35
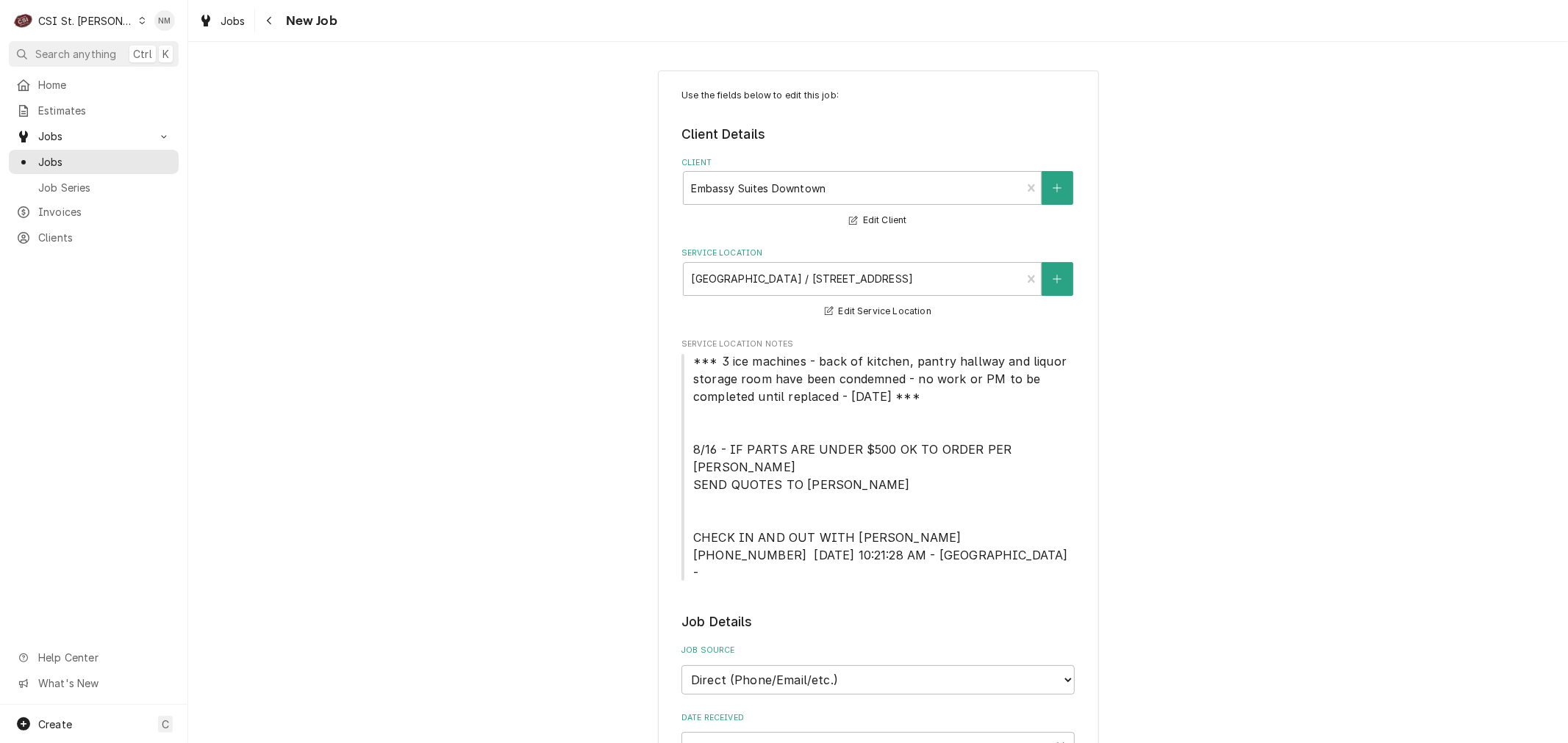
type textarea "x"
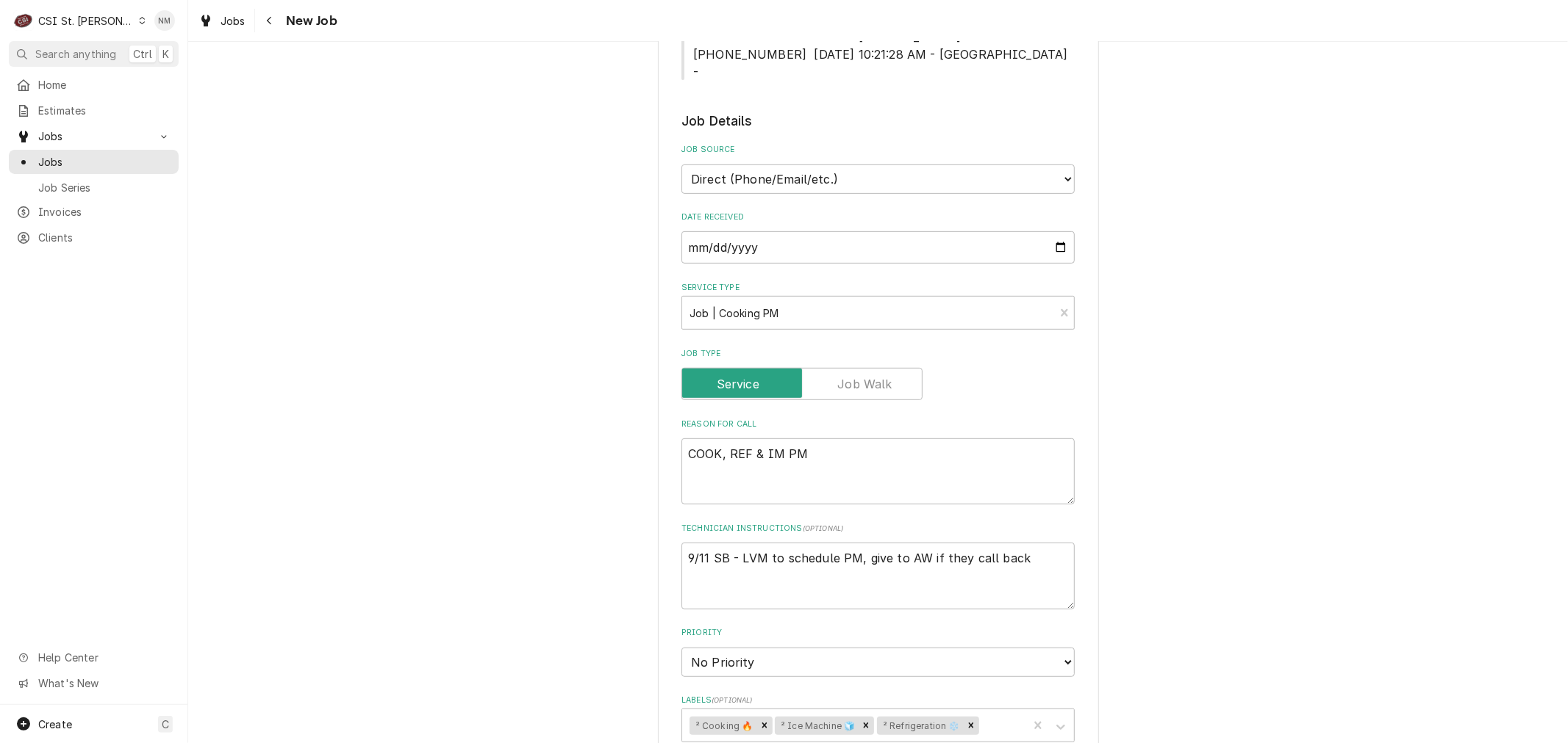
scroll to position [652, 0]
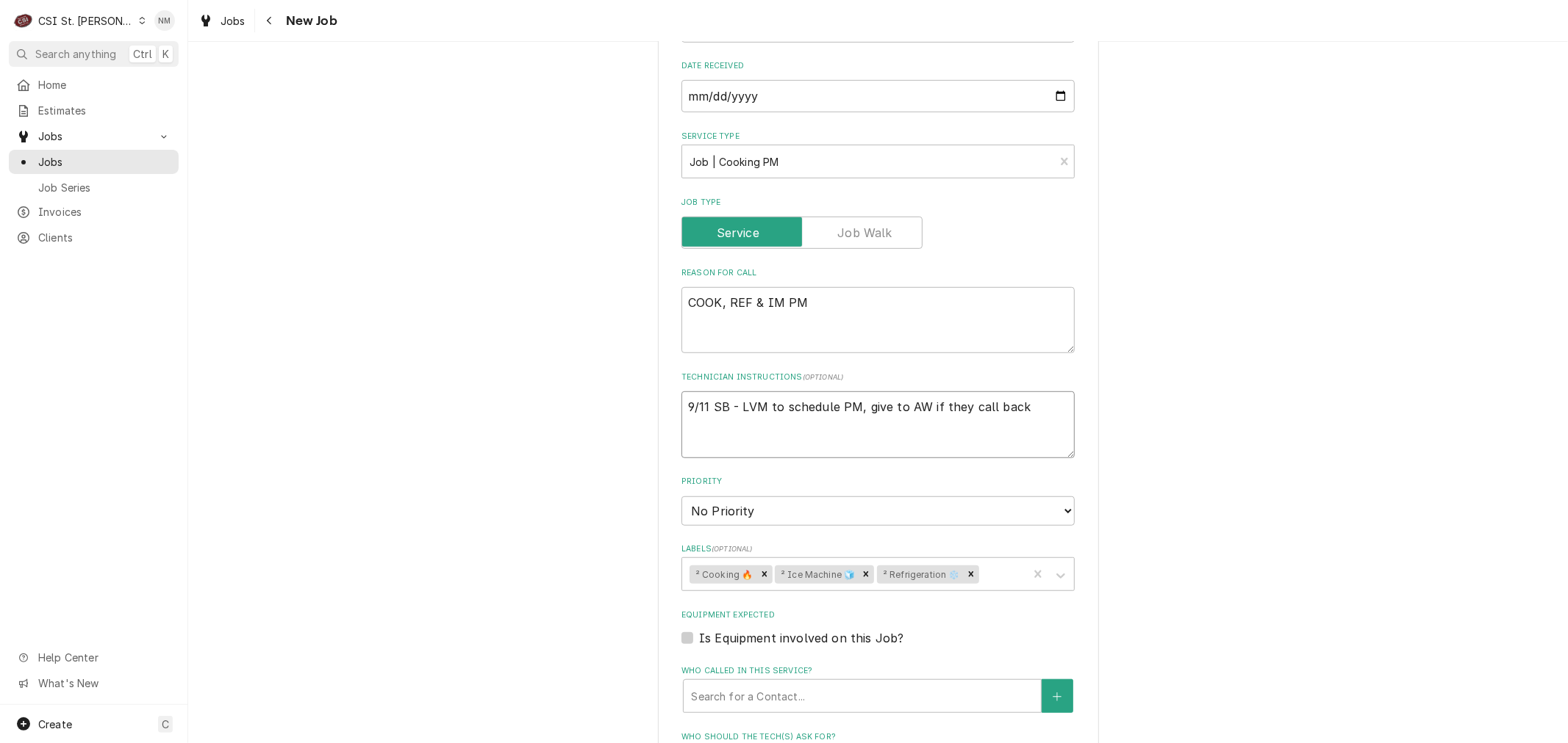
click at [1023, 392] on textarea "9/11 SB - LVM to schedule PM, give to AW if they call back" at bounding box center [878, 425] width 393 height 67
type textarea "9/11 SB - LVM to schedule PM, give to AW if they call back"
type textarea "x"
type textarea "9/11 SB - LVM to schedule PM, give to AW if they call back M"
type textarea "x"
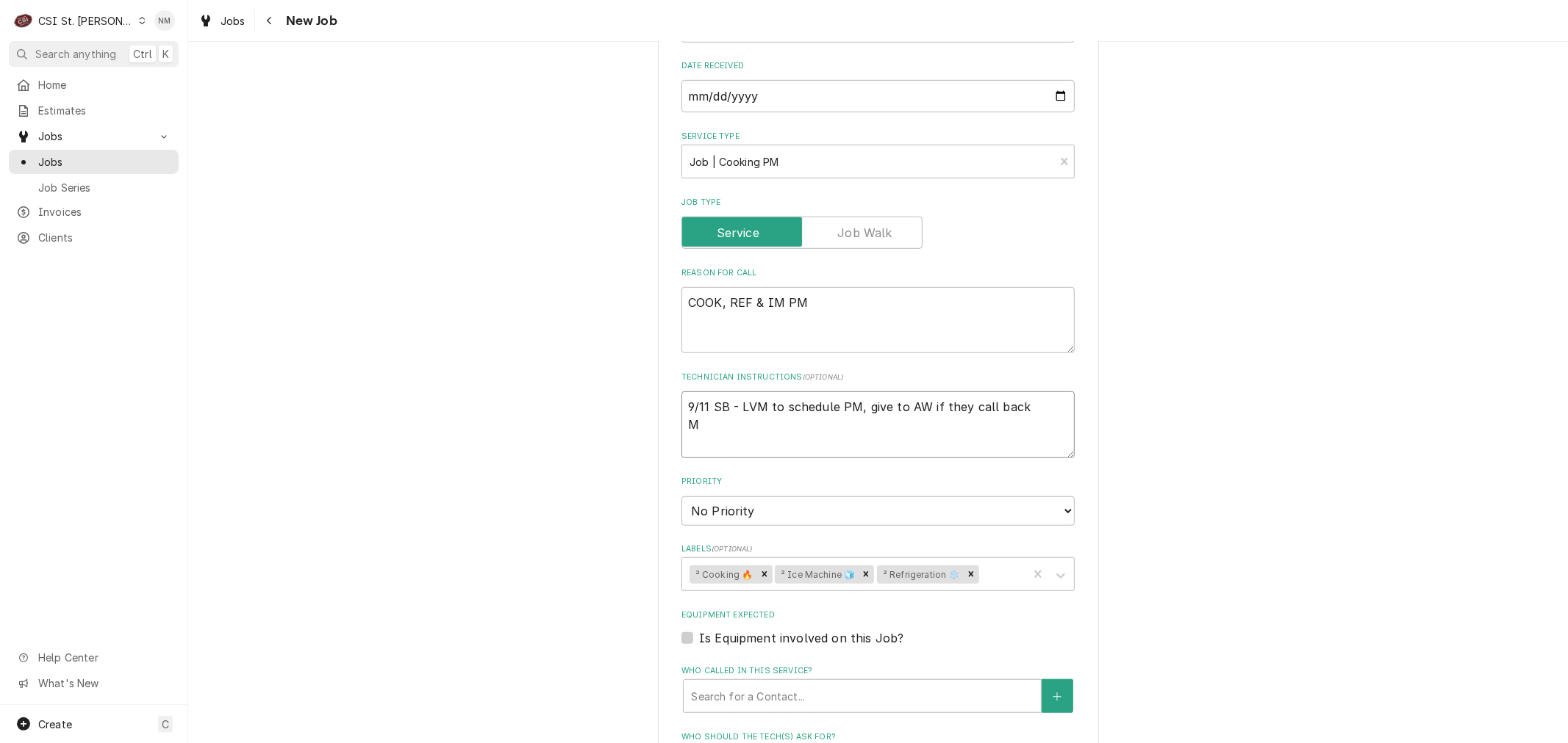
type textarea "9/11 SB - LVM to schedule PM, give to AW if they call back Mi"
type textarea "x"
type textarea "9/11 SB - LVM to schedule PM, give to AW if they call back Mich"
type textarea "x"
type textarea "9/11 SB - LVM to schedule PM, give to AW if they call back Micha"
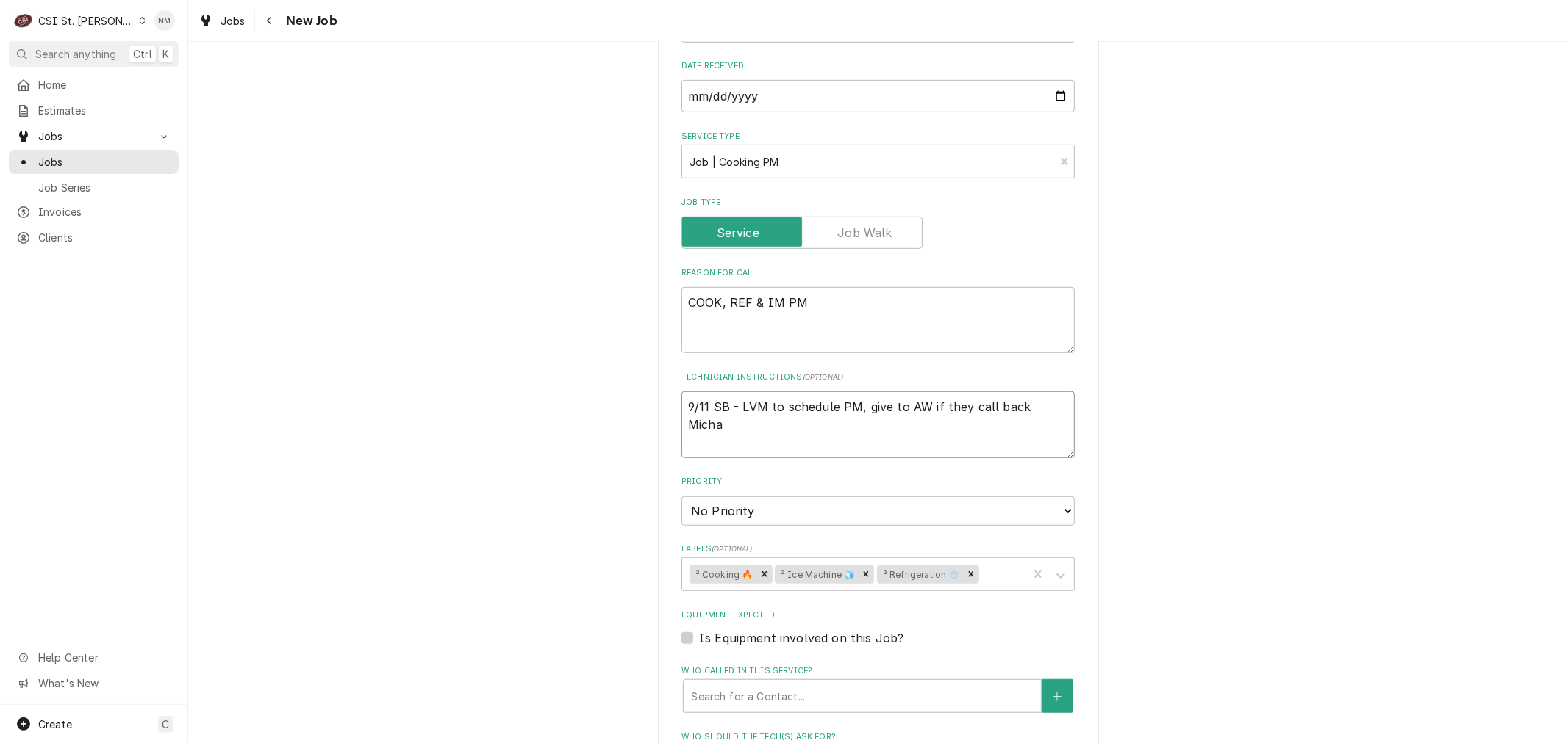
type textarea "x"
type textarea "9/11 SB - LVM to schedule PM, give to AW if they call back Michae"
type textarea "x"
type textarea "9/11 SB - LVM to schedule PM, give to AW if they call back [PERSON_NAME]"
type textarea "x"
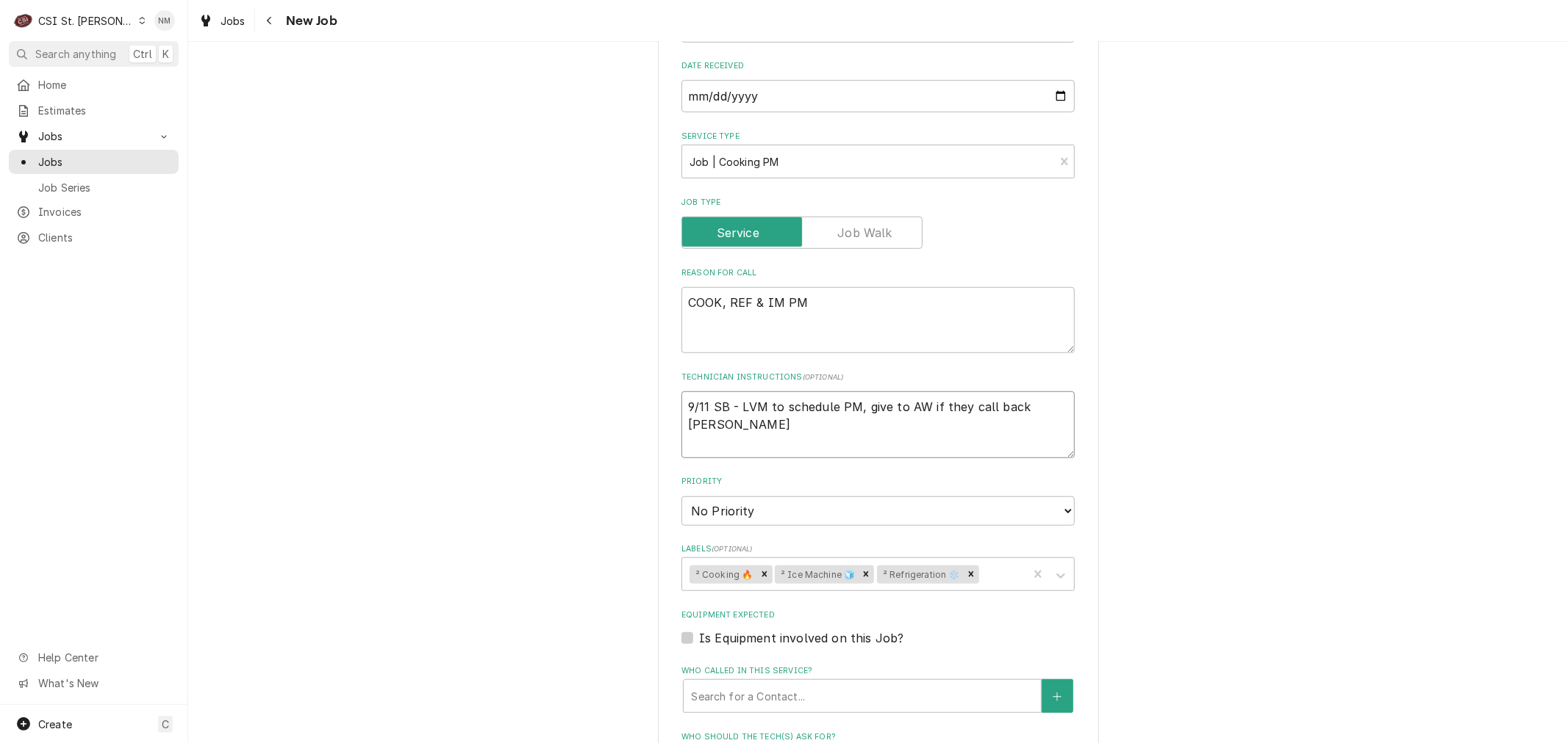
type textarea "9/11 SB - LVM to schedule PM, give to AW if they call back [PERSON_NAME]"
type textarea "x"
type textarea "9/11 SB - LVM to schedule PM, give to AW if they call back [PERSON_NAME]"
type textarea "x"
type textarea "9/11 SB - LVM to schedule PM, give to AW if they call back [PERSON_NAME]"
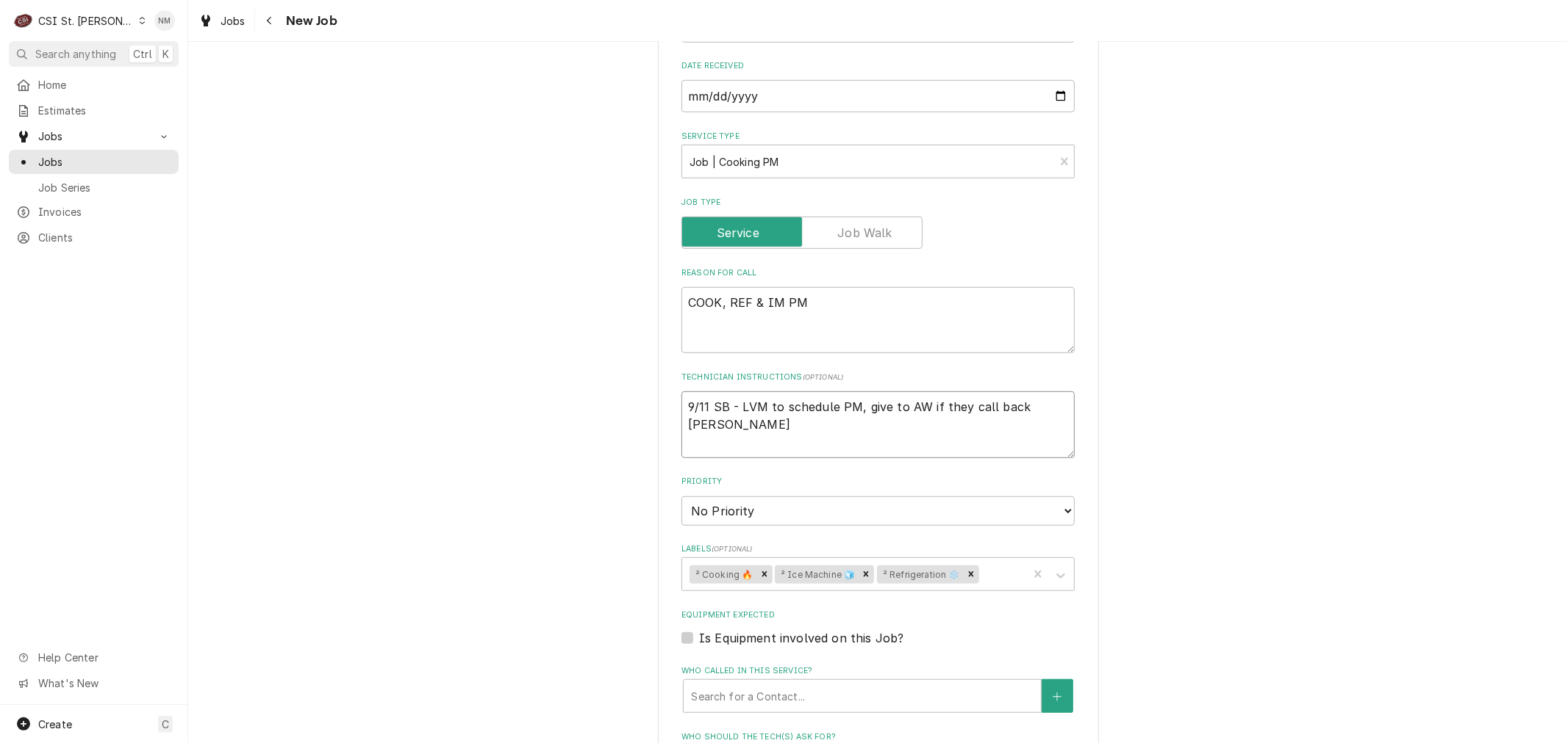
type textarea "x"
type textarea "9/11 SB - LVM to schedule PM, give to AW if they call back [PERSON_NAME]"
type textarea "x"
type textarea "9/11 SB - LVM to schedule PM, give to AW if they call back [PERSON_NAME]"
type textarea "x"
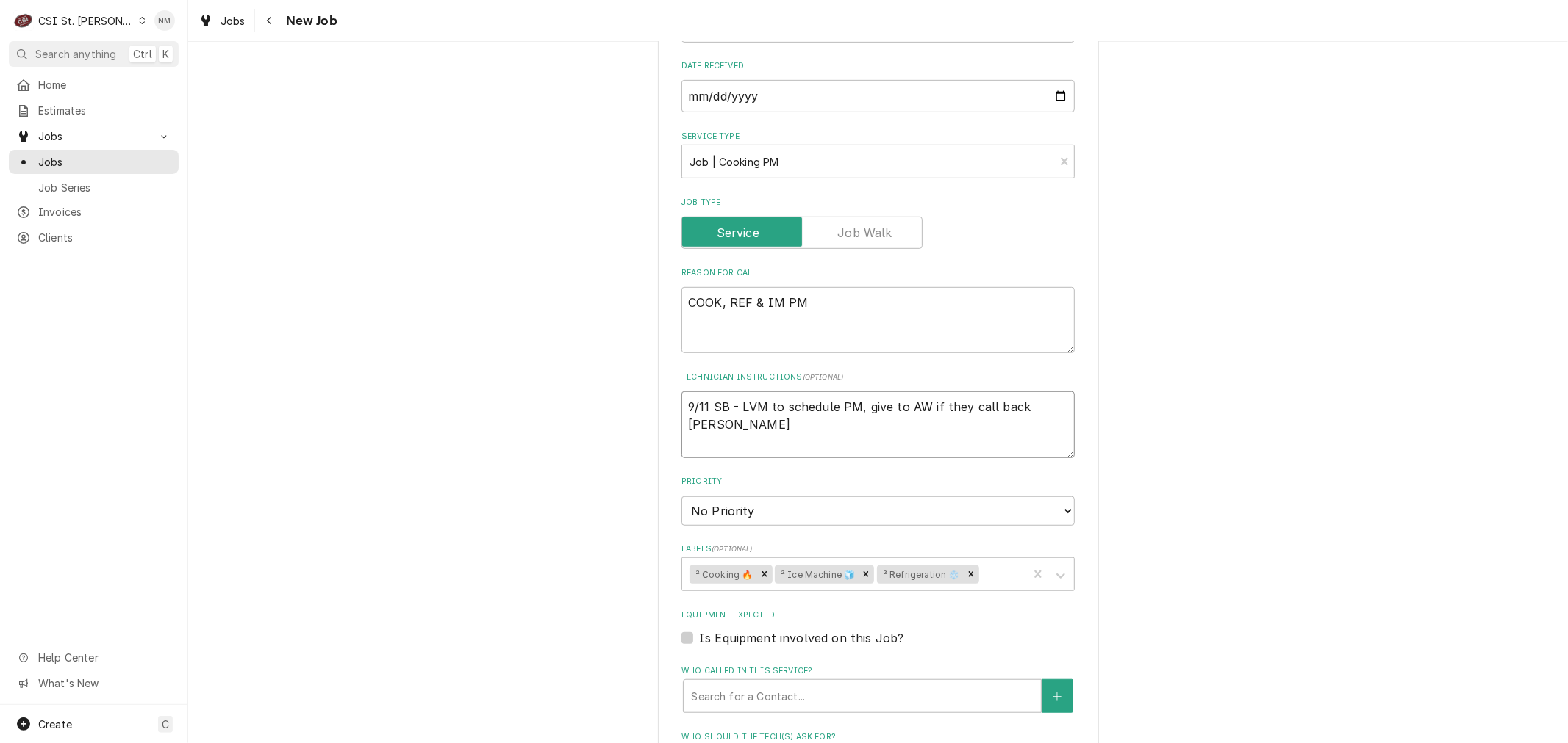
type textarea "9/11 SB - LVM to schedule PM, give to AW if they call back [PERSON_NAME]"
type textarea "x"
type textarea "9/11 SB - LVM to schedule PM, give to AW if they call back [PERSON_NAME] 3"
type textarea "x"
type textarea "9/11 SB - LVM to schedule PM, give to AW if they call back [PERSON_NAME] 31"
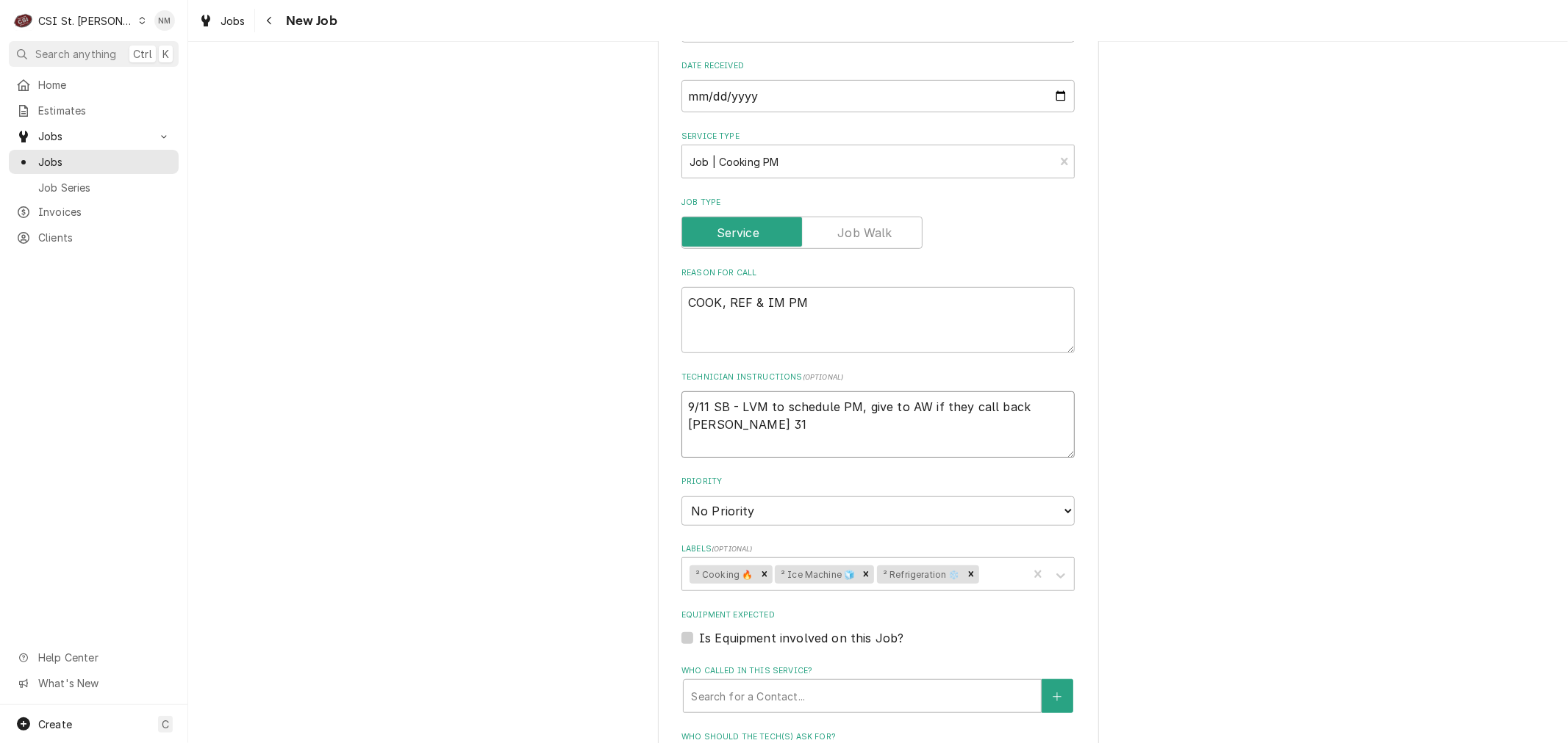
type textarea "x"
type textarea "9/11 SB - LVM to schedule PM, give to AW if they call back [PERSON_NAME] 314"
type textarea "x"
type textarea "9/11 SB - LVM to schedule PM, give to AW if they call back [PERSON_NAME] 314-"
type textarea "x"
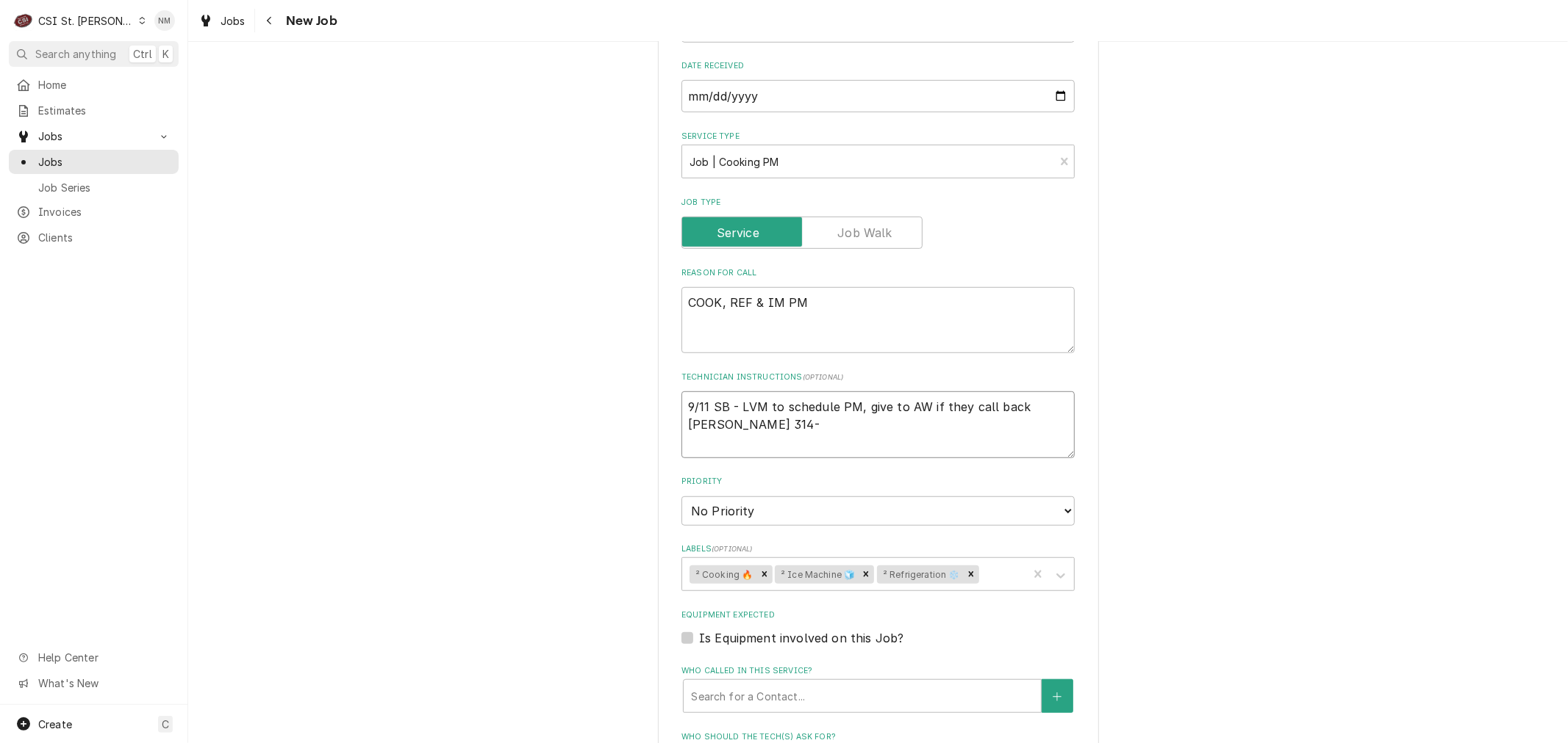
type textarea "9/11 SB - LVM to schedule PM, give to AW if they call back [PERSON_NAME] 314"
type textarea "x"
type textarea "9/11 SB - LVM to schedule PM, give to AW if they call back [PERSON_NAME] 31"
type textarea "x"
type textarea "9/11 SB - LVM to schedule PM, give to AW if they call back [PERSON_NAME] 3"
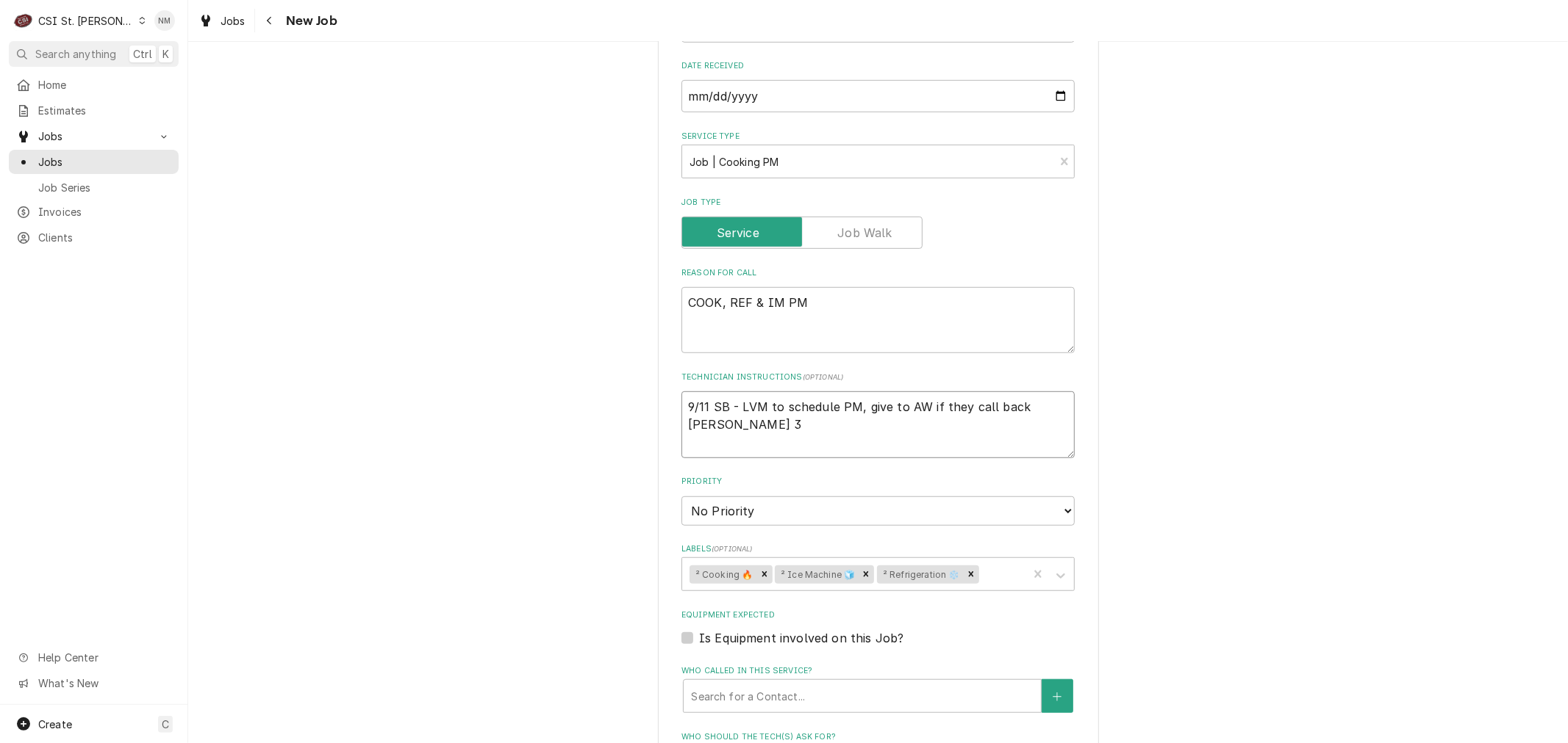
type textarea "x"
type textarea "9/11 SB - LVM to schedule PM, give to AW if they call back [PERSON_NAME]"
type textarea "x"
type textarea "9/11 SB - LVM to schedule PM, give to AW if they call back [PERSON_NAME] 6"
type textarea "x"
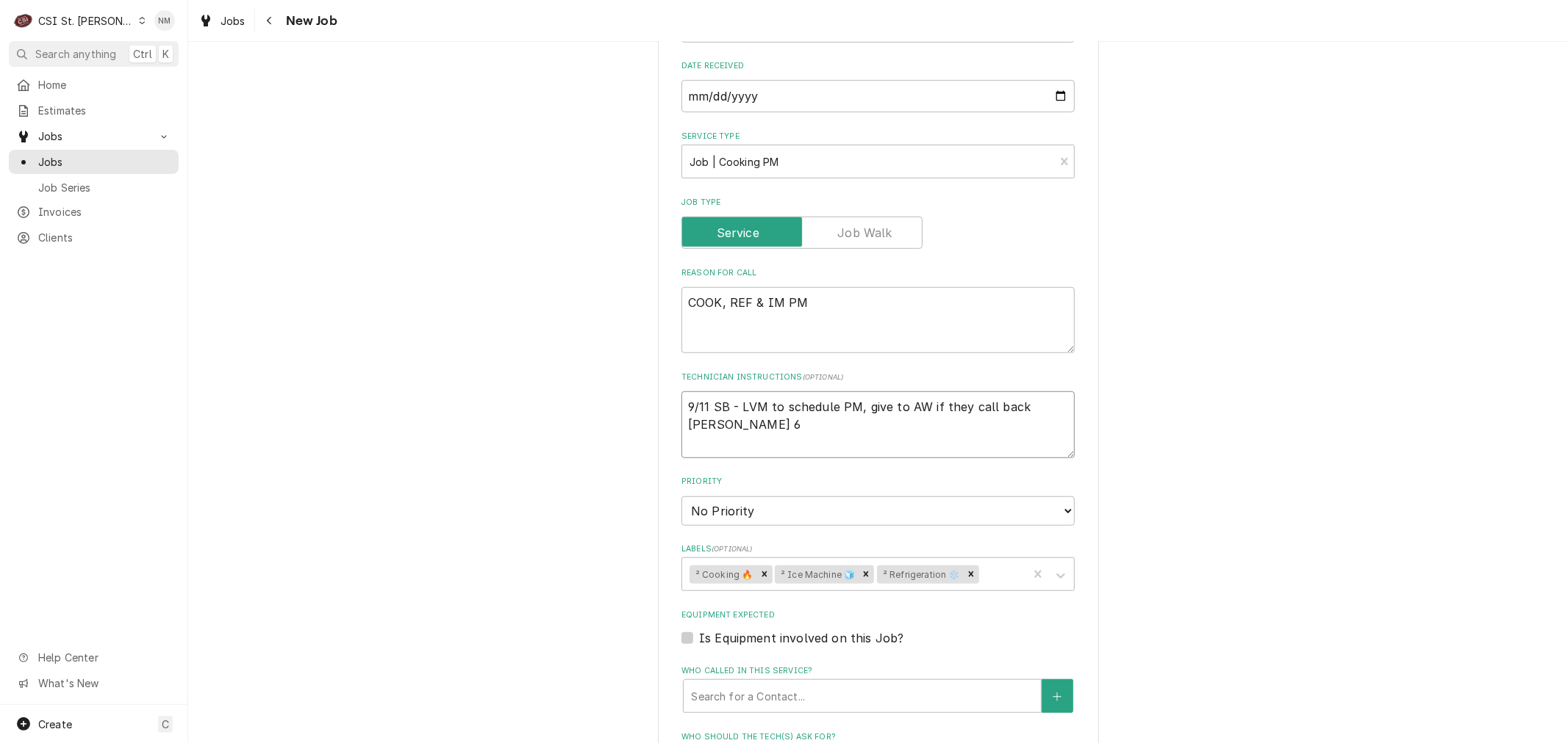
type textarea "9/11 SB - LVM to schedule PM, give to AW if they call back [PERSON_NAME] 61"
type textarea "x"
type textarea "9/11 SB - LVM to schedule PM, give to AW if they call back [PERSON_NAME] 618"
type textarea "x"
type textarea "9/11 SB - LVM to schedule PM, give to AW if they call back [PERSON_NAME] 618-"
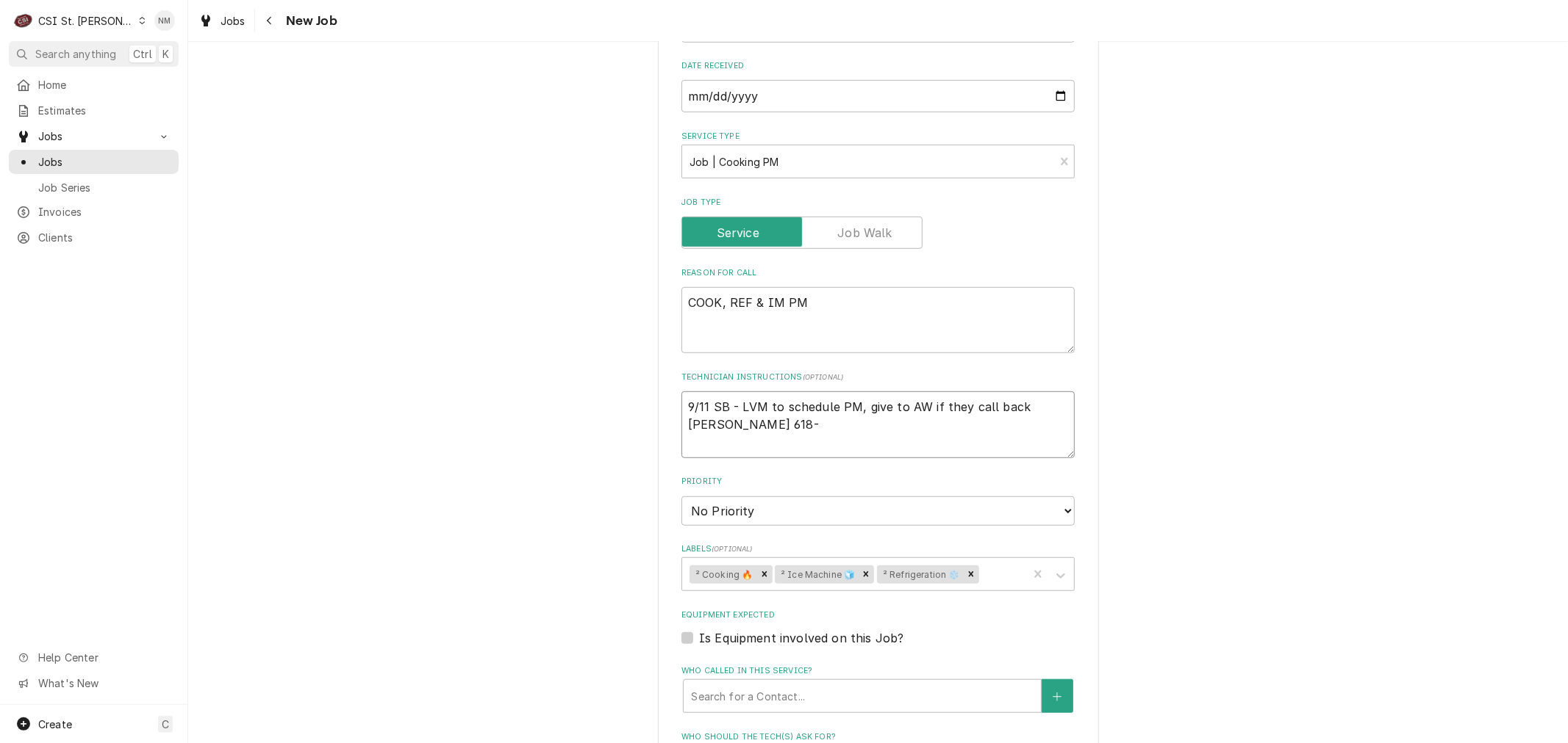
type textarea "x"
type textarea "9/11 SB - LVM to schedule PM, give to AW if they call back [PERSON_NAME] 618-7"
type textarea "x"
type textarea "9/11 SB - LVM to schedule PM, give to AW if they call back [PERSON_NAME] 618-74"
type textarea "x"
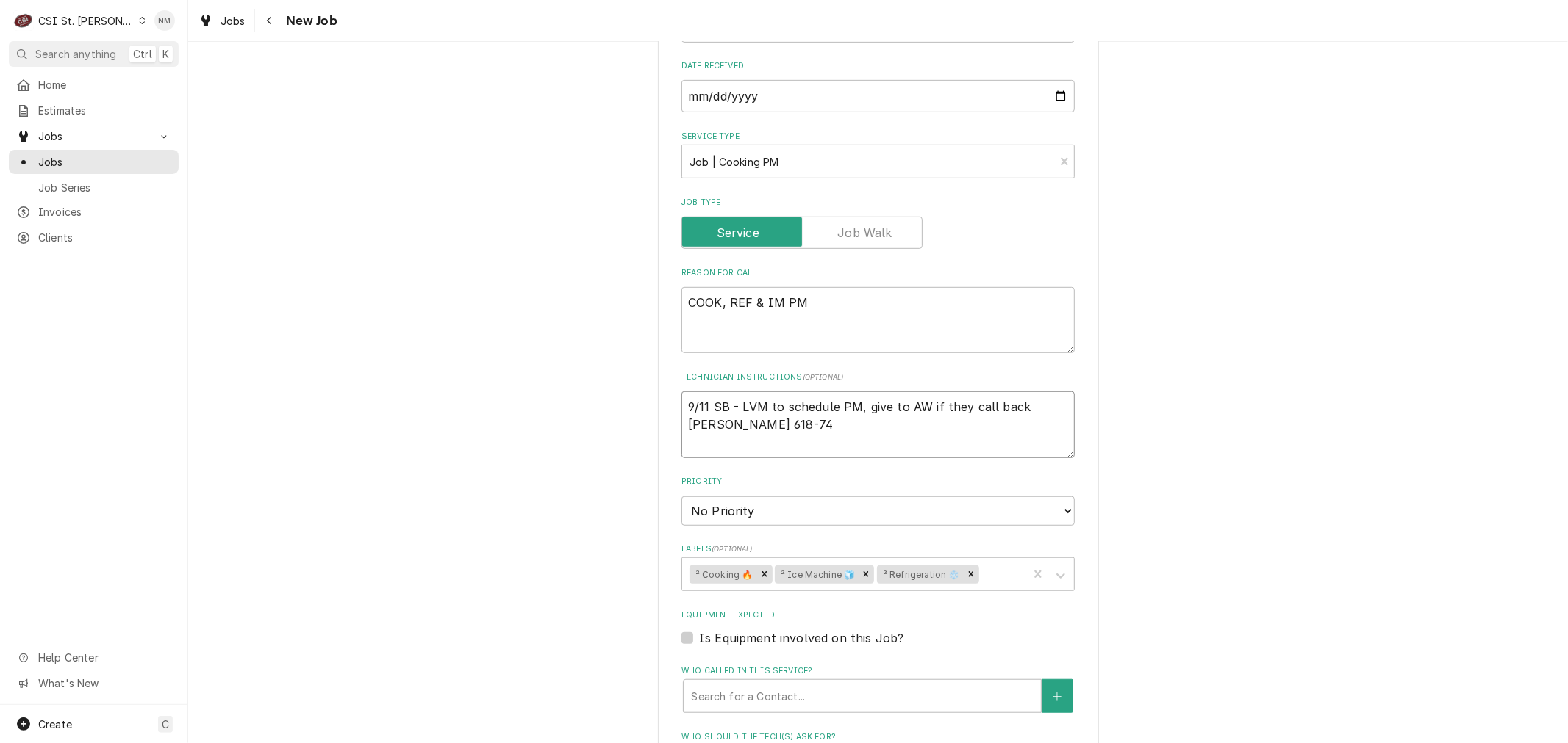
type textarea "9/11 SB - LVM to schedule PM, give to AW if they call back [PERSON_NAME] 618-741"
type textarea "x"
type textarea "9/11 SB - LVM to schedule PM, give to AW if they call back [PERSON_NAME] 618-74…"
type textarea "x"
type textarea "9/11 SB - LVM to schedule PM, give to AW if they call back [PERSON_NAME] [PHONE…"
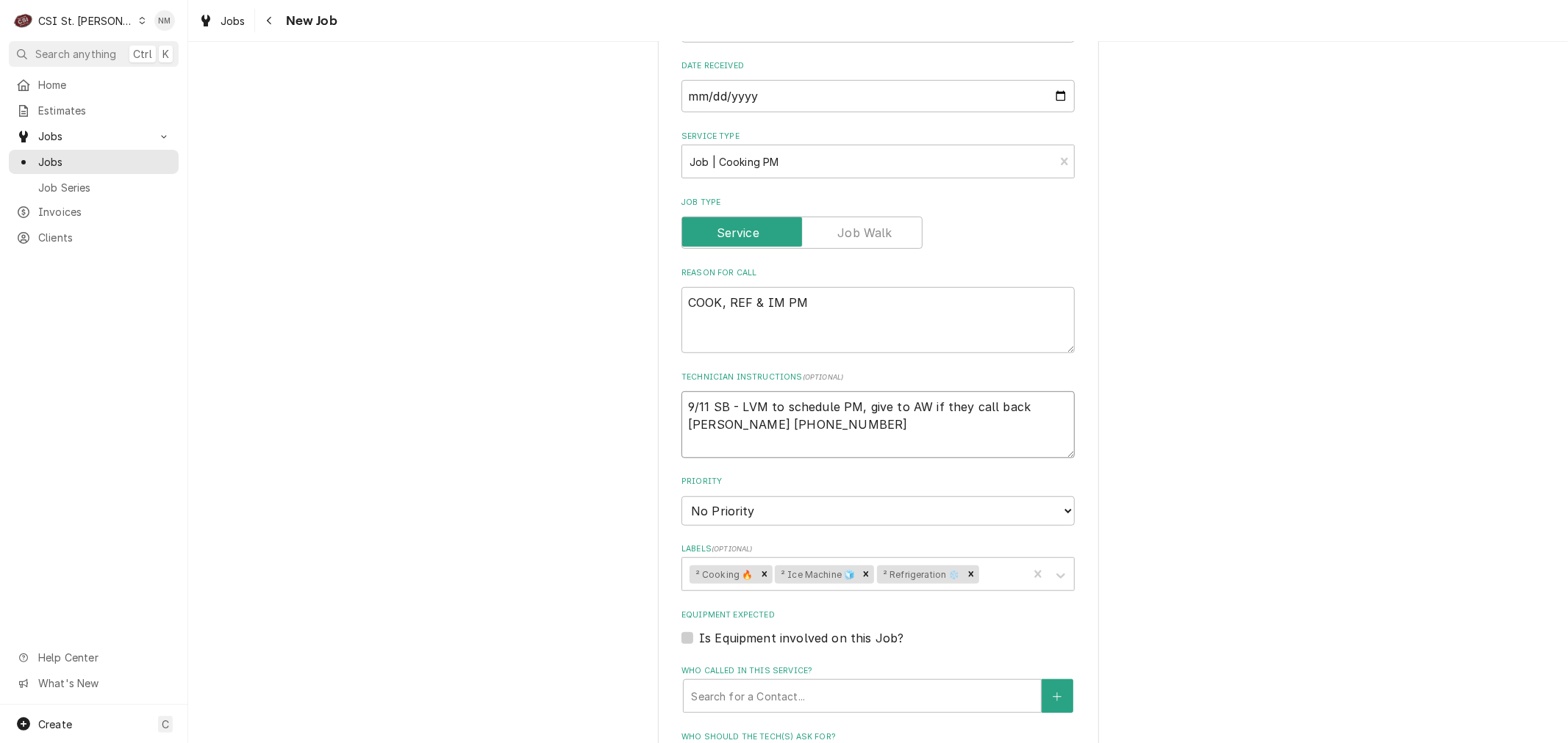
type textarea "x"
type textarea "9/11 SB - LVM to schedule PM, give to AW if they call back [PERSON_NAME] [PHONE…"
type textarea "x"
type textarea "9/11 SB - LVM to schedule PM, give to AW if they call back [PERSON_NAME] [PHONE…"
type textarea "x"
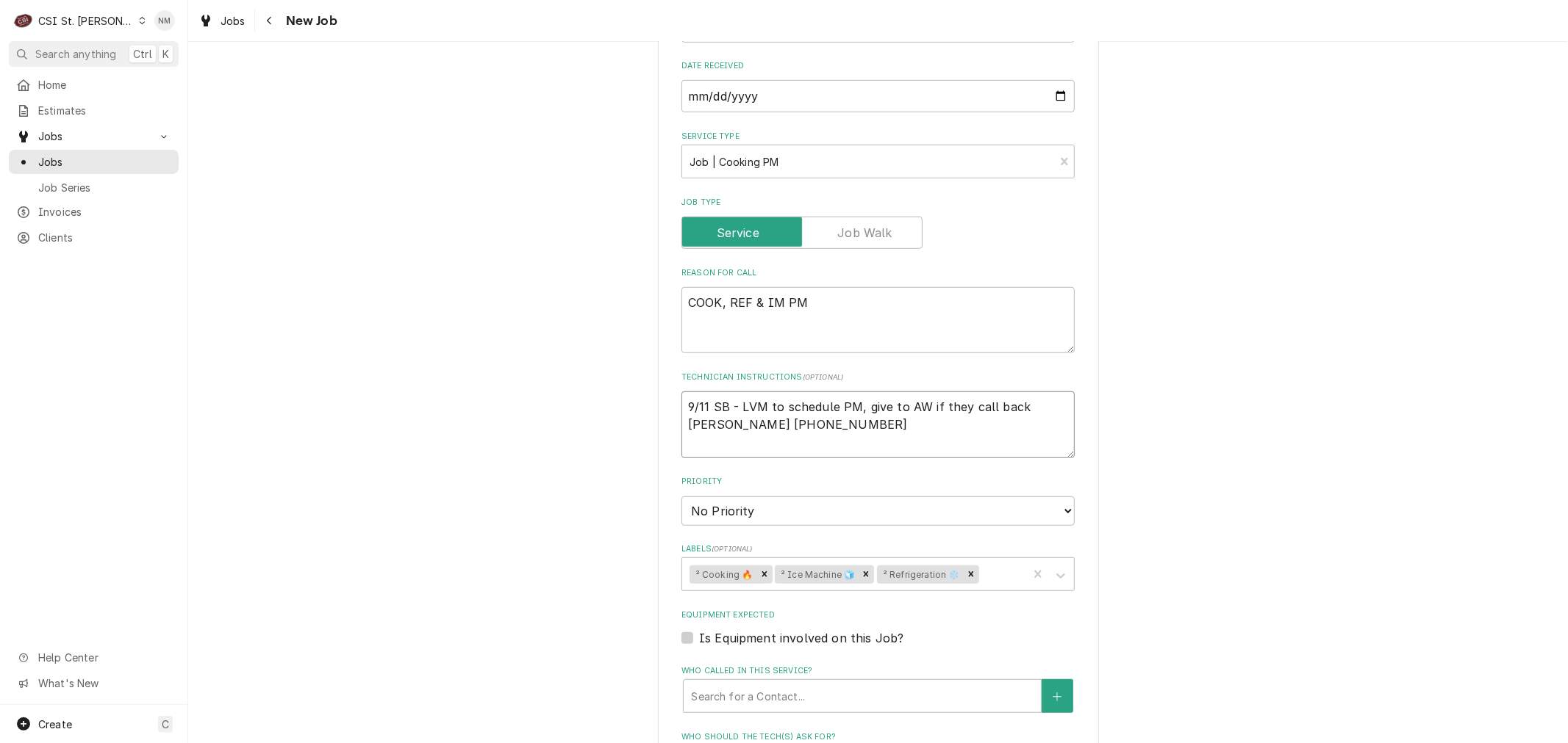
type textarea "9/11 SB - LVM to schedule PM, give to AW if they call back Michael Jones 618-74…"
type textarea "x"
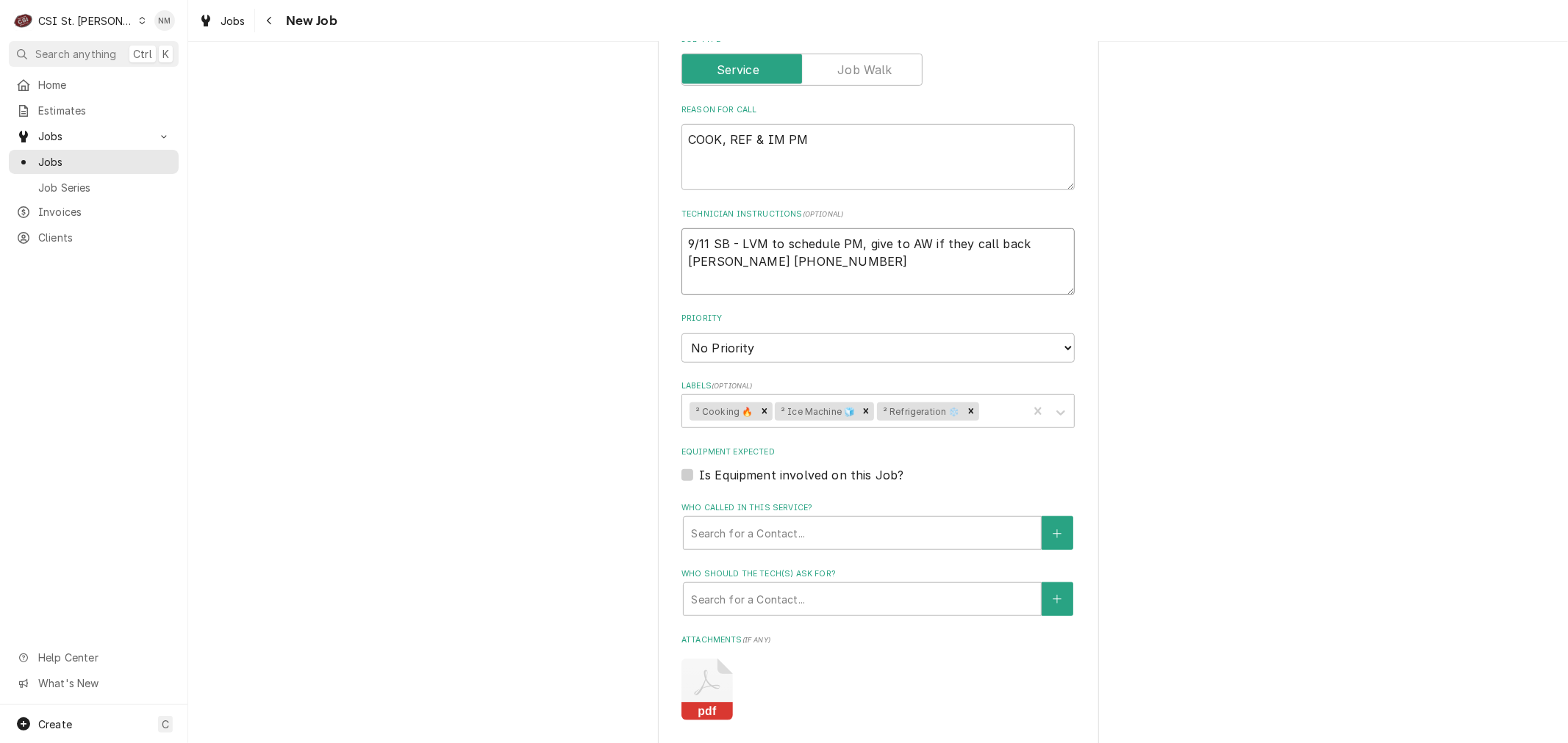
scroll to position [816, 0]
type textarea "9/11 SB - LVM to schedule PM, give to AW if they call back Michael Jones 618-74…"
click at [870, 520] on div "Who called in this service?" at bounding box center [862, 533] width 343 height 26
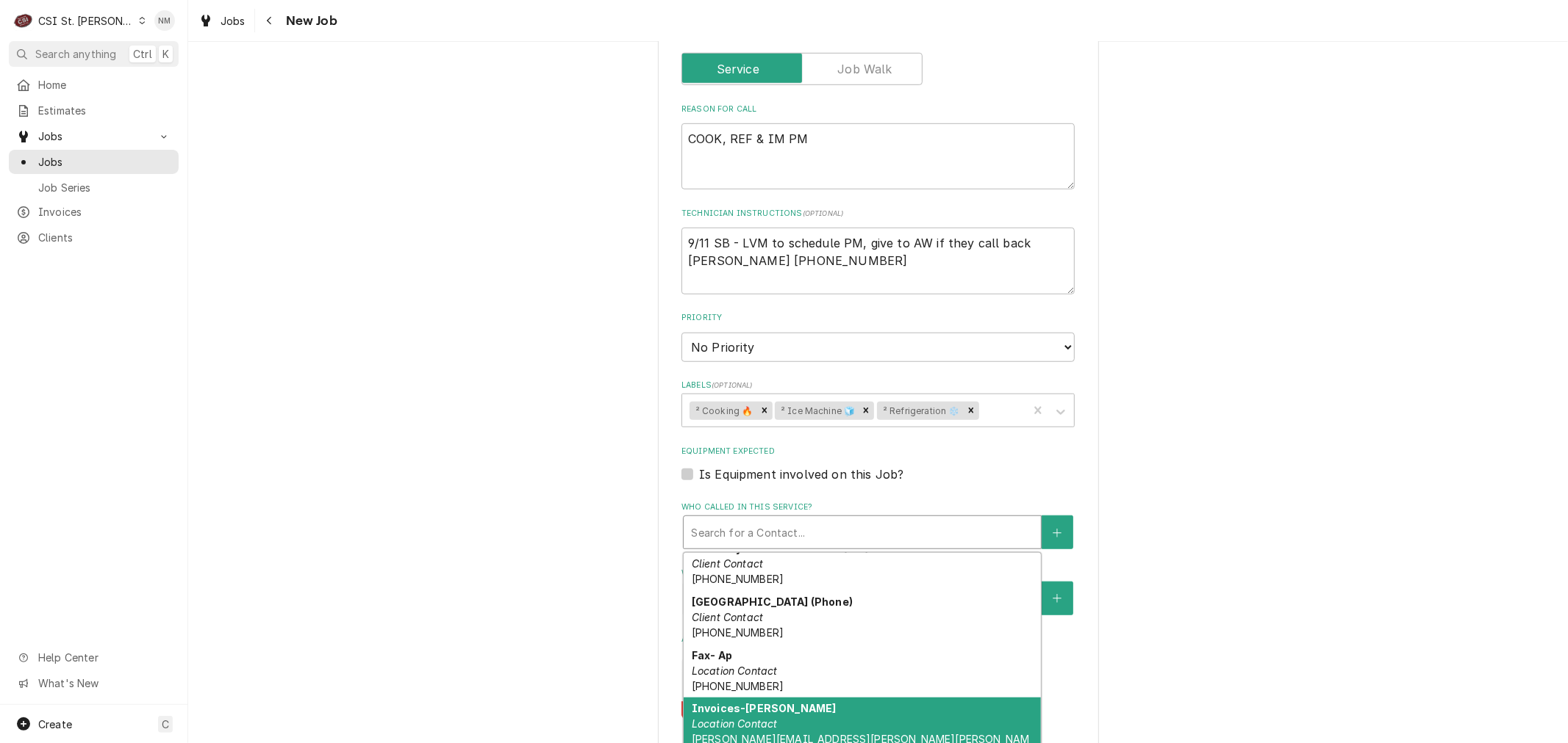
scroll to position [246, 0]
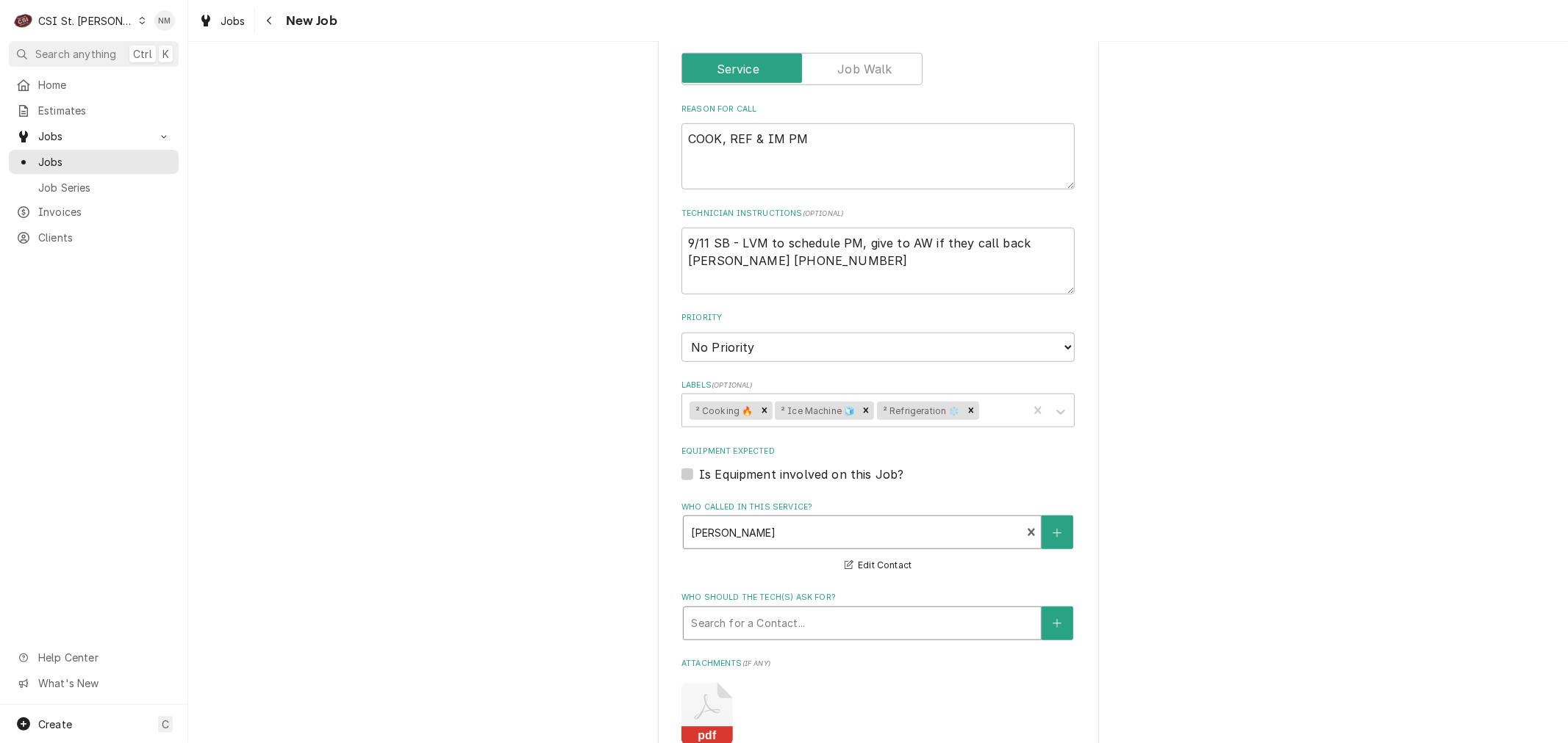
click at [847, 611] on div "Who should the tech(s) ask for?" at bounding box center [862, 624] width 343 height 26
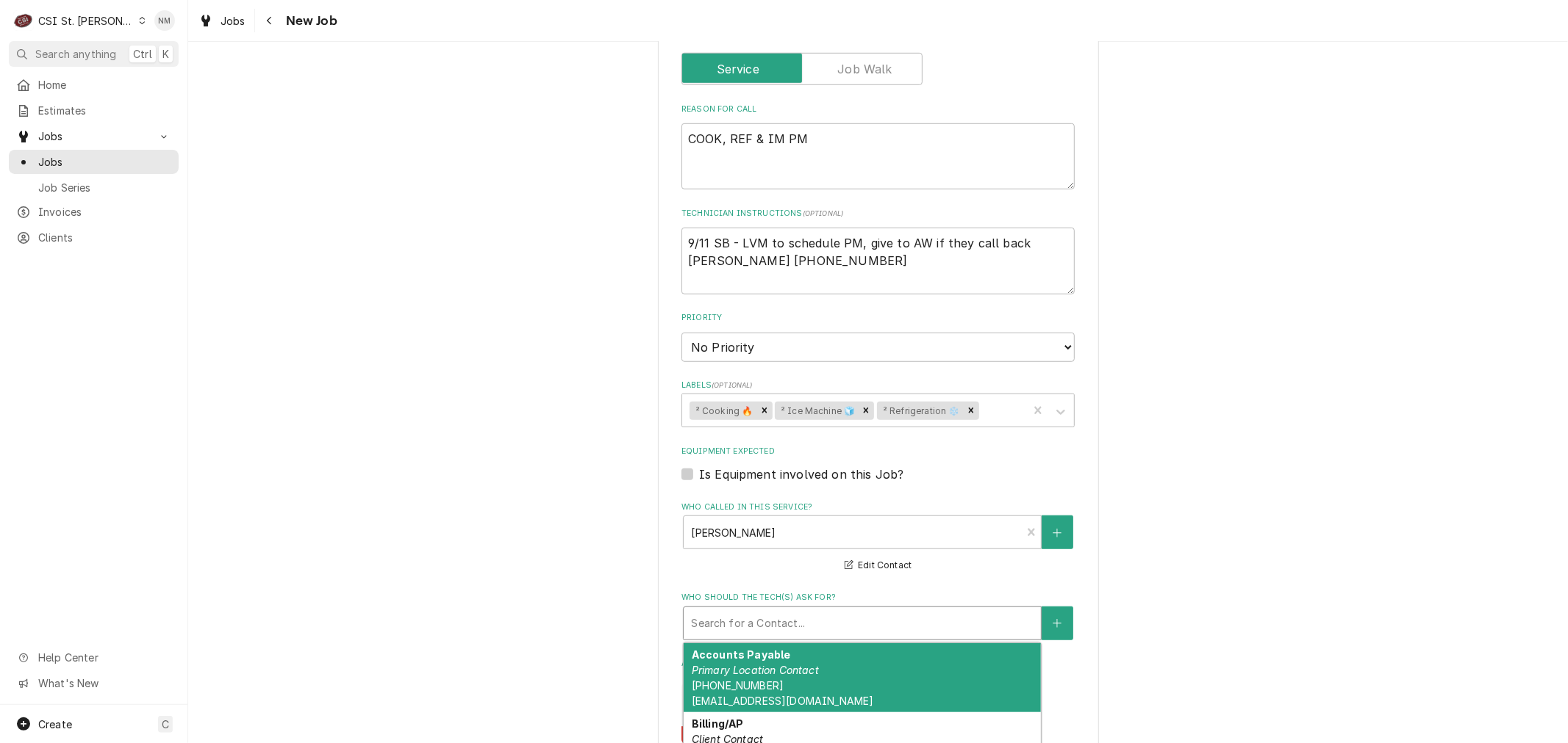
type textarea "x"
type input "m"
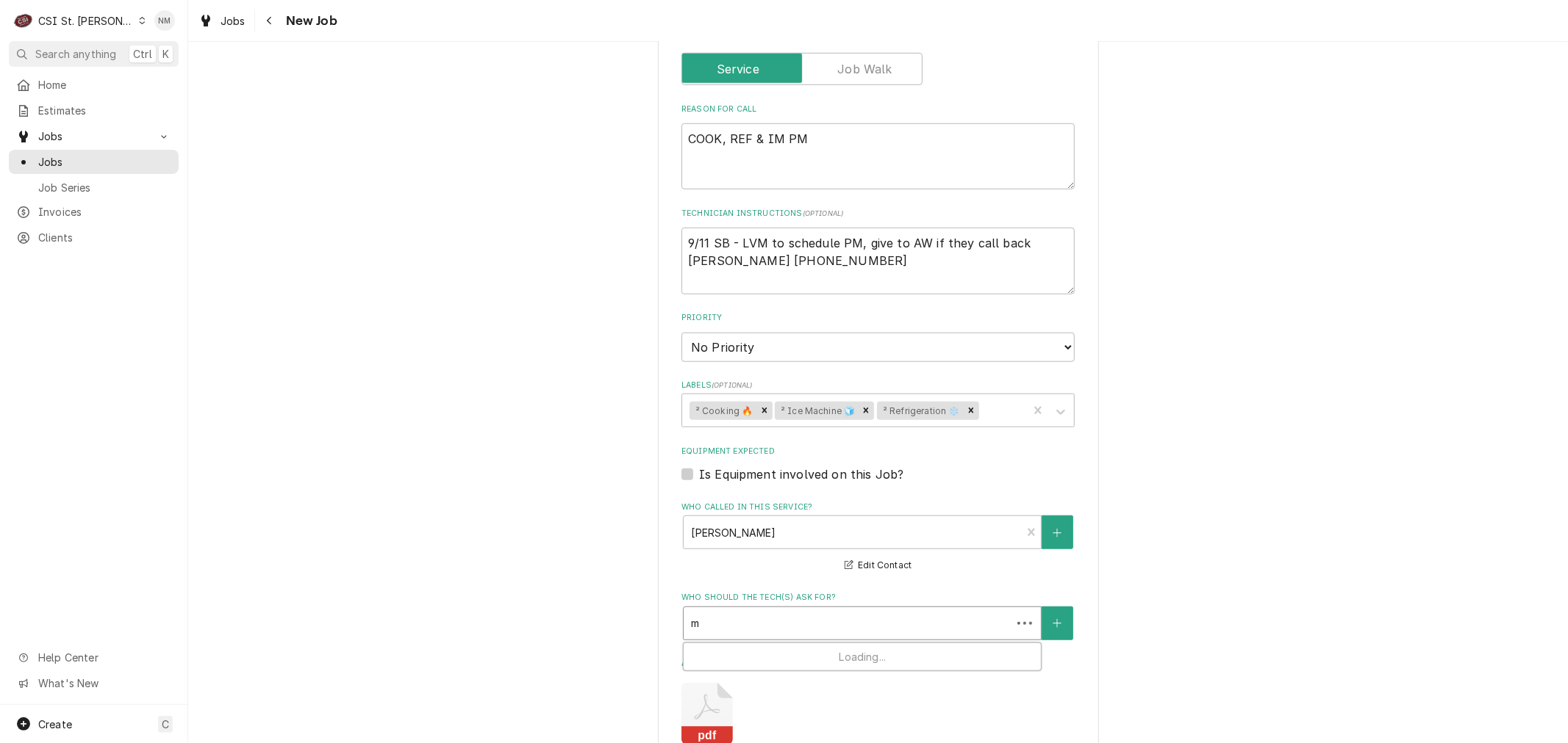
type textarea "x"
type input "mi"
type textarea "x"
type input "mic"
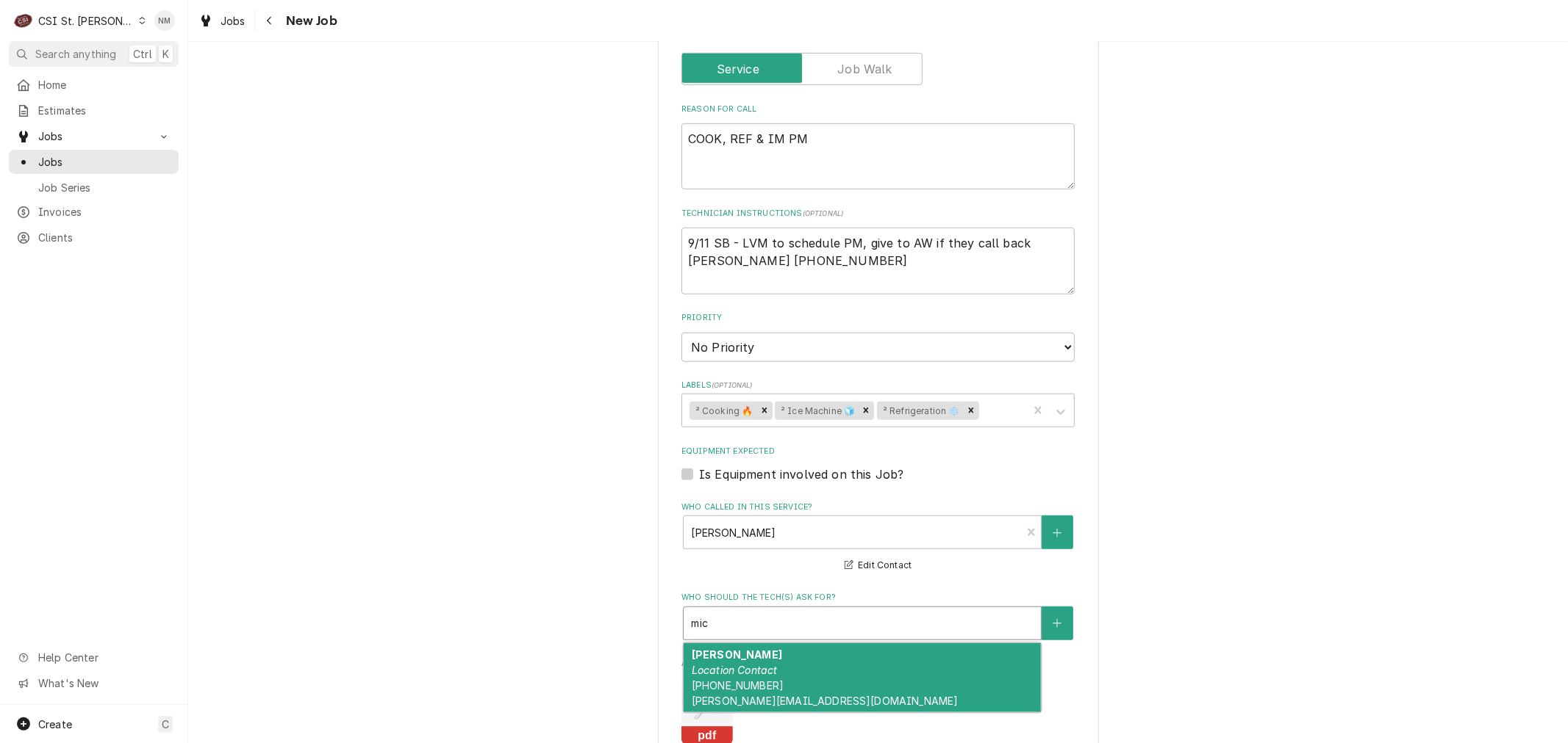
click at [849, 643] on div "Michael Jones Location Contact (618) 741-8641 michael.jones5@hilton.com" at bounding box center [862, 677] width 357 height 70
type textarea "x"
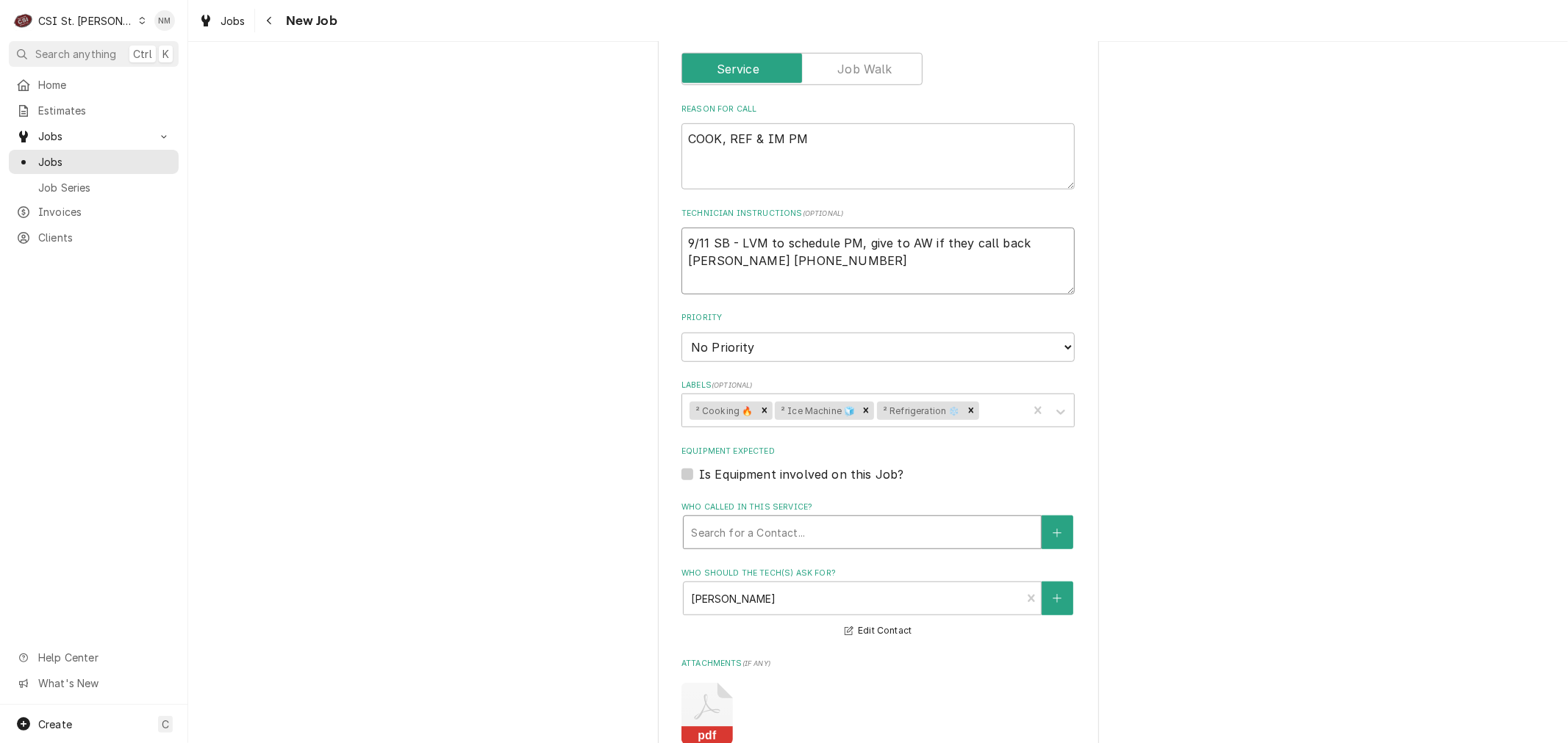
click at [682, 228] on textarea "9/11 SB - LVM to schedule PM, give to AW if they call back Michael Jones 618-74…" at bounding box center [878, 261] width 393 height 67
type textarea "x"
type textarea "9/11 SB - LVM to schedule PM, give to AW if they call back Michael Jones 618-74…"
type textarea "x"
type textarea "S 9/11 SB - LVM to schedule PM, give to AW if they call back Michael Jones 618-…"
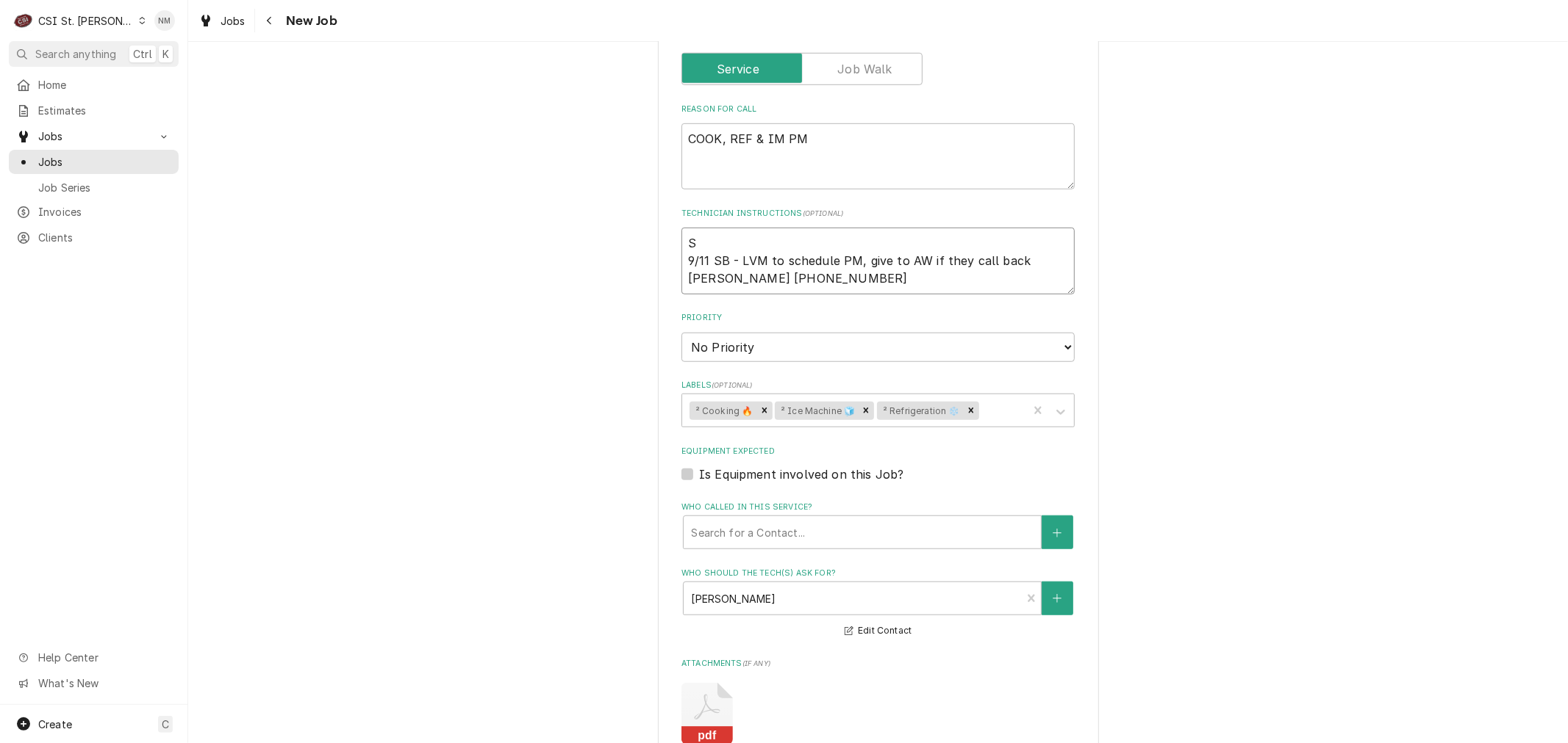
type textarea "x"
type textarea "Sc 9/11 SB - LVM to schedule PM, give to AW if they call back Michael Jones 618…"
type textarea "x"
type textarea "Sche 9/11 SB - LVM to schedule PM, give to AW if they call back Michael Jones 6…"
type textarea "x"
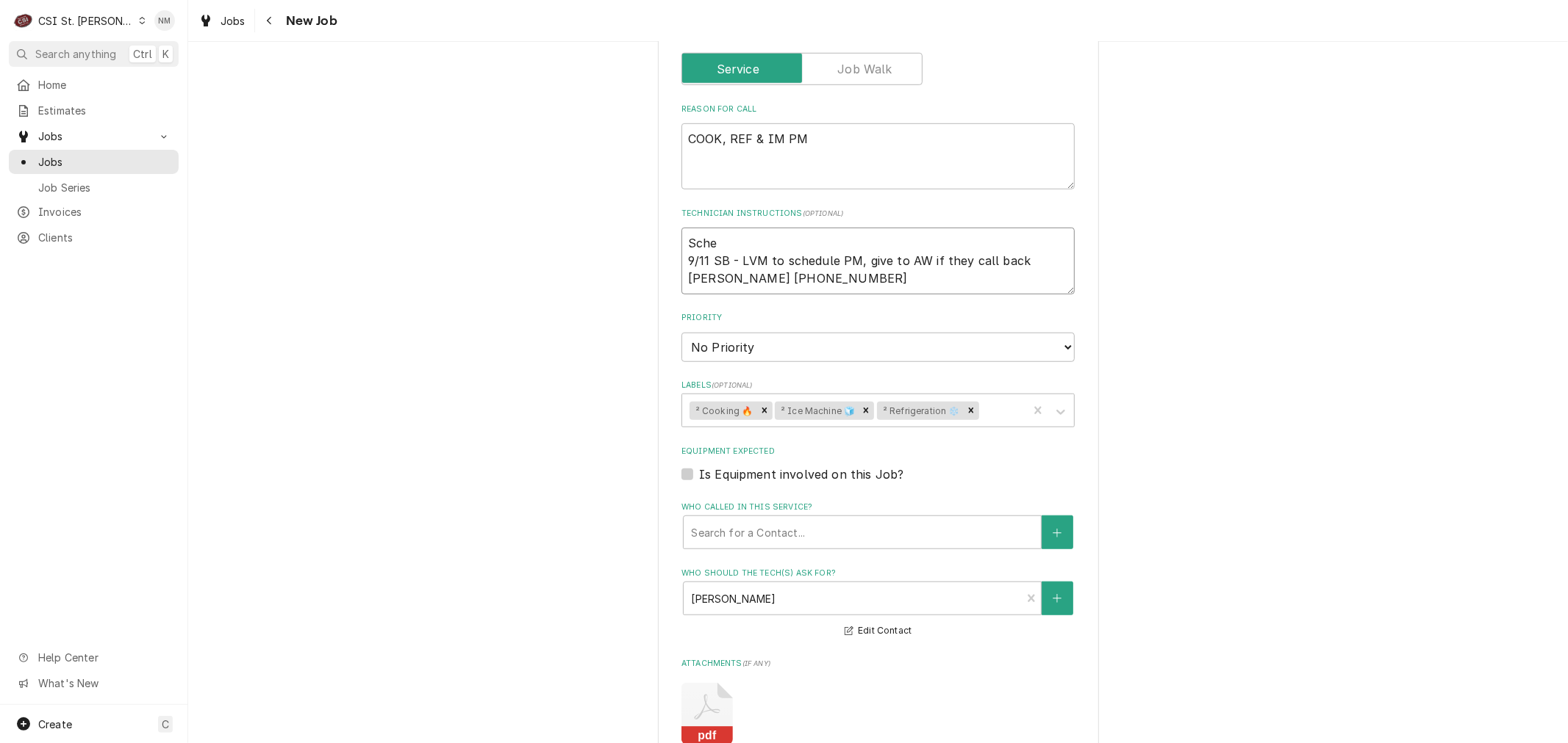
type textarea "Sched 9/11 SB - LVM to schedule PM, give to AW if they call back Michael Jones …"
type textarea "x"
type textarea "Schedu 9/11 SB - LVM to schedule PM, give to AW if they call back Michael Jones…"
type textarea "x"
type textarea "Schedul 9/11 SB - LVM to schedule PM, give to AW if they call back Michael Jone…"
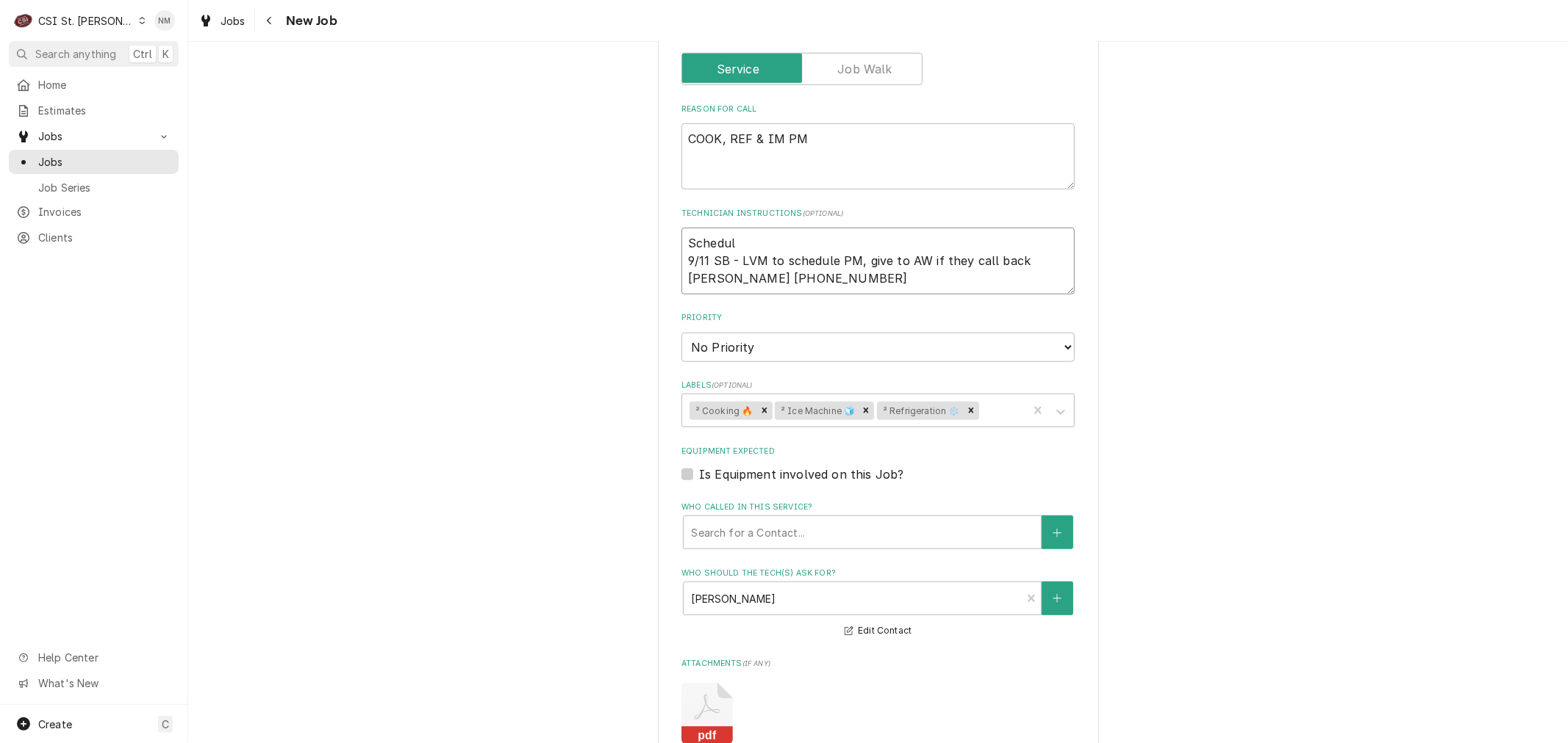
type textarea "x"
type textarea "Schedule 9/11 SB - LVM to schedule PM, give to AW if they call back Michael Jon…"
type textarea "x"
type textarea "Scheduled 9/11 SB - LVM to schedule PM, give to AW if they call back Michael Jo…"
type textarea "x"
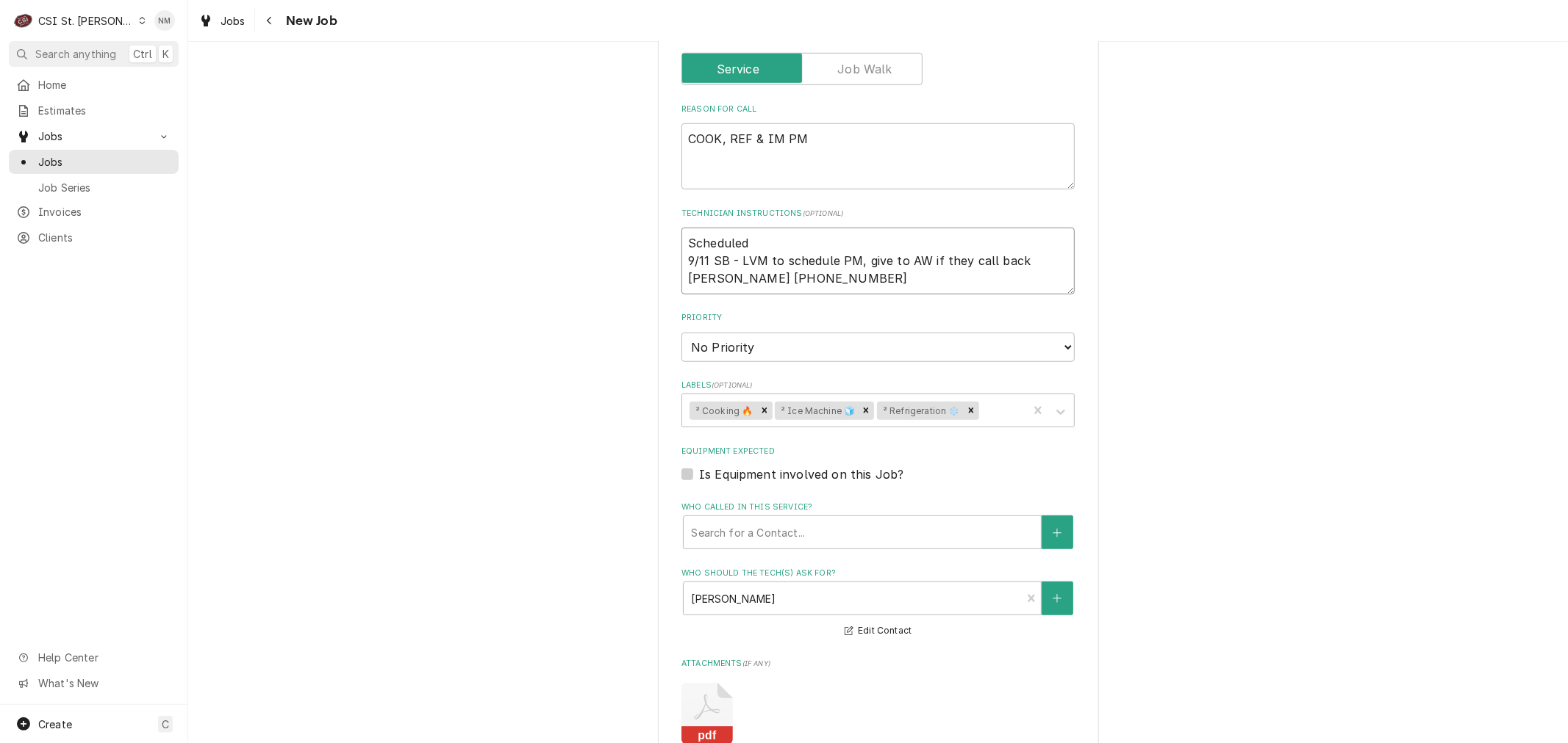
type textarea "Scheduled w 9/11 SB - LVM to schedule PM, give to AW if they call back Michael …"
type textarea "x"
type textarea "Scheduled wi 9/11 SB - LVM to schedule PM, give to AW if they call back Michael…"
type textarea "x"
type textarea "Scheduled wit 9/11 SB - LVM to schedule PM, give to AW if they call back Michae…"
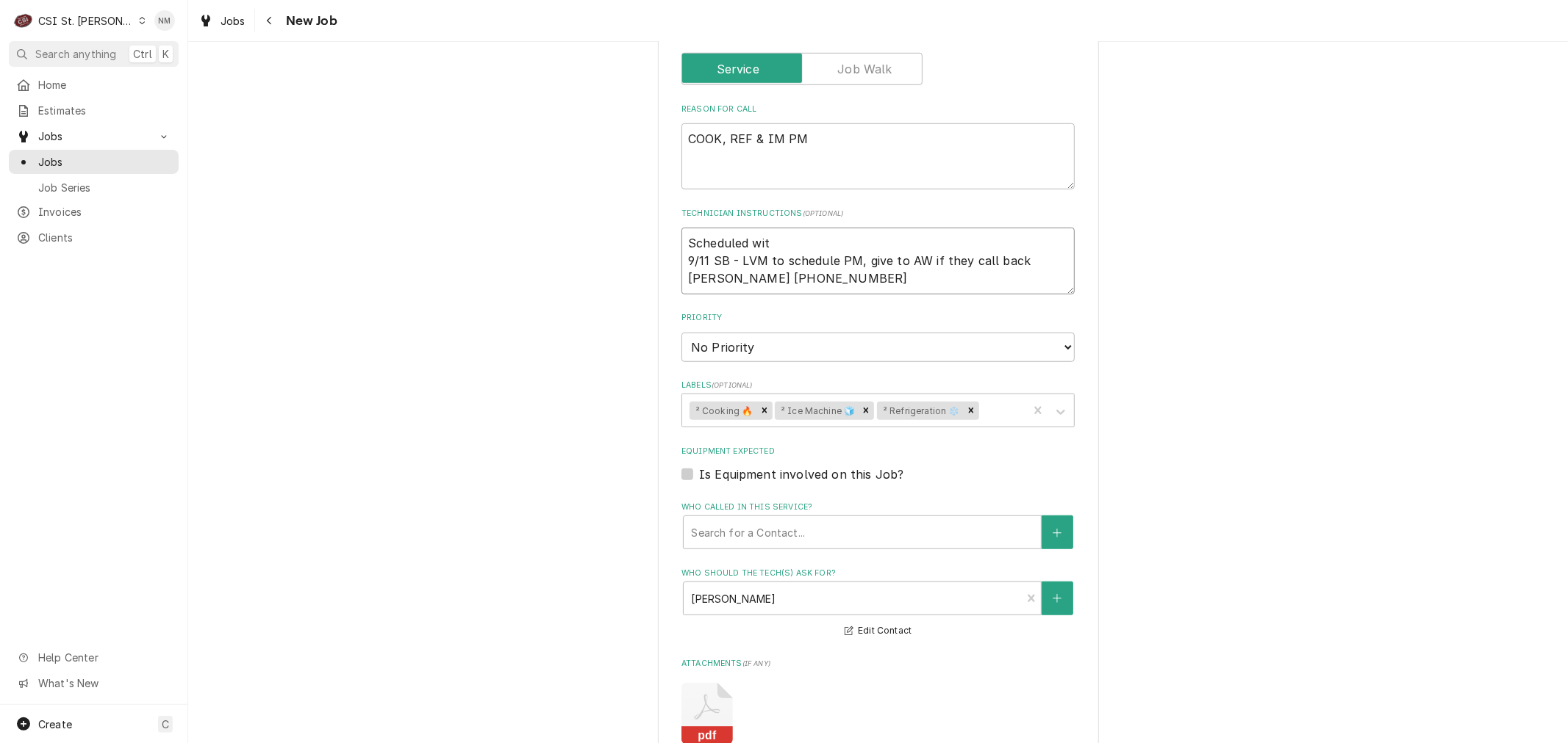
type textarea "x"
type textarea "Scheduled with 9/11 SB - LVM to schedule PM, give to AW if they call back Micha…"
type textarea "x"
type textarea "Scheduled with 9/11 SB - LVM to schedule PM, give to AW if they call back Micha…"
type textarea "x"
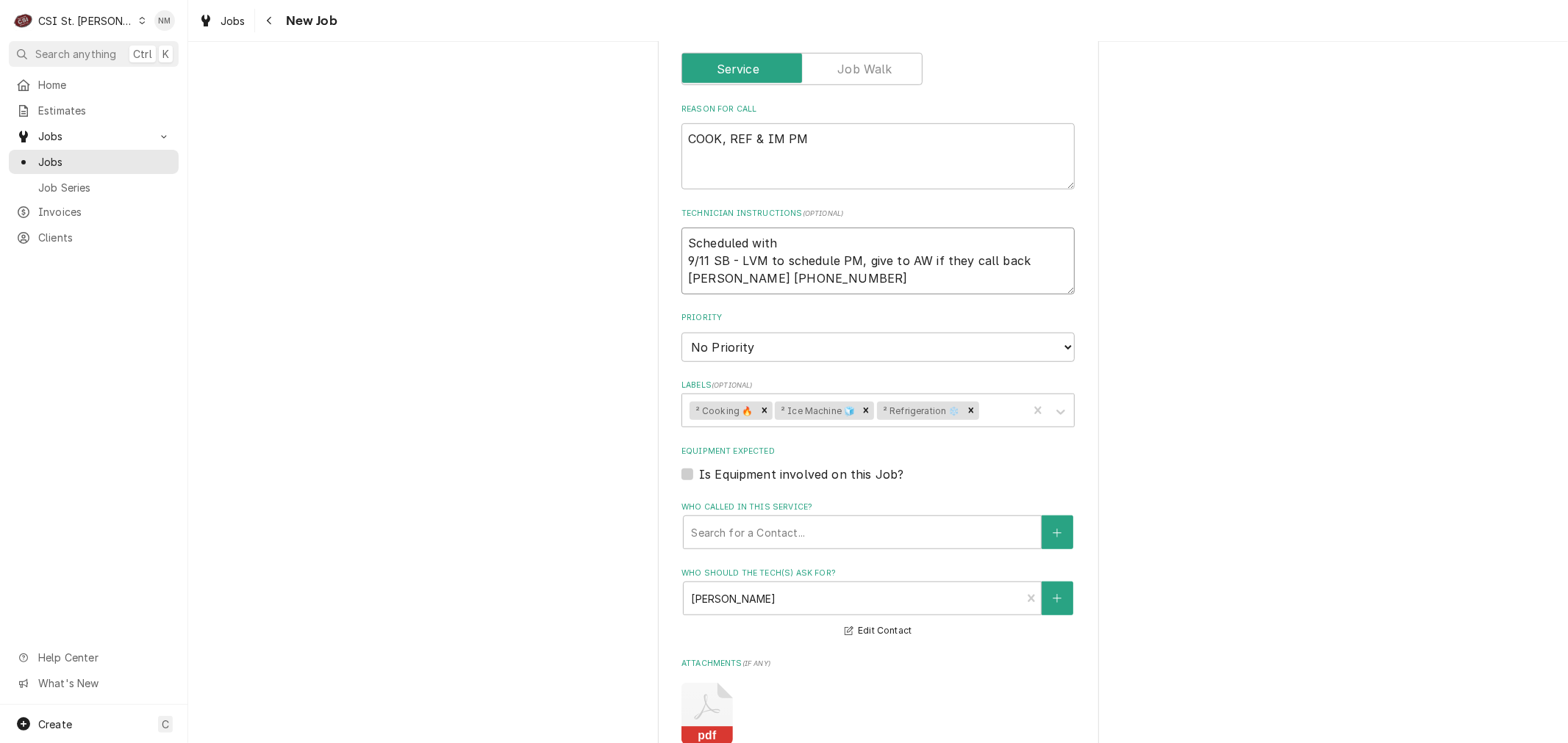
type textarea "Scheduled with M 9/11 SB - LVM to schedule PM, give to AW if they call back Mic…"
type textarea "x"
type textarea "Scheduled with Mi 9/11 SB - LVM to schedule PM, give to AW if they call back Mi…"
type textarea "x"
type textarea "Scheduled with Mich 9/11 SB - LVM to schedule PM, give to AW if they call back …"
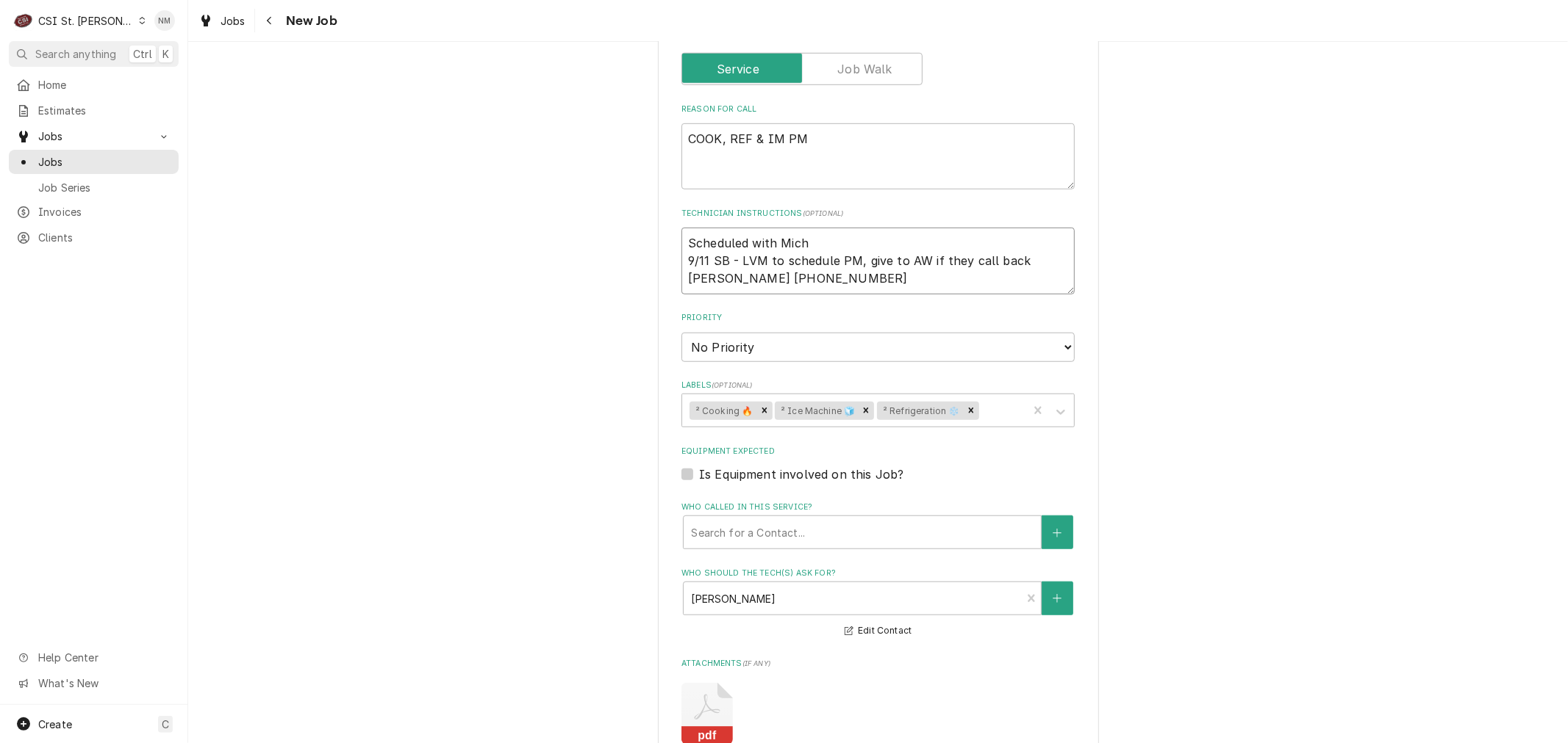
type textarea "x"
type textarea "Scheduled with Miche 9/11 SB - LVM to schedule PM, give to AW if they call back…"
type textarea "x"
type textarea "Scheduled with Mich 9/11 SB - LVM to schedule PM, give to AW if they call back …"
type textarea "x"
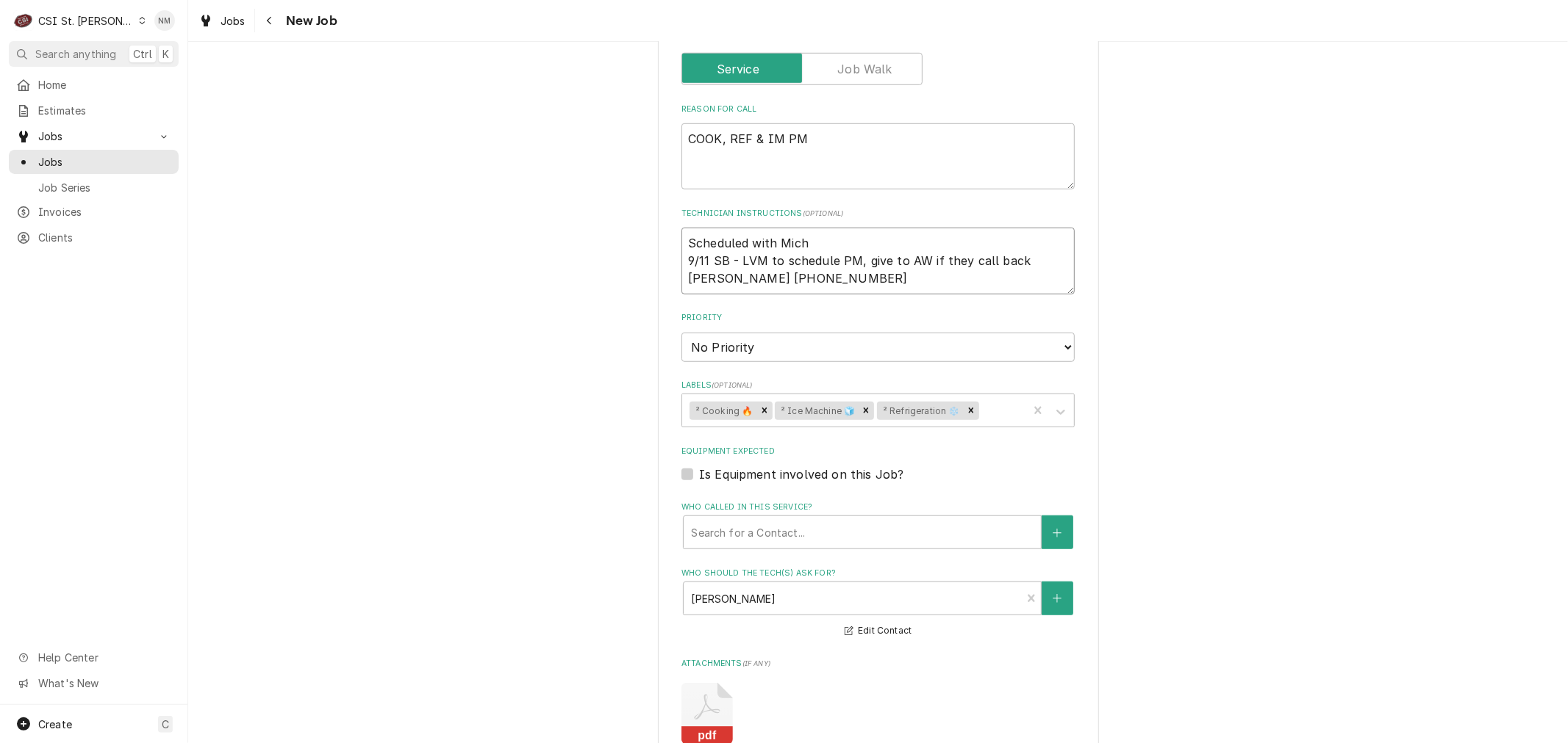
type textarea "Scheduled with Micha 9/11 SB - LVM to schedule PM, give to AW if they call back…"
type textarea "x"
type textarea "Scheduled with Michal 9/11 SB - LVM to schedule PM, give to AW if they call bac…"
type textarea "x"
type textarea "Scheduled with Michale 9/11 SB - LVM to schedule PM, give to AW if they call ba…"
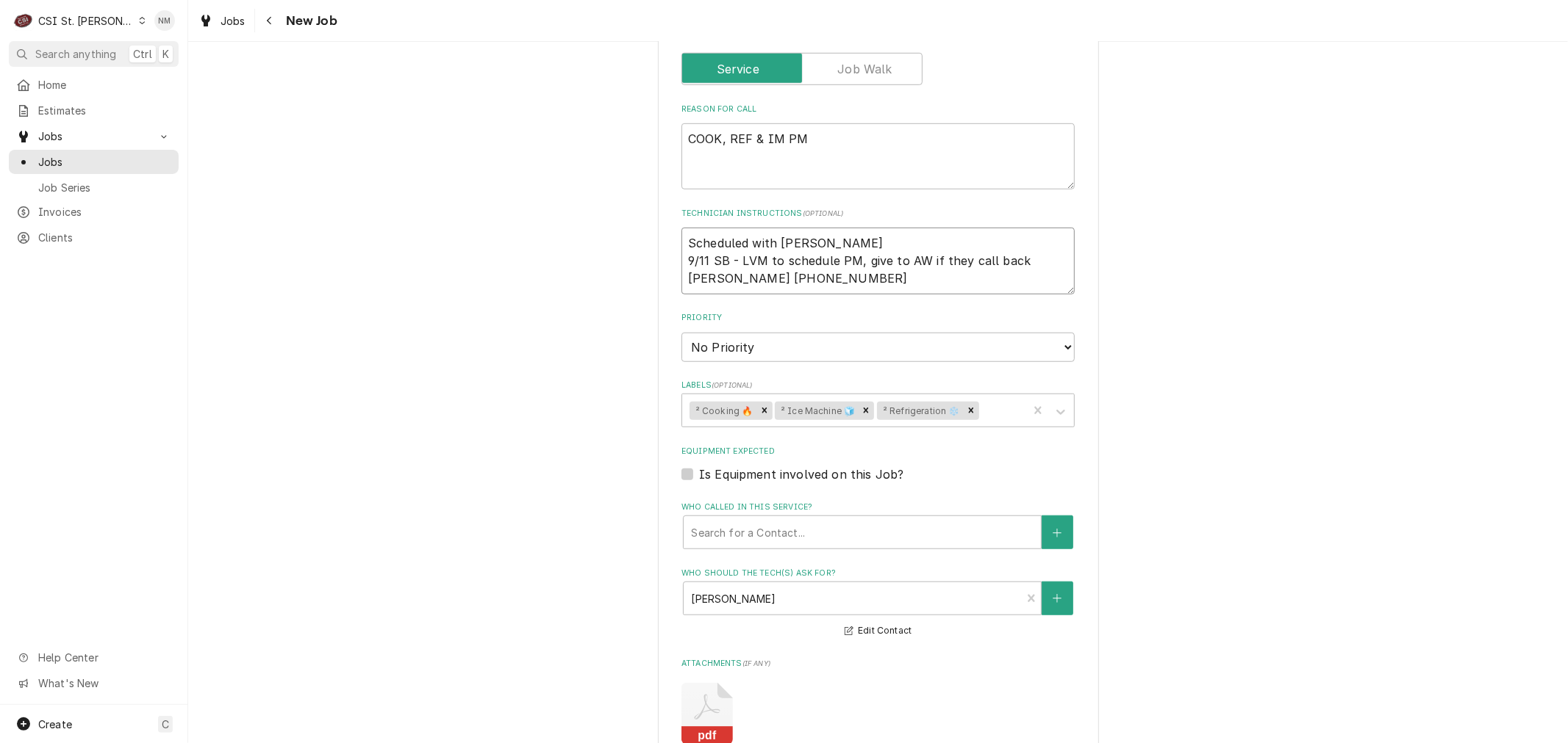
type textarea "x"
type textarea "Scheduled with Michale 9/11 SB - LVM to schedule PM, give to AW if they call ba…"
type textarea "x"
type textarea "Scheduled with Michale W 9/11 SB - LVM to schedule PM, give to AW if they call …"
type textarea "x"
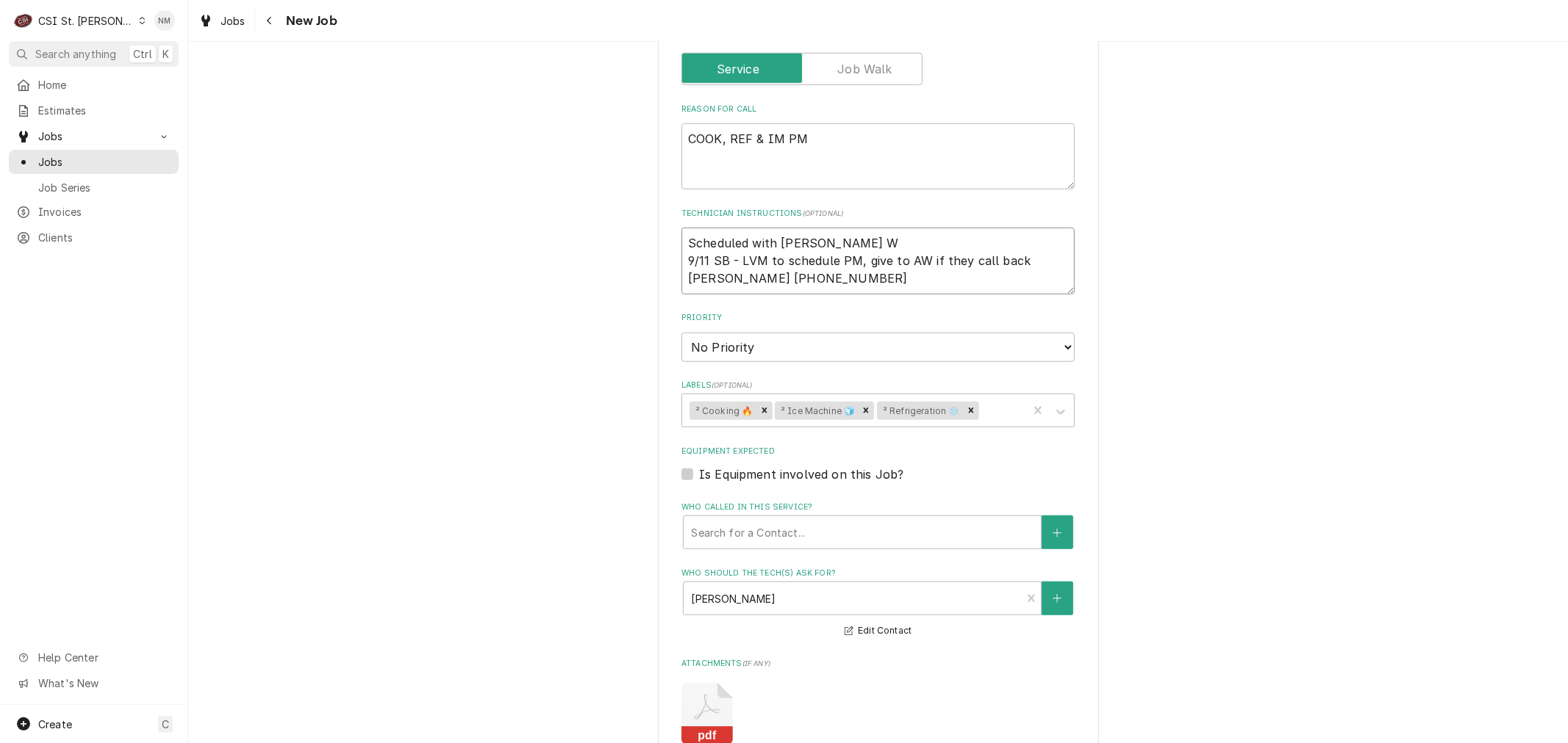
type textarea "Scheduled with Michale 9/11 SB - LVM to schedule PM, give to AW if they call ba…"
type textarea "x"
type textarea "Scheduled with Michale 9/11 SB - LVM to schedule PM, give to AW if they call ba…"
type textarea "x"
type textarea "Scheduled with Michal 9/11 SB - LVM to schedule PM, give to AW if they call bac…"
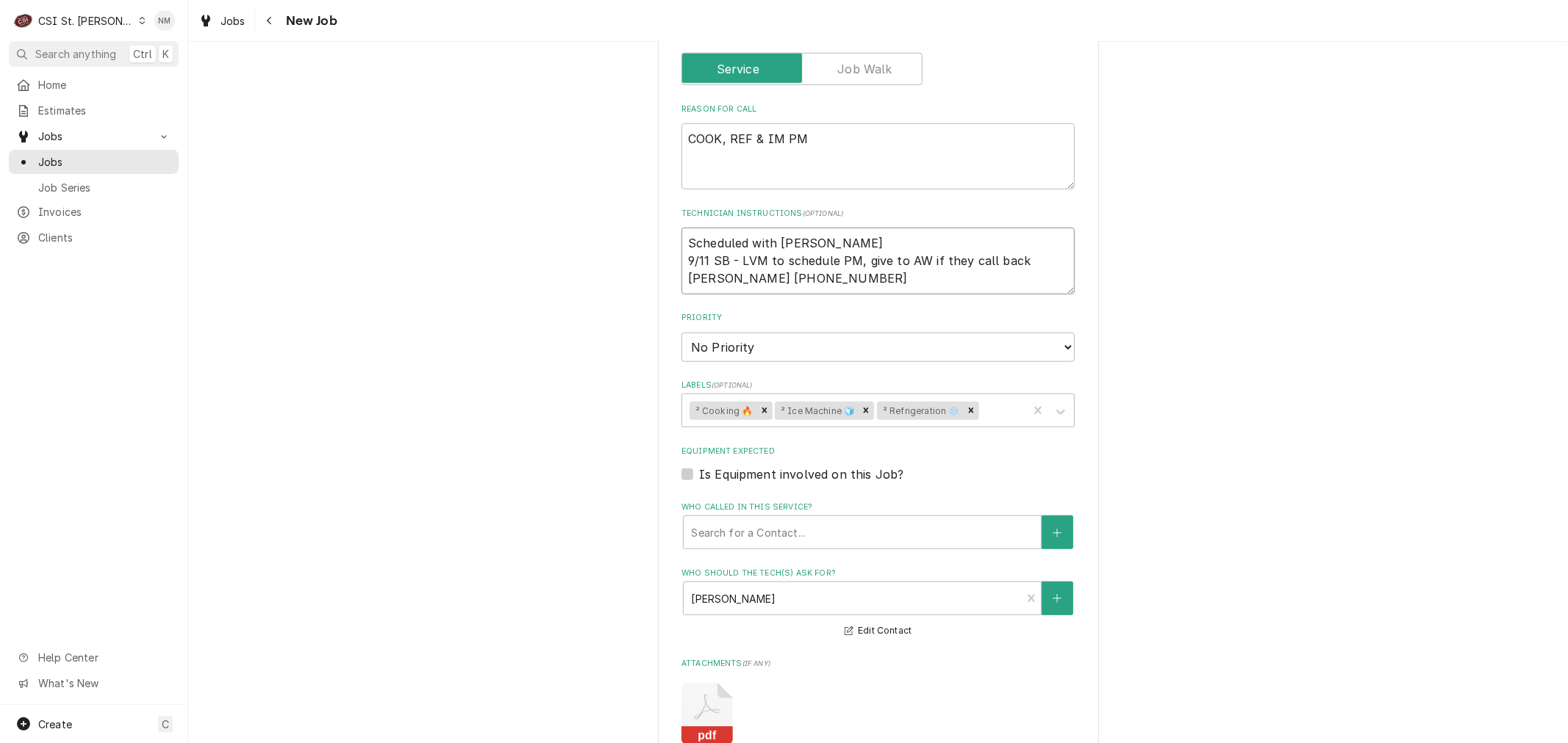
type textarea "x"
type textarea "Scheduled with Micha 9/11 SB - LVM to schedule PM, give to AW if they call back…"
type textarea "x"
type textarea "Scheduled with Michae 9/11 SB - LVM to schedule PM, give to AW if they call bac…"
type textarea "x"
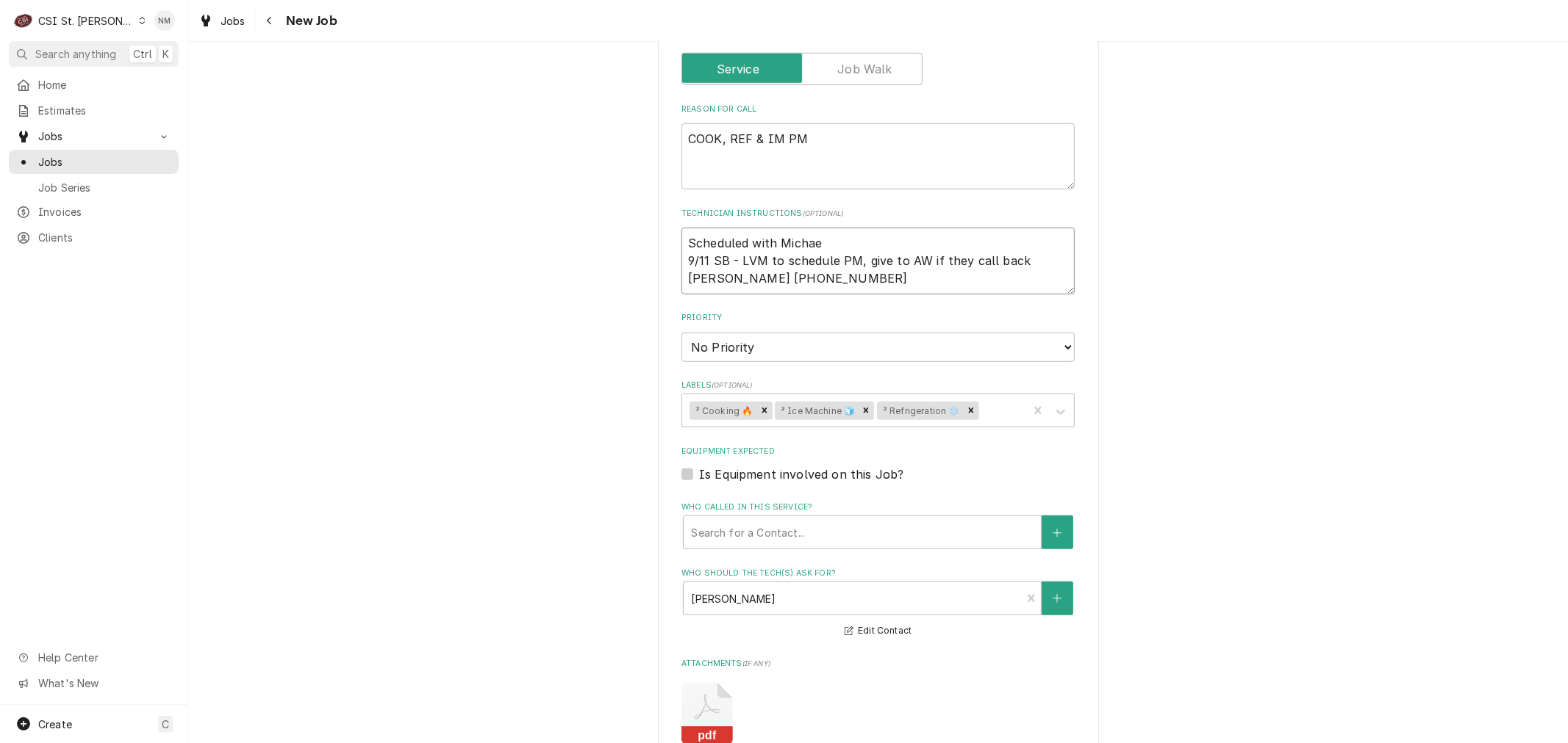
type textarea "Scheduled with Michael 9/11 SB - LVM to schedule PM, give to AW if they call ba…"
type textarea "x"
type textarea "Scheduled with Michaeld 9/11 SB - LVM to schedule PM, give to AW if they call b…"
type textarea "x"
type textarea "Scheduled with Michael 9/11 SB - LVM to schedule PM, give to AW if they call ba…"
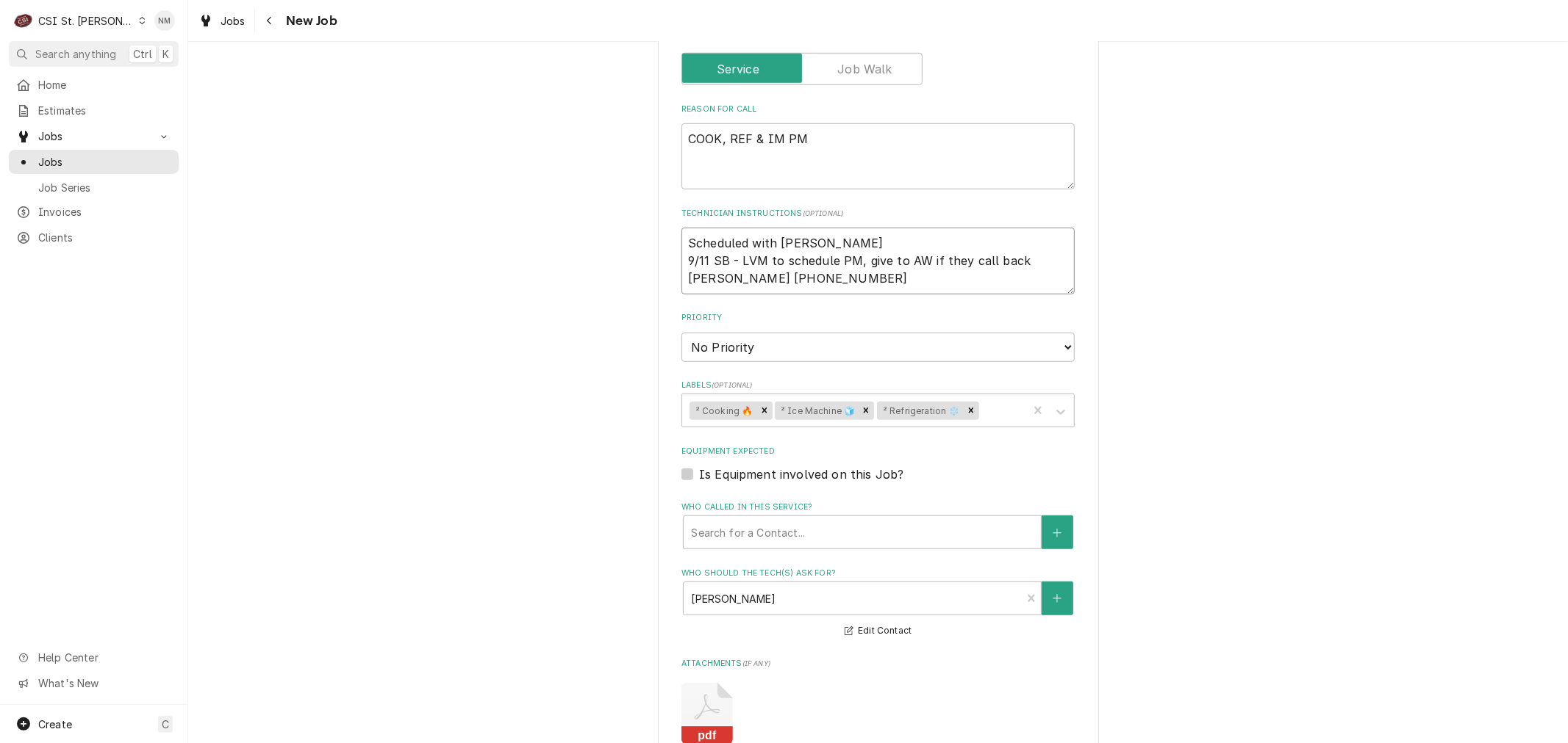
type textarea "x"
type textarea "Scheduled with Michael 9/11 SB - LVM to schedule PM, give to AW if they call ba…"
type textarea "x"
type textarea "Scheduled with Michael WE 9/11 SB - LVM to schedule PM, give to AW if they call…"
type textarea "x"
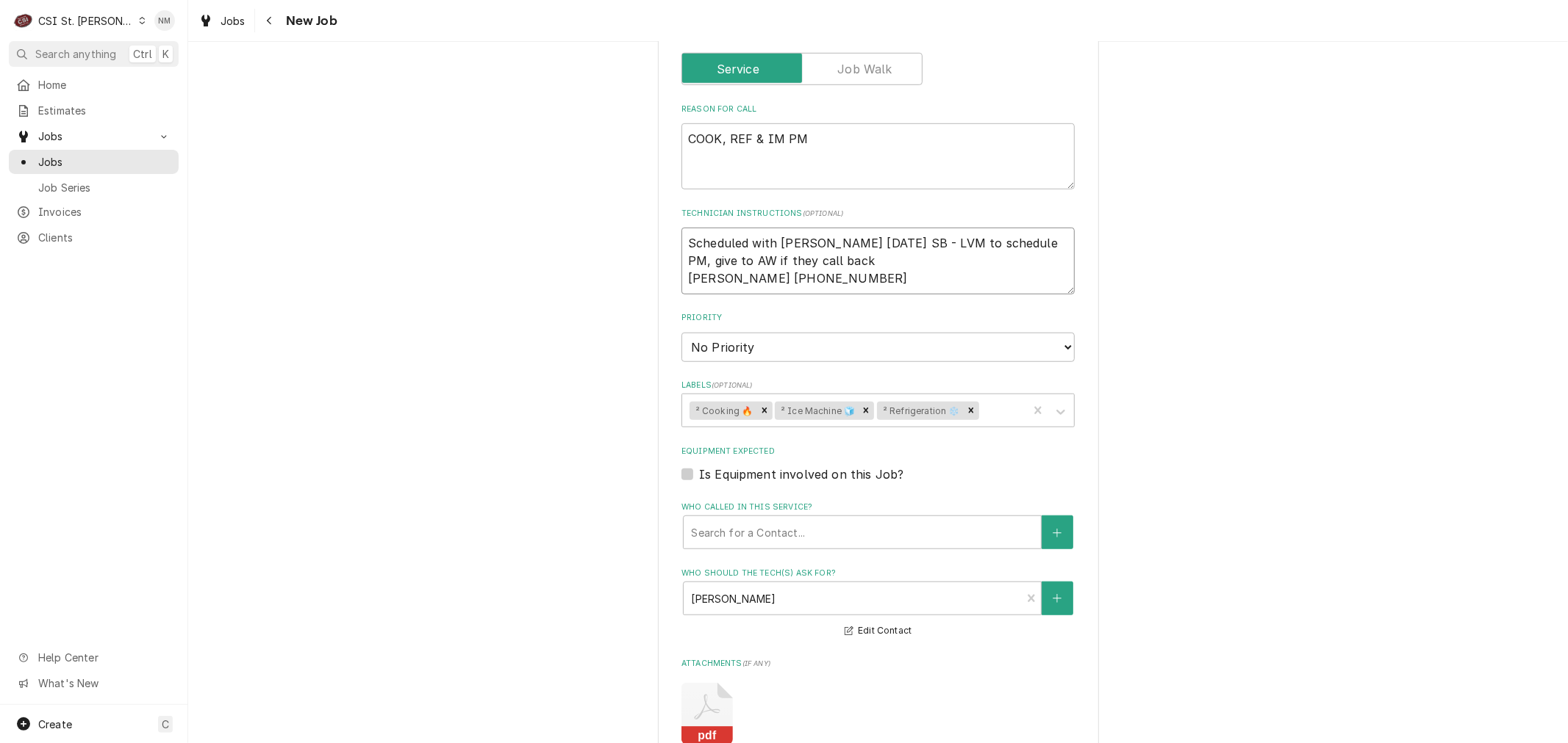
type textarea "Scheduled with Michael WEd 9/11 SB - LVM to schedule PM, give to AW if they cal…"
type textarea "x"
type textarea "Scheduled with Michael WEds 9/11 SB - LVM to schedule PM, give to AW if they ca…"
type textarea "x"
type textarea "Scheduled with Michael WEd 9/11 SB - LVM to schedule PM, give to AW if they cal…"
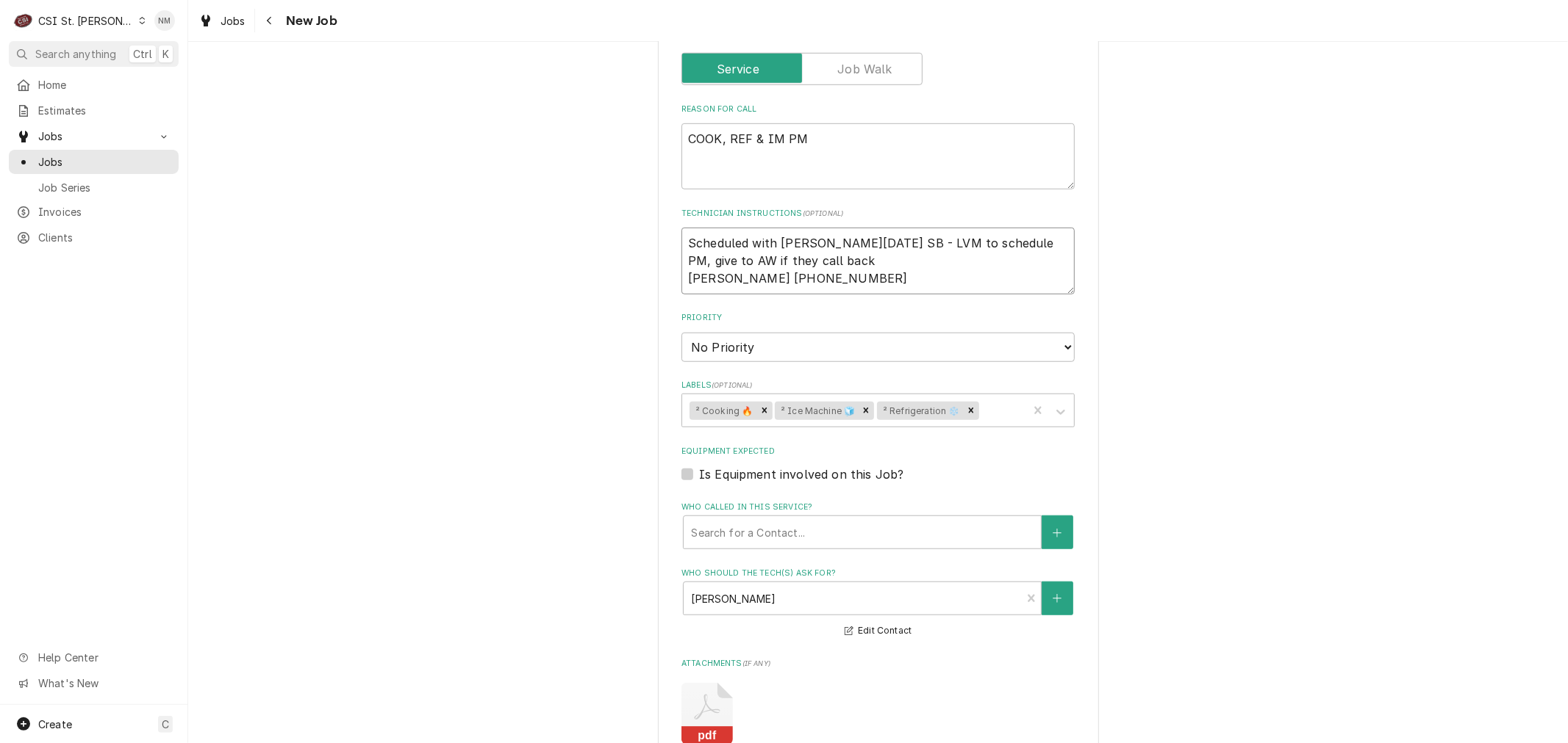
type textarea "x"
type textarea "Scheduled with Michael WE 9/11 SB - LVM to schedule PM, give to AW if they call…"
type textarea "x"
type textarea "Scheduled with Michael W 9/11 SB - LVM to schedule PM, give to AW if they call …"
type textarea "x"
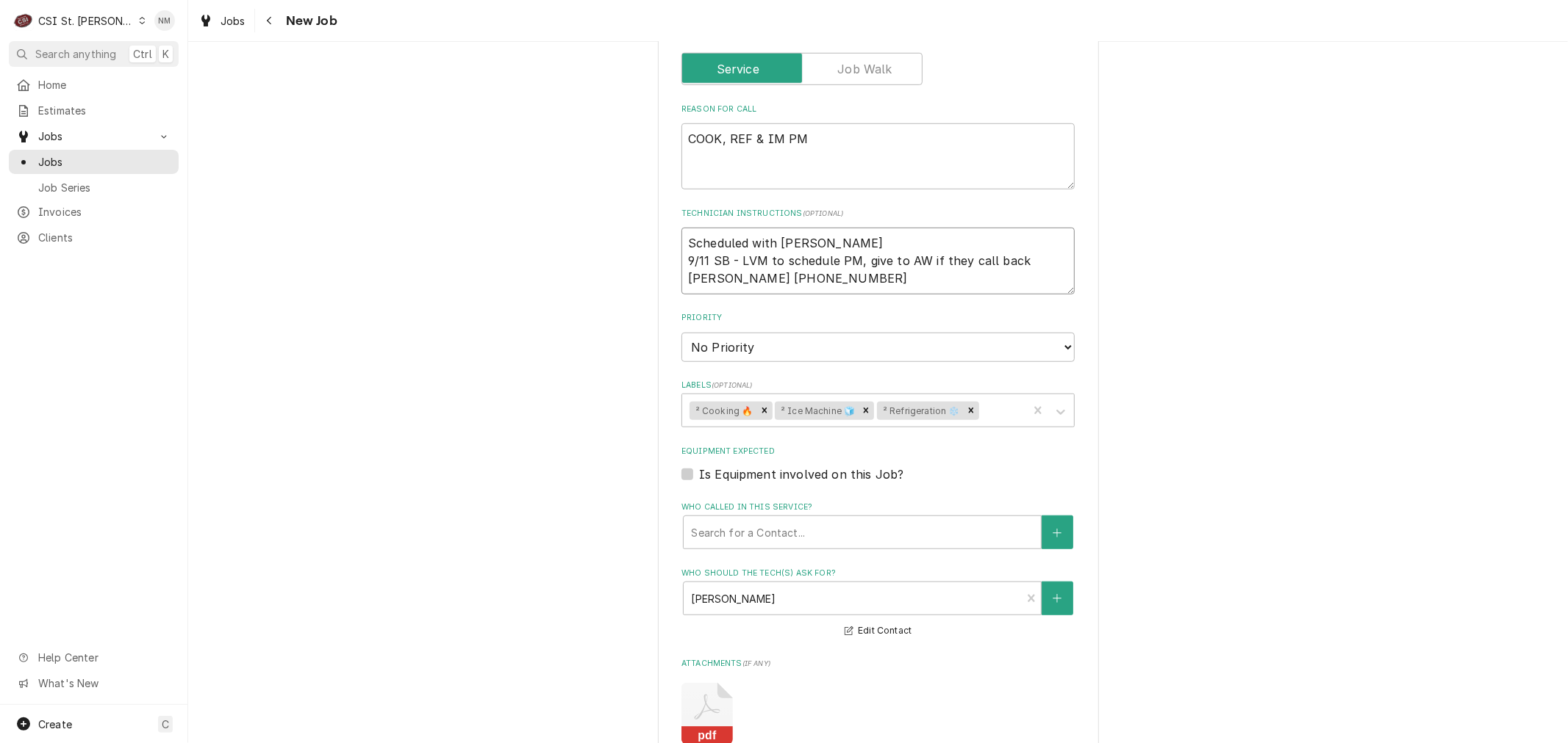
type textarea "Scheduled with Michael We 9/11 SB - LVM to schedule PM, give to AW if they call…"
type textarea "x"
type textarea "Scheduled with Michael Wed 9/11 SB - LVM to schedule PM, give to AW if they cal…"
type textarea "x"
type textarea "Scheduled with Michael Weds 9/11 SB - LVM to schedule PM, give to AW if they ca…"
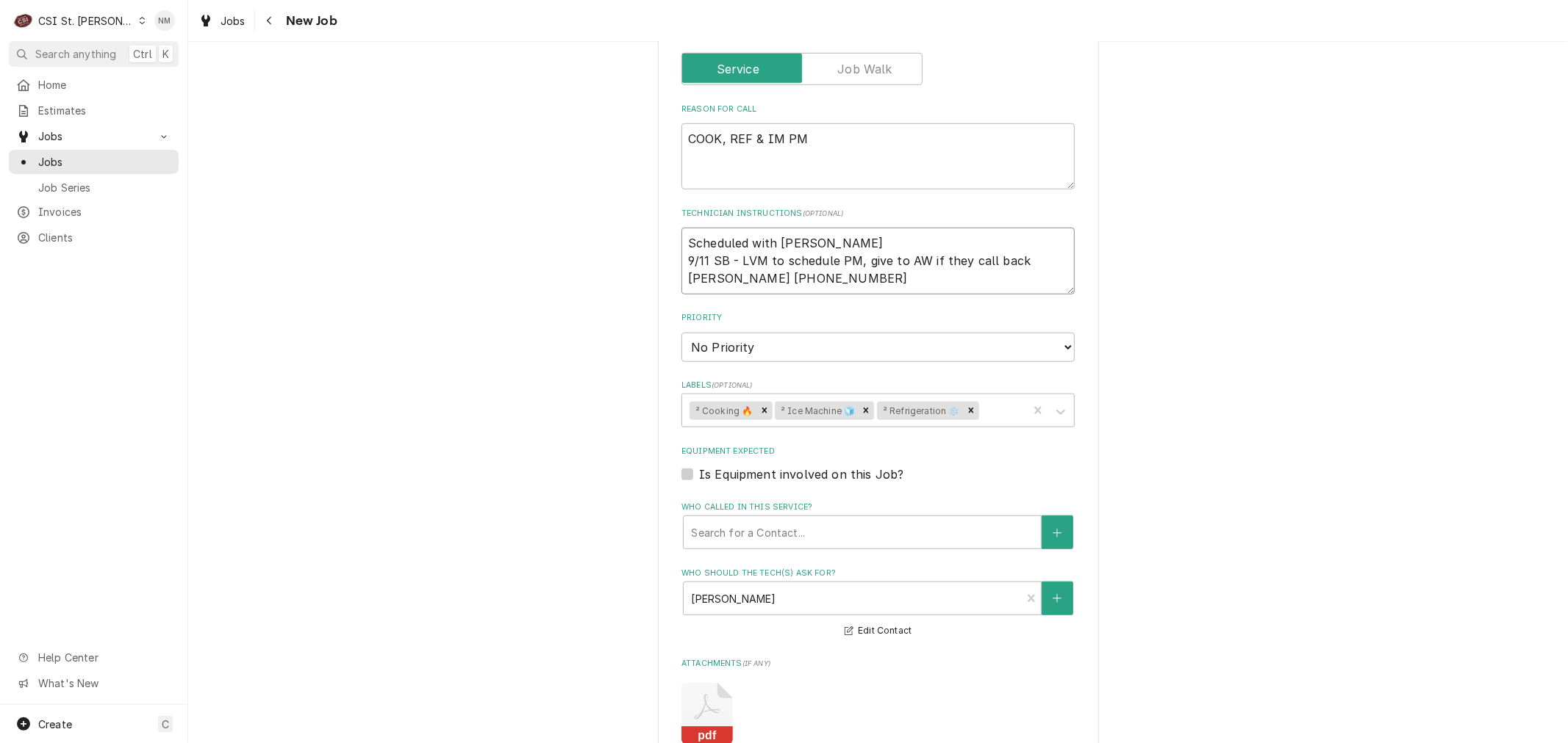
type textarea "x"
type textarea "Scheduled with Michael Weds 9/11 SB - LVM to schedule PM, give to AW if they ca…"
type textarea "x"
type textarea "Scheduled with Michael Weds 9 9/11 SB - LVM to schedule PM, give to AW if they …"
type textarea "x"
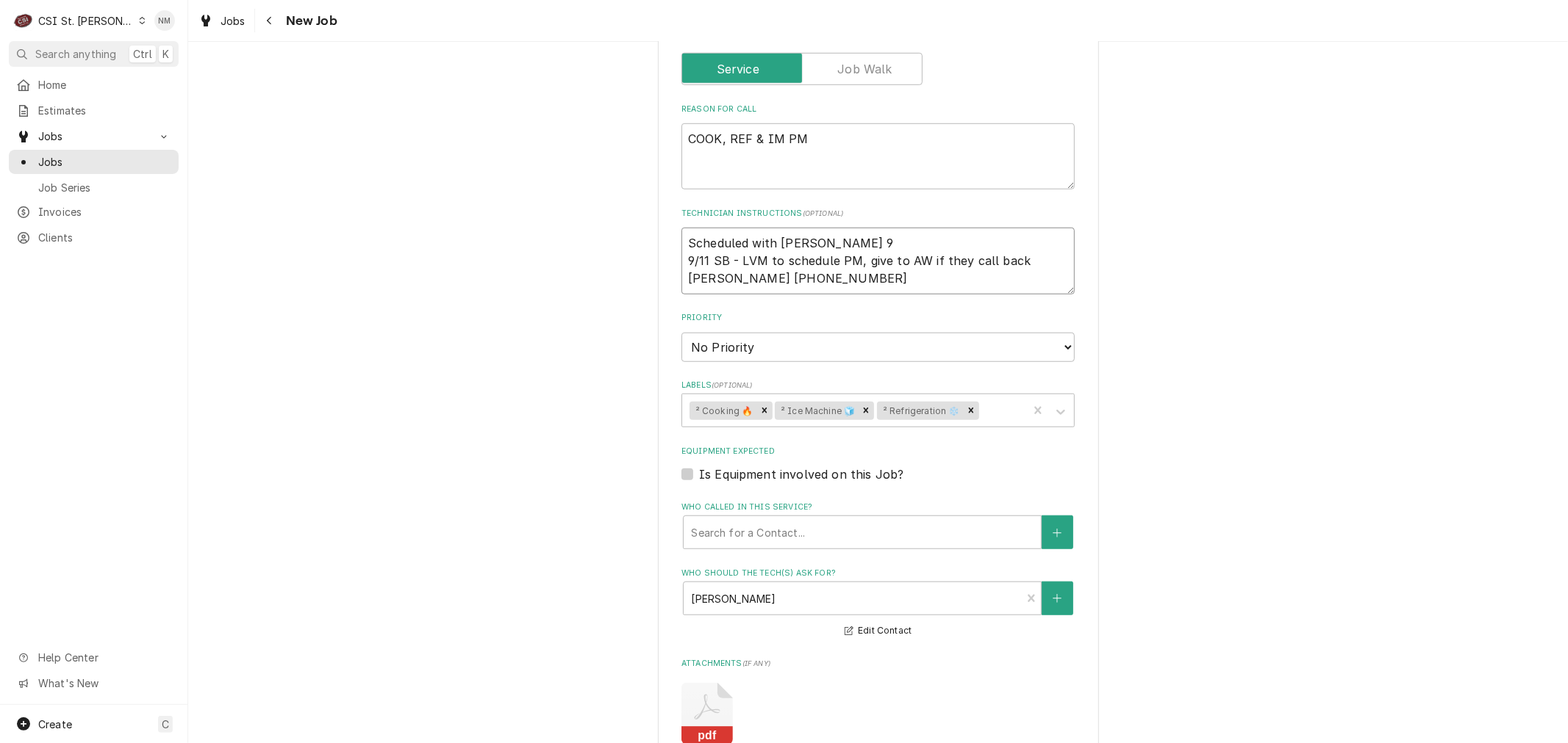
type textarea "Scheduled with Michael Weds 9/ 9/11 SB - LVM to schedule PM, give to AW if they…"
type textarea "x"
type textarea "Scheduled with Michael Weds 9/1 9/11 SB - LVM to schedule PM, give to AW if the…"
type textarea "x"
type textarea "Scheduled with Michael Weds 9/17 9/11 SB - LVM to schedule PM, give to AW if th…"
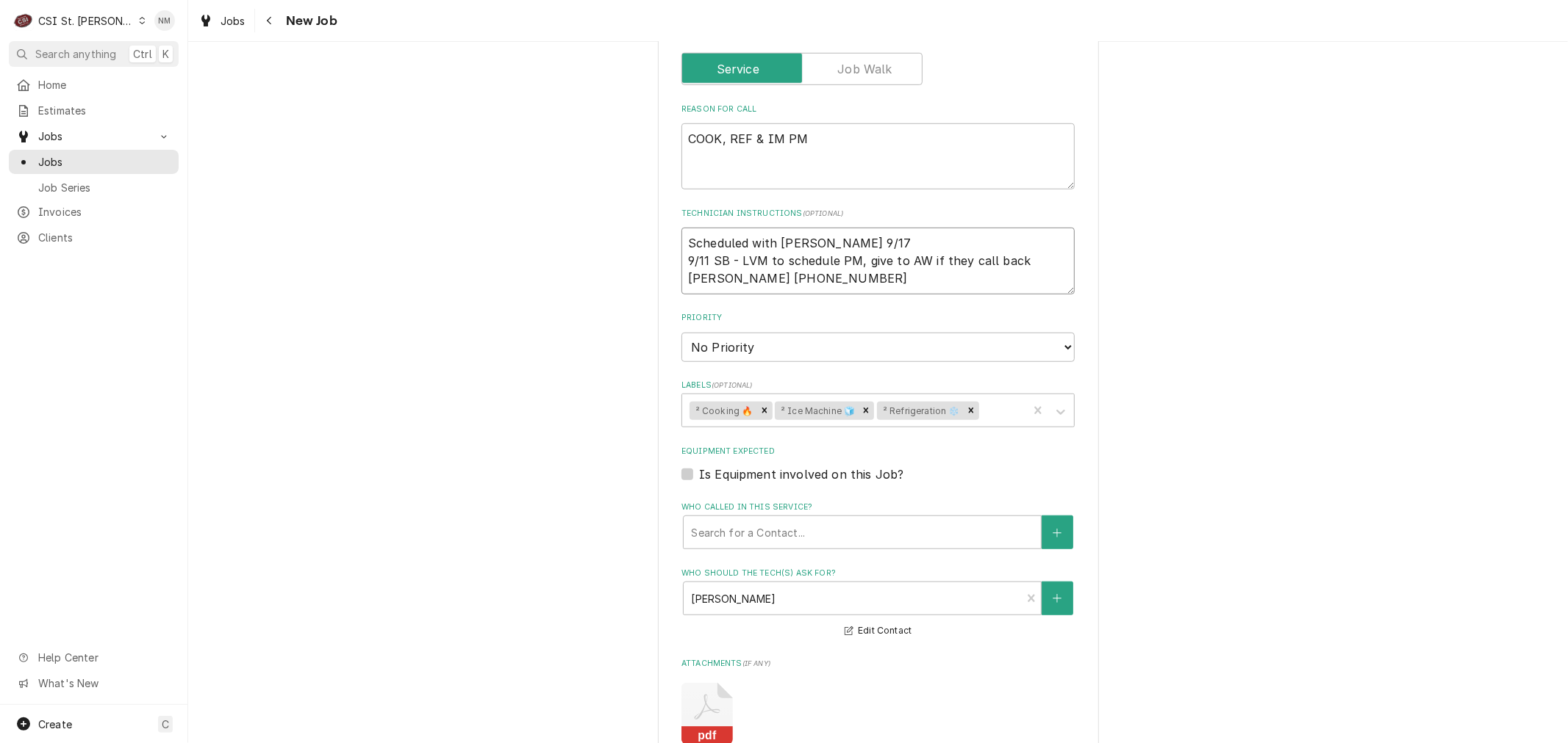
type textarea "x"
type textarea "Scheduled with Michael Weds 9/17 9/11 SB - LVM to schedule PM, give to AW if th…"
type textarea "x"
type textarea "Scheduled with Michael Weds 9/17 9/11 SB - LVM to schedule PM, give to AW if th…"
type textarea "x"
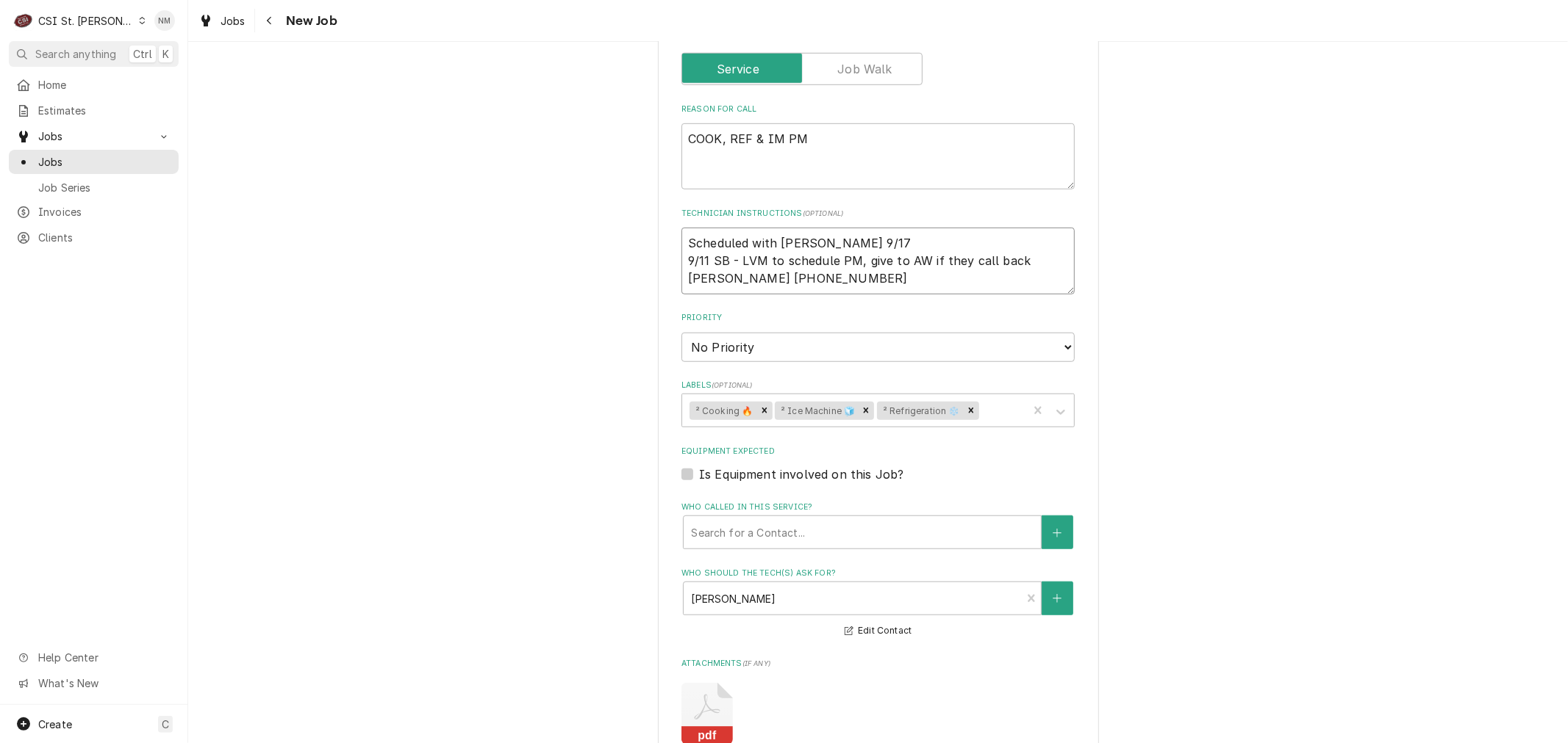
type textarea "Scheduled with Michael Weds 9/17 8 9/11 SB - LVM to schedule PM, give to AW if …"
type textarea "x"
type textarea "Scheduled with Michael Weds 9/17 8 9/11 SB - LVM to schedule PM, give to AW if …"
type textarea "x"
type textarea "Scheduled with Michael Weds 9/17 8 am 9/11 SB - LVM to schedule PM, give to AW …"
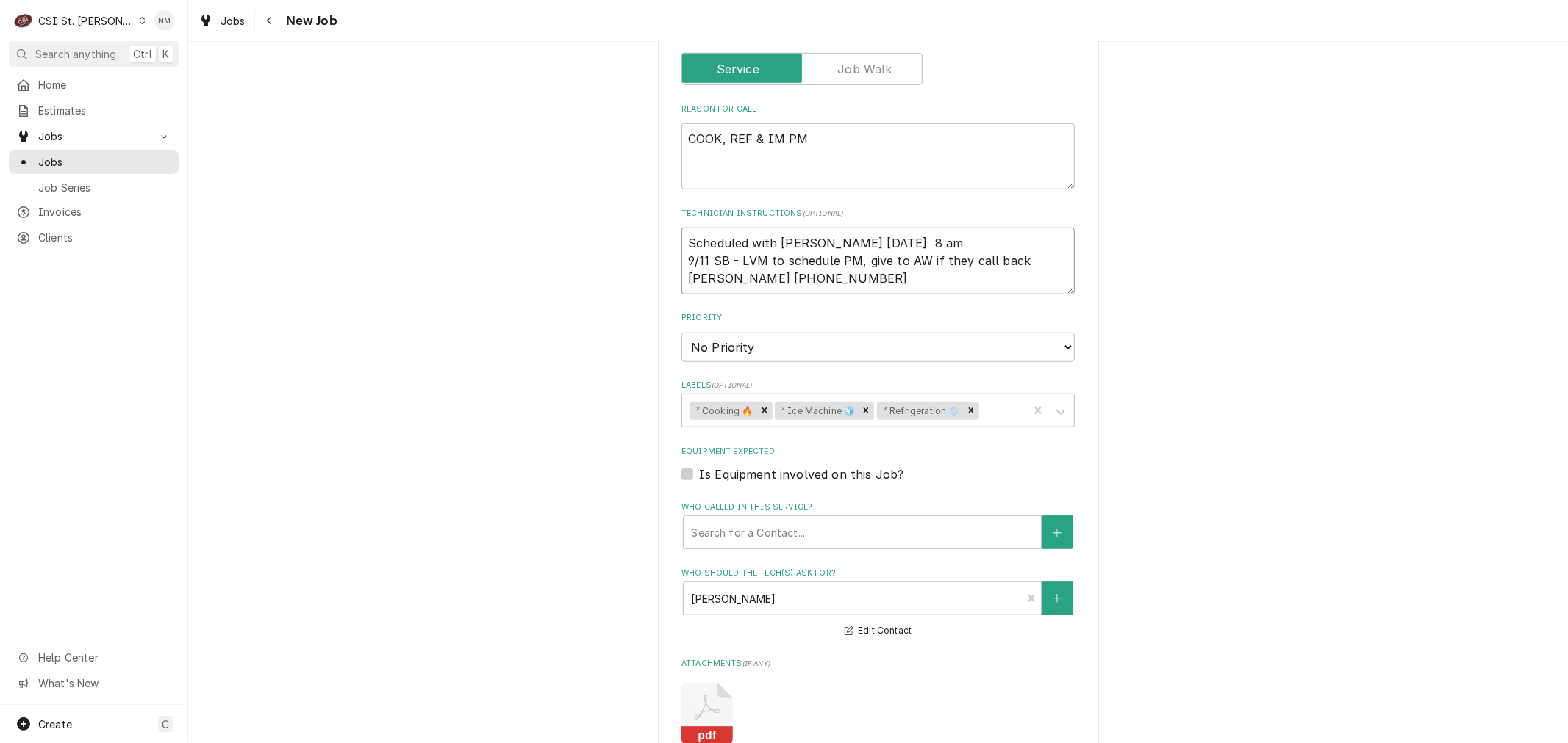
type textarea "x"
drag, startPoint x: 917, startPoint y: 216, endPoint x: 678, endPoint y: 214, distance: 239.0
click at [682, 228] on textarea "Scheduled with Michael Weds 9/17 8 am 9/11 SB - LVM to schedule PM, give to AW …" at bounding box center [878, 261] width 393 height 67
type textarea "Scheduled with Michael Weds 9/17 8 am 9/11 SB - LVM to schedule PM, give to AW …"
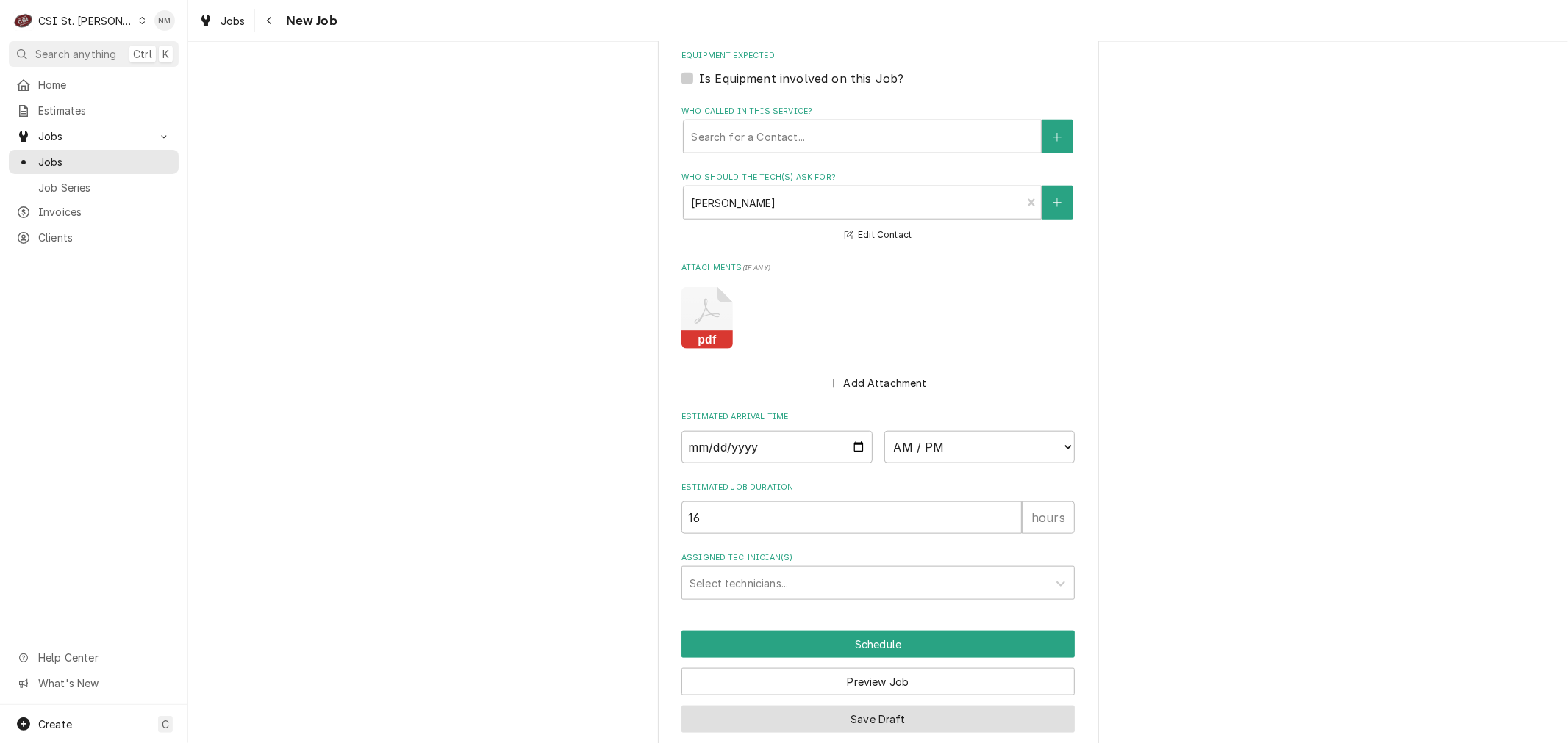
click at [907, 706] on button "Save Draft" at bounding box center [878, 720] width 393 height 27
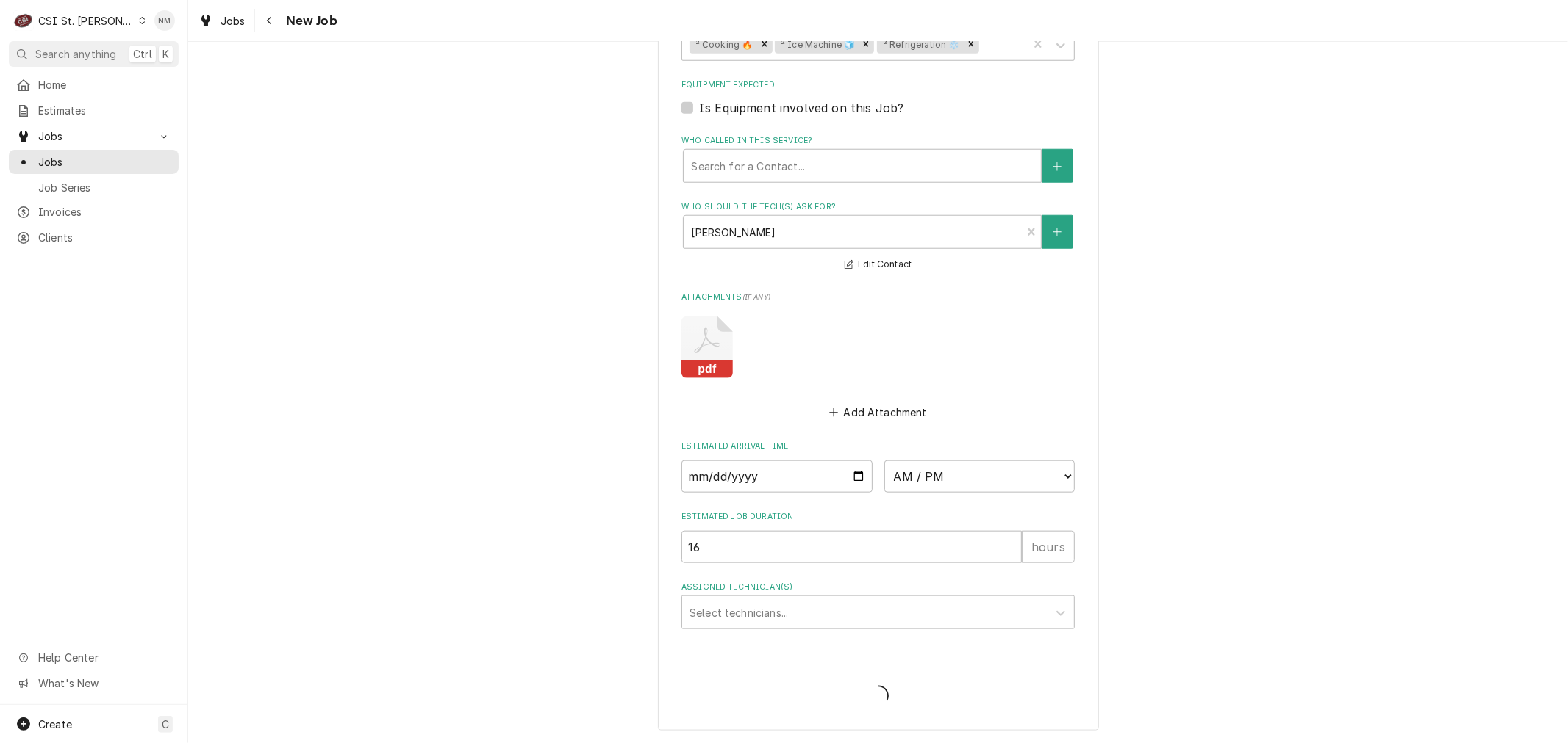
scroll to position [1161, 0]
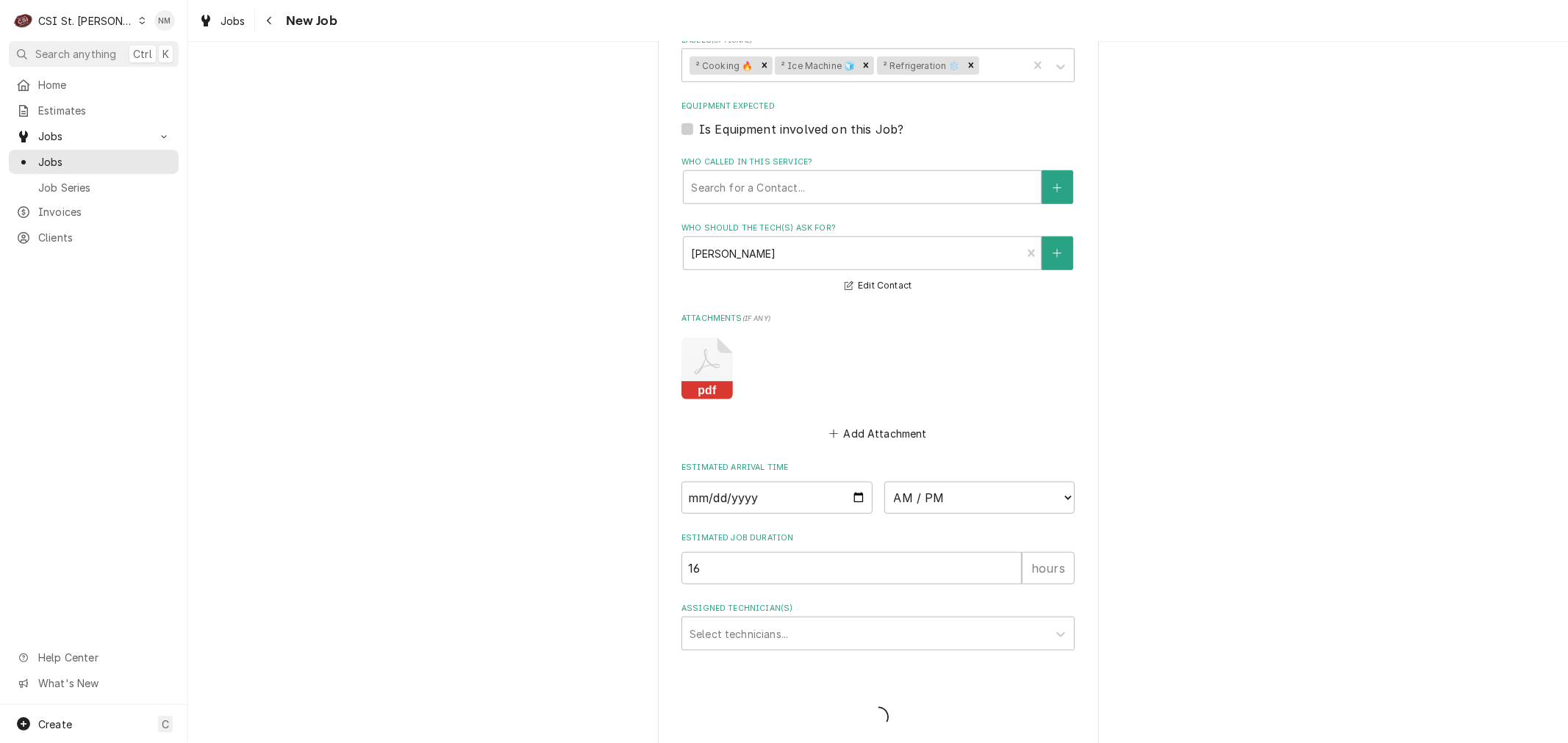
type textarea "x"
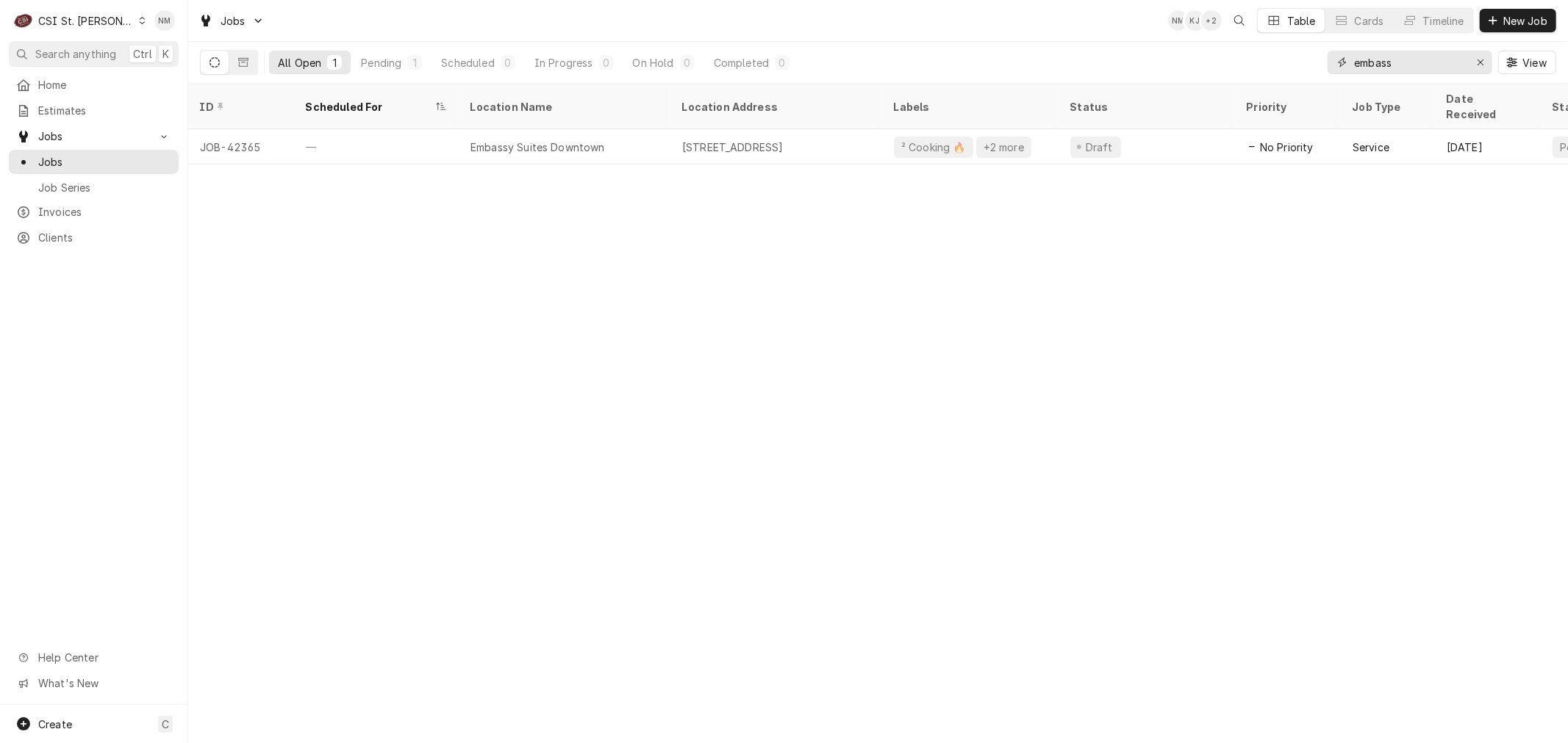
drag, startPoint x: 1415, startPoint y: 61, endPoint x: 1318, endPoint y: 71, distance: 97.5
click at [1318, 71] on div "All Open 1 Pending 1 Scheduled 0 In Progress 0 On Hold 0 Completed 0 embass View" at bounding box center [878, 63] width 1355 height 41
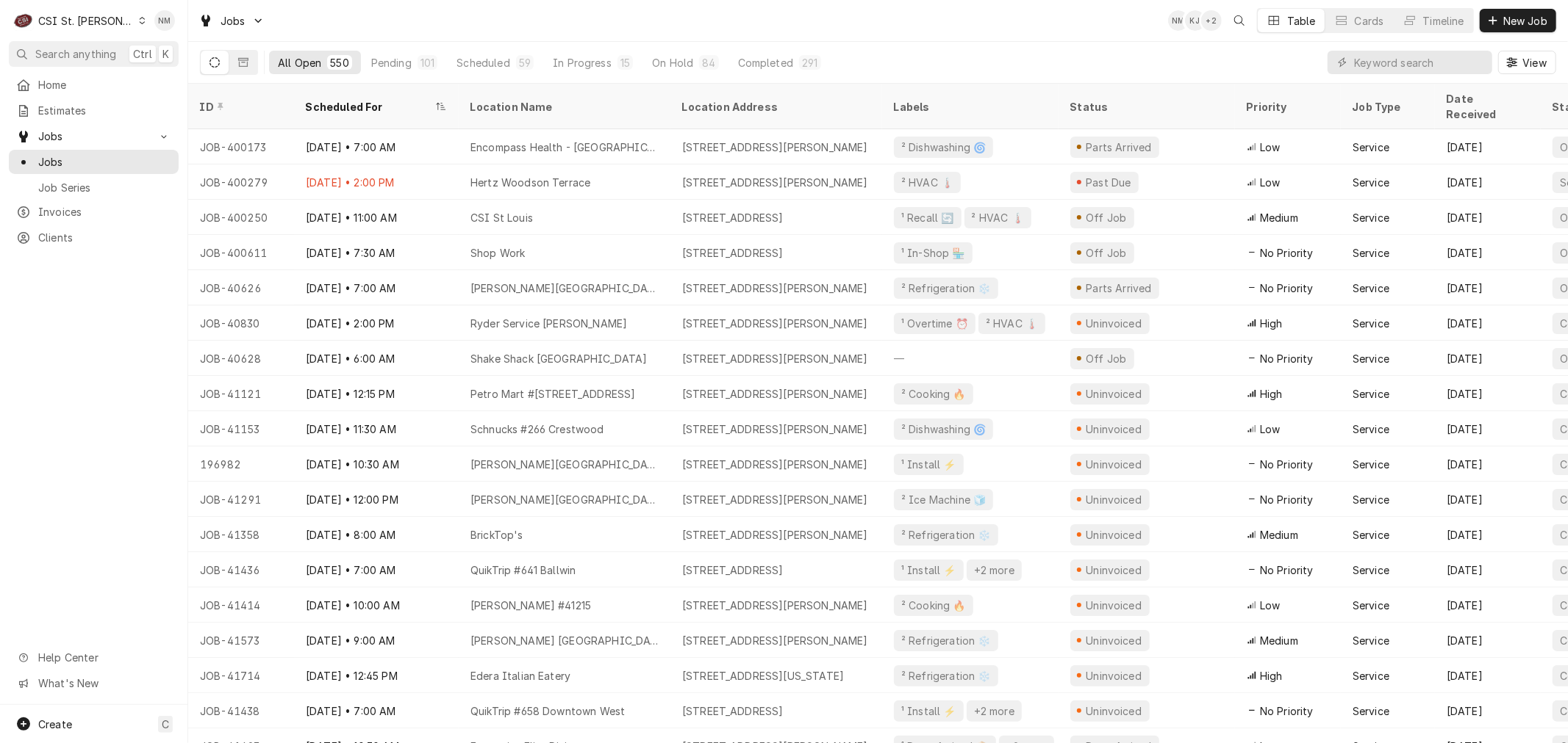
click at [139, 20] on icon "Dynamic Content Wrapper" at bounding box center [142, 21] width 7 height 8
click at [152, 58] on div "CSI [US_STATE]" at bounding box center [226, 55] width 196 height 16
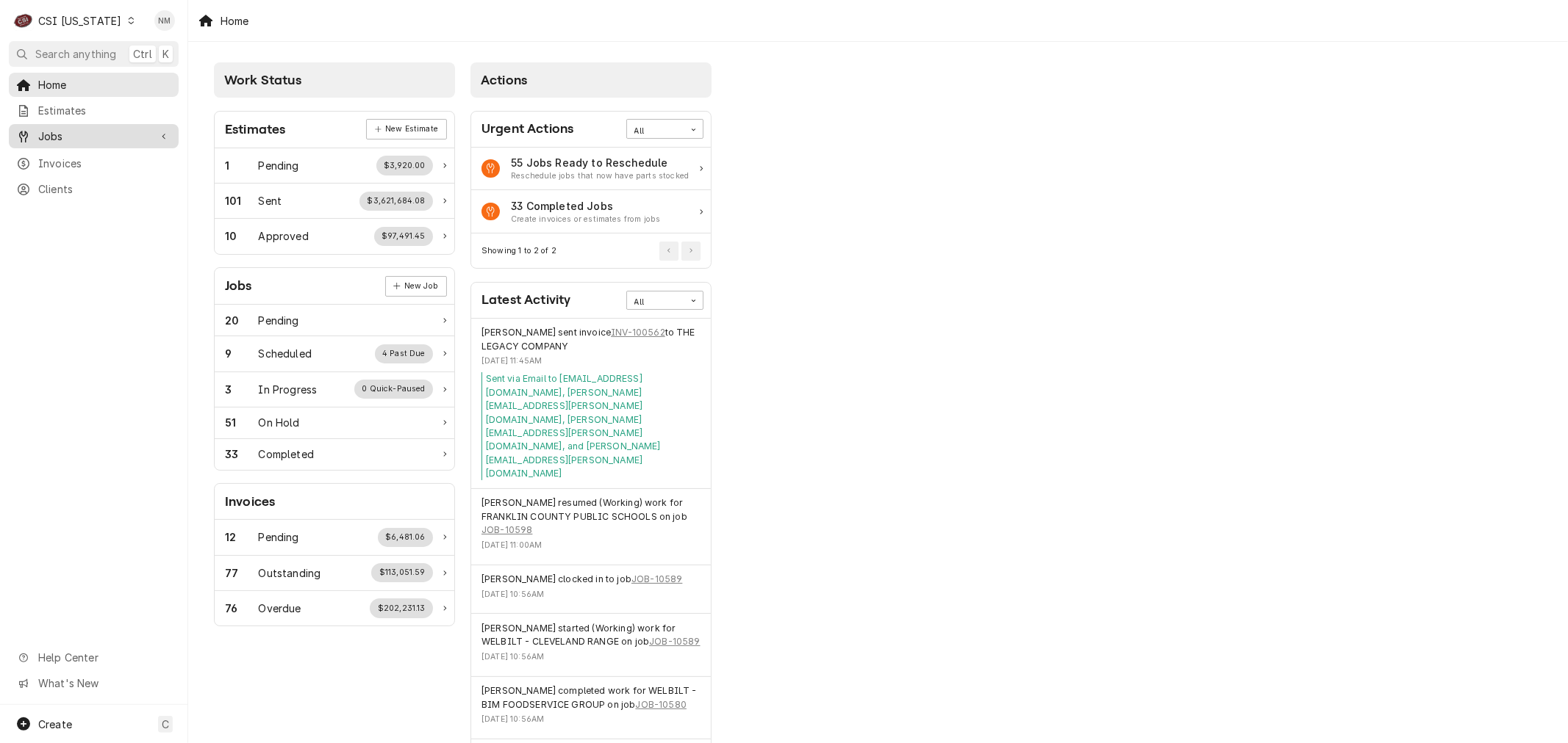
click at [52, 128] on span "Jobs" at bounding box center [93, 136] width 111 height 16
click at [56, 161] on span "Jobs" at bounding box center [105, 163] width 133 height 16
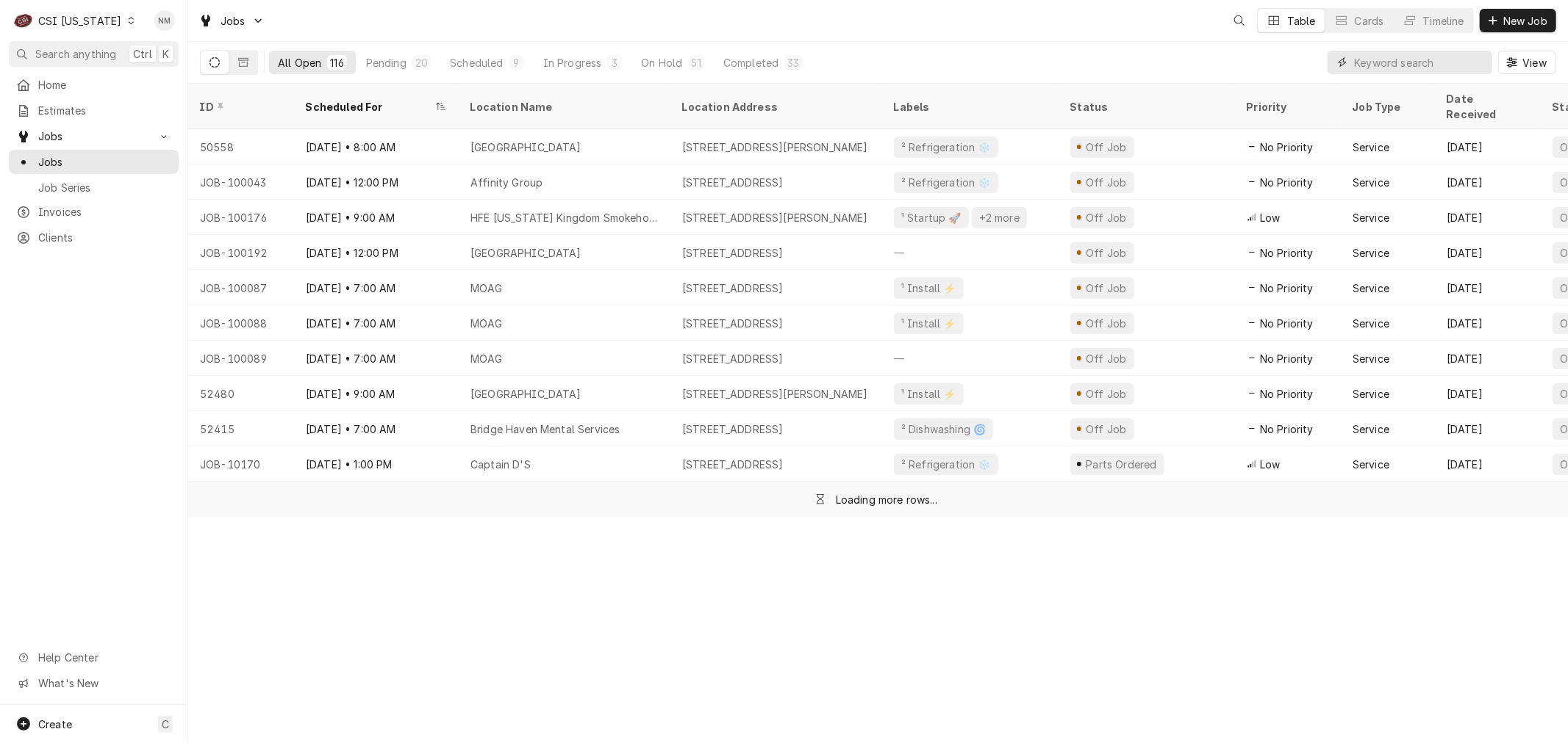
click at [1395, 68] on input "Dynamic Content Wrapper" at bounding box center [1419, 63] width 131 height 23
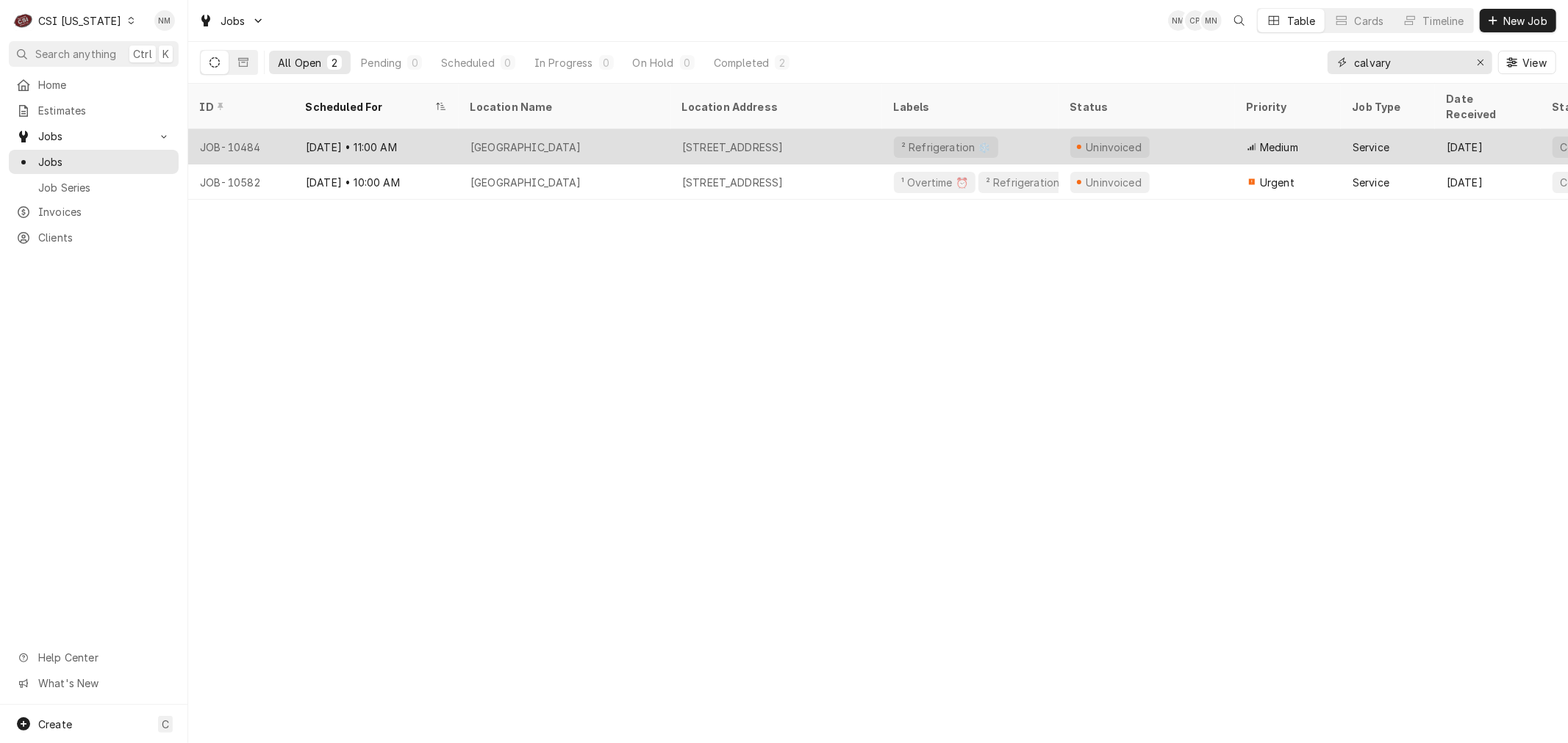
type input "calvary"
click at [427, 137] on div "[DATE] • 11:00 AM" at bounding box center [376, 147] width 165 height 35
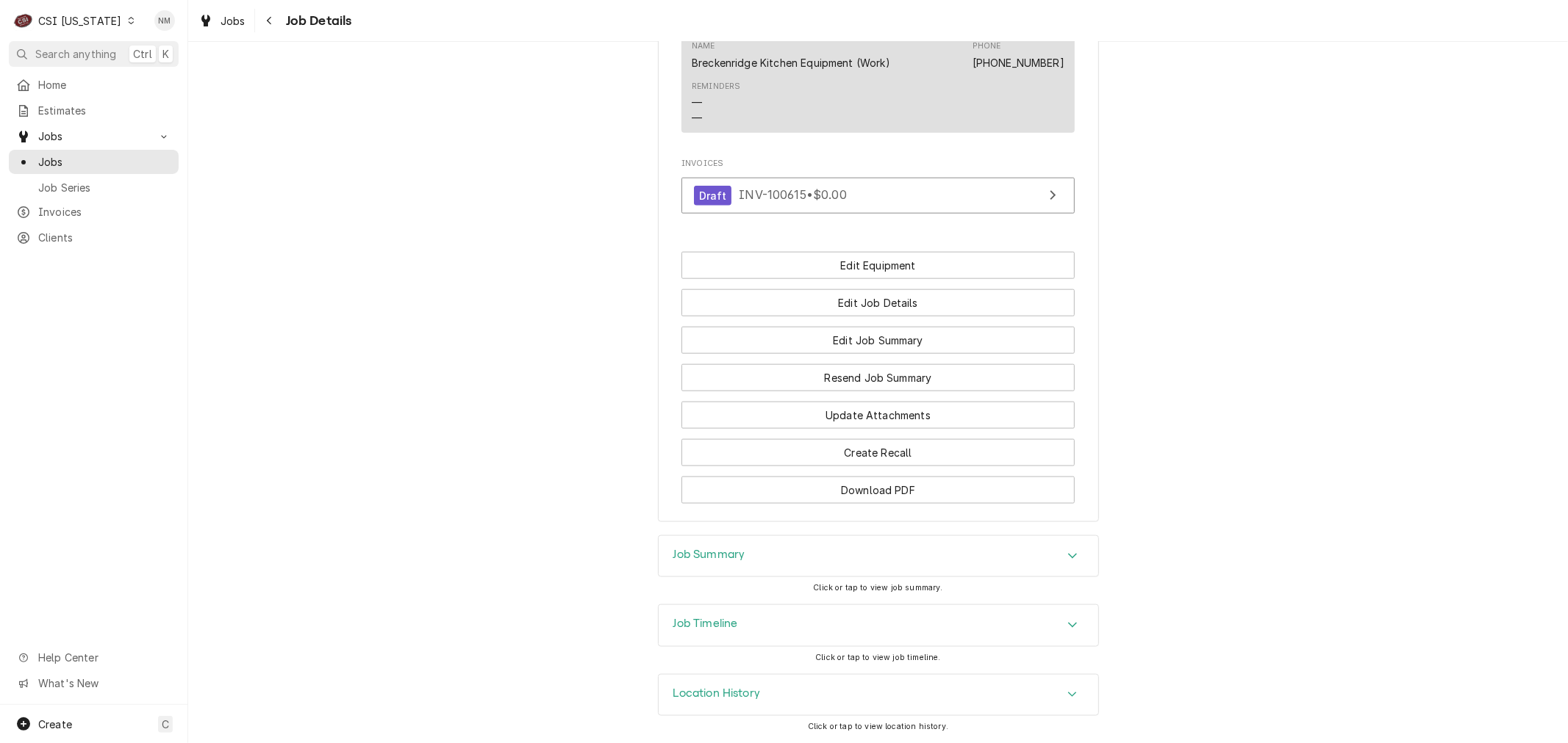
scroll to position [1426, 0]
click at [726, 553] on h3 "Job Summary" at bounding box center [709, 555] width 72 height 14
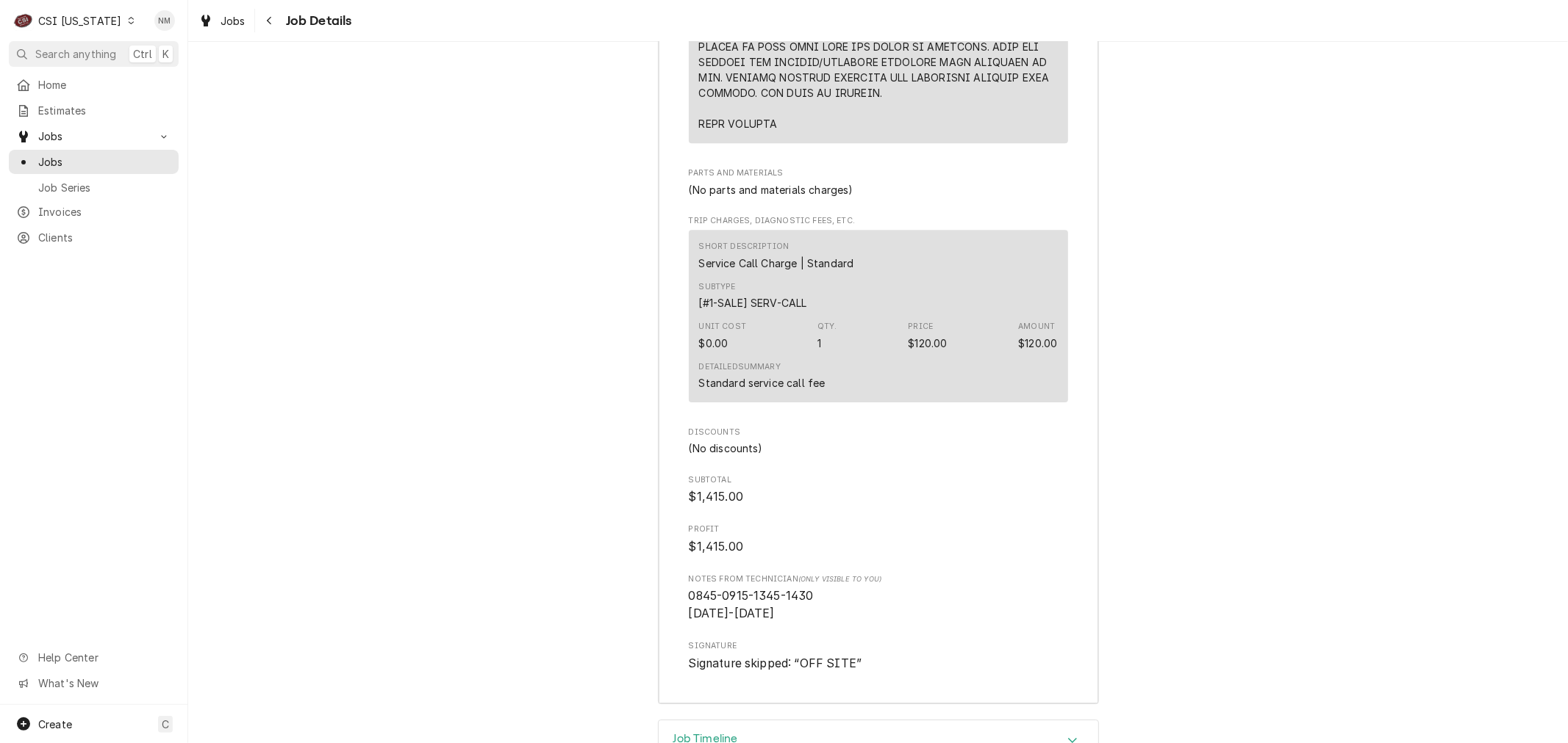
scroll to position [3946, 0]
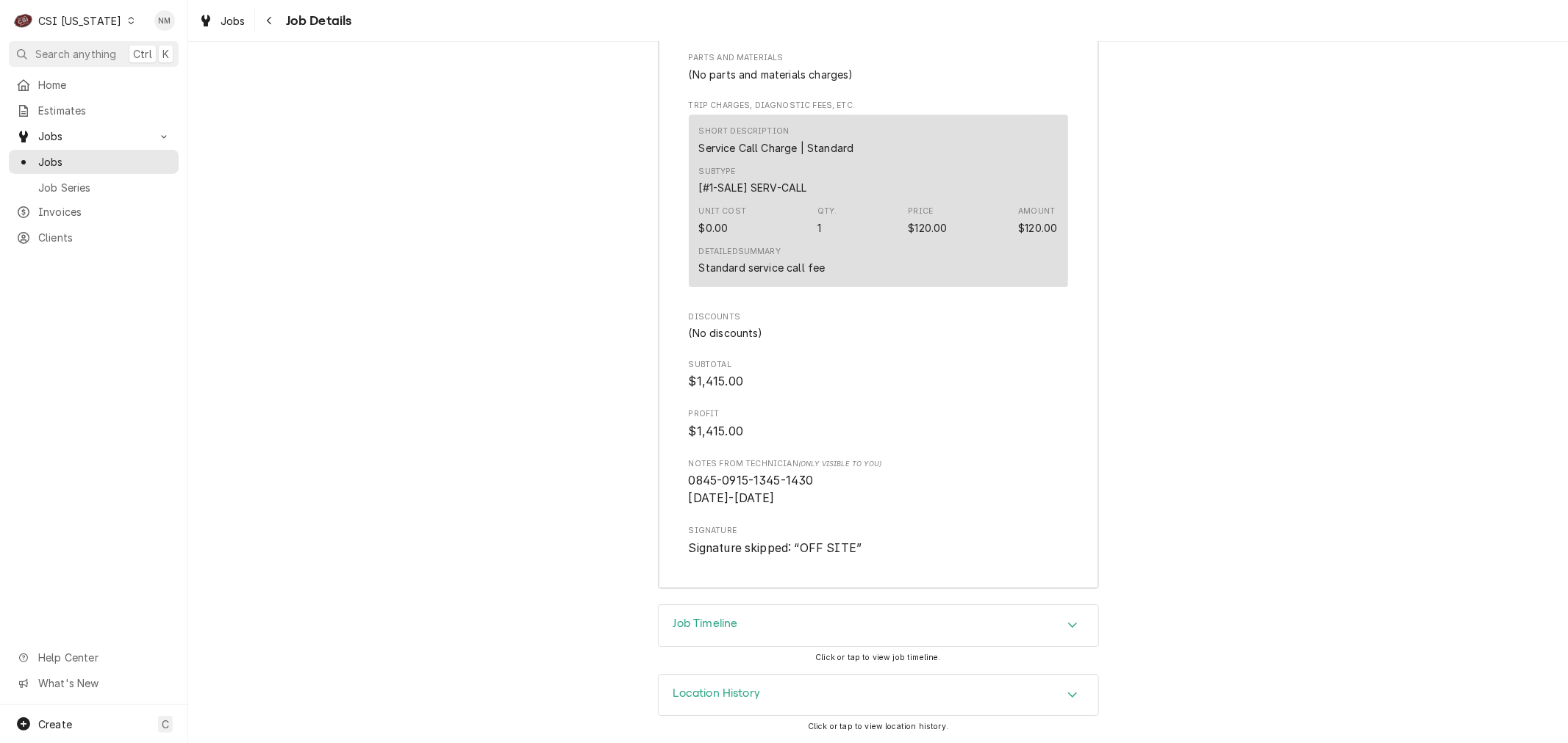
click at [714, 620] on h3 "Job Timeline" at bounding box center [705, 624] width 65 height 14
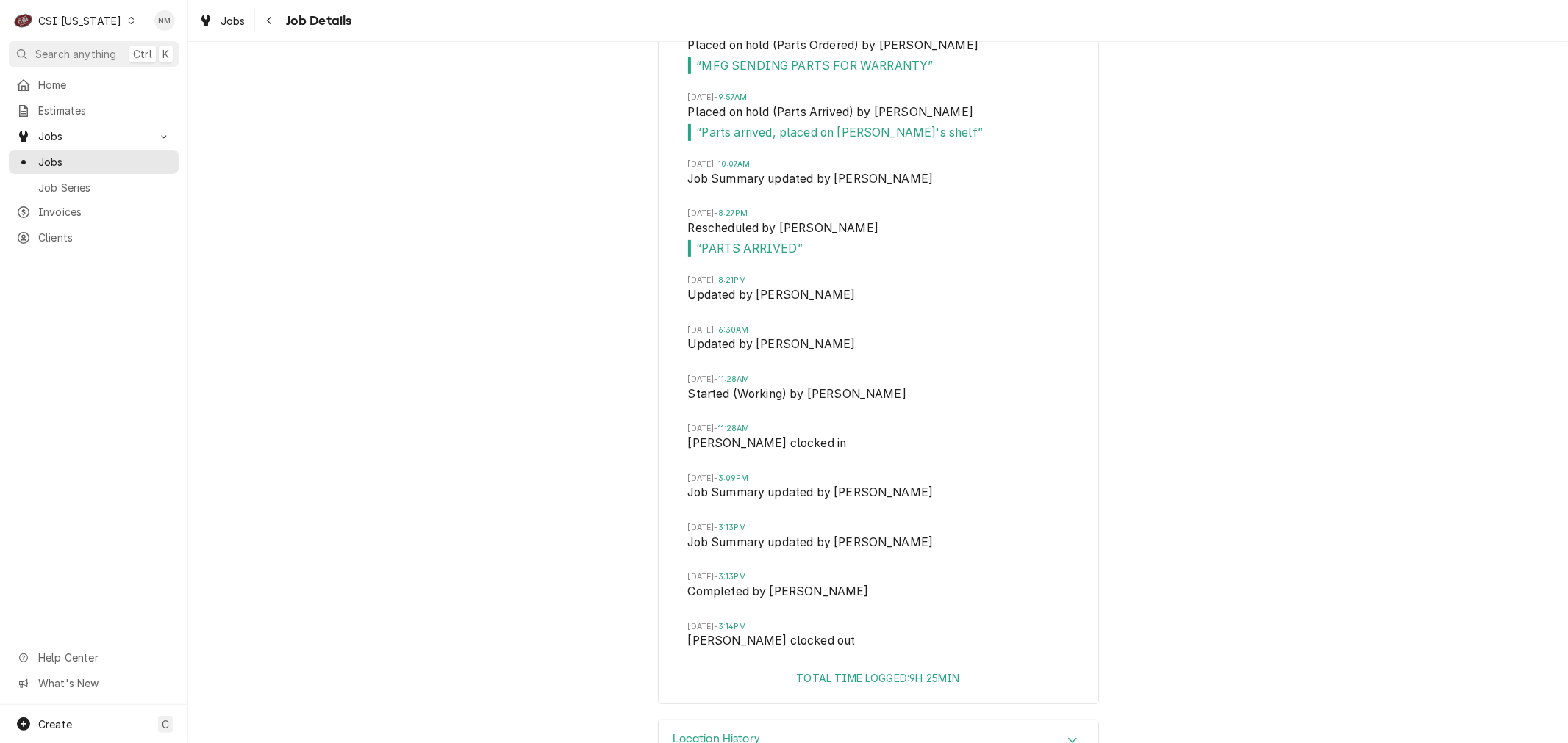
scroll to position [5088, 0]
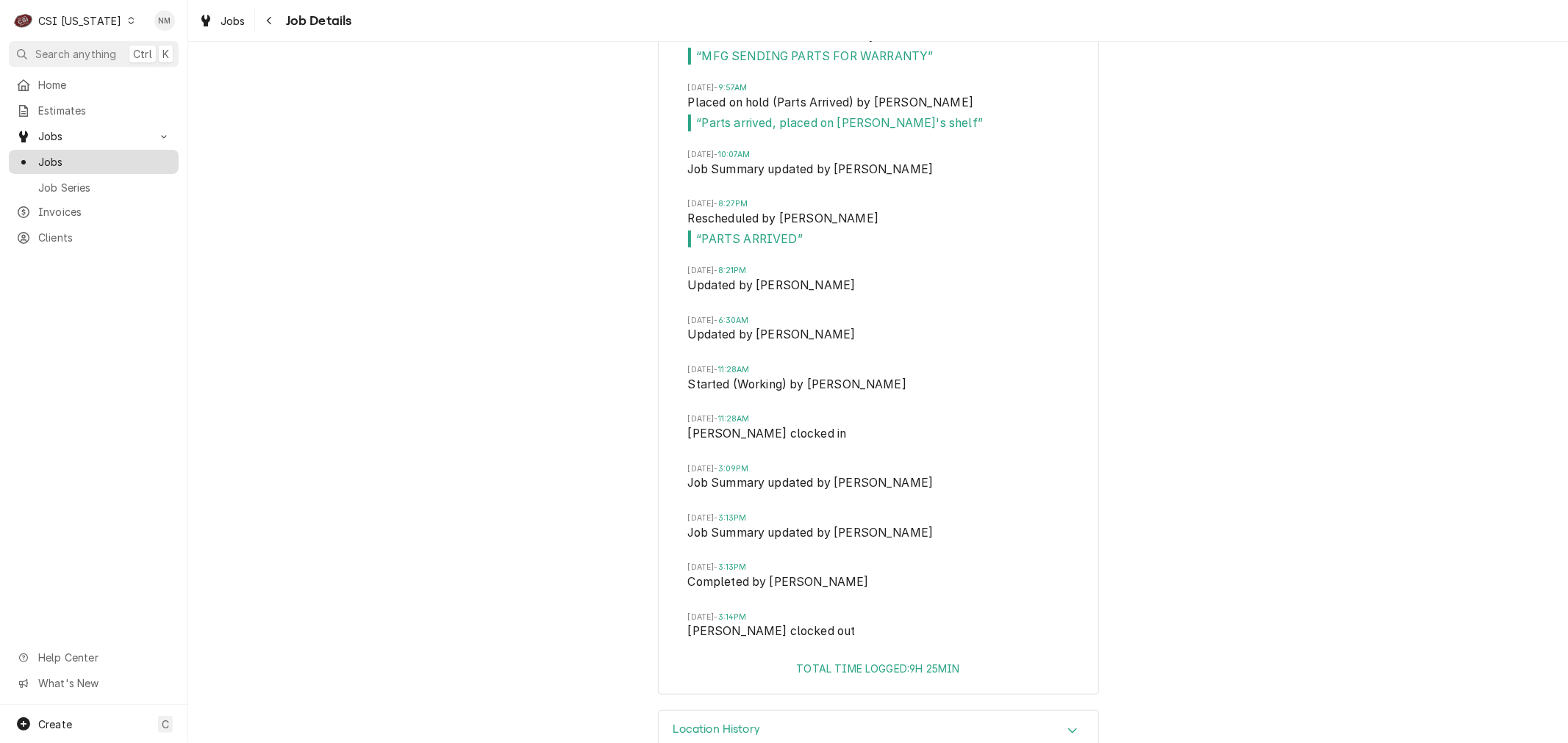
click at [45, 157] on span "Jobs" at bounding box center [105, 163] width 133 height 16
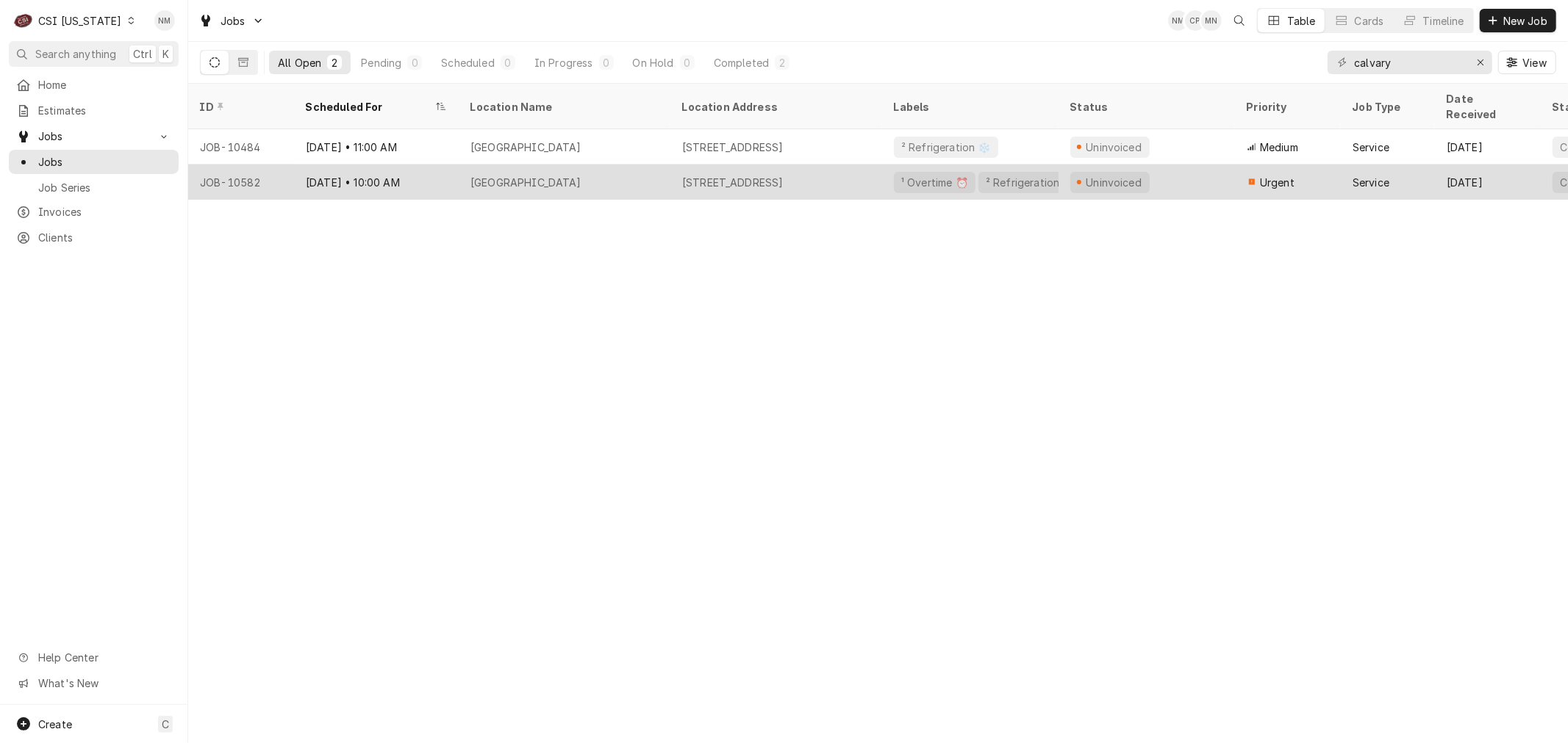
click at [658, 164] on div "[GEOGRAPHIC_DATA]" at bounding box center [564, 182] width 212 height 35
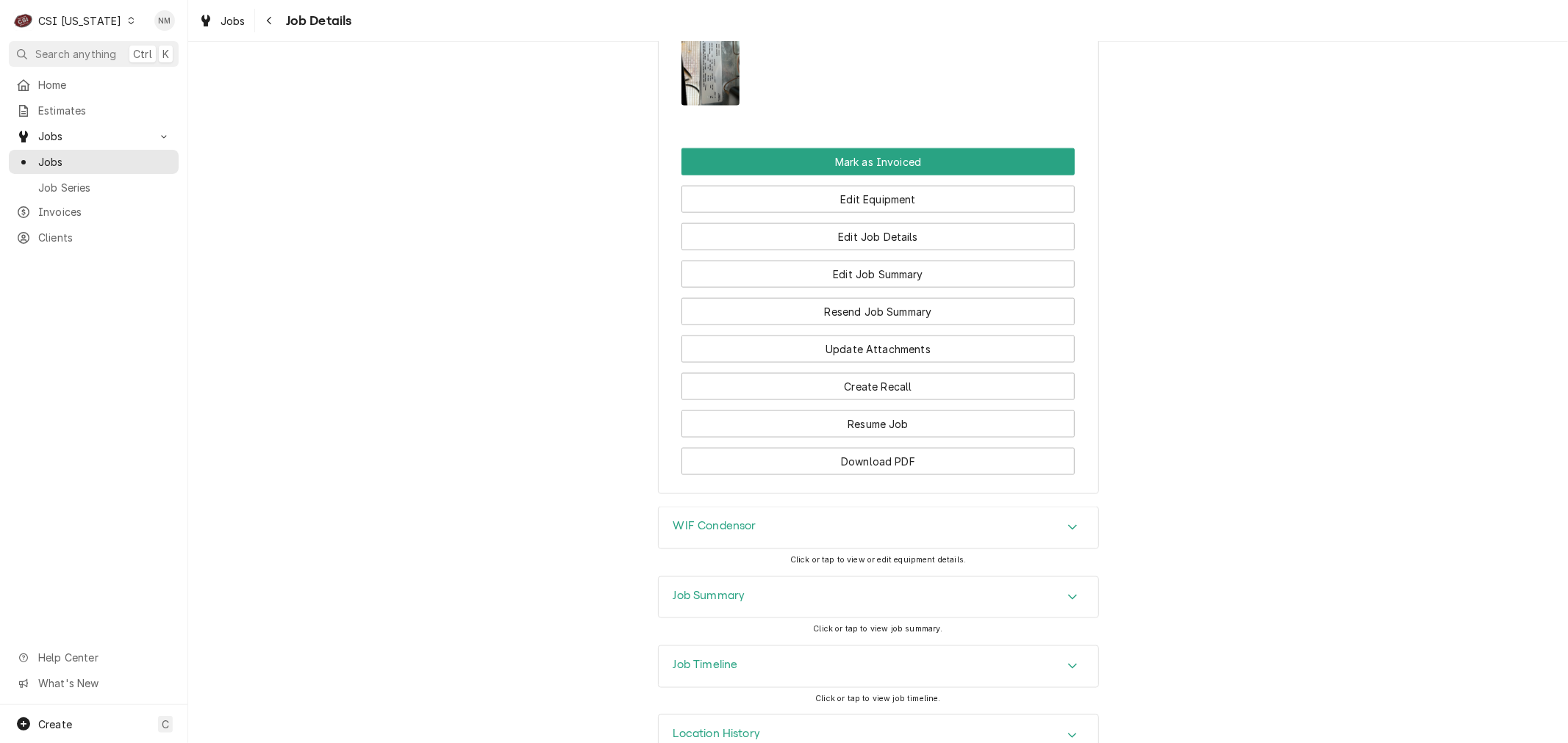
scroll to position [1673, 0]
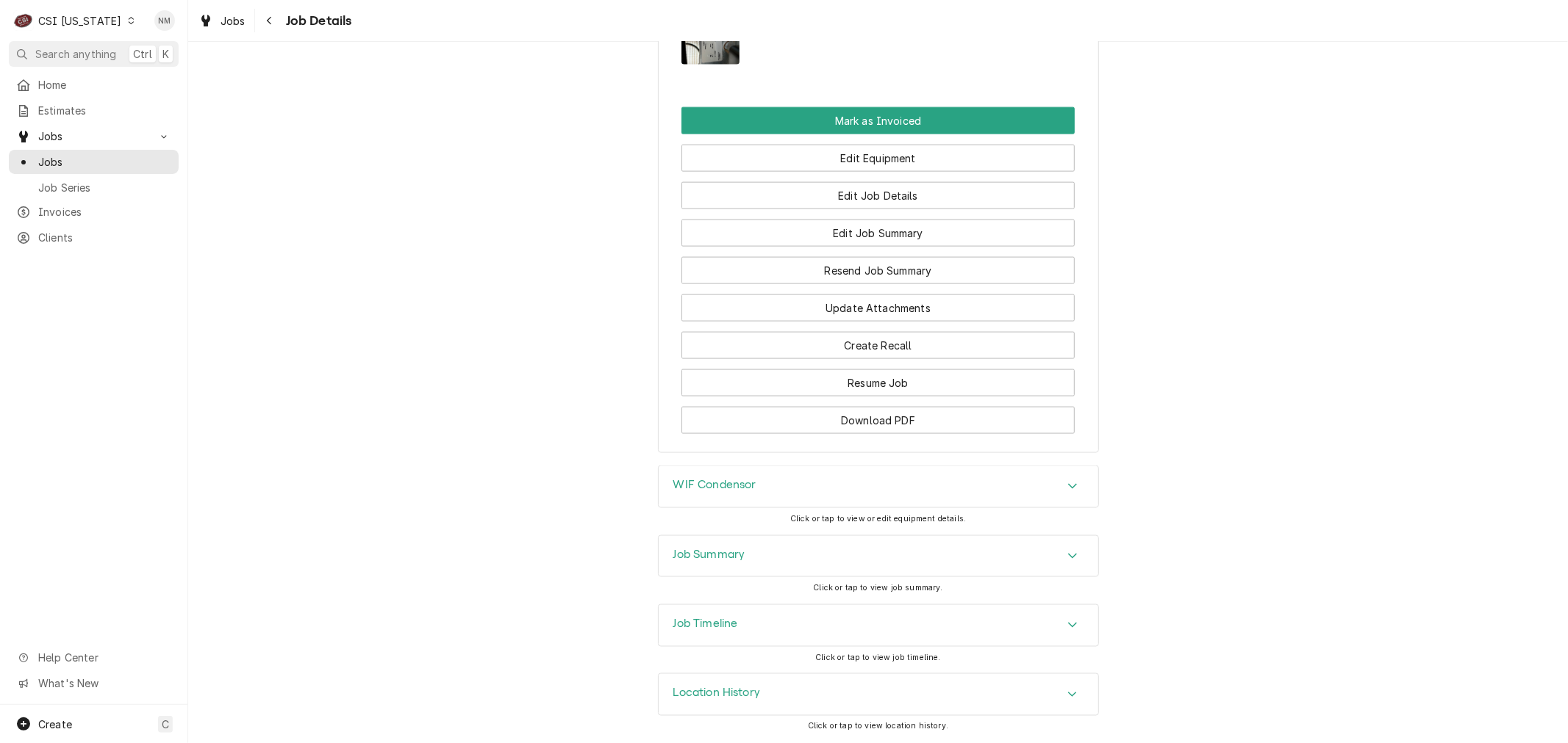
click at [717, 553] on h3 "Job Summary" at bounding box center [709, 555] width 72 height 14
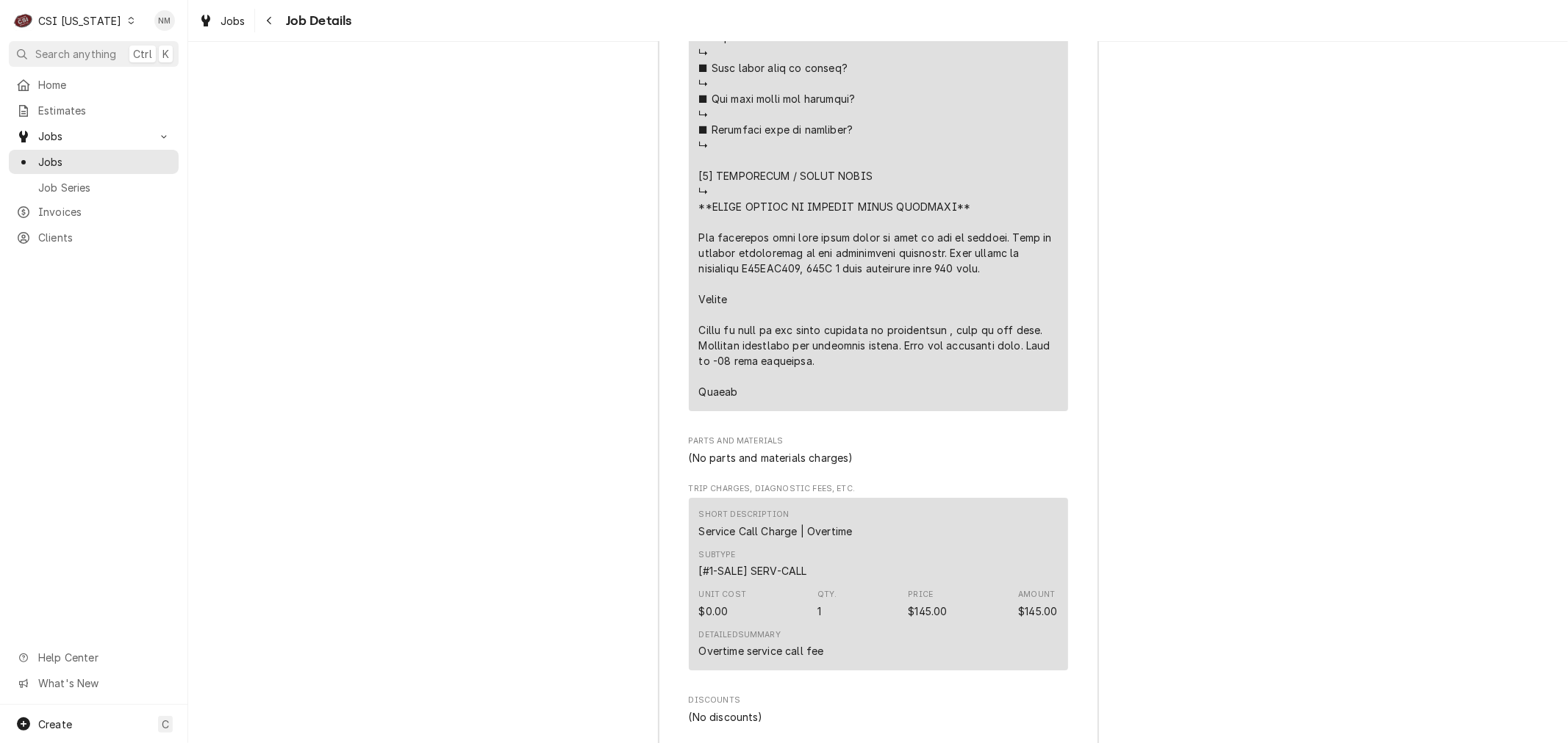
scroll to position [3871, 0]
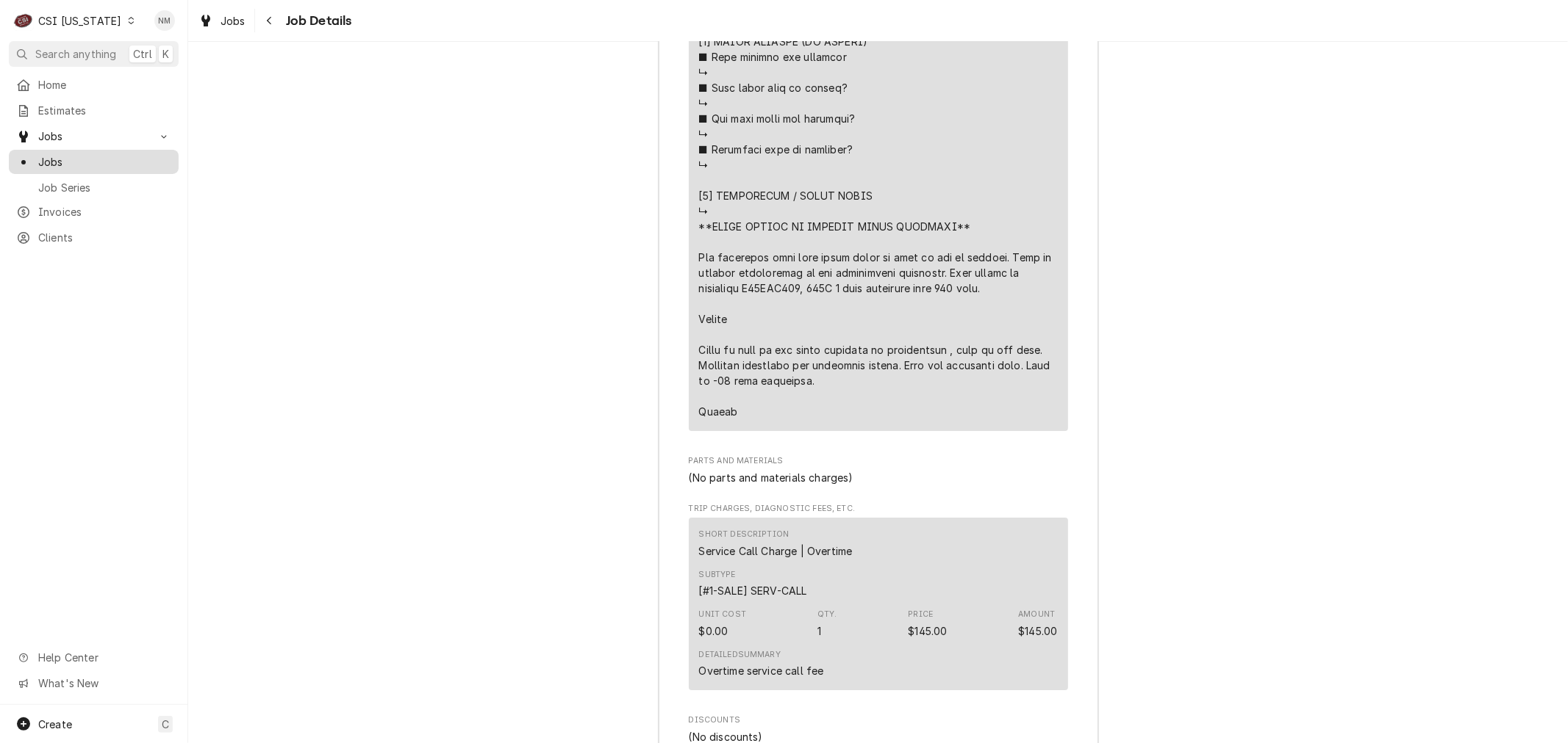
click at [56, 155] on span "Jobs" at bounding box center [105, 163] width 133 height 16
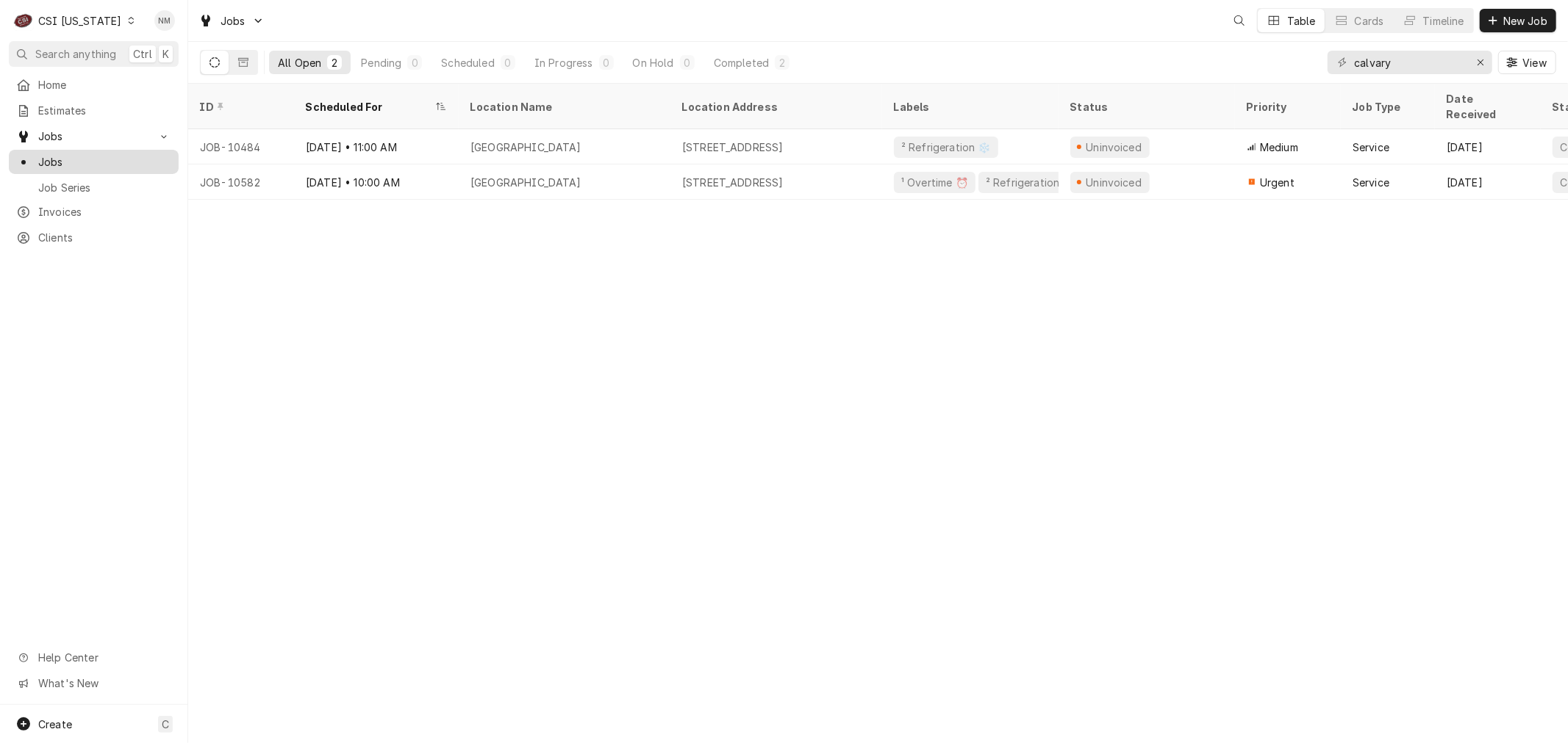
click at [67, 155] on span "Jobs" at bounding box center [105, 163] width 133 height 16
drag, startPoint x: 1405, startPoint y: 64, endPoint x: 1320, endPoint y: 64, distance: 85.0
click at [1320, 64] on div "All Open 2 Pending 0 Scheduled 0 In Progress 0 On Hold 0 Completed 2 calvary Vi…" at bounding box center [878, 63] width 1355 height 41
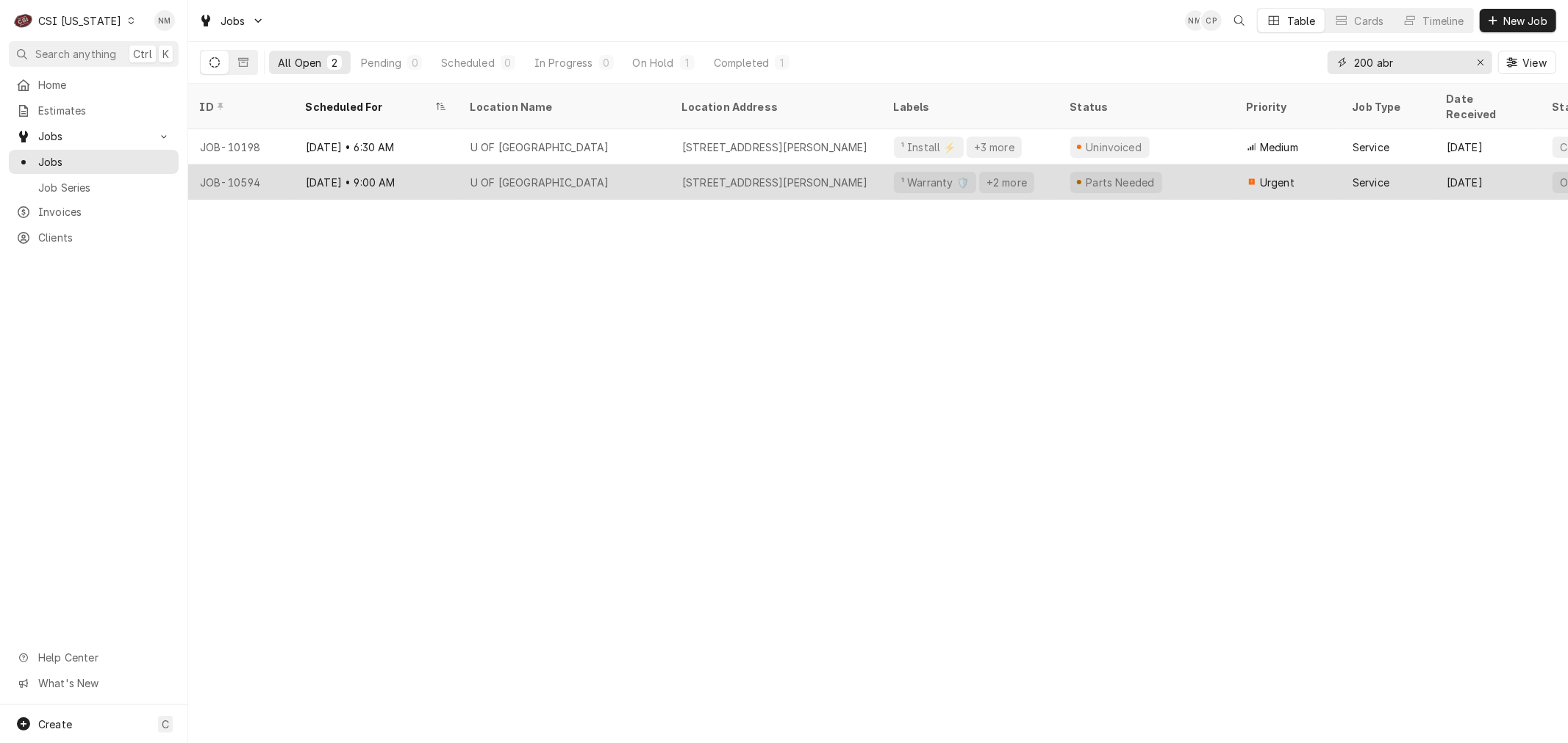
type input "200 abr"
click at [446, 166] on div "Sep 10 • 9:00 AM" at bounding box center [376, 182] width 165 height 35
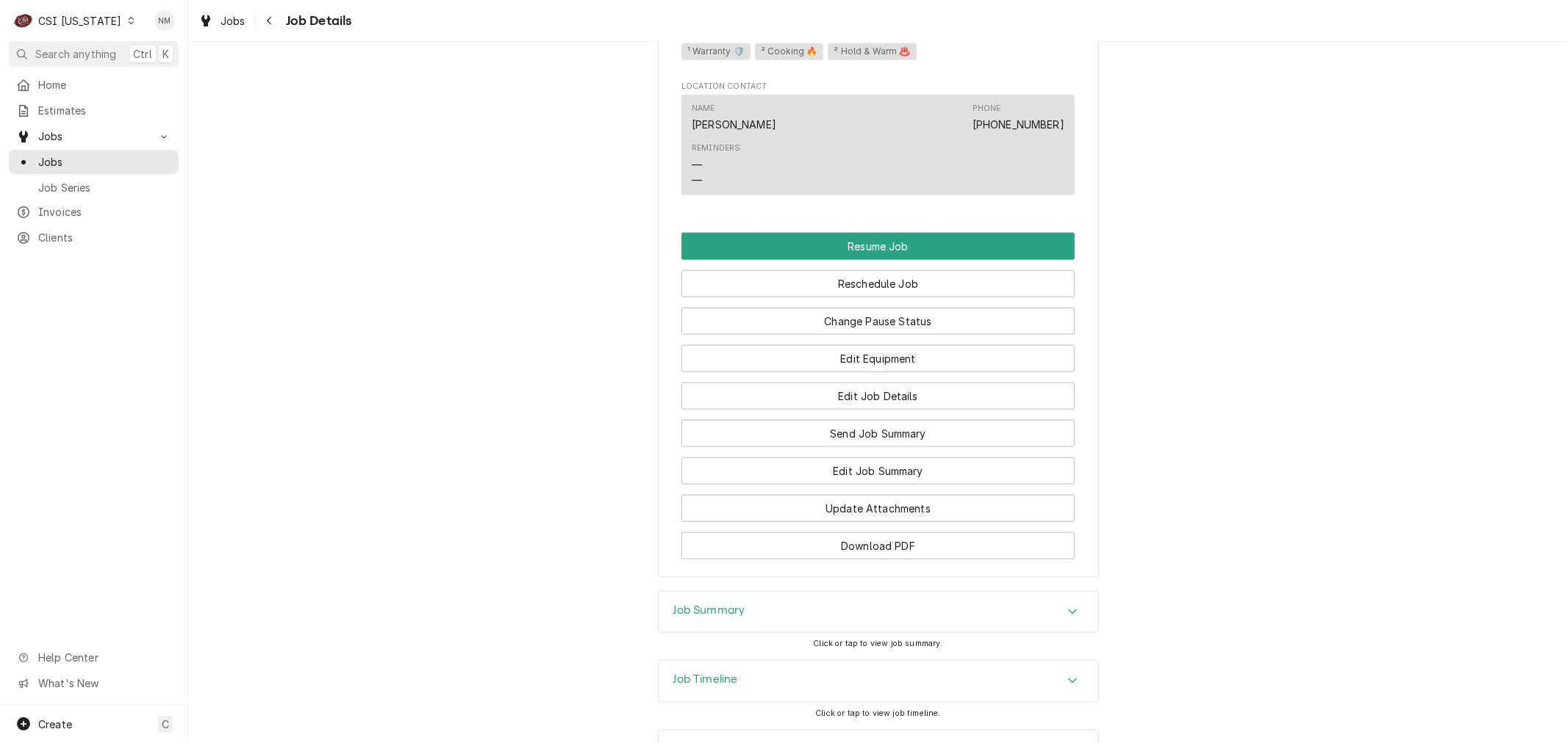
scroll to position [1533, 0]
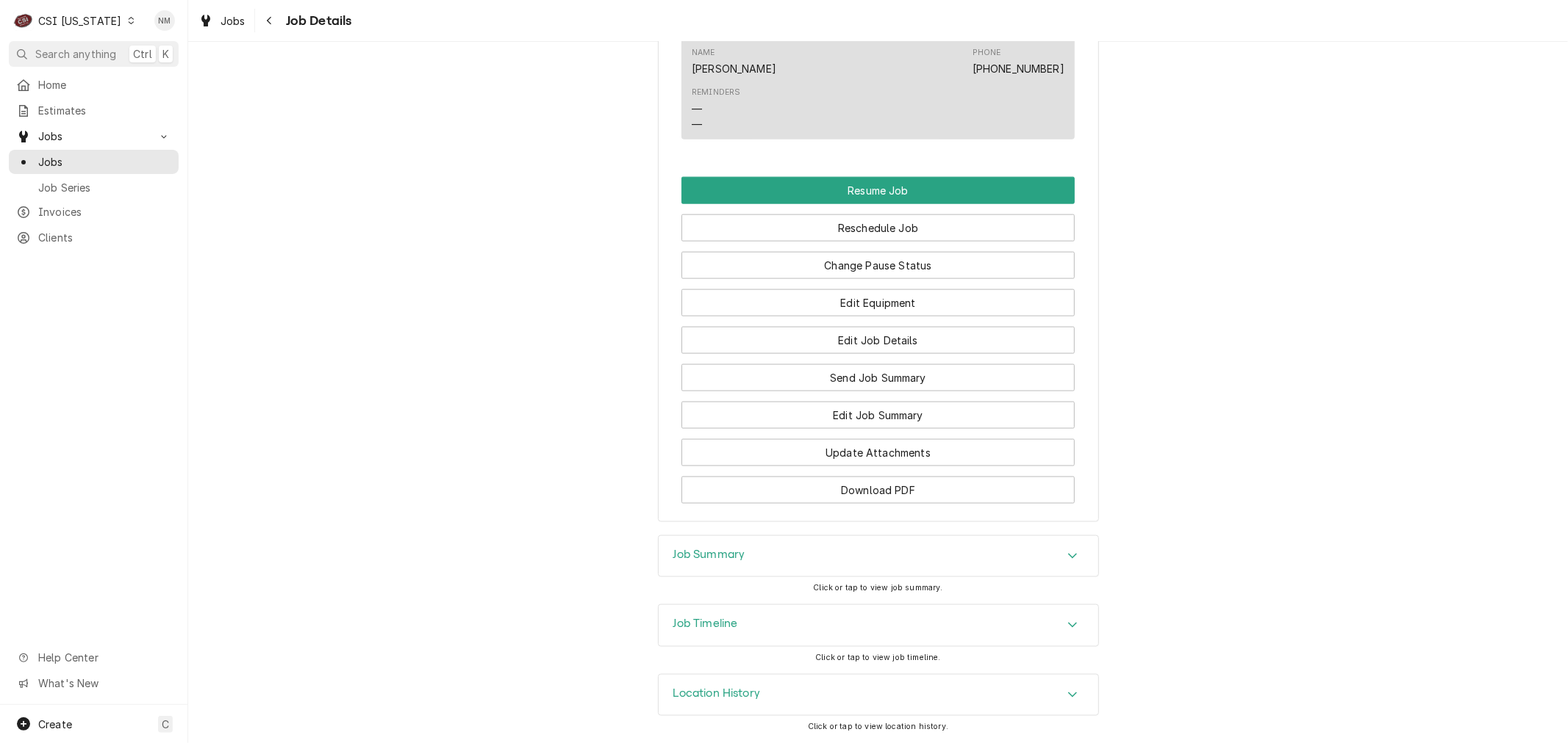
click at [729, 554] on h3 "Job Summary" at bounding box center [709, 555] width 72 height 14
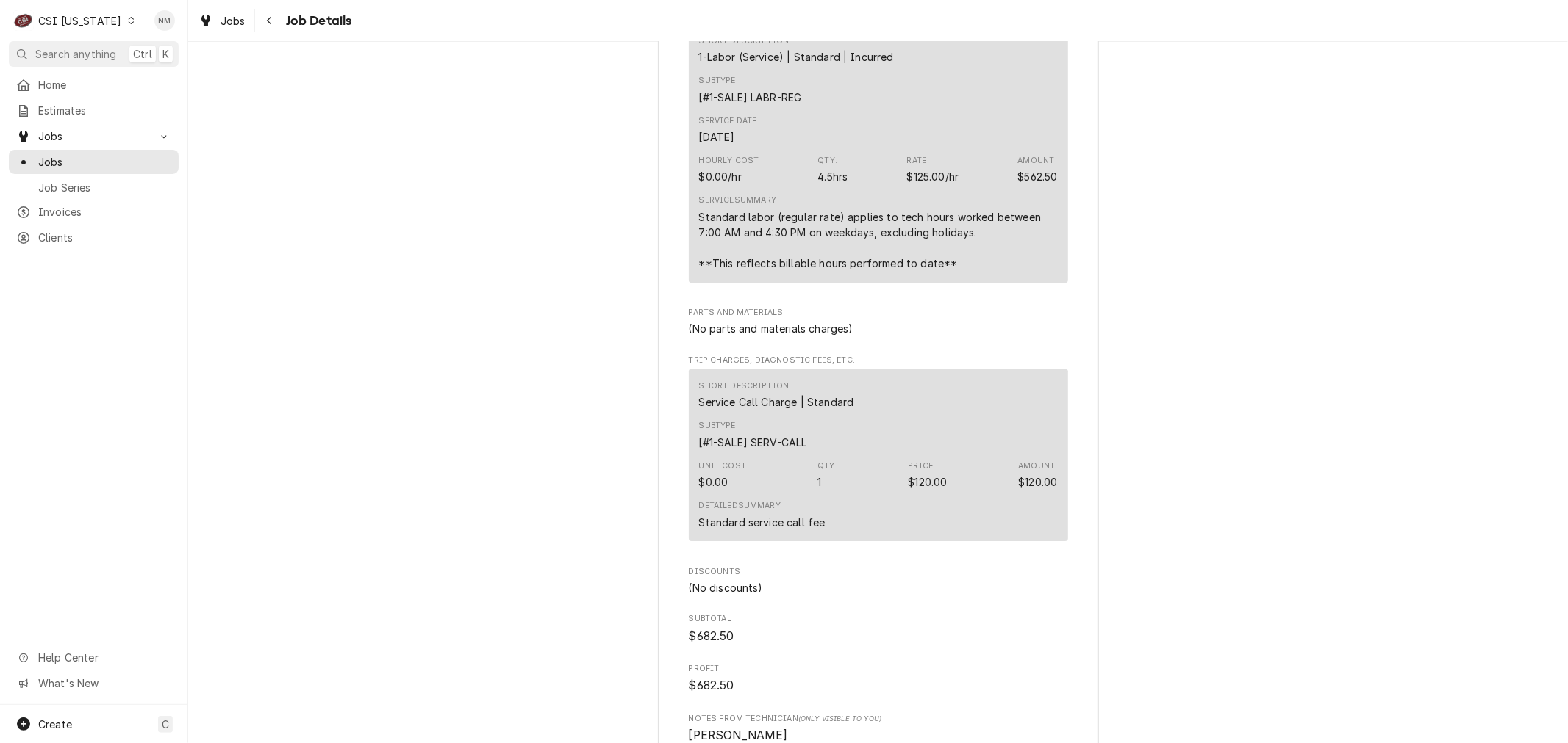
scroll to position [3914, 0]
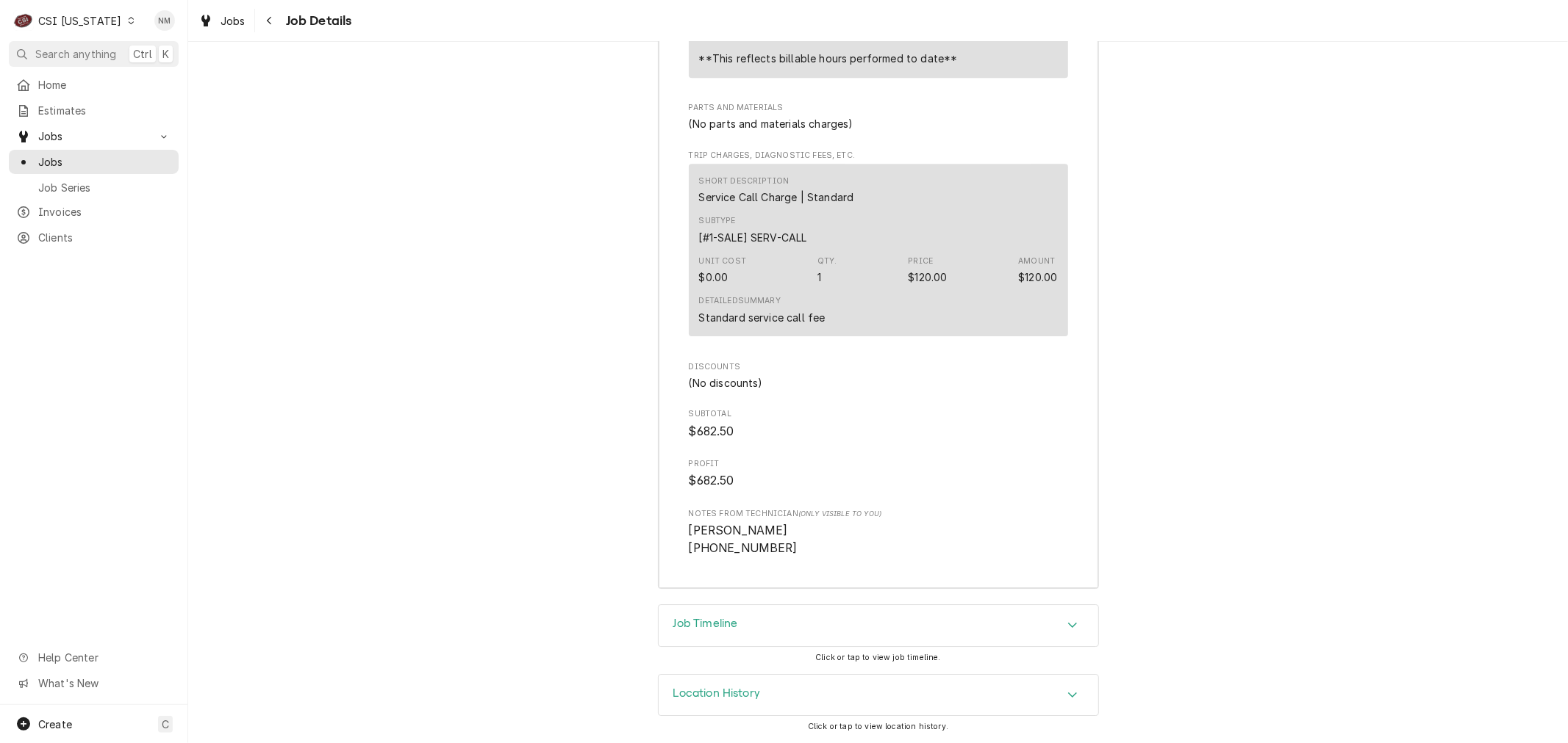
click at [714, 623] on h3 "Job Timeline" at bounding box center [705, 624] width 65 height 14
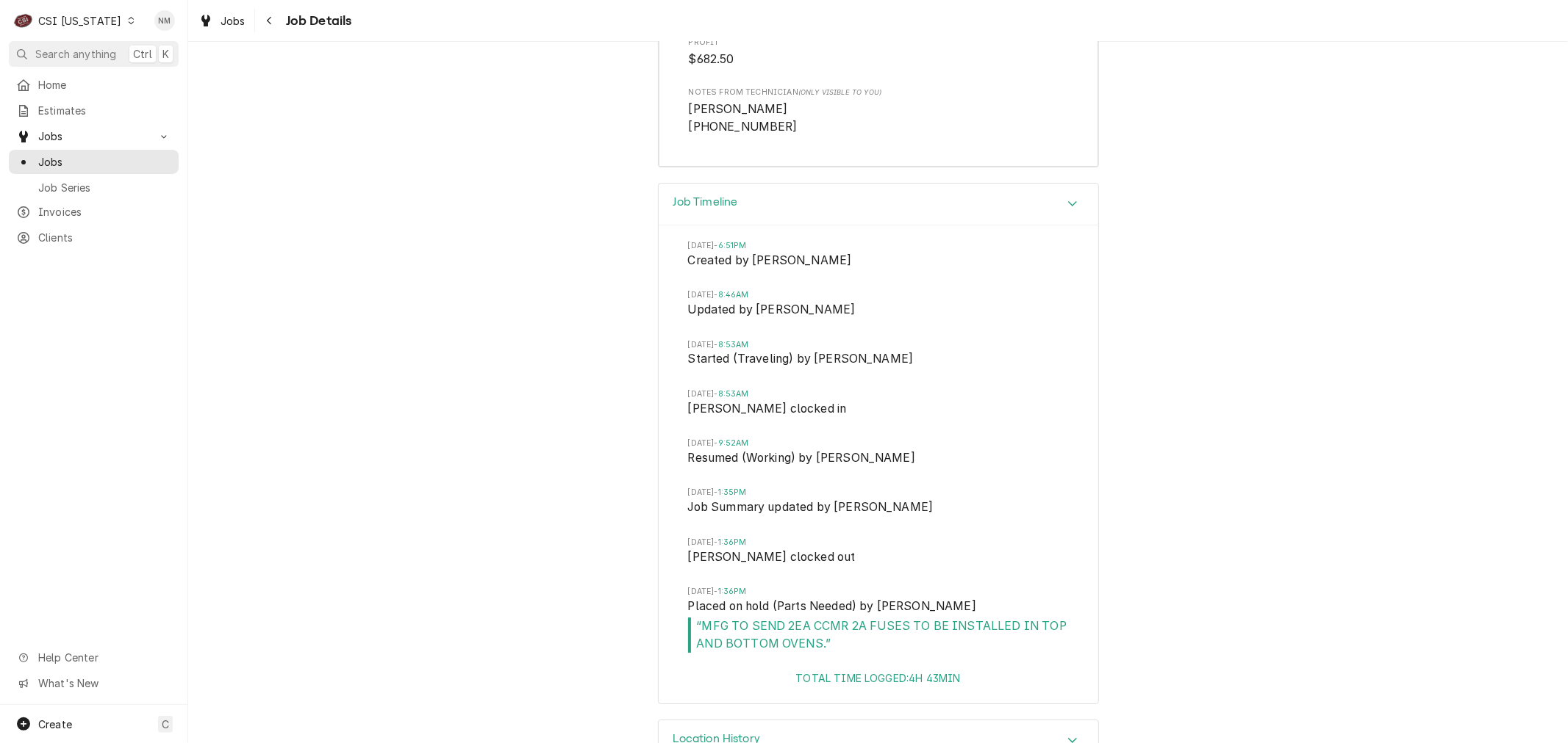
scroll to position [4381, 0]
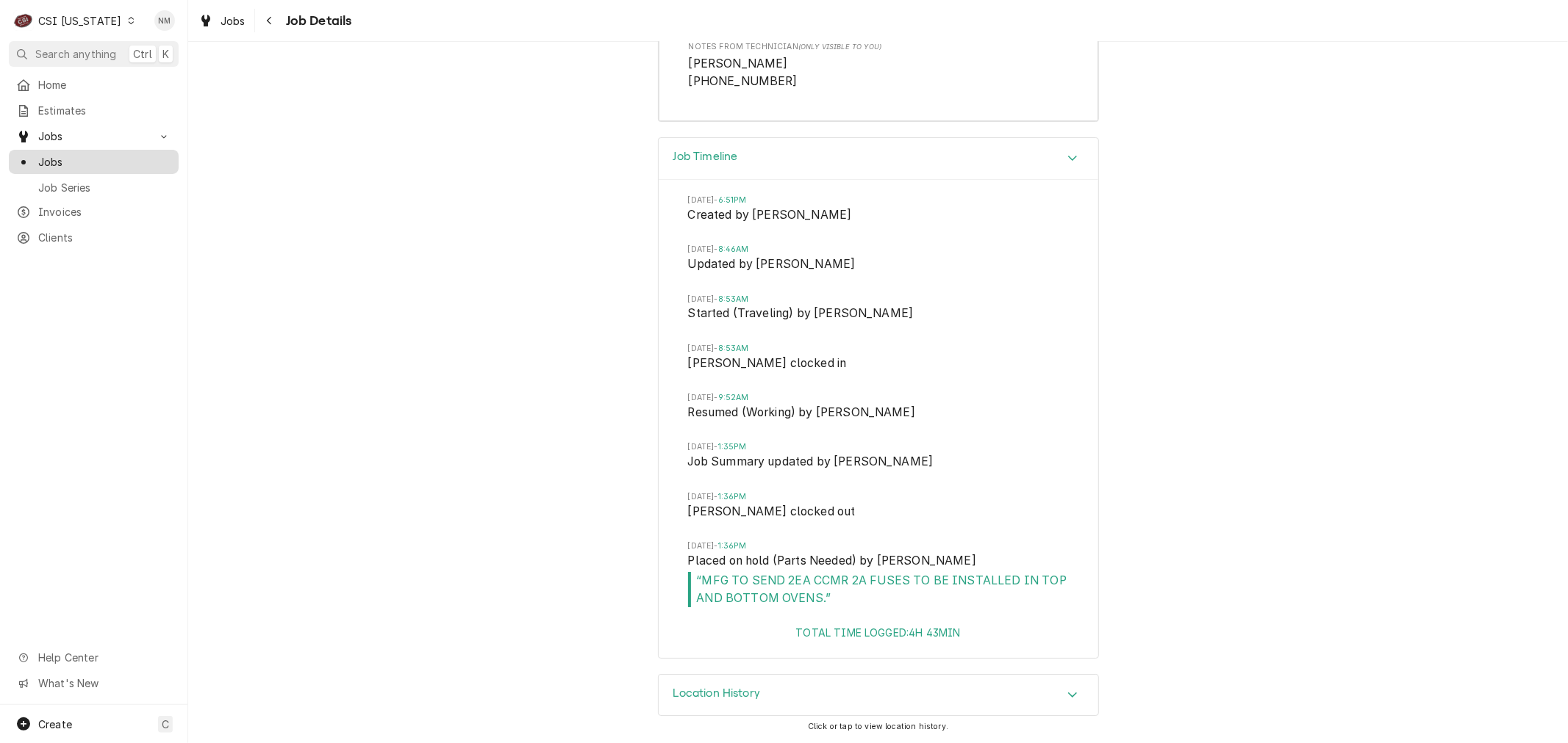
click at [68, 159] on span "Jobs" at bounding box center [105, 163] width 133 height 16
